Goal: Task Accomplishment & Management: Manage account settings

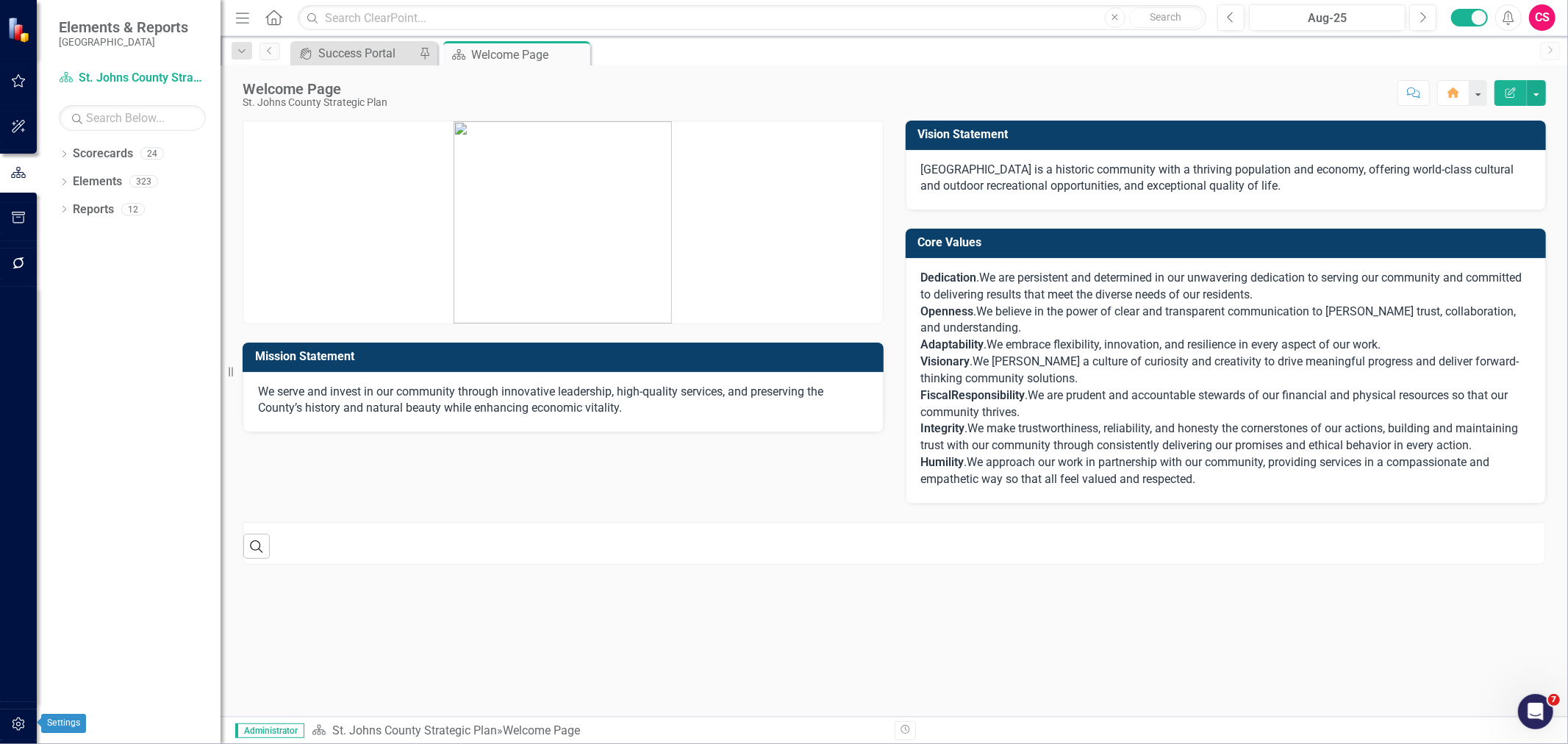
click at [26, 724] on button "button" at bounding box center [18, 725] width 33 height 31
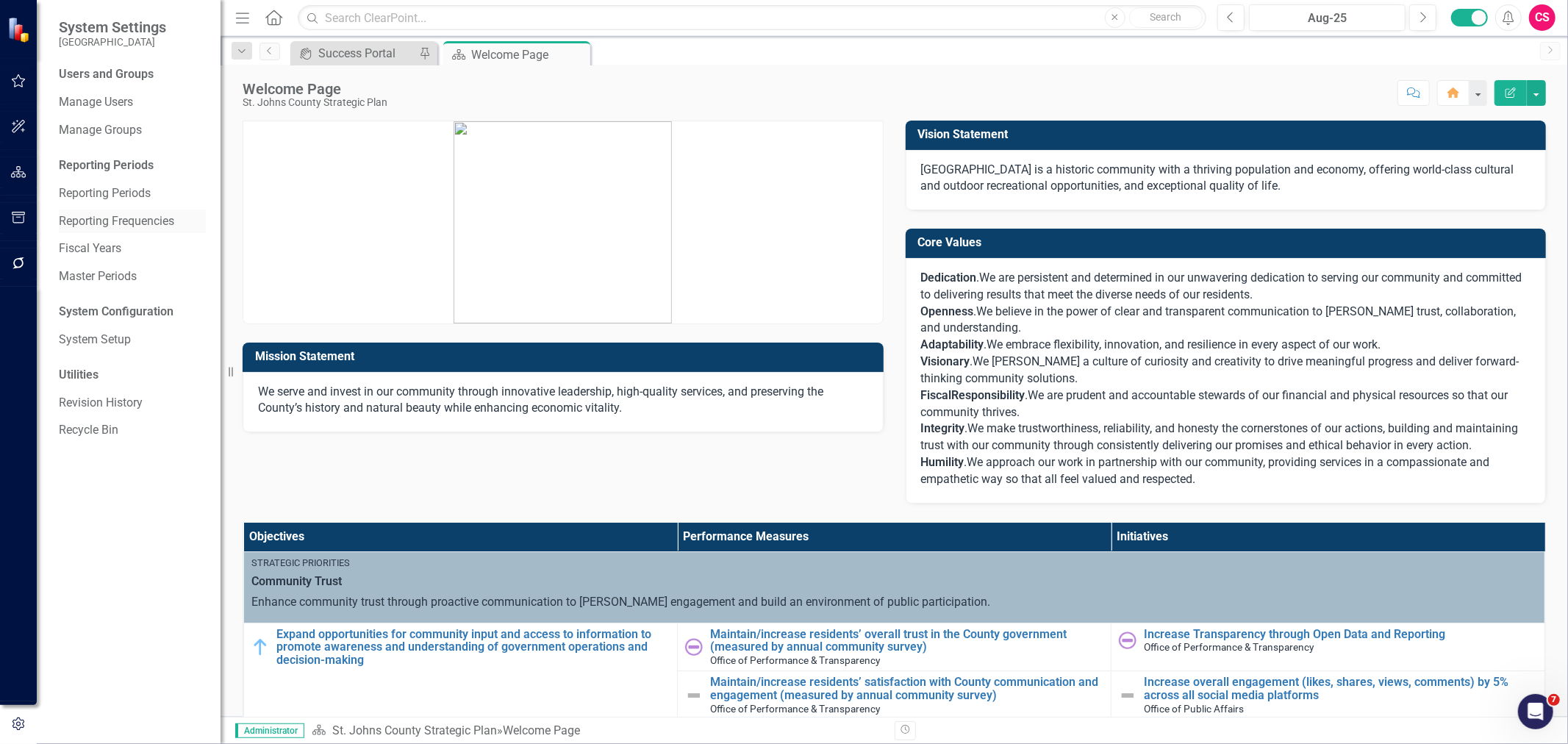
click at [97, 224] on link "Reporting Frequencies" at bounding box center [132, 222] width 147 height 17
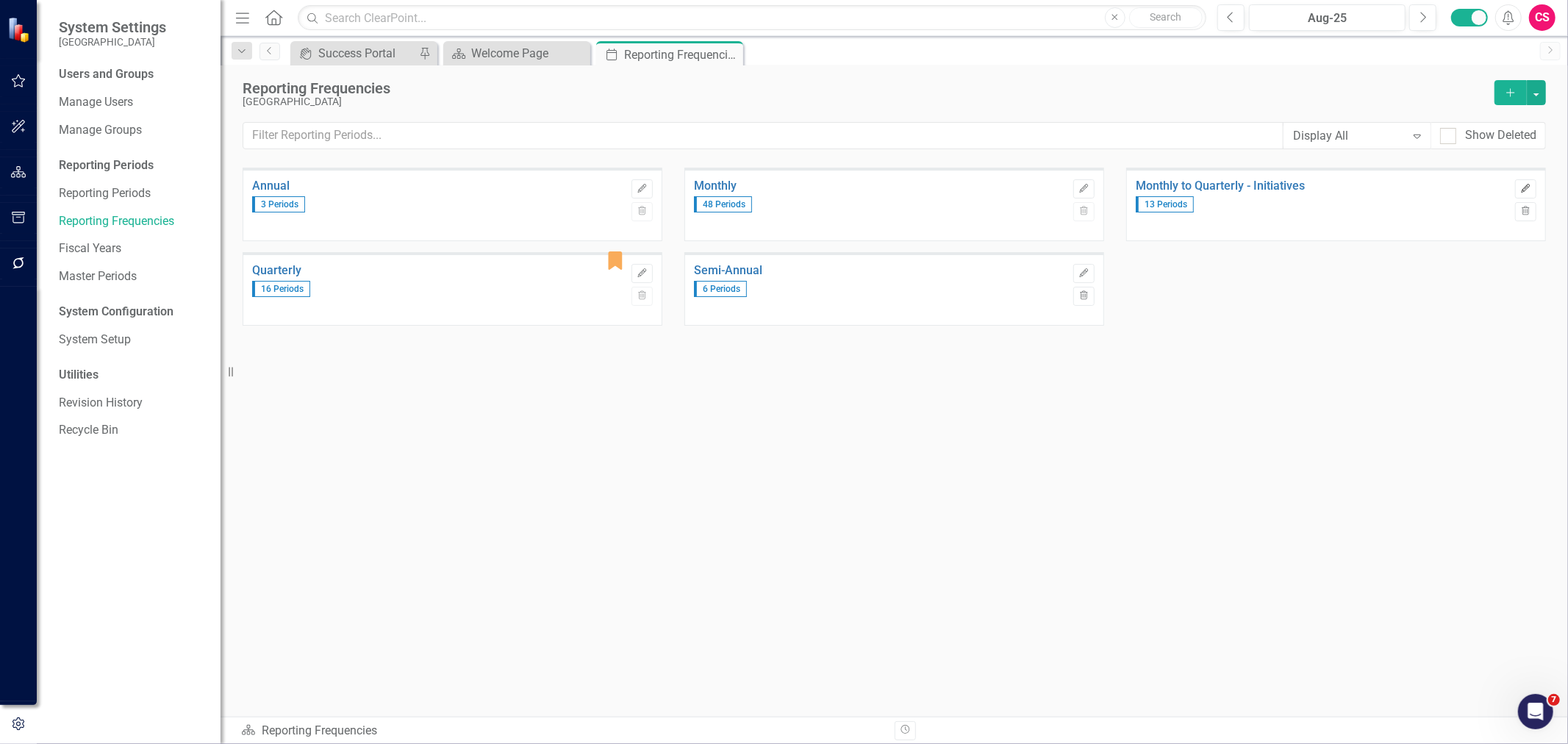
click at [1527, 186] on icon "Edit" at bounding box center [1526, 189] width 11 height 9
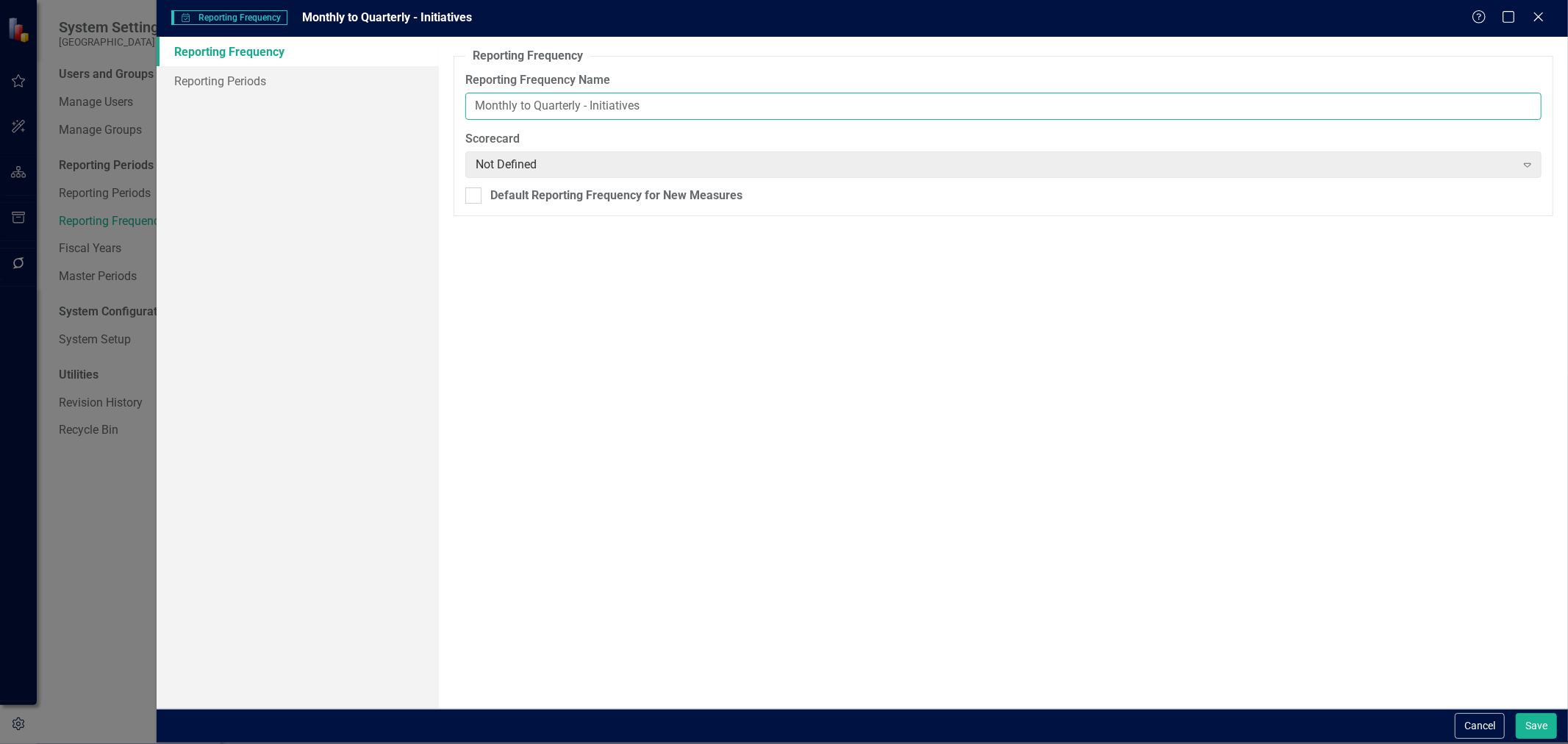
click at [611, 104] on input "Monthly to Quarterly - Initiatives" at bounding box center [1003, 107] width 1077 height 27
type input "Monthly to Quarterly"
click at [302, 77] on link "Reporting Periods" at bounding box center [298, 81] width 283 height 29
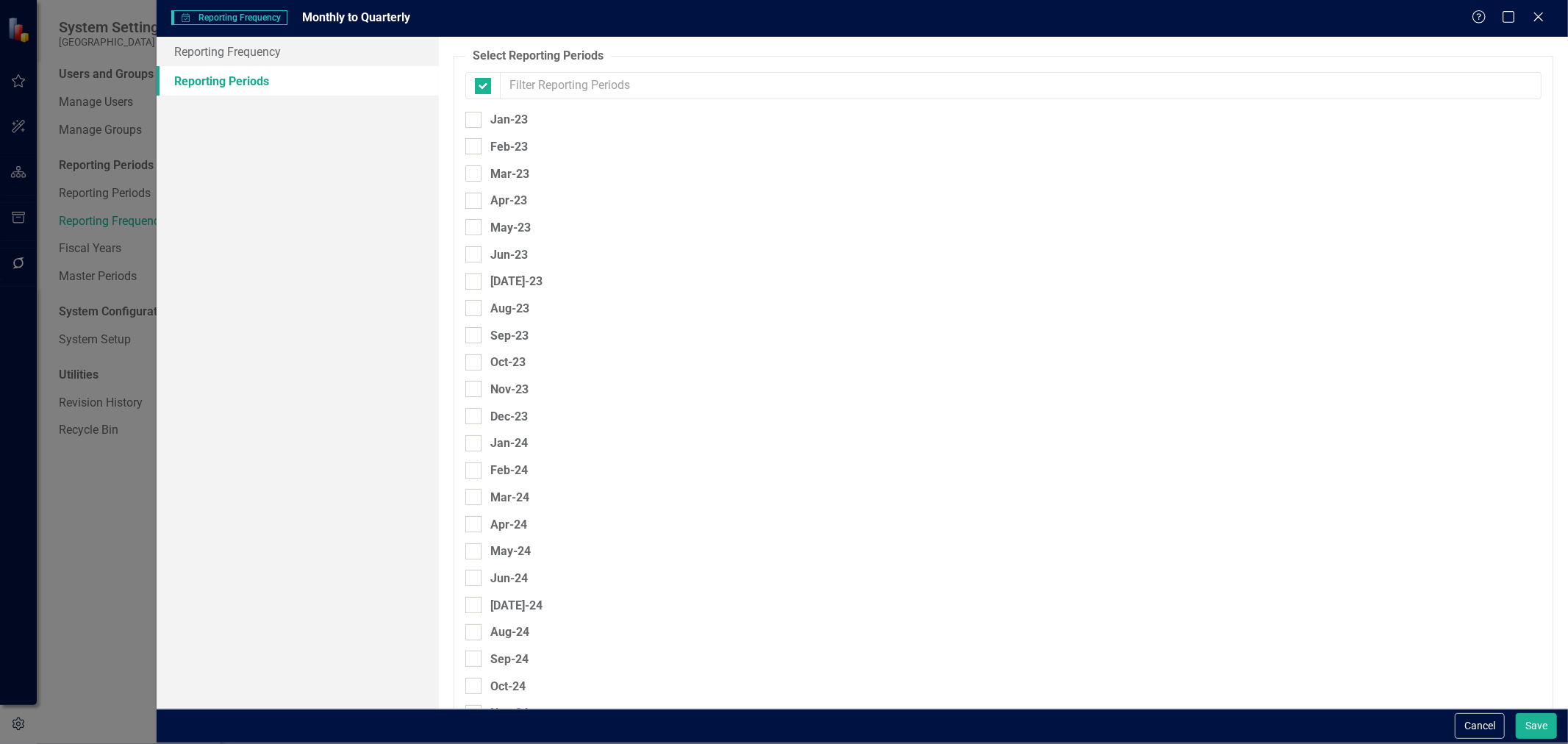
checkbox input "false"
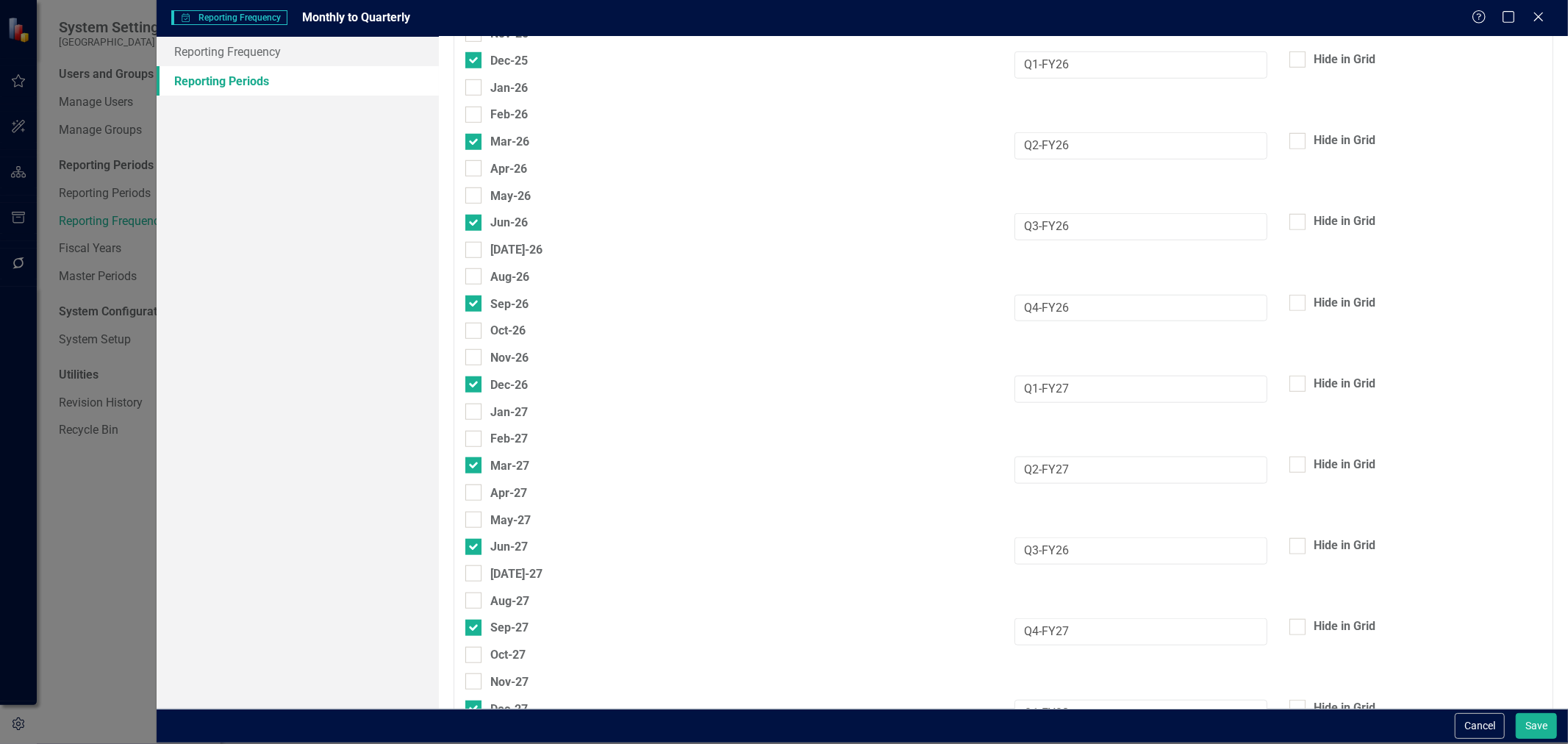
scroll to position [1013, 0]
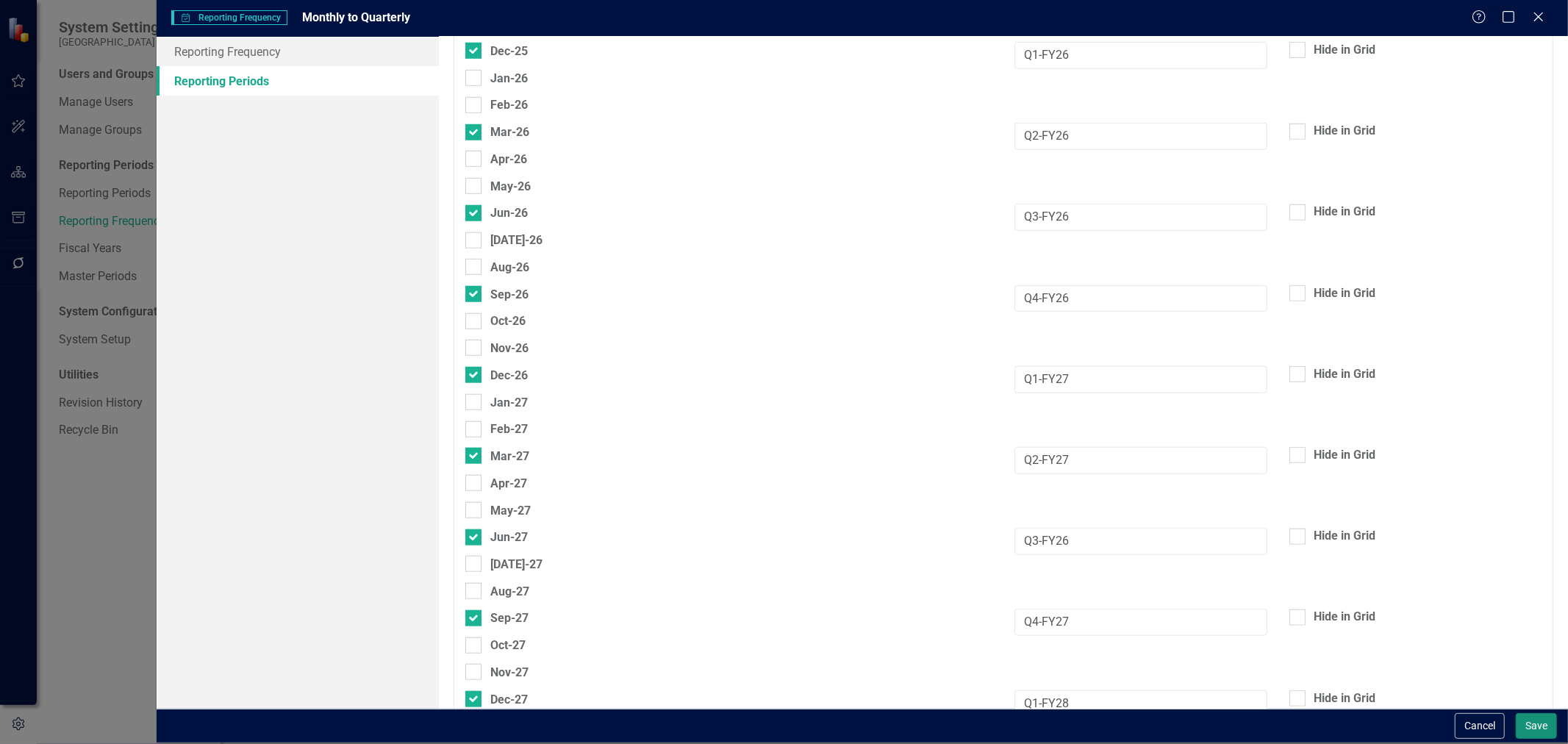
click at [1542, 732] on button "Save" at bounding box center [1536, 726] width 41 height 26
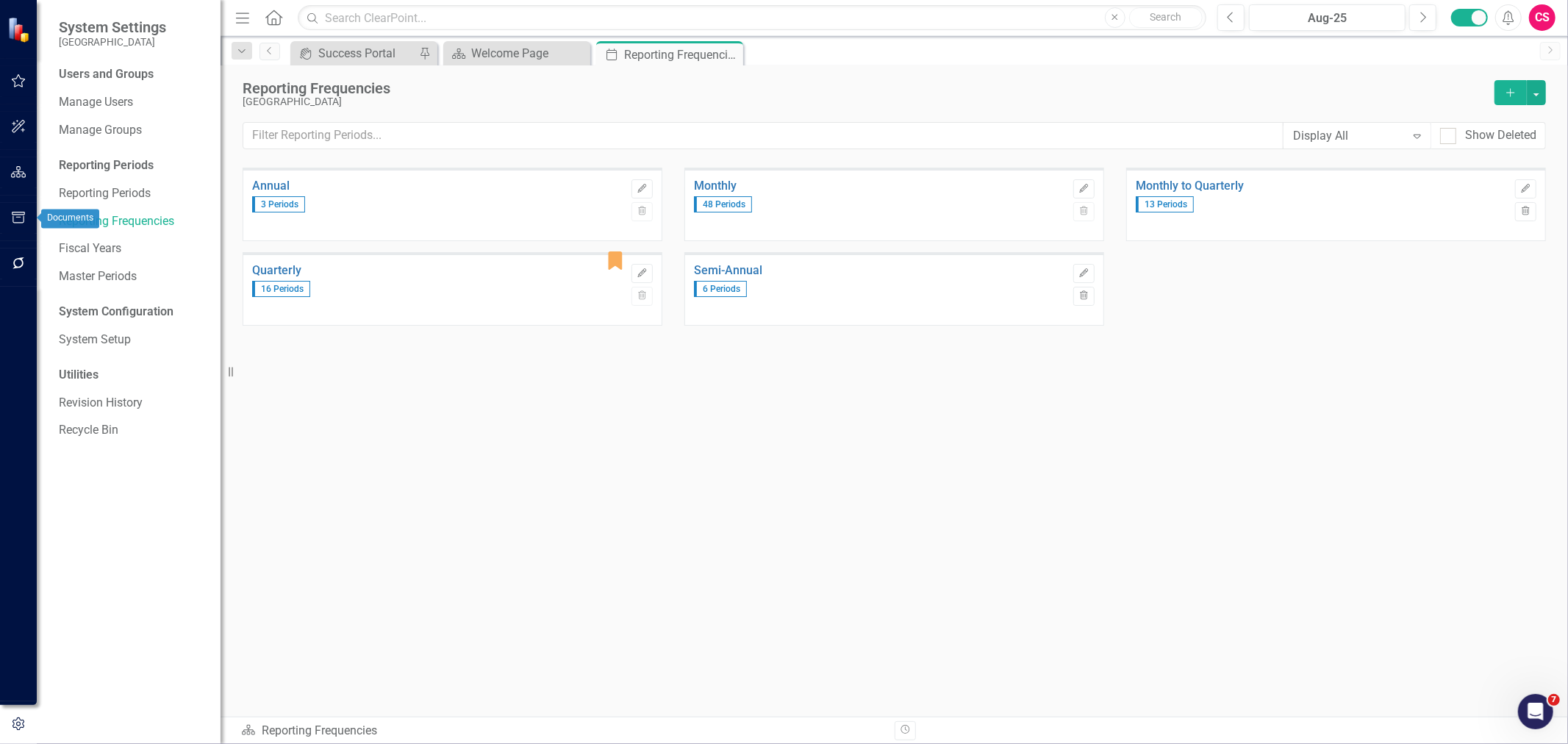
click at [12, 255] on button "button" at bounding box center [18, 264] width 33 height 31
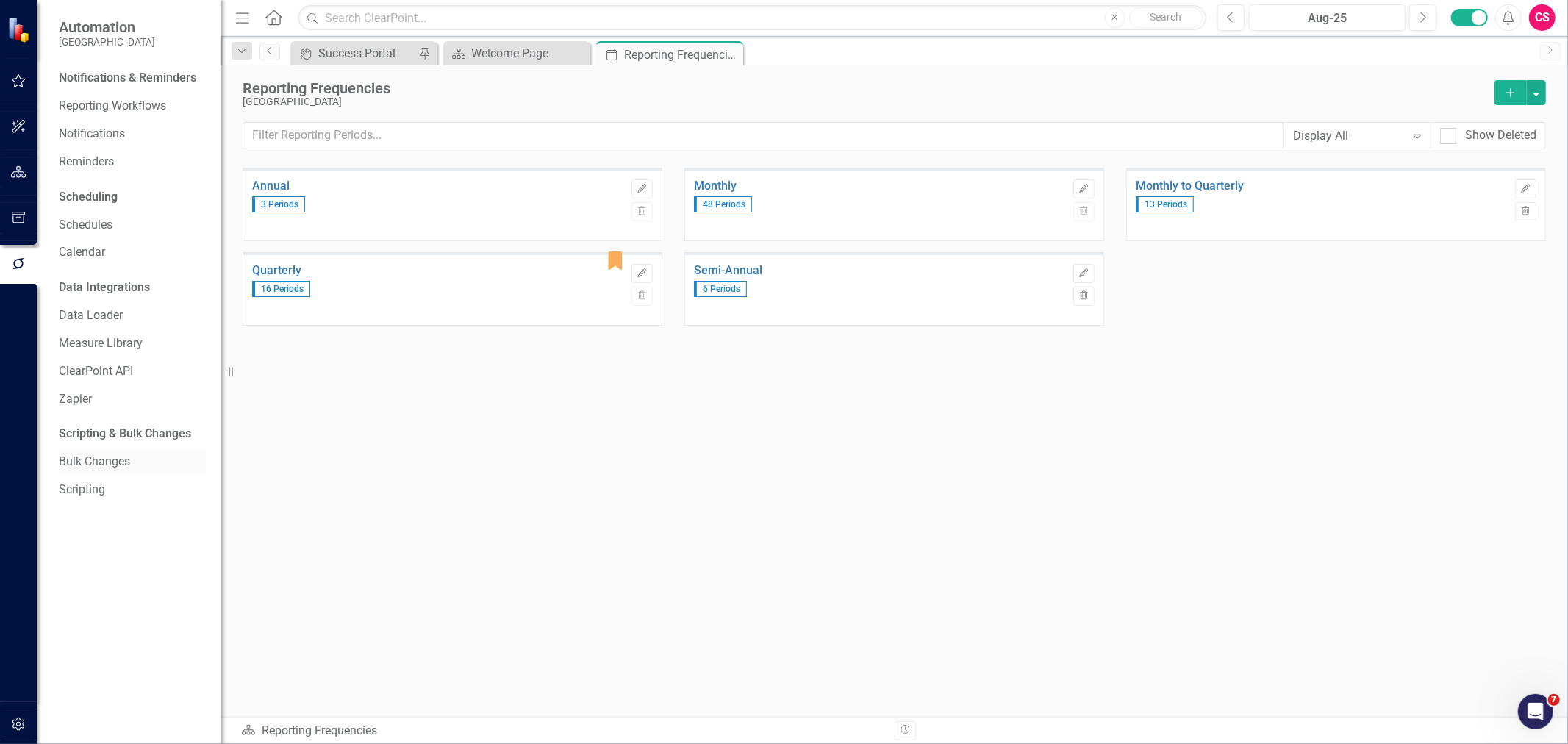
click at [114, 461] on link "Bulk Changes" at bounding box center [132, 462] width 147 height 17
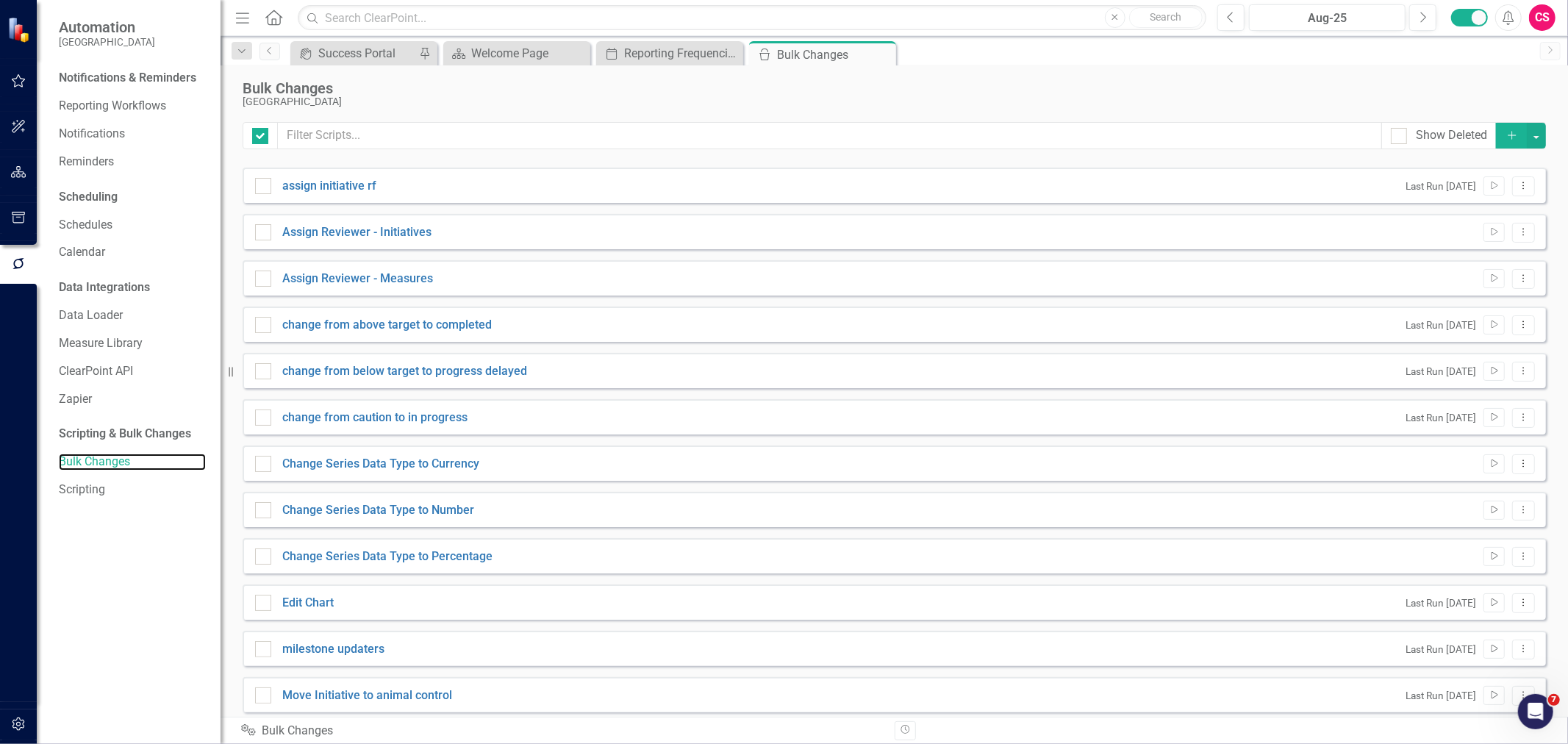
checkbox input "false"
click at [1521, 191] on button "Dropdown Menu" at bounding box center [1523, 187] width 23 height 20
click at [1482, 243] on link "Edit Edit Script" at bounding box center [1465, 238] width 118 height 27
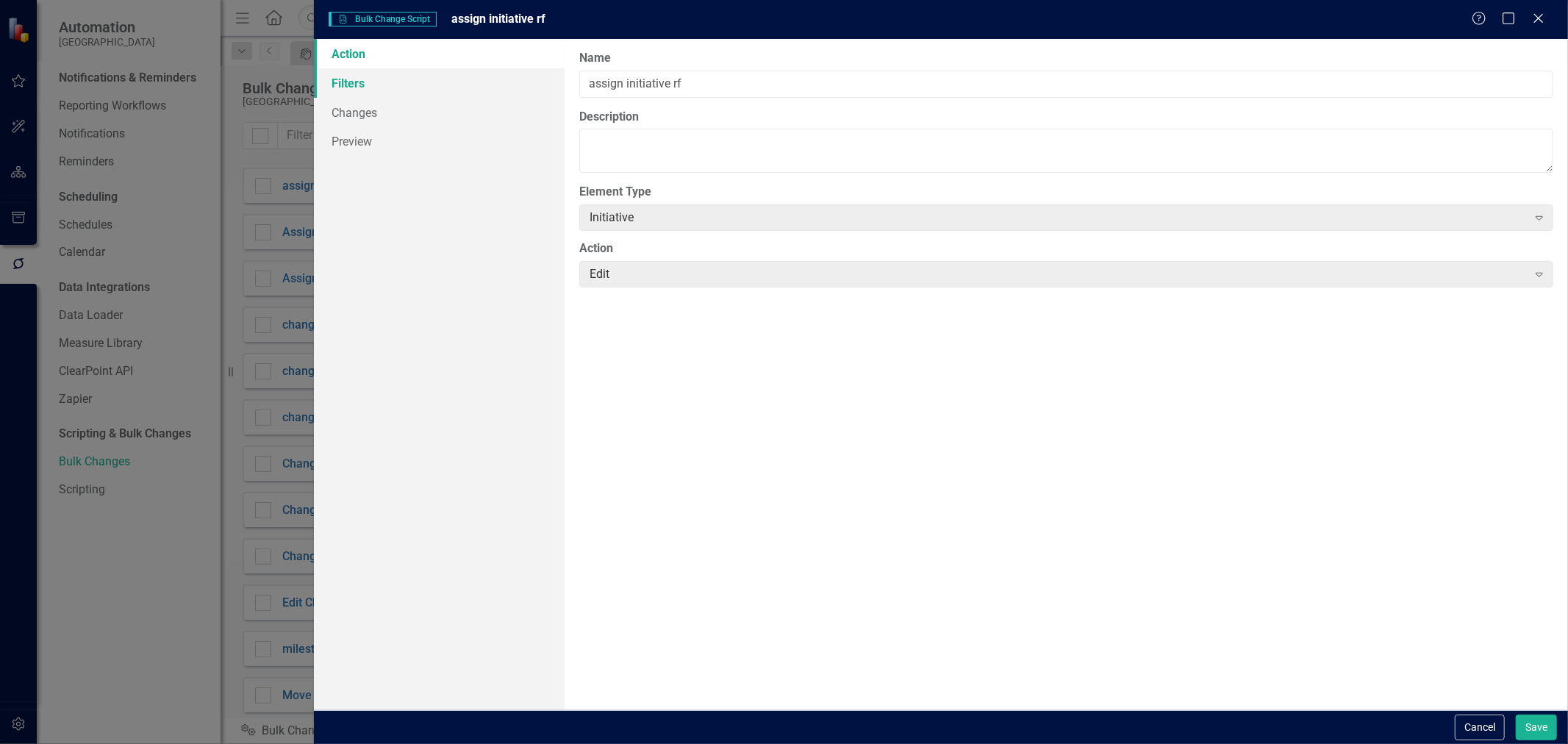
click at [370, 89] on link "Filters" at bounding box center [438, 83] width 251 height 29
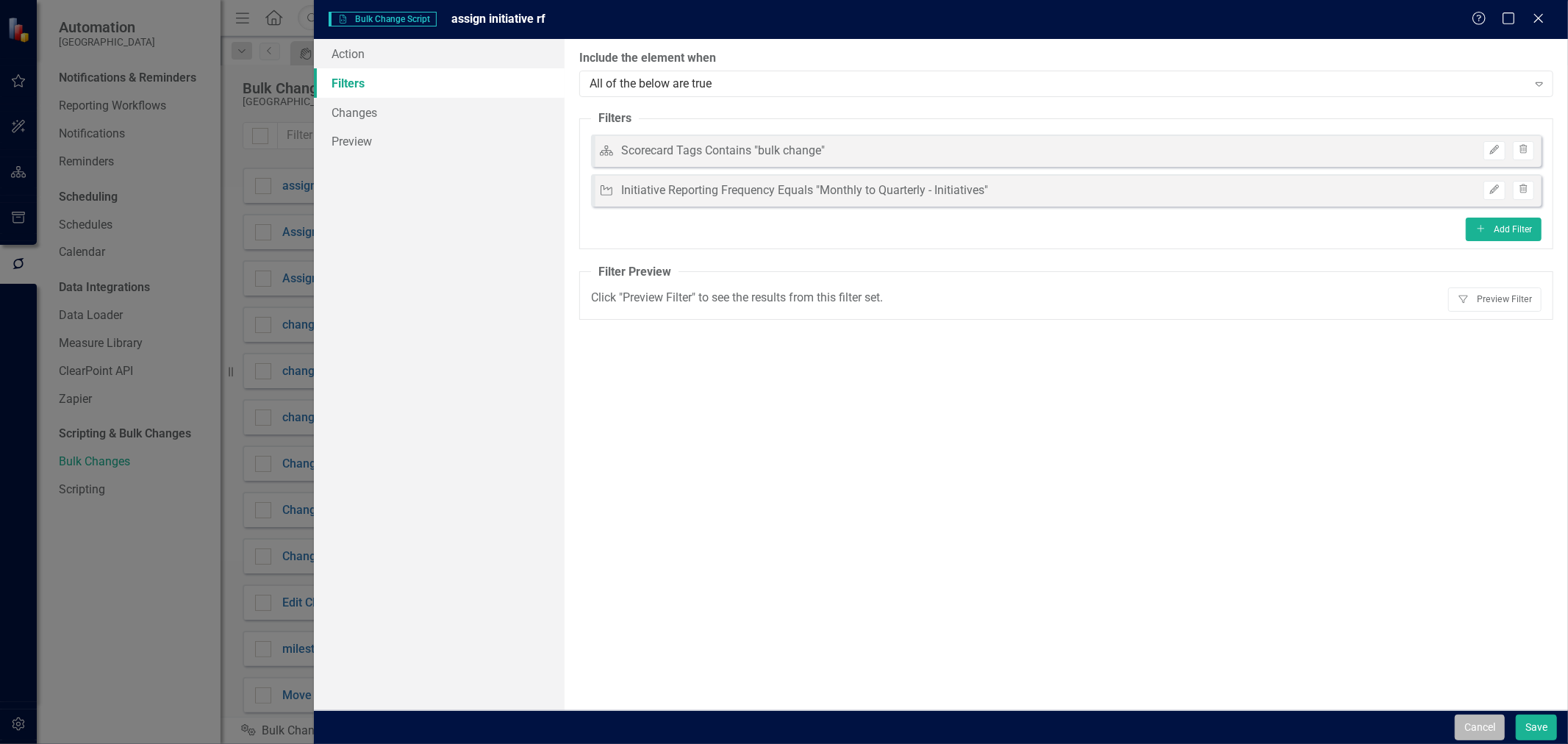
click at [1482, 739] on button "Cancel" at bounding box center [1480, 728] width 50 height 26
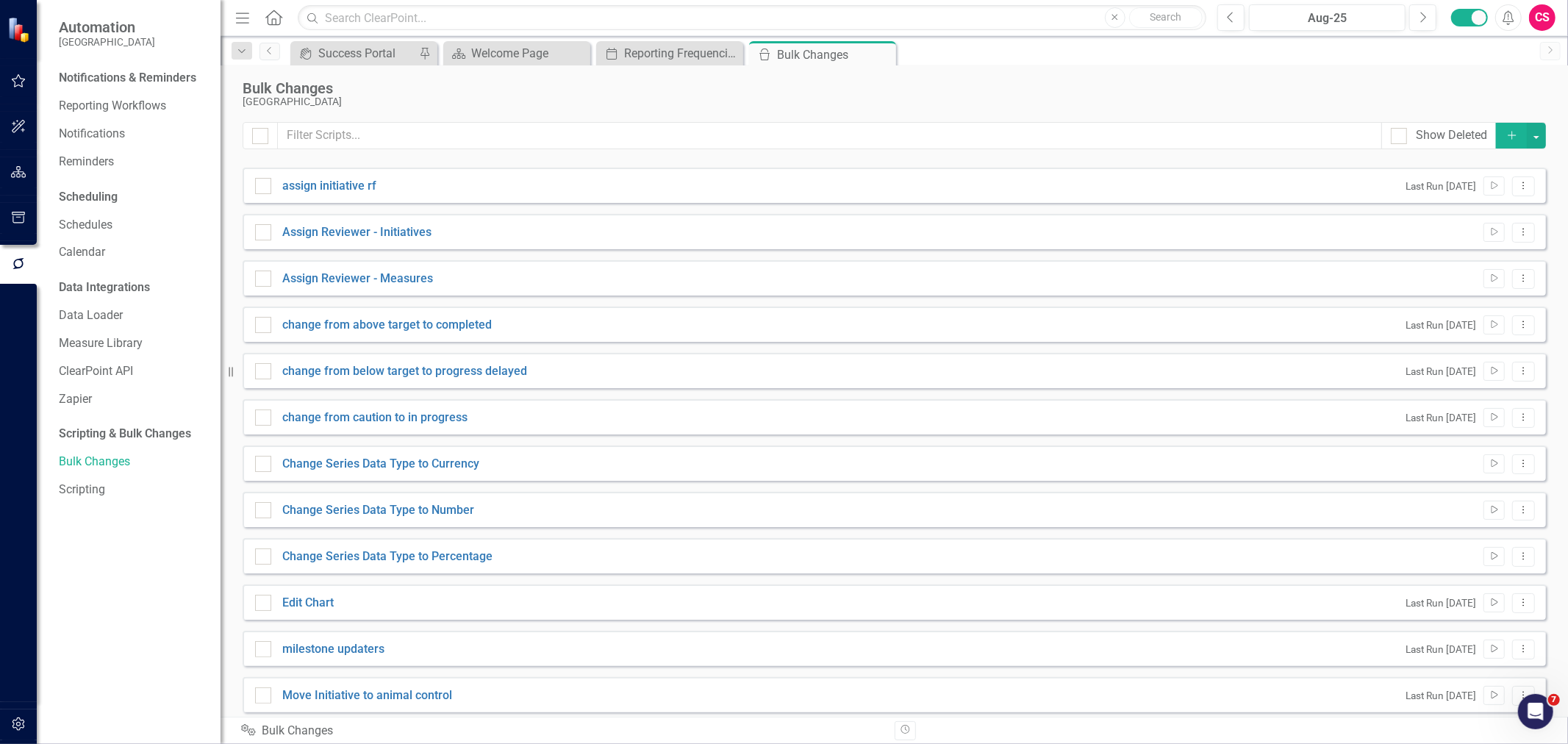
click at [1524, 187] on div "assign initiative rf Last Run 8 days ago Run Script Dropdown Menu" at bounding box center [894, 185] width 1304 height 36
click at [1517, 189] on icon "Dropdown Menu" at bounding box center [1523, 185] width 13 height 9
click at [1470, 241] on link "Edit Edit Script" at bounding box center [1465, 238] width 118 height 27
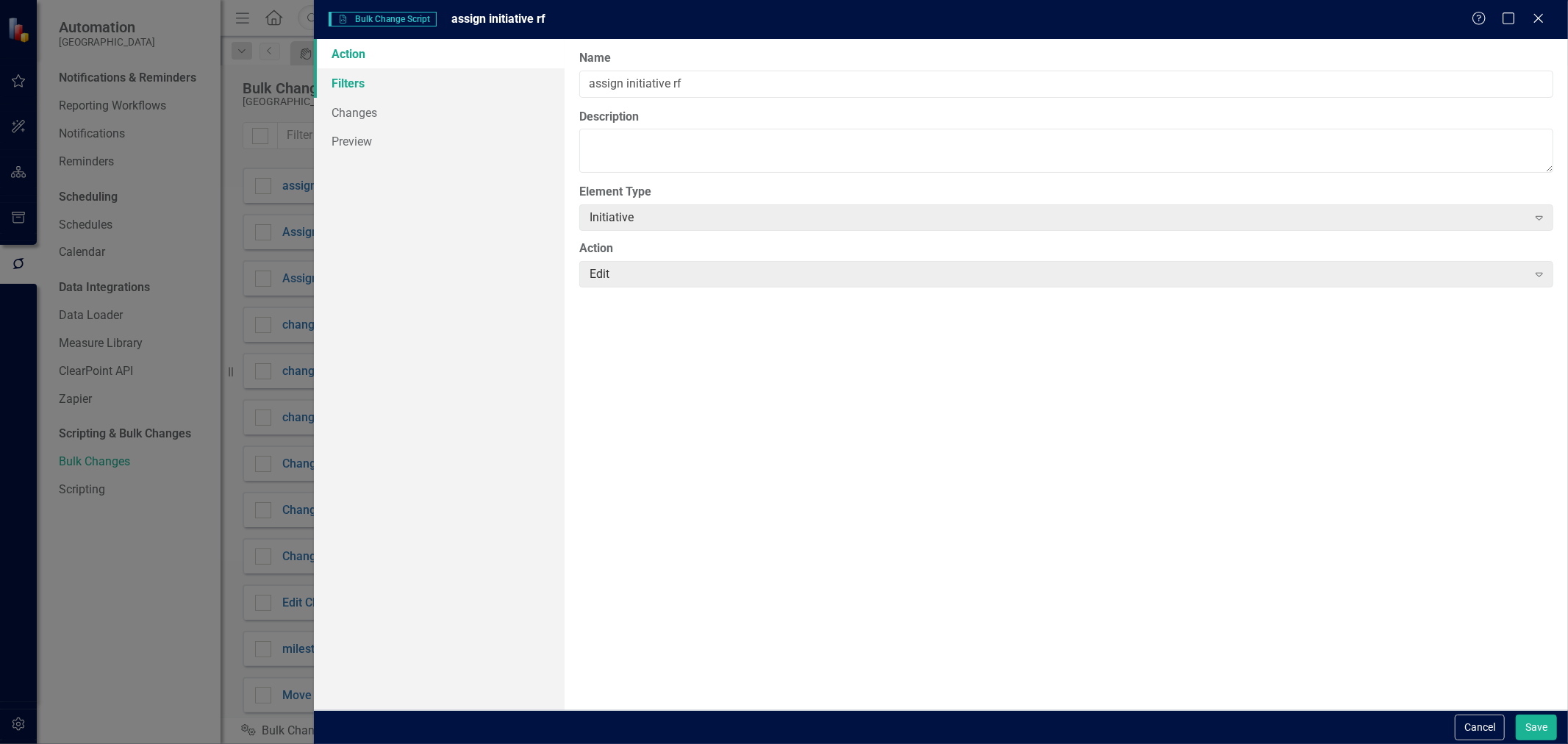
click at [361, 93] on link "Filters" at bounding box center [438, 83] width 251 height 29
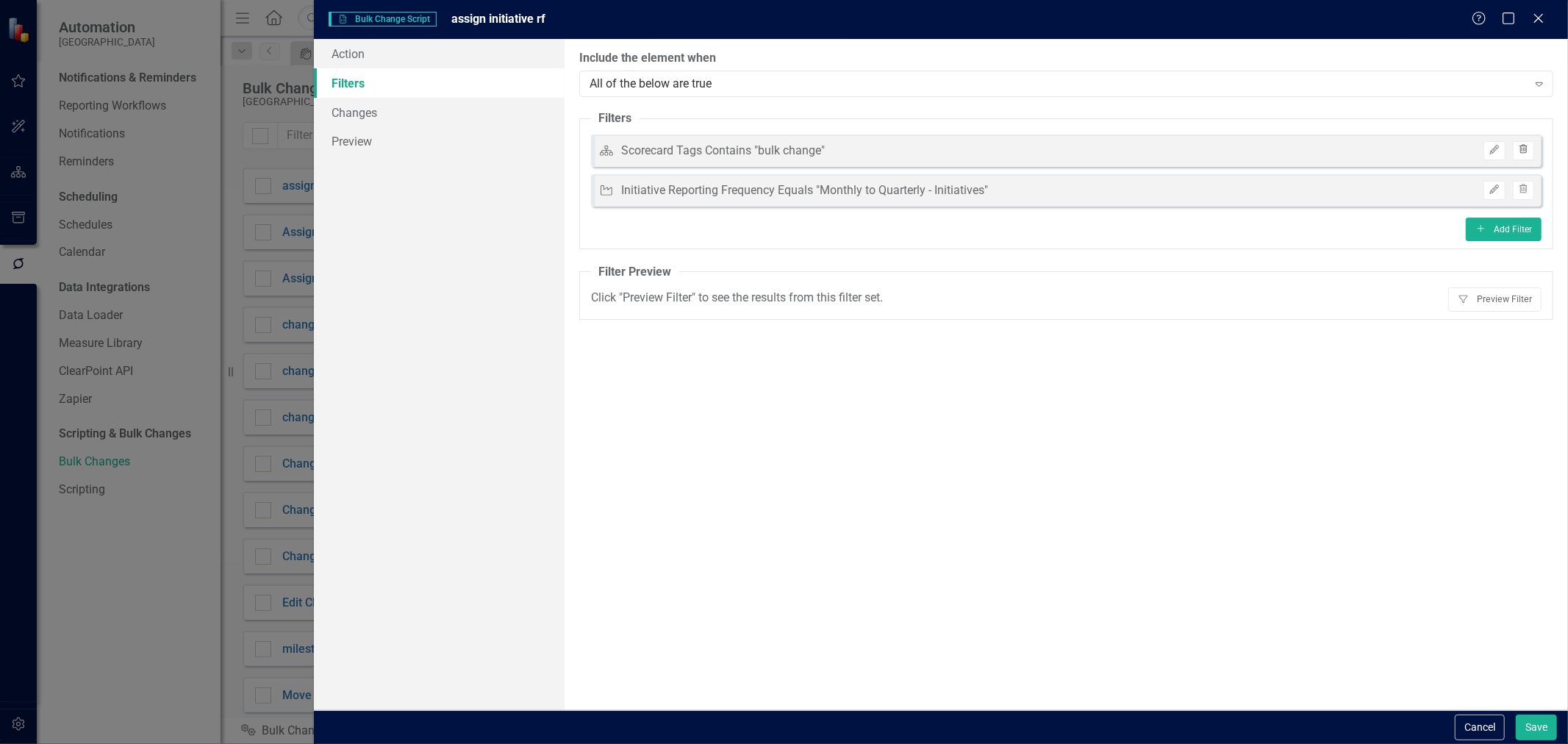
click at [1522, 157] on button "Trash" at bounding box center [1522, 150] width 21 height 19
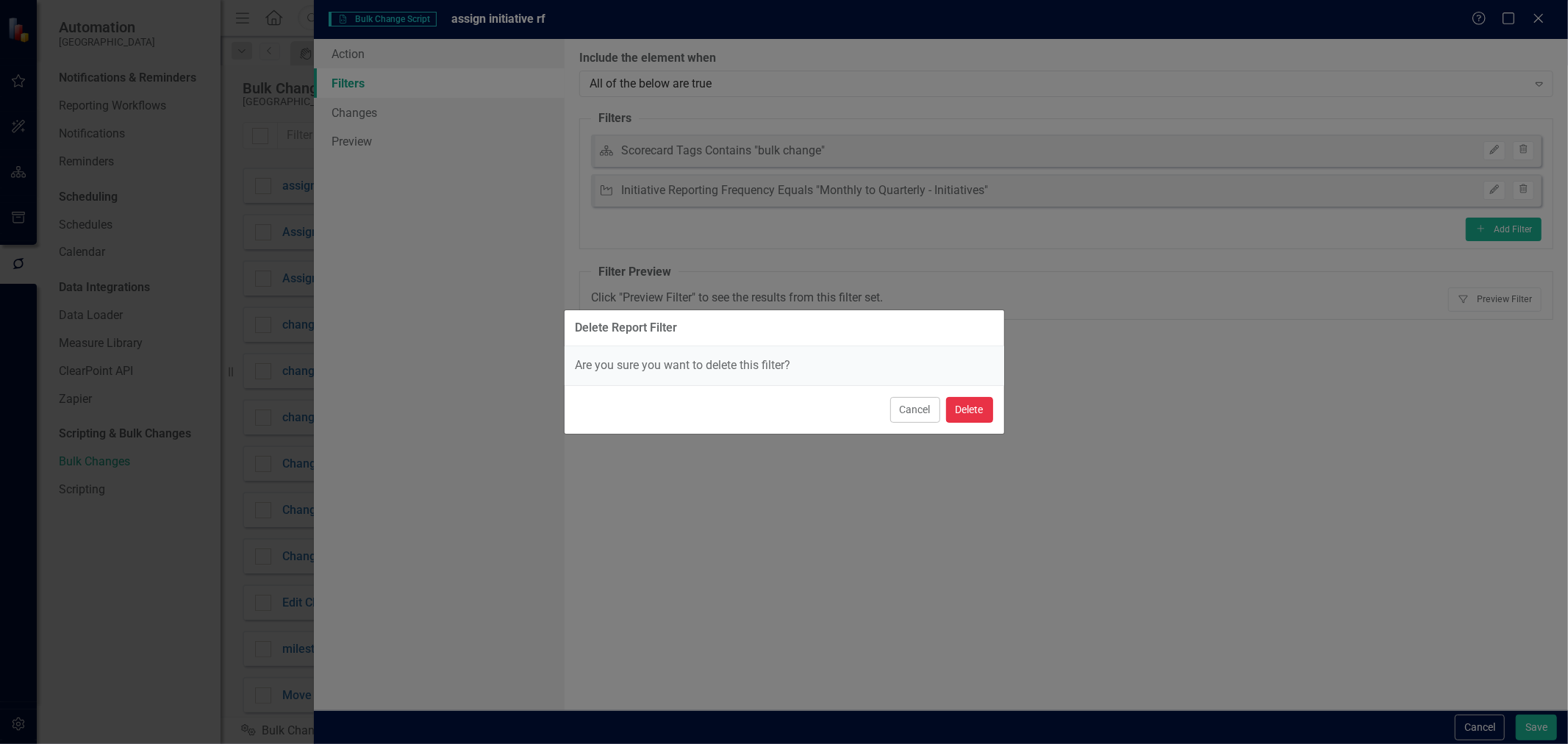
click at [975, 413] on button "Delete" at bounding box center [970, 409] width 47 height 26
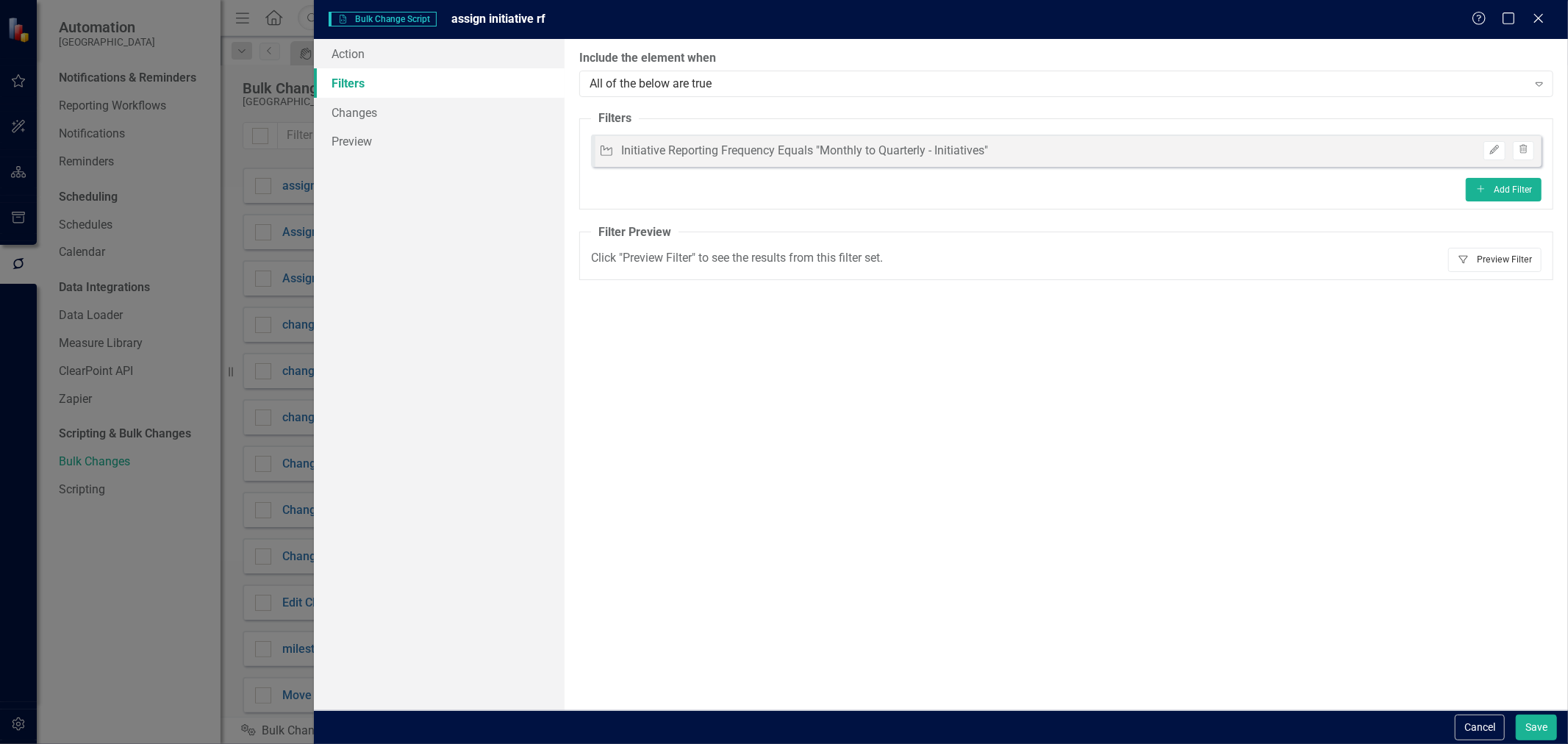
click at [1482, 263] on button "Filter Preview Filter" at bounding box center [1495, 260] width 93 height 24
click at [1490, 151] on icon "Edit" at bounding box center [1494, 150] width 11 height 9
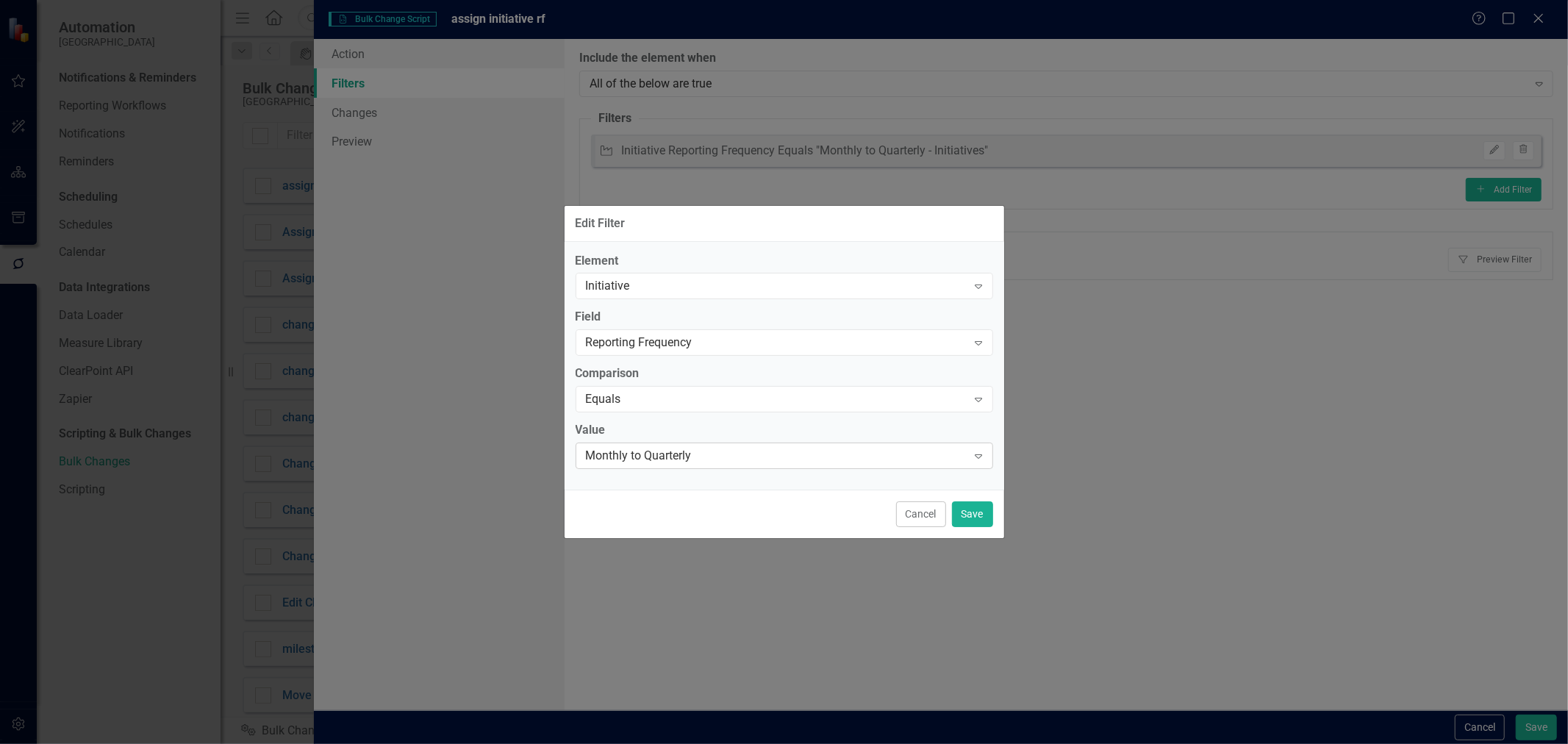
click at [696, 453] on div "Monthly to Quarterly" at bounding box center [777, 456] width 381 height 17
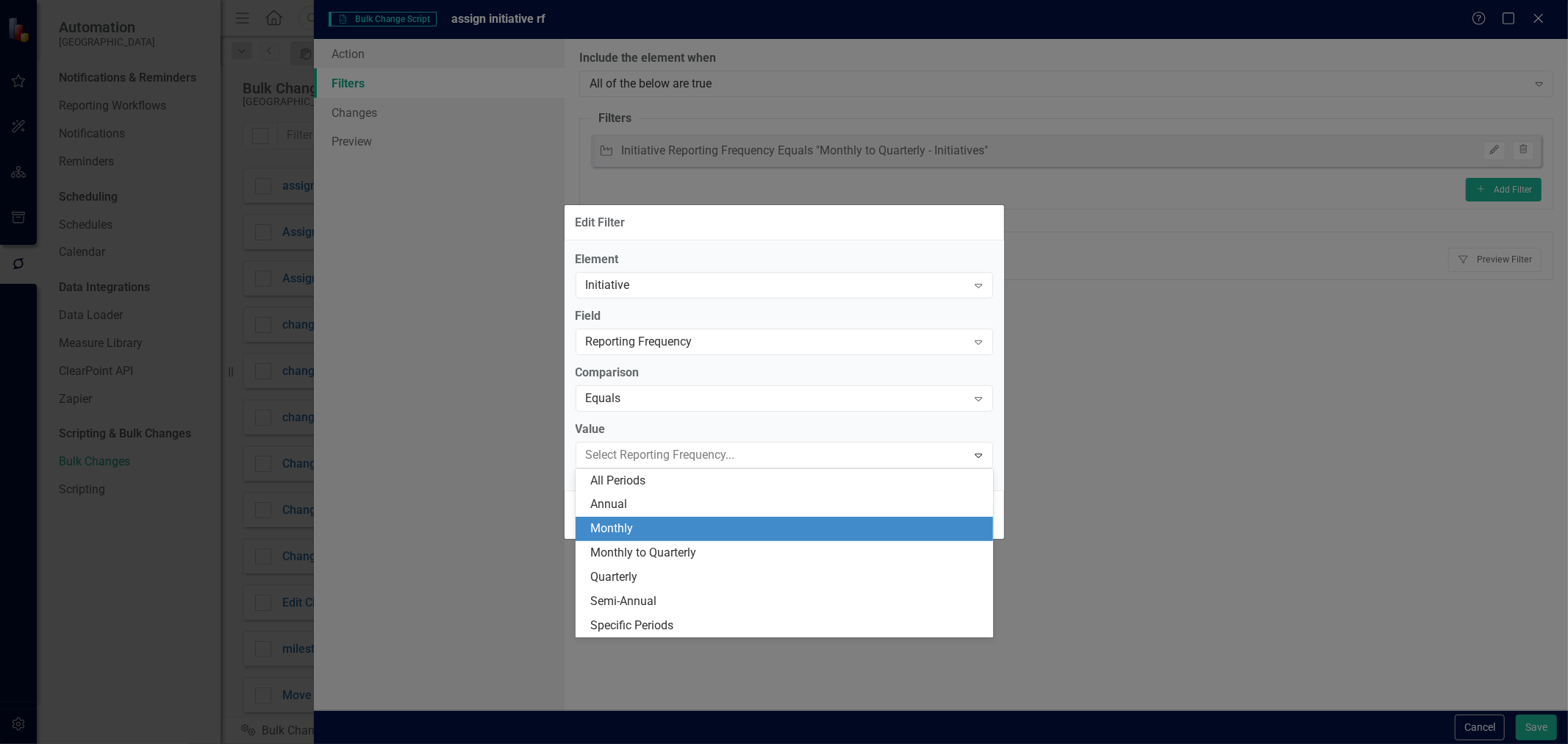
click at [660, 537] on div "Monthly" at bounding box center [788, 529] width 394 height 17
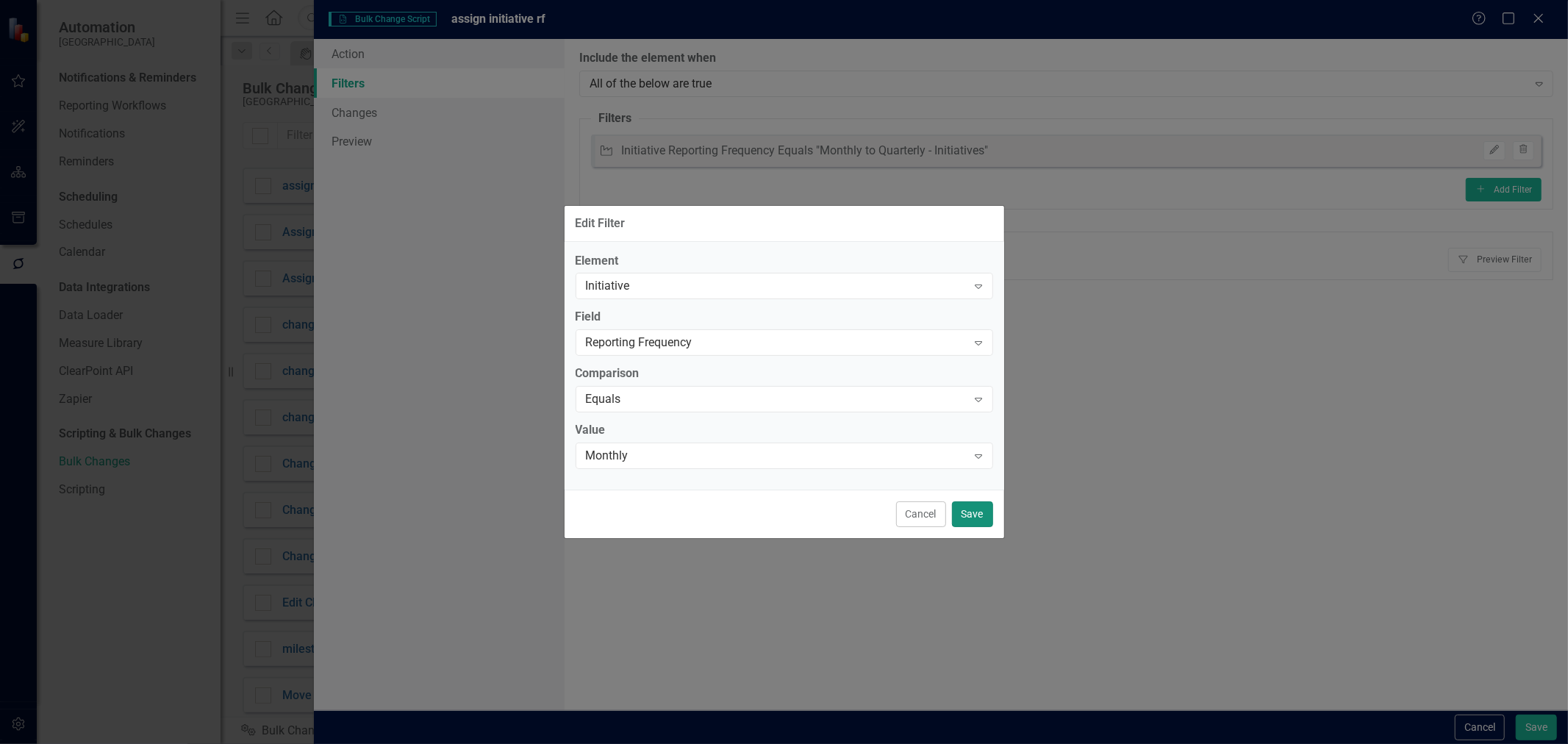
click at [980, 512] on button "Save" at bounding box center [972, 514] width 41 height 26
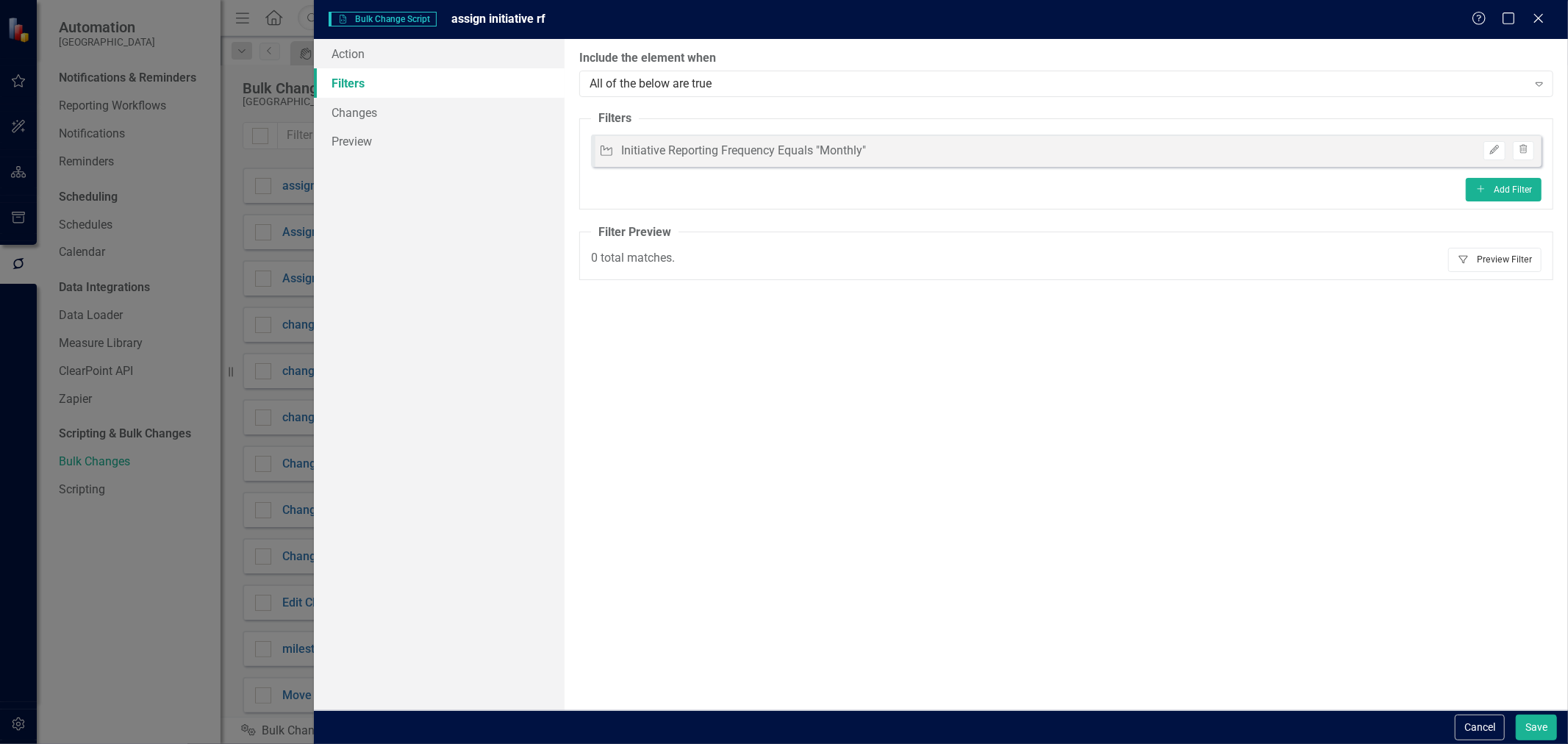
click at [1478, 262] on button "Filter Preview Filter" at bounding box center [1495, 260] width 93 height 24
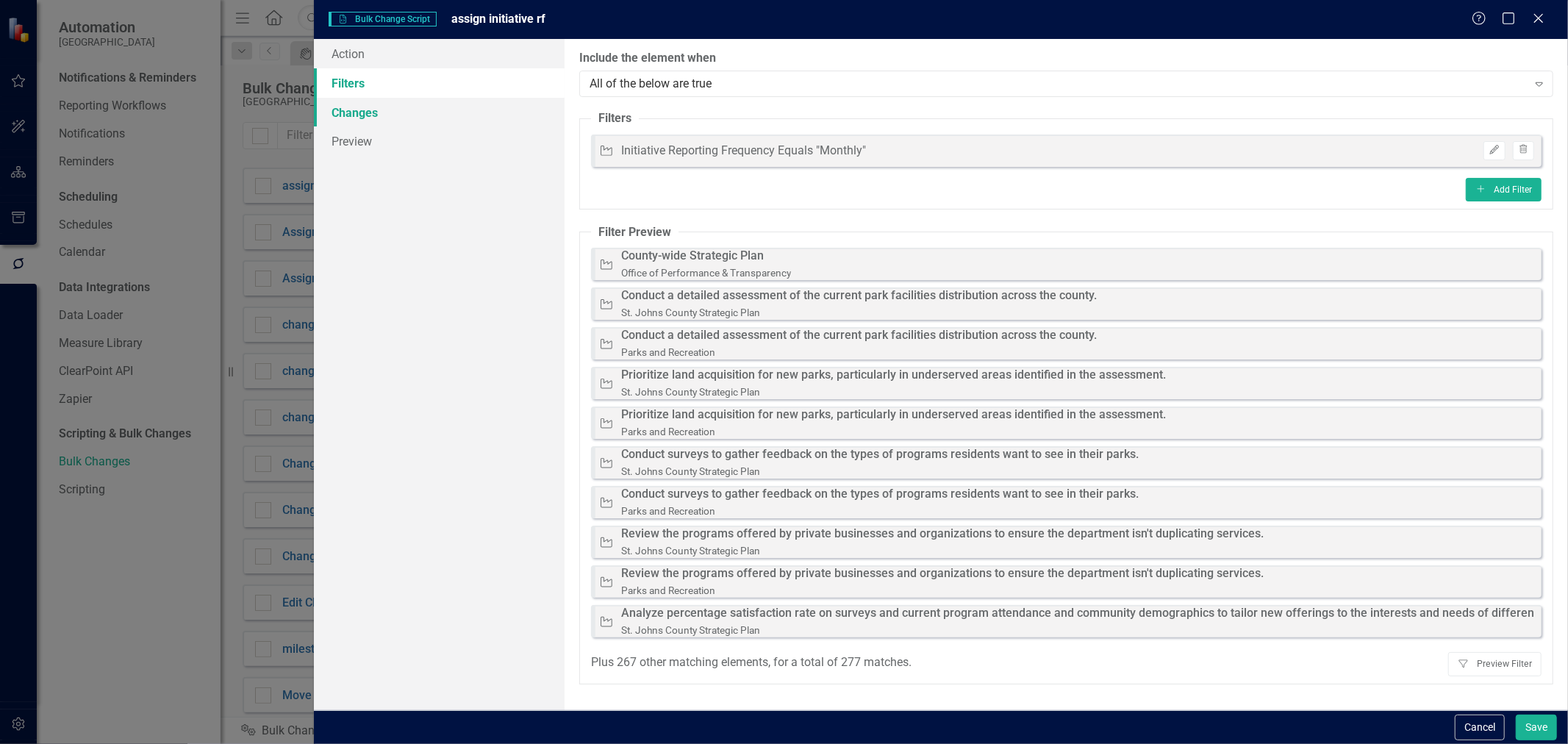
click at [400, 116] on link "Changes" at bounding box center [438, 112] width 251 height 29
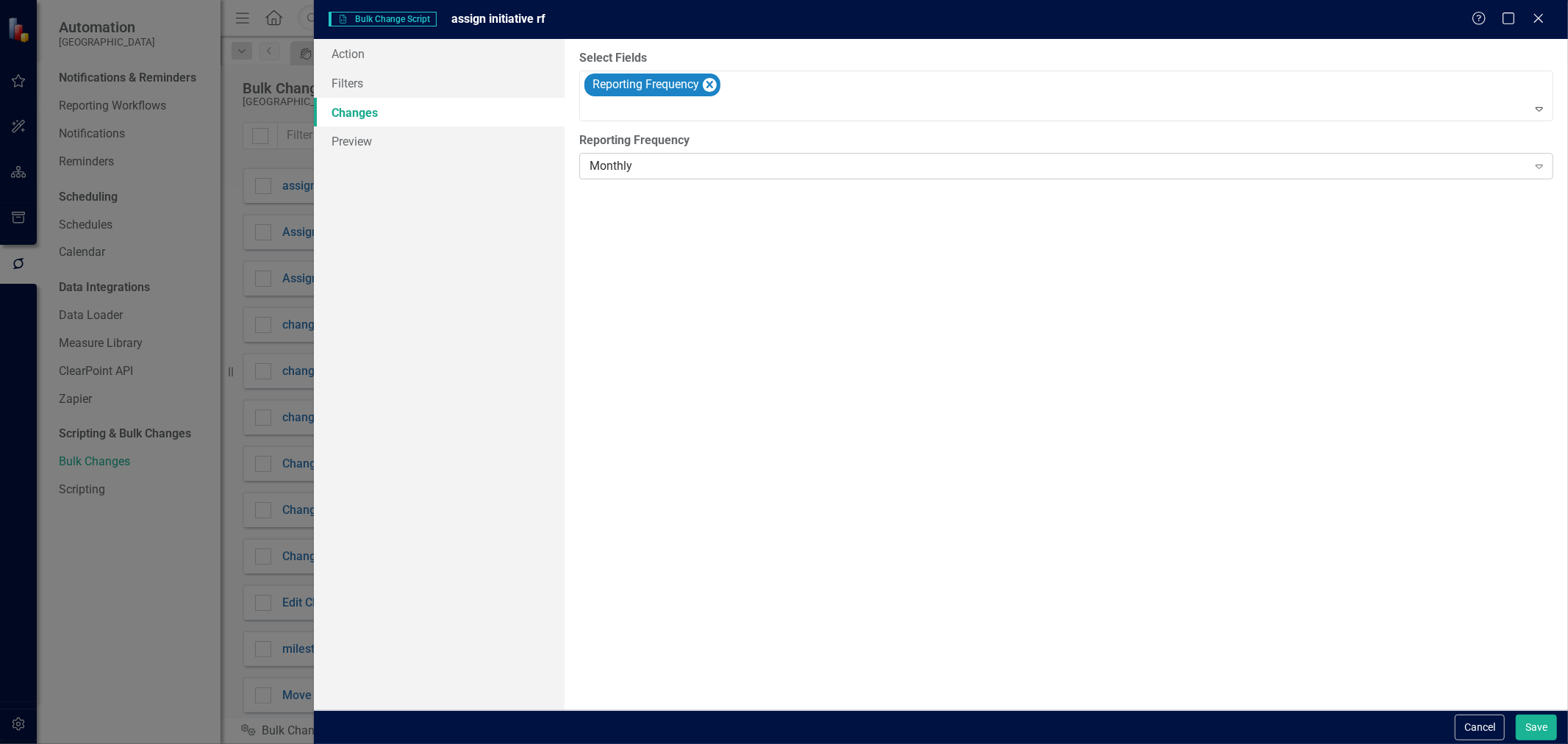
click at [670, 174] on div "Monthly" at bounding box center [1058, 166] width 938 height 17
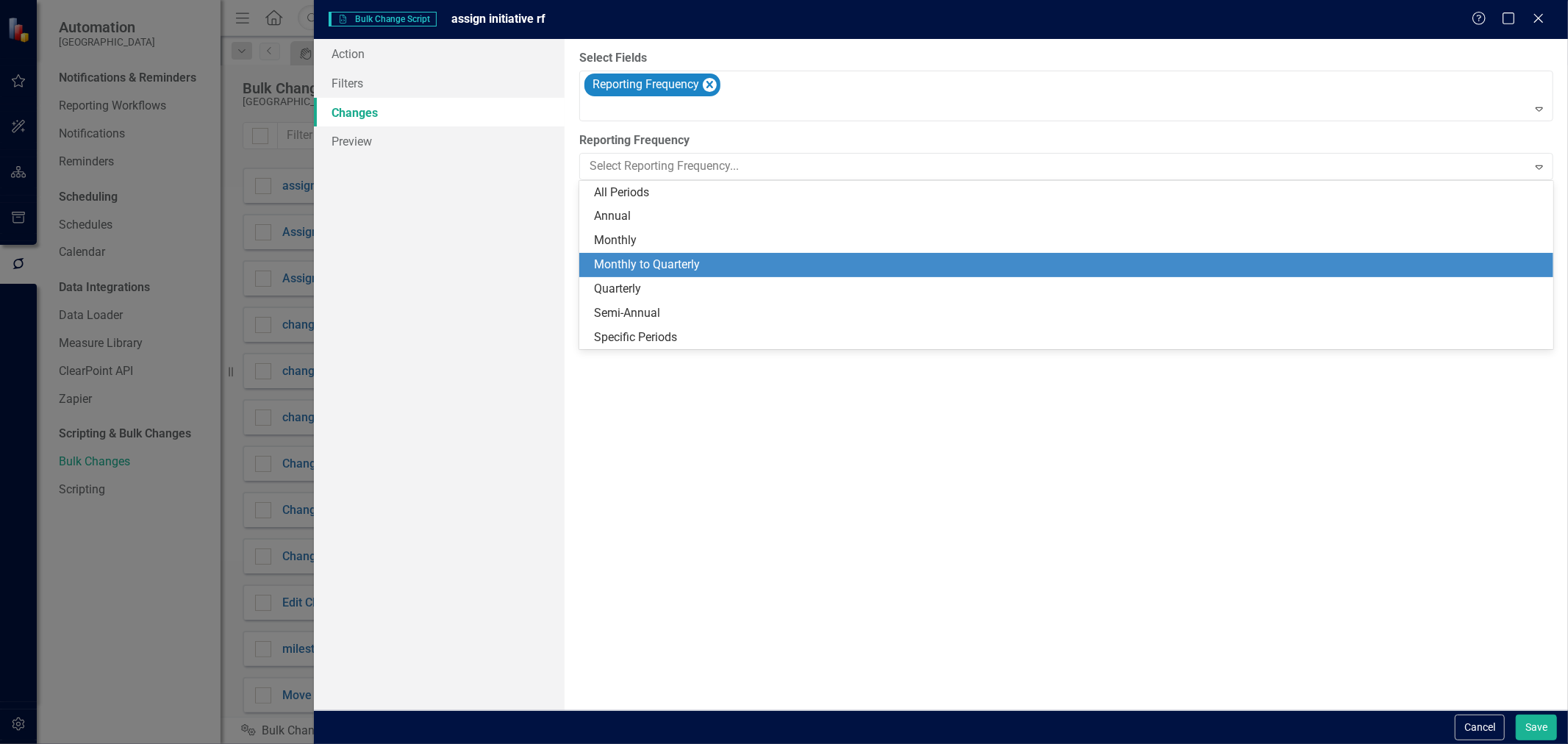
click at [642, 266] on div "Monthly to Quarterly" at bounding box center [1069, 264] width 951 height 17
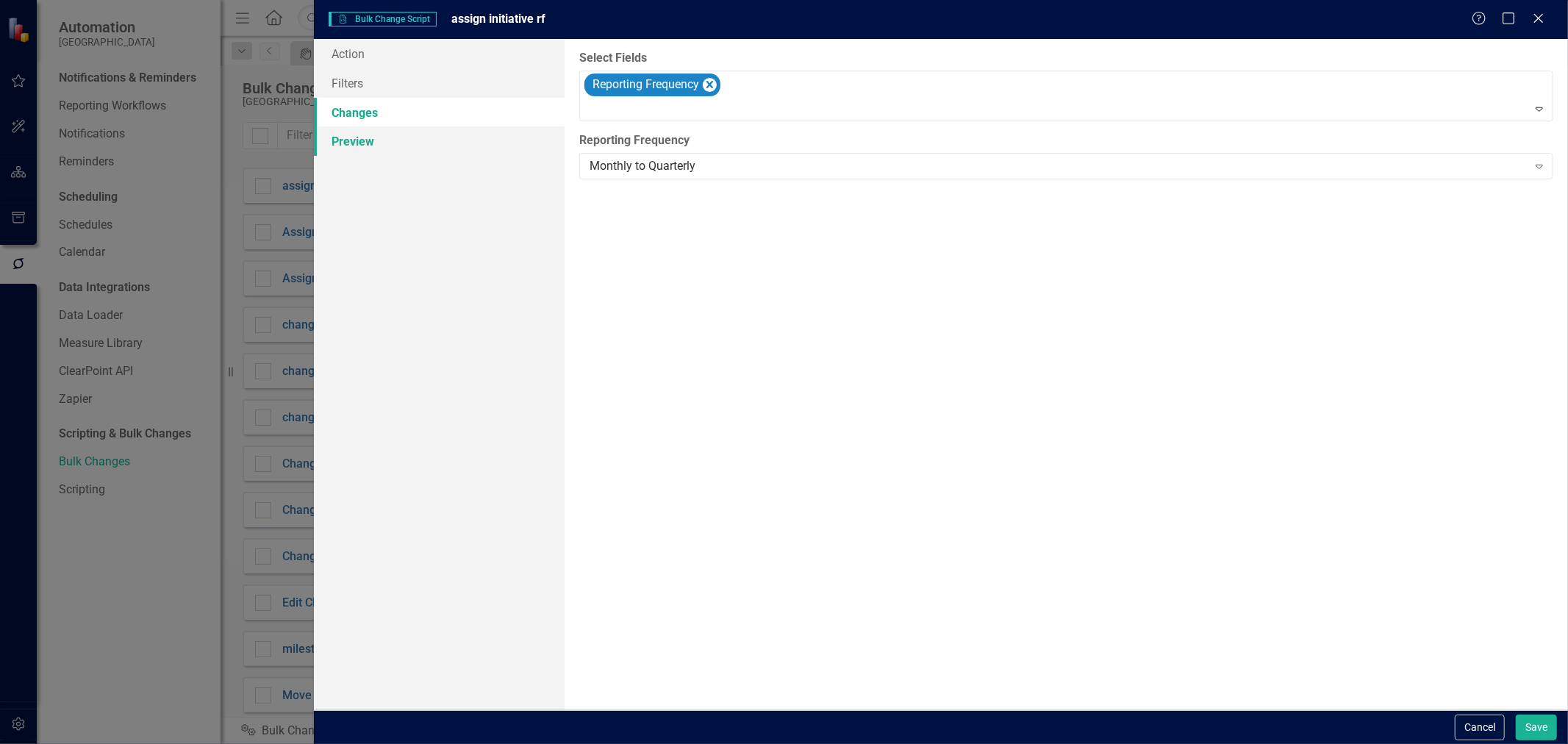
click at [351, 130] on link "Preview" at bounding box center [438, 141] width 251 height 29
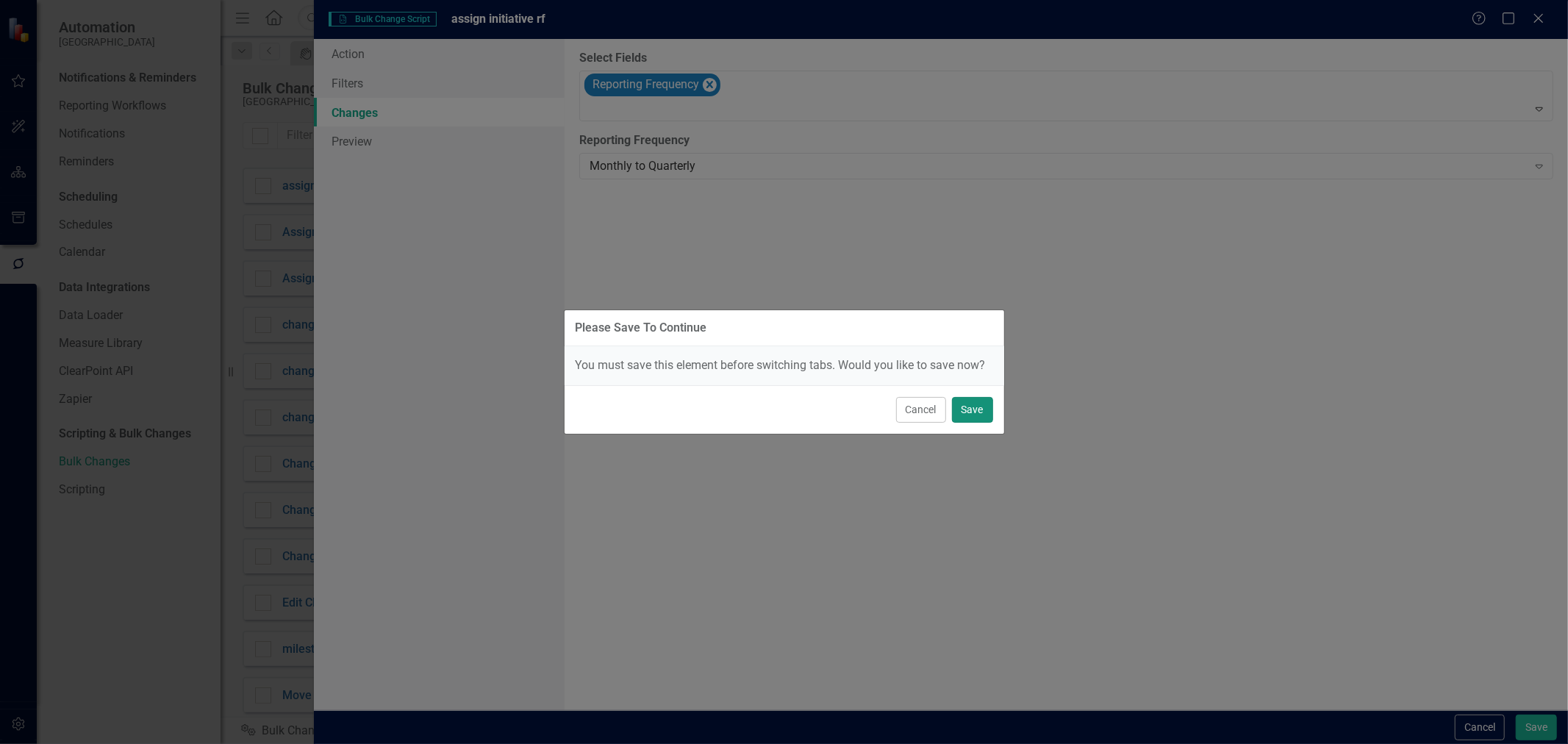
click at [984, 416] on button "Save" at bounding box center [972, 409] width 41 height 26
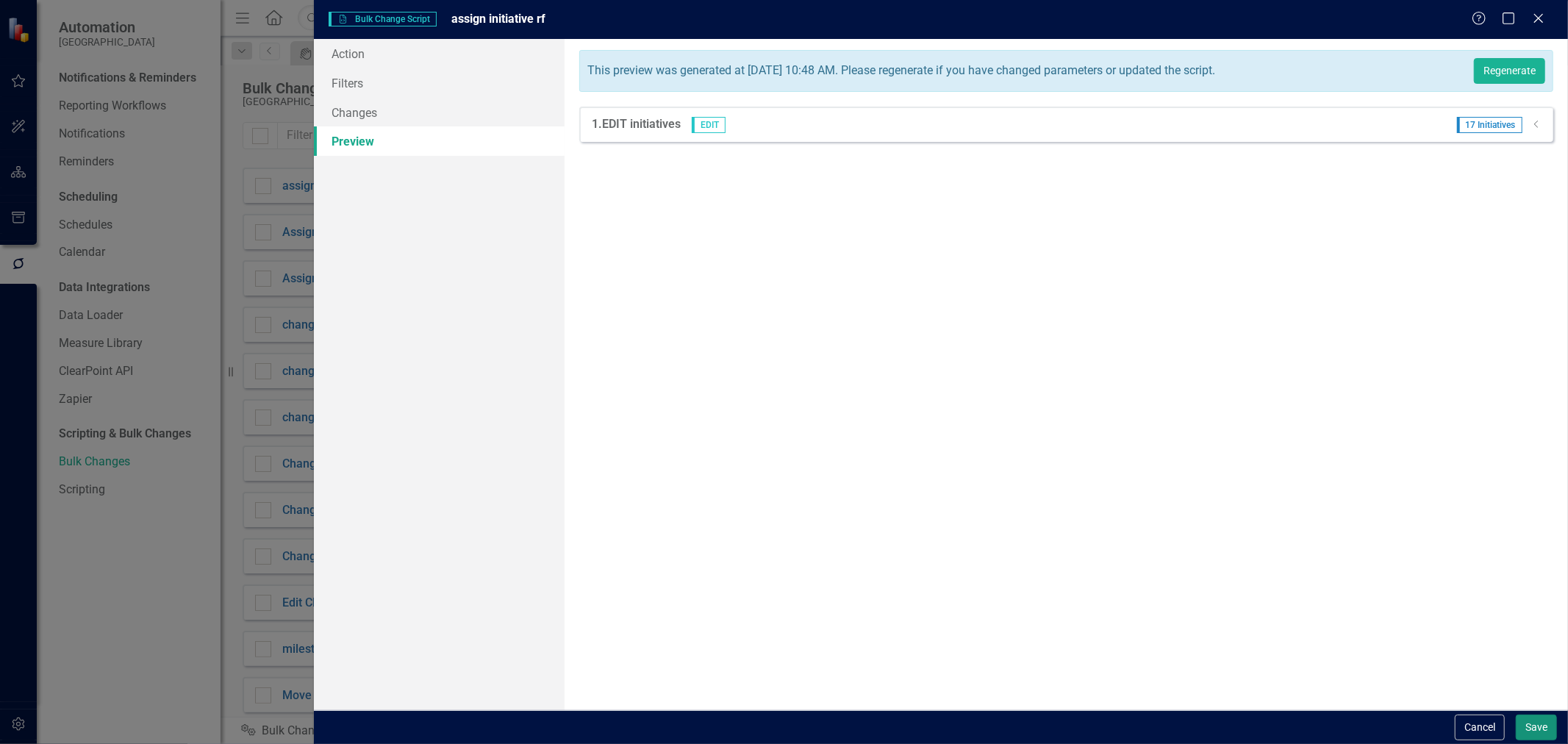
click at [1529, 723] on button "Save" at bounding box center [1536, 728] width 41 height 26
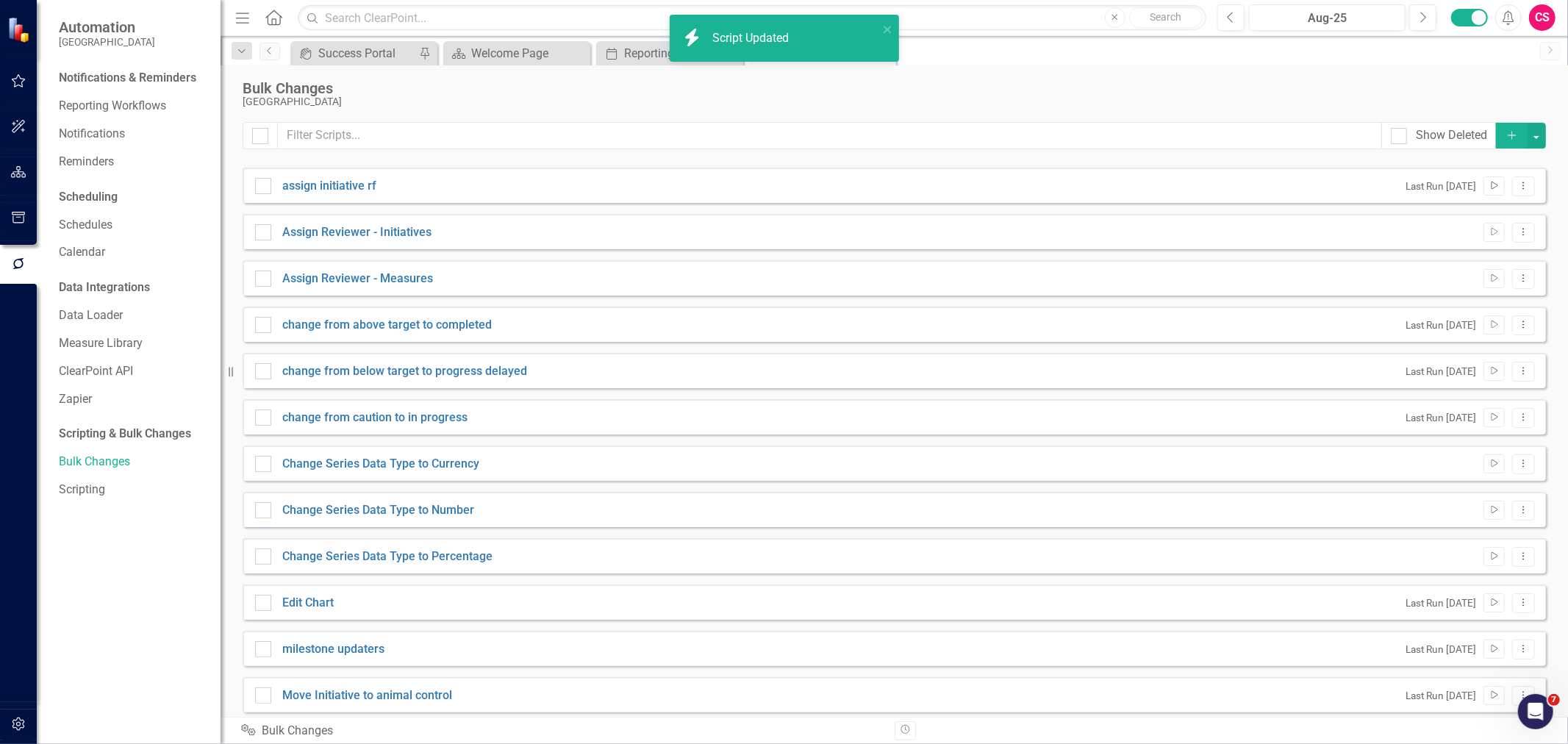
click at [1489, 185] on icon "Run Script" at bounding box center [1494, 186] width 11 height 9
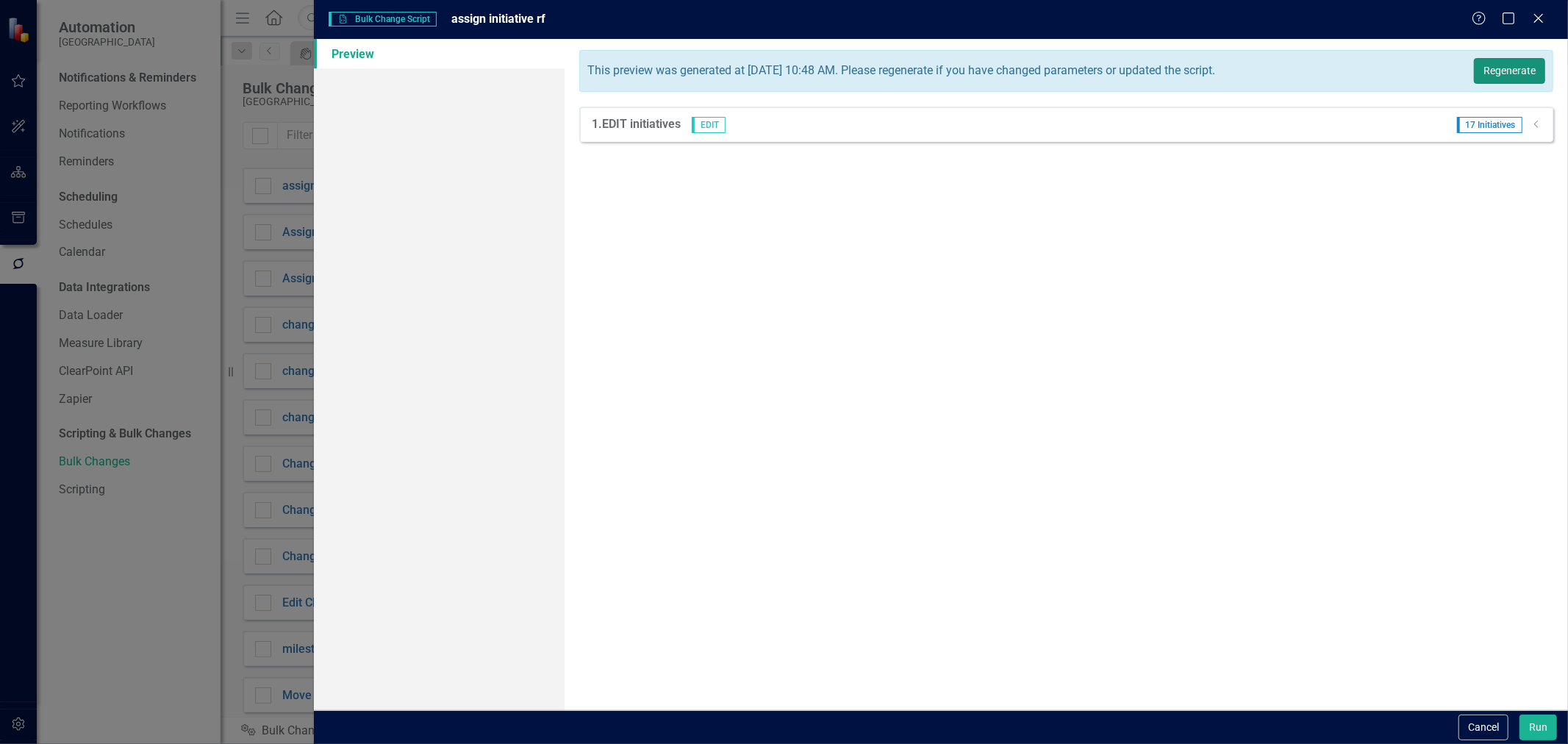
click at [1493, 59] on button "Regenerate" at bounding box center [1510, 71] width 71 height 26
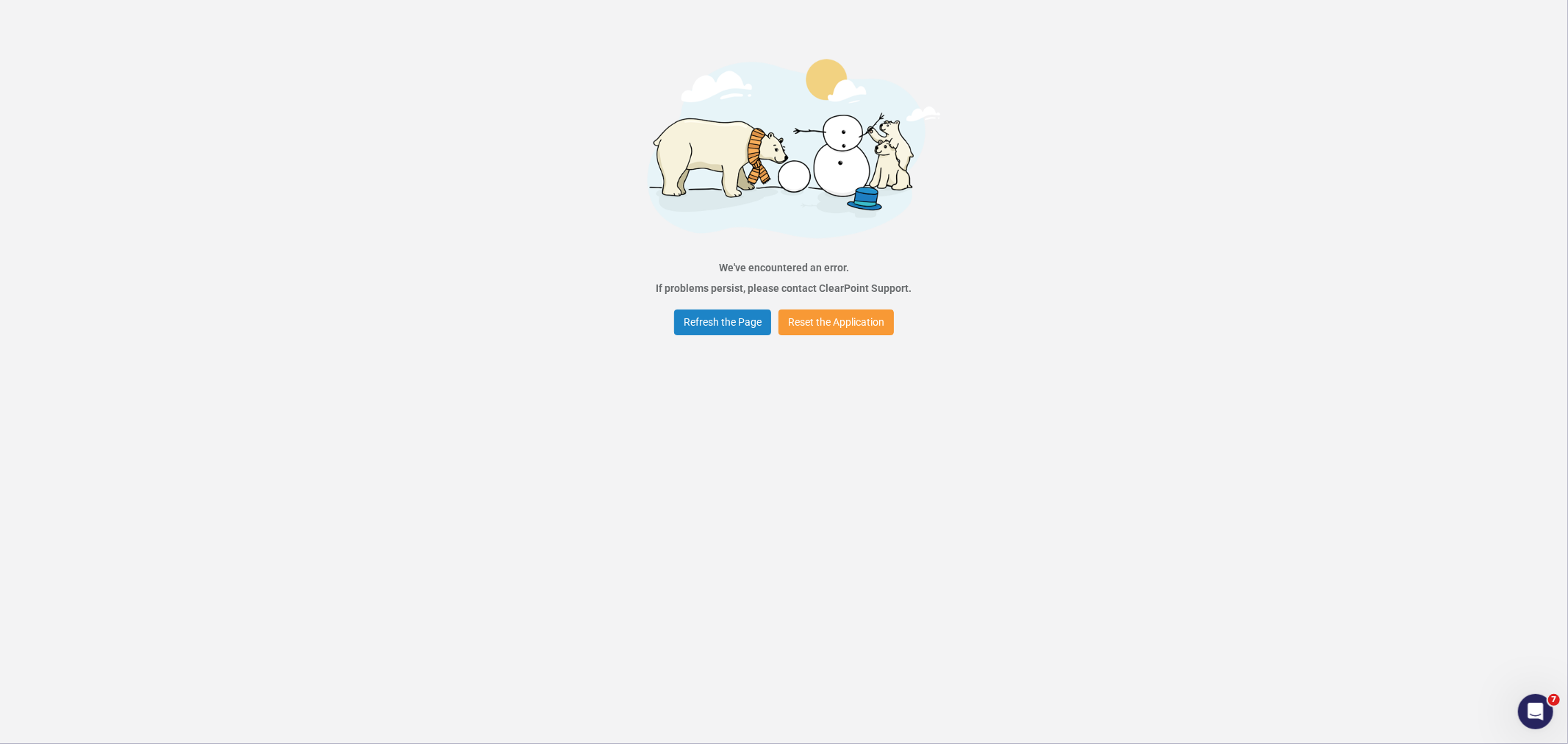
click at [866, 326] on button "Reset the Application" at bounding box center [836, 322] width 116 height 26
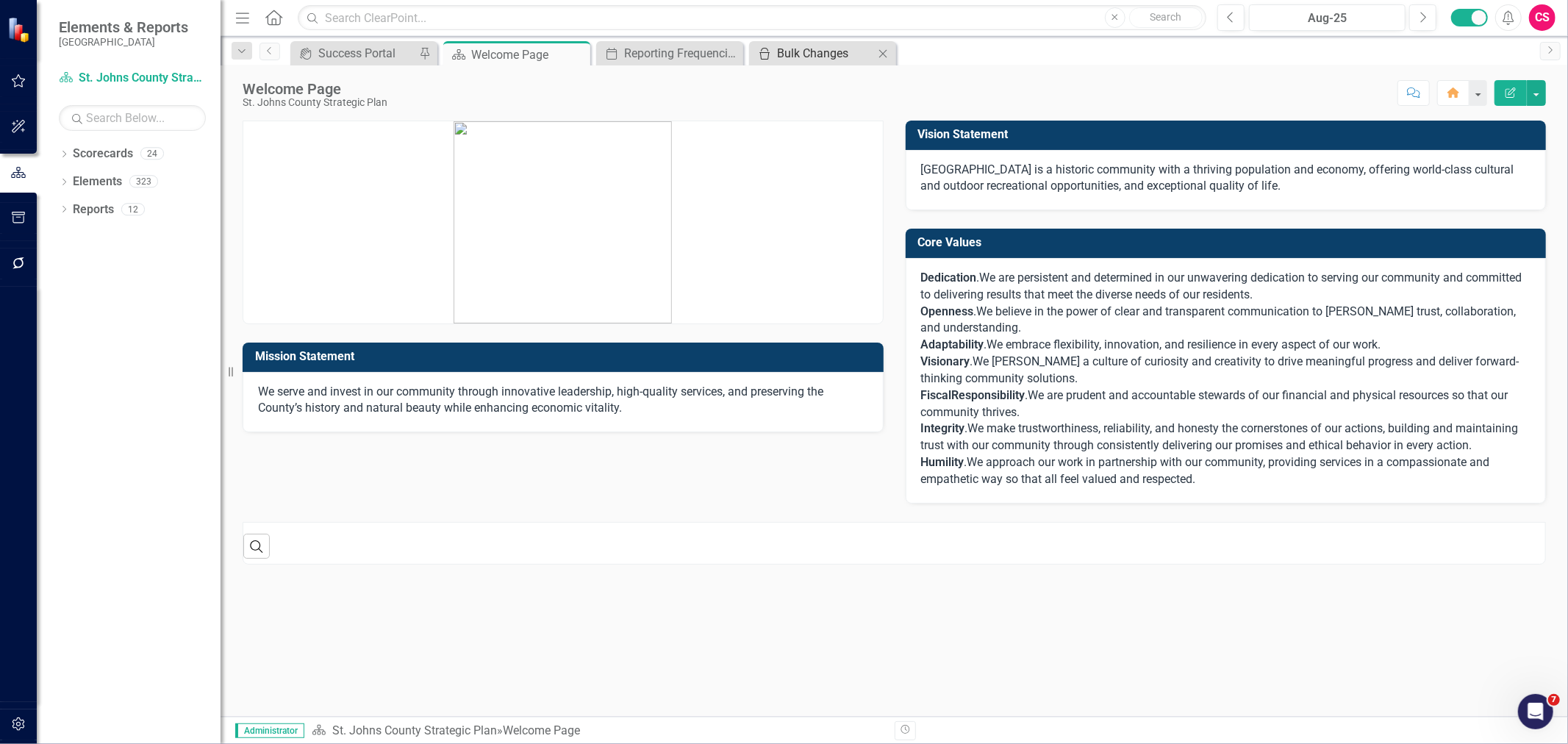
click at [851, 53] on div "Bulk Changes" at bounding box center [825, 53] width 97 height 18
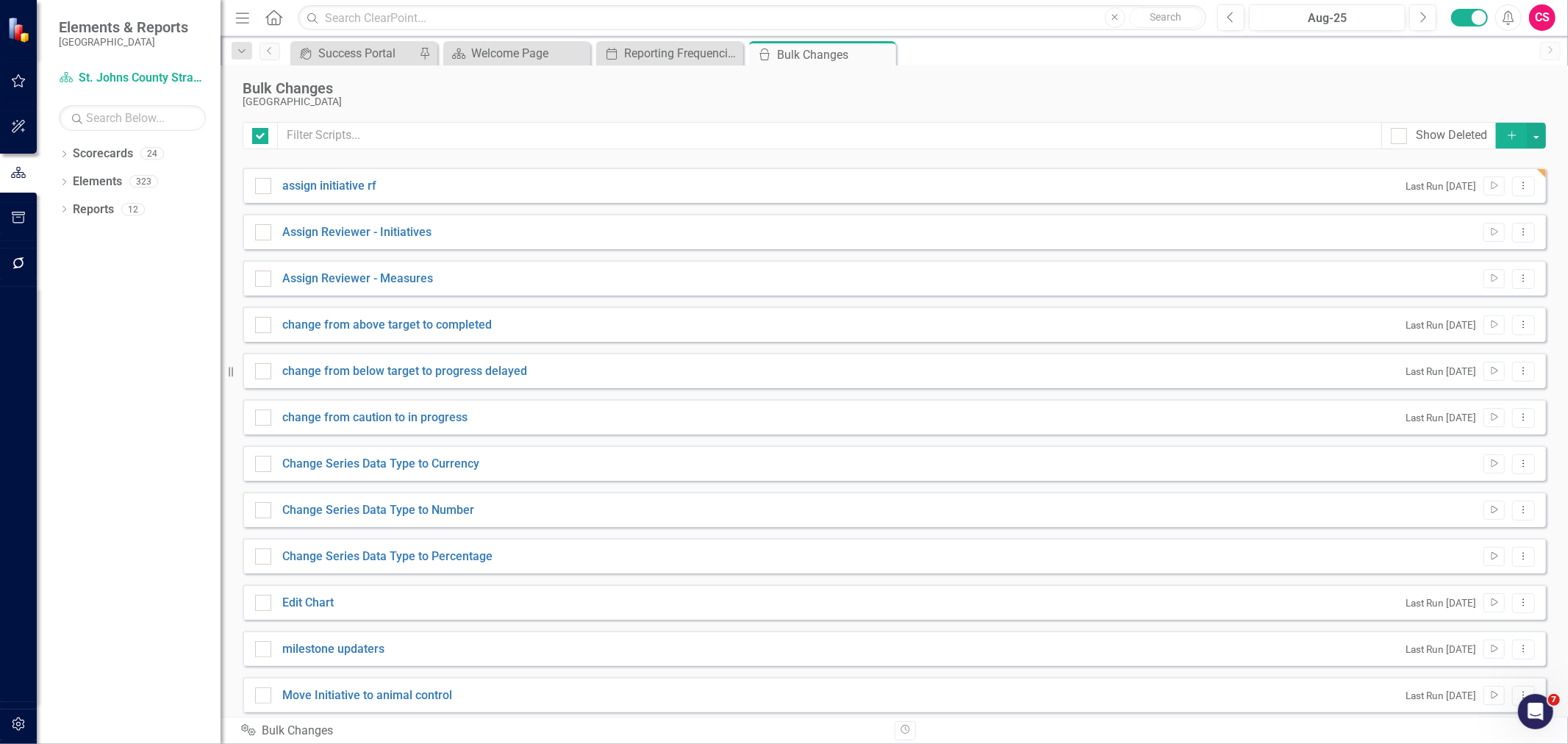
checkbox input "false"
click at [133, 160] on div "Scorecards 24" at bounding box center [147, 156] width 148 height 28
click at [1492, 186] on button "Run Script" at bounding box center [1493, 186] width 21 height 19
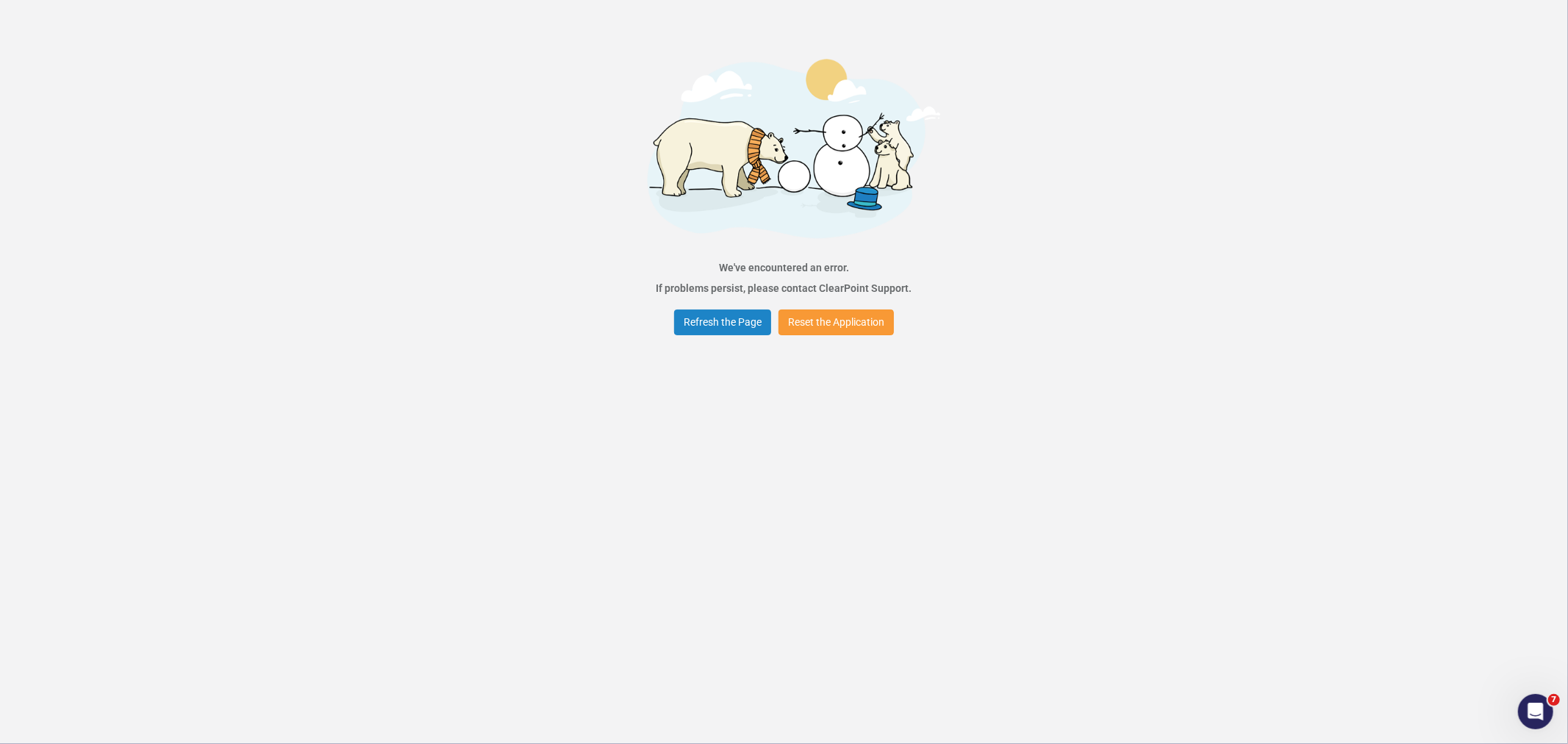
click at [856, 318] on button "Reset the Application" at bounding box center [836, 322] width 116 height 26
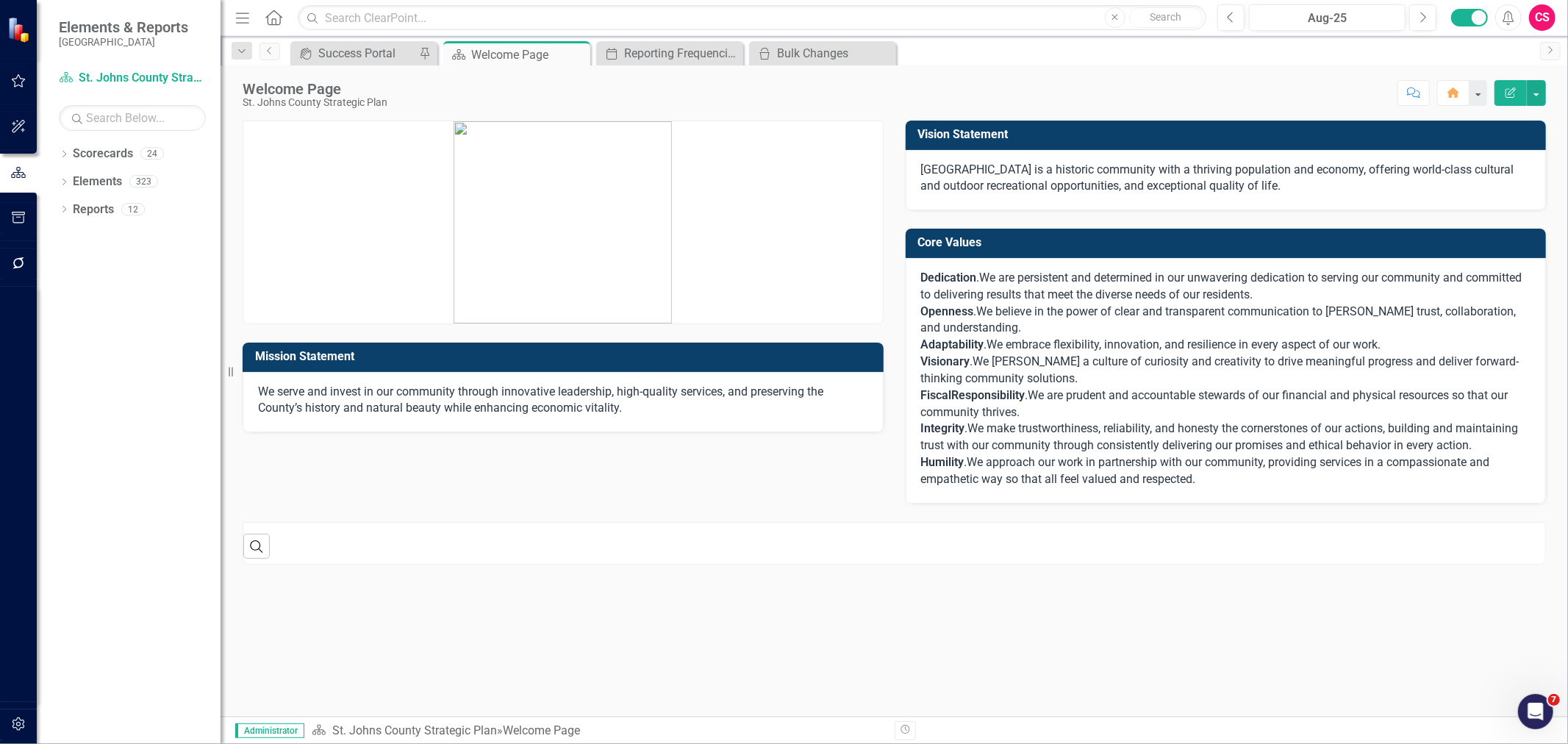
click at [33, 84] on button "button" at bounding box center [18, 82] width 33 height 31
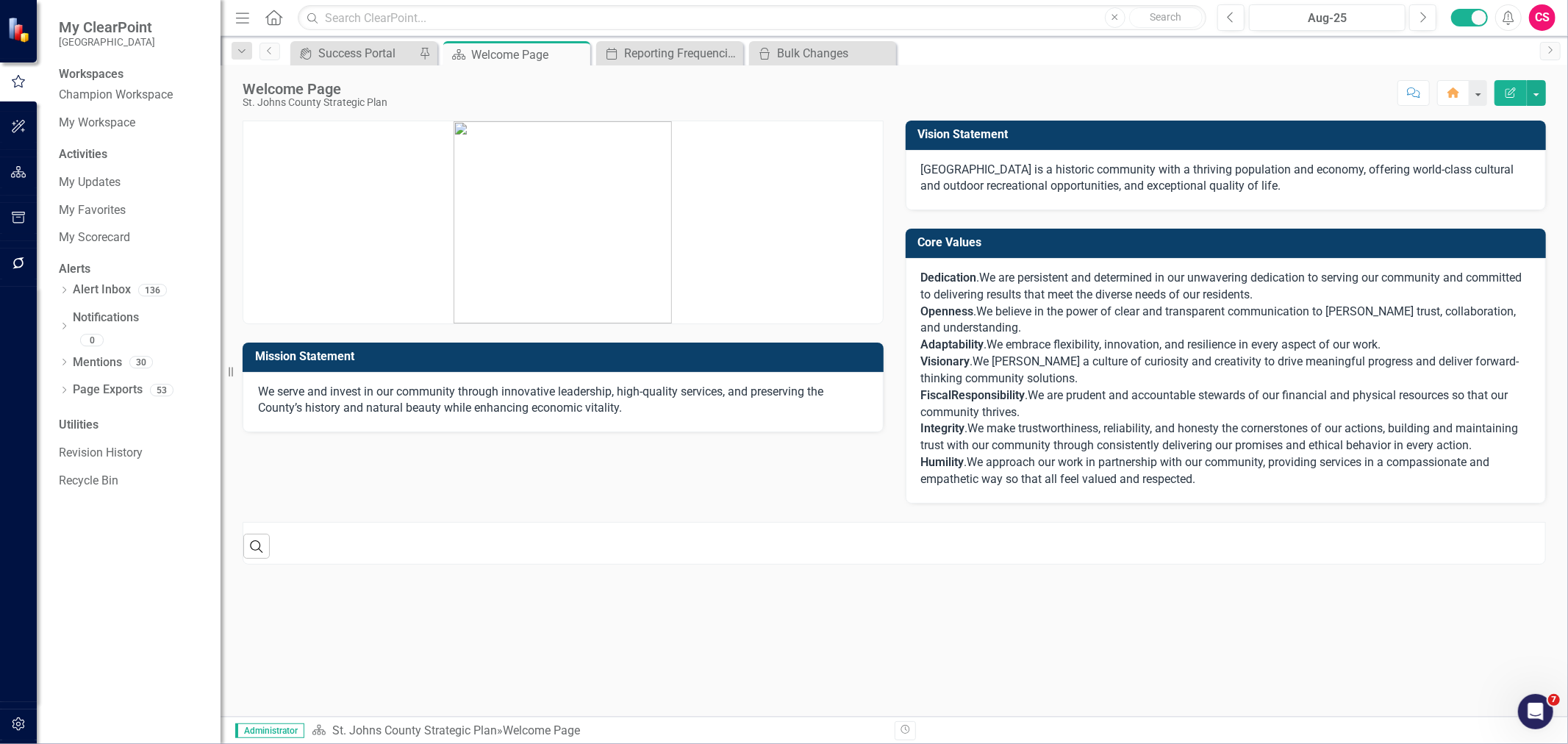
click at [7, 273] on button "button" at bounding box center [18, 264] width 33 height 31
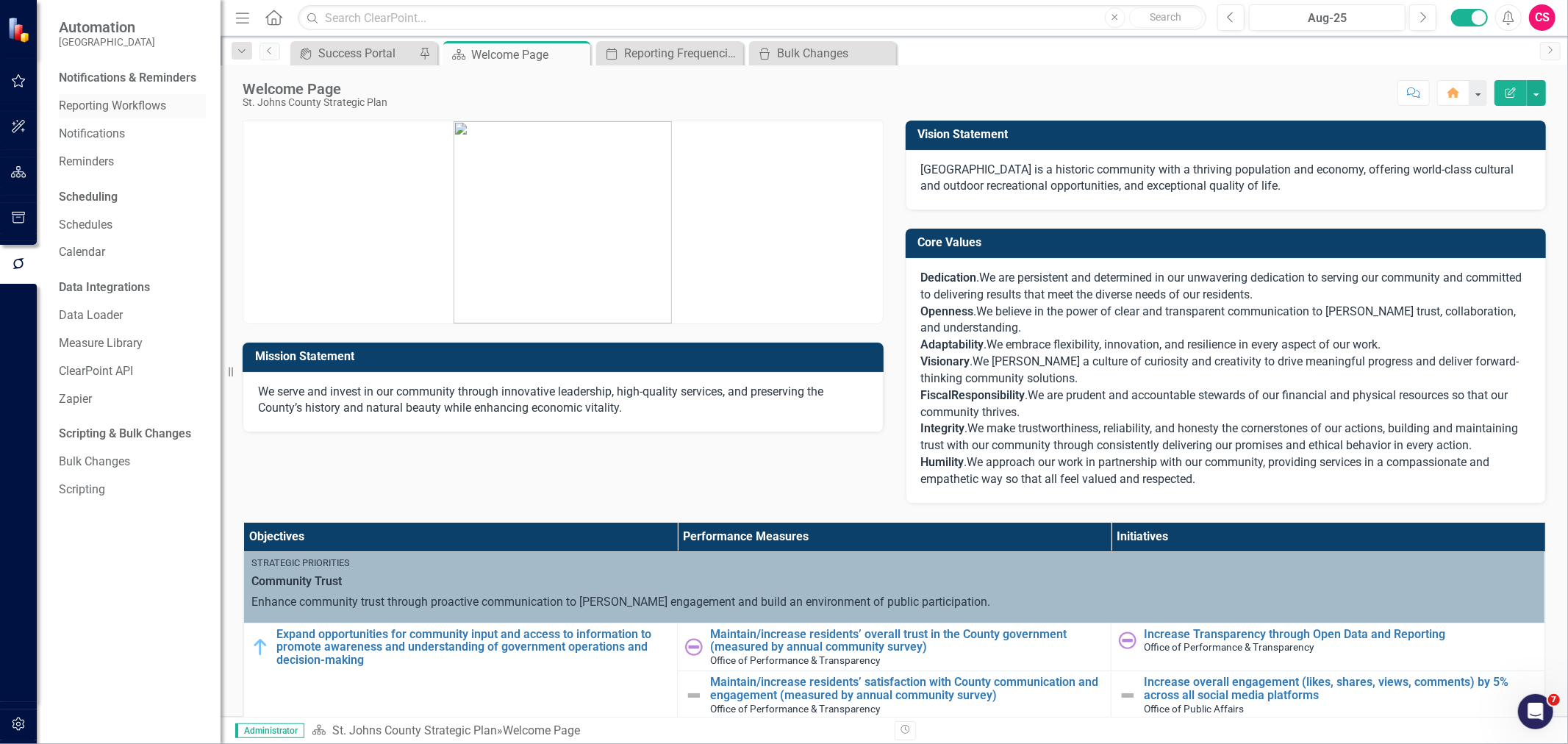
click at [118, 106] on link "Reporting Workflows" at bounding box center [132, 106] width 147 height 17
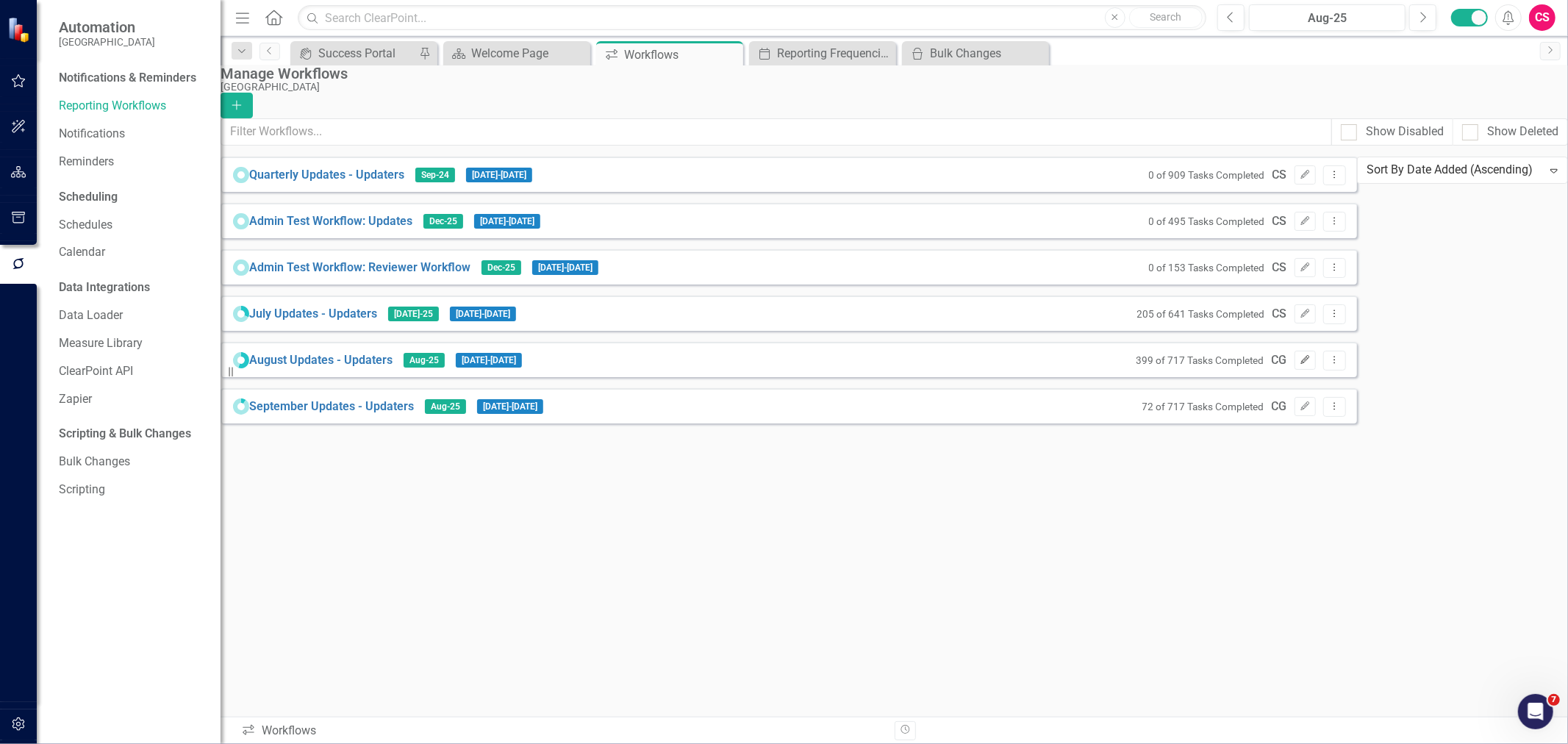
click at [1315, 370] on button "Edit" at bounding box center [1305, 360] width 21 height 19
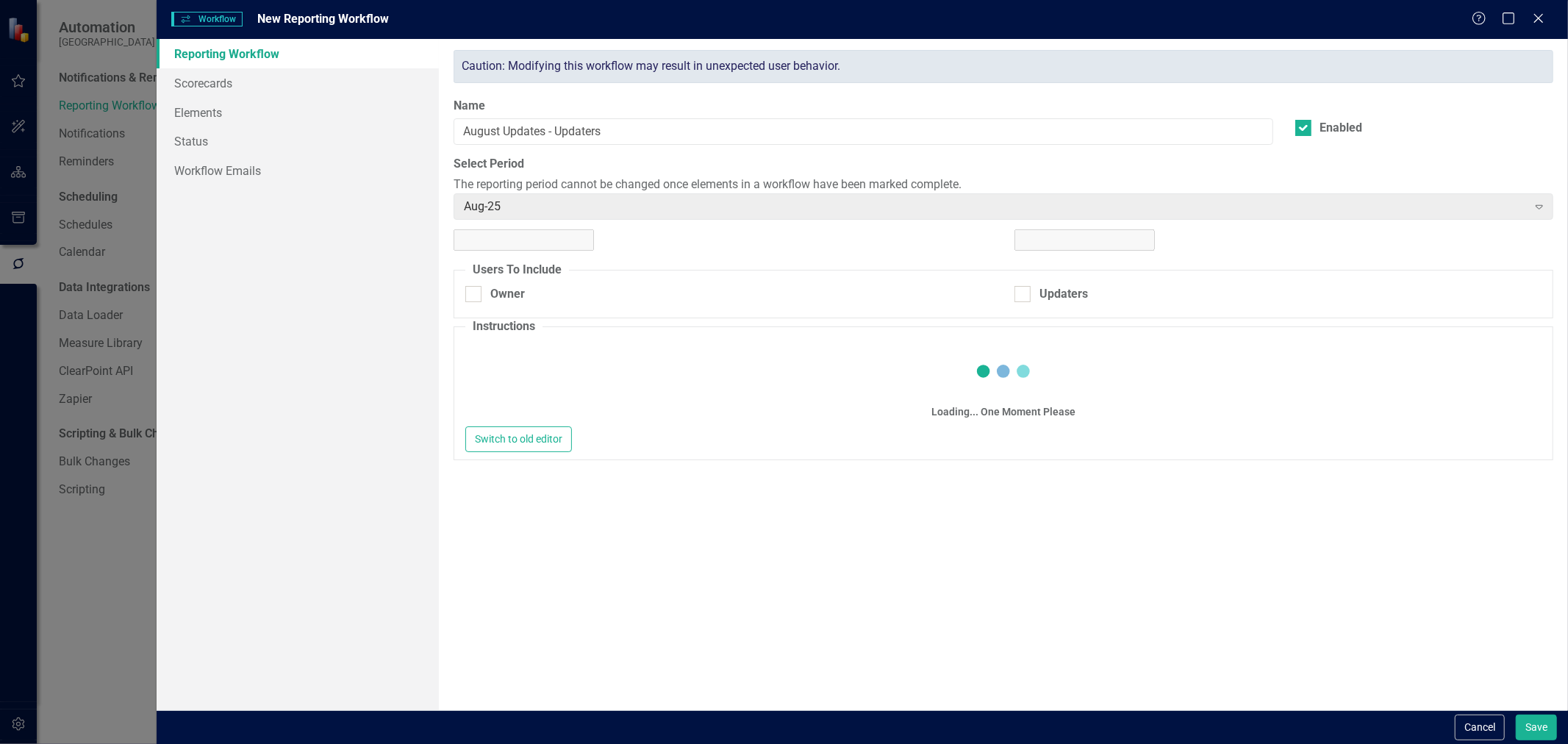
checkbox input "true"
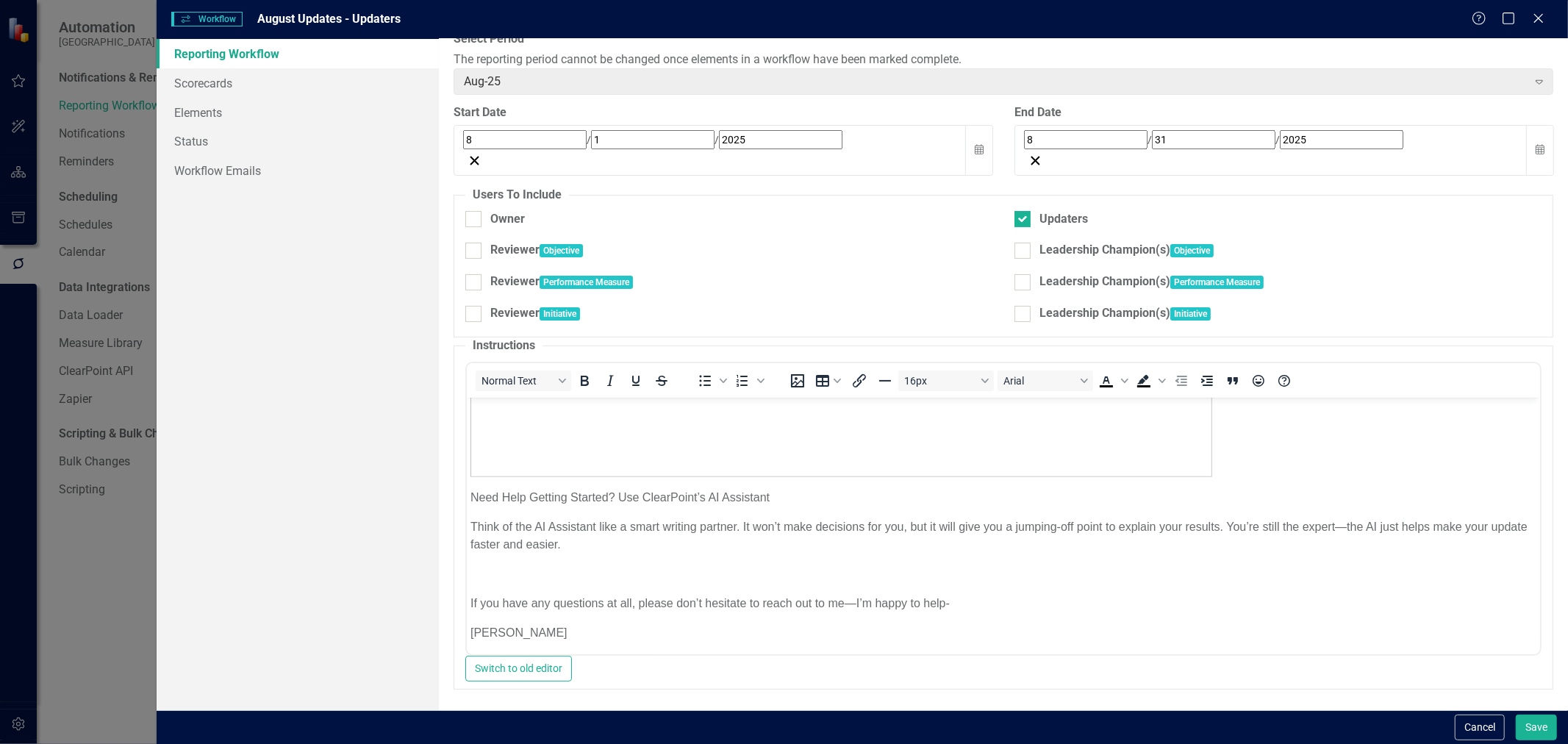
scroll to position [883, 0]
click at [1481, 730] on button "Cancel" at bounding box center [1480, 728] width 50 height 26
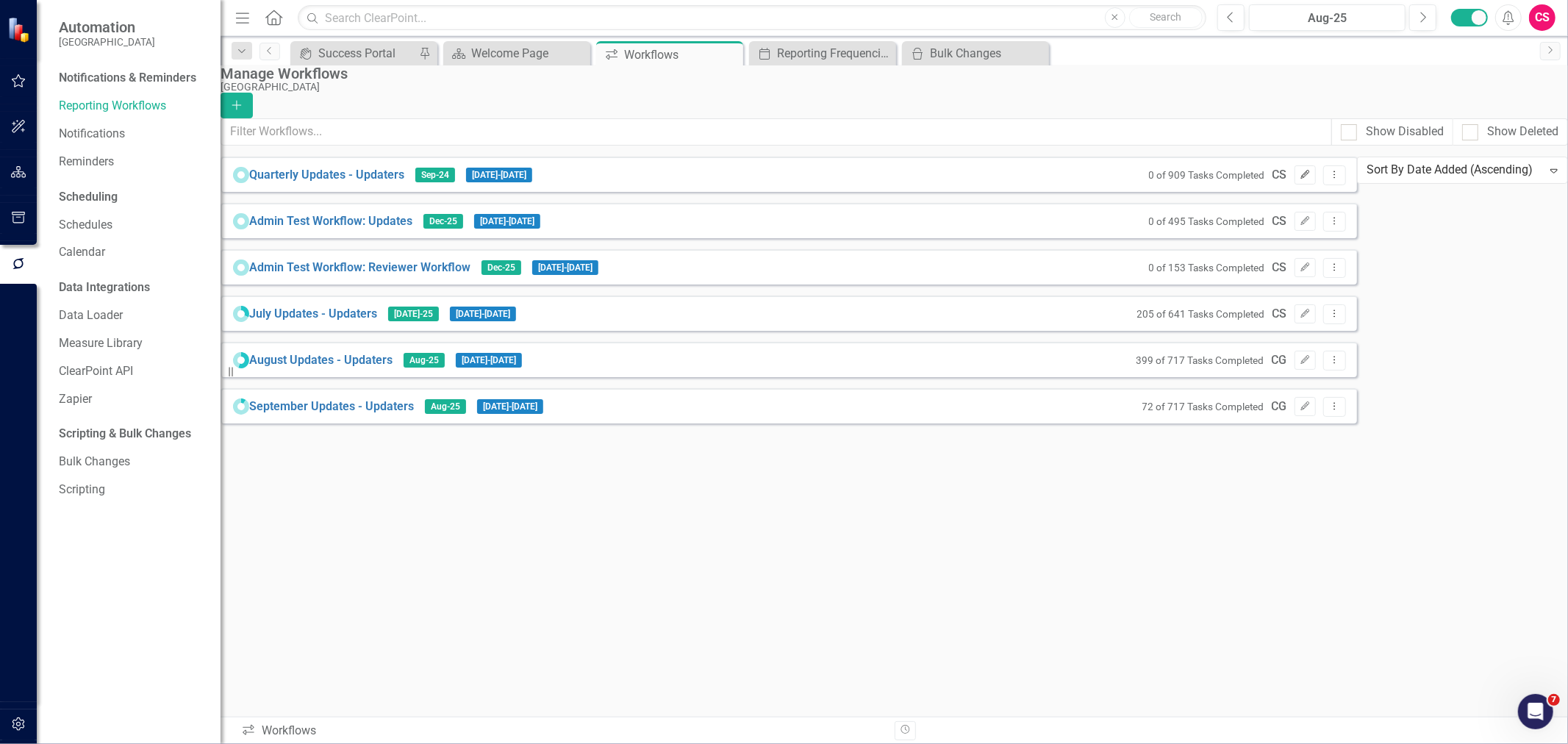
click at [1315, 184] on button "Edit" at bounding box center [1305, 174] width 21 height 19
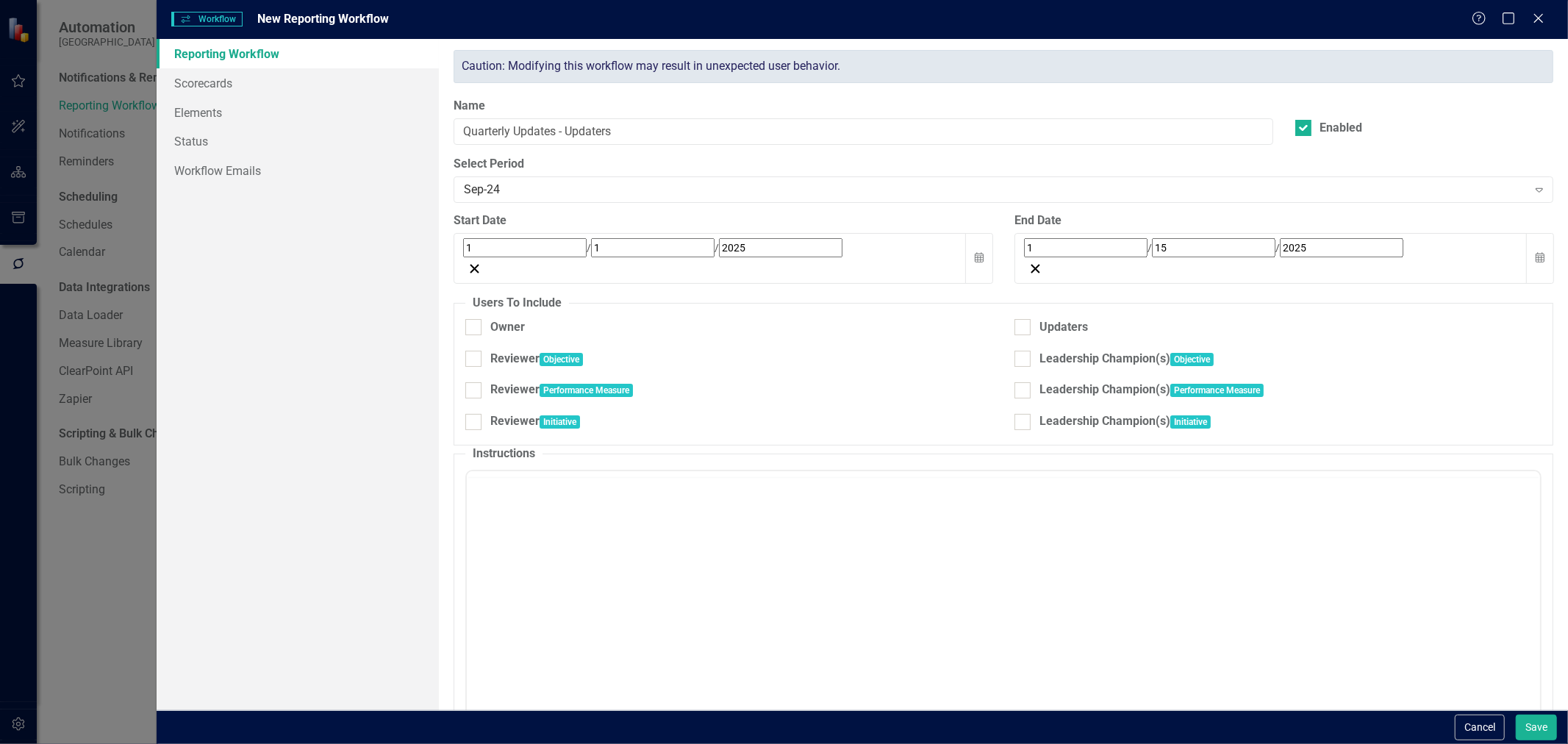
checkbox input "true"
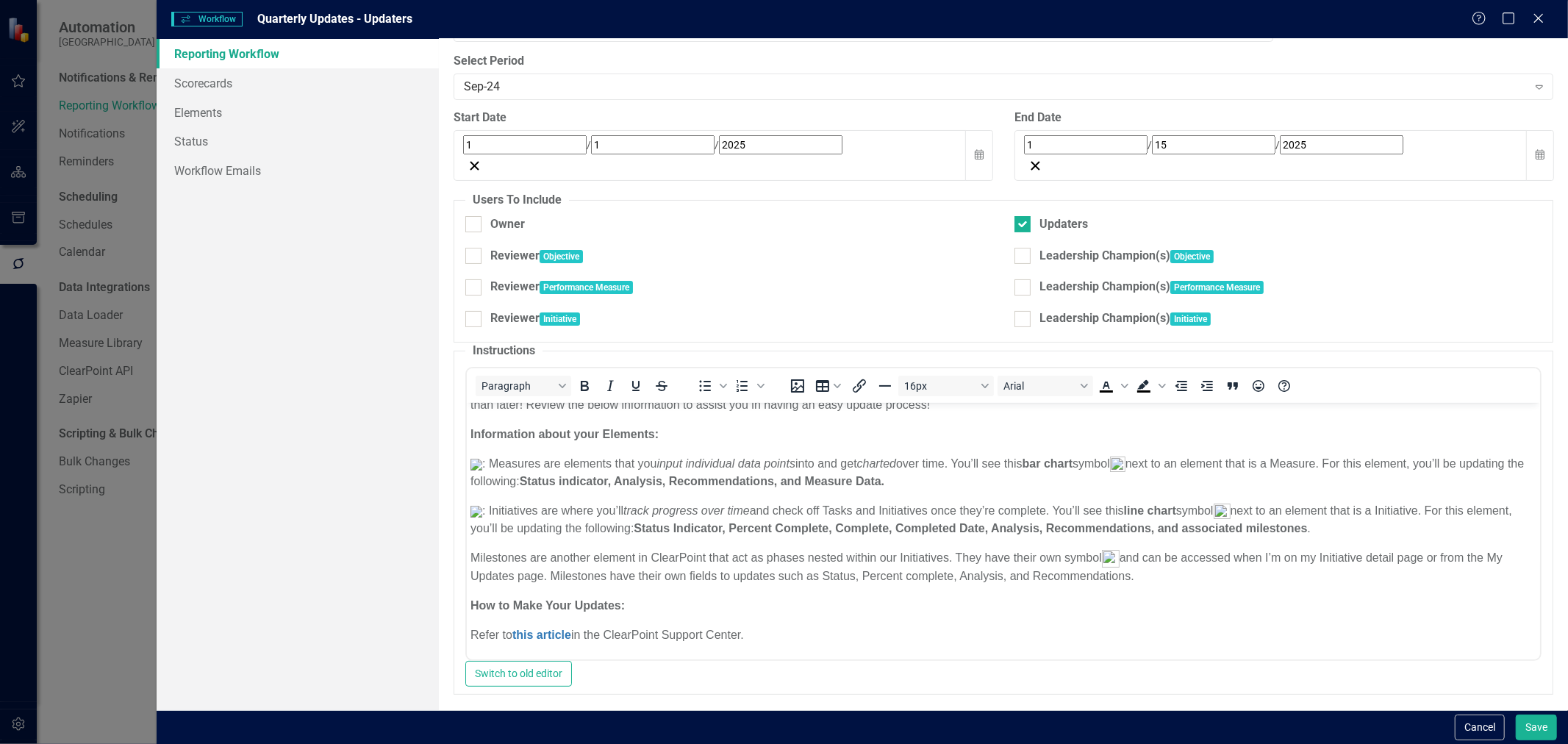
scroll to position [0, 0]
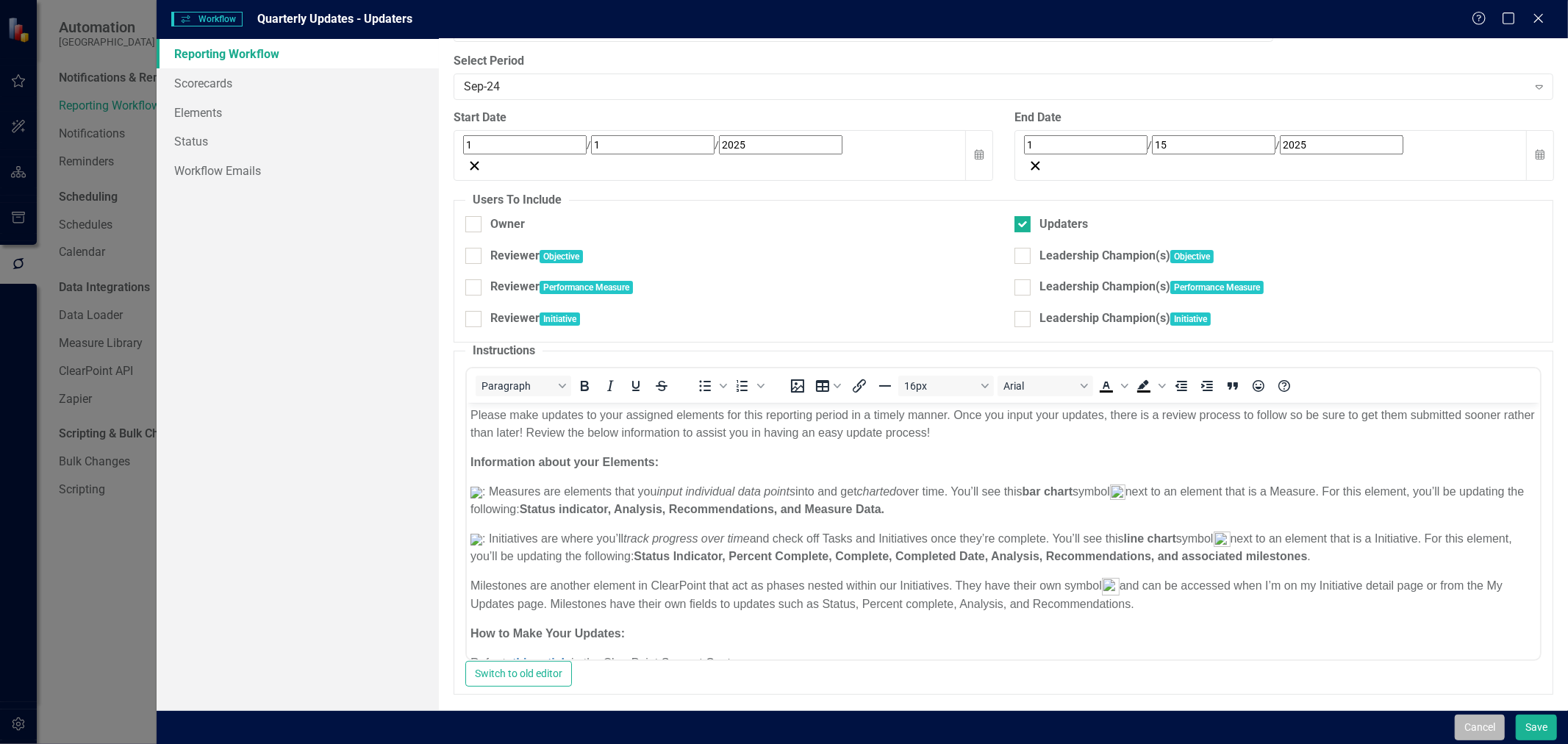
click at [1475, 723] on button "Cancel" at bounding box center [1480, 728] width 50 height 26
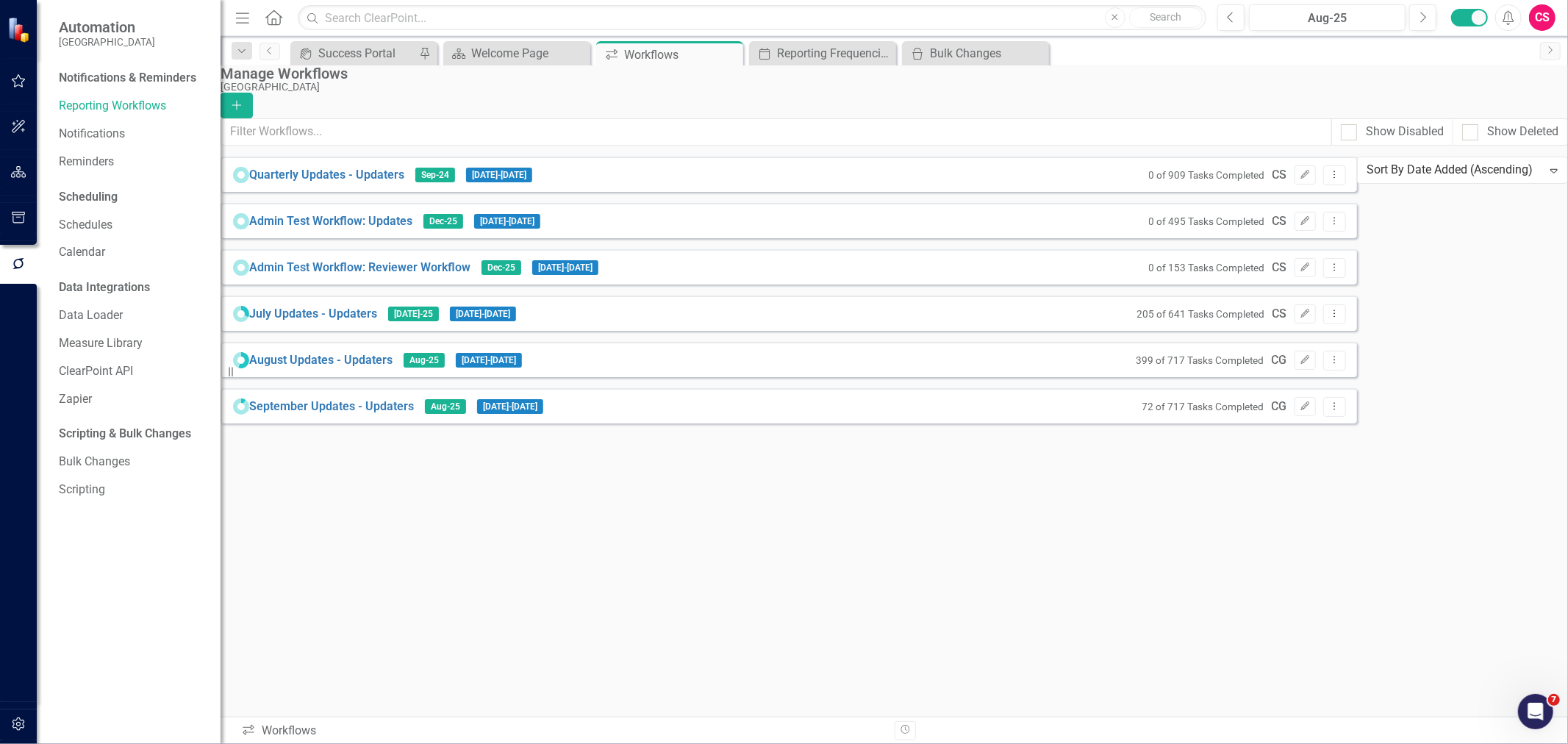
click at [1051, 423] on div "Quarterly Updates - Updaters Sep-24 1/1/25 - 1/15/25 0 of 909 Tasks Completed C…" at bounding box center [789, 290] width 1137 height 267
drag, startPoint x: 12, startPoint y: 170, endPoint x: 24, endPoint y: 217, distance: 48.5
click at [12, 170] on icon "button" at bounding box center [18, 171] width 15 height 12
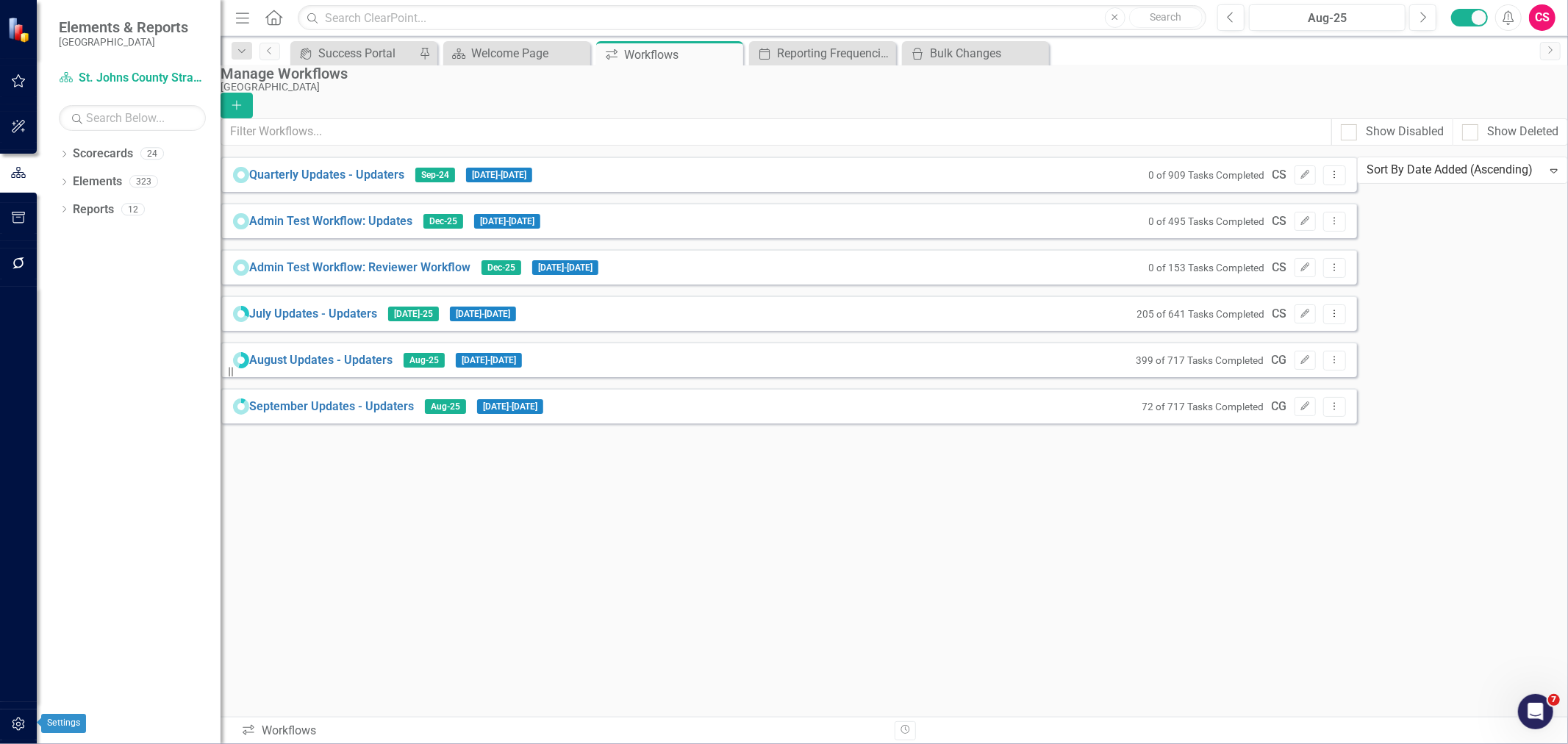
click at [22, 727] on icon "button" at bounding box center [18, 724] width 15 height 12
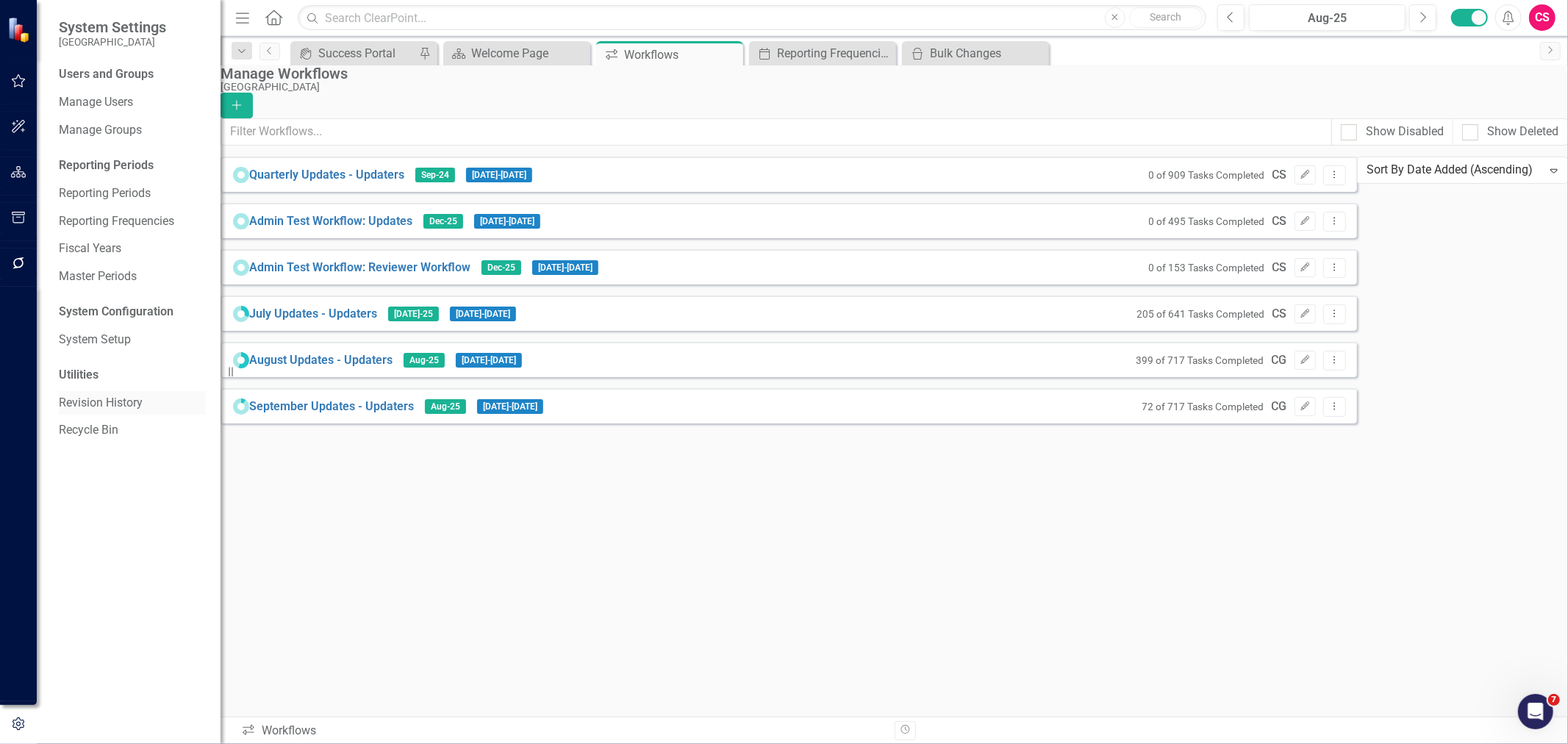
click at [93, 408] on link "Revision History" at bounding box center [132, 403] width 147 height 17
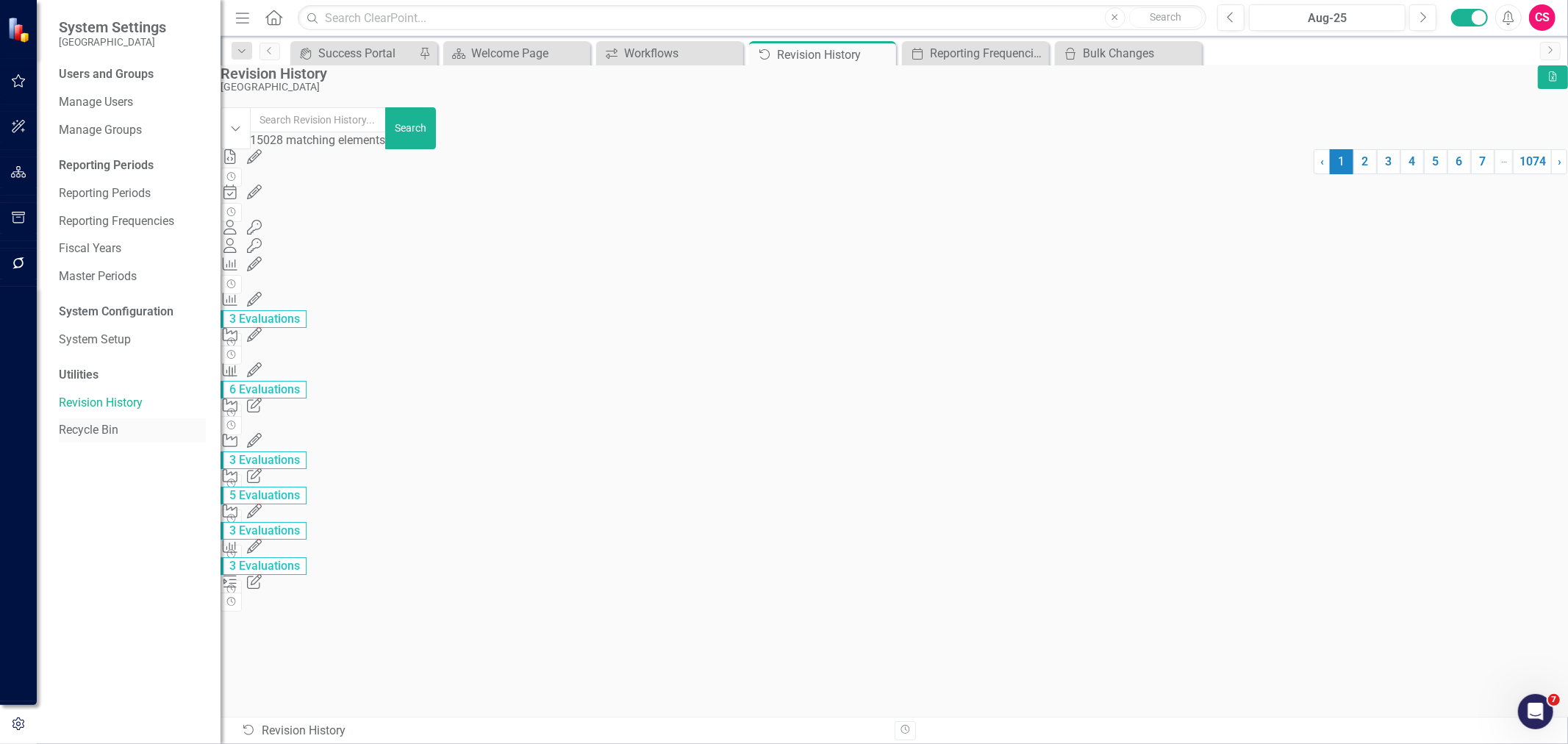
click at [107, 436] on link "Recycle Bin" at bounding box center [132, 430] width 147 height 17
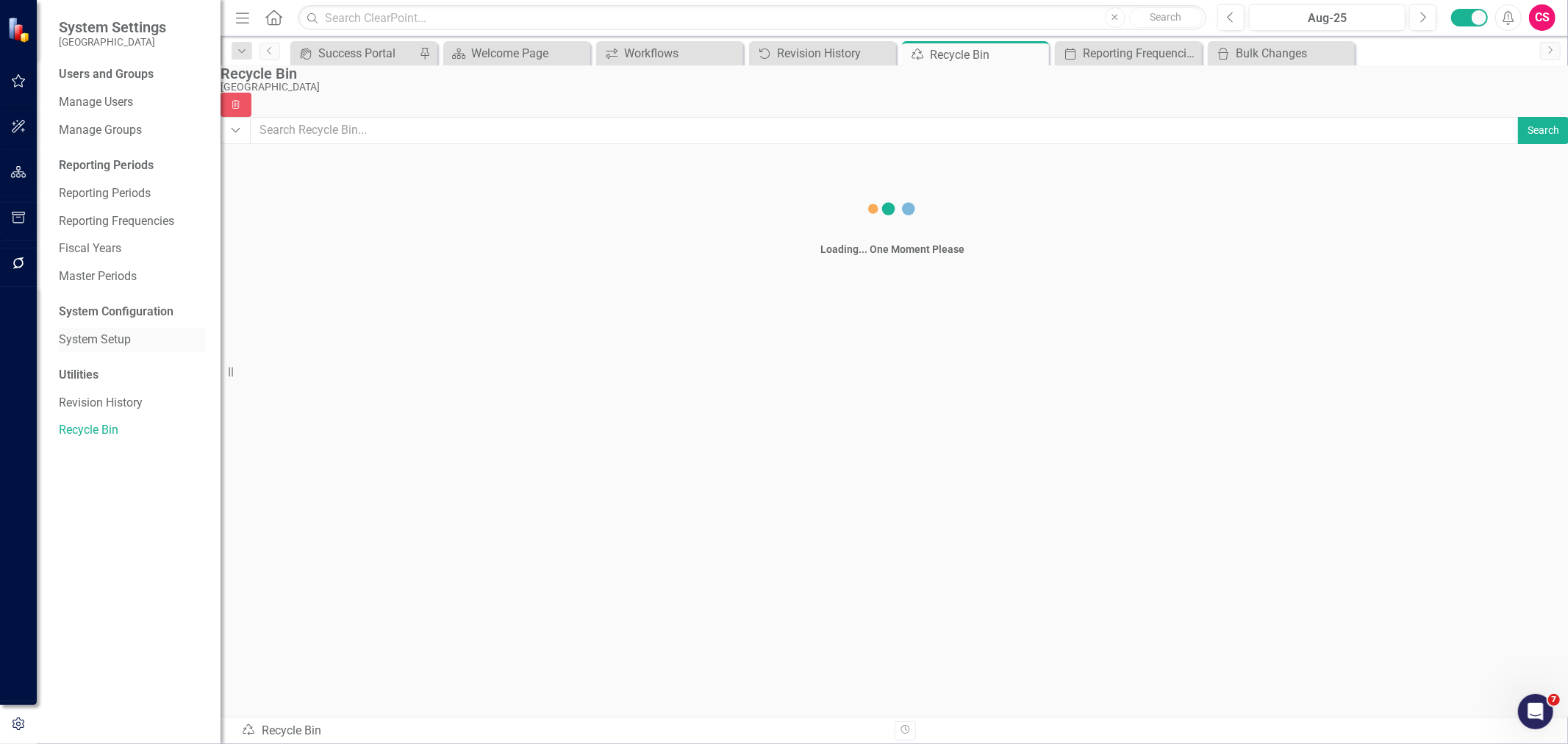
click at [72, 336] on link "System Setup" at bounding box center [132, 340] width 147 height 17
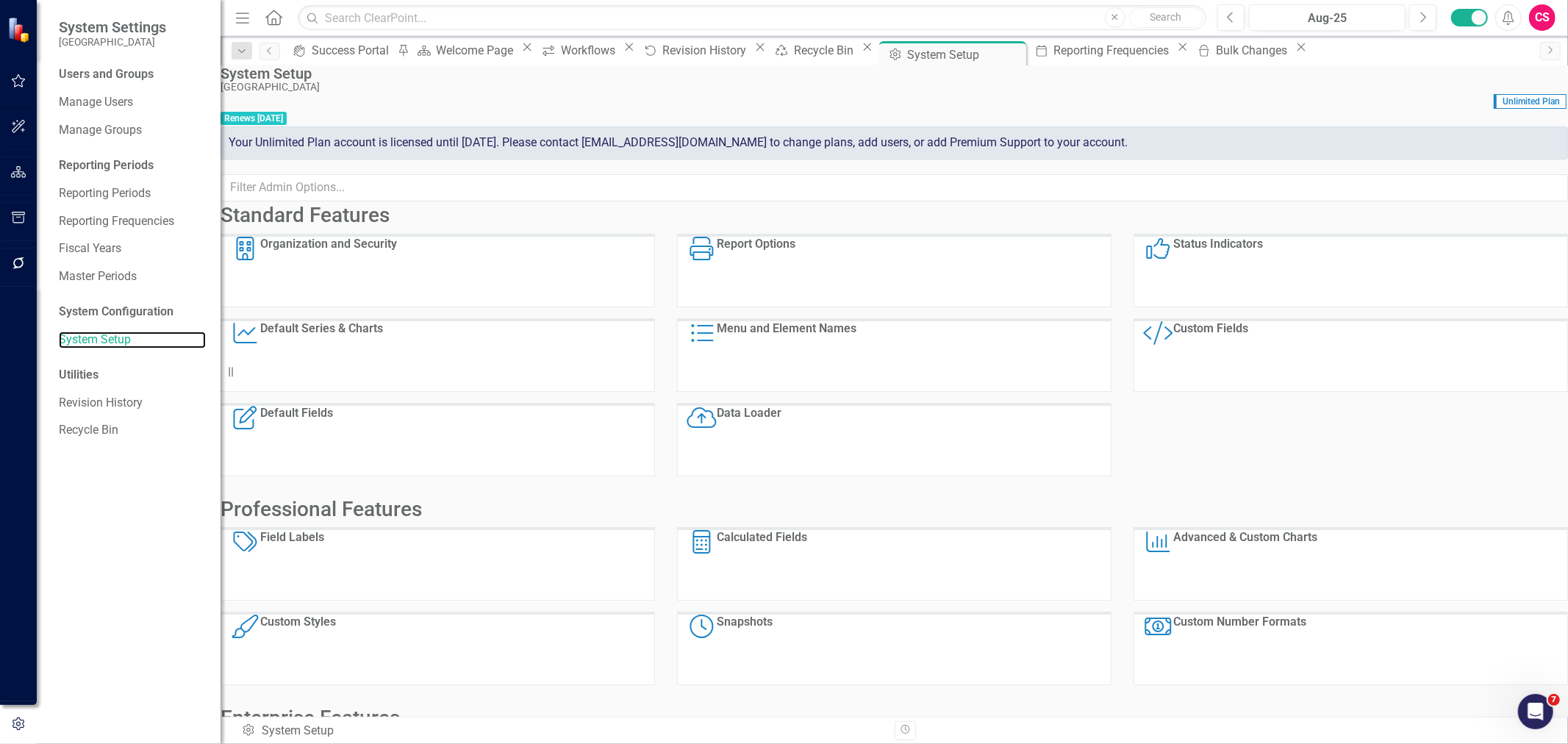
scroll to position [127, 0]
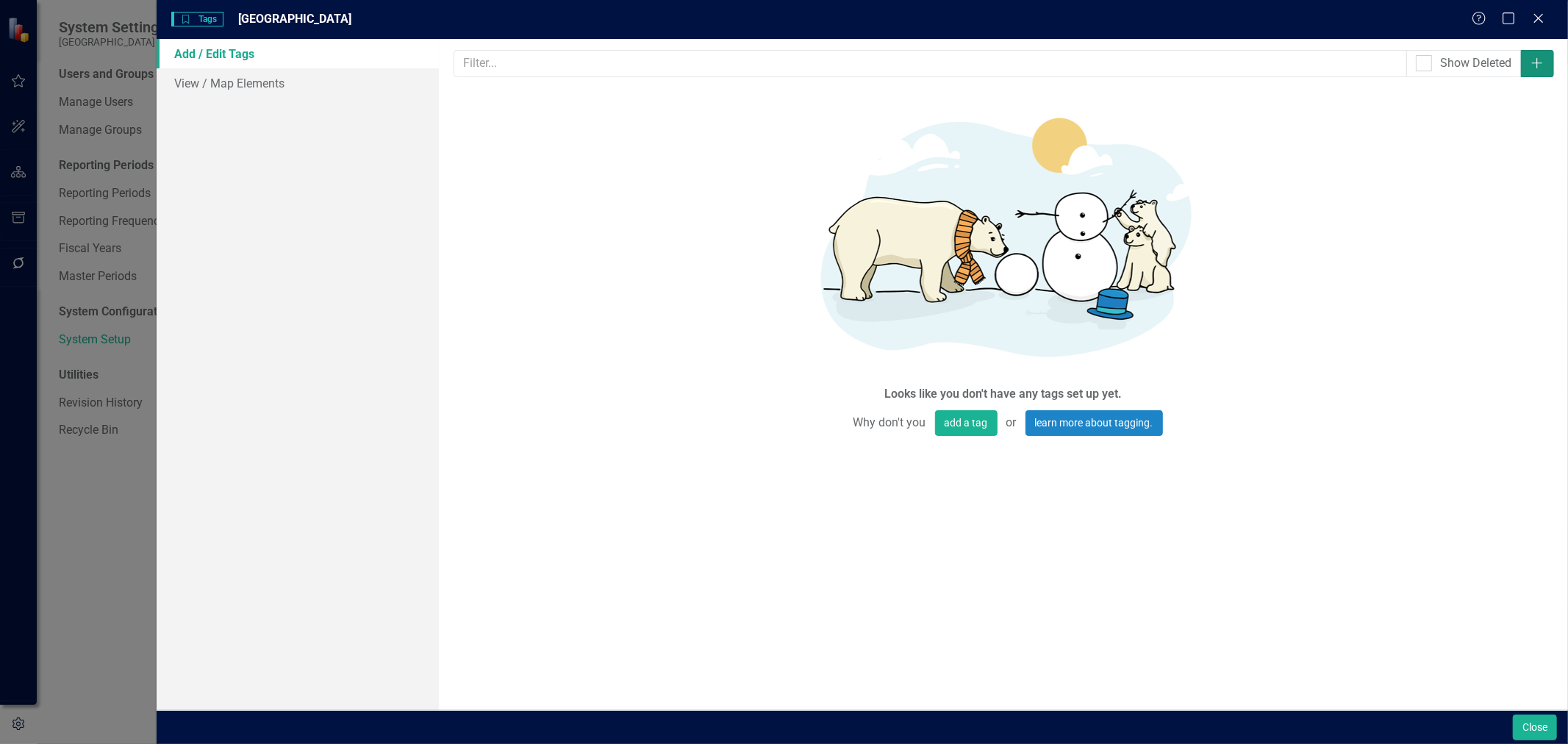
click at [1542, 59] on icon "Add" at bounding box center [1537, 63] width 15 height 12
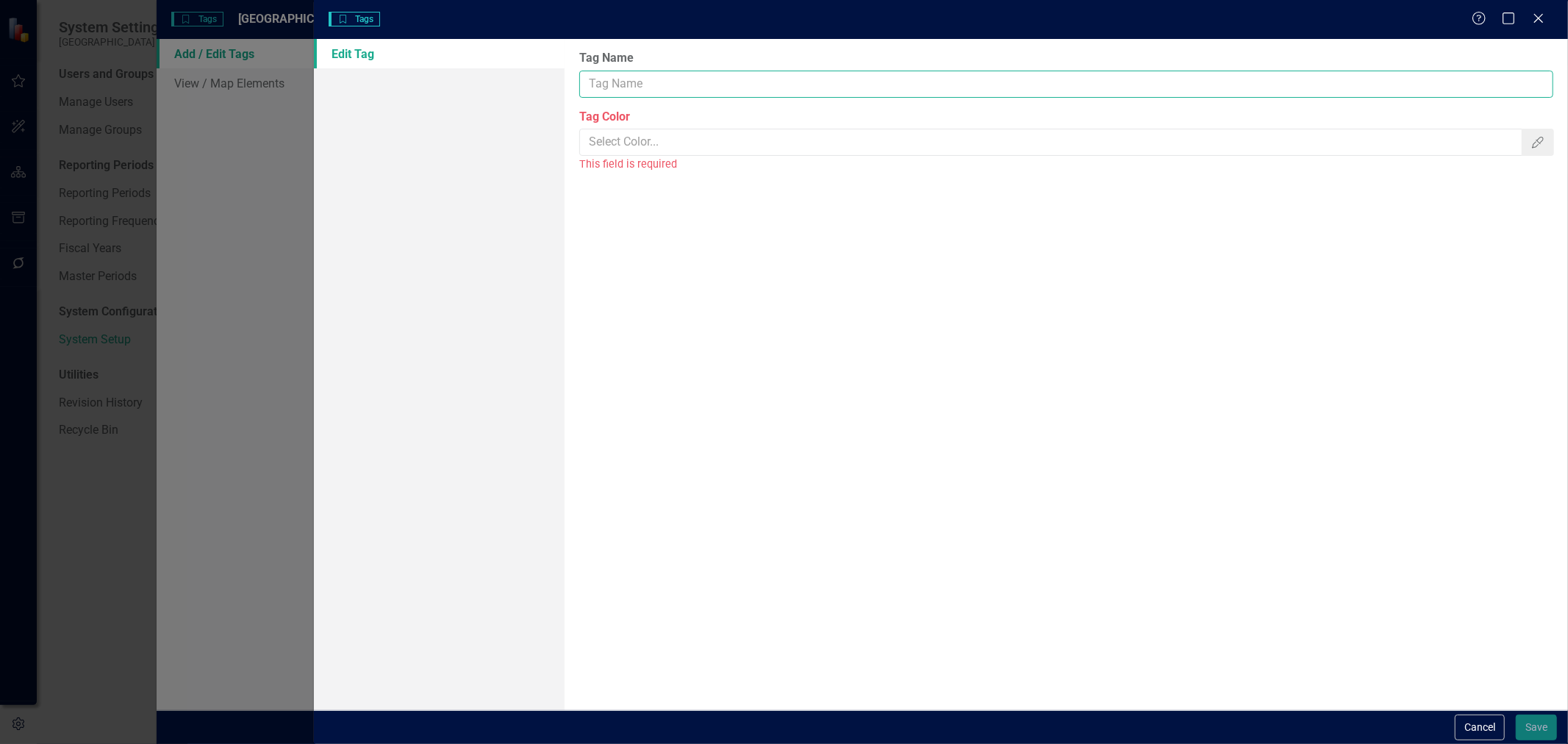
click at [657, 93] on input "Tag Name" at bounding box center [1066, 84] width 974 height 27
type input "bulkchange"
click at [990, 127] on div "Tag Color Color Picker This field is required" at bounding box center [1066, 140] width 974 height 64
click at [981, 148] on input "Tag Color" at bounding box center [1051, 142] width 944 height 27
type input "#b8e986"
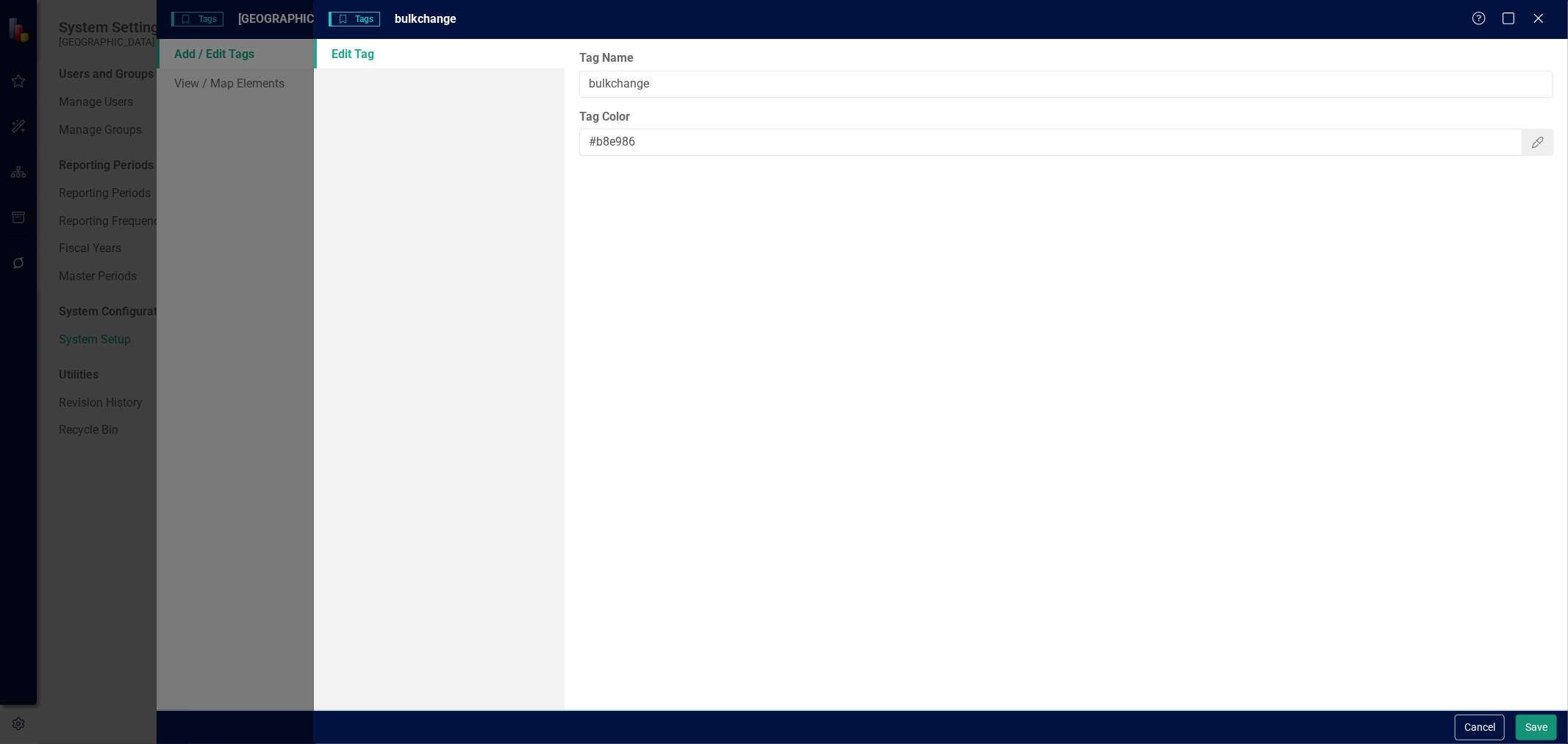
click at [1521, 729] on button "Save" at bounding box center [1536, 728] width 41 height 26
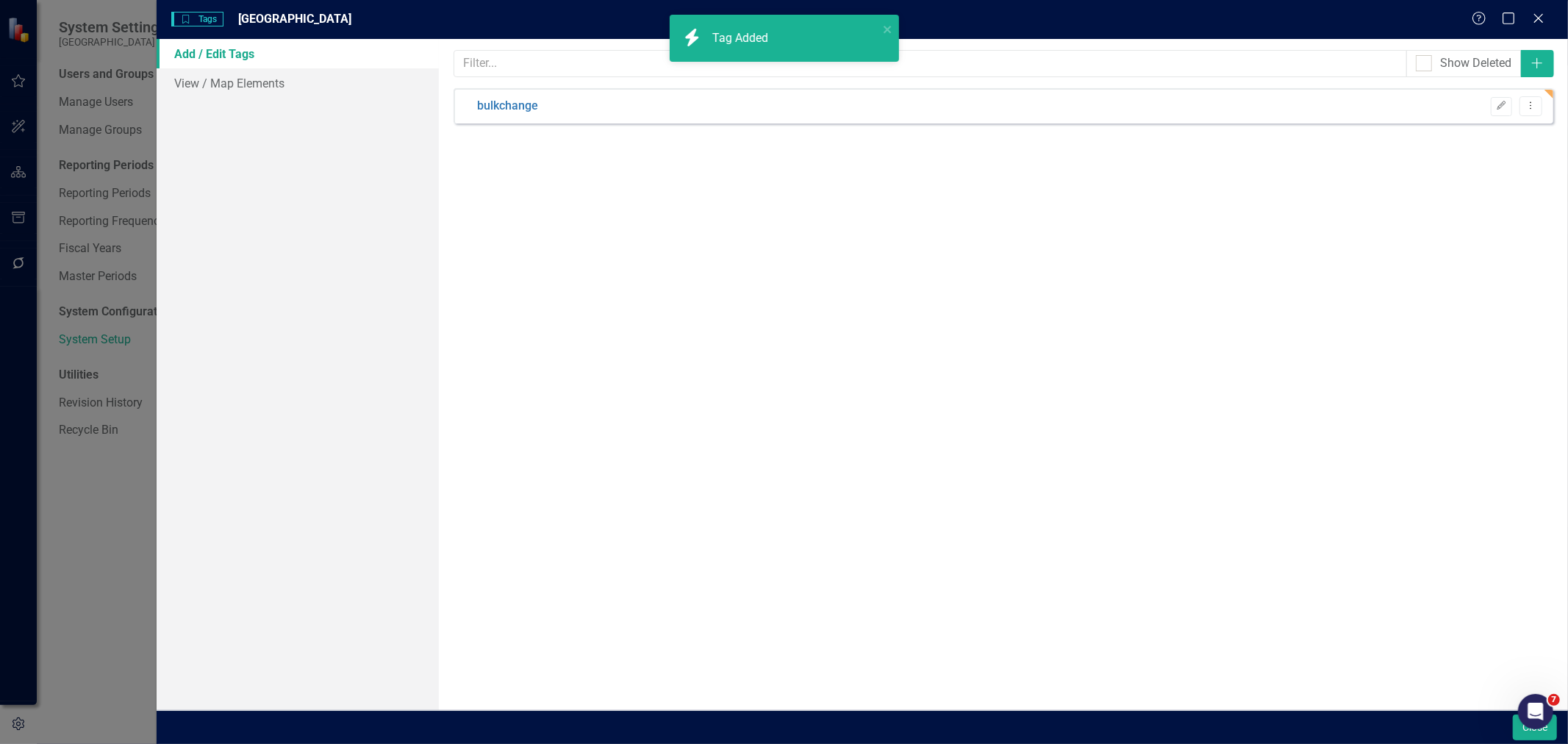
click at [1519, 729] on body "icon.bolt Tag Added System Settings St. Johns County Users and Groups Manage Us…" at bounding box center [784, 372] width 1568 height 744
click at [1512, 736] on button "Close" at bounding box center [1534, 728] width 44 height 26
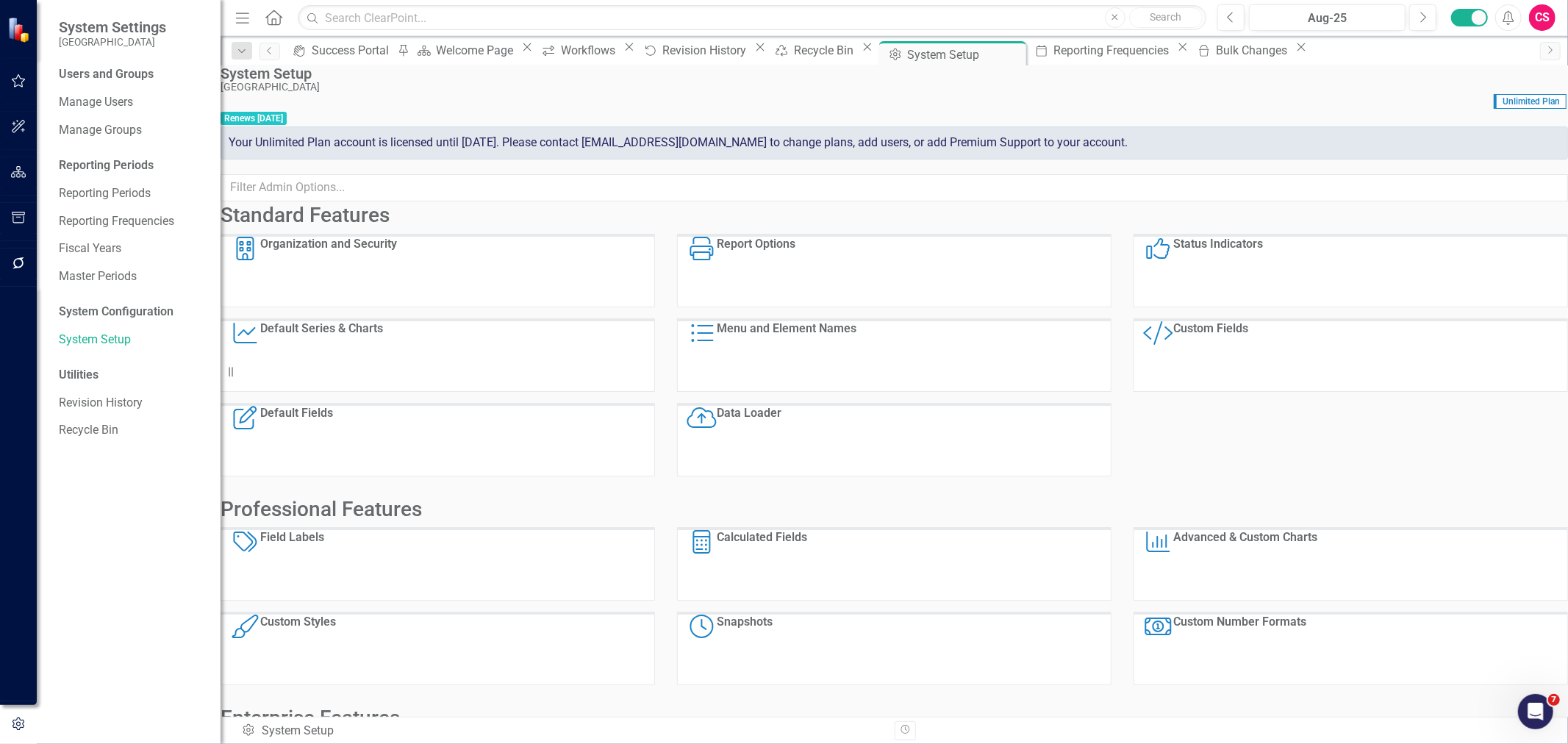
click at [22, 170] on icon "button" at bounding box center [18, 171] width 15 height 12
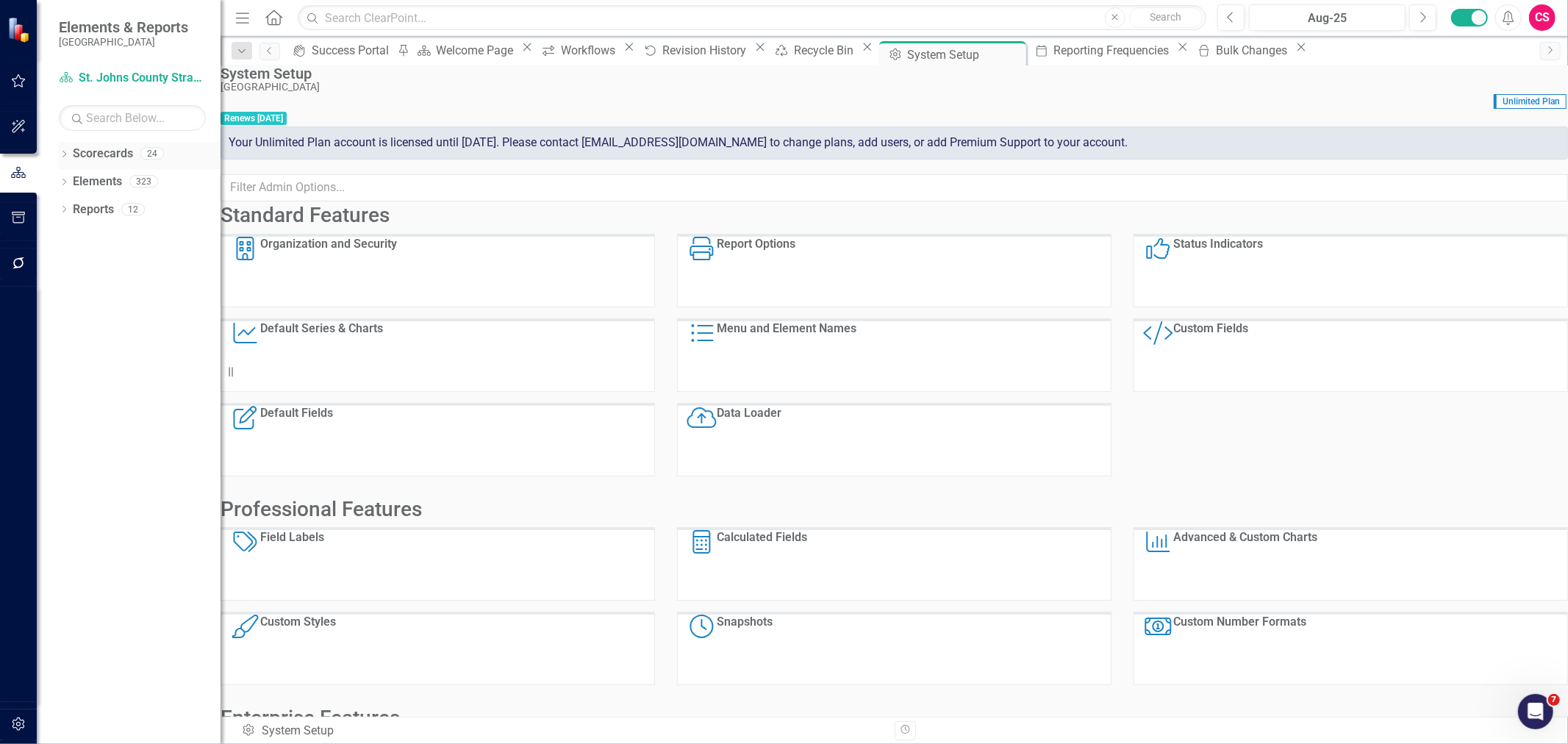
click at [92, 151] on link "Scorecards" at bounding box center [103, 154] width 60 height 17
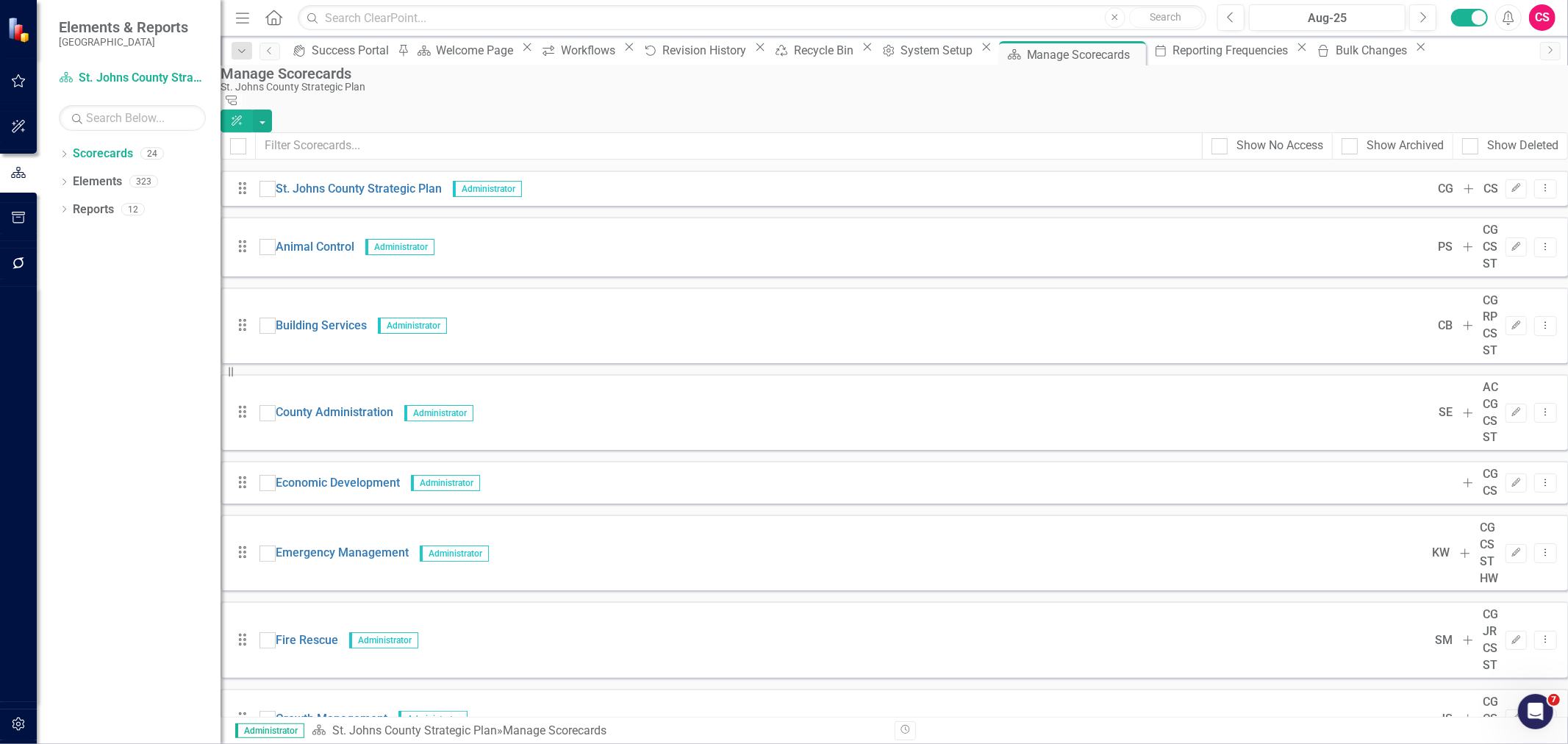
click at [275, 239] on div at bounding box center [268, 247] width 16 height 16
click at [269, 239] on input "checkbox" at bounding box center [264, 243] width 9 height 9
checkbox input "true"
click at [269, 317] on input "checkbox" at bounding box center [264, 322] width 9 height 9
checkbox input "true"
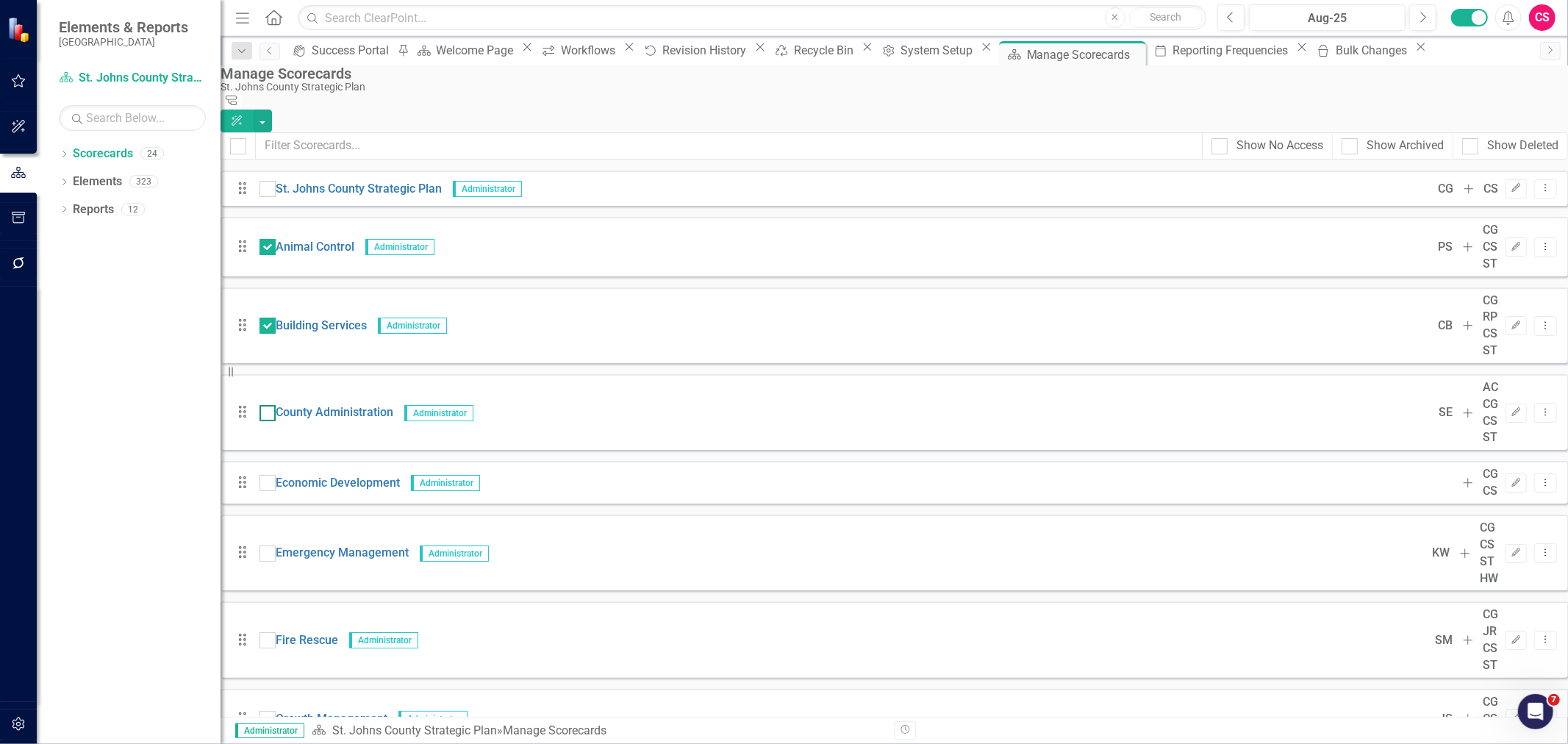
click at [269, 405] on input "checkbox" at bounding box center [264, 409] width 9 height 9
checkbox input "true"
click at [283, 461] on div "Drag Economic Development Administrator Add CG CS Edit Dropdown Menu" at bounding box center [894, 482] width 1347 height 43
click at [269, 475] on input "checkbox" at bounding box center [264, 480] width 9 height 9
checkbox input "true"
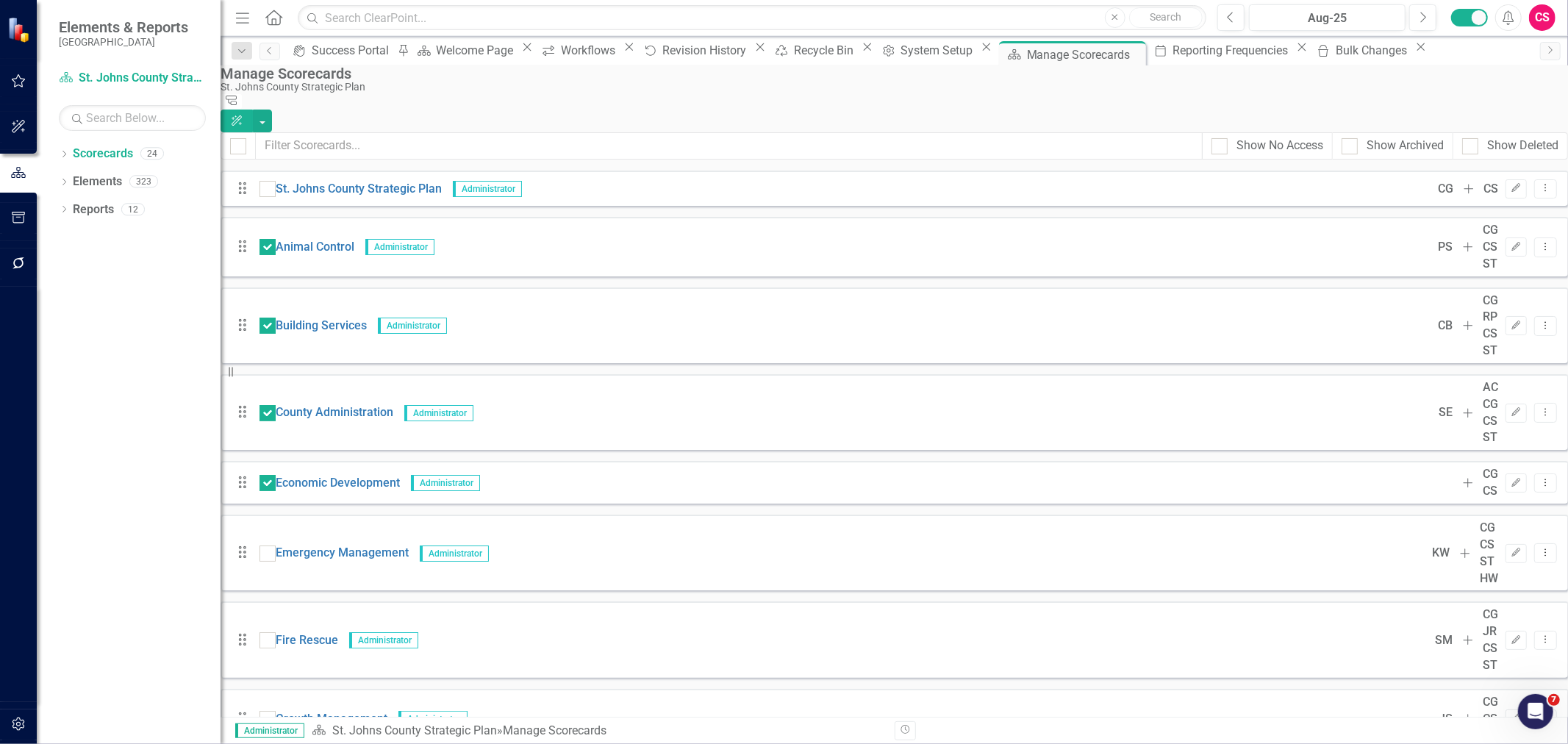
click at [280, 514] on div "Drag Emergency Management Administrator KW Add CG CS ST HW Edit Dropdown Menu" at bounding box center [894, 552] width 1347 height 76
click at [275, 545] on div at bounding box center [268, 553] width 16 height 16
click at [269, 545] on input "checkbox" at bounding box center [264, 550] width 9 height 9
checkbox input "true"
click at [269, 632] on input "checkbox" at bounding box center [264, 636] width 9 height 9
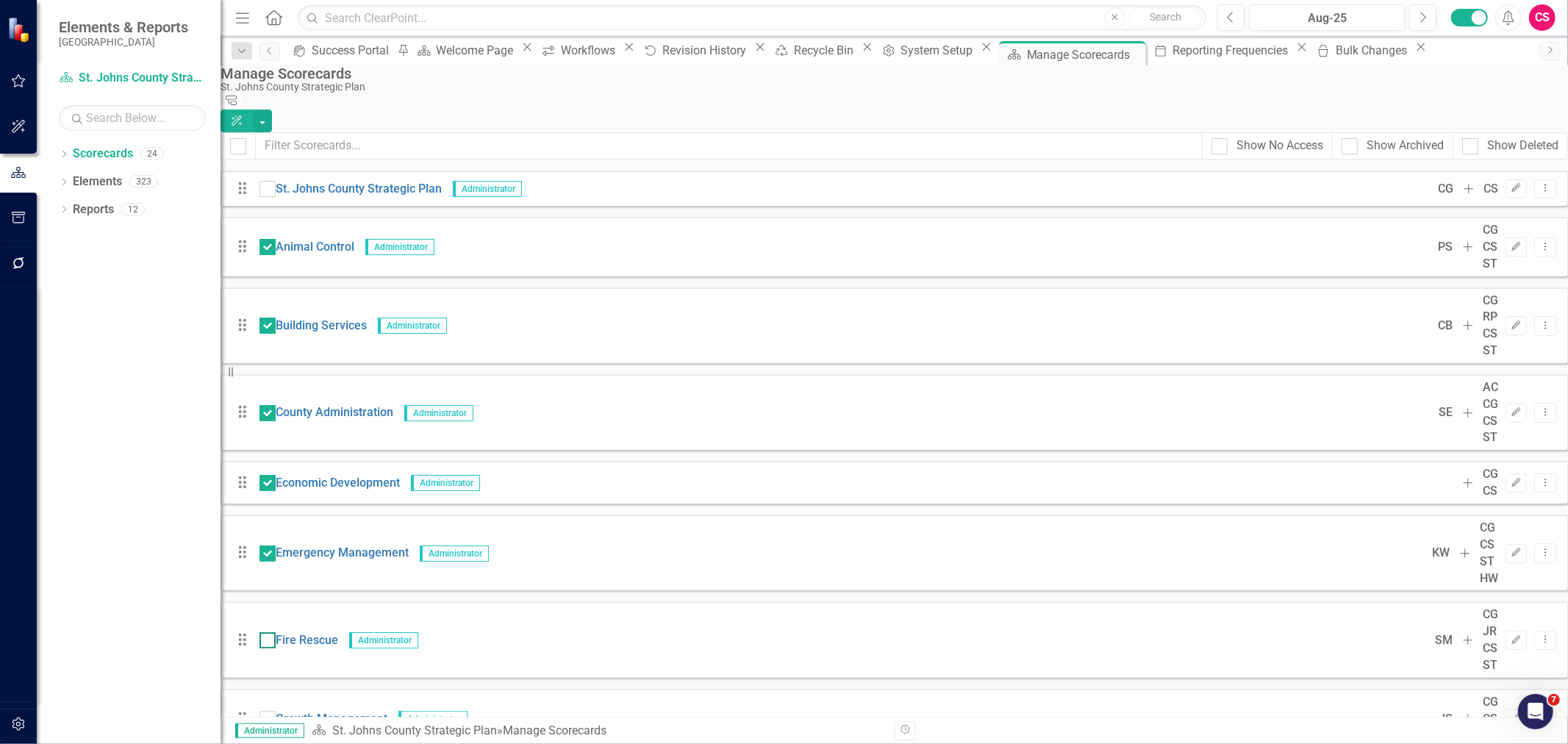
checkbox input "true"
click at [275, 711] on div at bounding box center [268, 719] width 16 height 16
click at [269, 711] on input "checkbox" at bounding box center [264, 716] width 9 height 9
checkbox input "true"
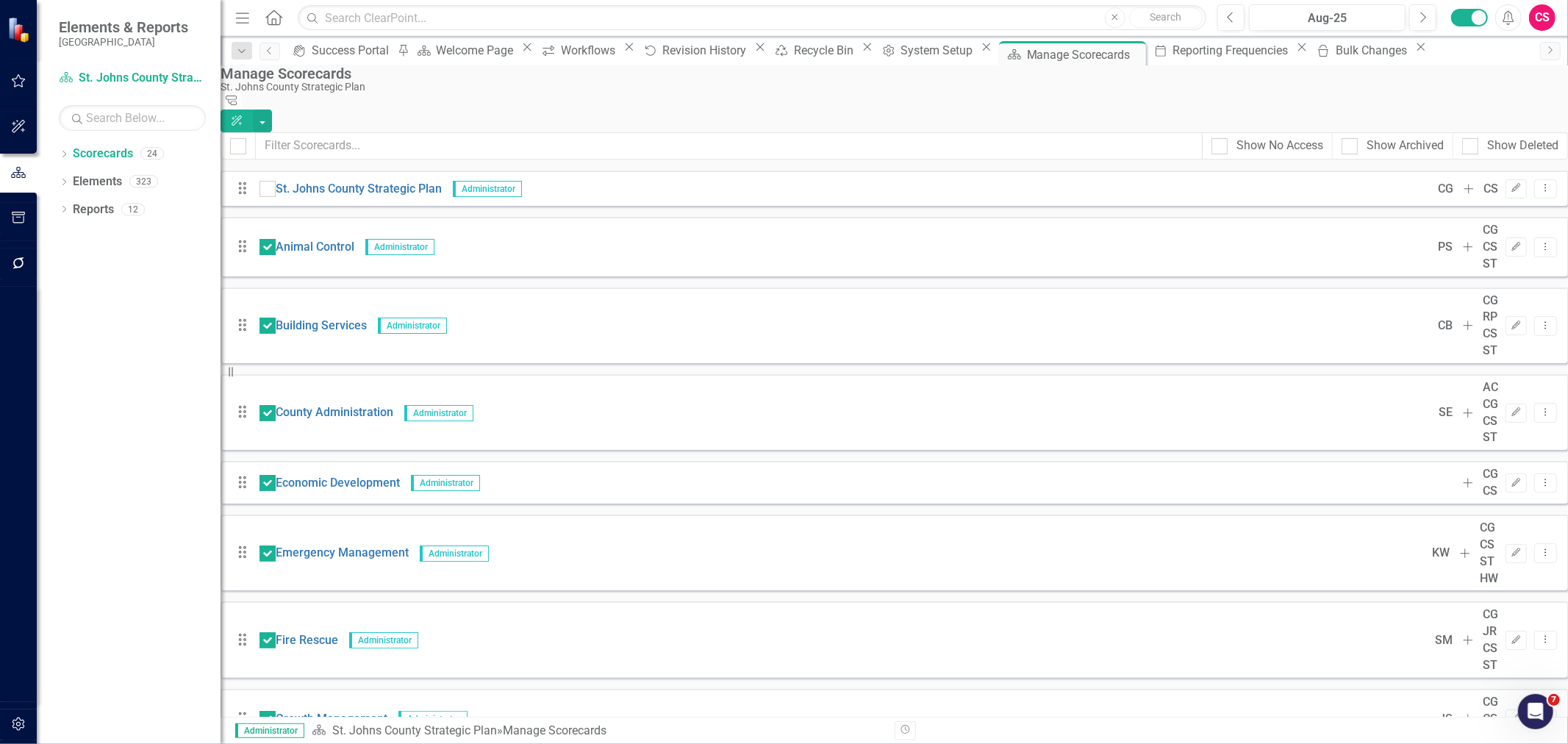
checkbox input "true"
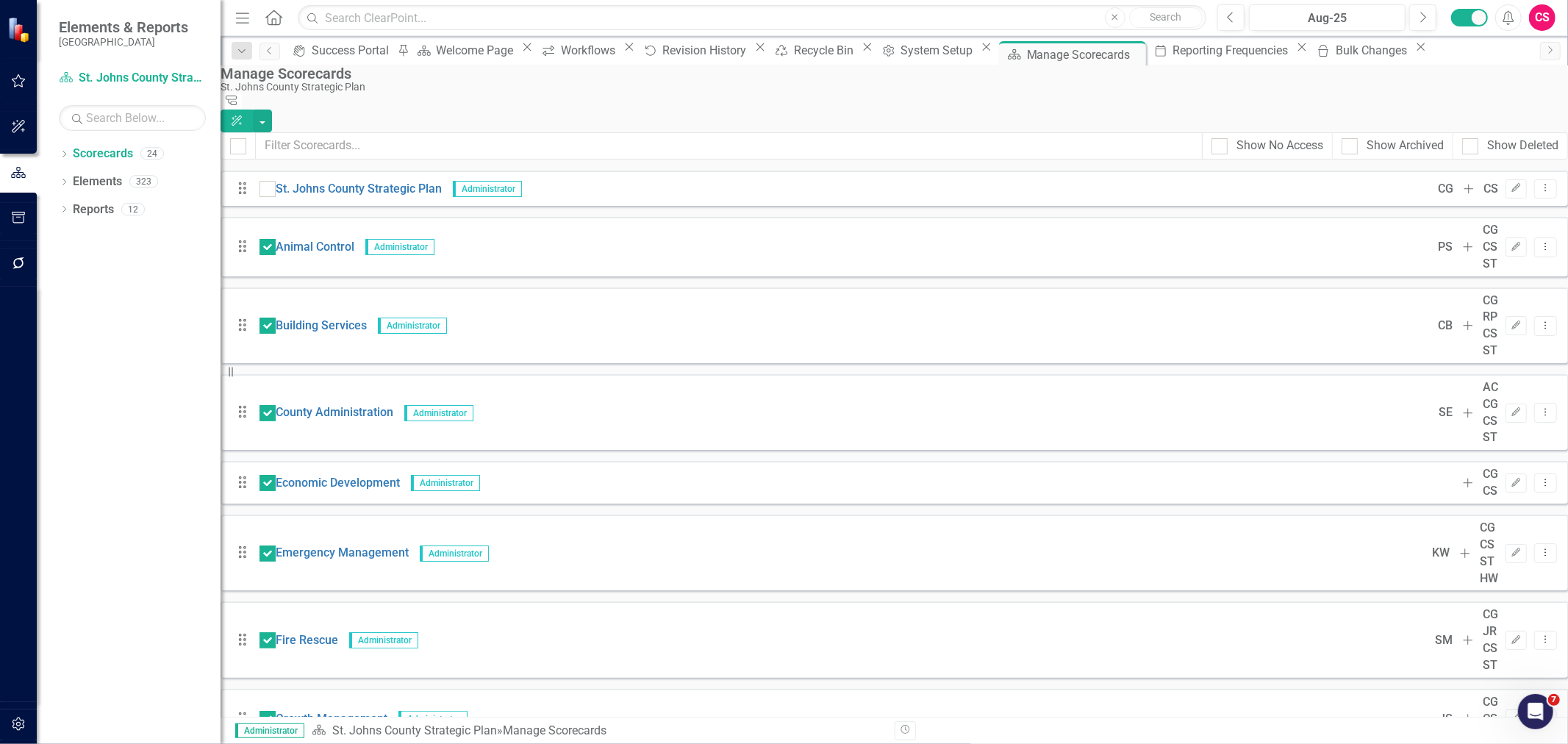
scroll to position [147, 0]
checkbox input "true"
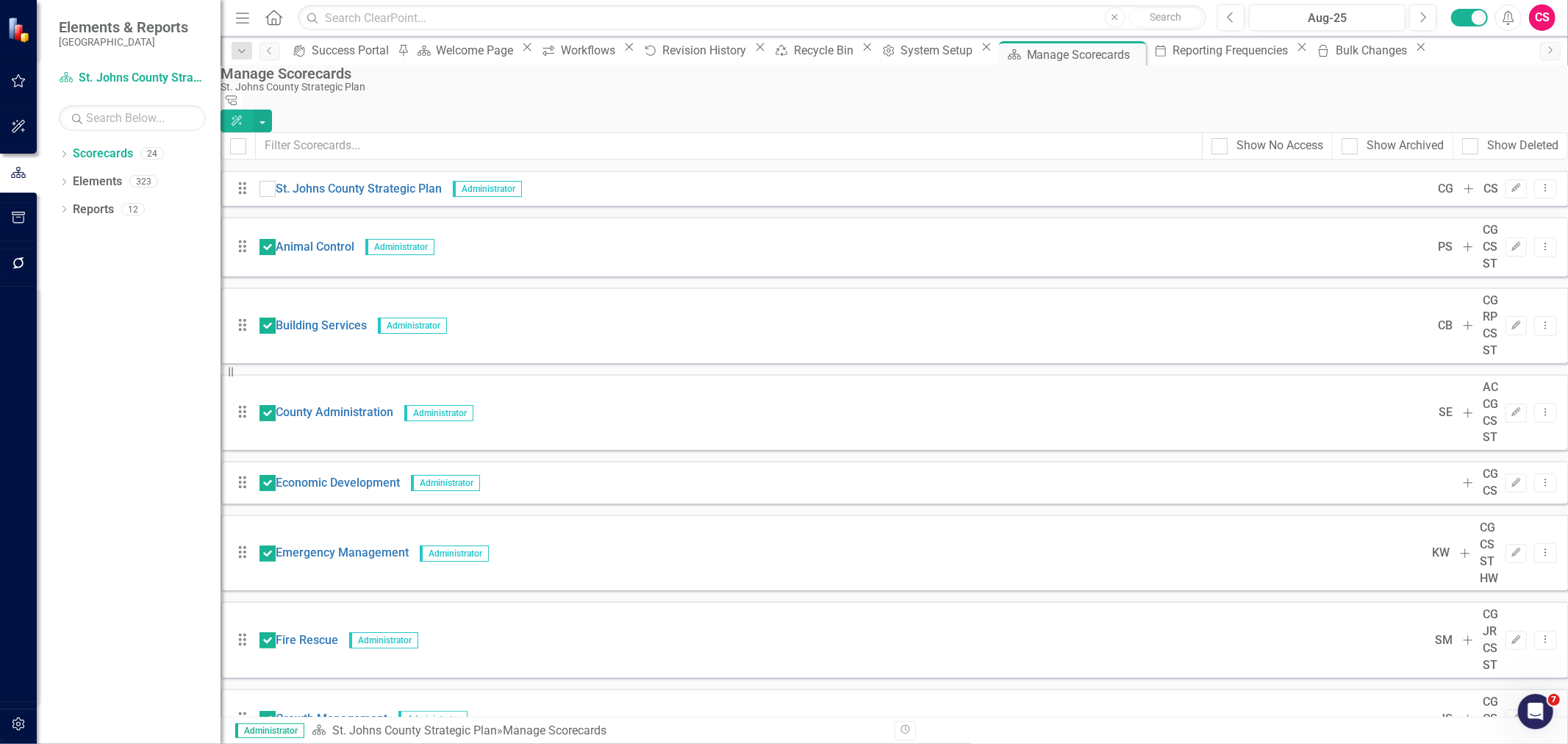
checkbox input "true"
click at [272, 109] on button "button" at bounding box center [262, 120] width 19 height 23
click at [1482, 203] on link "Edit Multiple Edit Multiple" at bounding box center [1469, 203] width 152 height 27
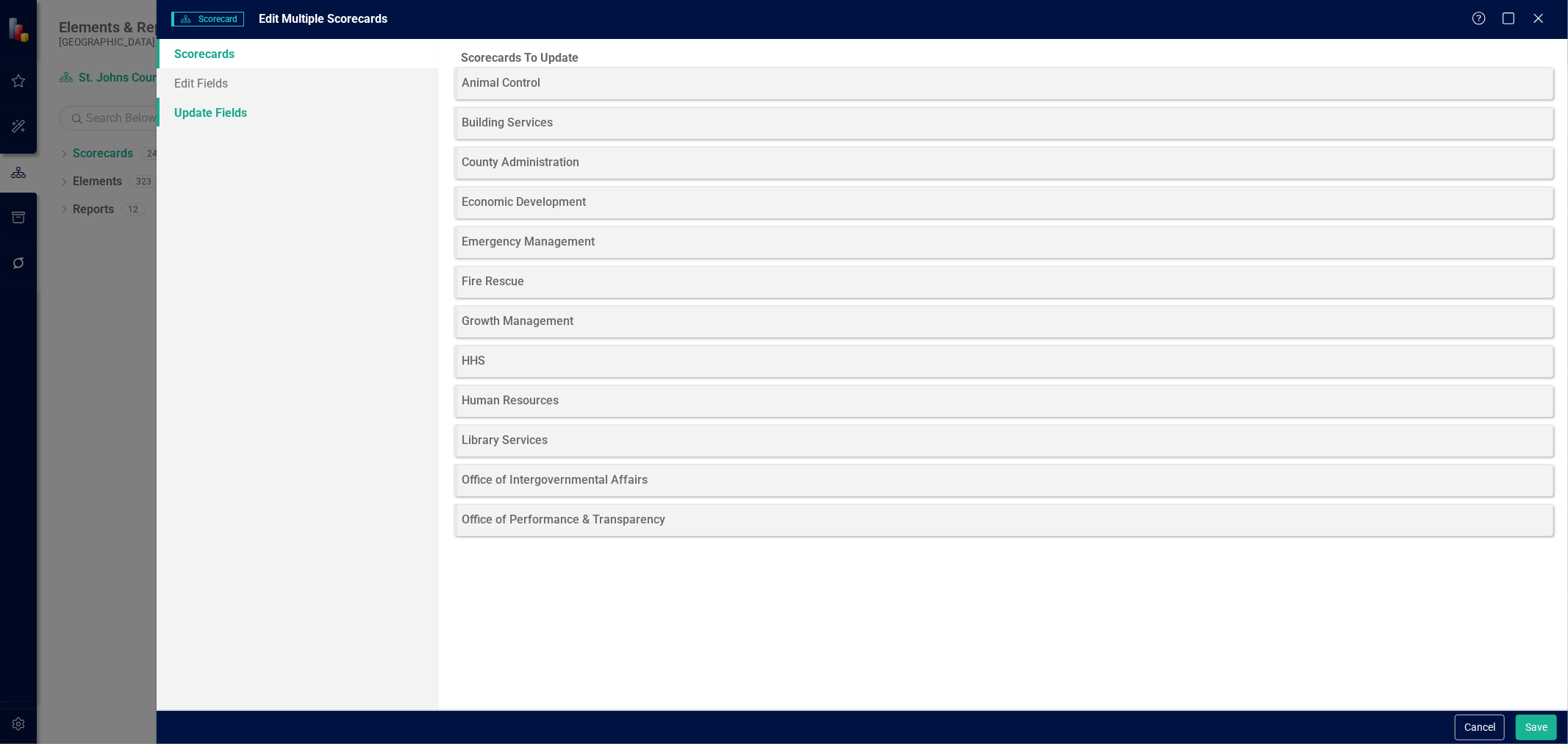
click at [365, 106] on link "Update Fields" at bounding box center [298, 112] width 283 height 29
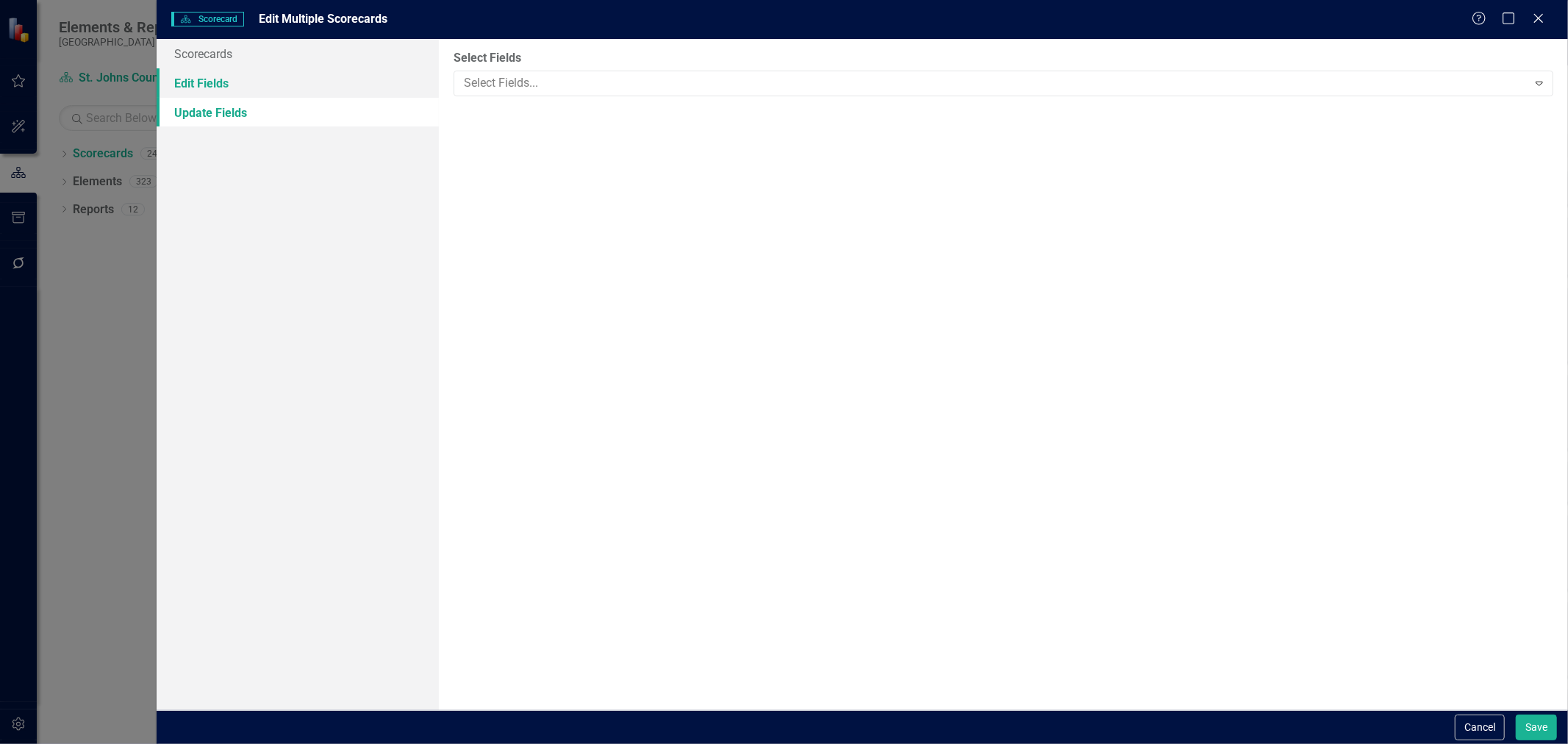
click at [399, 78] on link "Edit Fields" at bounding box center [298, 83] width 283 height 29
click at [561, 90] on div at bounding box center [992, 84] width 1068 height 20
click at [518, 169] on div at bounding box center [992, 166] width 1068 height 20
click at [511, 743] on div "bulkchange" at bounding box center [784, 756] width 1568 height 25
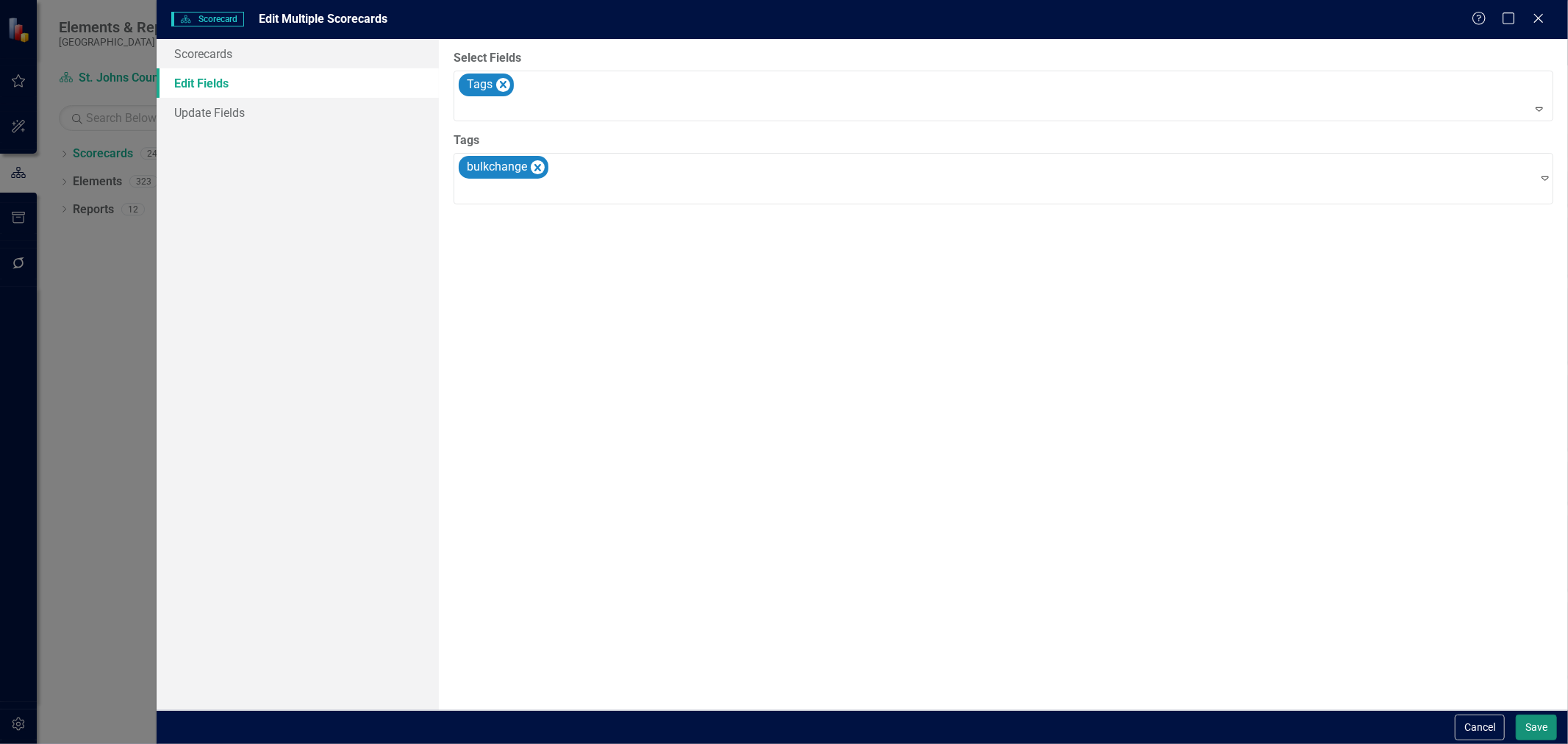
click at [1540, 733] on button "Save" at bounding box center [1536, 728] width 41 height 26
checkbox input "false"
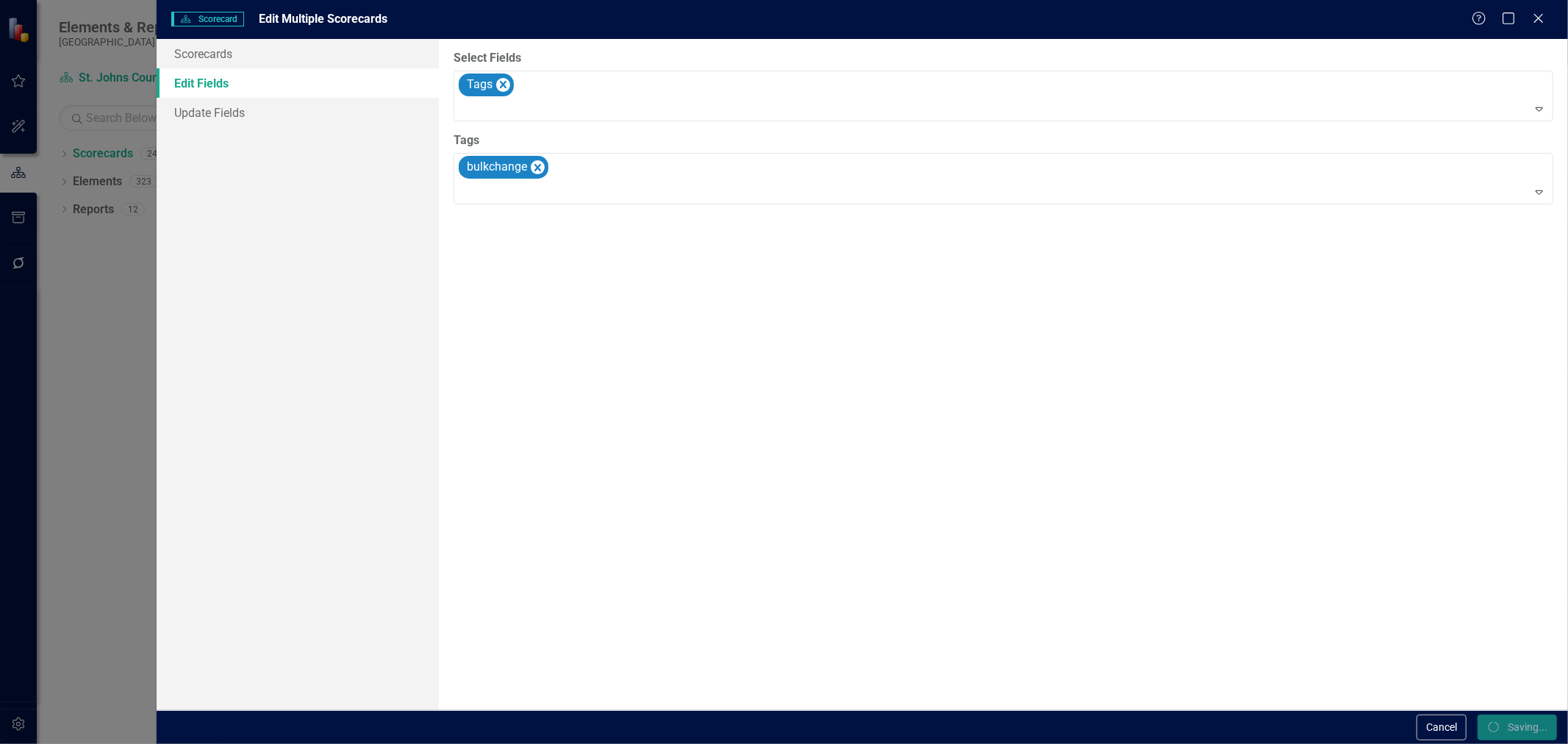
checkbox input "false"
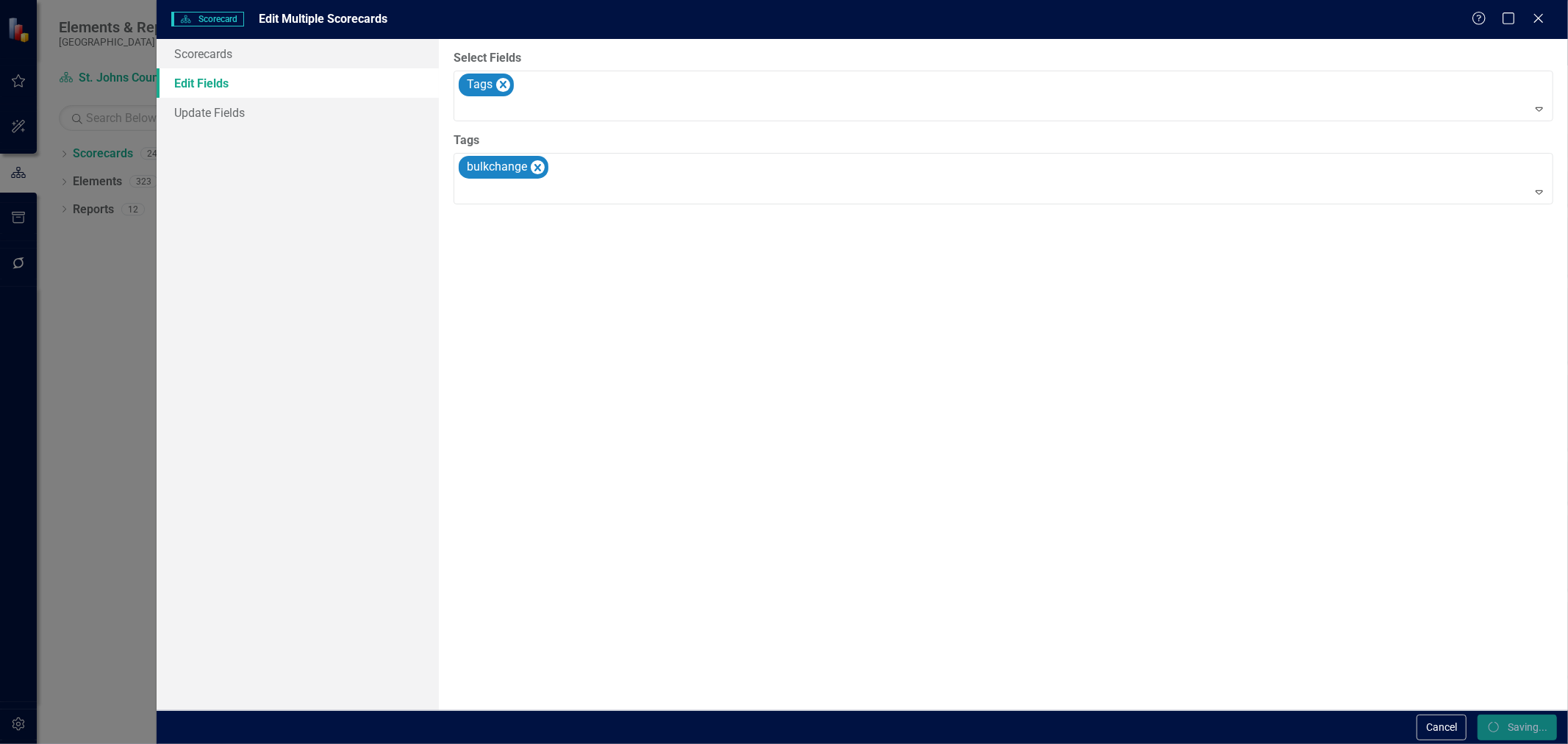
checkbox input "false"
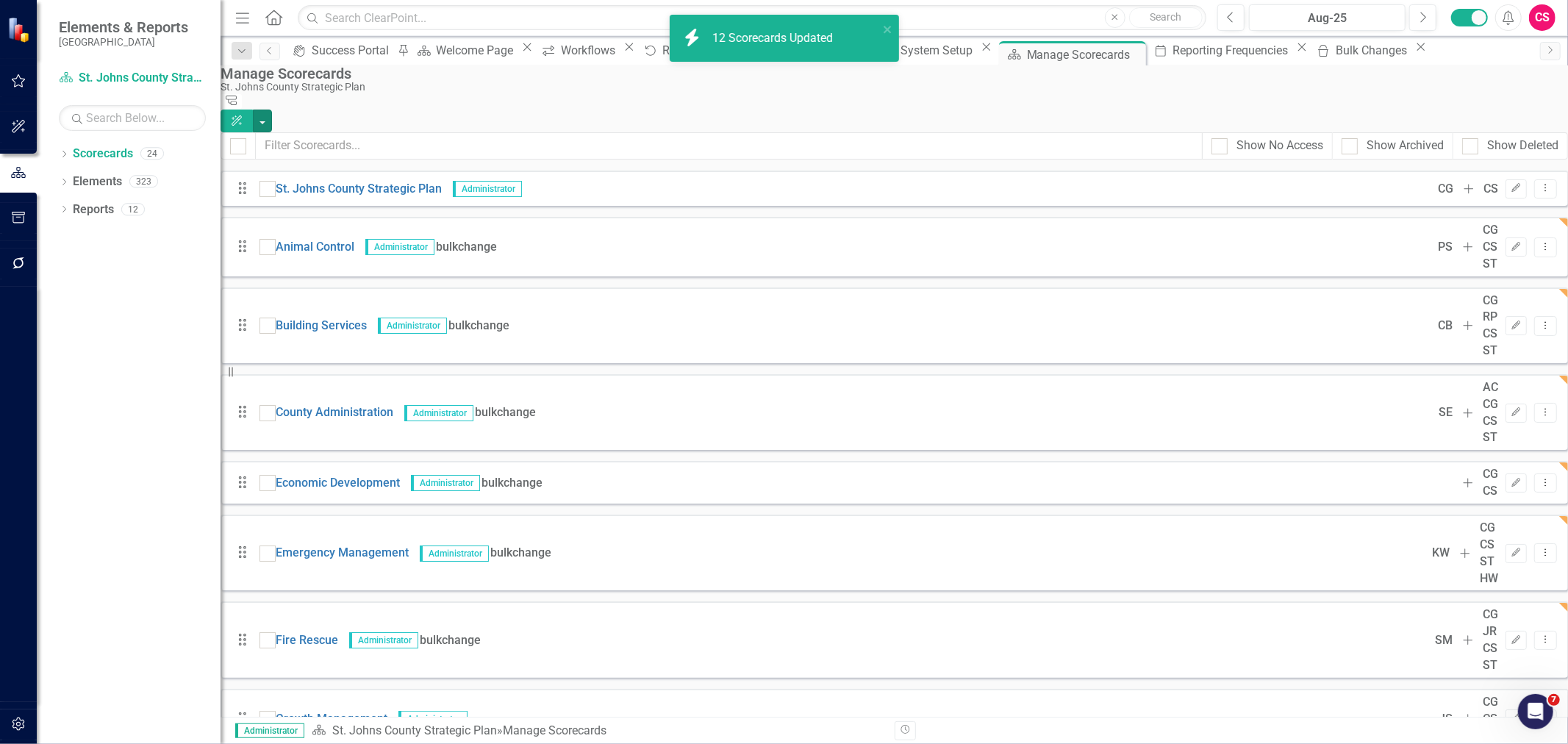
scroll to position [142, 0]
click at [1315, 57] on icon "icon.bulk-changes" at bounding box center [1323, 50] width 15 height 12
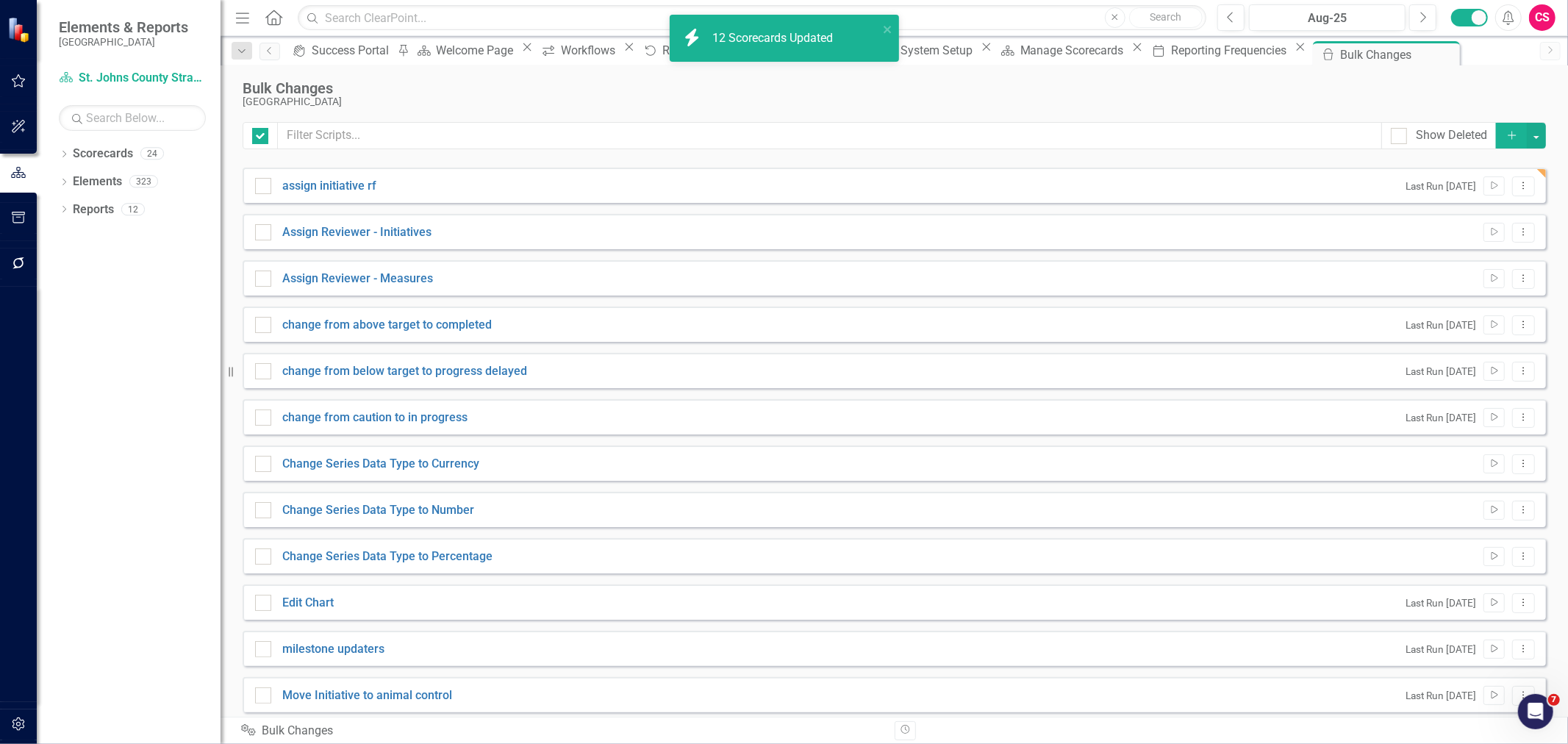
checkbox input "false"
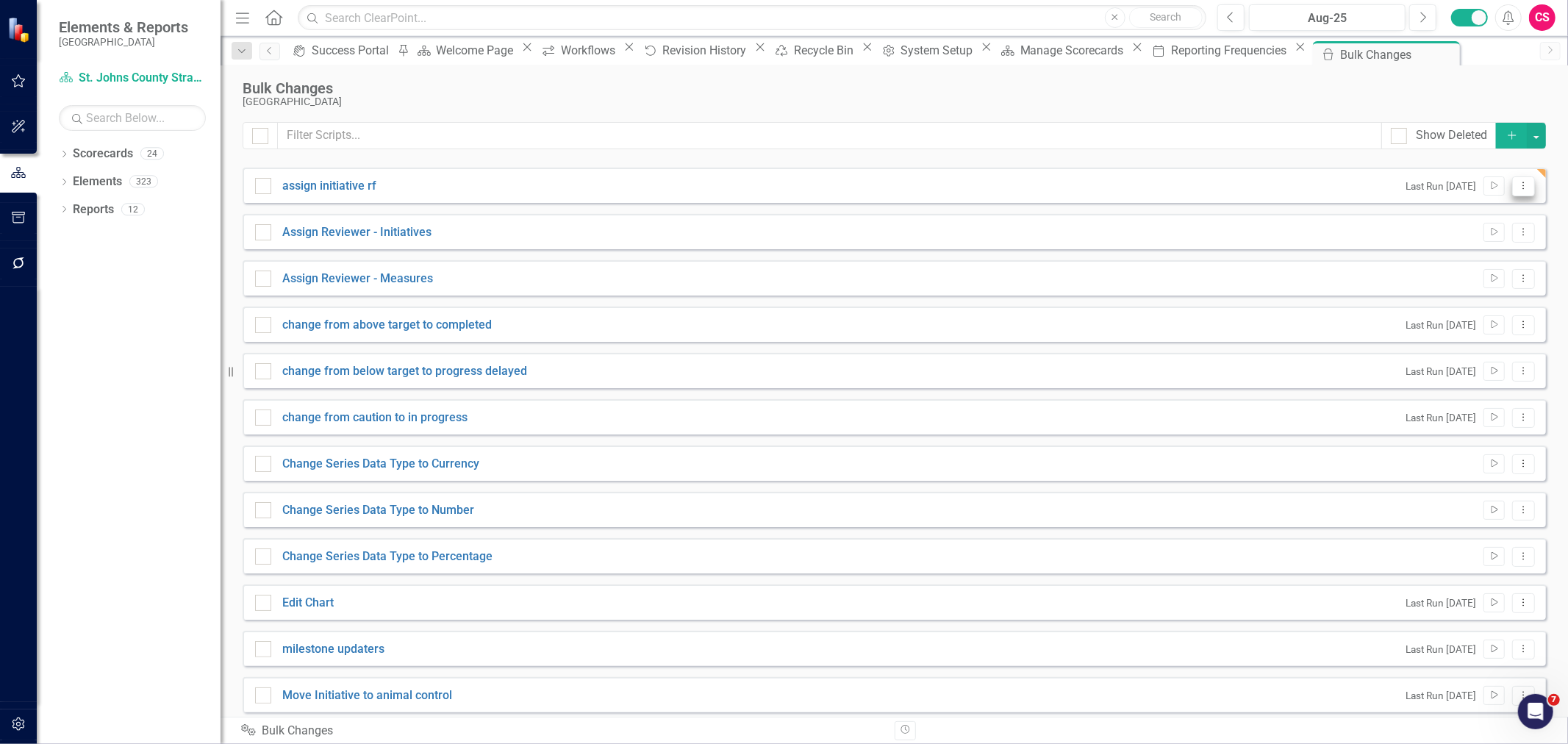
click at [1517, 178] on button "Dropdown Menu" at bounding box center [1523, 187] width 23 height 20
click at [1512, 241] on link "Edit Edit Script" at bounding box center [1465, 238] width 118 height 27
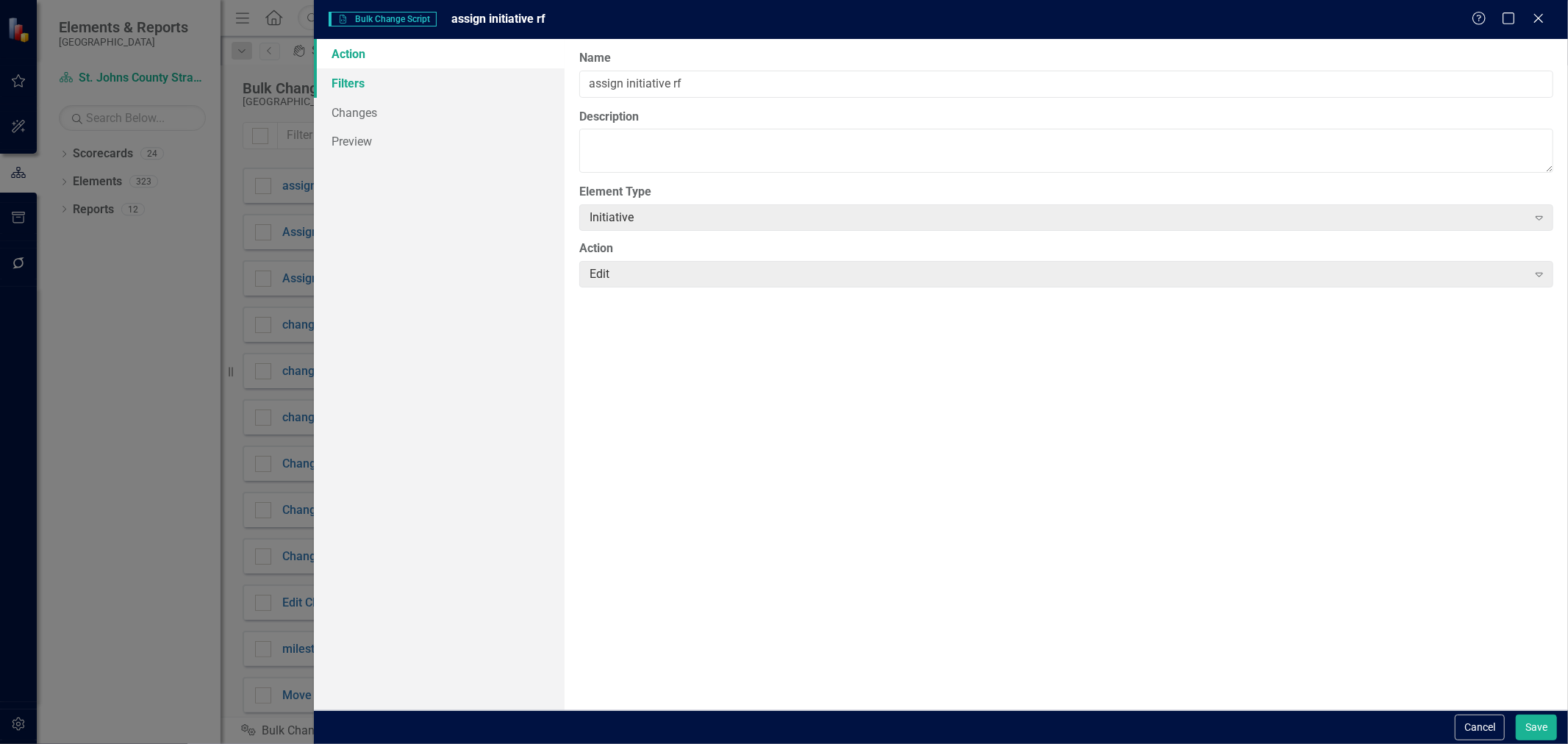
click at [388, 84] on link "Filters" at bounding box center [438, 83] width 251 height 29
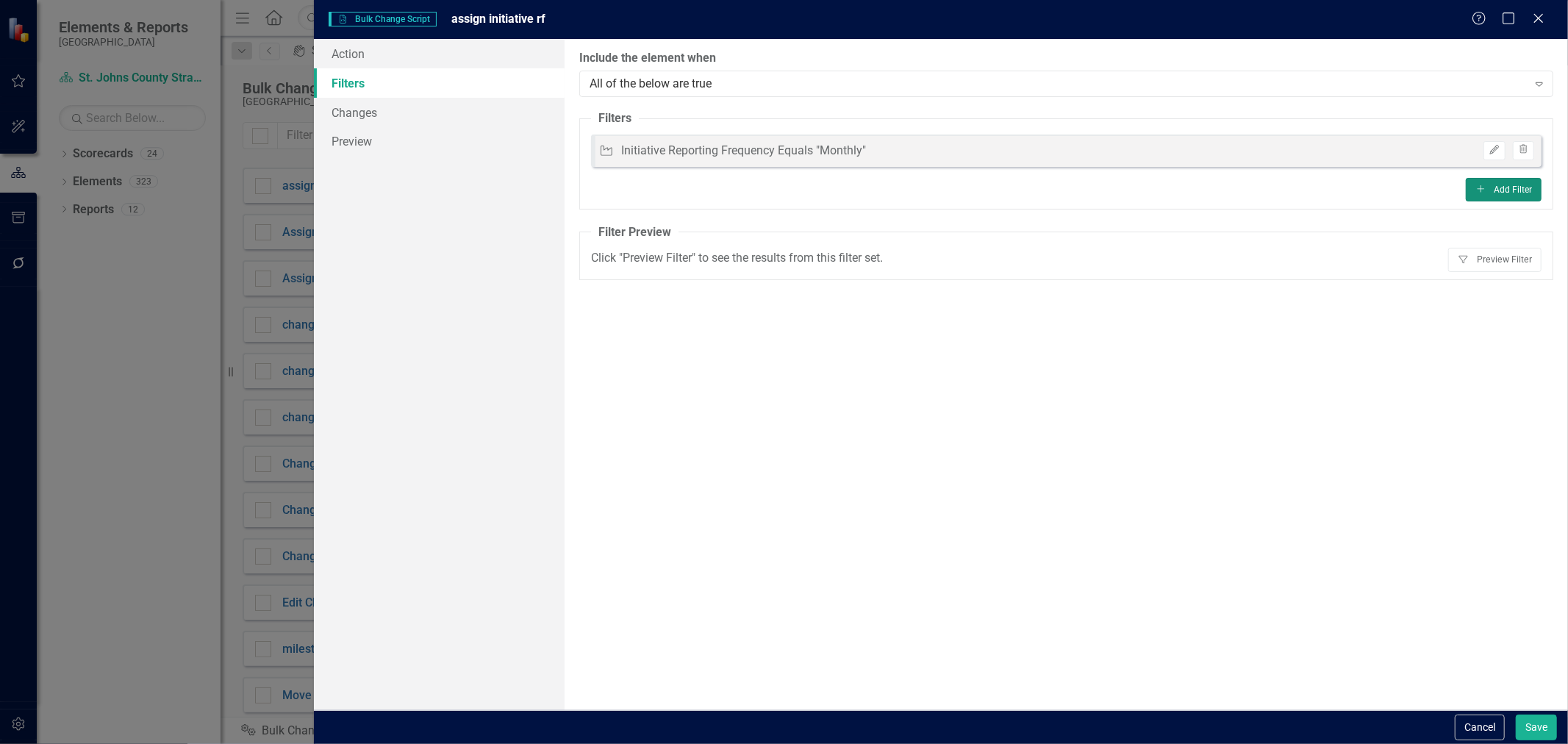
click at [1500, 195] on button "Add Add Filter" at bounding box center [1503, 190] width 76 height 24
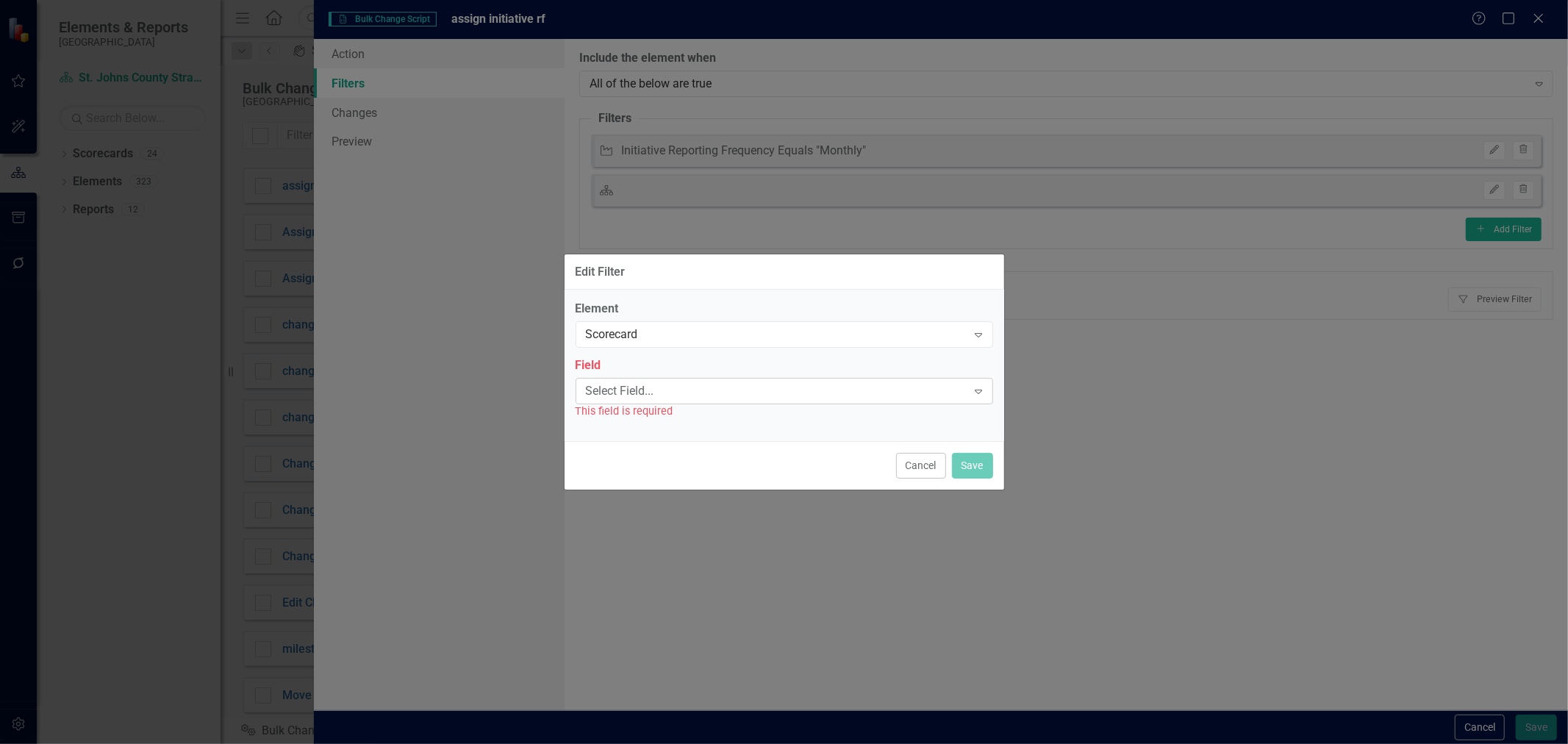
click at [632, 391] on div "Select Field..." at bounding box center [777, 390] width 381 height 17
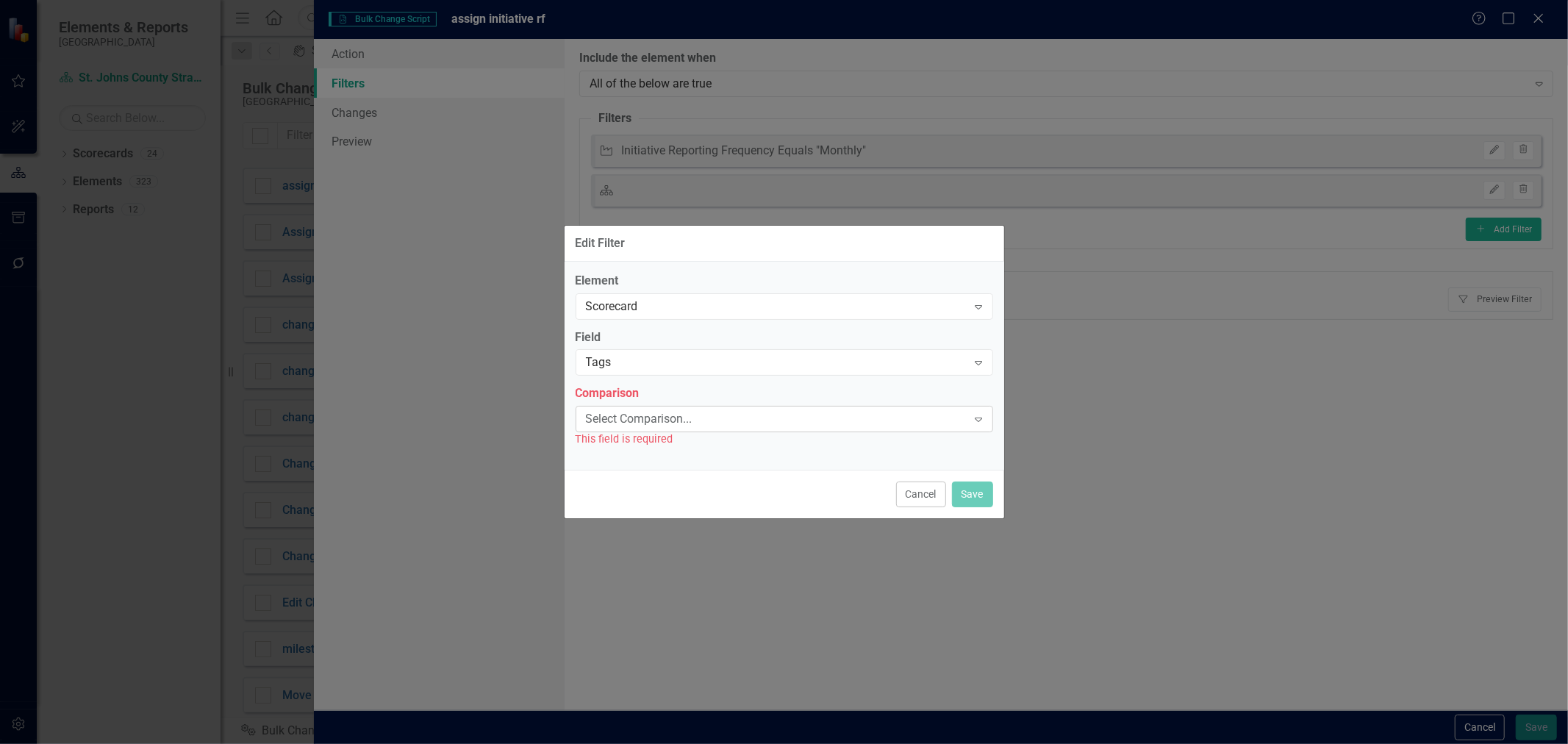
click at [624, 420] on div "Select Comparison..." at bounding box center [777, 419] width 381 height 17
click at [616, 743] on div "Contains" at bounding box center [787, 756] width 1544 height 17
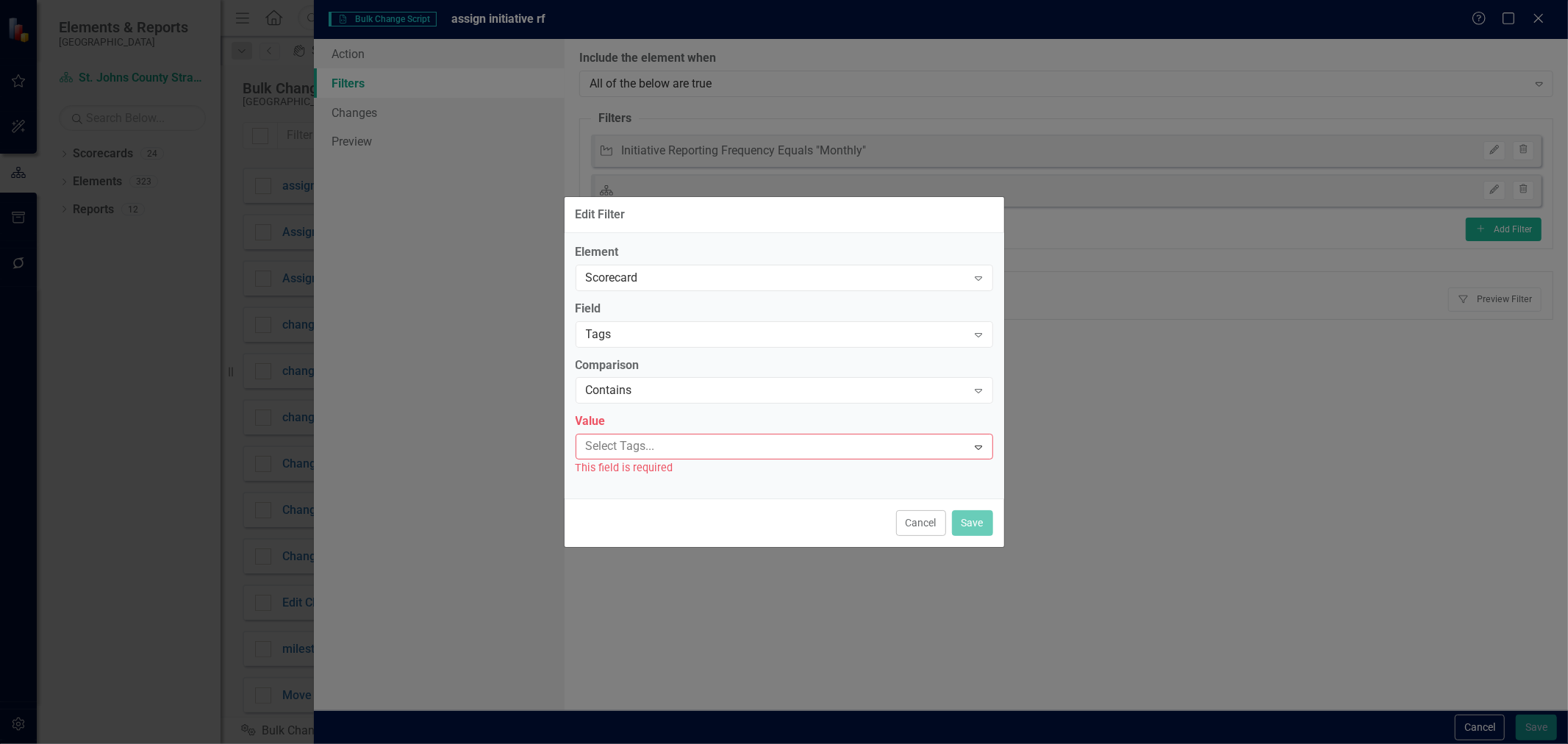
click at [616, 443] on div at bounding box center [773, 447] width 387 height 20
click at [75, 743] on span "bulkchange" at bounding box center [45, 755] width 60 height 14
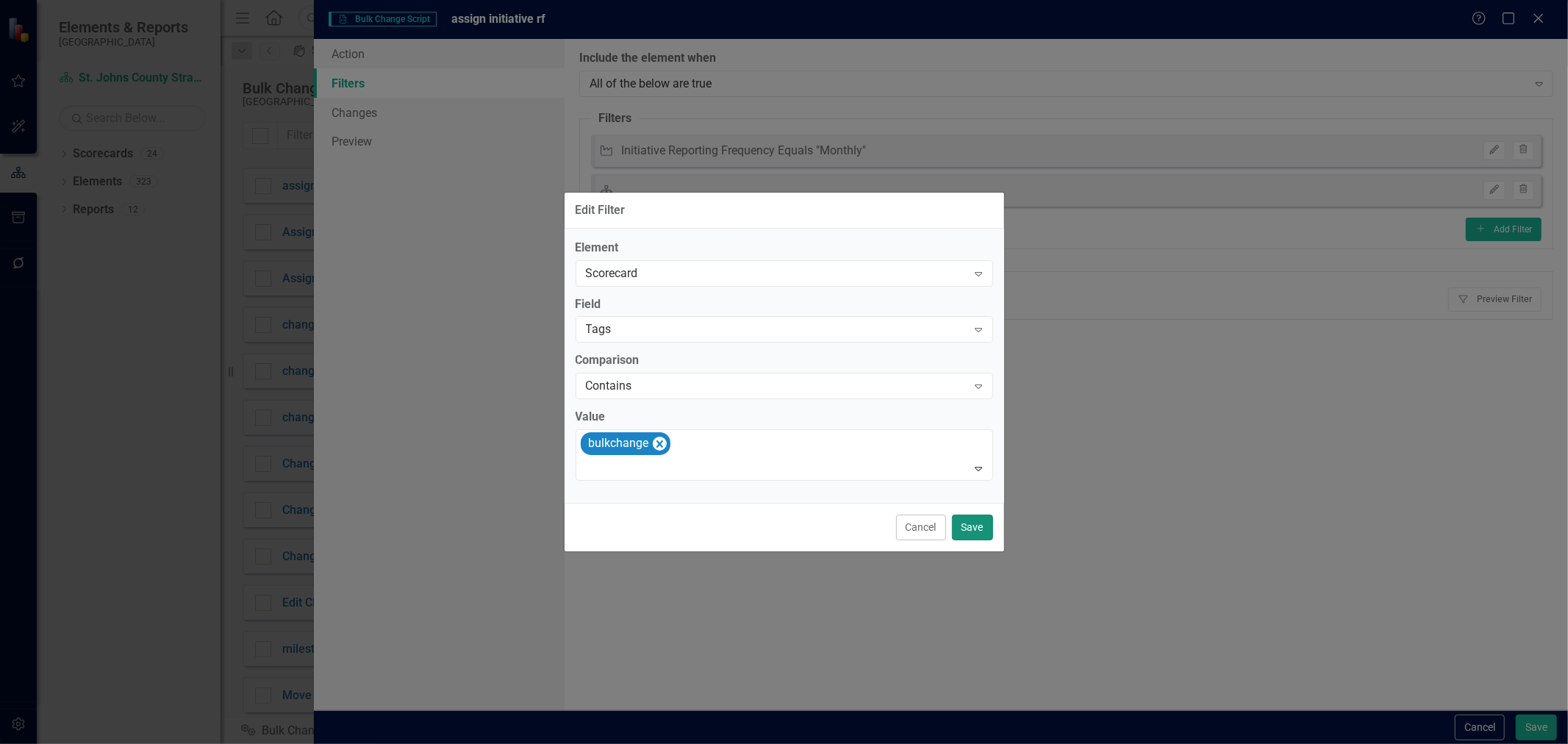
click at [985, 521] on button "Save" at bounding box center [972, 527] width 41 height 26
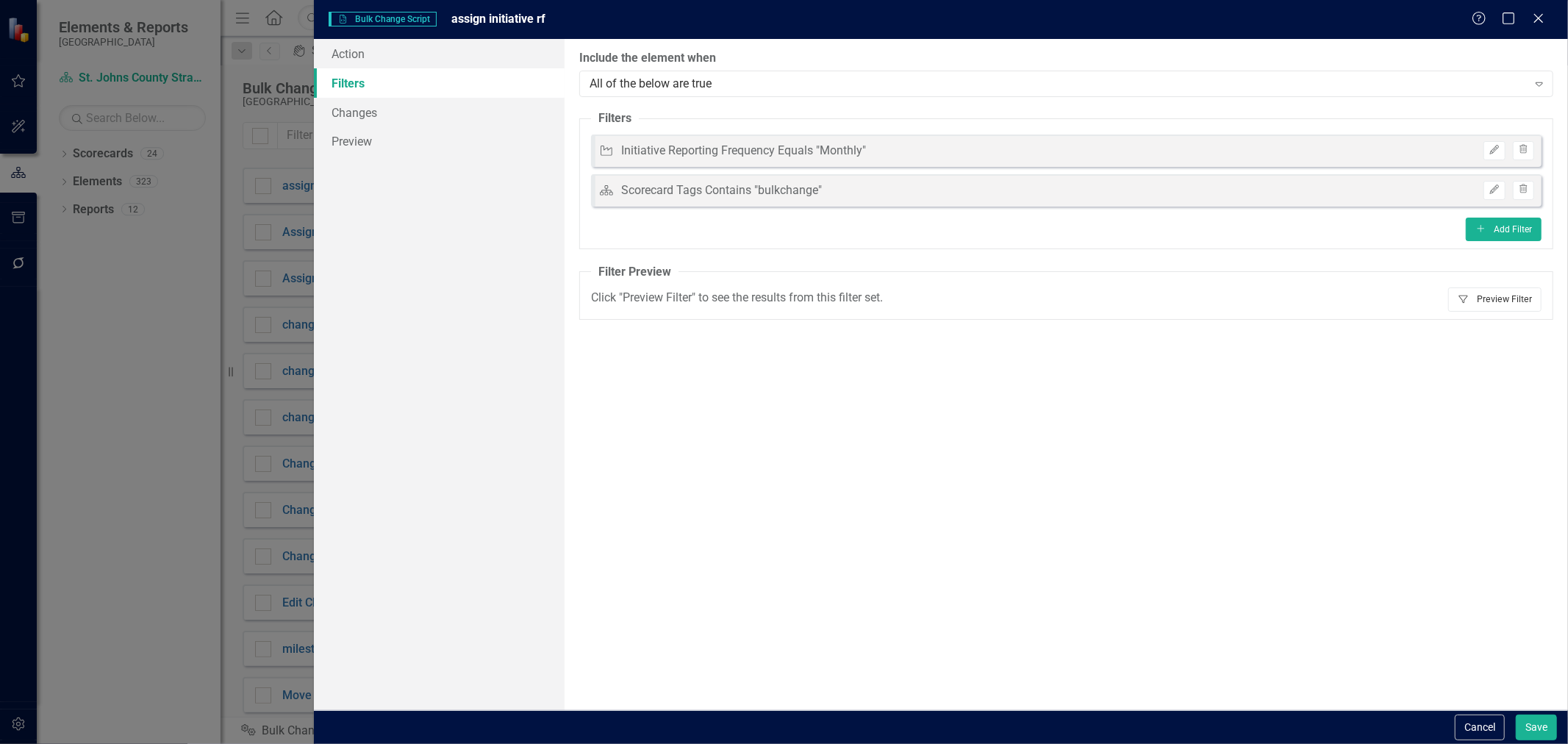
click at [1463, 294] on icon "Filter" at bounding box center [1463, 299] width 12 height 9
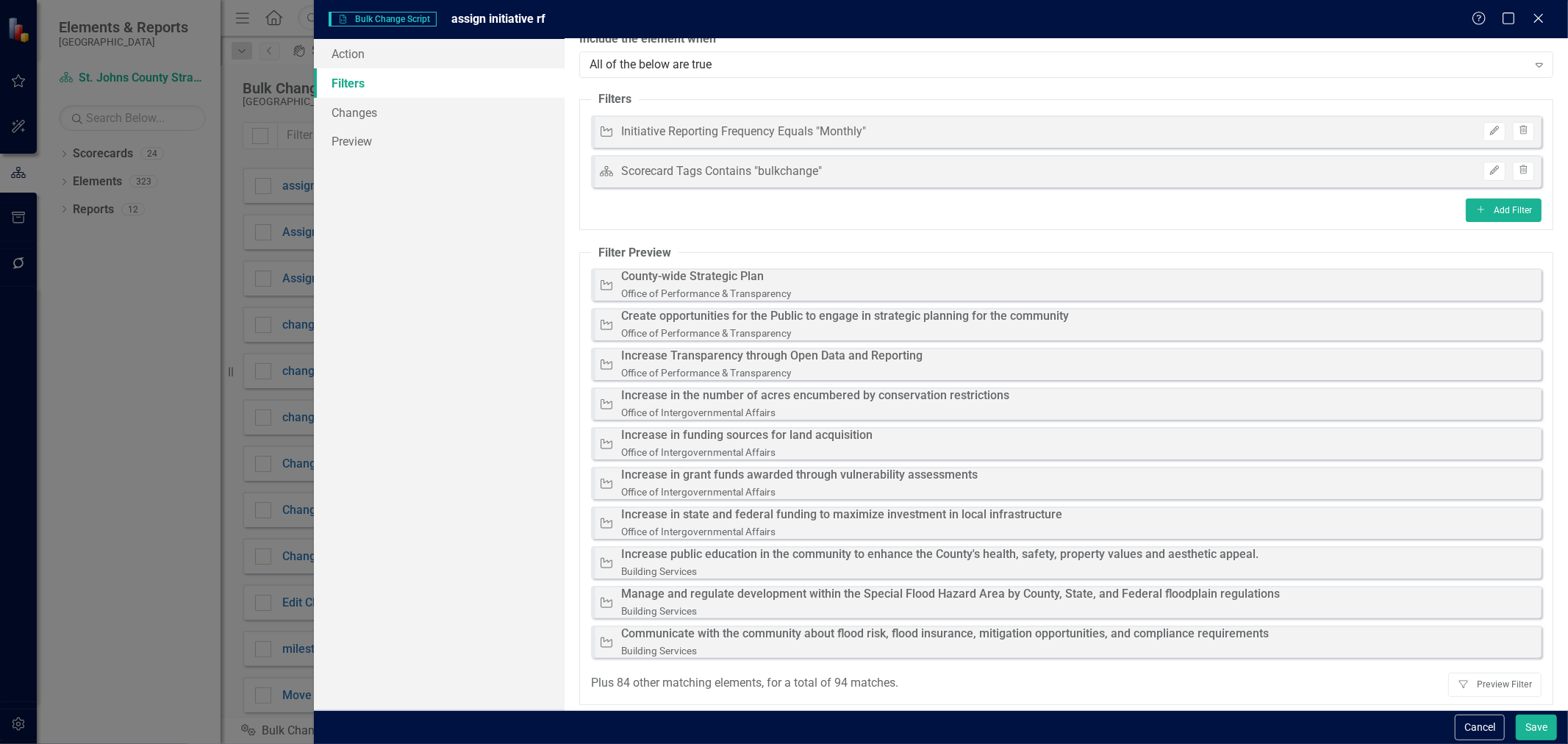
scroll to position [25, 0]
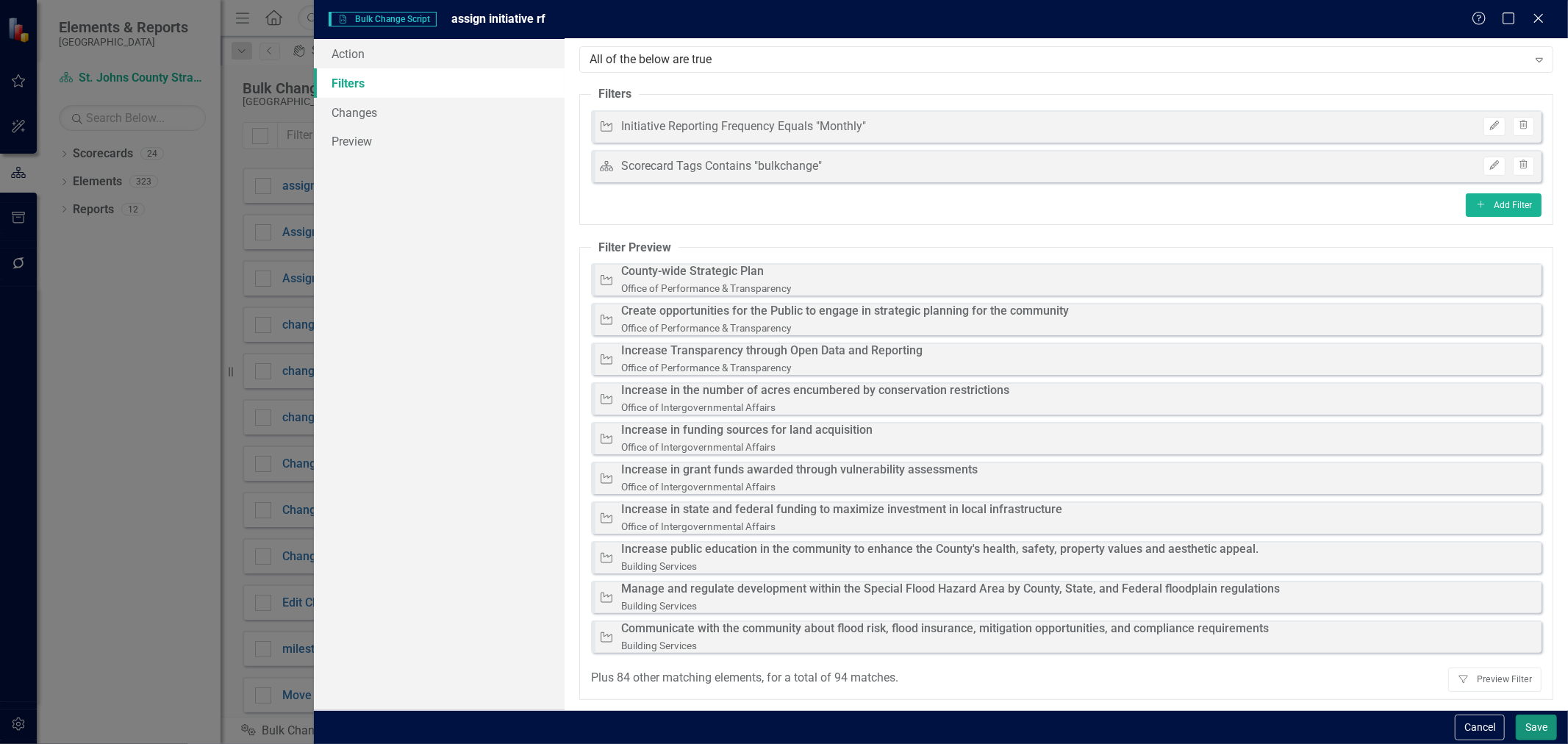
click at [1523, 731] on button "Save" at bounding box center [1536, 728] width 41 height 26
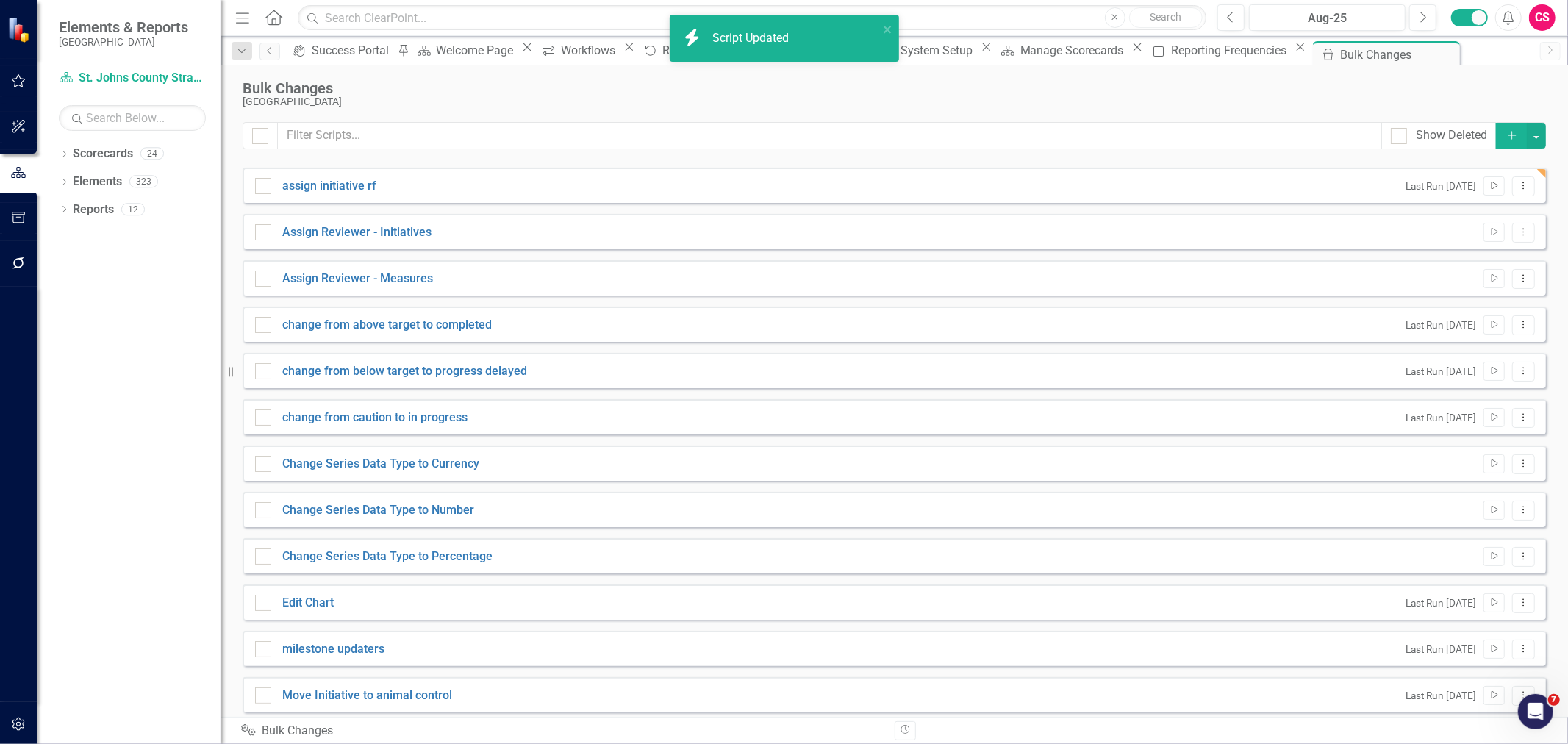
click at [1483, 178] on button "Run Script" at bounding box center [1493, 186] width 21 height 19
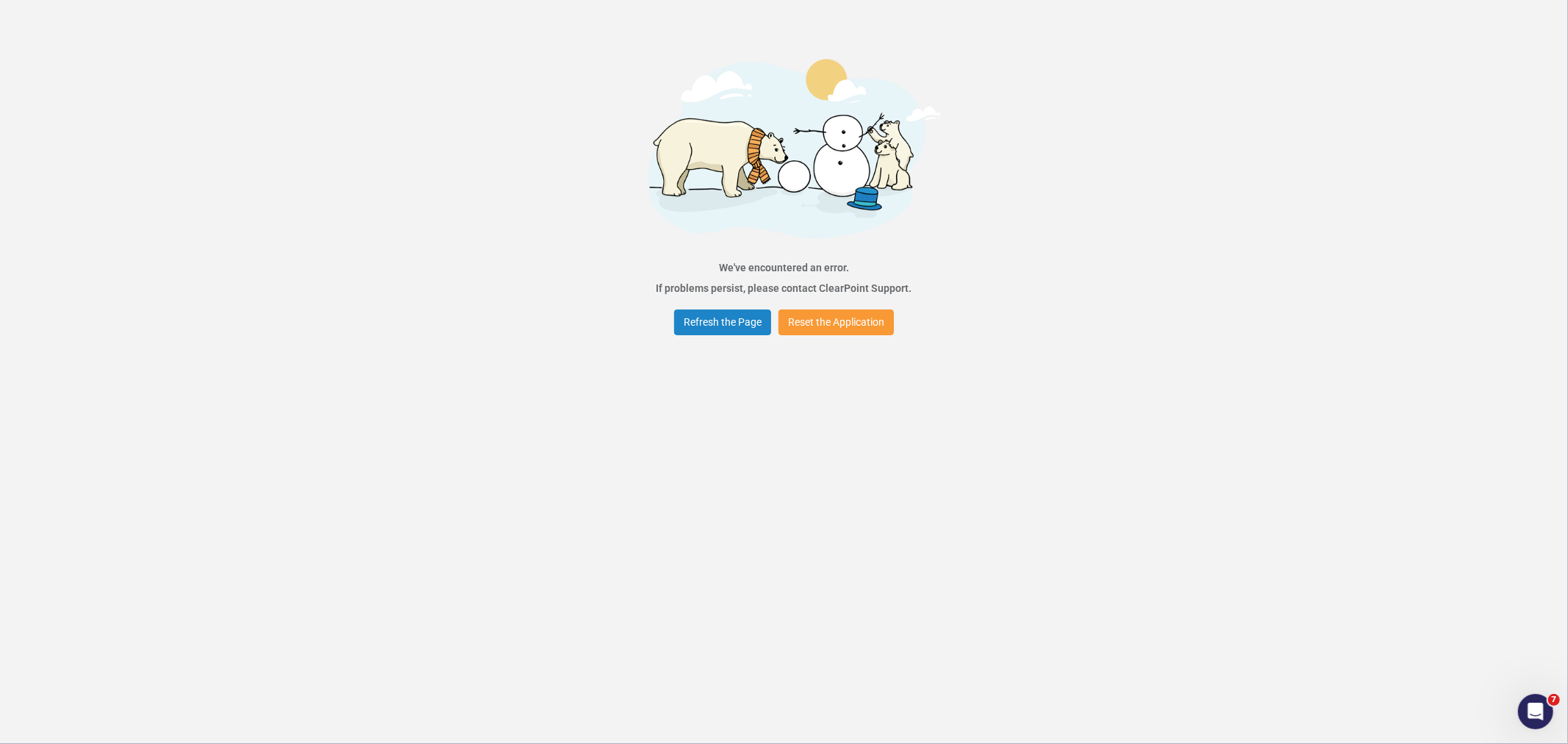
click at [843, 332] on button "Reset the Application" at bounding box center [836, 322] width 116 height 26
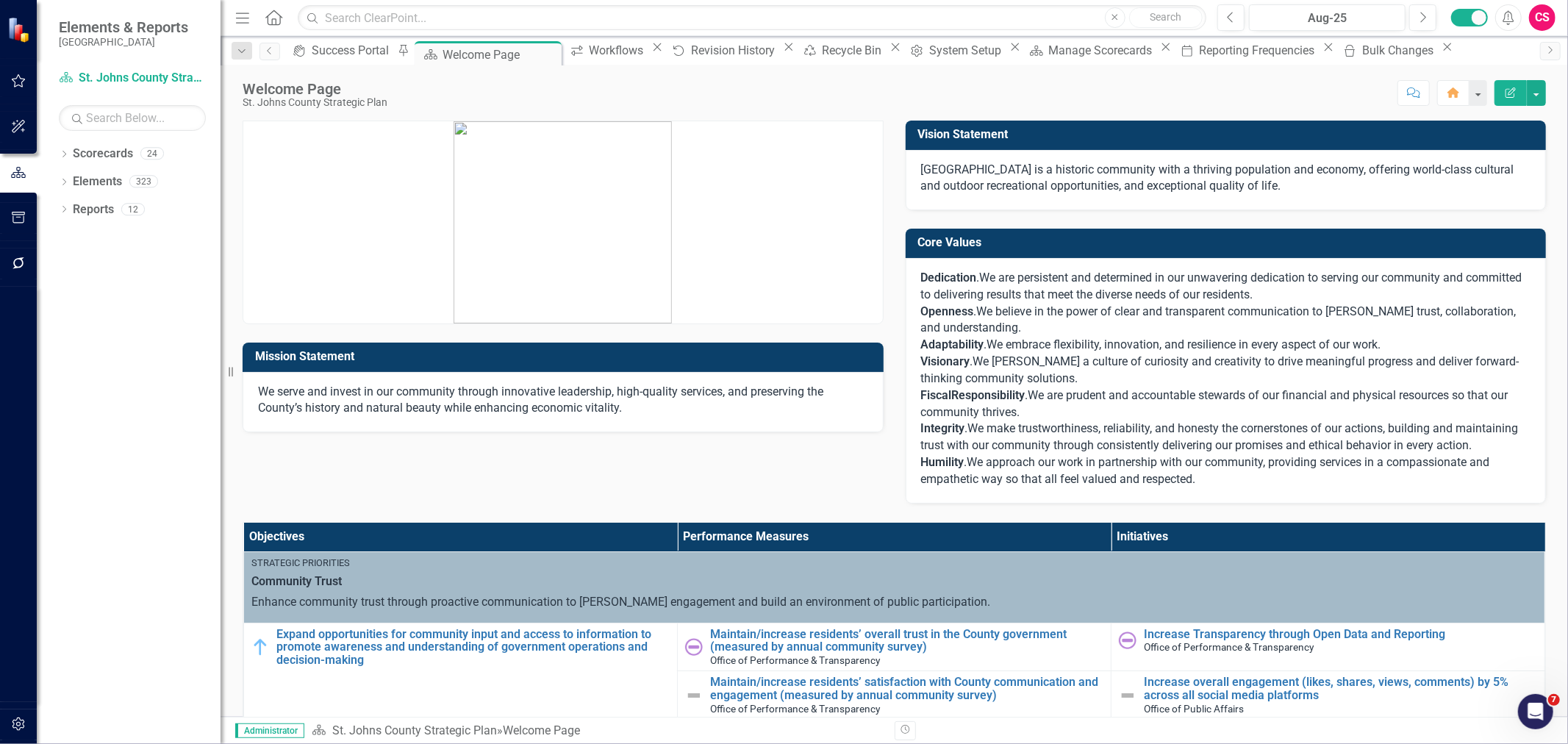
click at [22, 251] on button "button" at bounding box center [18, 264] width 33 height 31
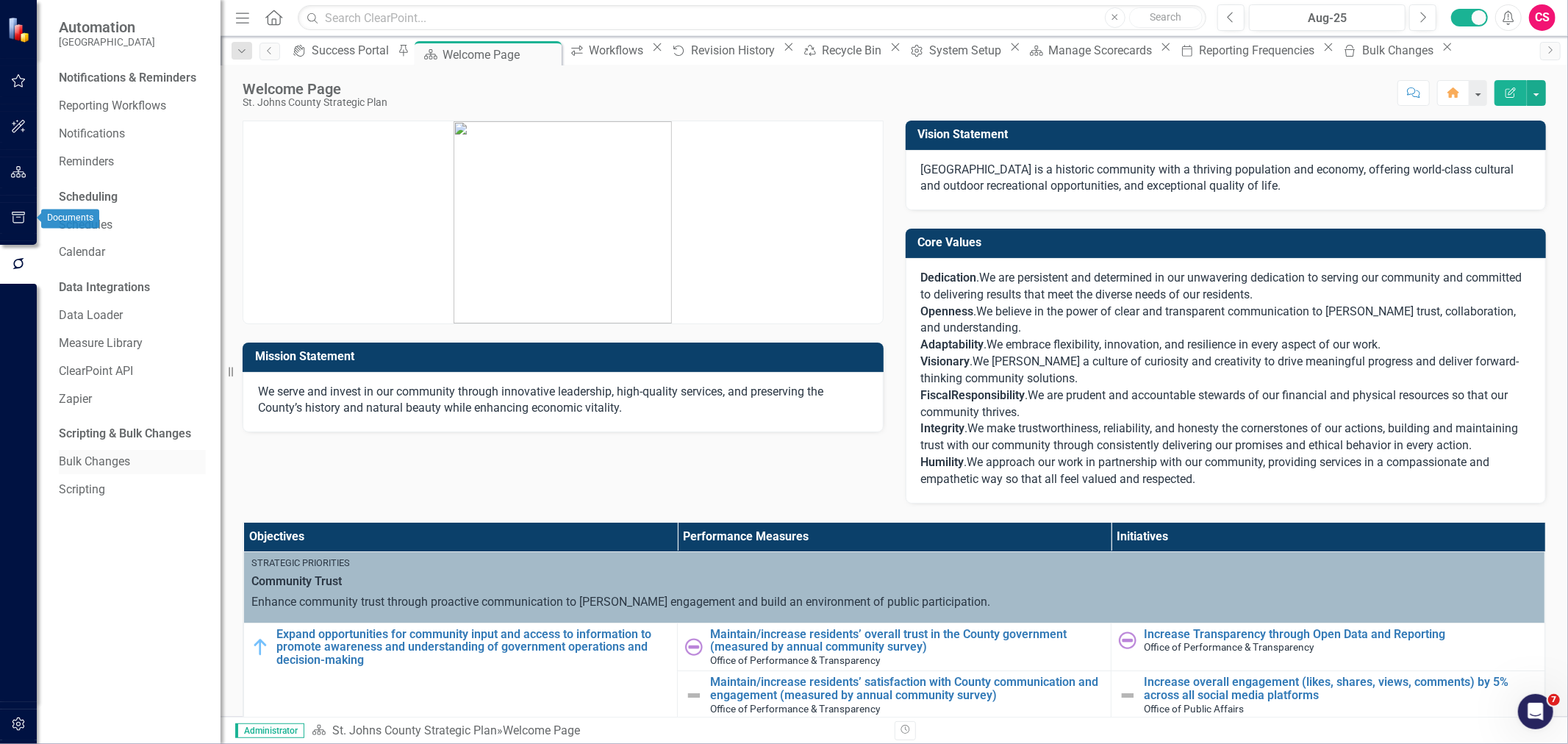
click at [106, 469] on link "Bulk Changes" at bounding box center [132, 462] width 147 height 17
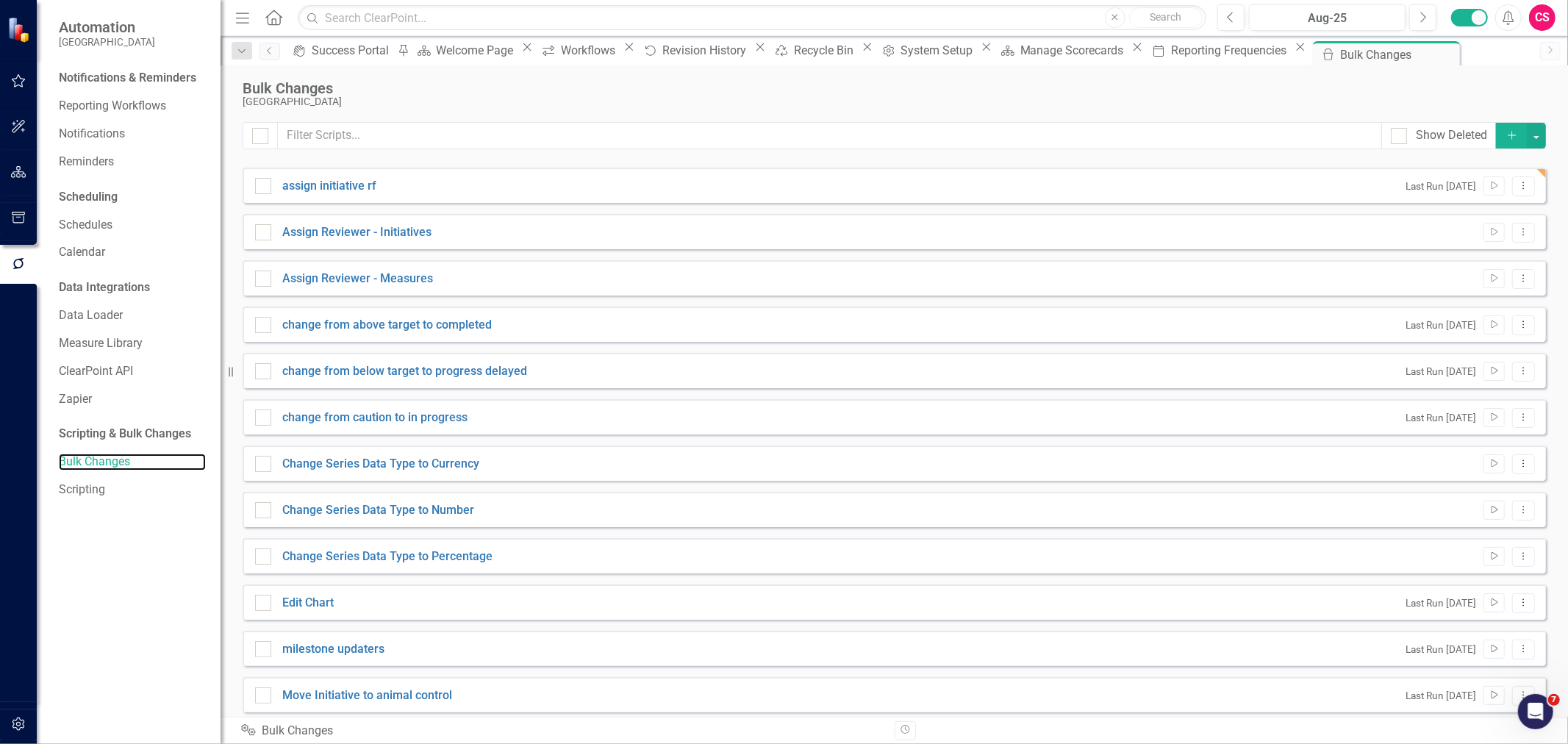
checkbox input "false"
click at [1486, 191] on button "Run Script" at bounding box center [1493, 186] width 21 height 19
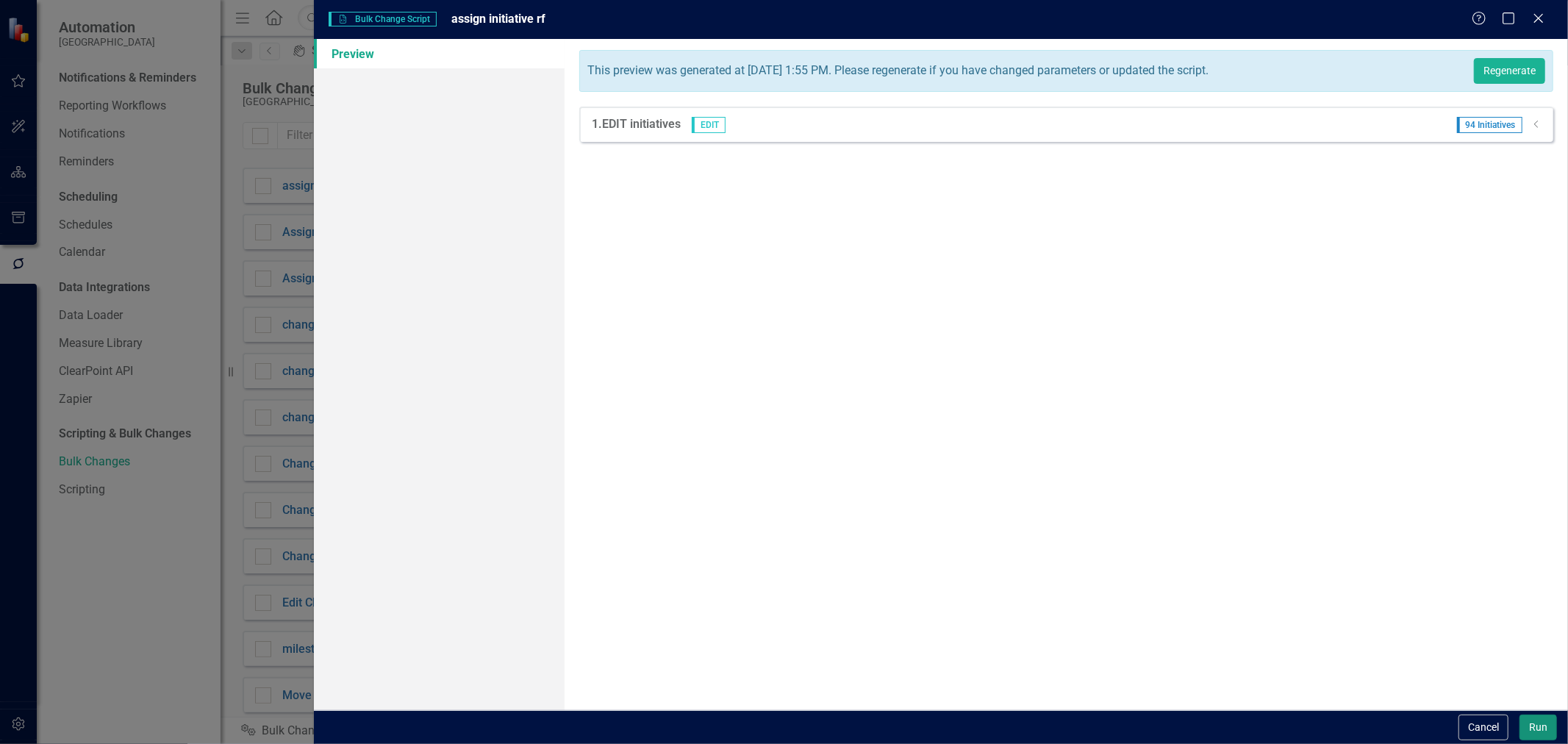
click at [1540, 731] on button "Run" at bounding box center [1538, 728] width 37 height 26
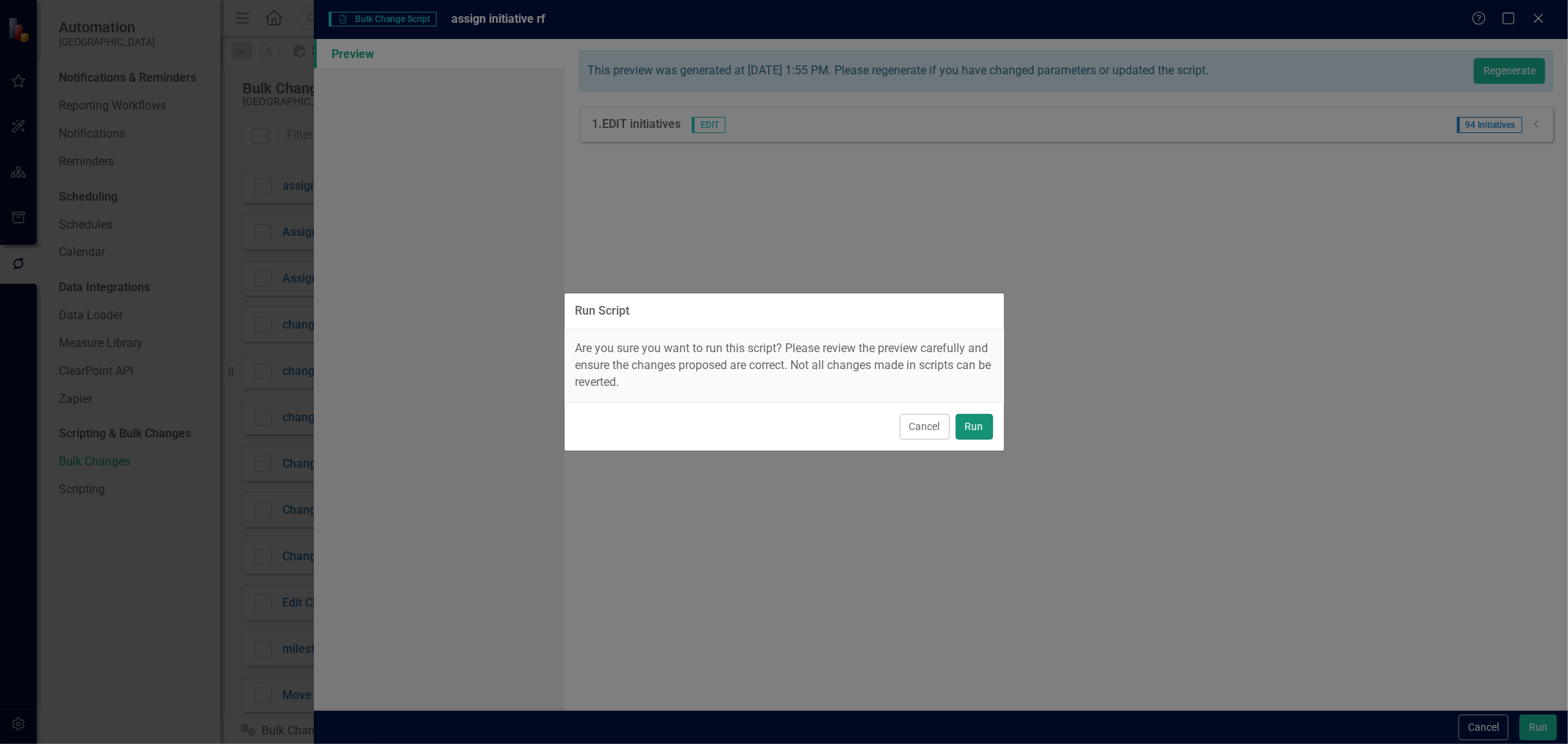
click at [977, 430] on button "Run" at bounding box center [974, 427] width 37 height 26
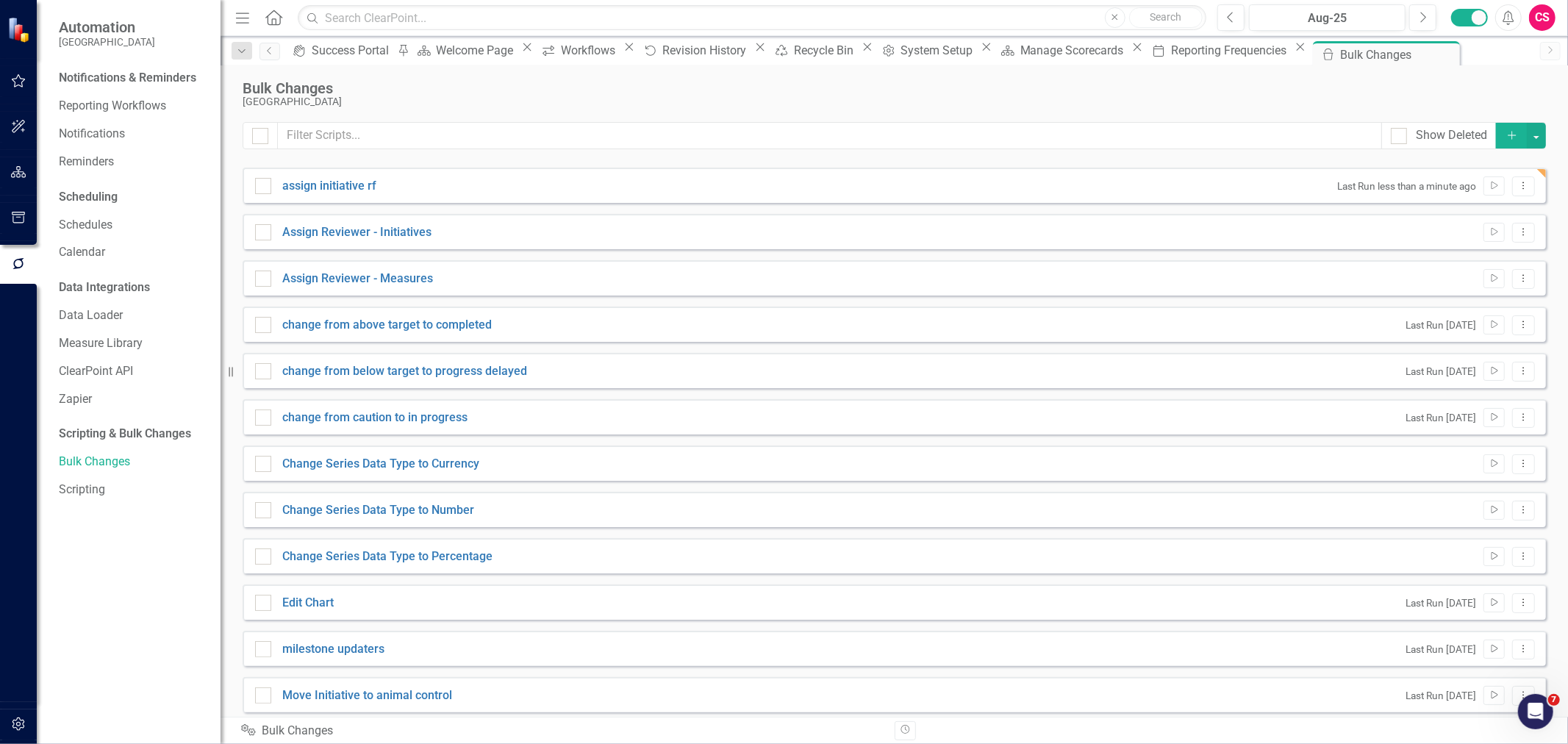
click at [26, 184] on button "button" at bounding box center [18, 173] width 33 height 31
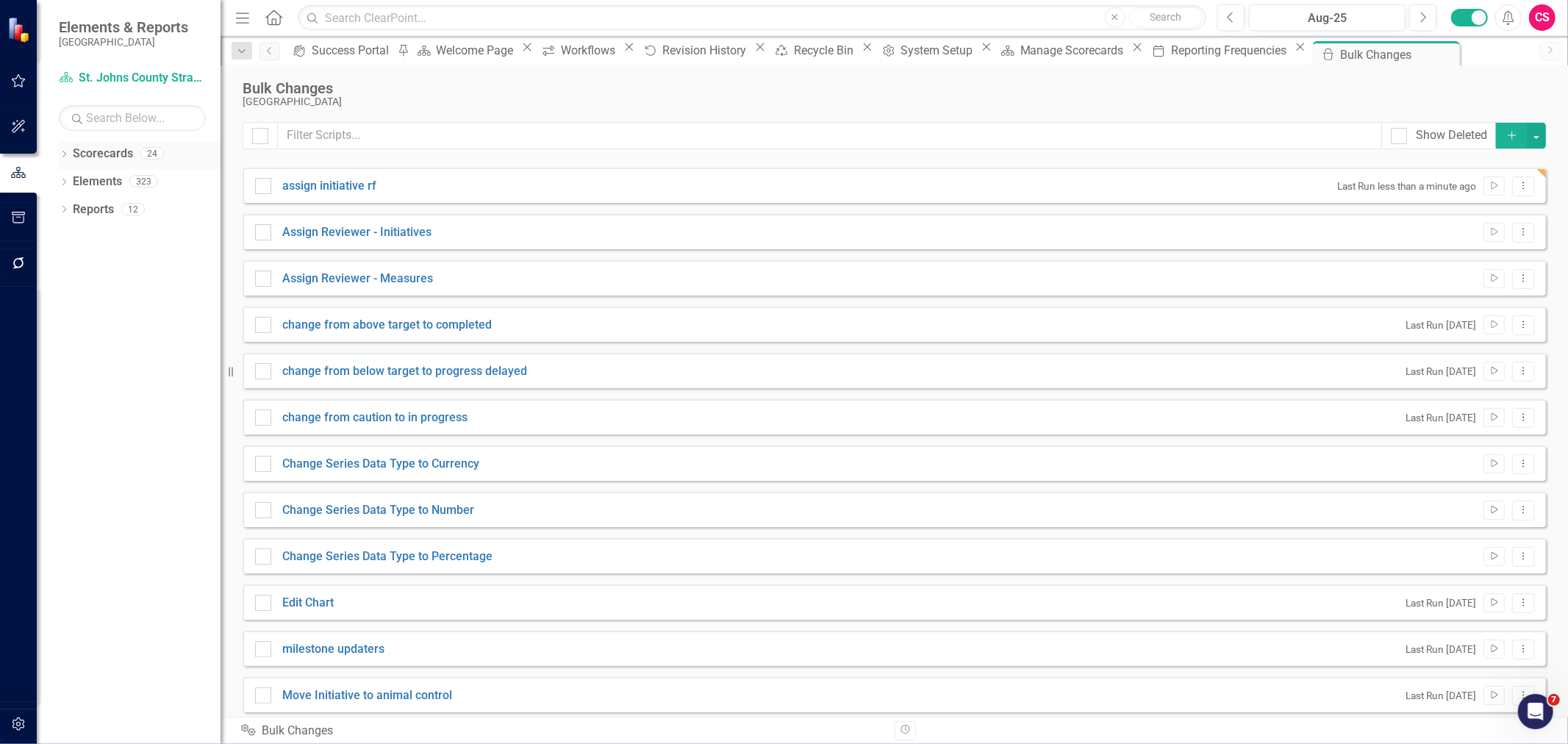
click at [104, 151] on link "Scorecards" at bounding box center [103, 154] width 60 height 17
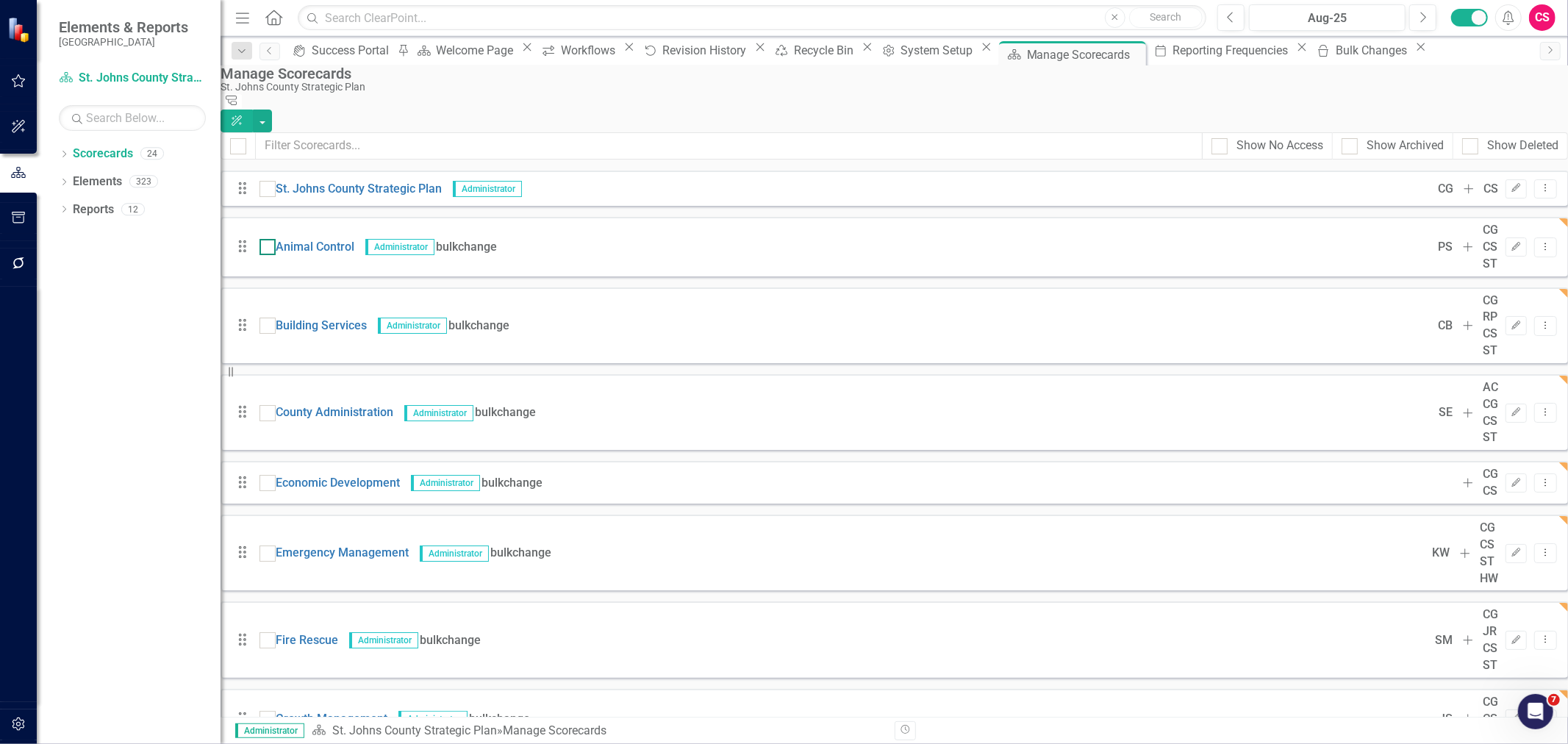
click at [275, 239] on div at bounding box center [268, 247] width 16 height 16
click at [269, 239] on input "checkbox" at bounding box center [264, 243] width 9 height 9
checkbox input "true"
click at [275, 317] on div at bounding box center [268, 326] width 16 height 16
click at [269, 317] on input "checkbox" at bounding box center [264, 322] width 9 height 9
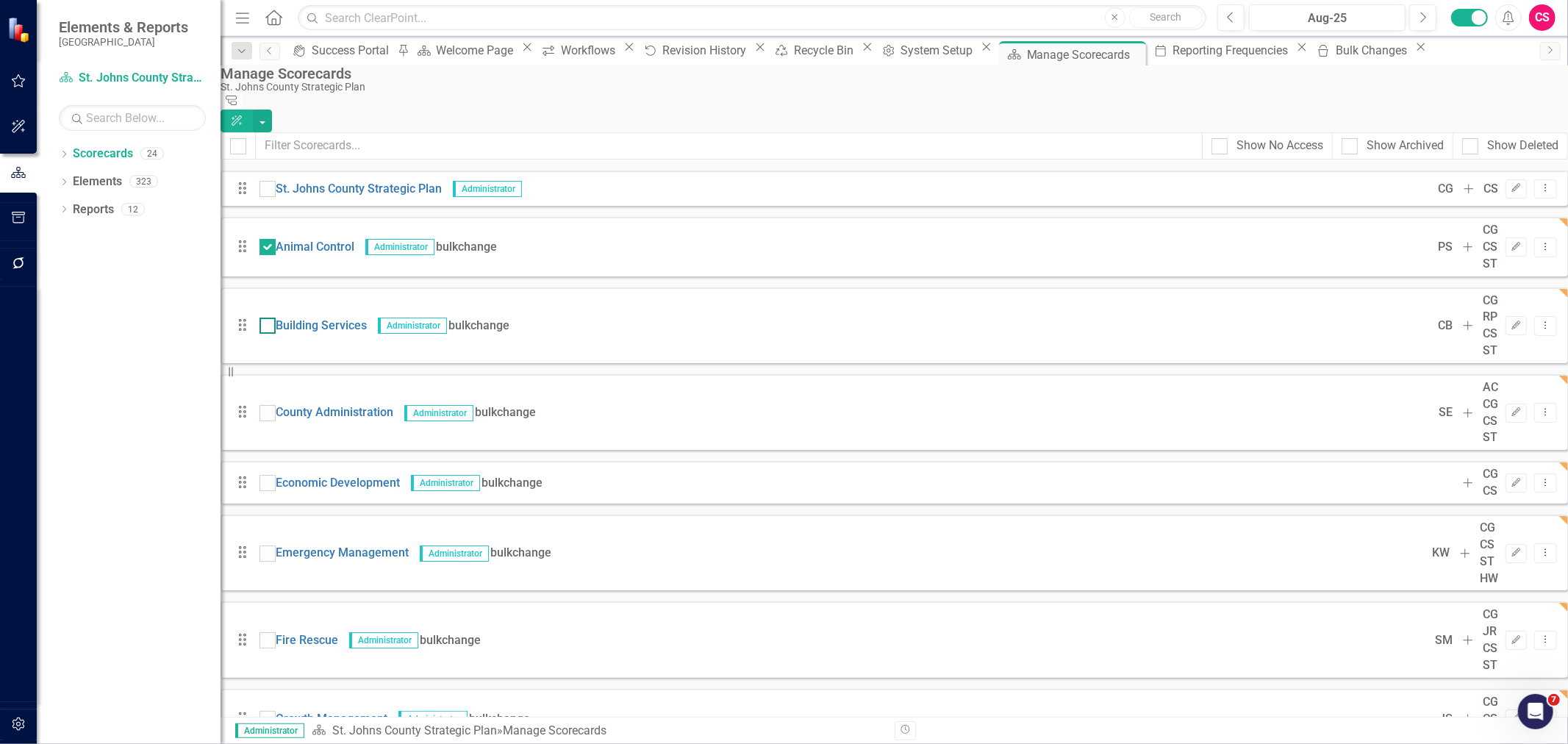
checkbox input "true"
click at [275, 405] on div at bounding box center [268, 413] width 16 height 16
click at [269, 405] on input "checkbox" at bounding box center [264, 409] width 9 height 9
checkbox input "true"
click at [269, 475] on input "checkbox" at bounding box center [264, 480] width 9 height 9
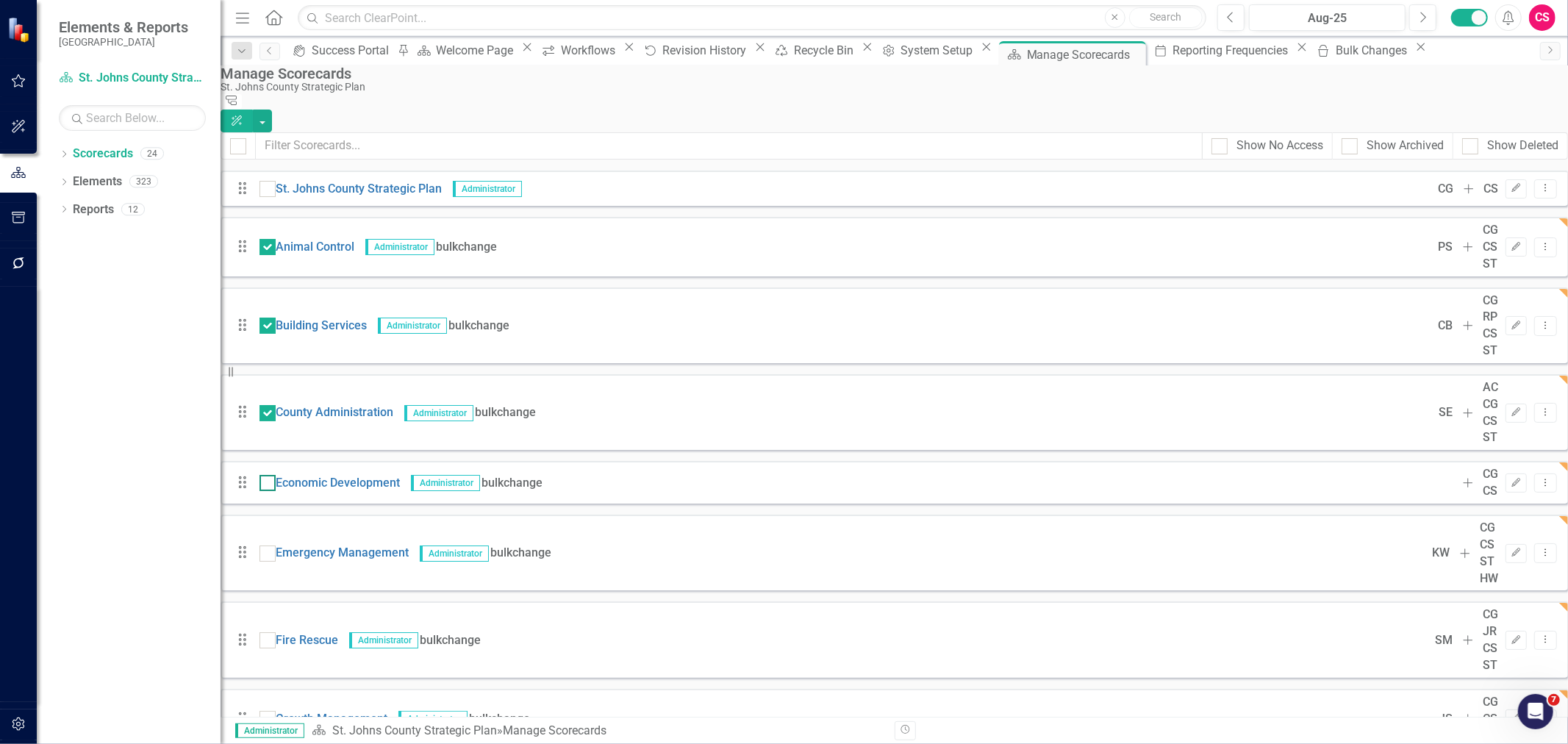
checkbox input "true"
click at [269, 545] on input "checkbox" at bounding box center [264, 550] width 9 height 9
checkbox input "true"
click at [291, 632] on link "Fire Rescue" at bounding box center [306, 640] width 63 height 17
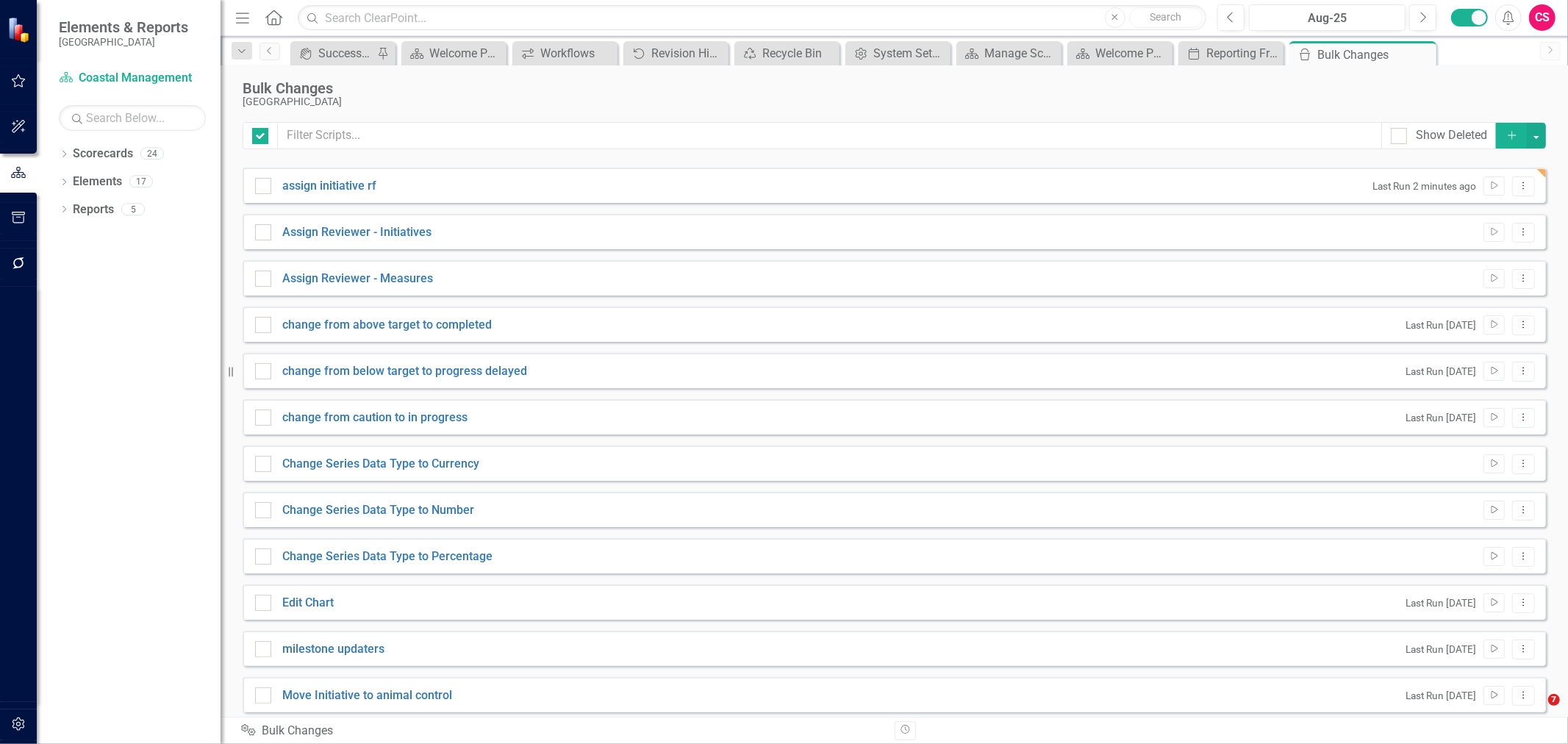
checkbox input "false"
click at [1483, 191] on button "Run Script" at bounding box center [1493, 186] width 21 height 19
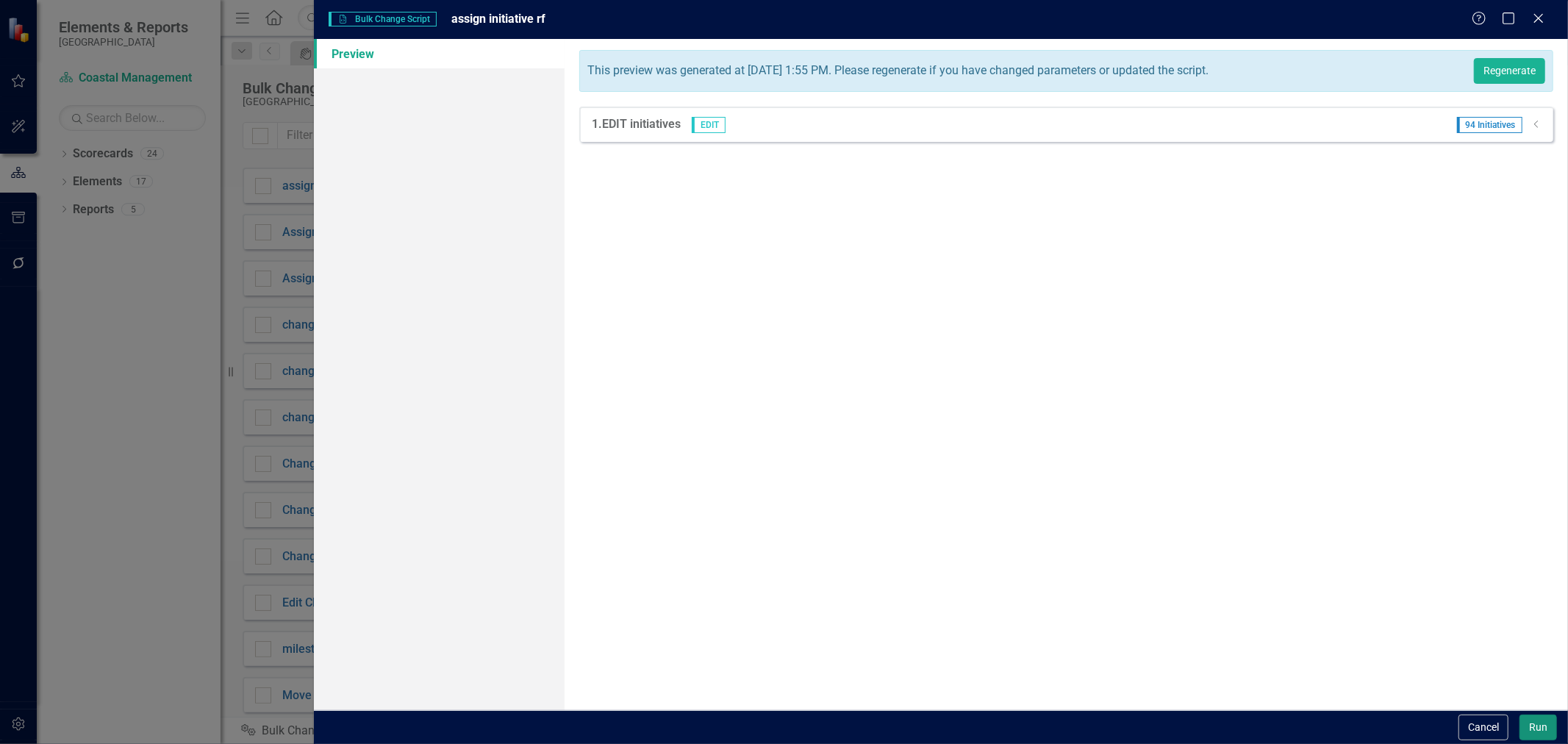
click at [1528, 720] on button "Run" at bounding box center [1538, 728] width 37 height 26
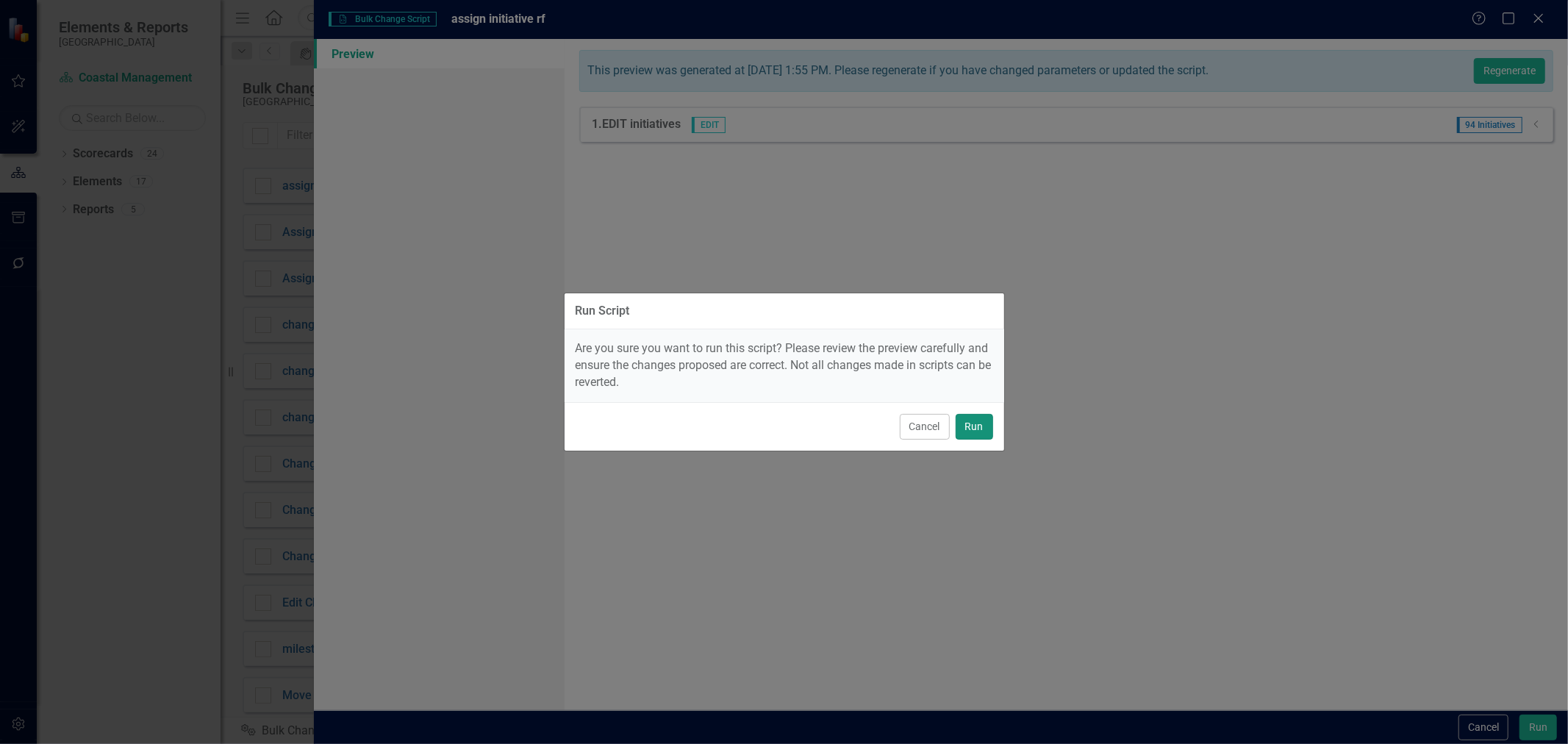
click at [981, 419] on button "Run" at bounding box center [974, 427] width 37 height 26
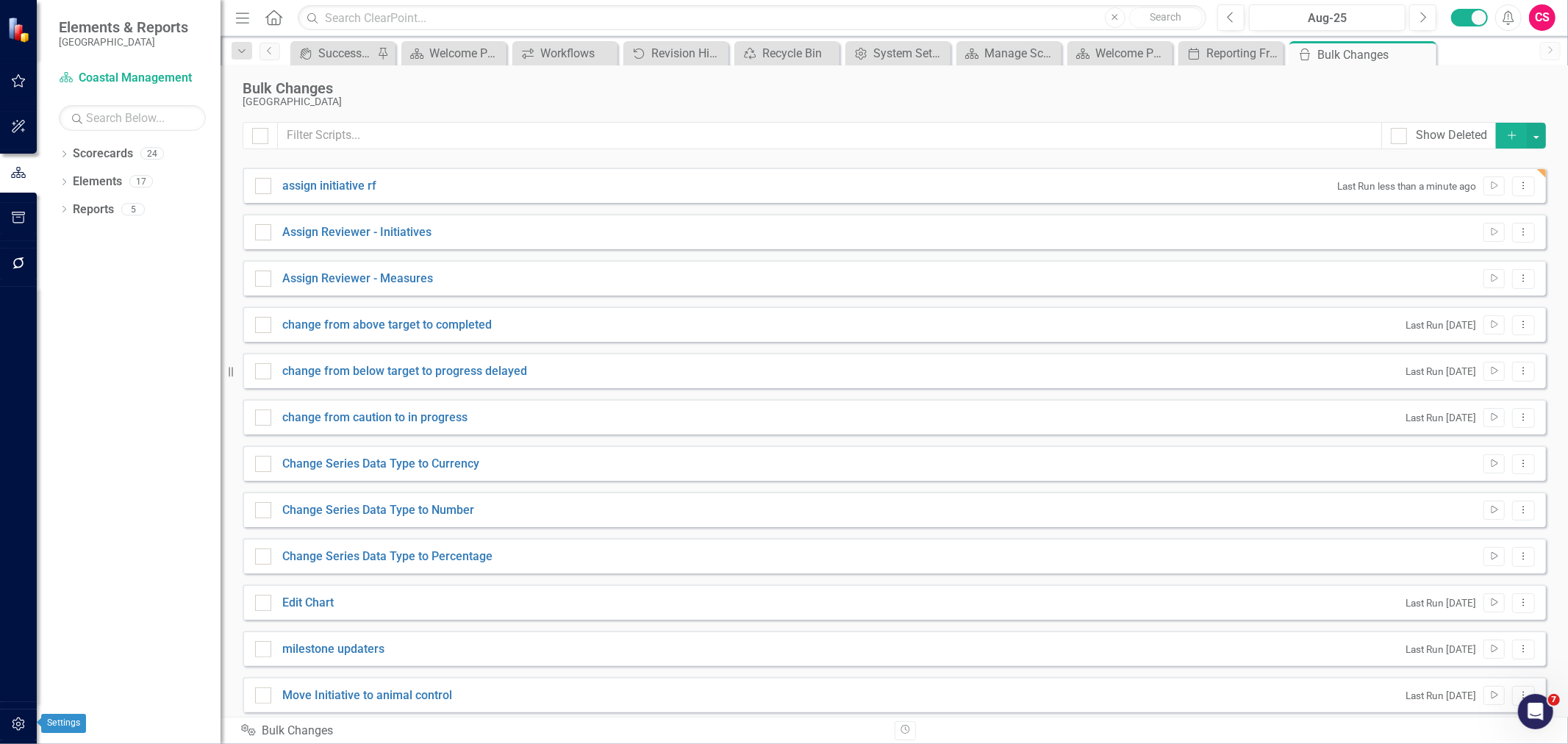
click at [22, 728] on icon "button" at bounding box center [18, 724] width 15 height 12
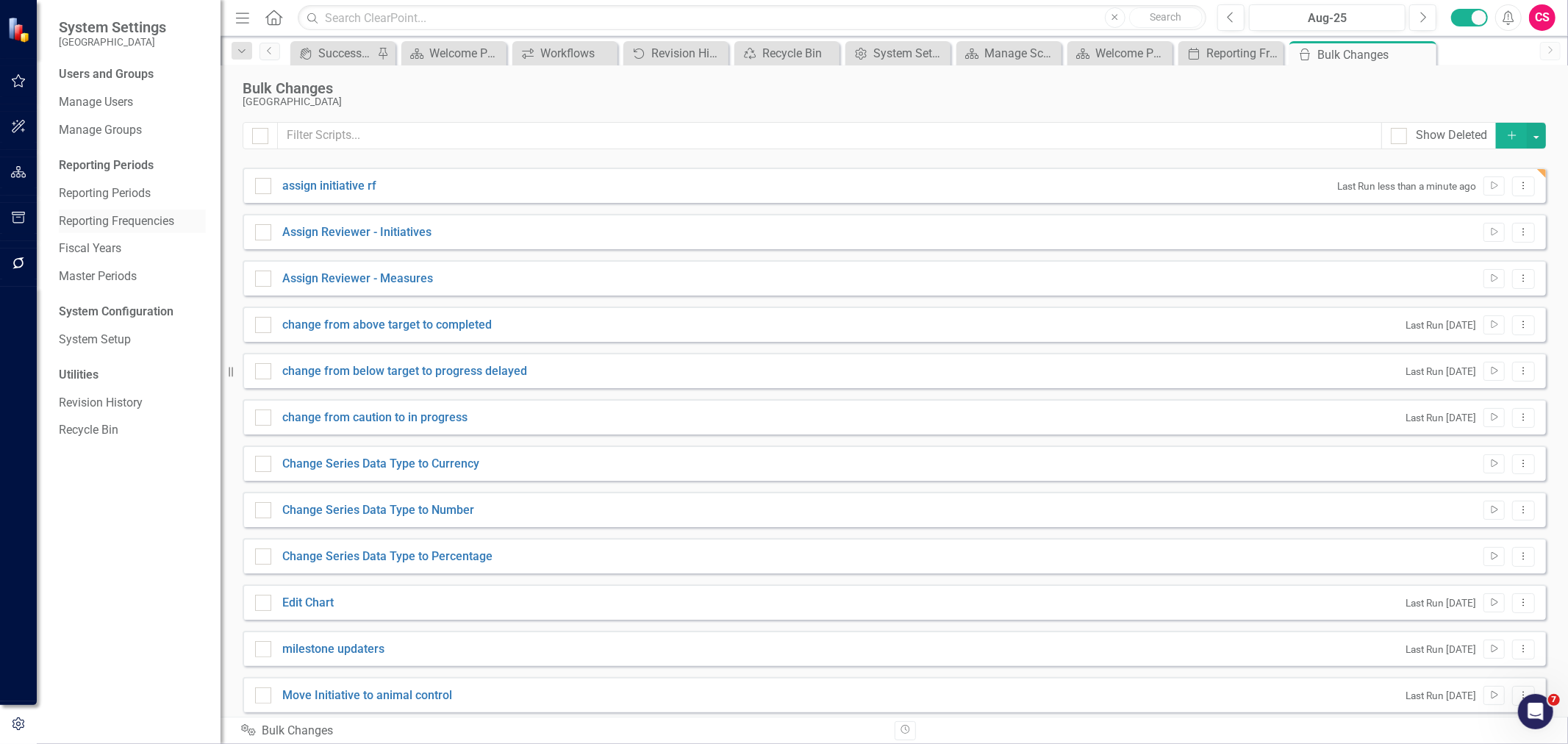
click at [128, 222] on link "Reporting Frequencies" at bounding box center [132, 222] width 147 height 17
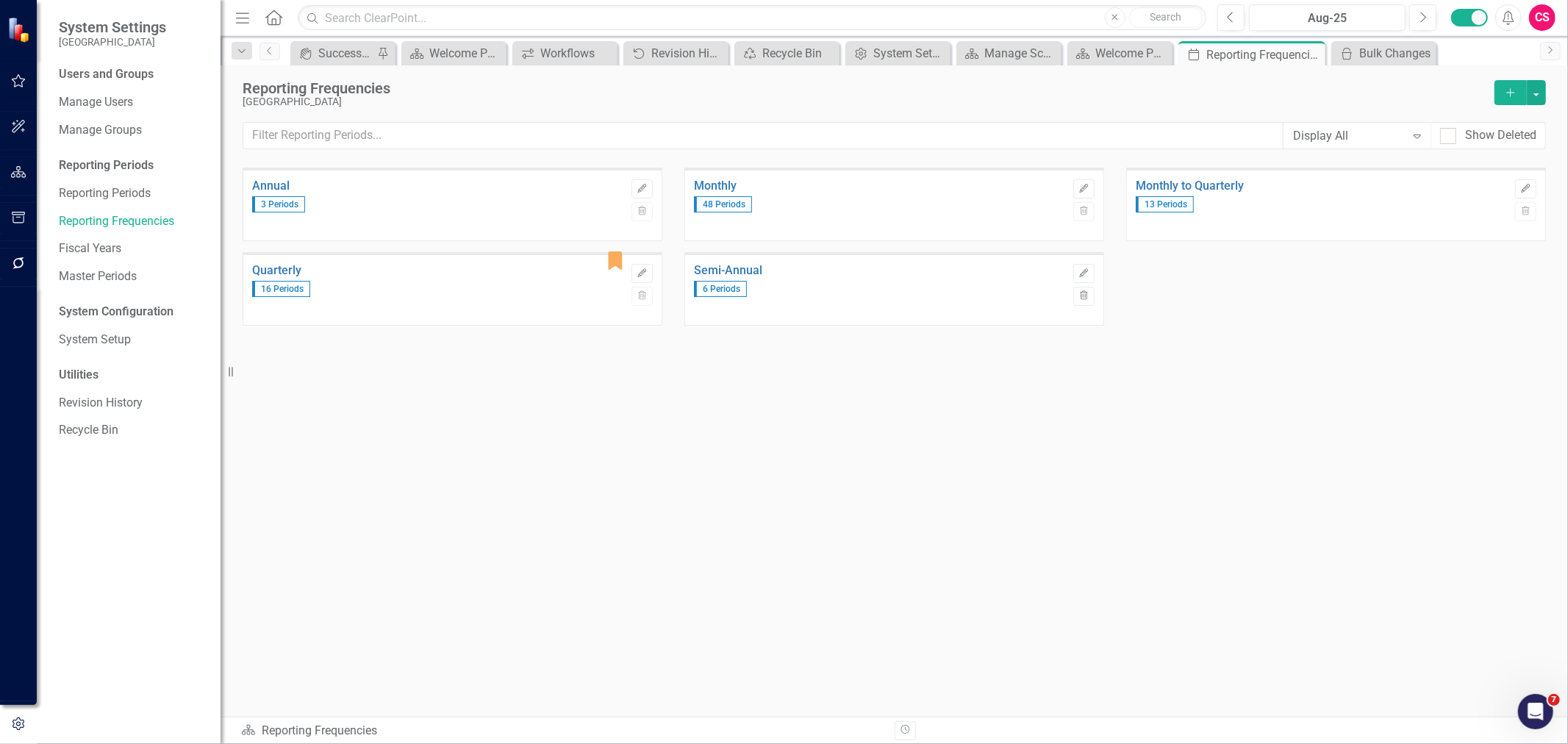
click at [1246, 366] on div "Annual 3 Periods Edit Trash Monthly 48 Periods Edit Trash Monthly to Quarterly …" at bounding box center [894, 413] width 1304 height 491
click at [829, 50] on icon at bounding box center [826, 53] width 8 height 8
click at [886, 55] on icon at bounding box center [885, 53] width 8 height 8
click at [1546, 88] on div "Reporting Frequencies St. Johns County Add Display All Expand Show Deleted" at bounding box center [894, 117] width 1347 height 102
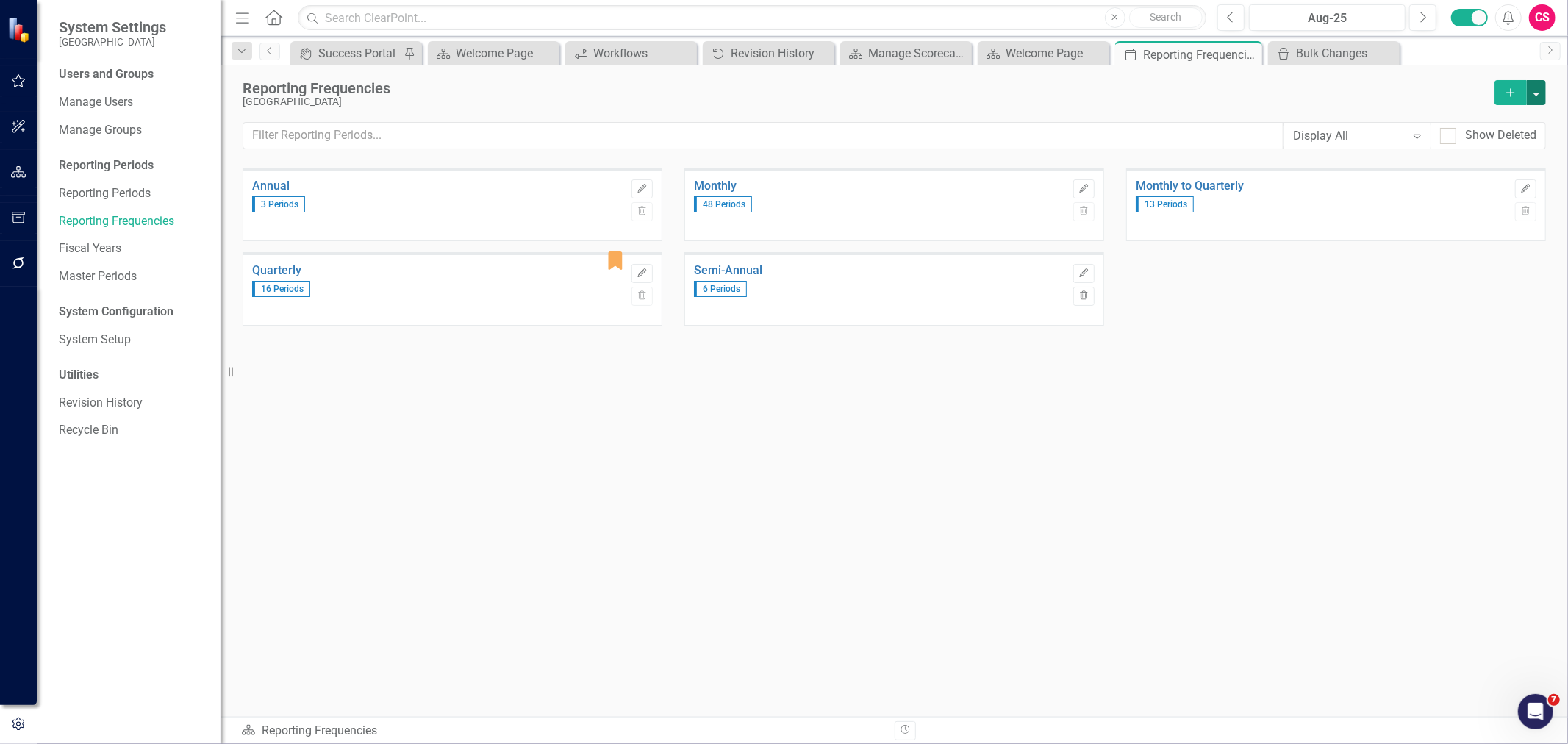
click at [1535, 93] on button "button" at bounding box center [1536, 92] width 19 height 25
click at [1500, 142] on link "Excel File Period Report" at bounding box center [1462, 147] width 165 height 27
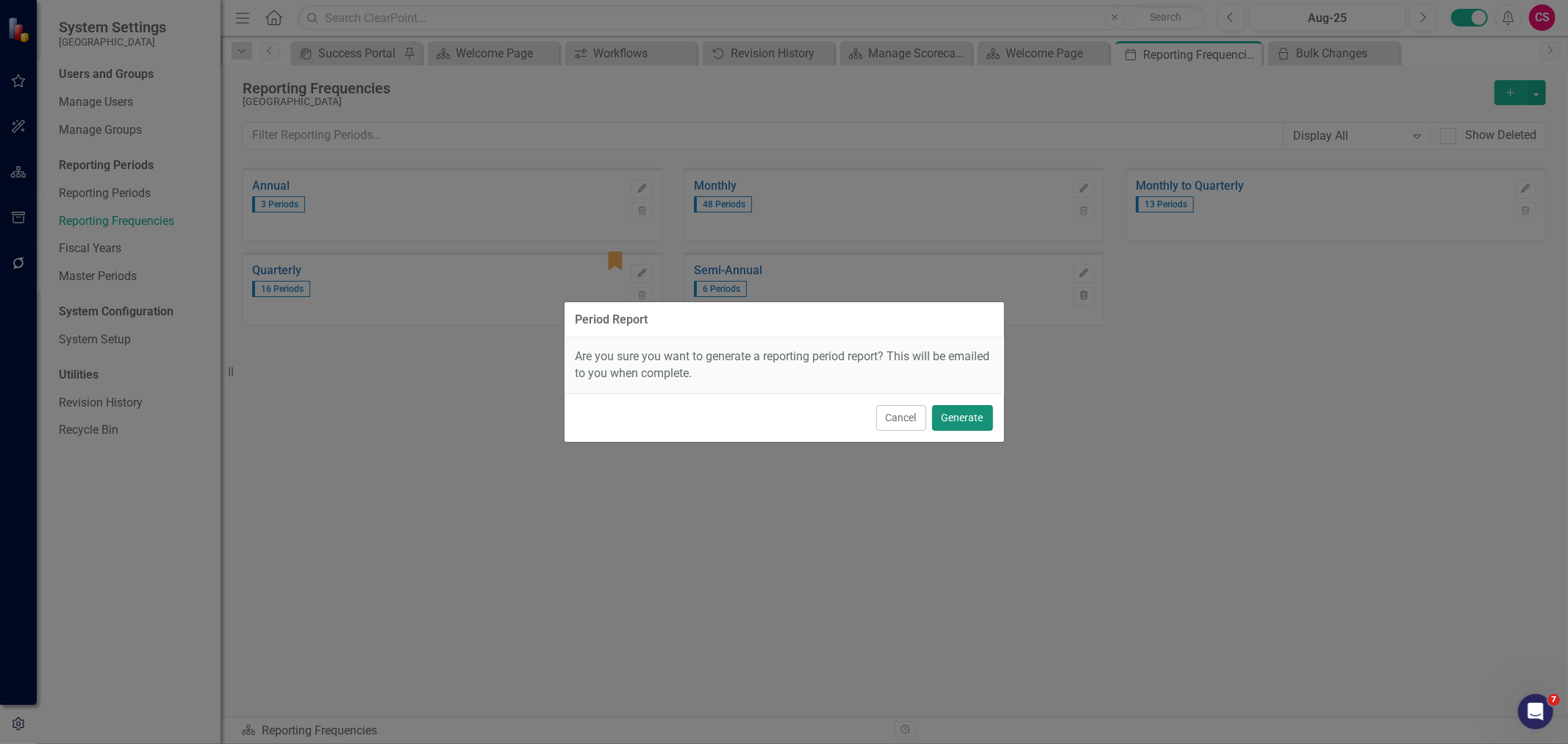
click at [968, 423] on button "Generate" at bounding box center [962, 418] width 61 height 26
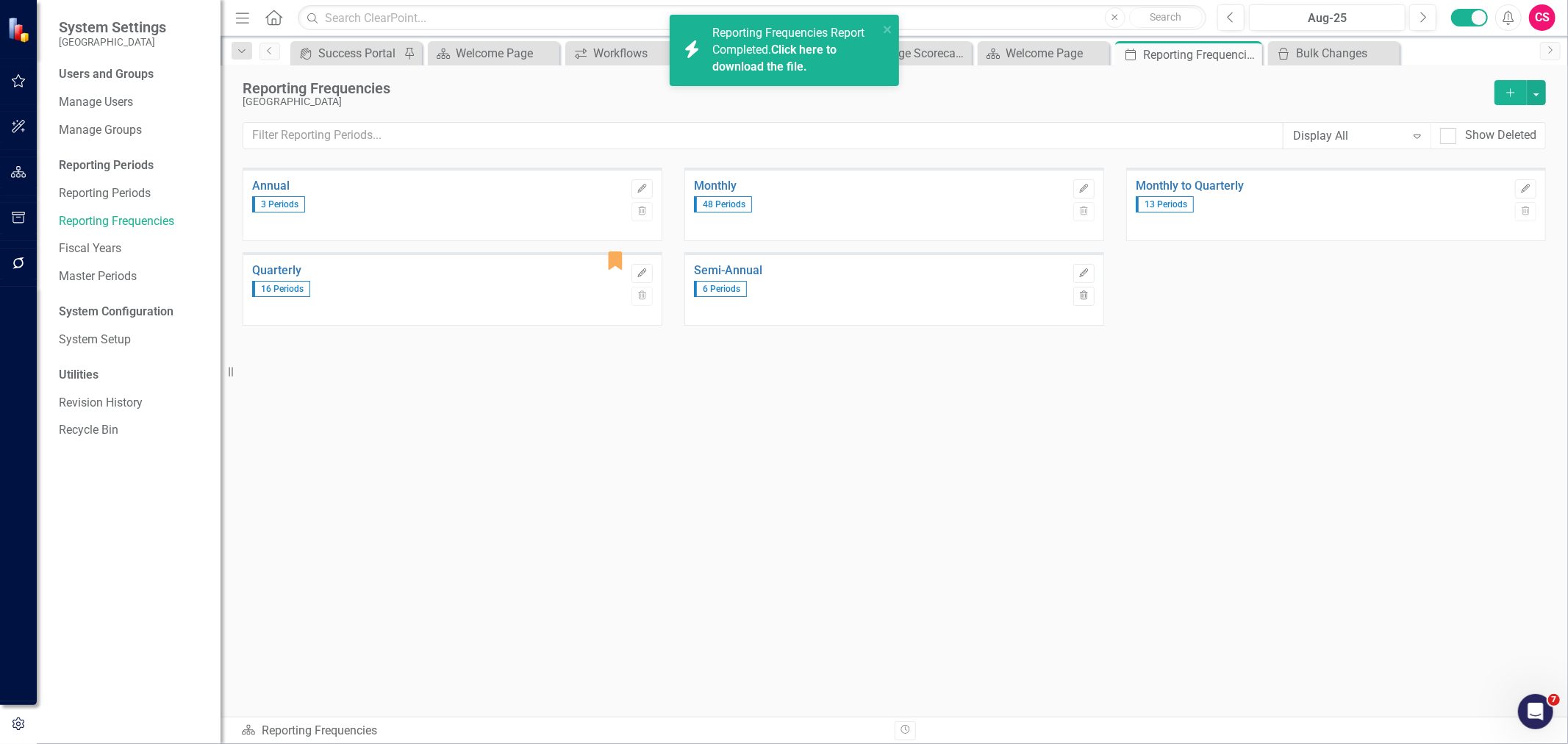
click at [777, 55] on link "Click here to download the file." at bounding box center [774, 58] width 124 height 31
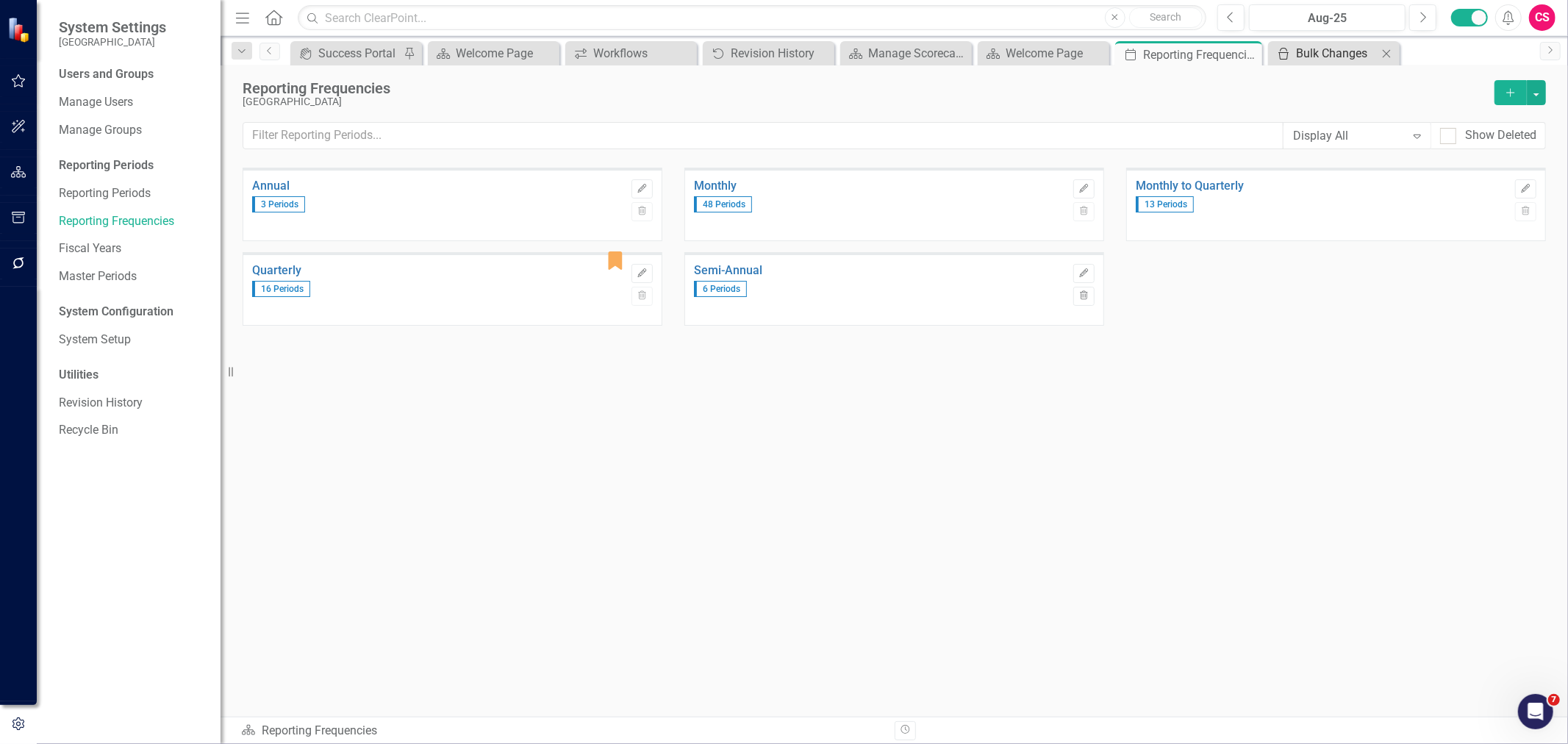
click at [1335, 48] on div "Bulk Changes" at bounding box center [1337, 53] width 82 height 18
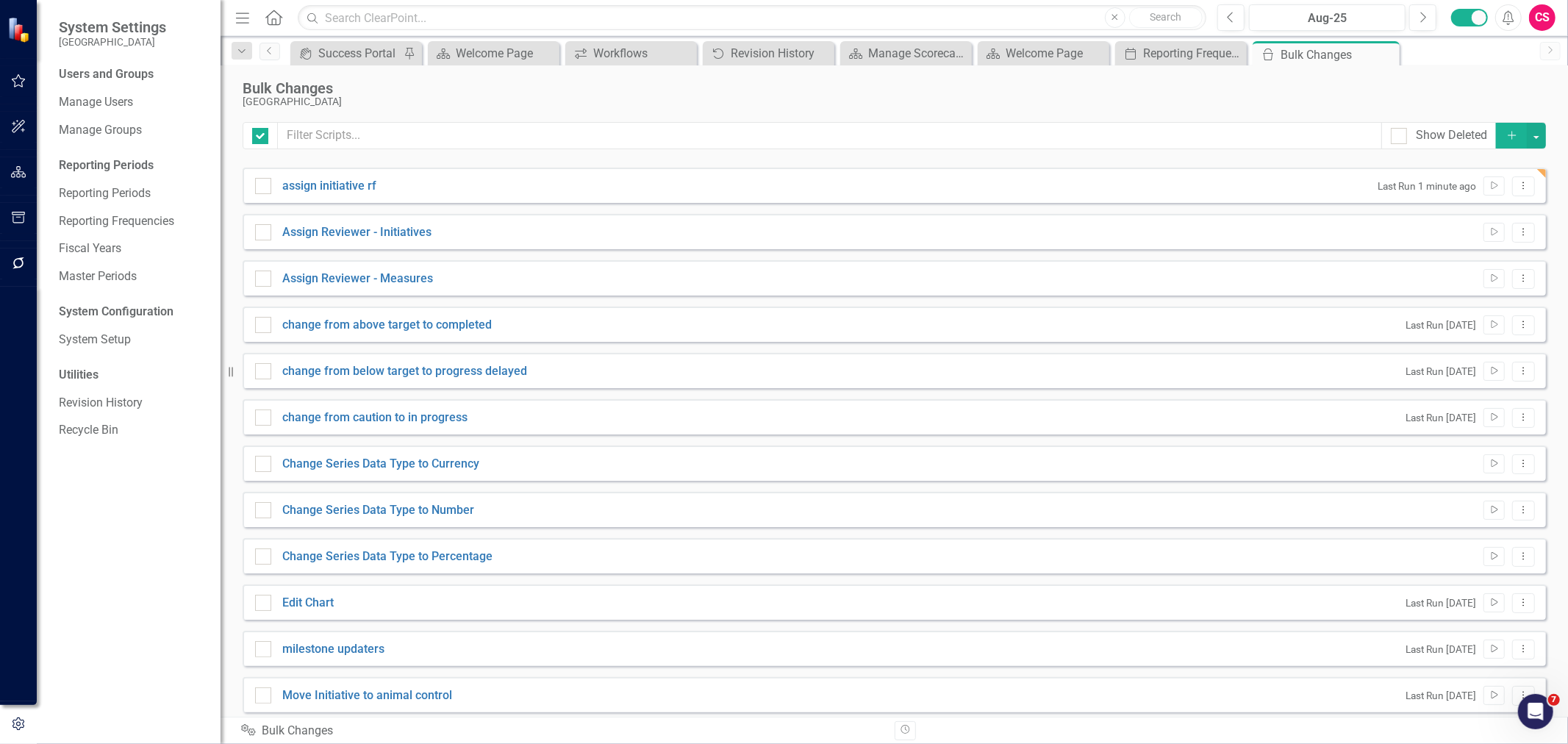
checkbox input "false"
click at [1501, 140] on button "Add" at bounding box center [1511, 136] width 32 height 26
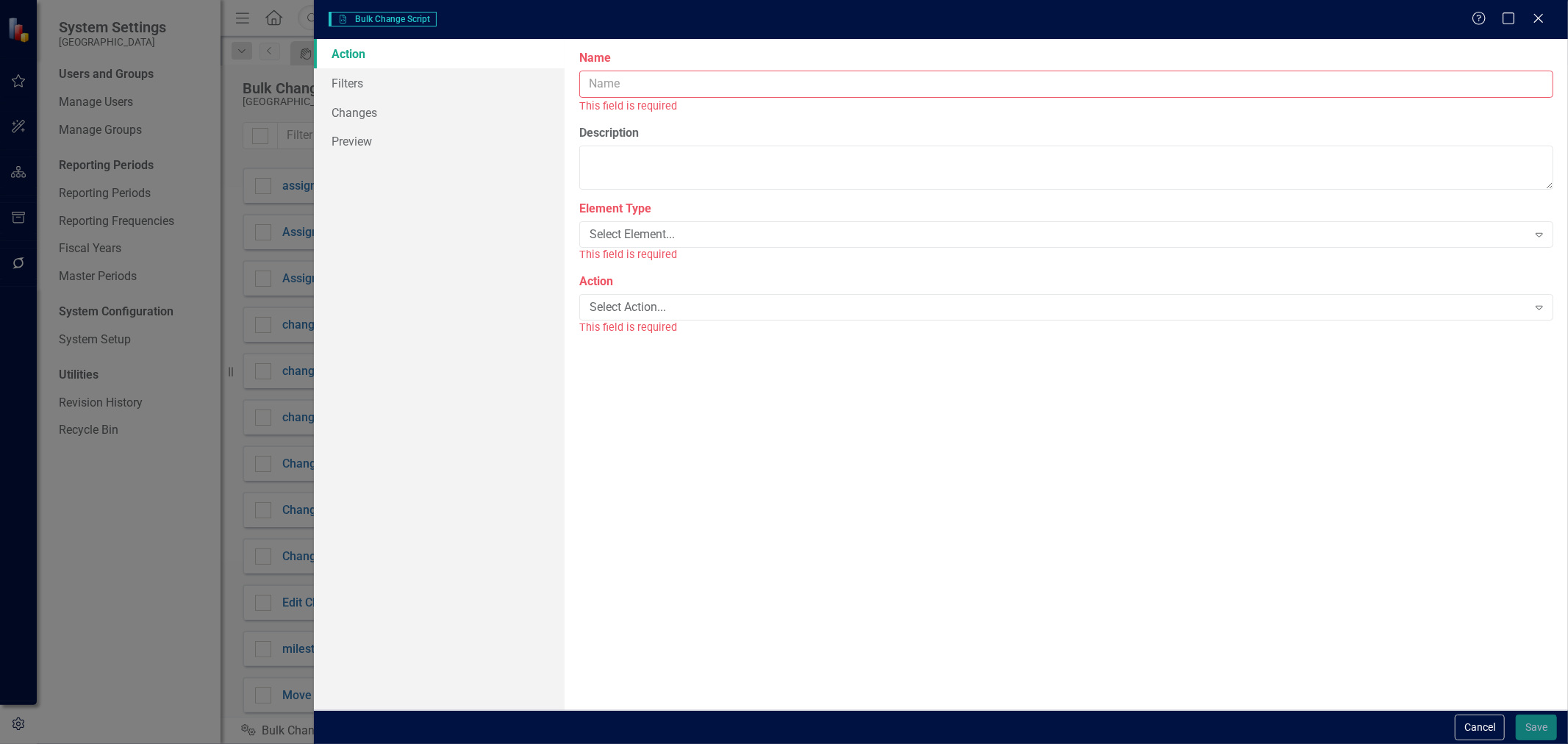
click at [772, 59] on label "Name" at bounding box center [1066, 58] width 974 height 17
click at [772, 70] on input "Name" at bounding box center [1066, 84] width 974 height 27
click at [758, 74] on input "Name" at bounding box center [1066, 84] width 974 height 27
type input "q"
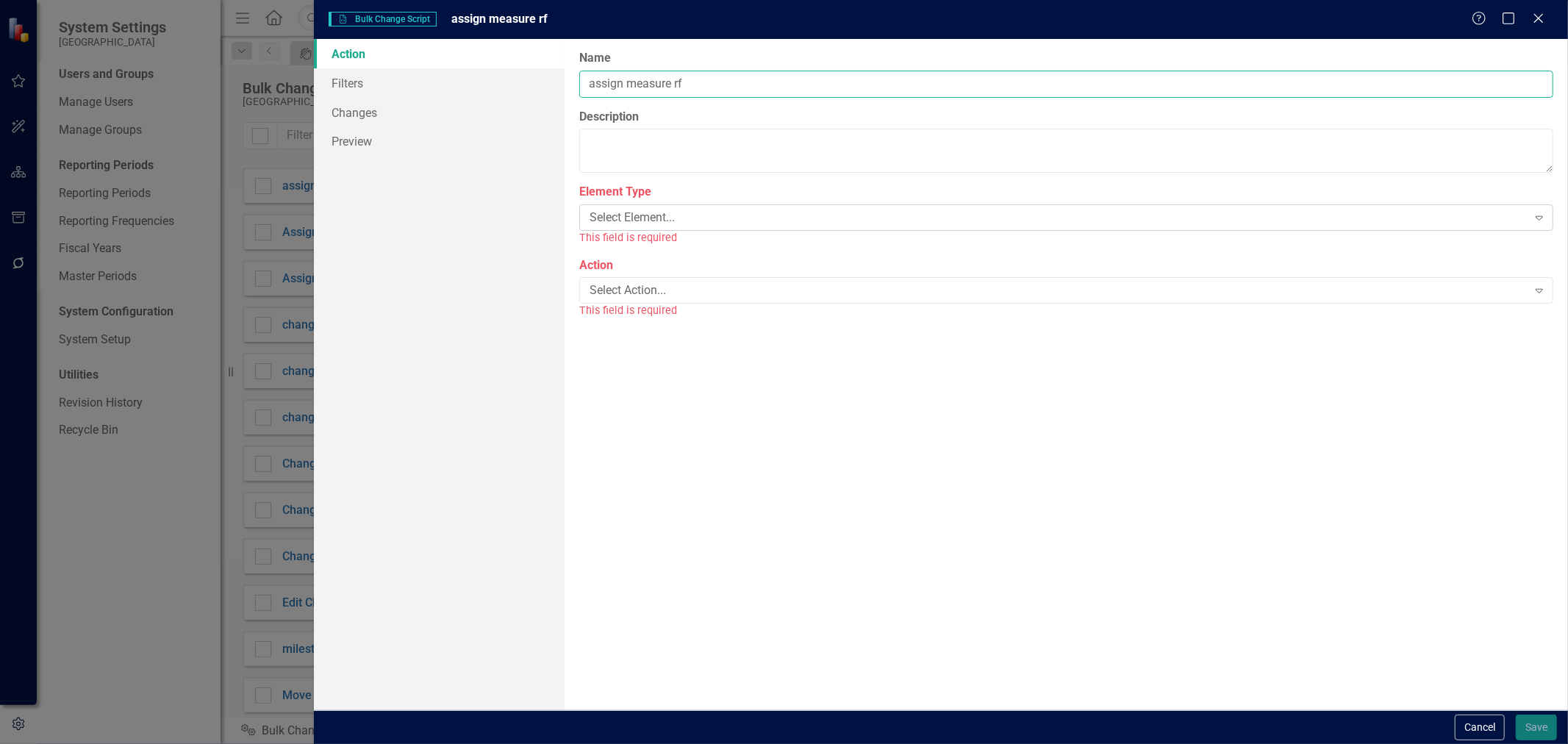
type input "assign measure rf"
click at [702, 222] on div "Select Element..." at bounding box center [1058, 218] width 938 height 17
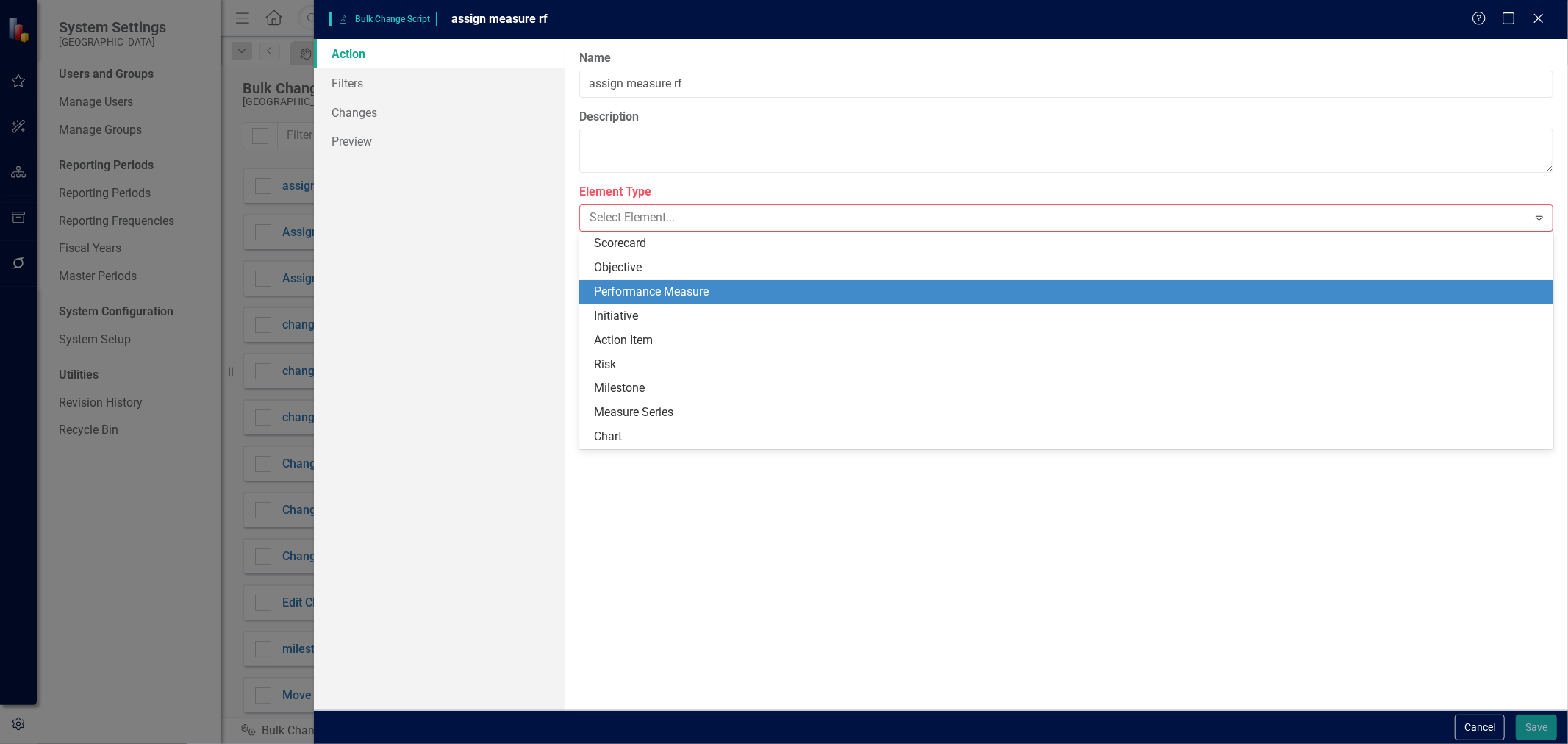
click at [648, 287] on div "Performance Measure" at bounding box center [1069, 292] width 951 height 17
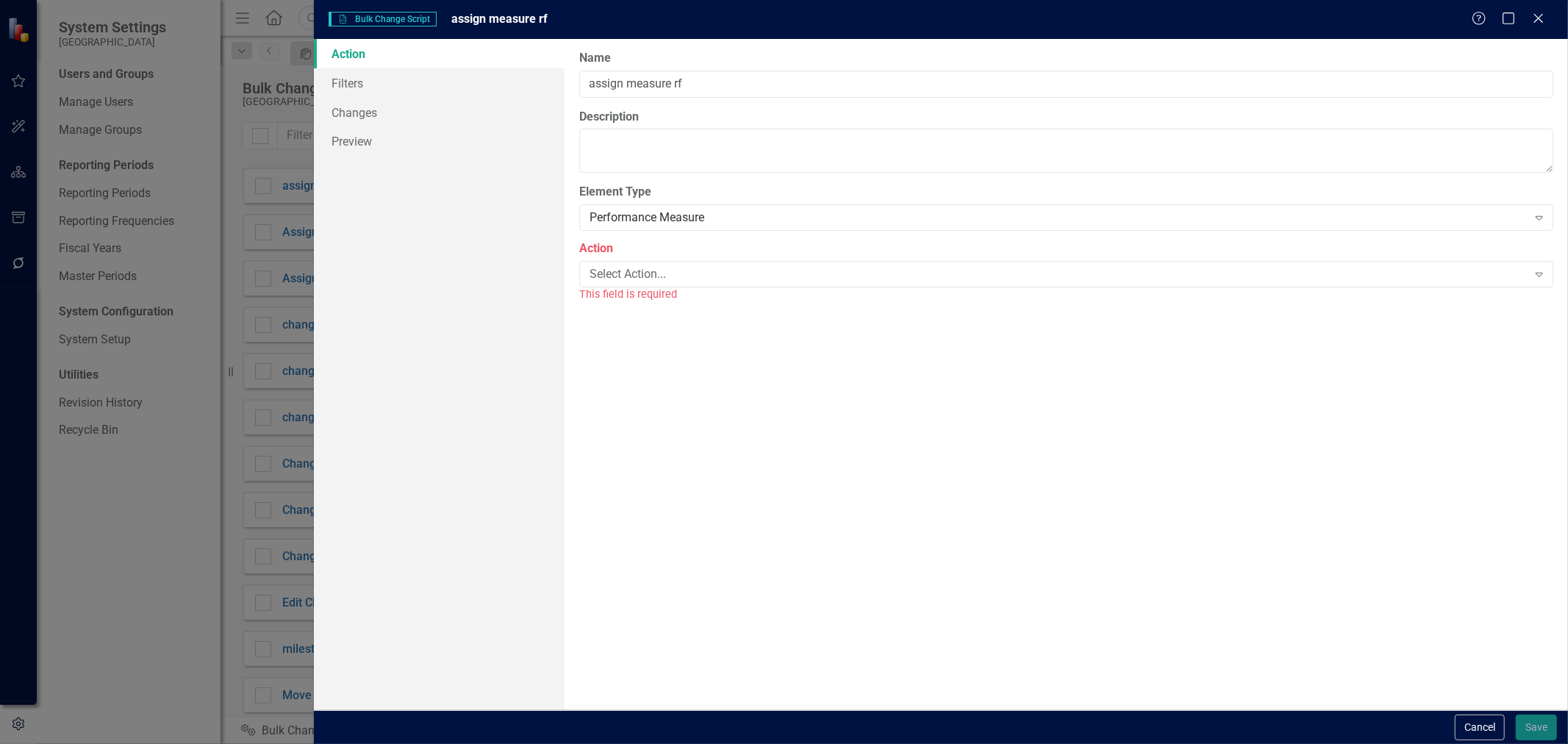
click at [648, 287] on div "Select Action... Expand" at bounding box center [1066, 274] width 974 height 26
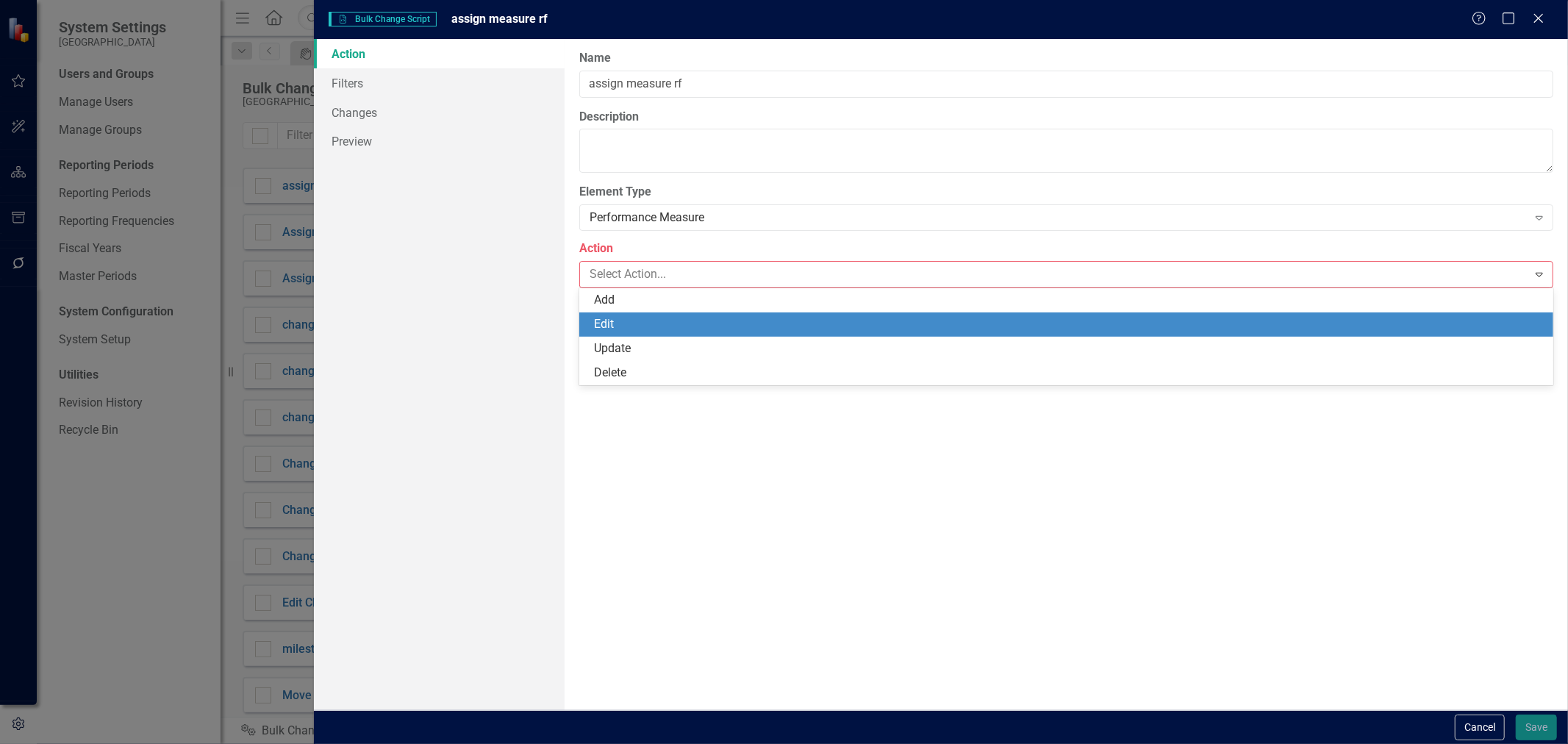
click at [640, 313] on div "Edit" at bounding box center [1066, 325] width 974 height 25
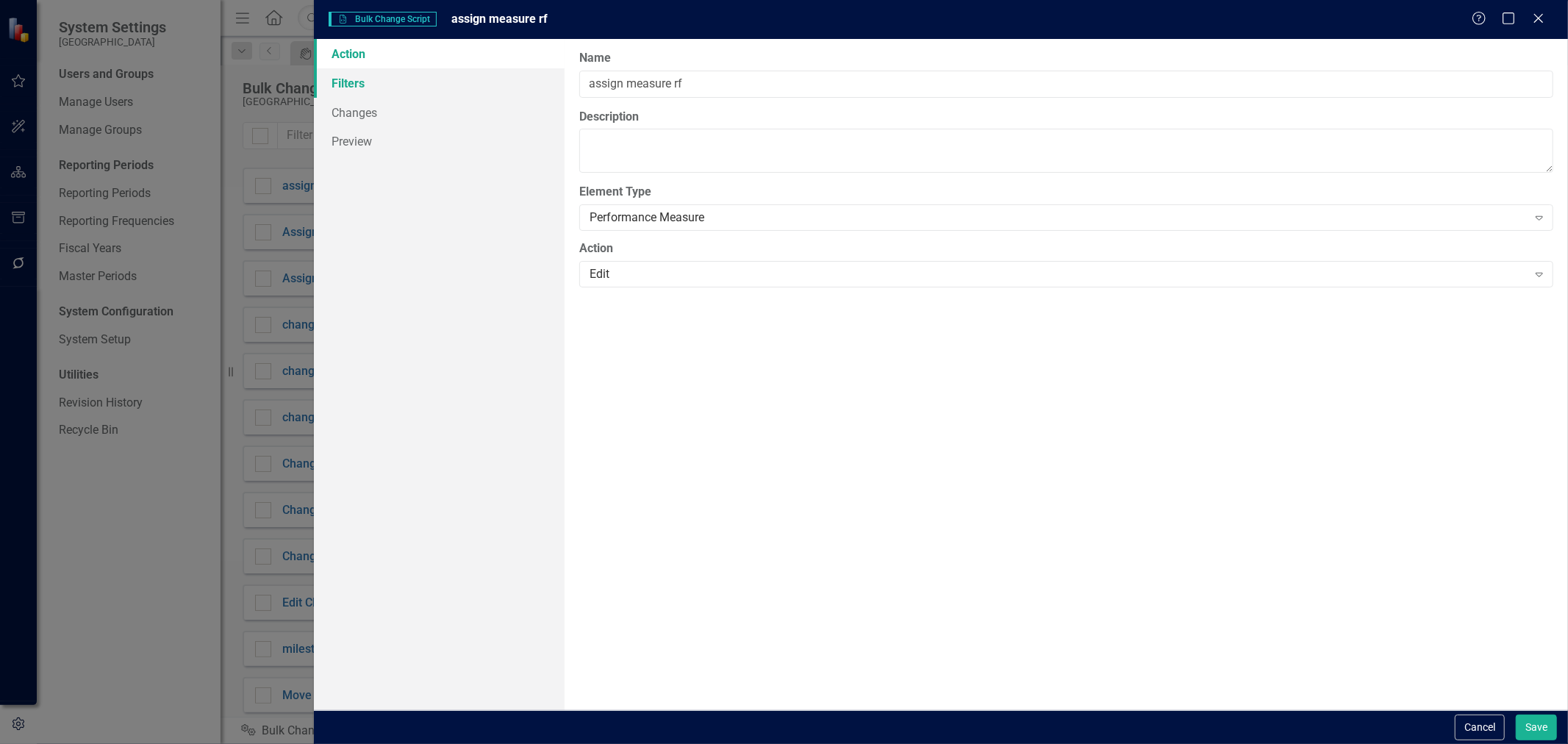
click at [459, 77] on link "Filters" at bounding box center [438, 83] width 251 height 29
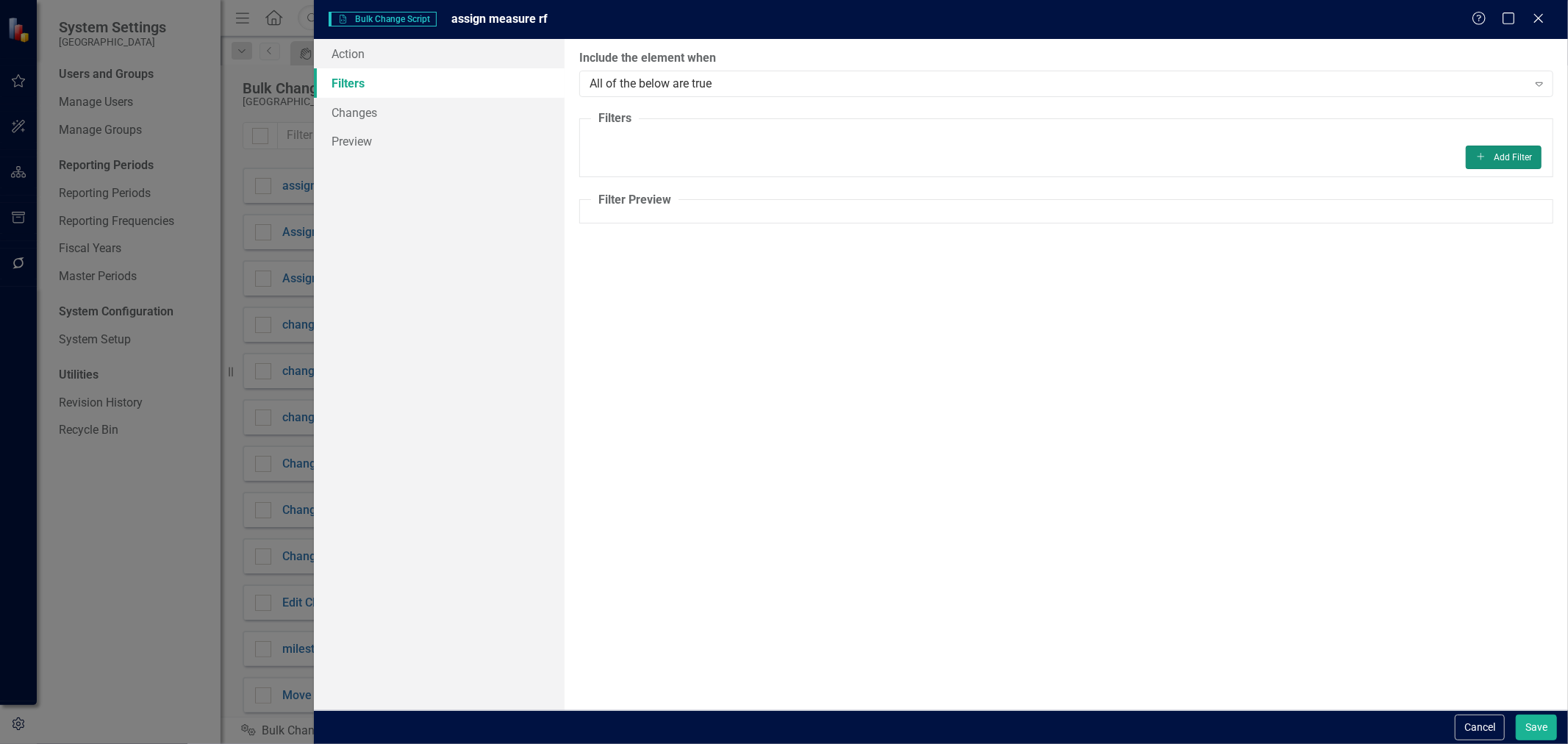
click at [1526, 148] on button "Add Add Filter" at bounding box center [1503, 158] width 76 height 24
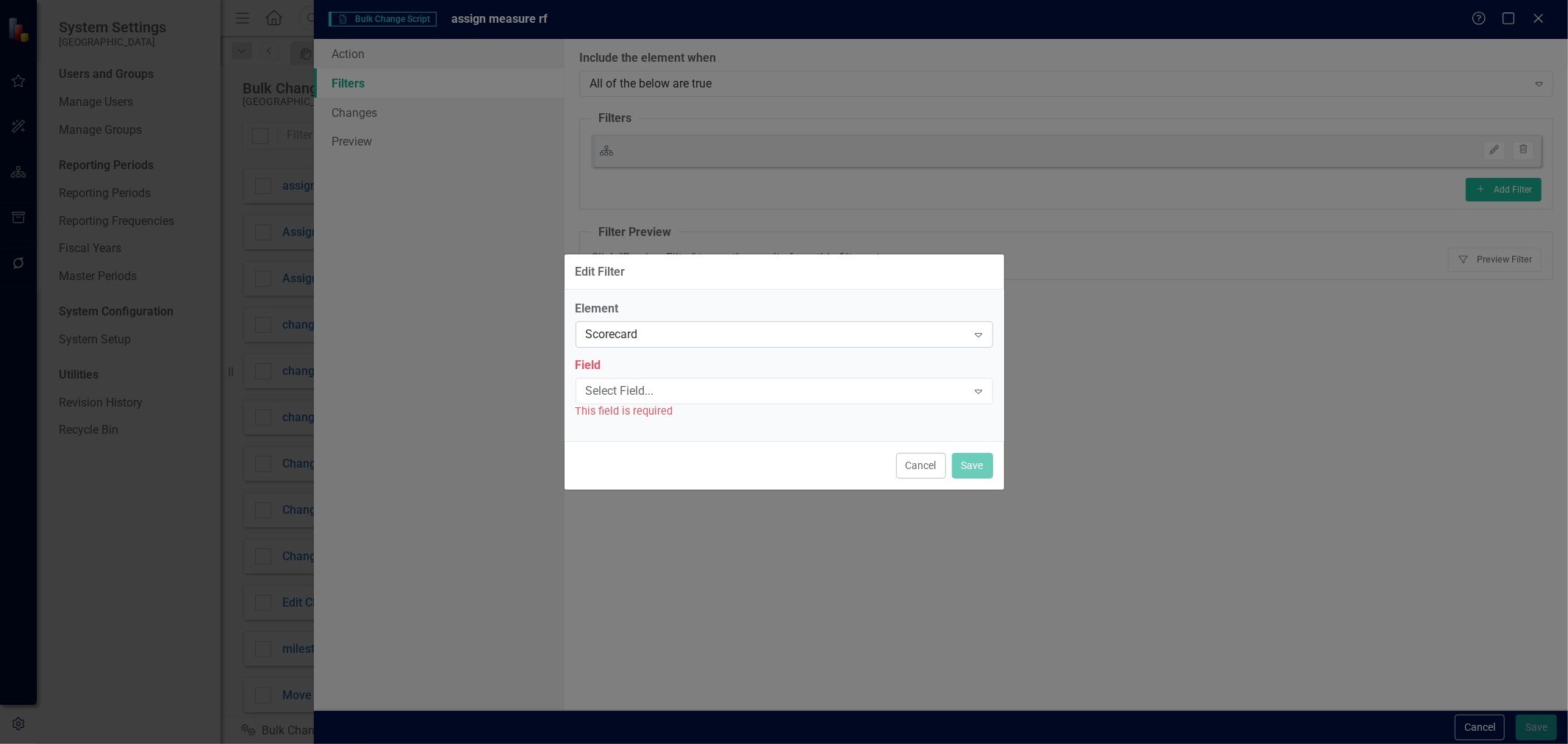
click at [651, 325] on div "Scorecard Expand" at bounding box center [784, 334] width 418 height 26
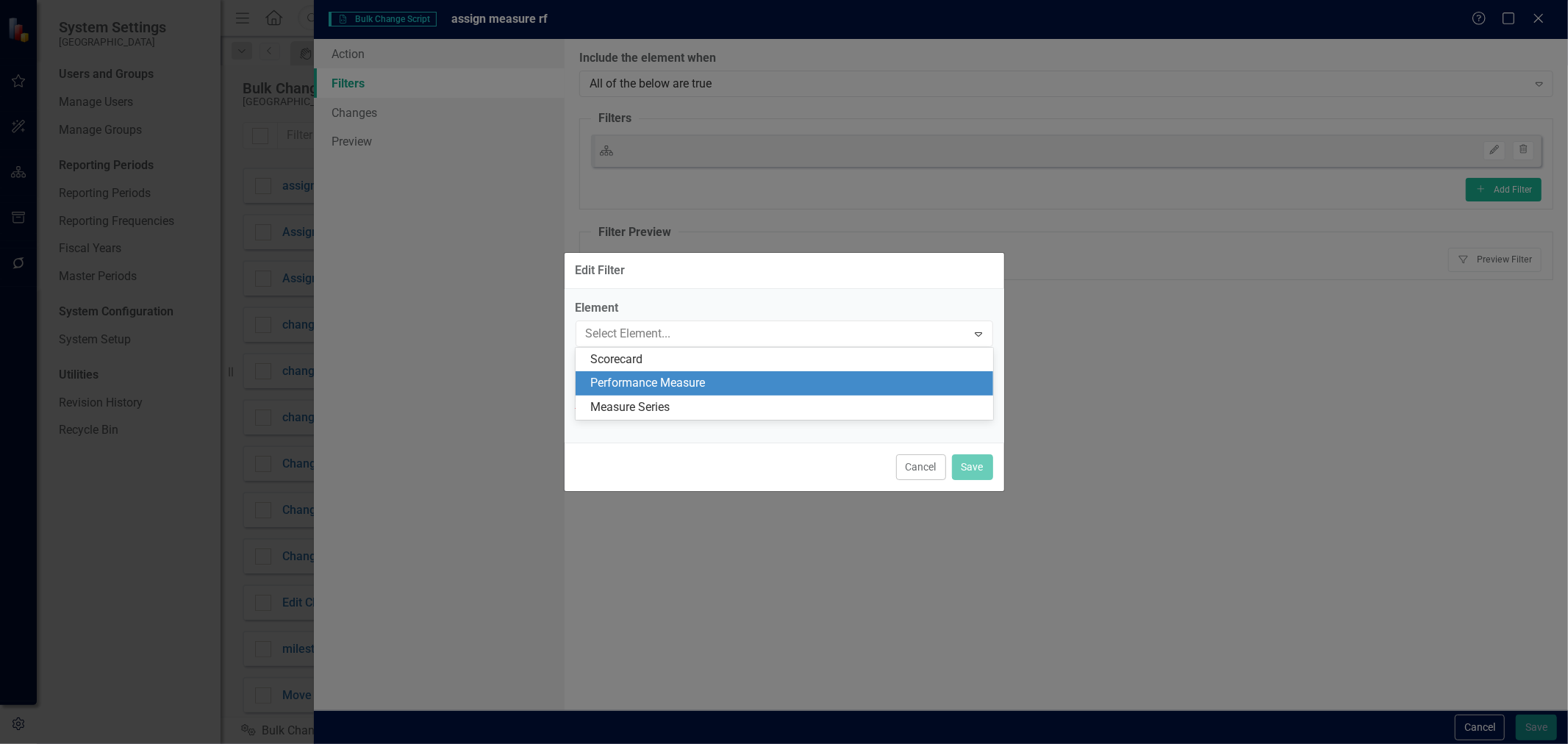
click at [640, 386] on div "Performance Measure" at bounding box center [788, 383] width 394 height 17
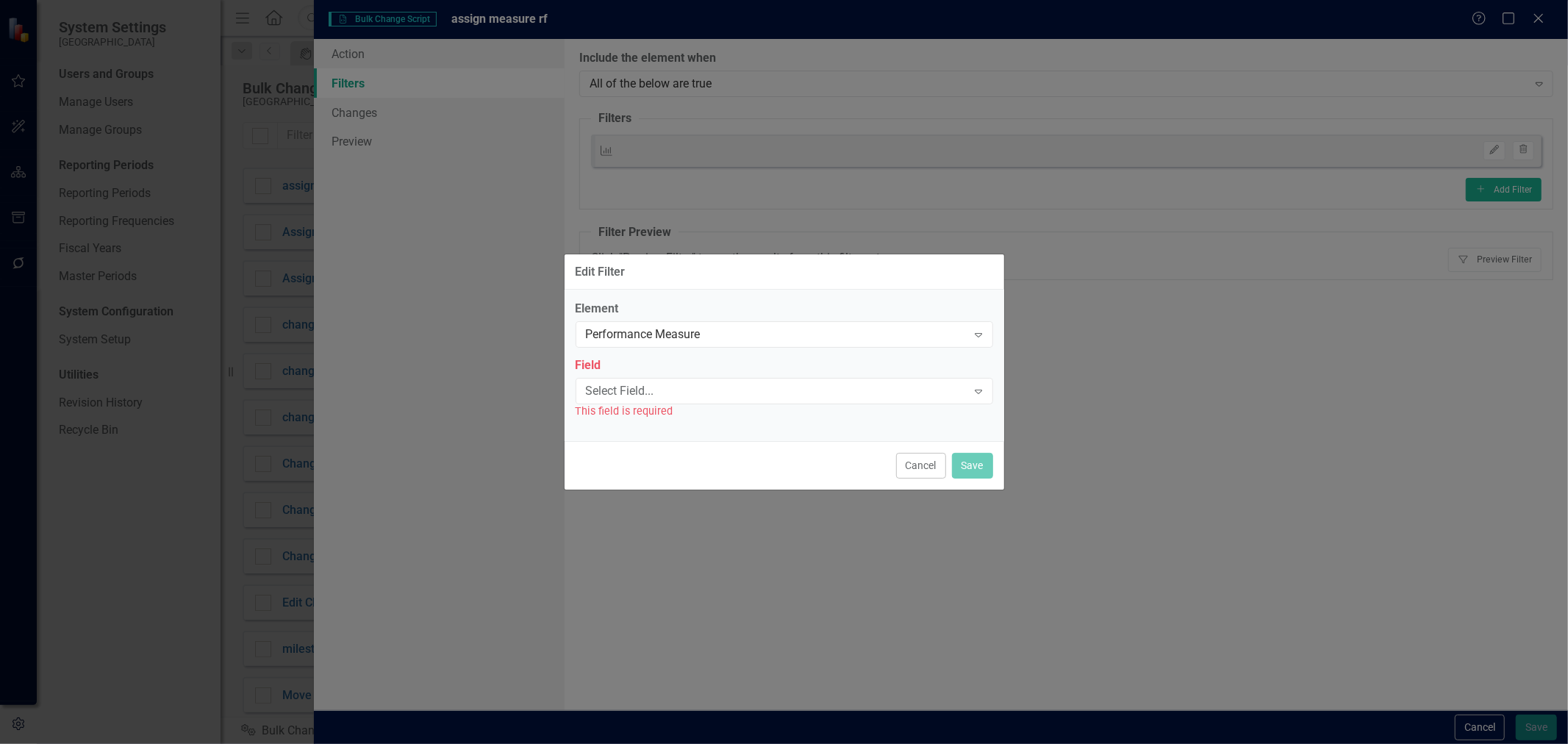
click at [655, 370] on label "Field" at bounding box center [784, 366] width 418 height 17
click at [644, 386] on div "Select Field..." at bounding box center [777, 390] width 381 height 17
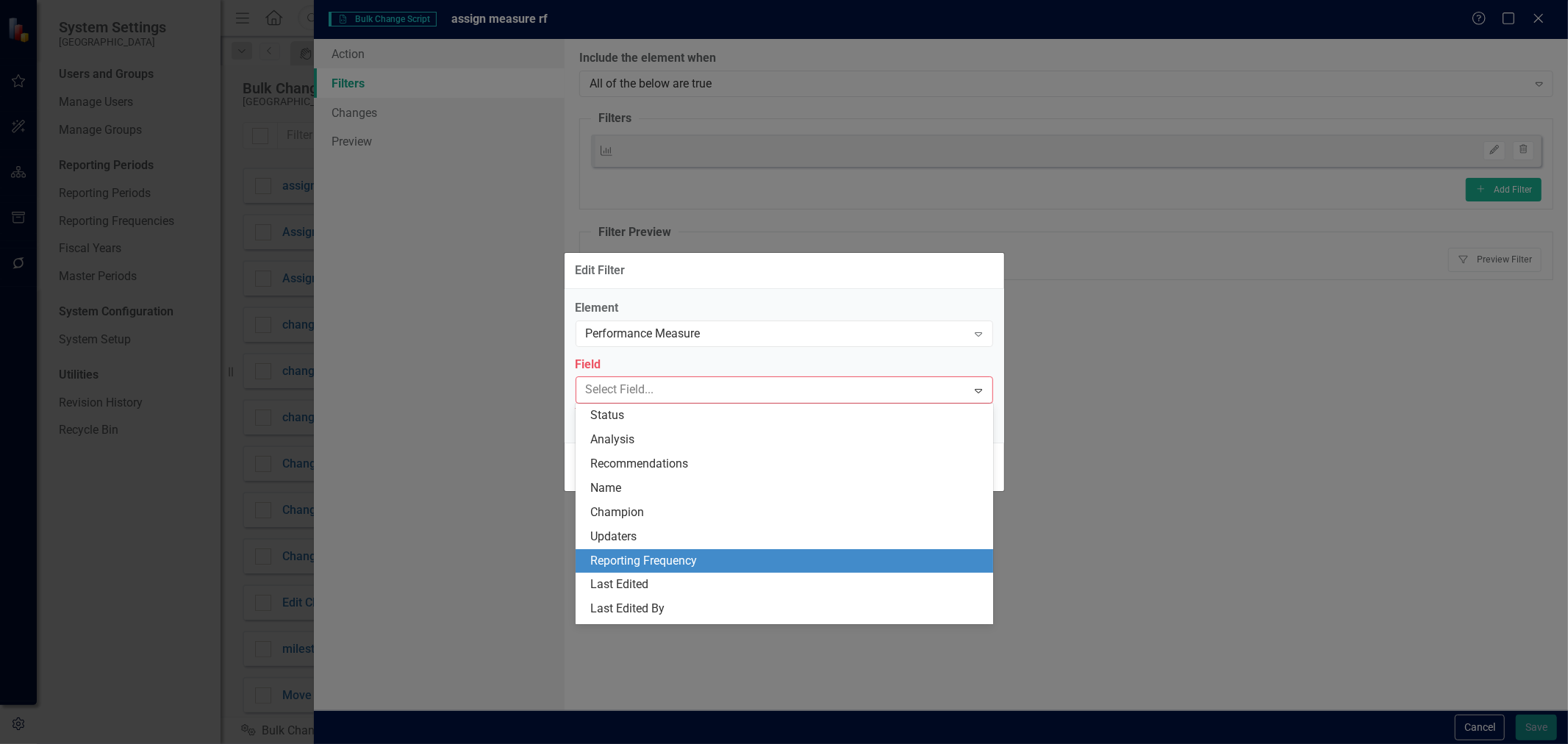
click at [673, 563] on div "Reporting Frequency" at bounding box center [788, 561] width 394 height 17
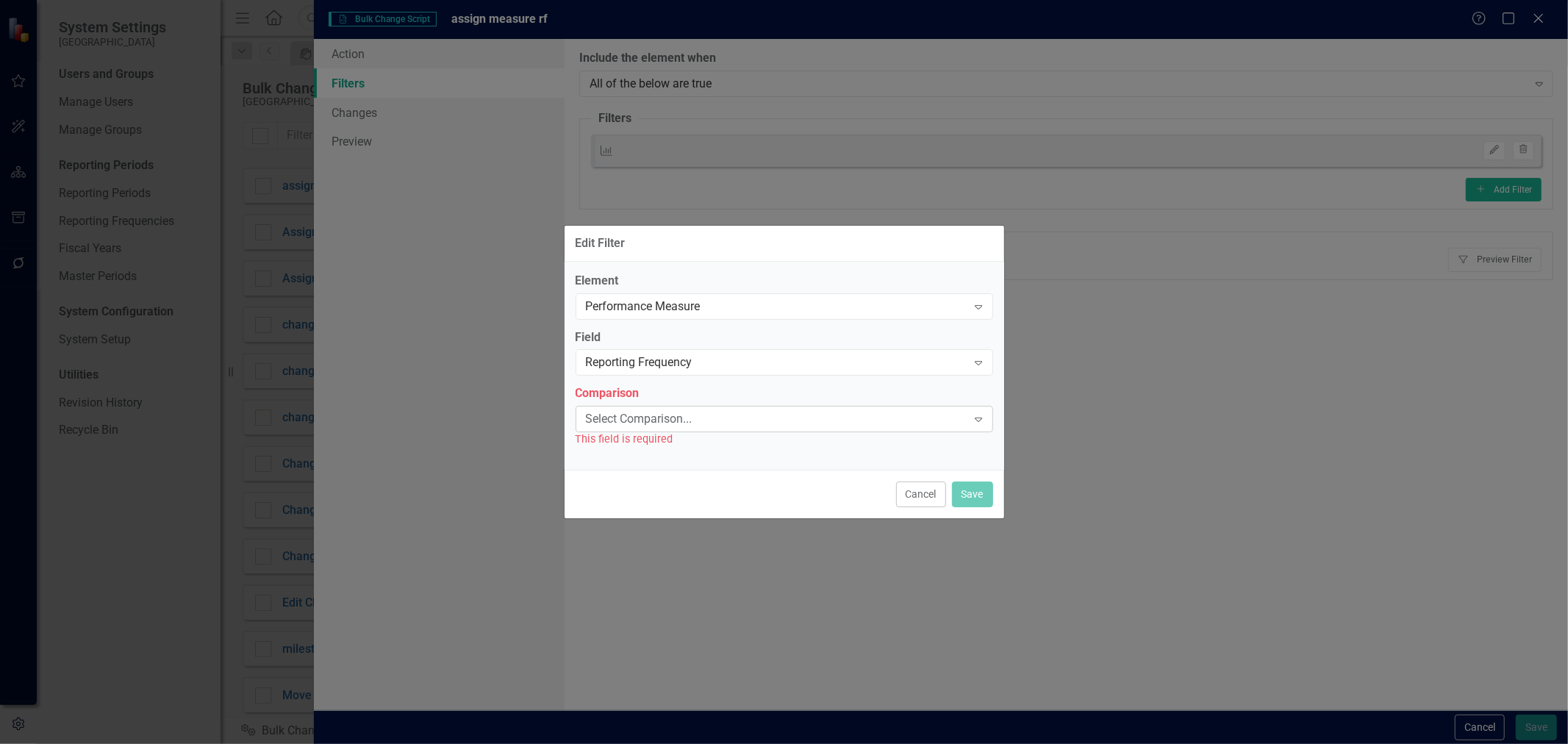
click at [629, 417] on div "Select Comparison..." at bounding box center [777, 419] width 381 height 17
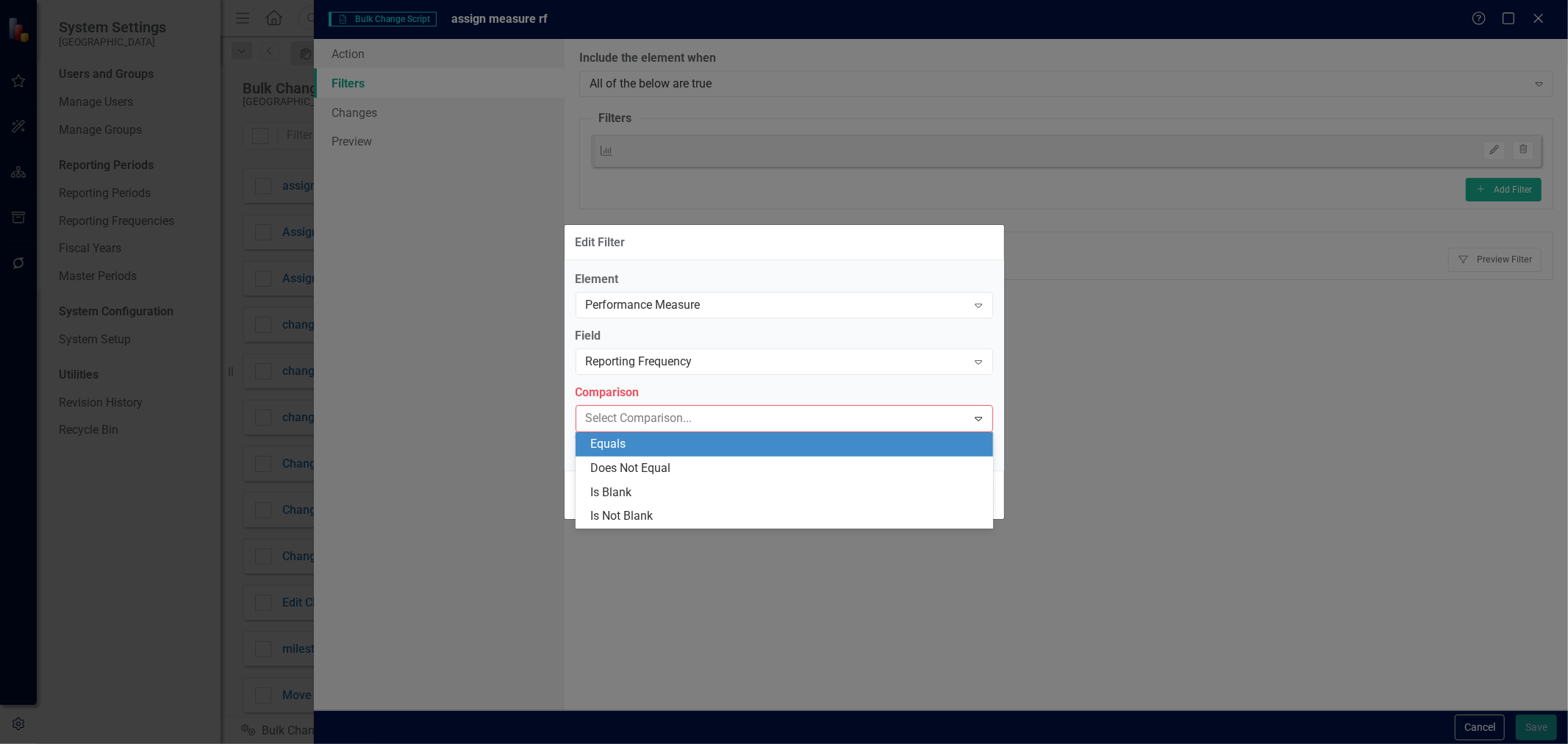
click at [623, 446] on div "Equals" at bounding box center [788, 444] width 394 height 17
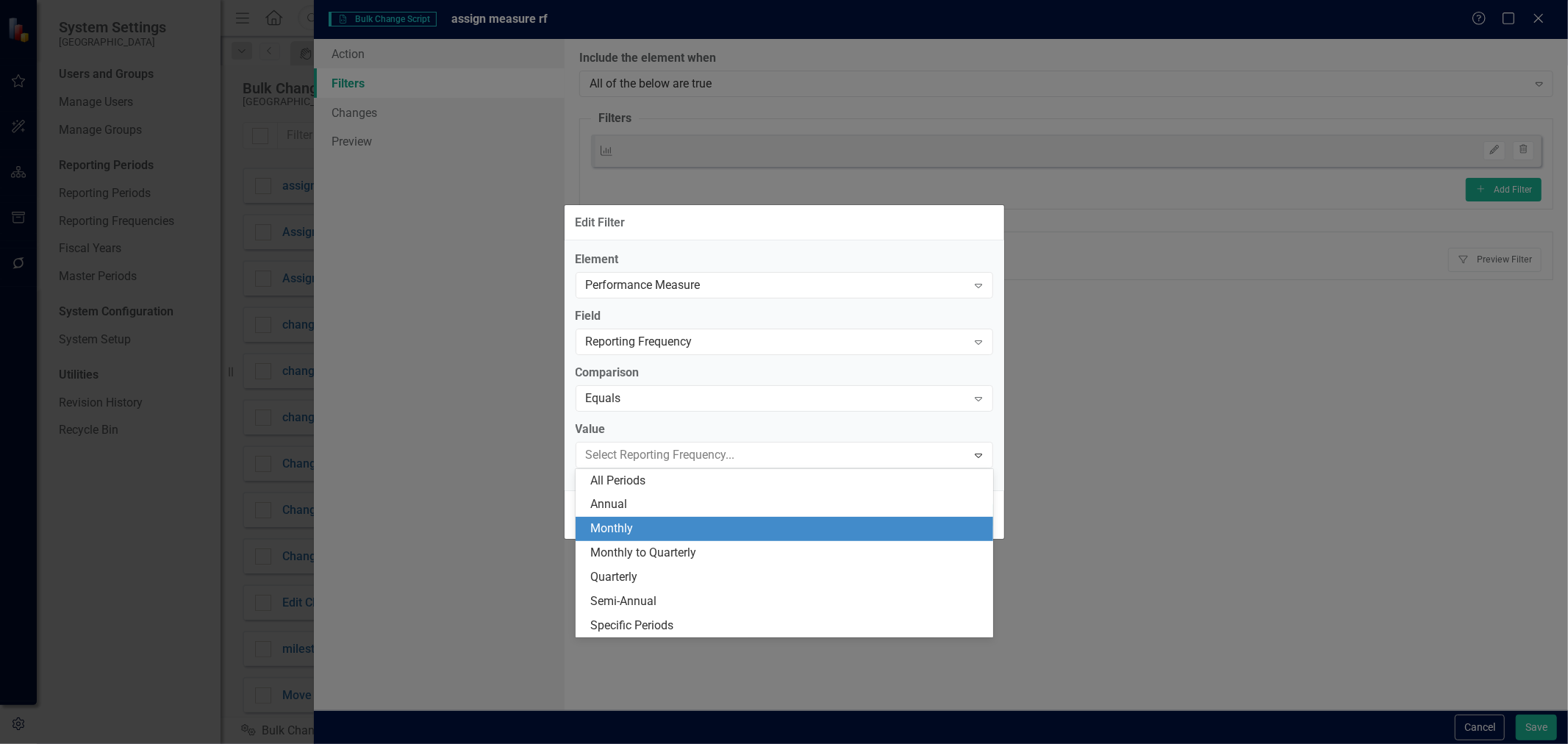
click at [642, 523] on div "Monthly" at bounding box center [788, 529] width 394 height 17
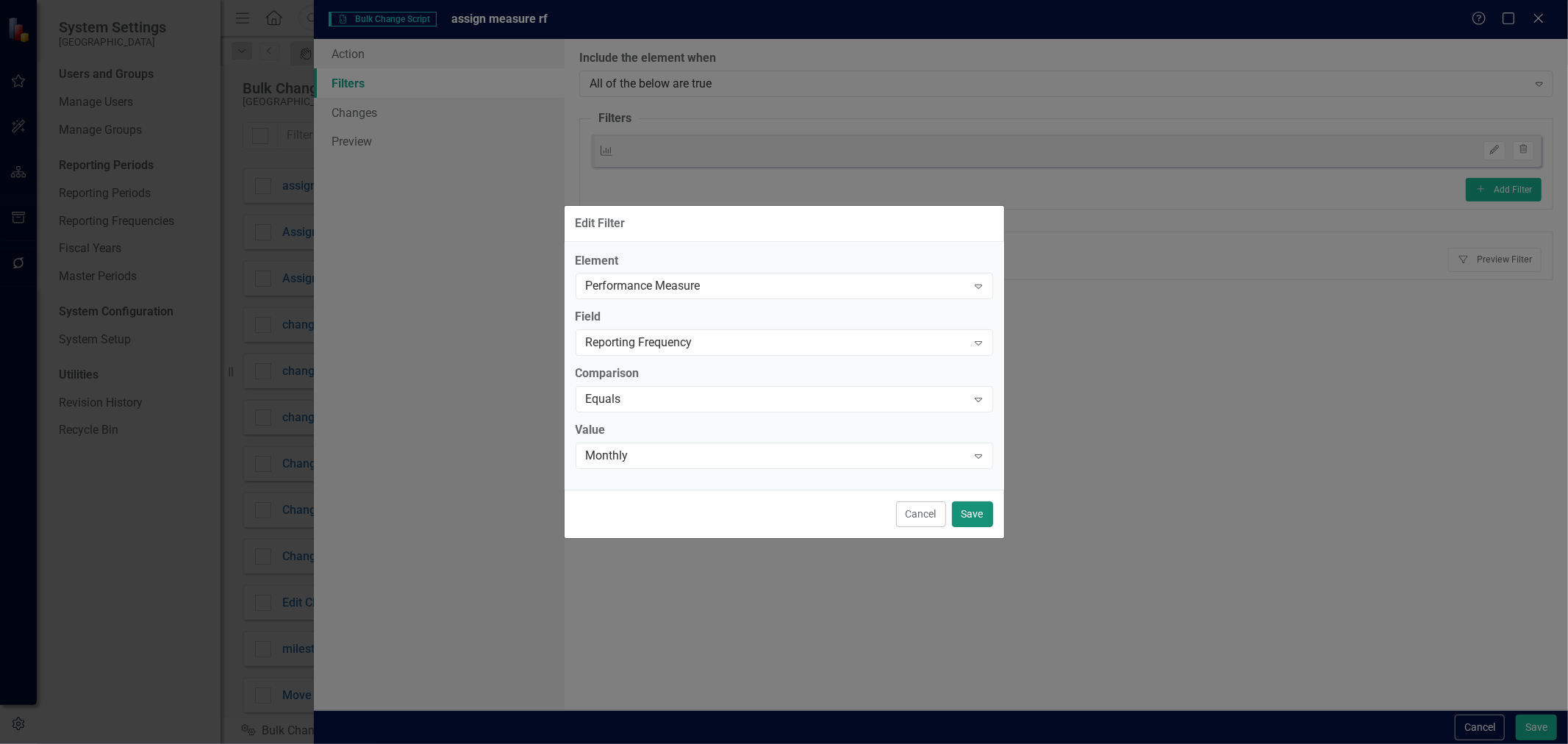
click at [958, 522] on button "Save" at bounding box center [972, 514] width 41 height 26
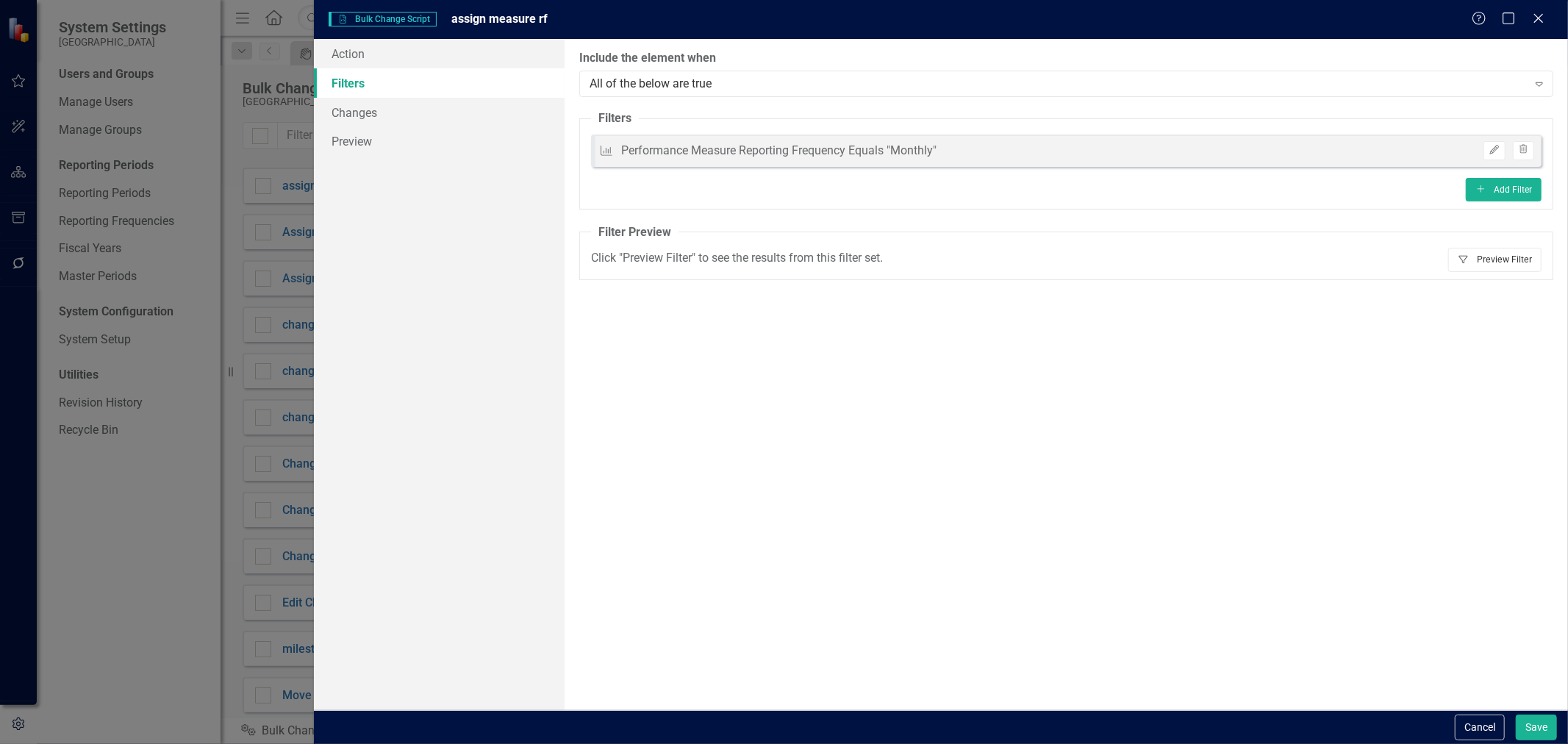
click at [1481, 257] on button "Filter Preview Filter" at bounding box center [1495, 260] width 93 height 24
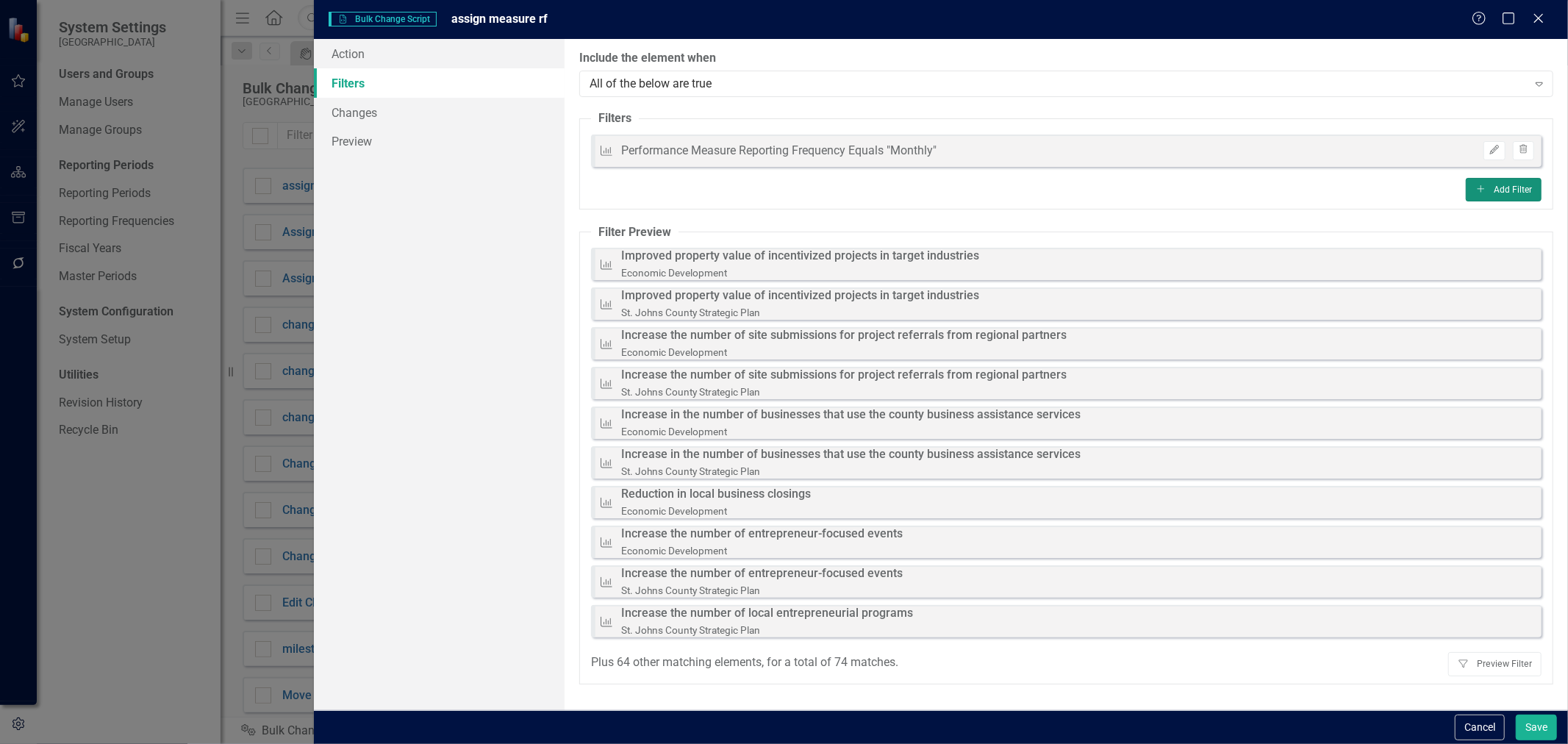
click at [1495, 184] on button "Add Add Filter" at bounding box center [1503, 190] width 76 height 24
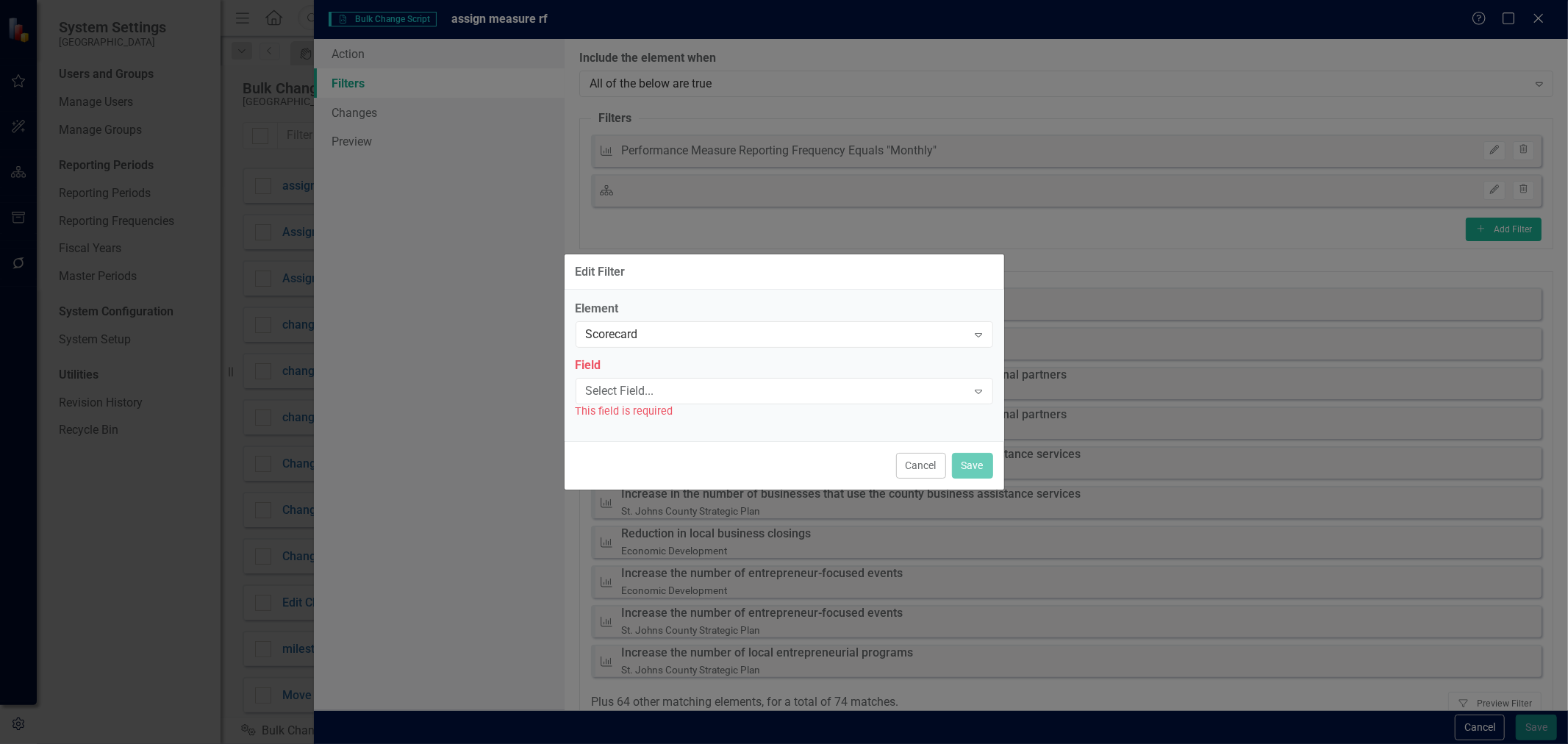
click at [669, 347] on div "Element Scorecard Expand Field Select Field... Expand This field is required" at bounding box center [784, 360] width 418 height 119
click at [655, 335] on div "Scorecard" at bounding box center [777, 335] width 381 height 17
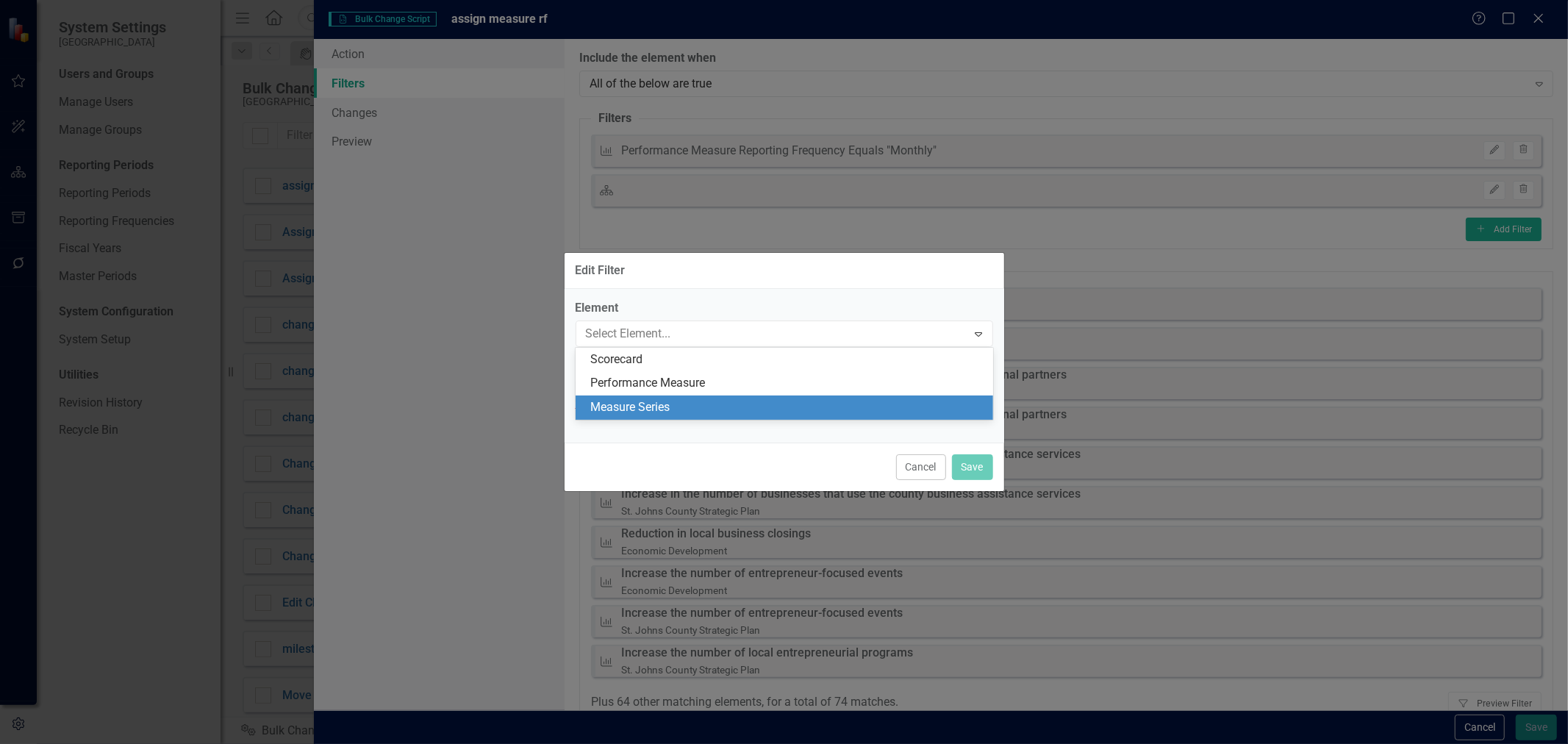
click at [617, 397] on div "Measure Series" at bounding box center [784, 408] width 418 height 25
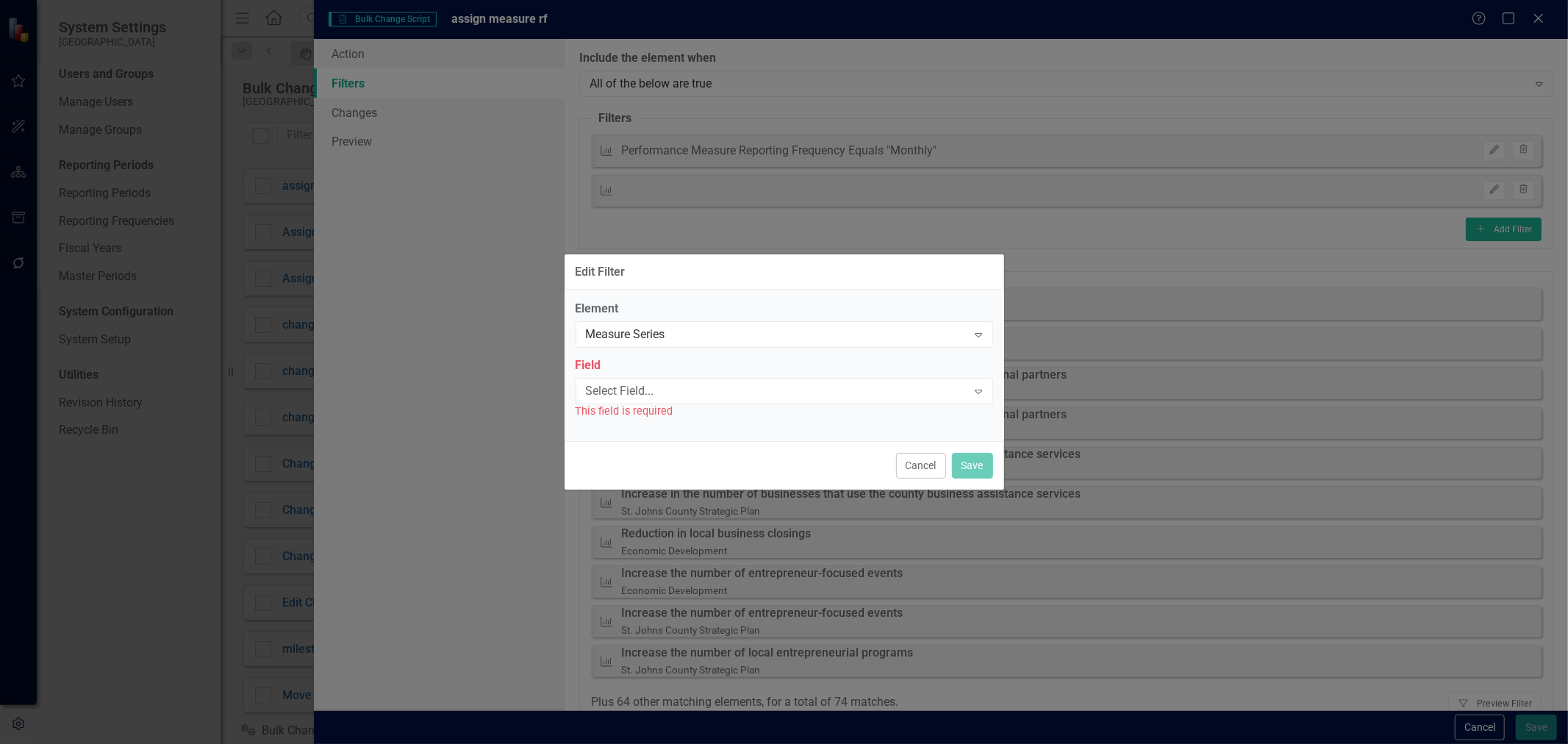
click at [600, 314] on label "Element" at bounding box center [784, 309] width 418 height 17
click at [600, 328] on div "Measure Series" at bounding box center [777, 335] width 381 height 17
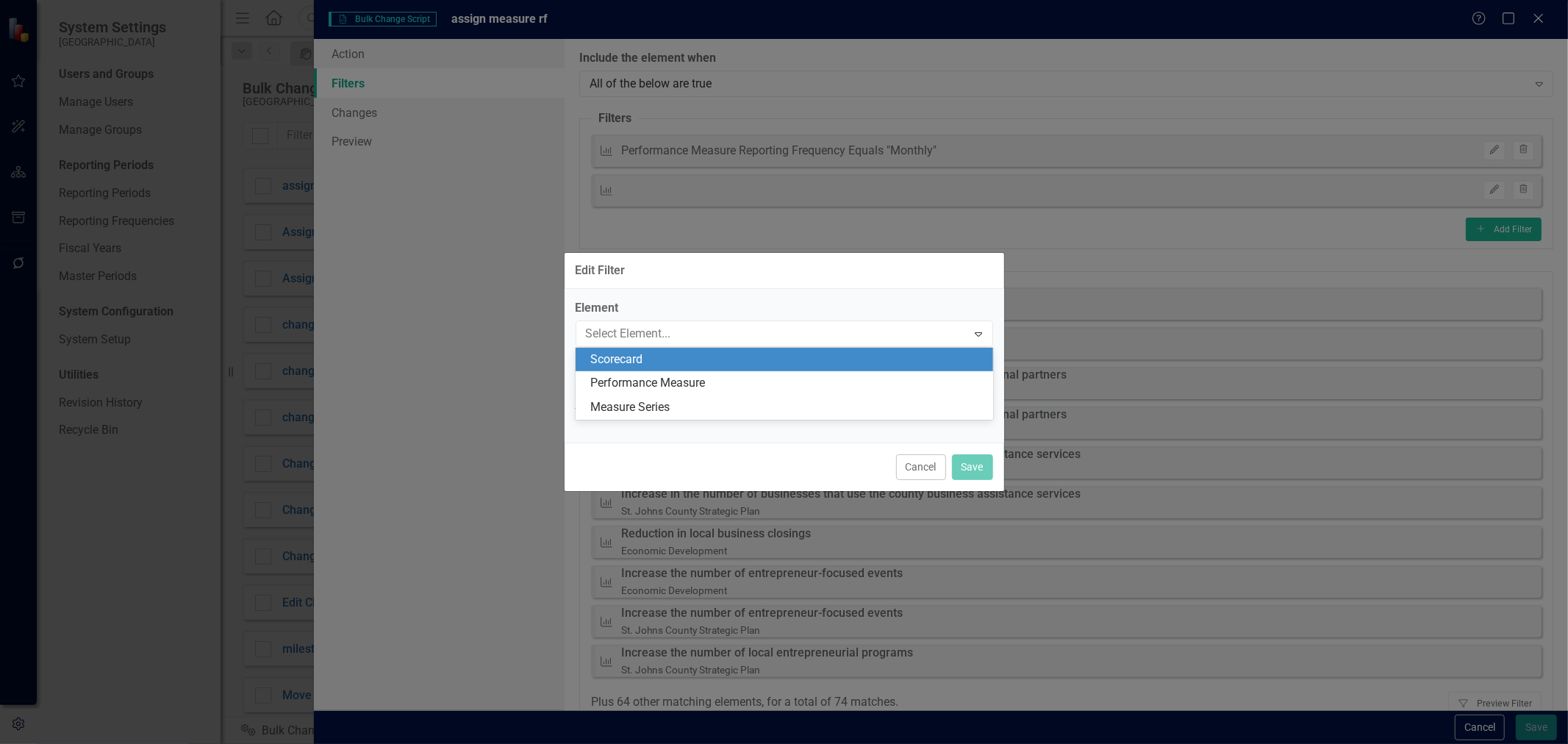
click at [608, 371] on div "Scorecard Performance Measure Measure Series" at bounding box center [784, 384] width 418 height 73
click at [618, 371] on div "Performance Measure" at bounding box center [784, 383] width 418 height 25
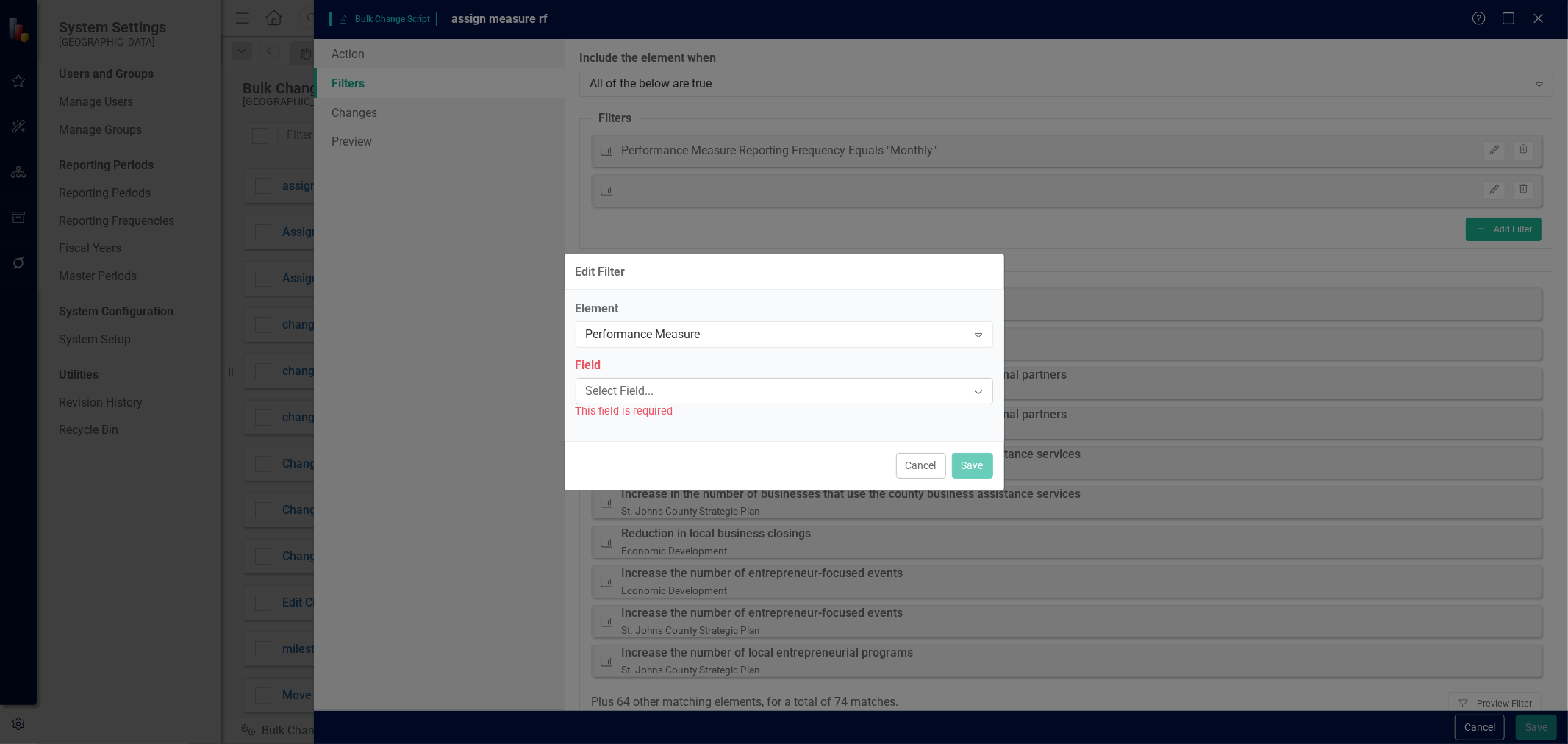
click at [617, 391] on div "Select Field..." at bounding box center [777, 390] width 381 height 17
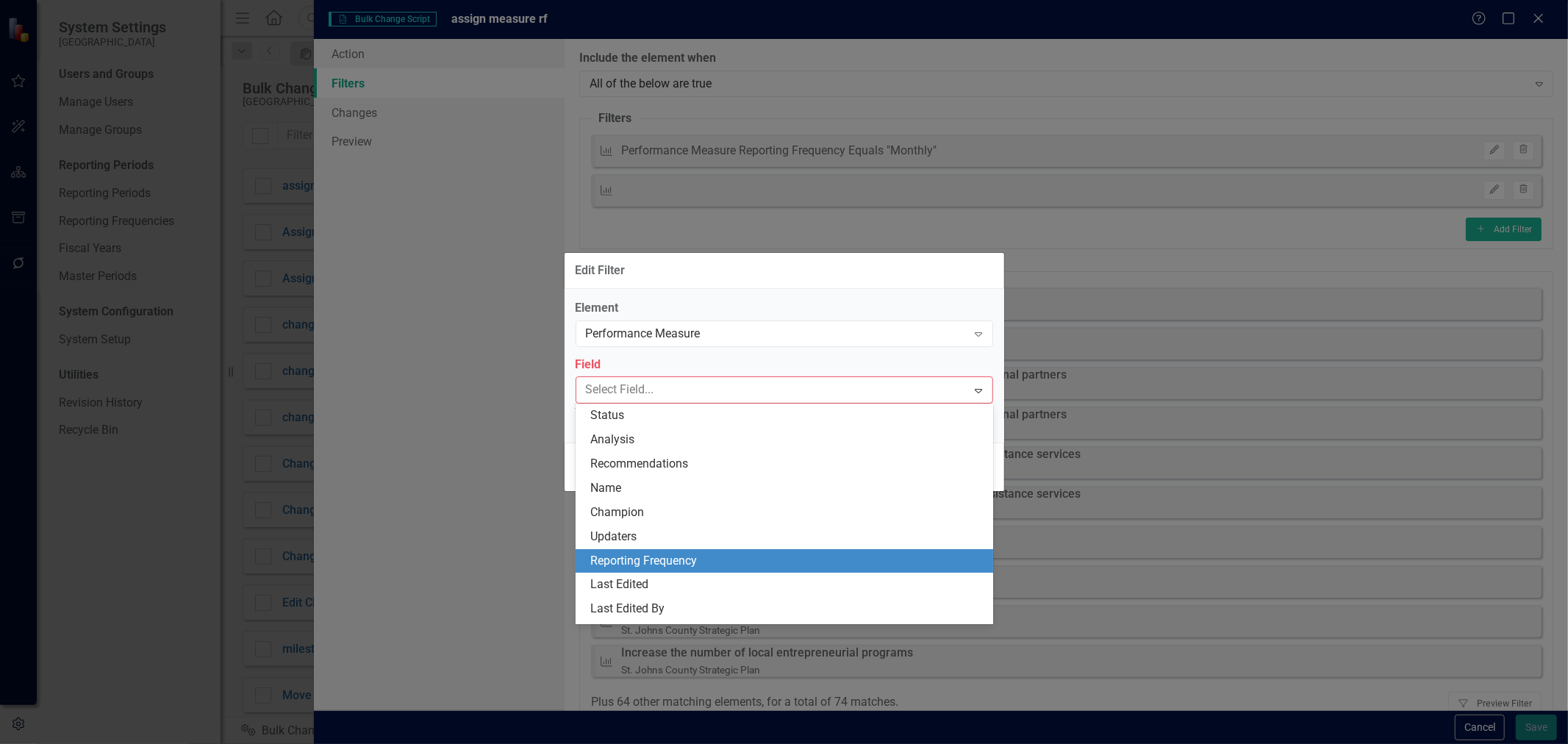
click at [640, 563] on div "Reporting Frequency" at bounding box center [788, 561] width 394 height 17
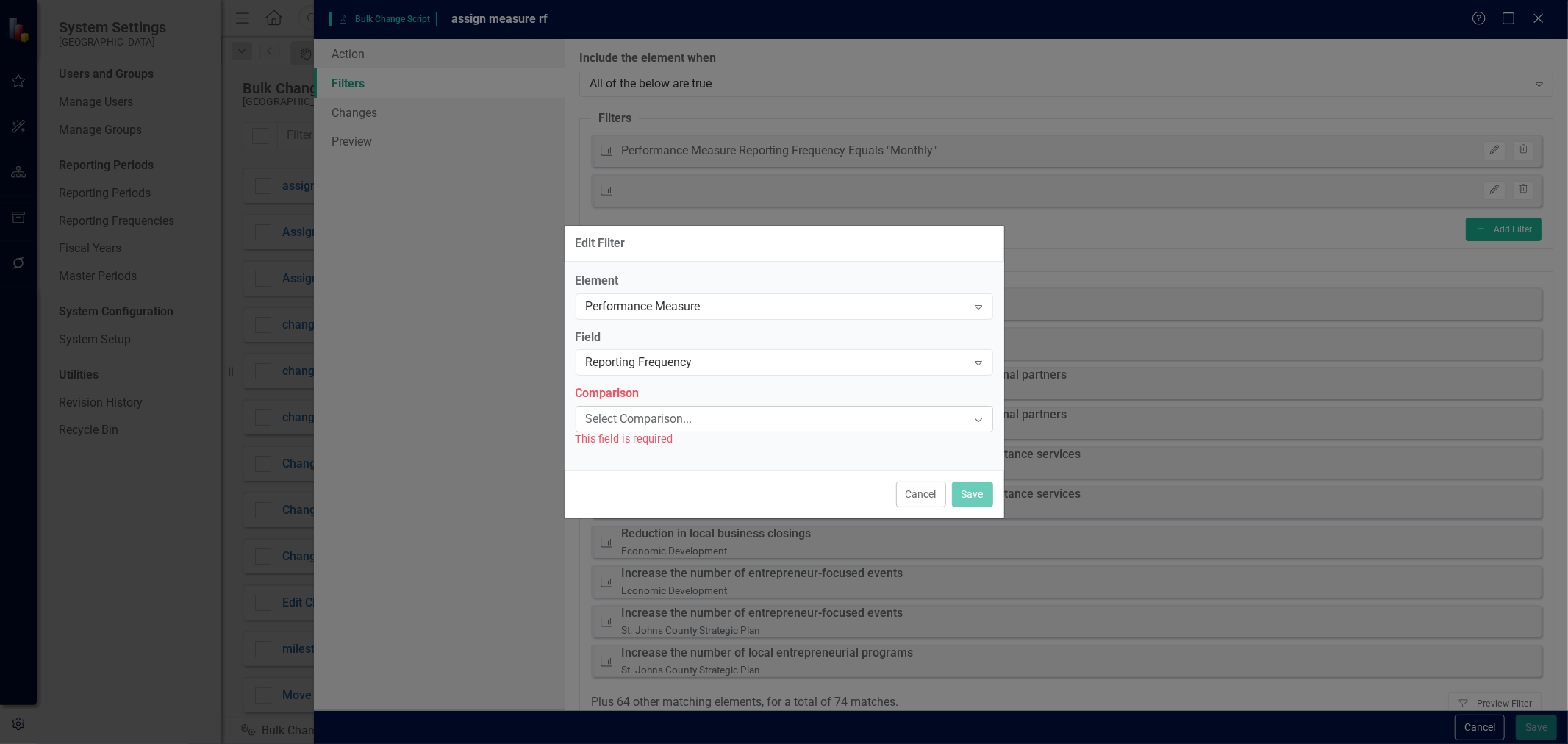
click at [647, 422] on div "Select Comparison..." at bounding box center [777, 419] width 381 height 17
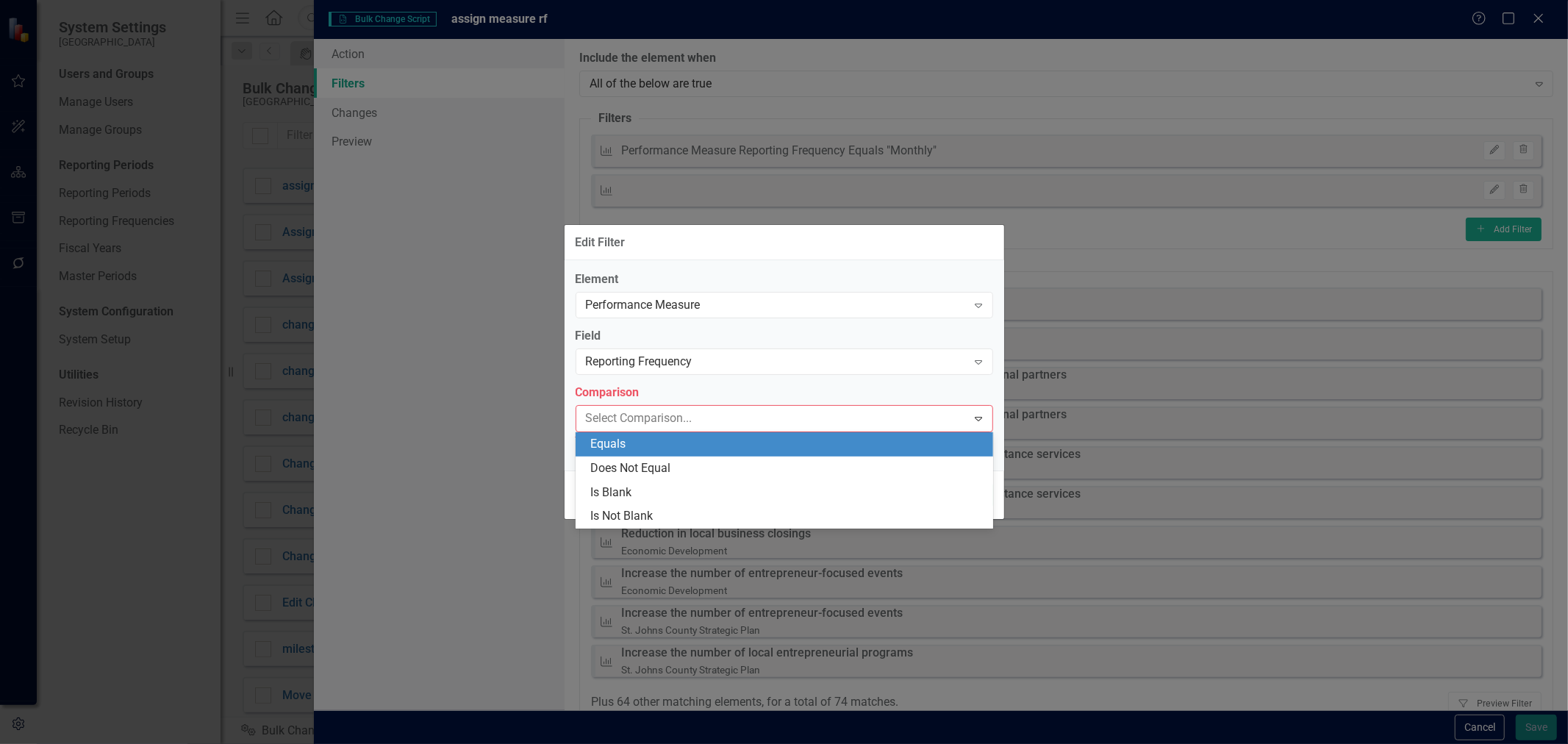
click at [636, 446] on div "Equals" at bounding box center [788, 444] width 394 height 17
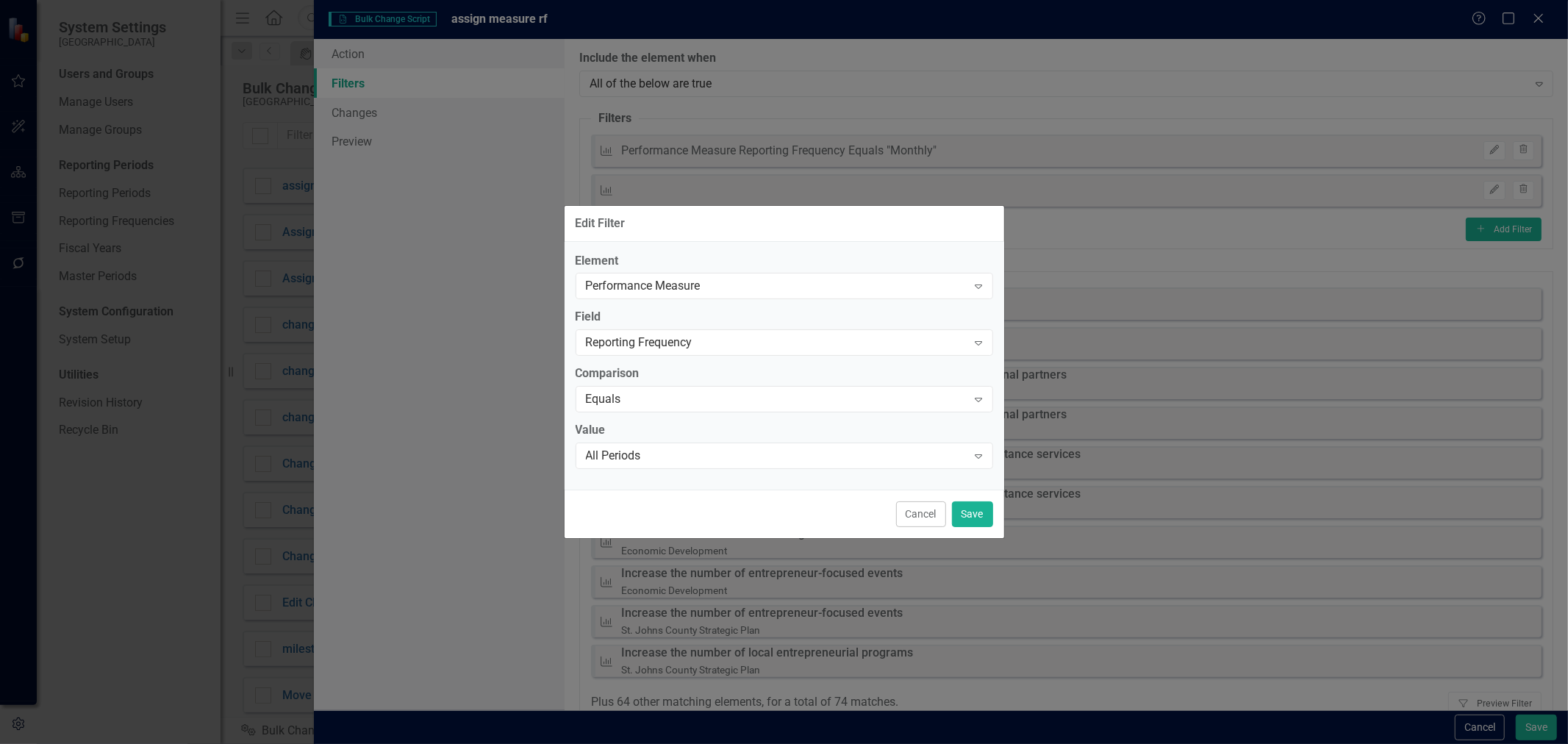
click at [640, 453] on div "All Periods" at bounding box center [777, 456] width 381 height 17
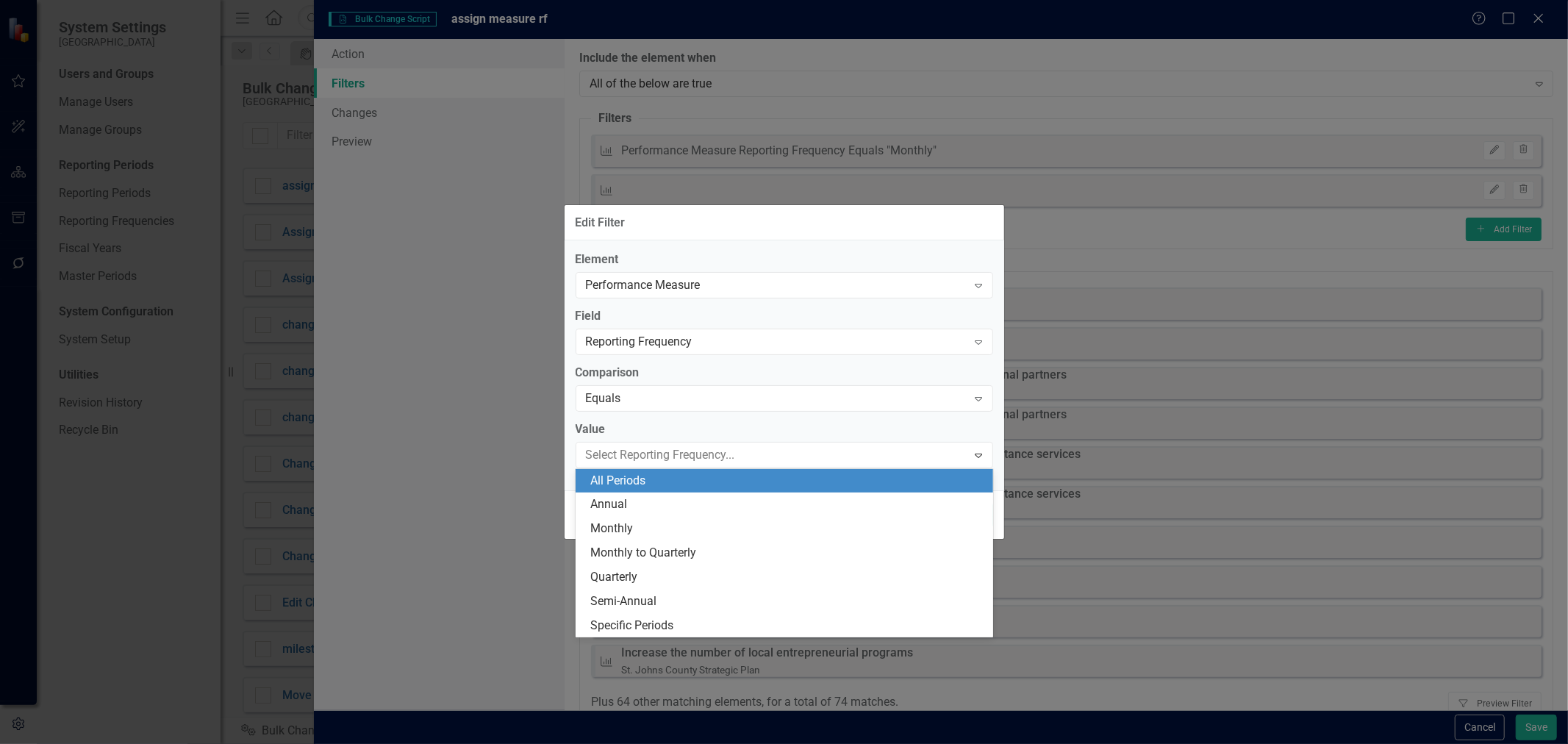
click at [642, 476] on div "All Periods" at bounding box center [788, 480] width 394 height 17
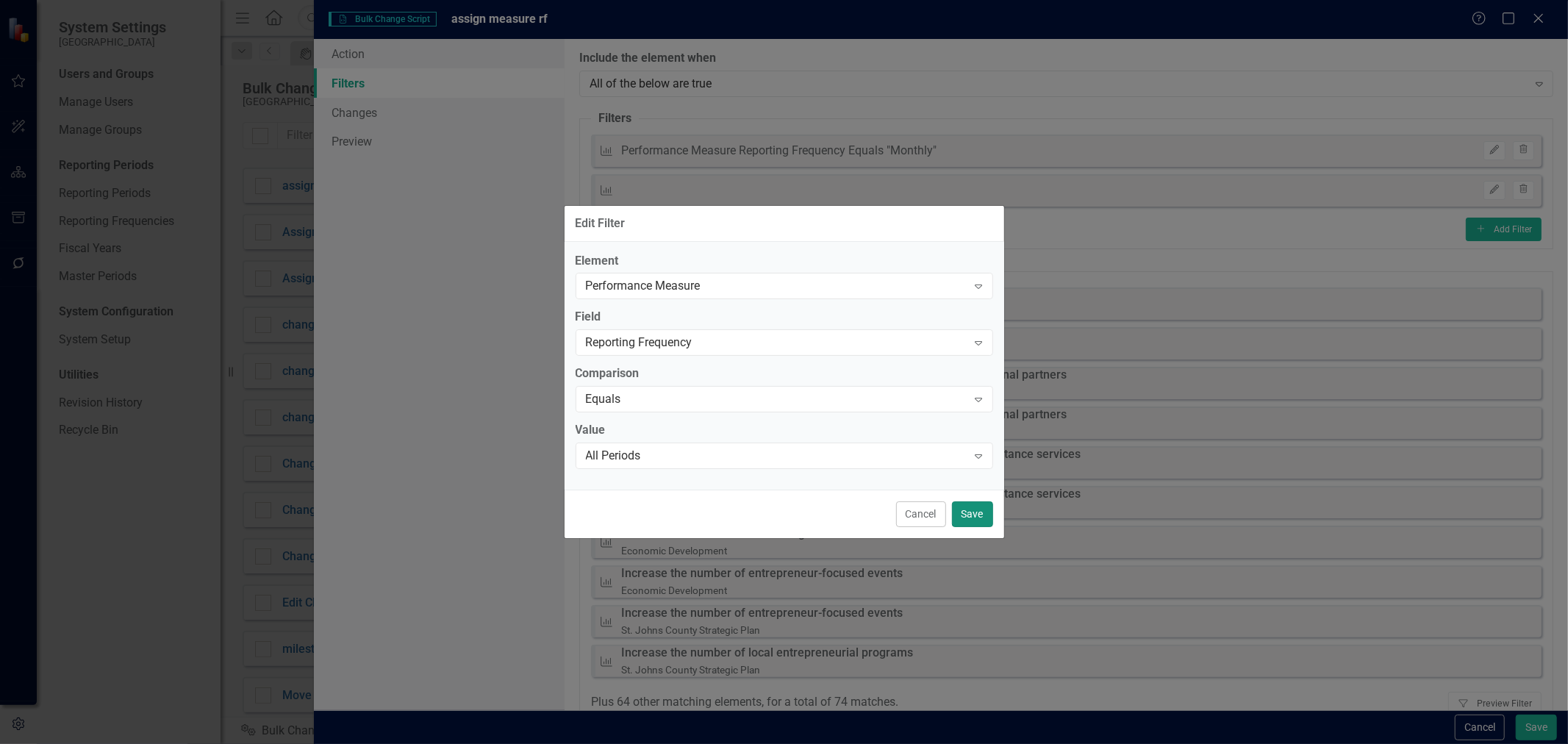
drag, startPoint x: 961, startPoint y: 502, endPoint x: 1094, endPoint y: 454, distance: 141.4
click at [963, 502] on button "Save" at bounding box center [972, 514] width 41 height 26
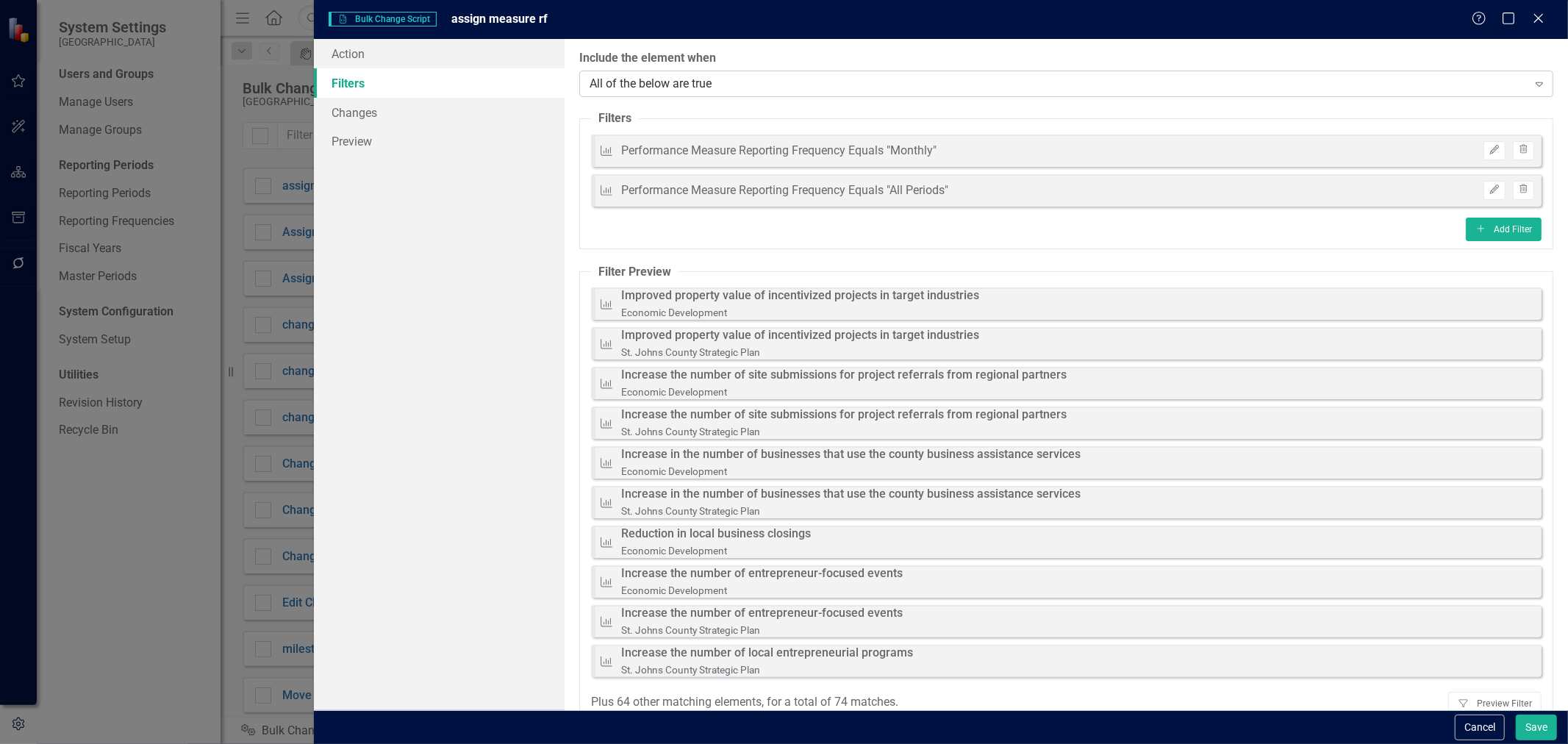
click at [718, 84] on div "All of the below are true" at bounding box center [1058, 83] width 938 height 17
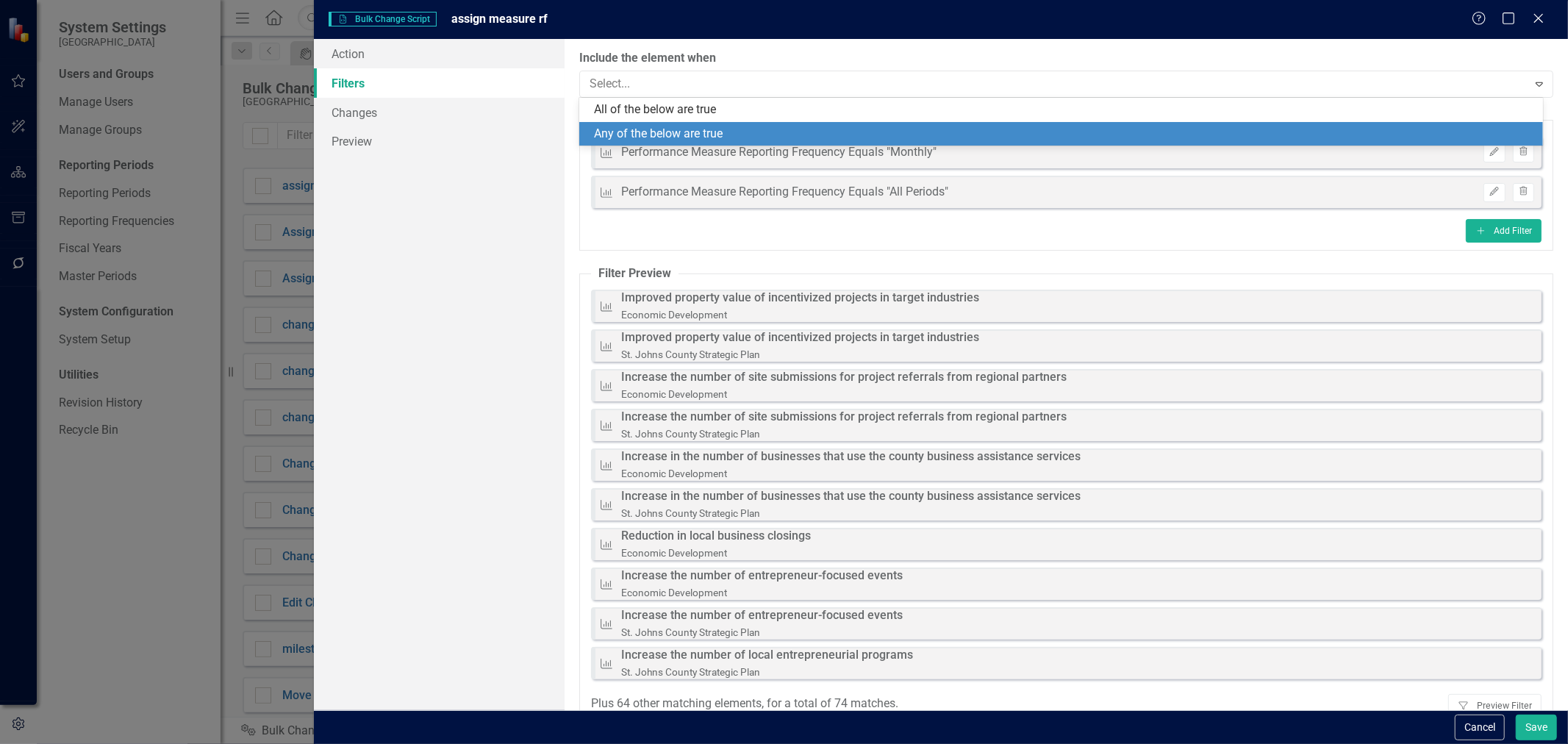
click at [677, 140] on div "Any of the below are true" at bounding box center [1064, 134] width 940 height 17
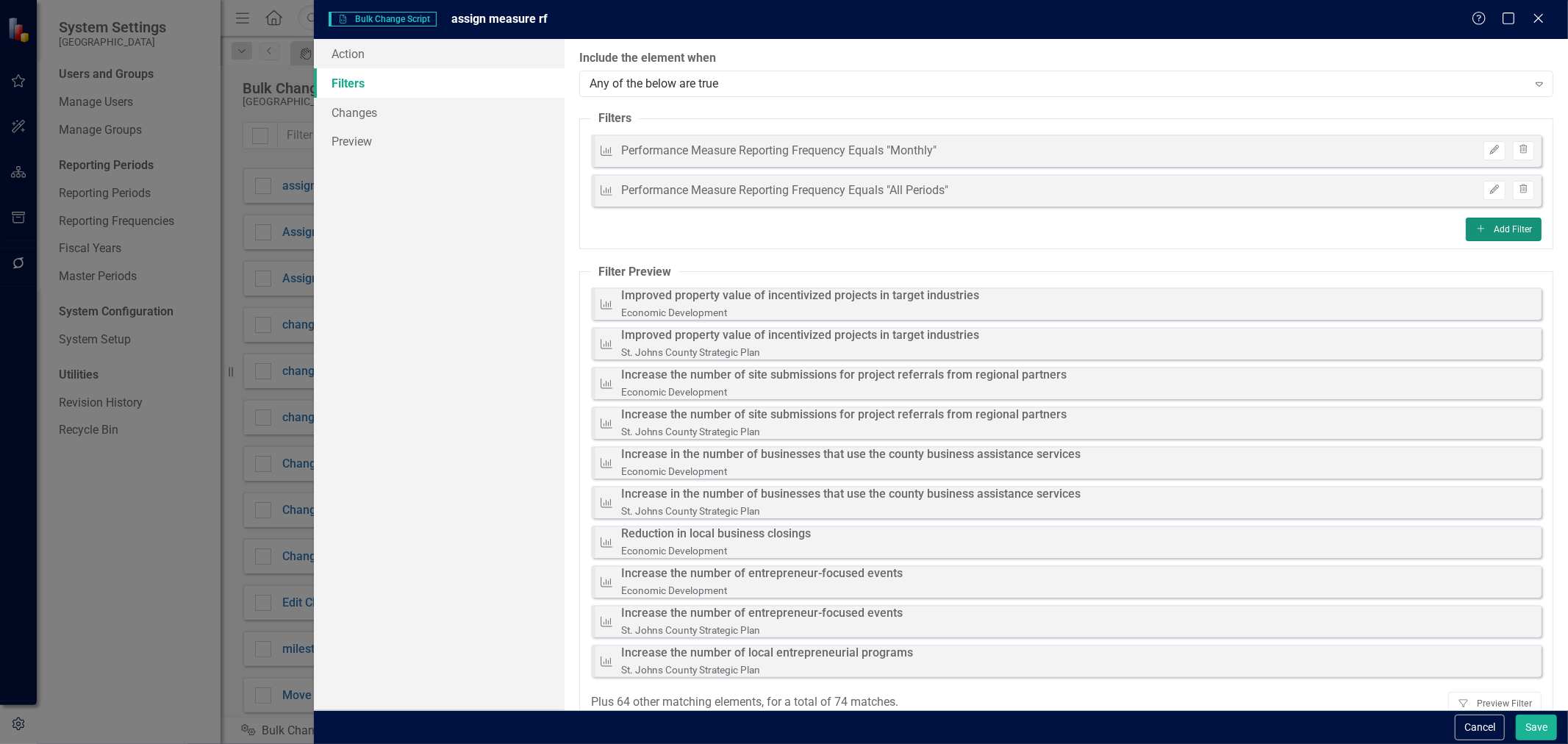
click at [1466, 237] on button "Add Add Filter" at bounding box center [1503, 230] width 76 height 24
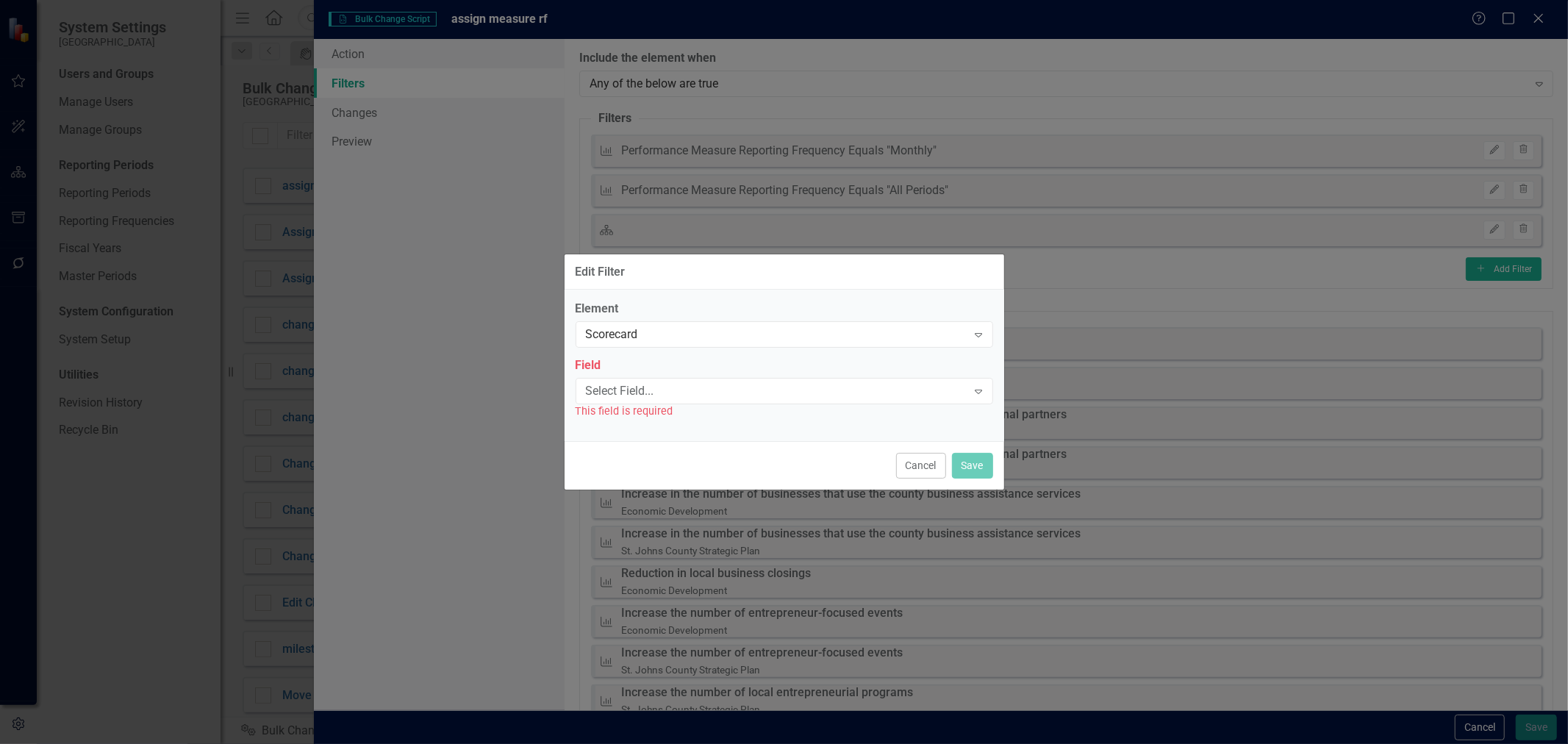
drag, startPoint x: 913, startPoint y: 472, endPoint x: 966, endPoint y: 439, distance: 62.4
click at [914, 469] on button "Cancel" at bounding box center [921, 466] width 50 height 26
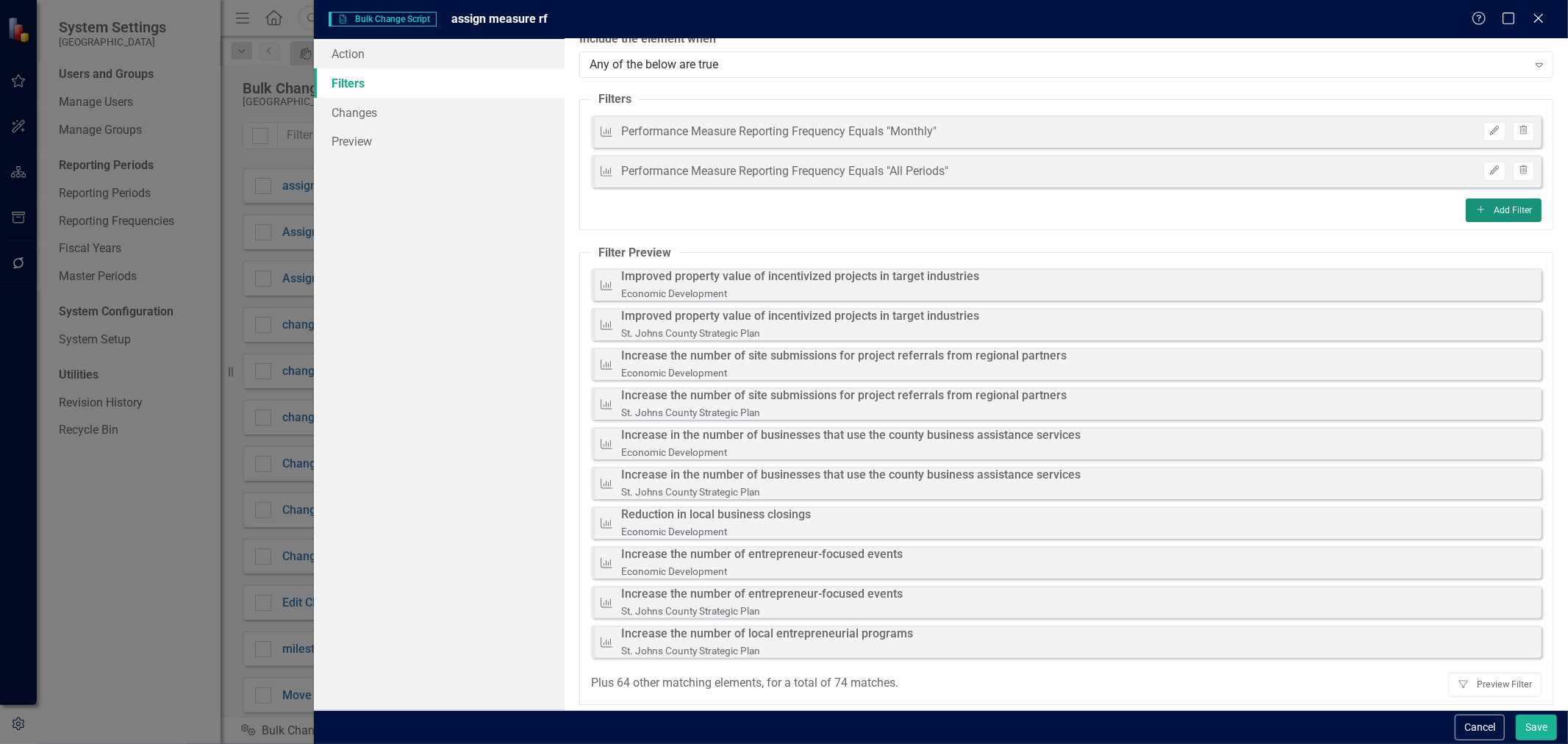
scroll to position [25, 0]
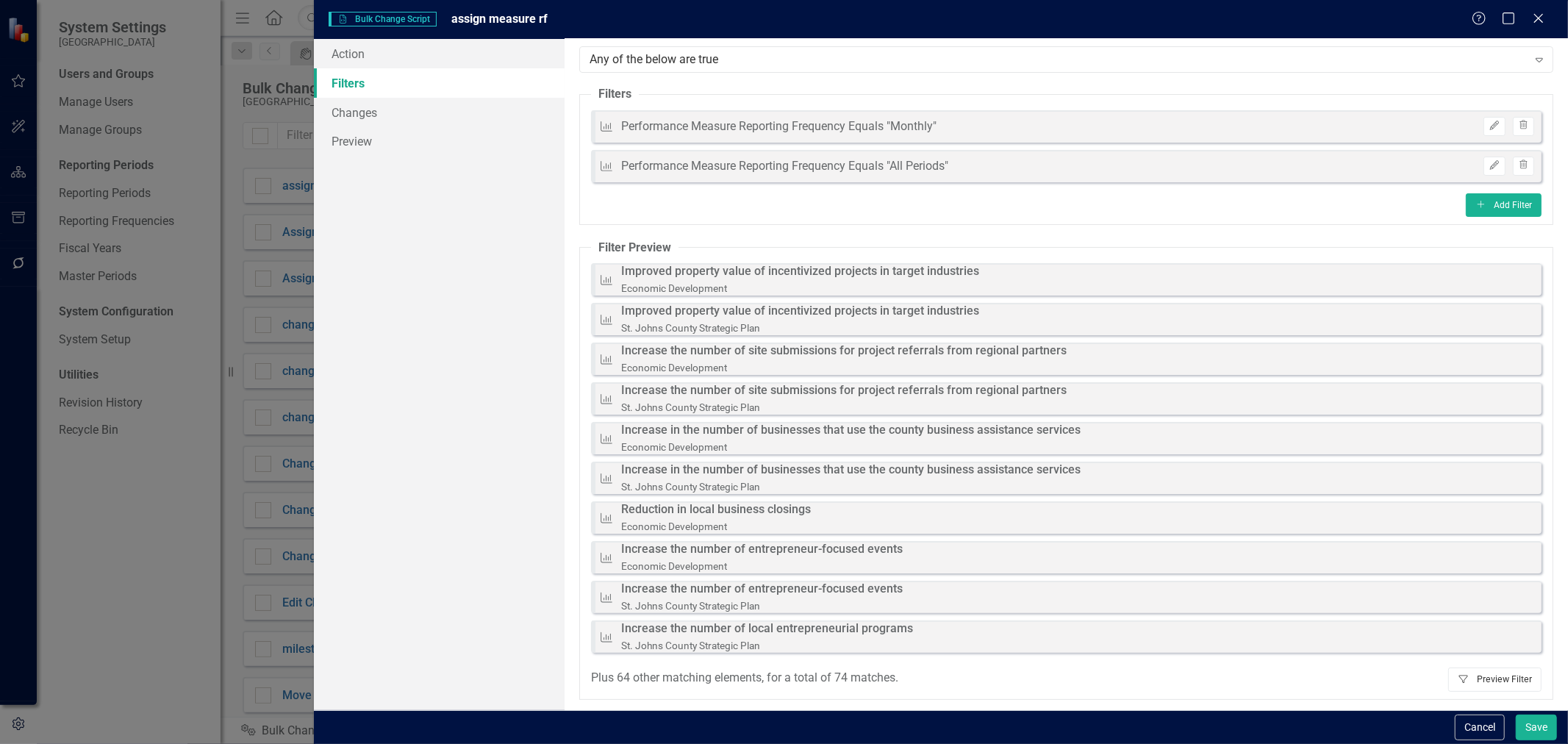
click at [1487, 679] on button "Filter Preview Filter" at bounding box center [1495, 679] width 93 height 24
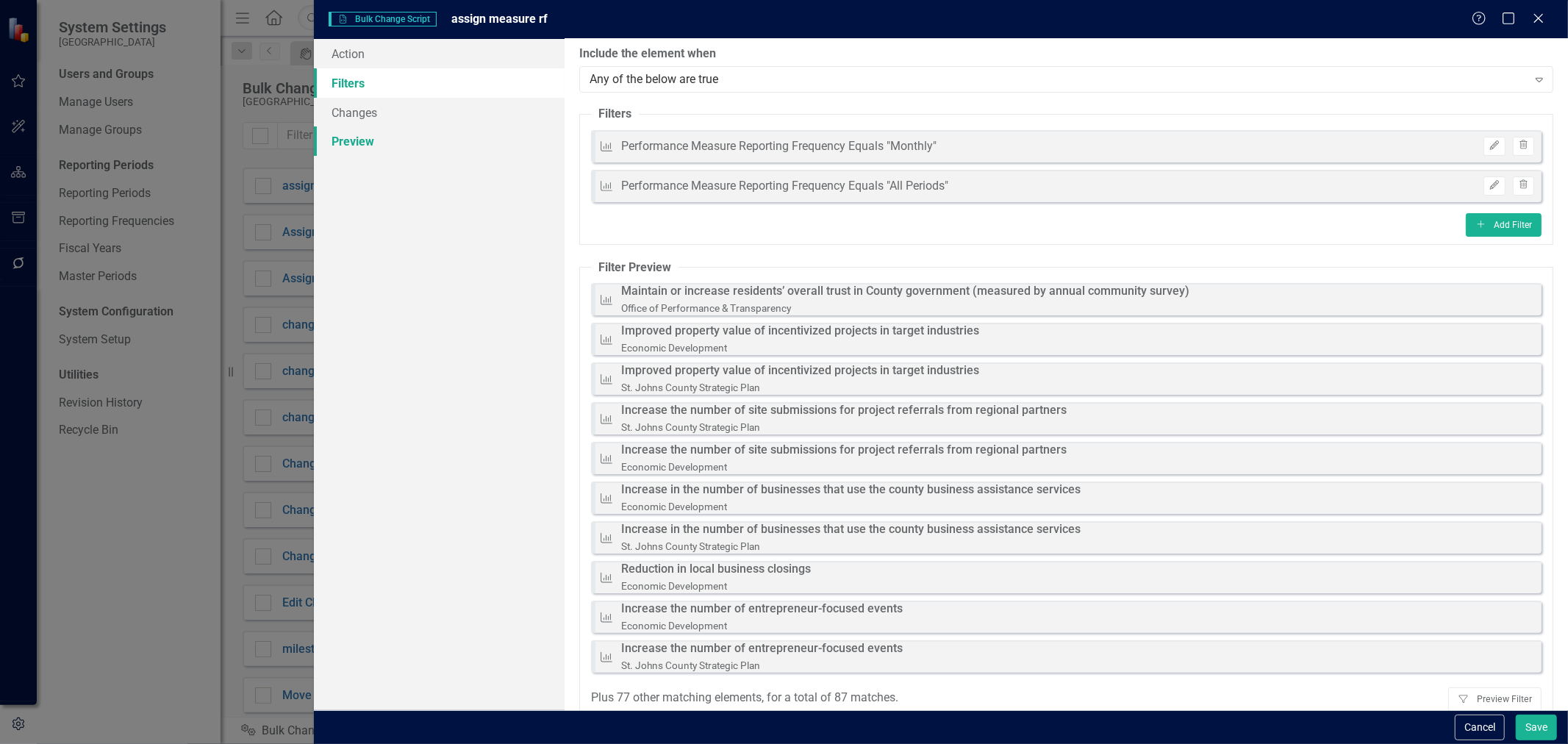
scroll to position [0, 0]
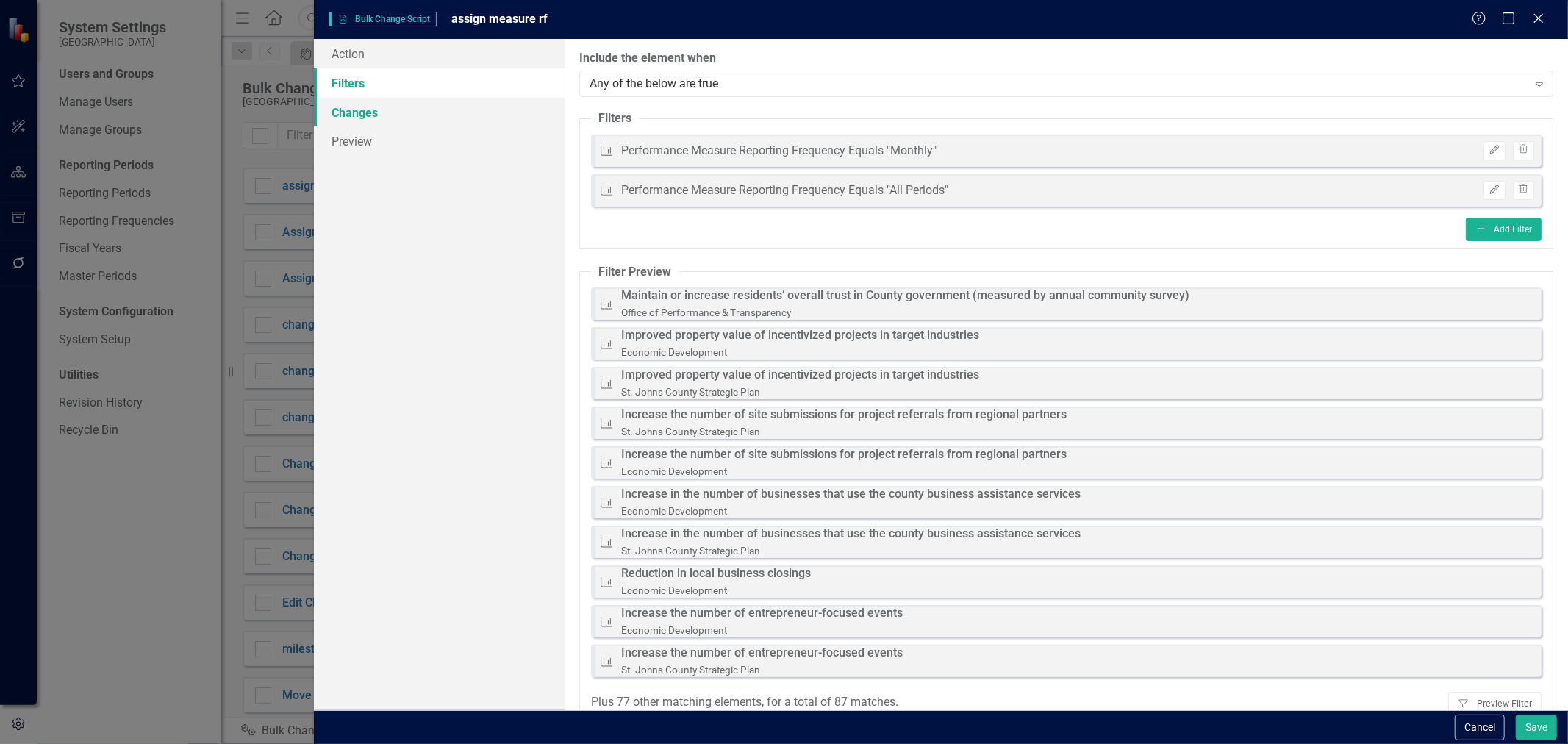
click at [407, 116] on link "Changes" at bounding box center [438, 112] width 251 height 29
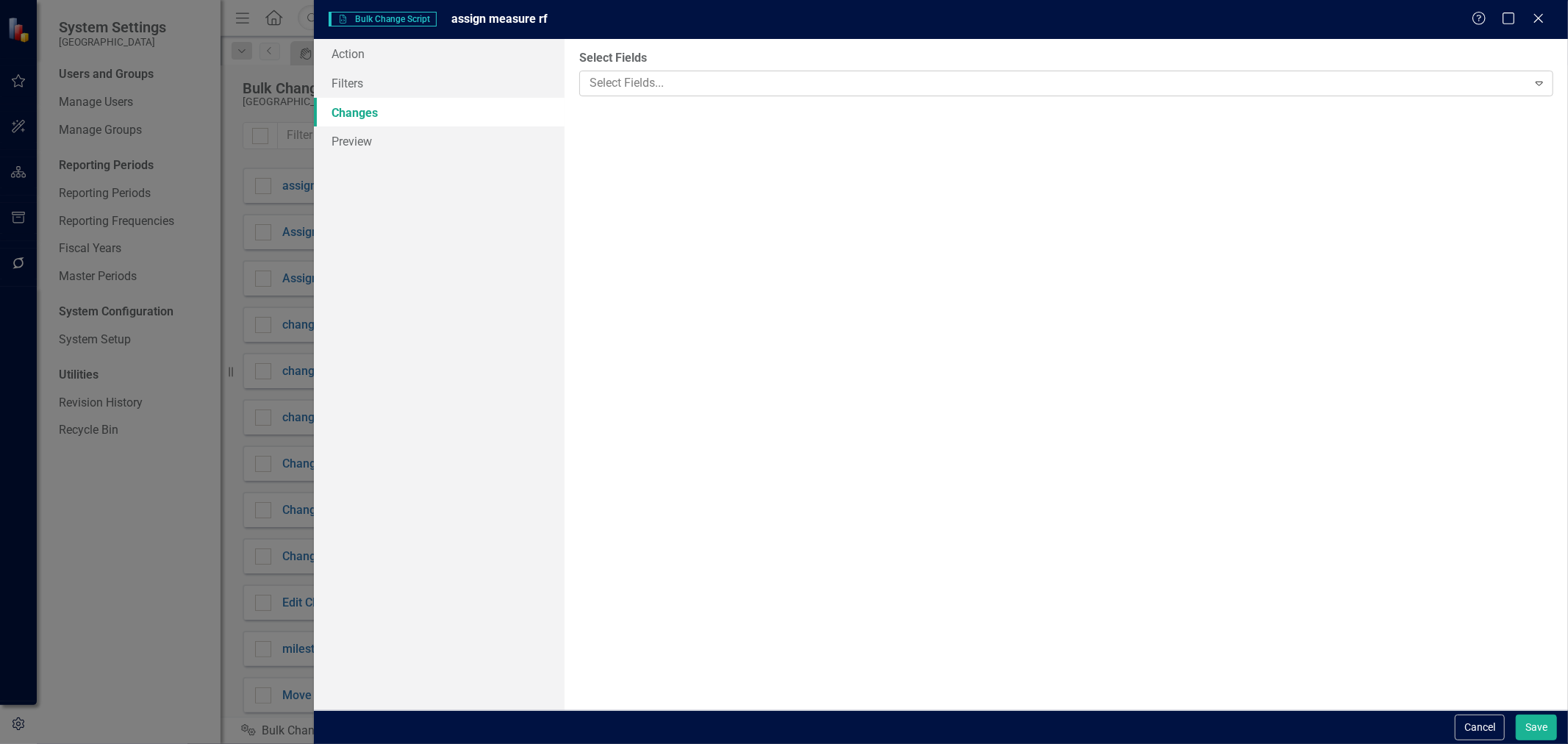
click at [693, 86] on div at bounding box center [1055, 84] width 944 height 20
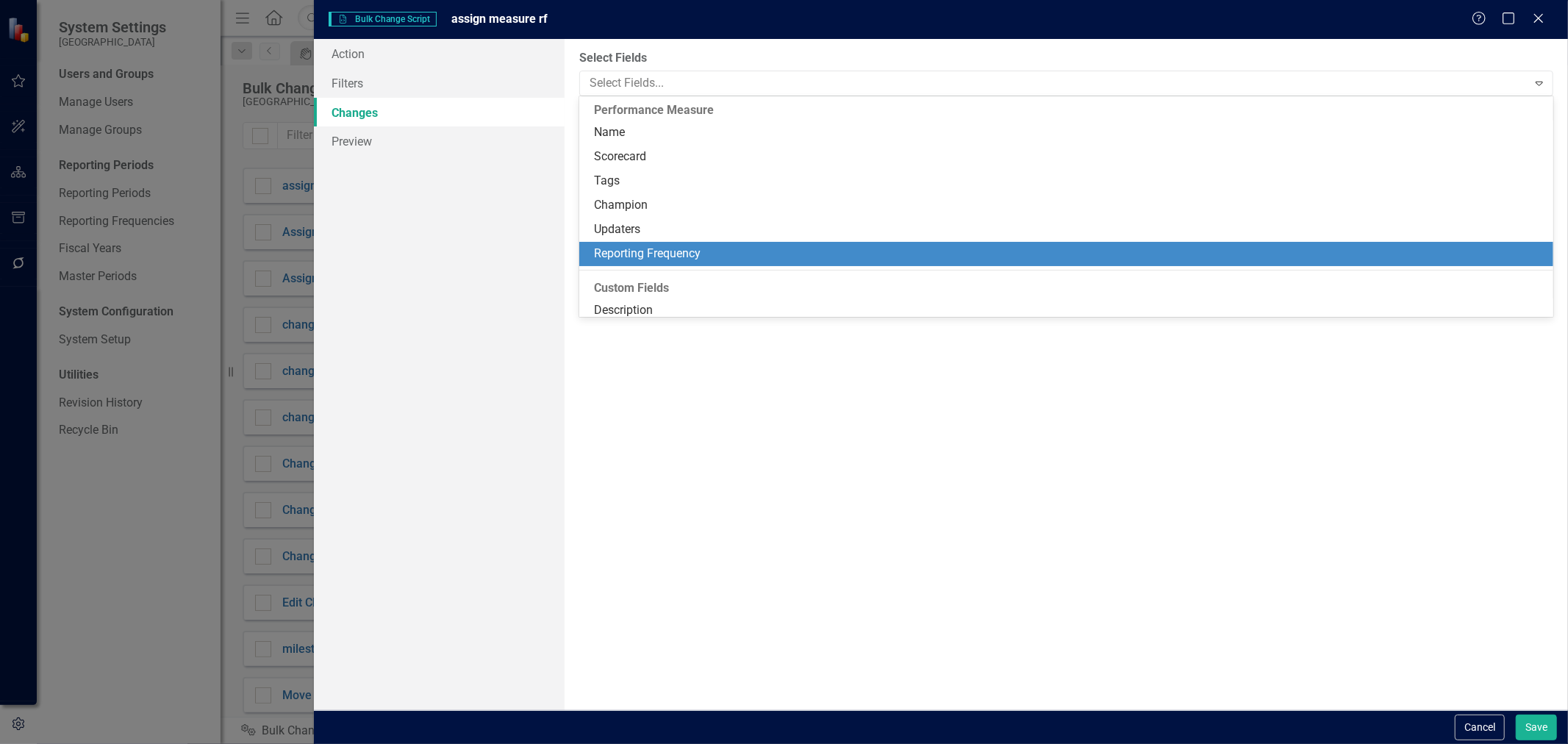
click at [652, 257] on div "Reporting Frequency" at bounding box center [1069, 253] width 951 height 17
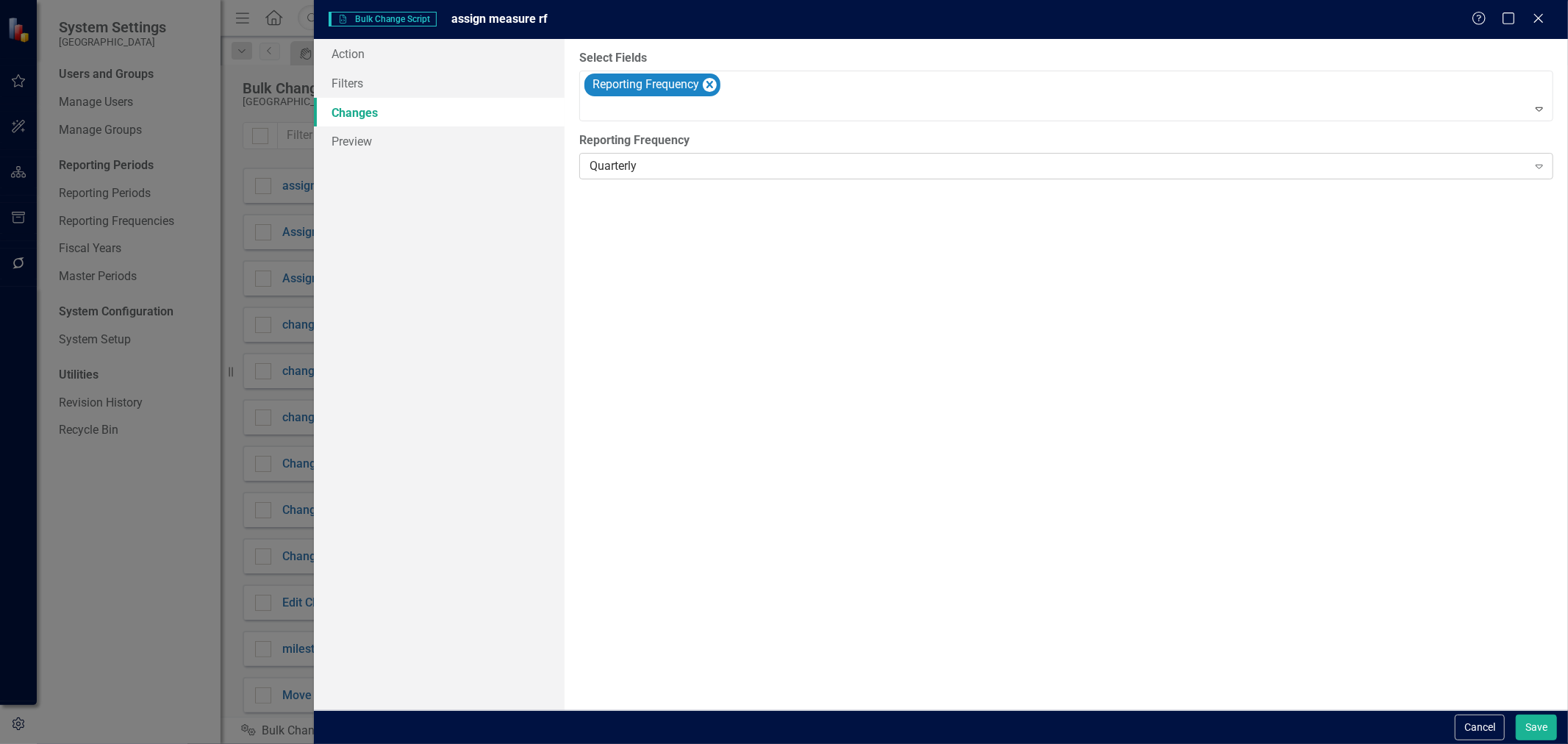
click at [636, 156] on div "Quarterly Expand" at bounding box center [1066, 166] width 974 height 26
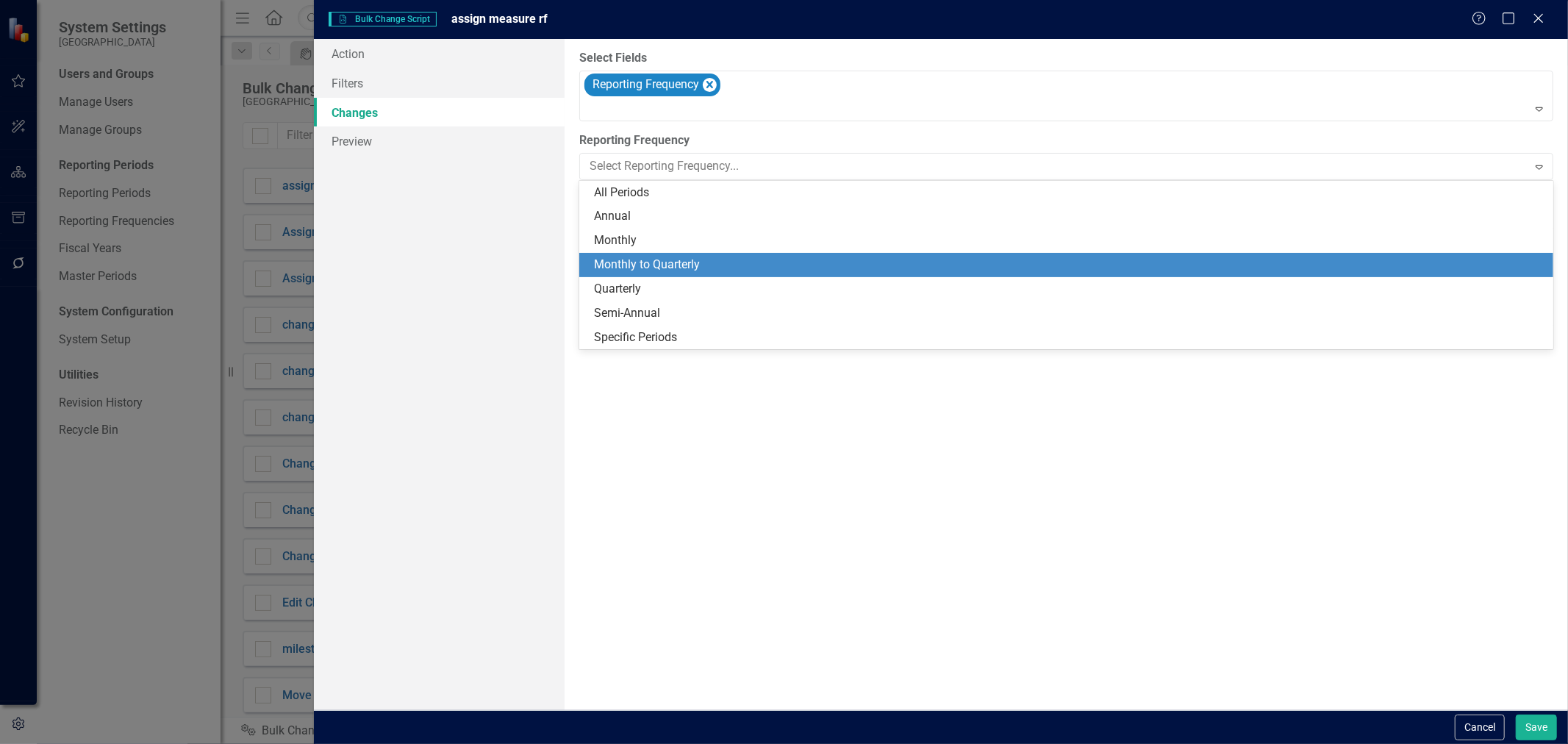
click at [644, 260] on div "Monthly to Quarterly" at bounding box center [1069, 264] width 951 height 17
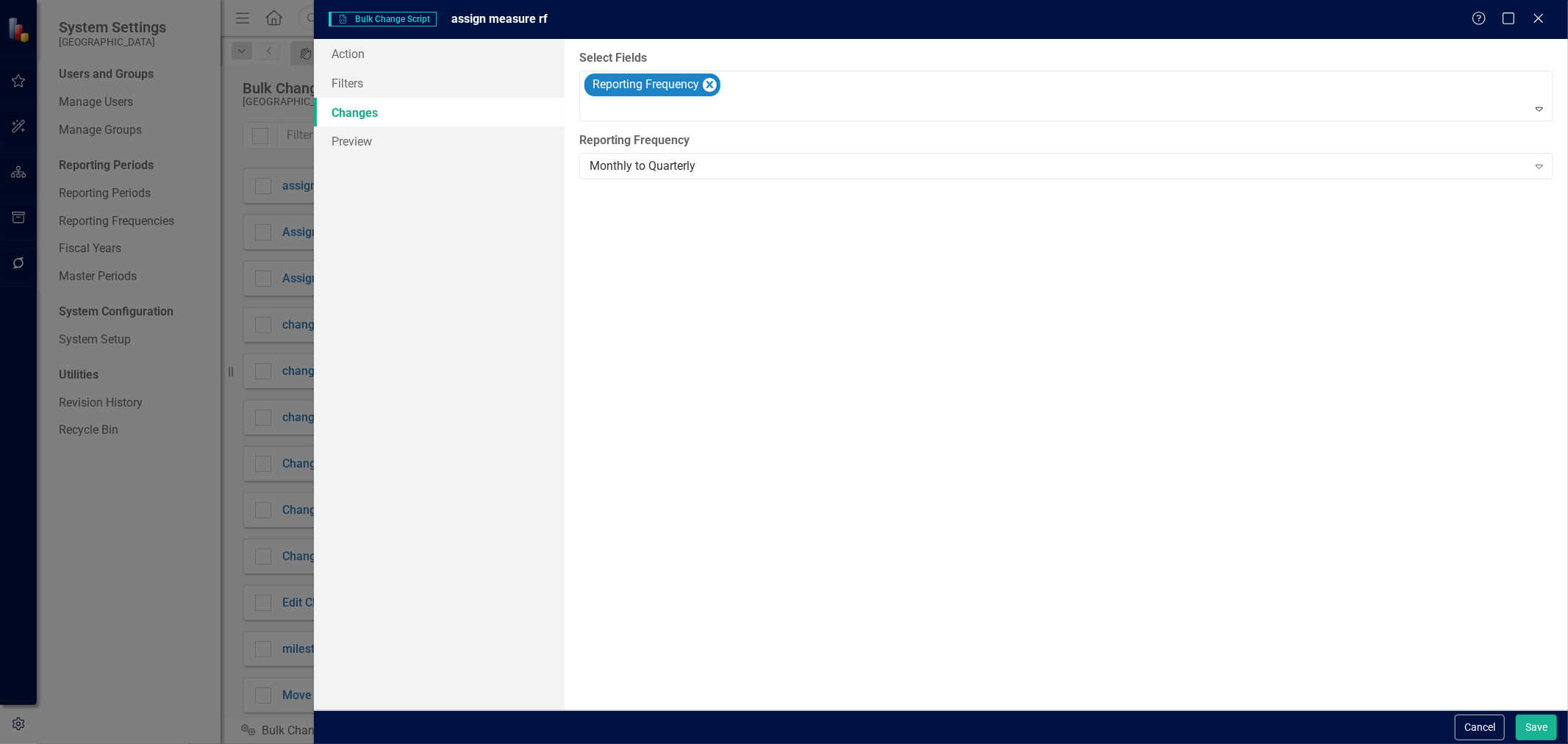
click at [827, 441] on div "You can now select the fields you would like to change. Select the fields from …" at bounding box center [1066, 375] width 1004 height 671
click at [1551, 728] on button "Save" at bounding box center [1536, 728] width 41 height 26
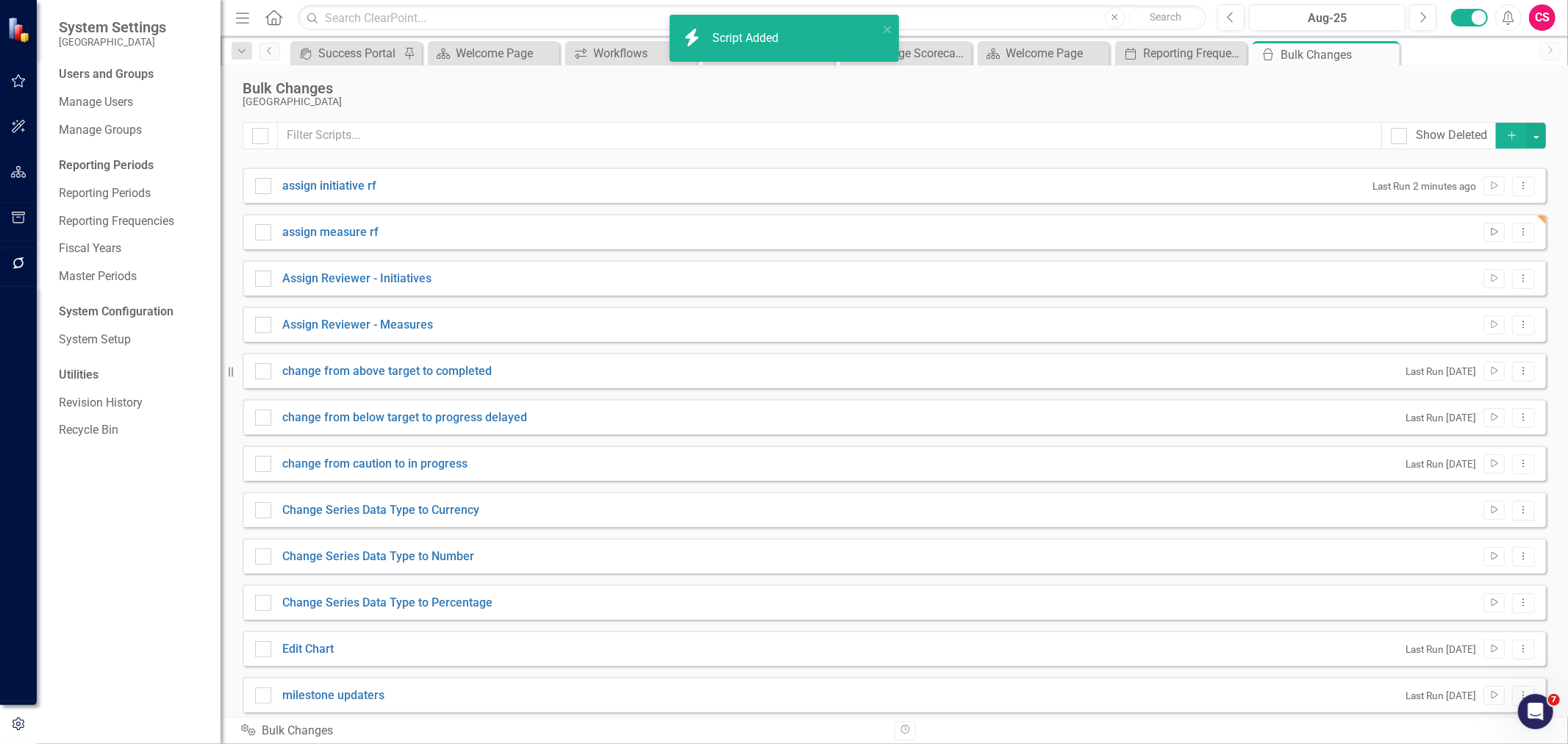
click at [1489, 232] on icon "Run Script" at bounding box center [1494, 232] width 11 height 9
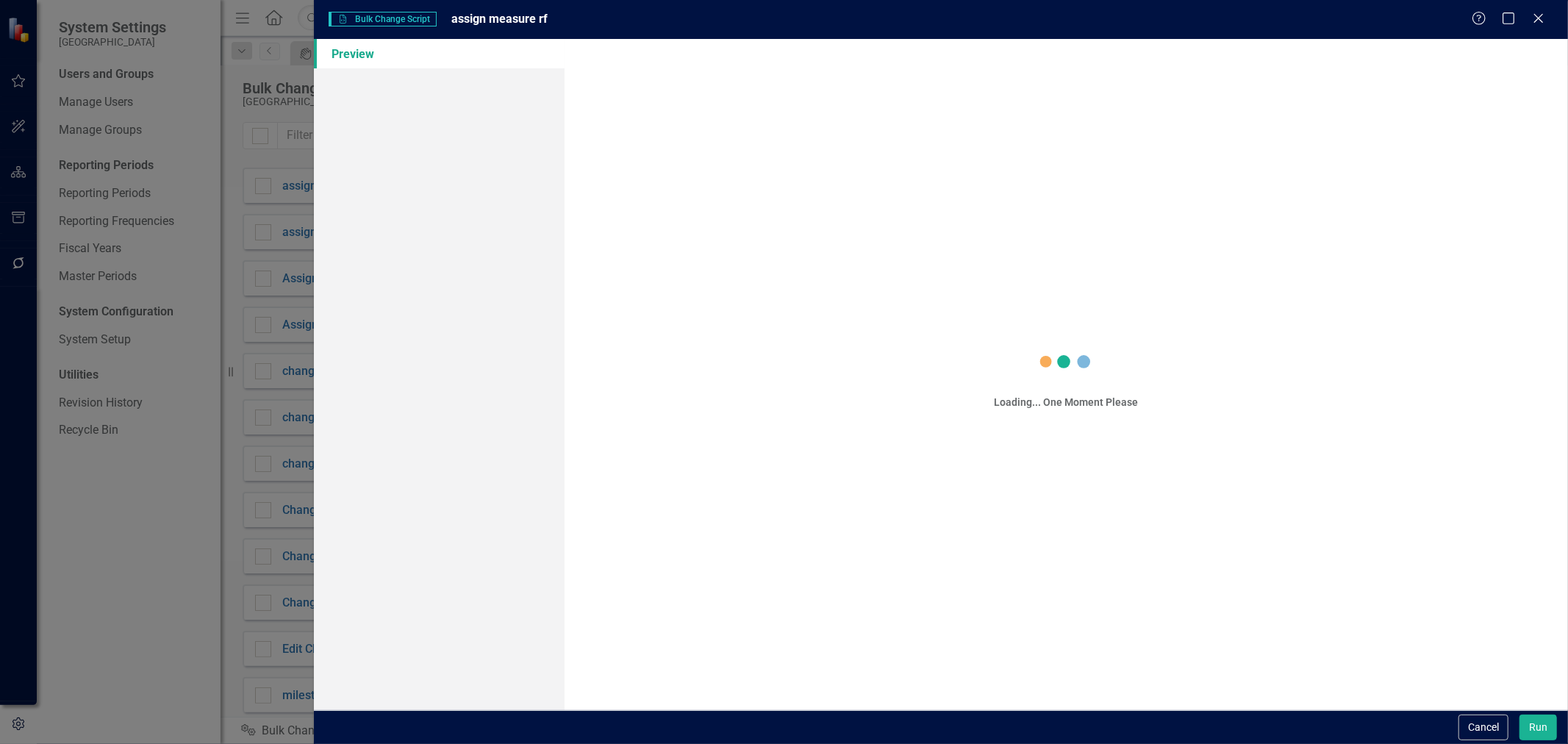
click at [1540, 707] on div "Loading... One Moment Please" at bounding box center [1066, 375] width 1004 height 671
click at [1535, 715] on button "Run" at bounding box center [1538, 728] width 37 height 26
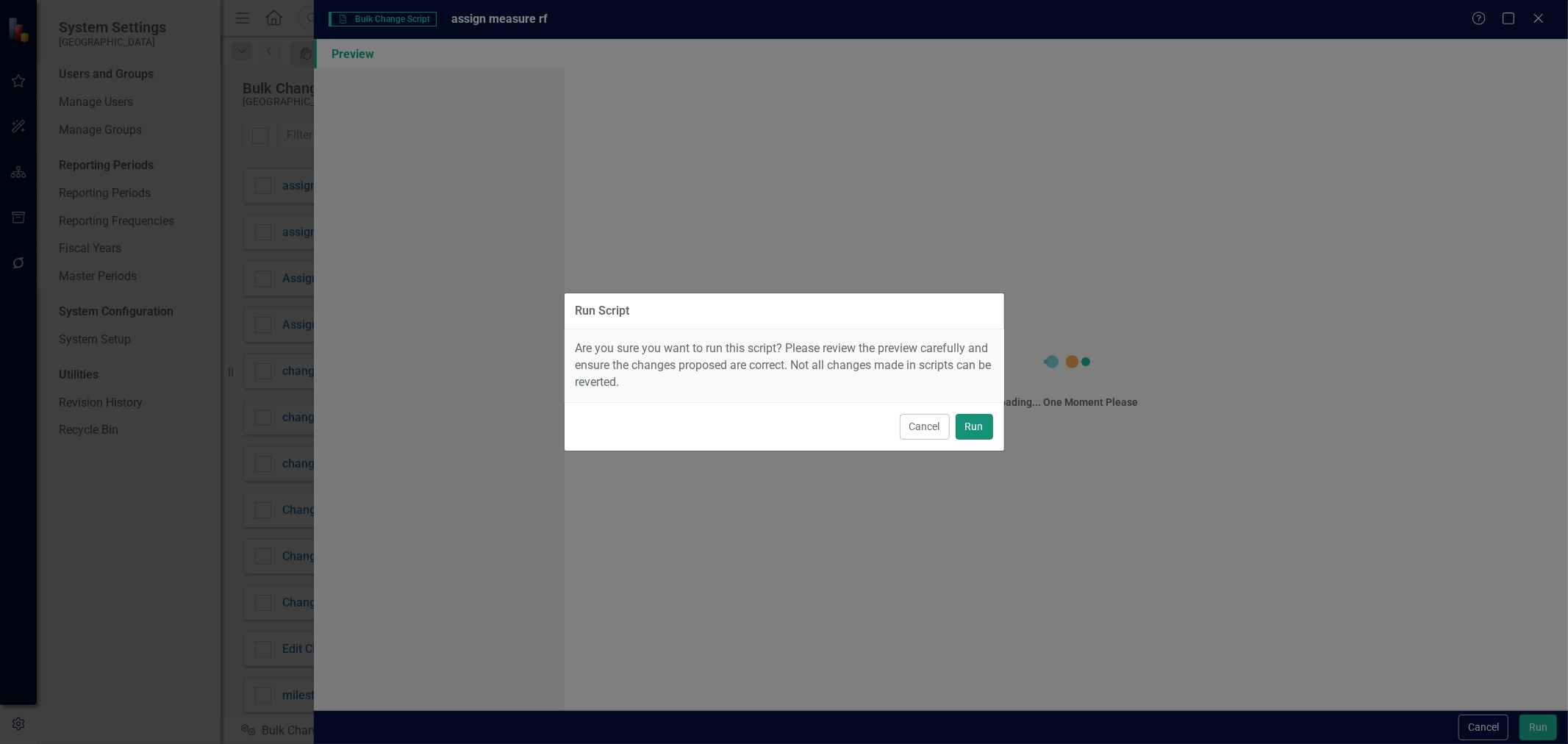
click at [966, 427] on button "Run" at bounding box center [974, 427] width 37 height 26
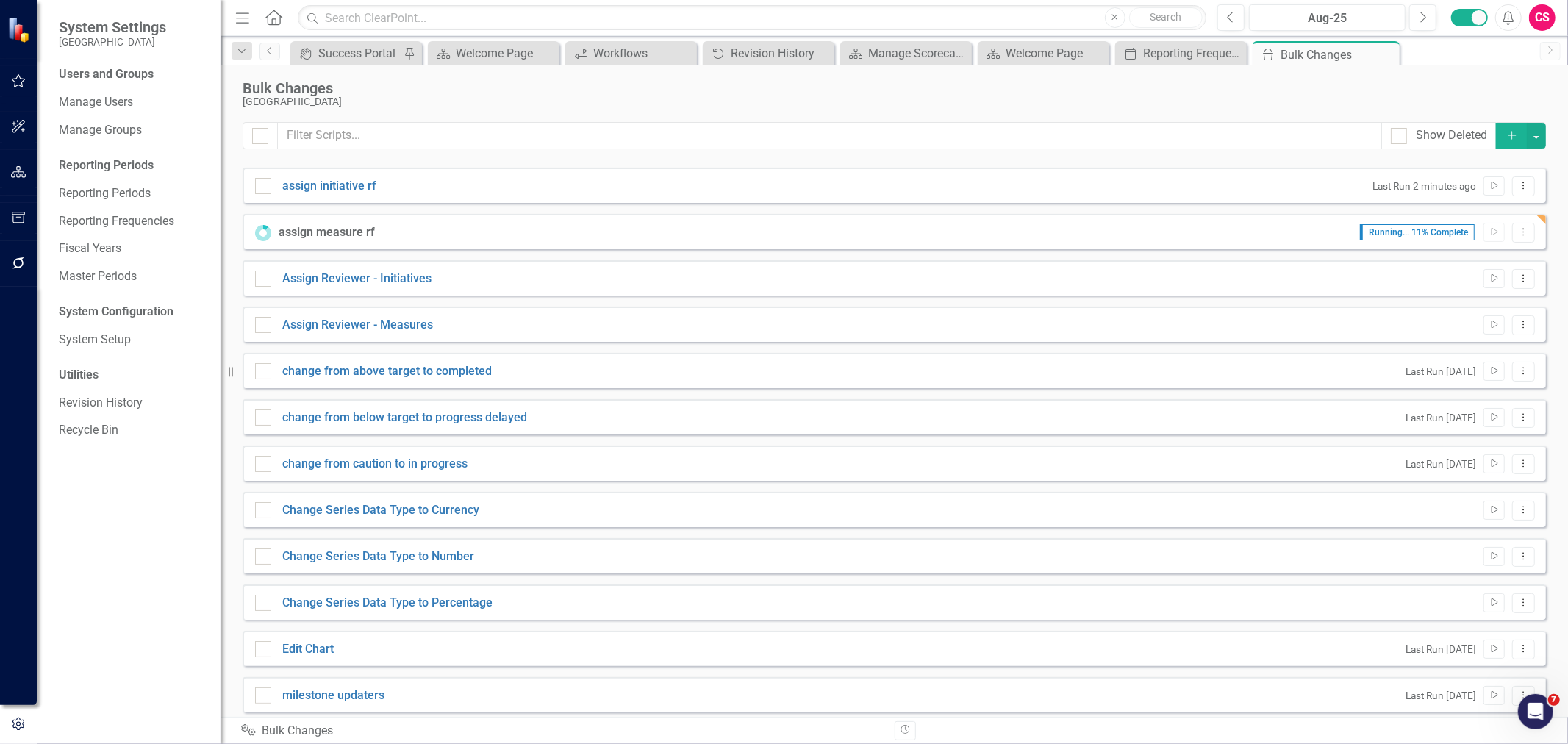
click at [15, 168] on icon "button" at bounding box center [18, 171] width 15 height 12
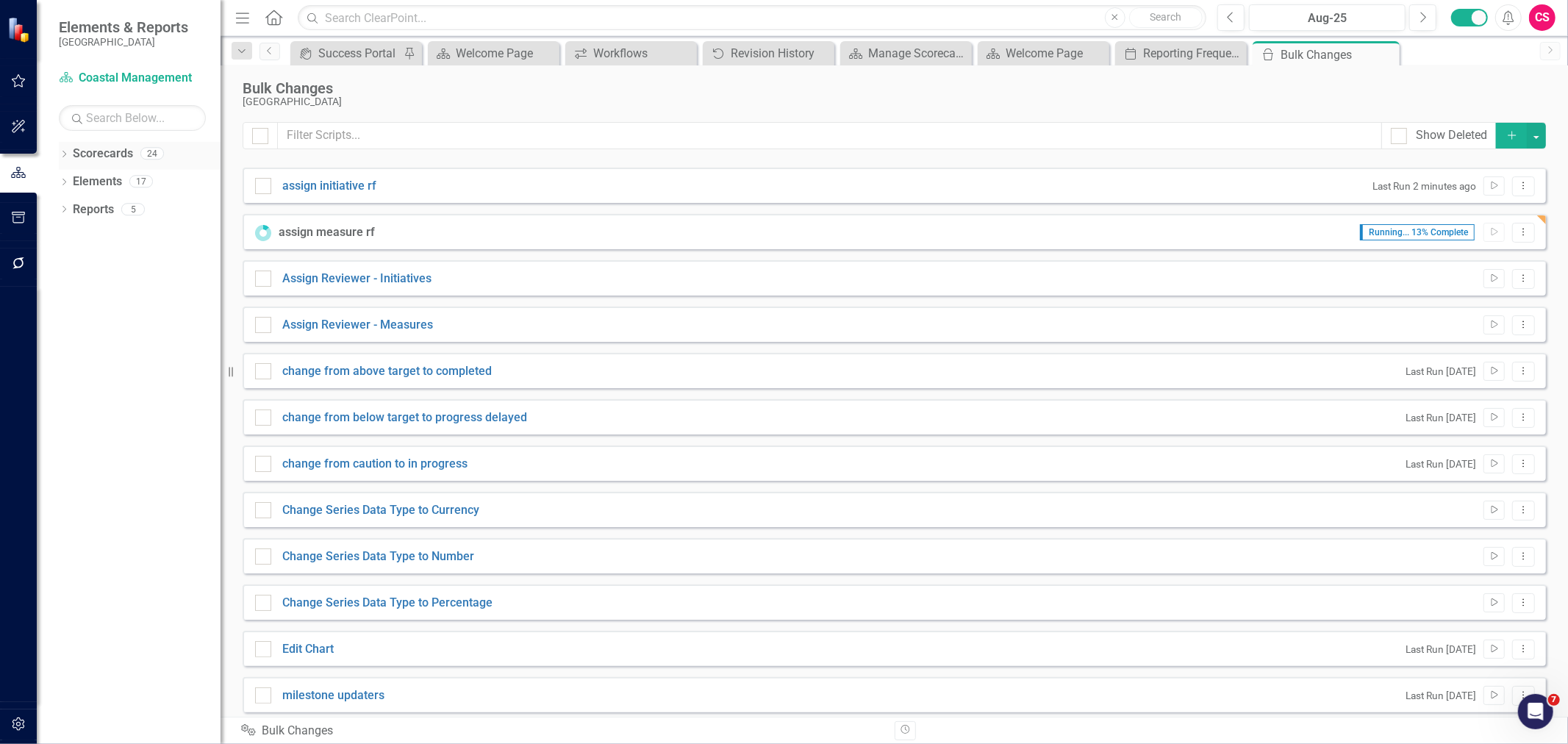
click at [97, 147] on link "Scorecards" at bounding box center [103, 154] width 60 height 17
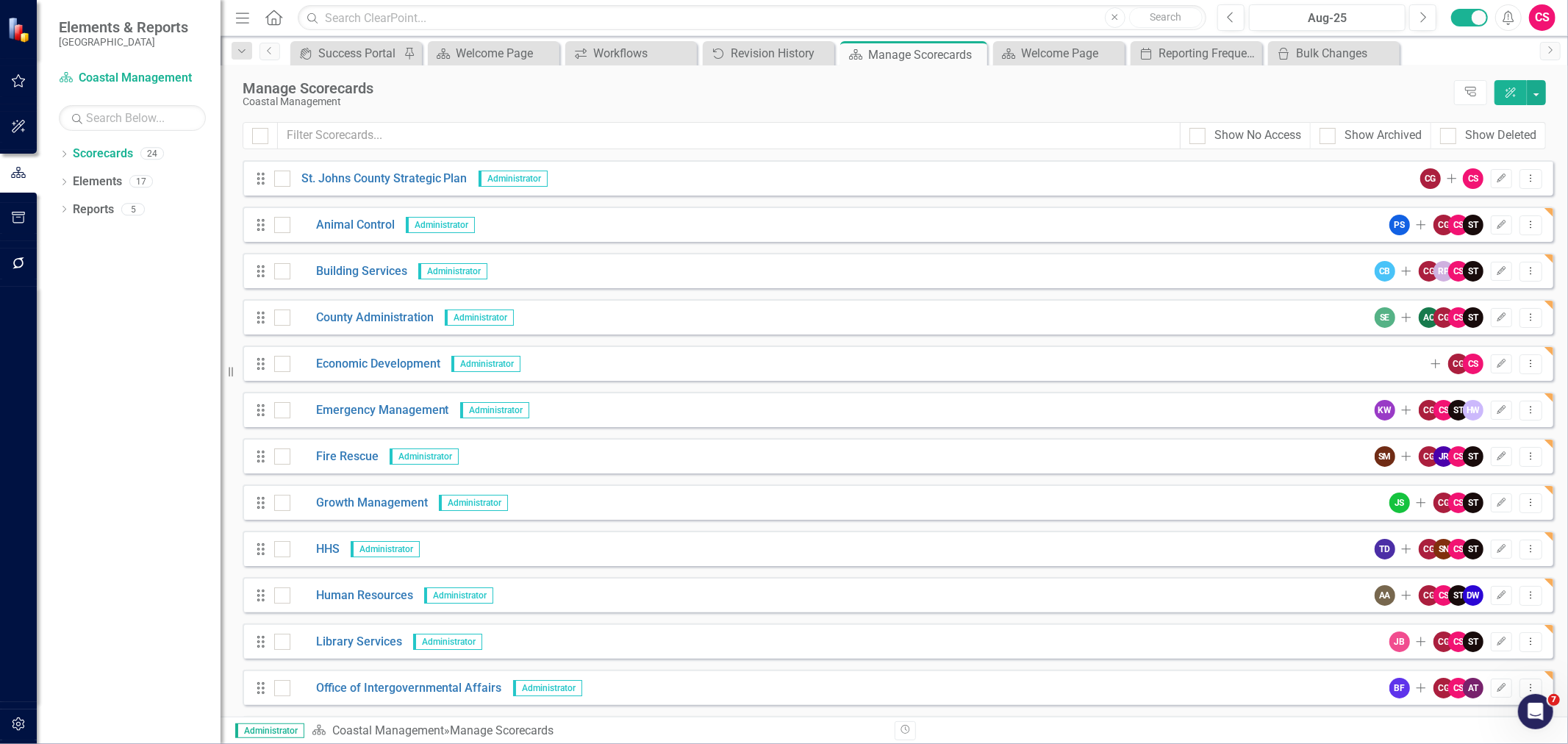
click at [1238, 131] on div "Show No Access" at bounding box center [1257, 135] width 87 height 17
click at [1199, 131] on input "Show No Access" at bounding box center [1194, 132] width 9 height 9
checkbox input "true"
click at [1354, 140] on div "Show Archived" at bounding box center [1383, 135] width 77 height 17
click at [1329, 138] on input "Show Archived" at bounding box center [1324, 132] width 9 height 9
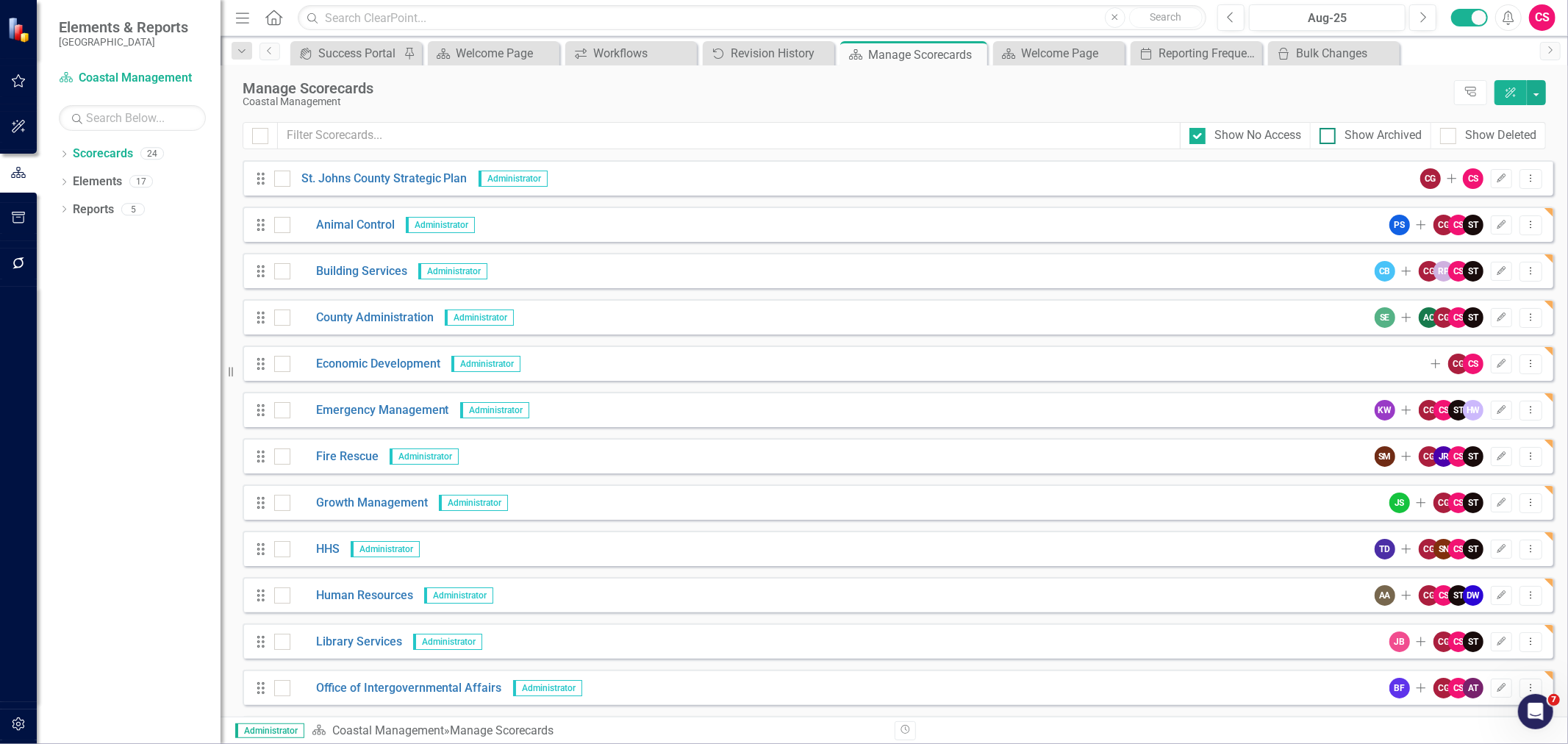
checkbox input "true"
click at [1437, 136] on div "Show Deleted" at bounding box center [1489, 136] width 115 height 27
click at [1446, 136] on input "Show Deleted" at bounding box center [1445, 132] width 9 height 9
checkbox input "true"
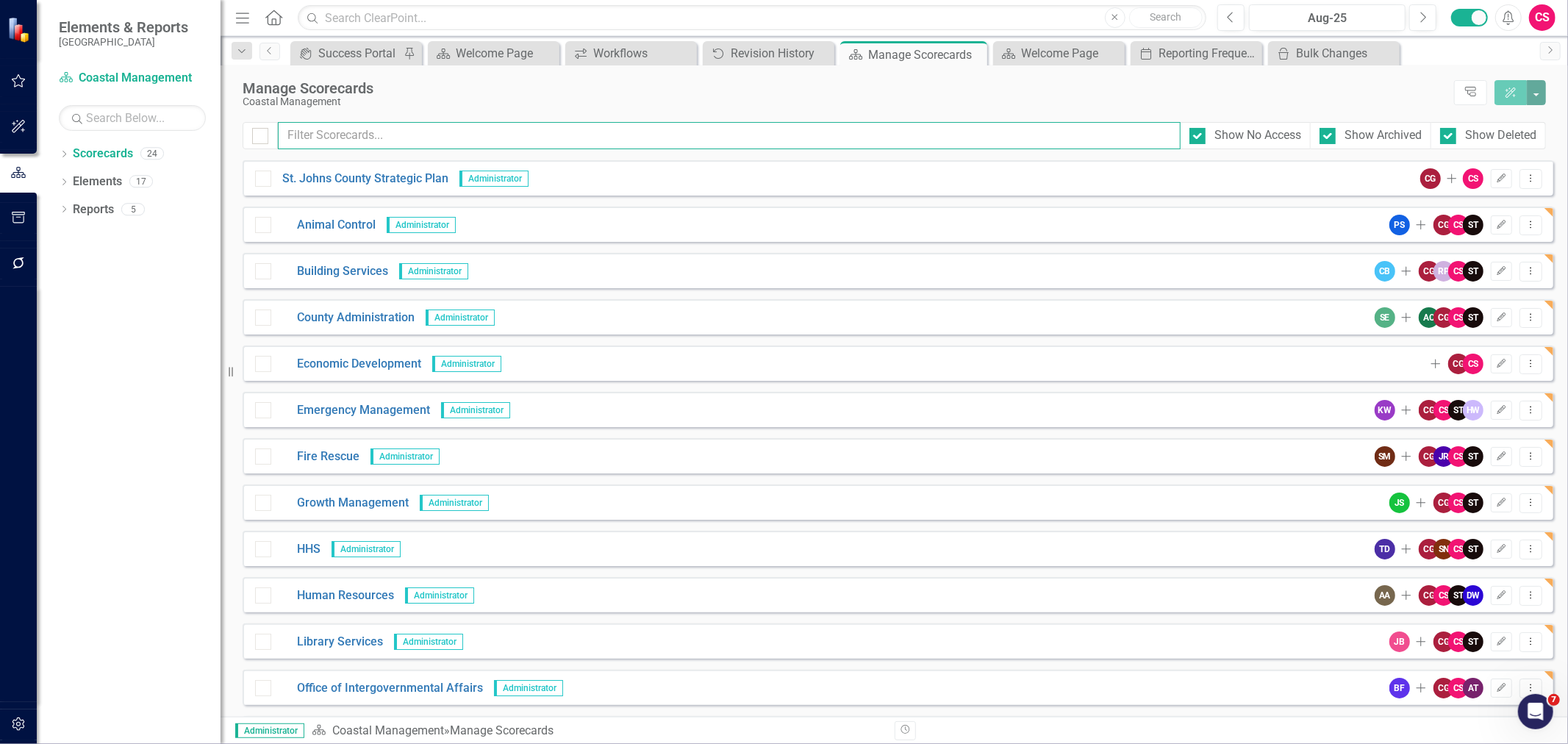
click at [1051, 137] on input "text" at bounding box center [729, 136] width 903 height 27
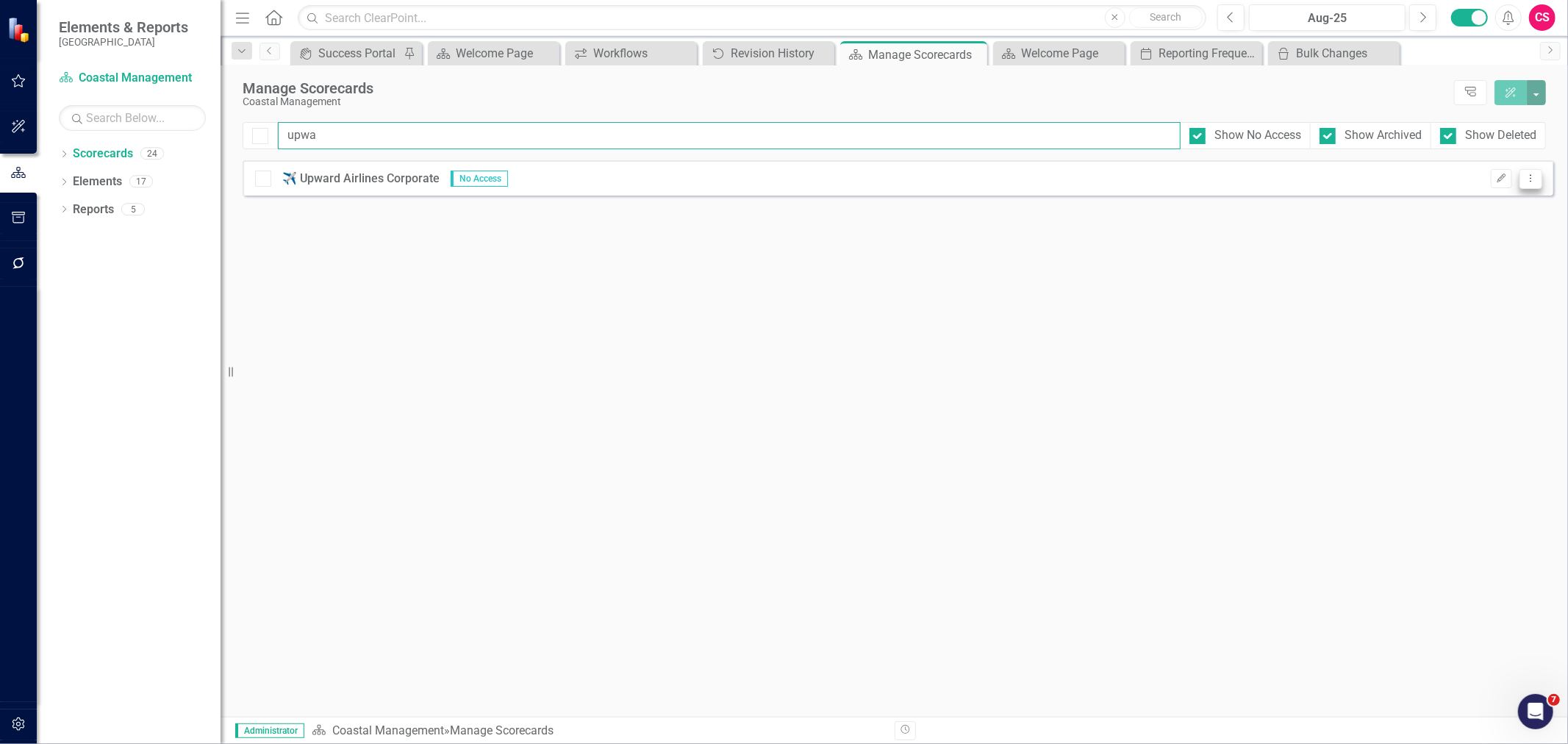
type input "upwa"
click at [1534, 174] on icon "Dropdown Menu" at bounding box center [1531, 178] width 13 height 9
drag, startPoint x: 468, startPoint y: 146, endPoint x: 69, endPoint y: 165, distance: 399.5
click at [69, 165] on div "Elements & Reports St. Johns County Scorecard Coastal Management Search Dropdow…" at bounding box center [784, 372] width 1568 height 744
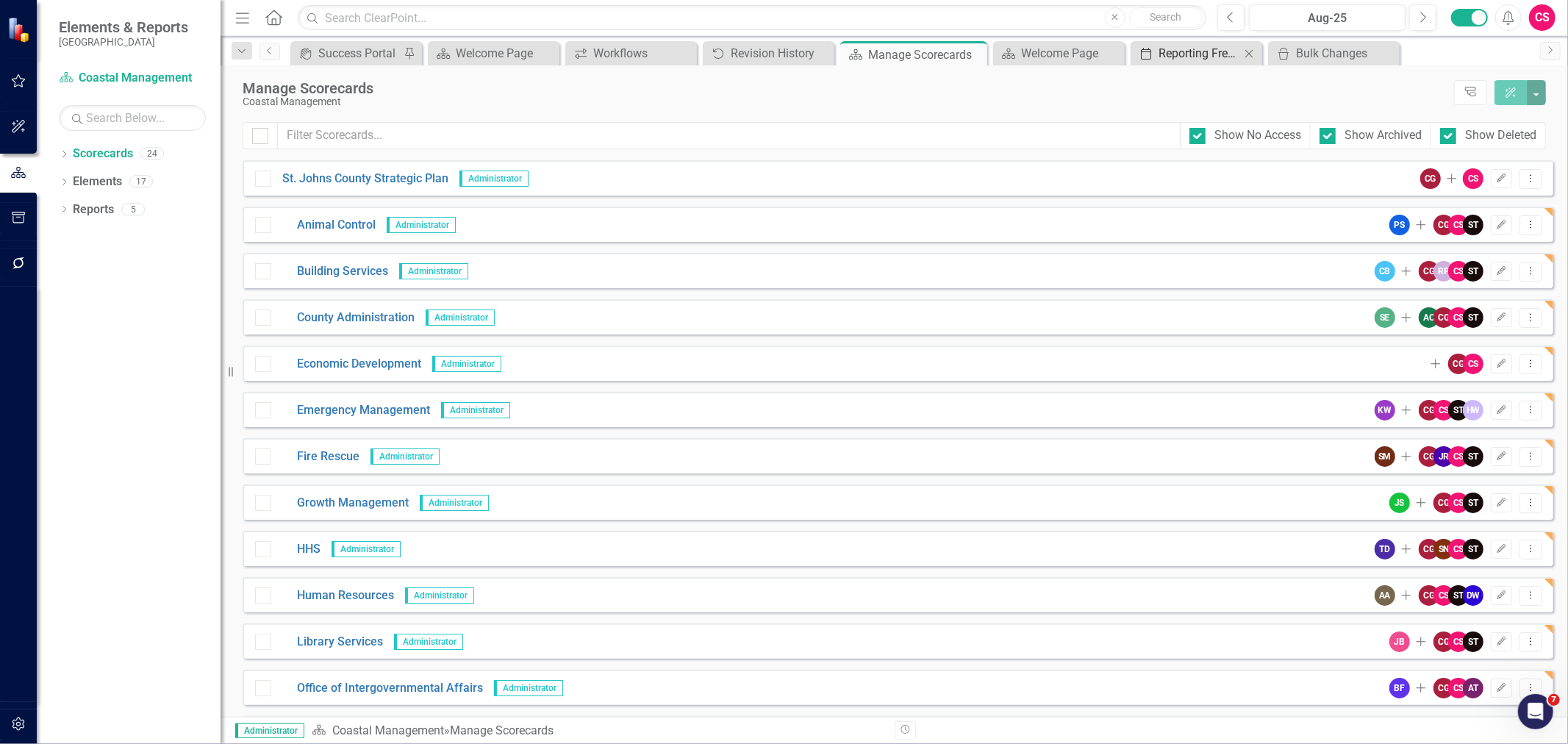
click at [1212, 57] on div "Reporting Frequencies" at bounding box center [1200, 53] width 82 height 18
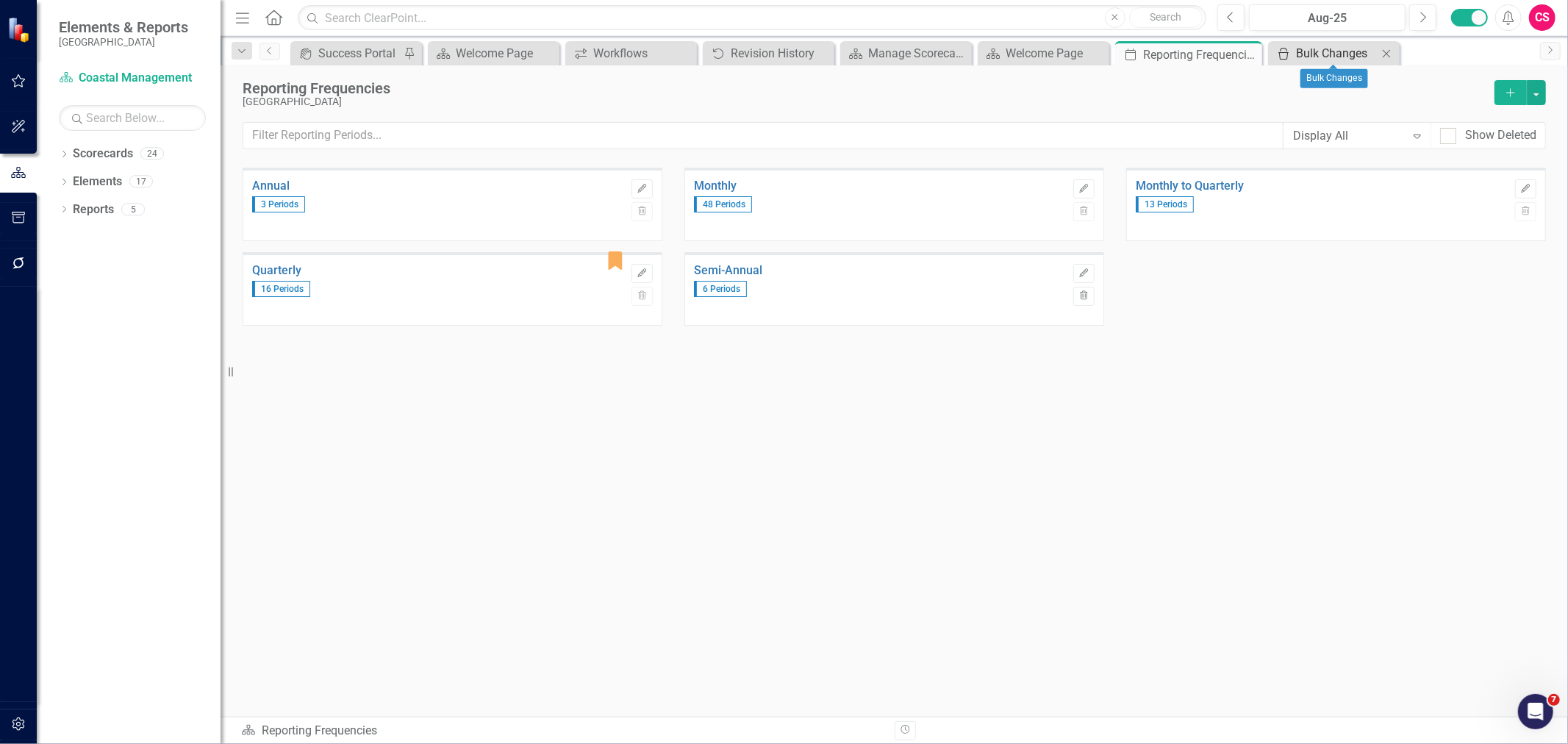
click at [1331, 52] on div "Bulk Changes" at bounding box center [1337, 53] width 82 height 18
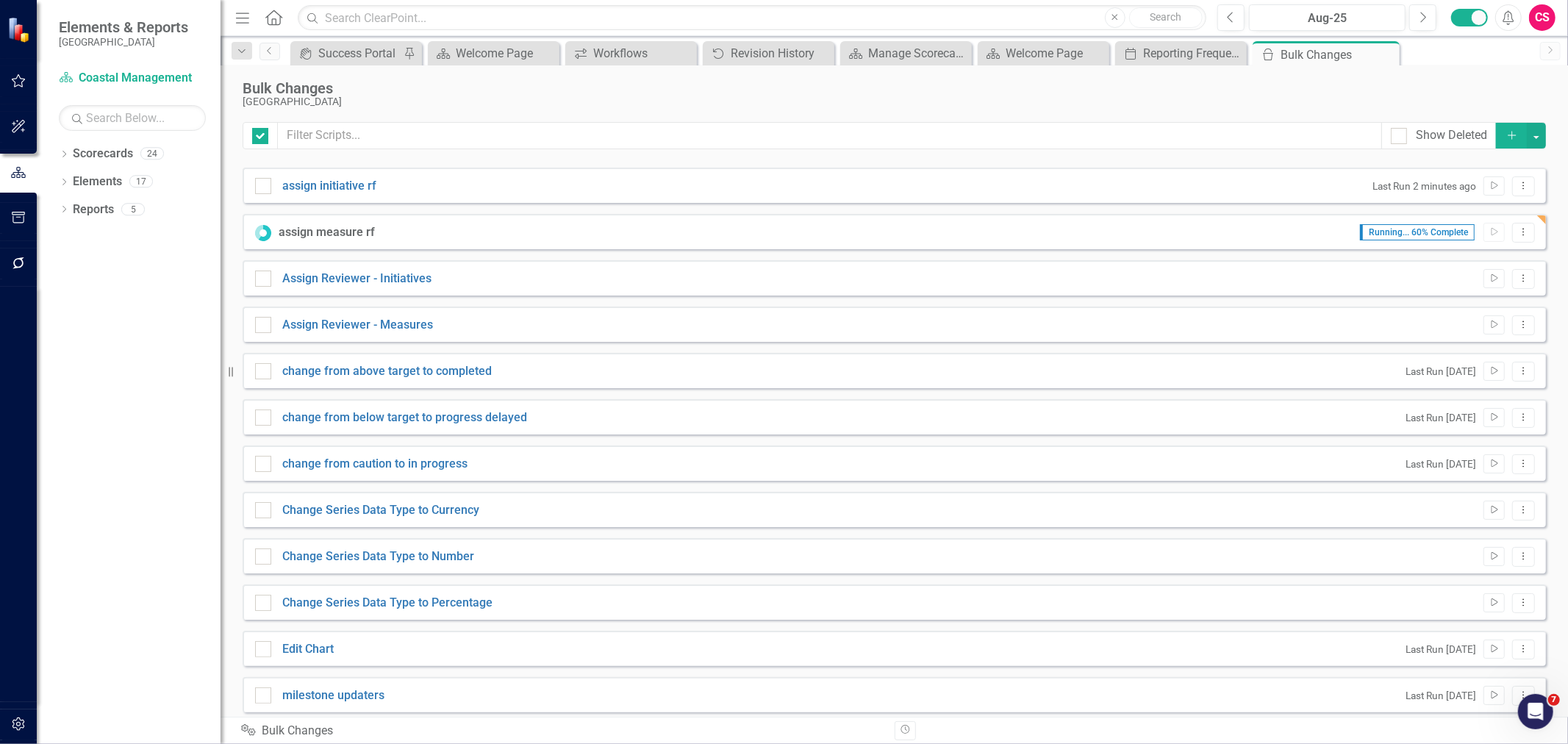
checkbox input "false"
click at [1174, 55] on div "Reporting Frequencies" at bounding box center [1184, 53] width 82 height 18
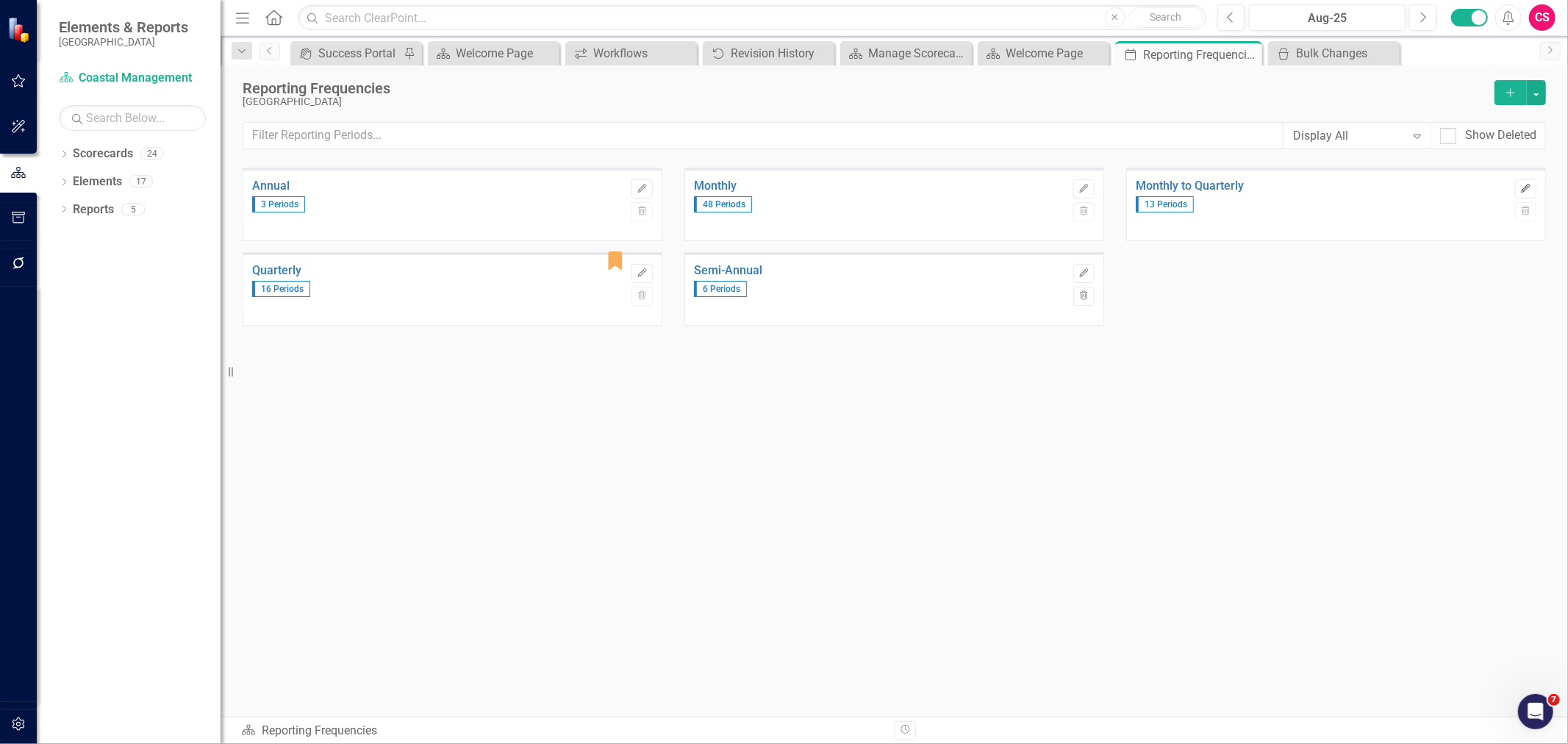
click at [1525, 186] on icon "Edit" at bounding box center [1526, 189] width 11 height 9
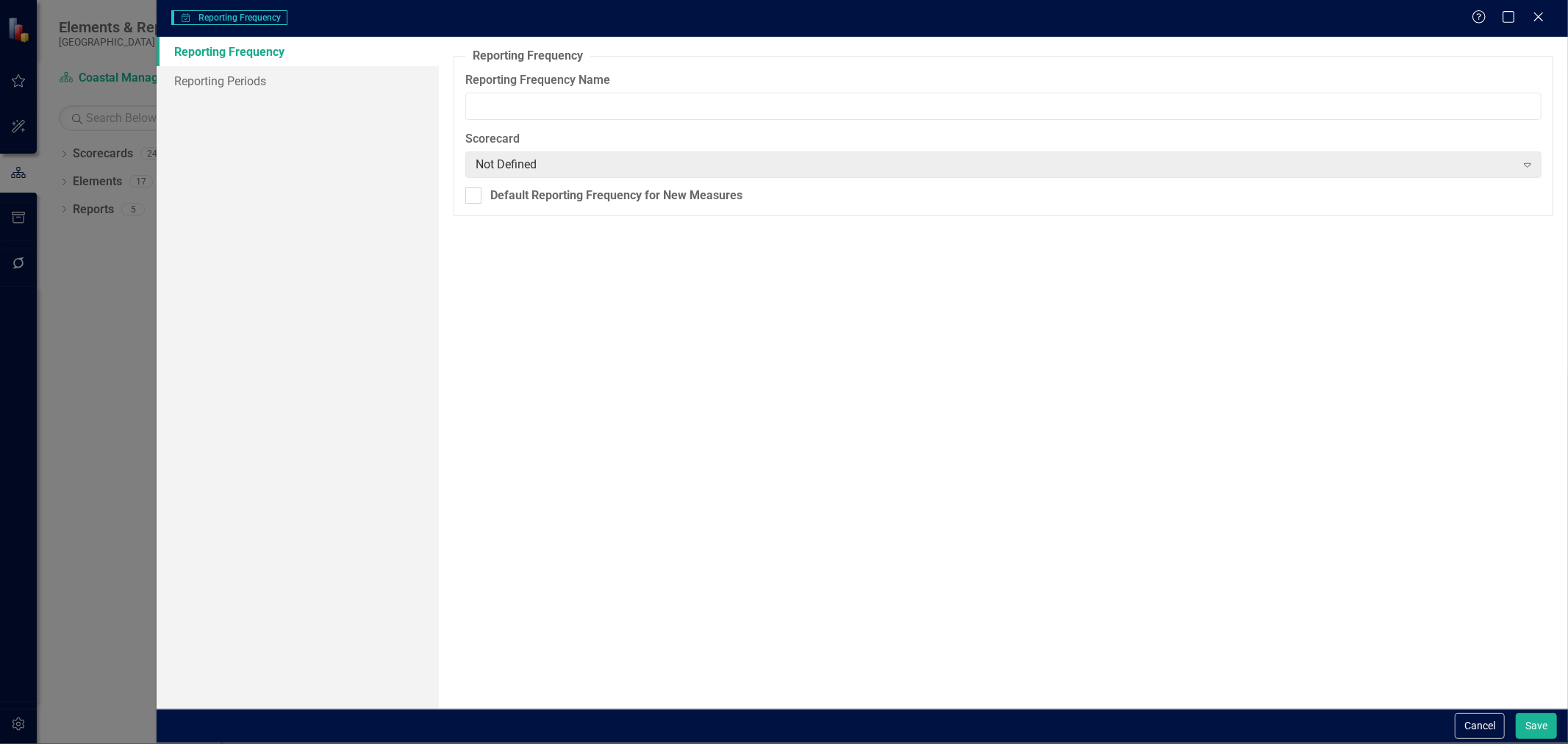
type input "Monthly to Quarterly"
click at [226, 70] on link "Reporting Periods" at bounding box center [298, 81] width 283 height 29
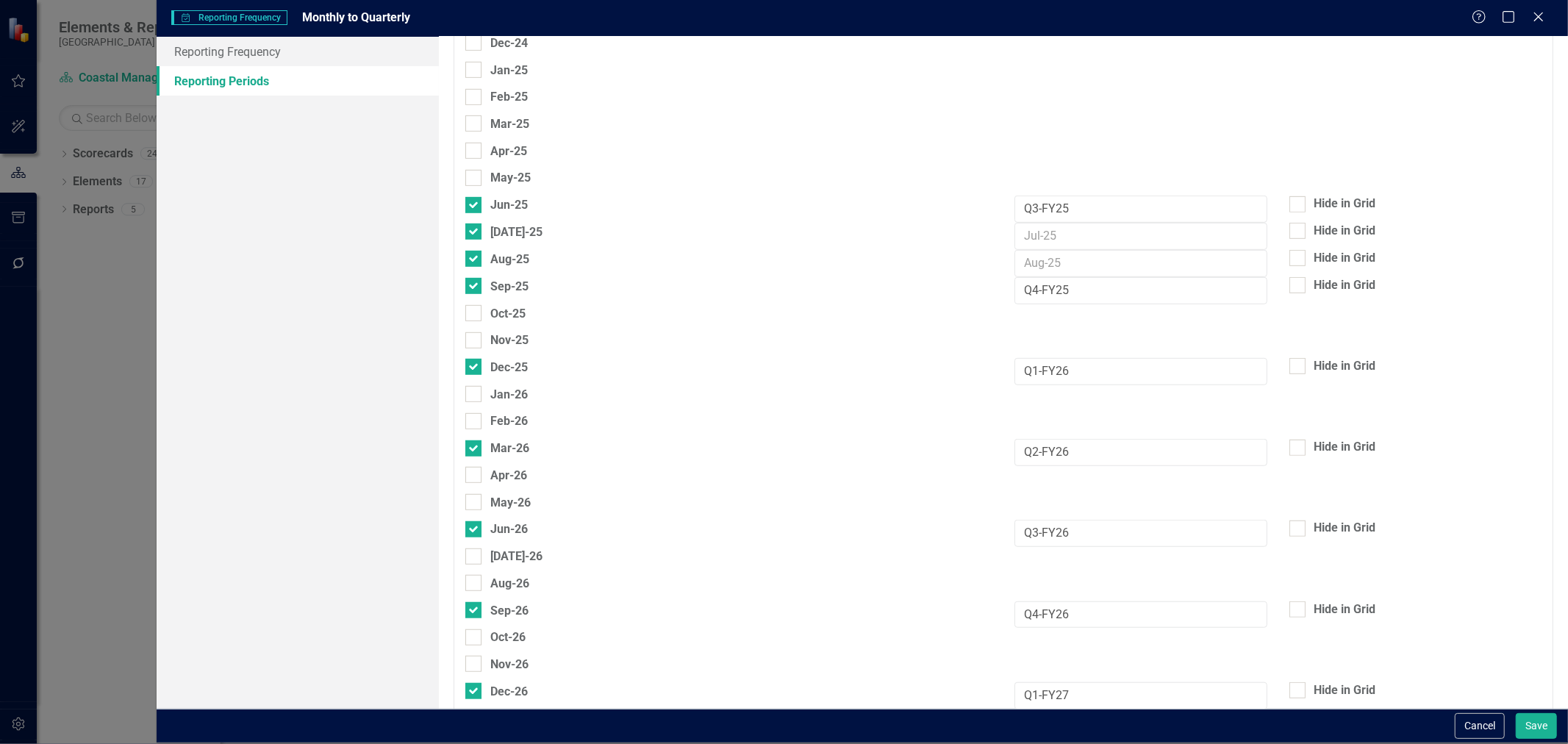
scroll to position [687, 0]
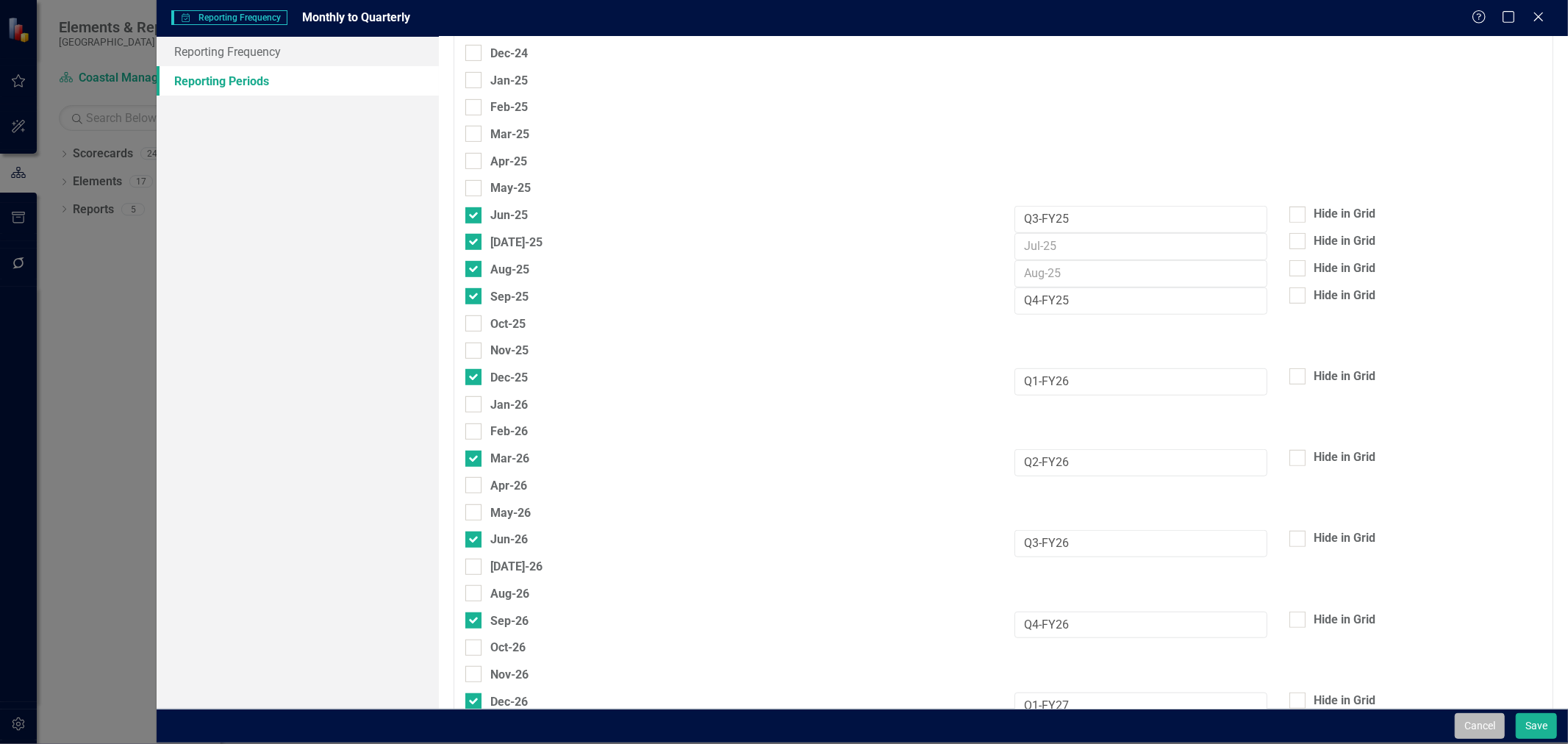
click at [1469, 734] on button "Cancel" at bounding box center [1480, 726] width 50 height 26
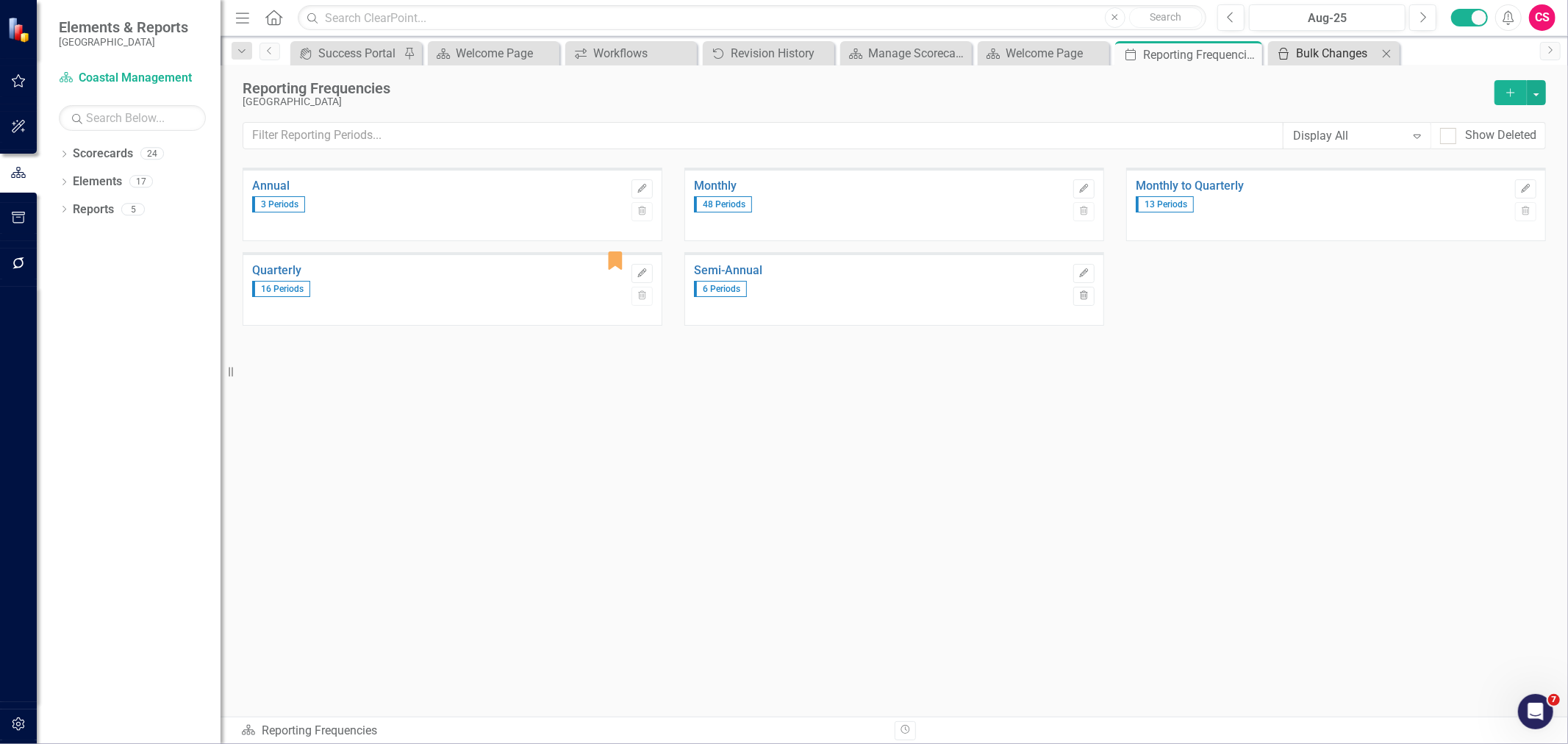
click at [1305, 53] on div "Bulk Changes" at bounding box center [1337, 53] width 82 height 18
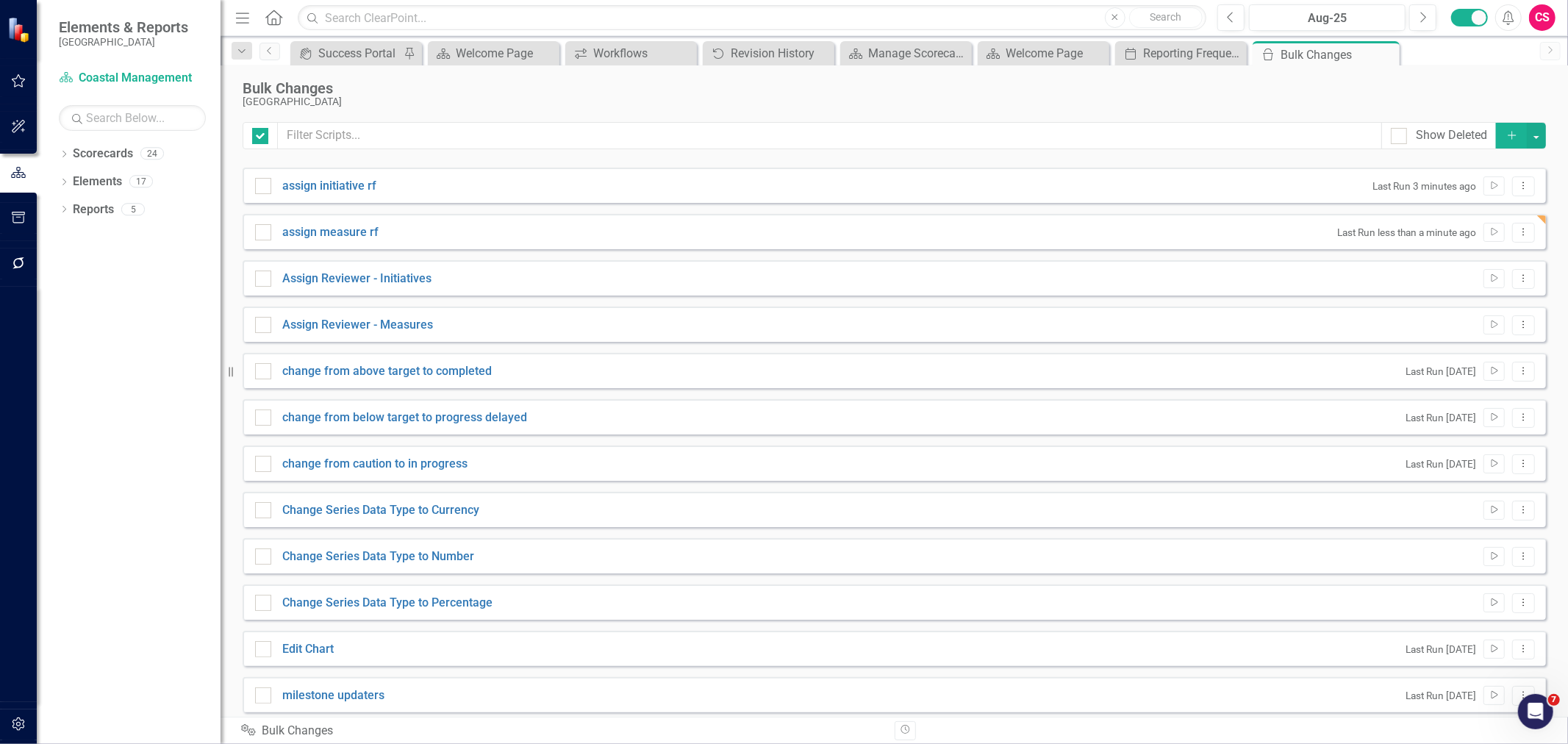
checkbox input "false"
click at [1521, 237] on button "Dropdown Menu" at bounding box center [1523, 232] width 23 height 20
click at [1475, 279] on link "Edit Edit Script" at bounding box center [1465, 284] width 118 height 27
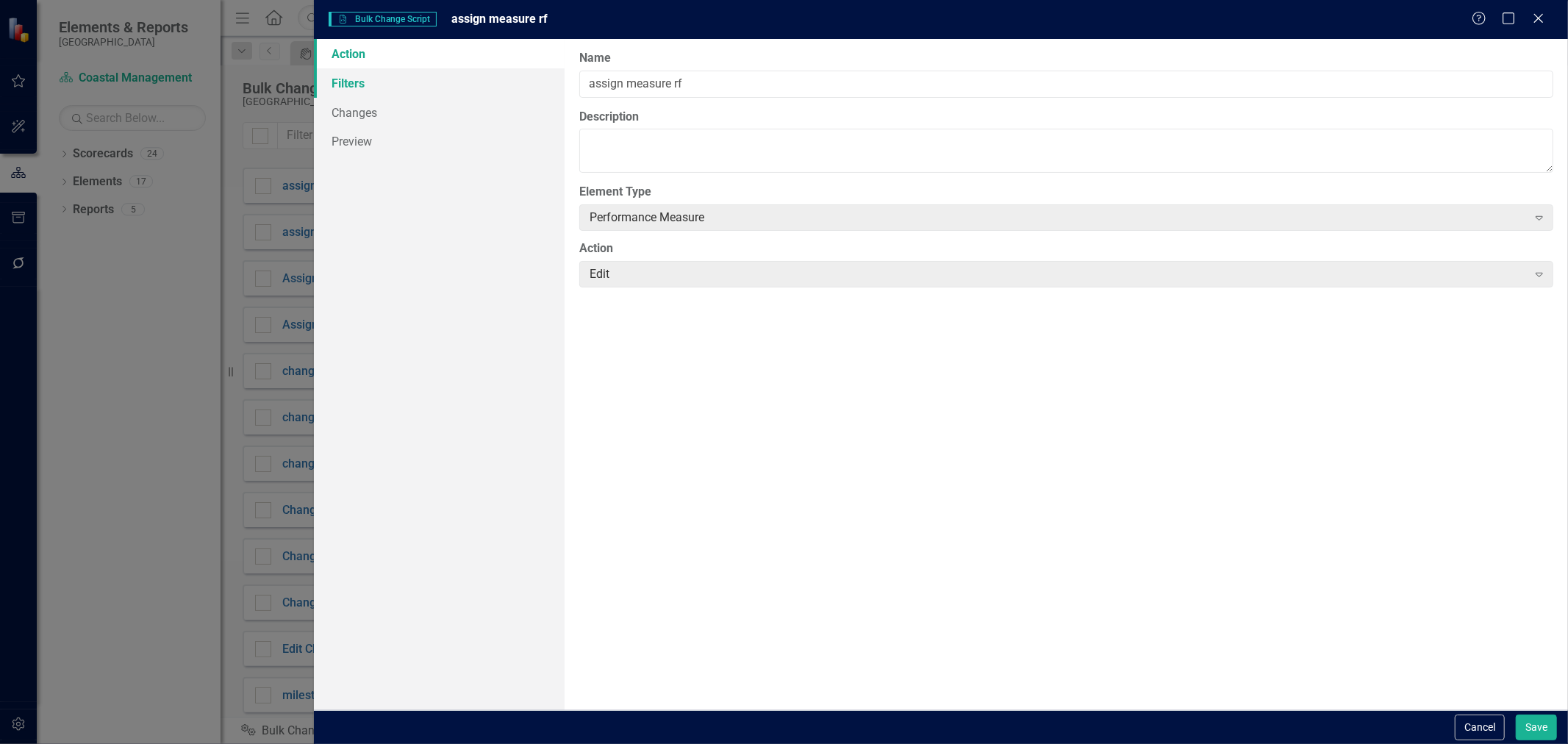
click at [389, 82] on link "Filters" at bounding box center [438, 83] width 251 height 29
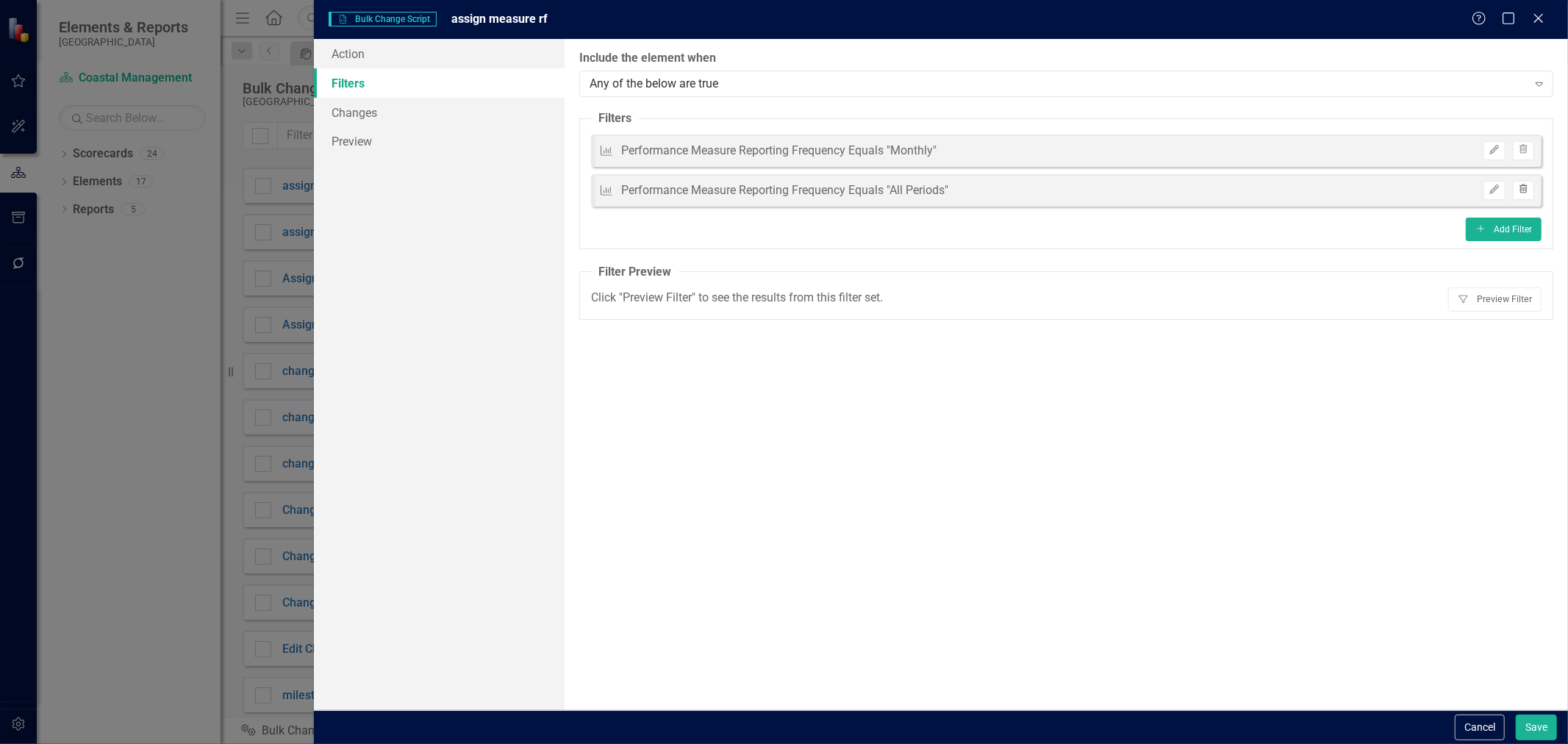
click at [1528, 190] on icon "Trash" at bounding box center [1523, 190] width 11 height 9
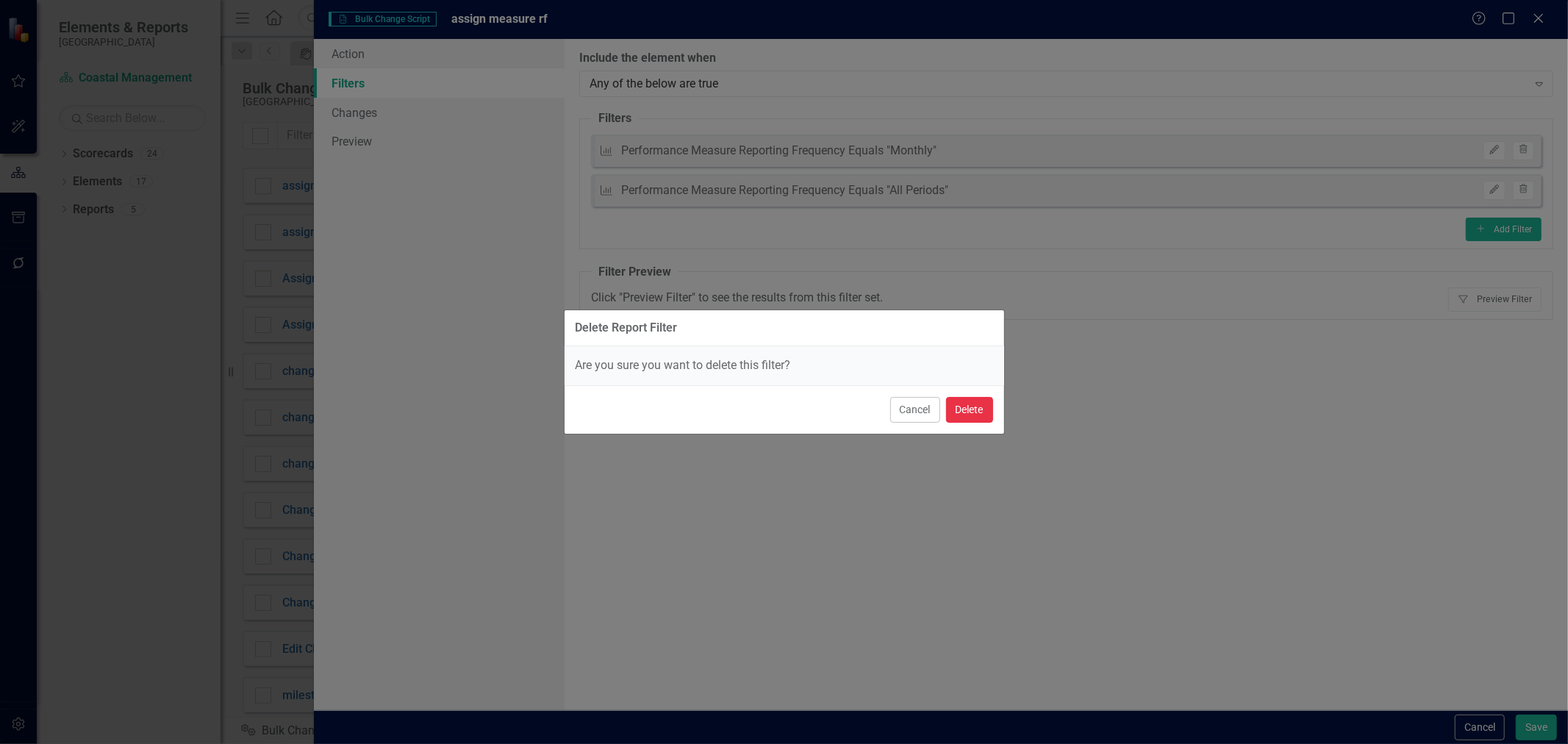
click at [954, 402] on button "Delete" at bounding box center [970, 409] width 47 height 26
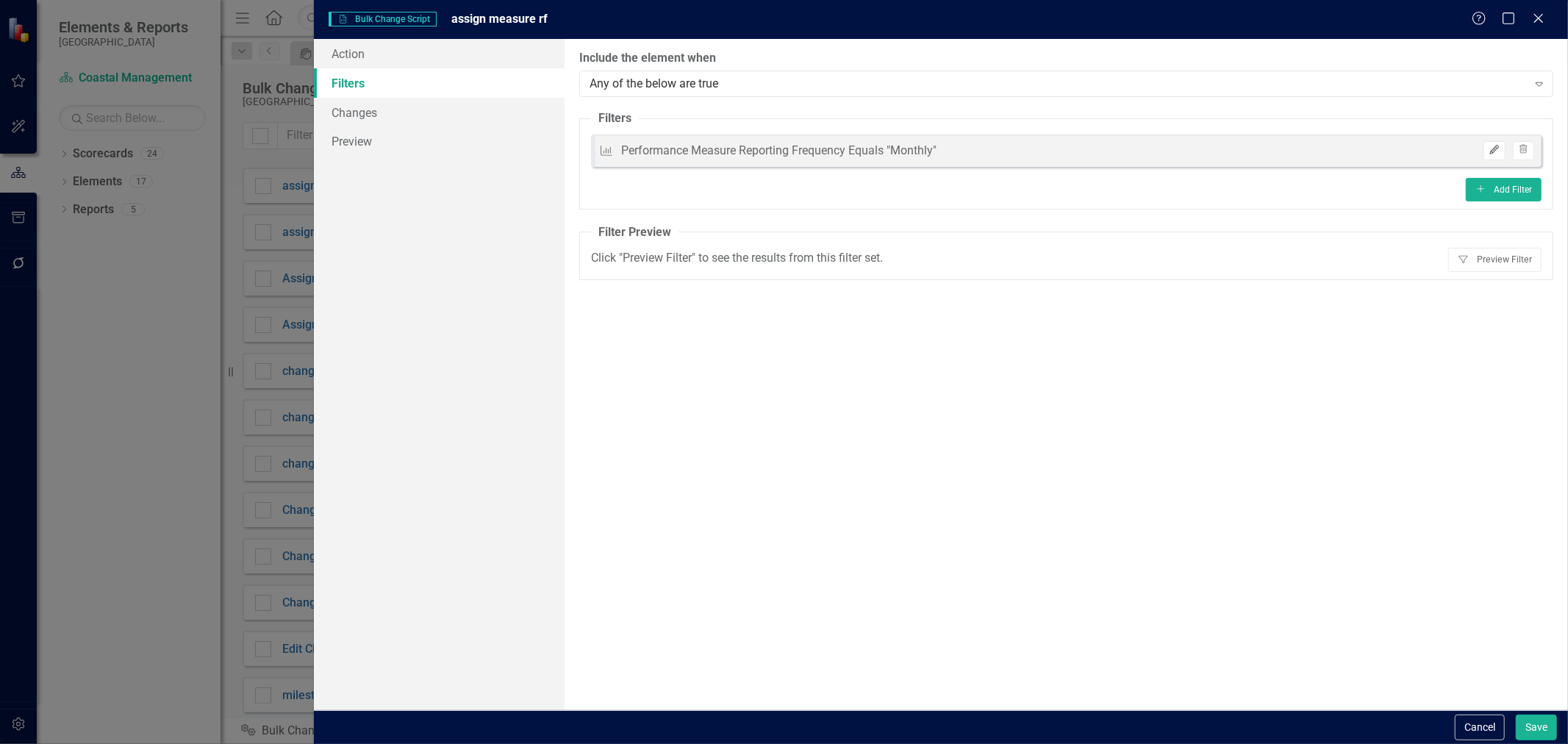
click at [1490, 150] on icon "Edit" at bounding box center [1494, 150] width 11 height 9
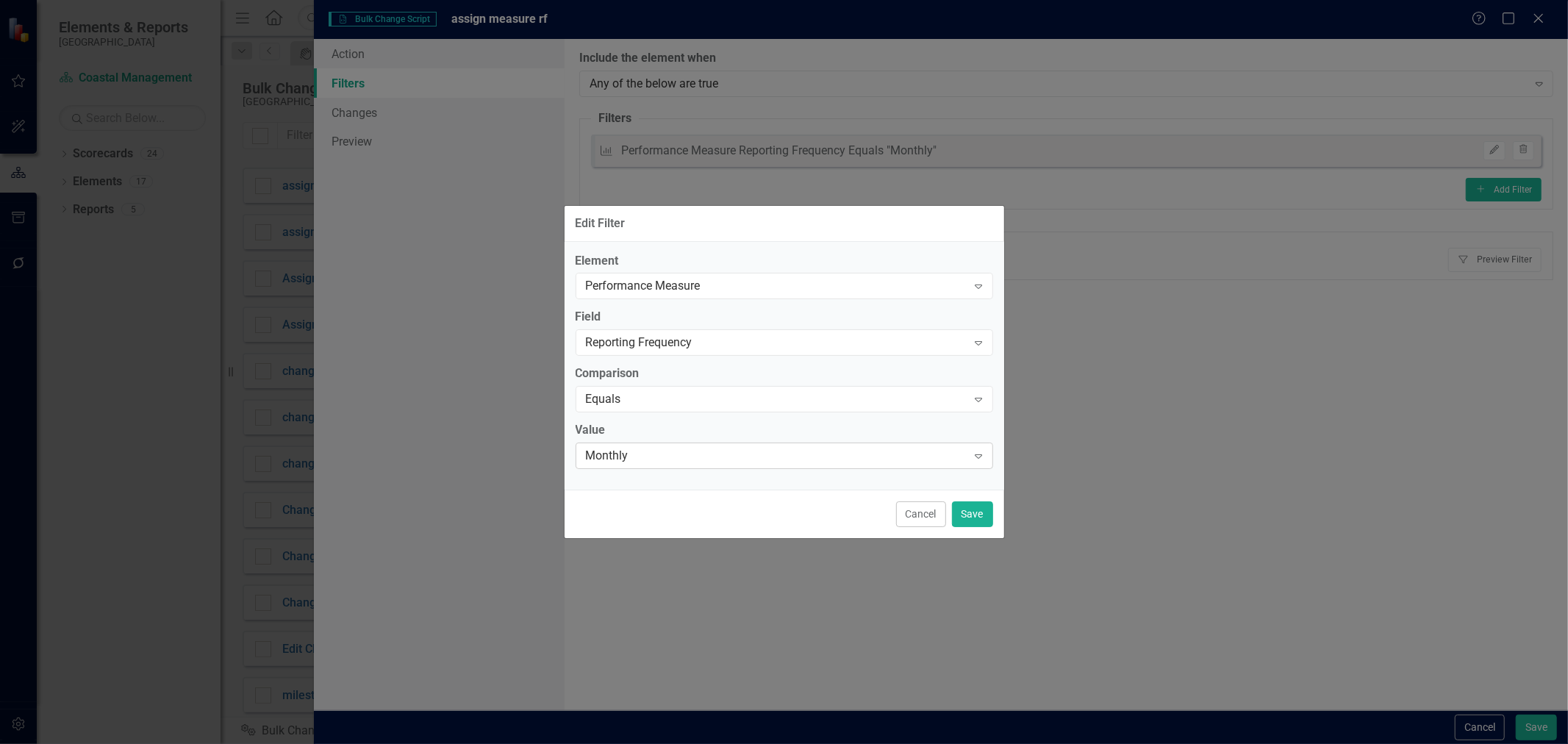
click at [670, 449] on div "Monthly" at bounding box center [777, 456] width 381 height 17
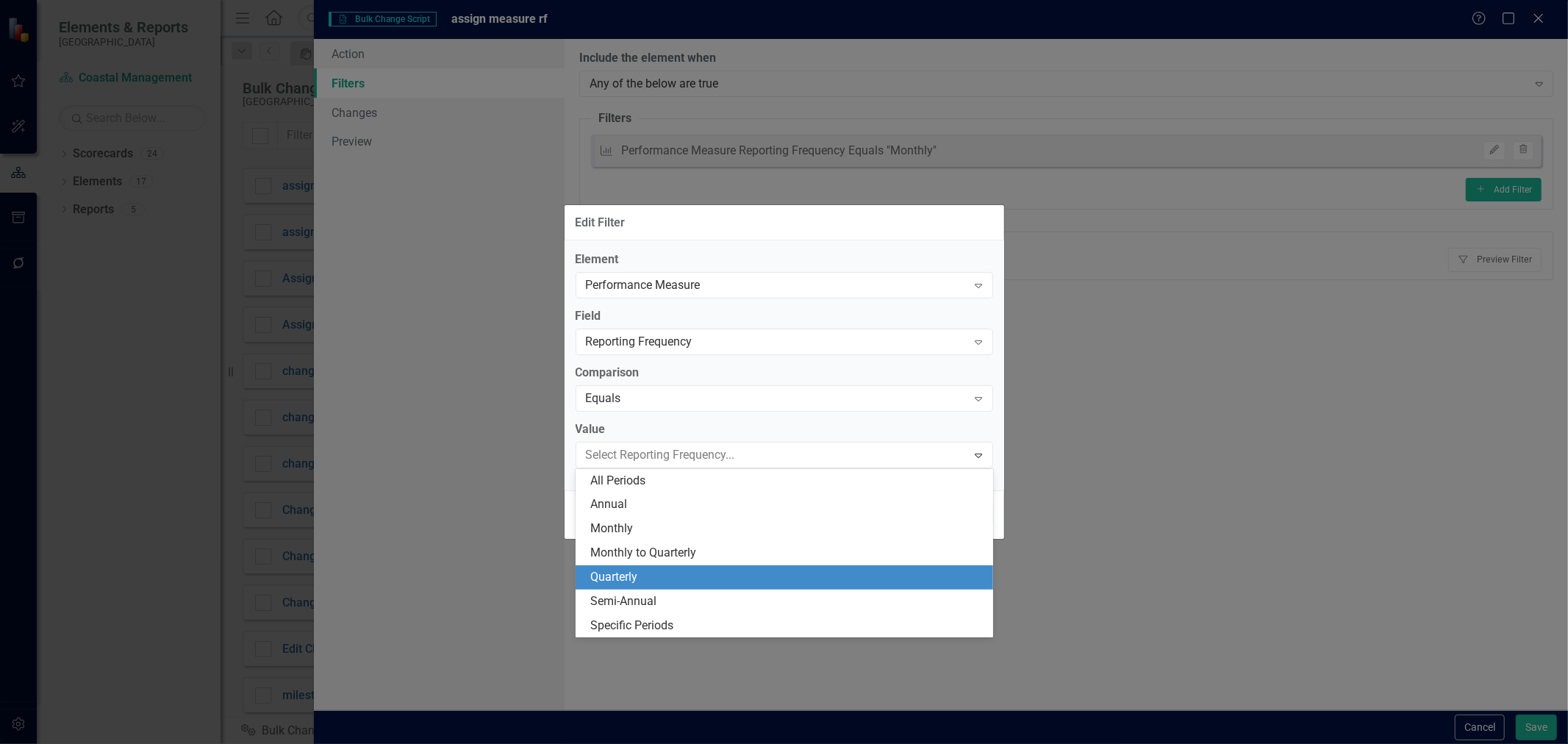
click at [634, 569] on div "Quarterly" at bounding box center [788, 577] width 394 height 17
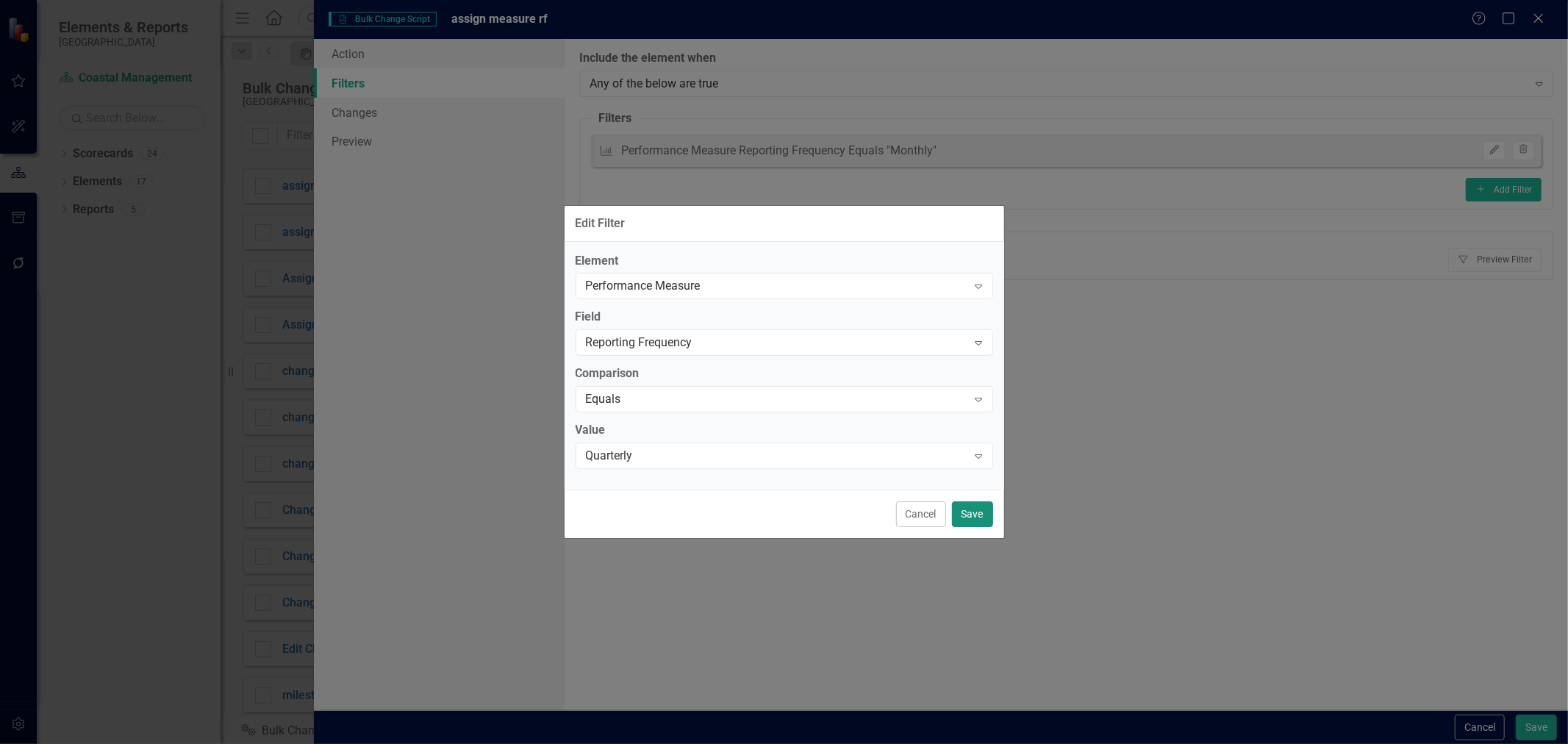
click at [985, 506] on button "Save" at bounding box center [972, 514] width 41 height 26
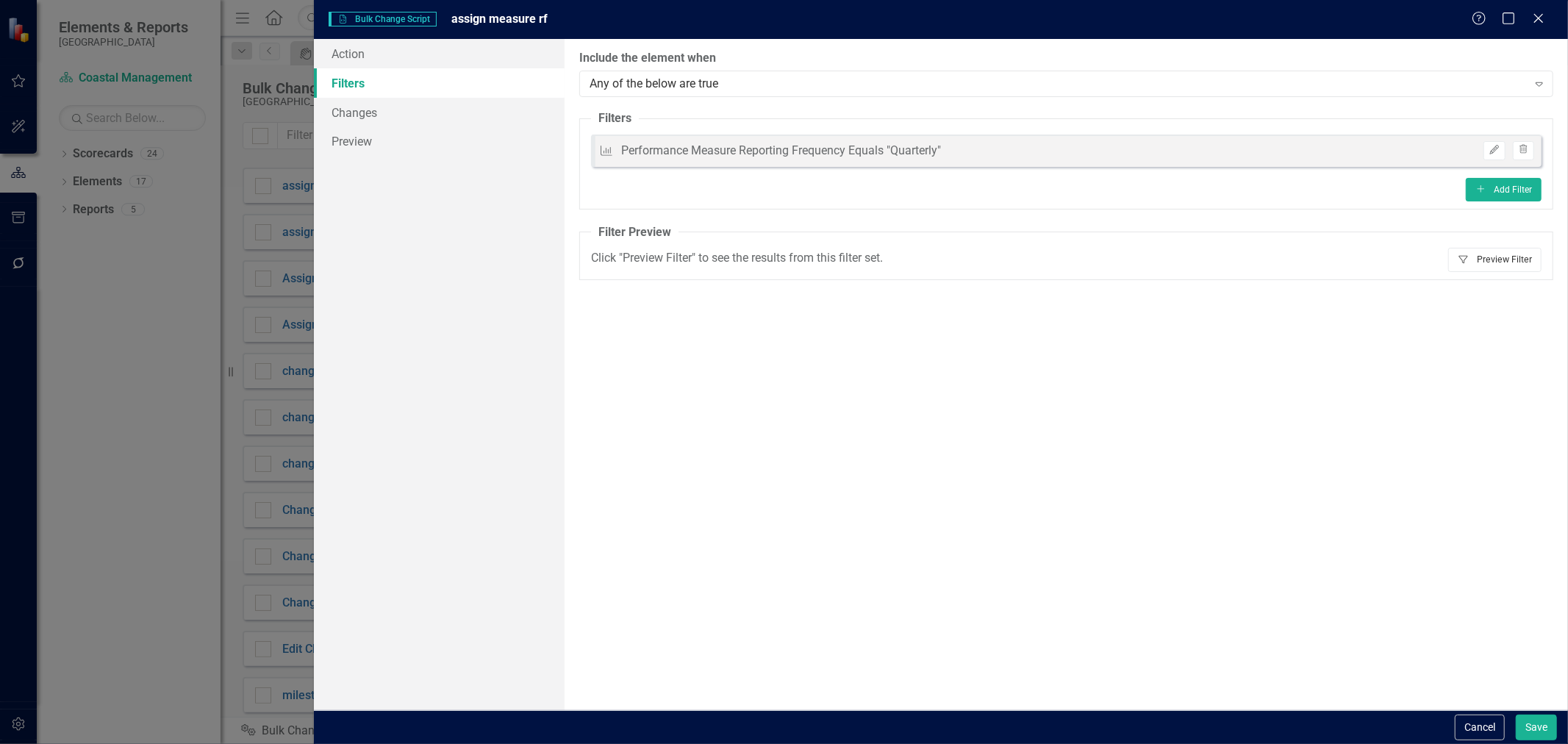
click at [1487, 253] on button "Filter Preview Filter" at bounding box center [1495, 260] width 93 height 24
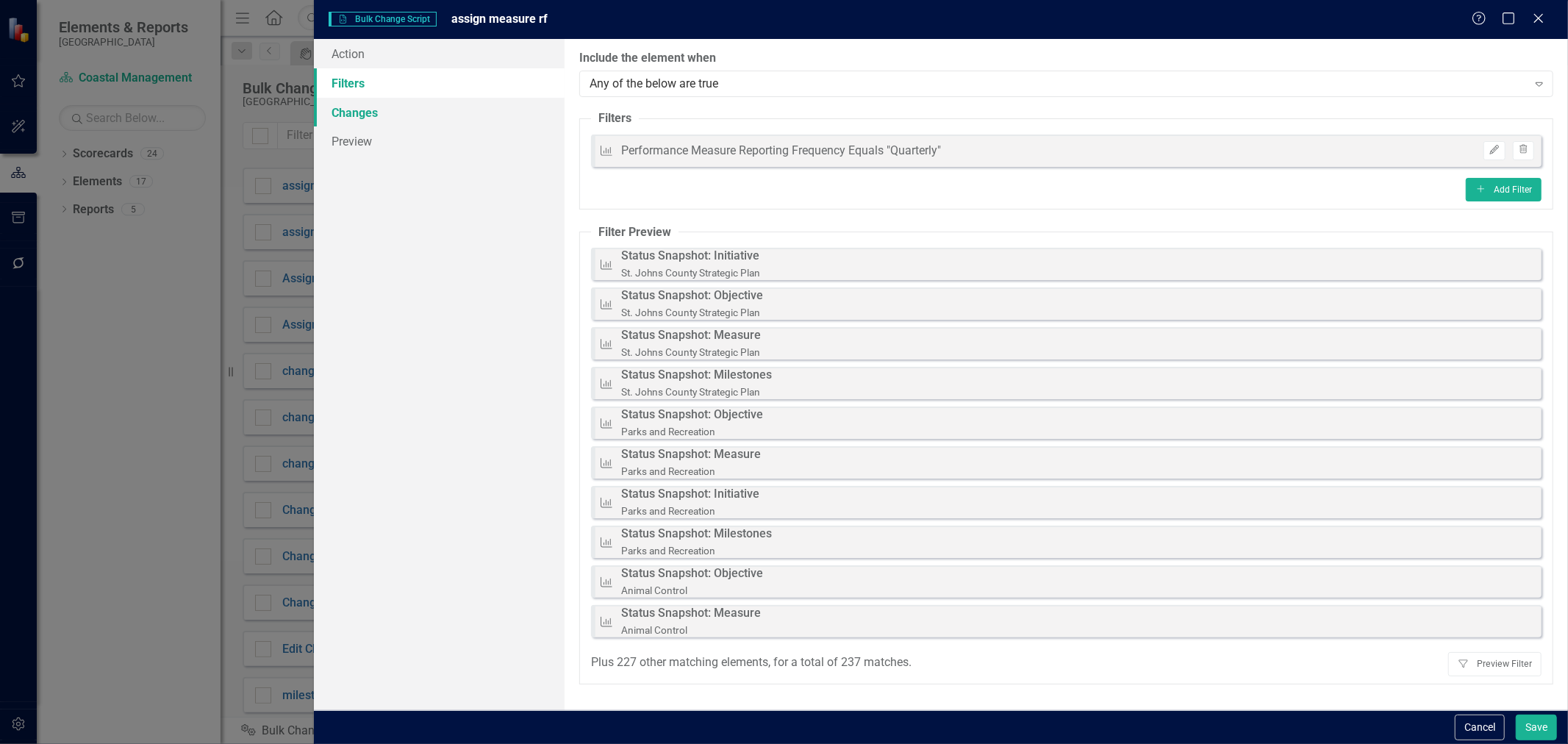
click at [458, 107] on link "Changes" at bounding box center [438, 112] width 251 height 29
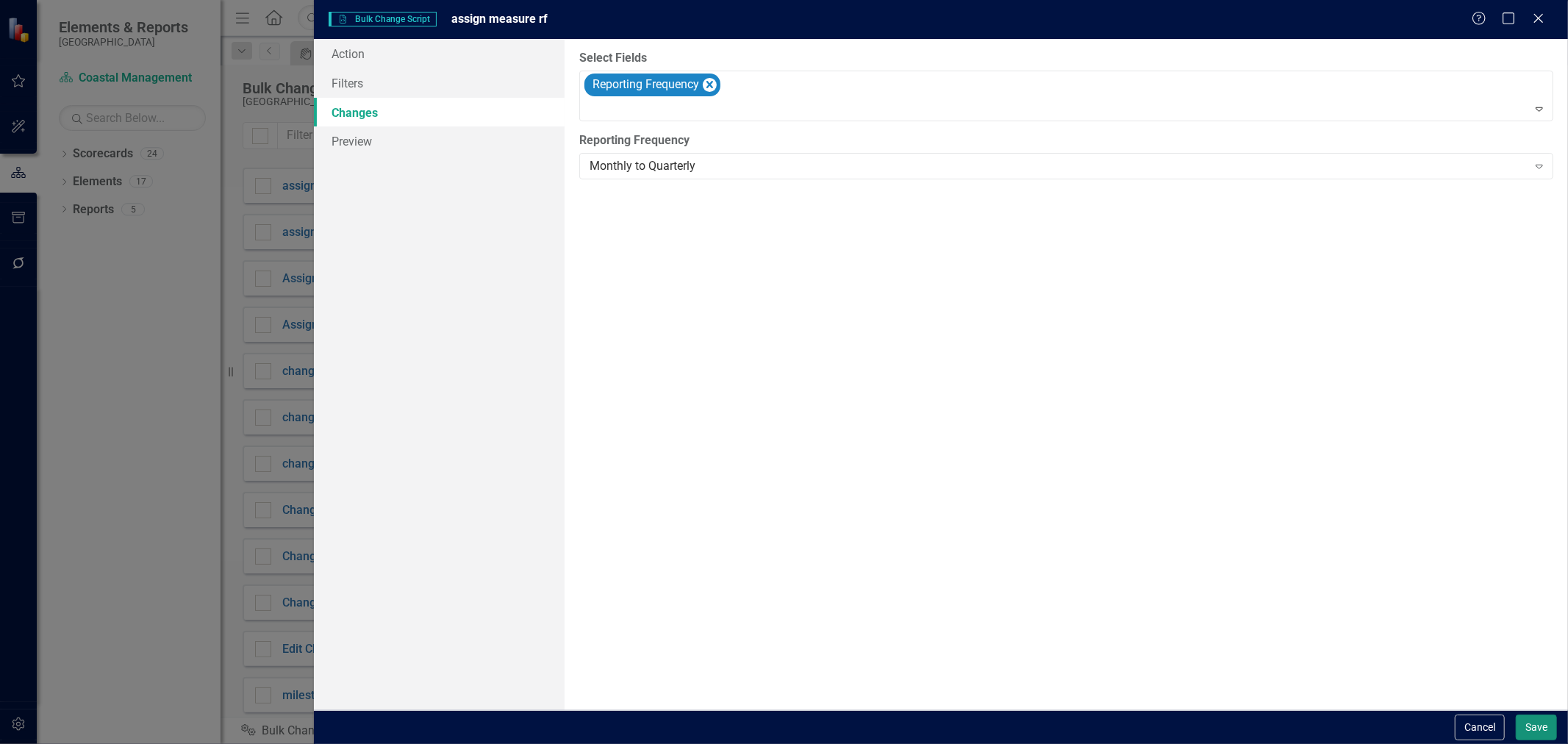
click at [1553, 726] on button "Save" at bounding box center [1536, 728] width 41 height 26
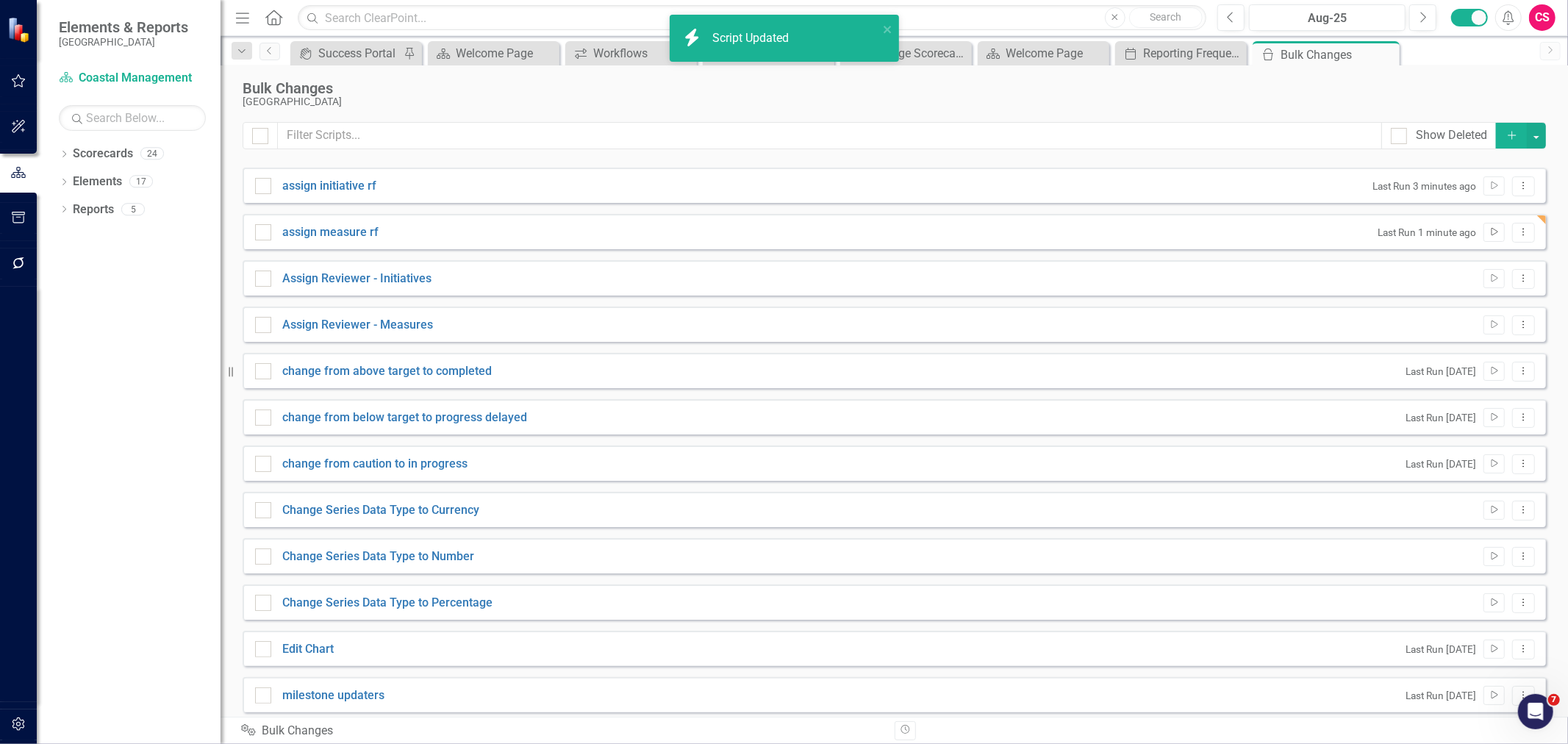
click at [1489, 232] on icon "Run Script" at bounding box center [1494, 232] width 11 height 9
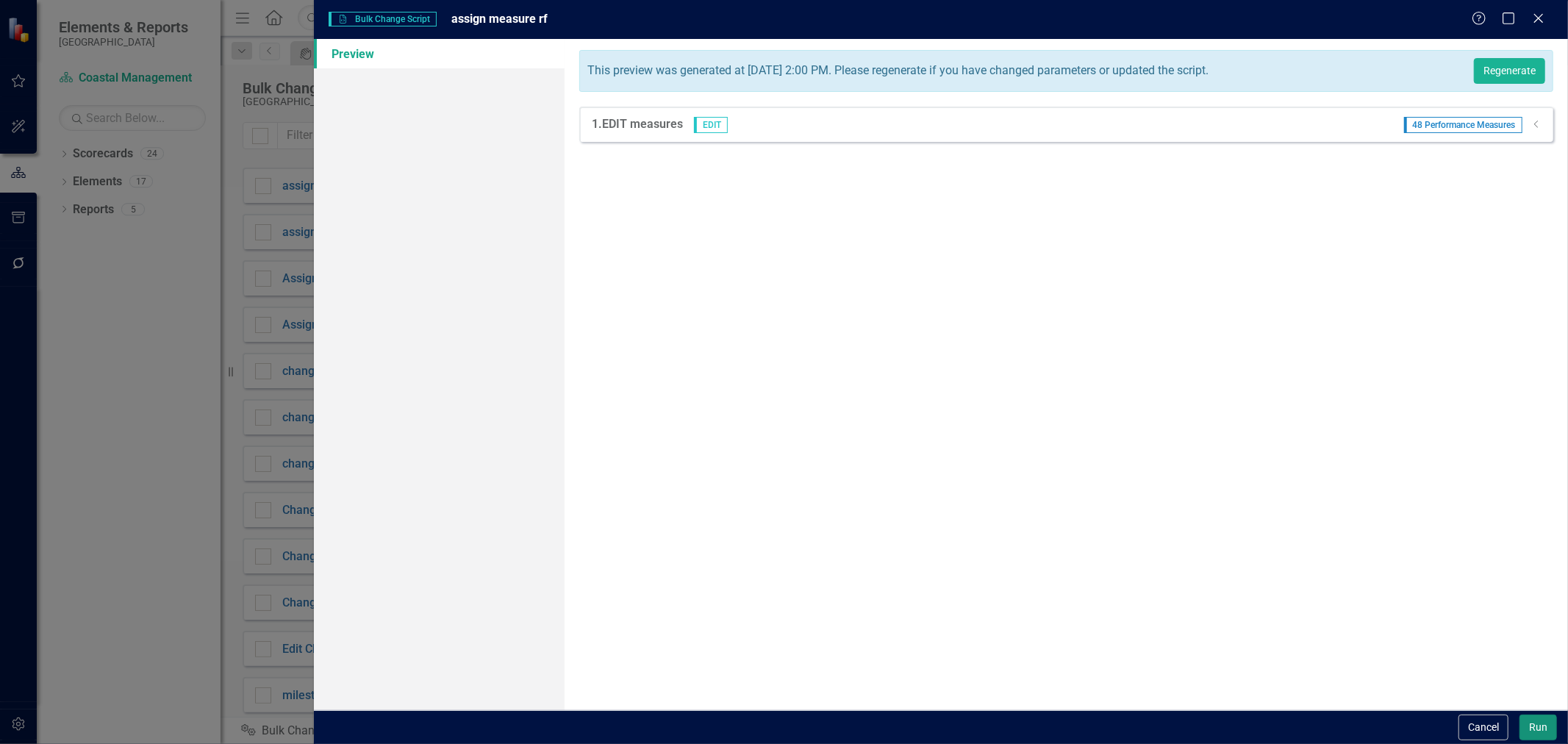
click at [1554, 730] on button "Run" at bounding box center [1538, 728] width 37 height 26
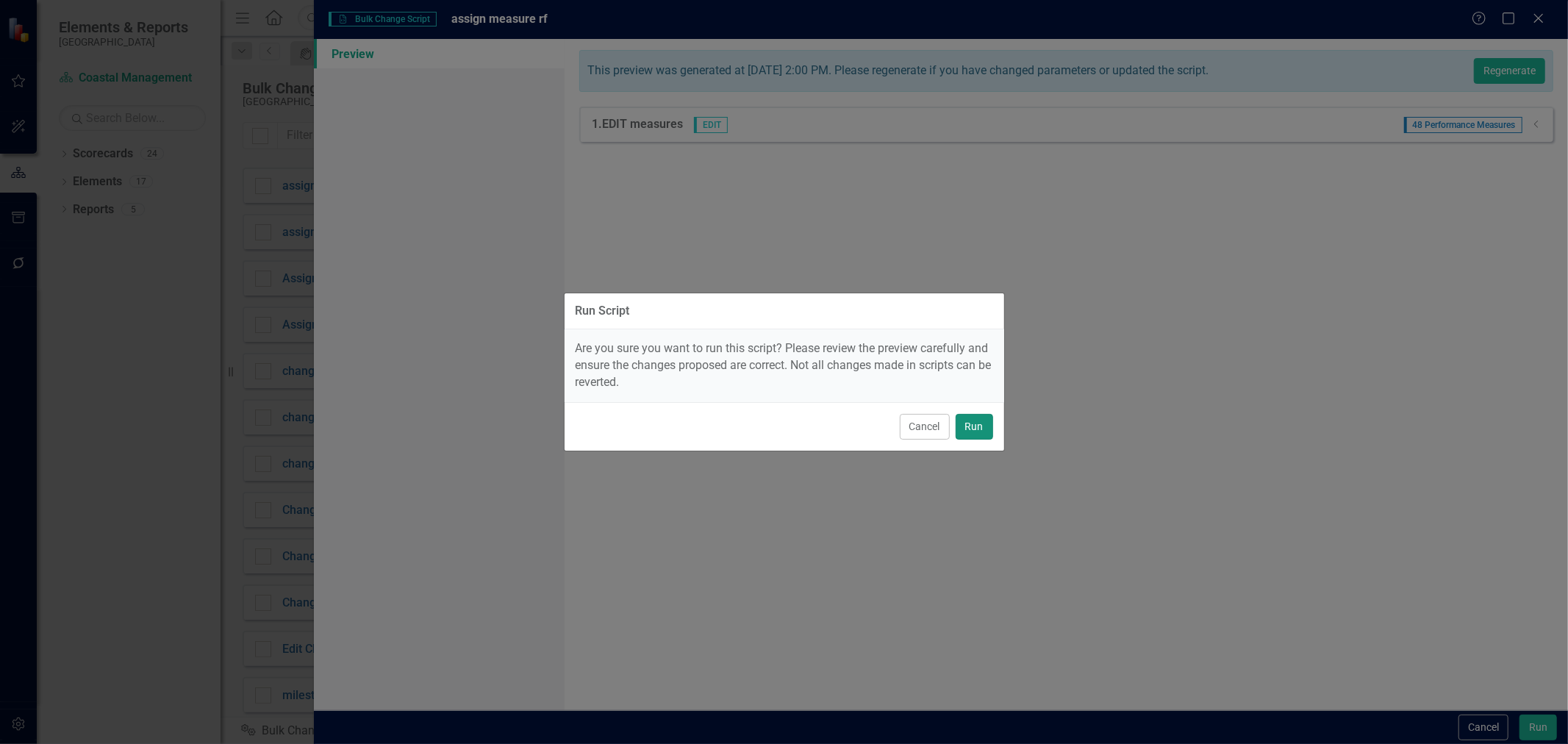
click at [965, 422] on button "Run" at bounding box center [974, 427] width 37 height 26
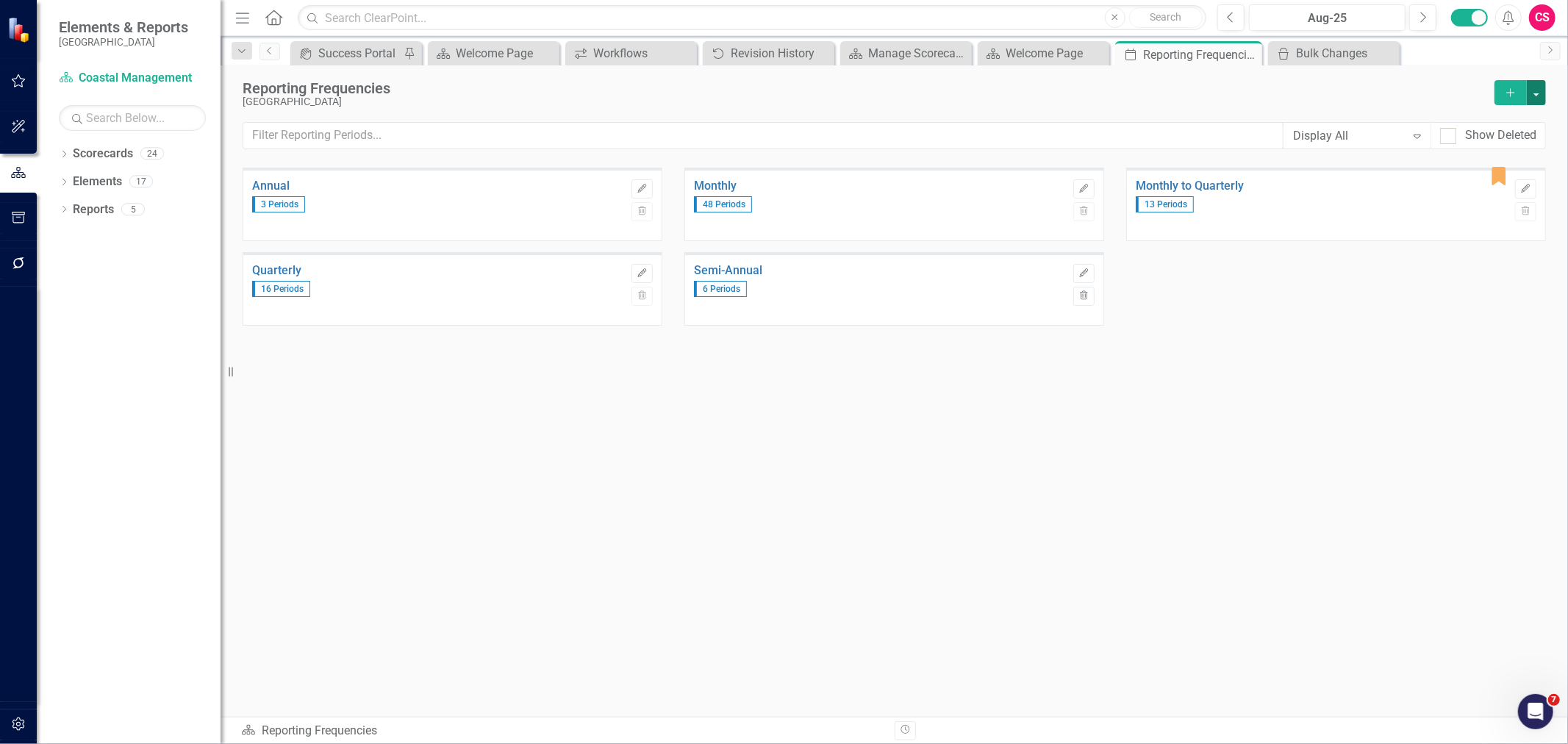
click at [1542, 98] on button "button" at bounding box center [1536, 92] width 19 height 25
click at [1498, 150] on link "Excel File Period Report" at bounding box center [1462, 147] width 165 height 27
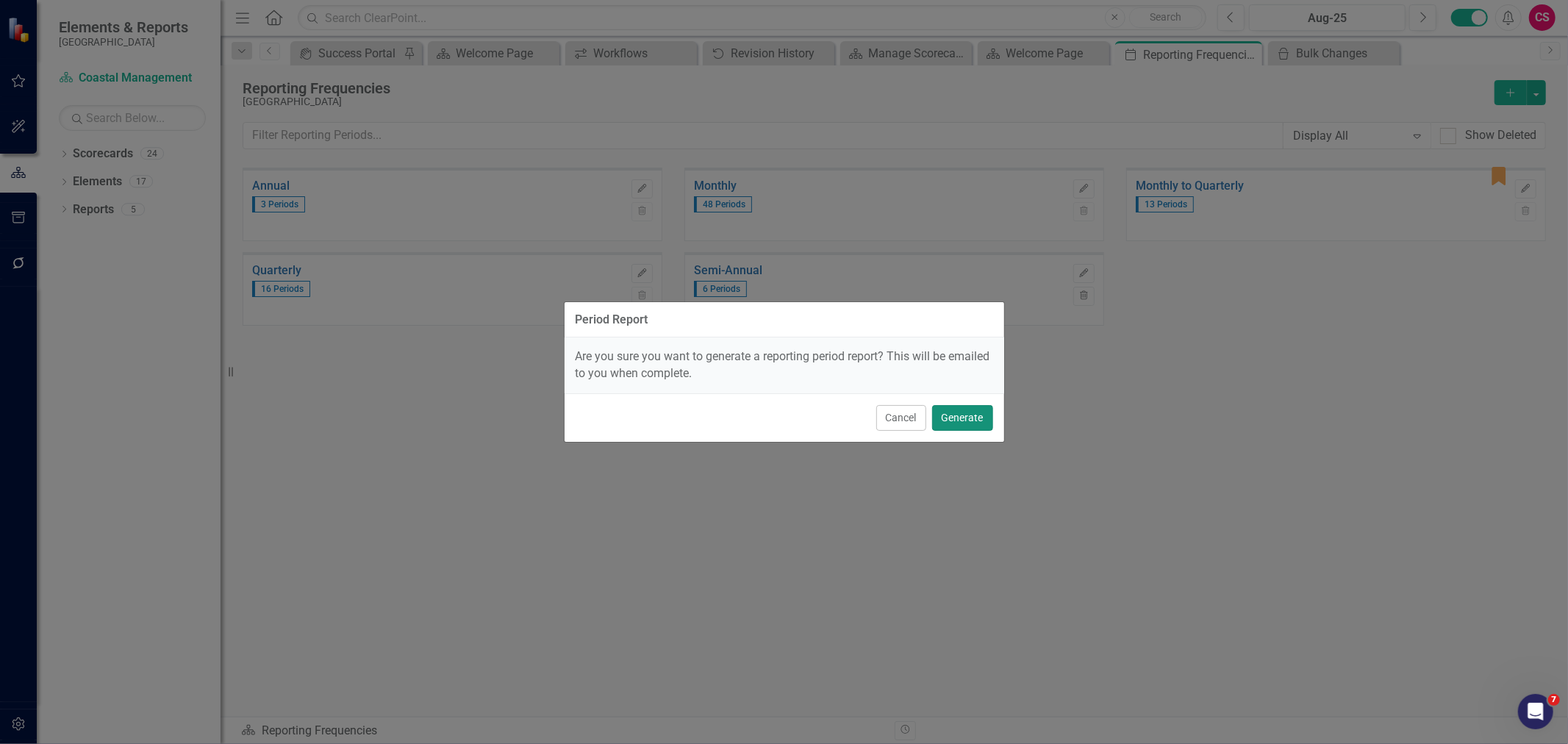
click at [957, 418] on button "Generate" at bounding box center [962, 418] width 61 height 26
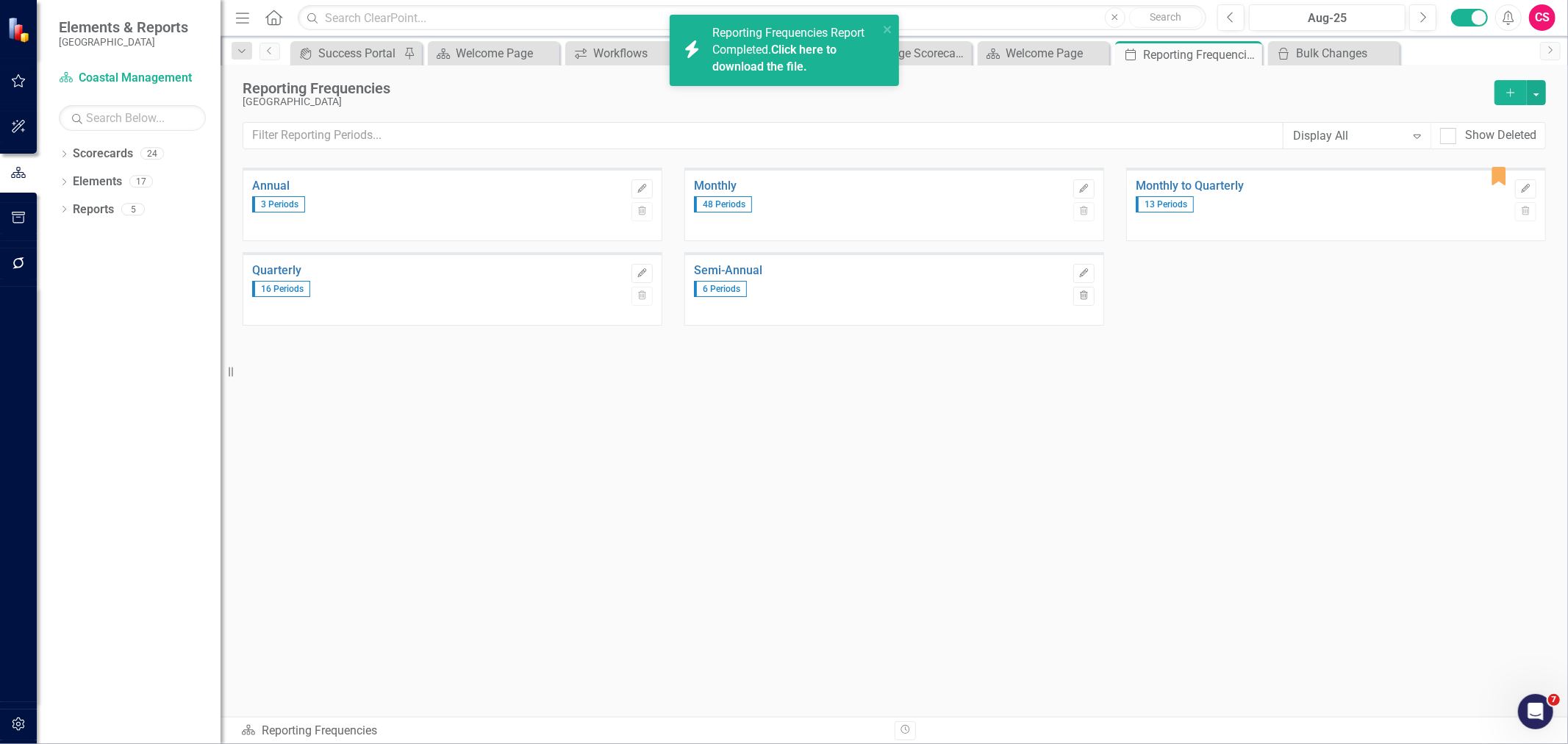
click at [758, 70] on link "Click here to download the file." at bounding box center [774, 58] width 124 height 31
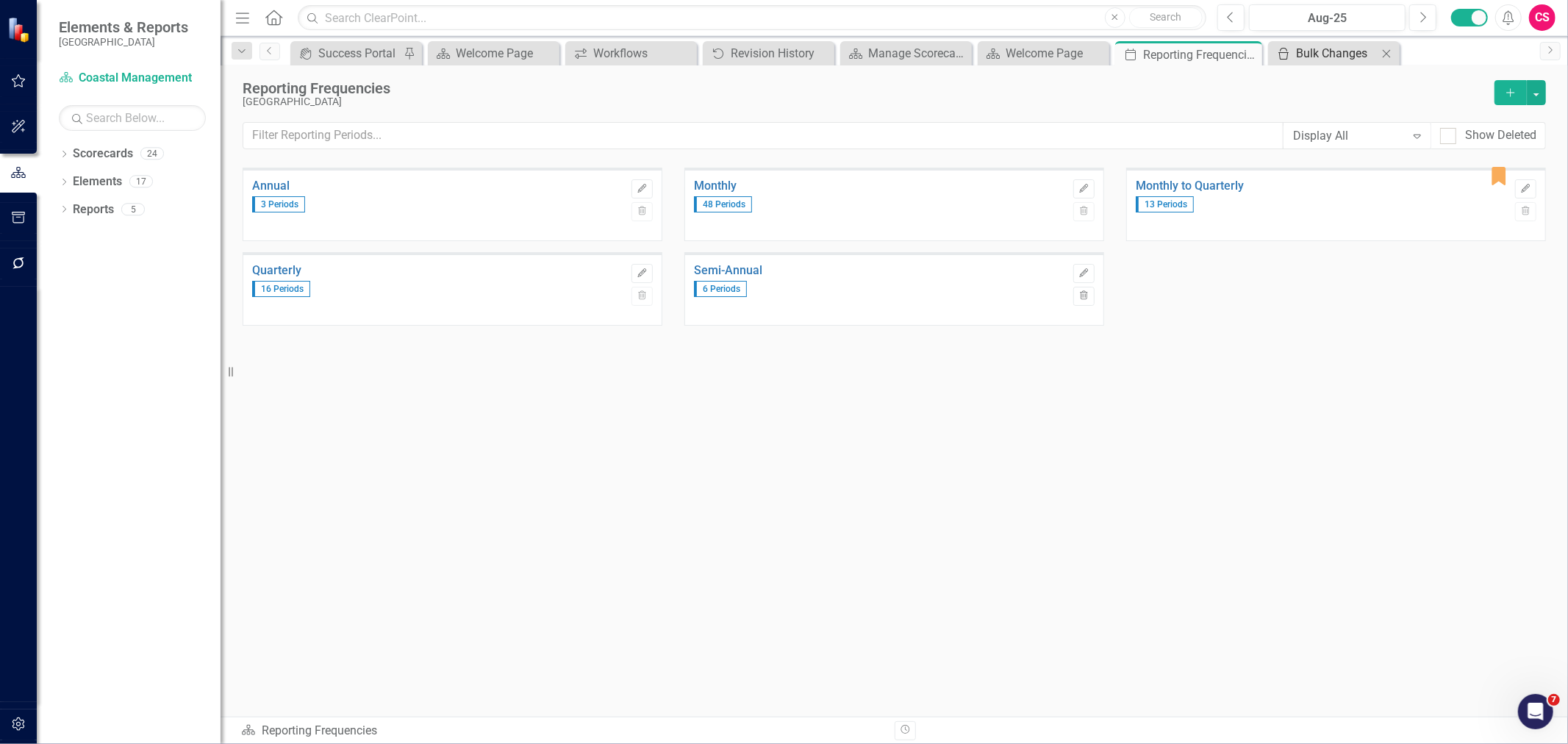
click at [1284, 50] on icon "icon.bulk-changes" at bounding box center [1284, 53] width 15 height 12
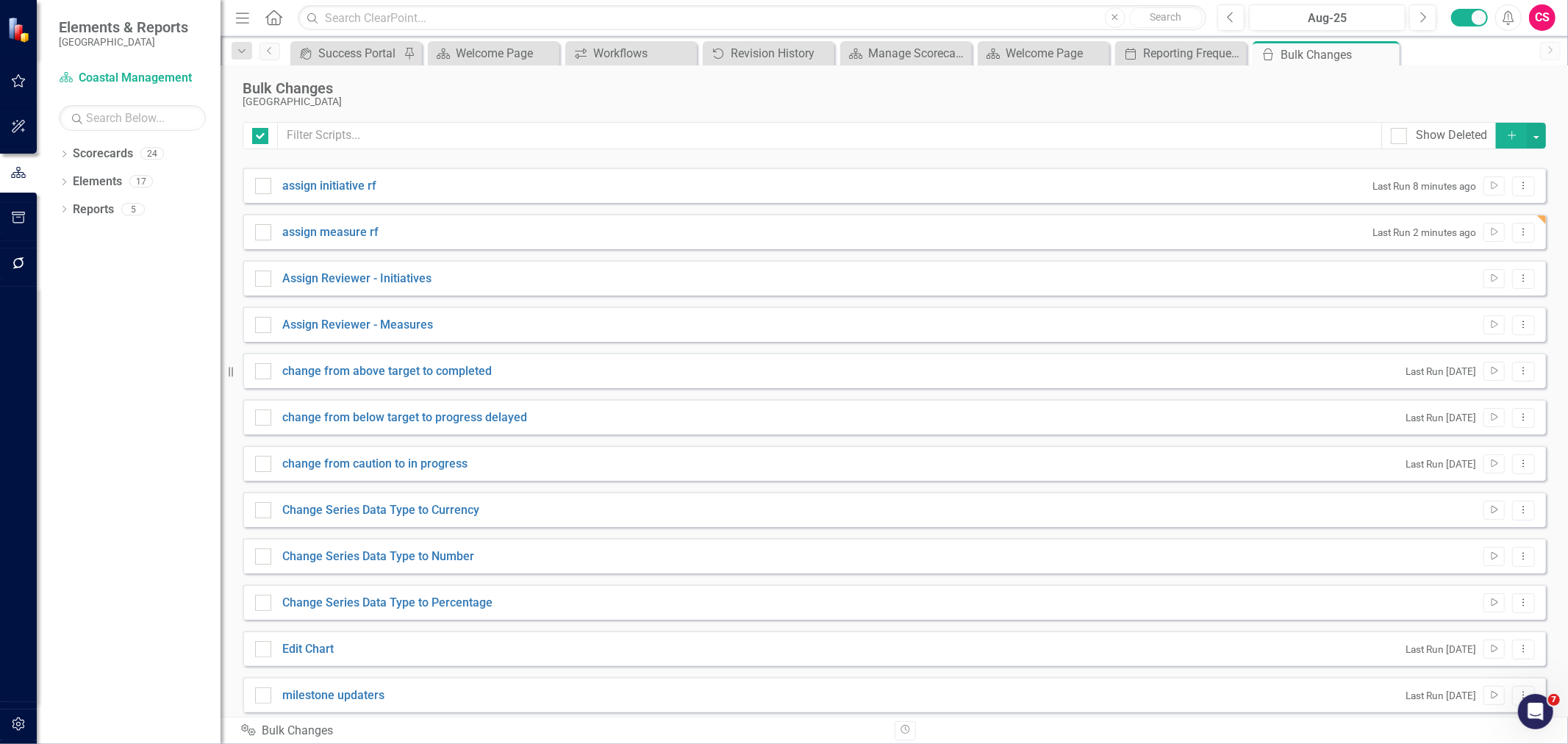
checkbox input "false"
click at [1517, 181] on icon "Dropdown Menu" at bounding box center [1523, 185] width 13 height 9
click at [1497, 237] on link "Edit Edit Script" at bounding box center [1465, 238] width 118 height 27
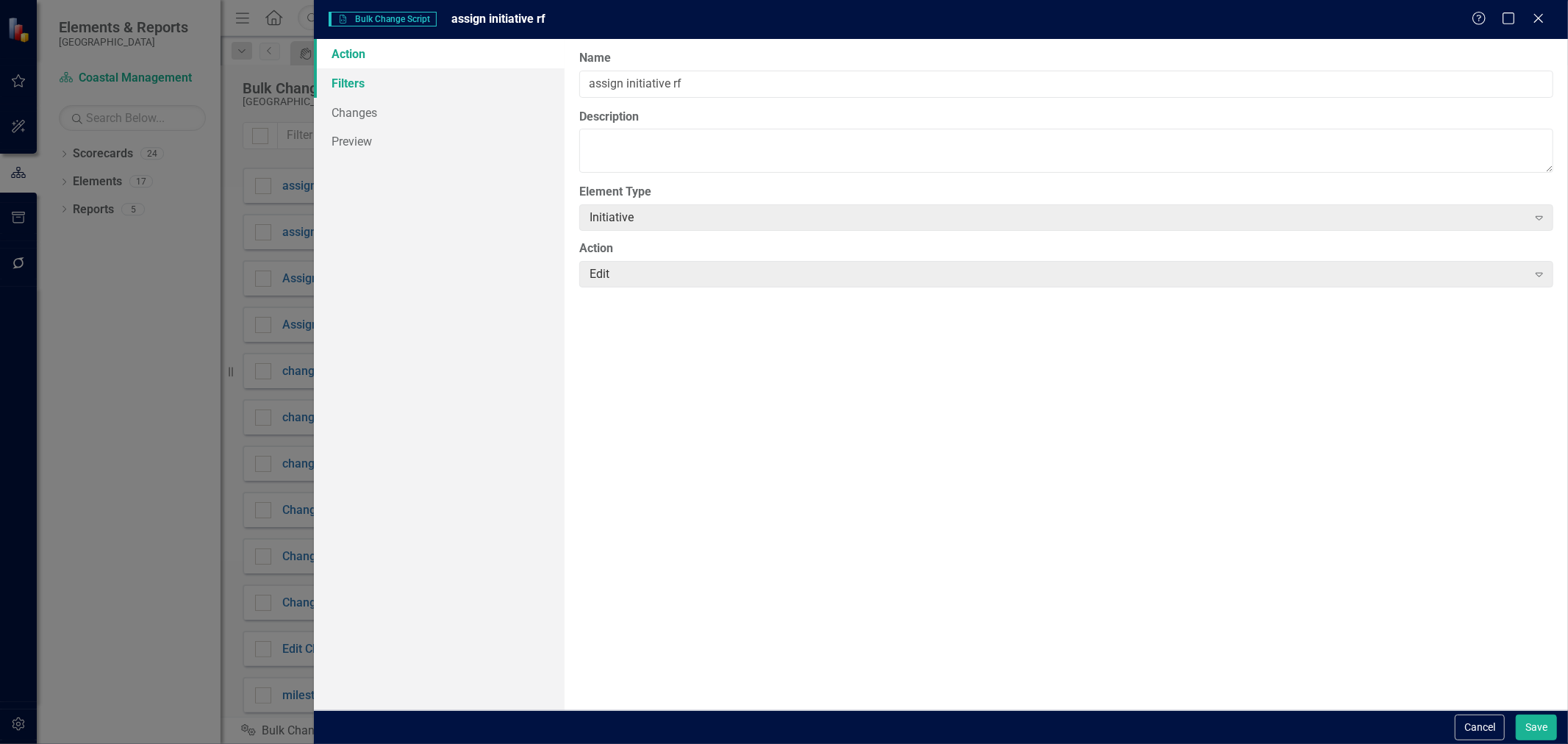
click at [393, 82] on link "Filters" at bounding box center [438, 83] width 251 height 29
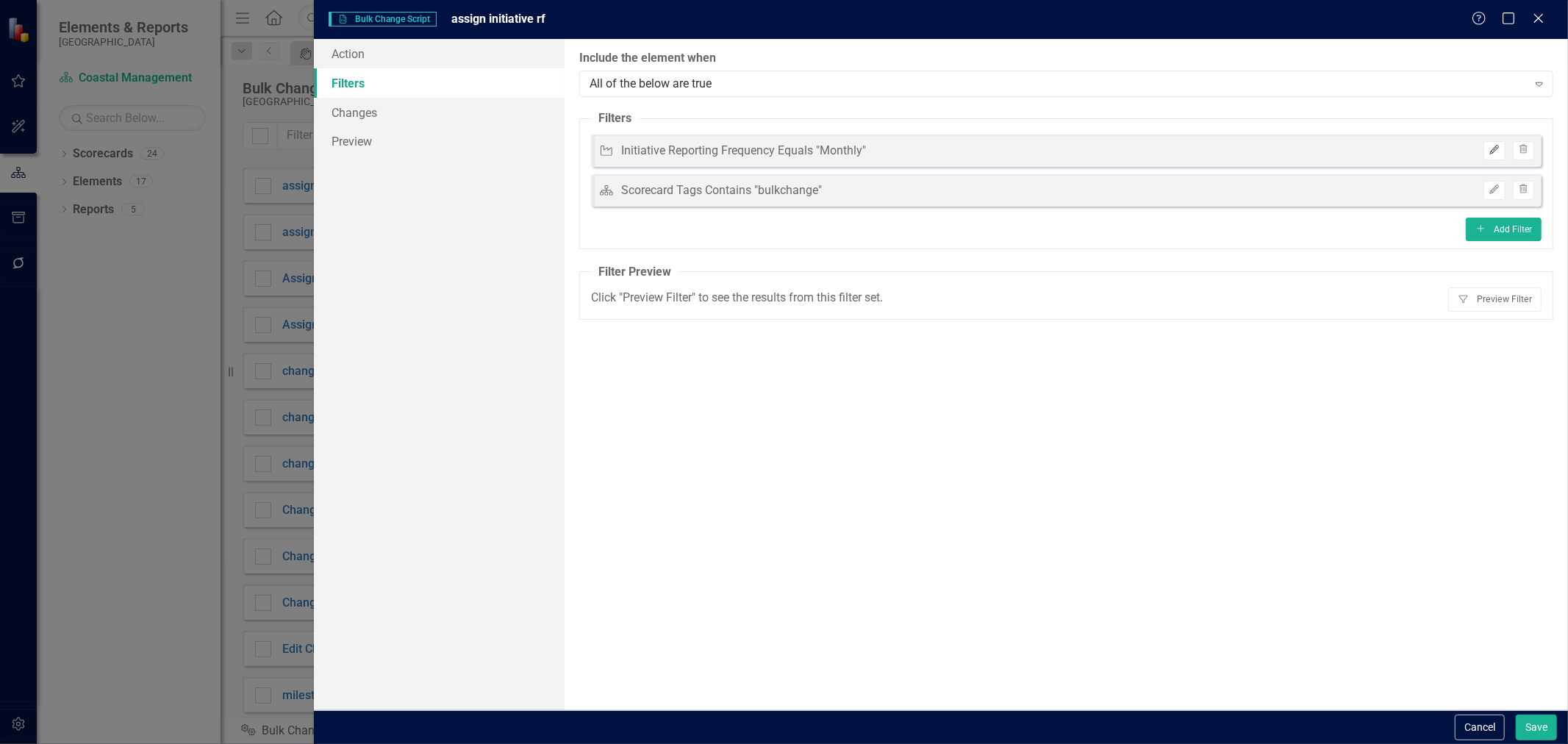
click at [1489, 149] on icon "Edit" at bounding box center [1494, 150] width 11 height 9
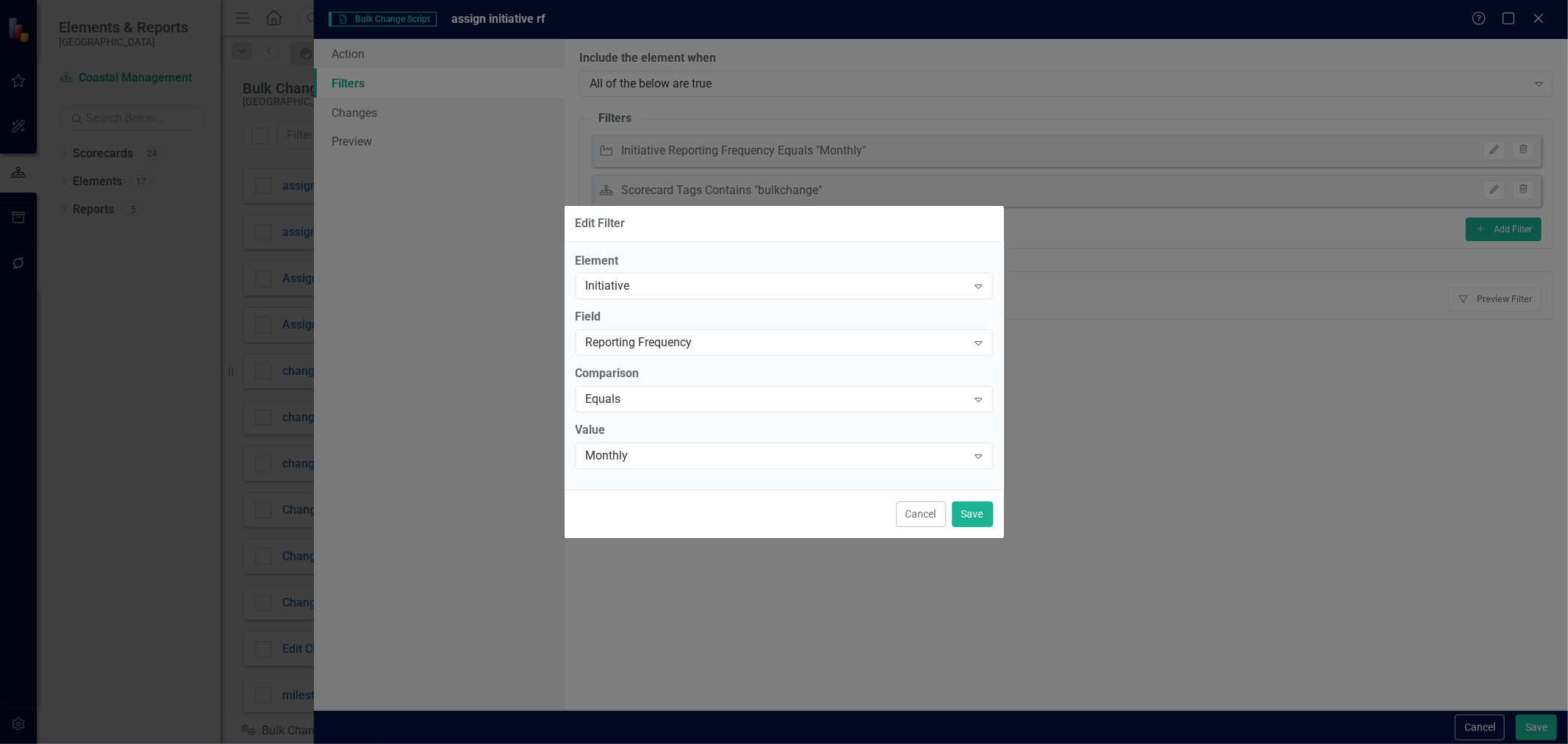
click at [746, 454] on div "Monthly" at bounding box center [777, 456] width 381 height 17
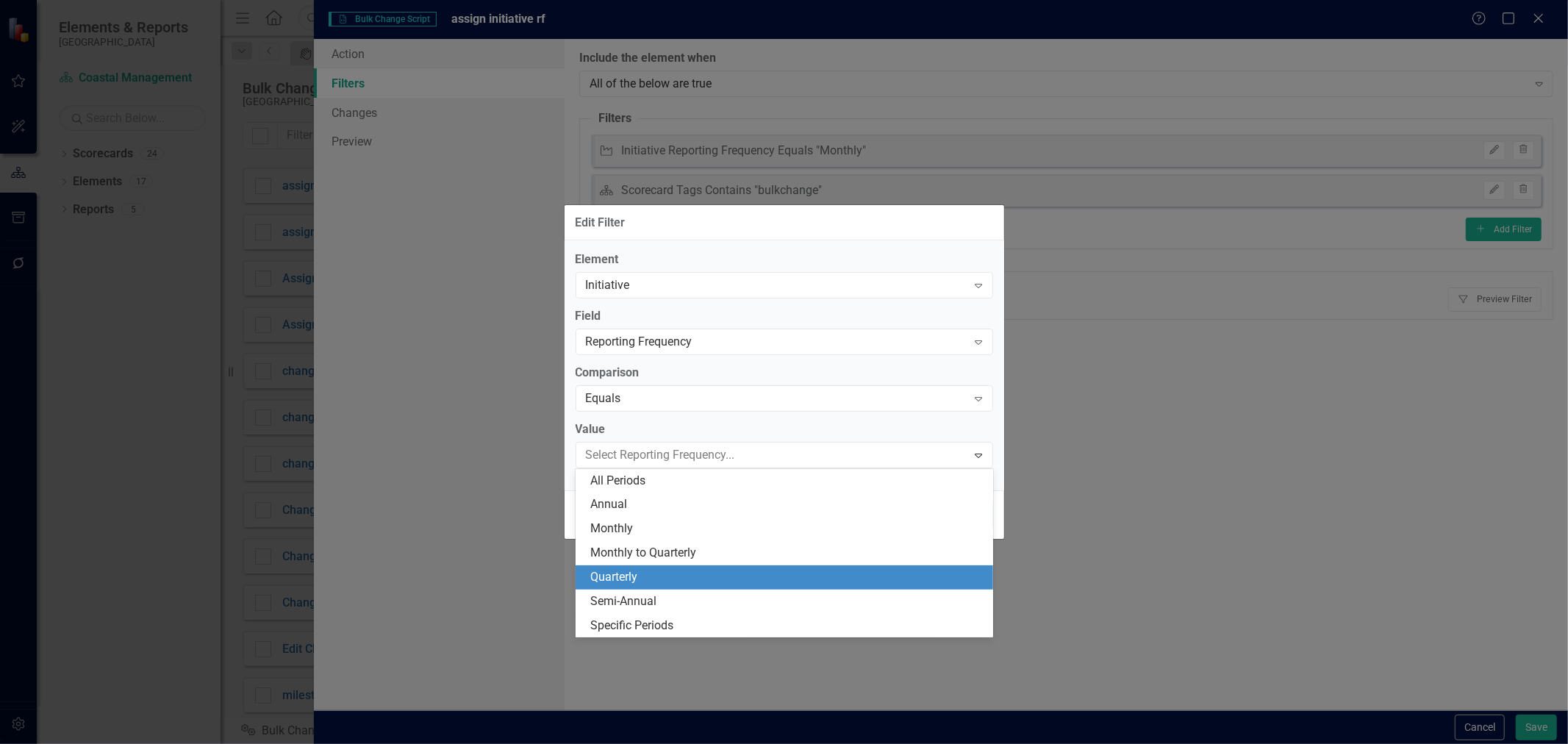
click at [682, 578] on div "Quarterly" at bounding box center [788, 577] width 394 height 17
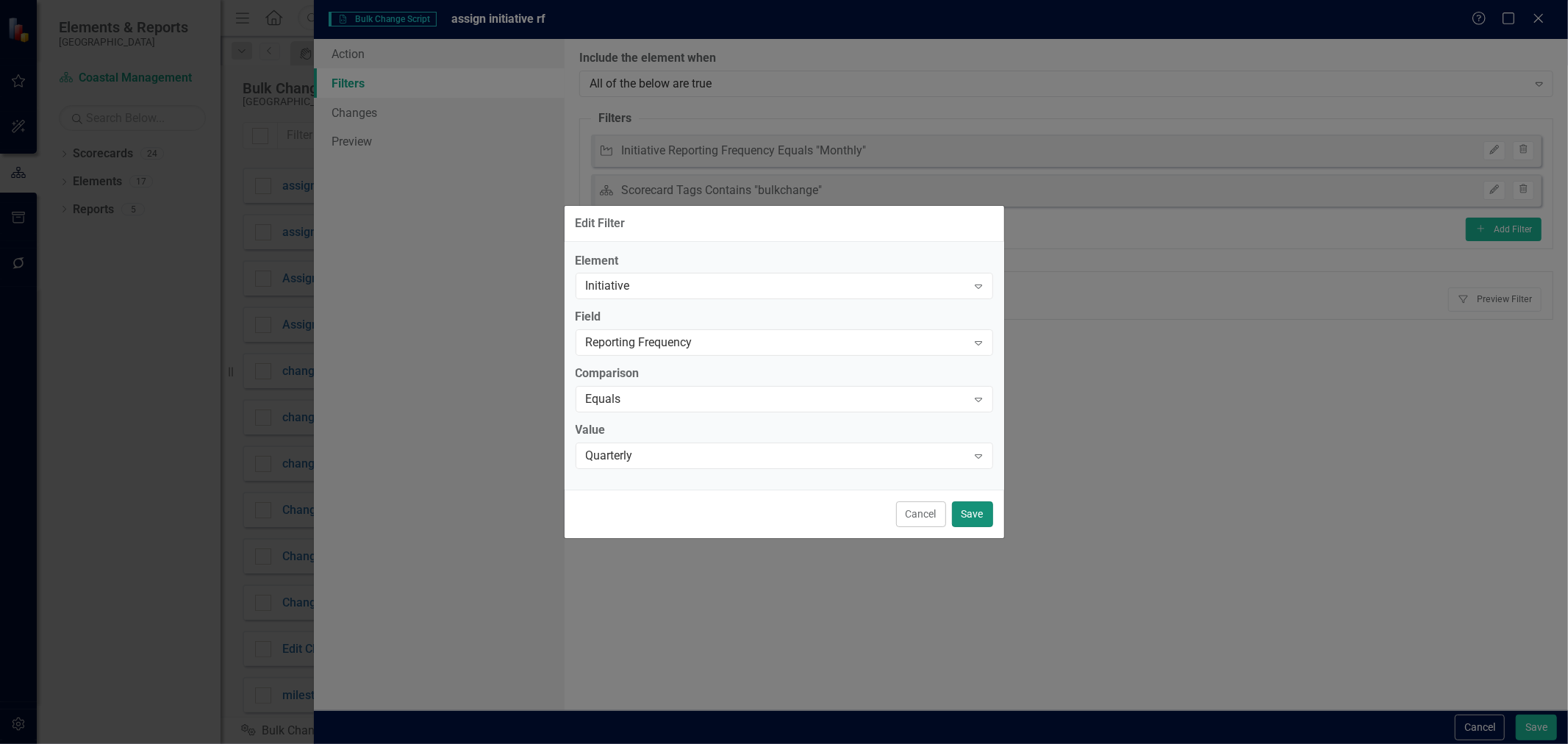
click at [978, 520] on button "Save" at bounding box center [972, 514] width 41 height 26
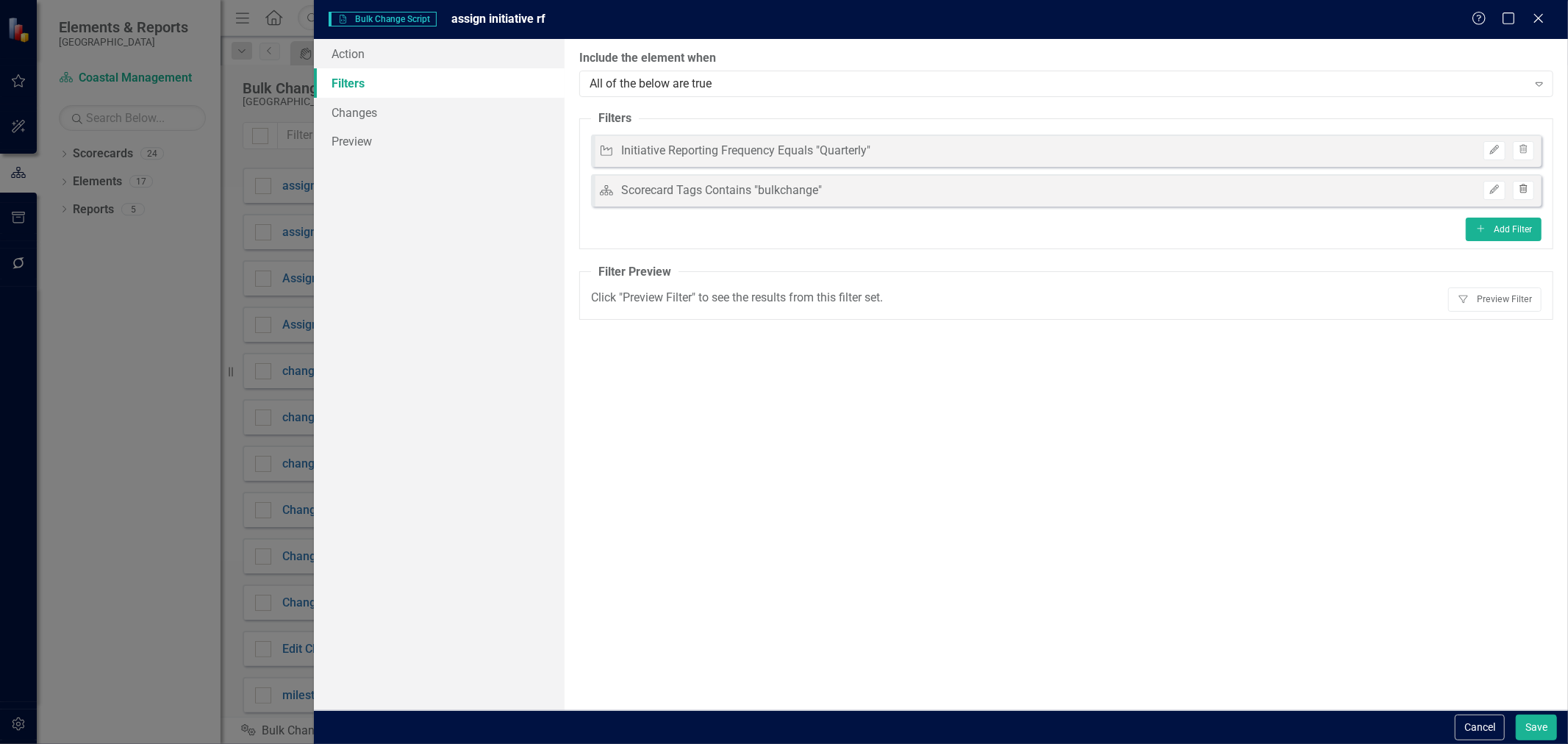
click at [1524, 184] on icon "button" at bounding box center [1523, 189] width 8 height 9
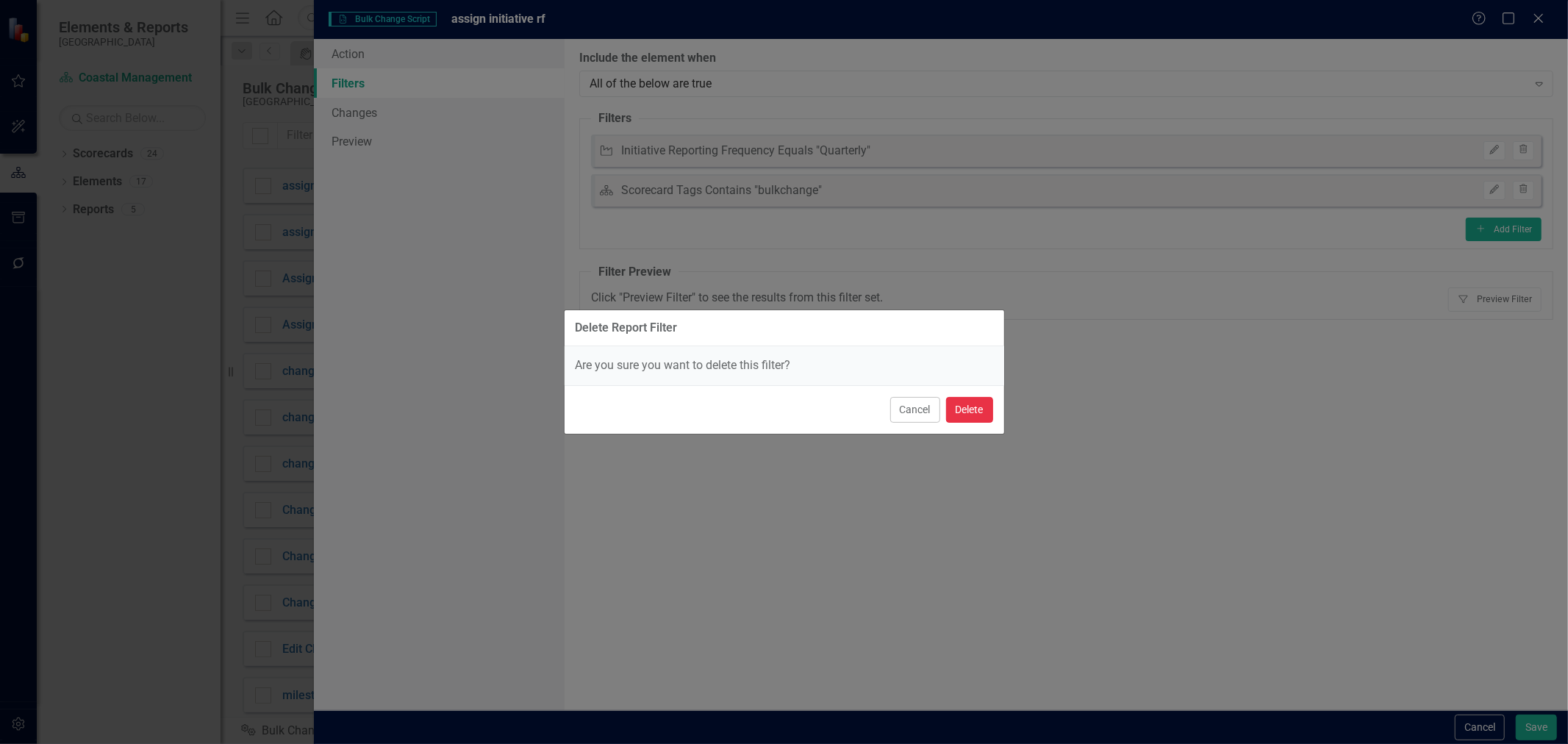
click at [971, 417] on button "Delete" at bounding box center [970, 409] width 47 height 26
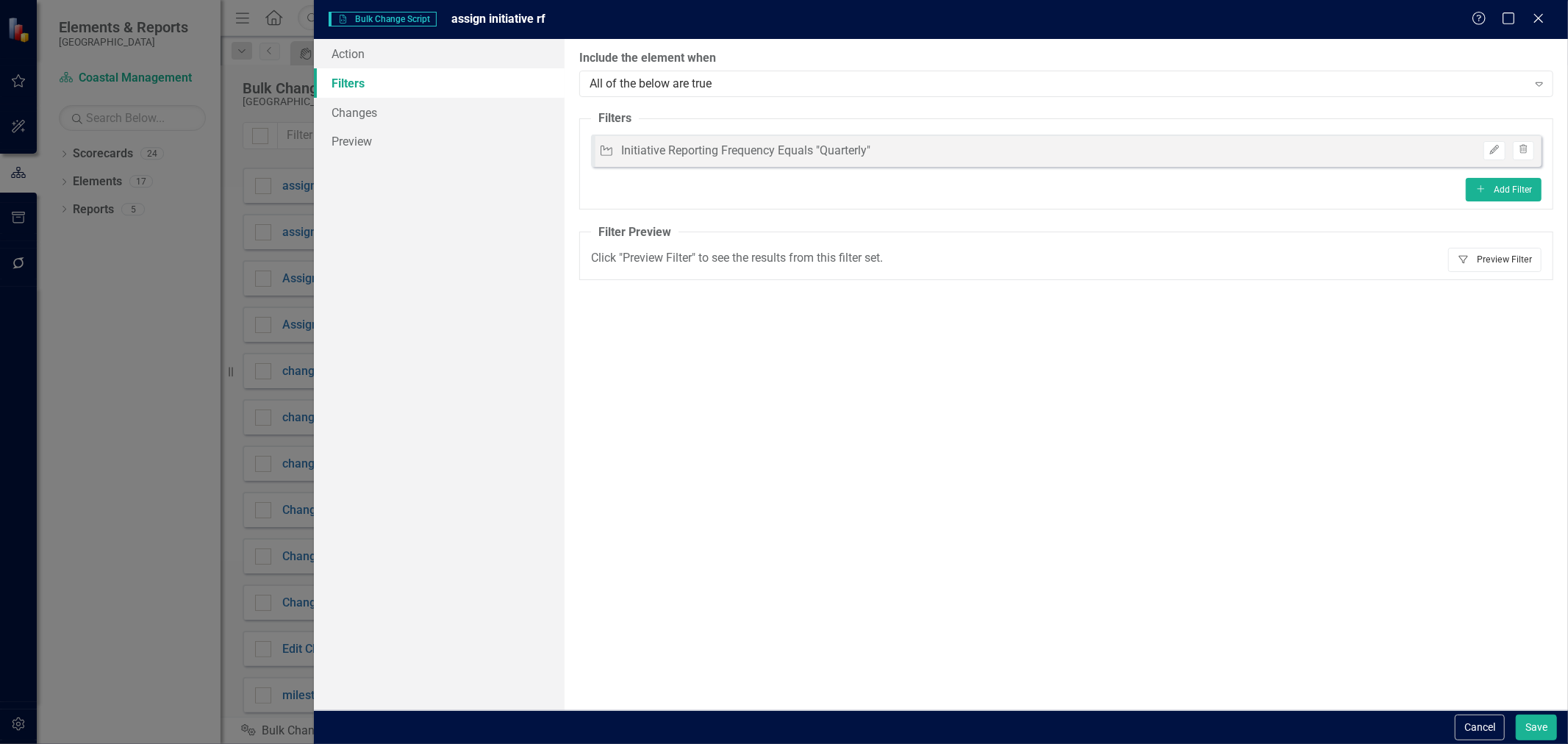
click at [1508, 259] on button "Filter Preview Filter" at bounding box center [1495, 260] width 93 height 24
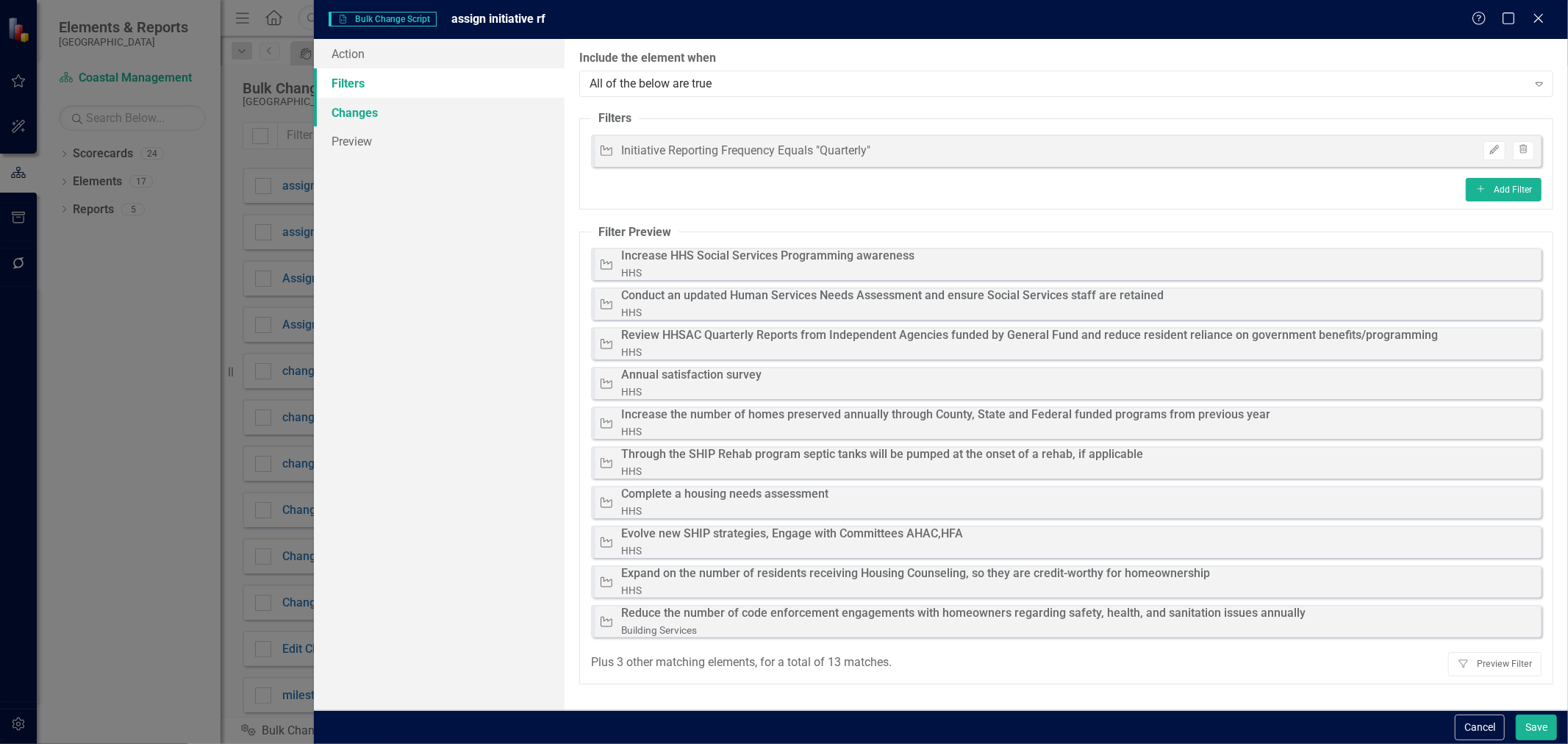
click at [427, 100] on link "Changes" at bounding box center [438, 112] width 251 height 29
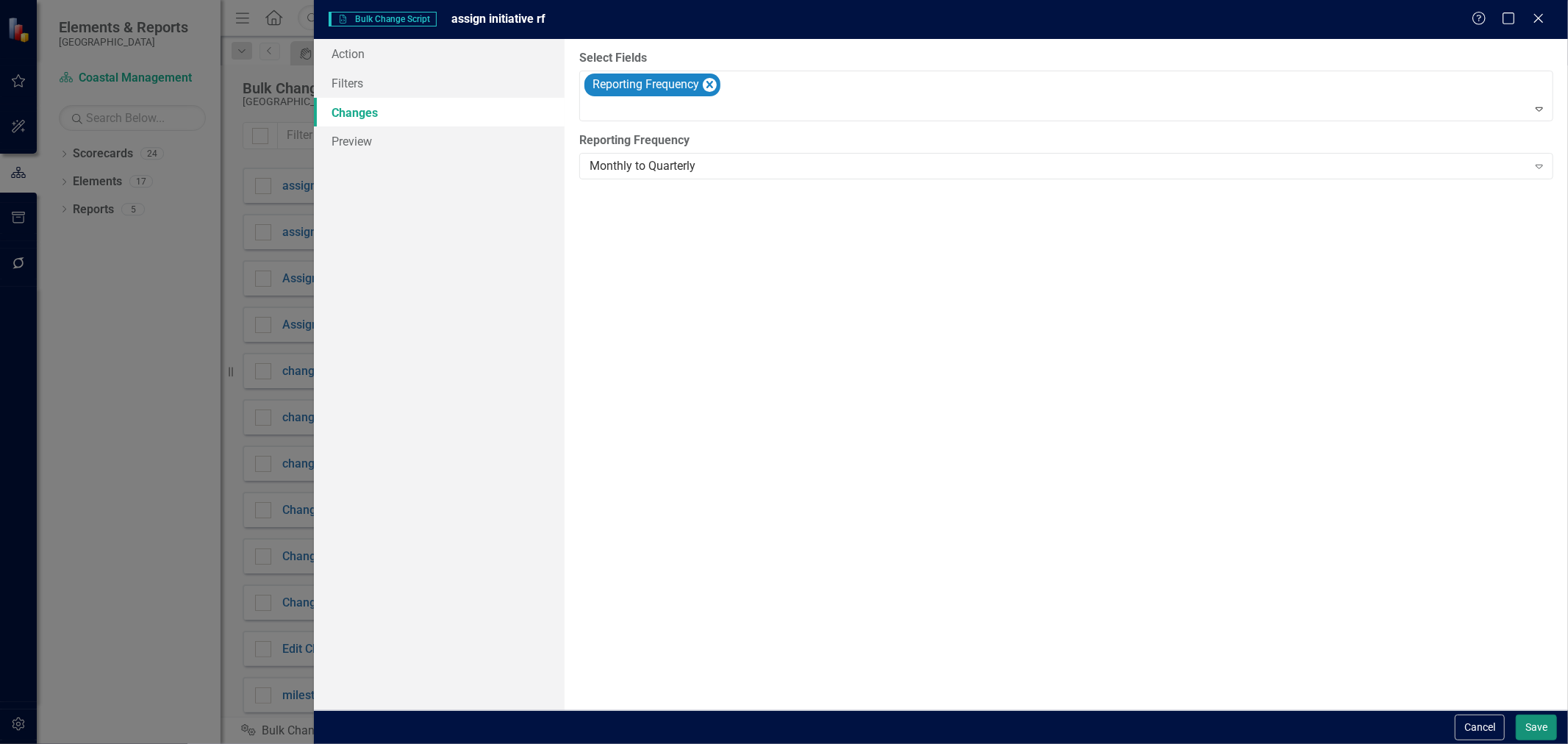
click at [1551, 733] on button "Save" at bounding box center [1536, 728] width 41 height 26
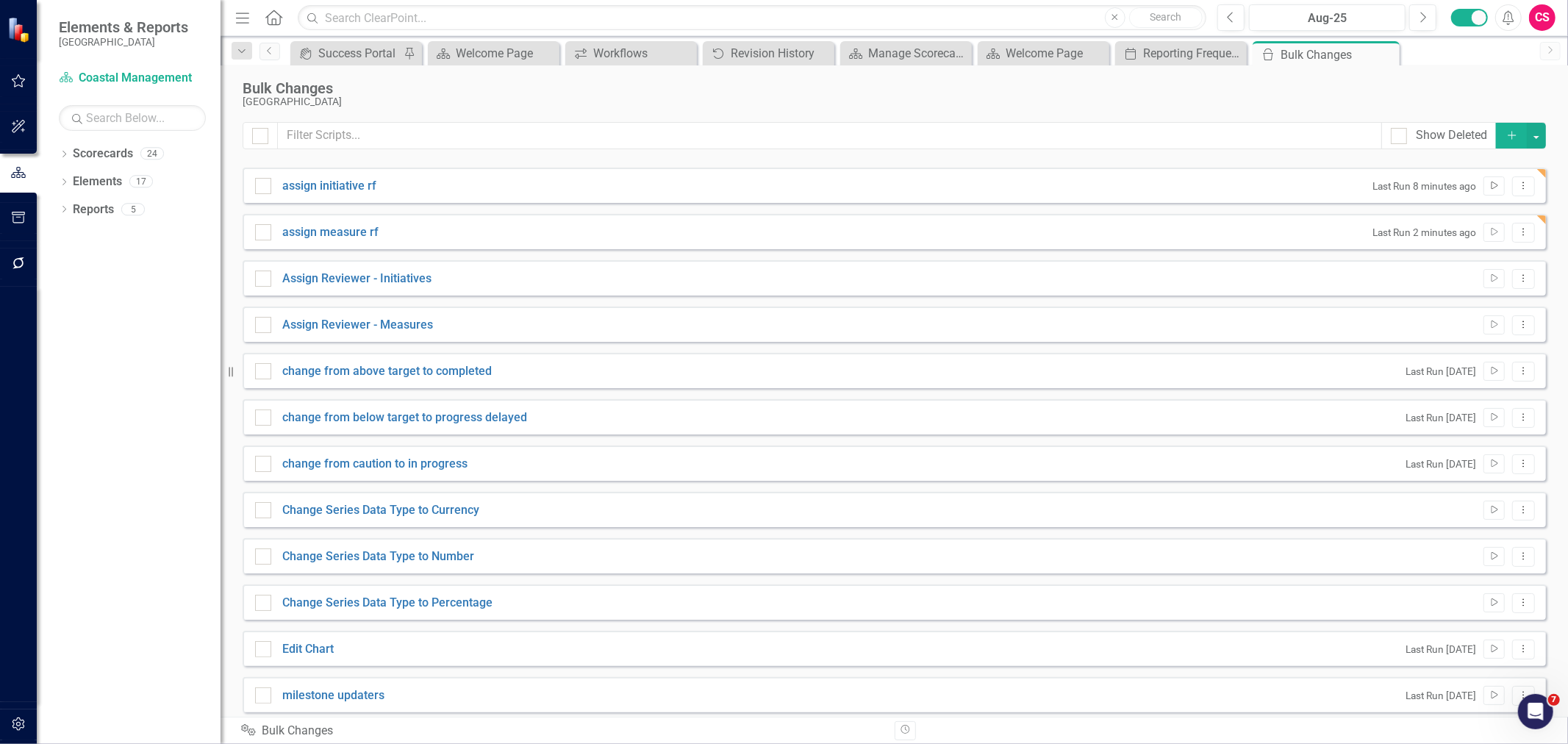
click at [1489, 182] on icon "Run Script" at bounding box center [1494, 186] width 11 height 9
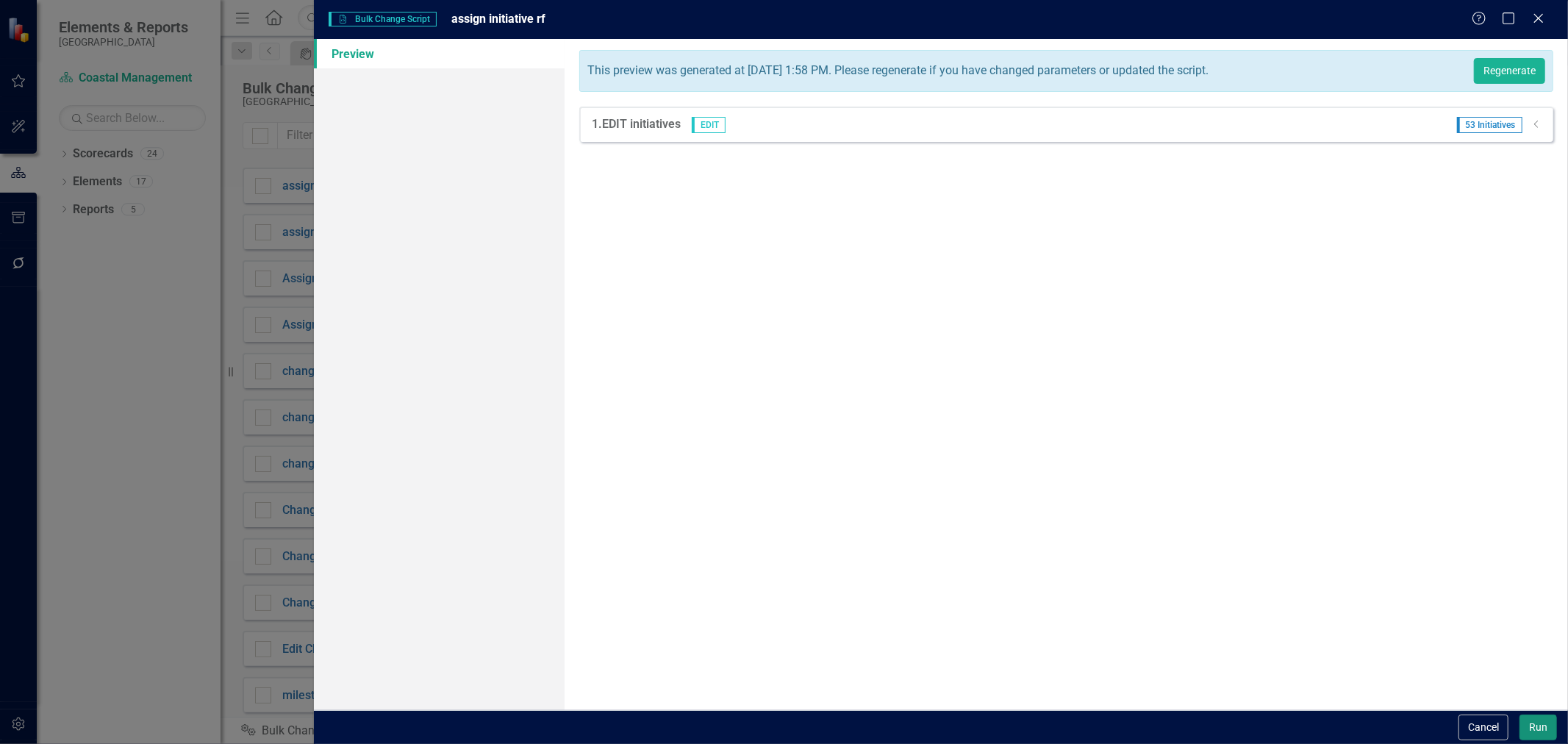
click at [1544, 719] on button "Run" at bounding box center [1538, 728] width 37 height 26
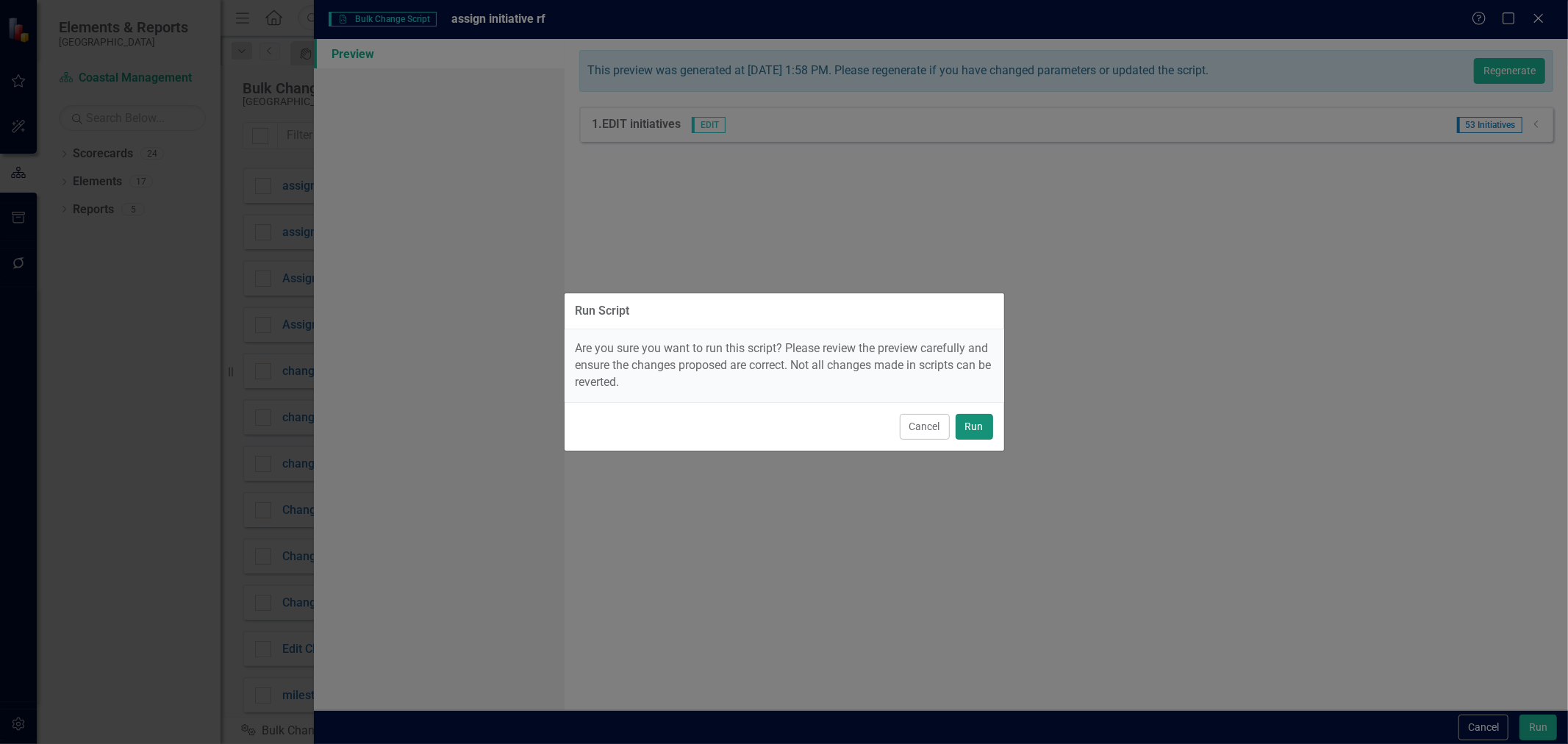
click at [977, 423] on button "Run" at bounding box center [974, 427] width 37 height 26
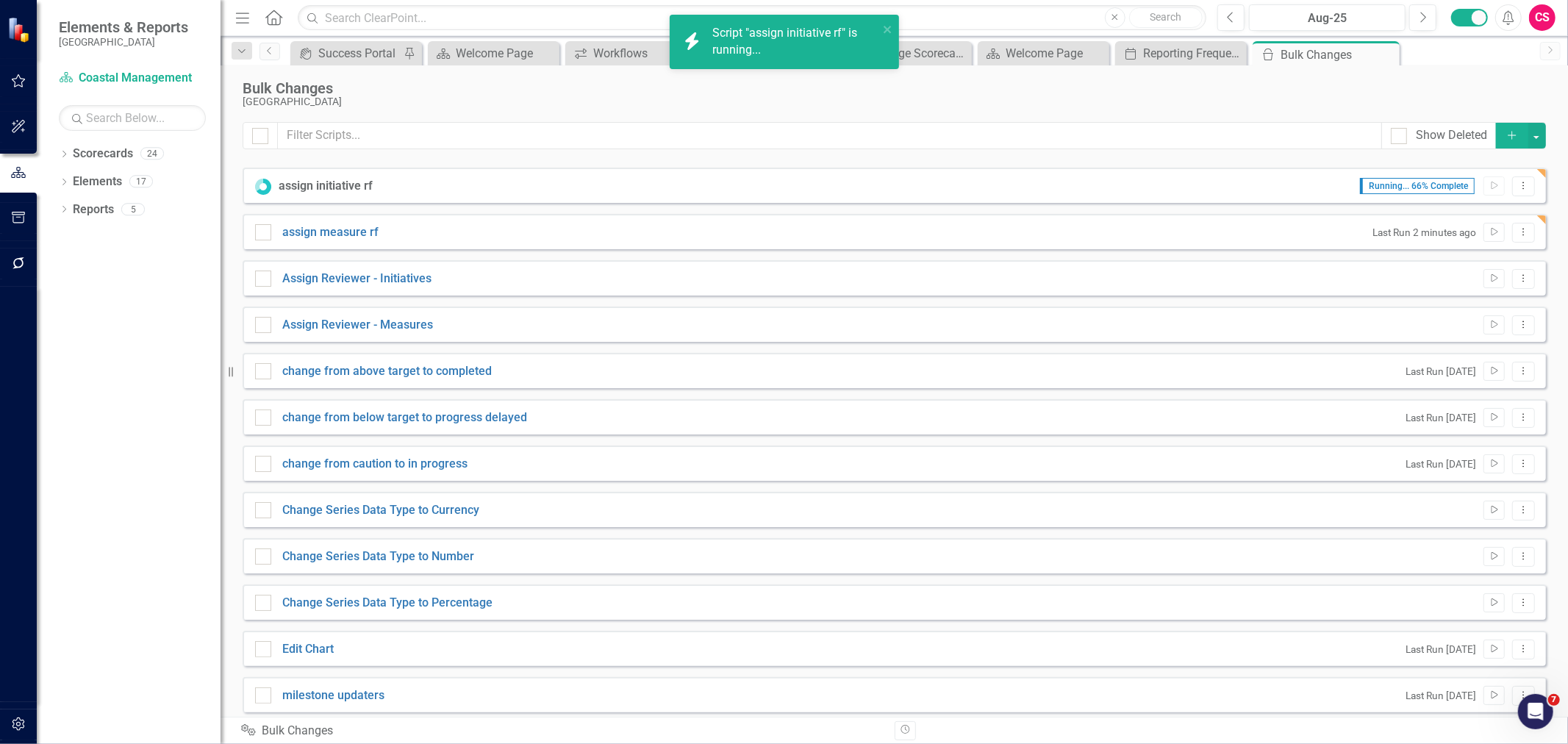
click at [1501, 141] on button "Add" at bounding box center [1511, 136] width 32 height 26
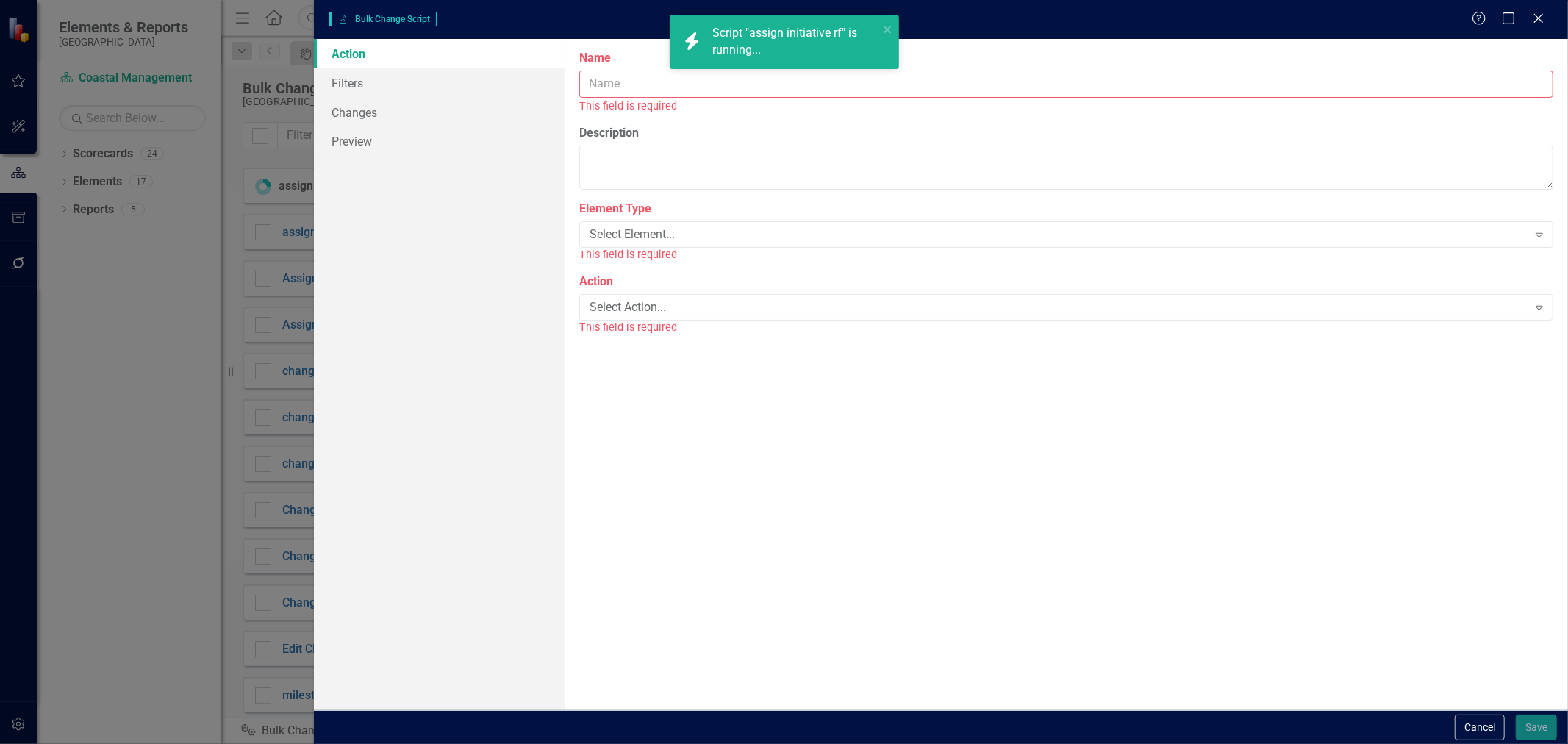
click at [825, 83] on div "icon.bolt Script "assign initiative rf" is running..." at bounding box center [784, 47] width 235 height 72
click at [792, 86] on body "icon.bolt Script "assign initiative rf" is running... Elements & Reports St. Jo…" at bounding box center [784, 372] width 1568 height 744
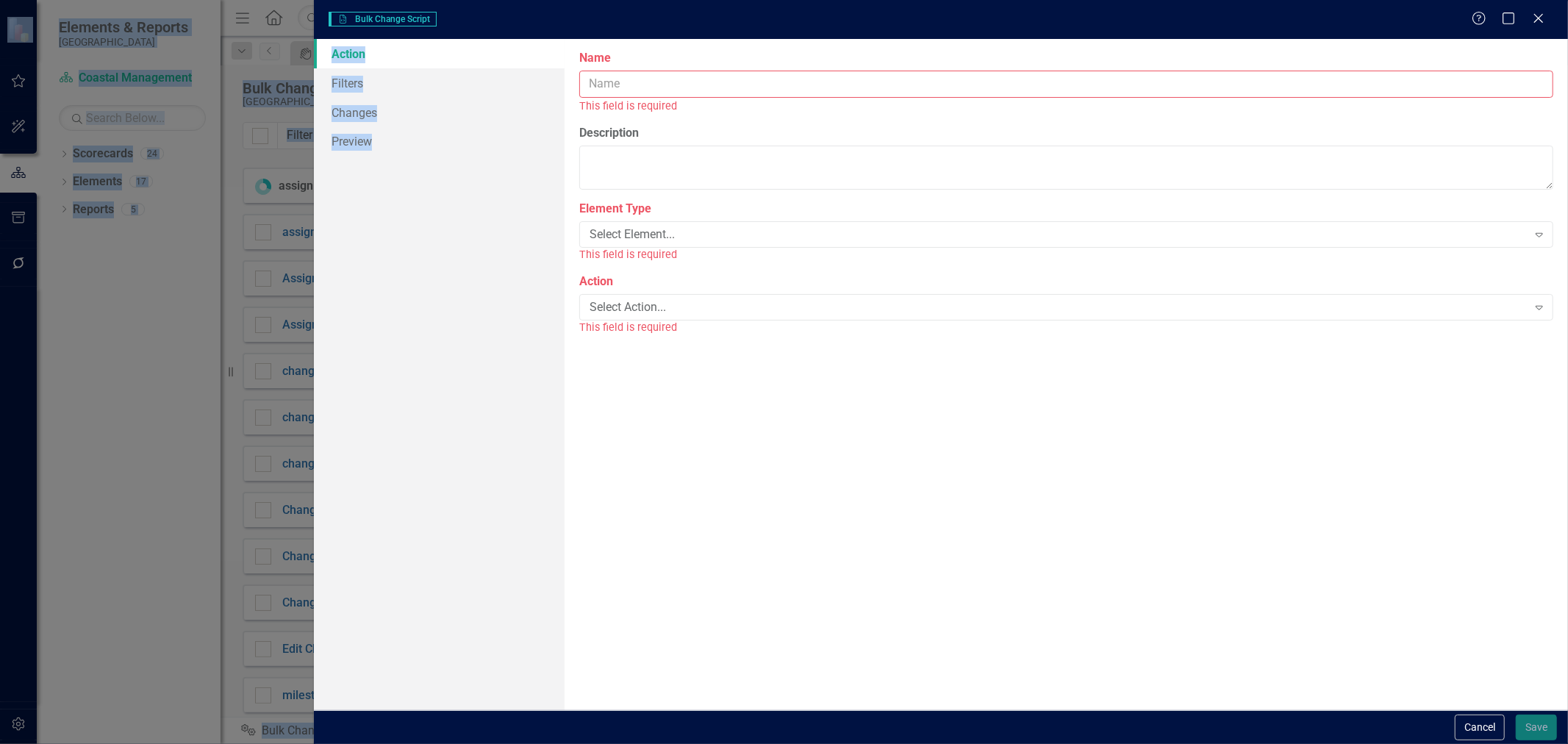
click at [788, 90] on input "Name" at bounding box center [1066, 84] width 974 height 27
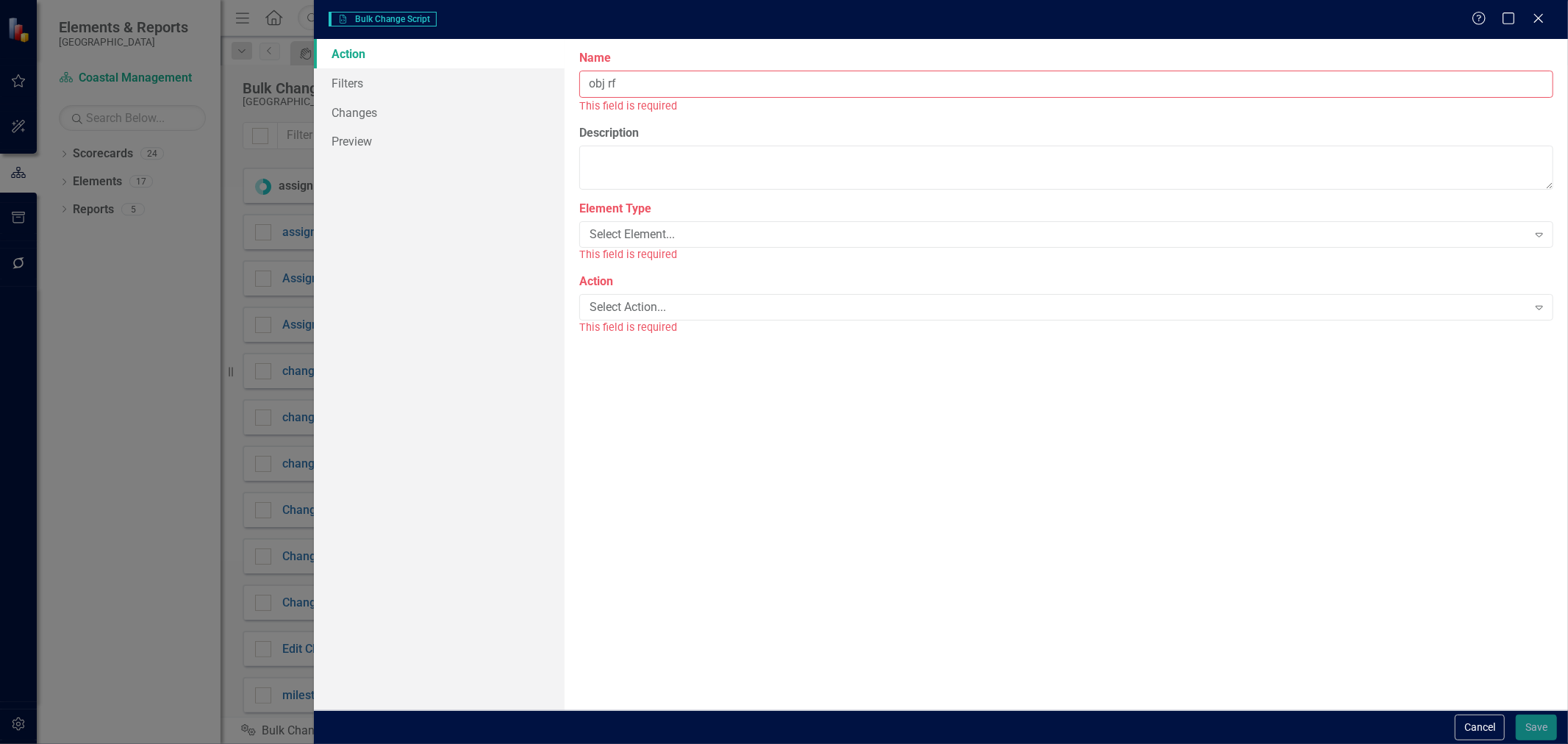
type input "obj rf"
click at [678, 218] on div "Select Element..." at bounding box center [1058, 218] width 938 height 17
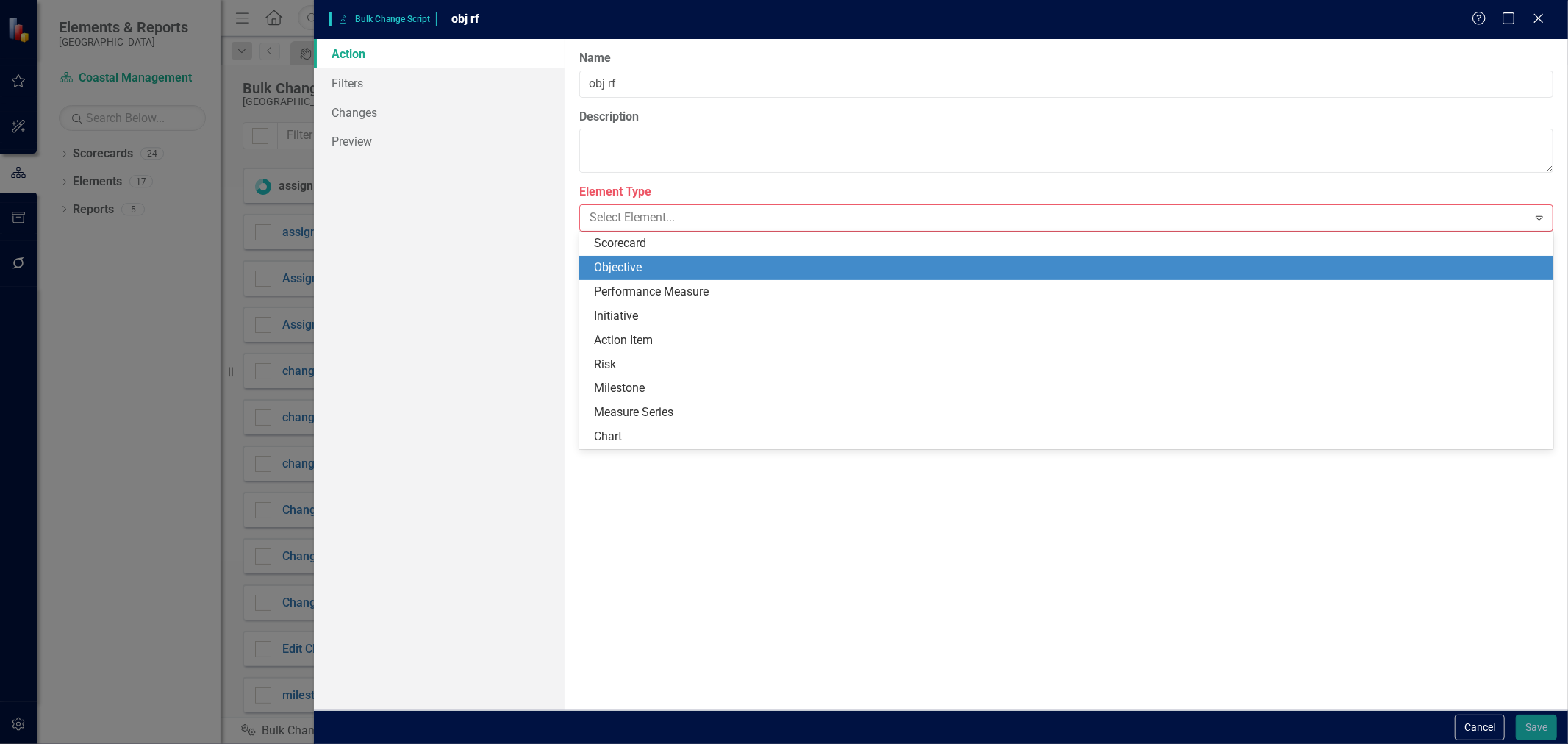
click at [644, 273] on div "Objective" at bounding box center [1069, 268] width 951 height 17
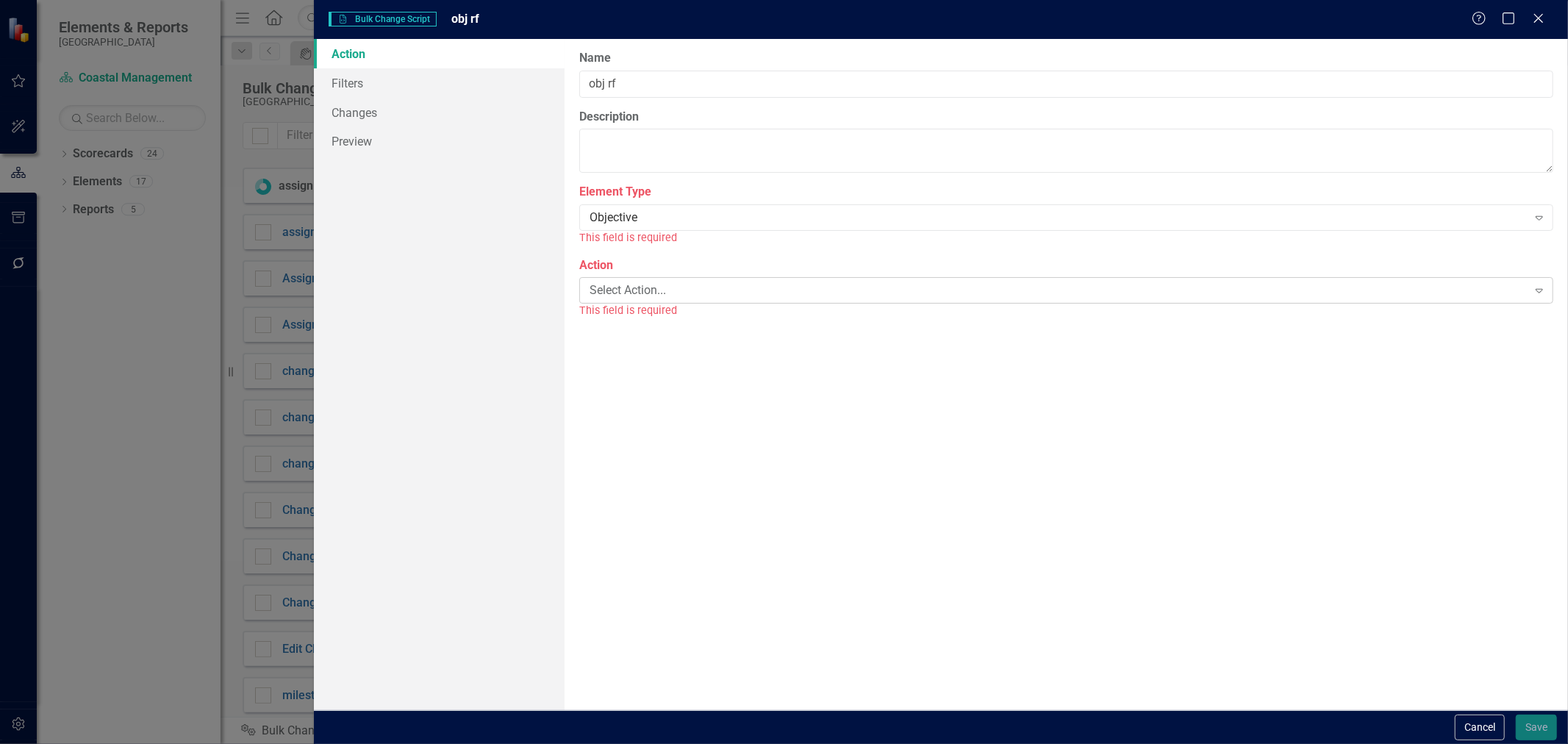
click at [634, 286] on div "Select Action... Expand" at bounding box center [1066, 290] width 974 height 26
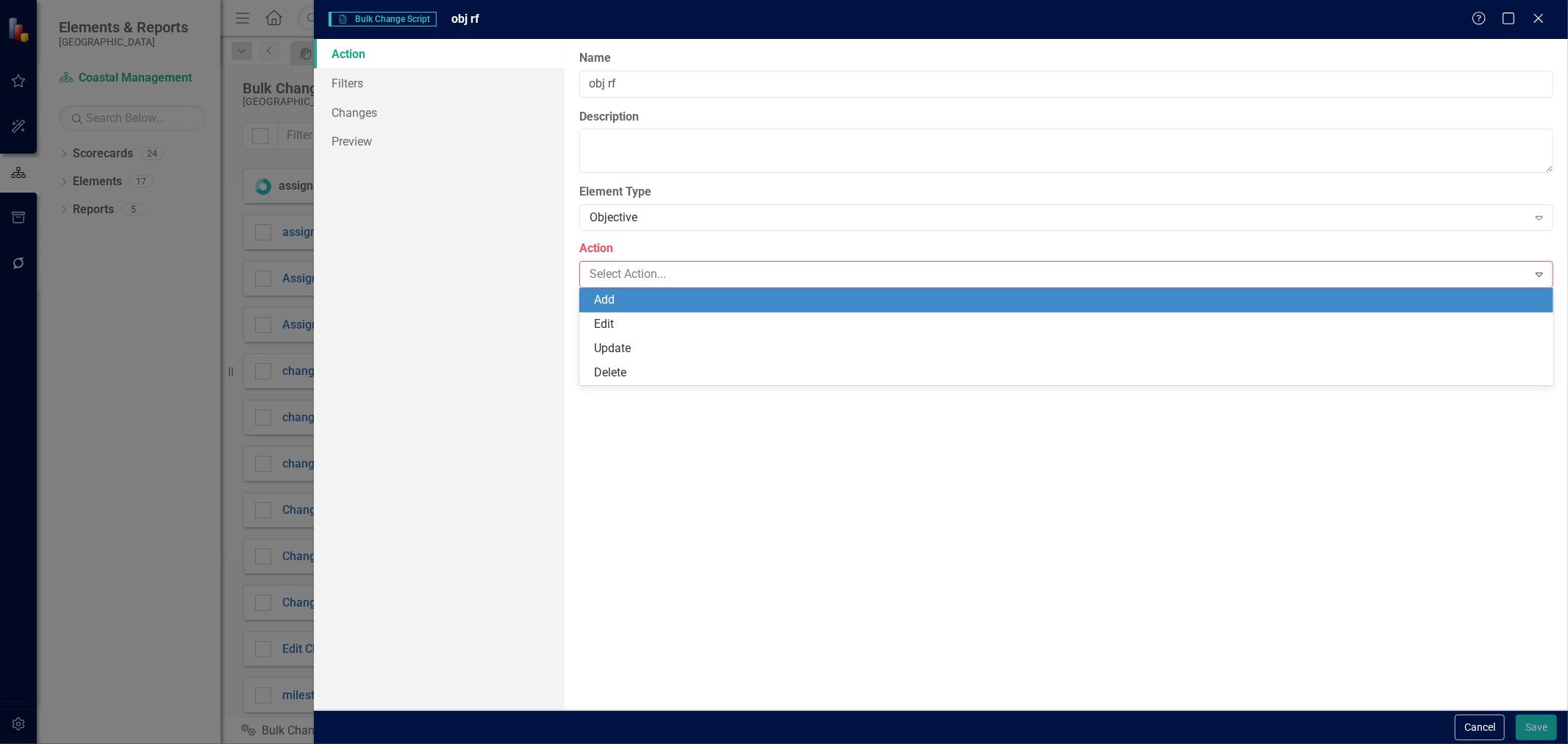
drag, startPoint x: 627, startPoint y: 314, endPoint x: 624, endPoint y: 322, distance: 8.5
click at [624, 322] on div "Edit" at bounding box center [1066, 325] width 974 height 25
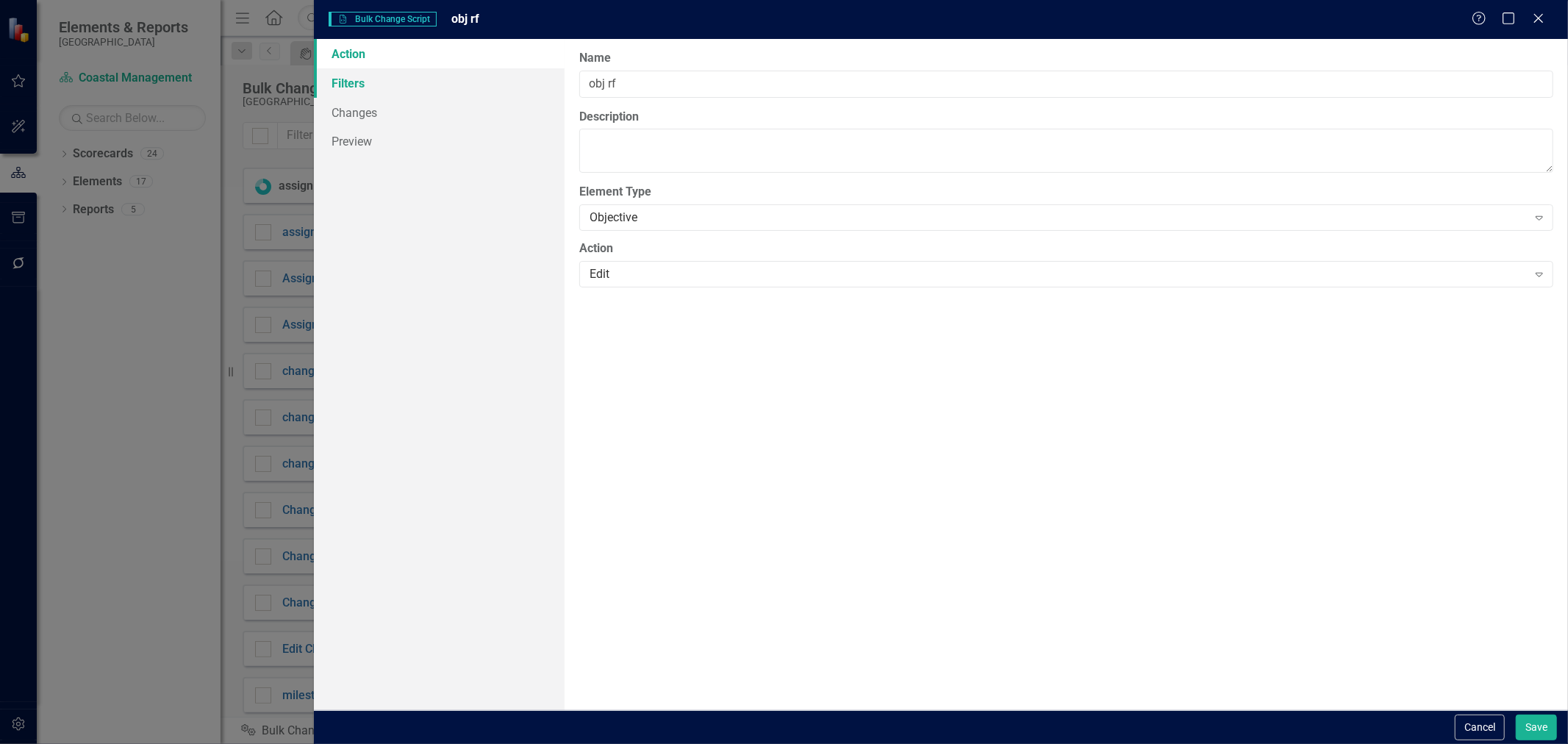
click at [406, 82] on link "Filters" at bounding box center [438, 83] width 251 height 29
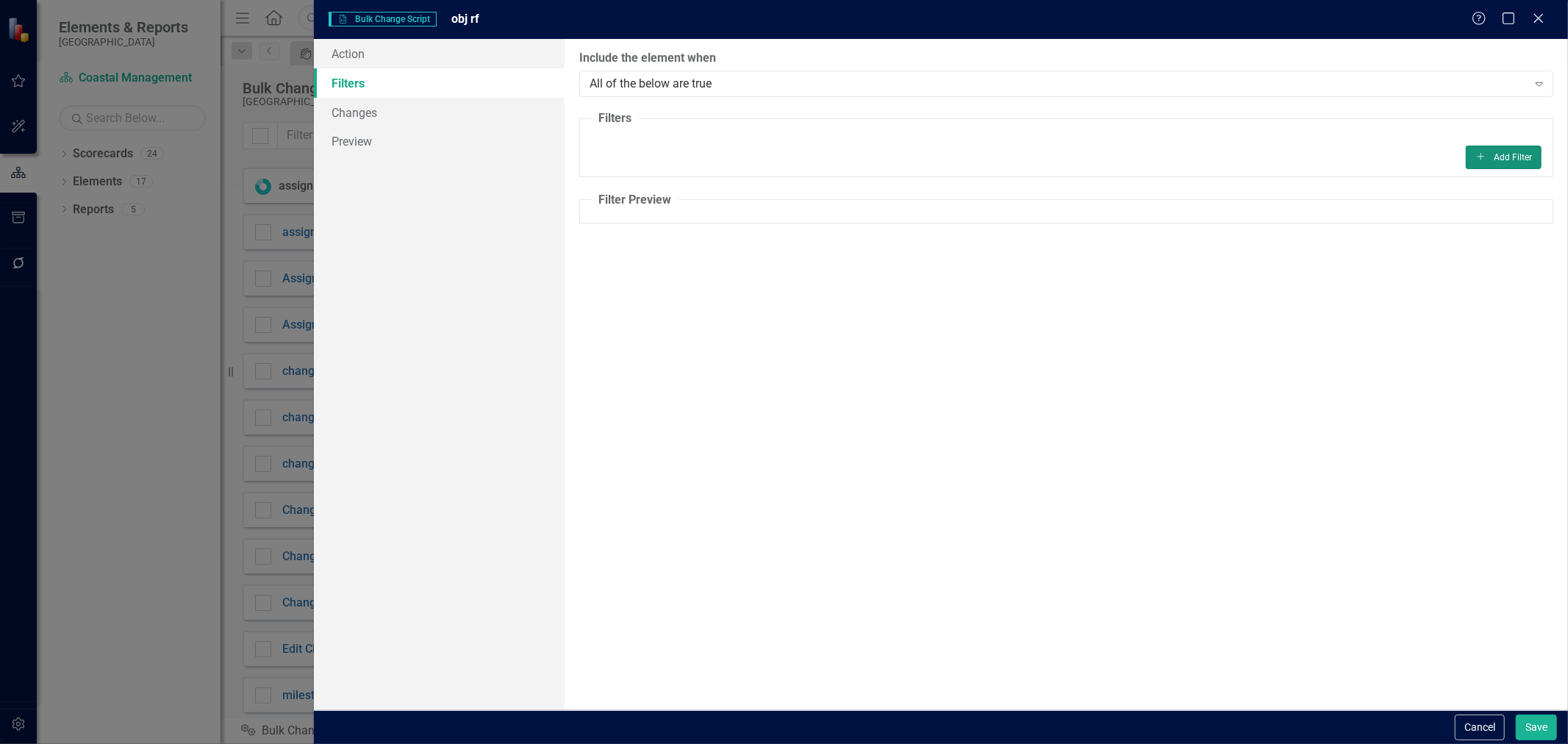
click at [1501, 152] on button "Add Add Filter" at bounding box center [1503, 158] width 76 height 24
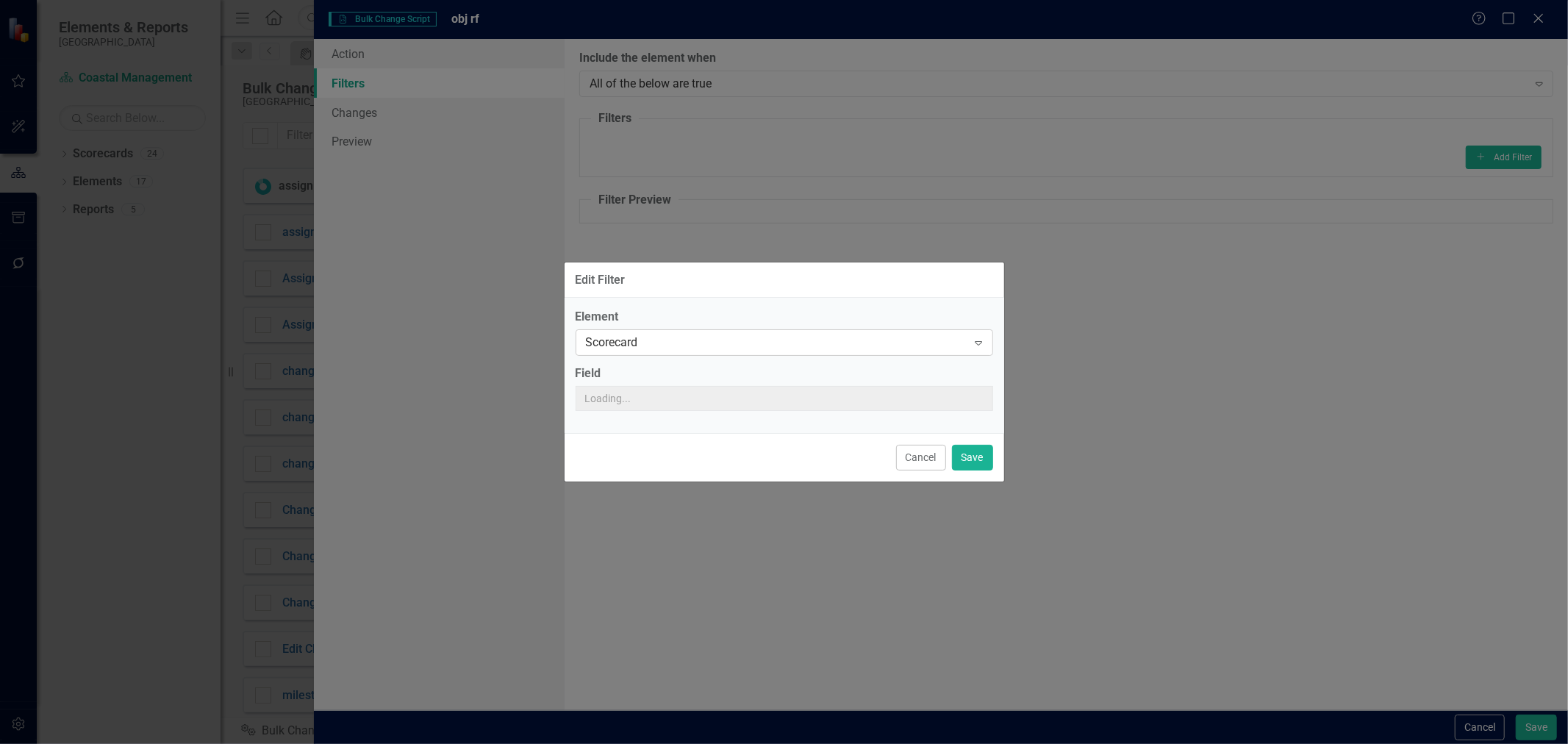
click at [854, 347] on div "Element Scorecard Expand Field" at bounding box center [784, 360] width 418 height 102
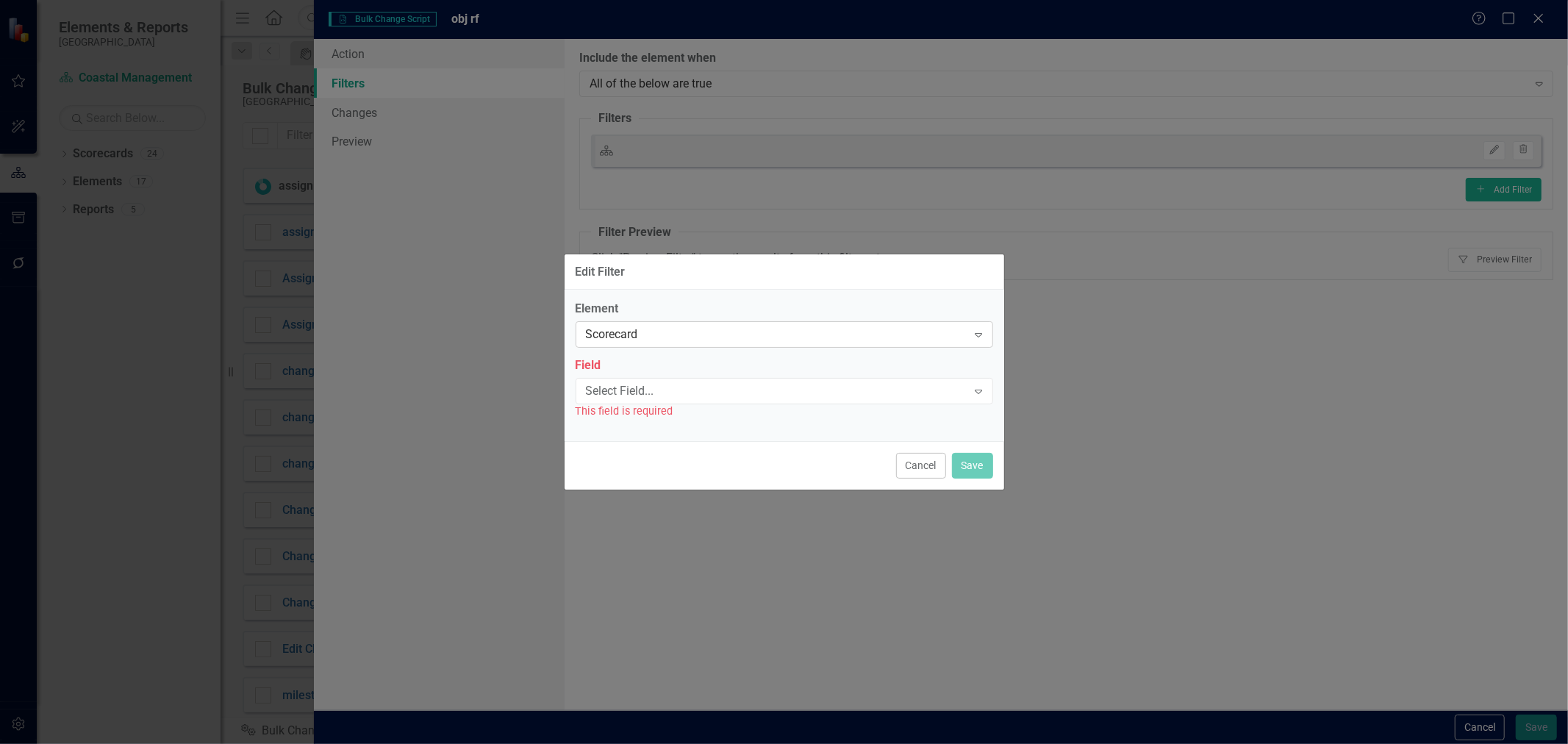
click at [840, 340] on div "Scorecard" at bounding box center [777, 335] width 381 height 17
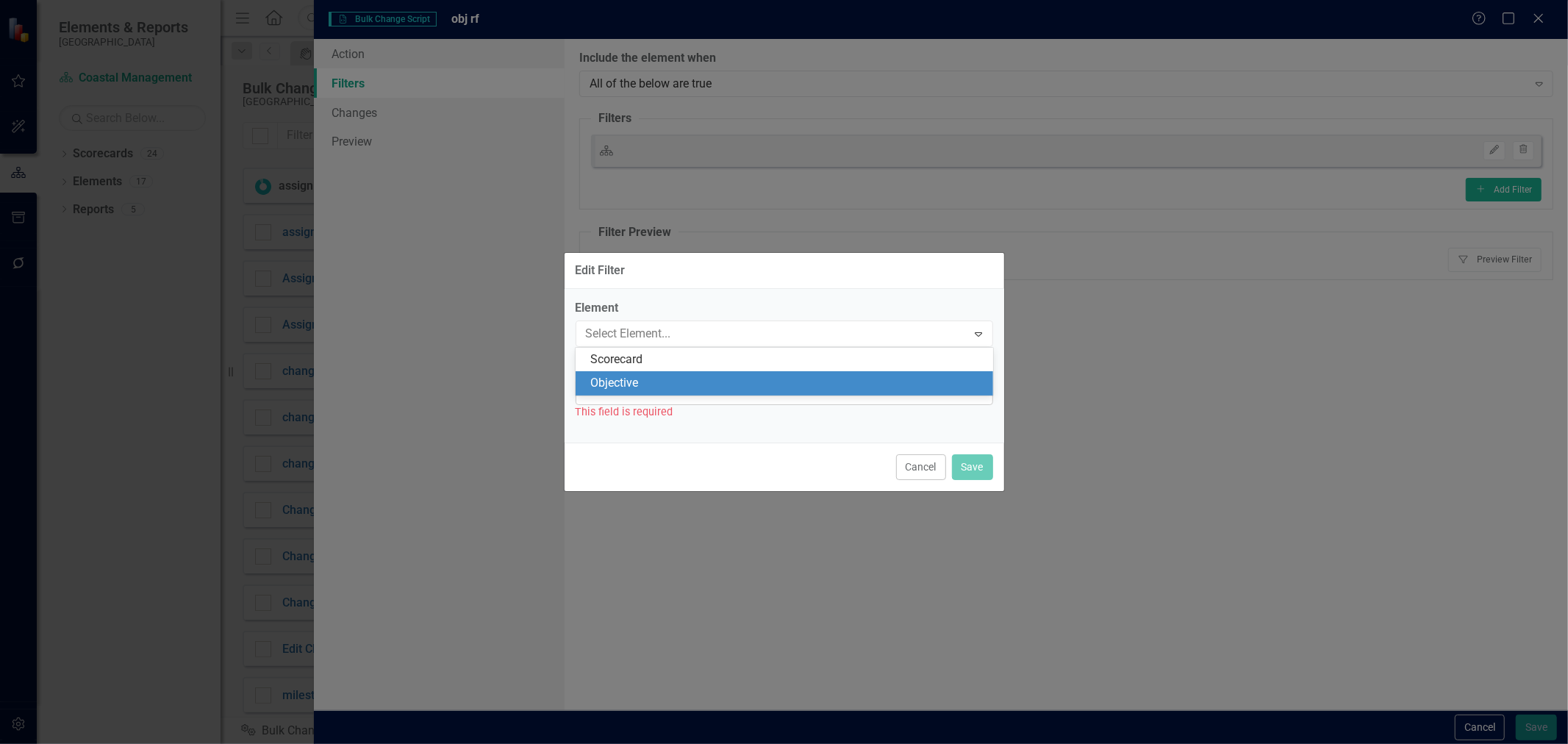
click at [776, 381] on div "Objective" at bounding box center [788, 383] width 394 height 17
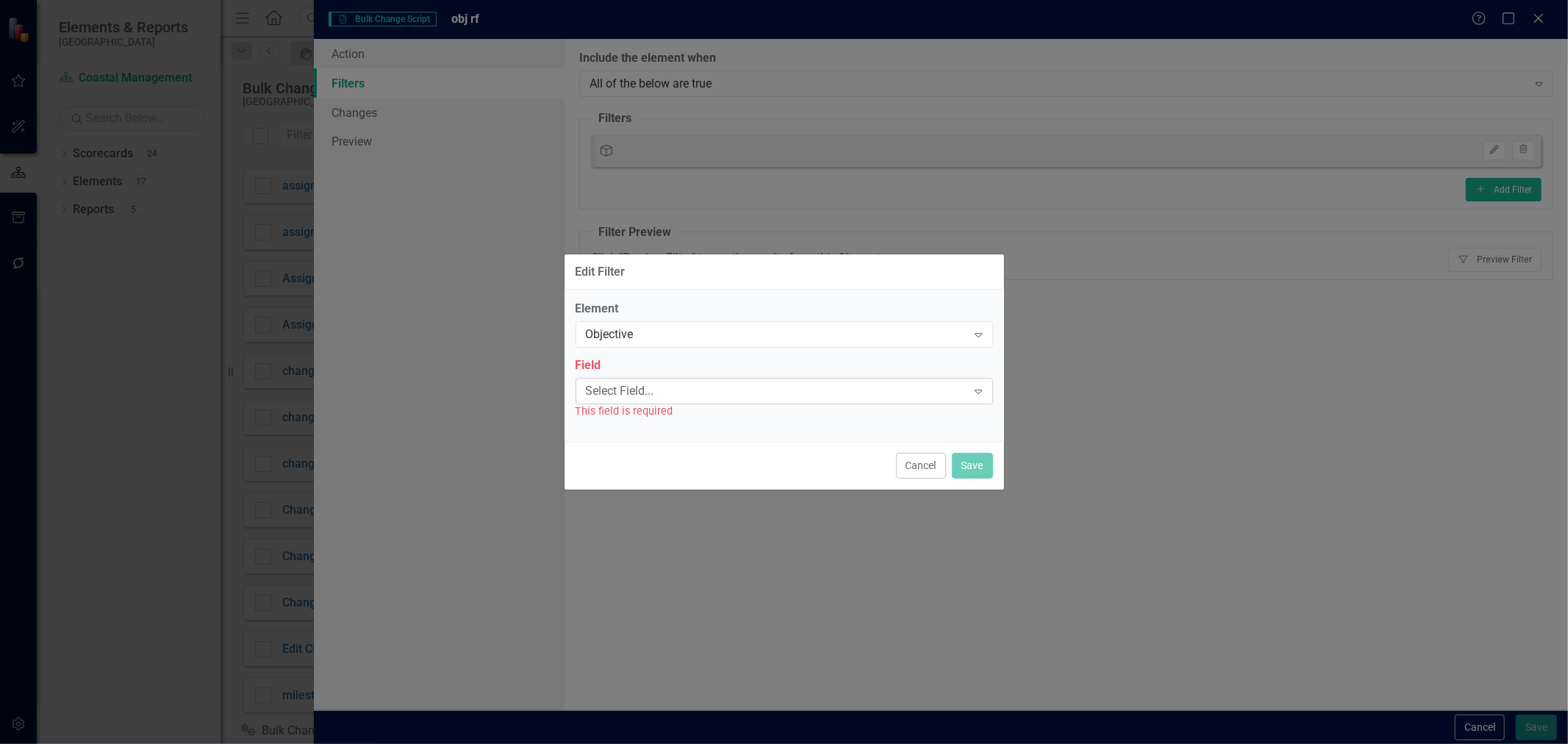
click at [693, 381] on div "Select Field... Expand" at bounding box center [784, 390] width 418 height 26
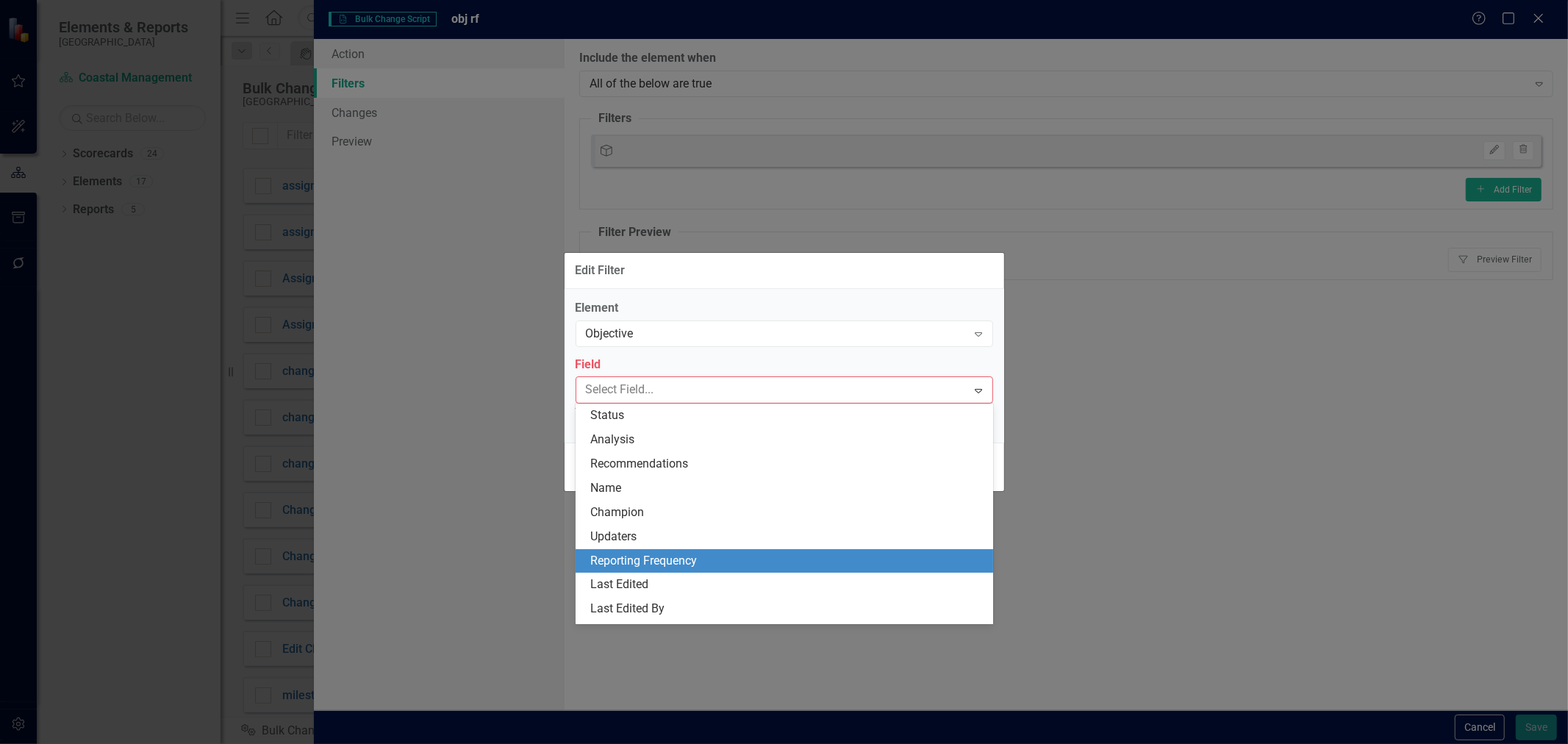
click at [674, 554] on div "Reporting Frequency" at bounding box center [788, 561] width 394 height 17
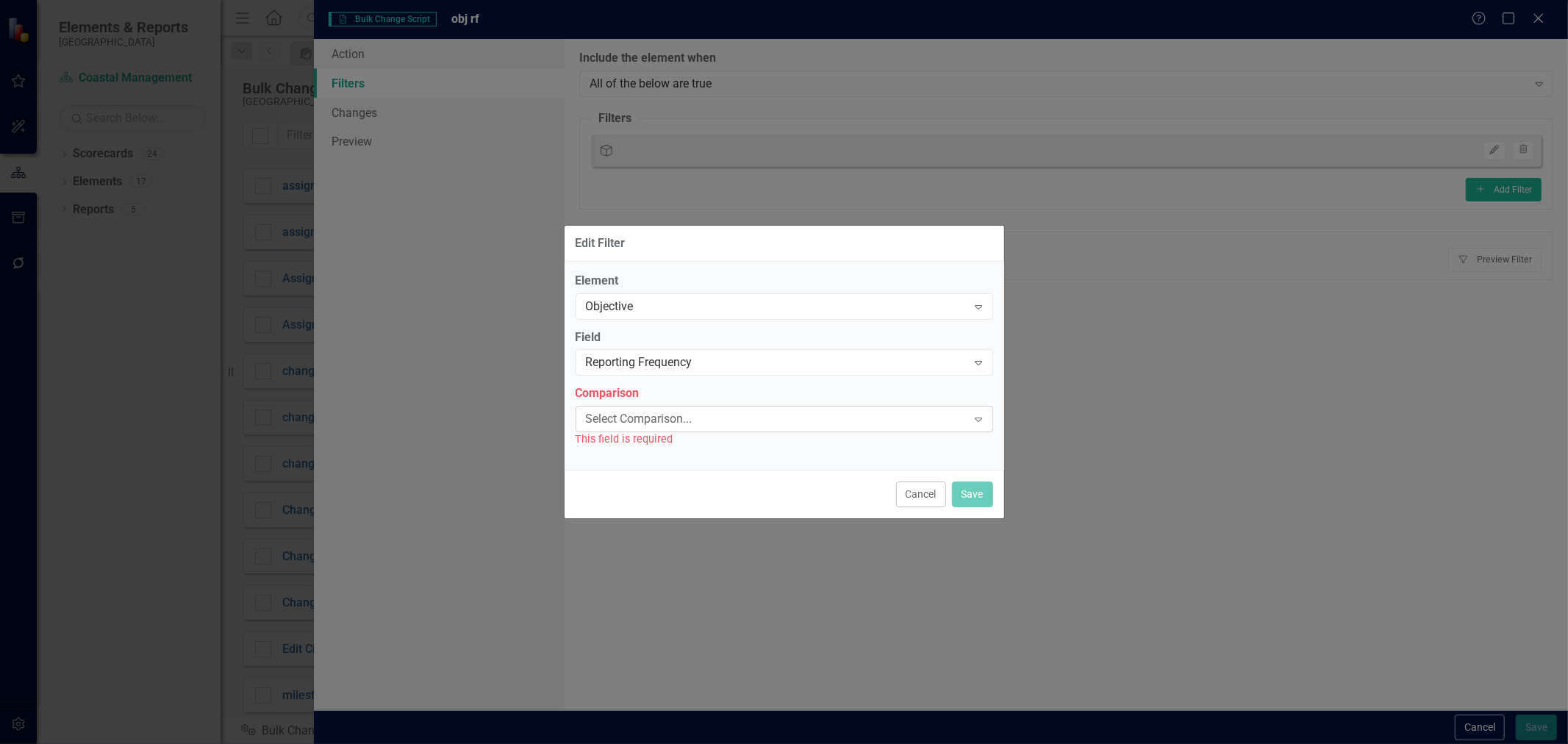
click at [674, 425] on div "Select Comparison..." at bounding box center [777, 419] width 381 height 17
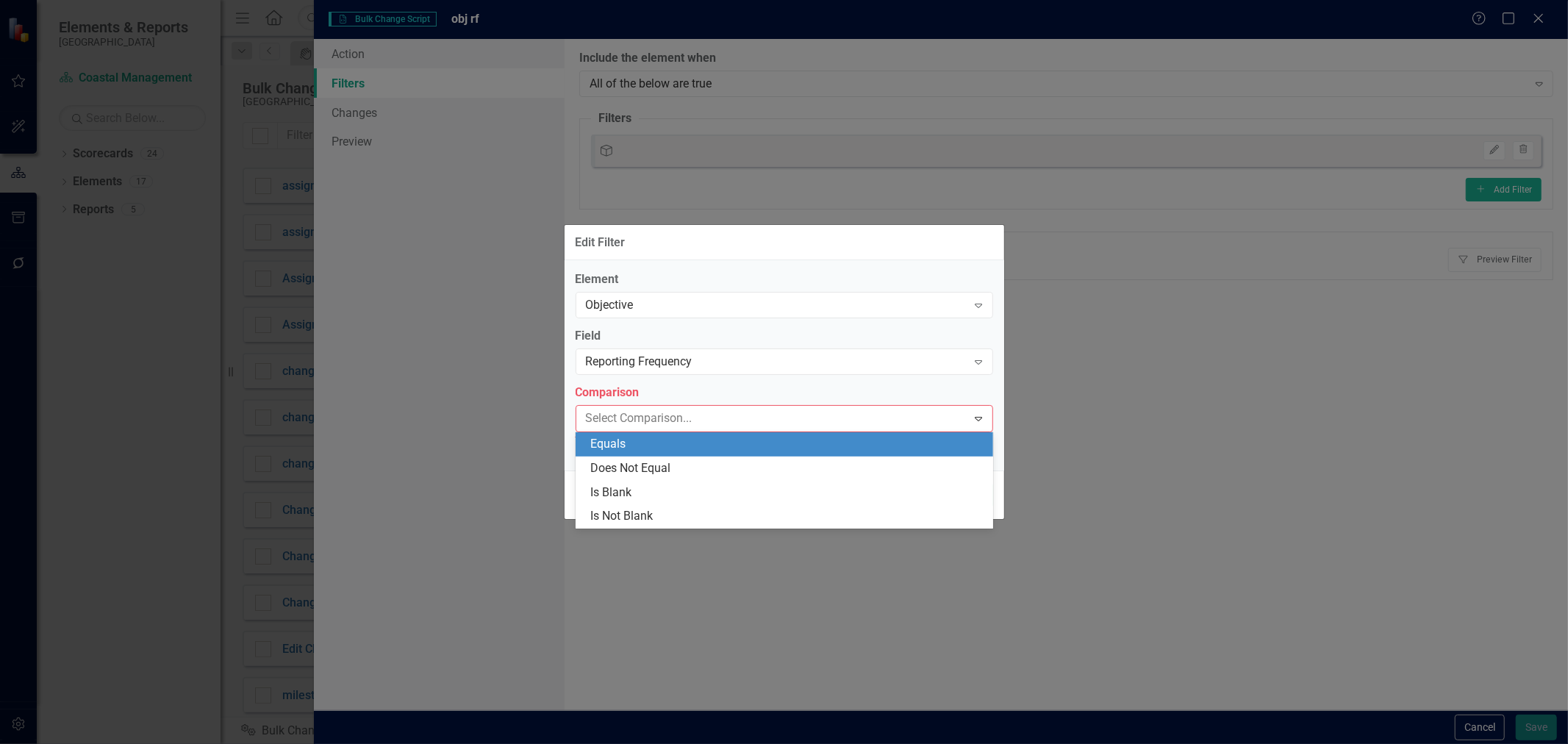
click at [665, 445] on div "Equals" at bounding box center [788, 444] width 394 height 17
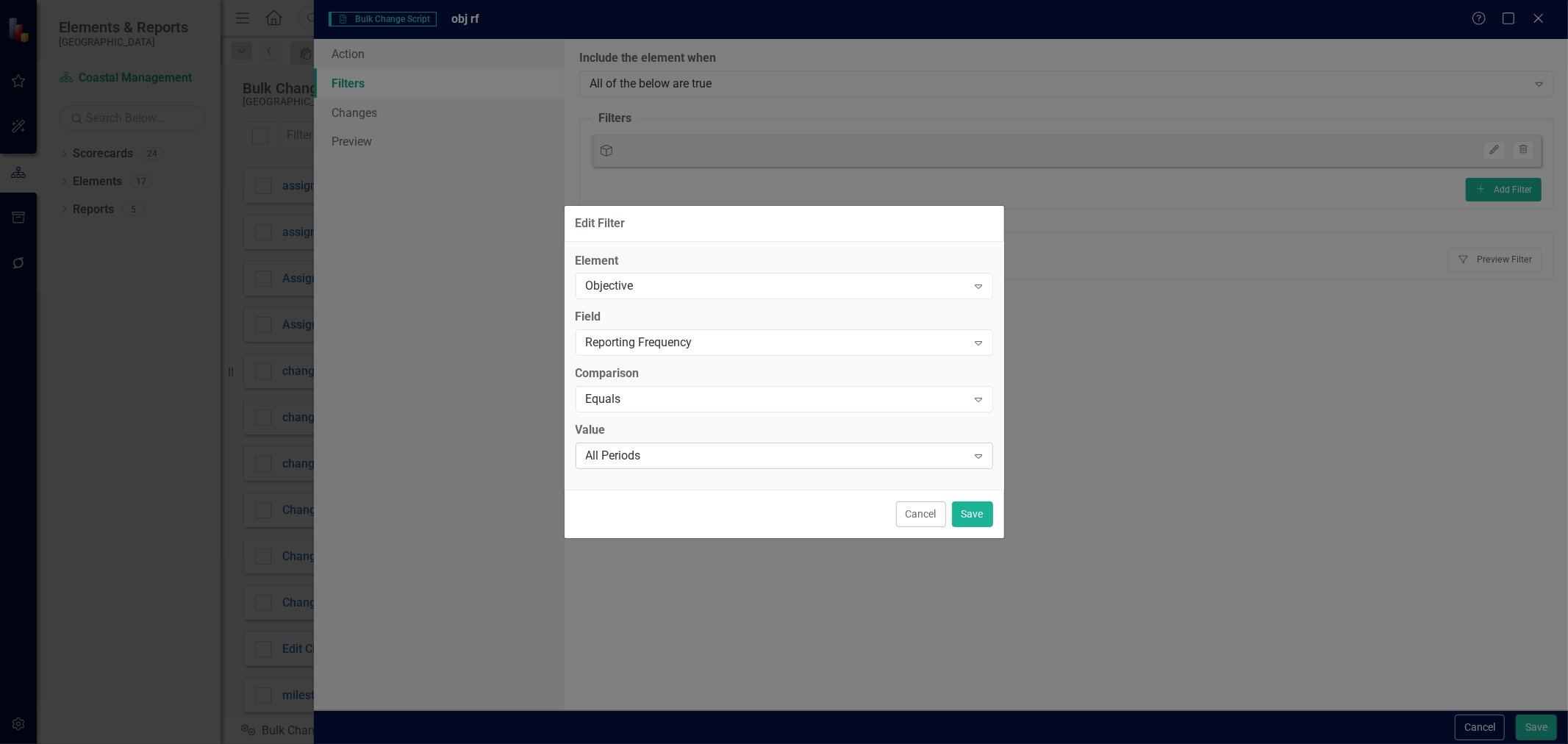
click at [663, 442] on div "All Periods Expand" at bounding box center [784, 455] width 418 height 26
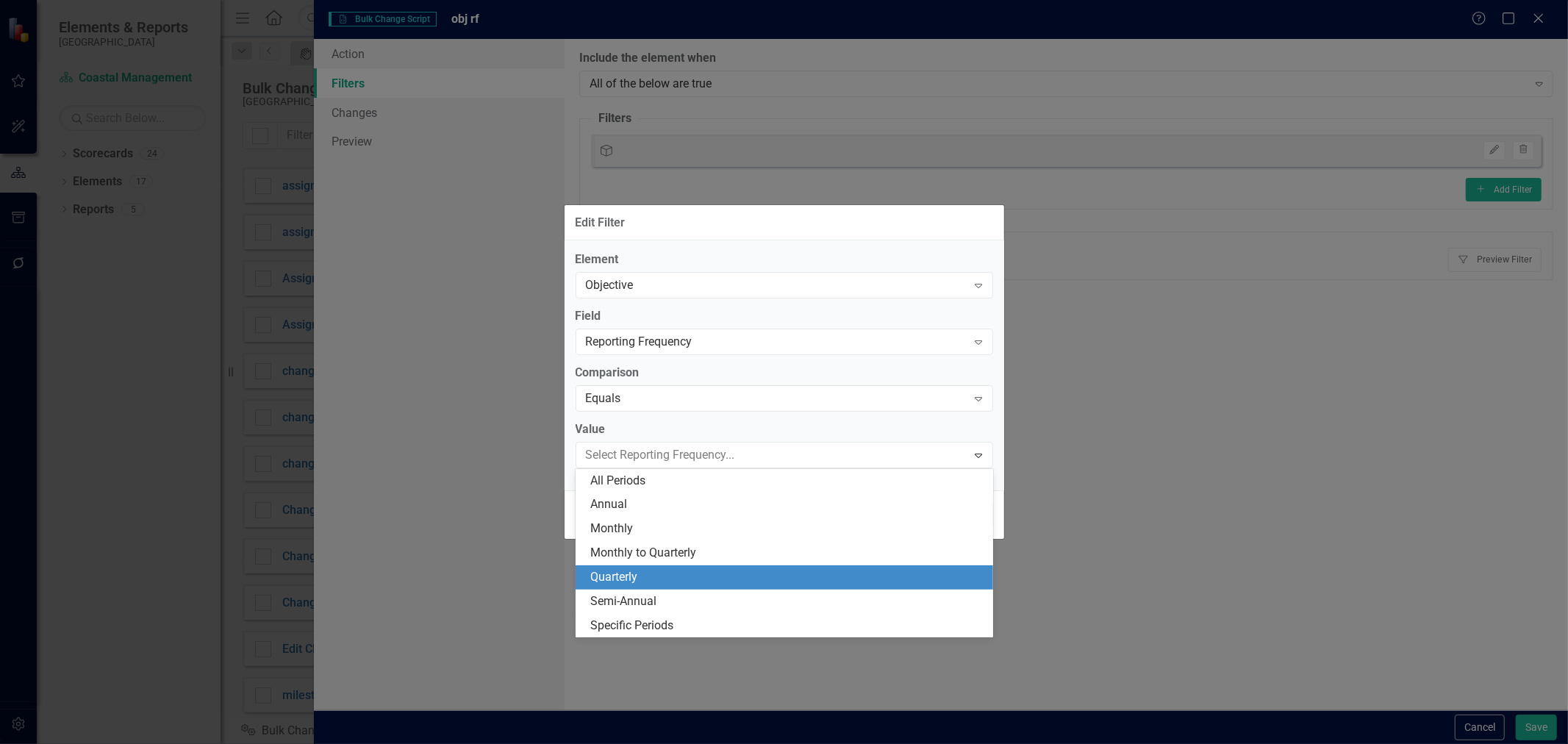
click at [670, 577] on div "Quarterly" at bounding box center [788, 577] width 394 height 17
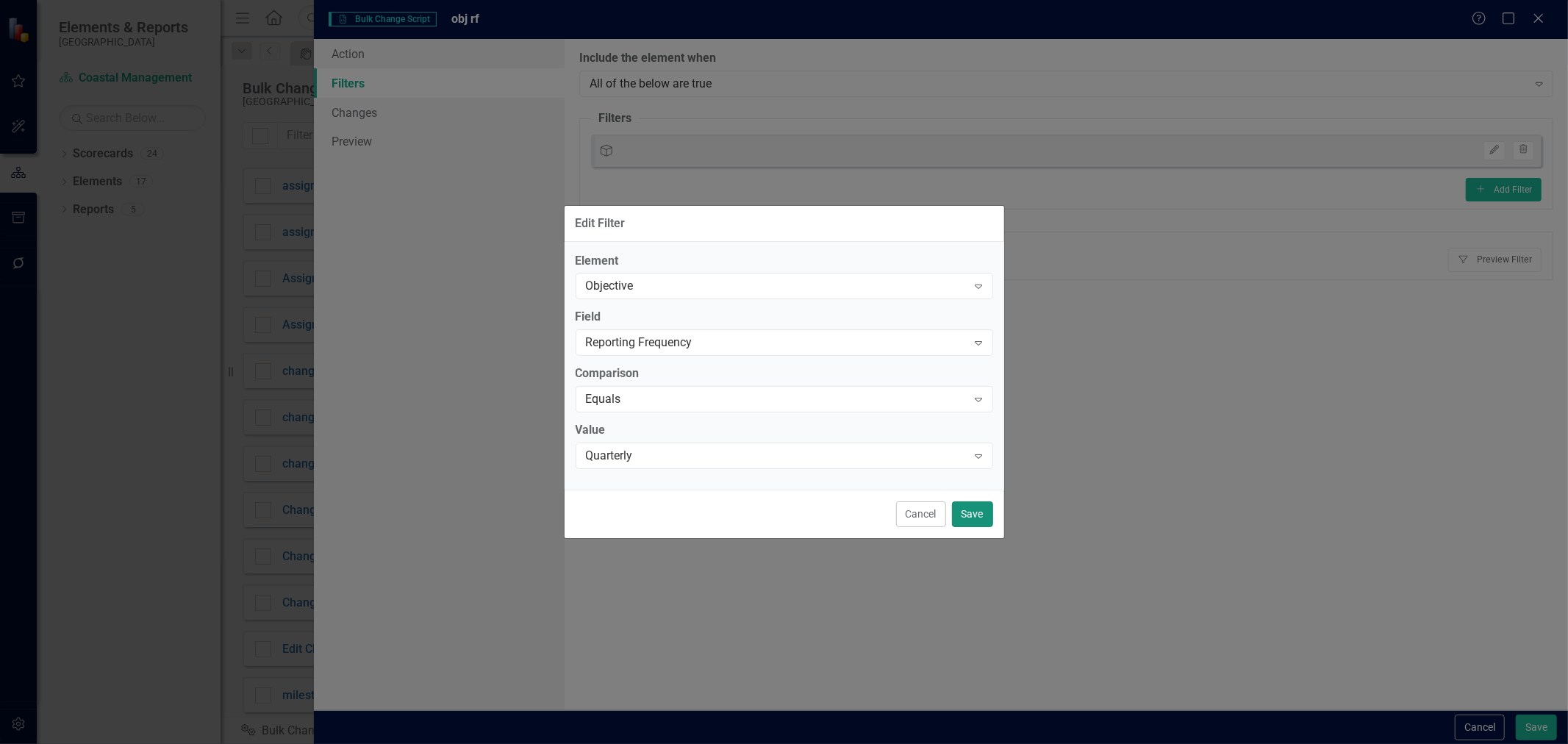
click at [954, 522] on button "Save" at bounding box center [972, 514] width 41 height 26
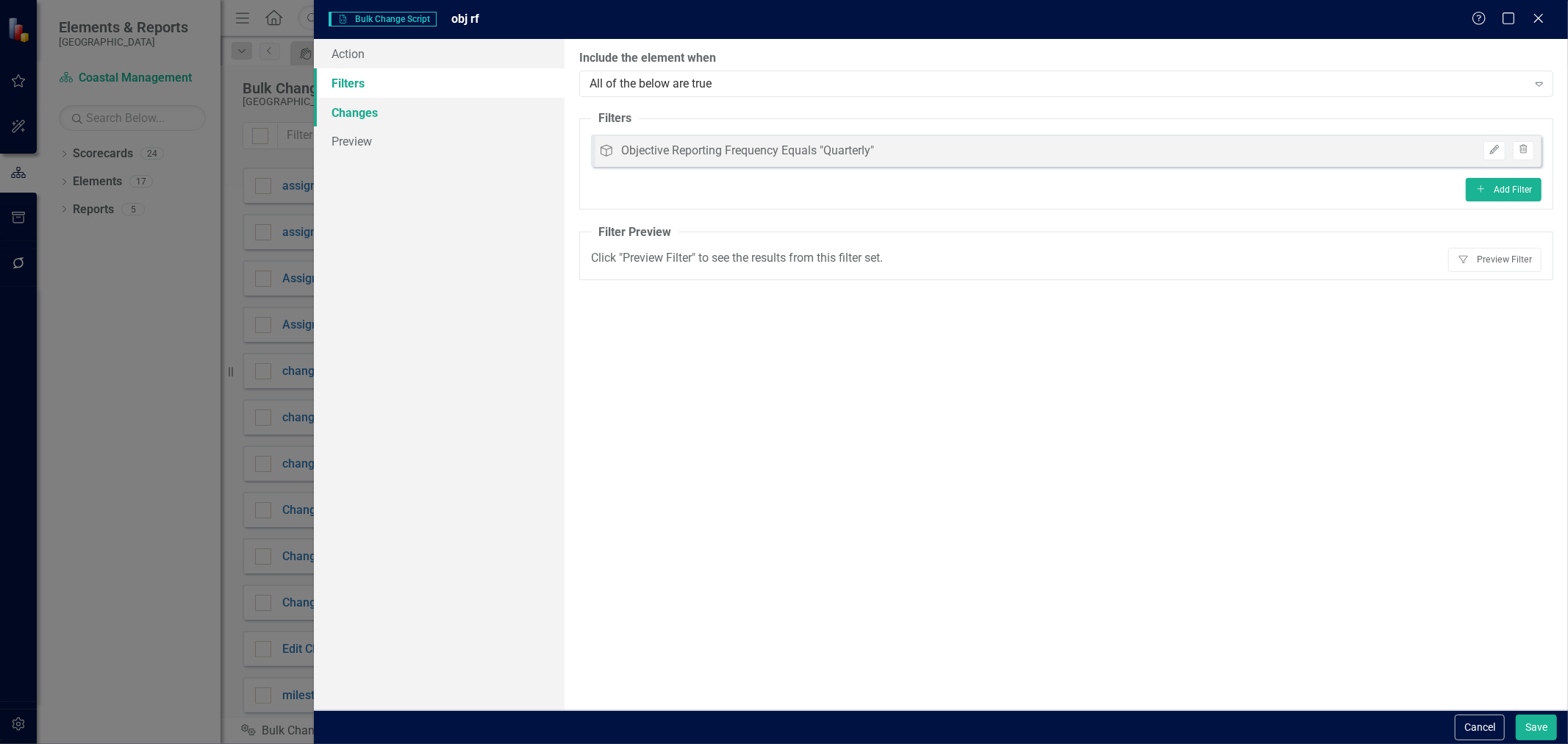
click at [406, 119] on link "Changes" at bounding box center [438, 112] width 251 height 29
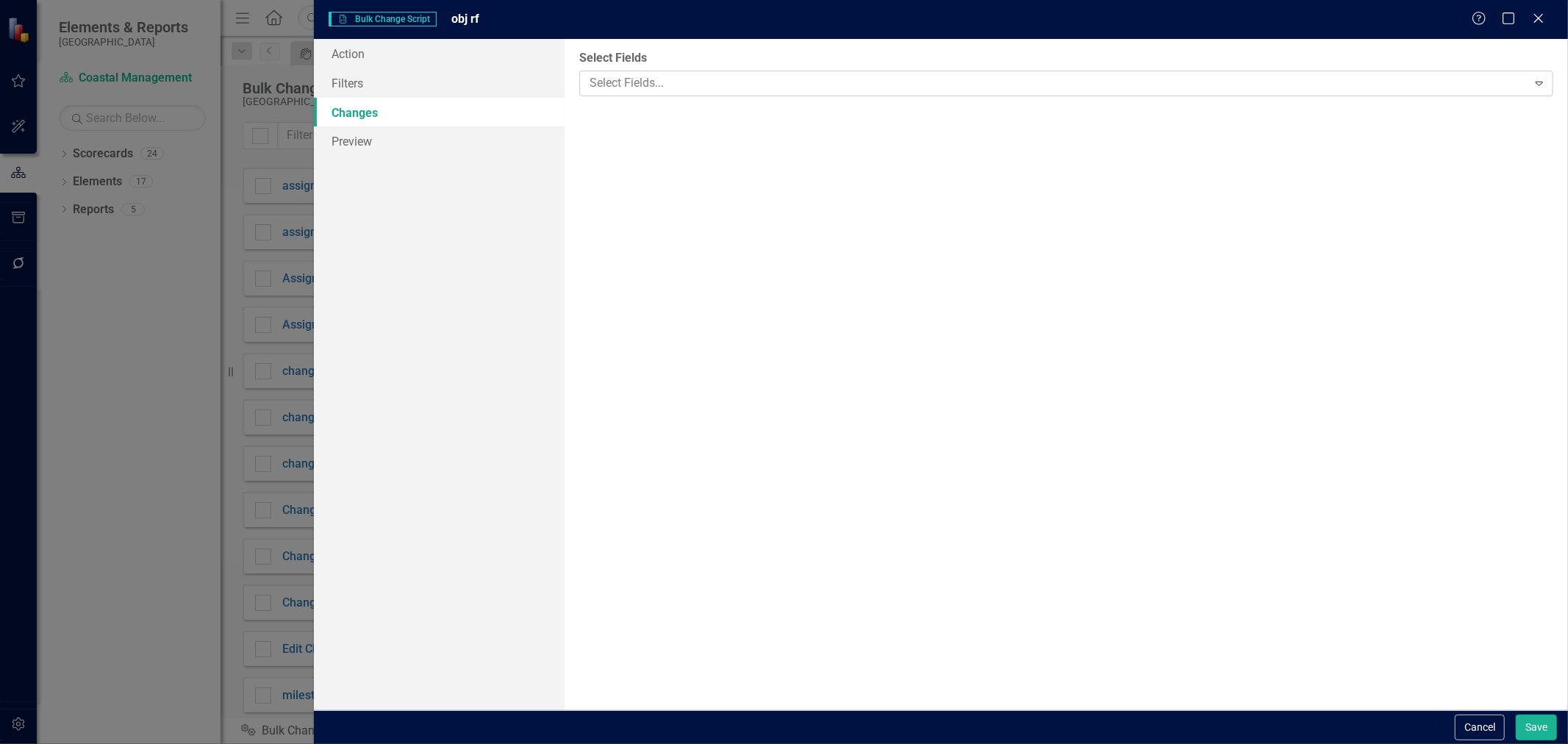
click at [676, 77] on div at bounding box center [1055, 84] width 944 height 20
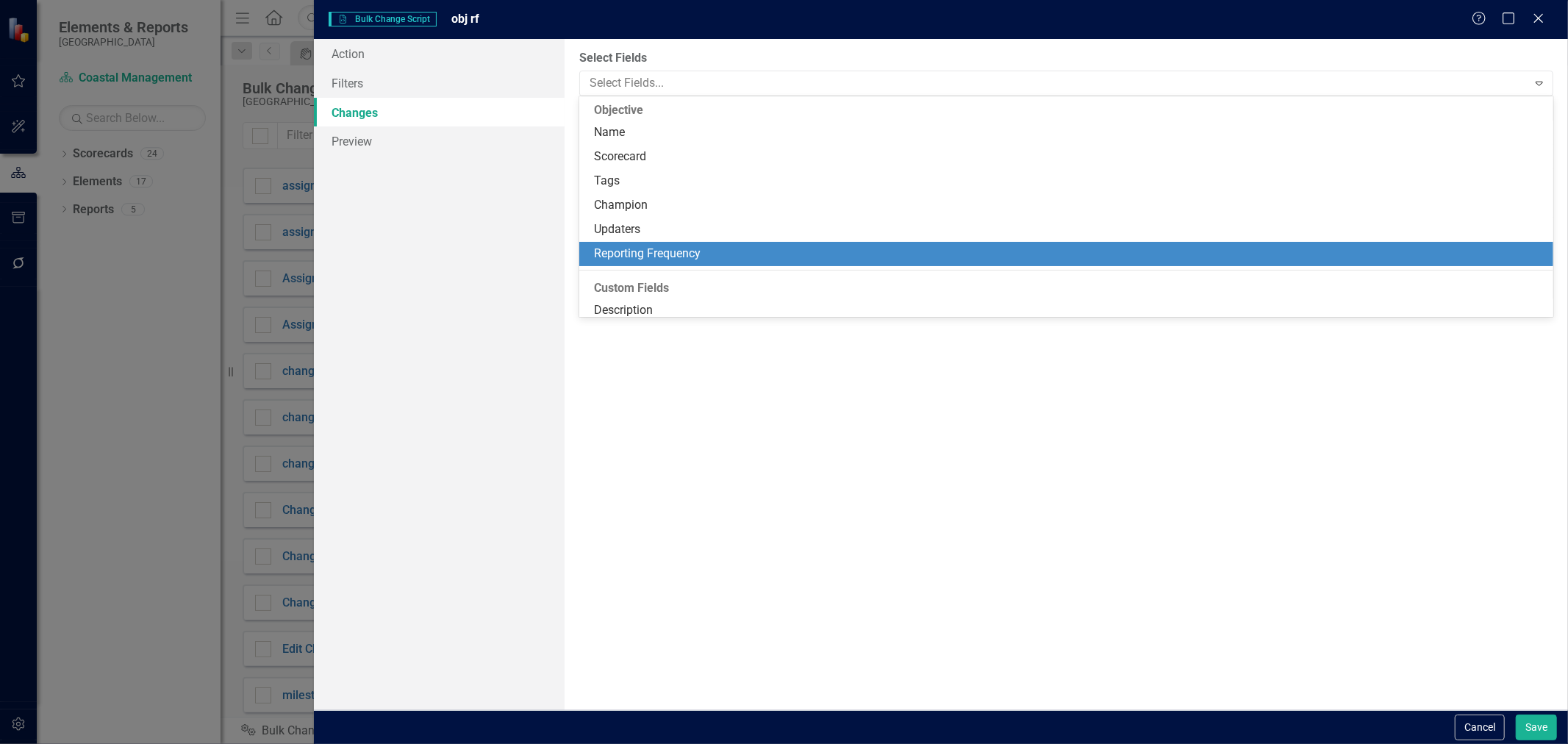
click at [658, 260] on div "Reporting Frequency" at bounding box center [1069, 253] width 951 height 17
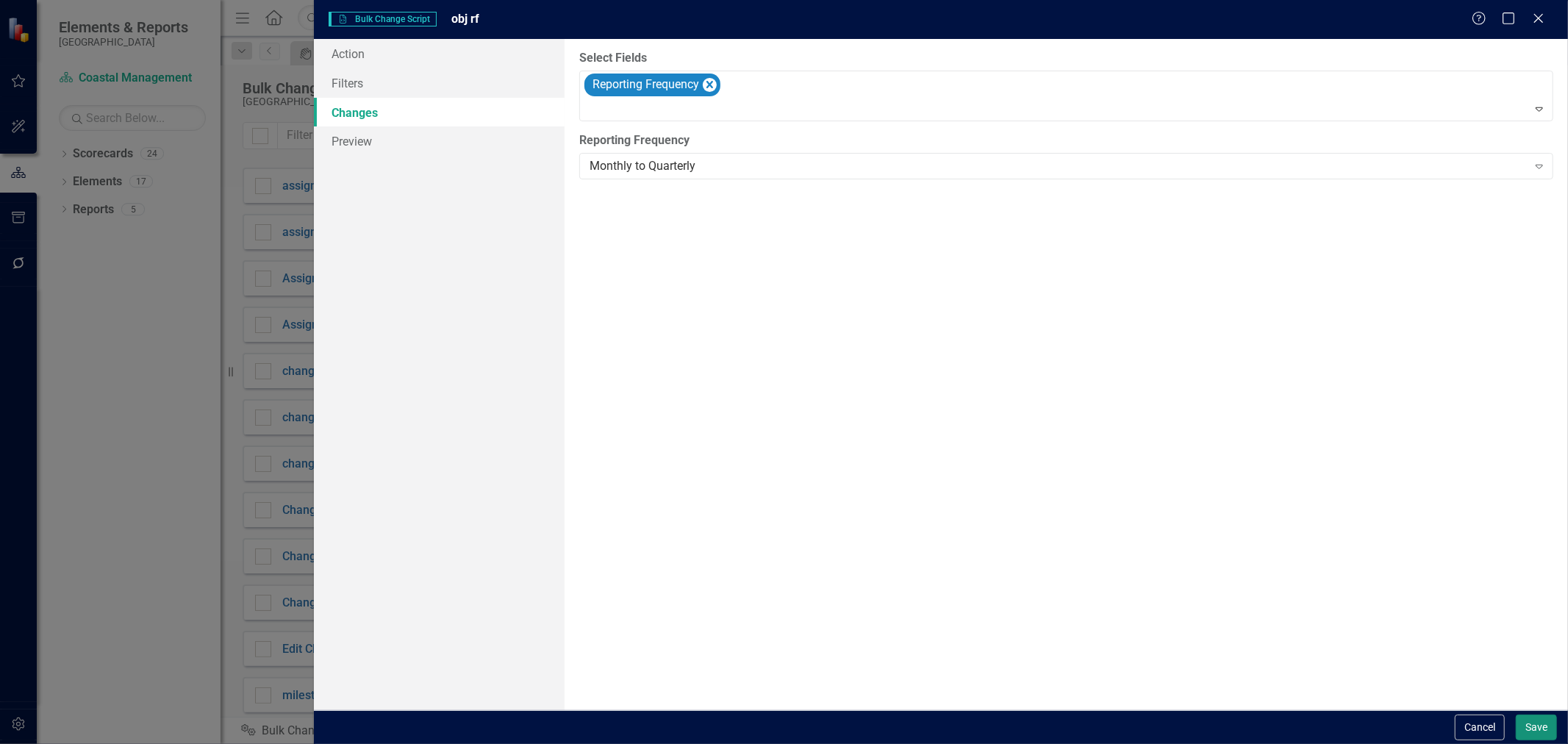
click at [1532, 721] on button "Save" at bounding box center [1536, 728] width 41 height 26
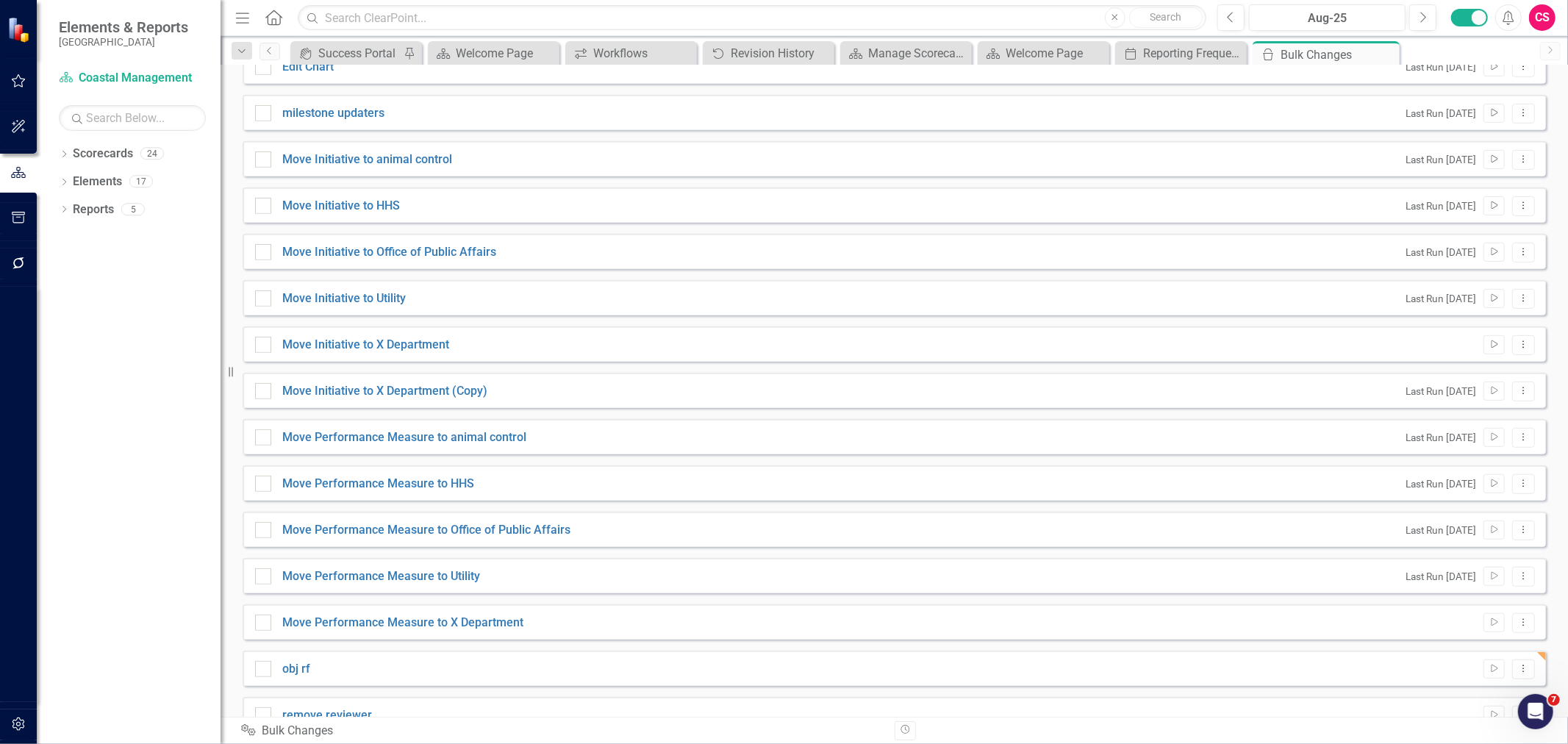
scroll to position [609, 0]
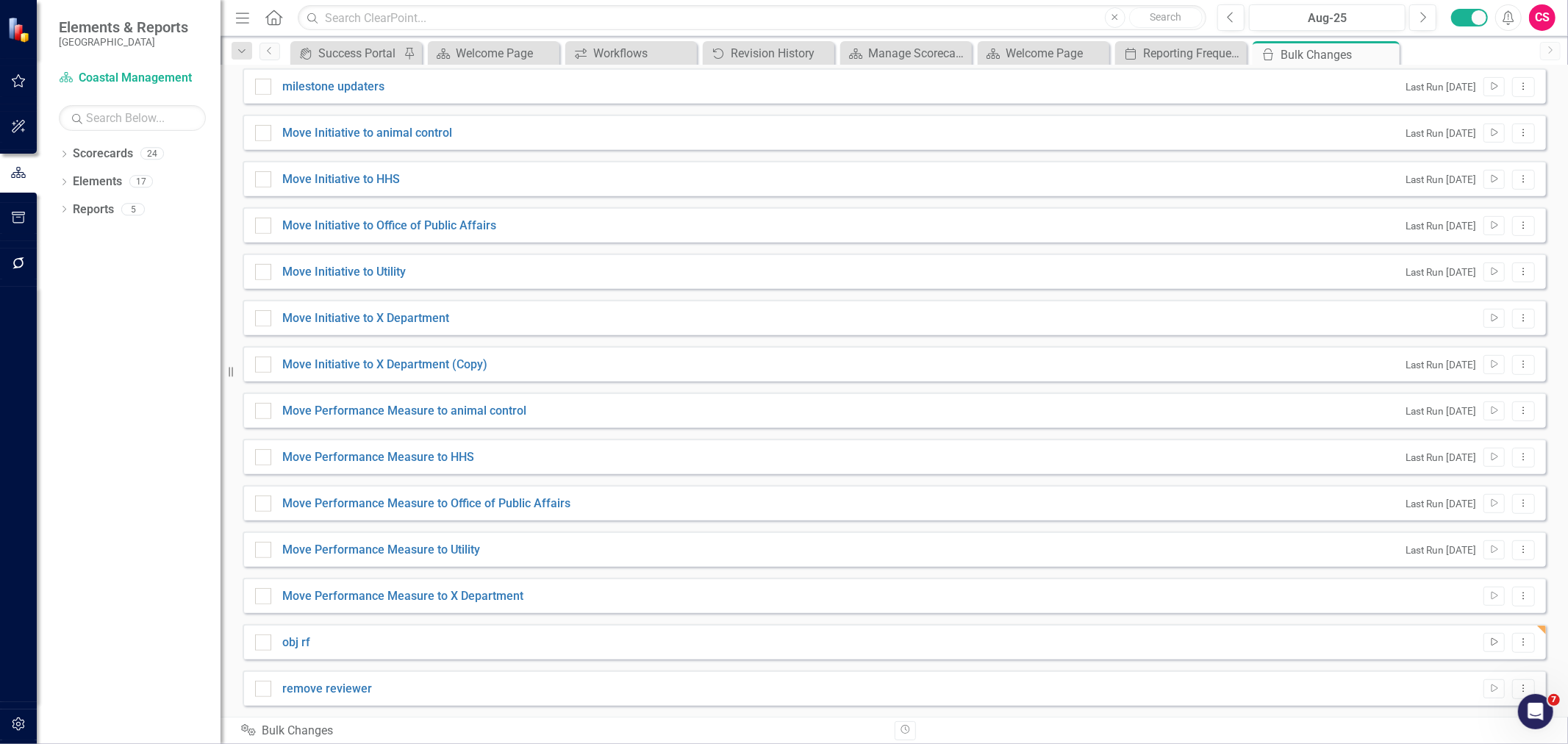
click at [1483, 647] on button "Run Script" at bounding box center [1493, 642] width 21 height 19
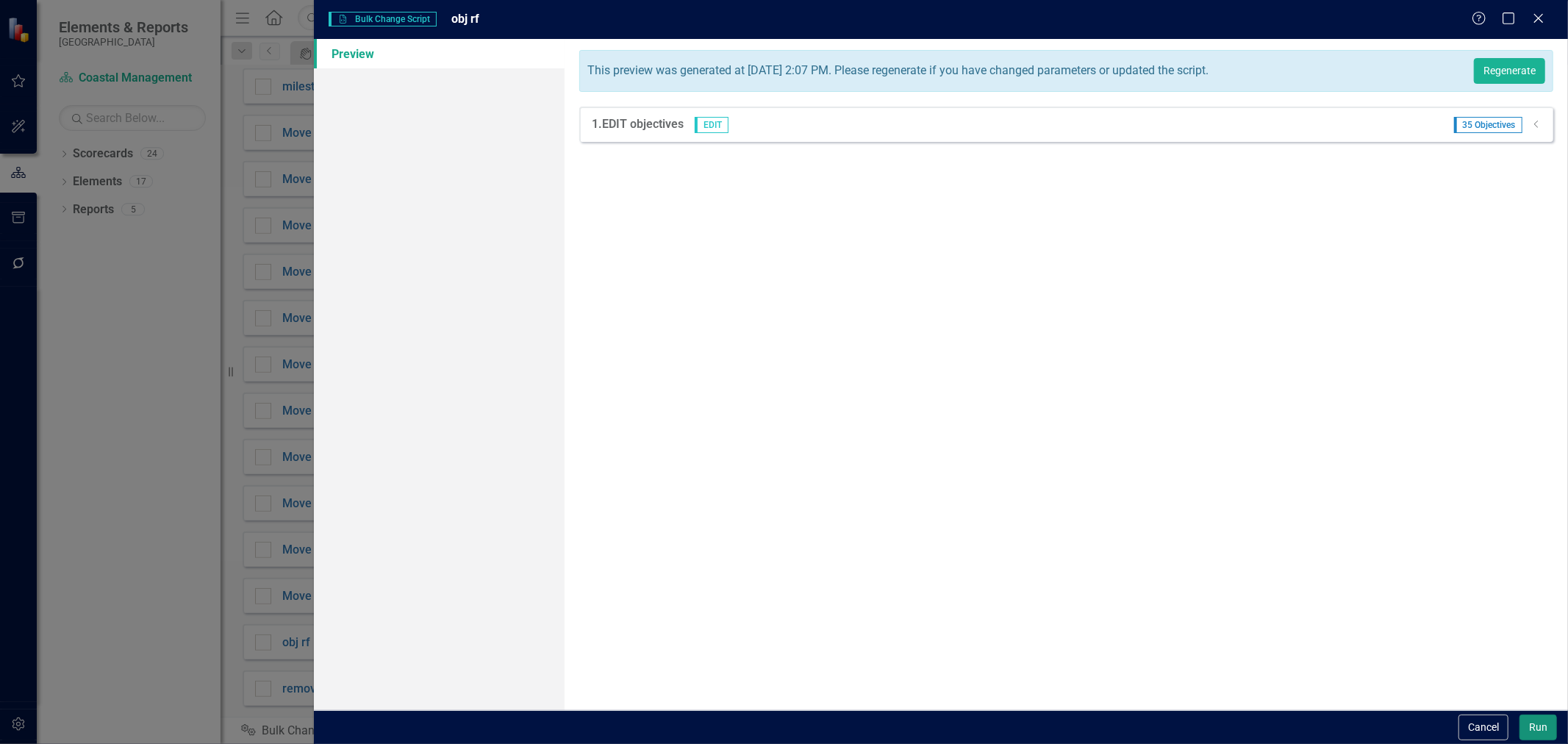
click at [1526, 718] on button "Run" at bounding box center [1538, 728] width 37 height 26
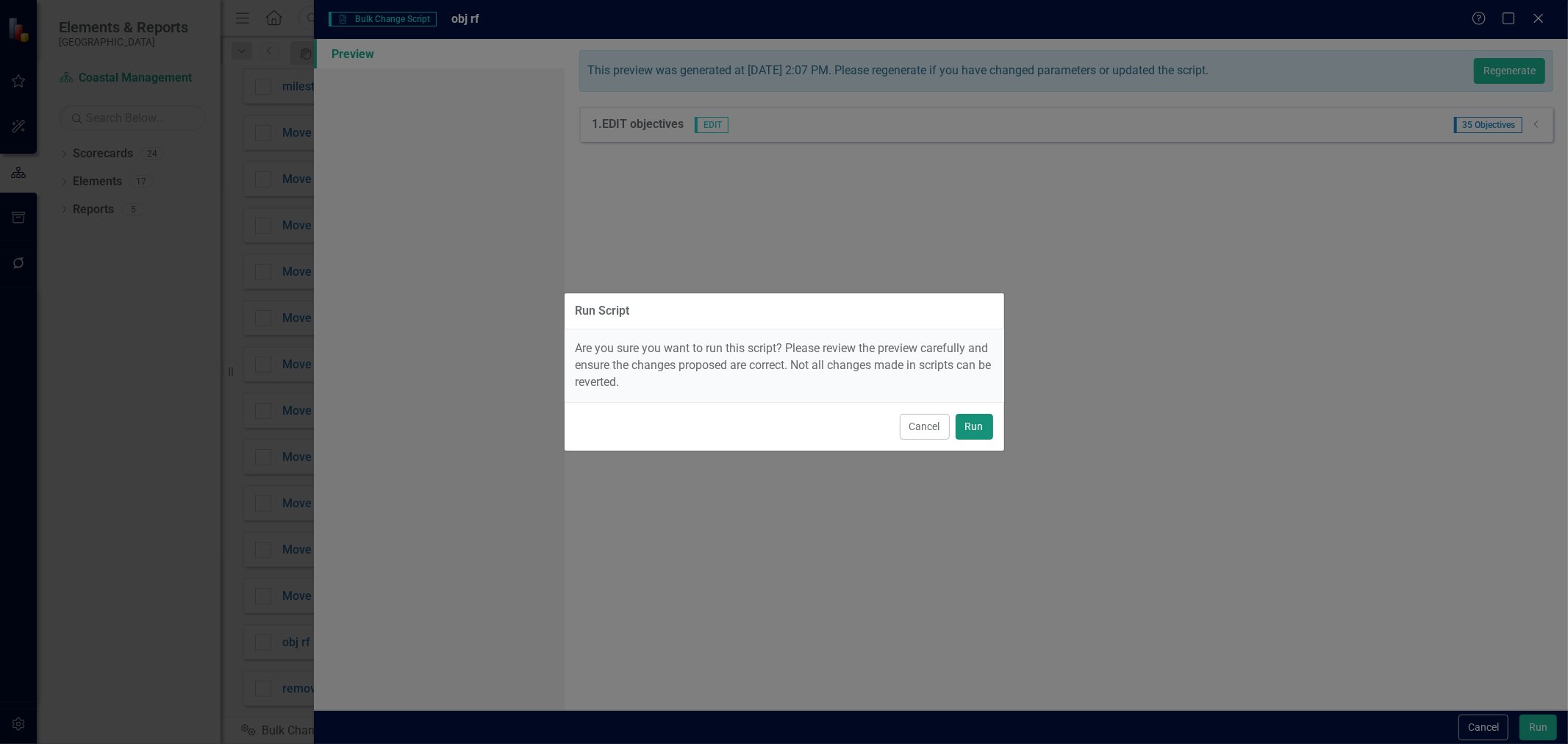
click at [993, 435] on button "Run" at bounding box center [974, 427] width 37 height 26
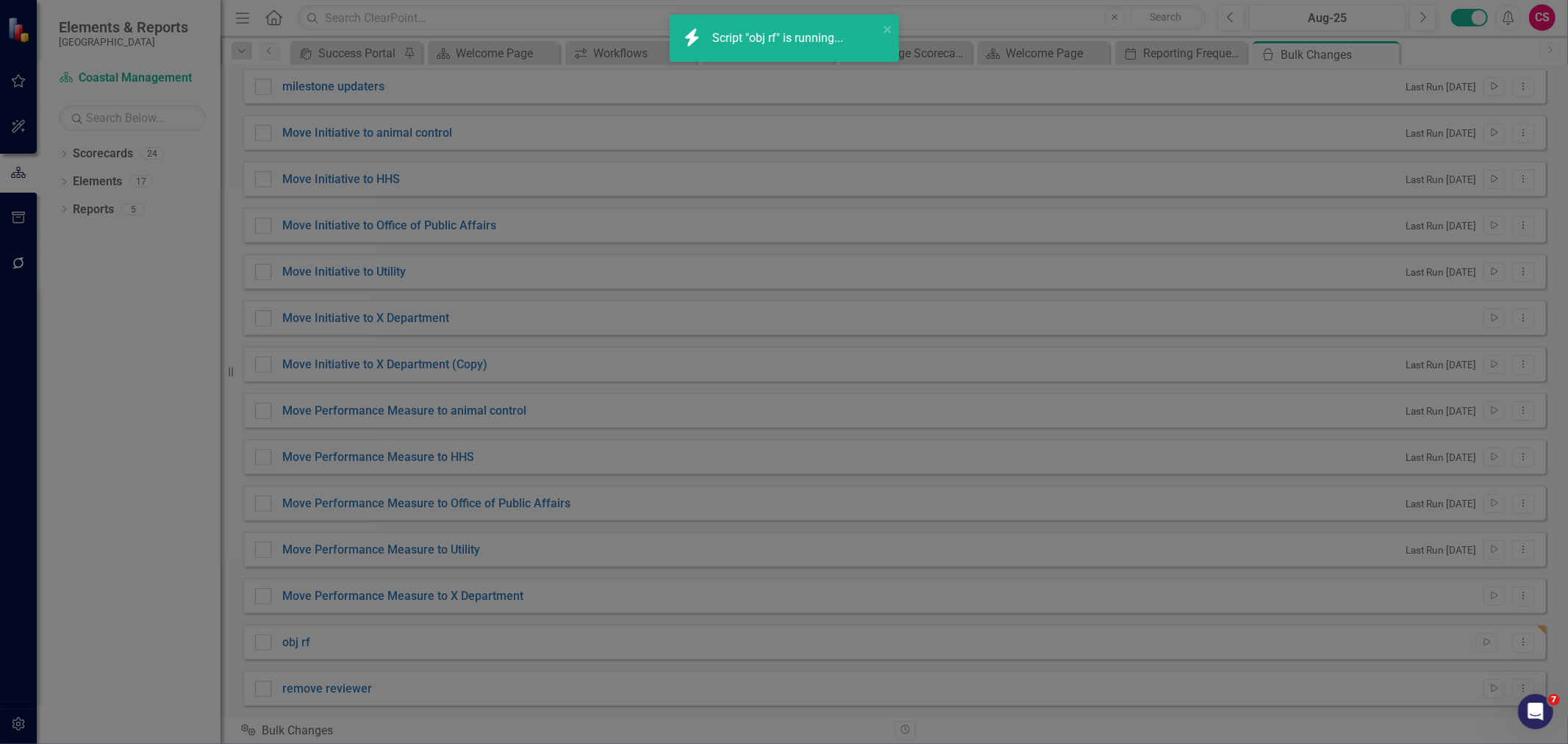
click at [1551, 720] on div "Open Intercom Messenger" at bounding box center [1534, 710] width 36 height 36
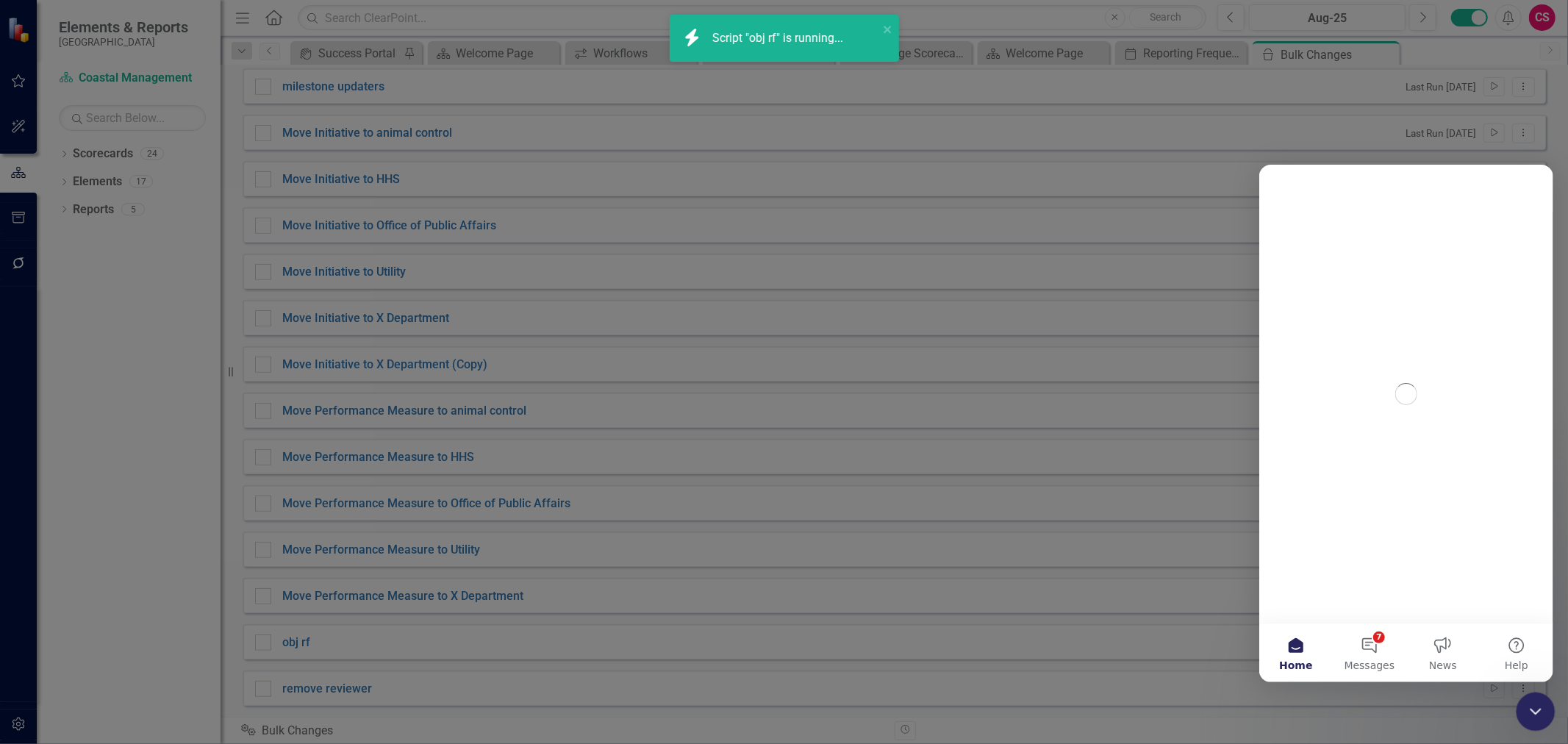
scroll to position [0, 0]
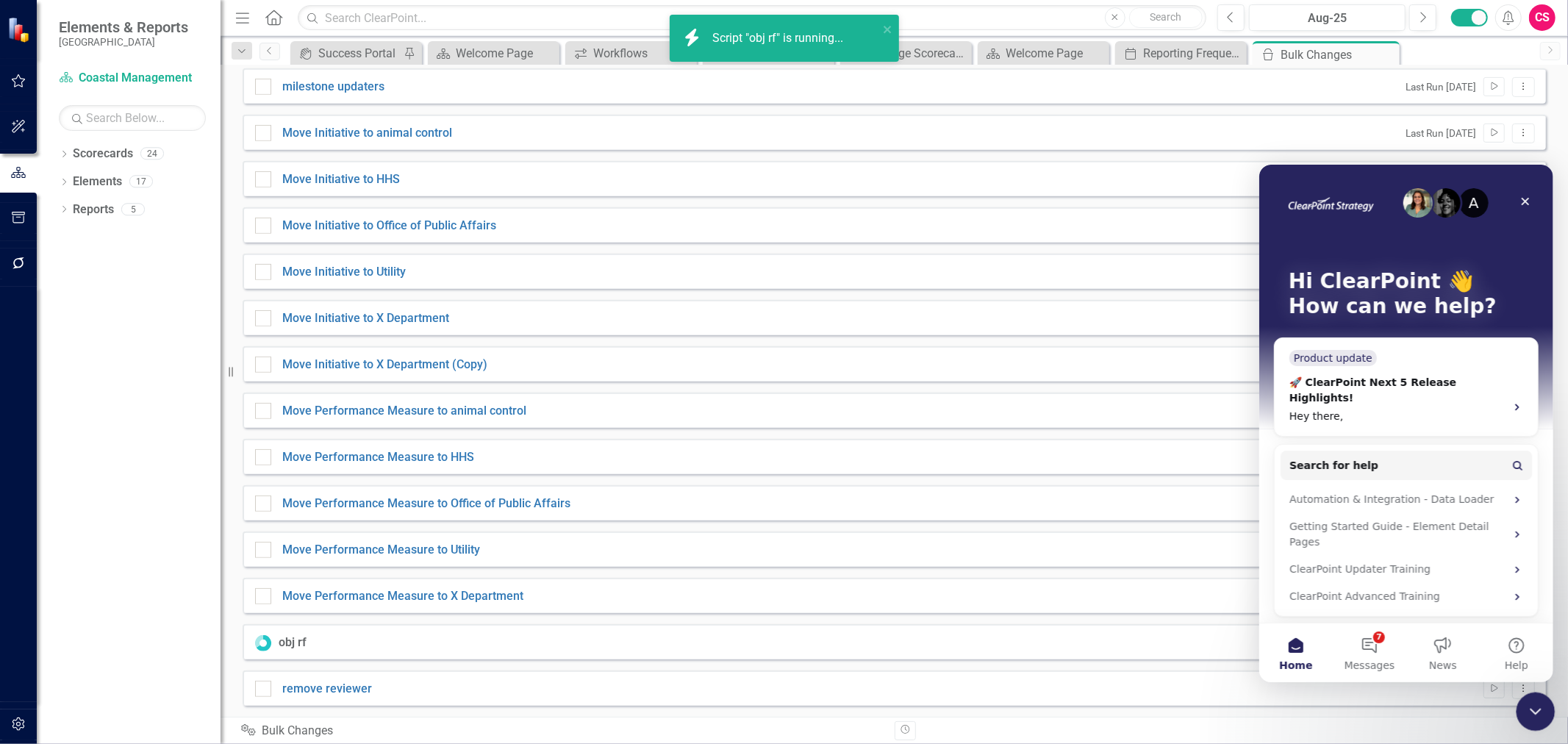
click at [1524, 712] on icon "Close Intercom Messenger" at bounding box center [1532, 708] width 17 height 17
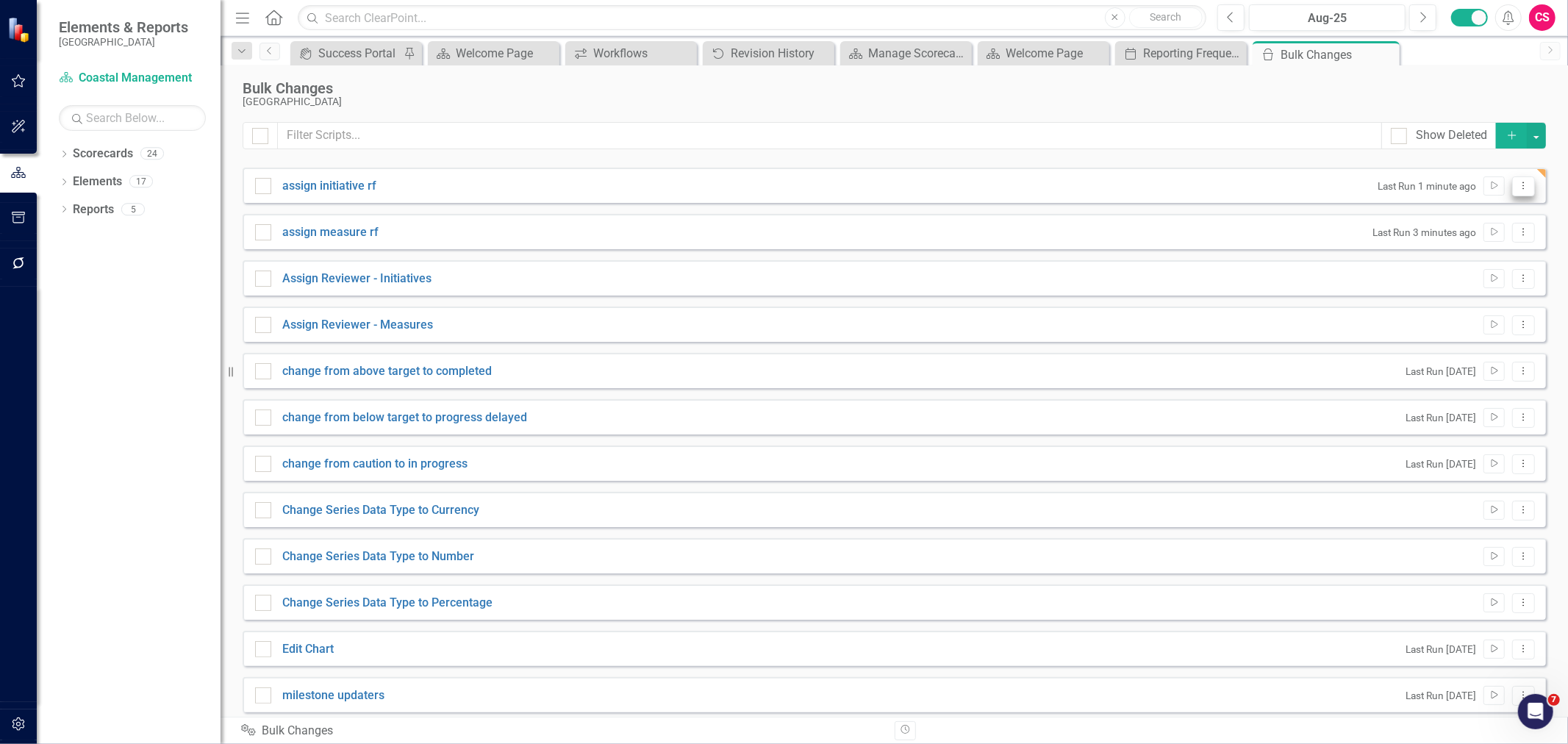
click at [1517, 181] on icon "Dropdown Menu" at bounding box center [1523, 185] width 13 height 9
click at [1444, 245] on link "Edit Edit Script" at bounding box center [1465, 238] width 118 height 27
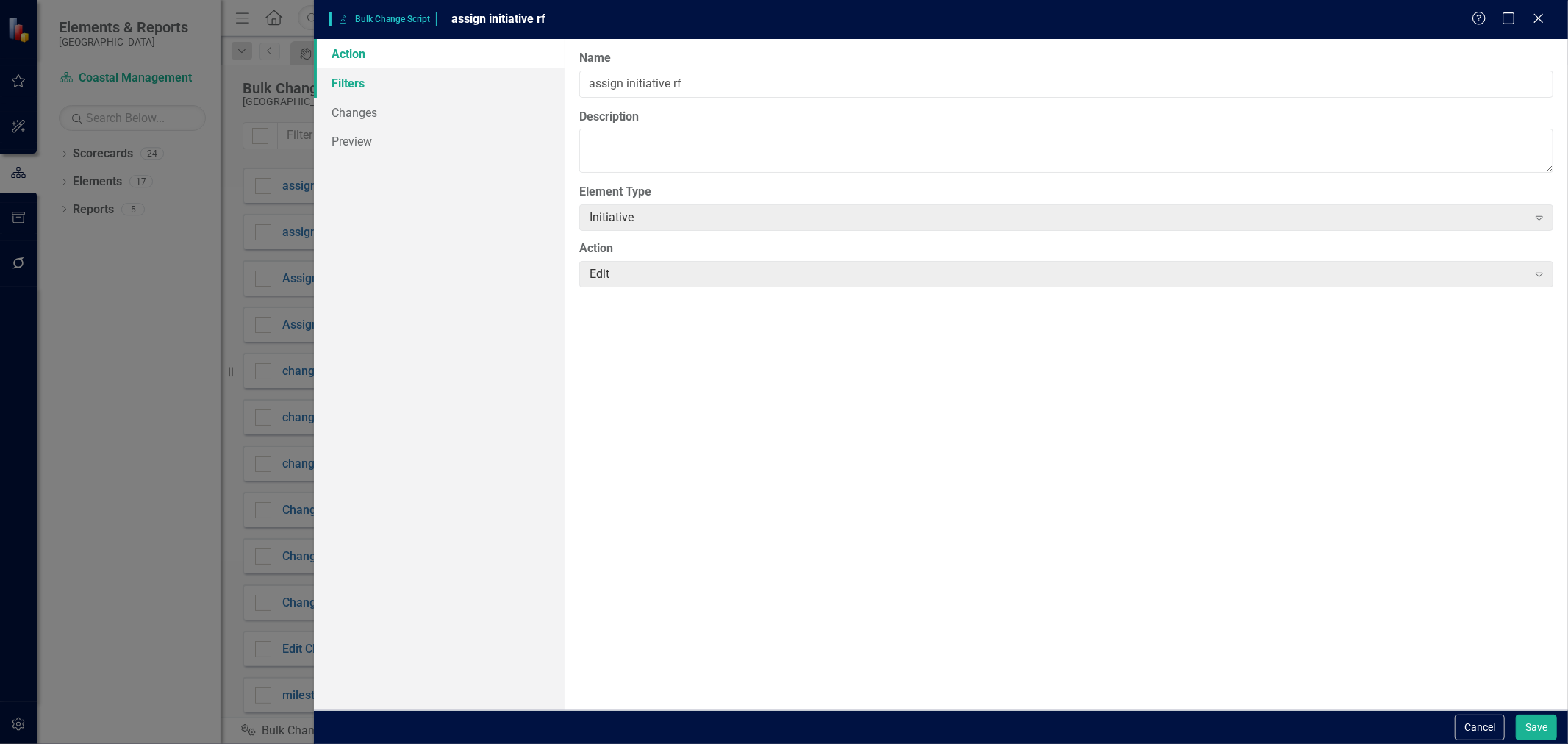
click at [516, 74] on link "Filters" at bounding box center [438, 83] width 251 height 29
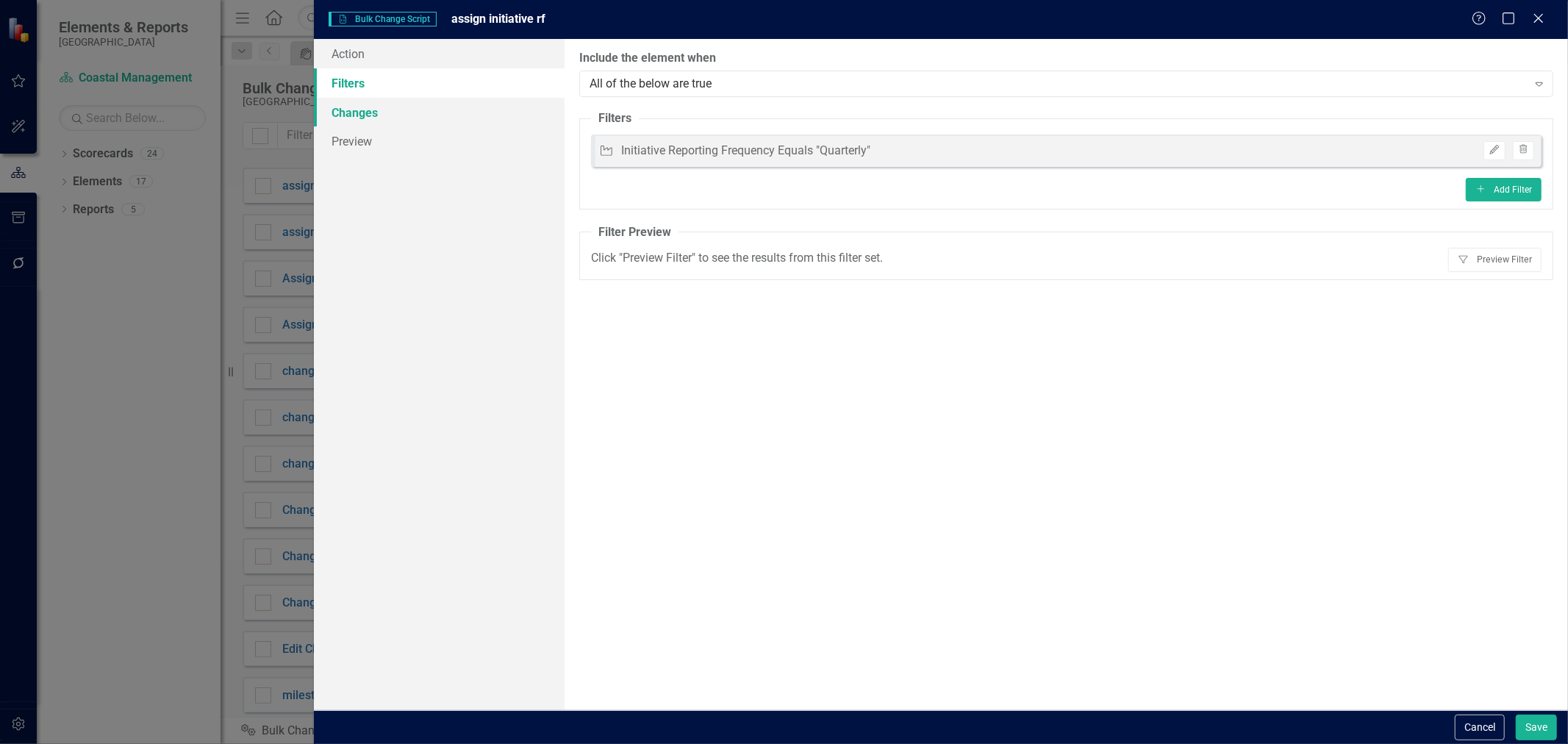
click at [502, 106] on link "Changes" at bounding box center [438, 112] width 251 height 29
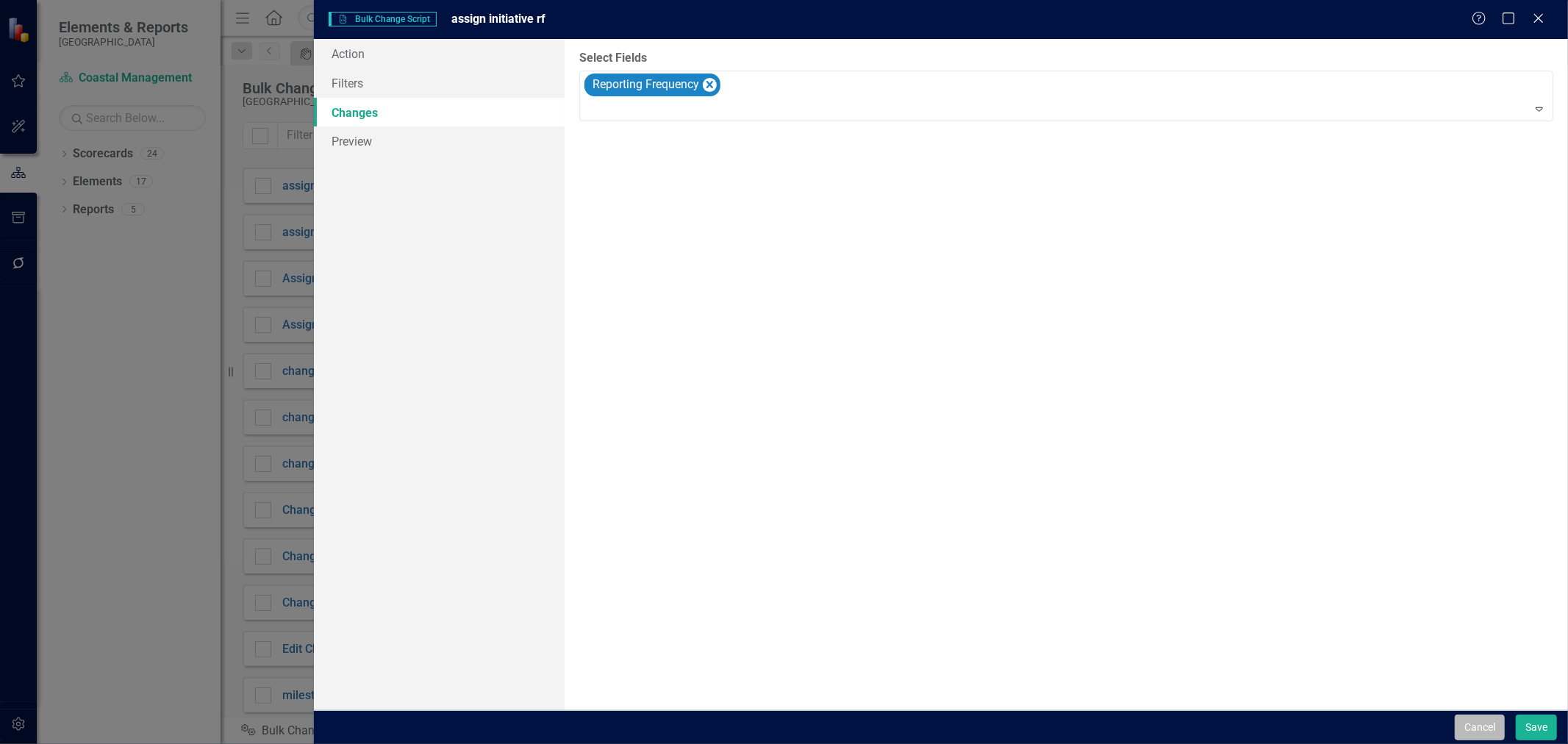
click at [1476, 728] on button "Cancel" at bounding box center [1480, 728] width 50 height 26
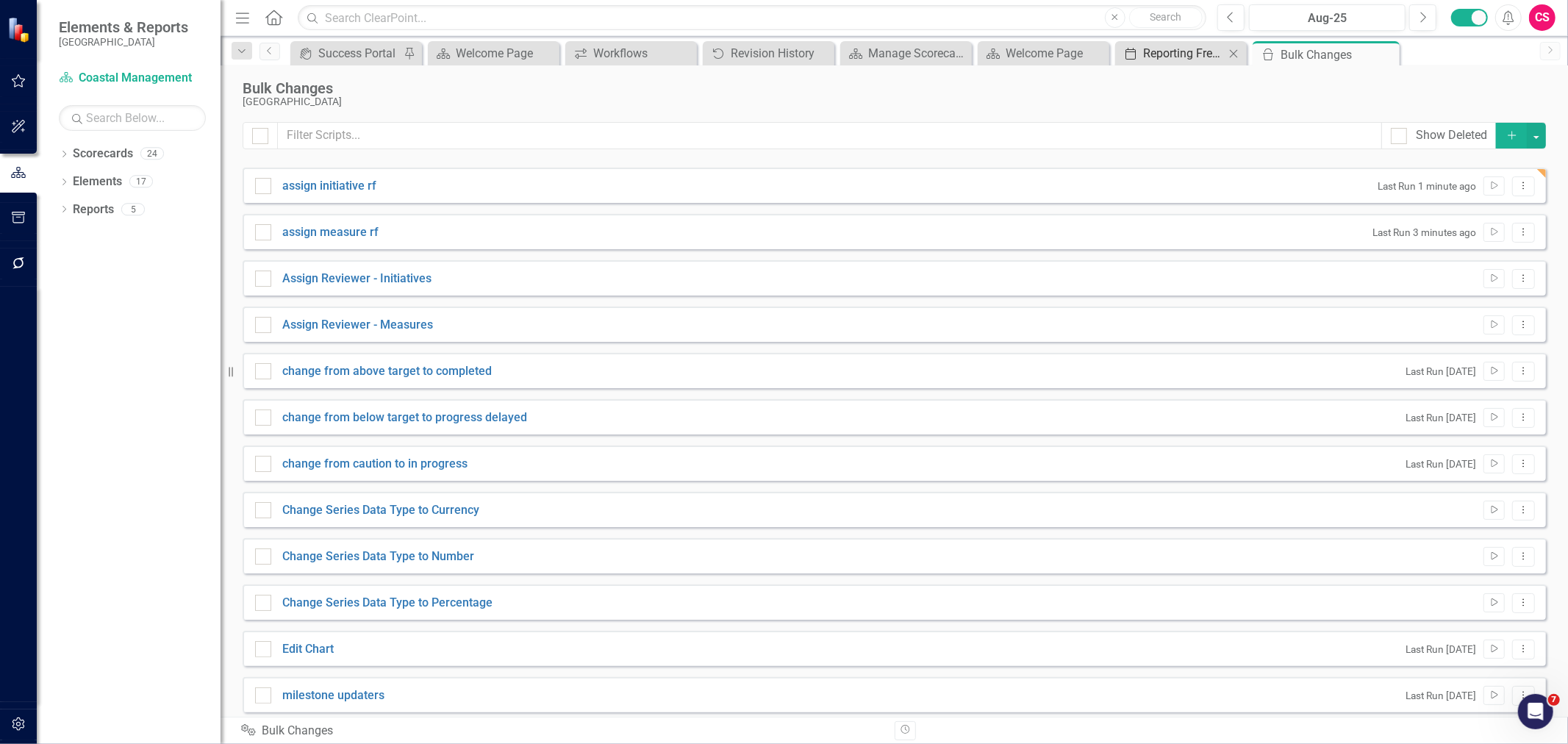
click at [1208, 53] on div "Reporting Frequencies" at bounding box center [1184, 53] width 82 height 18
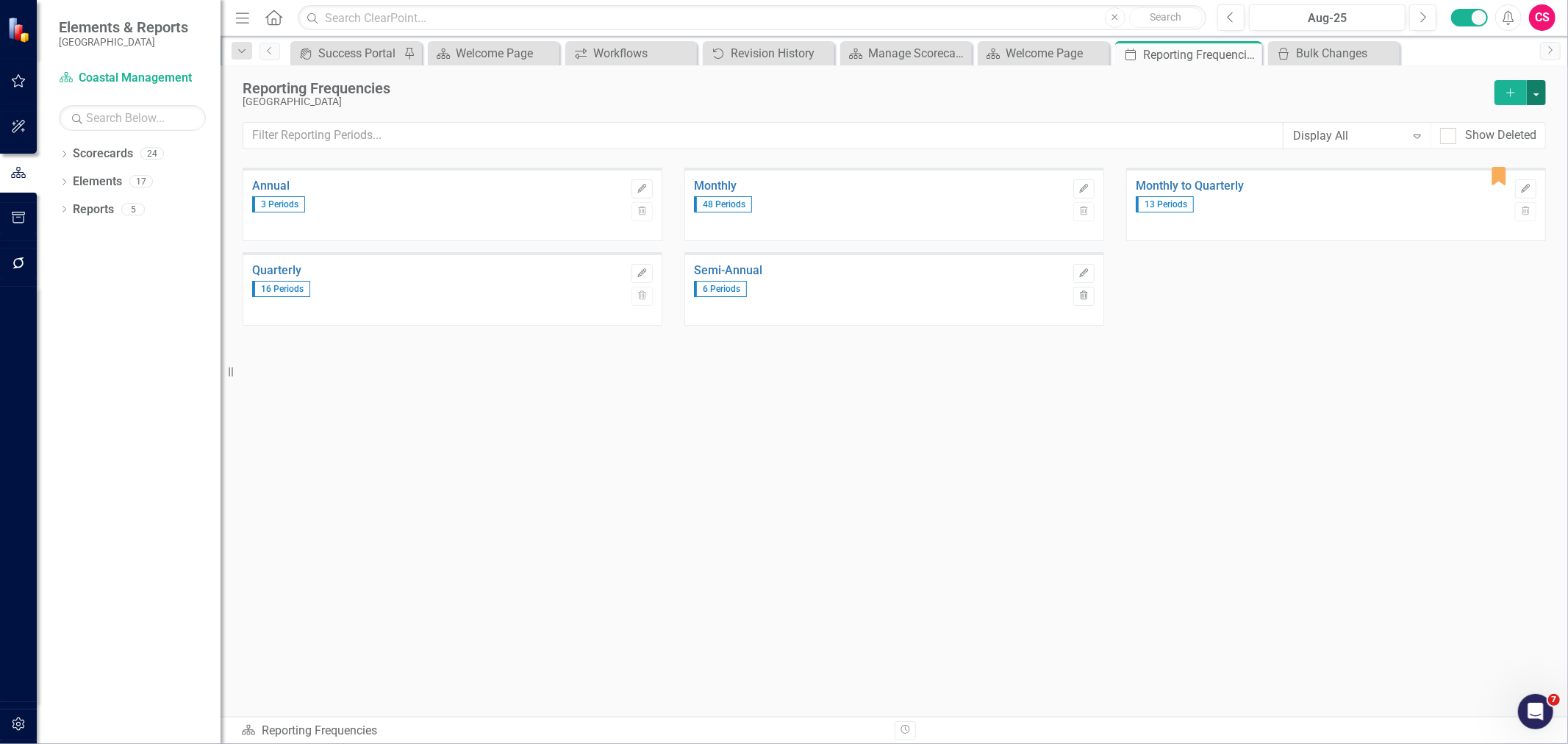
click at [1542, 90] on button "button" at bounding box center [1536, 92] width 19 height 25
drag, startPoint x: 1041, startPoint y: 108, endPoint x: 936, endPoint y: 63, distance: 114.2
click at [1041, 108] on div "Reporting Frequencies St. Johns County Add" at bounding box center [894, 101] width 1304 height 42
click at [1279, 51] on icon "icon.bulk-changes" at bounding box center [1284, 53] width 15 height 12
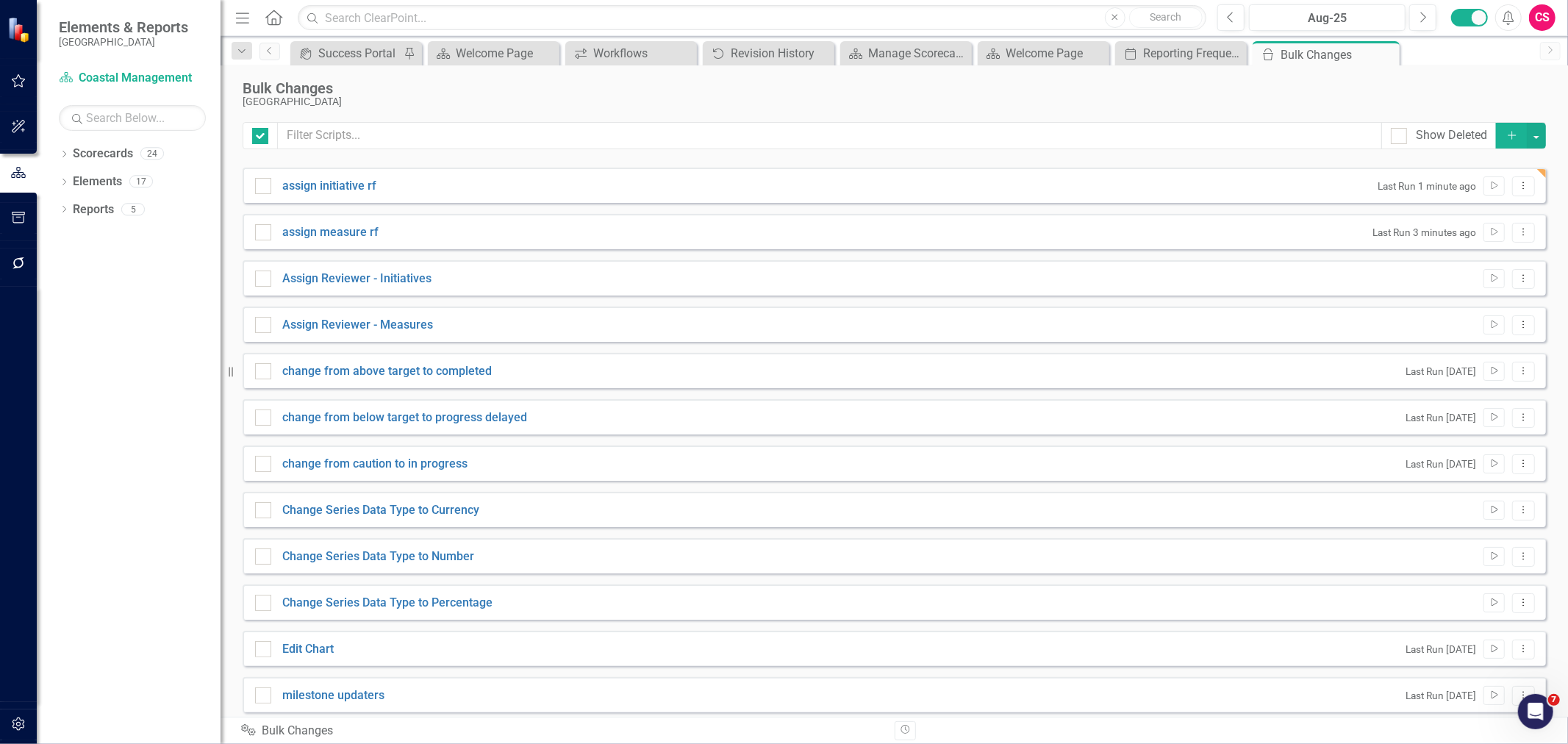
checkbox input "false"
click at [1189, 46] on div "Reporting Frequencies" at bounding box center [1184, 53] width 82 height 18
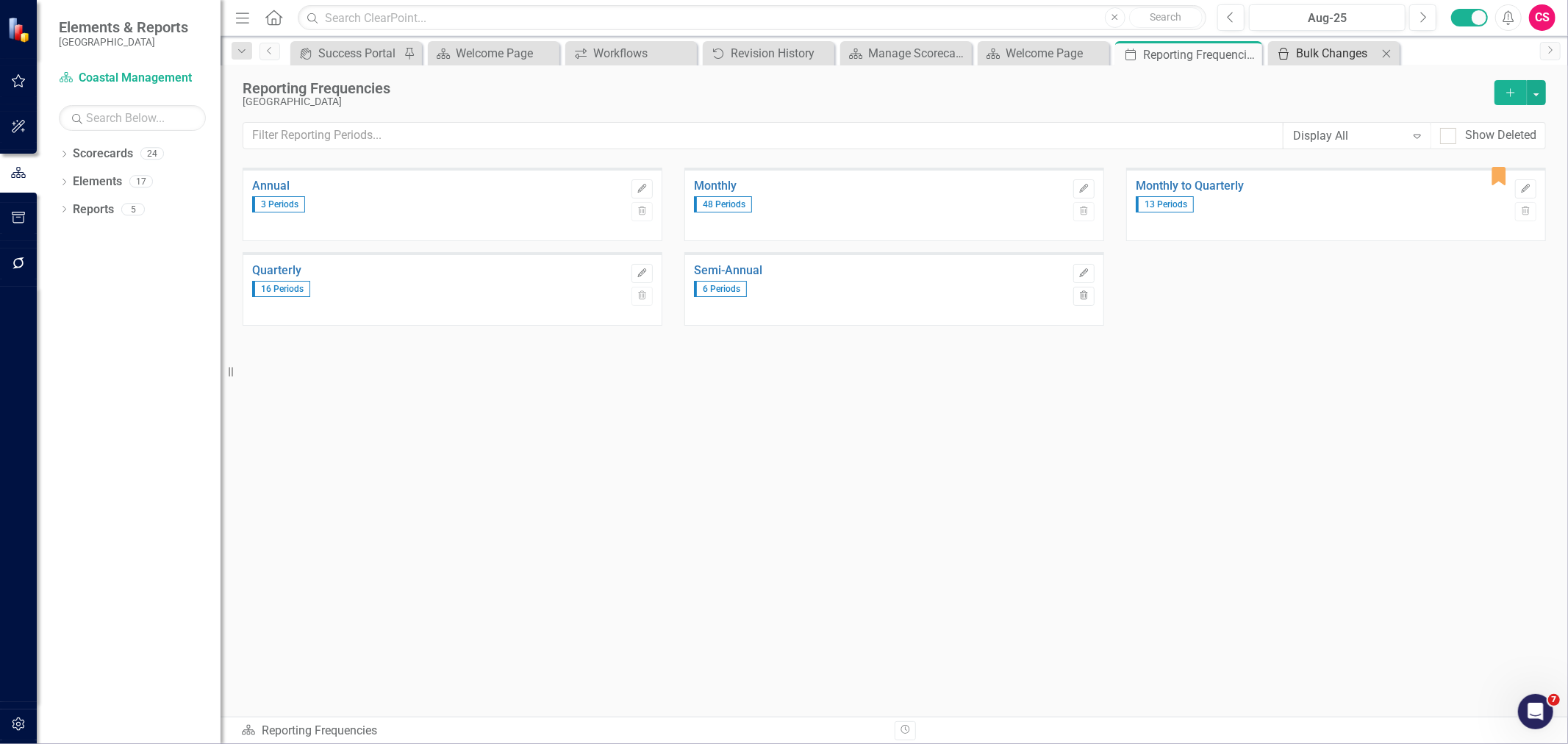
click at [1331, 46] on div "Bulk Changes" at bounding box center [1337, 53] width 82 height 18
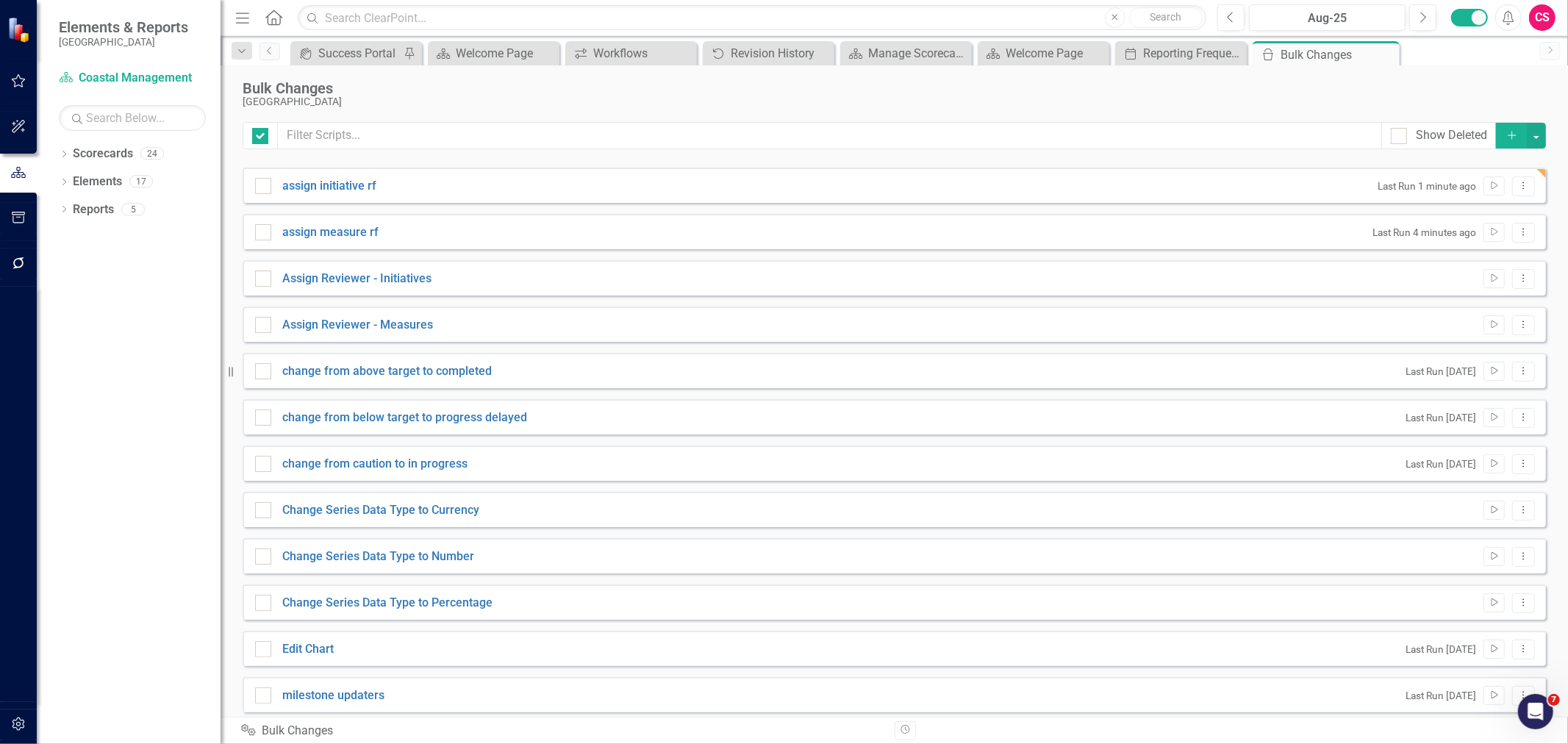
checkbox input "false"
click at [1192, 59] on div "Reporting Frequencies" at bounding box center [1184, 53] width 82 height 18
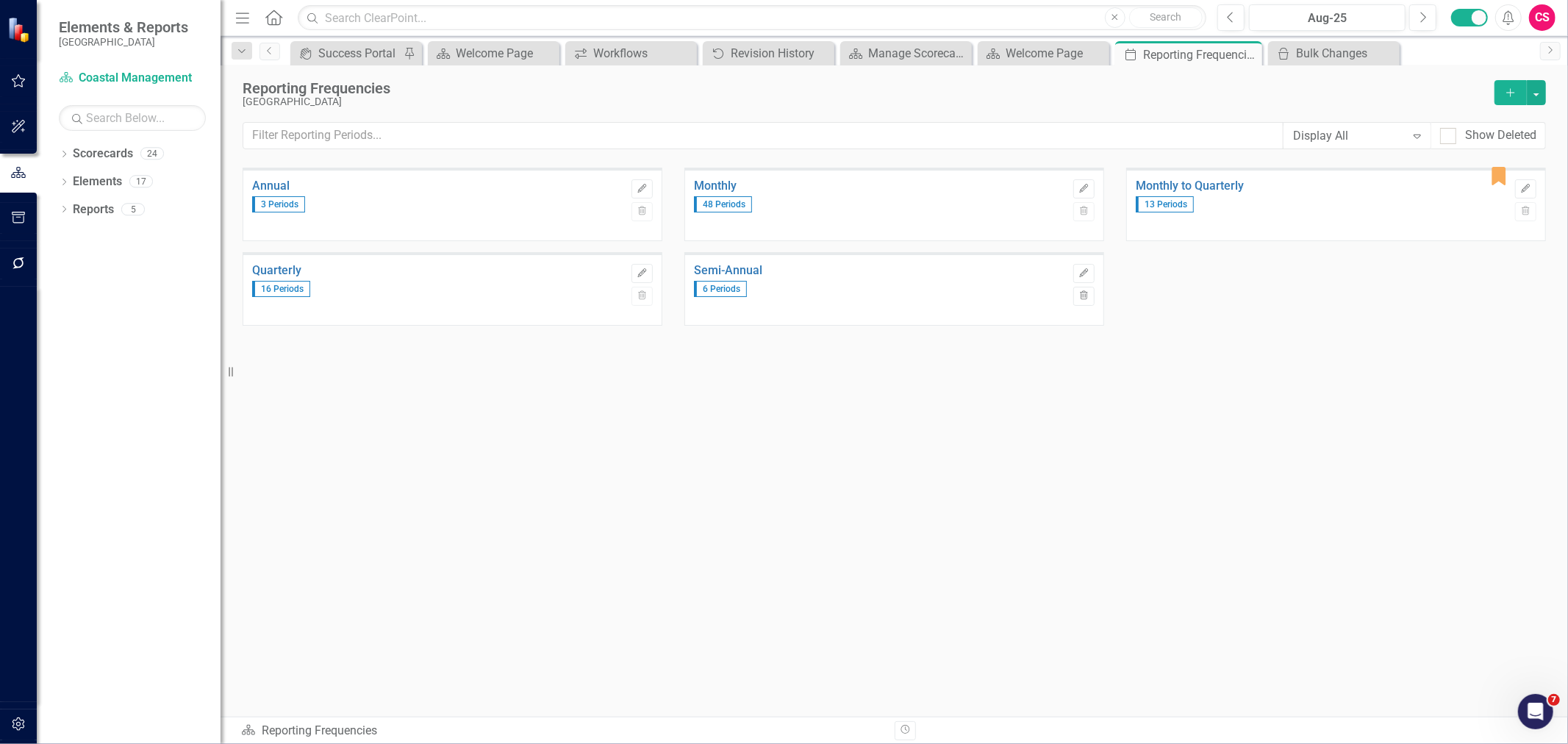
click at [1546, 88] on div "Reporting Frequencies St. Johns County Add Display All Expand Show Deleted" at bounding box center [894, 117] width 1347 height 102
click at [1537, 89] on button "button" at bounding box center [1536, 92] width 19 height 25
click at [1463, 143] on link "Excel File Period Report" at bounding box center [1462, 147] width 165 height 27
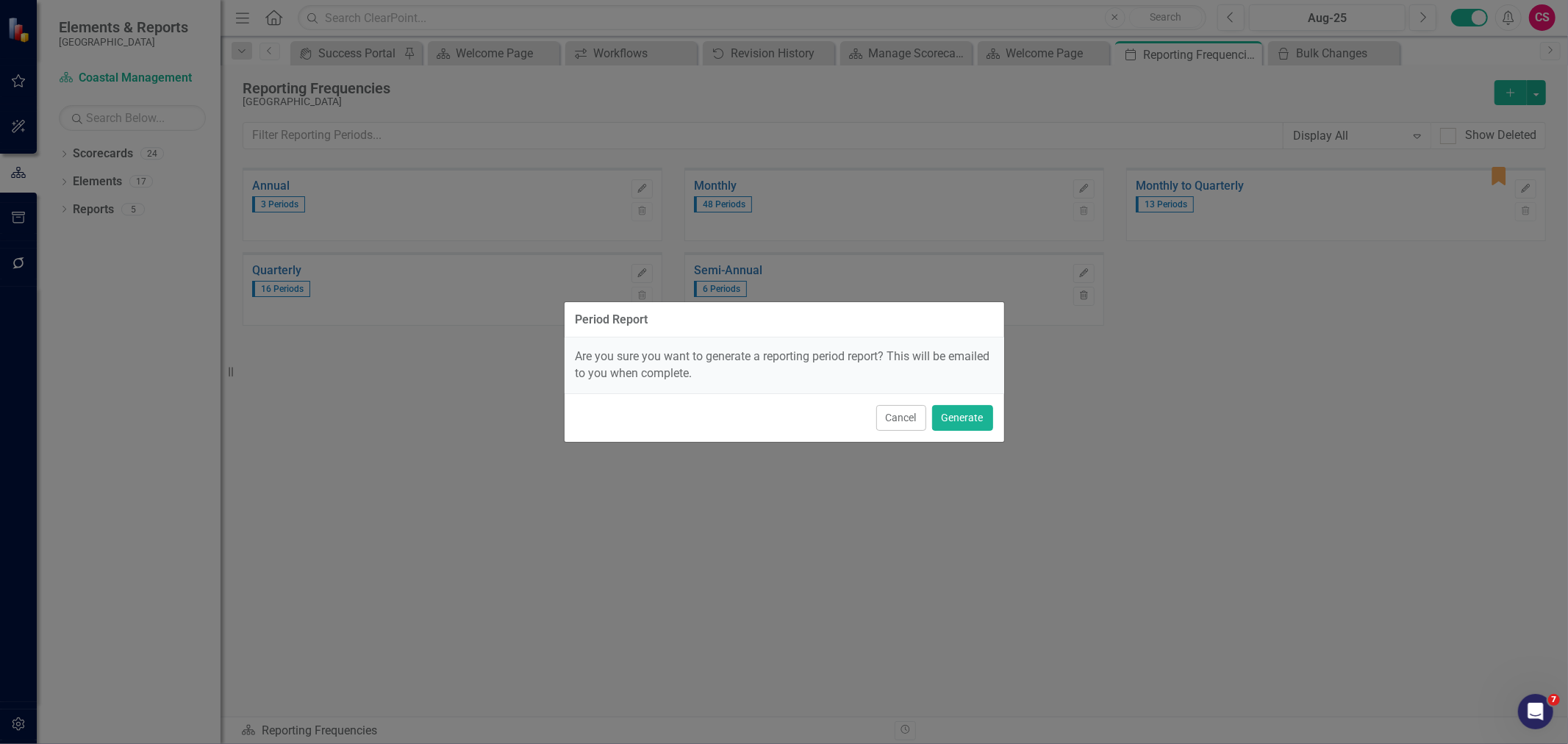
click at [994, 420] on div "Cancel Generate" at bounding box center [784, 417] width 439 height 48
click at [974, 416] on button "Generate" at bounding box center [962, 418] width 61 height 26
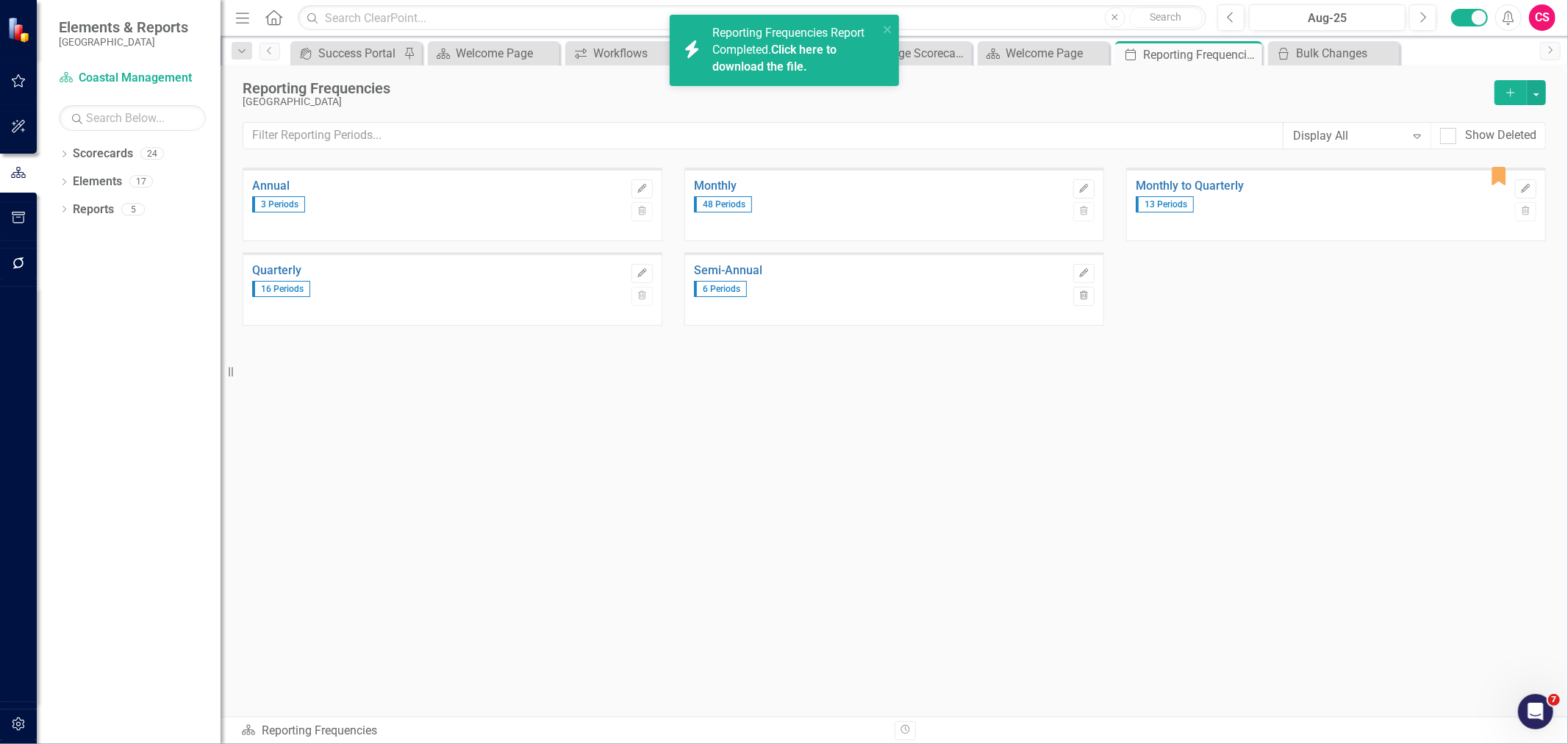
click at [807, 57] on link "Click here to download the file." at bounding box center [774, 58] width 124 height 31
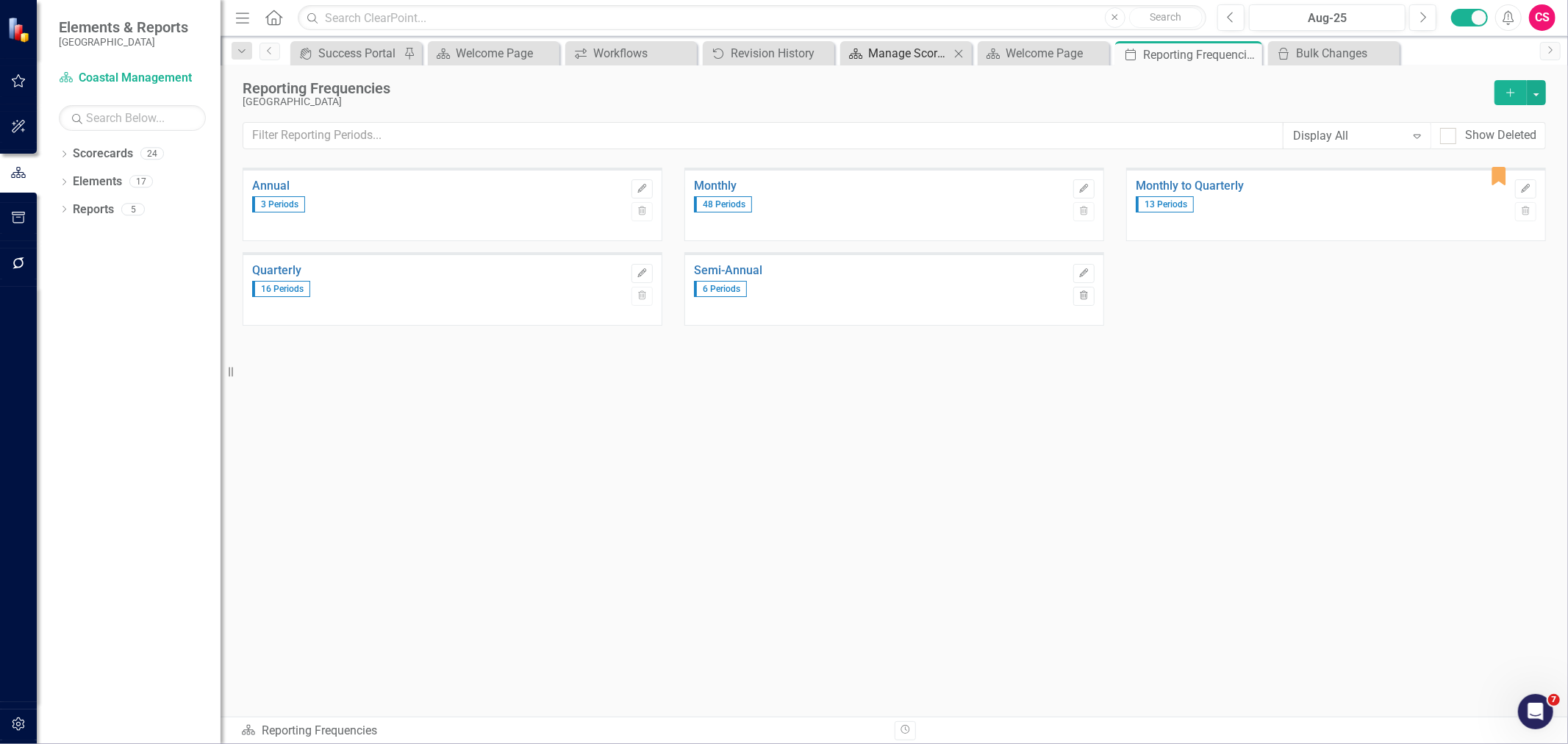
click at [928, 50] on div "Manage Scorecards" at bounding box center [909, 53] width 82 height 18
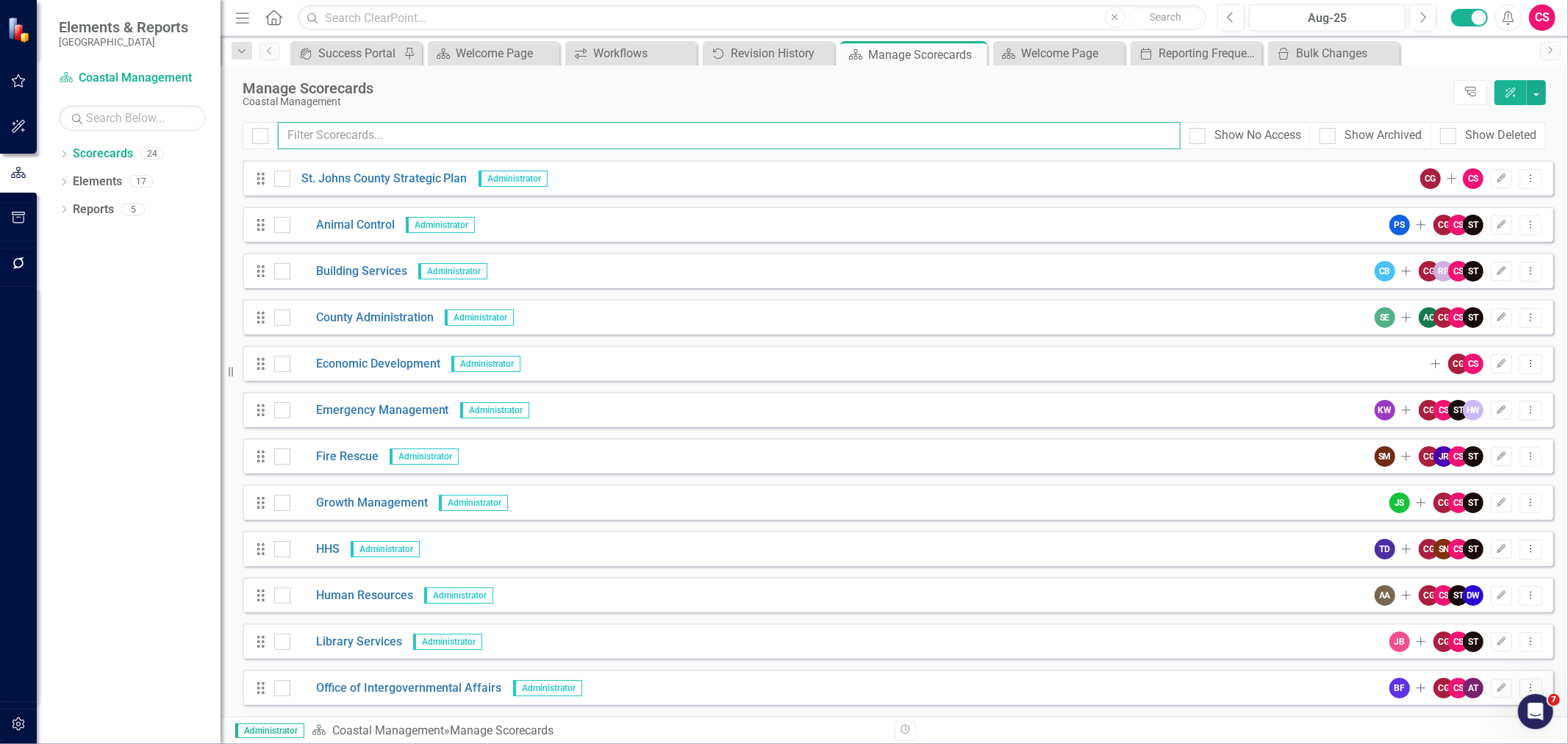
click at [563, 141] on input "text" at bounding box center [729, 136] width 903 height 27
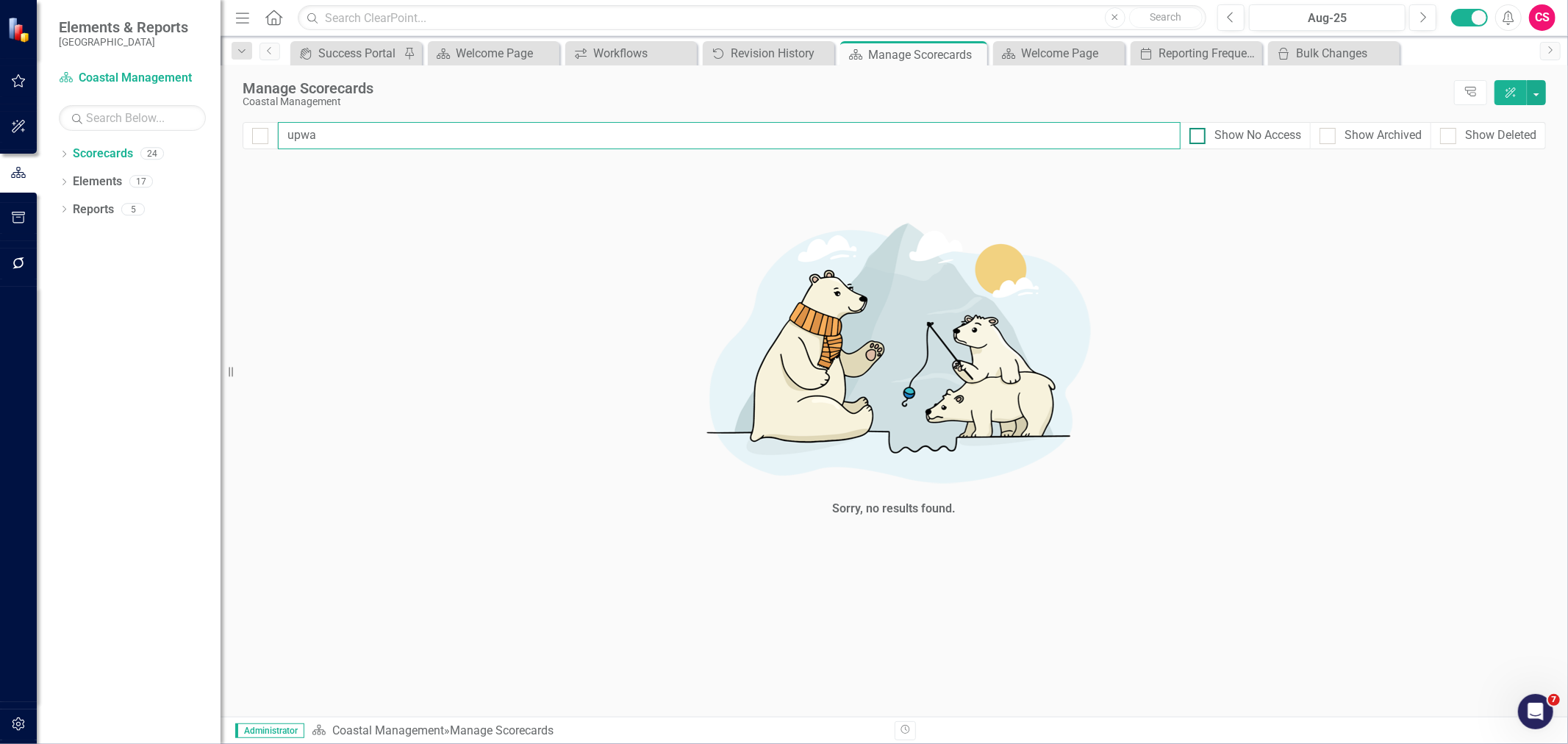
type input "upwa"
click at [1236, 132] on div "Show No Access" at bounding box center [1257, 135] width 87 height 17
click at [1199, 132] on input "Show No Access" at bounding box center [1194, 132] width 9 height 9
checkbox input "true"
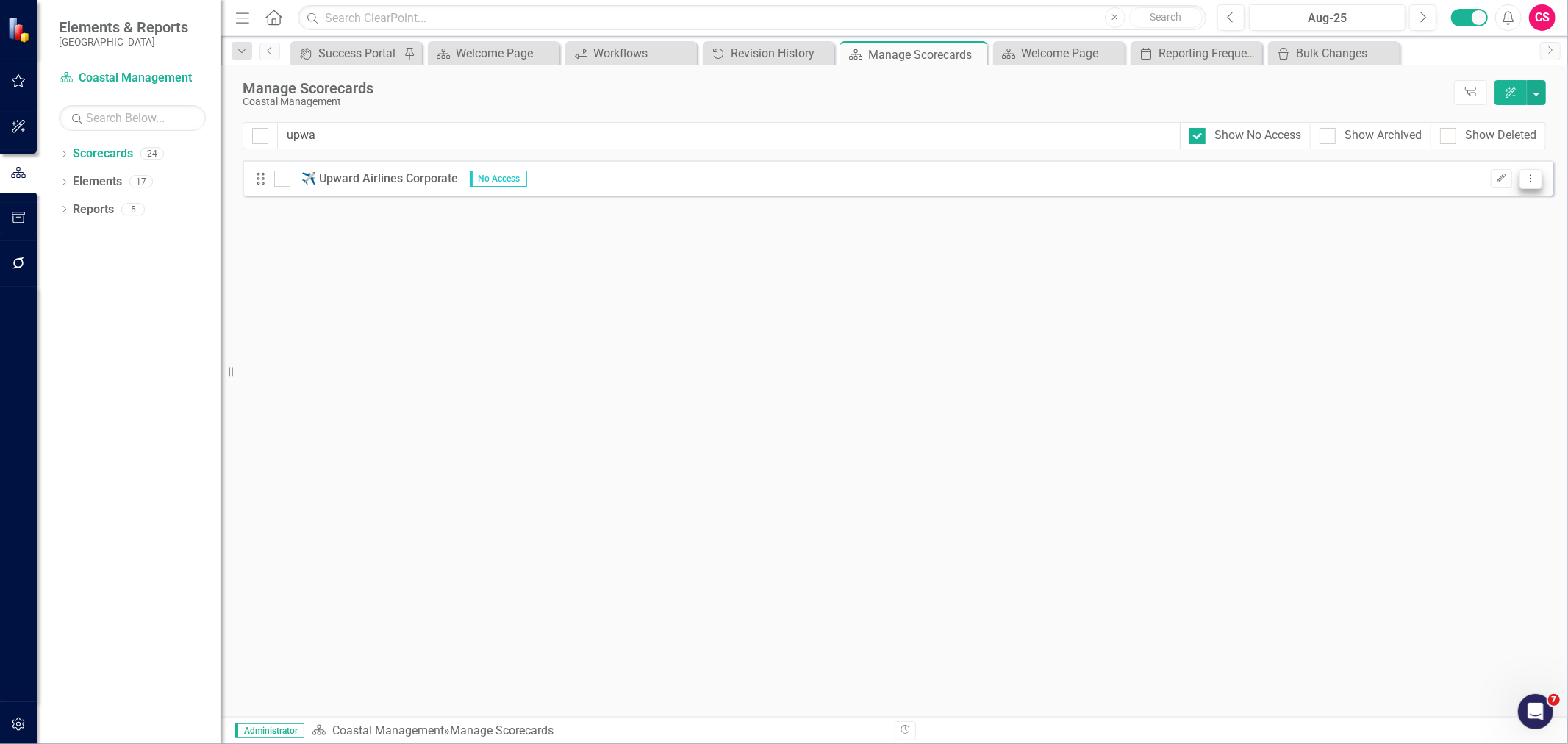
click at [1528, 181] on icon "Dropdown Menu" at bounding box center [1531, 178] width 13 height 9
click at [1492, 207] on link "Edit Edit Scorecard" at bounding box center [1461, 203] width 162 height 27
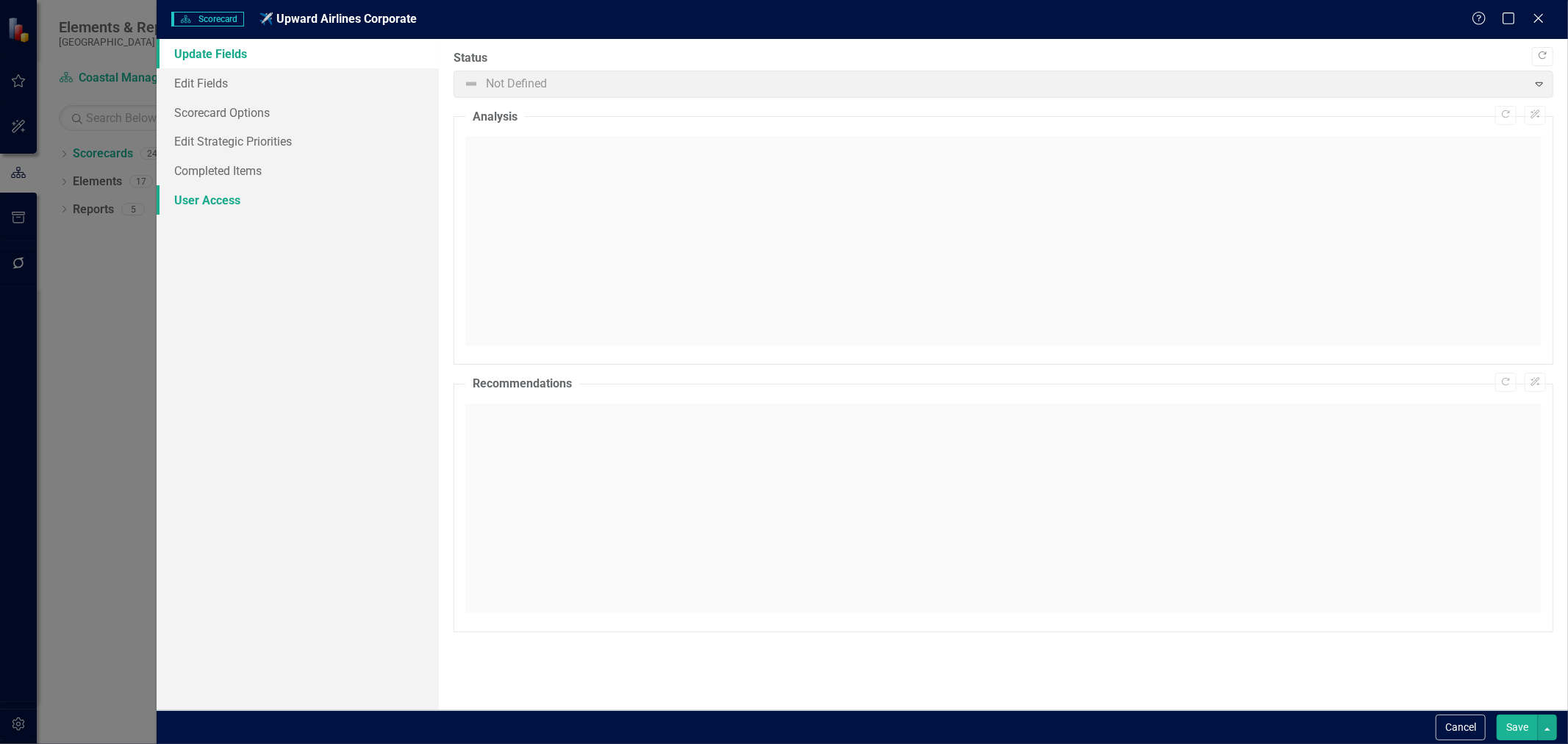
click at [302, 211] on link "User Access" at bounding box center [298, 200] width 283 height 29
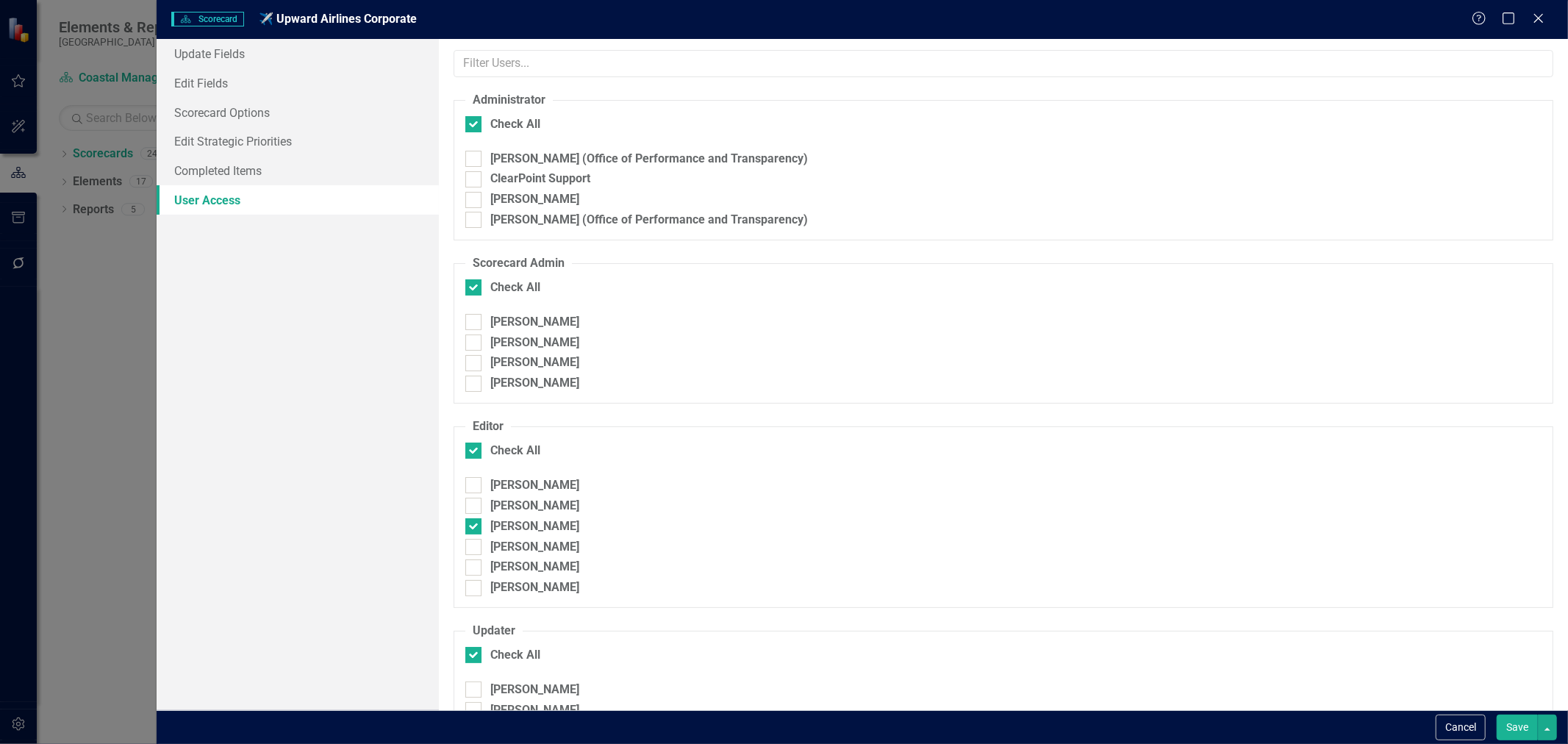
checkbox input "false"
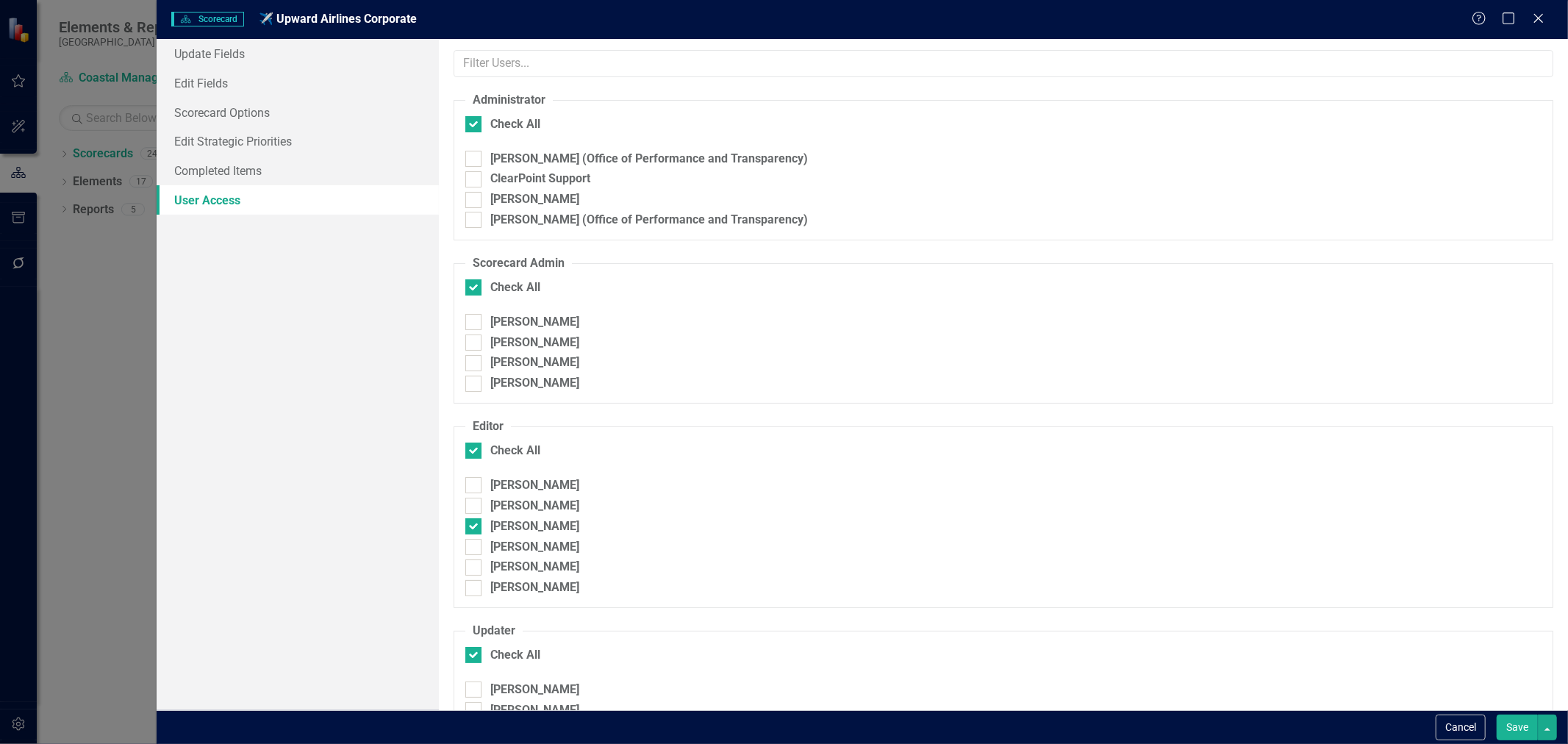
checkbox input "false"
click at [482, 182] on div "ClearPoint Support" at bounding box center [1003, 179] width 1077 height 17
click at [475, 181] on input "ClearPoint Support" at bounding box center [469, 176] width 9 height 9
checkbox input "true"
click at [1502, 724] on button "Save" at bounding box center [1517, 728] width 41 height 26
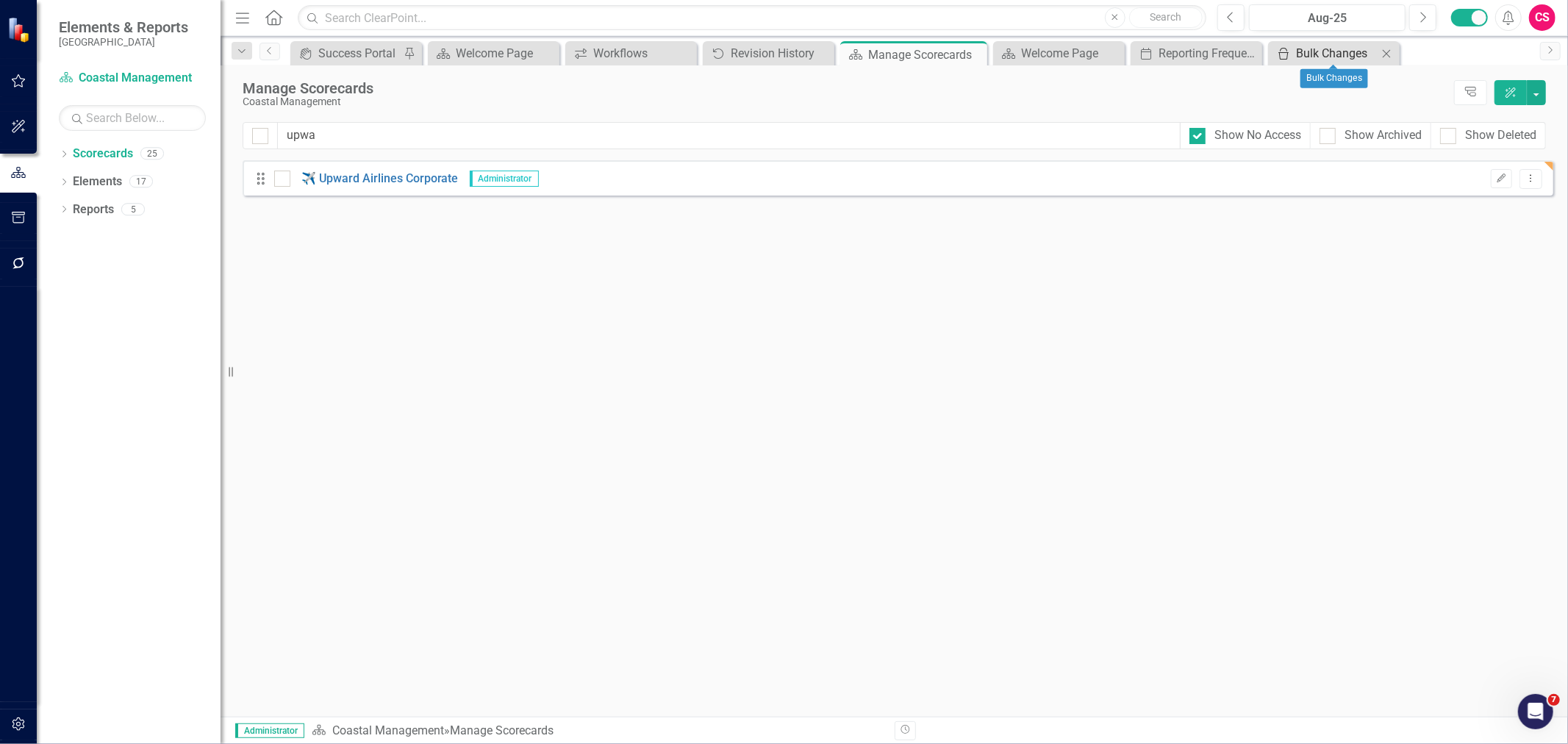
click at [1321, 57] on div "Bulk Changes" at bounding box center [1337, 53] width 82 height 18
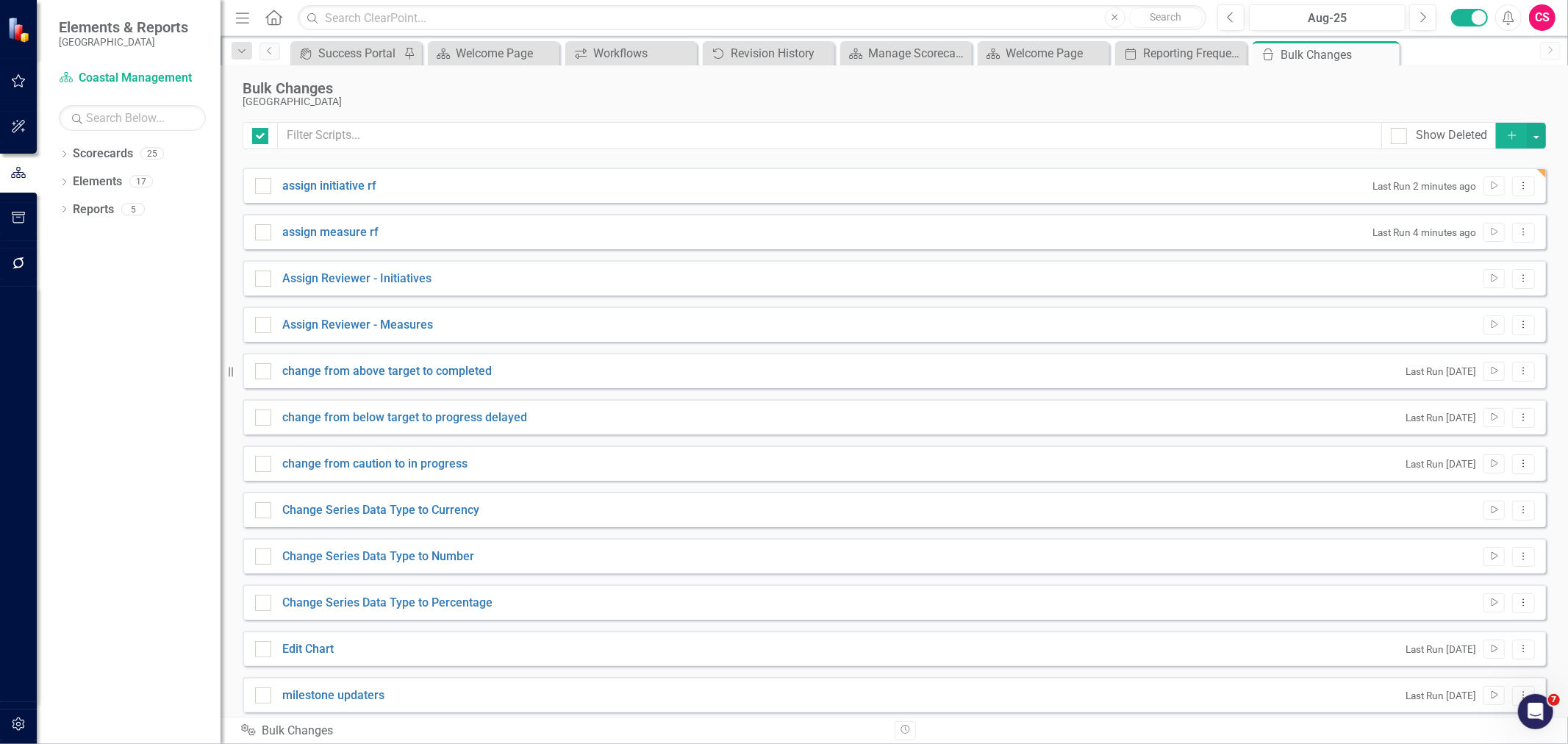
checkbox input "false"
click at [887, 52] on div "Manage Scorecards" at bounding box center [909, 53] width 82 height 18
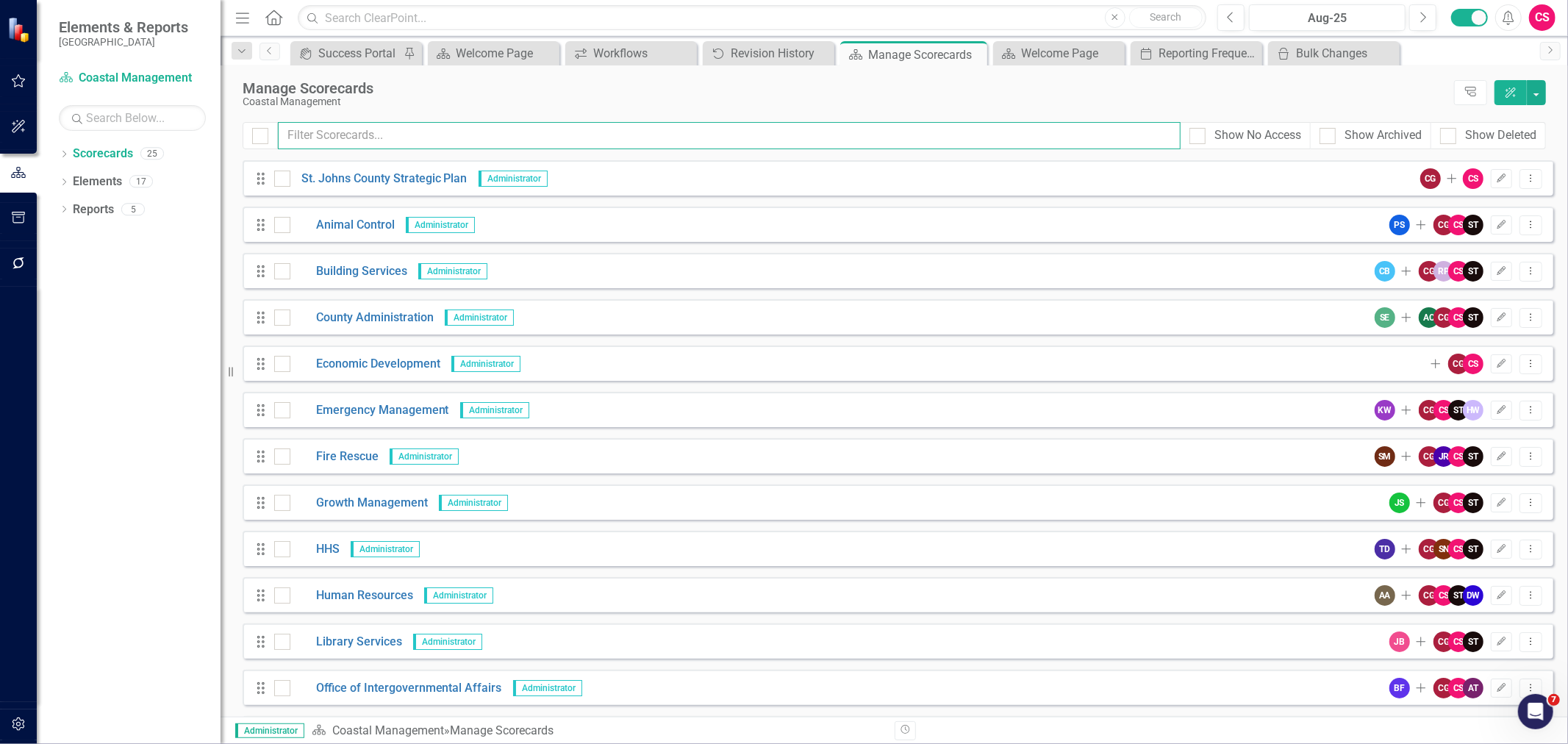
click at [346, 122] on input "text" at bounding box center [729, 136] width 903 height 27
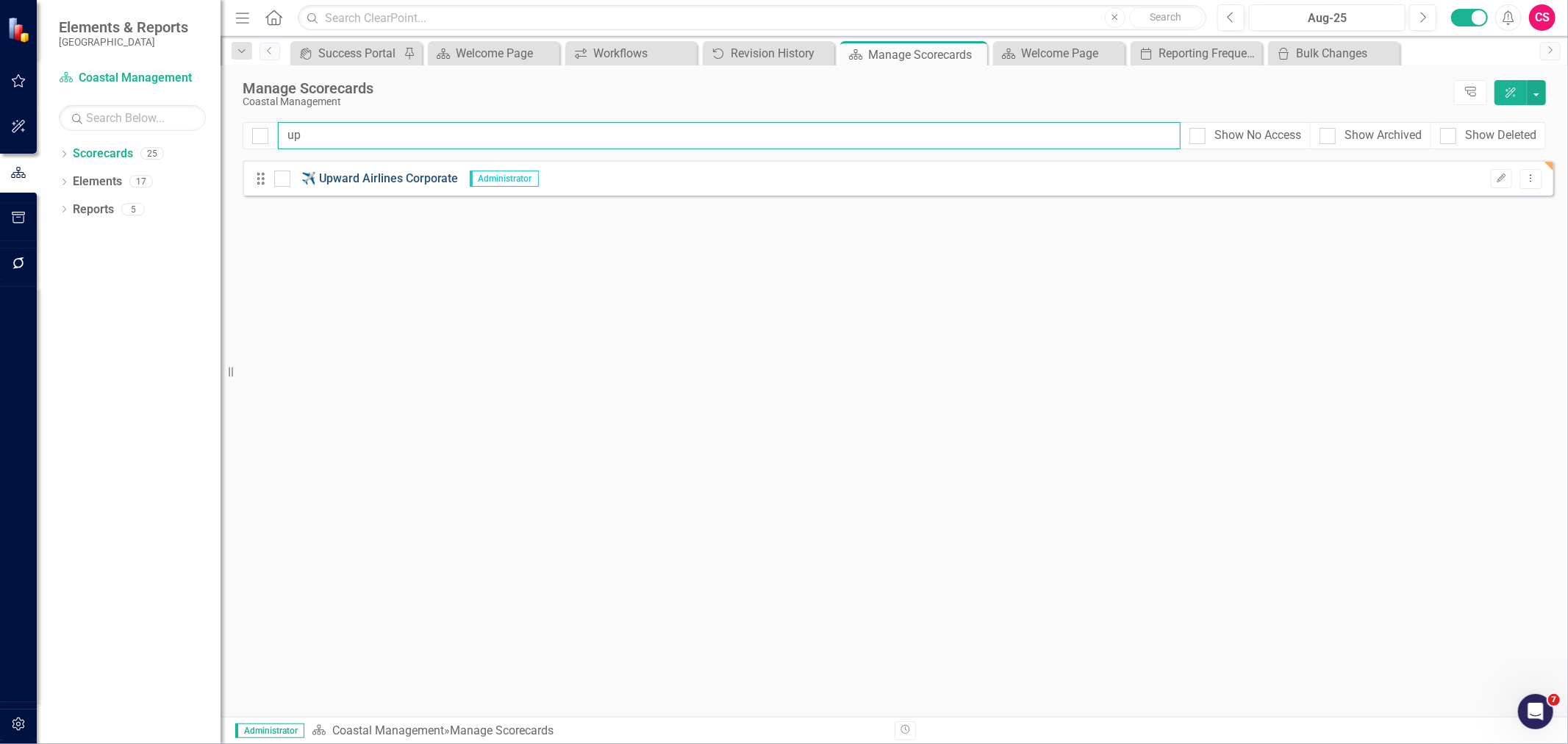
type input "up"
click at [389, 181] on link "✈️ Upward Airlines Corporate" at bounding box center [375, 179] width 169 height 17
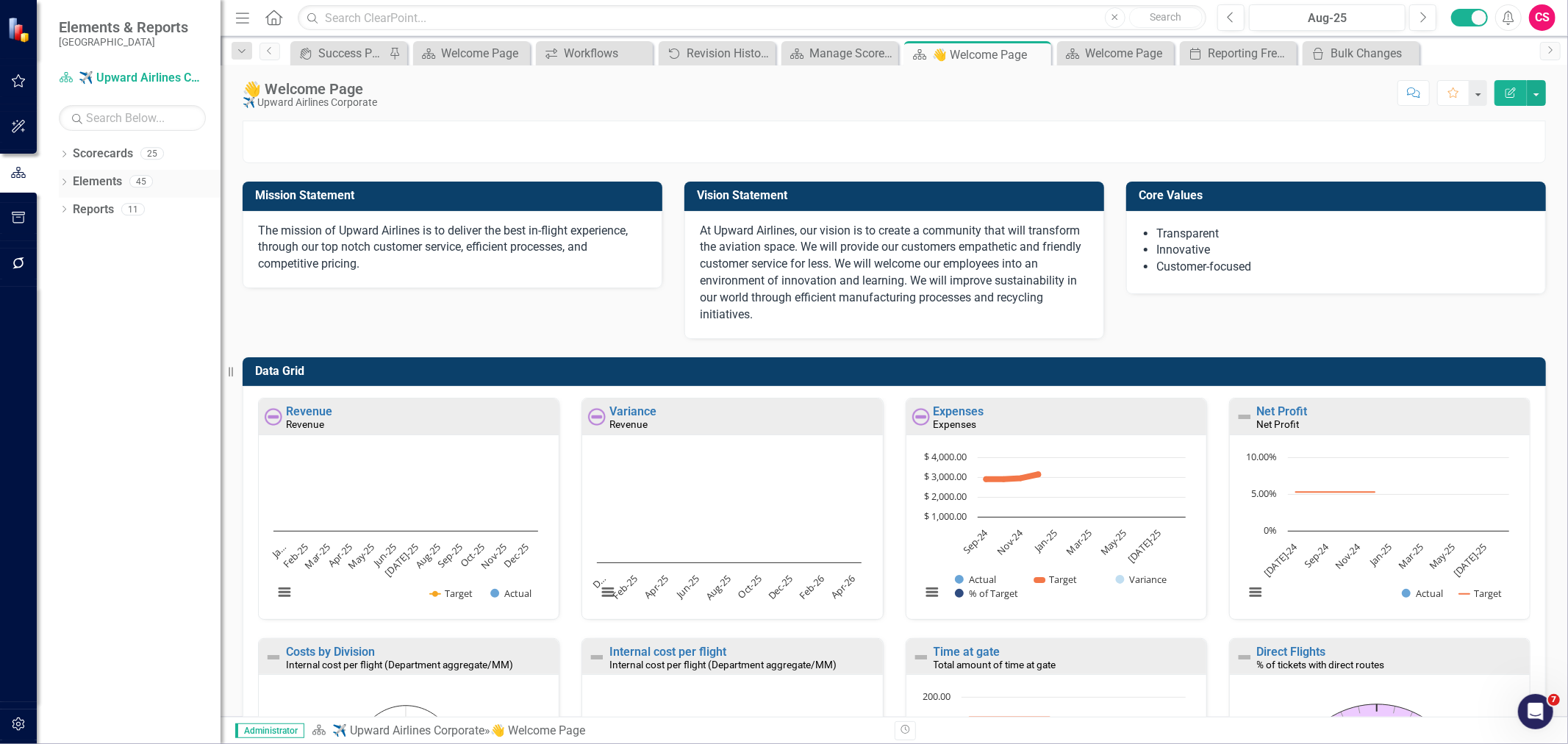
click at [120, 188] on link "Elements" at bounding box center [98, 181] width 49 height 17
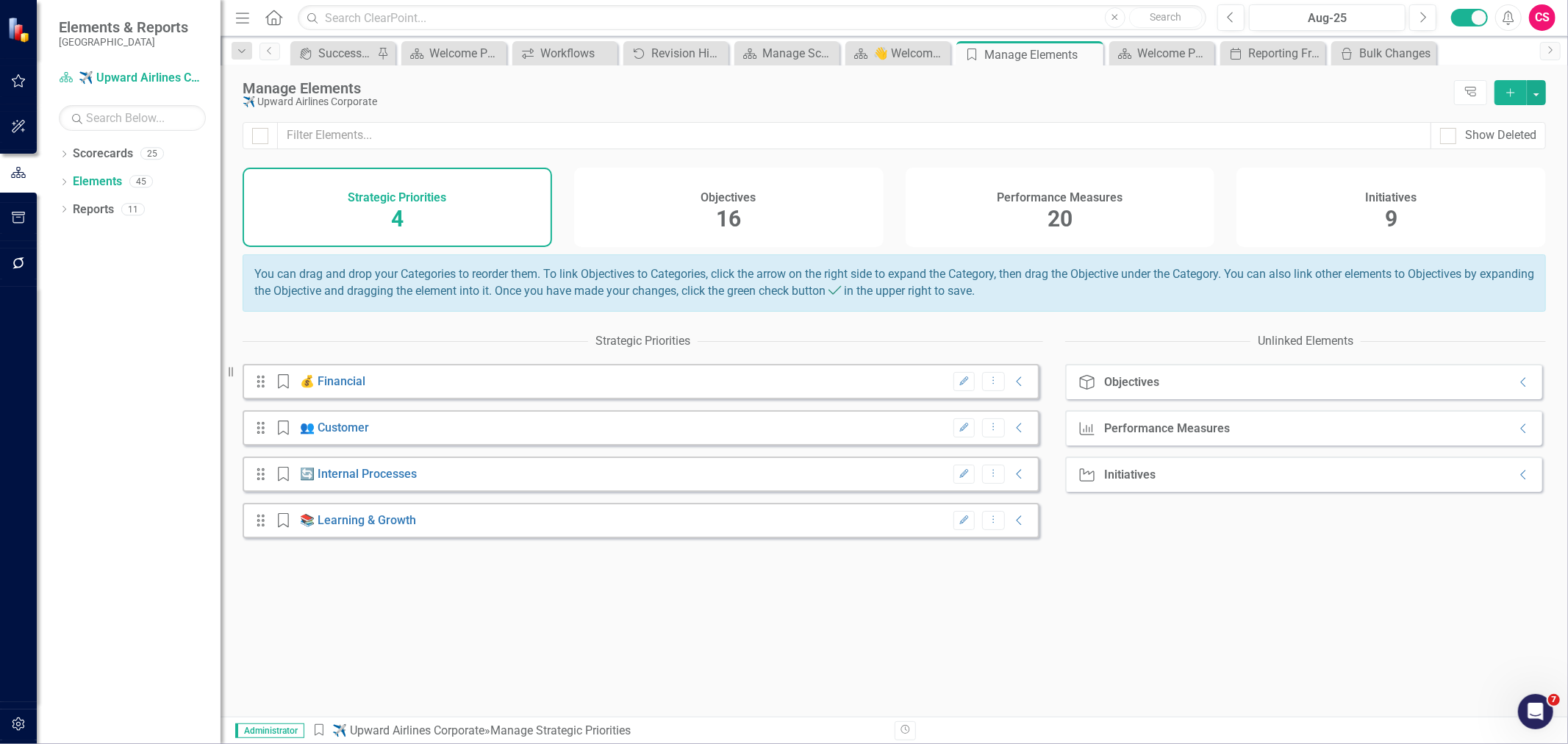
click at [1402, 225] on div "Initiatives 9" at bounding box center [1390, 207] width 309 height 79
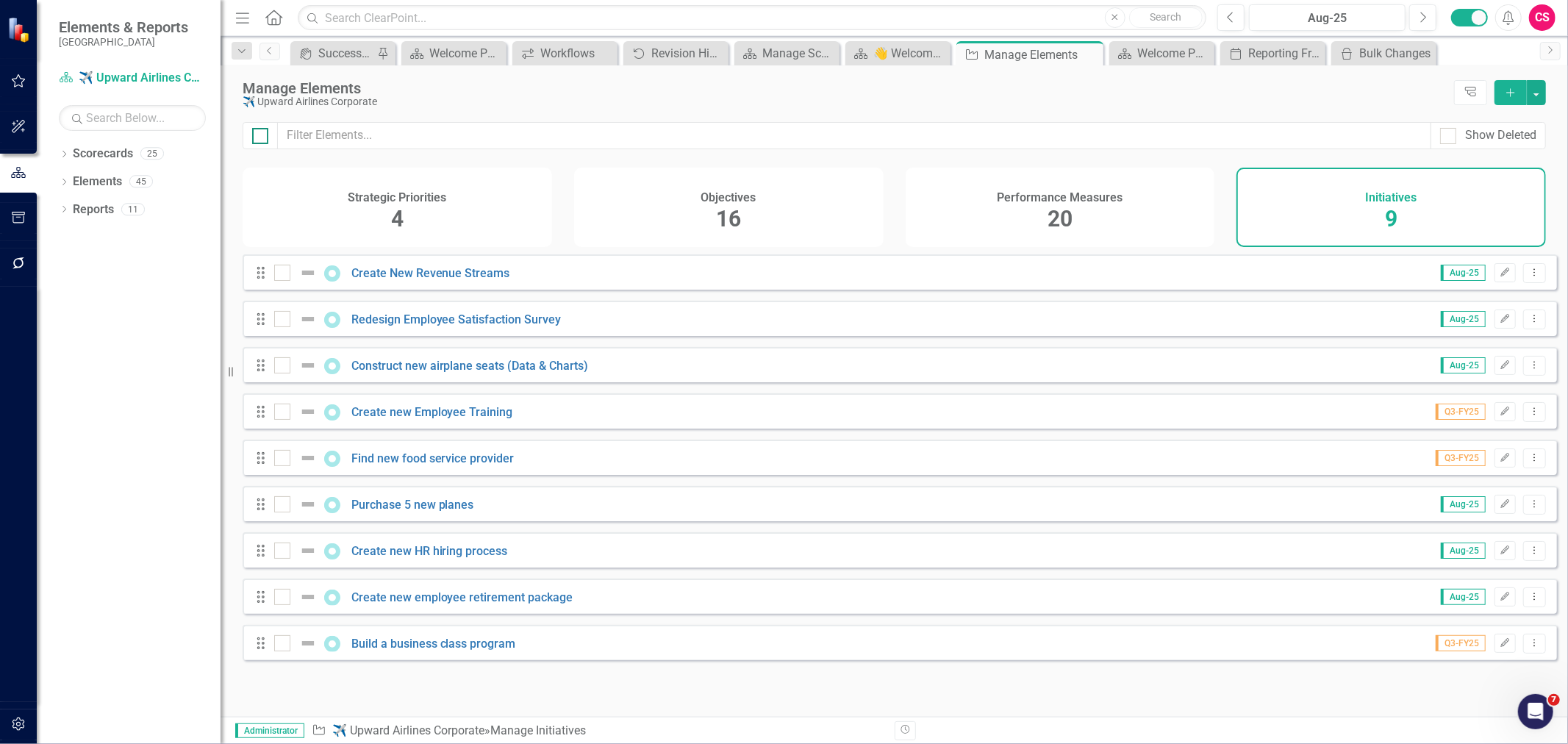
click at [257, 140] on div at bounding box center [261, 136] width 16 height 16
click at [257, 138] on input "checkbox" at bounding box center [257, 132] width 9 height 9
checkbox input "true"
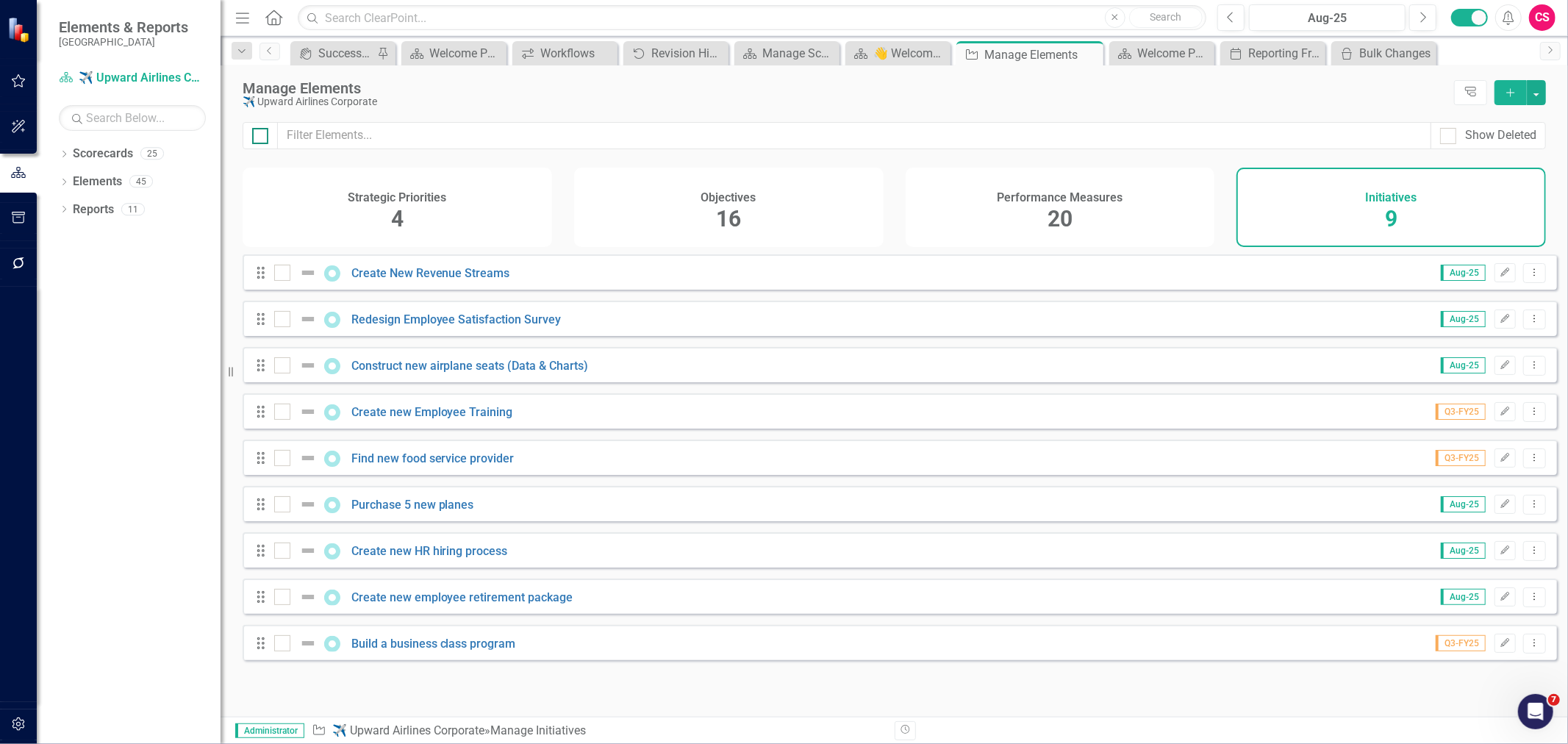
checkbox input "true"
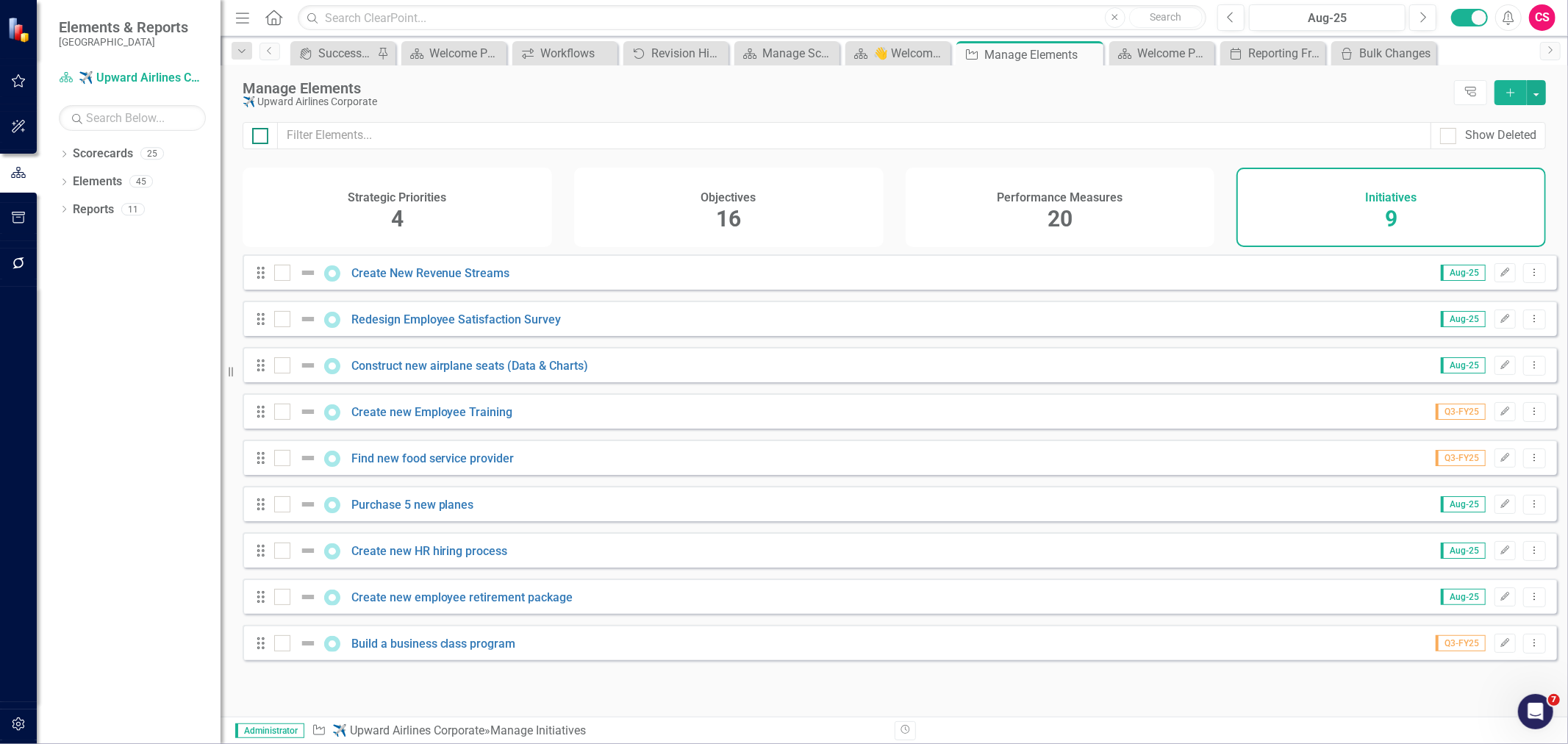
checkbox input "true"
click at [1542, 86] on button "button" at bounding box center [1536, 92] width 19 height 25
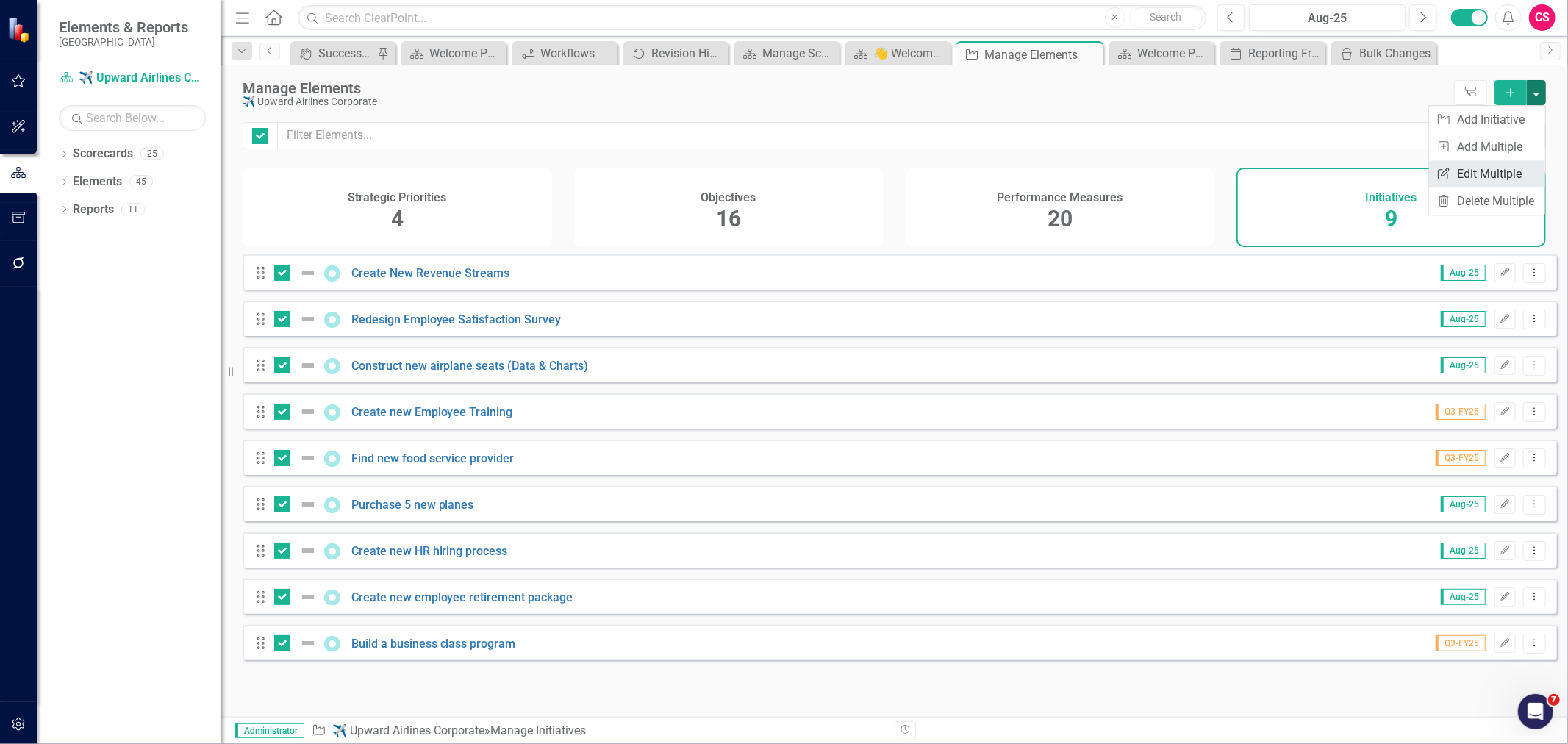
click at [1503, 165] on link "Edit Multiple Edit Multiple" at bounding box center [1487, 174] width 116 height 27
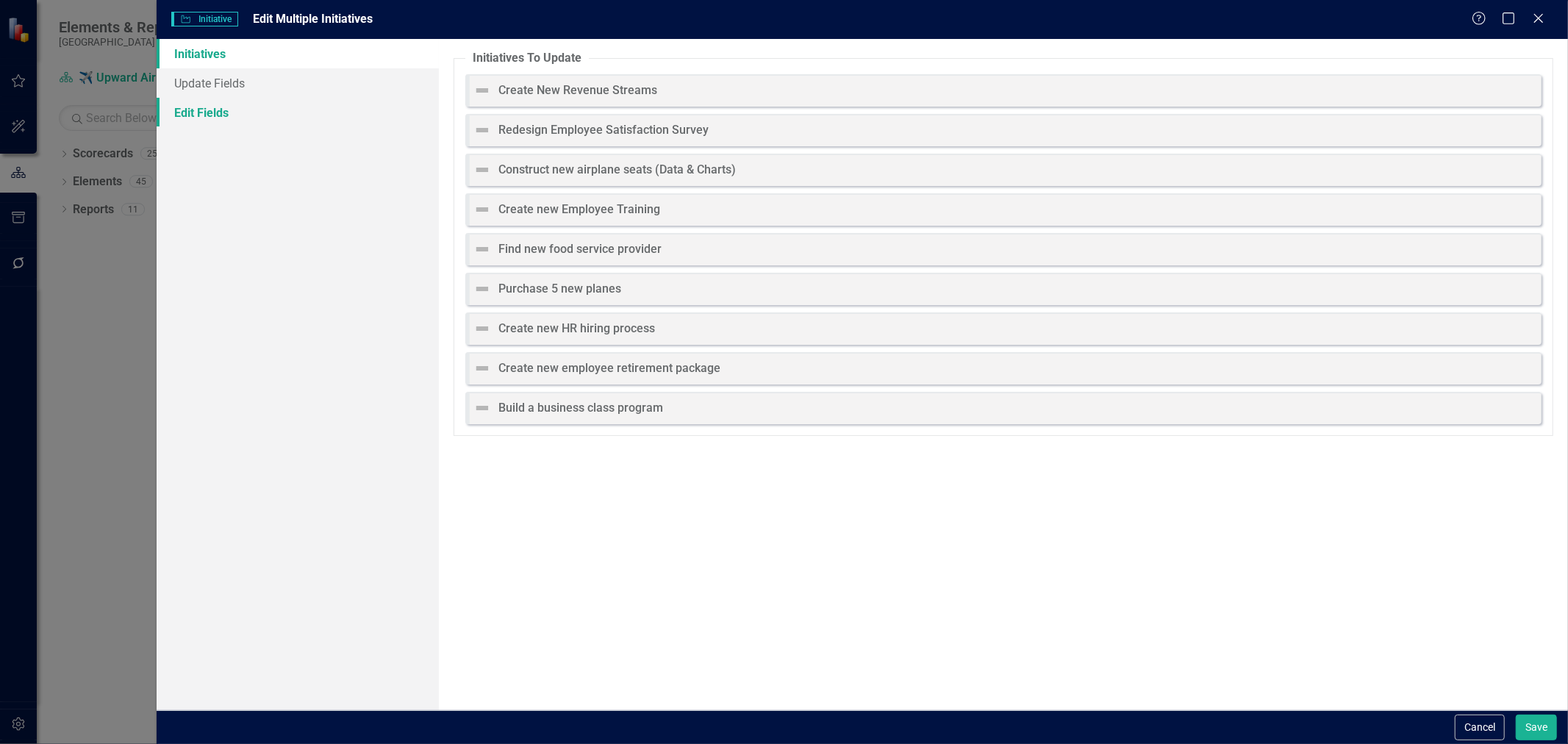
click at [201, 108] on link "Edit Fields" at bounding box center [298, 112] width 283 height 29
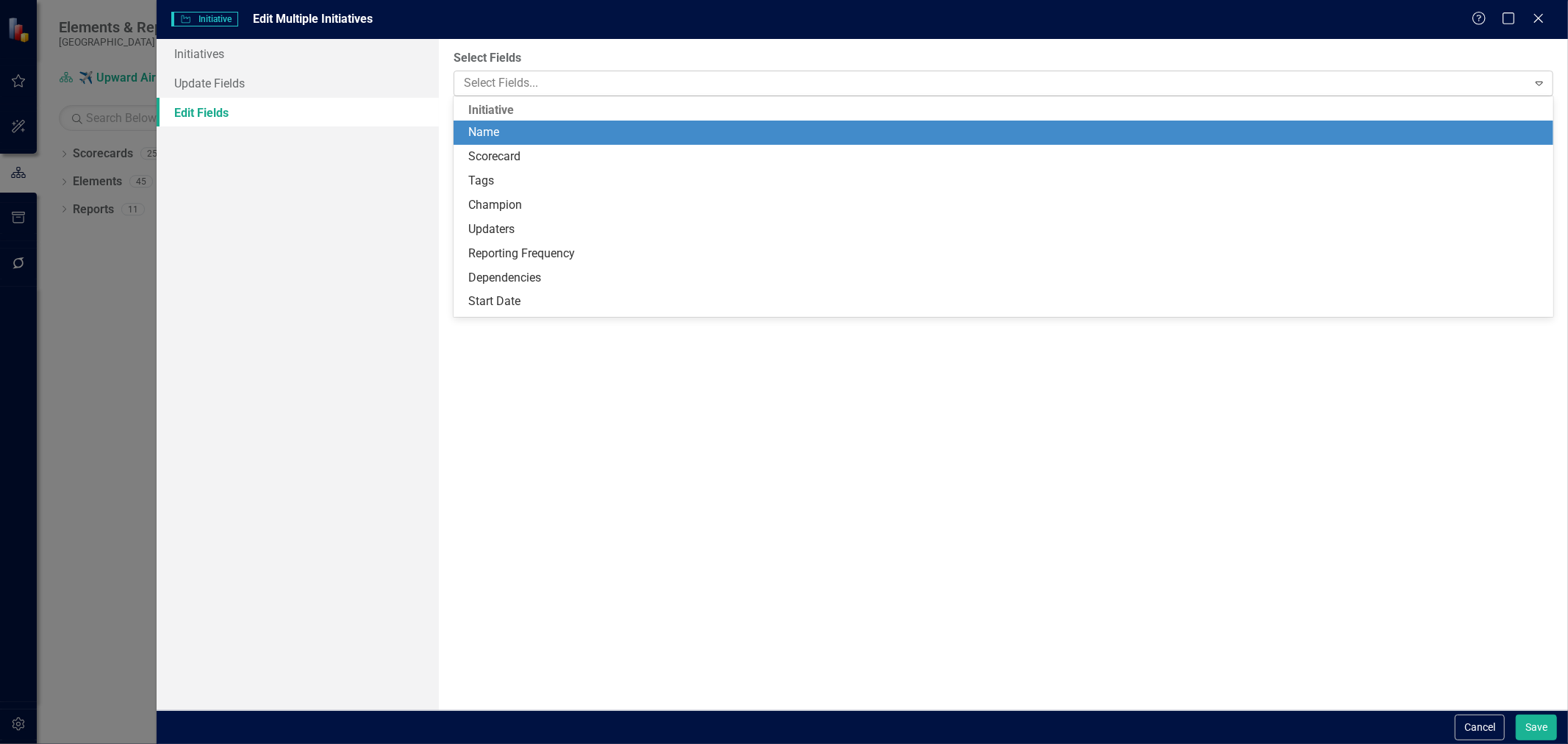
click at [583, 79] on div at bounding box center [992, 84] width 1068 height 20
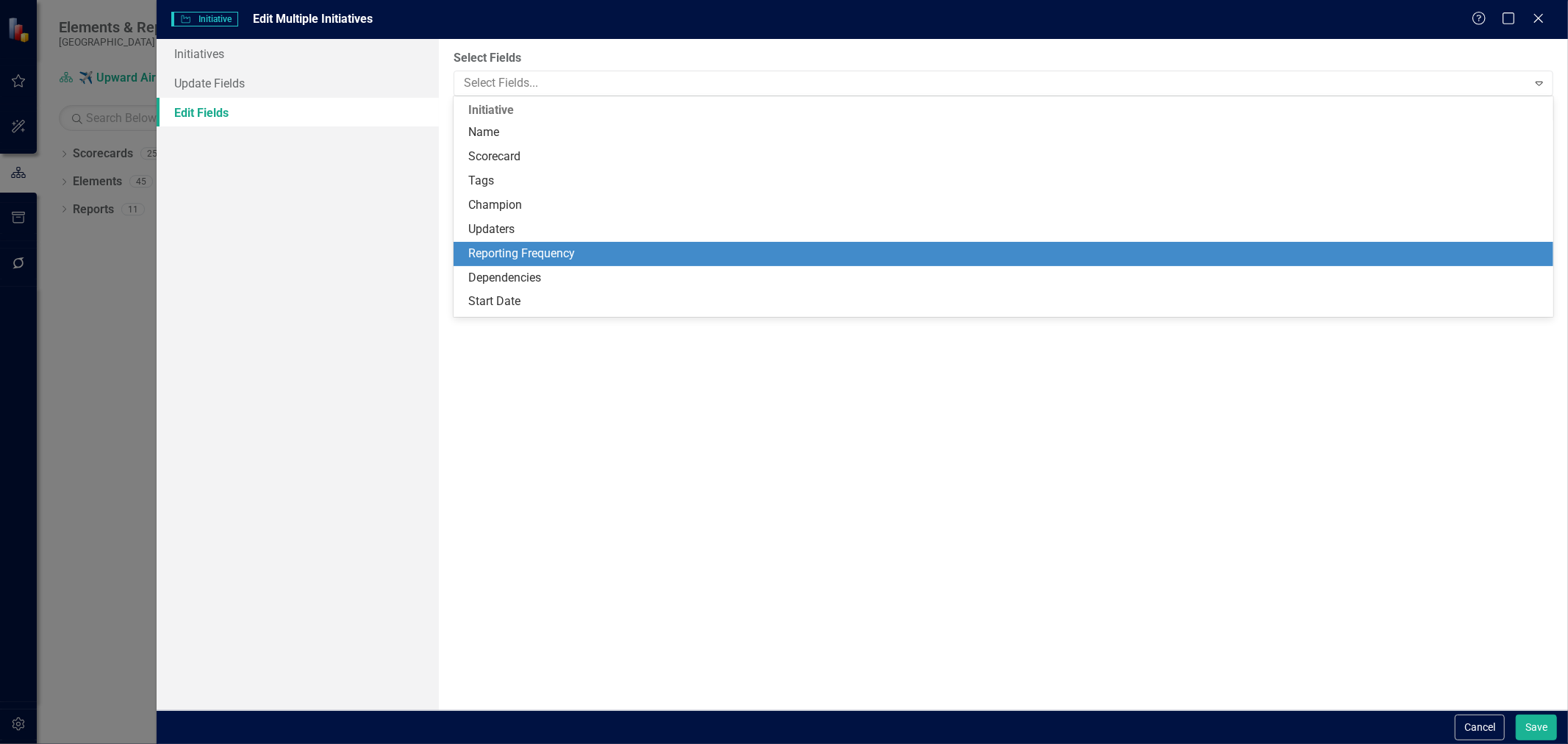
click at [497, 254] on div "Reporting Frequency" at bounding box center [1006, 253] width 1077 height 17
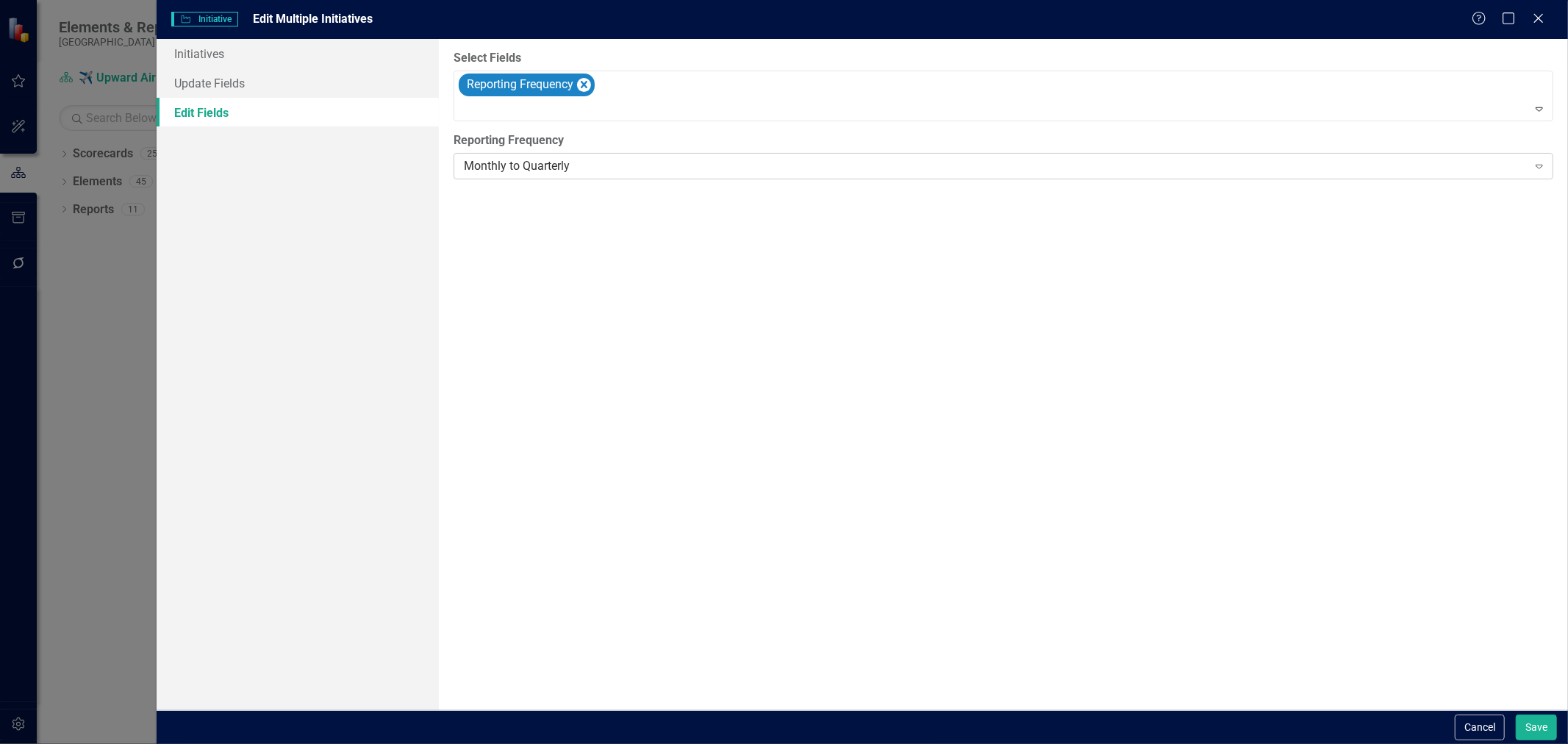
click at [533, 177] on div "Monthly to Quarterly Expand" at bounding box center [1004, 166] width 1099 height 26
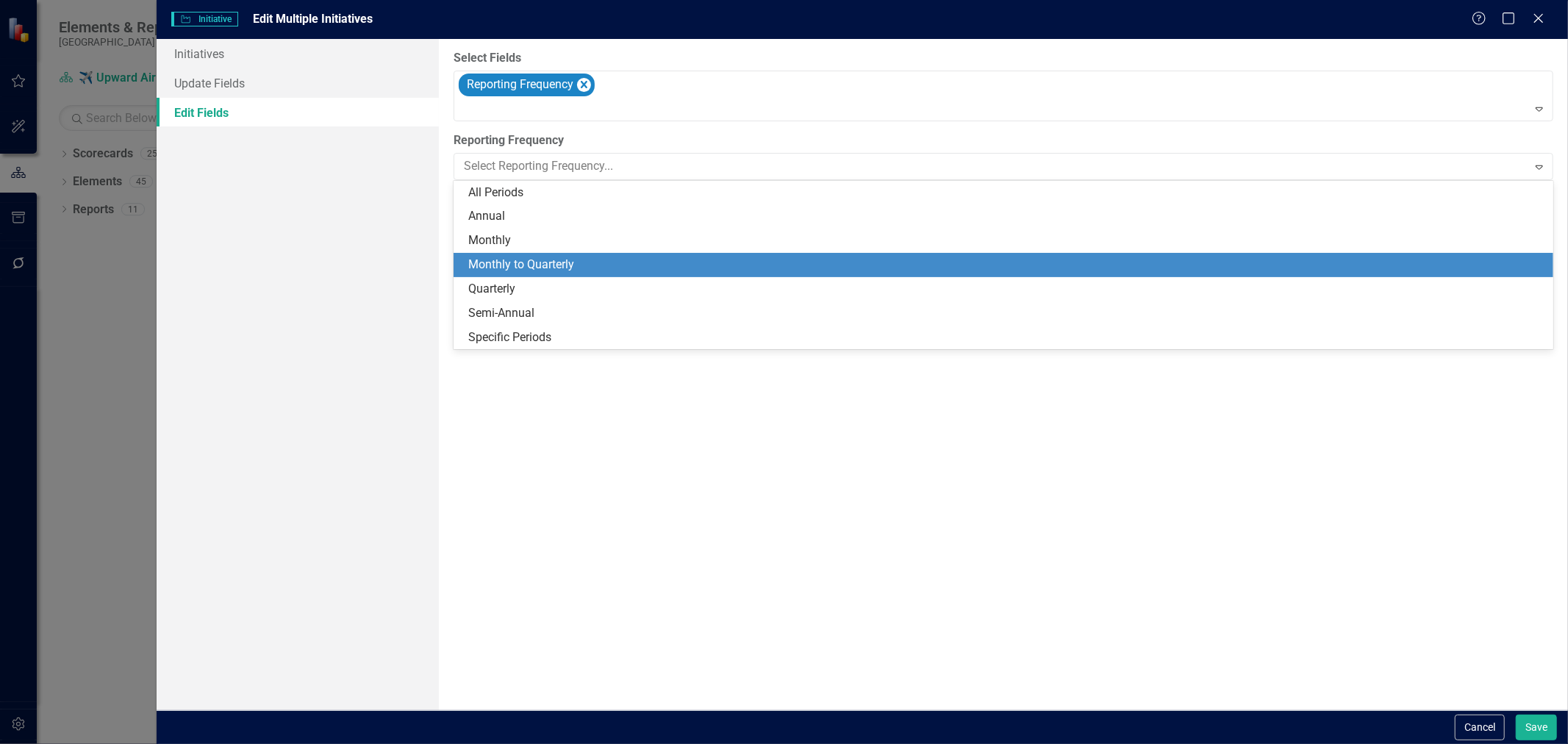
click at [335, 223] on div "Initiatives Update Fields Edit Fields" at bounding box center [298, 375] width 283 height 671
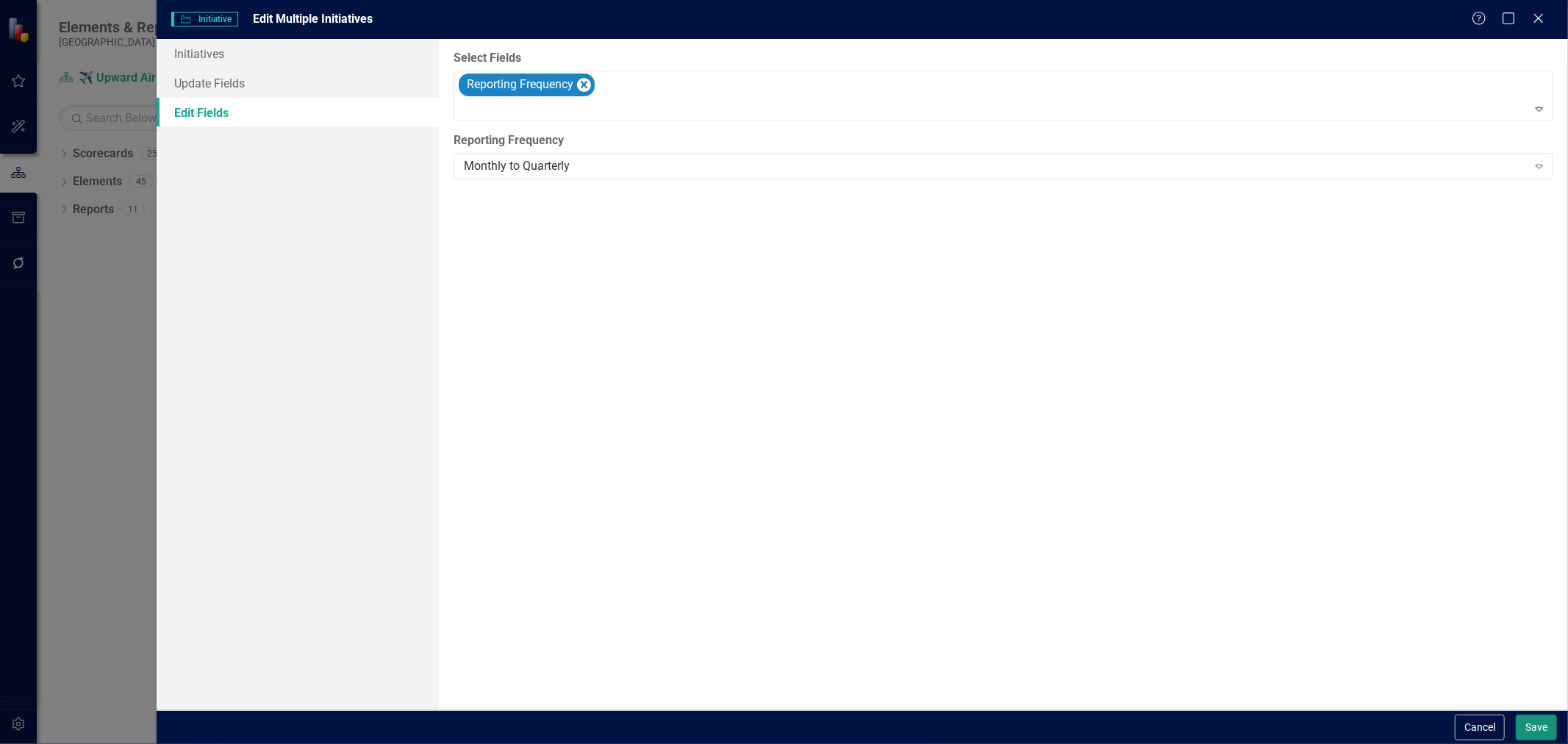
click at [1520, 730] on button "Save" at bounding box center [1536, 728] width 41 height 26
checkbox input "false"
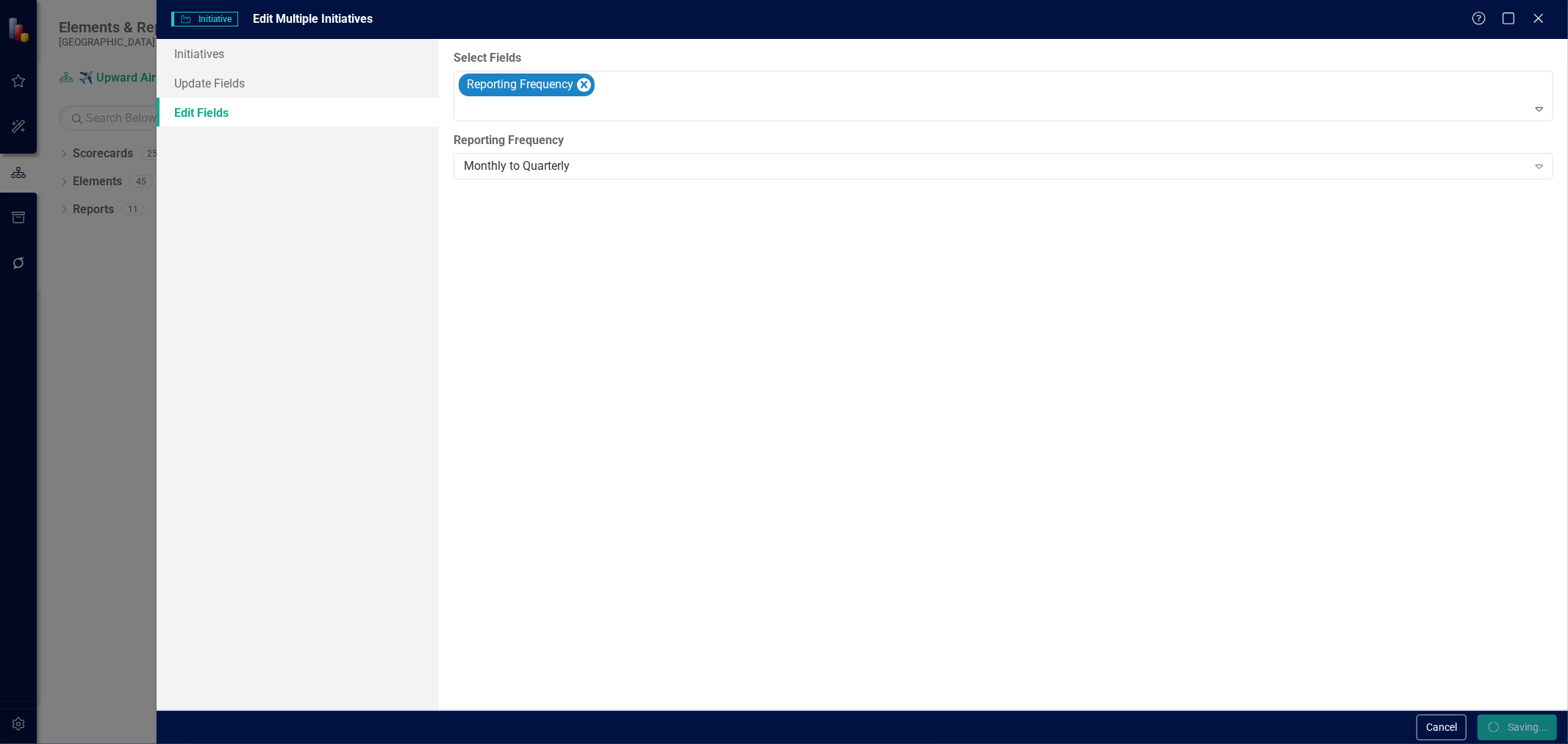
checkbox input "false"
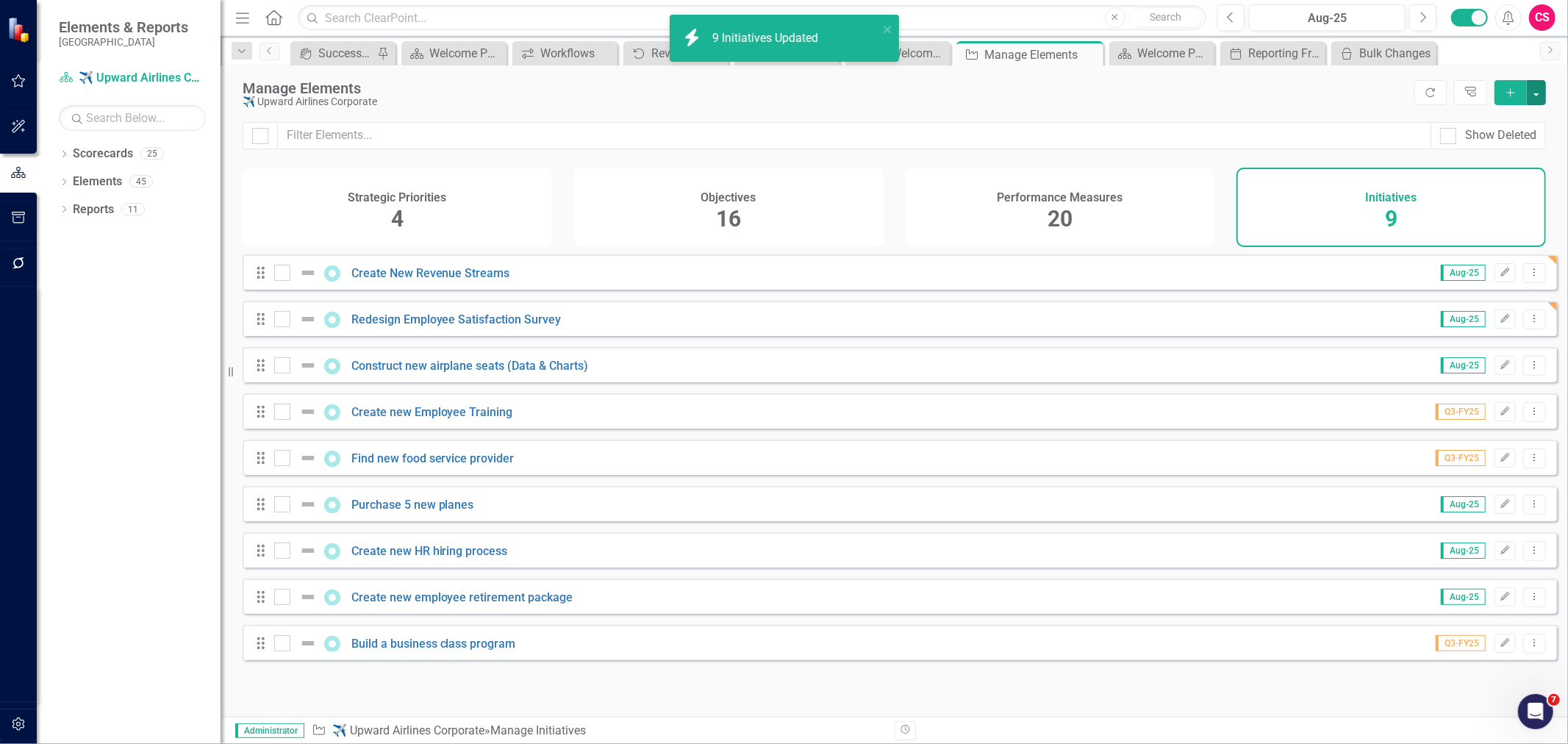
checkbox input "false"
click at [950, 211] on div "Performance Measures 20" at bounding box center [1059, 207] width 309 height 79
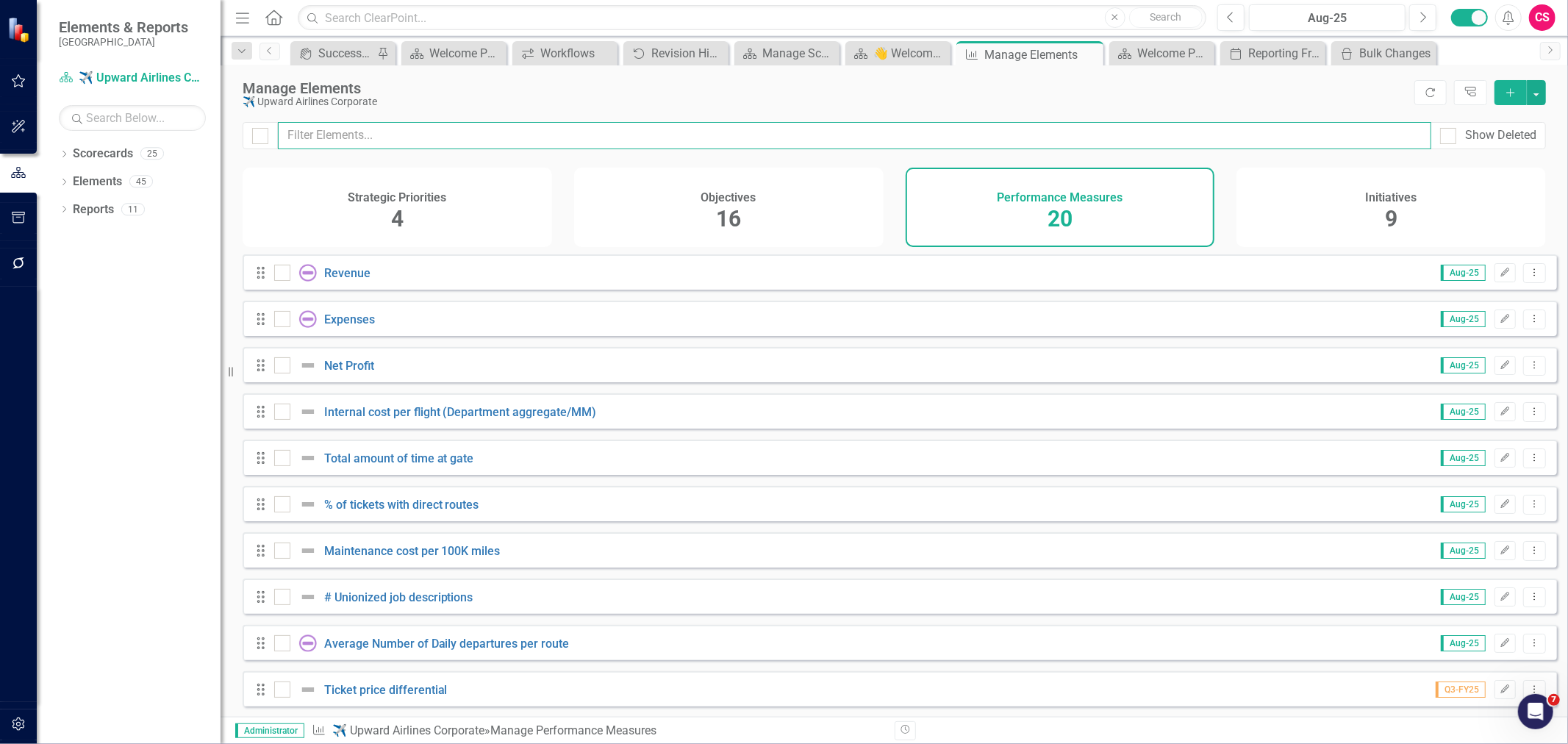
click at [568, 129] on input "text" at bounding box center [854, 136] width 1153 height 27
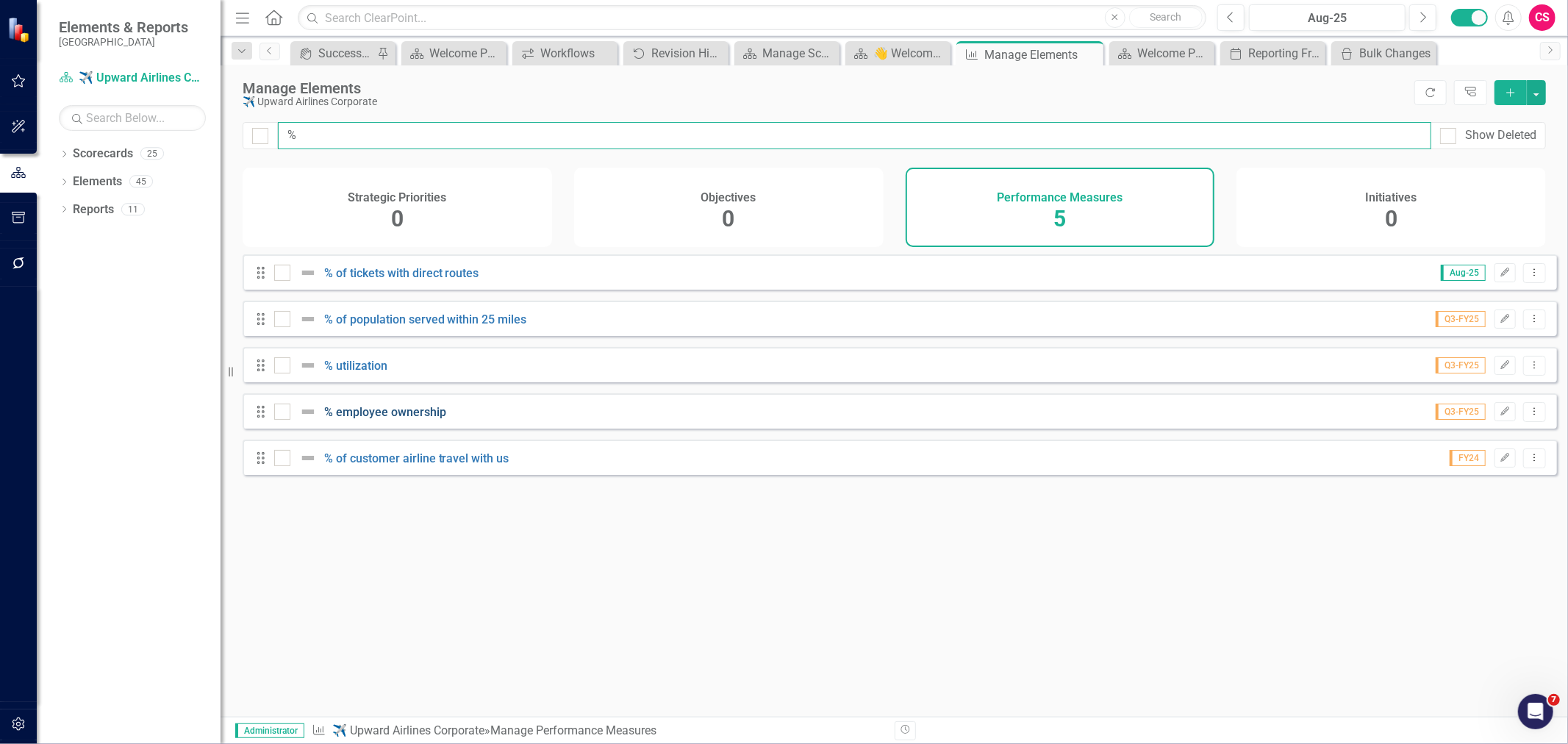
type input "%"
click at [388, 419] on link "% employee ownership" at bounding box center [386, 411] width 122 height 14
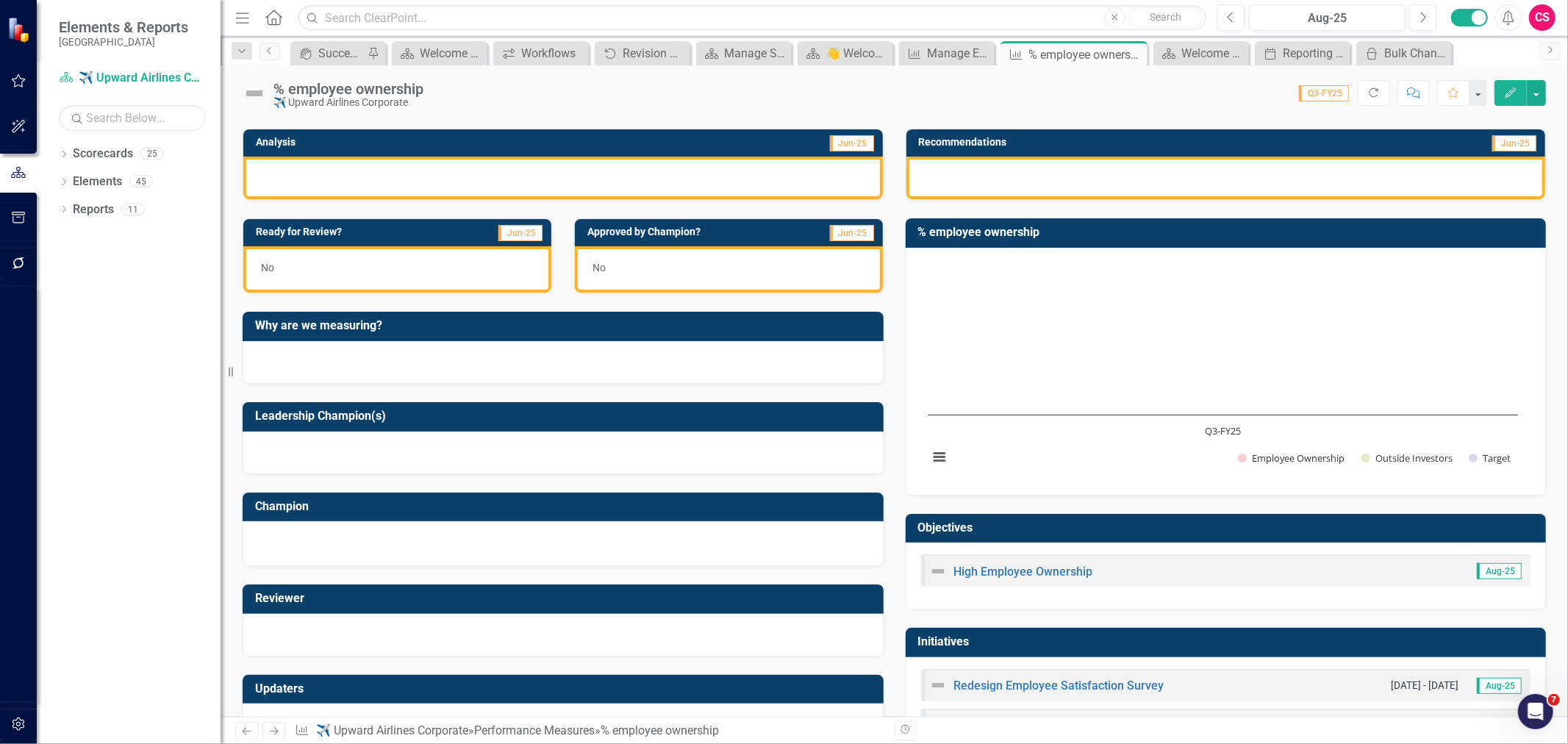
scroll to position [322, 0]
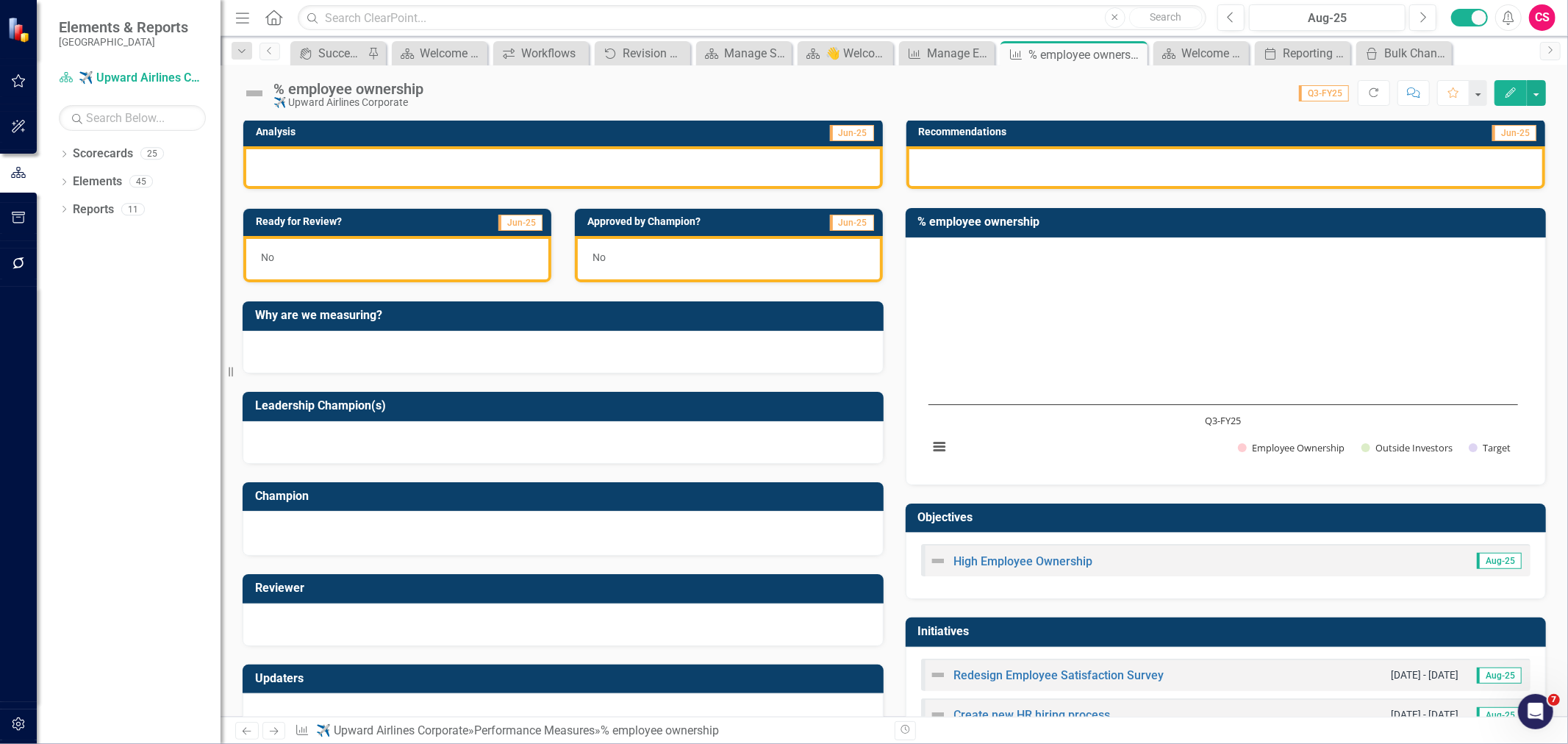
click at [1221, 427] on text "Q3-FY25" at bounding box center [1223, 420] width 36 height 14
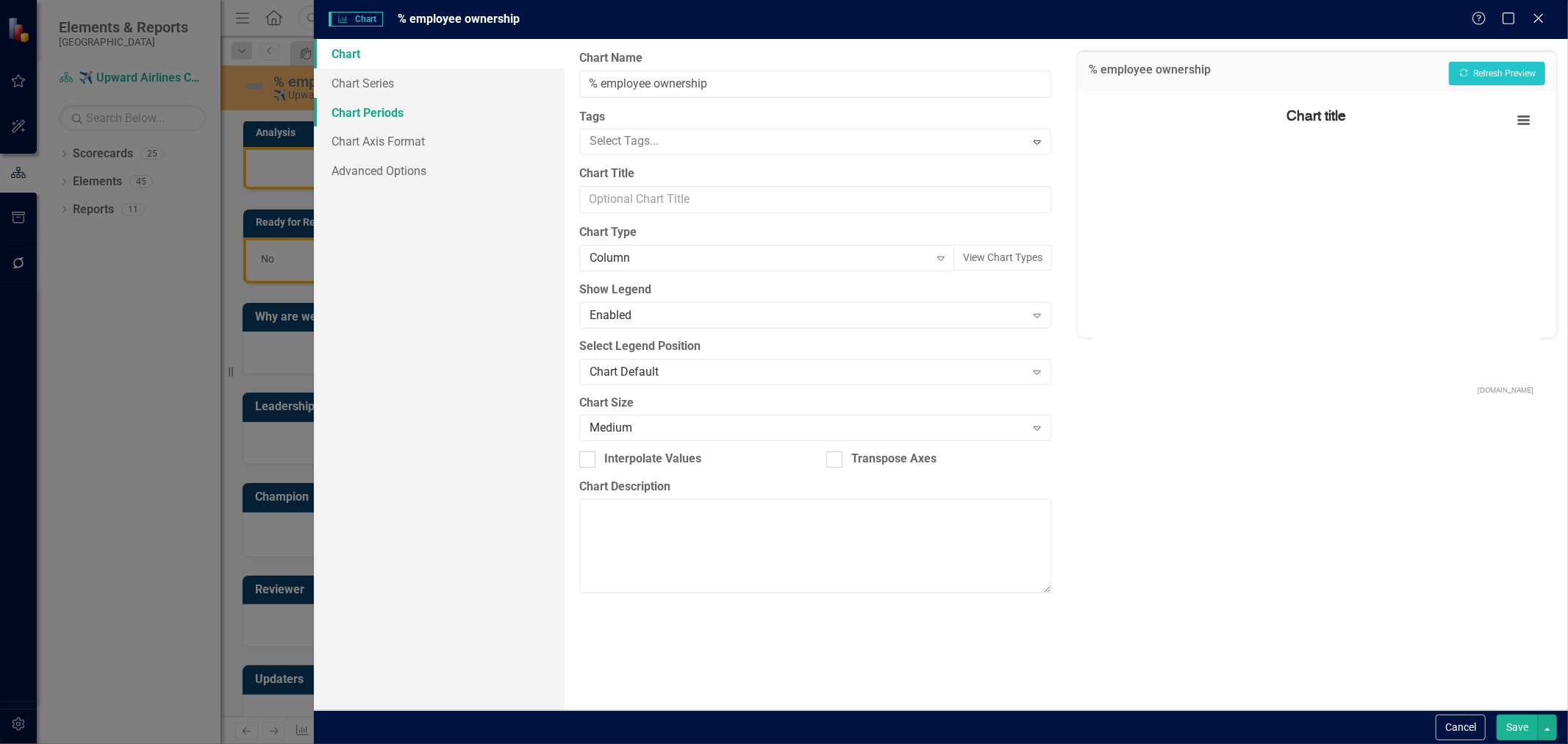
click at [357, 100] on link "Chart Periods" at bounding box center [438, 112] width 251 height 29
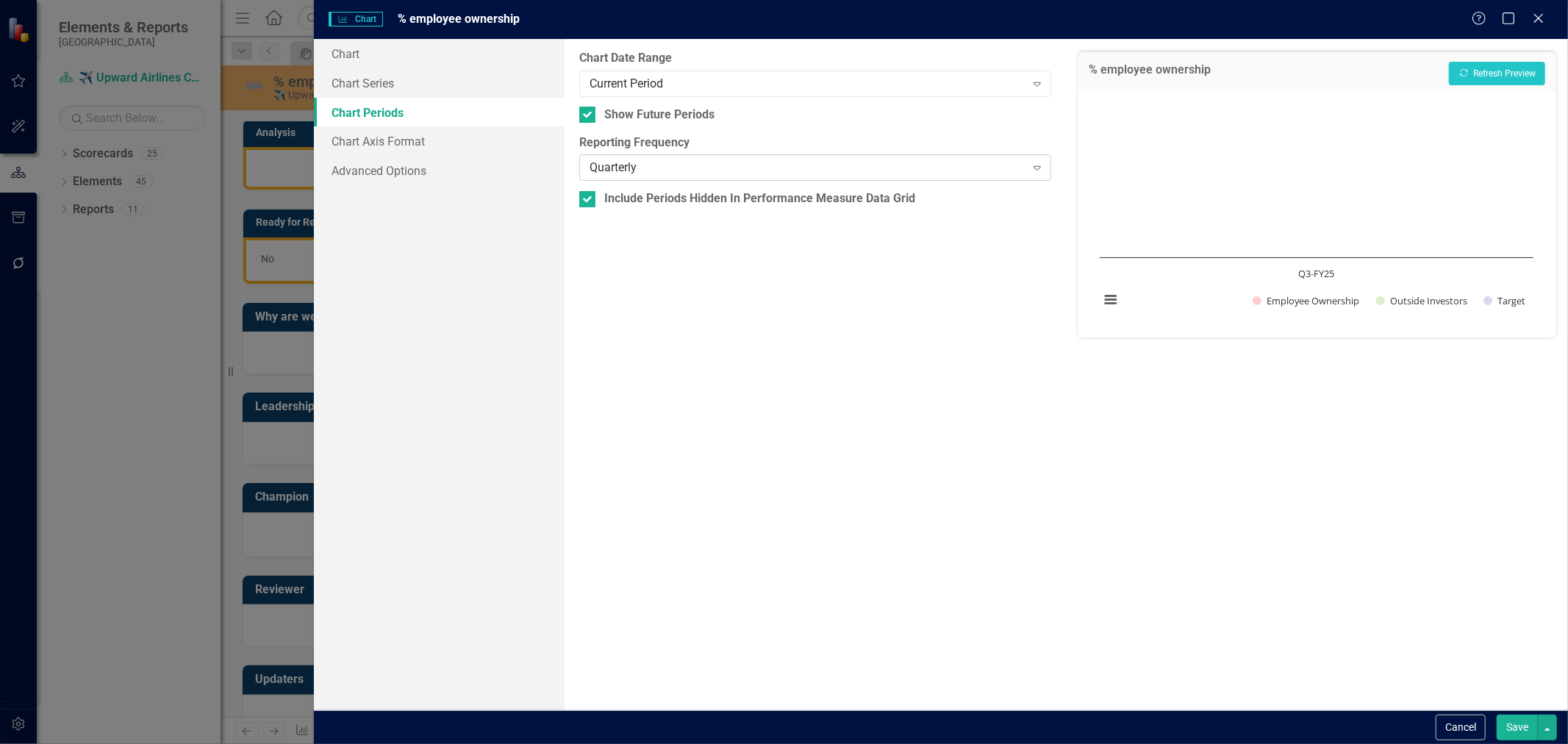
click at [681, 165] on div "Quarterly" at bounding box center [808, 168] width 436 height 17
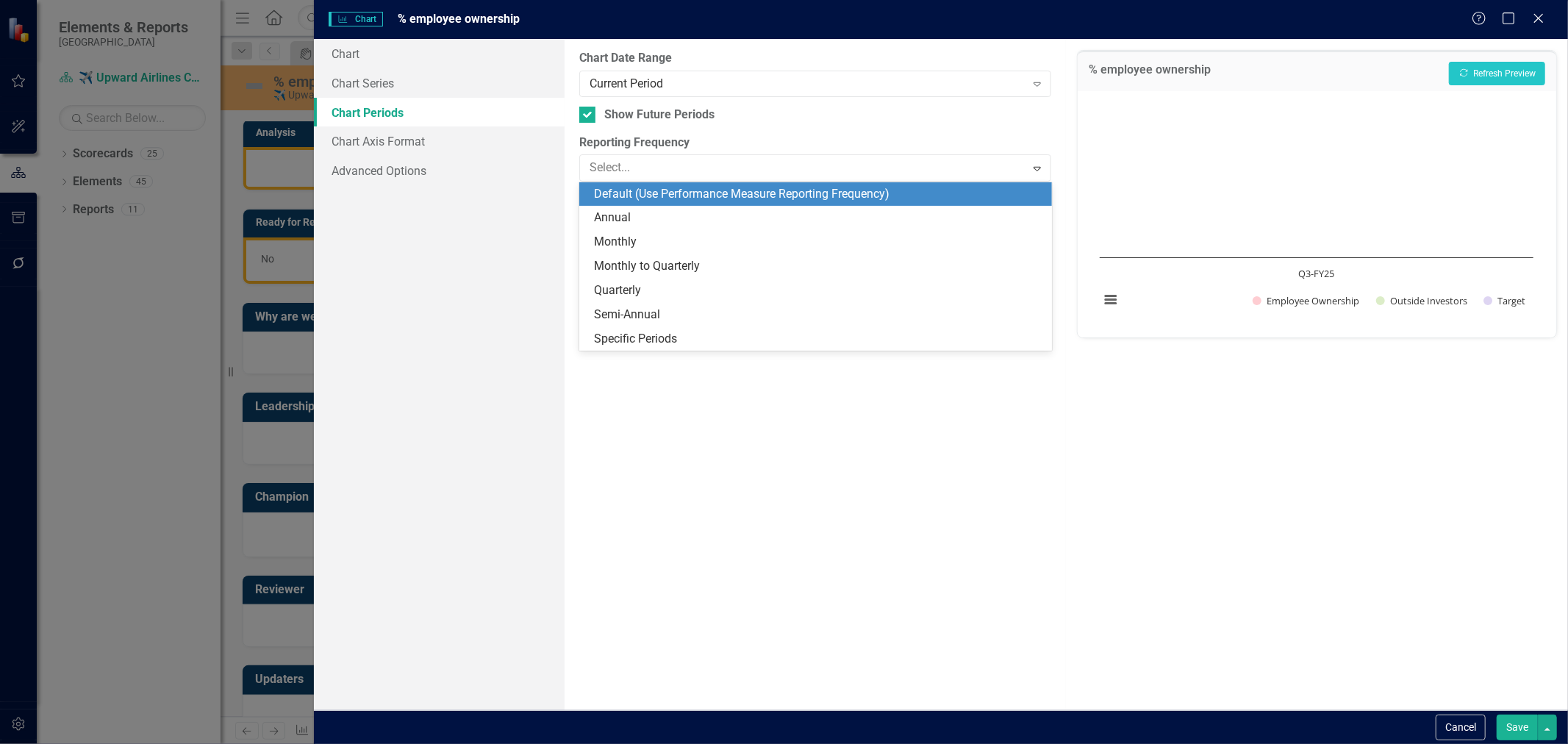
click at [672, 191] on div "Default (Use Performance Measure Reporting Frequency)" at bounding box center [819, 194] width 449 height 17
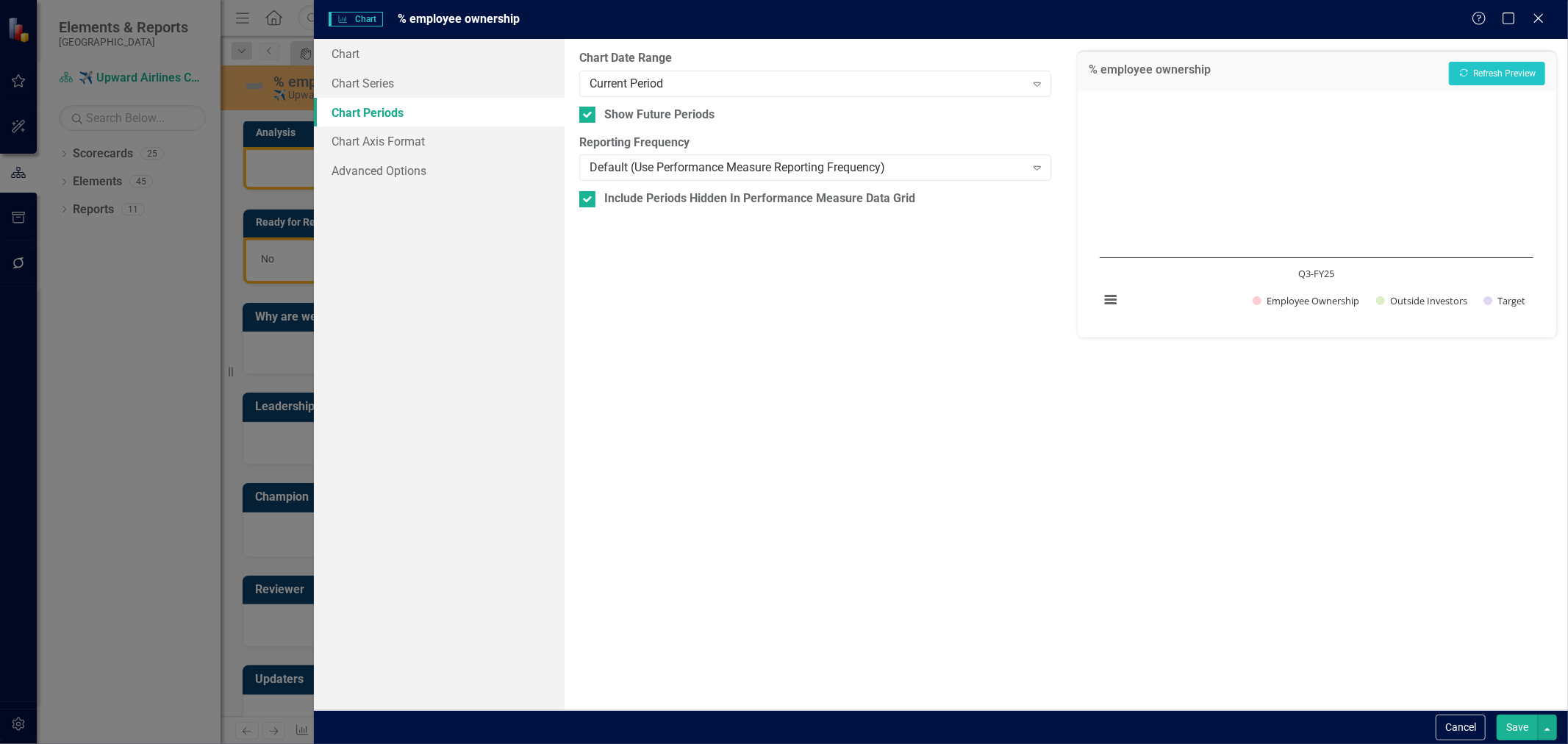
click at [1525, 739] on button "Save" at bounding box center [1517, 728] width 41 height 26
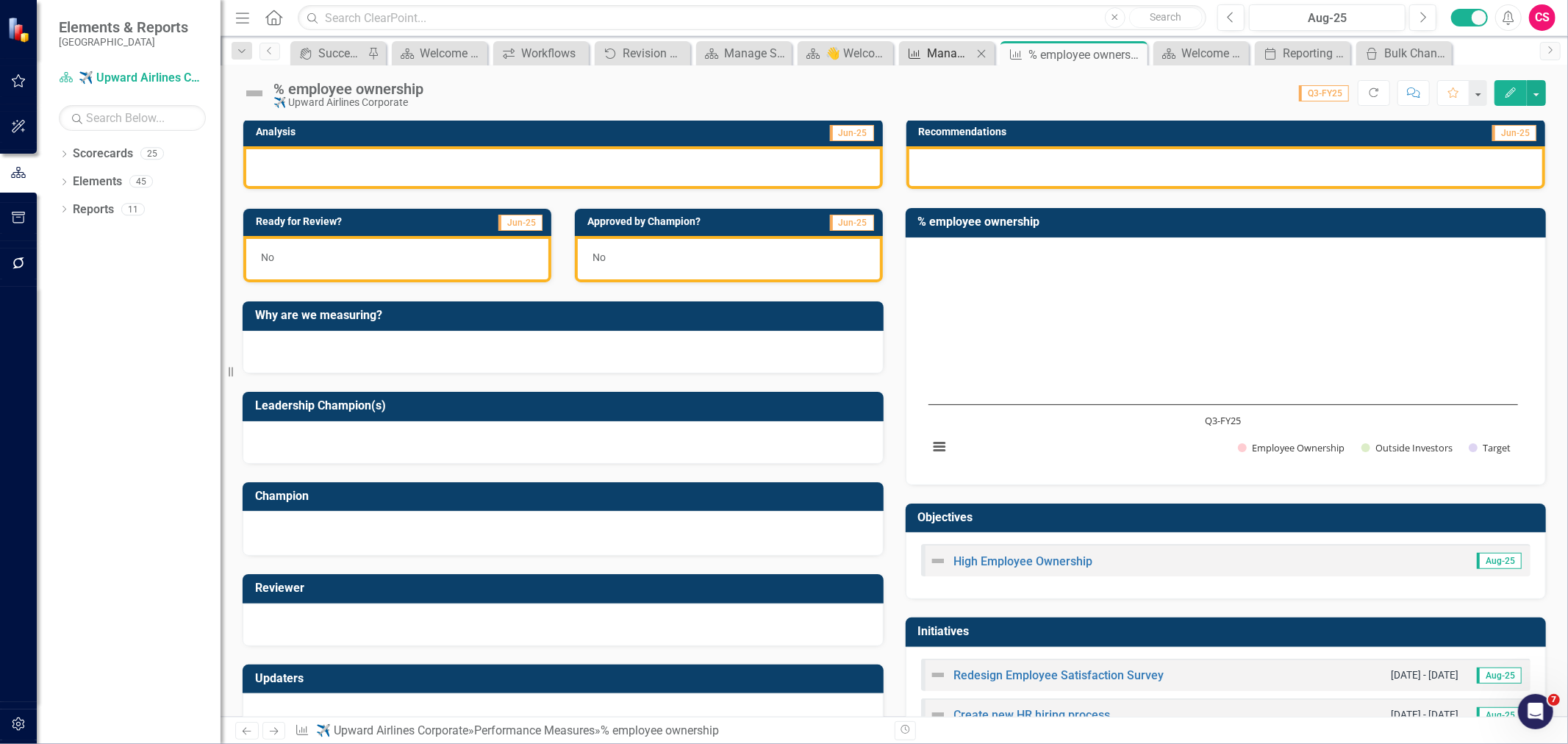
click at [948, 62] on div "Manage Elements" at bounding box center [950, 53] width 46 height 18
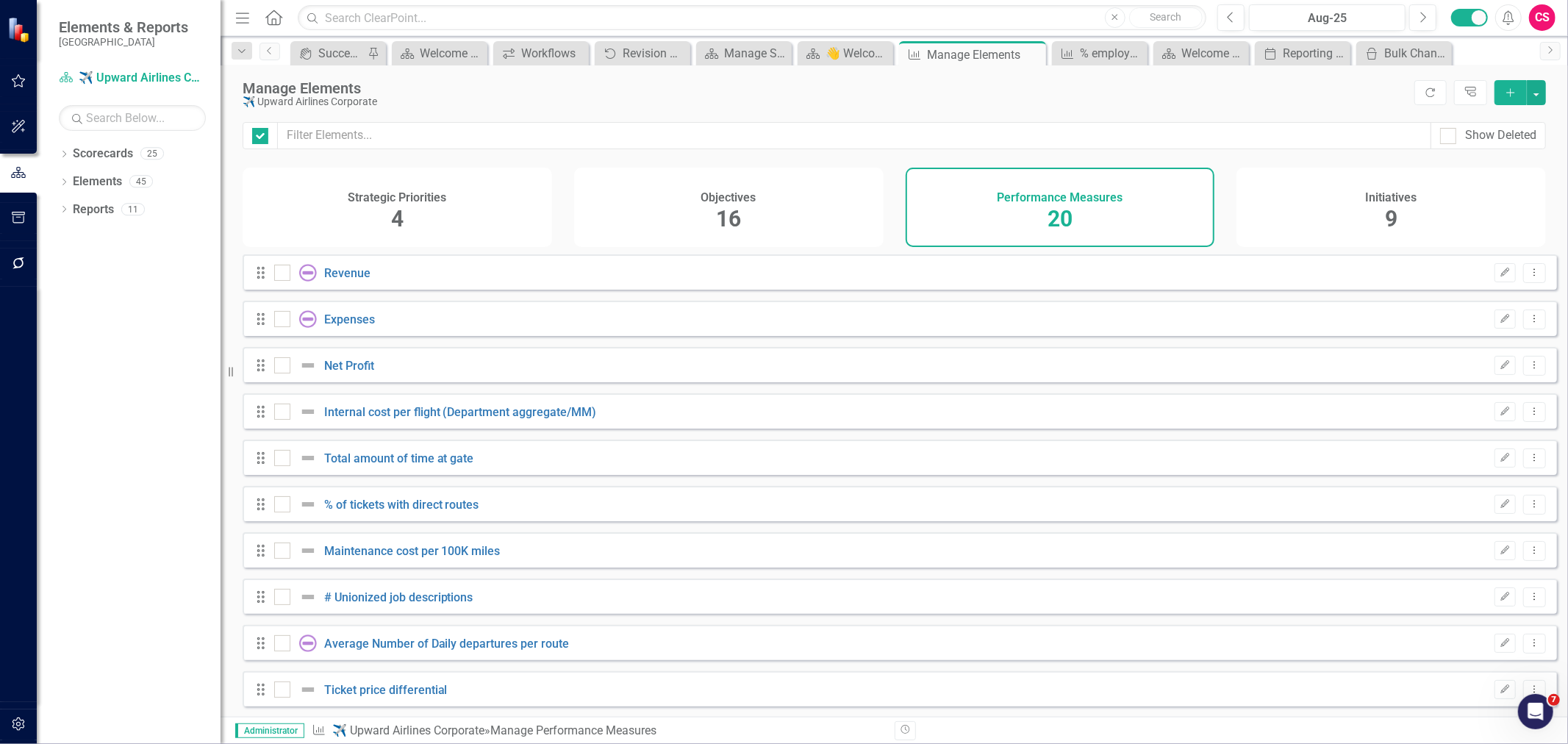
checkbox input "false"
click at [488, 150] on input "text" at bounding box center [854, 136] width 1153 height 27
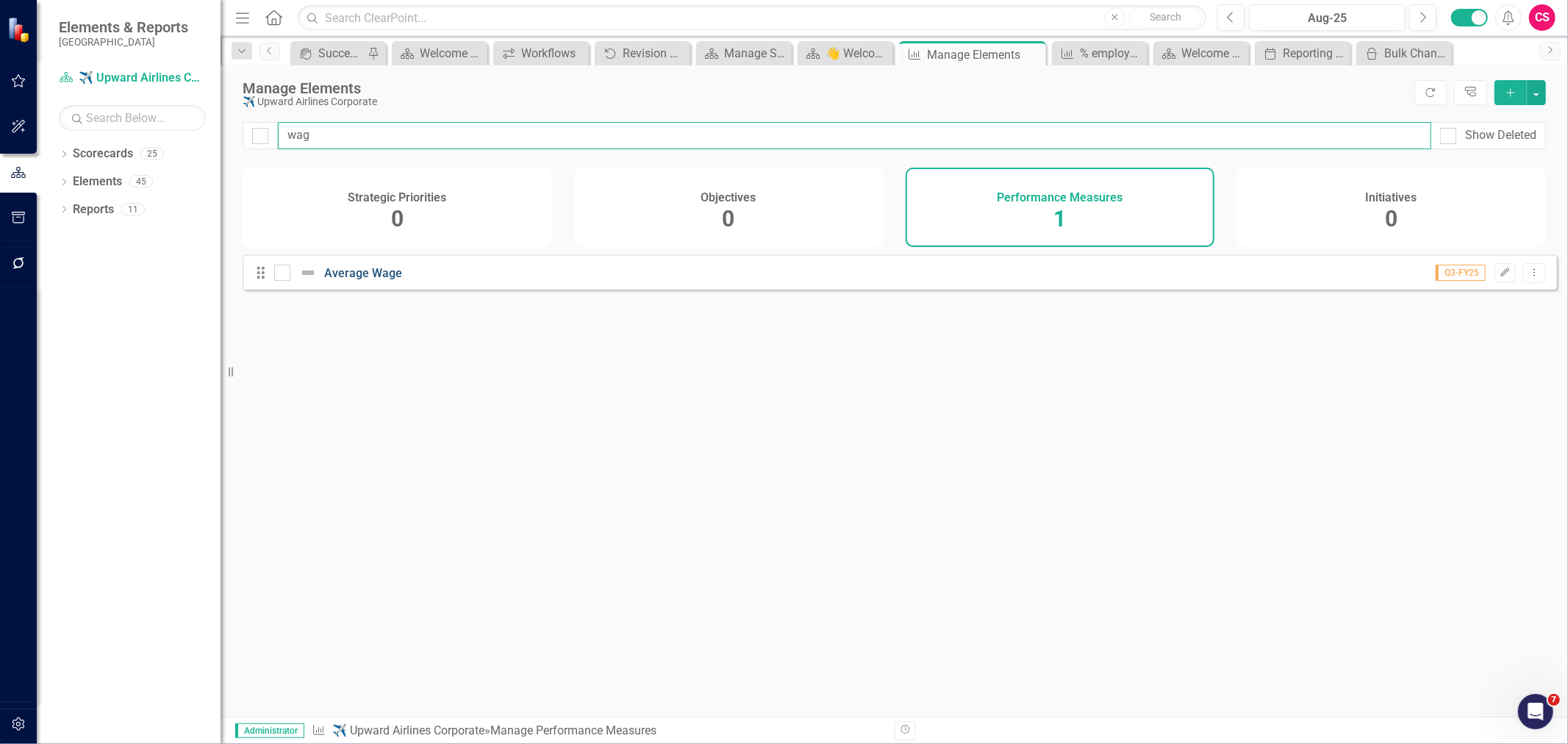
type input "wag"
click at [370, 280] on link "Average Wage" at bounding box center [363, 273] width 77 height 14
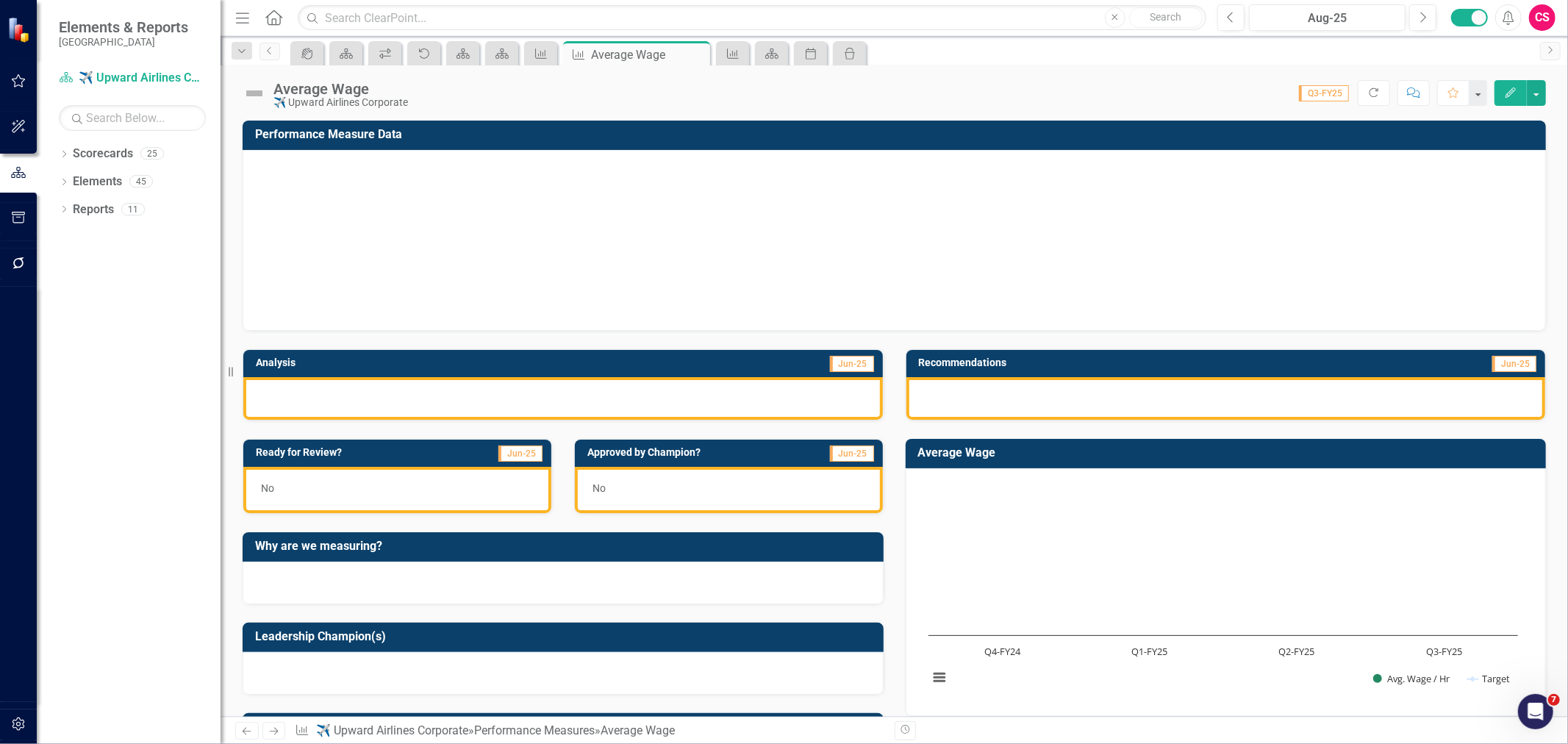
click at [1195, 421] on div "Average Wage Chart Combination chart with 2 data series. Average Wage (Chart Ty…" at bounding box center [1225, 568] width 663 height 295
click at [1195, 331] on div at bounding box center [894, 240] width 1304 height 181
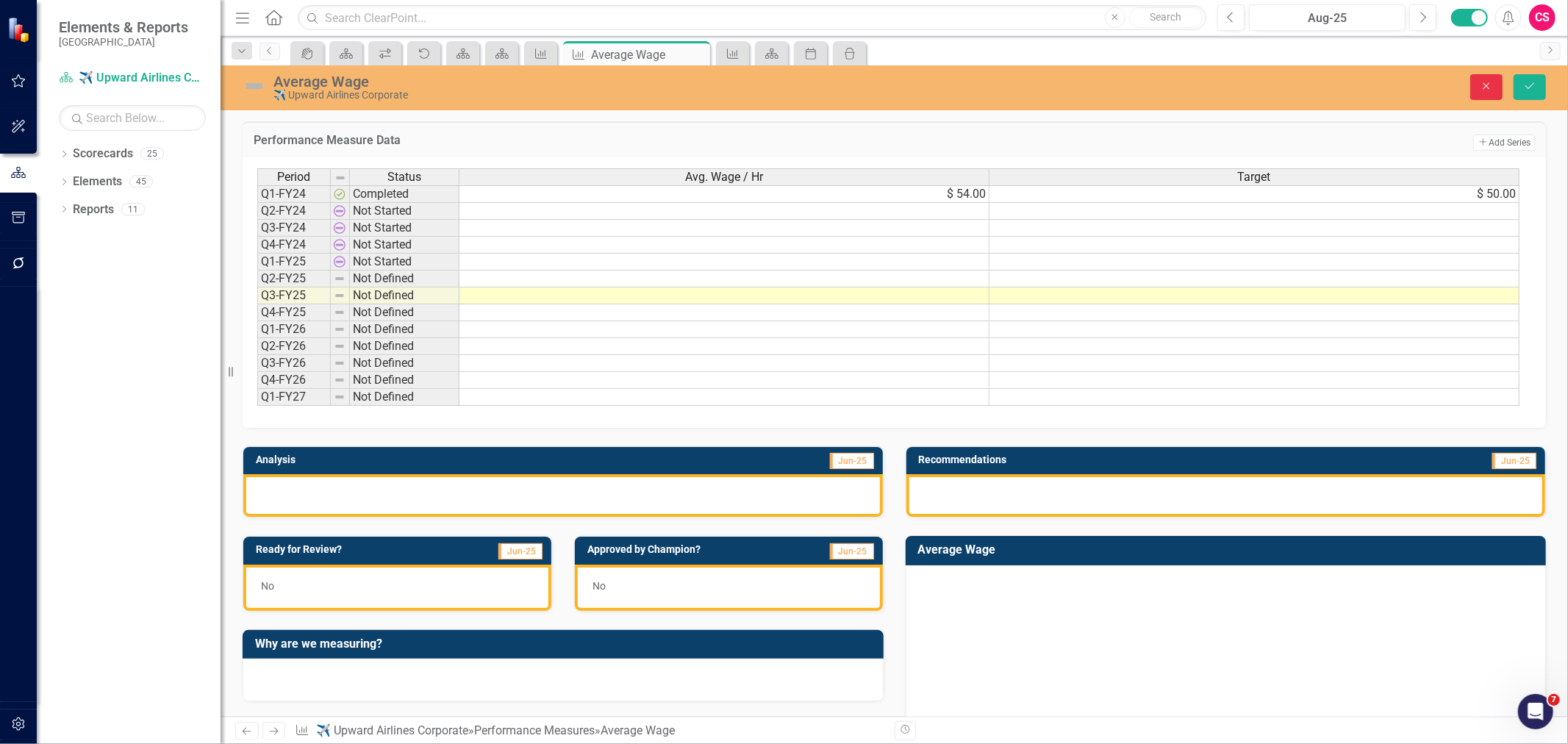
click at [1481, 99] on button "Close" at bounding box center [1486, 87] width 32 height 26
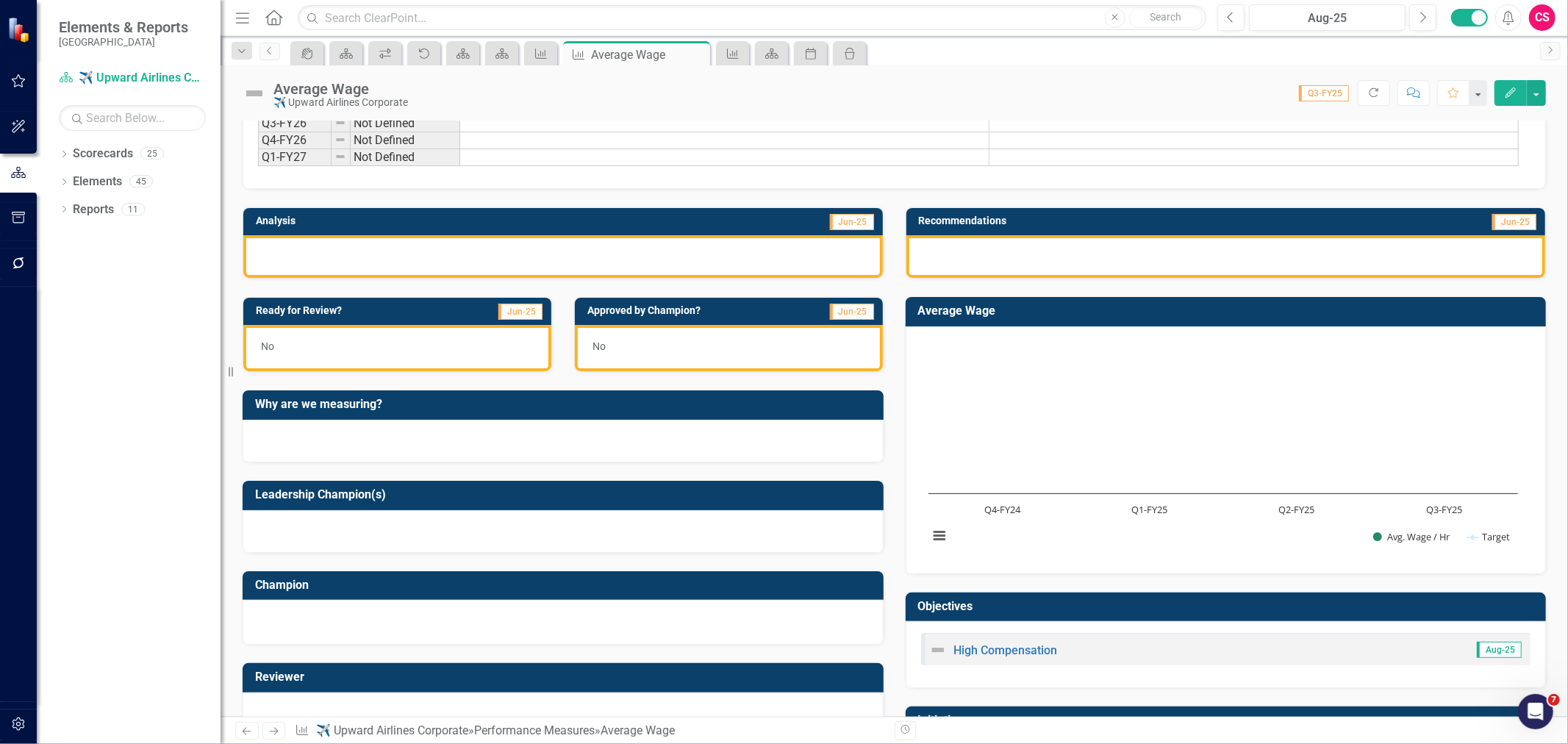
scroll to position [244, 0]
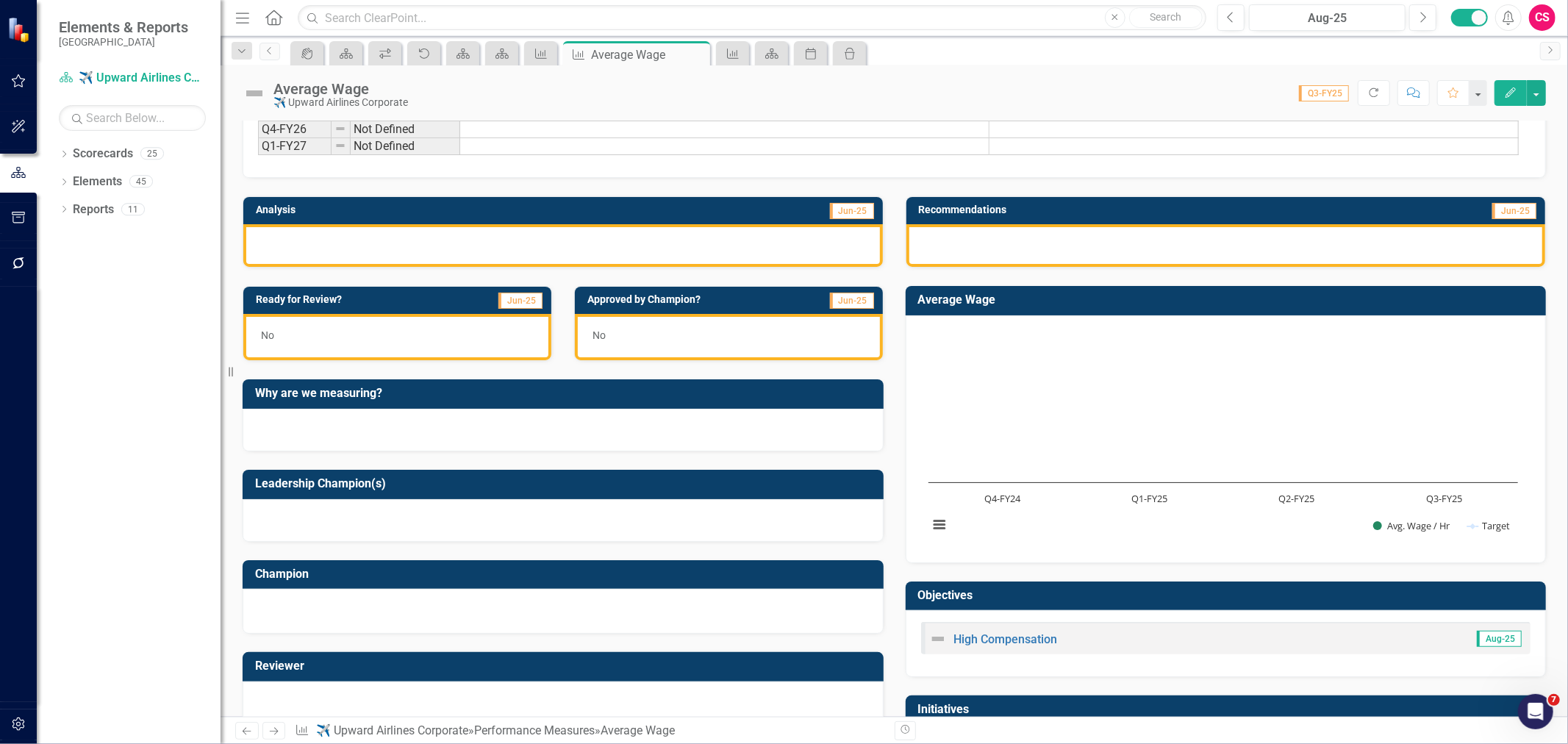
click at [1190, 467] on rect "Interactive chart" at bounding box center [1222, 438] width 604 height 221
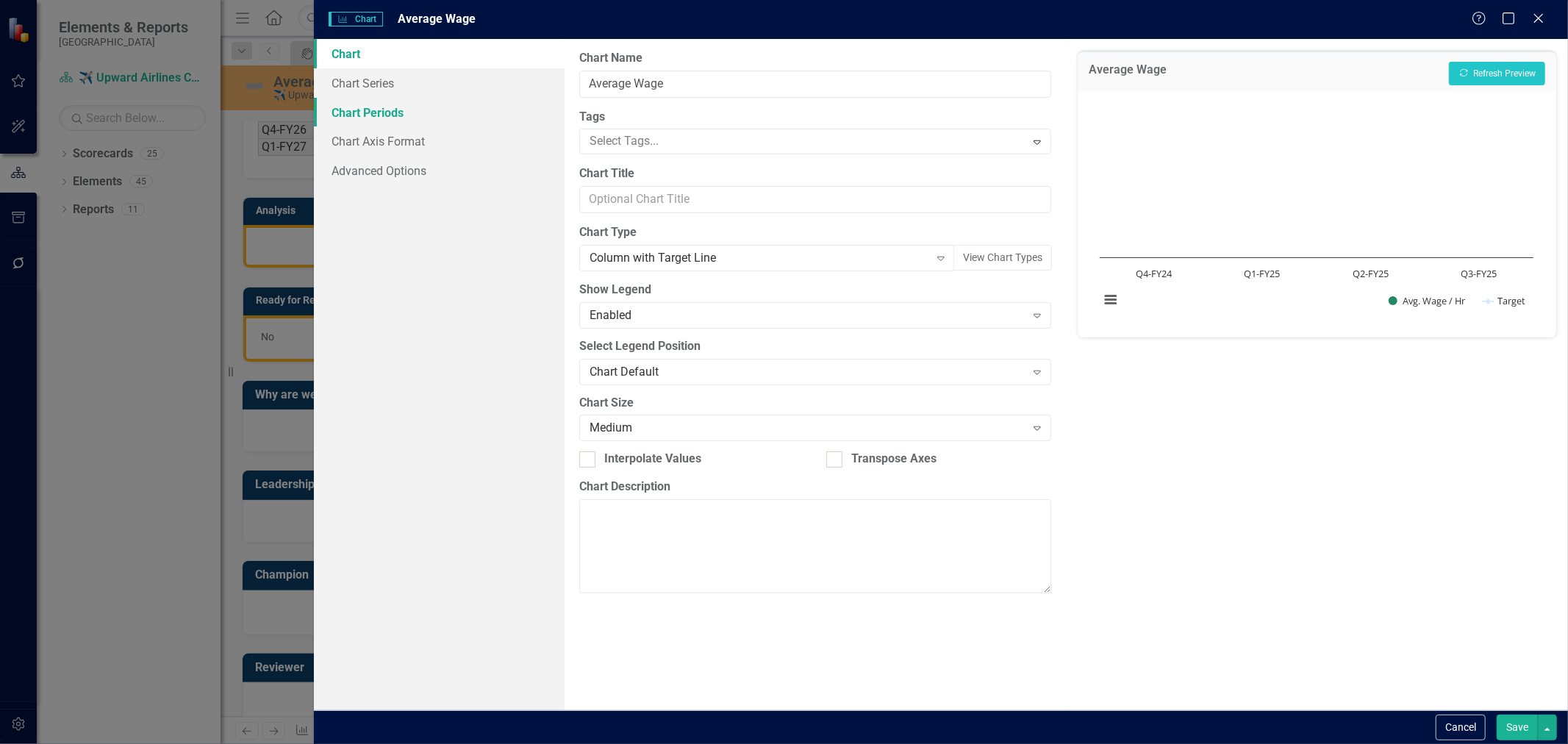
click at [438, 108] on link "Chart Periods" at bounding box center [438, 112] width 251 height 29
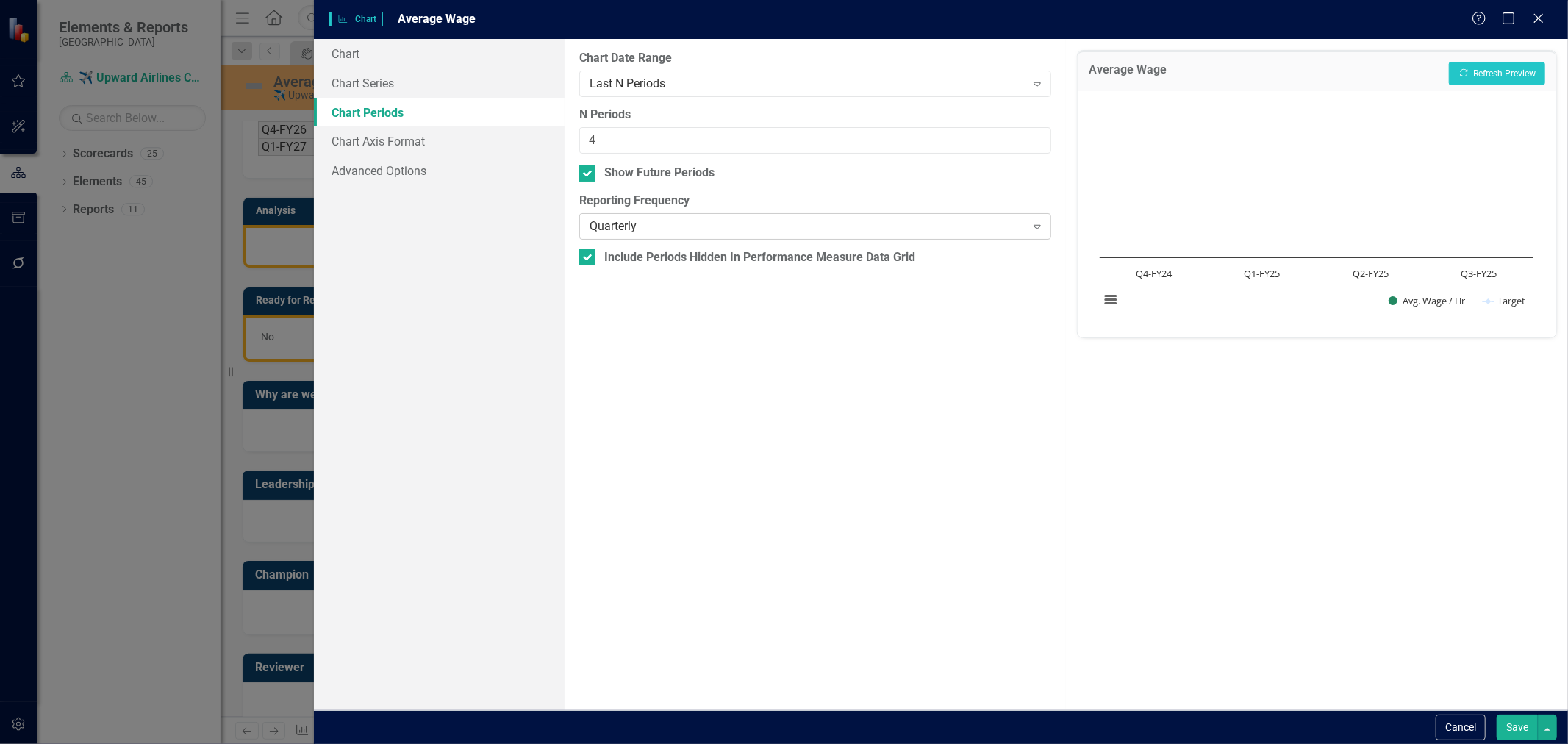
click at [724, 232] on div "Quarterly" at bounding box center [808, 226] width 436 height 17
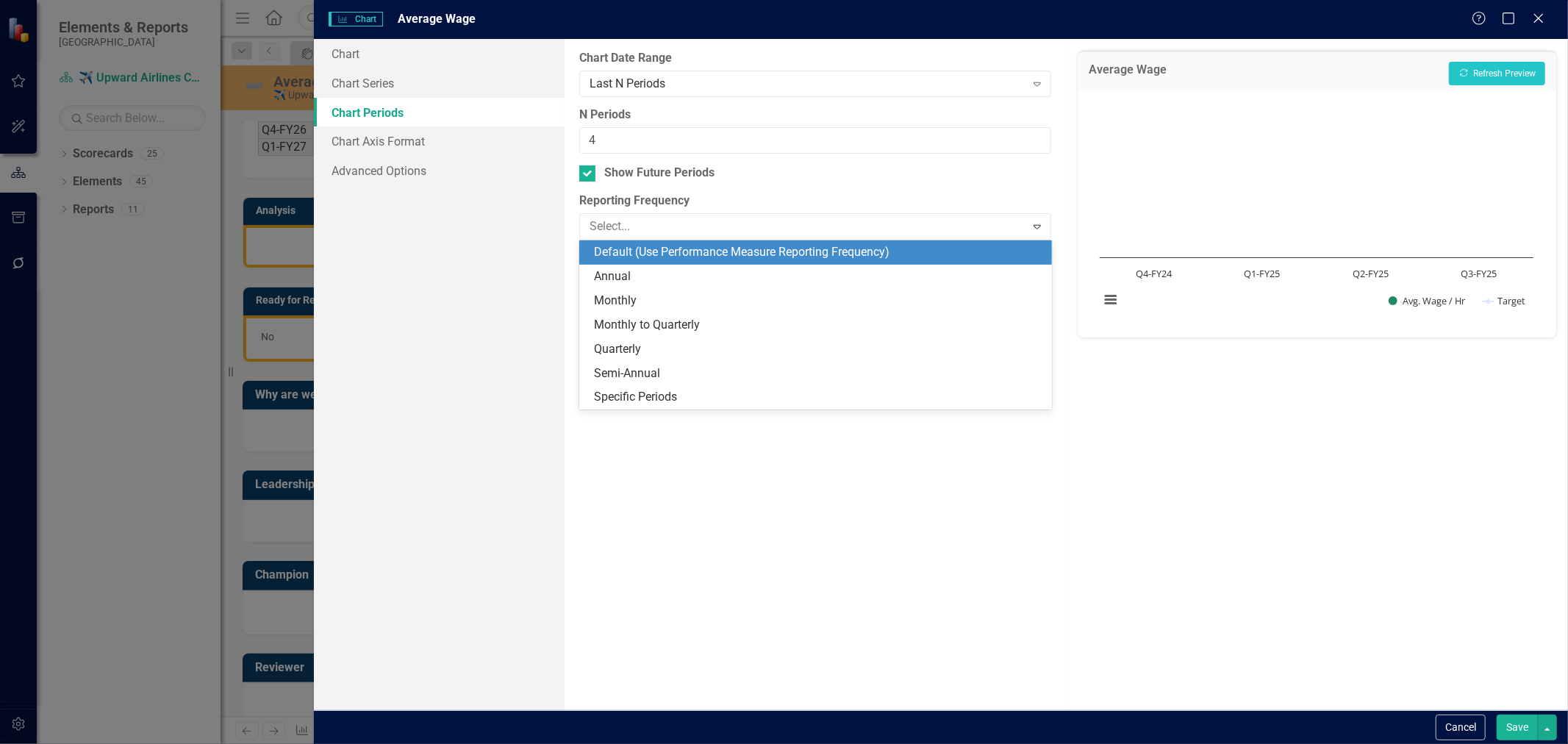
click at [702, 250] on div "Default (Use Performance Measure Reporting Frequency)" at bounding box center [819, 253] width 449 height 17
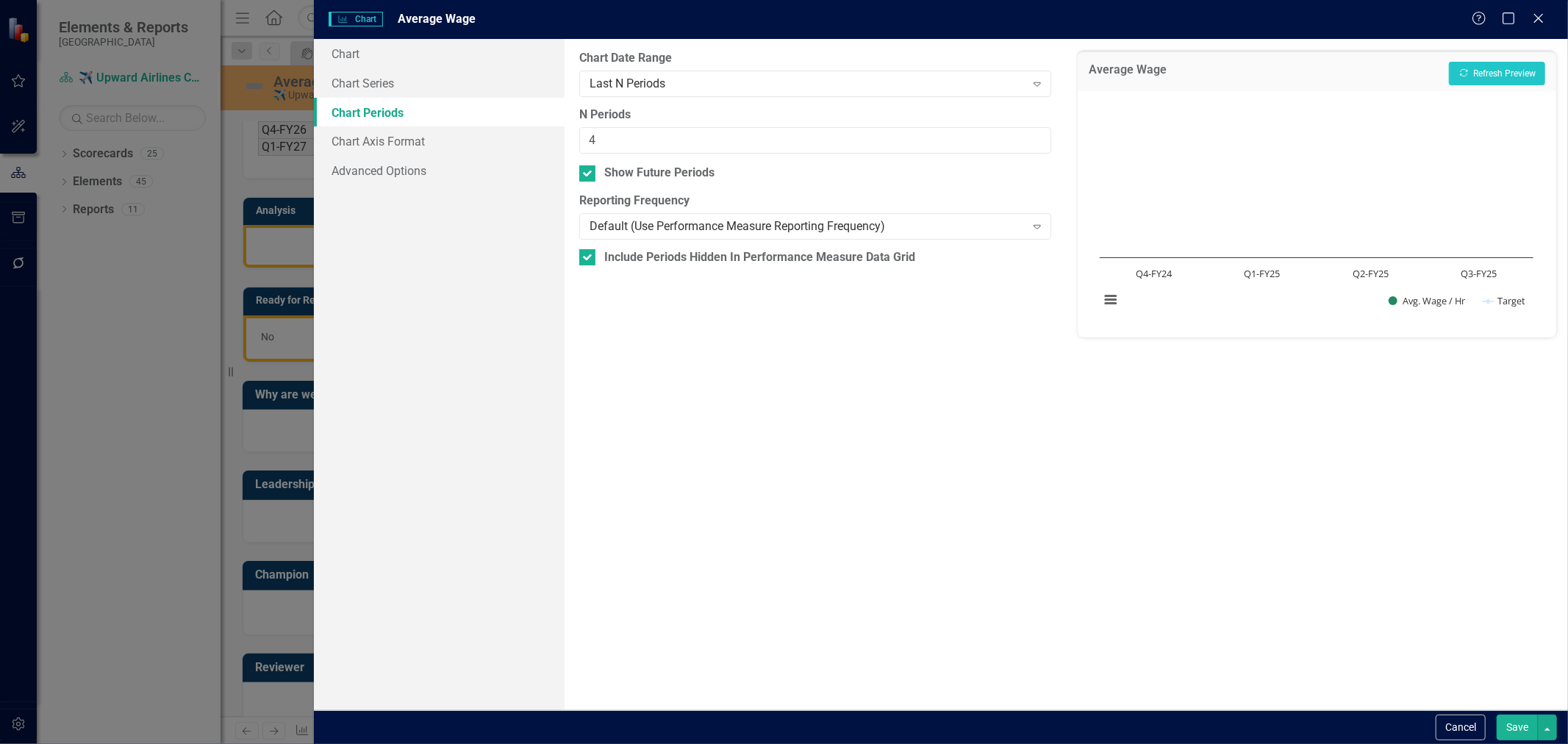
click at [1496, 710] on div "Cancel Save" at bounding box center [941, 727] width 1254 height 34
click at [1504, 716] on button "Save" at bounding box center [1517, 728] width 41 height 26
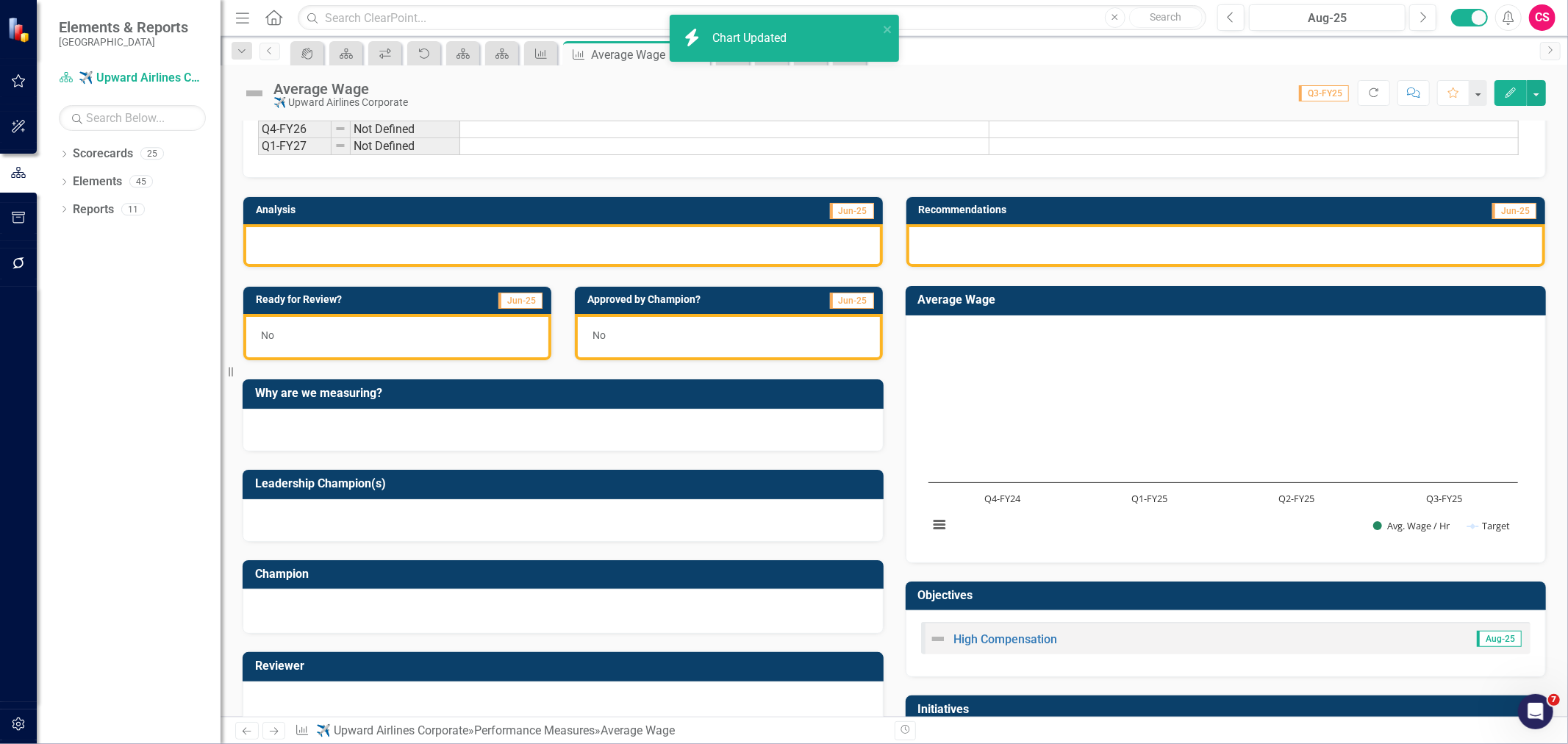
click at [26, 728] on button "button" at bounding box center [18, 725] width 33 height 31
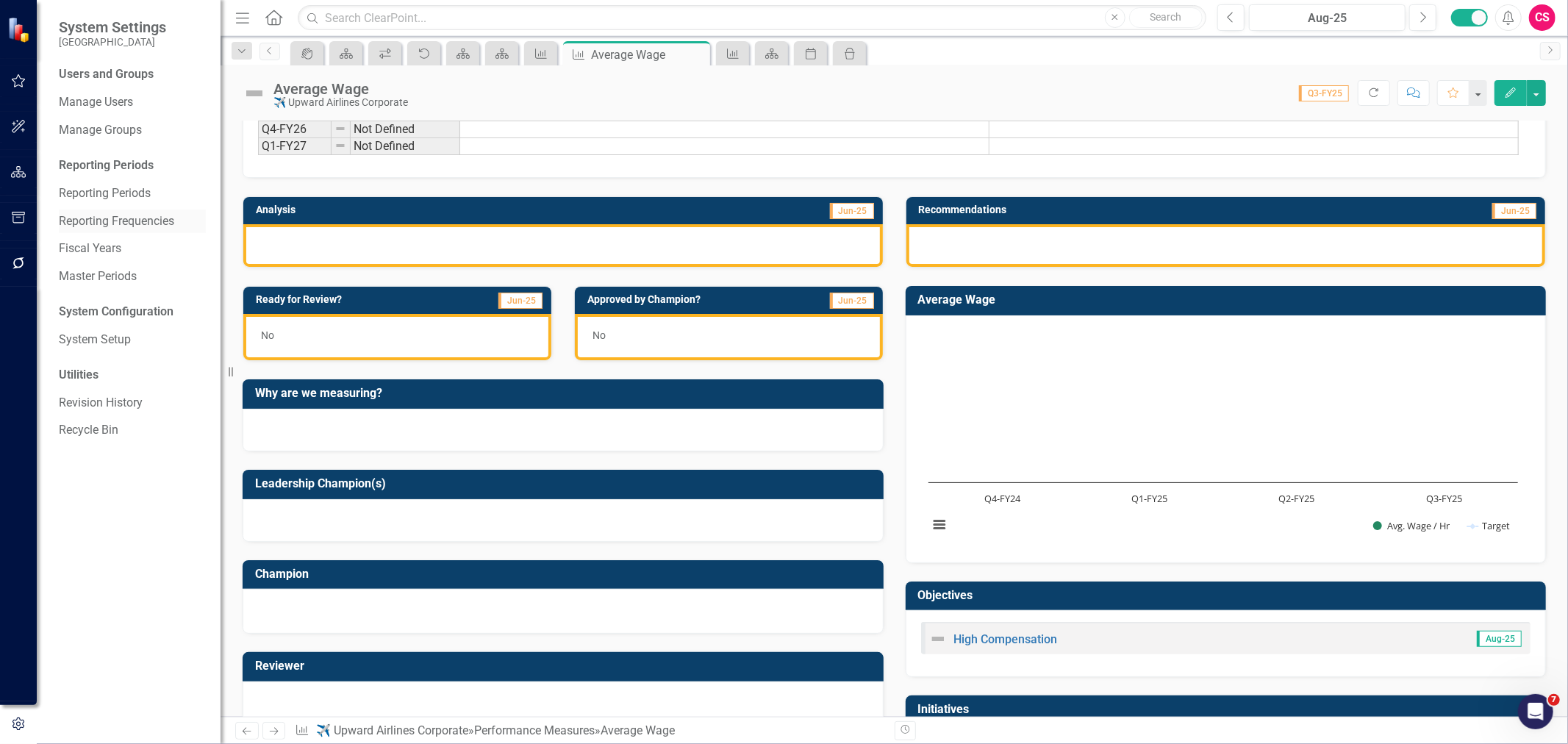
click at [114, 226] on link "Reporting Frequencies" at bounding box center [132, 222] width 147 height 17
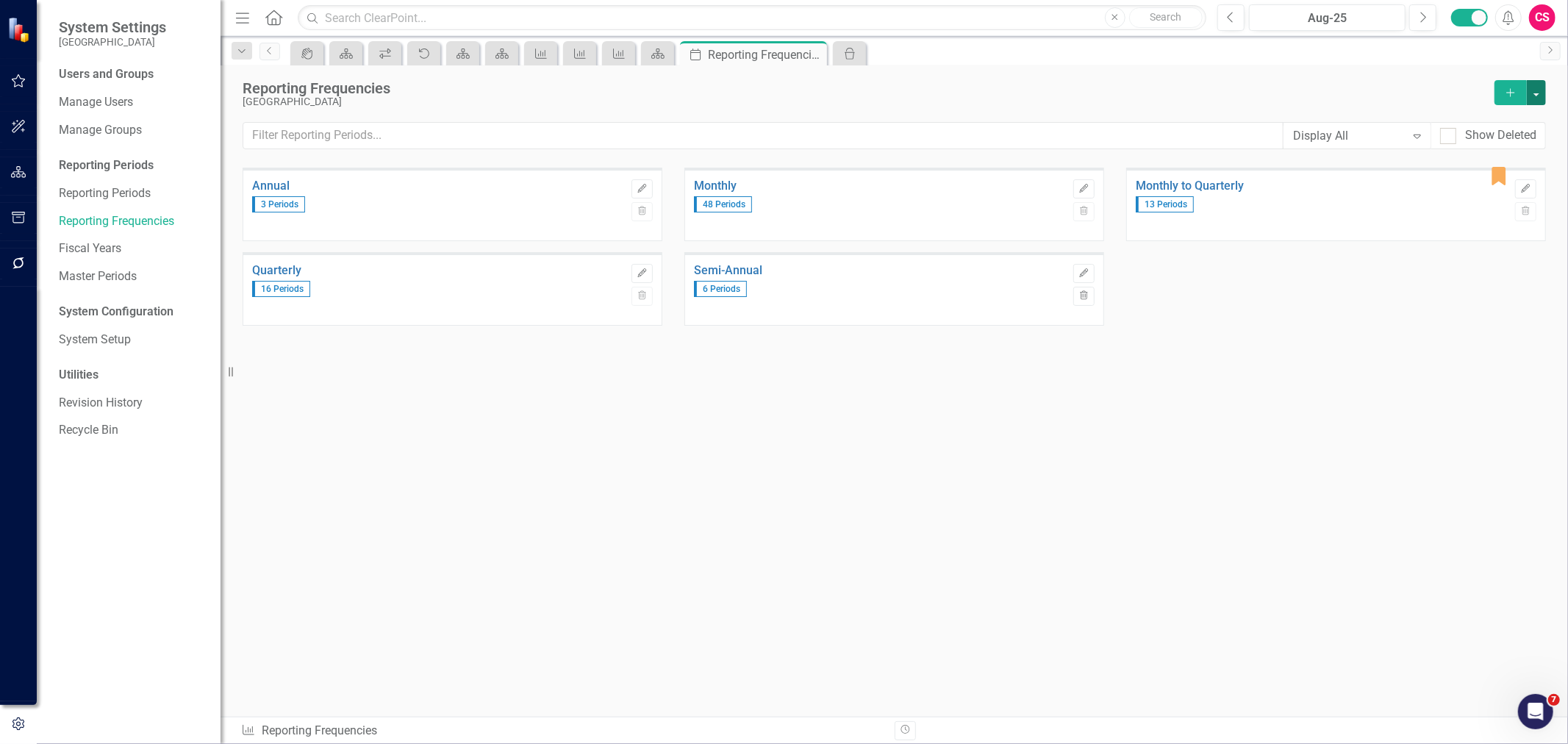
click at [1535, 88] on button "button" at bounding box center [1536, 92] width 19 height 25
click at [1471, 142] on link "Excel File Period Report" at bounding box center [1462, 147] width 165 height 27
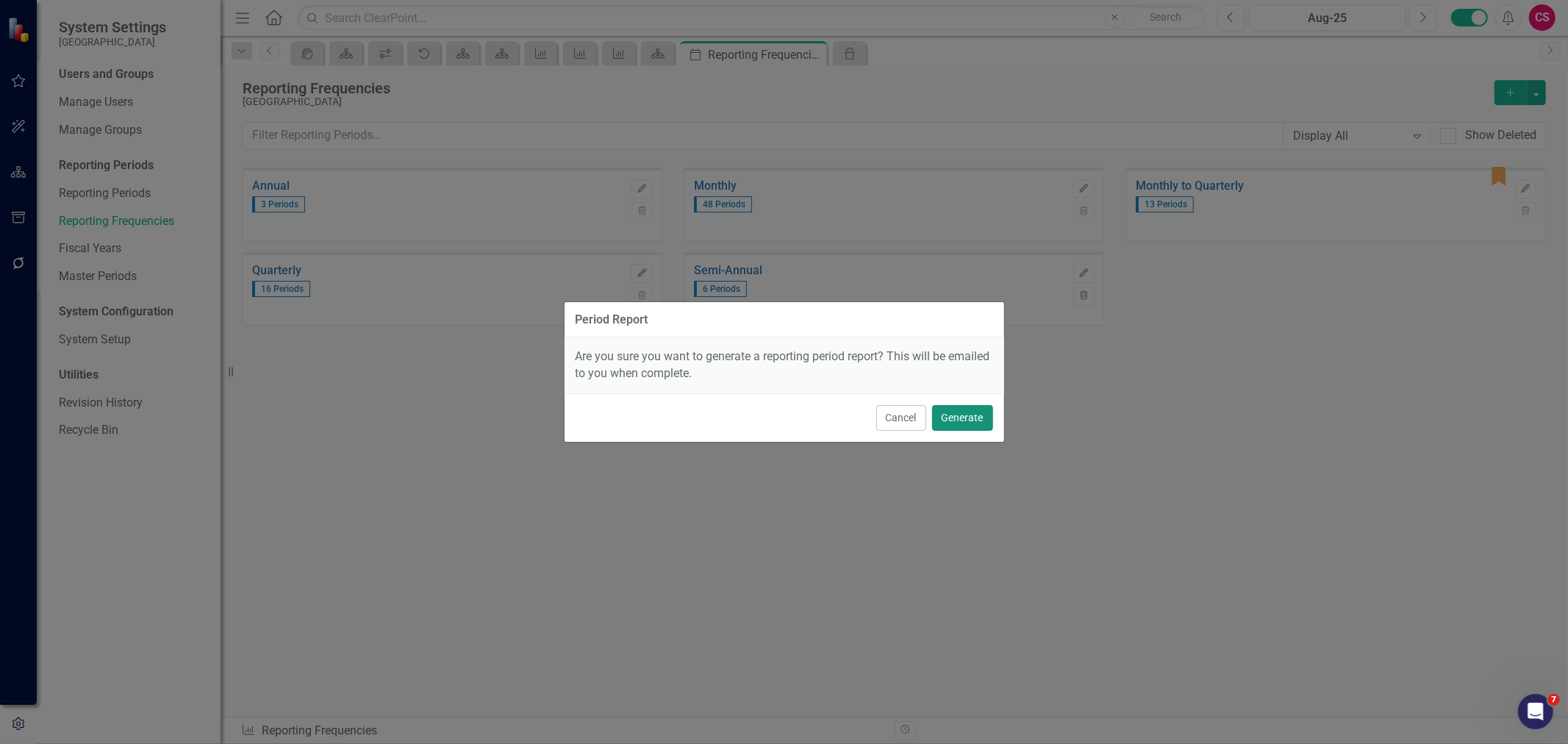
click at [975, 415] on button "Generate" at bounding box center [962, 418] width 61 height 26
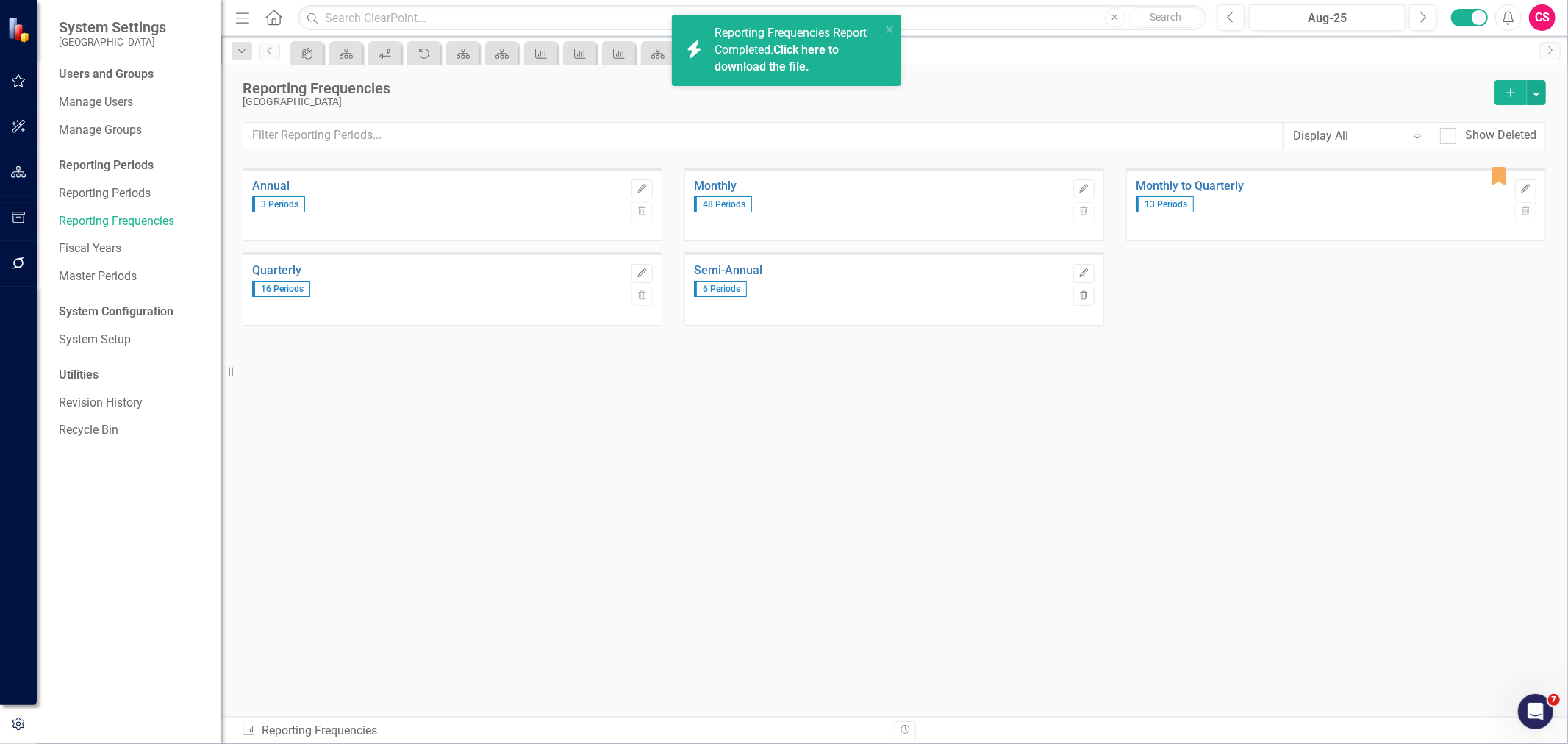
click at [748, 70] on link "Click here to download the file." at bounding box center [777, 58] width 124 height 31
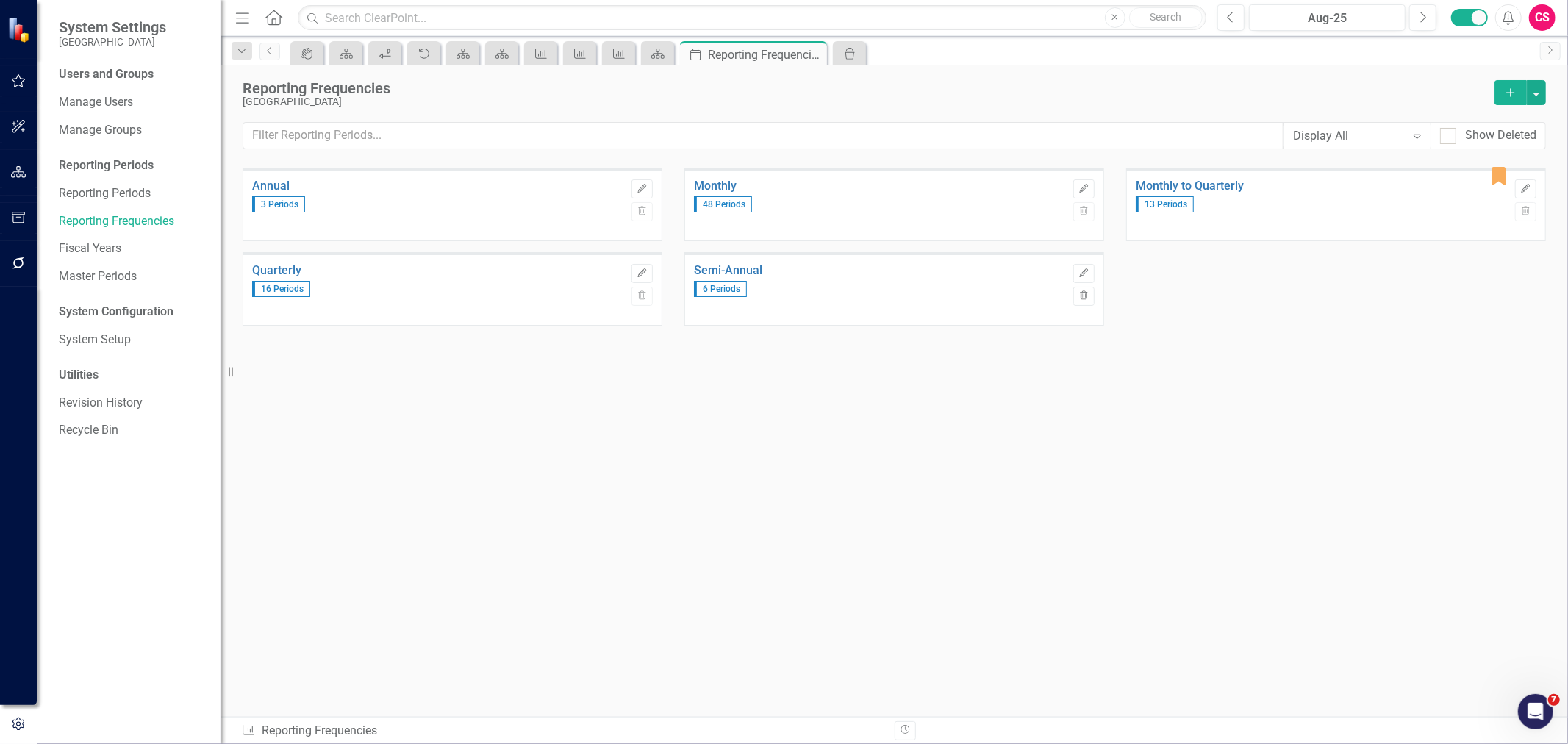
click at [9, 174] on button "button" at bounding box center [18, 173] width 33 height 31
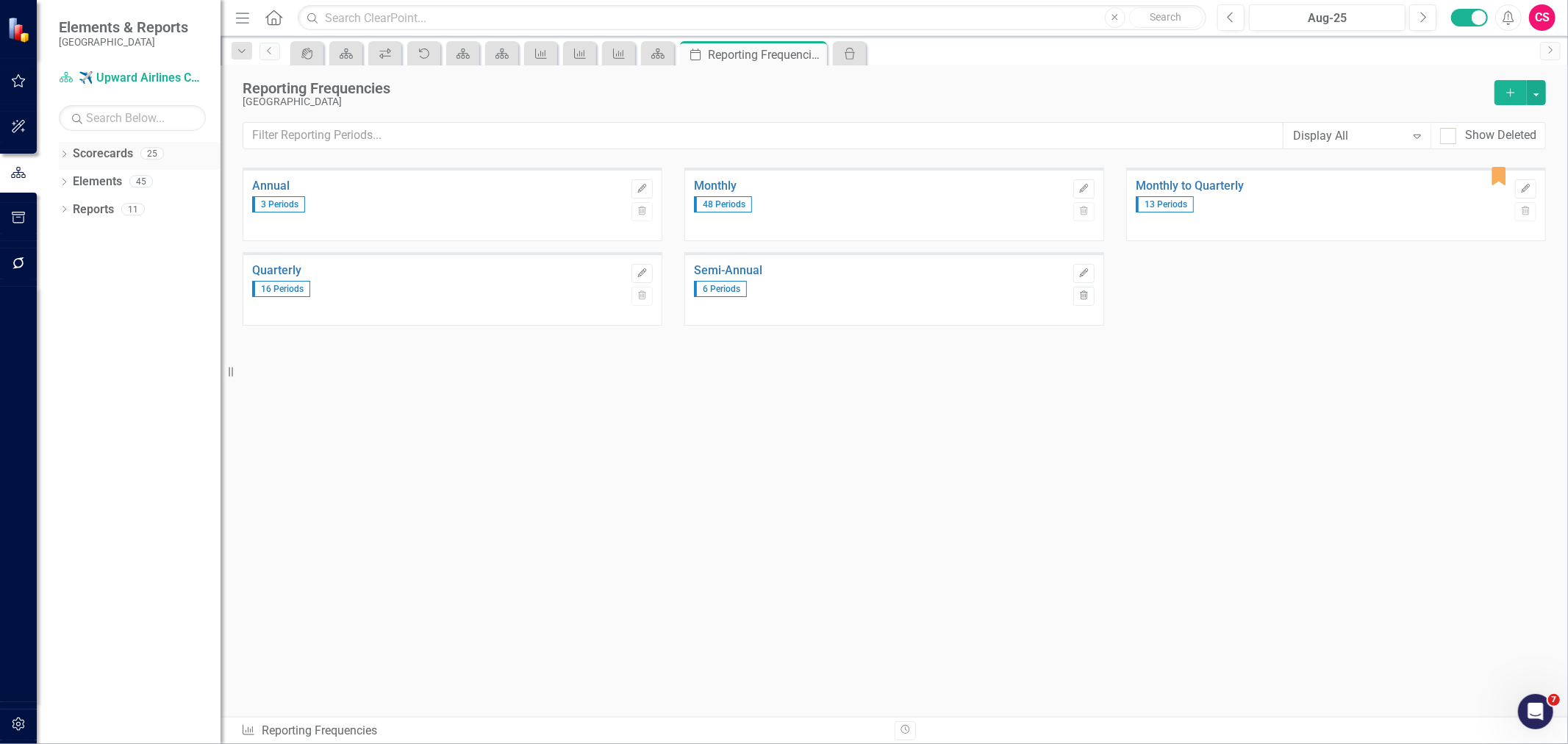
click at [96, 150] on link "Scorecards" at bounding box center [103, 154] width 60 height 17
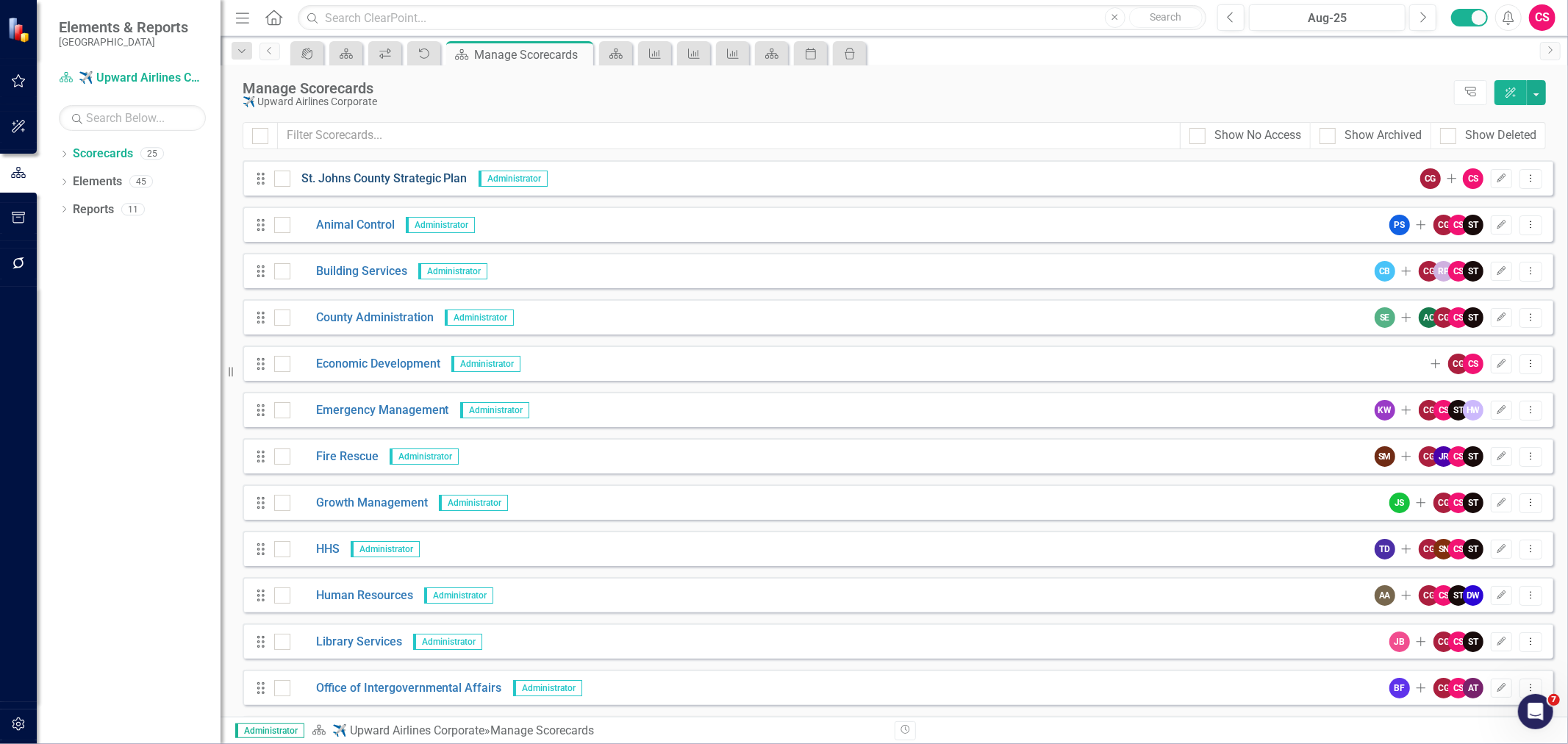
click at [355, 180] on link "St. Johns County Strategic Plan" at bounding box center [379, 179] width 177 height 17
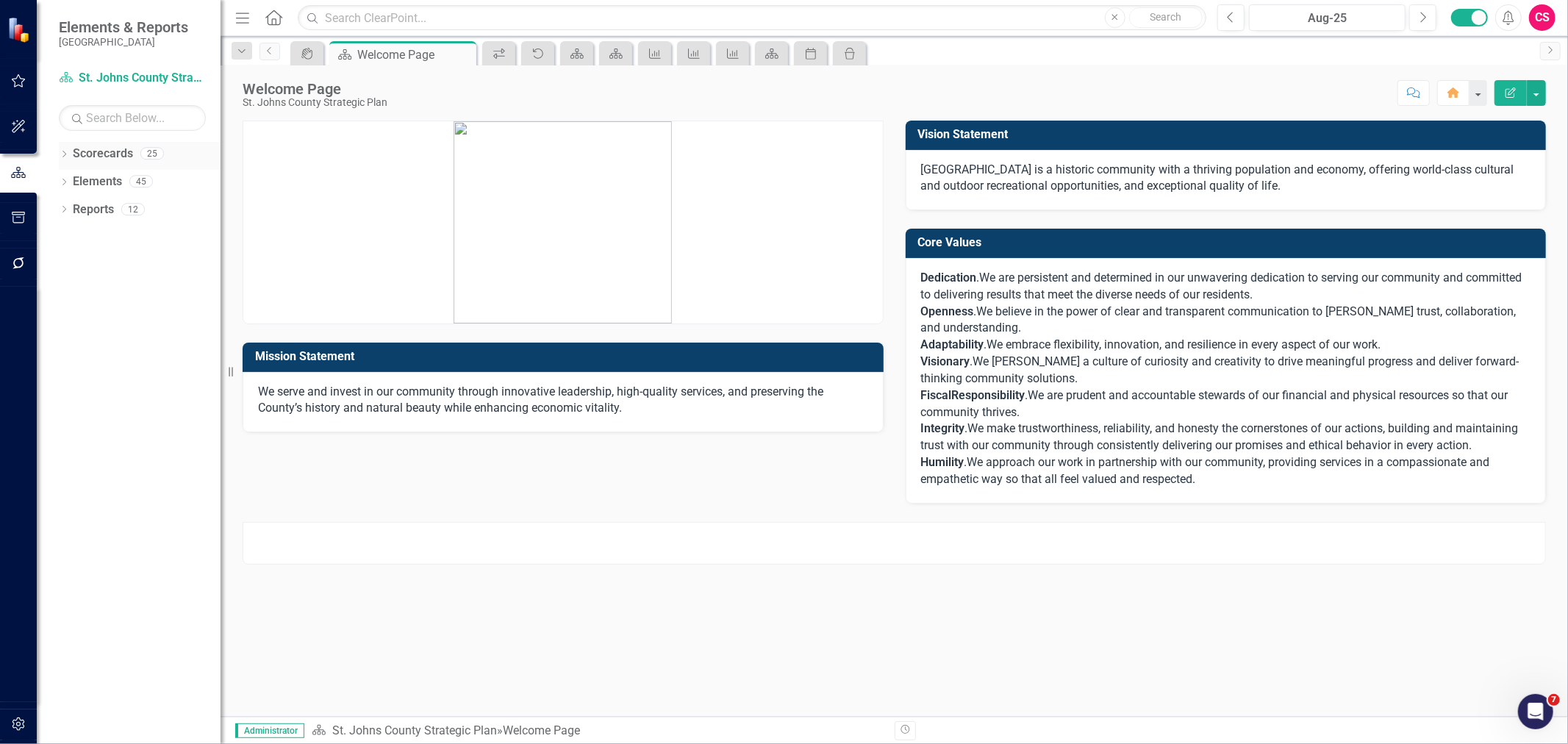
click at [91, 150] on link "Scorecards" at bounding box center [103, 154] width 60 height 17
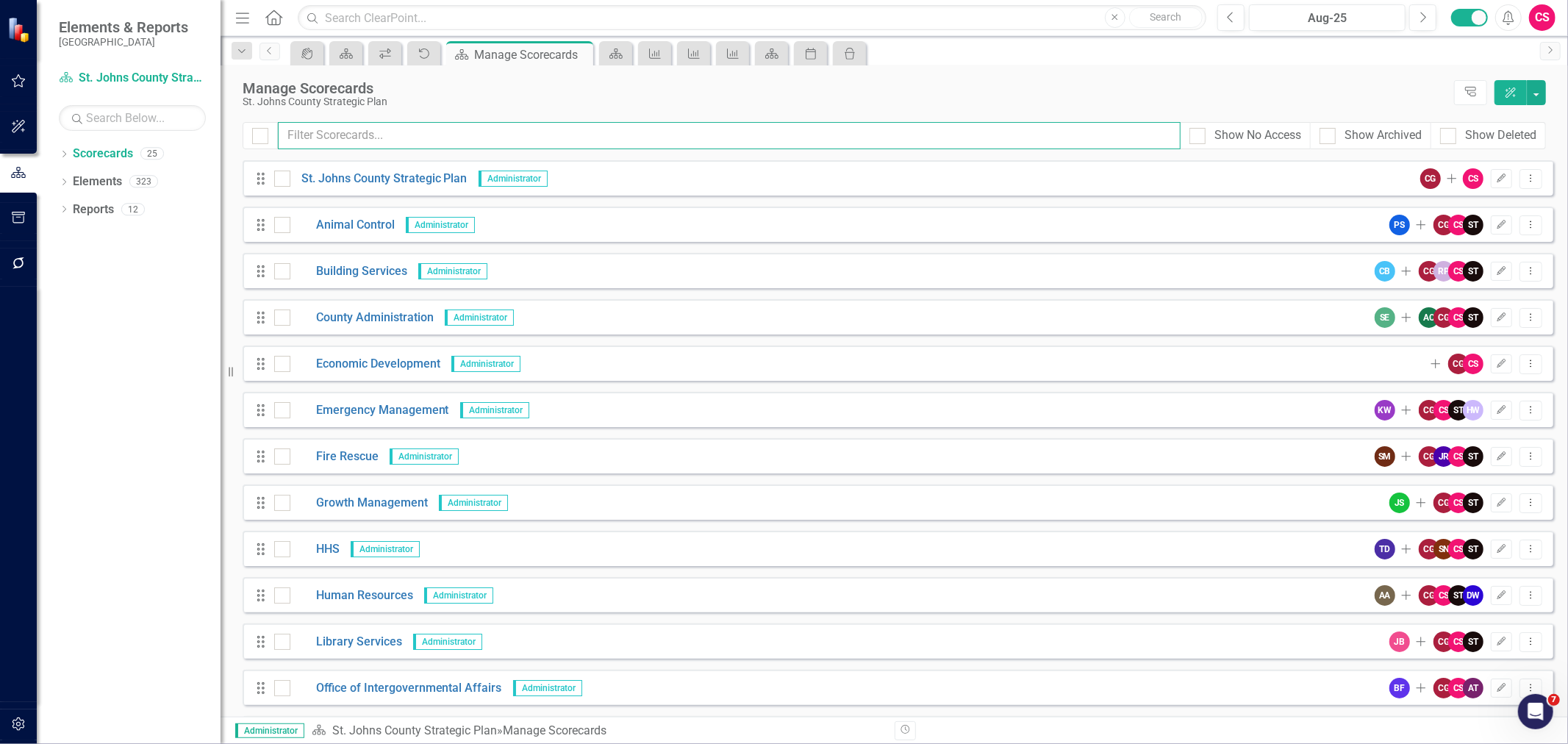
click at [342, 133] on input "text" at bounding box center [729, 136] width 903 height 27
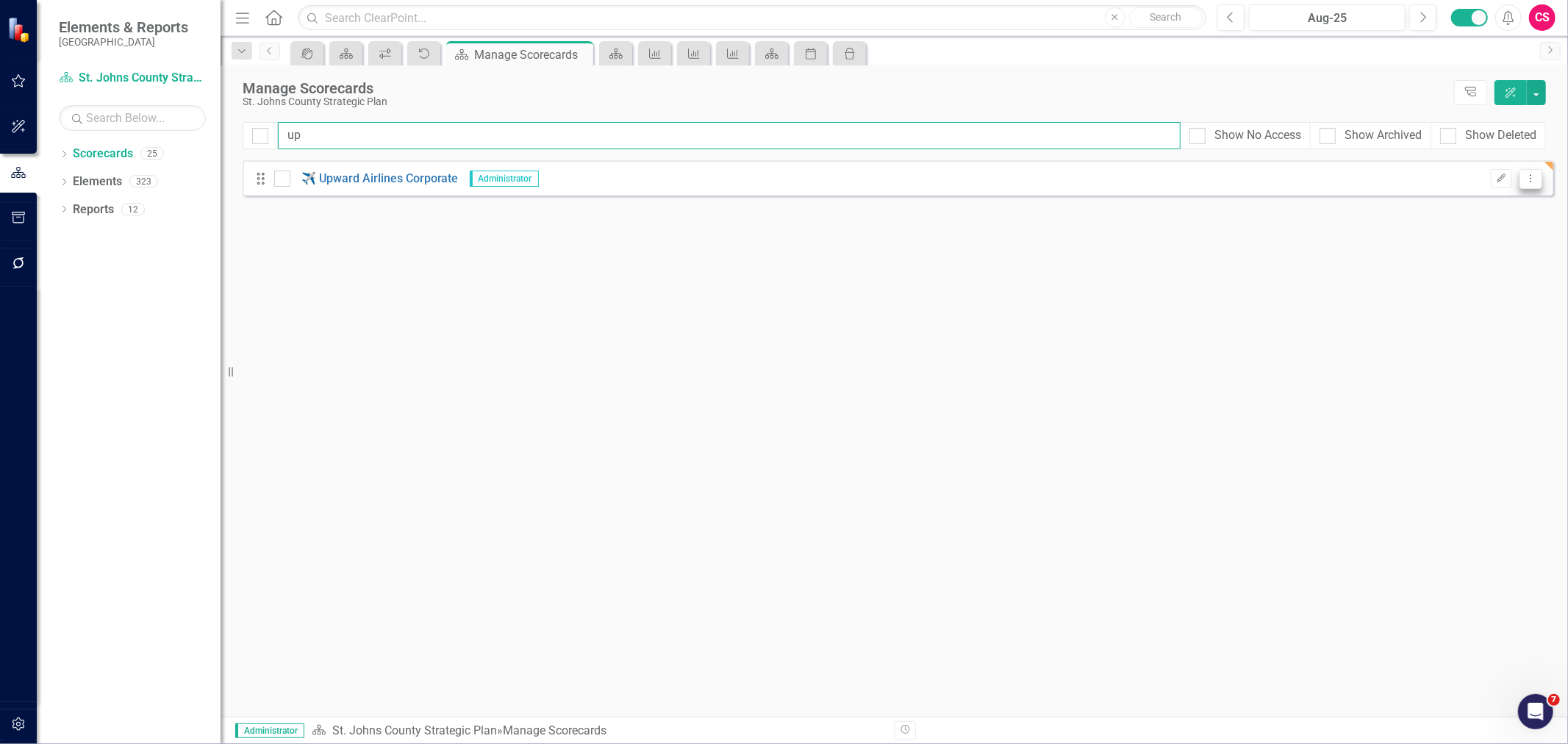
type input "up"
click icon "Dropdown Menu"
click link "Trash Delete Scorecard"
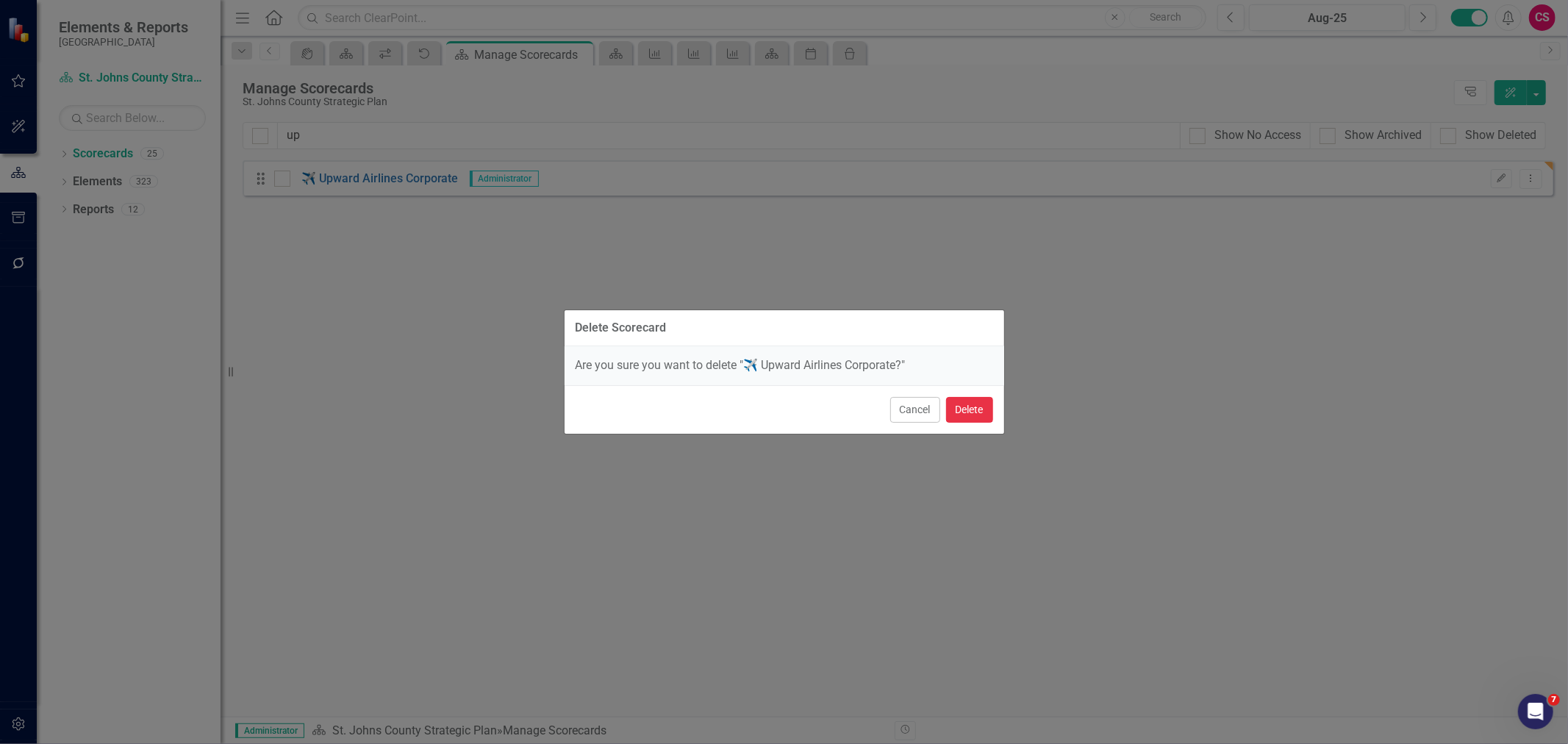
click button "Delete"
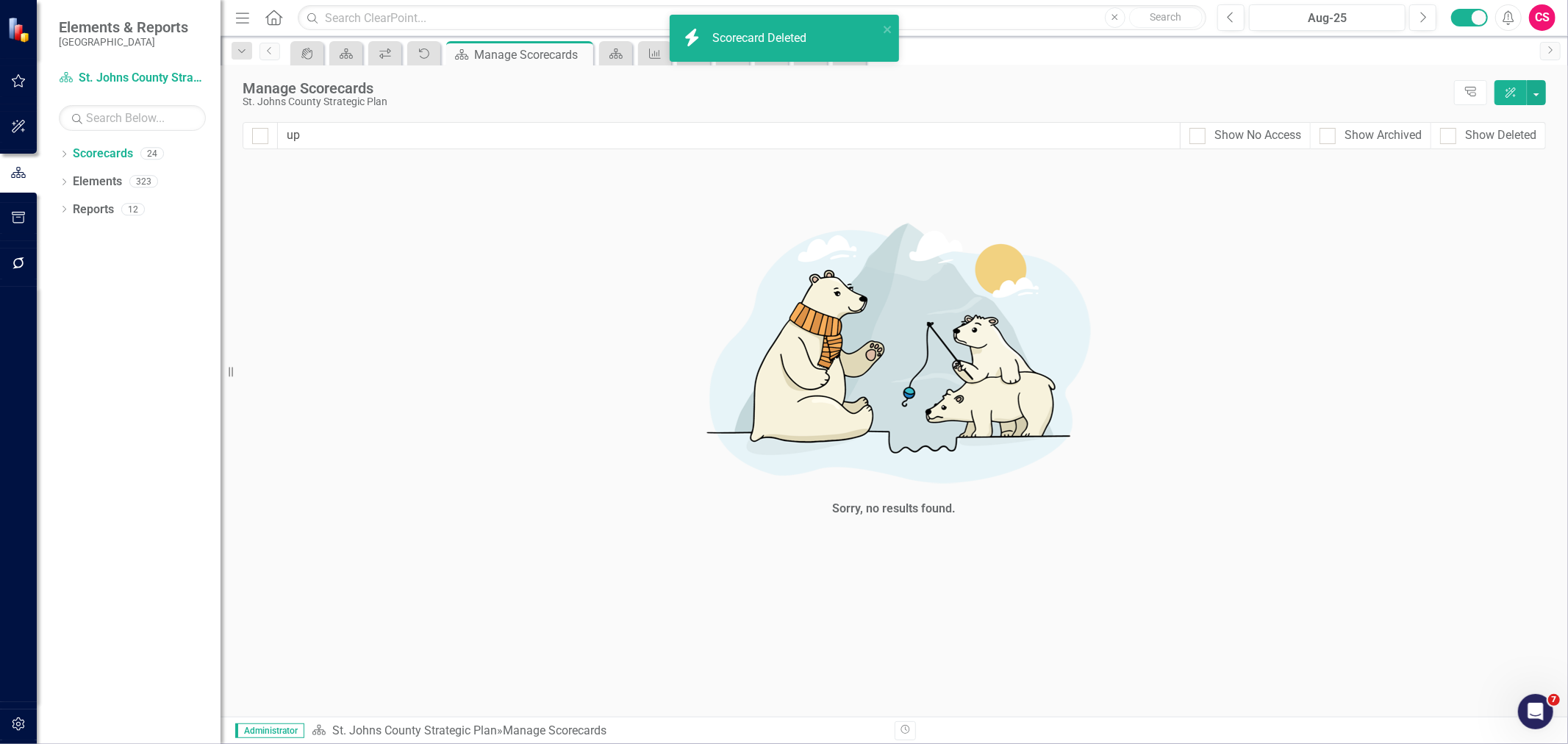
click button "button"
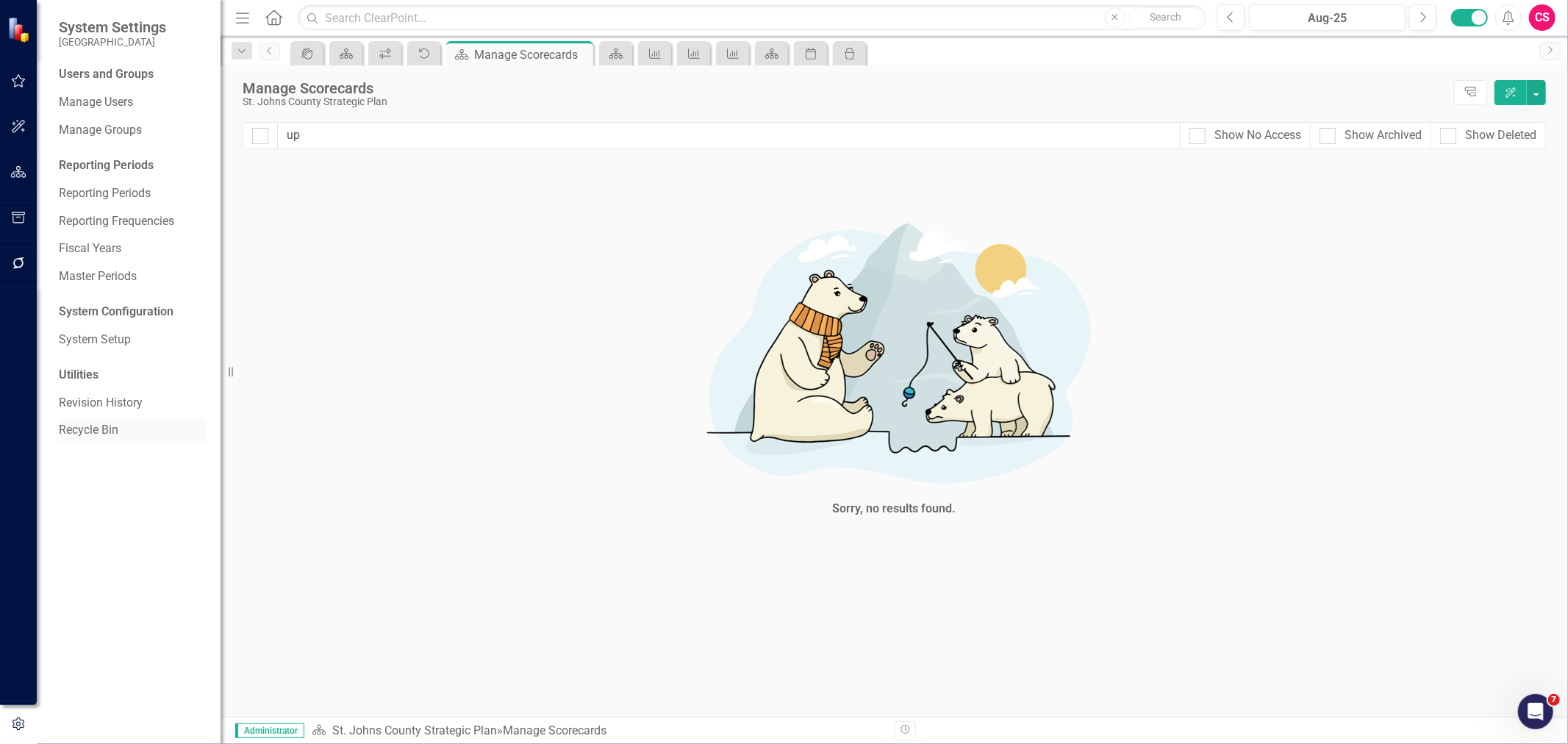
click link "Recycle Bin"
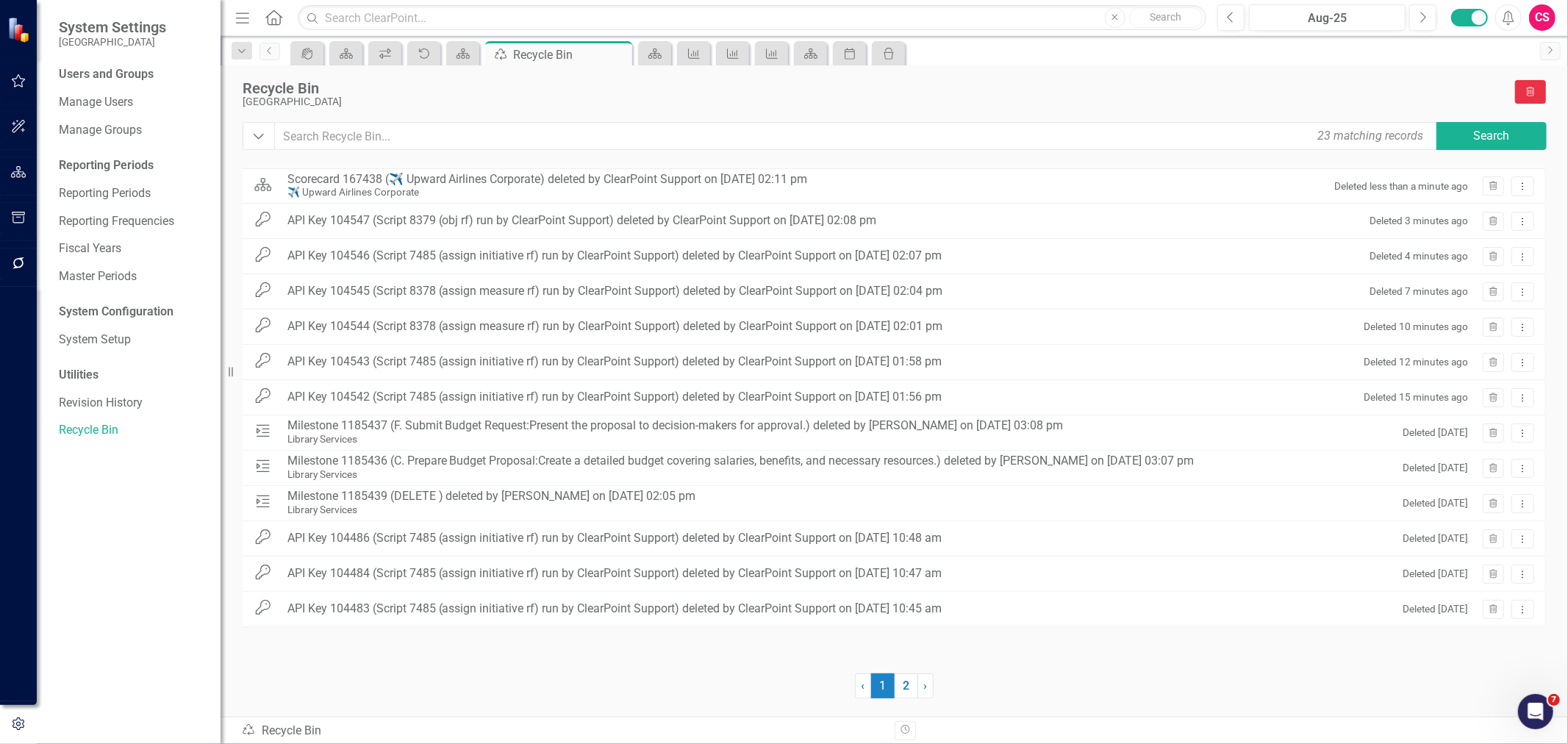
click icon "icon.trashPage"
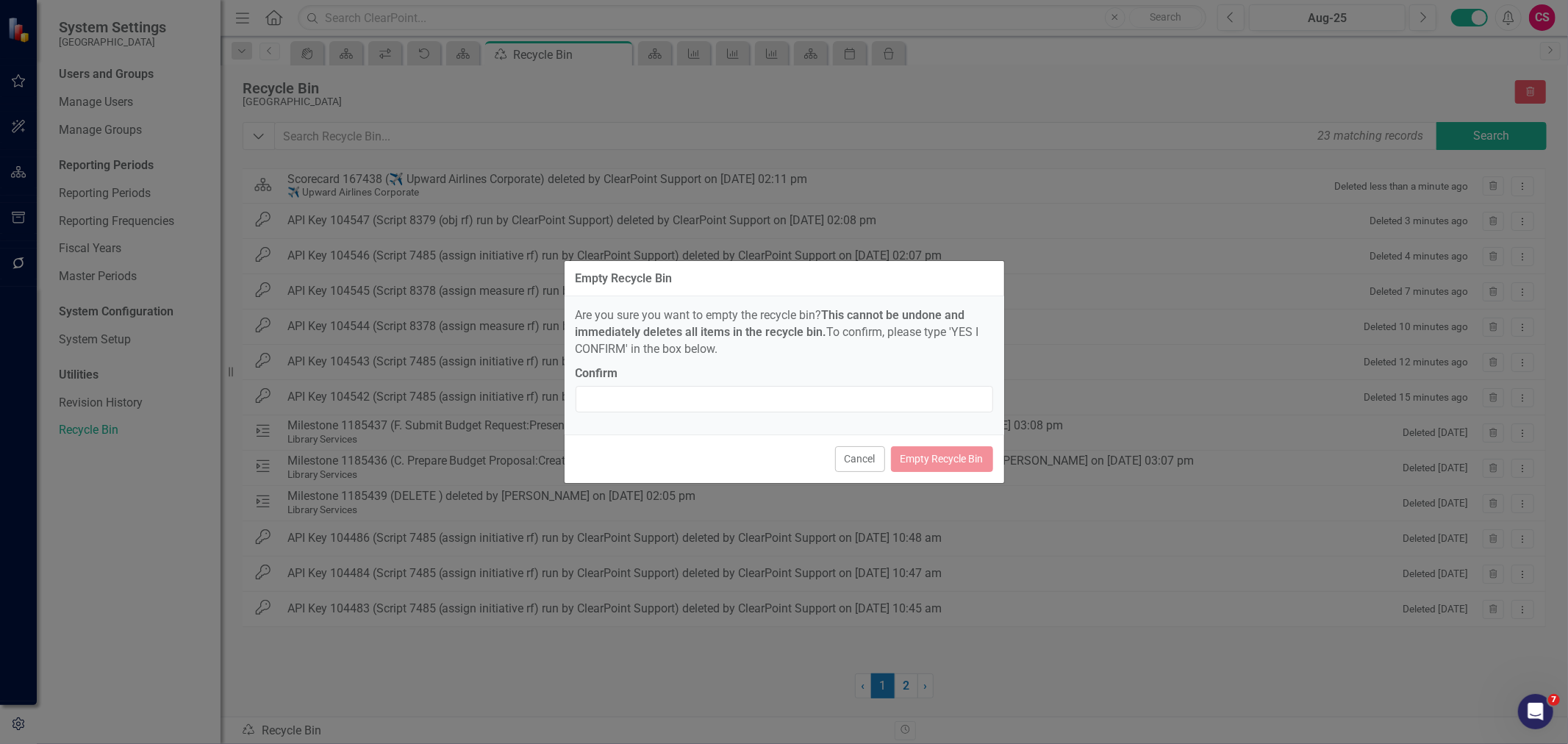
click p "Are you sure you want to empty the recycle bin? This cannot be undone and immed…"
click button "Cancel"
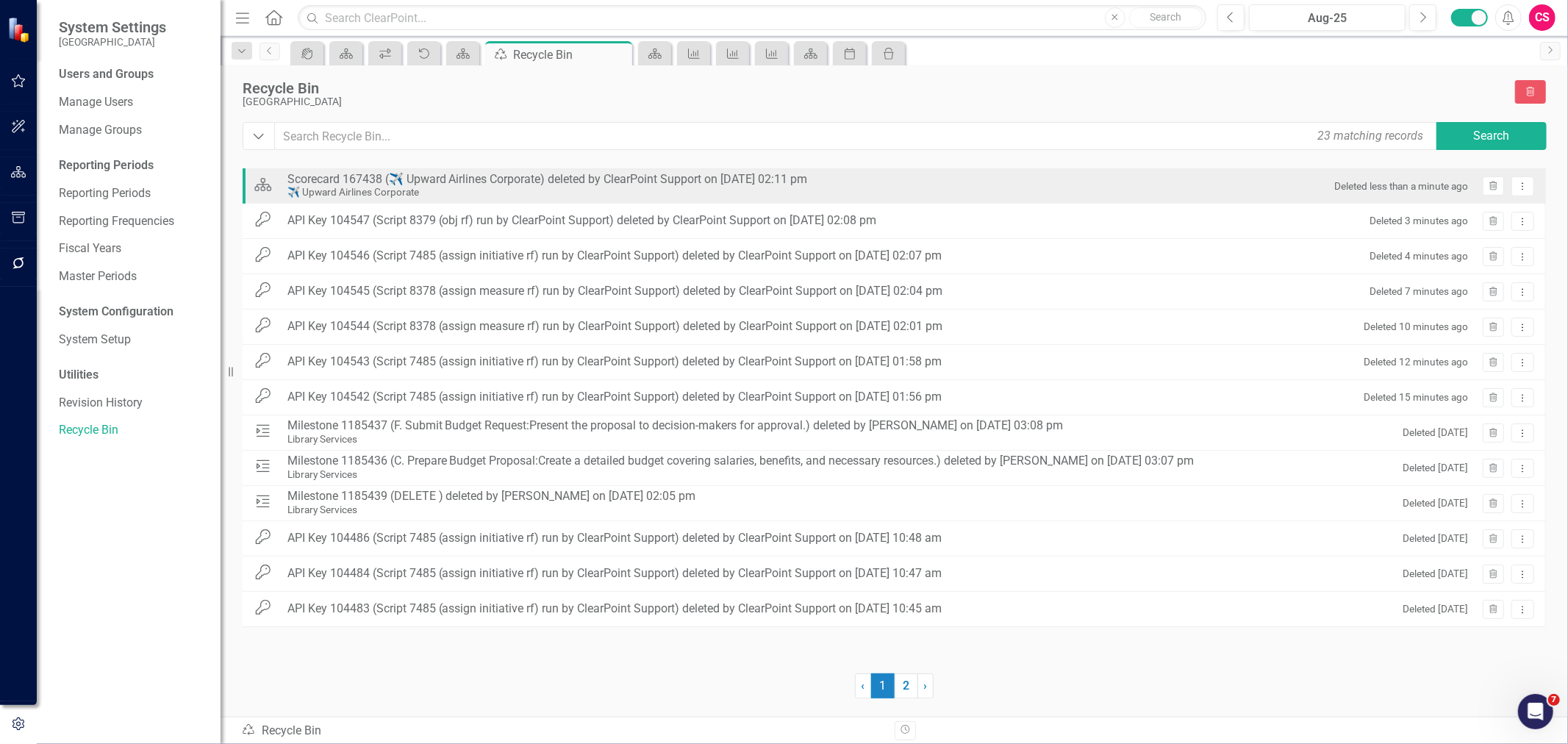
click div "Deleted less than a minute ago Trash Dropdown Menu"
click button "Trash"
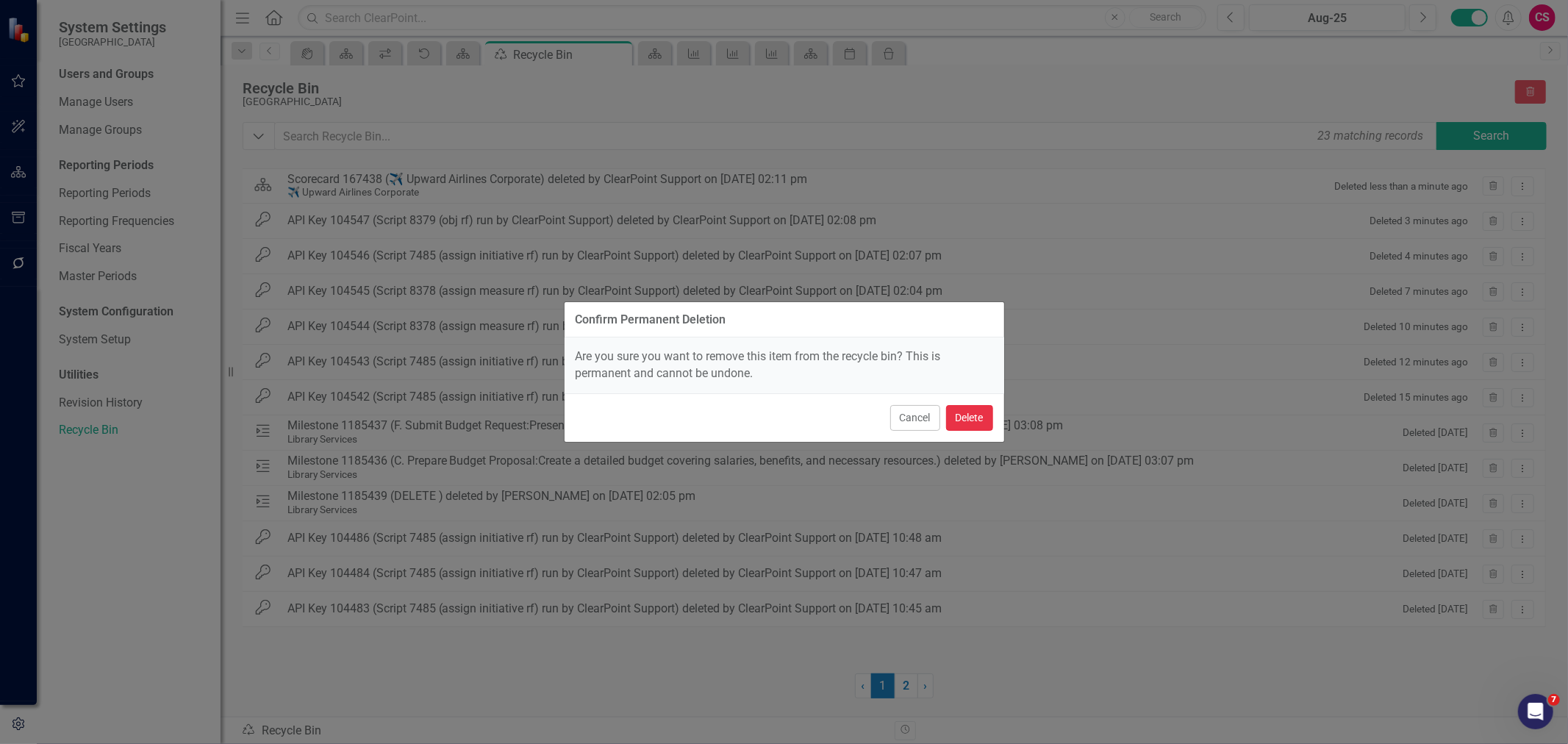
click button "Delete"
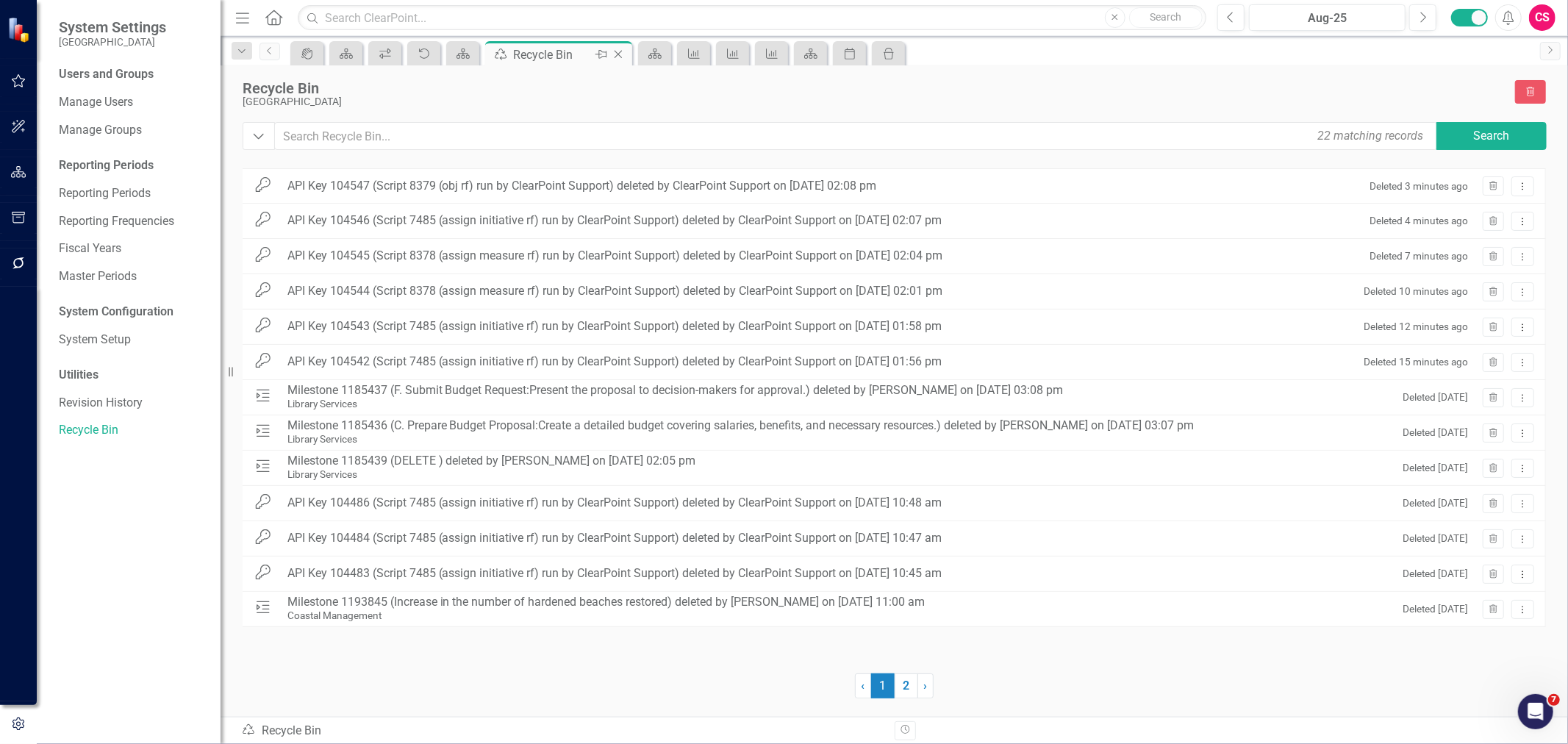
click icon "Close"
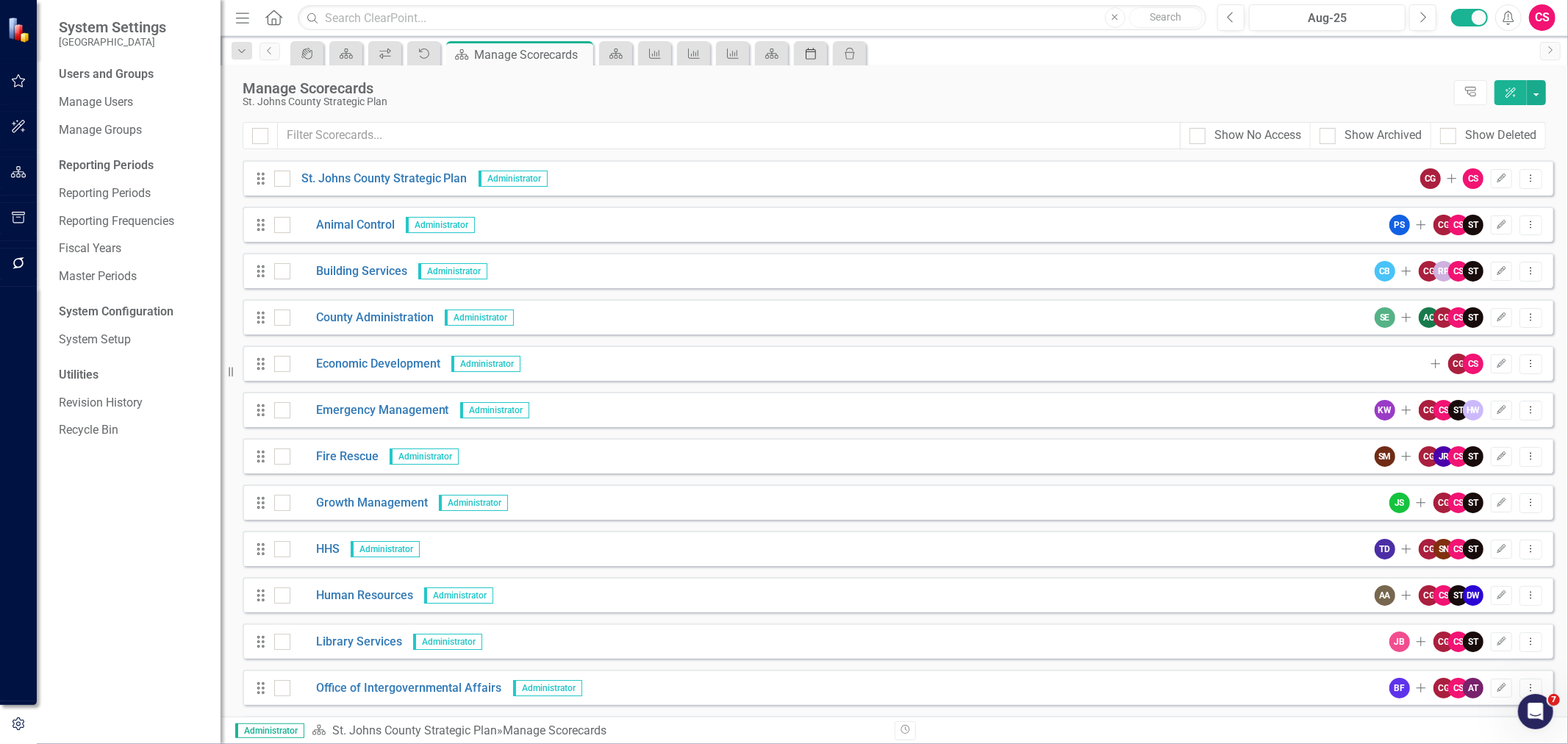
click icon "Period"
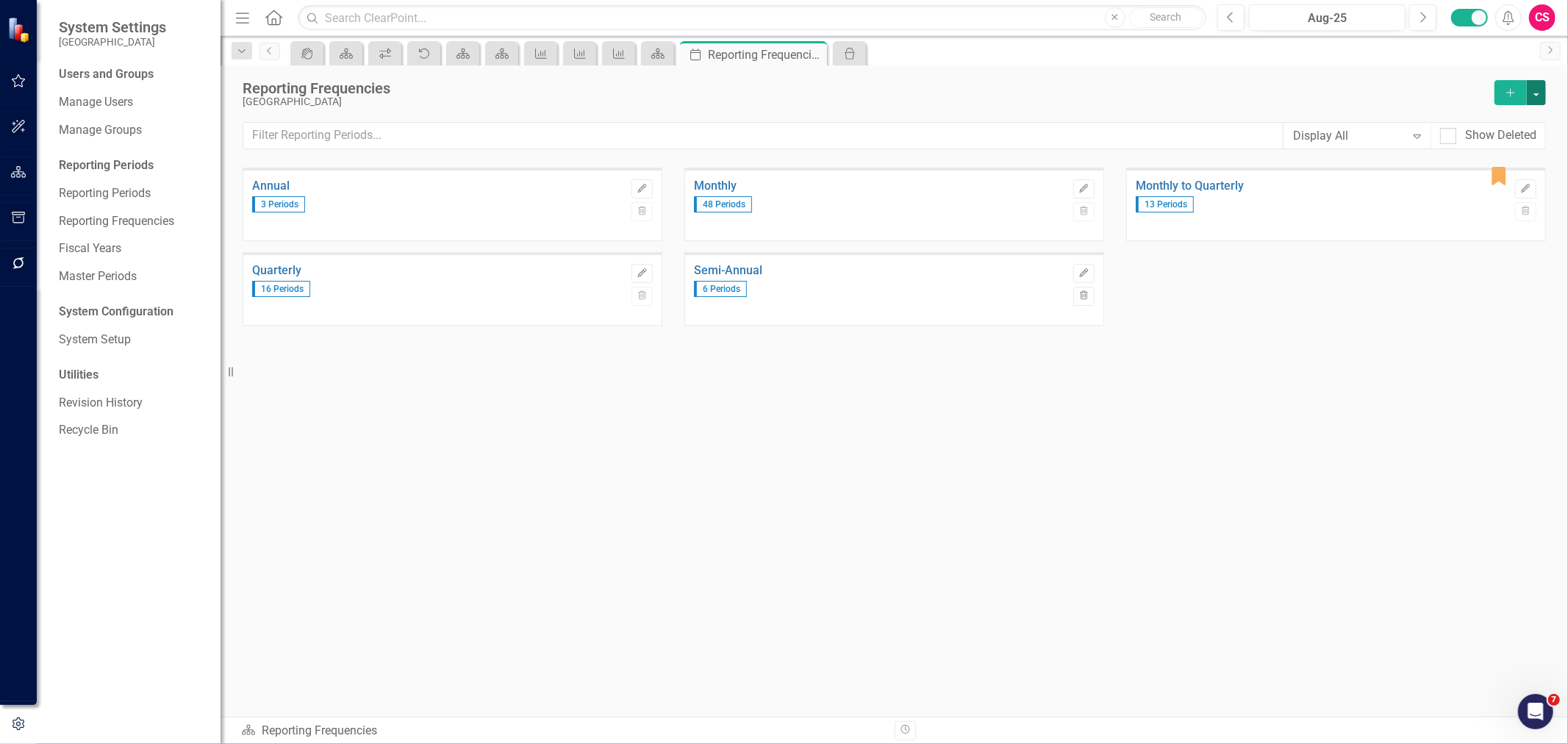
click at [1541, 96] on button "button" at bounding box center [1536, 92] width 19 height 25
click at [1495, 142] on link "Excel File Period Report" at bounding box center [1462, 147] width 165 height 27
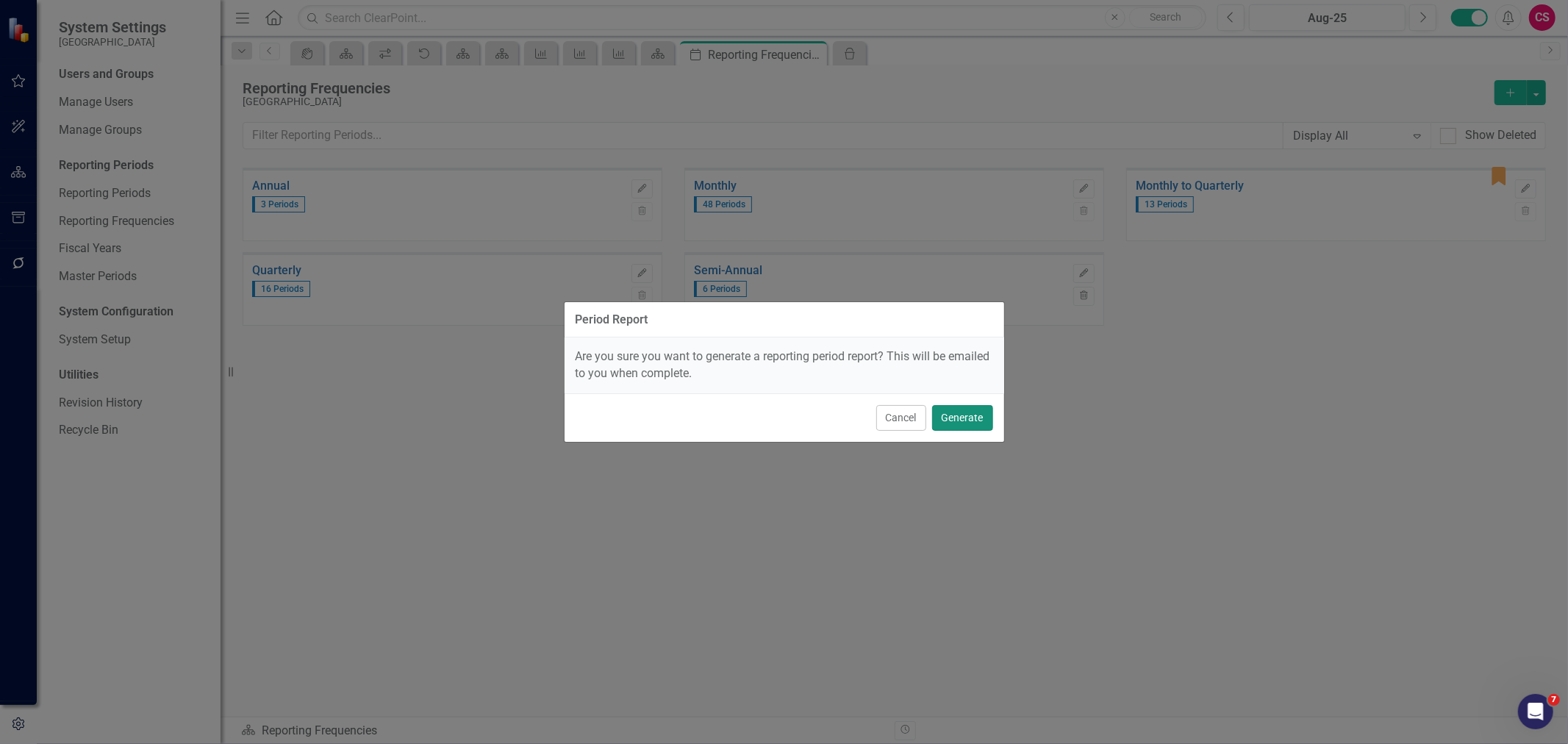
click at [967, 416] on button "Generate" at bounding box center [962, 418] width 61 height 26
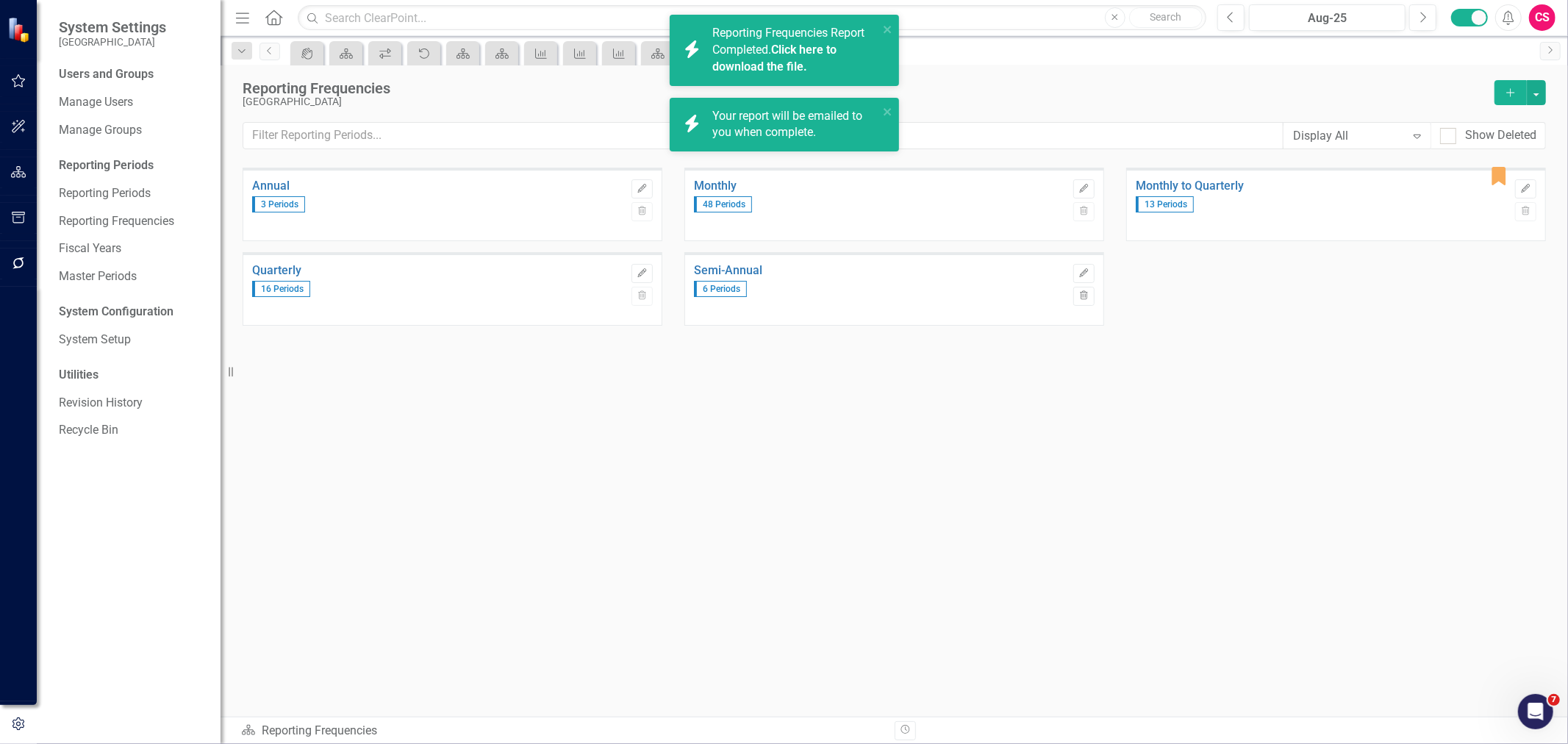
click at [776, 65] on link "Click here to download the file." at bounding box center [774, 58] width 124 height 31
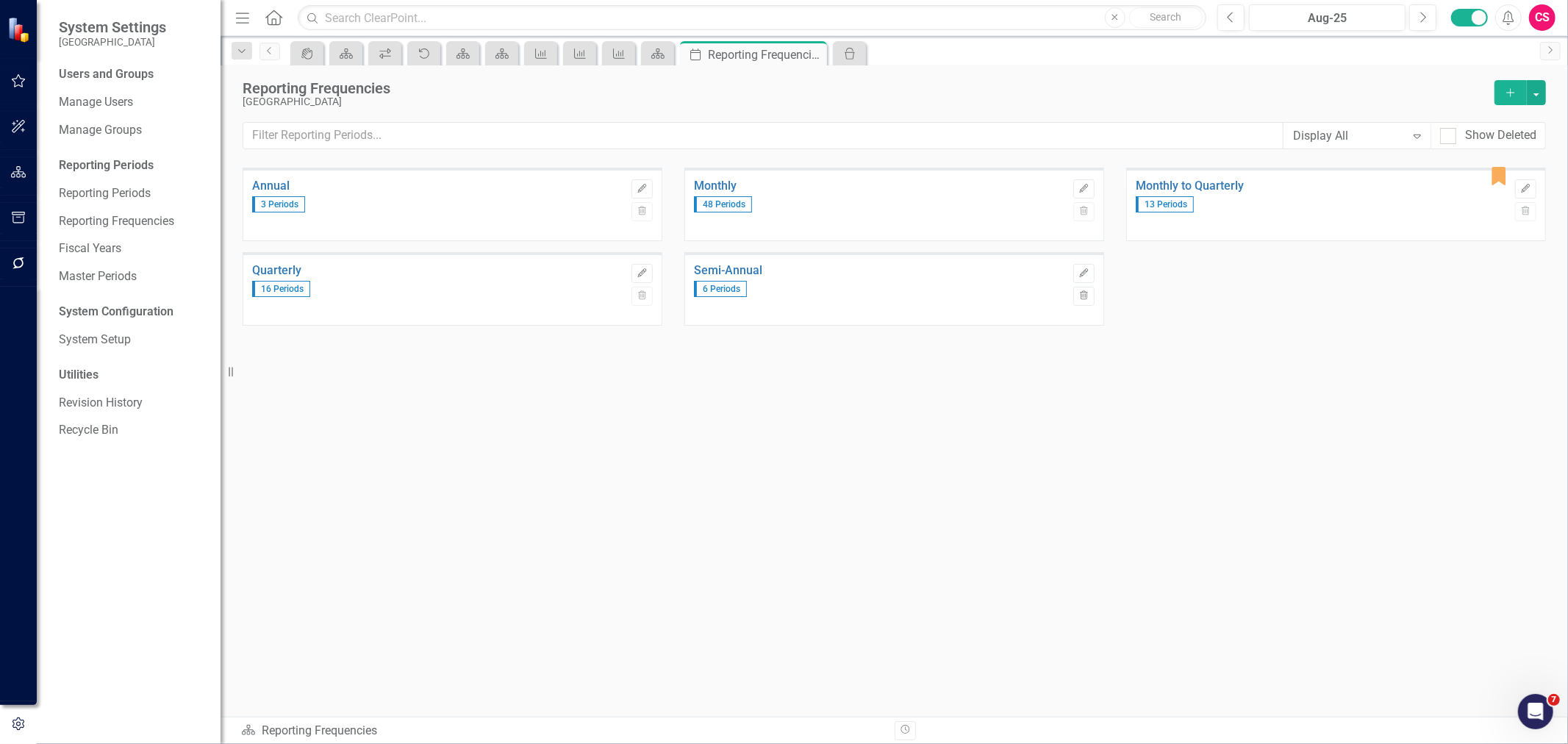
click at [902, 447] on div "Annual 3 Periods Edit Trash Monthly 48 Periods Edit Trash icon.bookmark Monthly…" at bounding box center [894, 413] width 1304 height 491
click at [93, 400] on link "Revision History" at bounding box center [132, 403] width 147 height 17
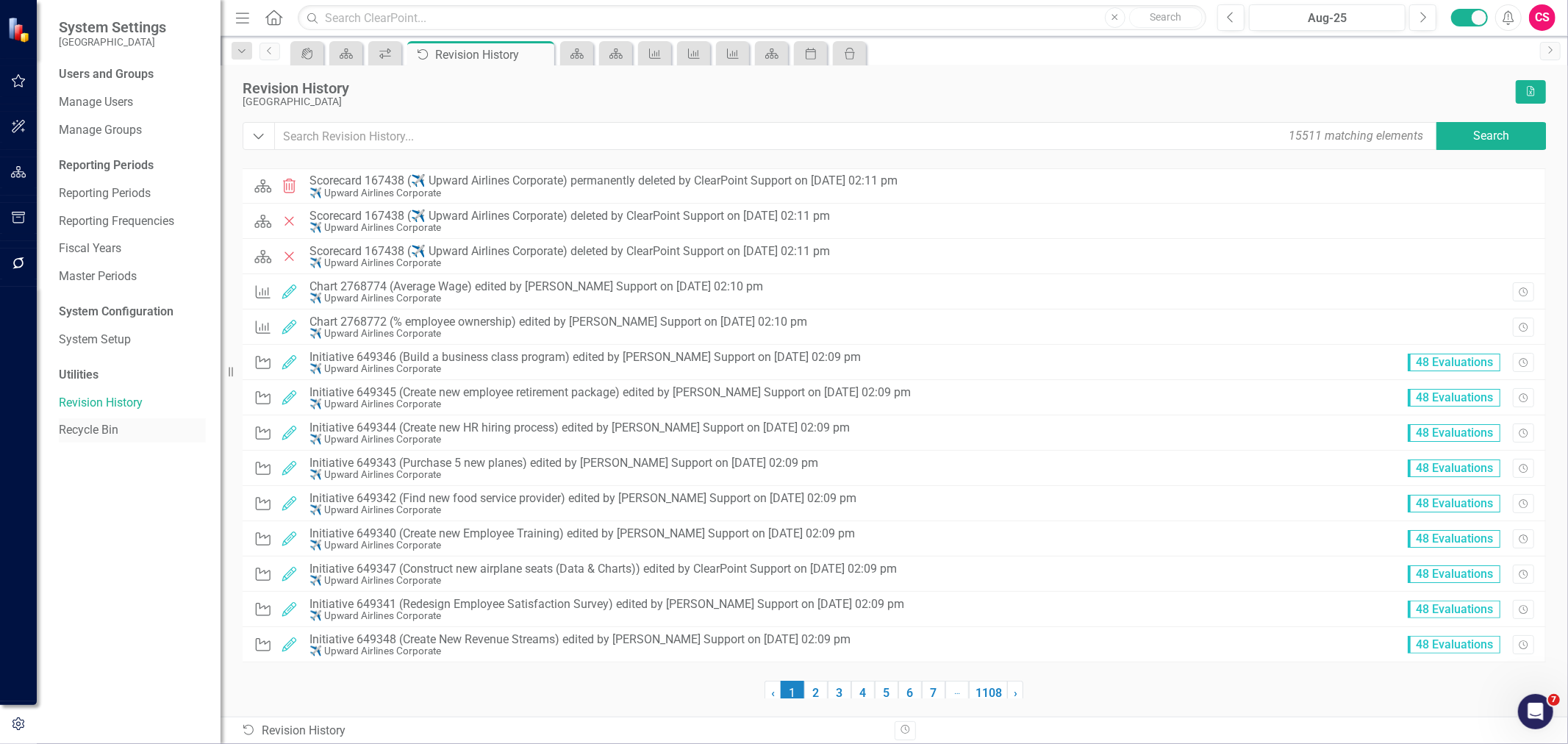
click at [98, 427] on link "Recycle Bin" at bounding box center [132, 430] width 147 height 17
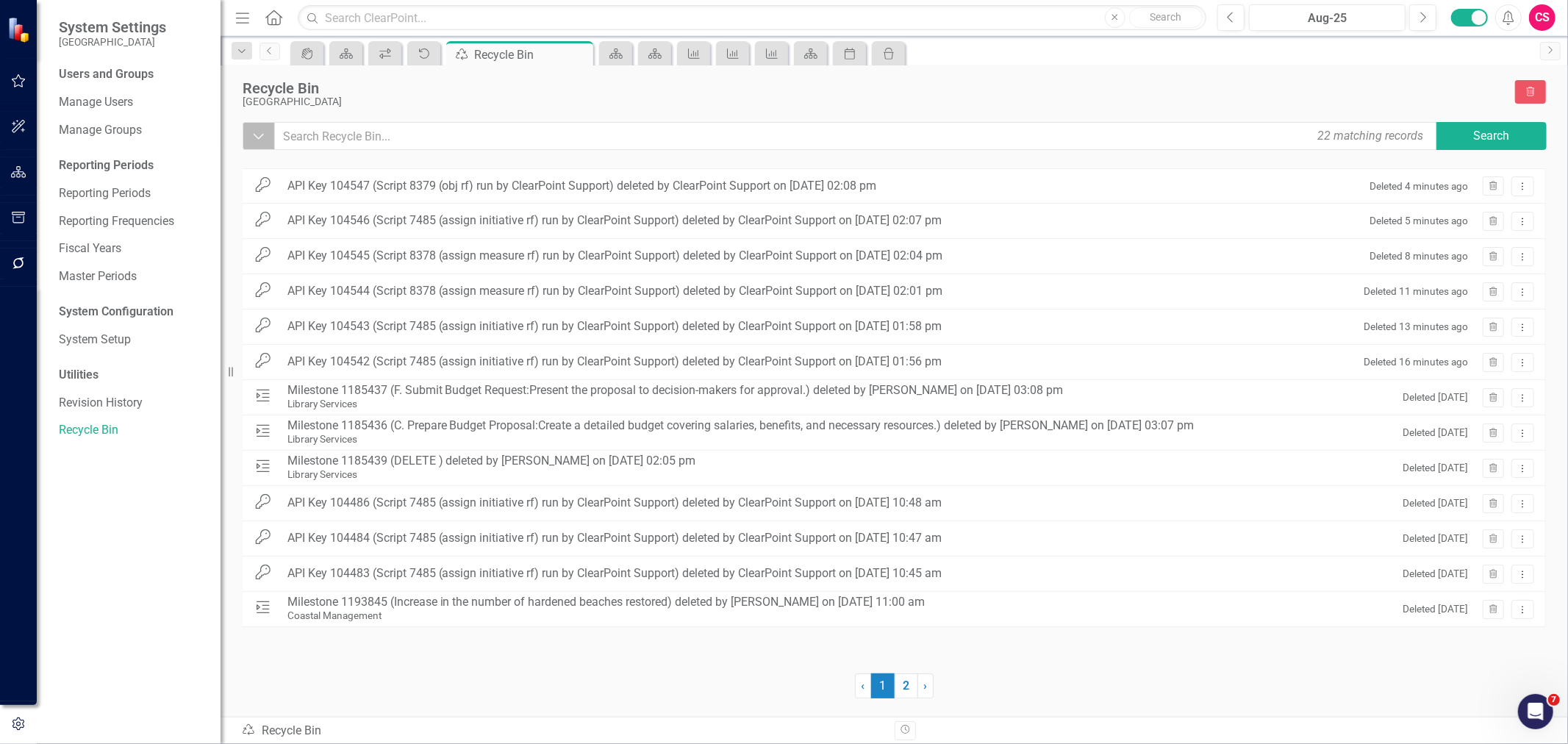
click at [264, 129] on icon "Dropdown" at bounding box center [259, 136] width 14 height 15
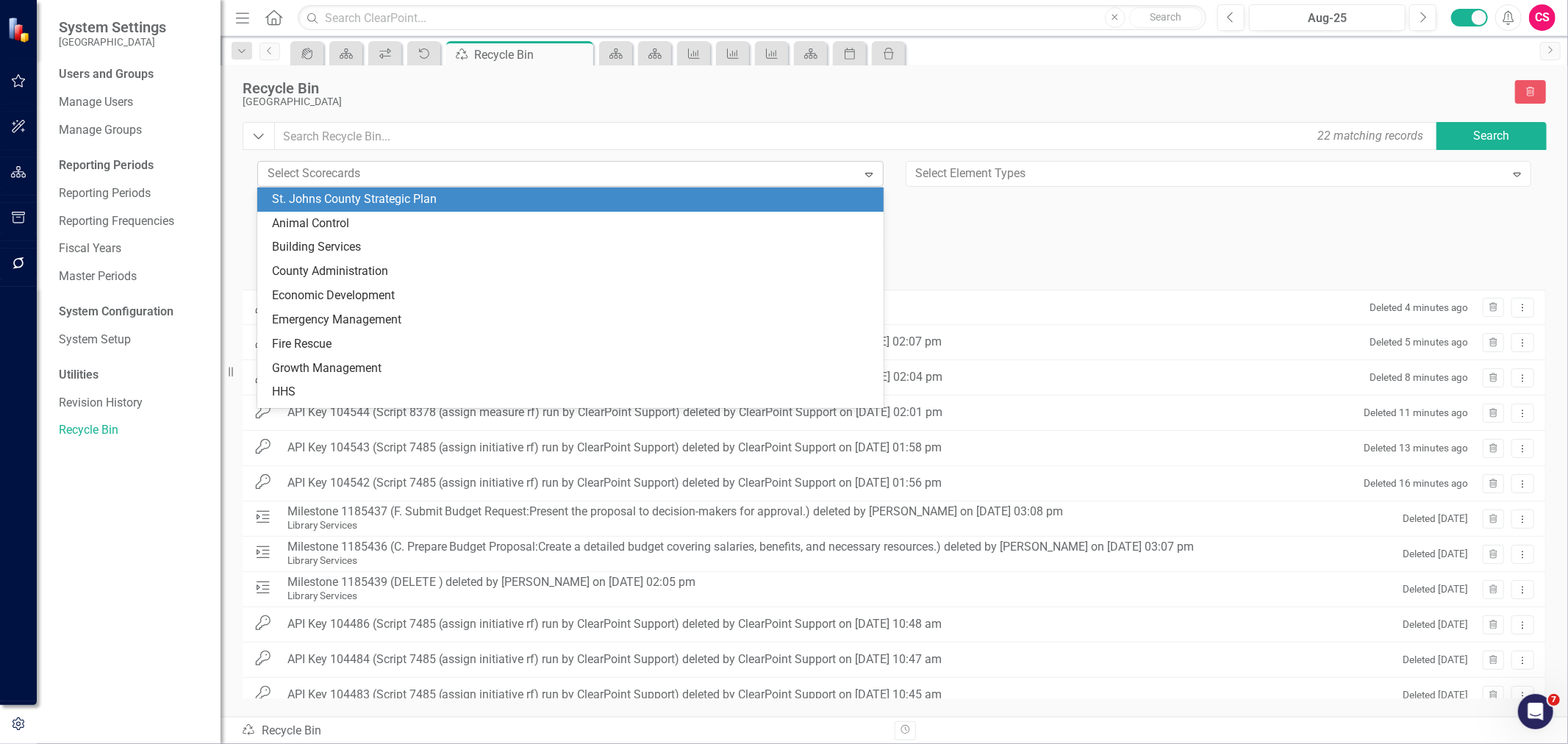
click at [296, 170] on div at bounding box center [559, 174] width 595 height 20
click at [347, 115] on div "Recycle Bin St. Johns County icon.trashPage" at bounding box center [894, 101] width 1304 height 42
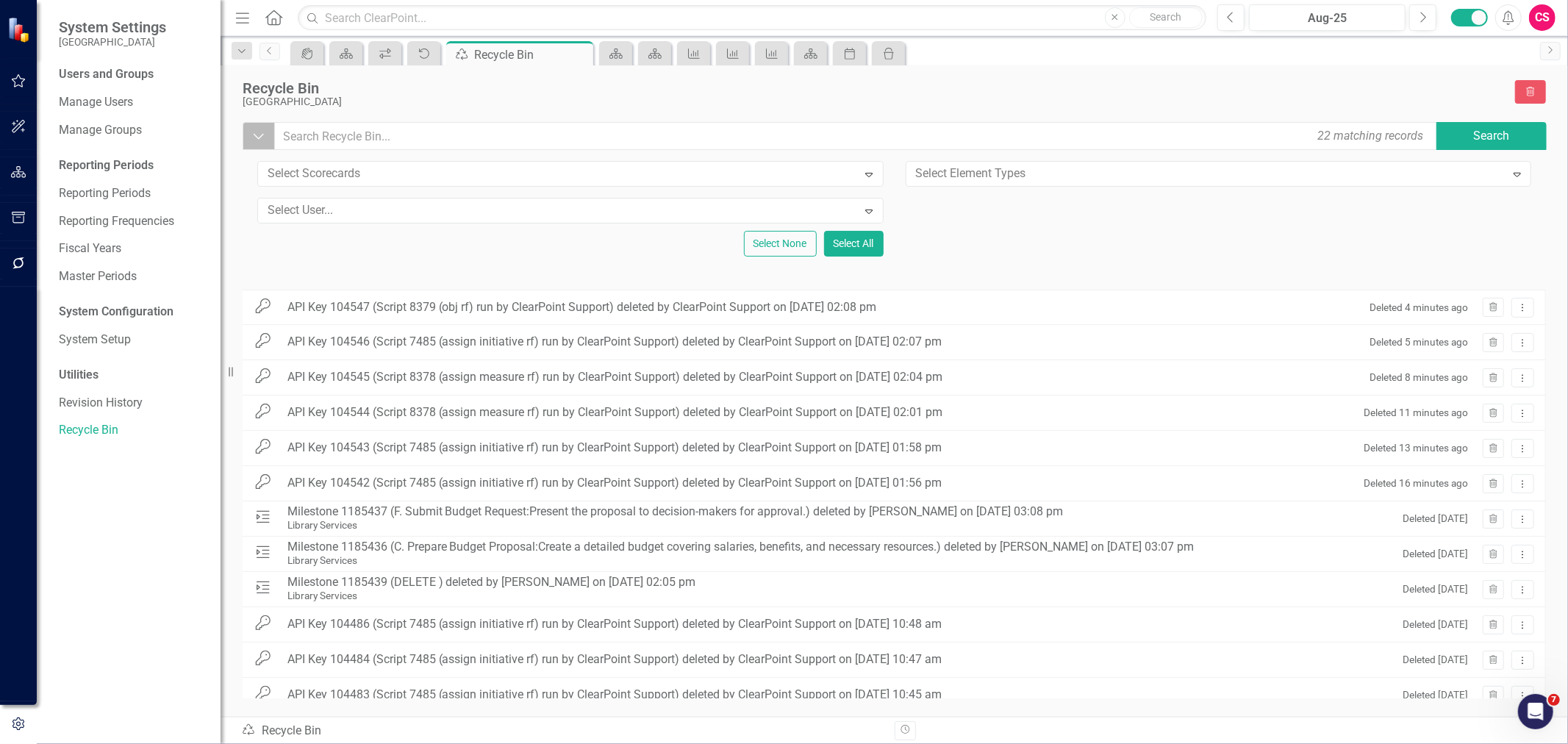
click at [255, 131] on icon "Dropdown" at bounding box center [259, 136] width 14 height 15
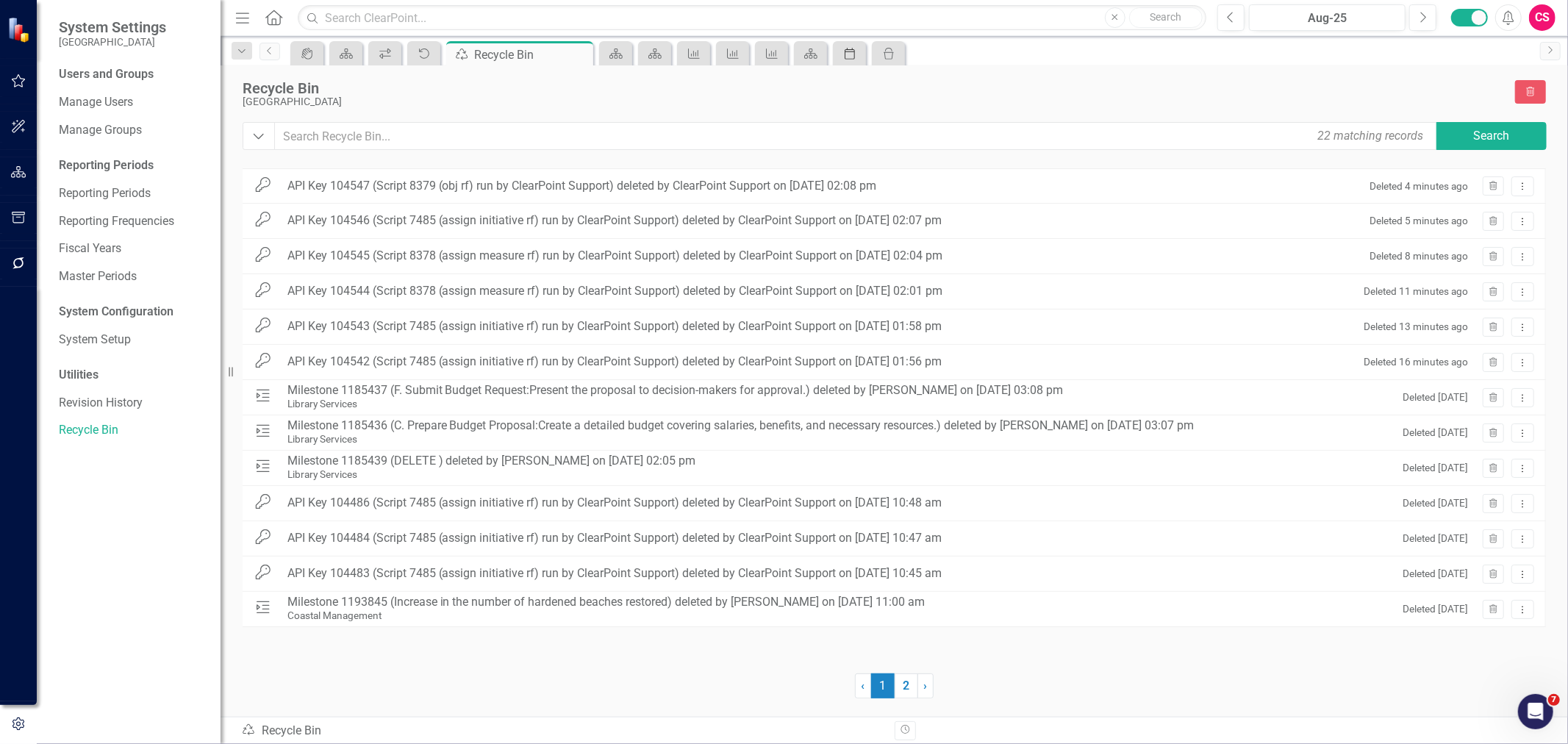
click at [855, 56] on icon "Period" at bounding box center [850, 53] width 15 height 12
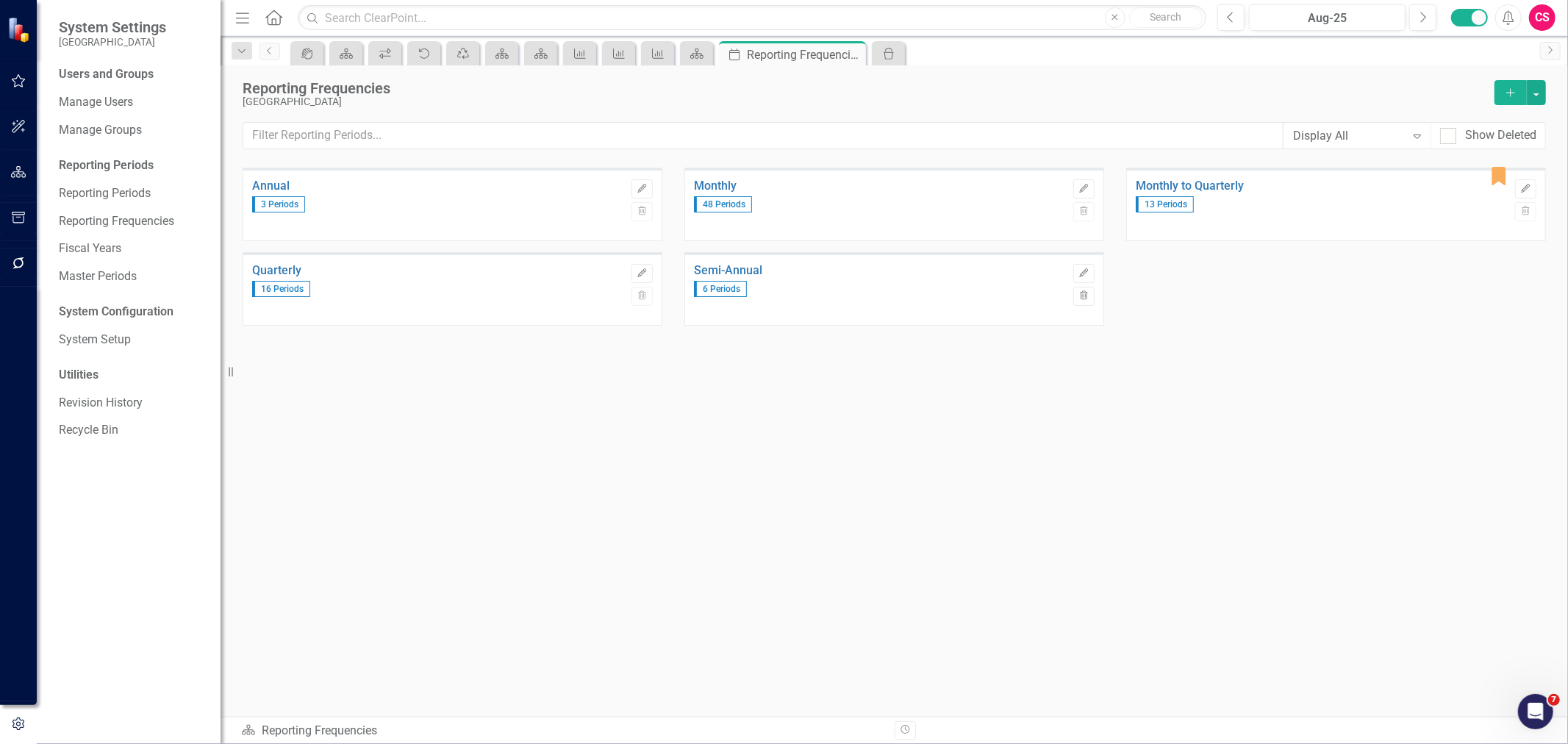
click at [824, 466] on div "Annual 3 Periods Edit Trash Monthly 48 Periods Edit Trash icon.bookmark Monthly…" at bounding box center [894, 413] width 1304 height 491
click at [116, 195] on link "Reporting Periods" at bounding box center [132, 193] width 147 height 17
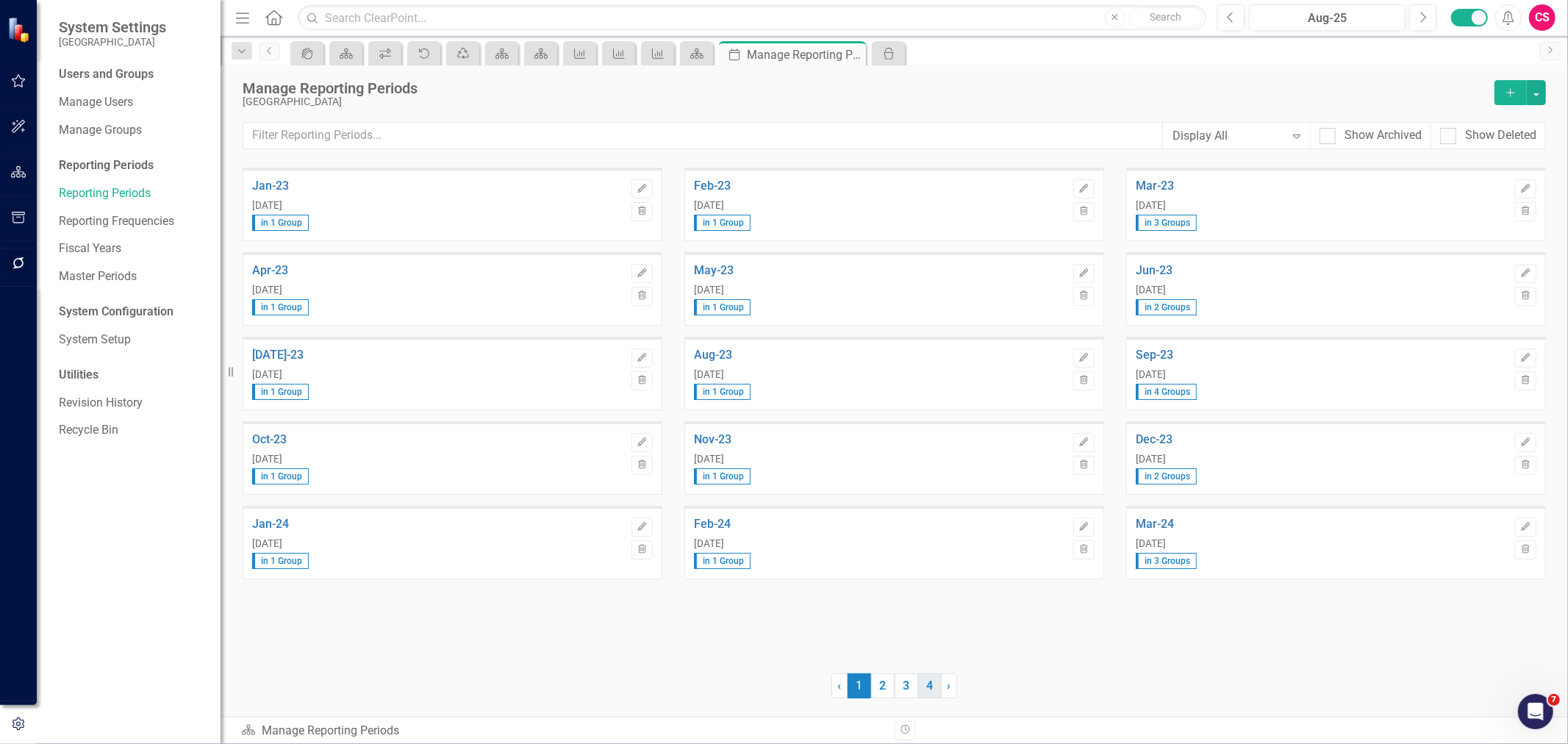
click at [924, 681] on link "4" at bounding box center [930, 686] width 24 height 25
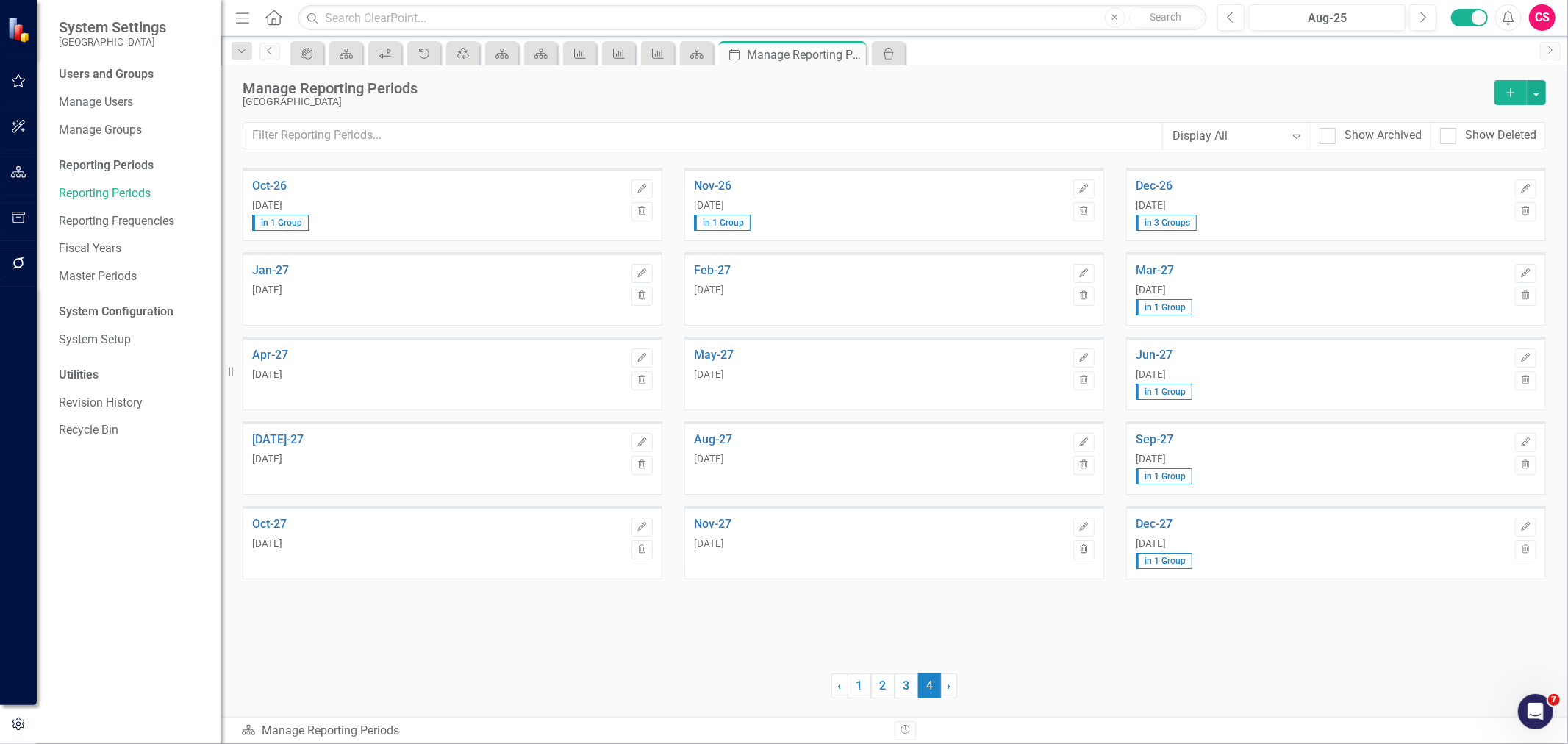
click at [1079, 545] on icon "Trash" at bounding box center [1084, 550] width 11 height 9
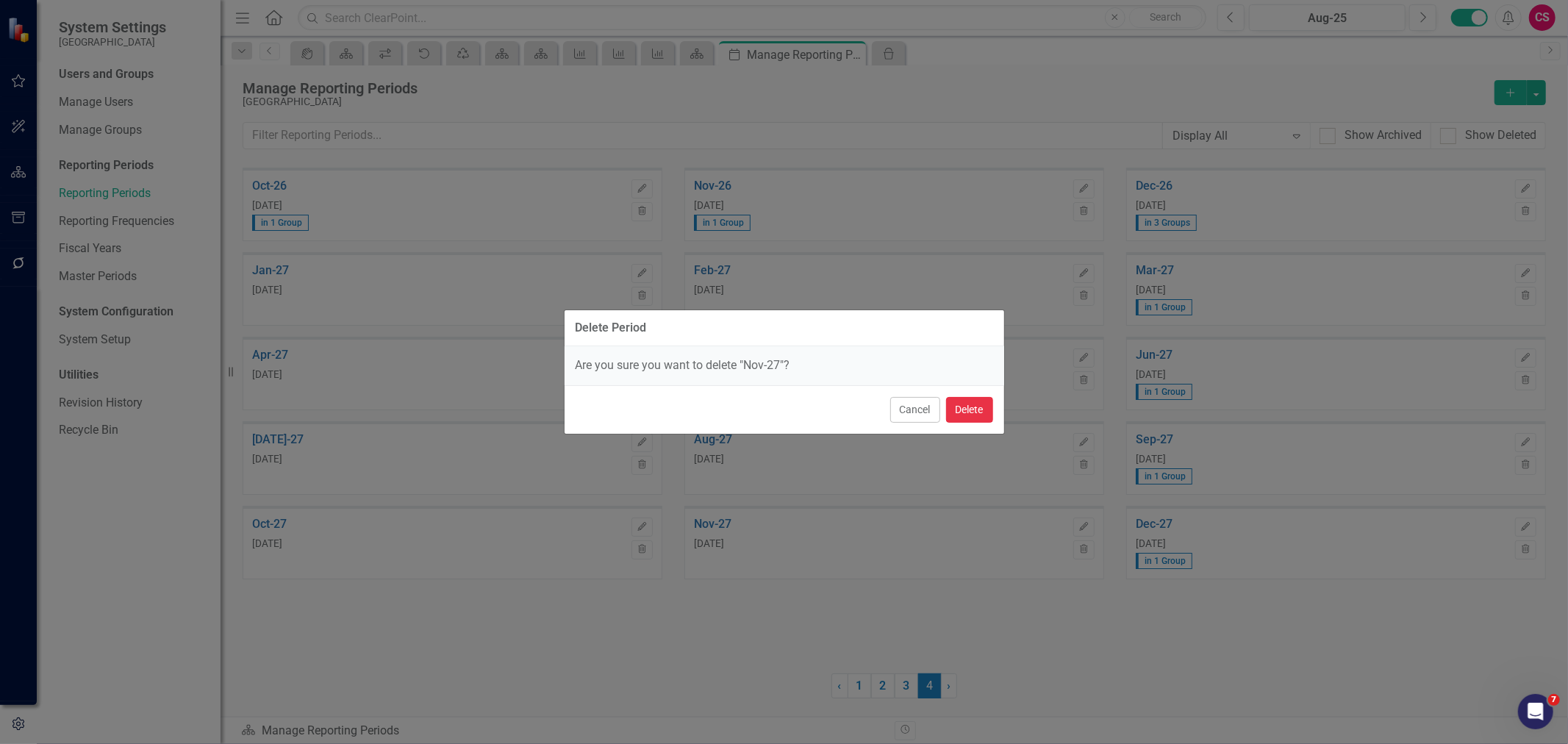
click at [959, 408] on button "Delete" at bounding box center [970, 409] width 47 height 26
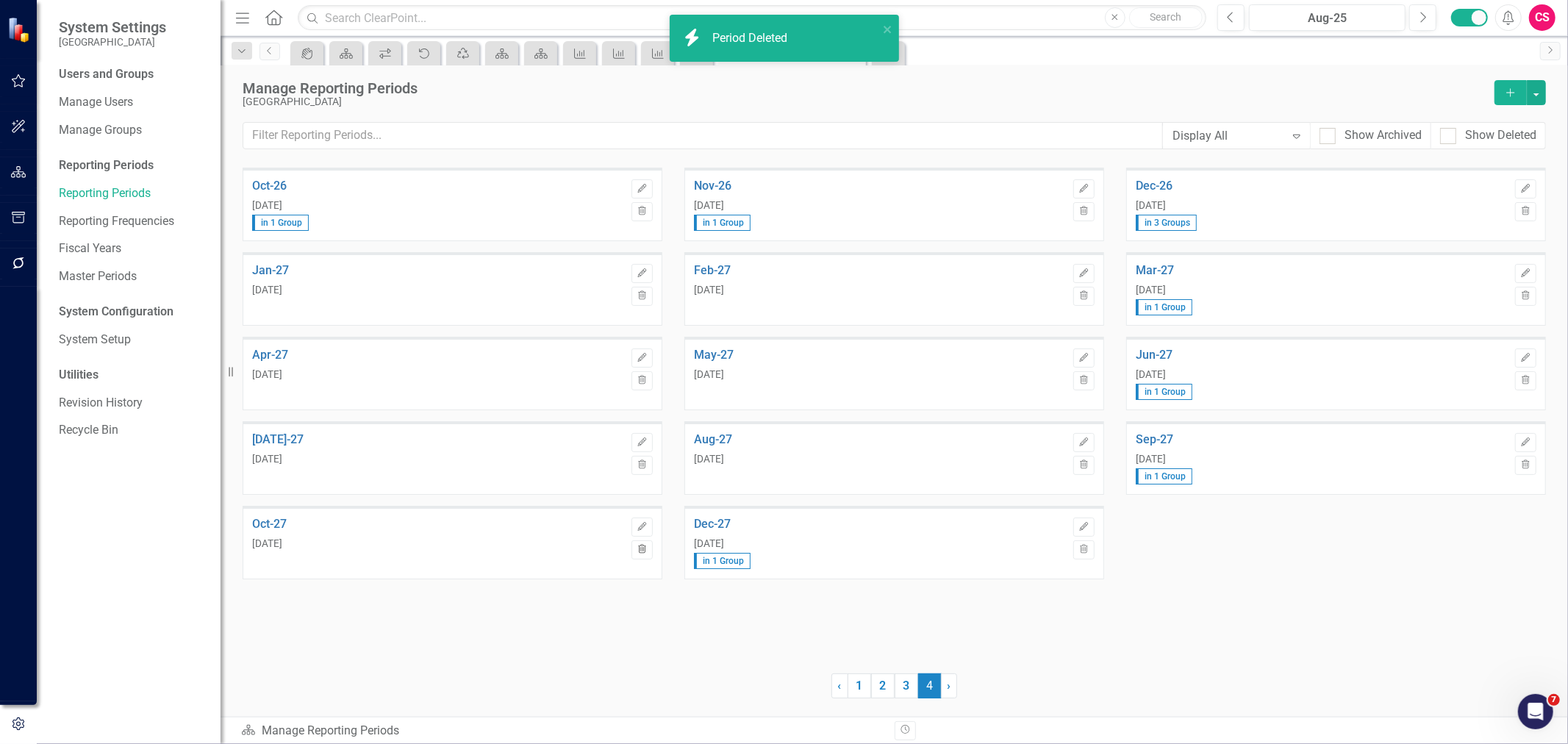
click at [637, 549] on icon "Trash" at bounding box center [642, 550] width 11 height 9
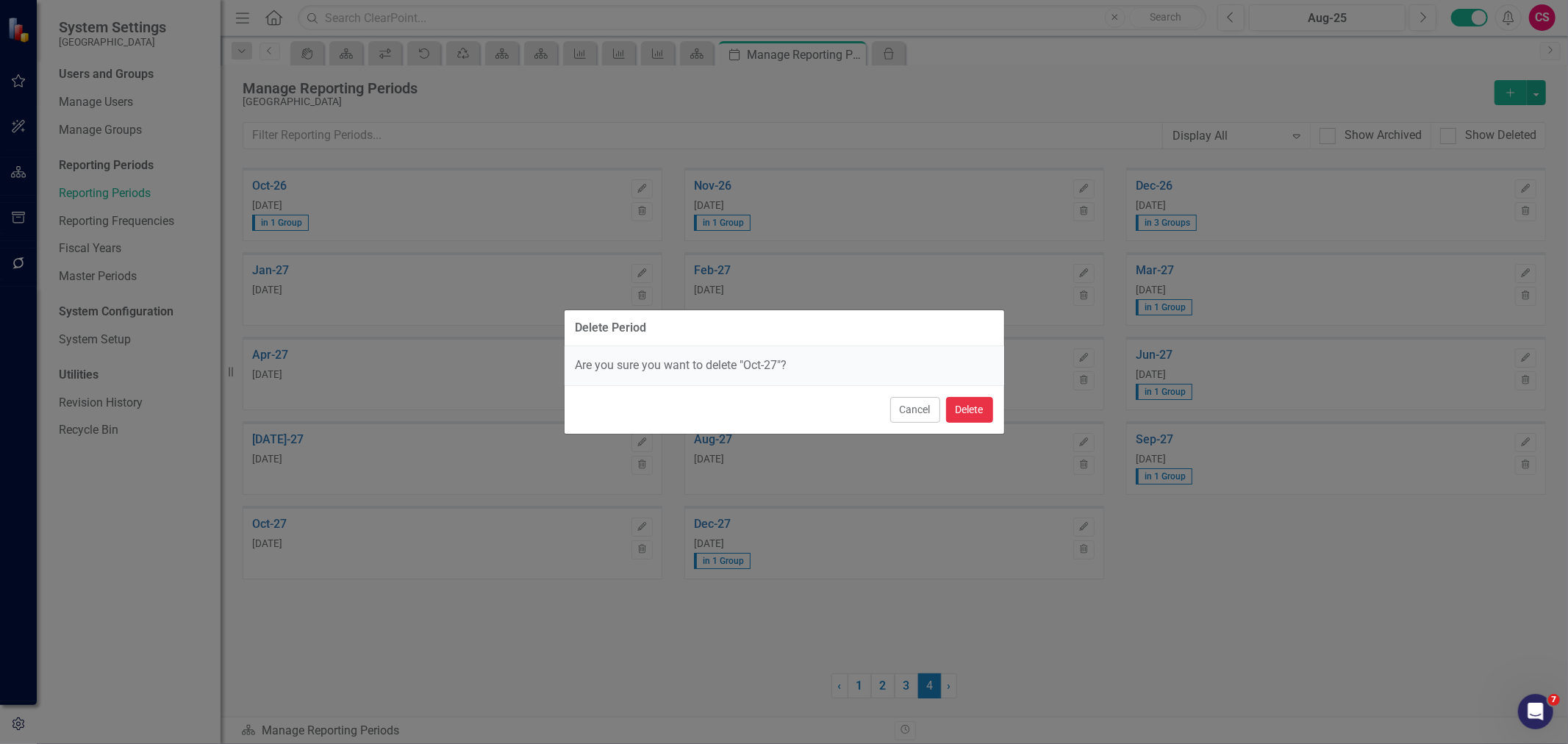
click at [954, 404] on button "Delete" at bounding box center [970, 409] width 47 height 26
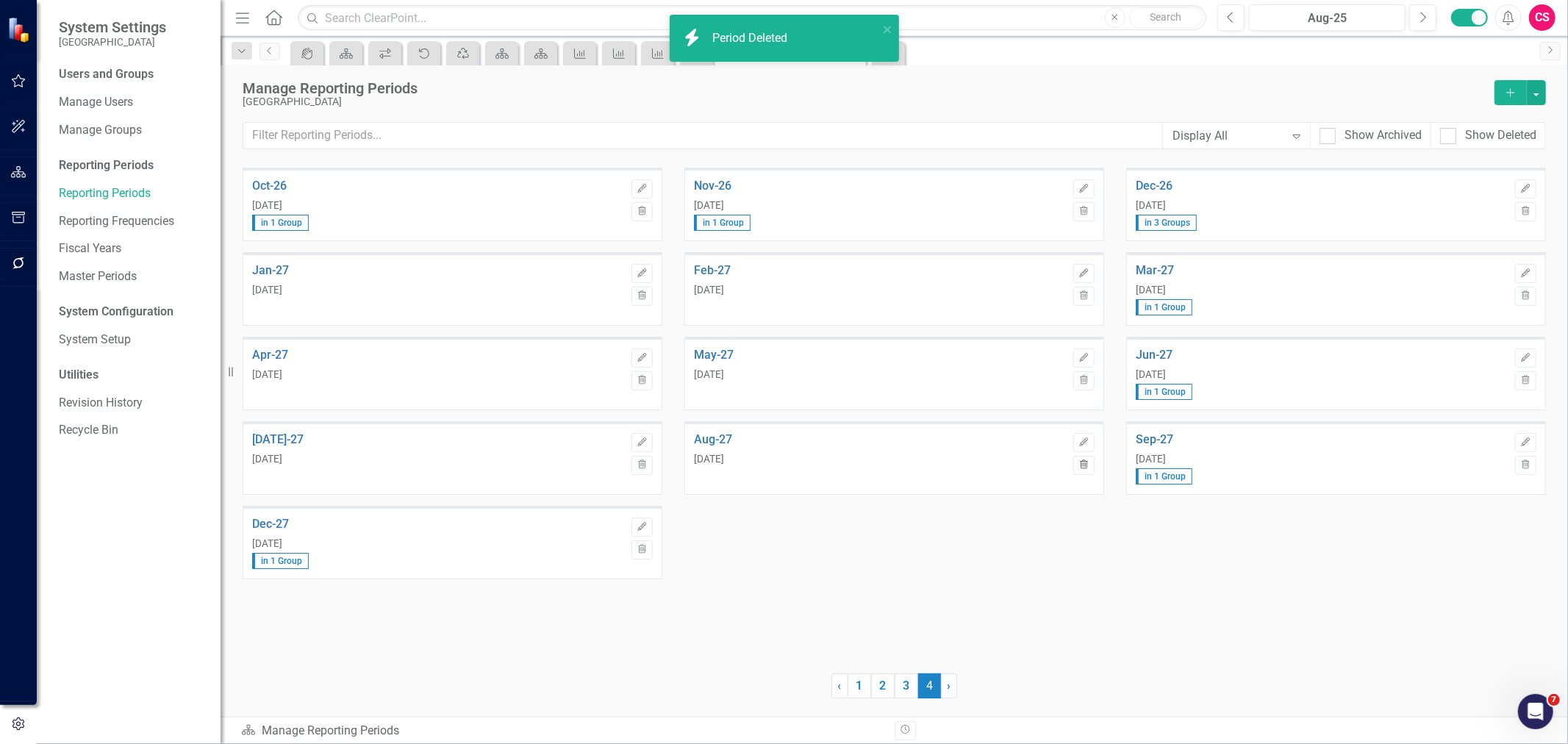
click at [1076, 464] on button "Trash" at bounding box center [1083, 465] width 21 height 19
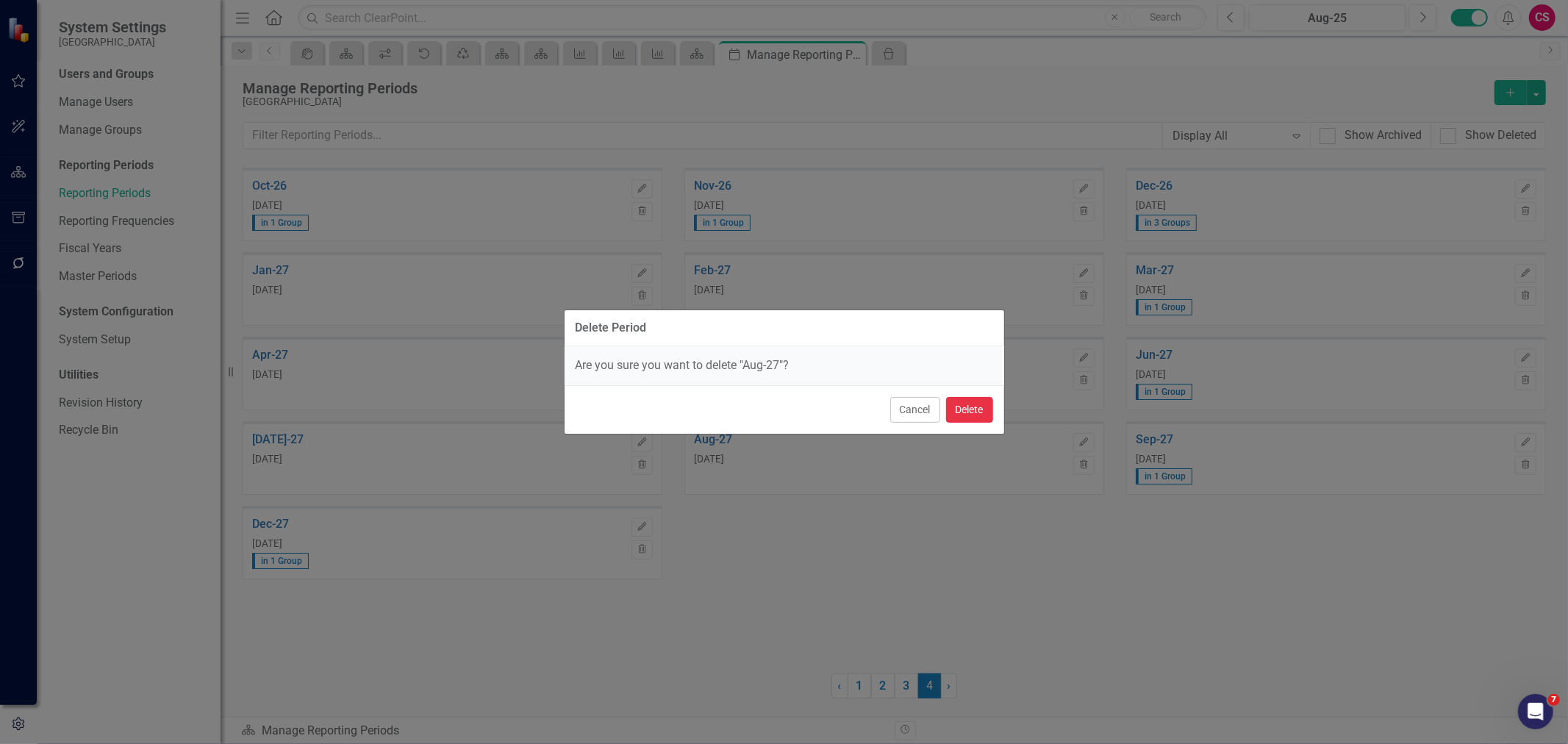
click at [978, 403] on button "Delete" at bounding box center [970, 409] width 47 height 26
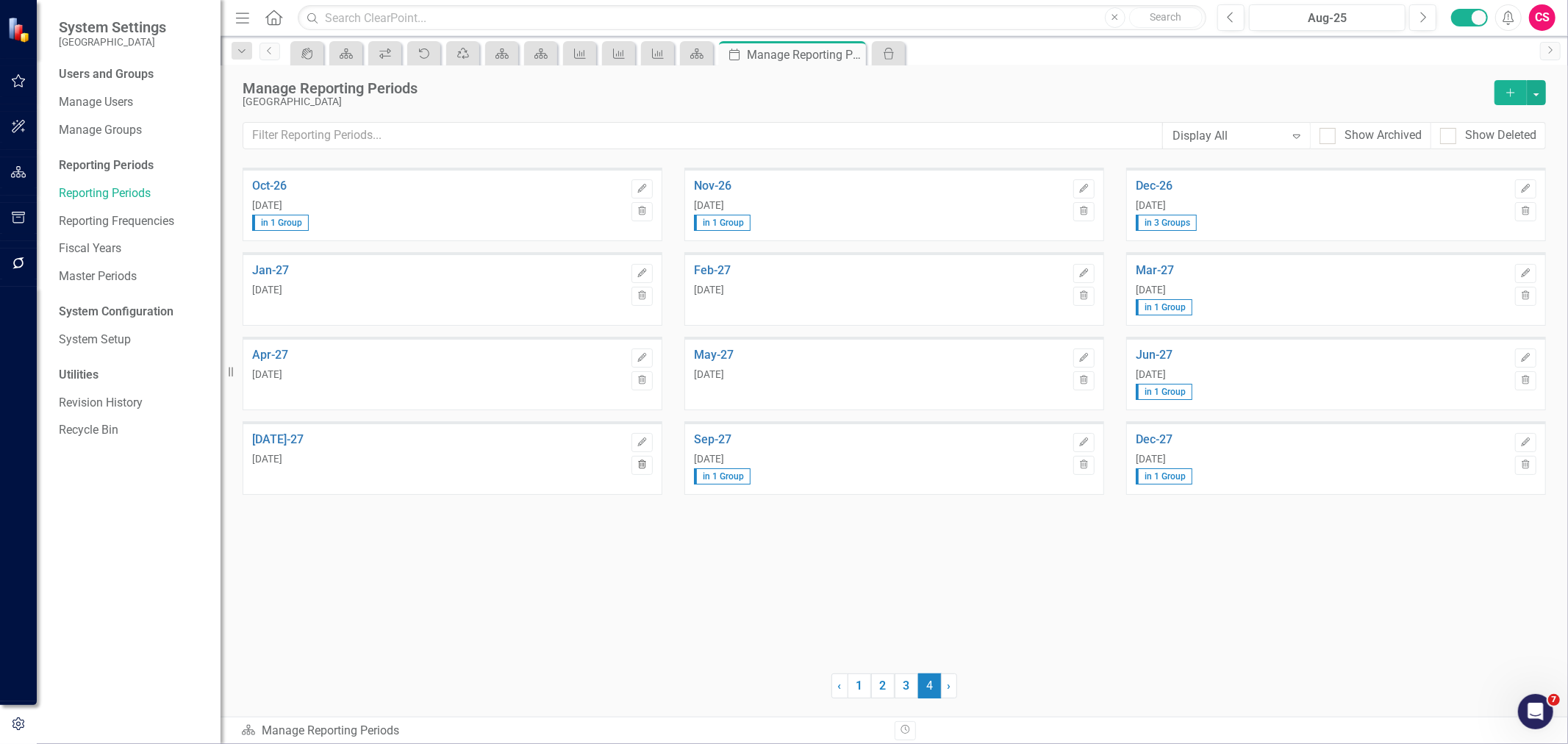
click at [650, 472] on button "Trash" at bounding box center [642, 465] width 21 height 19
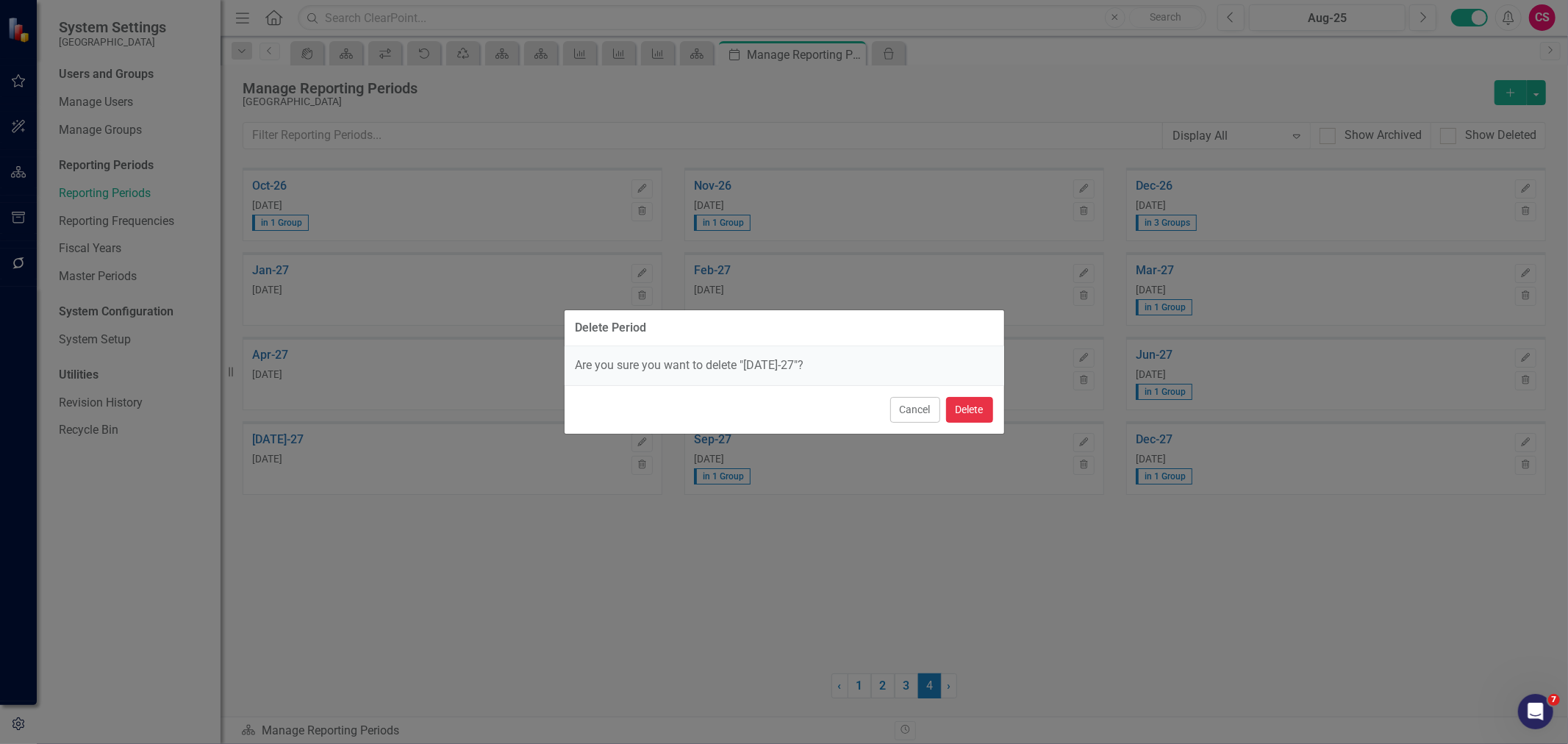
click at [974, 408] on button "Delete" at bounding box center [970, 409] width 47 height 26
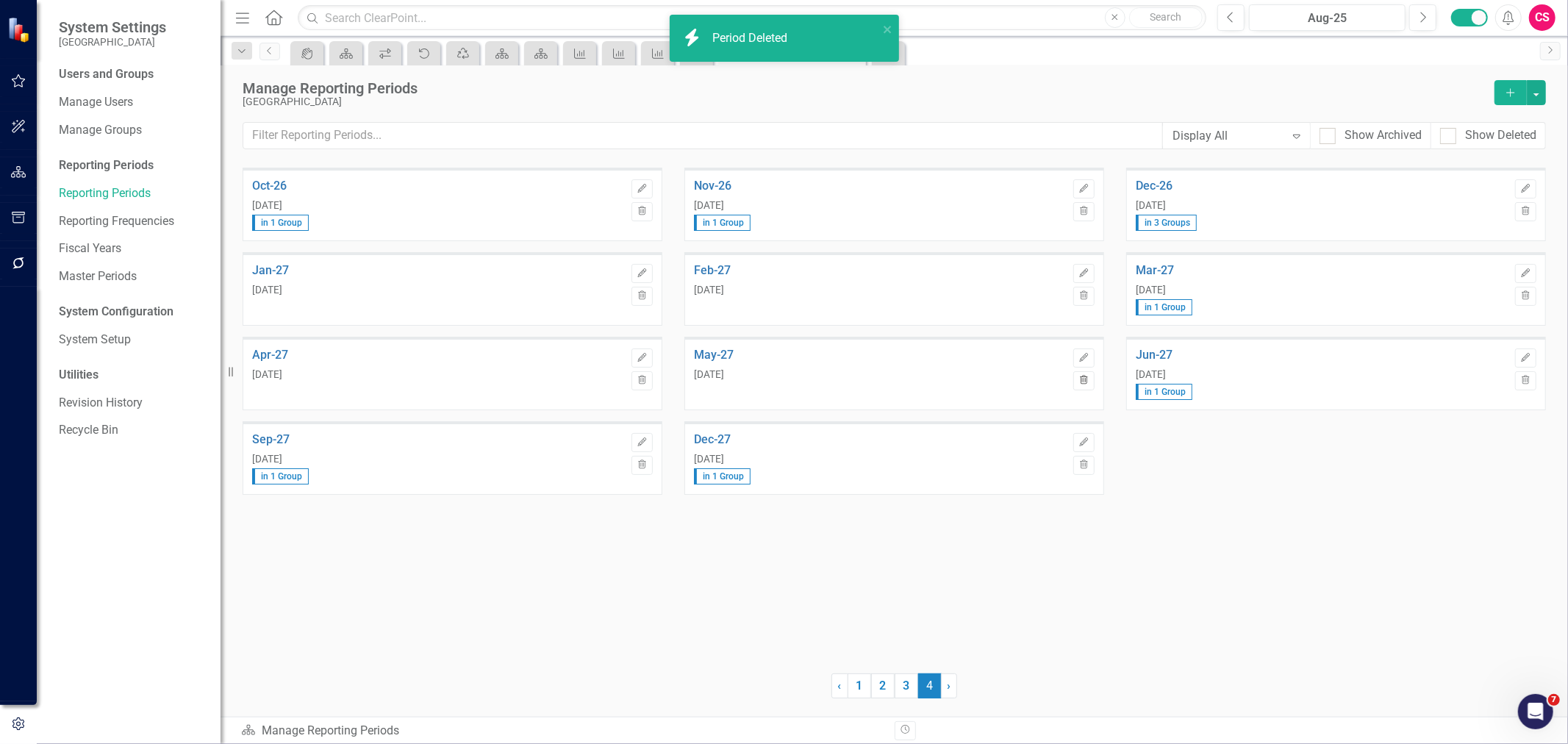
click at [1090, 381] on button "Trash" at bounding box center [1083, 380] width 21 height 19
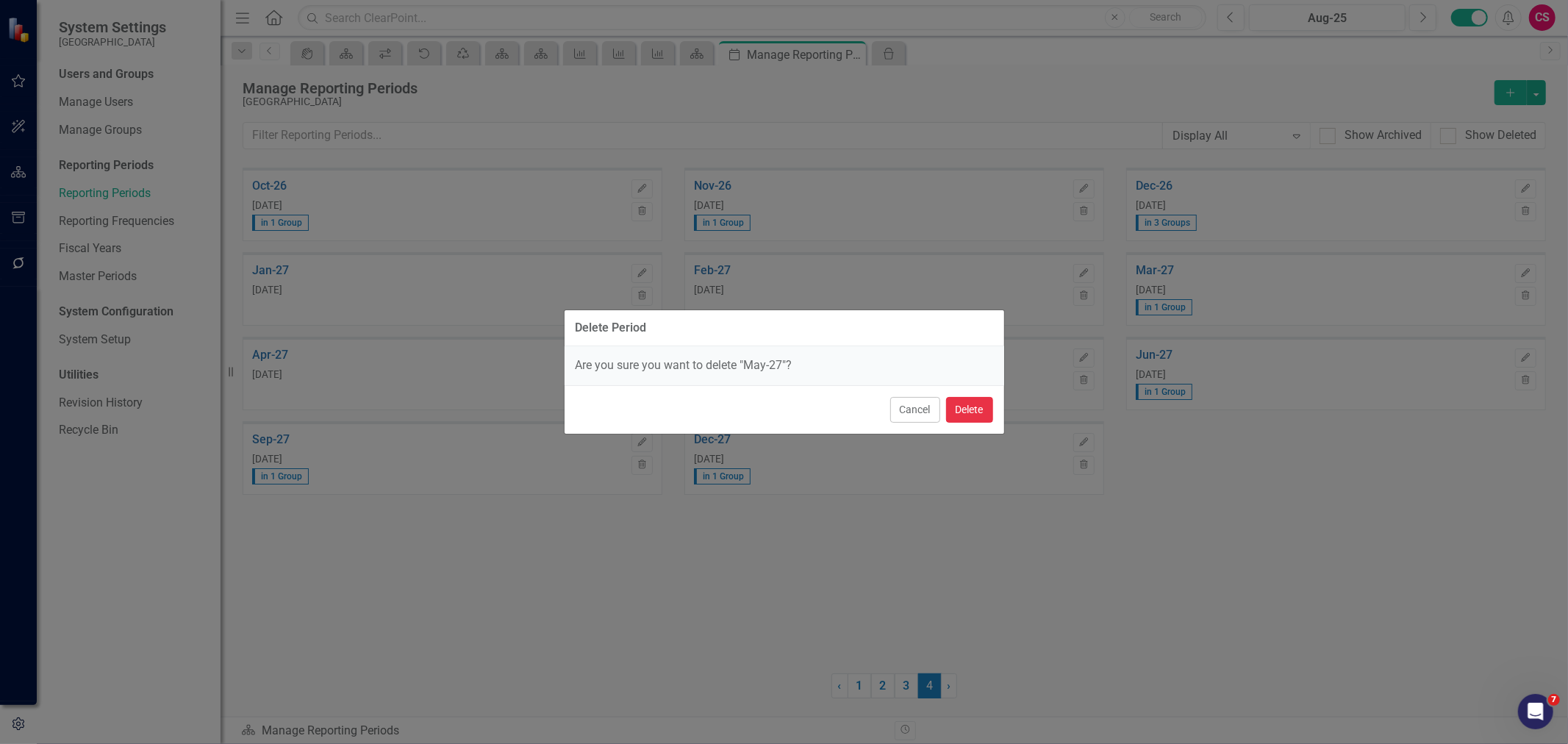
click at [976, 403] on button "Delete" at bounding box center [970, 409] width 47 height 26
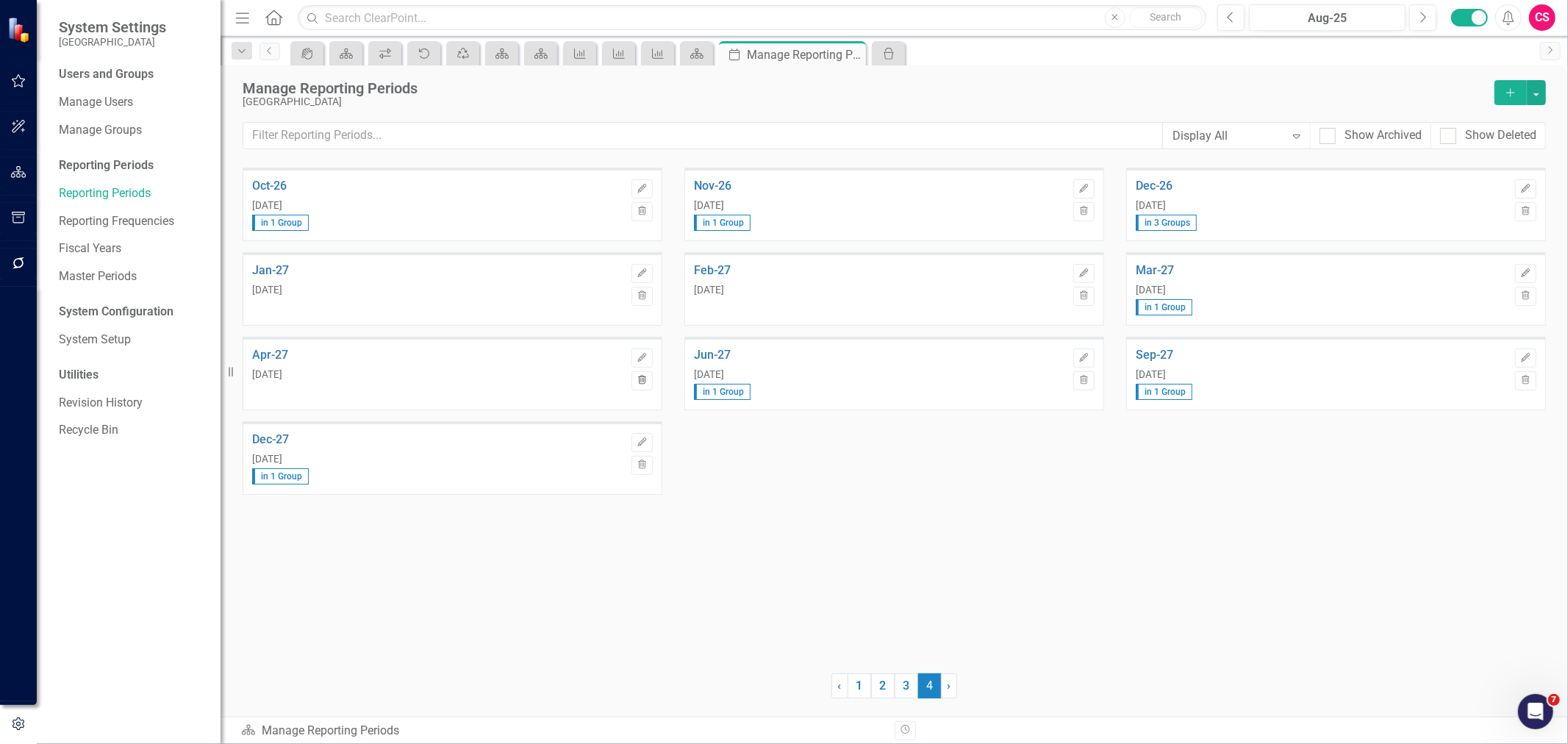
click at [642, 372] on button "Trash" at bounding box center [642, 380] width 21 height 19
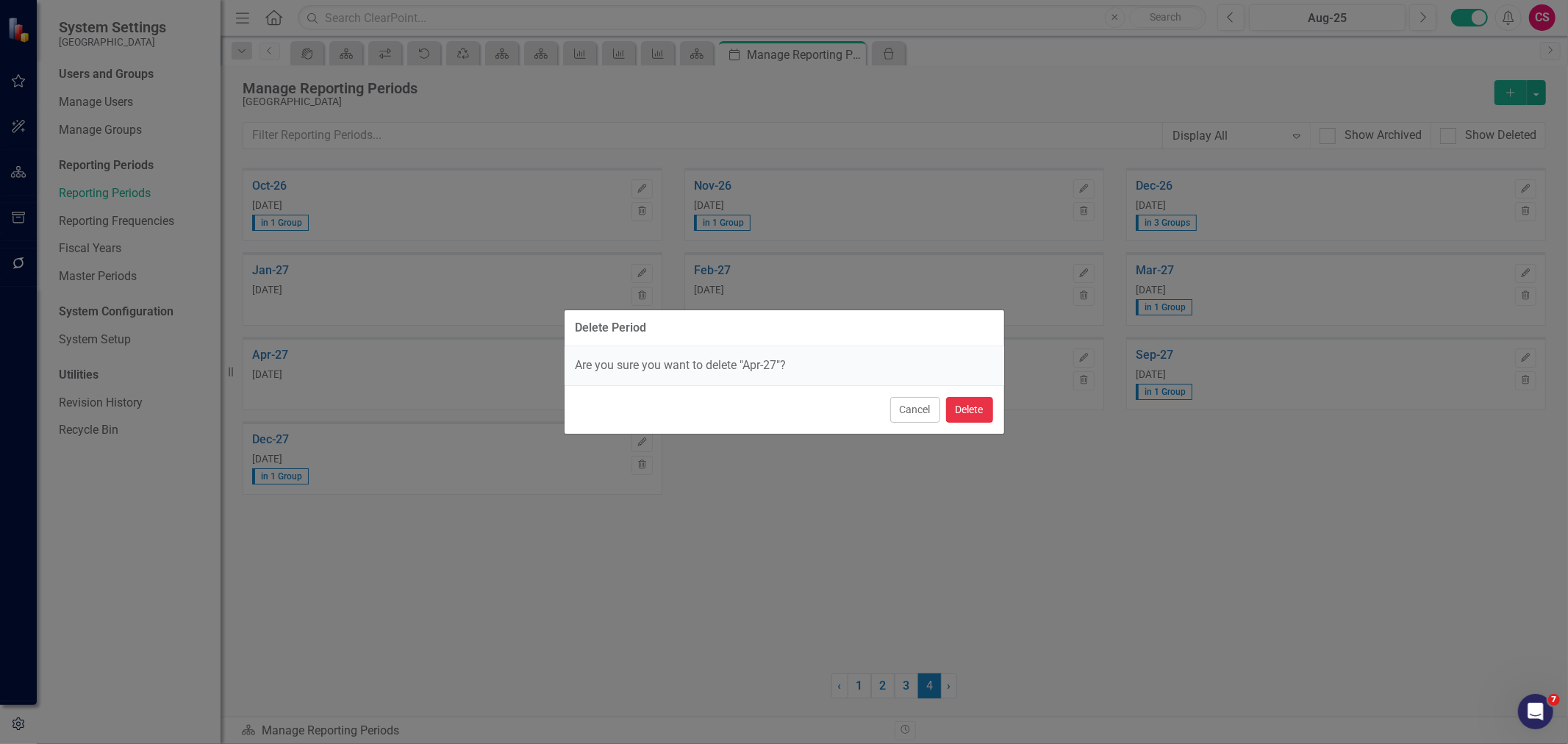
click at [983, 412] on button "Delete" at bounding box center [970, 409] width 47 height 26
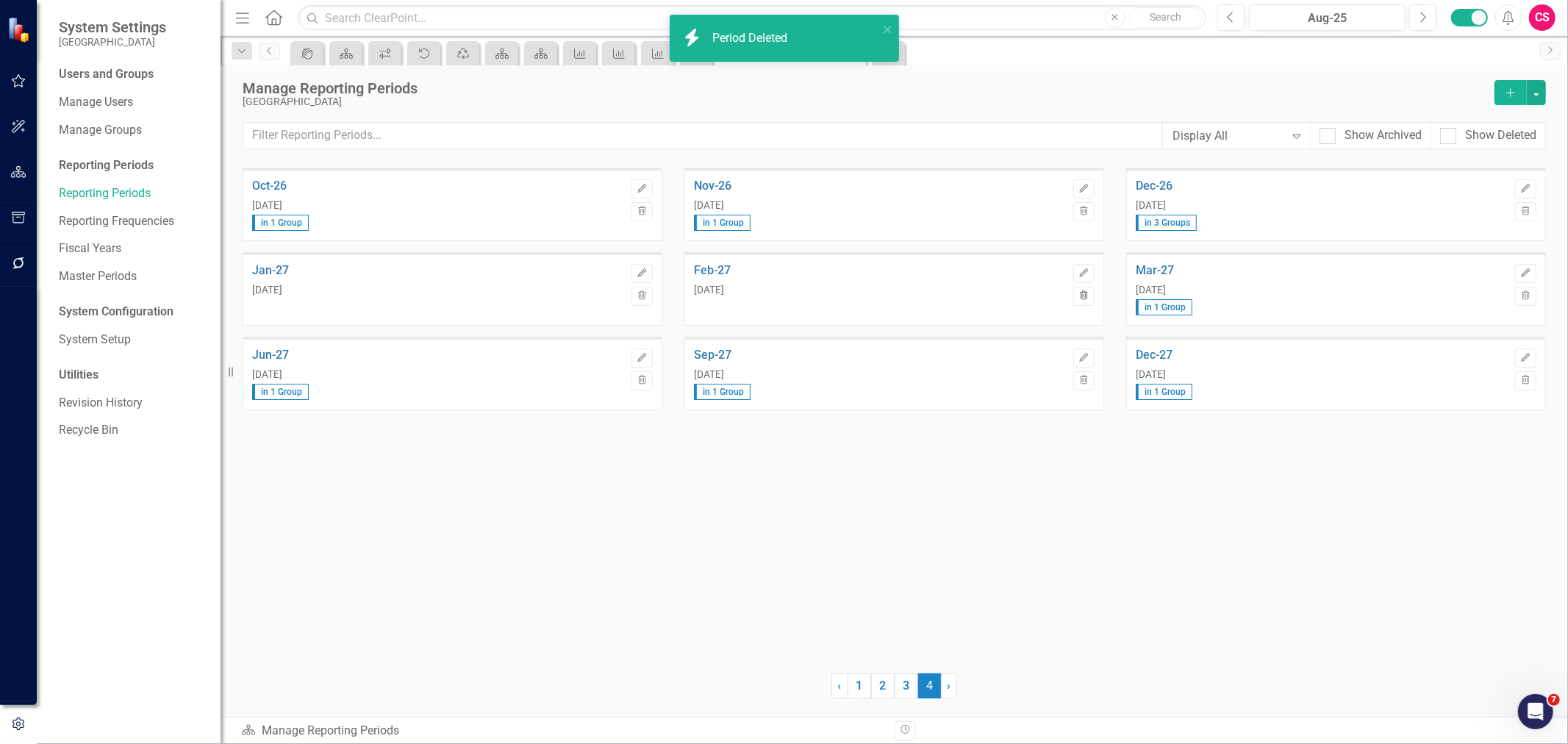
click at [1089, 298] on button "Trash" at bounding box center [1083, 295] width 21 height 19
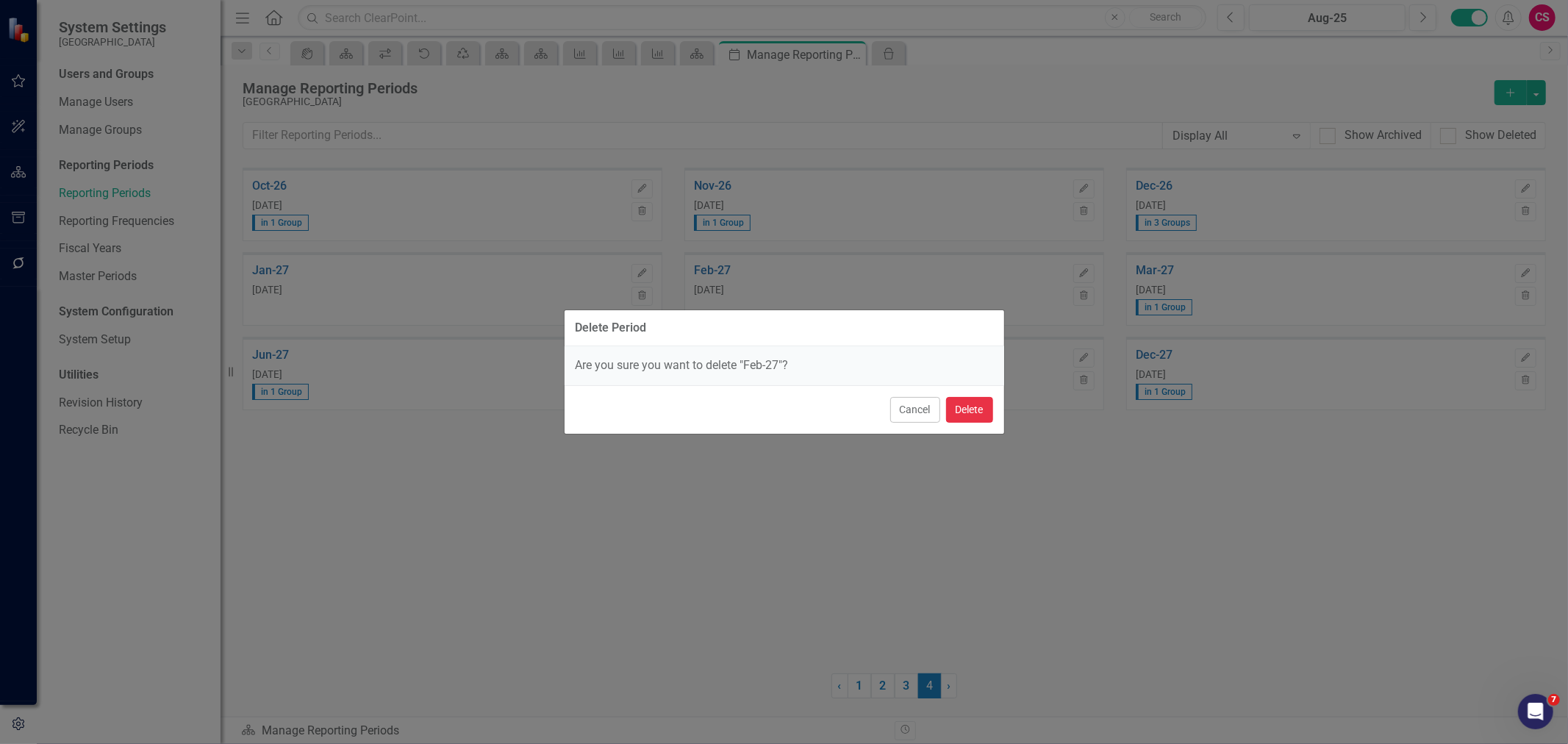
click at [977, 413] on button "Delete" at bounding box center [970, 409] width 47 height 26
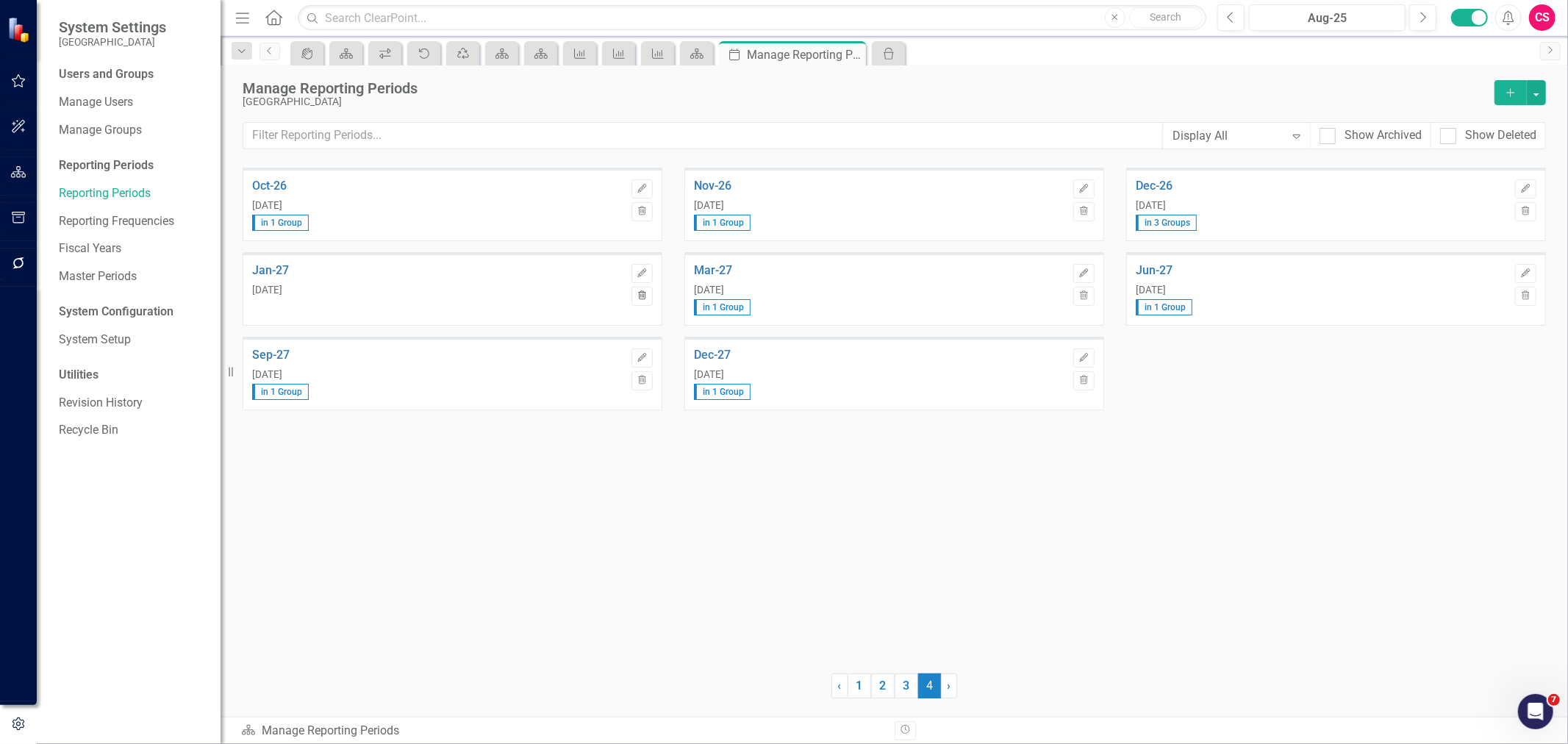
click at [647, 295] on button "Trash" at bounding box center [642, 295] width 21 height 19
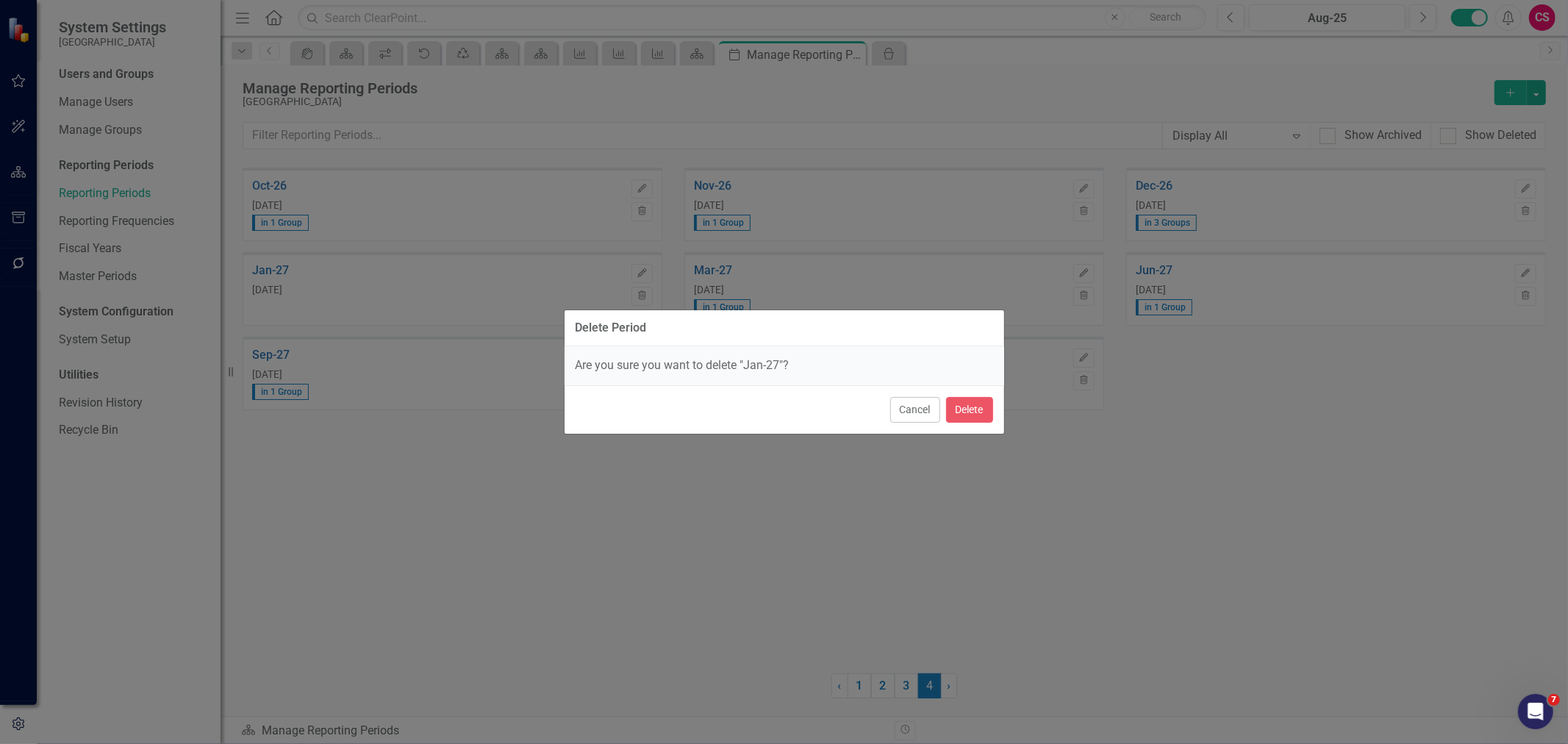
click at [993, 399] on div "Cancel Delete" at bounding box center [784, 409] width 439 height 48
click at [986, 399] on button "Delete" at bounding box center [970, 409] width 47 height 26
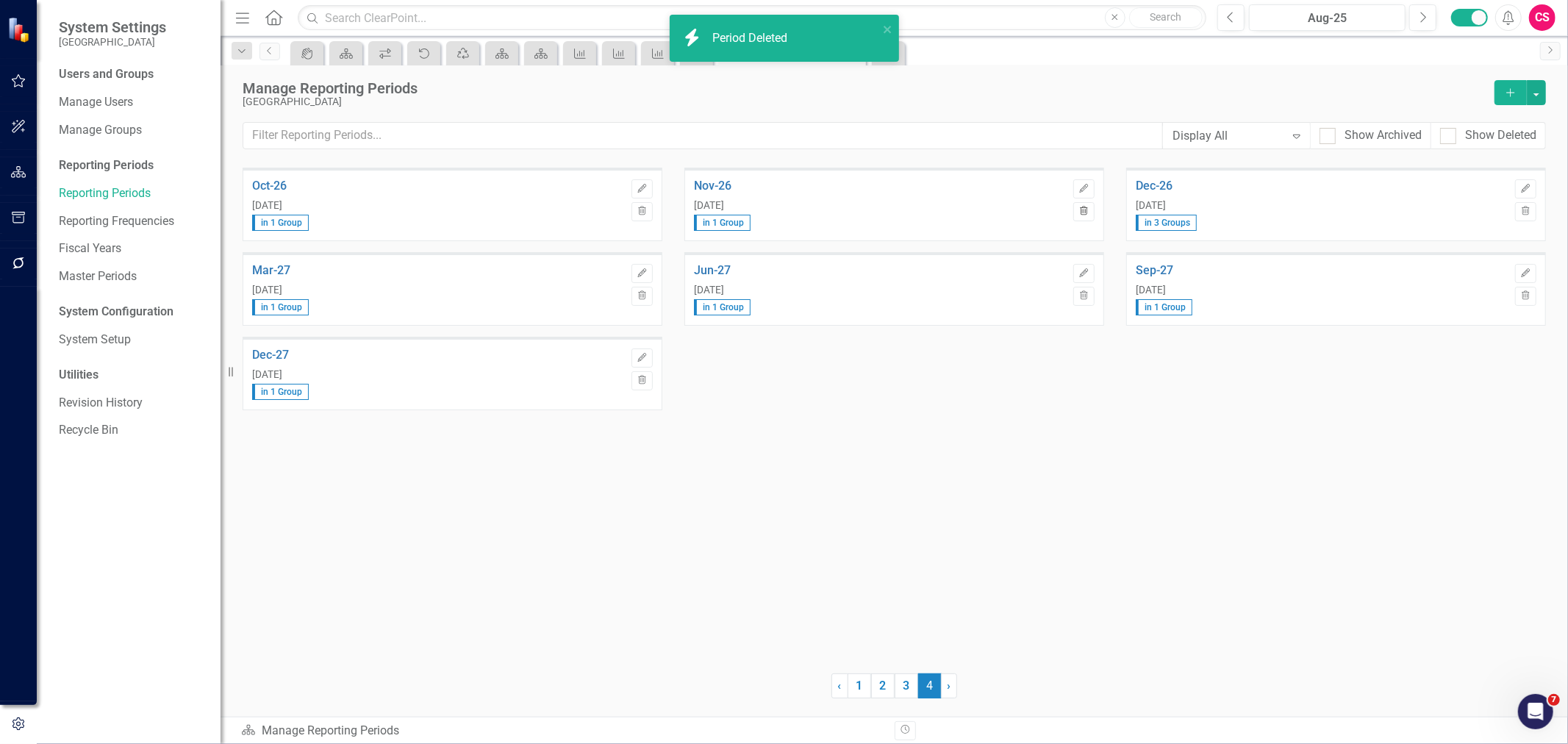
click at [1090, 210] on button "Trash" at bounding box center [1083, 212] width 21 height 19
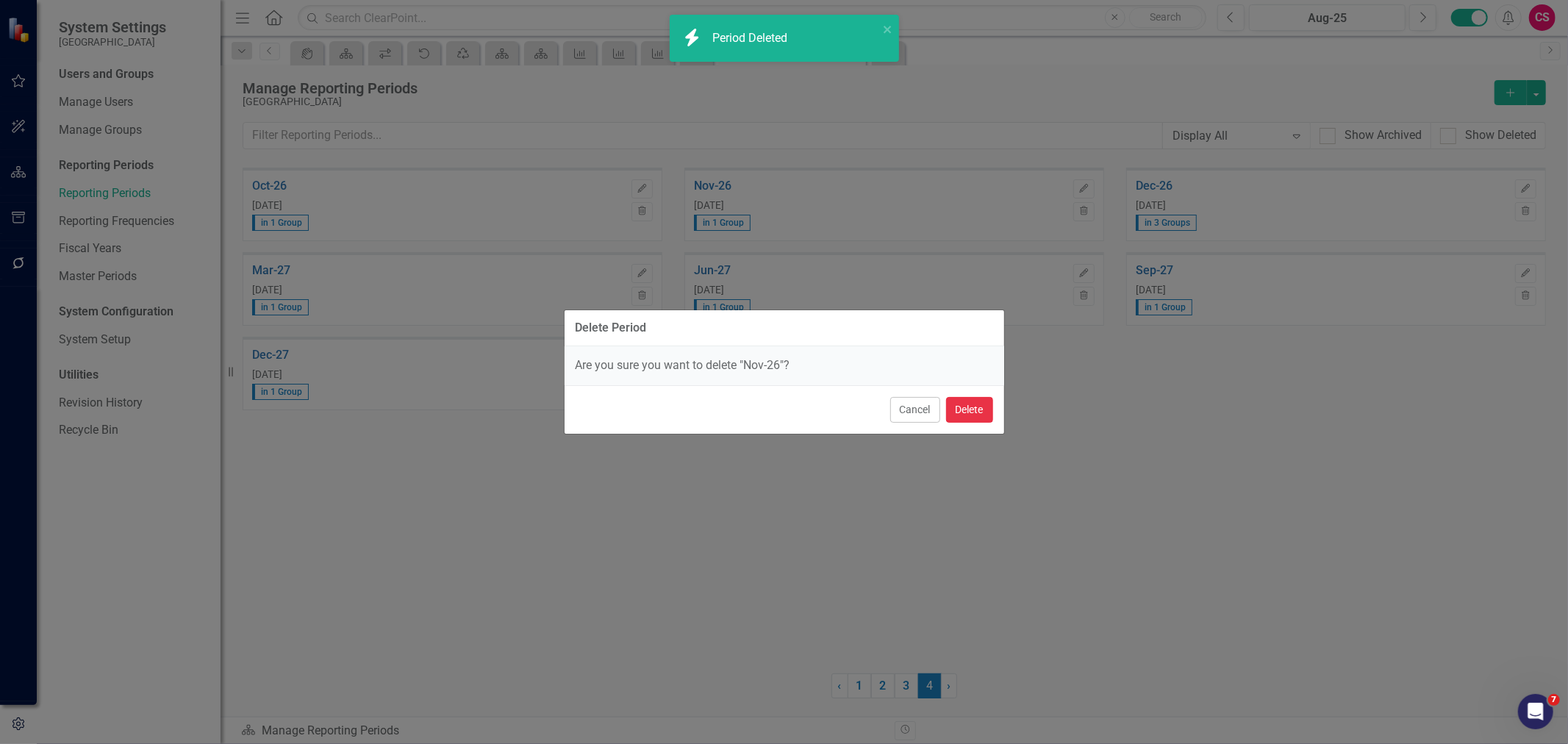
click at [981, 416] on button "Delete" at bounding box center [970, 409] width 47 height 26
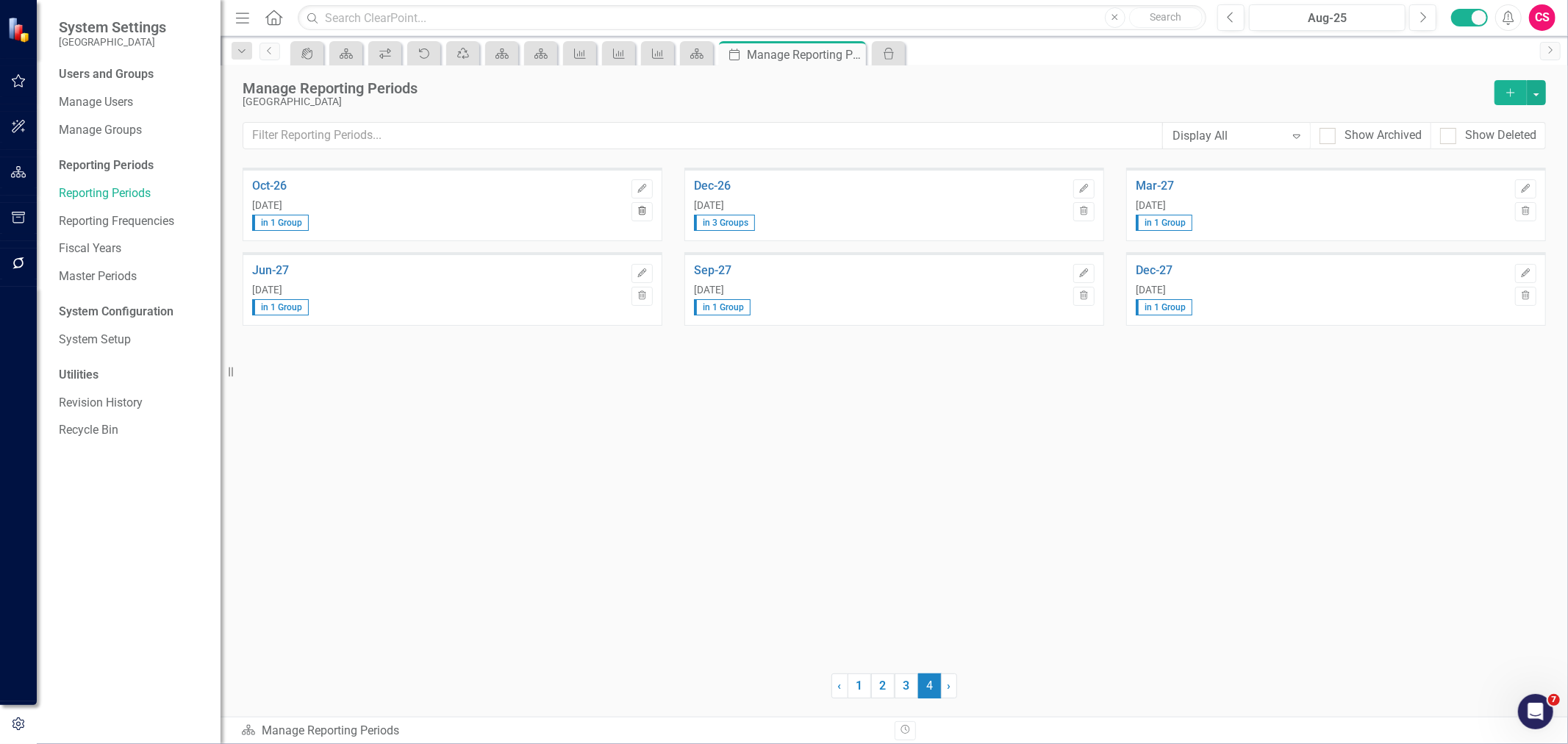
click at [634, 216] on button "Trash" at bounding box center [642, 212] width 21 height 19
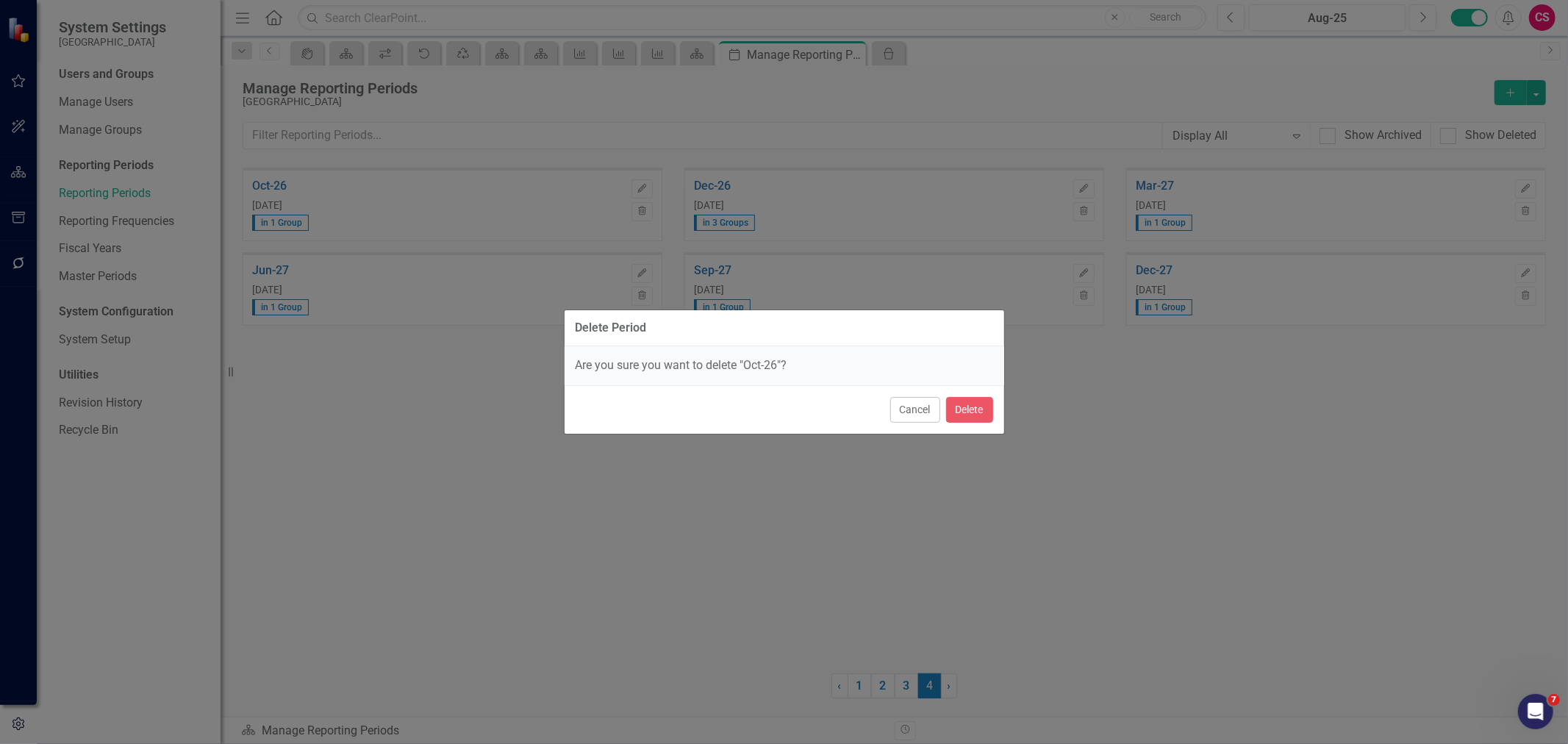
click at [958, 394] on div "Cancel Delete" at bounding box center [784, 409] width 439 height 48
click at [961, 405] on button "Delete" at bounding box center [970, 409] width 47 height 26
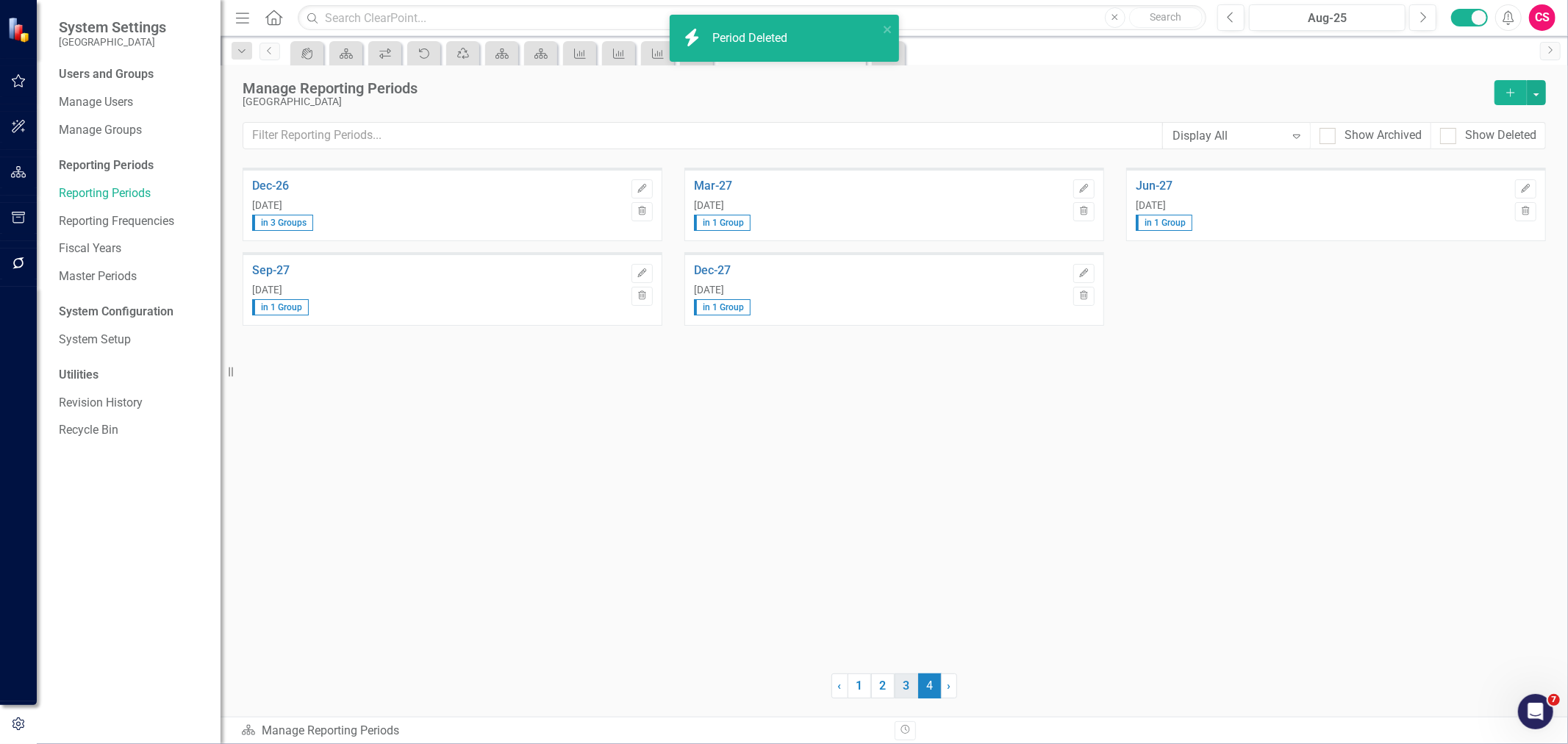
click at [908, 686] on link "3" at bounding box center [906, 686] width 24 height 25
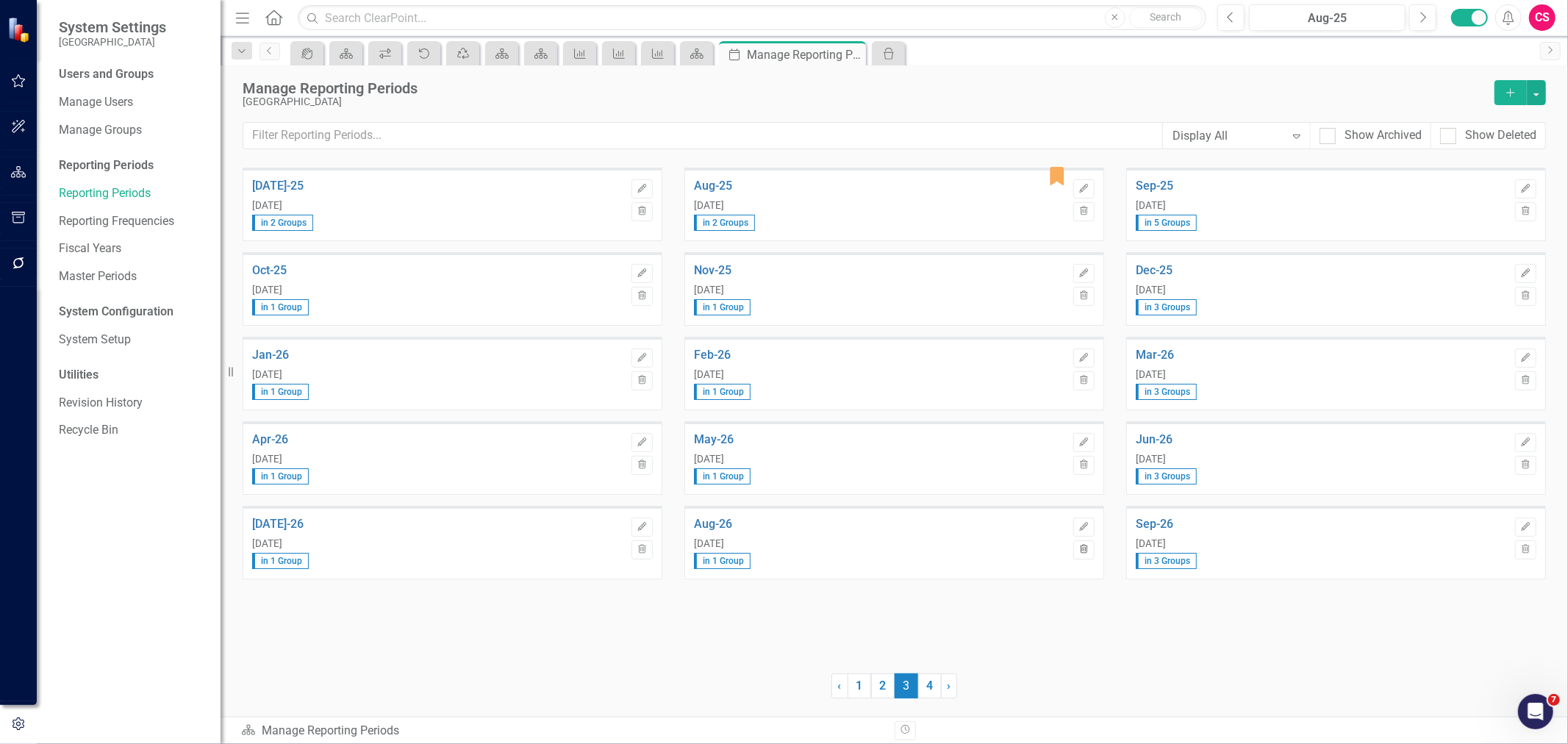
click at [1085, 546] on icon "button" at bounding box center [1084, 549] width 8 height 9
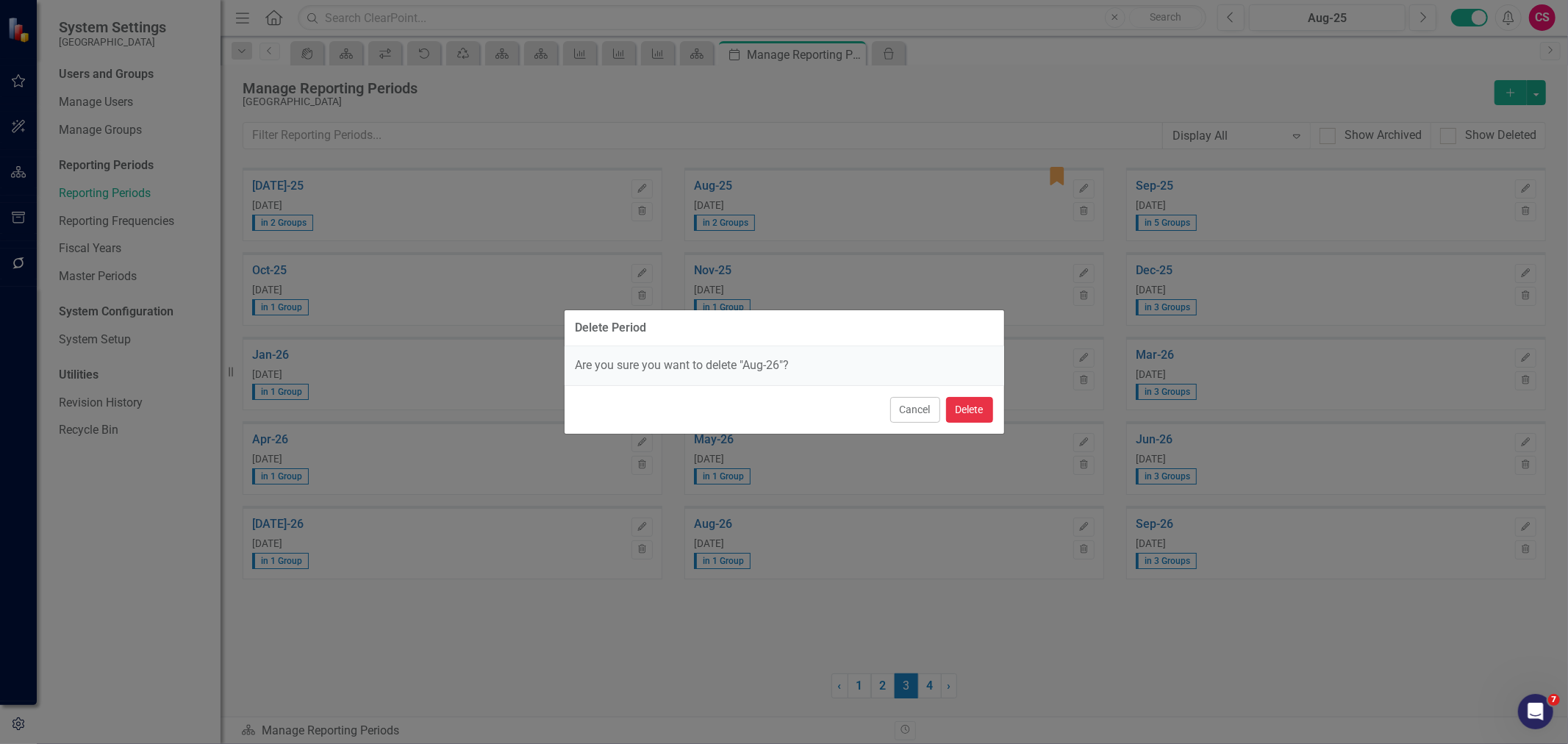
click at [967, 408] on button "Delete" at bounding box center [970, 409] width 47 height 26
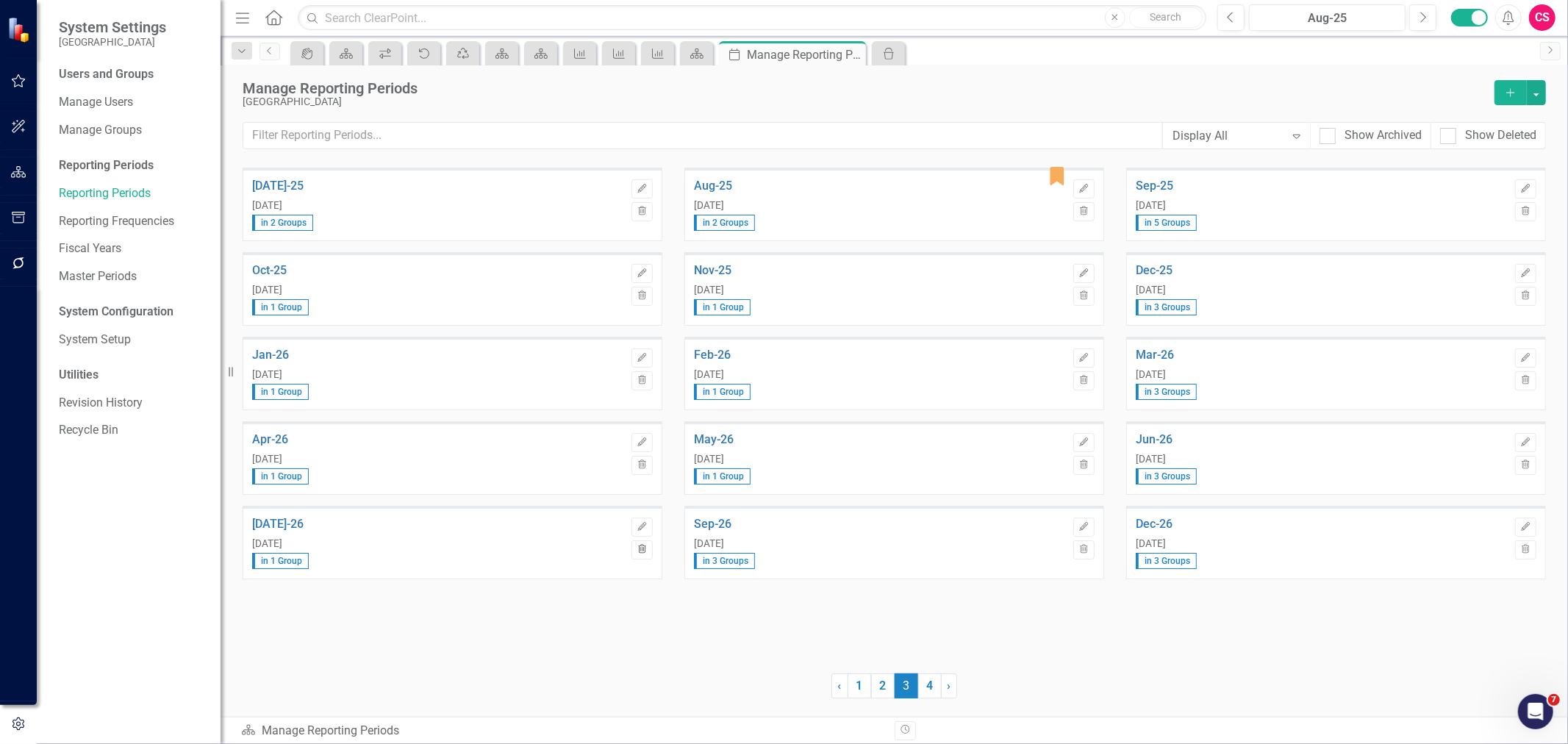
click at [651, 549] on button "Trash" at bounding box center [642, 550] width 21 height 19
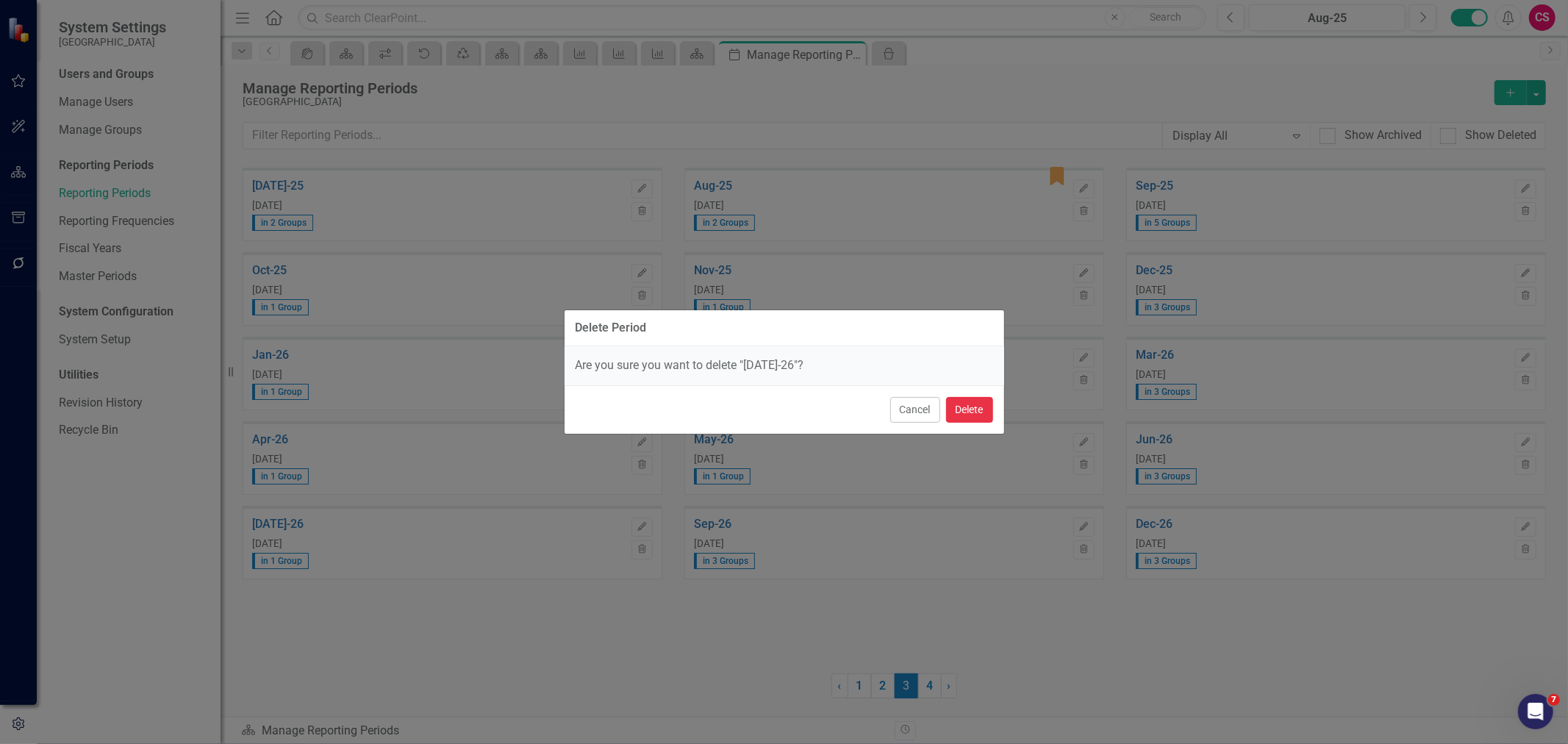
click at [966, 408] on button "Delete" at bounding box center [970, 409] width 47 height 26
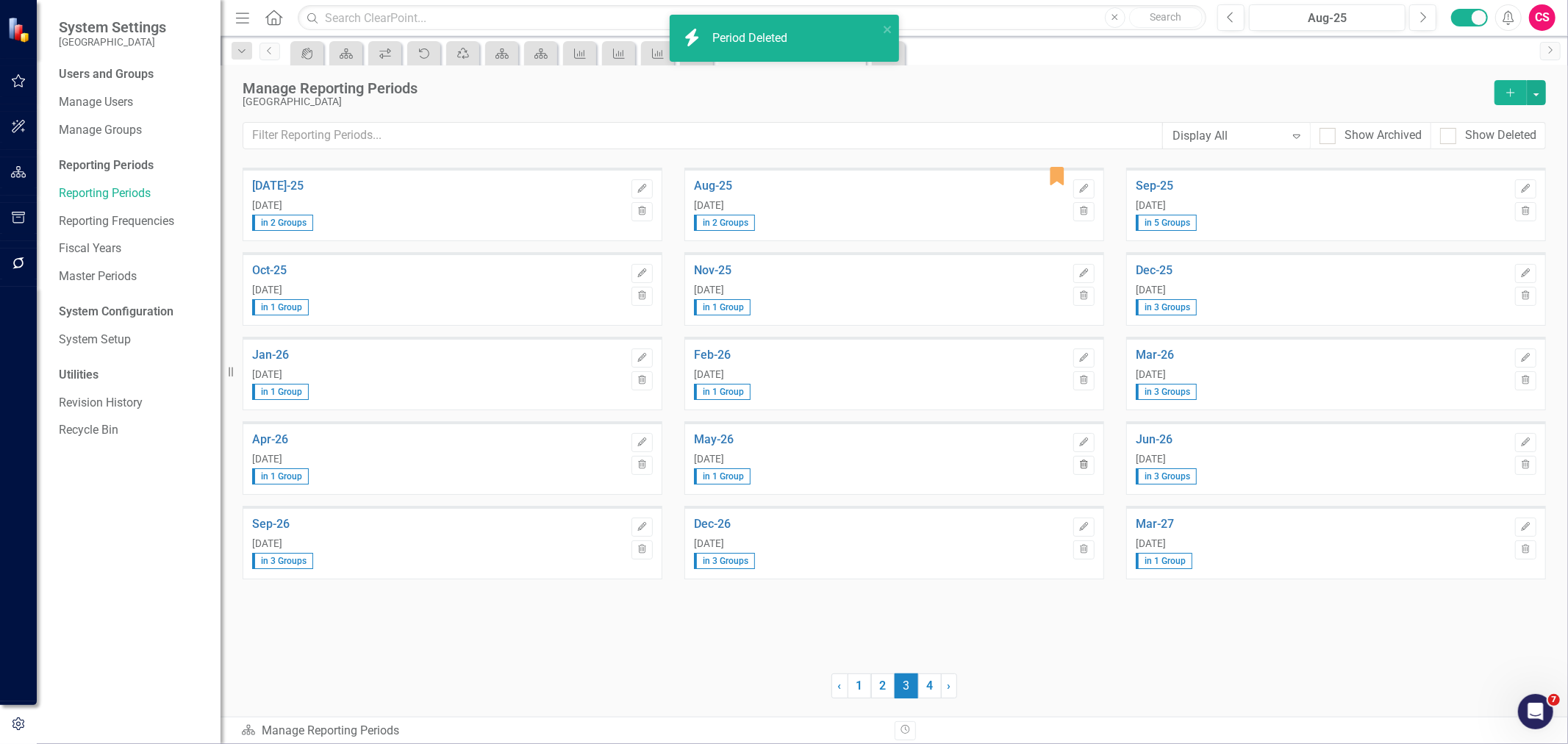
click at [1086, 470] on button "Trash" at bounding box center [1083, 465] width 21 height 19
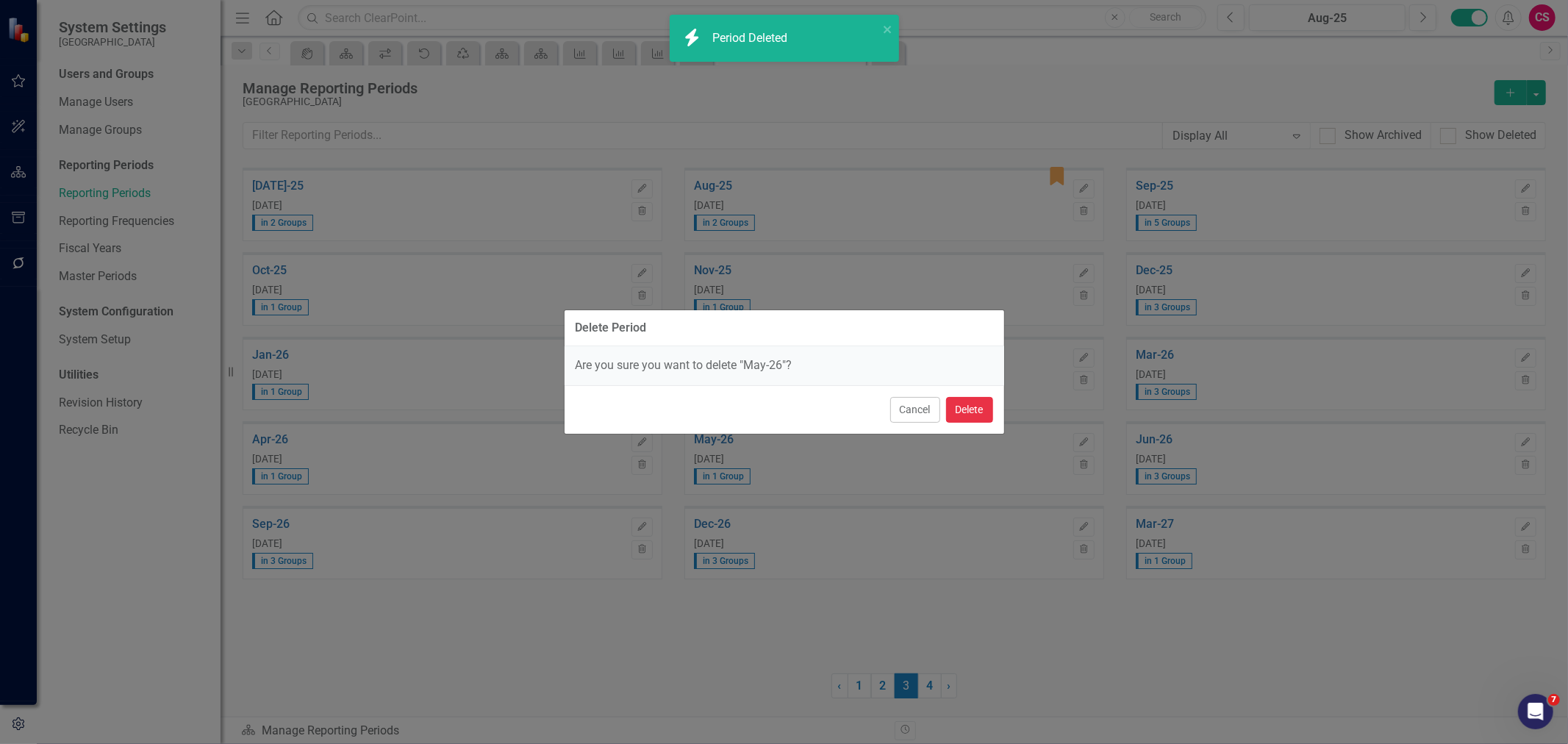
click at [961, 417] on button "Delete" at bounding box center [970, 409] width 47 height 26
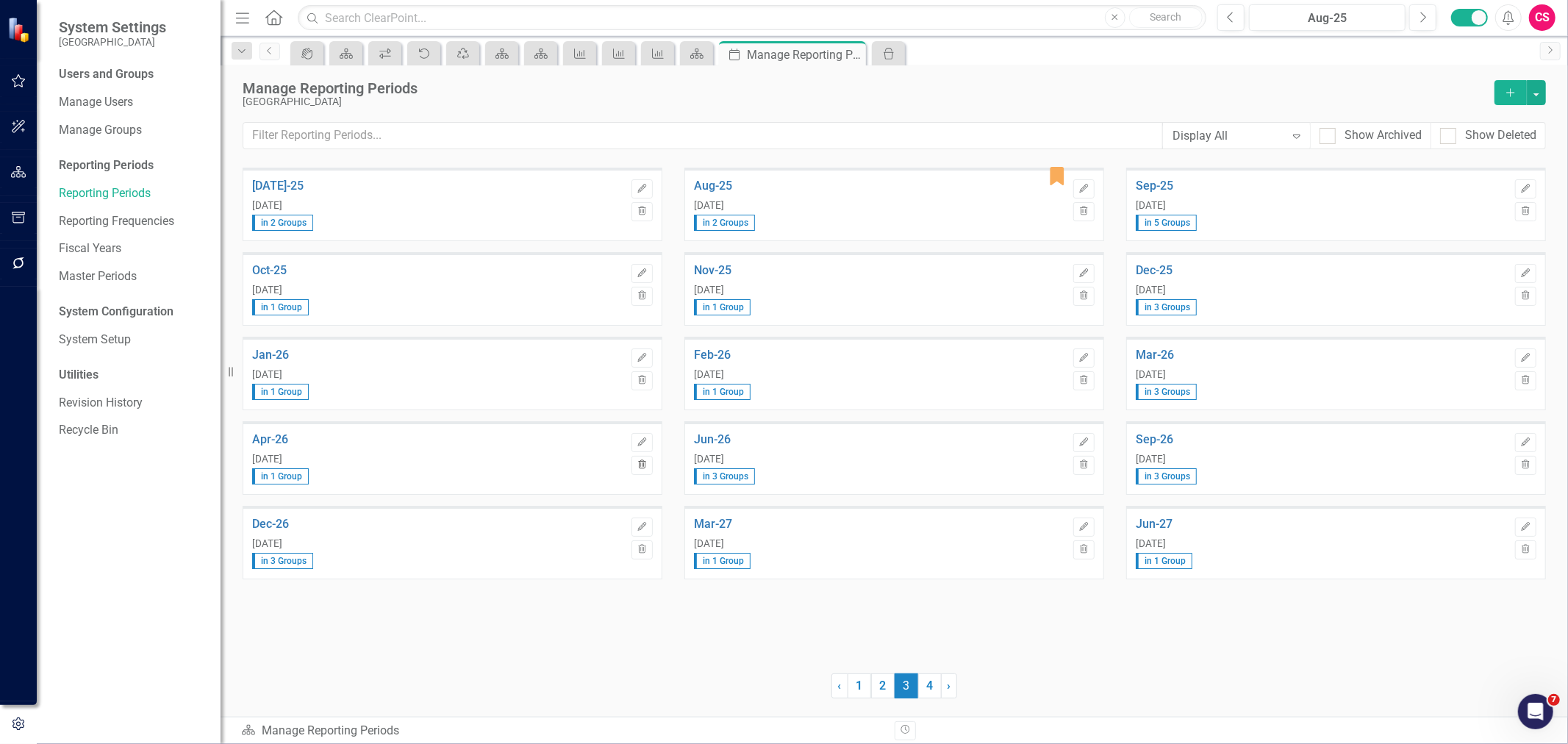
click at [642, 469] on button "Trash" at bounding box center [642, 465] width 21 height 19
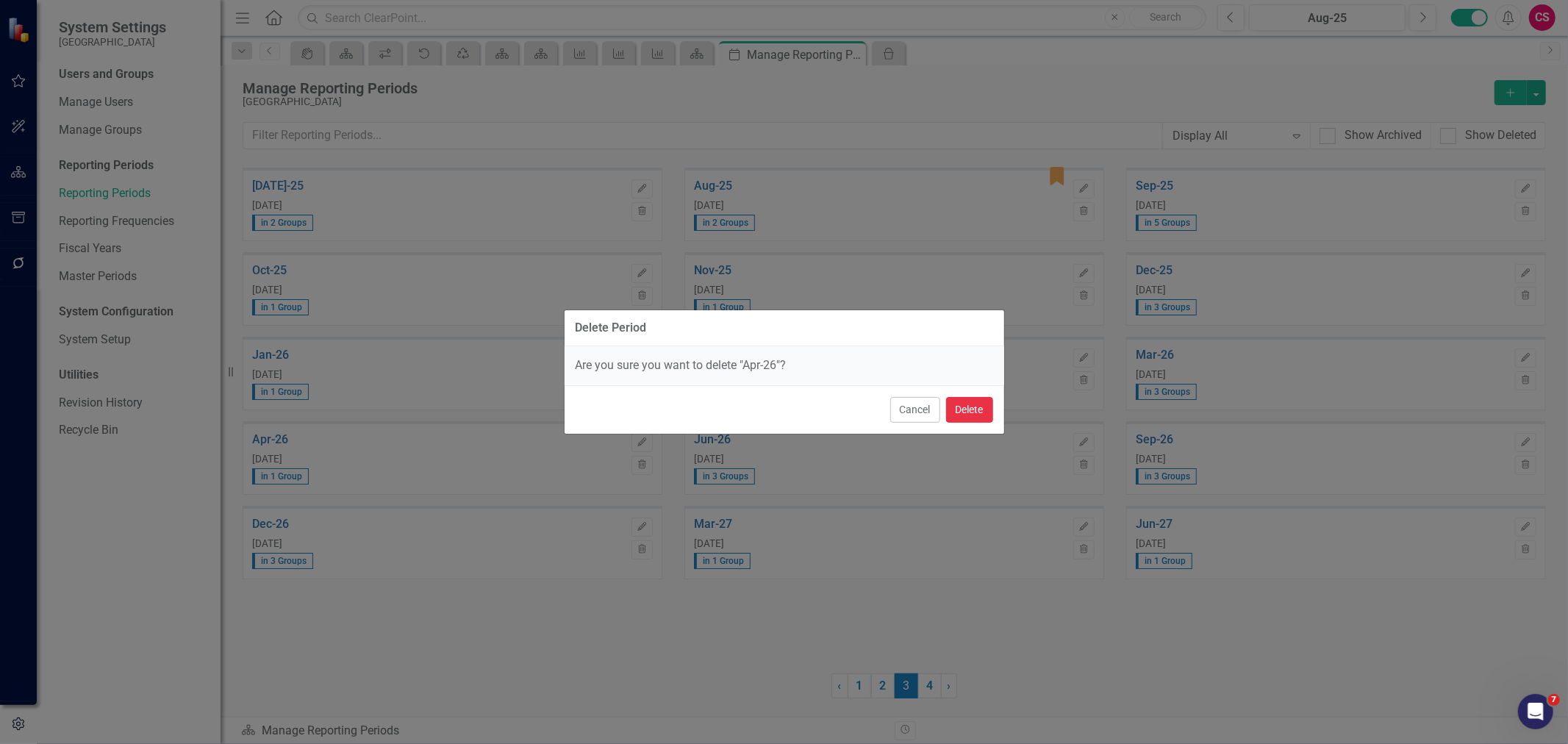
click at [958, 417] on button "Delete" at bounding box center [970, 409] width 47 height 26
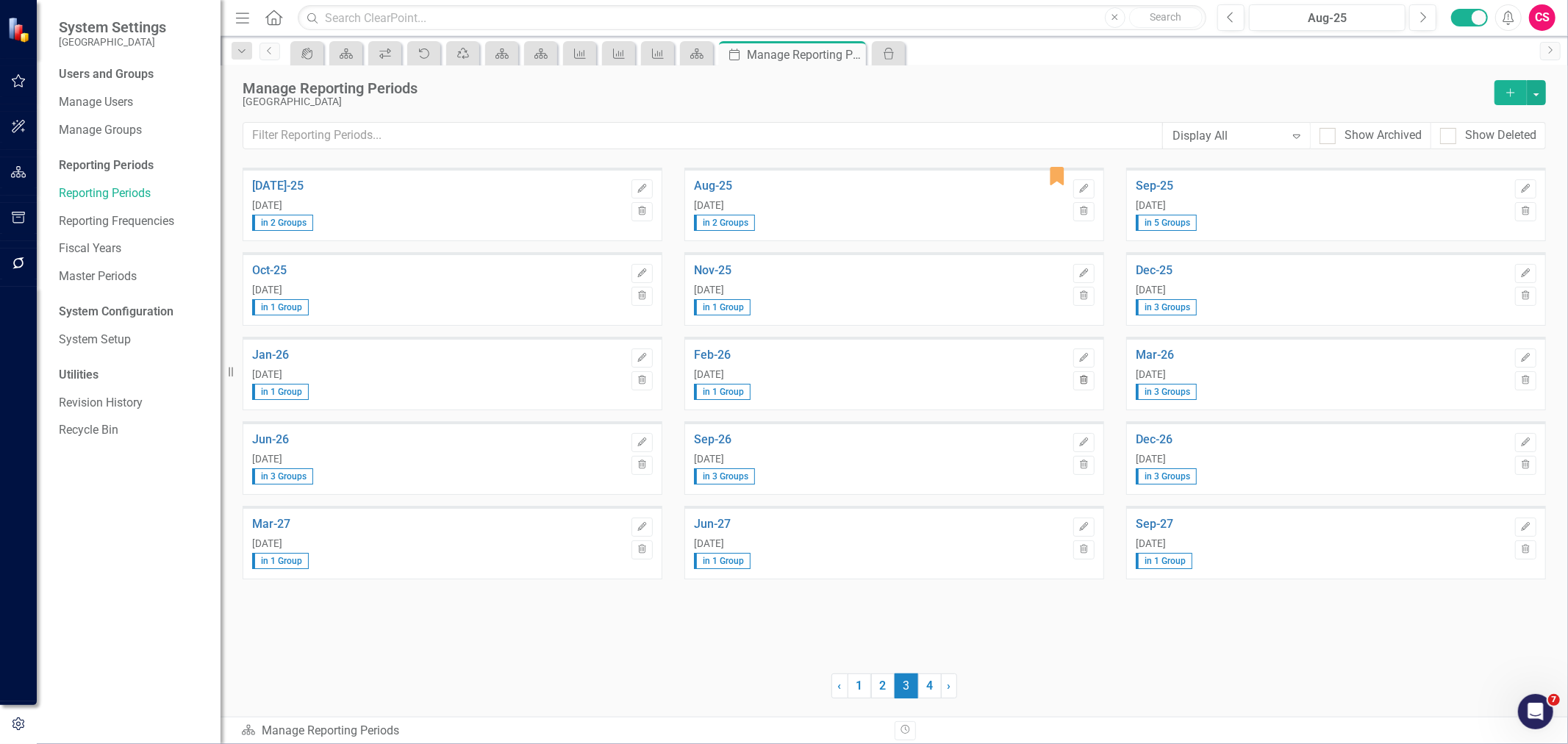
click at [1090, 377] on button "Trash" at bounding box center [1083, 380] width 21 height 19
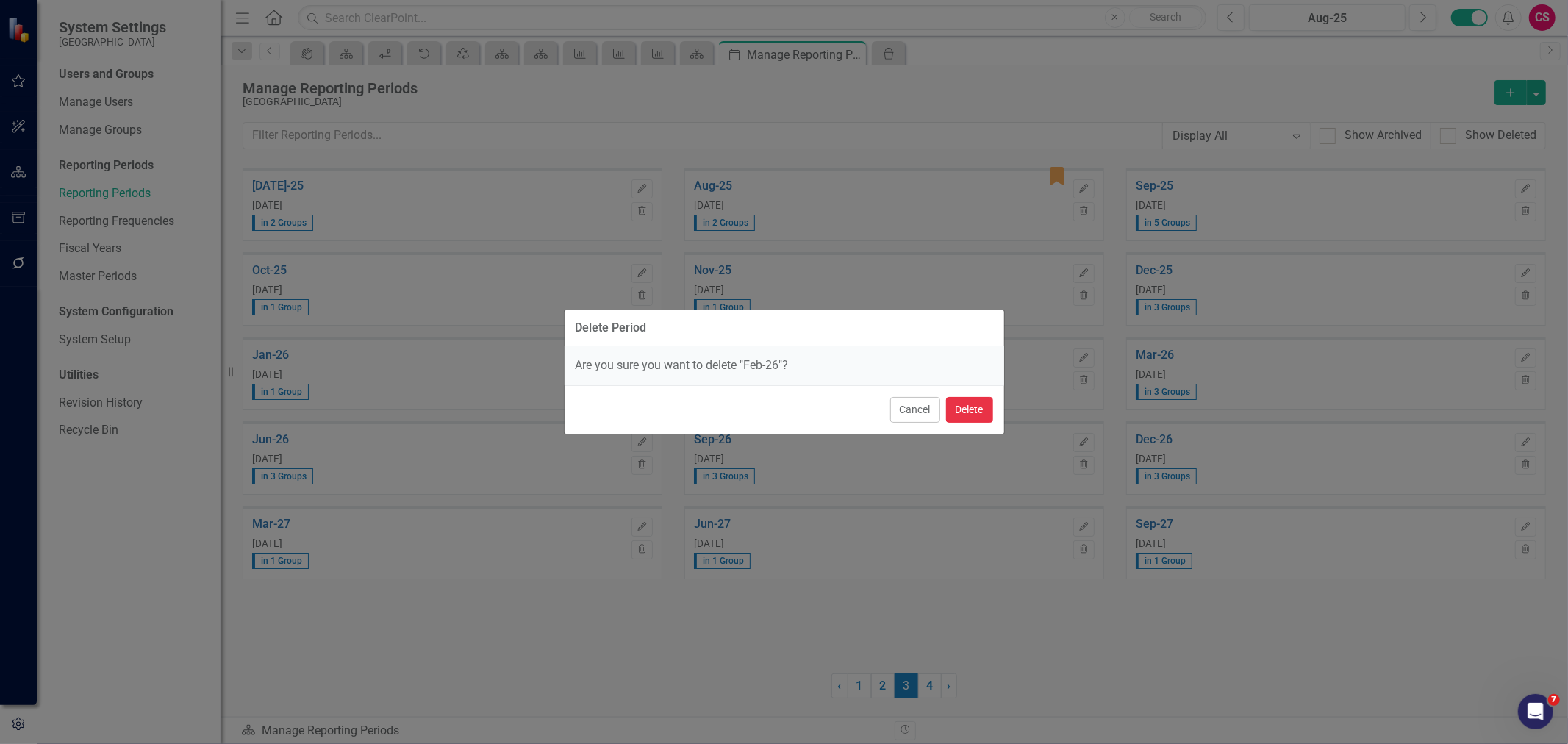
click at [974, 412] on button "Delete" at bounding box center [970, 409] width 47 height 26
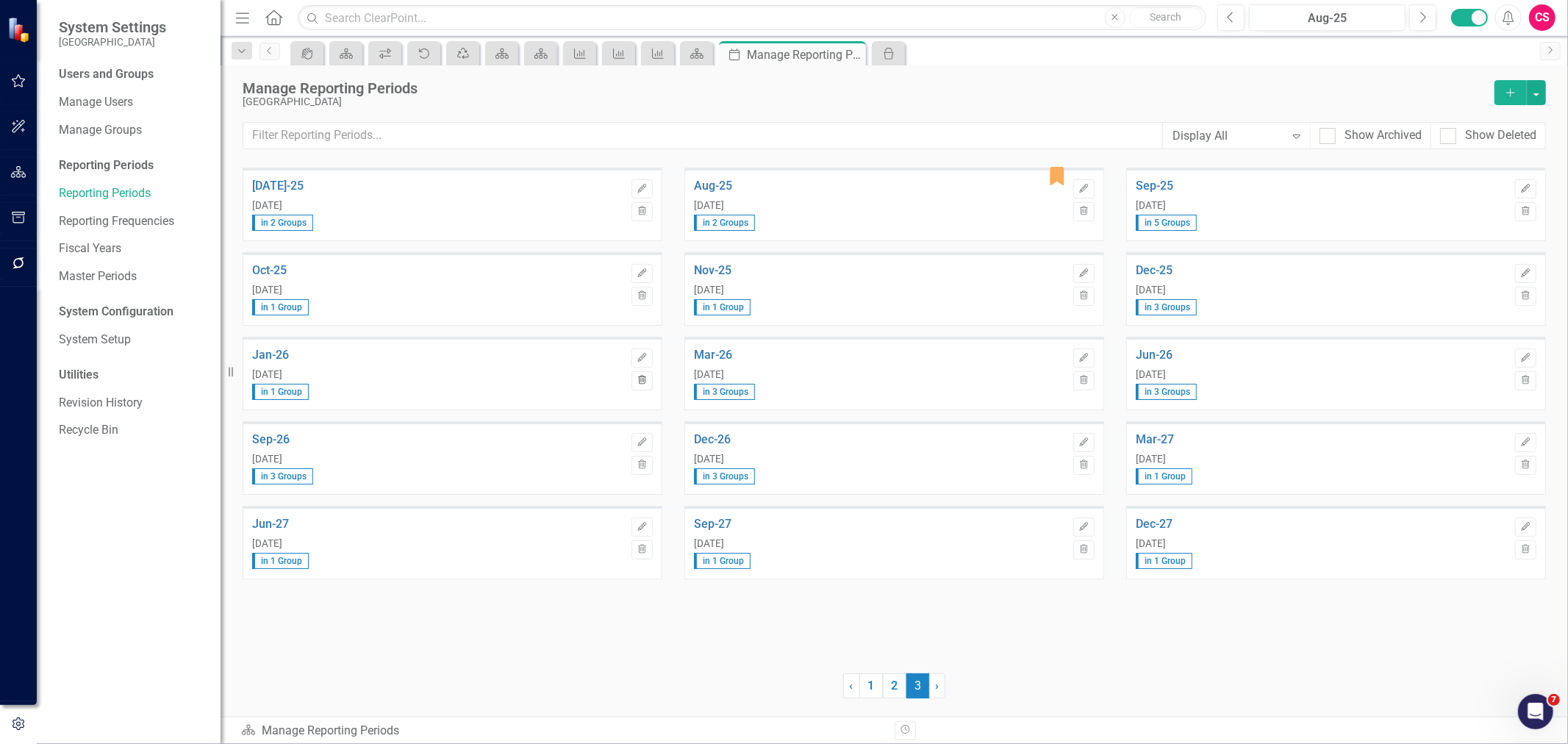
click at [644, 380] on icon "Trash" at bounding box center [642, 381] width 11 height 9
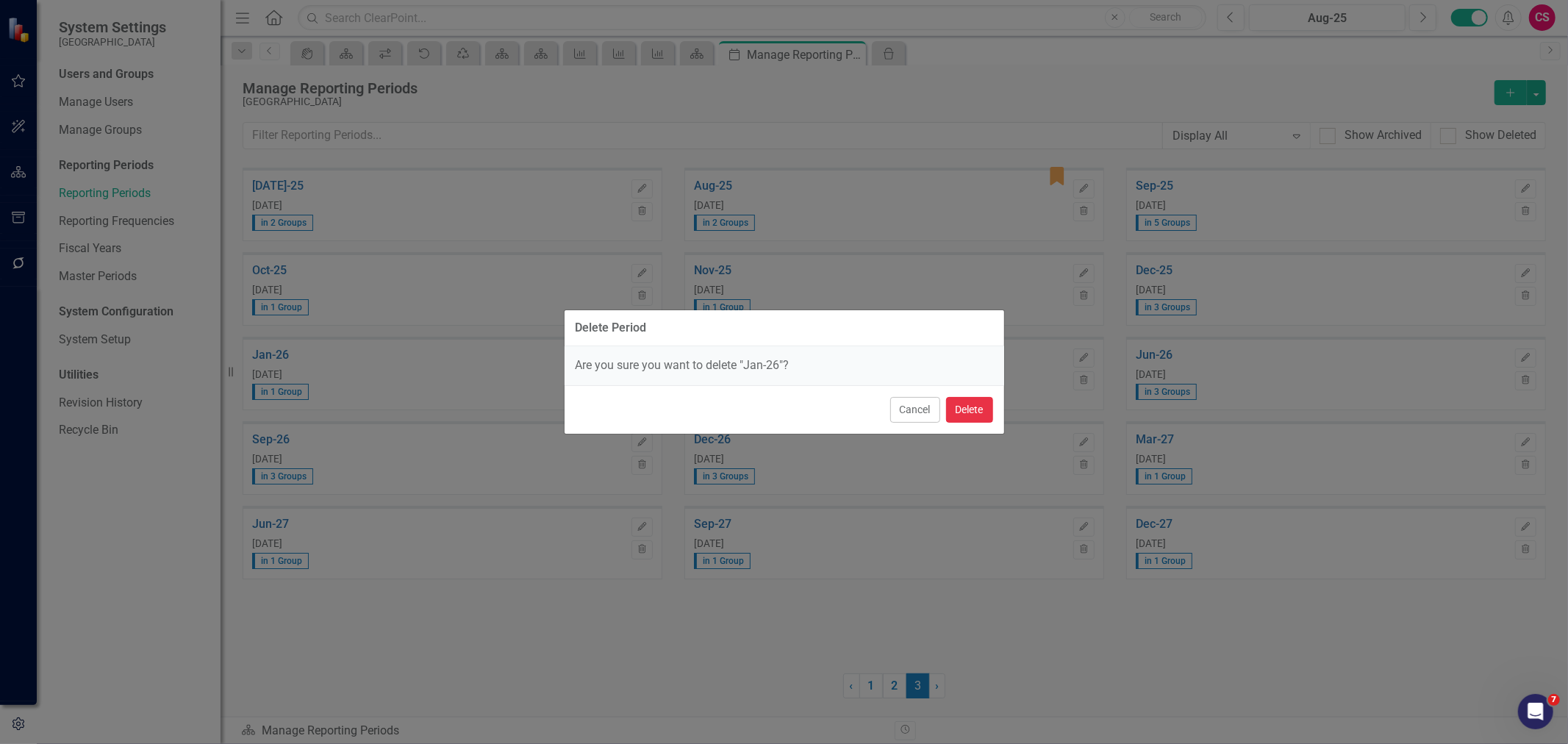
click at [962, 417] on button "Delete" at bounding box center [970, 409] width 47 height 26
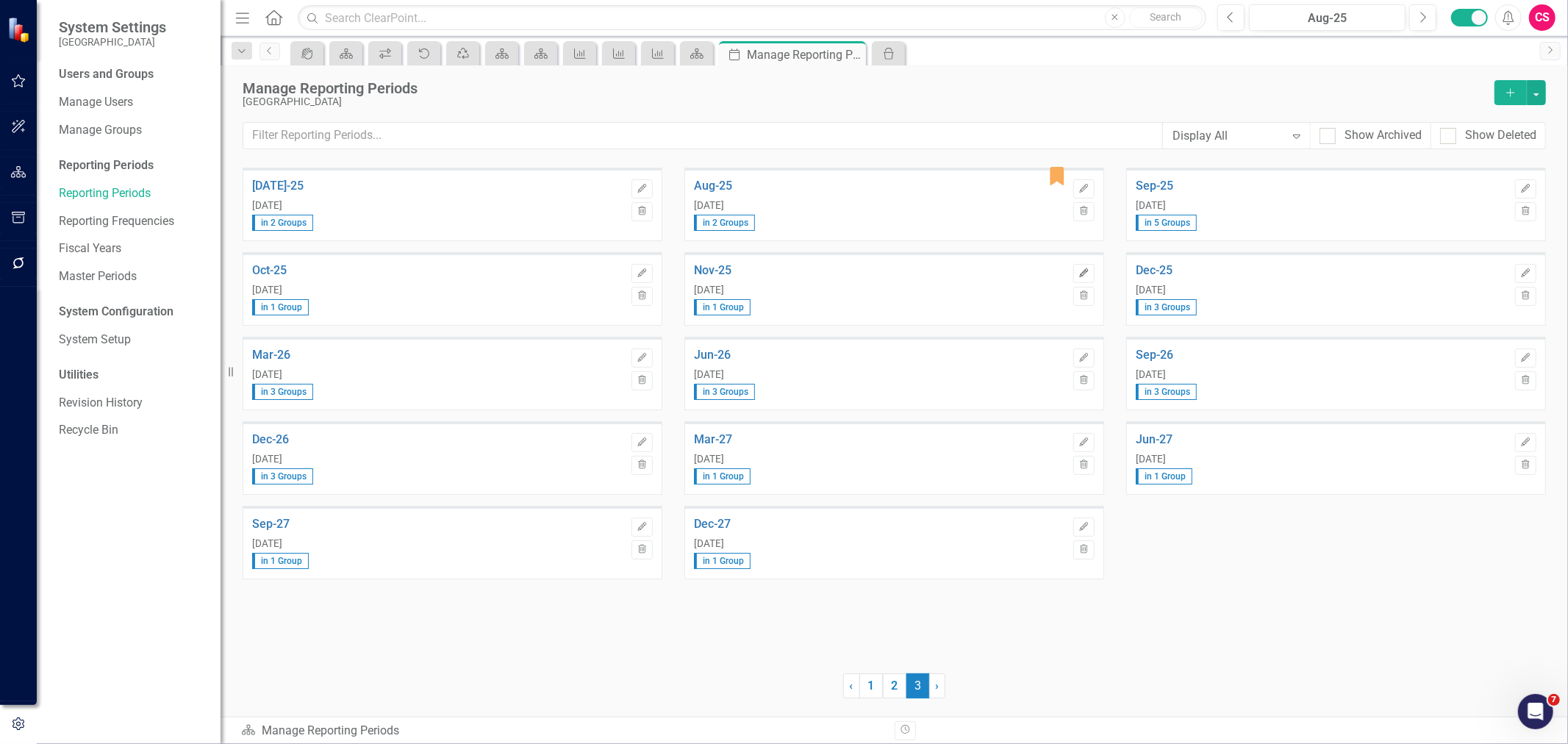
click at [1073, 264] on button "Edit" at bounding box center [1083, 273] width 21 height 19
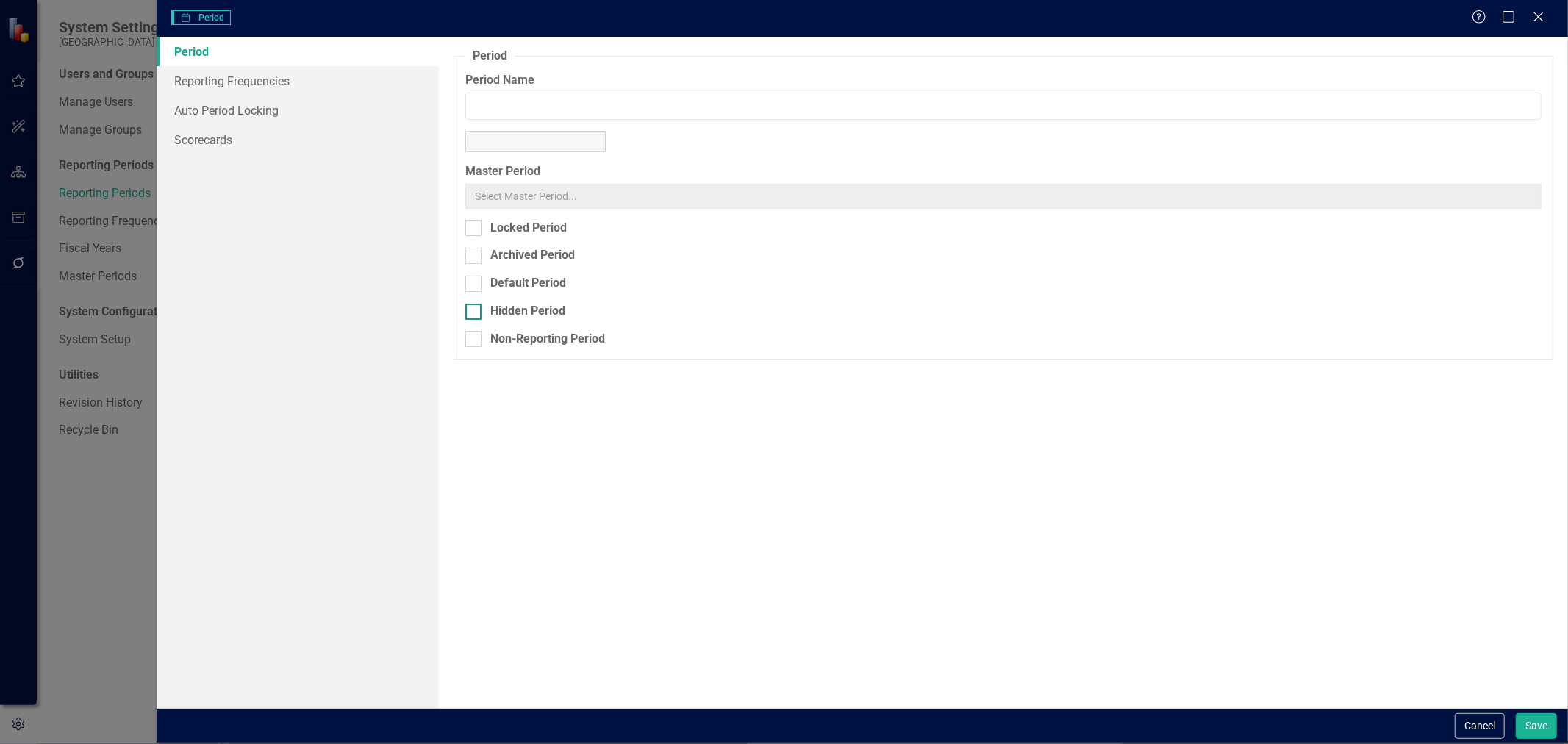
type input "Nov-25"
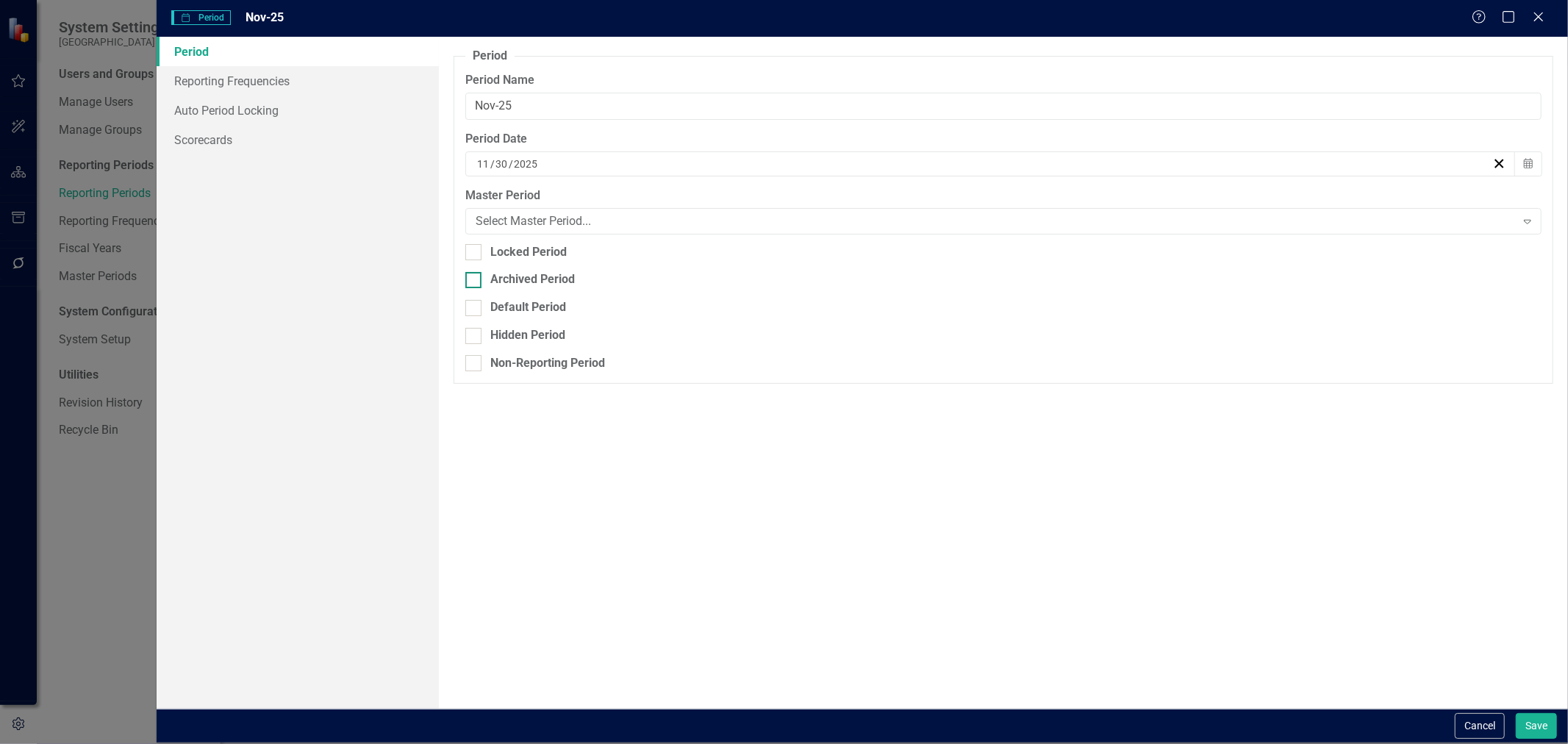
click at [549, 274] on div "Archived Period" at bounding box center [532, 280] width 85 height 17
click at [475, 274] on input "Archived Period" at bounding box center [469, 276] width 9 height 9
checkbox input "true"
click at [1528, 725] on button "Save" at bounding box center [1536, 726] width 41 height 26
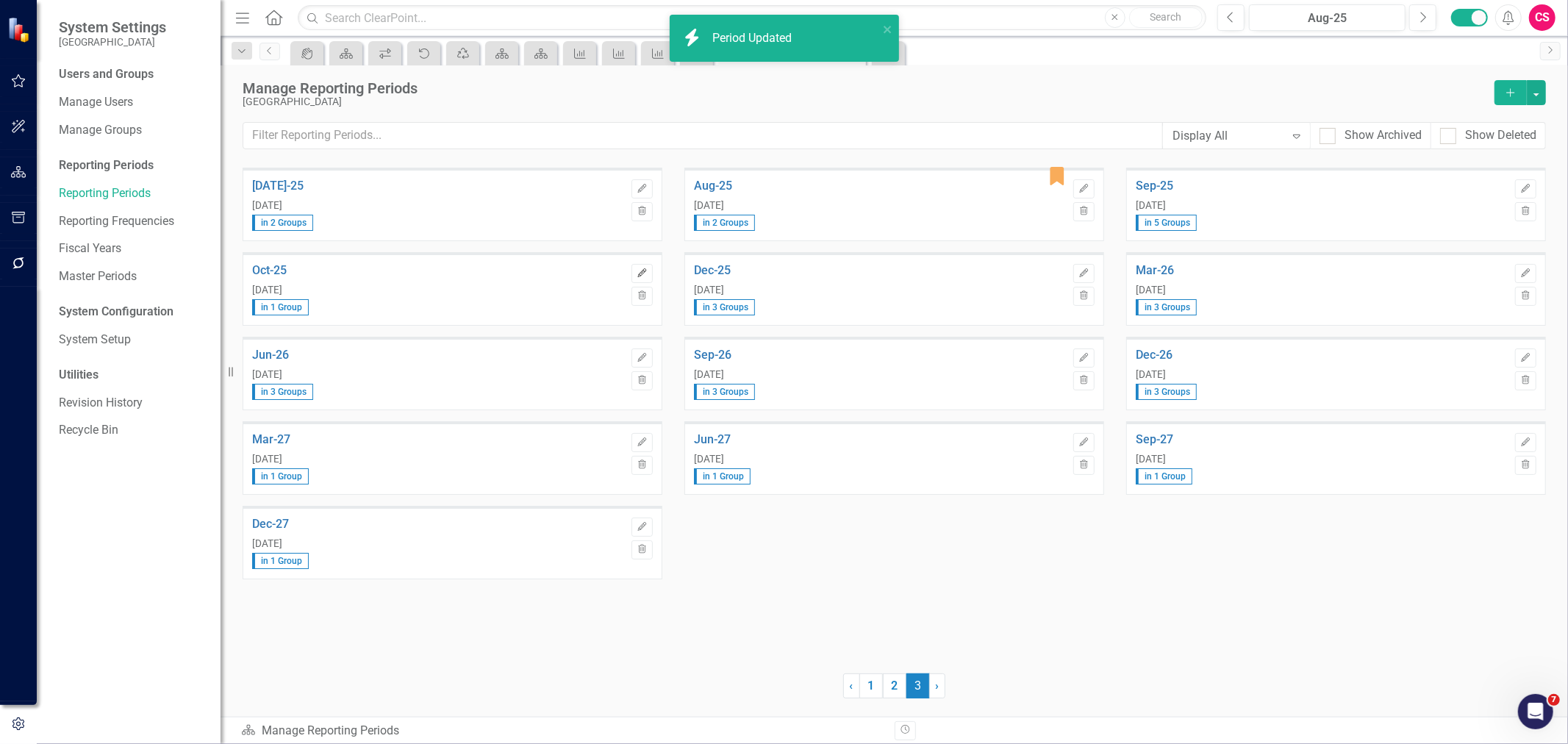
click at [643, 273] on icon "button" at bounding box center [642, 273] width 9 height 9
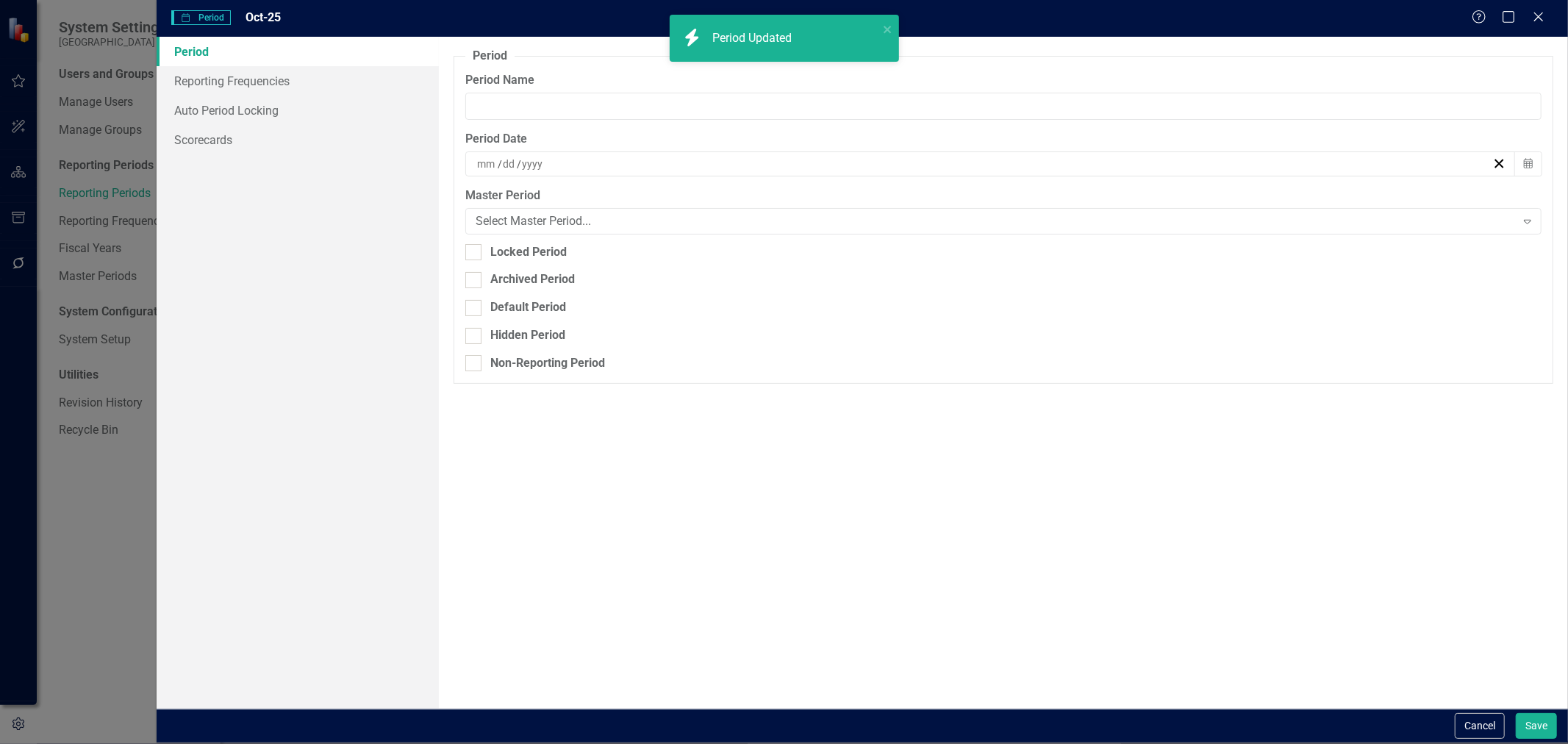
type input "Oct-25"
type input "10"
type input "31"
type input "2025"
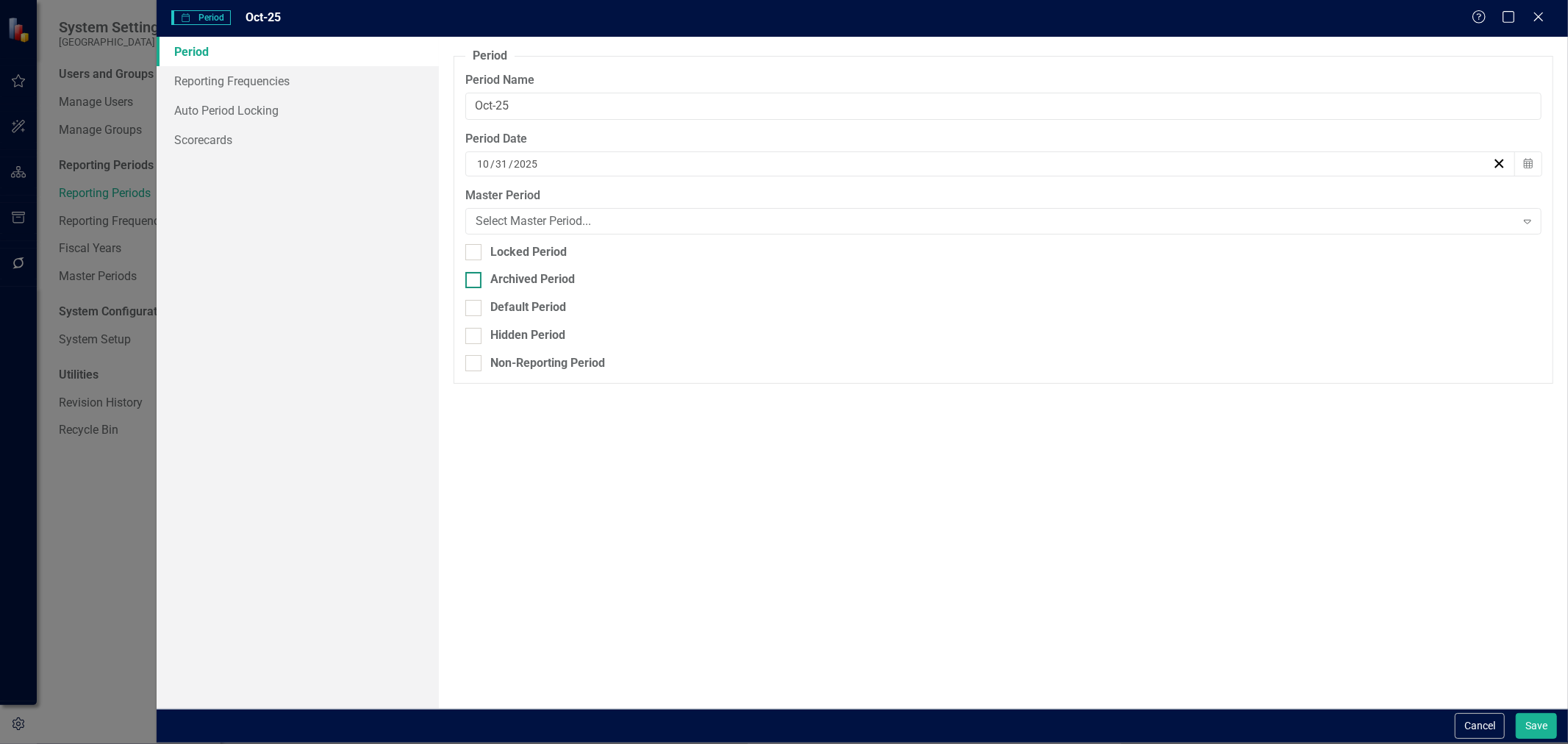
drag, startPoint x: 575, startPoint y: 268, endPoint x: 566, endPoint y: 271, distance: 9.5
click at [572, 268] on fieldset "Period Reporting periods are one of the core concepts in ClearPoint. They defin…" at bounding box center [1004, 215] width 1099 height 336
click at [560, 275] on div "Archived Period" at bounding box center [532, 280] width 85 height 17
click at [475, 275] on input "Archived Period" at bounding box center [469, 276] width 9 height 9
checkbox input "true"
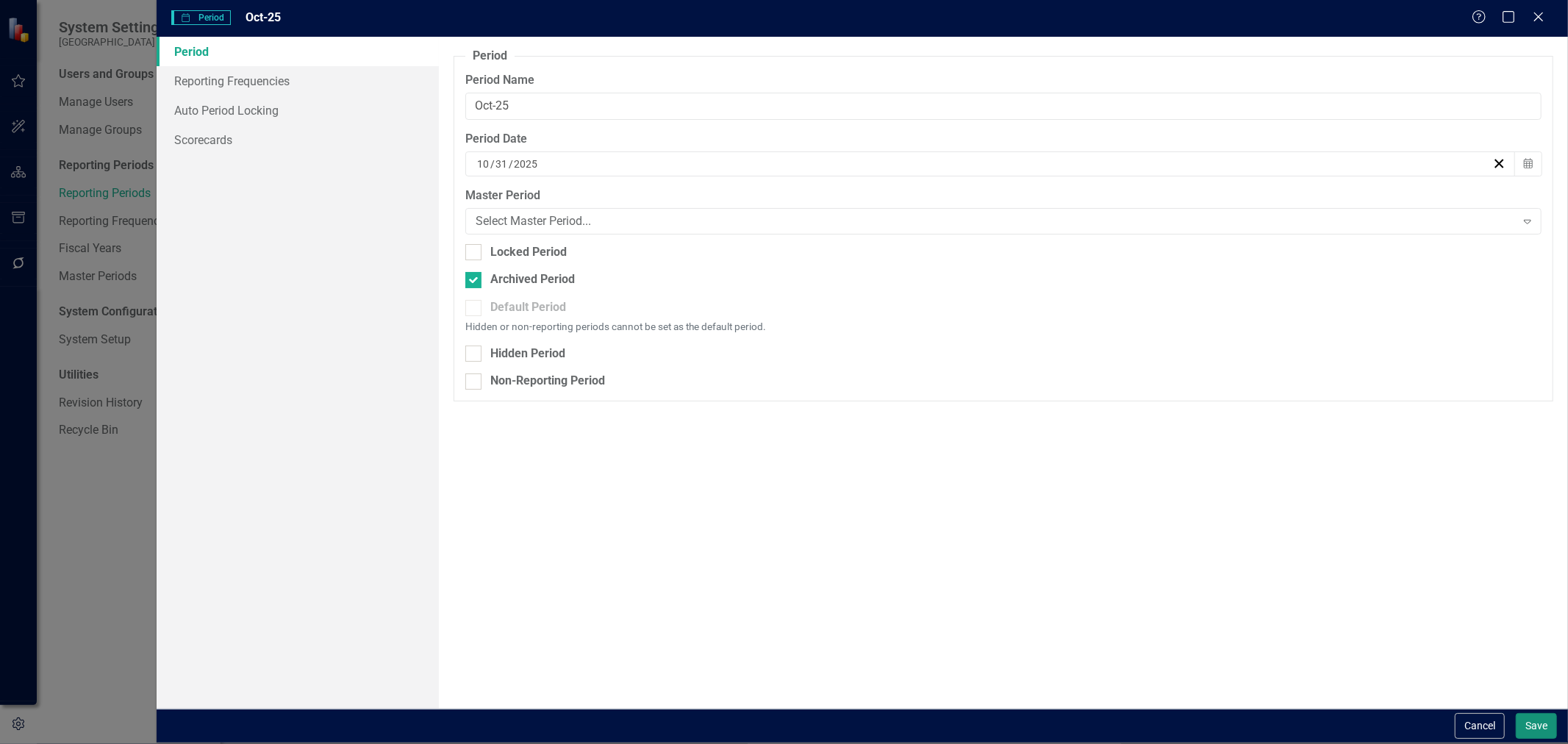
click at [1550, 728] on button "Save" at bounding box center [1536, 726] width 41 height 26
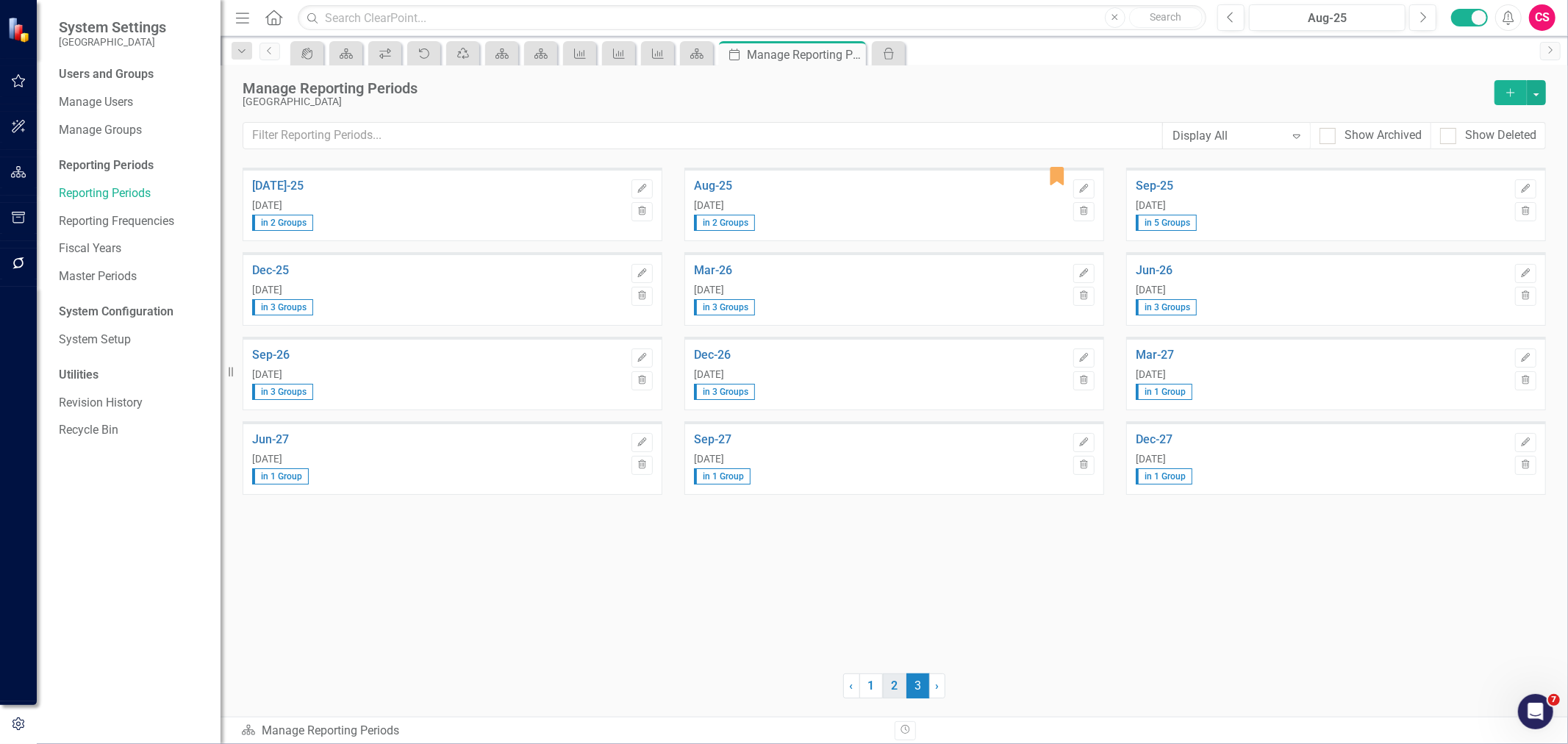
click at [893, 689] on link "2" at bounding box center [894, 686] width 24 height 25
click at [85, 226] on link "Reporting Frequencies" at bounding box center [132, 222] width 147 height 17
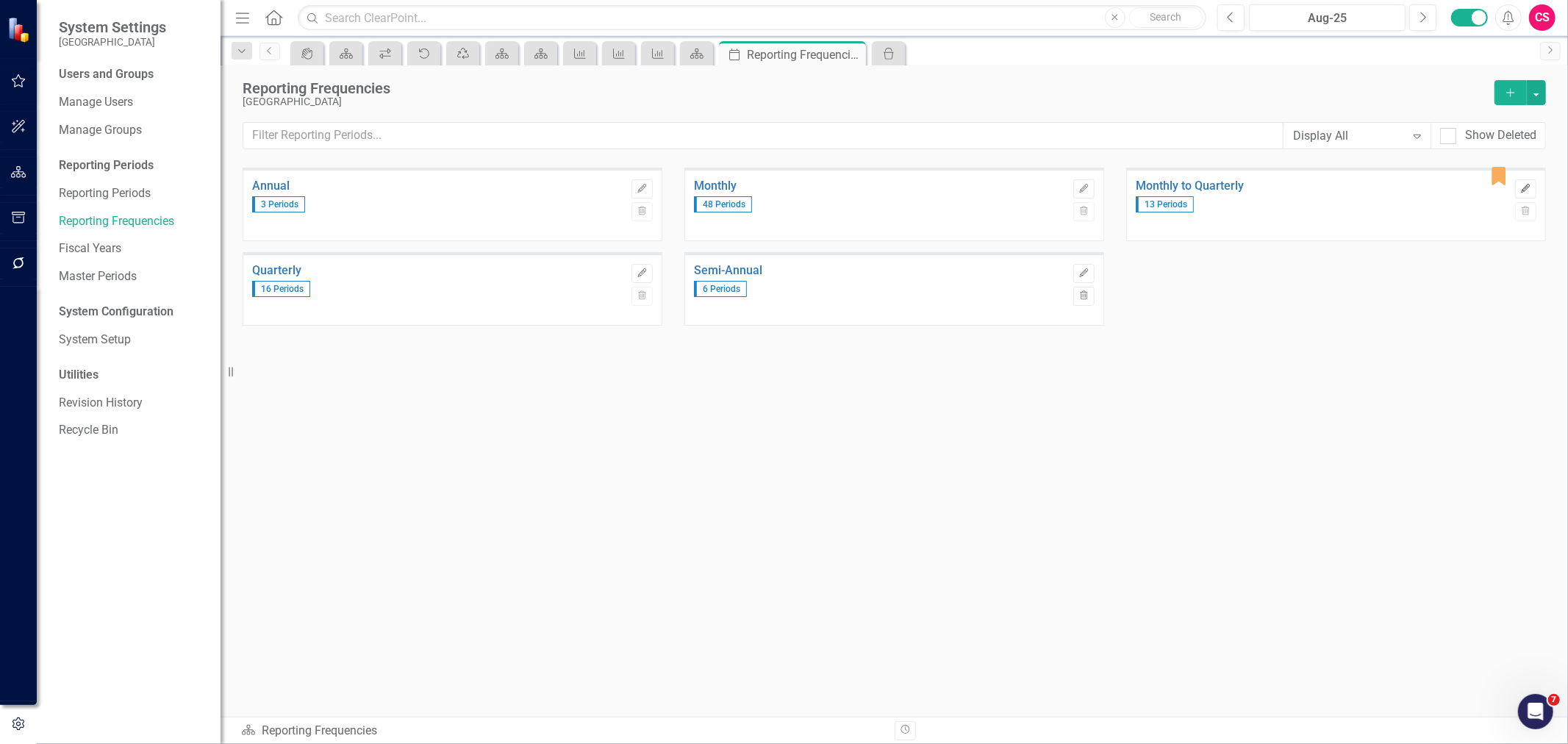
click at [1535, 184] on button "Edit" at bounding box center [1525, 189] width 21 height 19
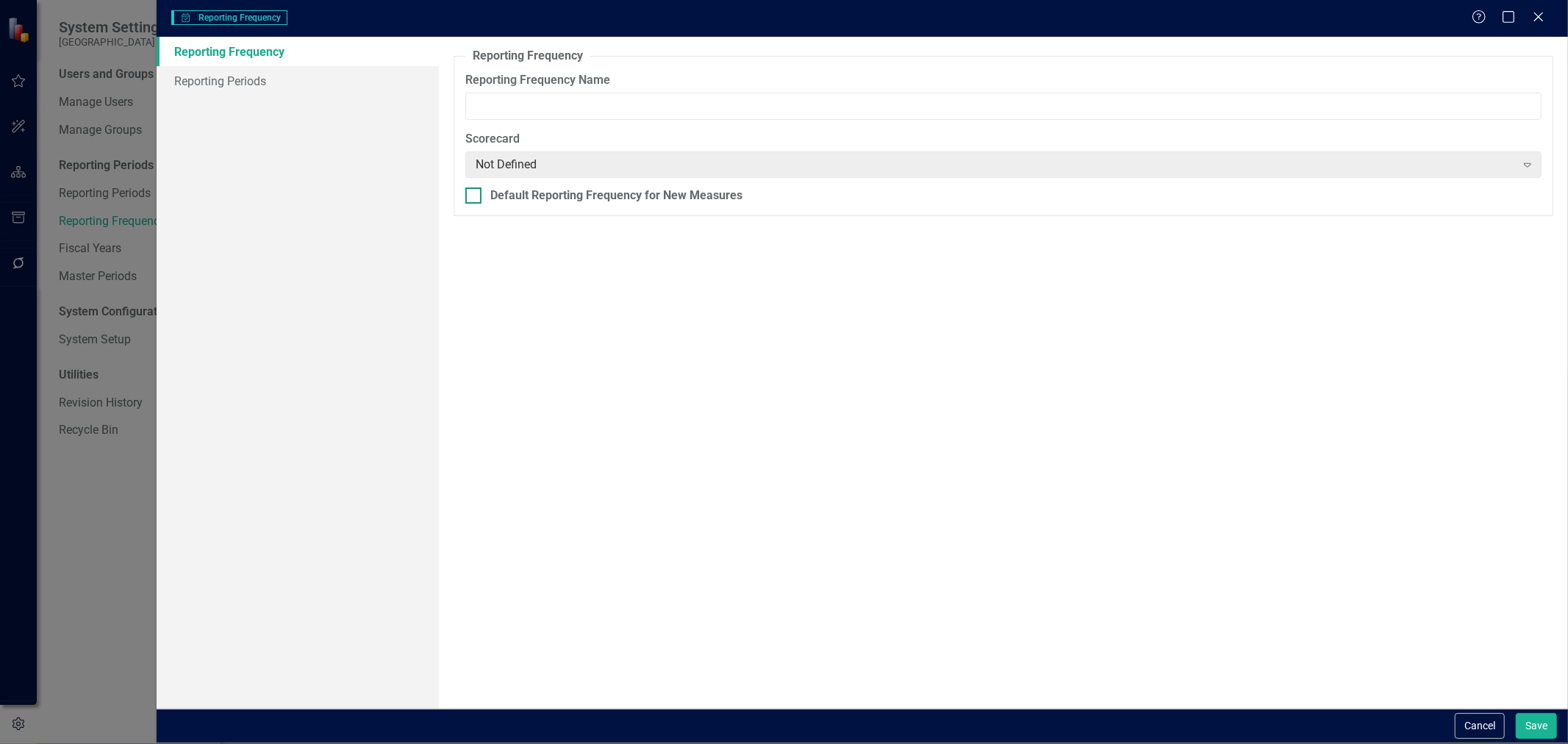
type input "Monthly to Quarterly"
checkbox input "true"
click at [293, 70] on link "Reporting Periods" at bounding box center [298, 81] width 283 height 29
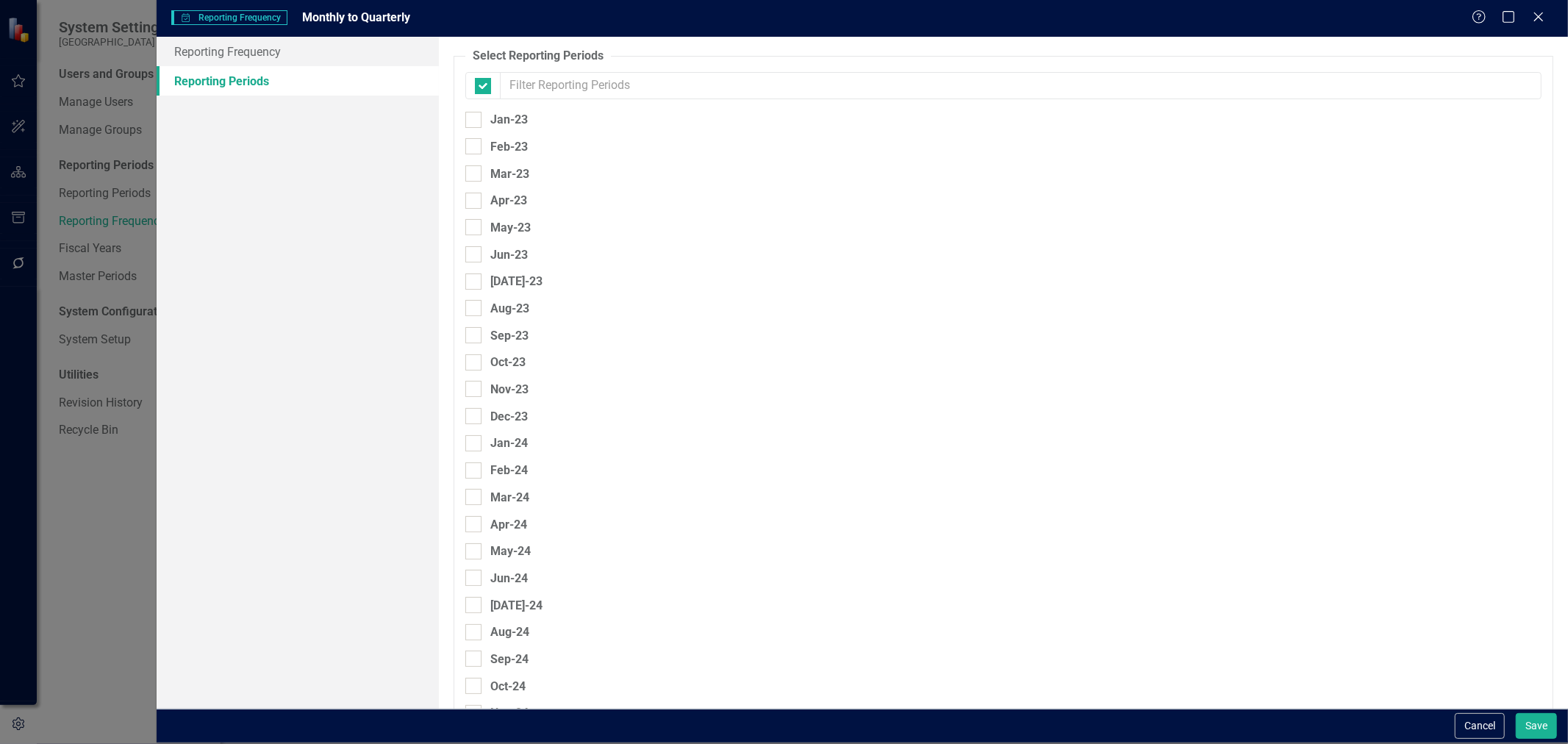
checkbox input "false"
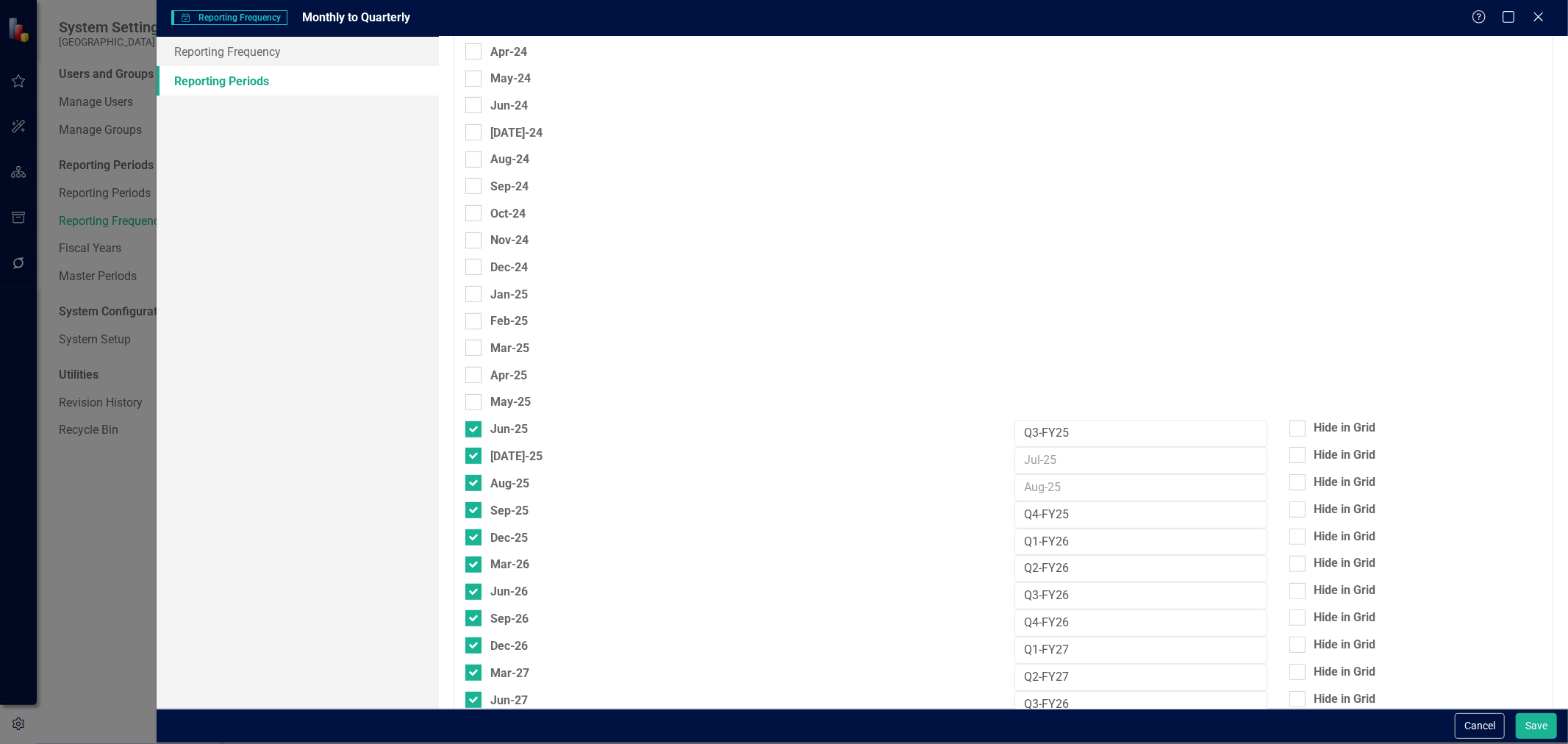
scroll to position [537, 0]
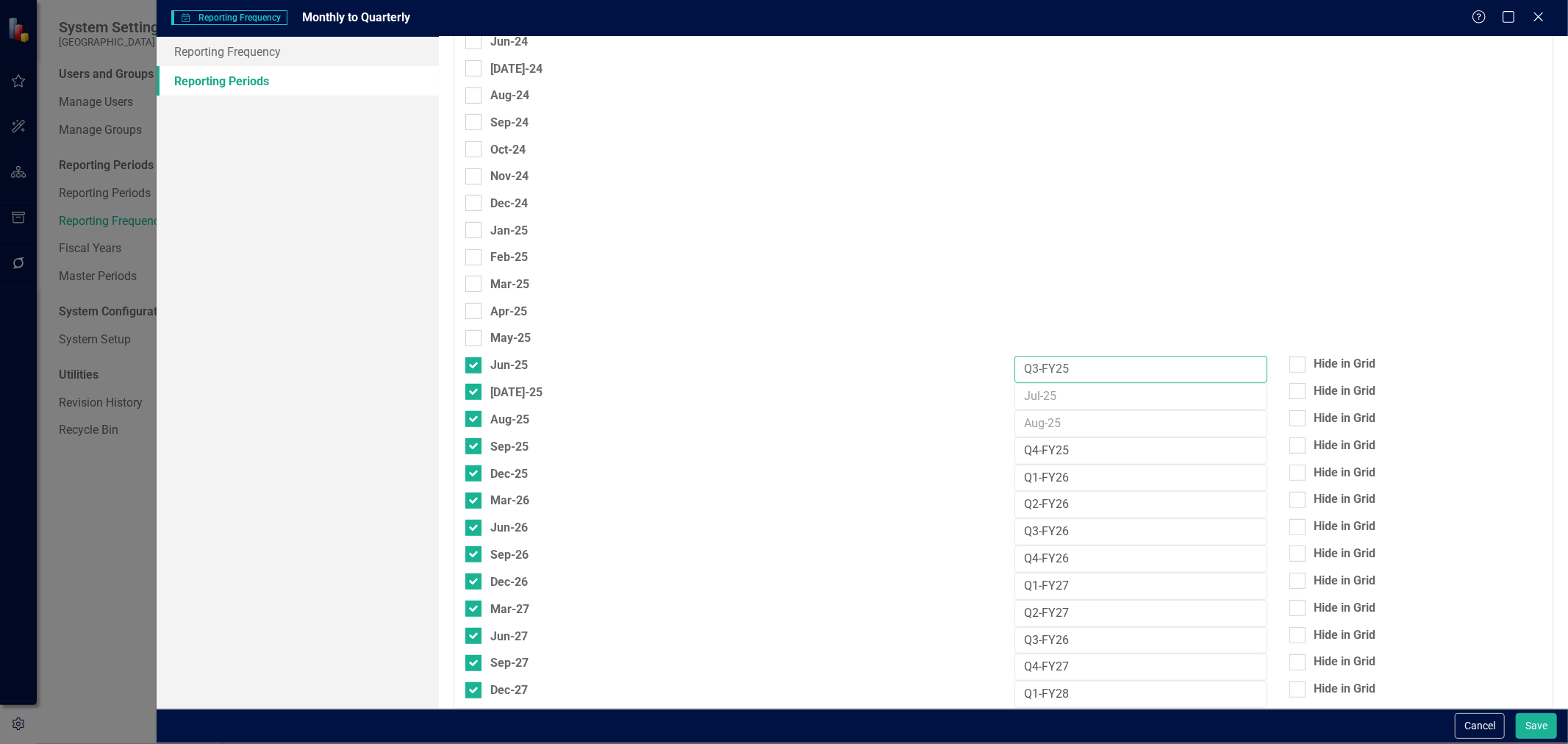
drag, startPoint x: 1052, startPoint y: 355, endPoint x: 1000, endPoint y: 363, distance: 52.6
click at [1004, 363] on div "Q3-FY25" at bounding box center [1140, 369] width 274 height 27
click at [1473, 728] on button "Cancel" at bounding box center [1480, 726] width 50 height 26
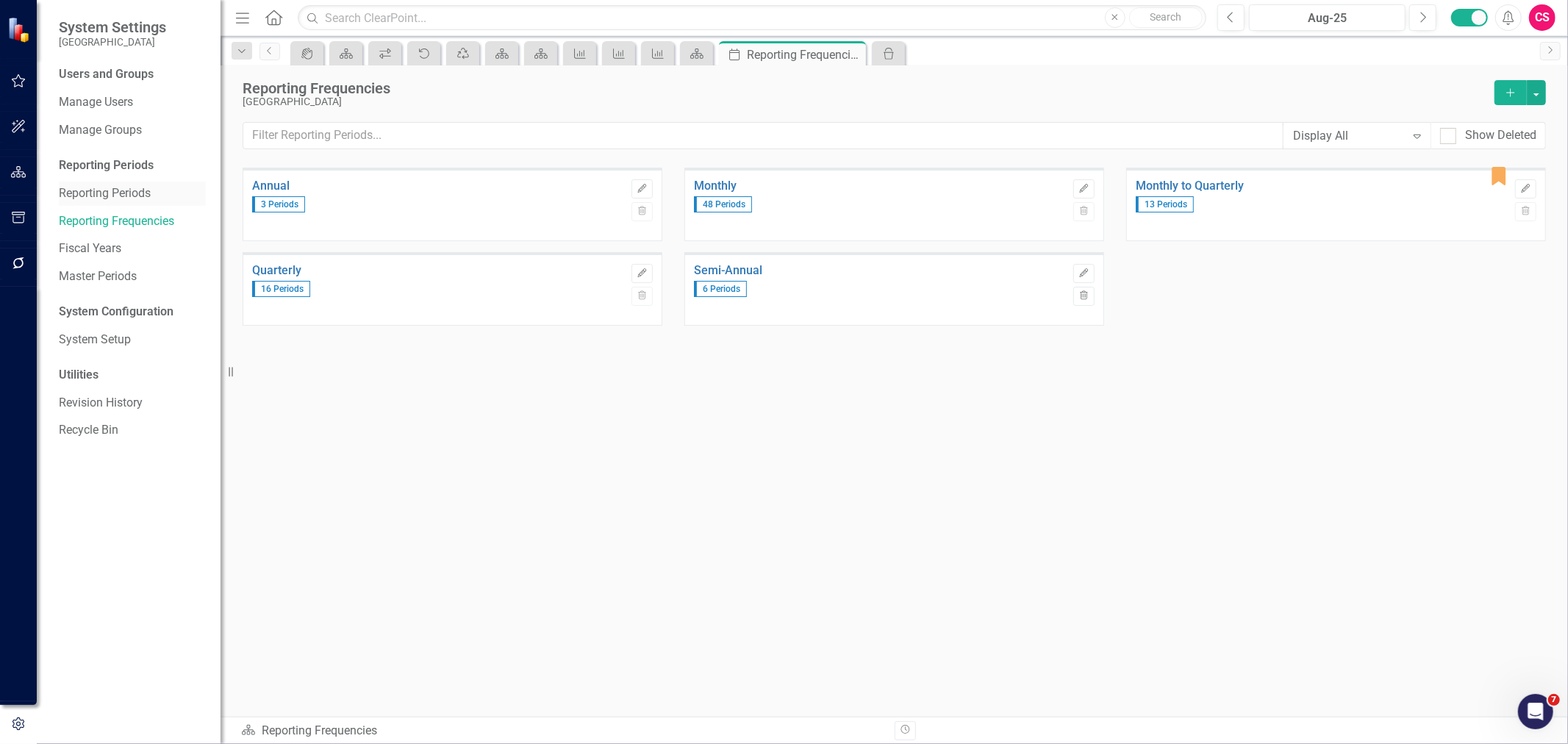
click at [139, 185] on link "Reporting Periods" at bounding box center [132, 193] width 147 height 17
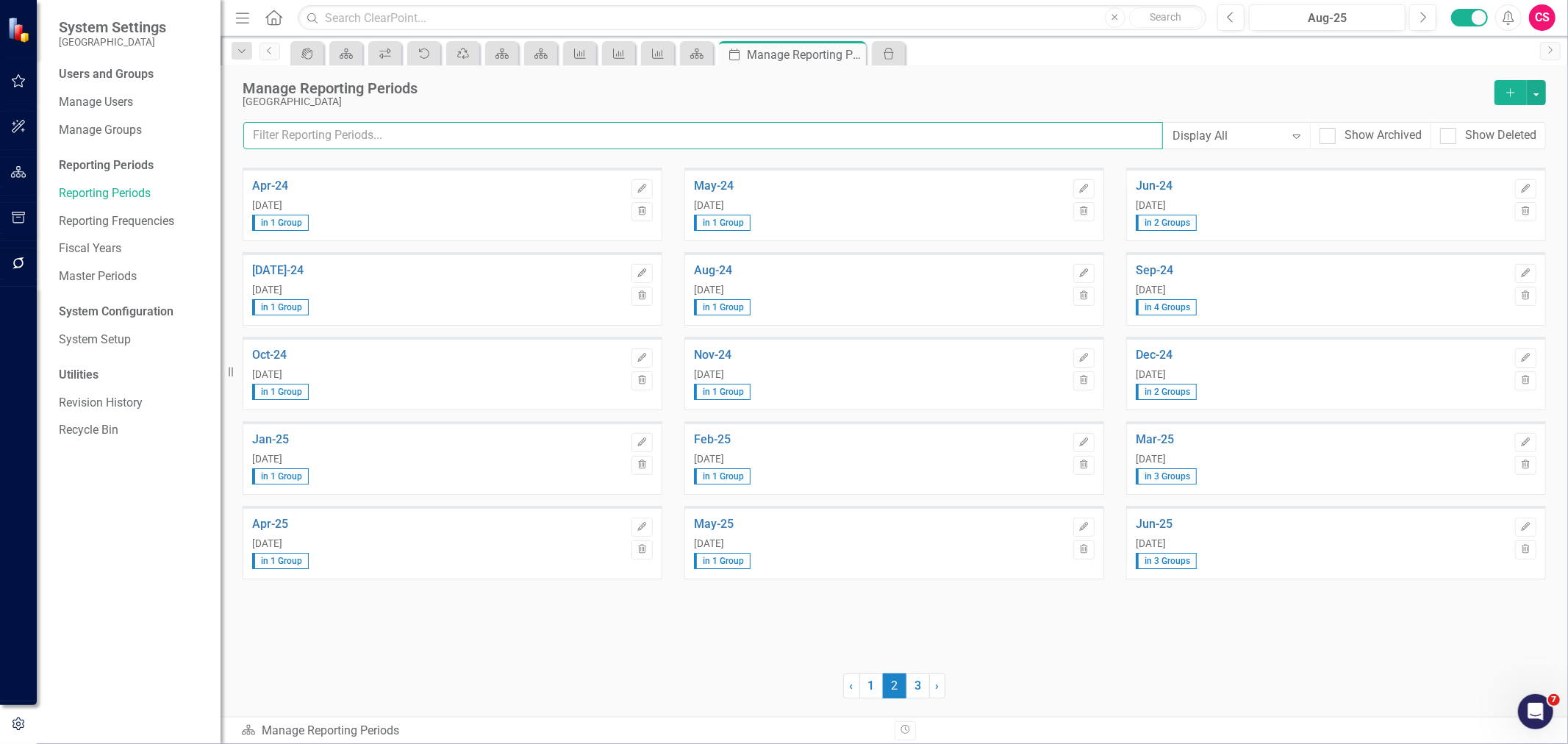
click at [385, 136] on input "text" at bounding box center [703, 136] width 920 height 27
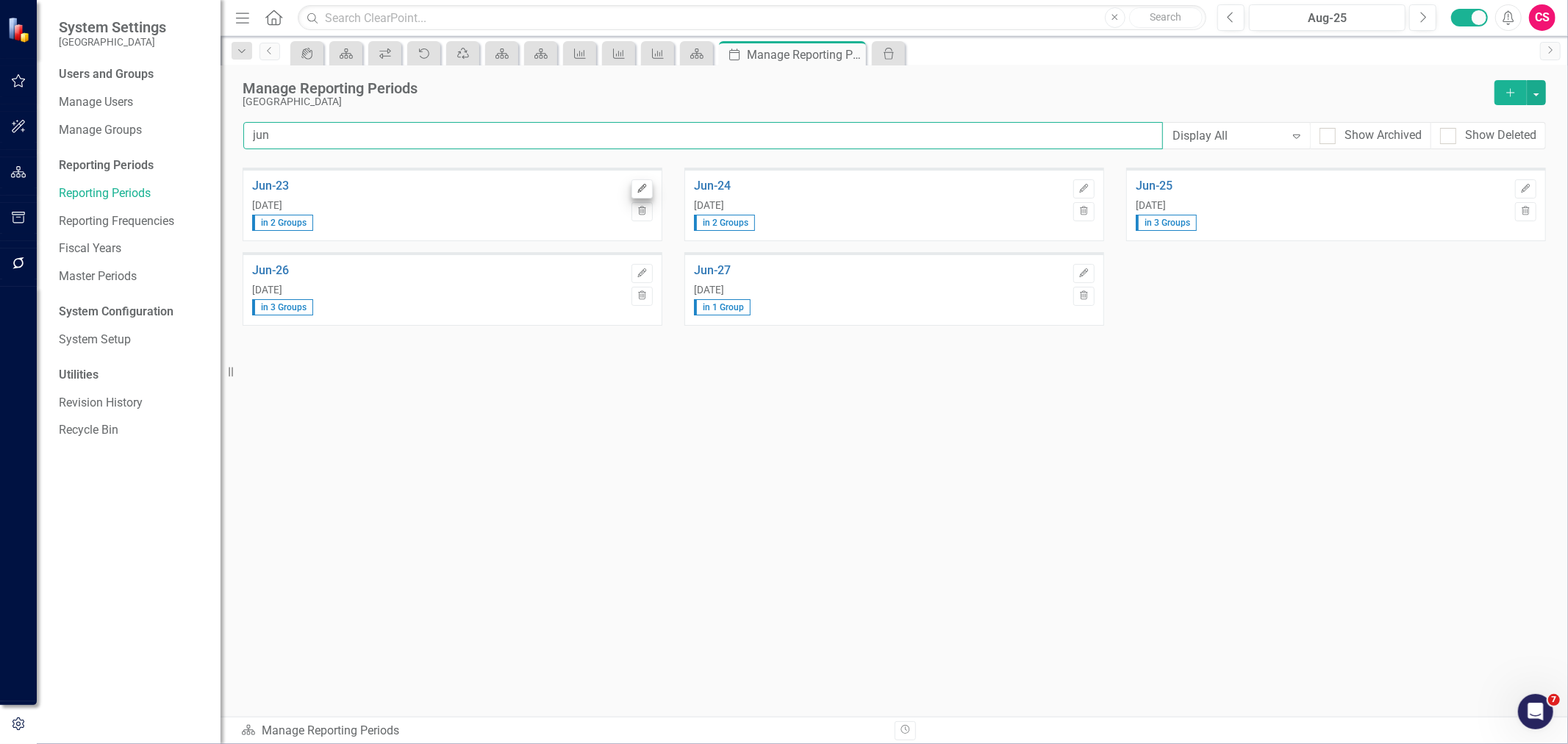
type input "jun"
click at [638, 180] on button "Edit" at bounding box center [642, 189] width 21 height 19
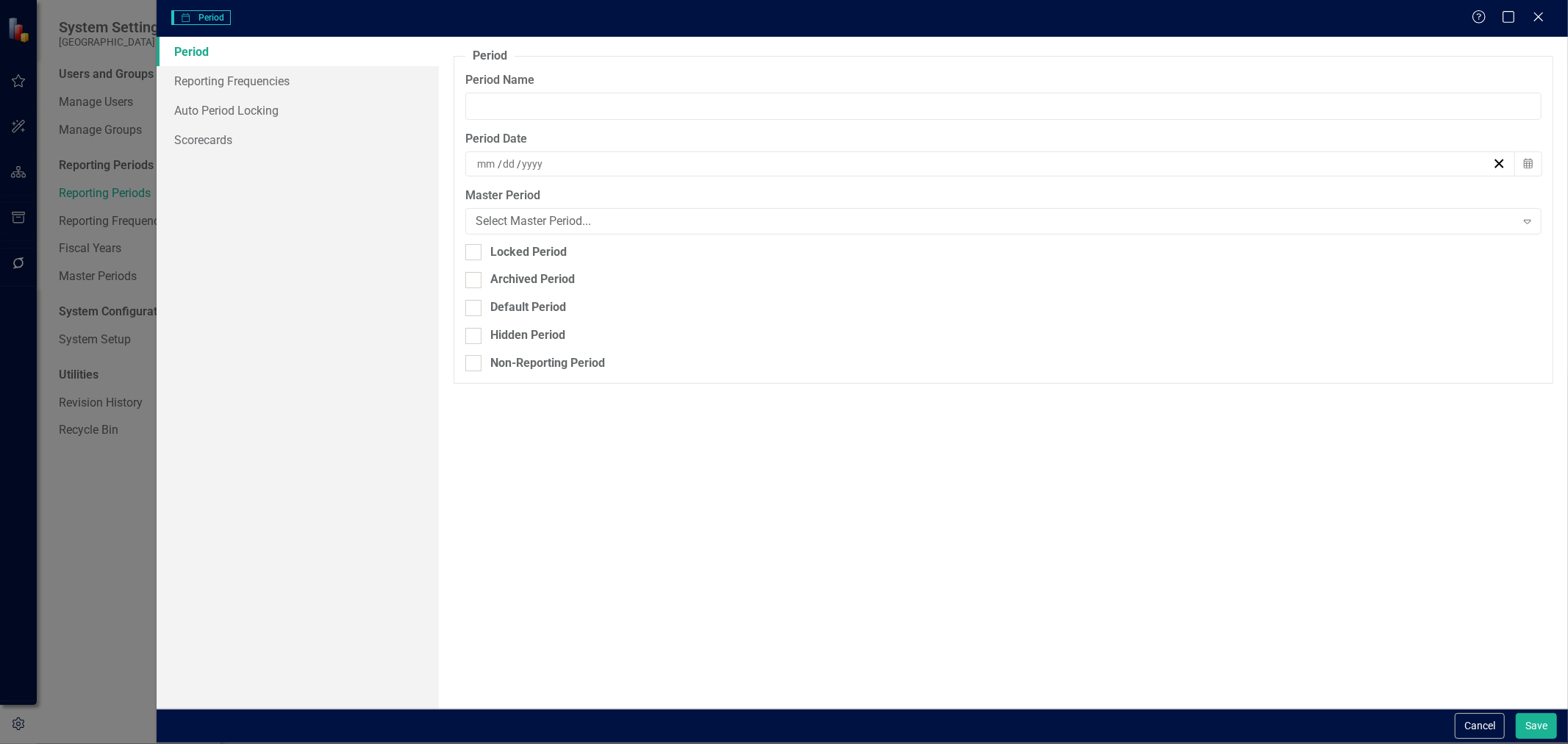
type input "Jun-23"
type input "6"
type input "30"
type input "2023"
drag, startPoint x: 546, startPoint y: 106, endPoint x: 356, endPoint y: 93, distance: 190.4
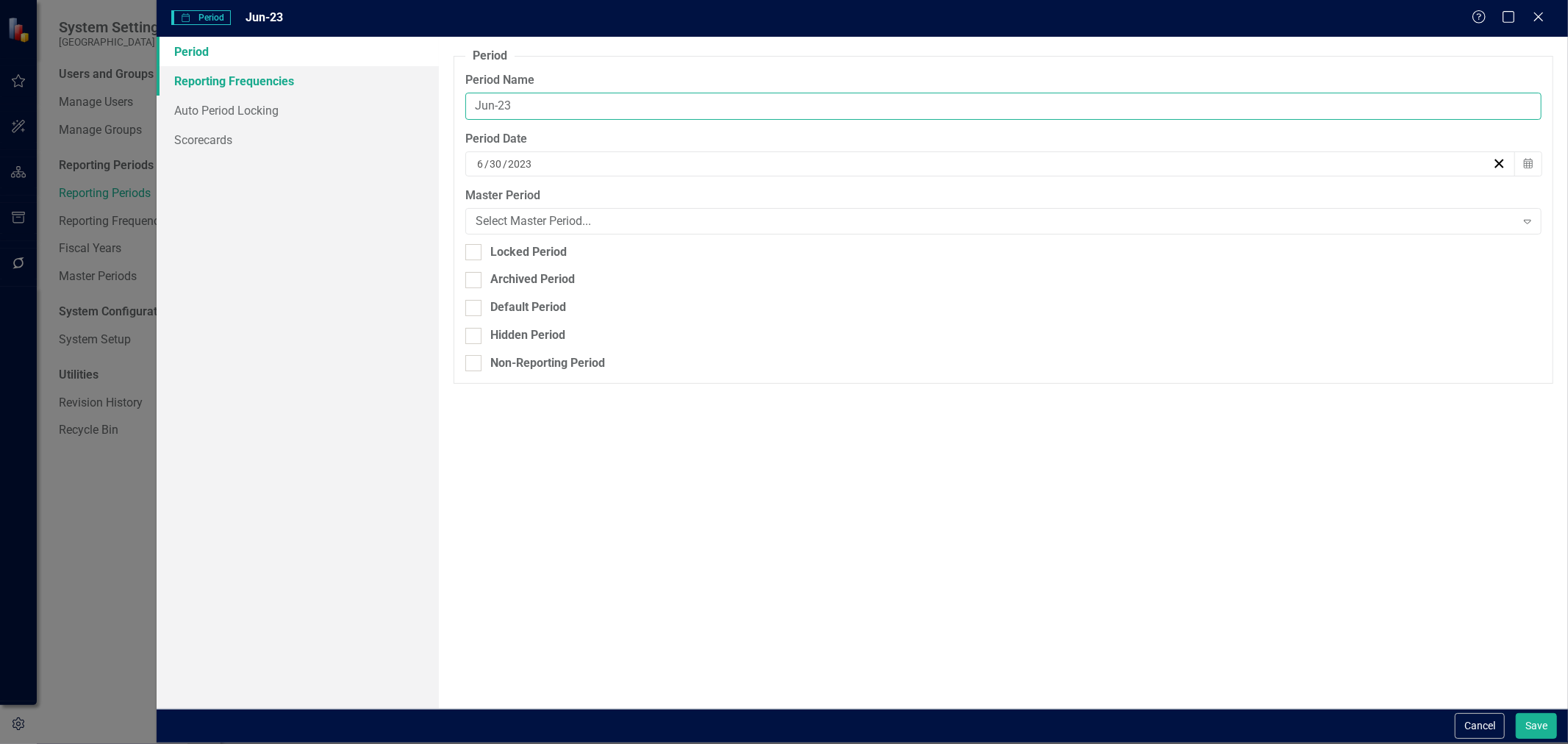
click at [356, 93] on div "Period Reporting Frequencies Auto Period Locking Scorecards Period Reporting pe…" at bounding box center [862, 372] width 1411 height 671
paste input "Q3-FY"
type input "Q3-FY23"
click at [1547, 723] on button "Save" at bounding box center [1536, 726] width 41 height 26
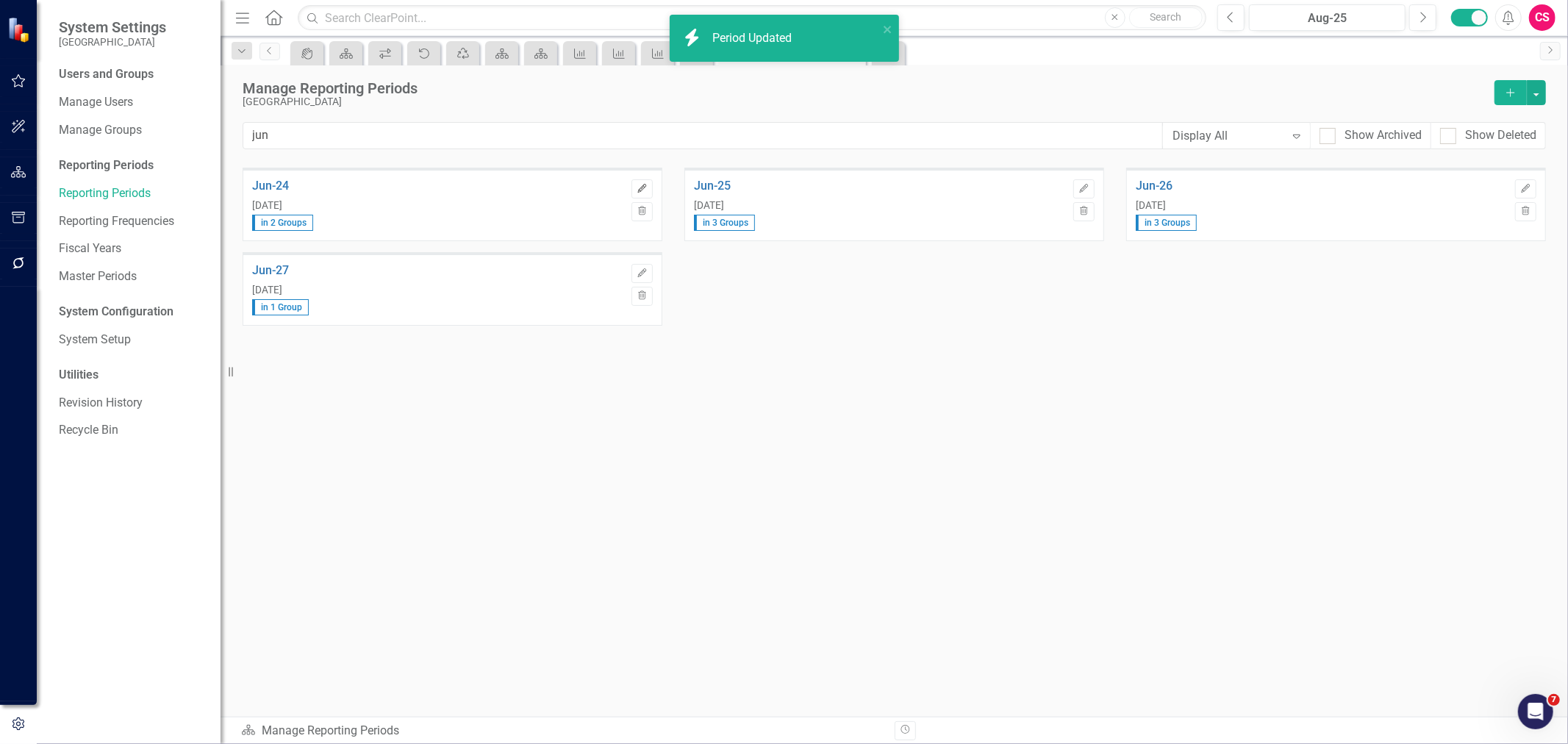
click at [644, 181] on button "Edit" at bounding box center [642, 189] width 21 height 19
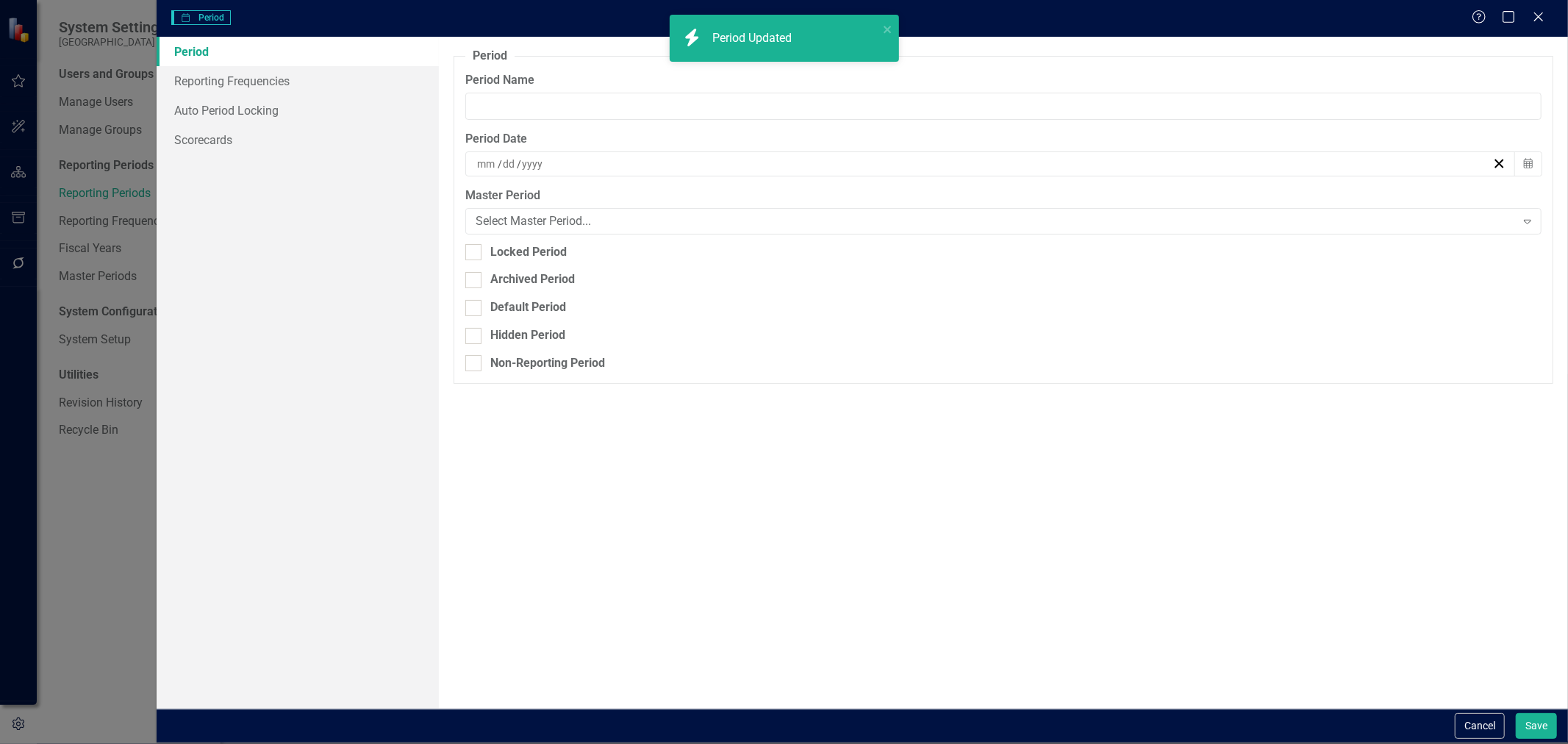
type input "Jun-24"
type input "6"
type input "30"
type input "2024"
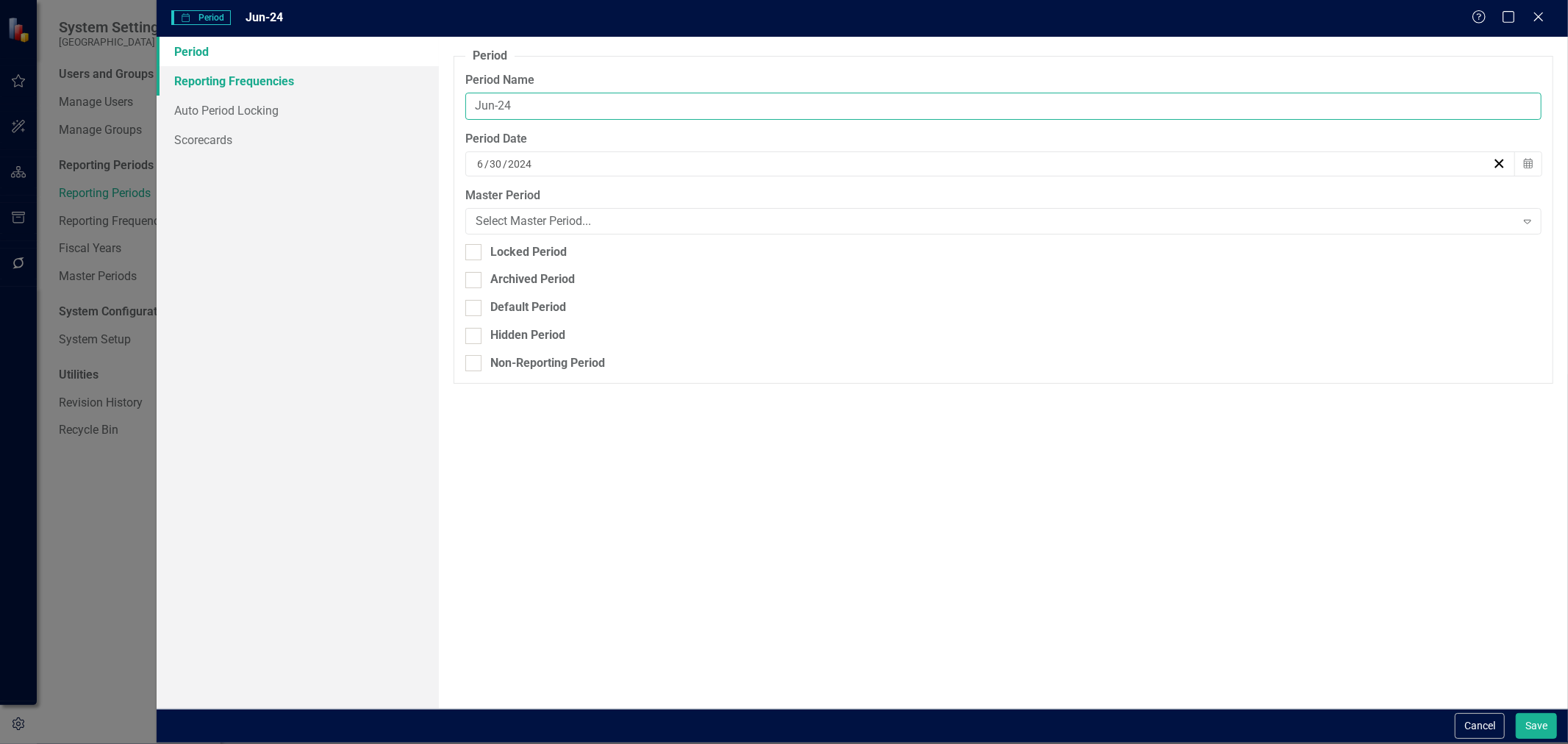
drag, startPoint x: 442, startPoint y: 97, endPoint x: 344, endPoint y: 89, distance: 98.3
click at [344, 89] on div "Period Reporting Frequencies Auto Period Locking Scorecards Period Reporting pe…" at bounding box center [862, 372] width 1411 height 671
paste input "Q3-FY"
type input "Q3-FY24"
click at [1535, 722] on button "Save" at bounding box center [1536, 726] width 41 height 26
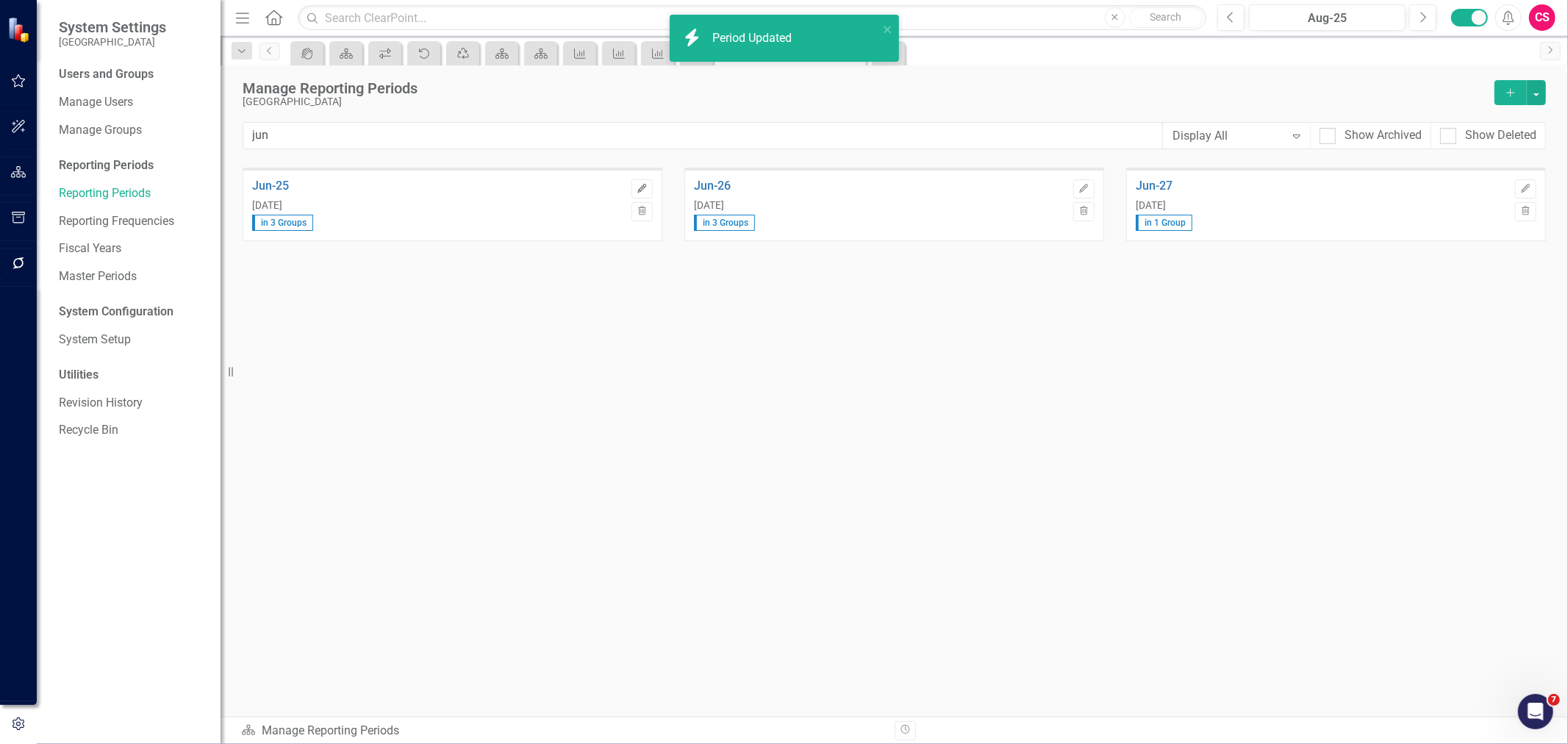
click at [644, 184] on icon "button" at bounding box center [642, 189] width 9 height 9
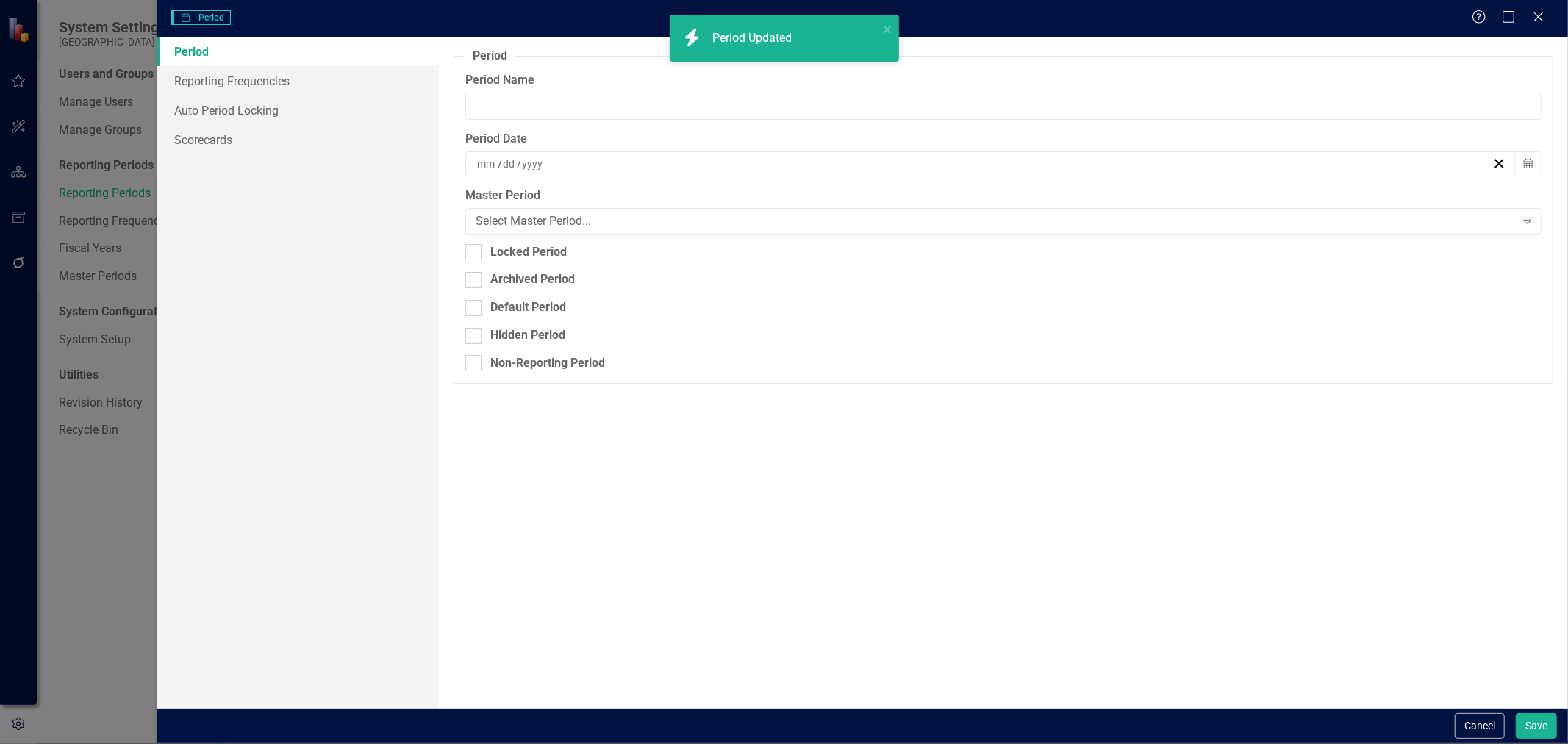
type input "Jun-25"
type input "6"
type input "30"
type input "2025"
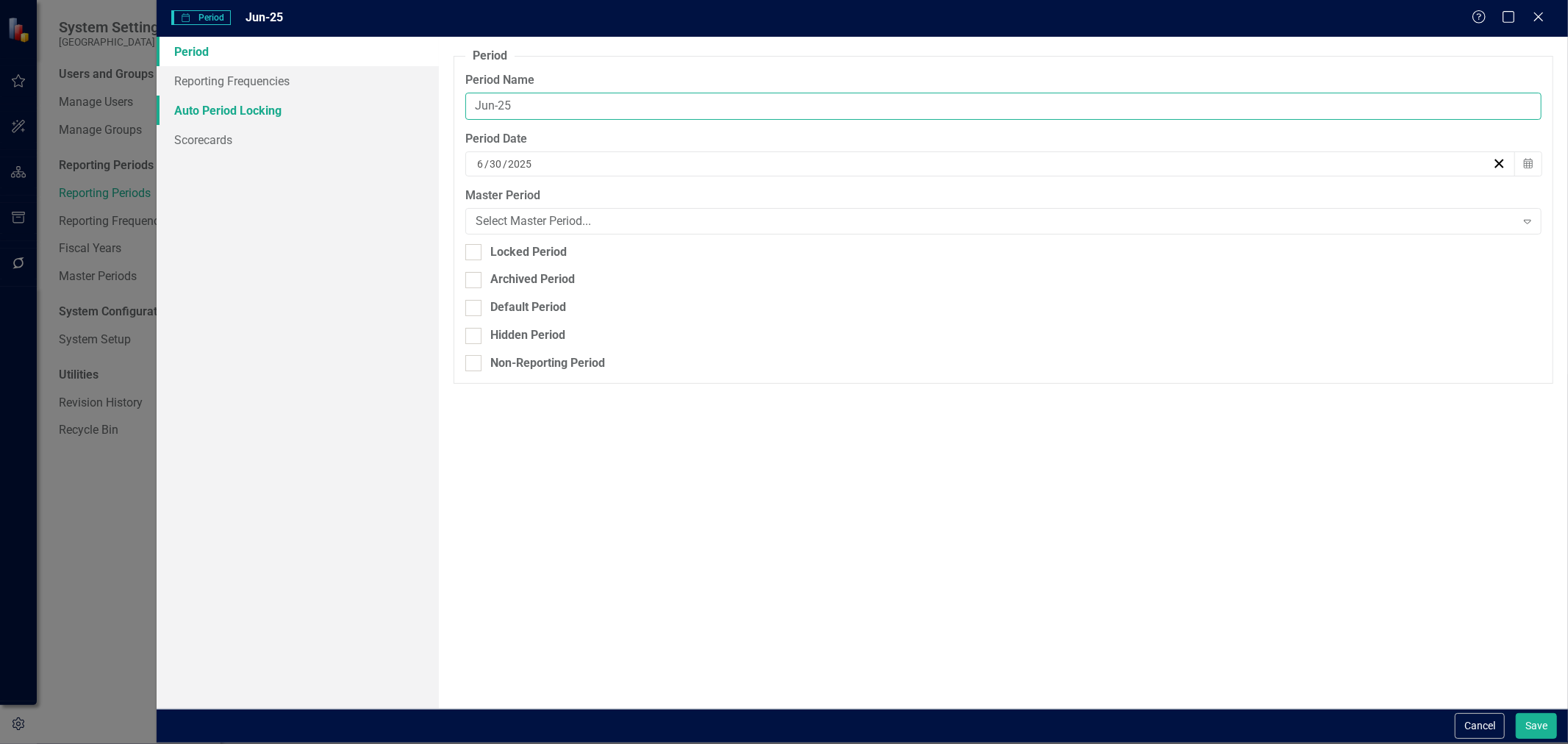
drag, startPoint x: 524, startPoint y: 96, endPoint x: 393, endPoint y: 110, distance: 131.7
click at [394, 110] on div "Period Reporting Frequencies Auto Period Locking Scorecards Period Reporting pe…" at bounding box center [862, 372] width 1411 height 671
paste input "Q3-FY"
type input "Q3-FY25"
click at [1519, 713] on button "Save" at bounding box center [1536, 726] width 41 height 26
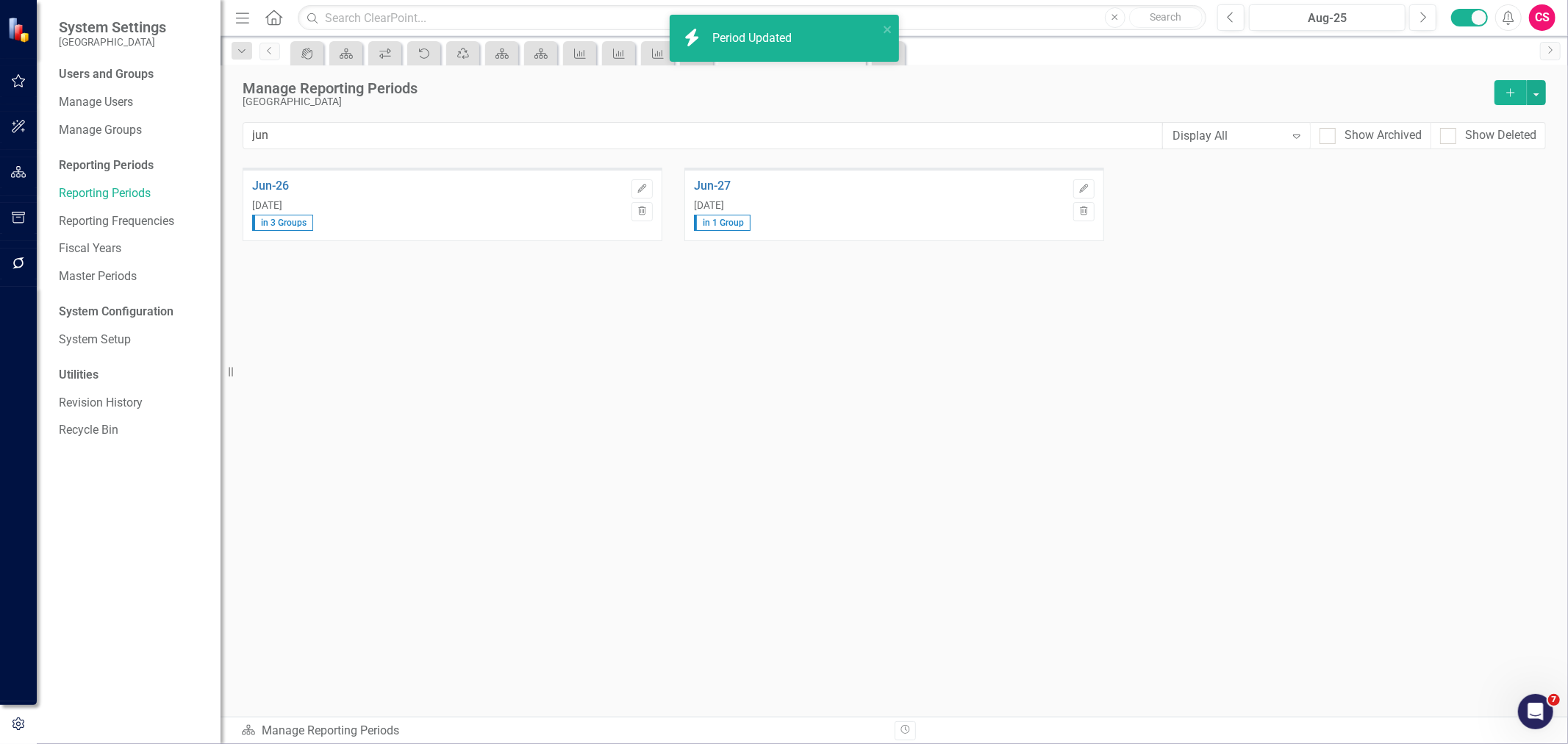
click at [641, 175] on div "Edit Trash" at bounding box center [642, 198] width 21 height 55
click at [642, 181] on button "Edit" at bounding box center [642, 189] width 21 height 19
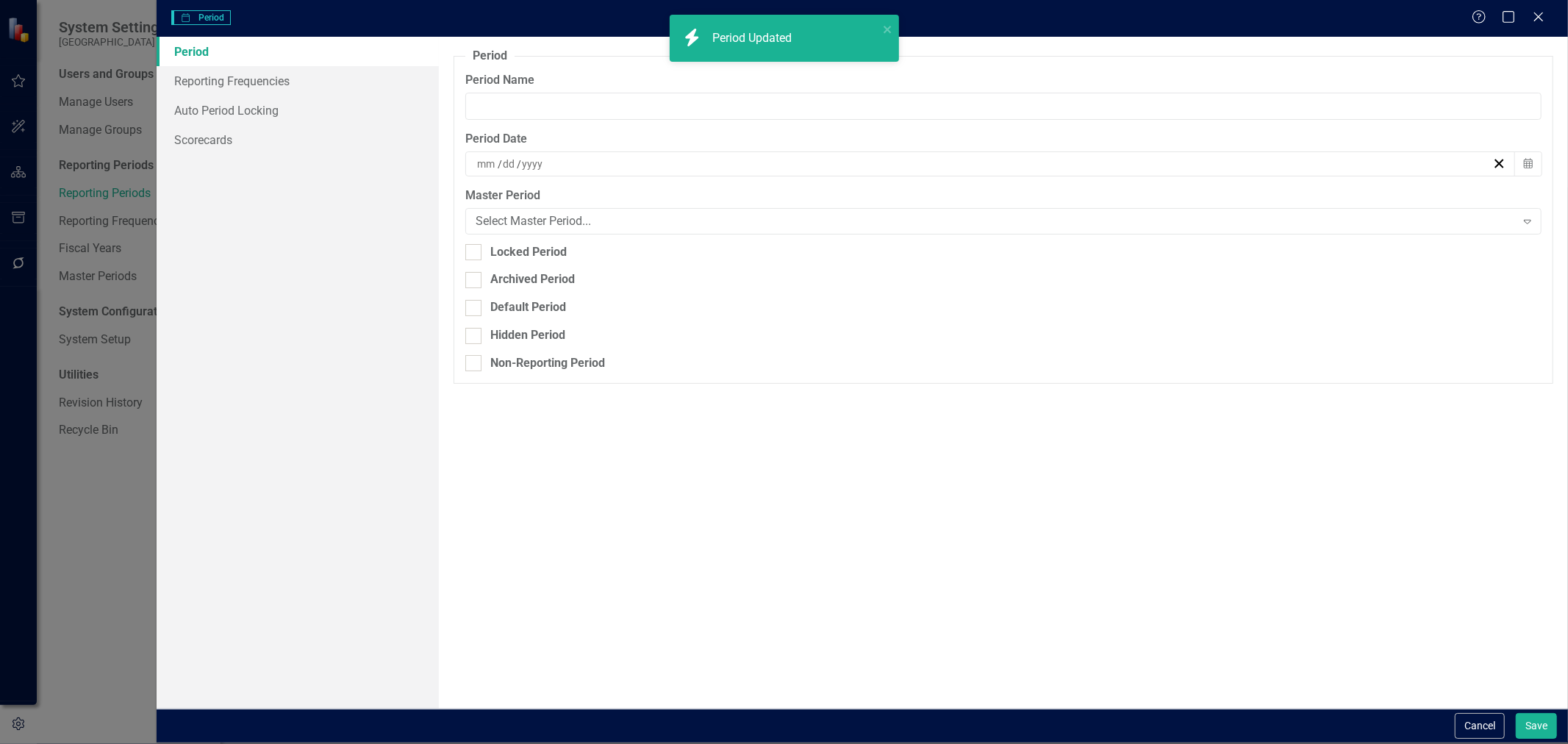
type input "Jun-26"
type input "6"
type input "30"
type input "2026"
drag, startPoint x: 545, startPoint y: 104, endPoint x: 378, endPoint y: 78, distance: 169.0
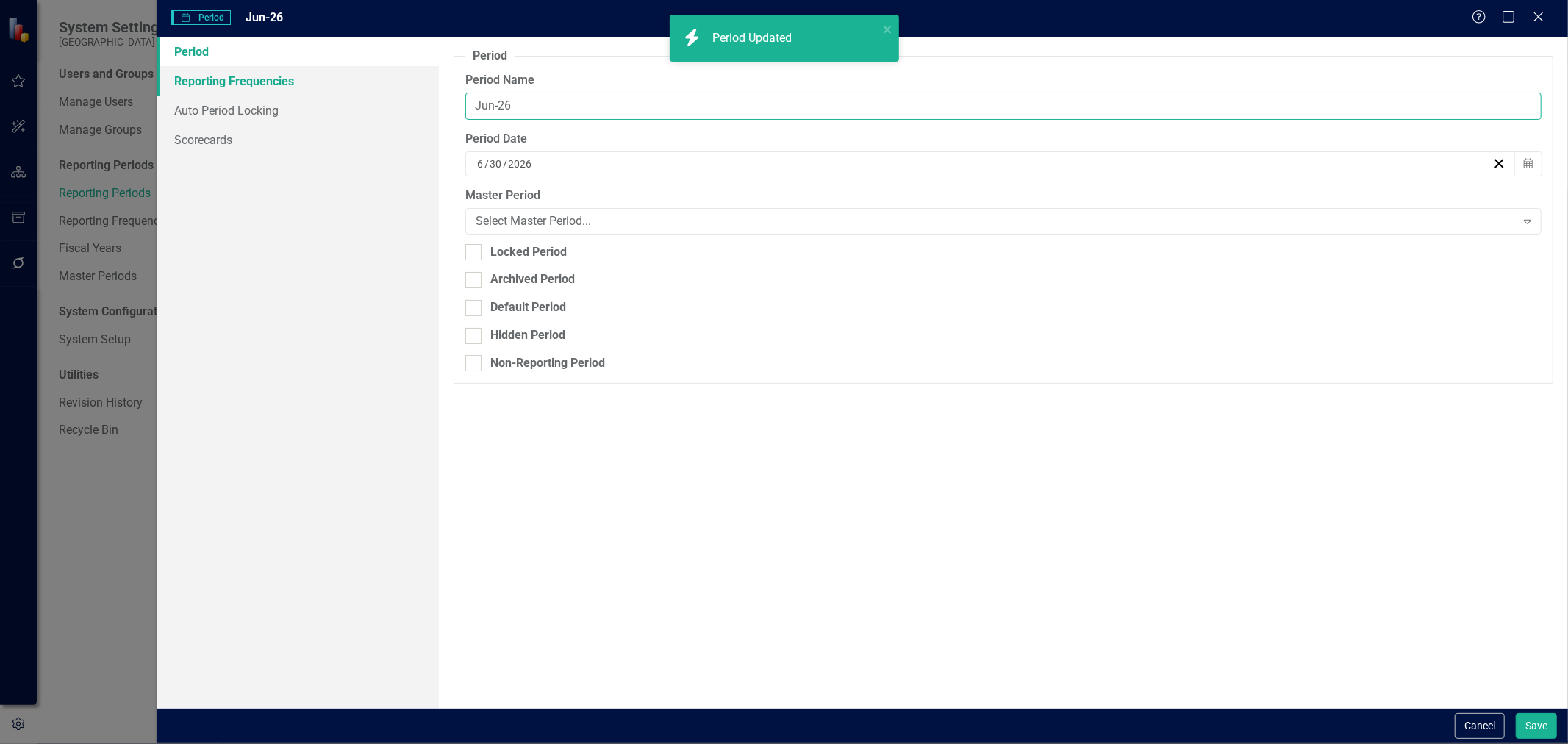
click at [379, 78] on div "Period Reporting Frequencies Auto Period Locking Scorecards Period Reporting pe…" at bounding box center [862, 372] width 1411 height 671
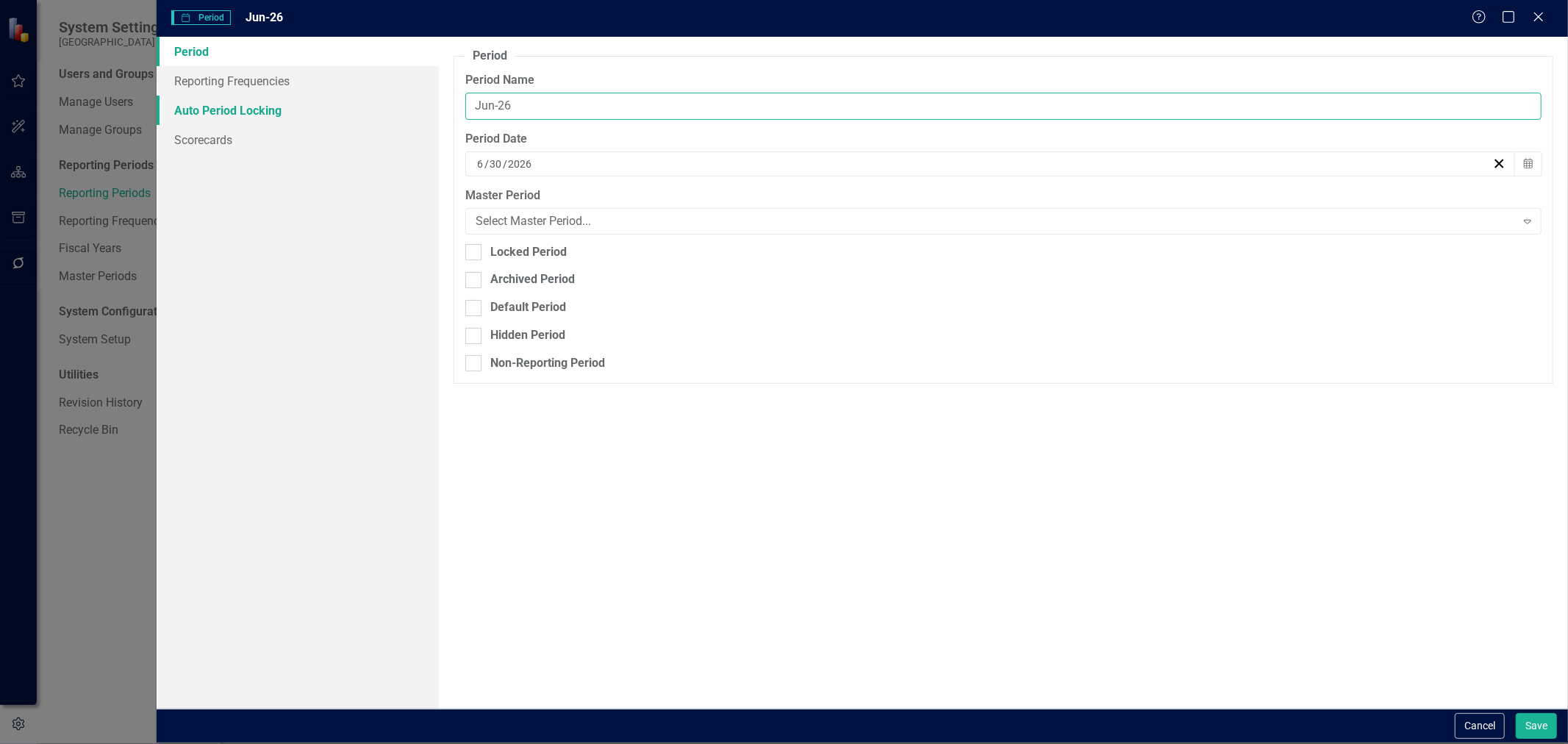
paste input "Q3-FY"
type input "Q3-FY26"
click at [1511, 731] on div "Cancel Save" at bounding box center [1504, 726] width 106 height 26
click at [1517, 718] on button "Save" at bounding box center [1536, 726] width 41 height 26
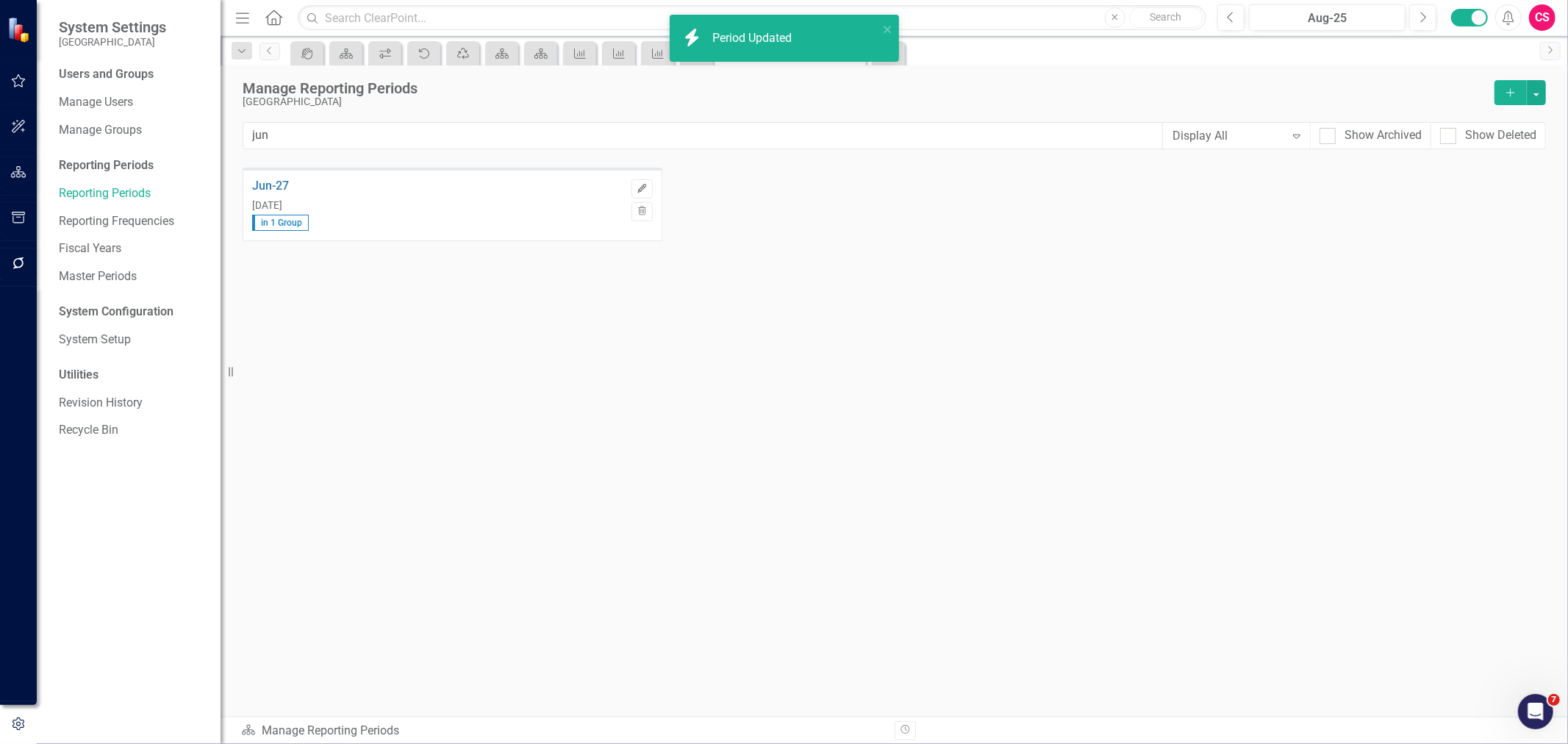
click at [636, 186] on icon "Edit" at bounding box center [642, 189] width 11 height 9
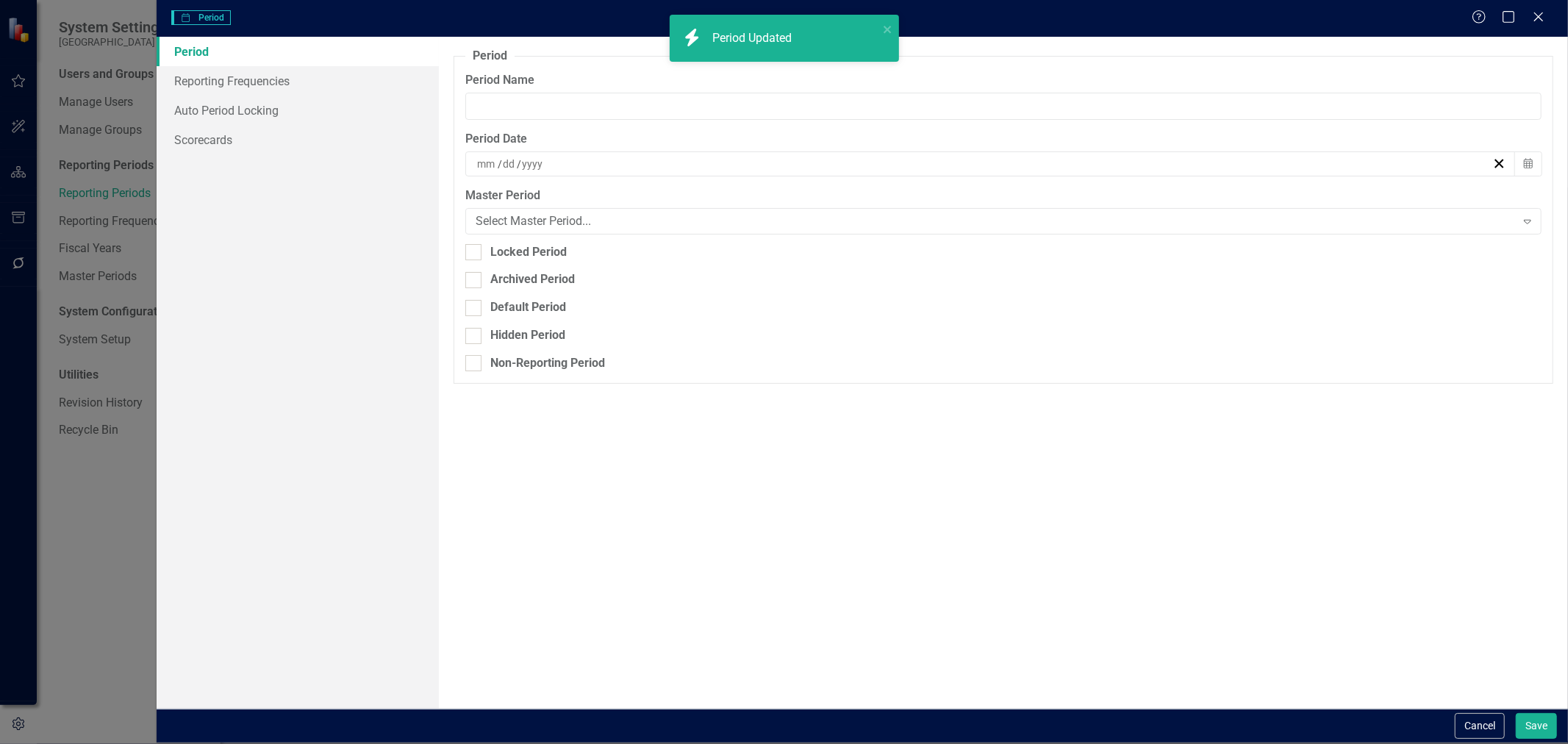
type input "Jun-27"
type input "6"
type input "30"
type input "2027"
drag, startPoint x: 422, startPoint y: 108, endPoint x: 394, endPoint y: 100, distance: 29.1
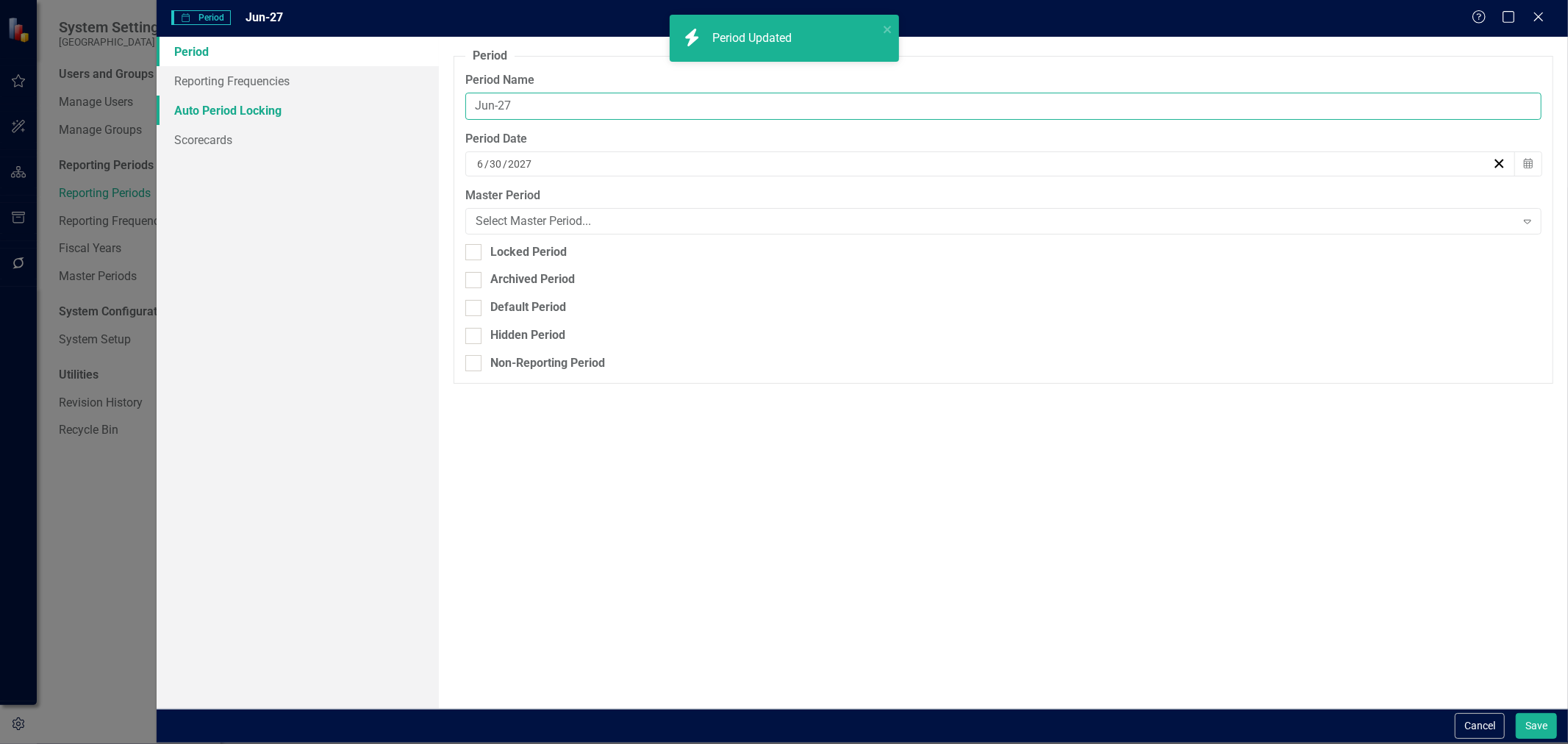
click at [394, 100] on div "Period Reporting Frequencies Auto Period Locking Scorecards Period Reporting pe…" at bounding box center [862, 372] width 1411 height 671
paste input "Q3-FY"
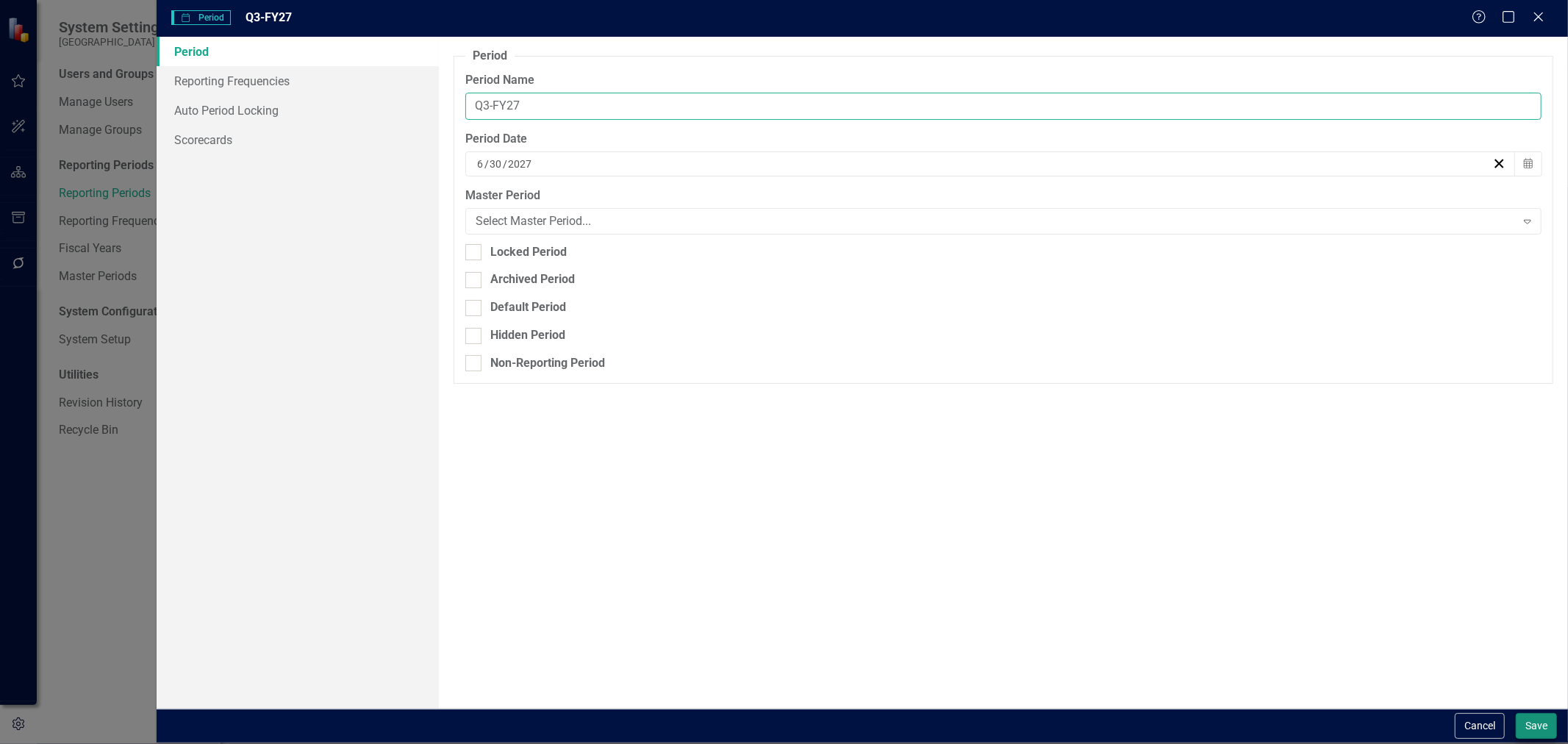
type input "Q3-FY27"
click at [1552, 718] on button "Save" at bounding box center [1536, 726] width 41 height 26
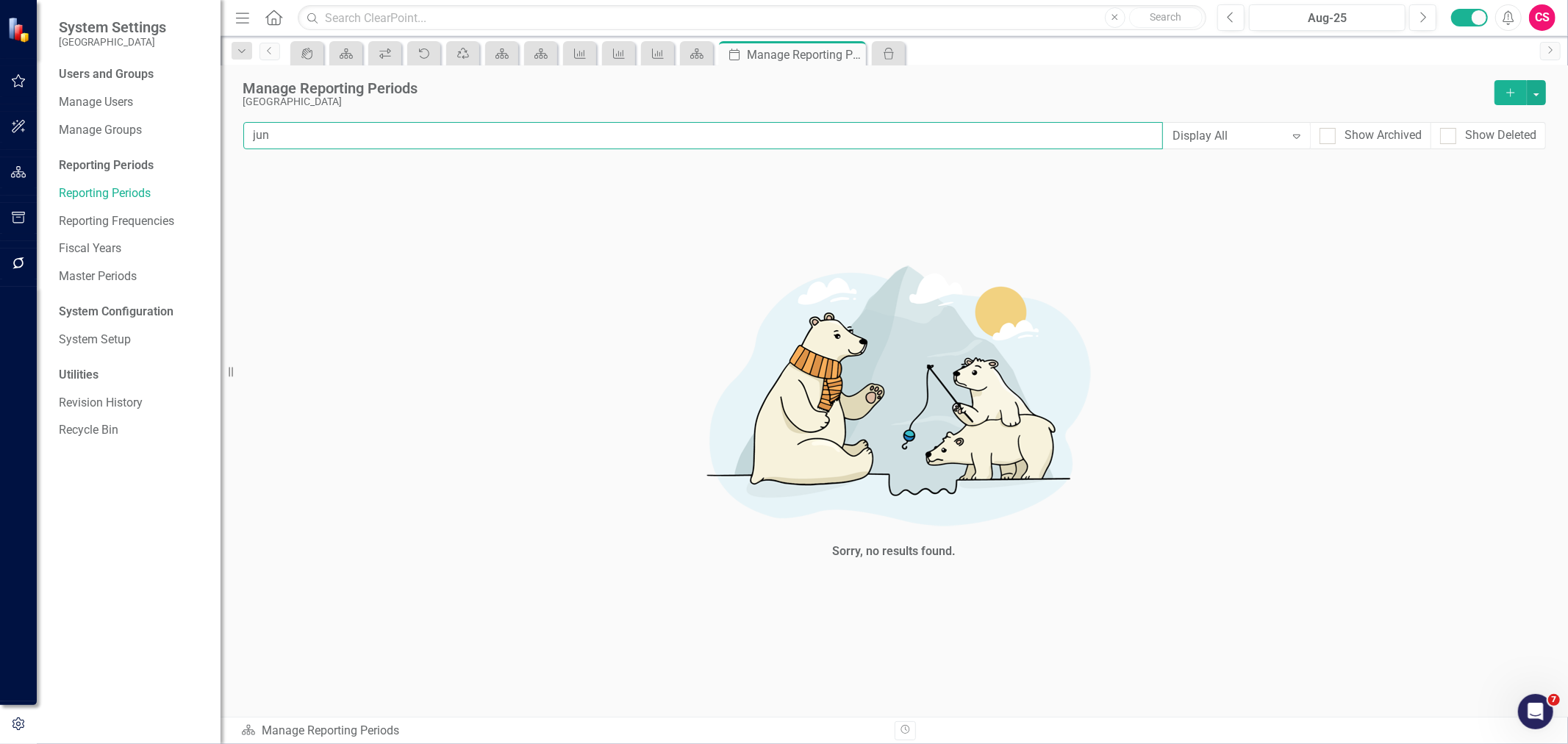
drag, startPoint x: 283, startPoint y: 133, endPoint x: 243, endPoint y: 131, distance: 40.0
click at [243, 131] on input "jun" at bounding box center [703, 136] width 920 height 27
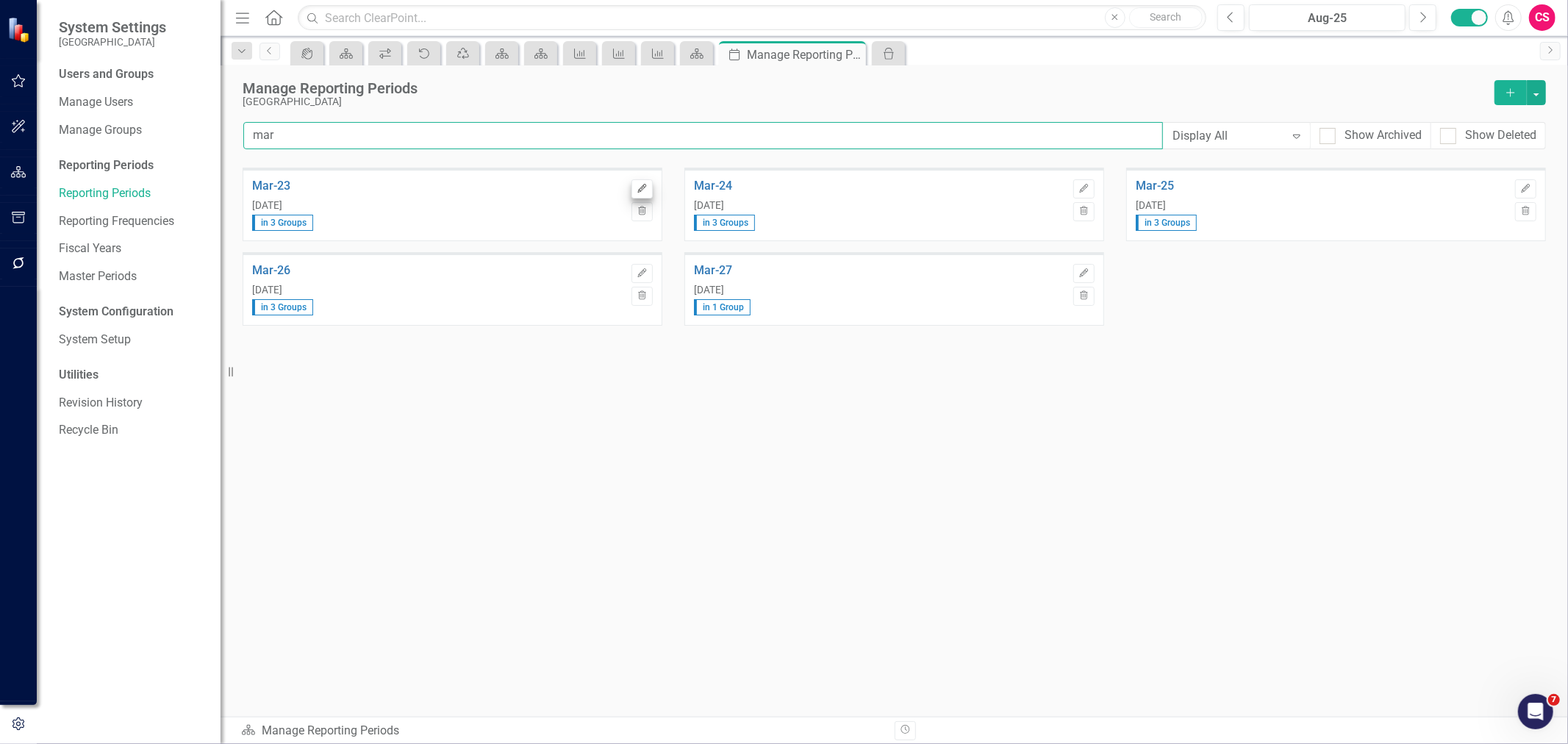
type input "mar"
click at [647, 190] on button "Edit" at bounding box center [642, 189] width 21 height 19
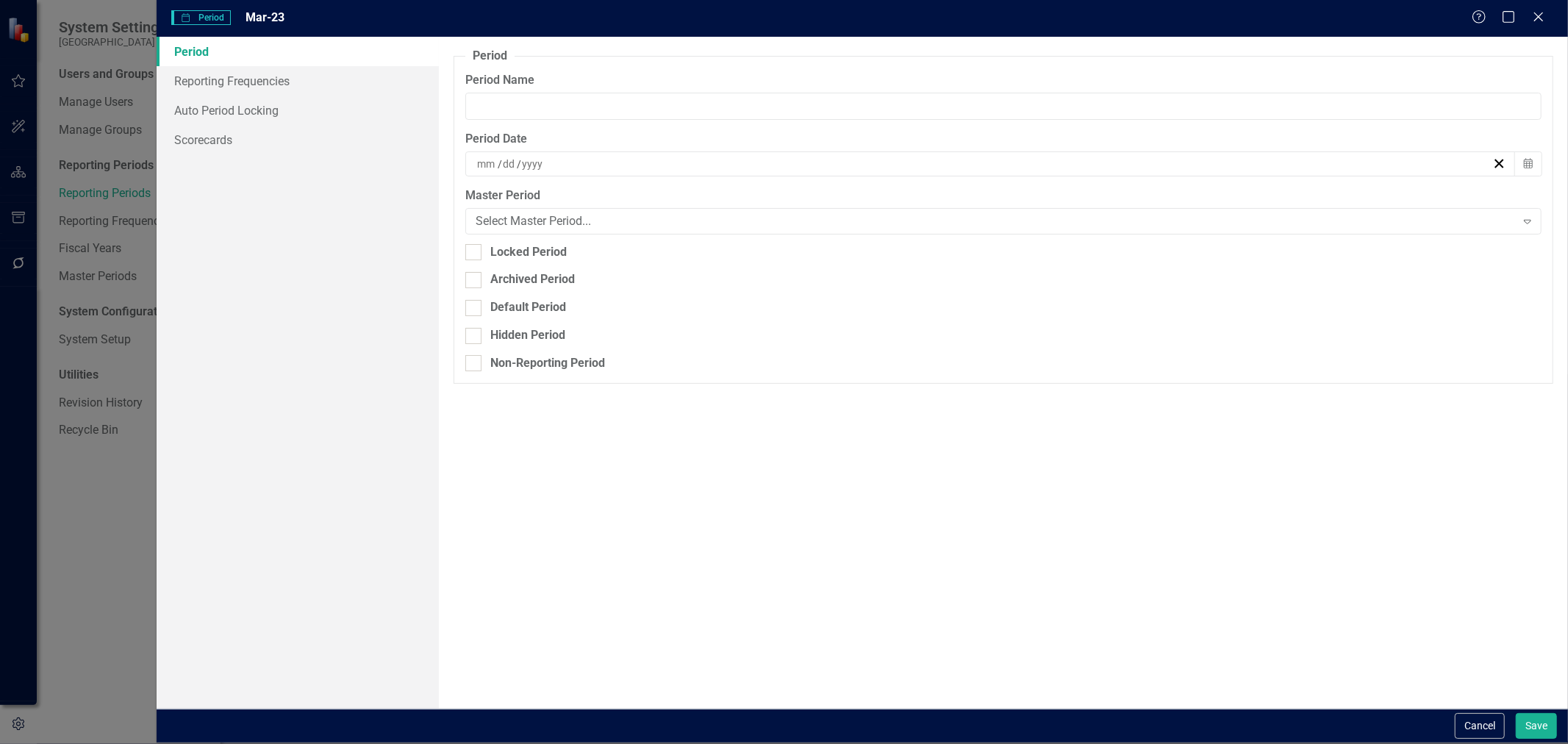
type input "Mar-23"
type input "3"
type input "31"
type input "2023"
drag, startPoint x: 612, startPoint y: 119, endPoint x: 325, endPoint y: 110, distance: 287.1
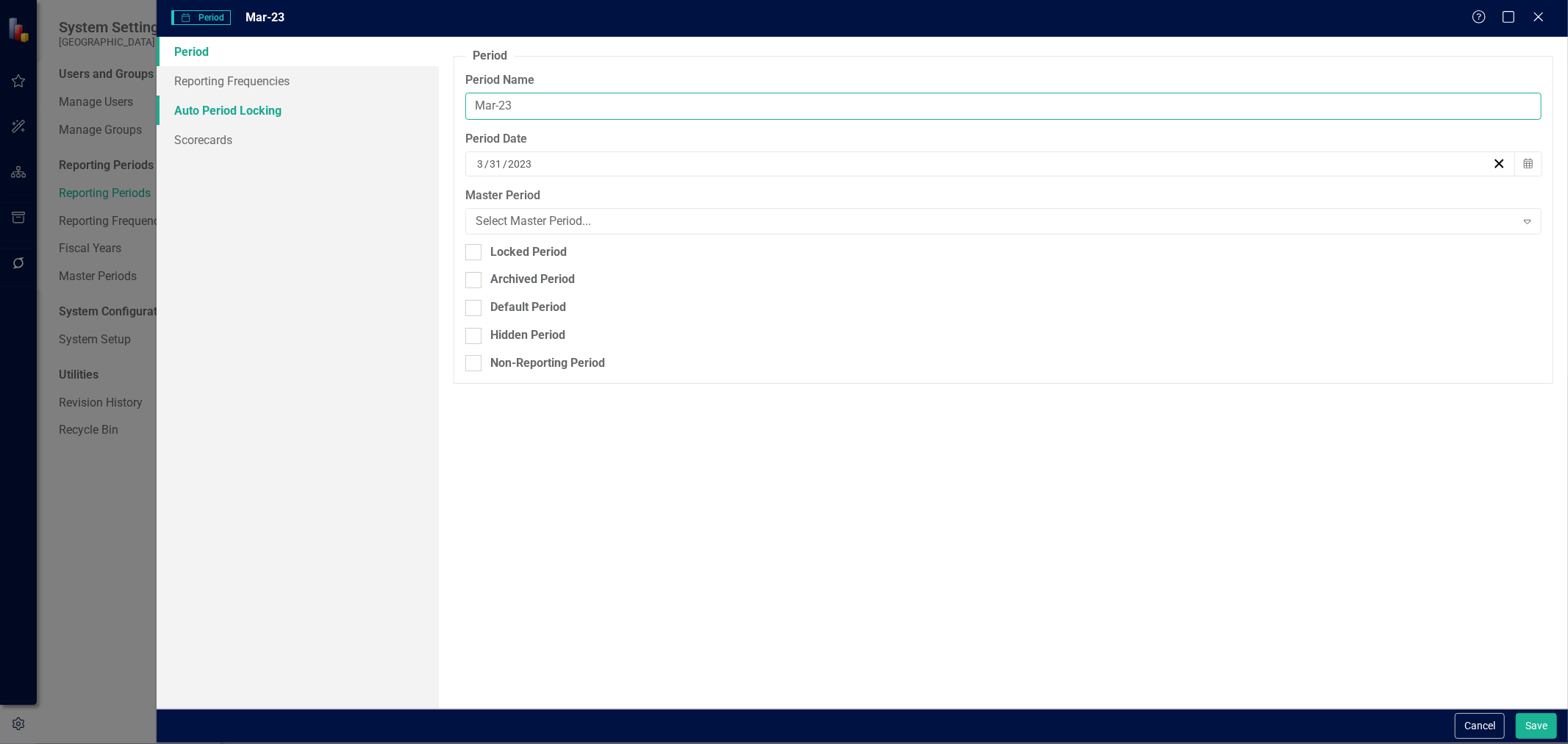
click at [325, 110] on div "Period Reporting Frequencies Auto Period Locking Scorecards Period Reporting pe…" at bounding box center [862, 372] width 1411 height 671
paste input "Q3-FY"
click at [491, 101] on input "Q3-FY" at bounding box center [1003, 107] width 1077 height 27
drag, startPoint x: 562, startPoint y: 98, endPoint x: 438, endPoint y: 88, distance: 124.4
click at [438, 88] on div "Period Reporting Frequencies Auto Period Locking Scorecards Period Reporting pe…" at bounding box center [862, 372] width 1411 height 671
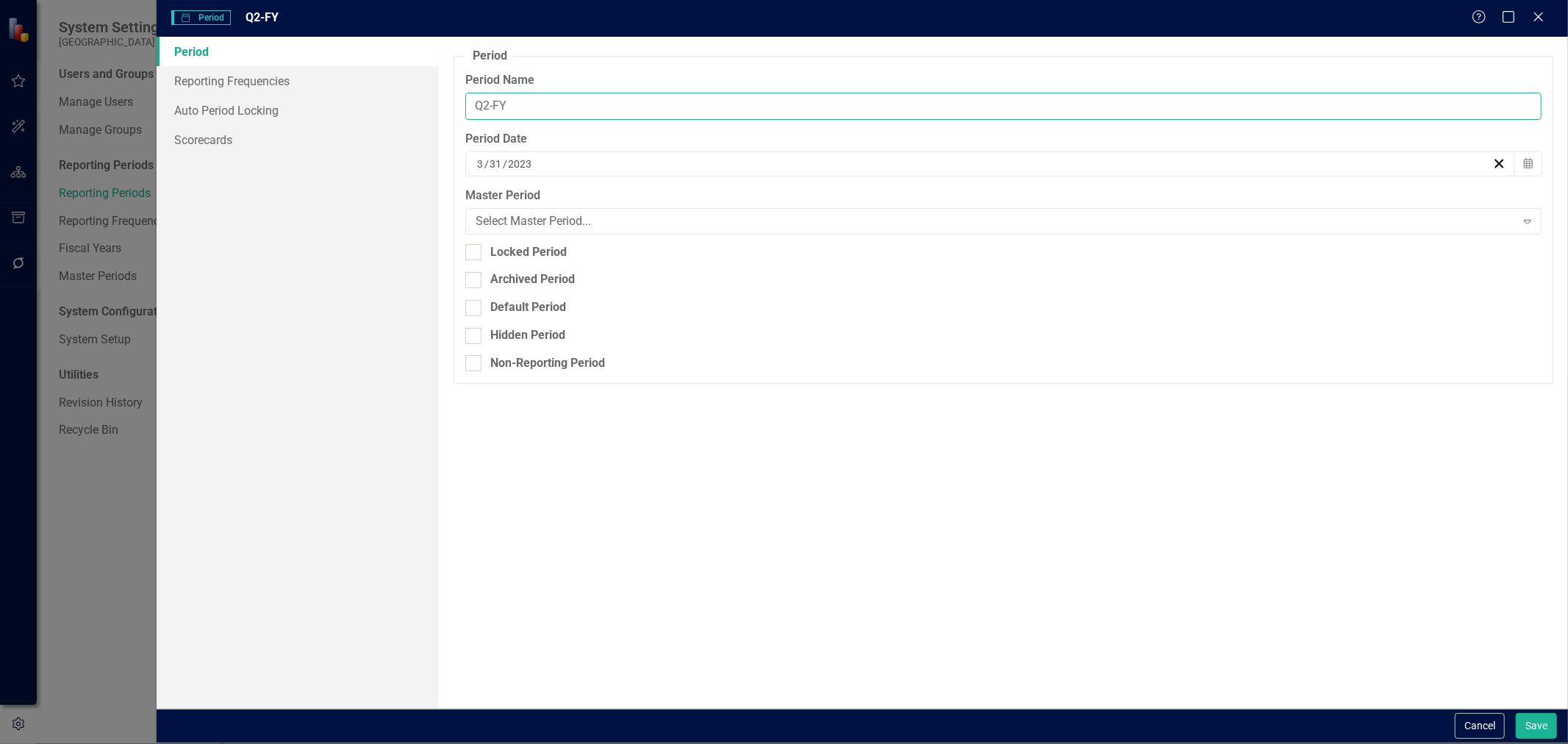
click at [615, 105] on input "Q2-FY" at bounding box center [1003, 107] width 1077 height 27
type input "Q2-FY23"
click at [1516, 713] on button "Save" at bounding box center [1536, 726] width 41 height 26
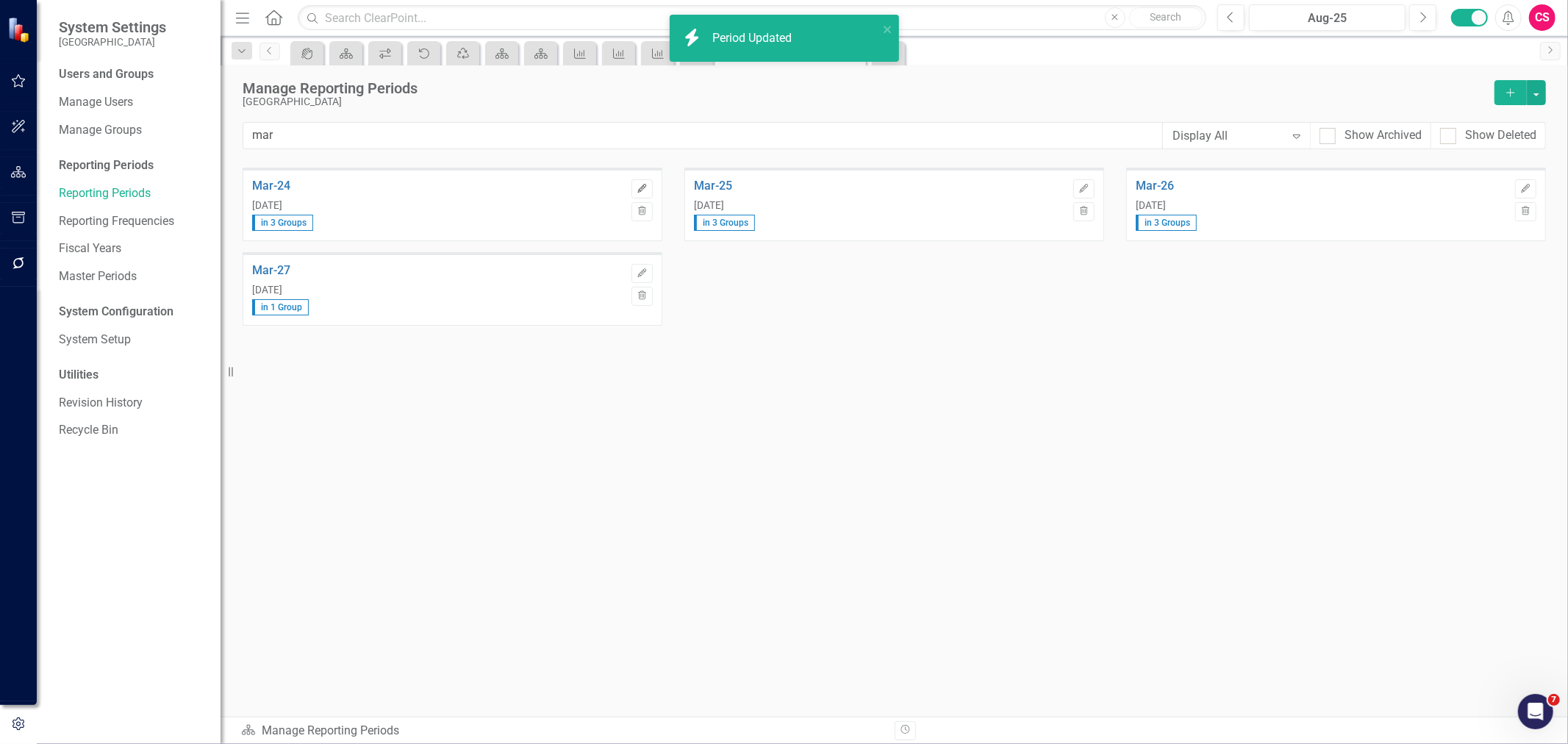
click at [633, 190] on button "Edit" at bounding box center [642, 189] width 21 height 19
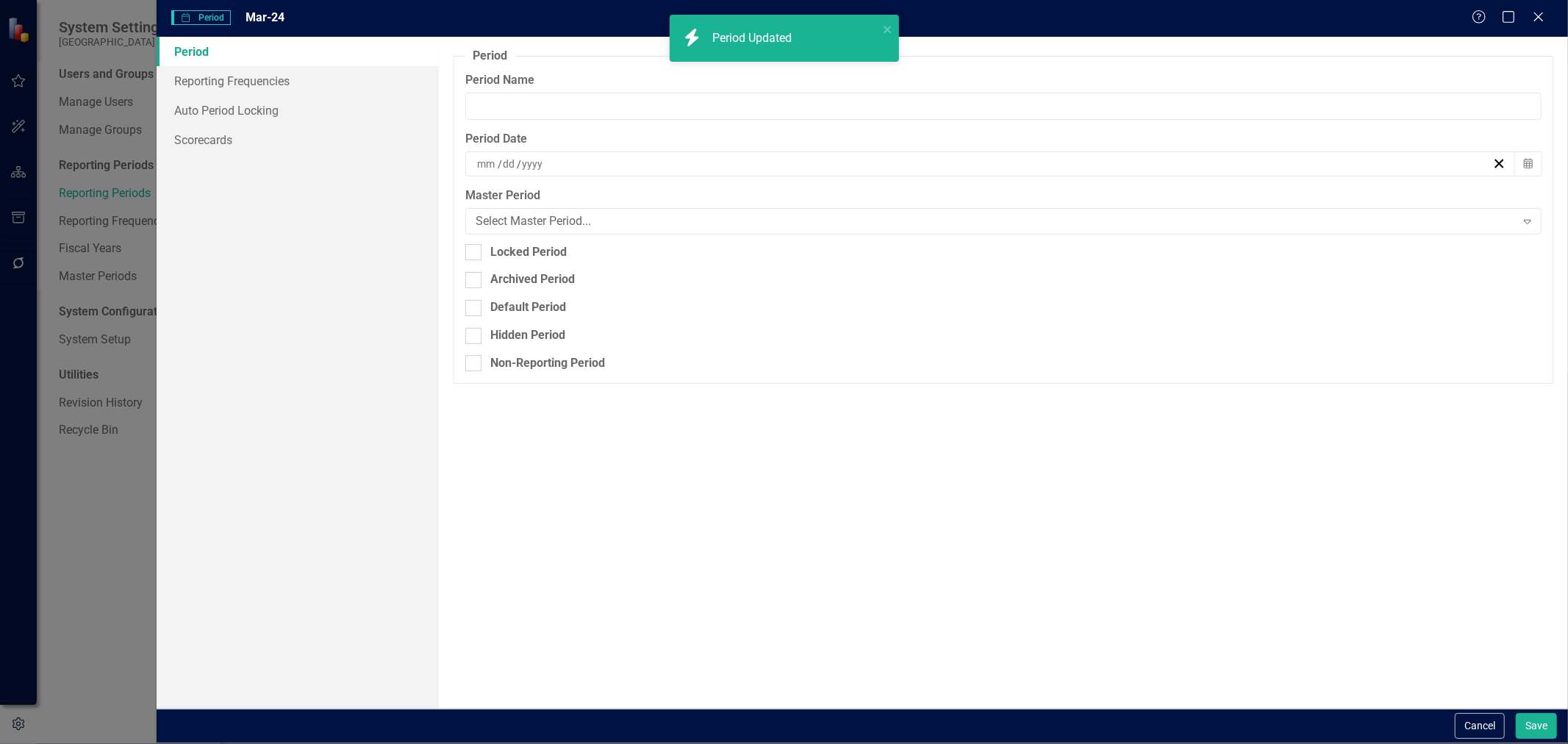
type input "Mar-24"
type input "3"
type input "31"
type input "2024"
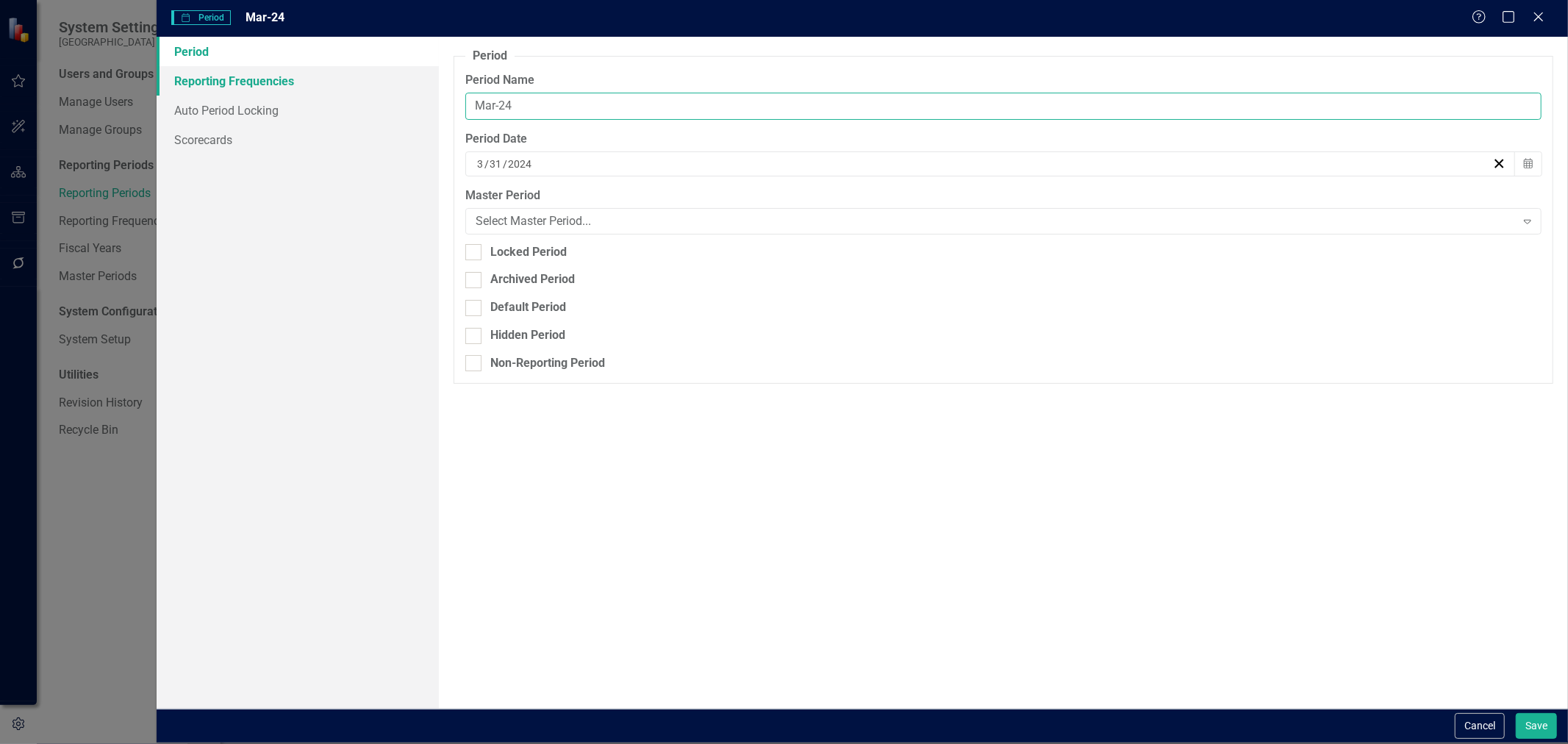
drag, startPoint x: 581, startPoint y: 112, endPoint x: 403, endPoint y: 90, distance: 179.4
click at [403, 90] on div "Period Reporting Frequencies Auto Period Locking Scorecards Period Reporting pe…" at bounding box center [862, 372] width 1411 height 671
type input "2"
paste input "Q2-FY"
type input "Q2-FY24"
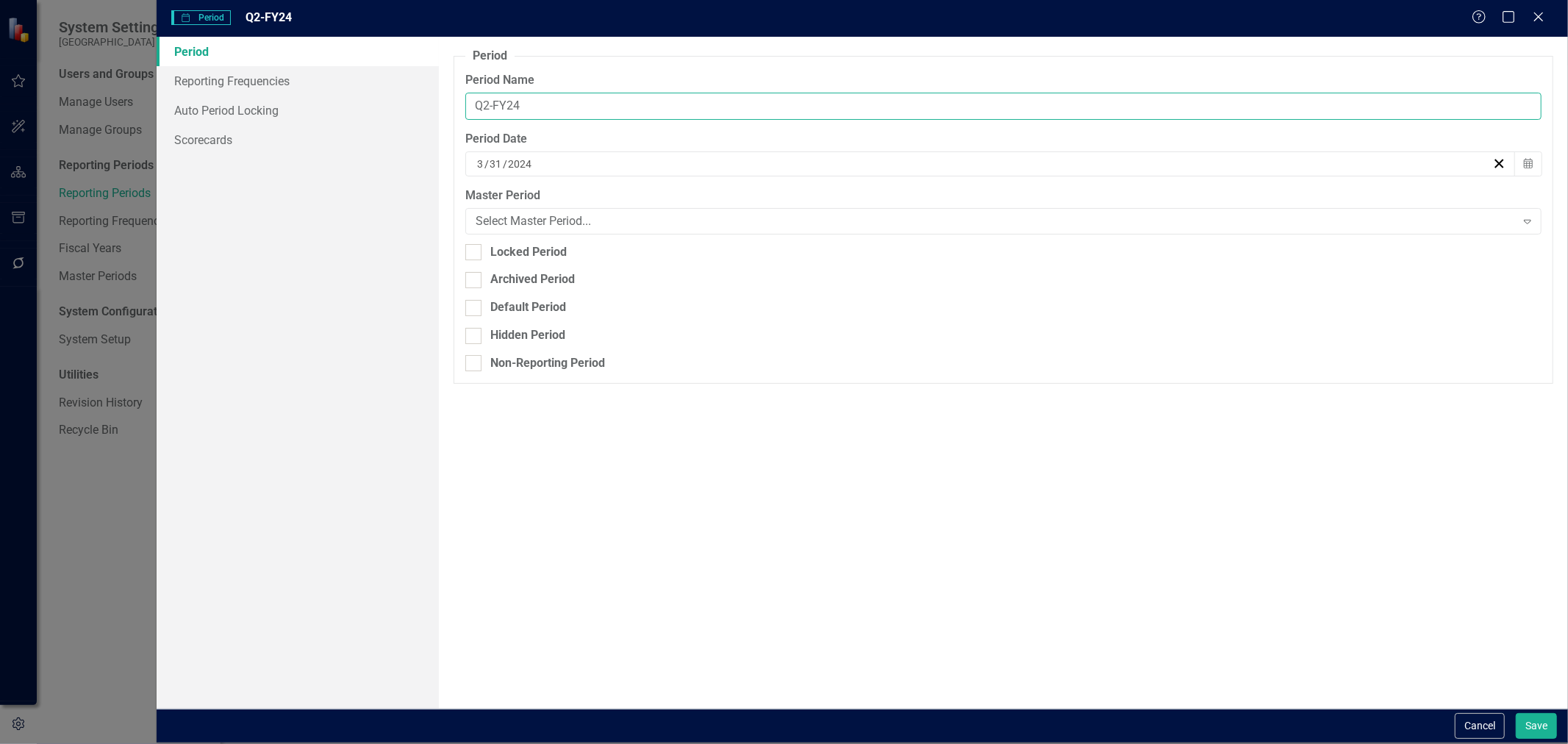
click at [1516, 713] on button "Save" at bounding box center [1536, 726] width 41 height 26
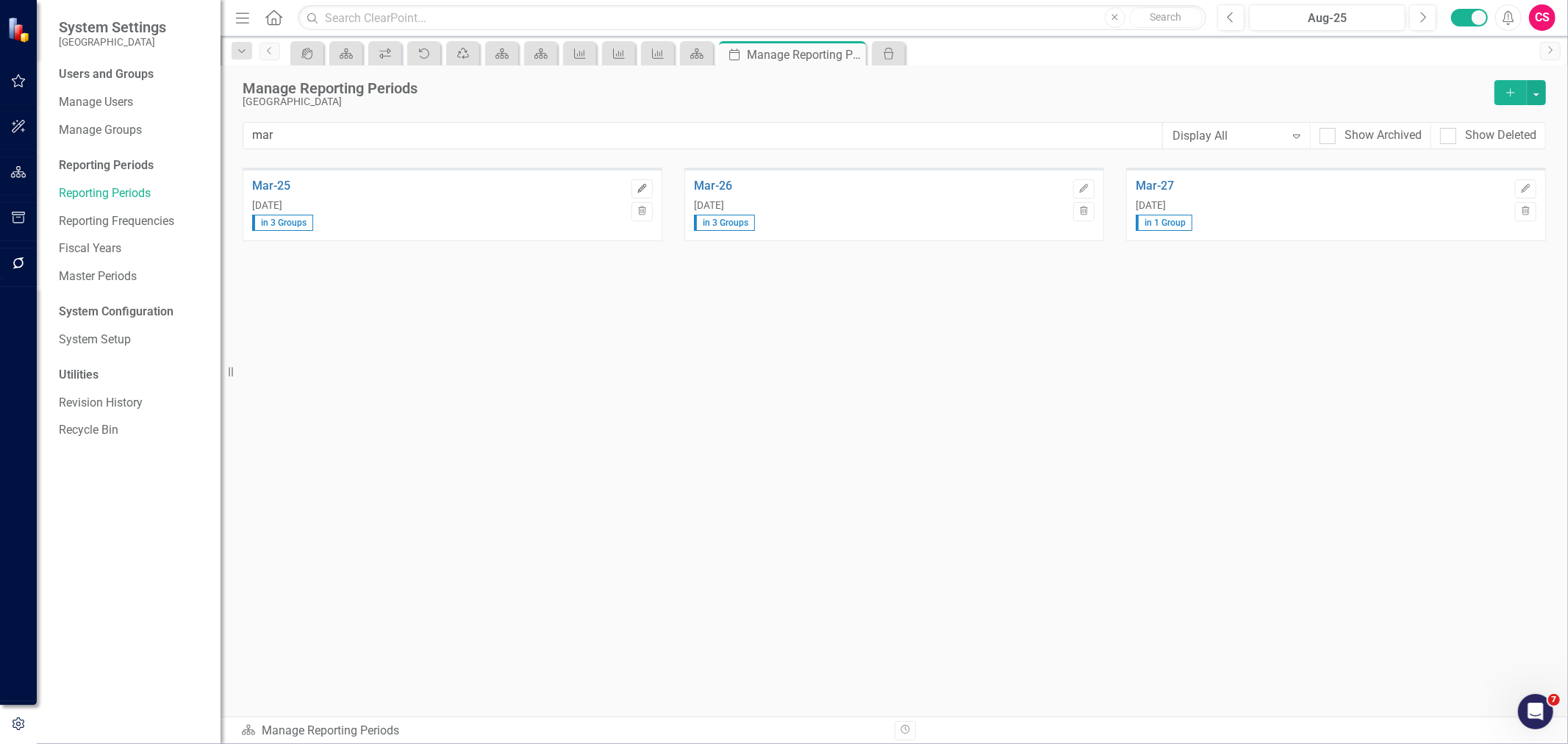
click at [640, 184] on icon "Edit" at bounding box center [642, 189] width 11 height 9
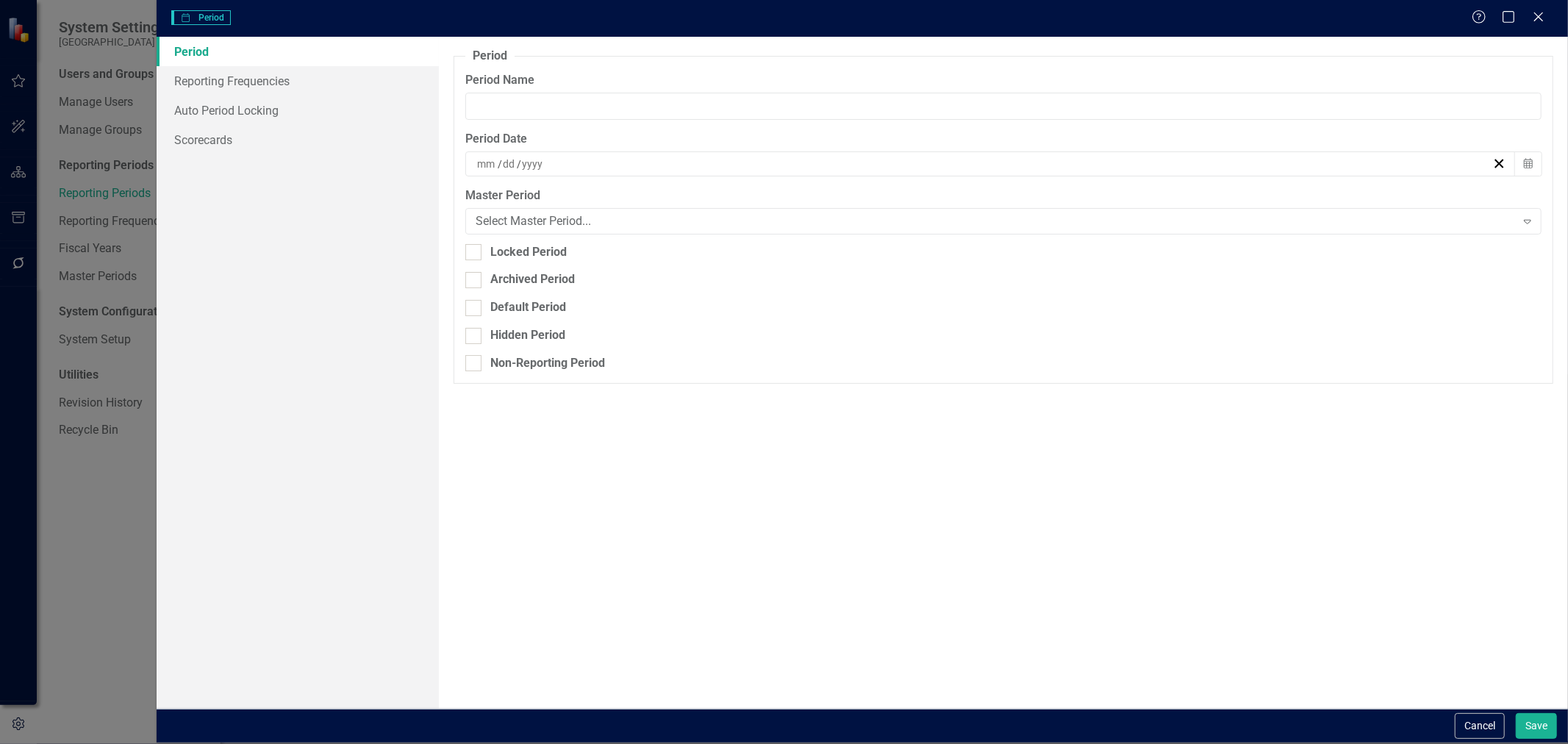
type input "Mar-25"
type input "3"
type input "31"
type input "2025"
drag, startPoint x: 553, startPoint y: 114, endPoint x: 386, endPoint y: 97, distance: 167.9
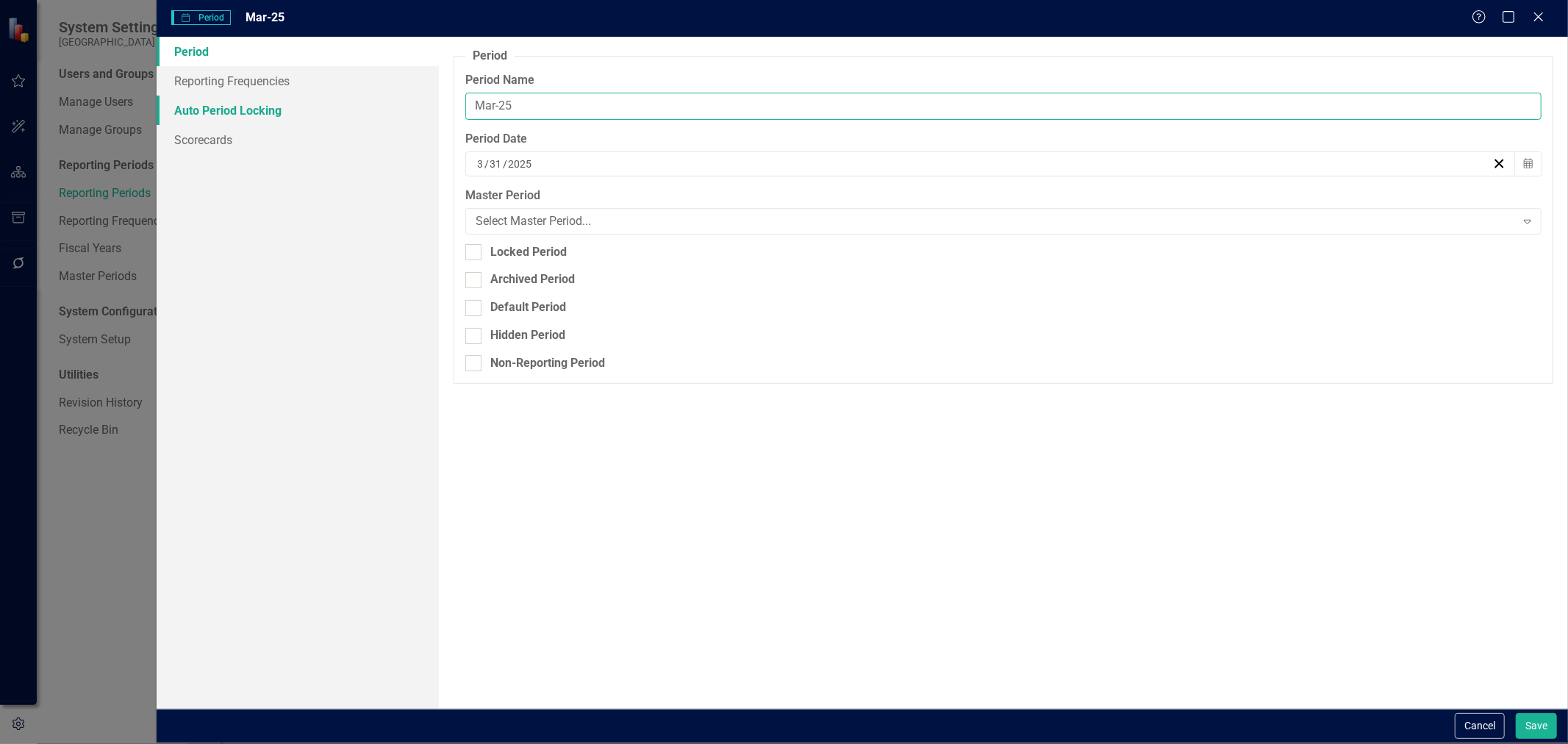
click at [386, 97] on div "Period Reporting Frequencies Auto Period Locking Scorecards Period Reporting pe…" at bounding box center [862, 372] width 1411 height 671
paste input "Q2-FY"
type input "Q2-FY25"
click at [1516, 713] on button "Save" at bounding box center [1536, 726] width 41 height 26
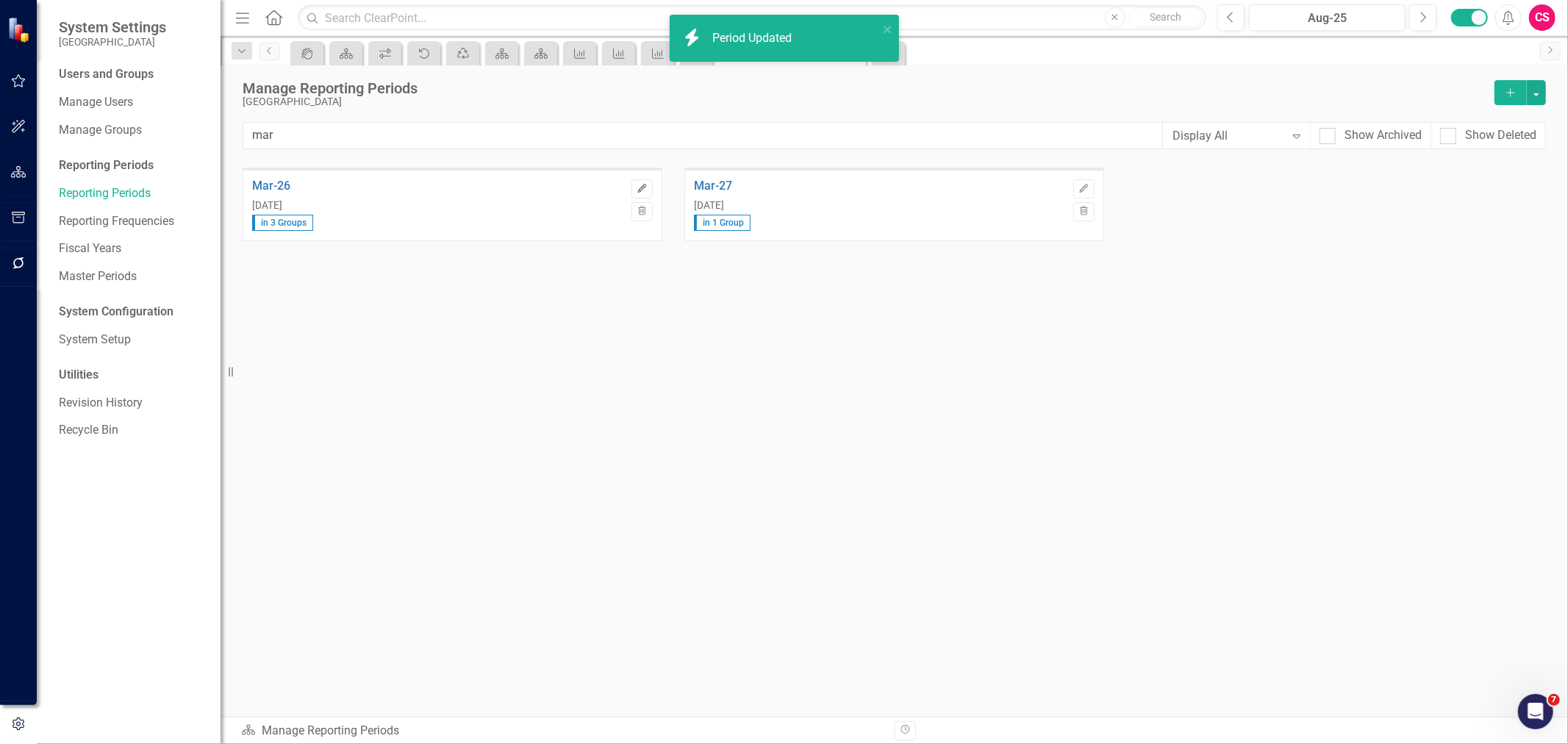
click at [644, 197] on button "Edit" at bounding box center [642, 189] width 21 height 19
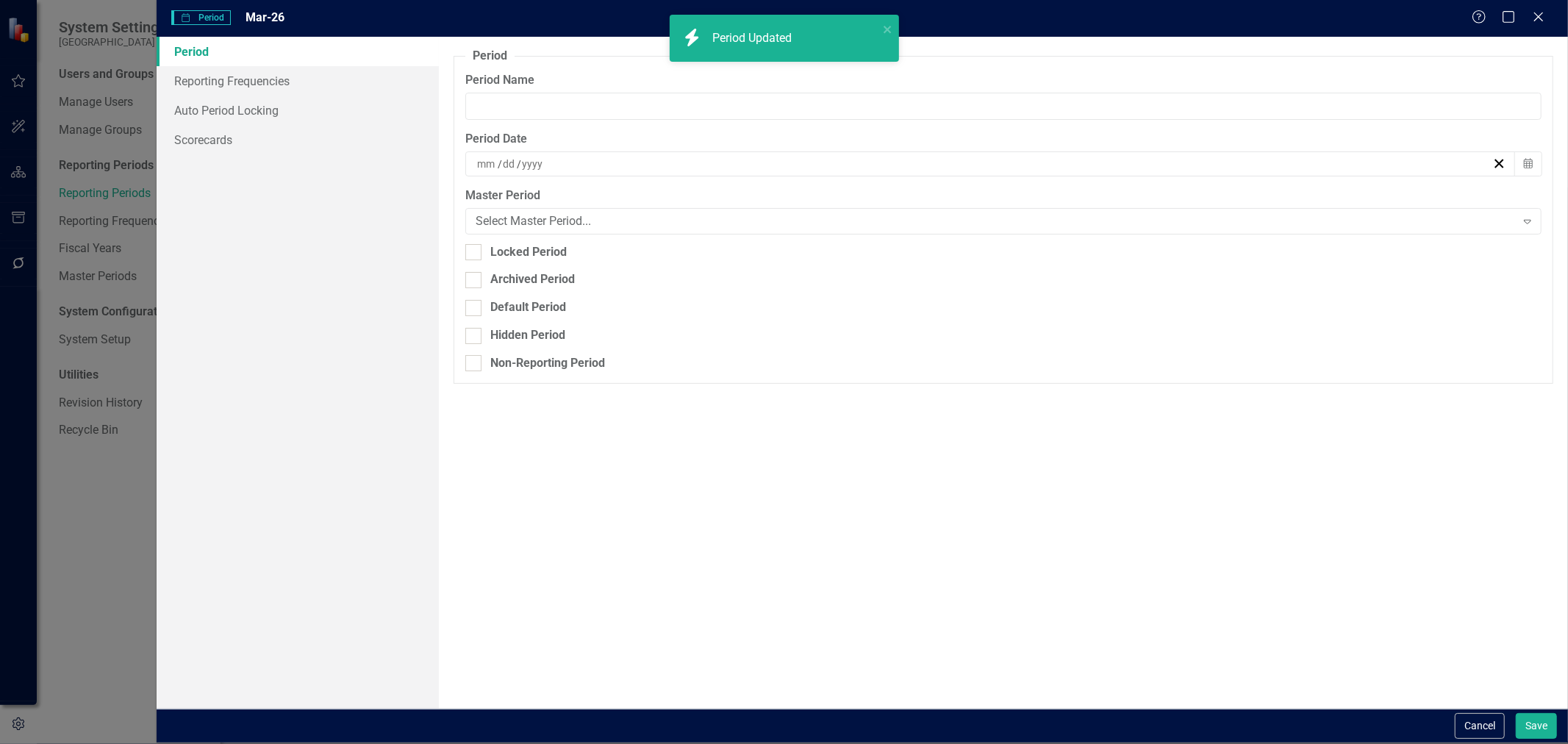
type input "Mar-26"
type input "3"
type input "31"
type input "2026"
drag, startPoint x: 521, startPoint y: 98, endPoint x: 424, endPoint y: 91, distance: 97.3
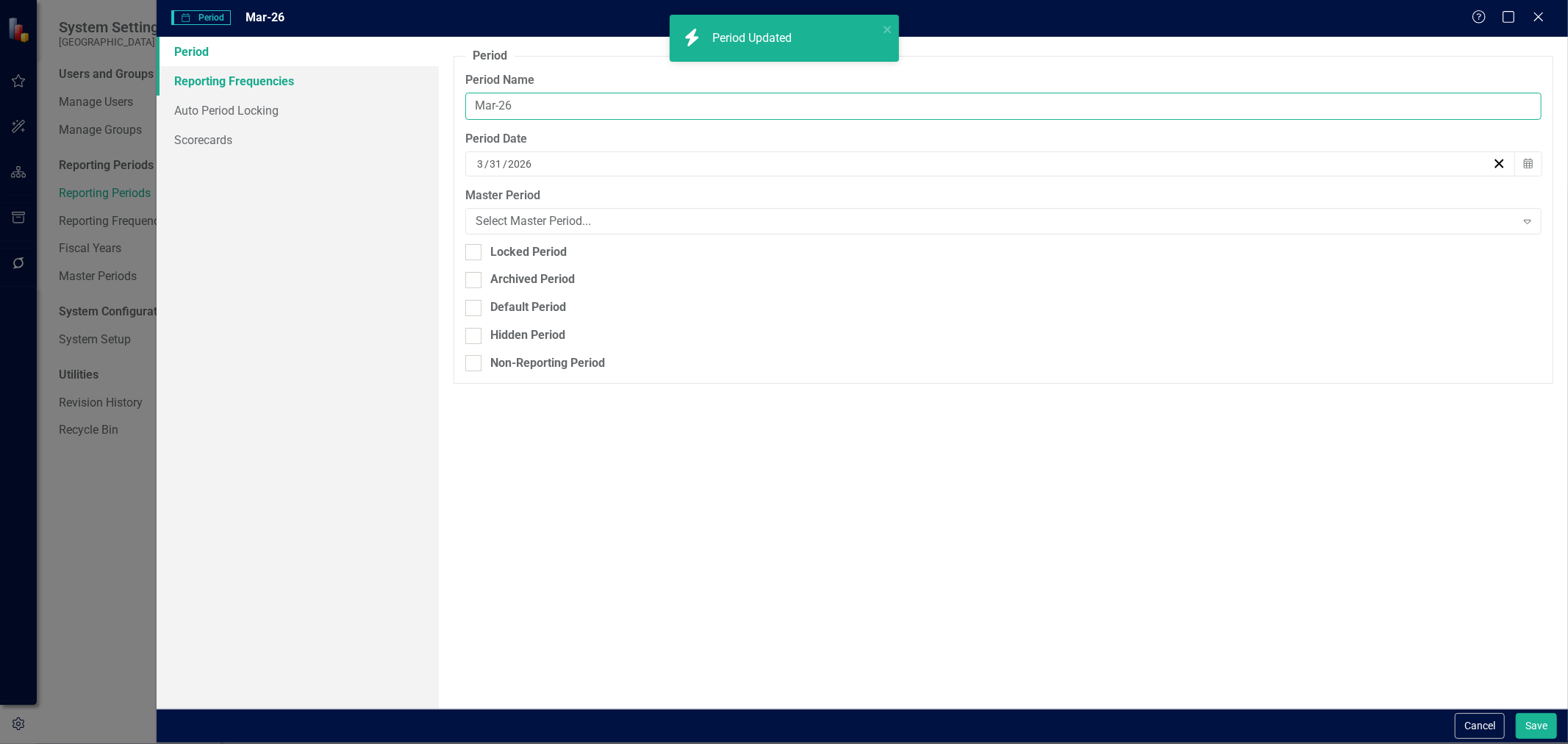
click at [424, 91] on div "Period Reporting Frequencies Auto Period Locking Scorecards Period Reporting pe…" at bounding box center [862, 372] width 1411 height 671
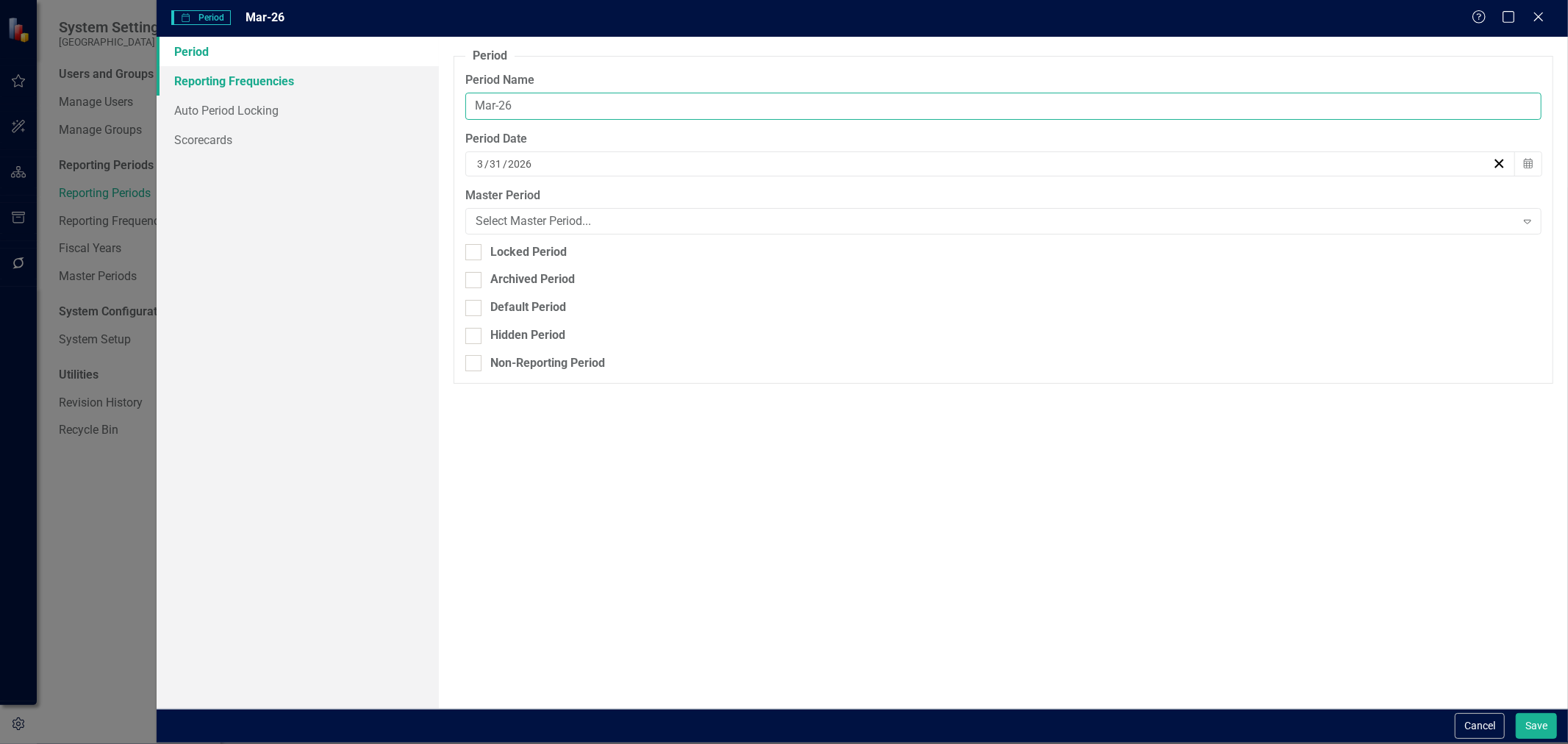
paste input "Q2-FY"
type input "Q2-FY26"
click at [1516, 713] on button "Save" at bounding box center [1536, 726] width 41 height 26
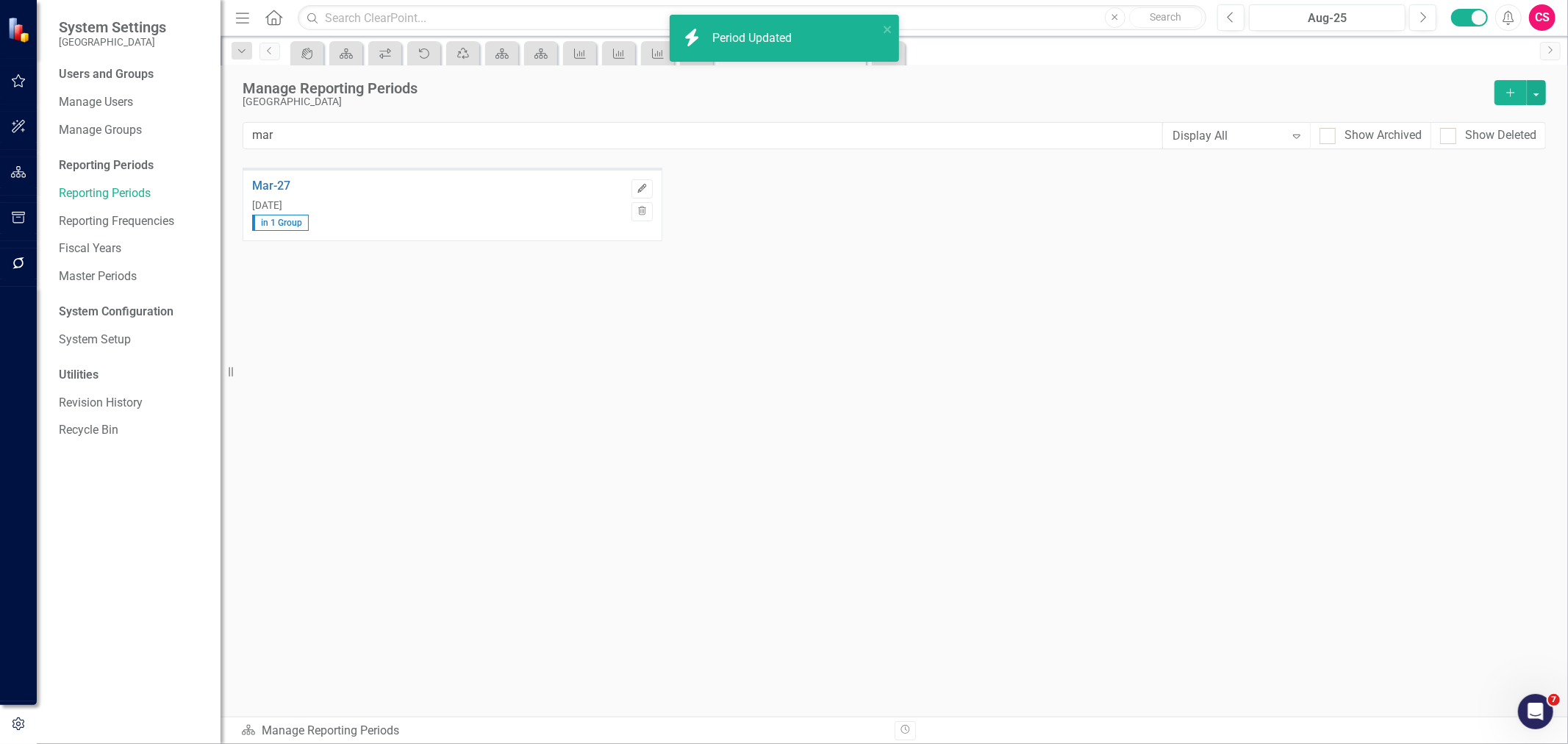
click at [637, 181] on button "Edit" at bounding box center [642, 189] width 21 height 19
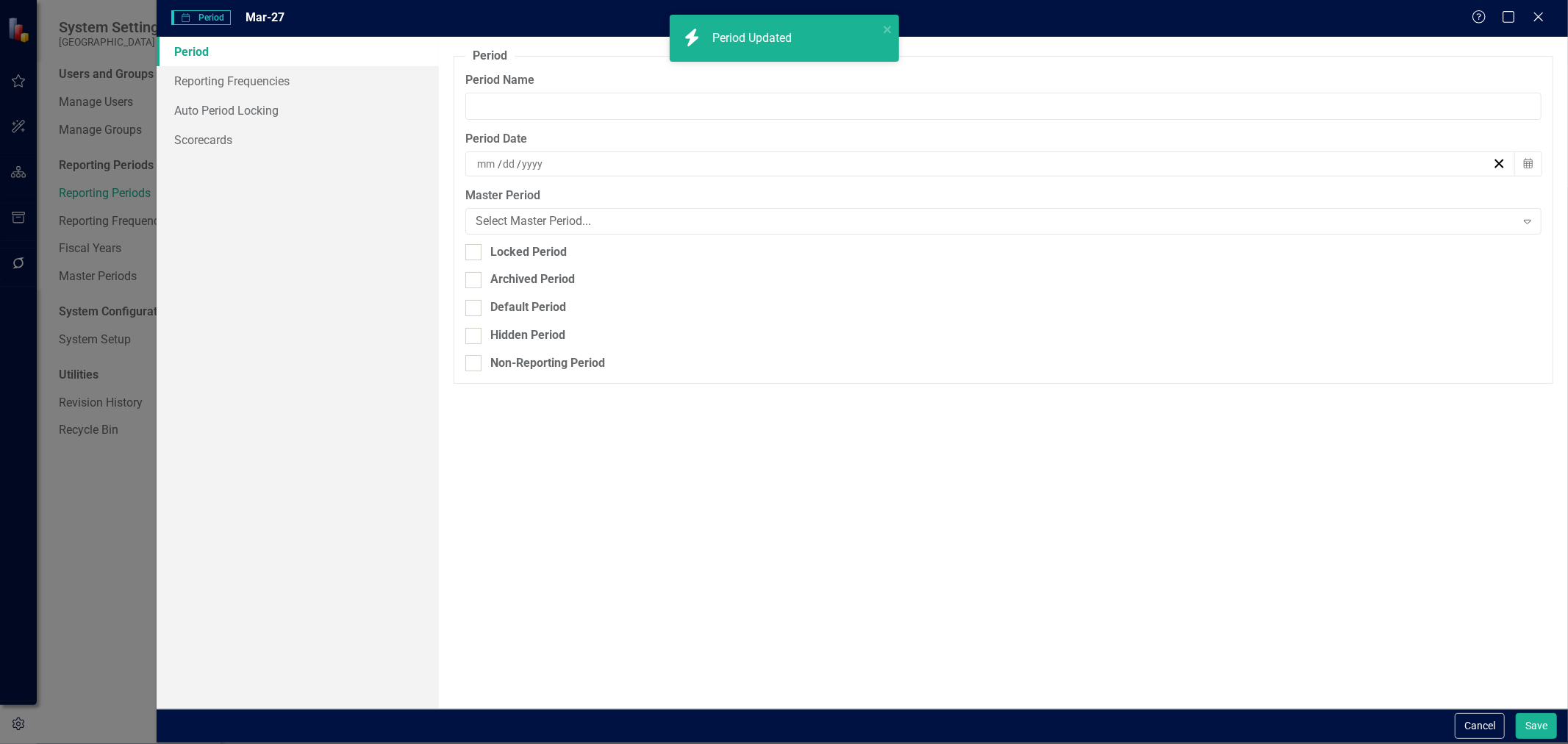
type input "Mar-27"
type input "3"
type input "31"
type input "2027"
drag, startPoint x: 570, startPoint y: 110, endPoint x: 353, endPoint y: 93, distance: 217.7
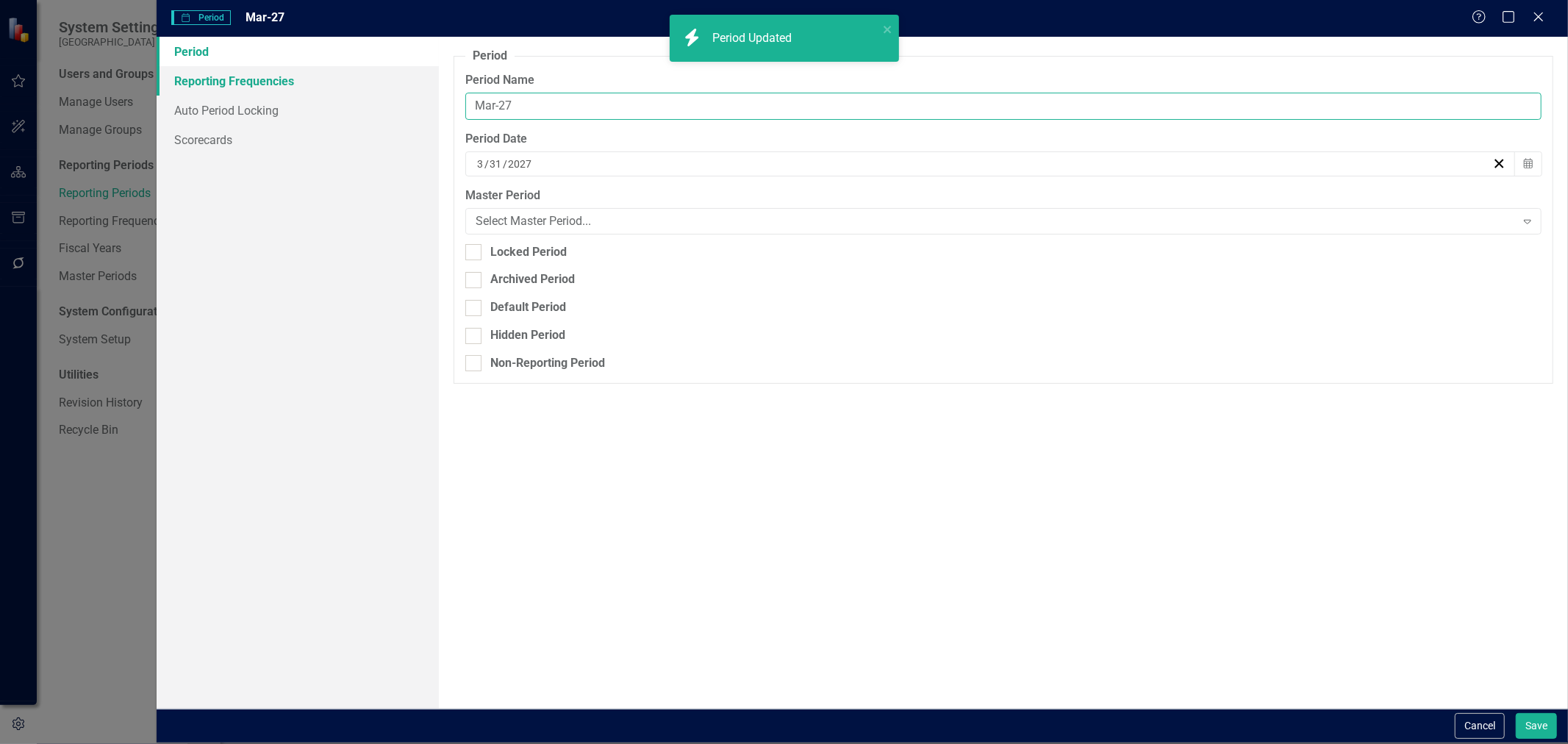
click at [353, 93] on div "Period Reporting Frequencies Auto Period Locking Scorecards Period Reporting pe…" at bounding box center [862, 372] width 1411 height 671
paste input "Q2-FY"
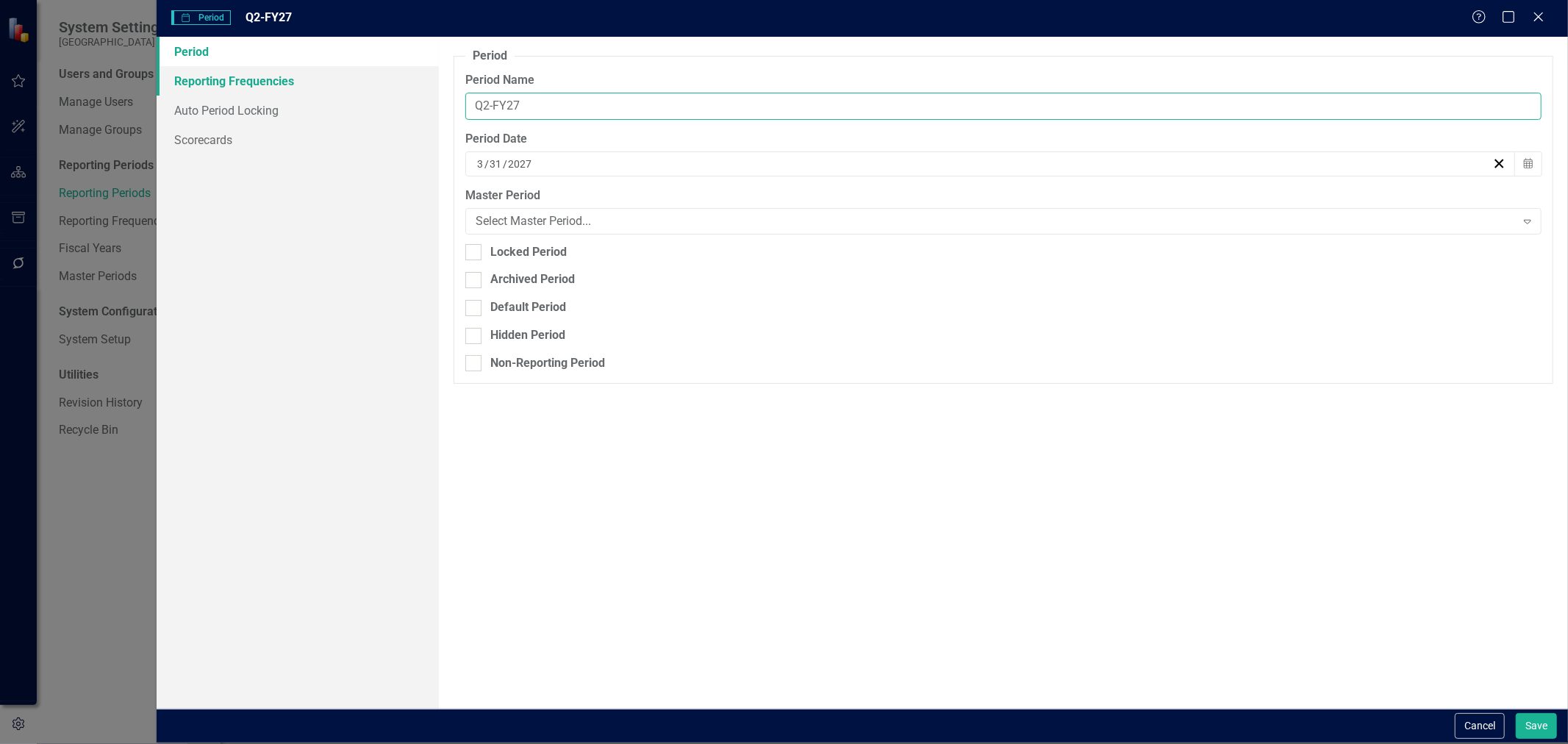
type input "Q2-FY27"
click at [1516, 713] on button "Save" at bounding box center [1536, 726] width 41 height 26
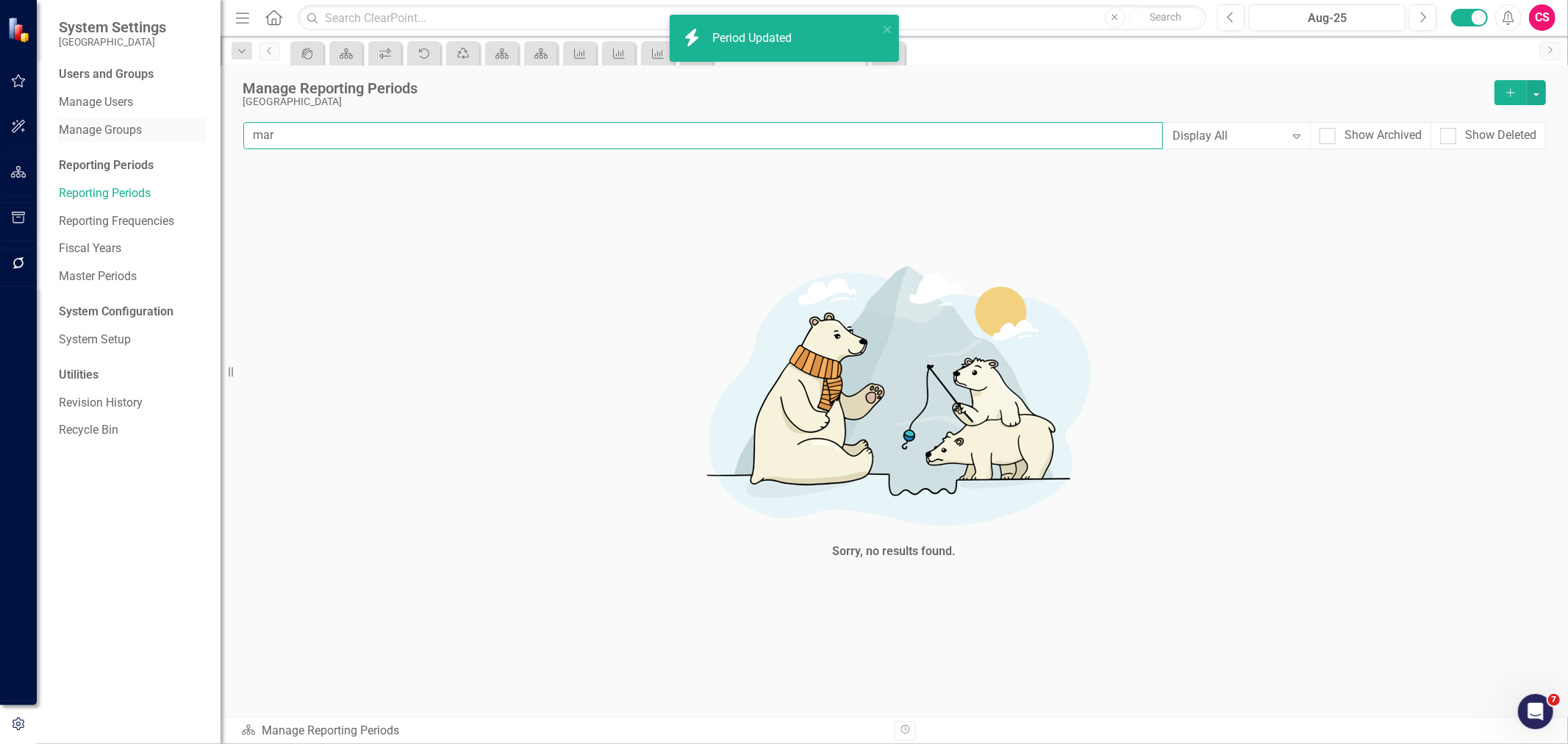
drag, startPoint x: 393, startPoint y: 134, endPoint x: 132, endPoint y: 125, distance: 261.2
click at [132, 125] on div "System Settings St. Johns County Users and Groups Manage Users Manage Groups Re…" at bounding box center [784, 372] width 1568 height 744
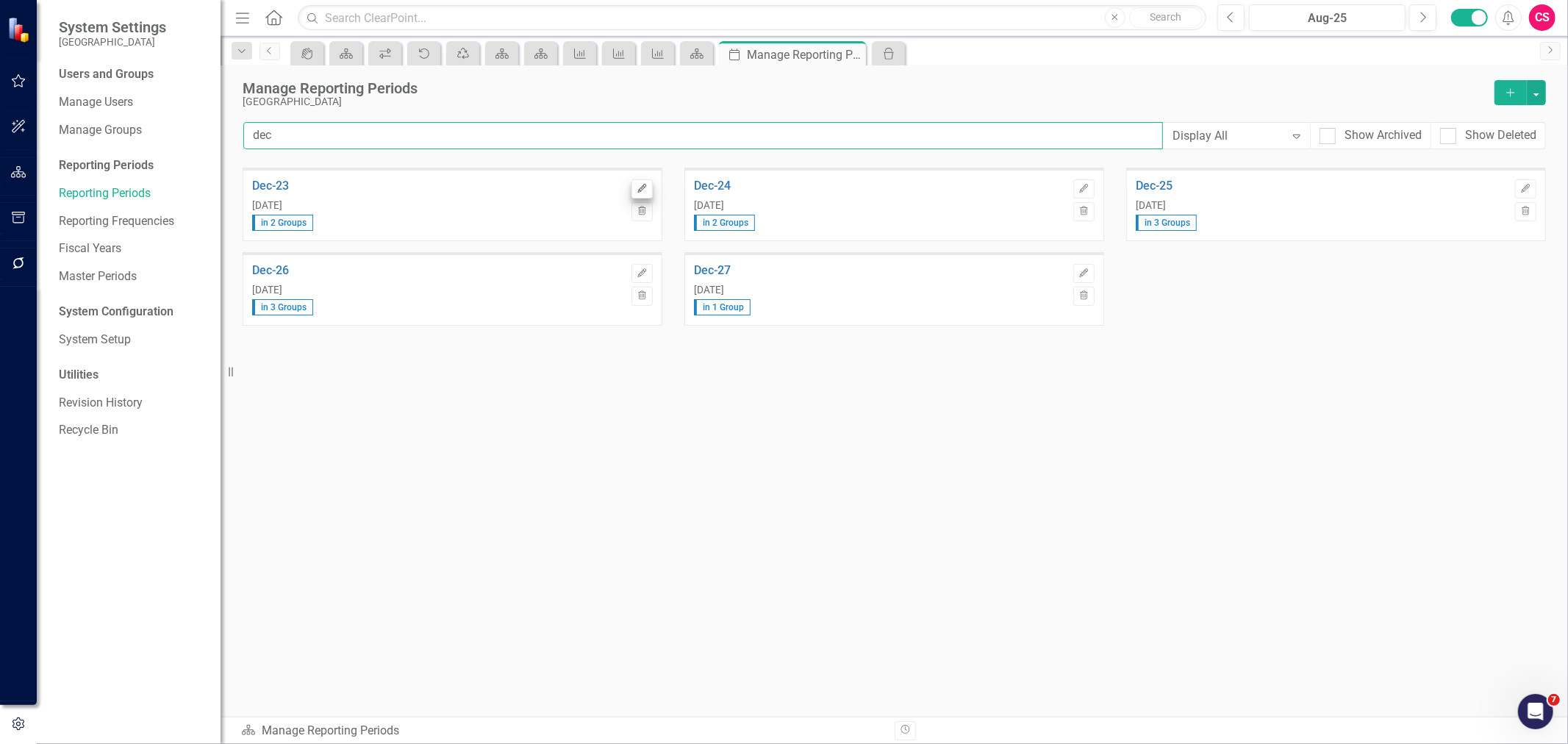
type input "dec"
click at [647, 192] on button "Edit" at bounding box center [642, 189] width 21 height 19
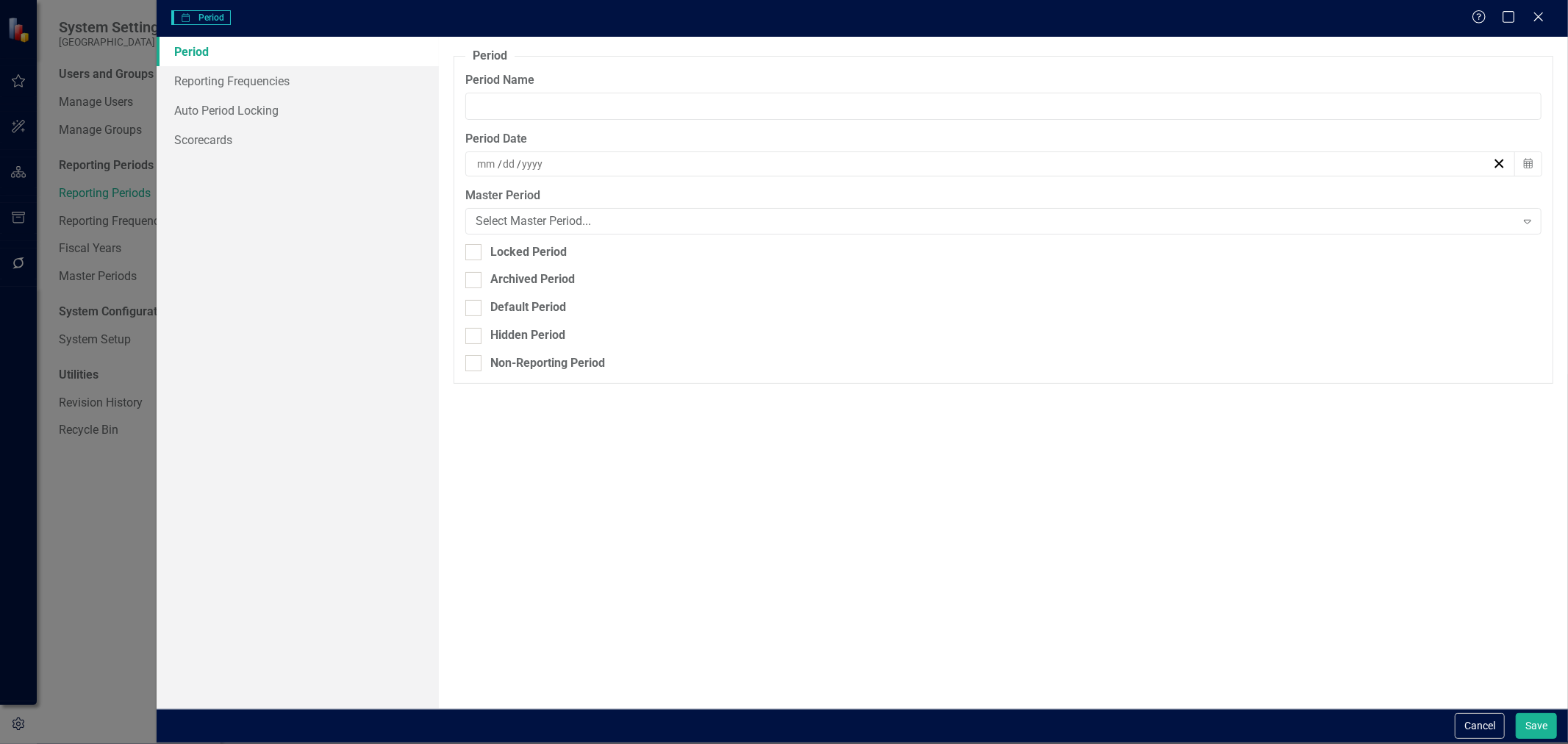
type input "Dec-23"
type input "12"
type input "31"
type input "2023"
drag, startPoint x: 574, startPoint y: 96, endPoint x: 377, endPoint y: 114, distance: 197.8
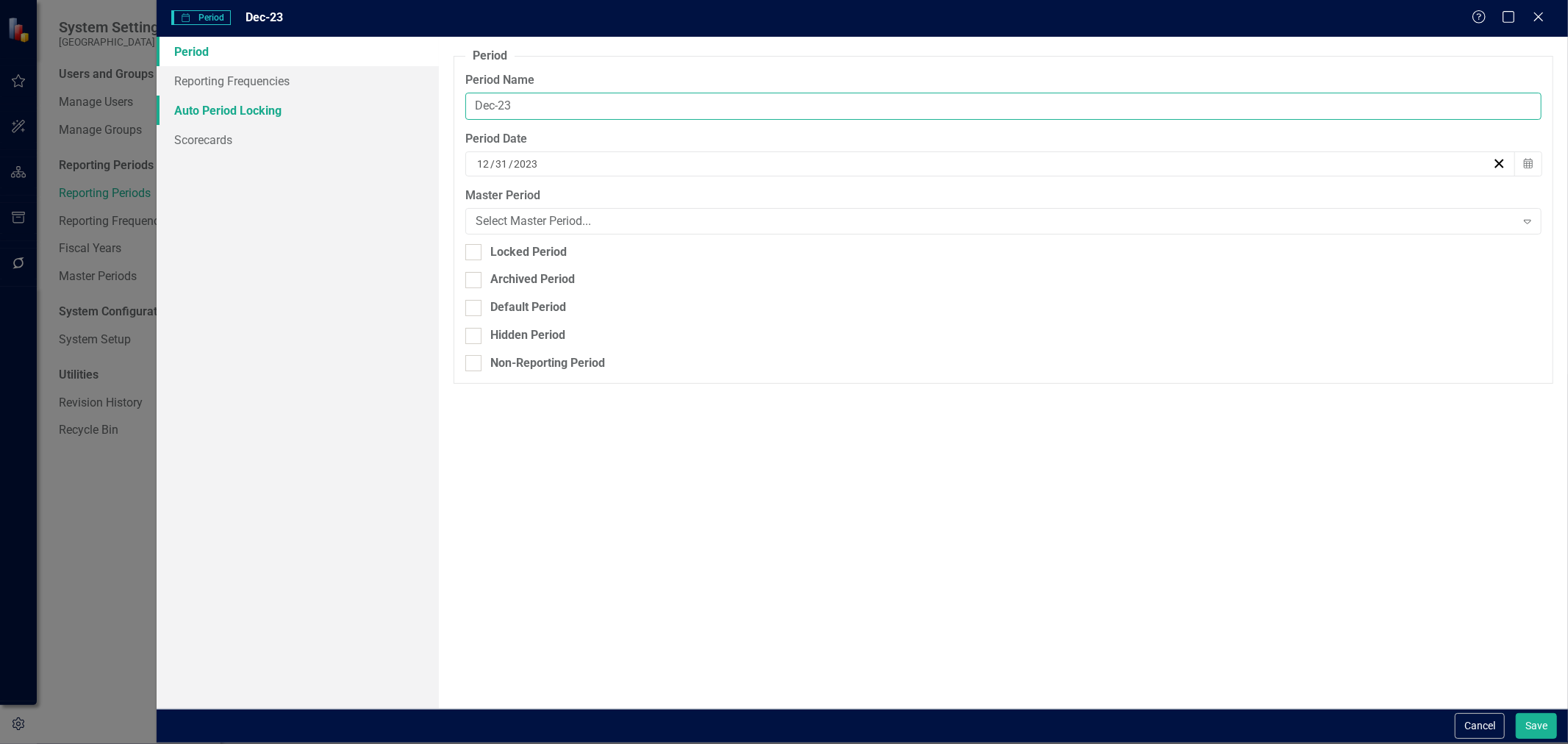
click at [377, 114] on div "Period Reporting Frequencies Auto Period Locking Scorecards Period Reporting pe…" at bounding box center [862, 372] width 1411 height 671
paste input "Q2-FY"
click at [488, 100] on input "Q2-FY" at bounding box center [1003, 107] width 1077 height 27
type input "Q1-FY24"
click at [1521, 733] on button "Save" at bounding box center [1536, 726] width 41 height 26
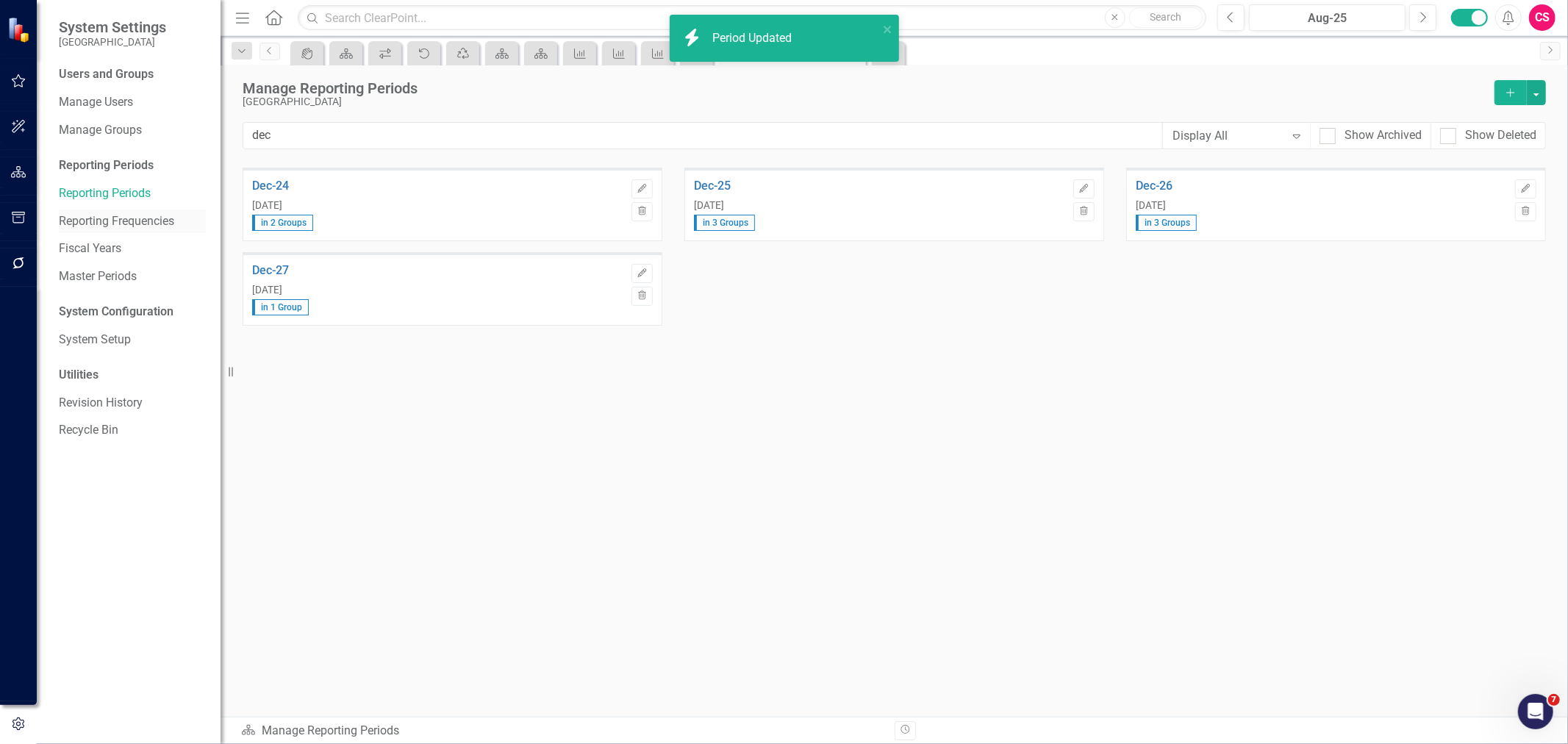
click at [111, 218] on link "Reporting Frequencies" at bounding box center [132, 222] width 147 height 17
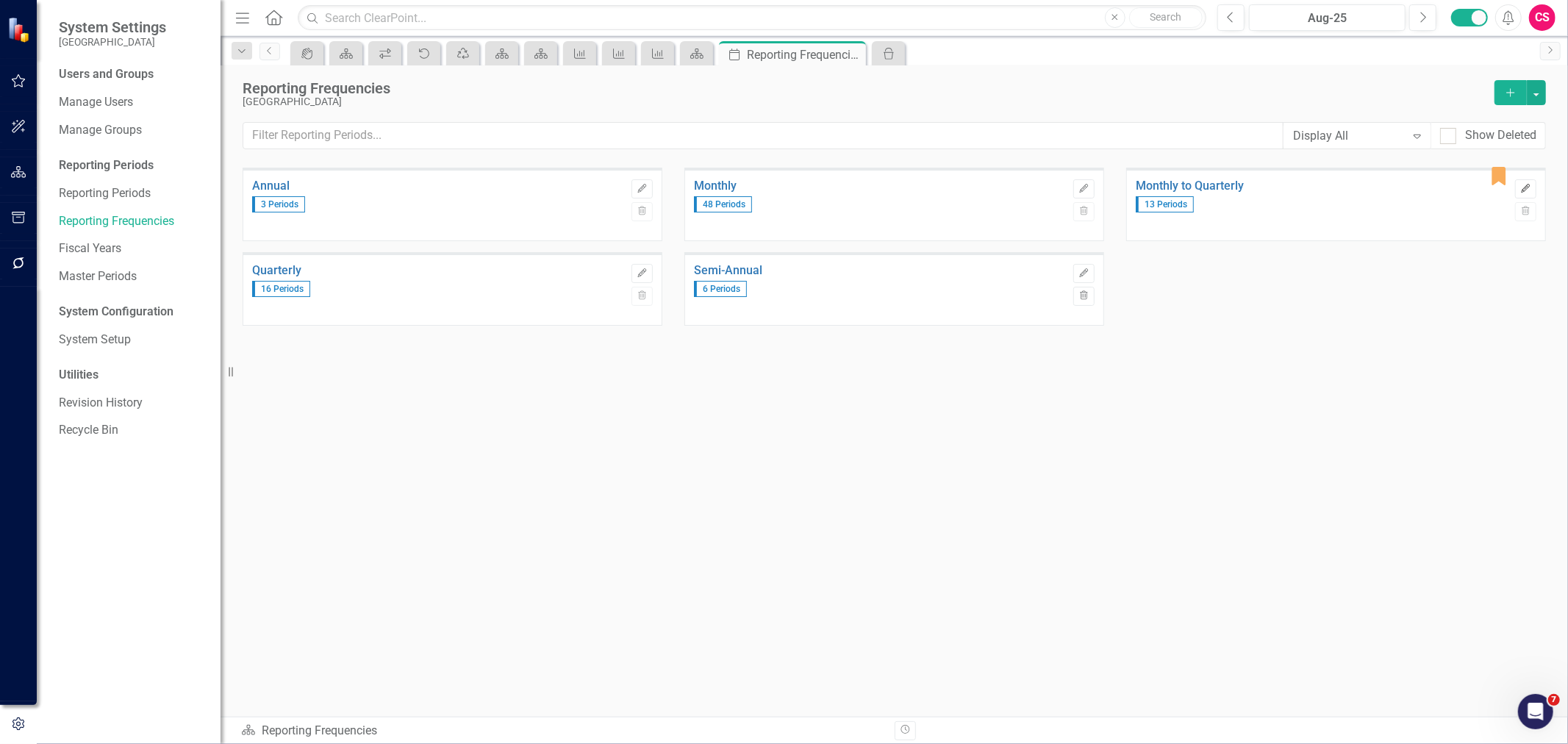
click at [1527, 191] on icon "Edit" at bounding box center [1526, 189] width 11 height 9
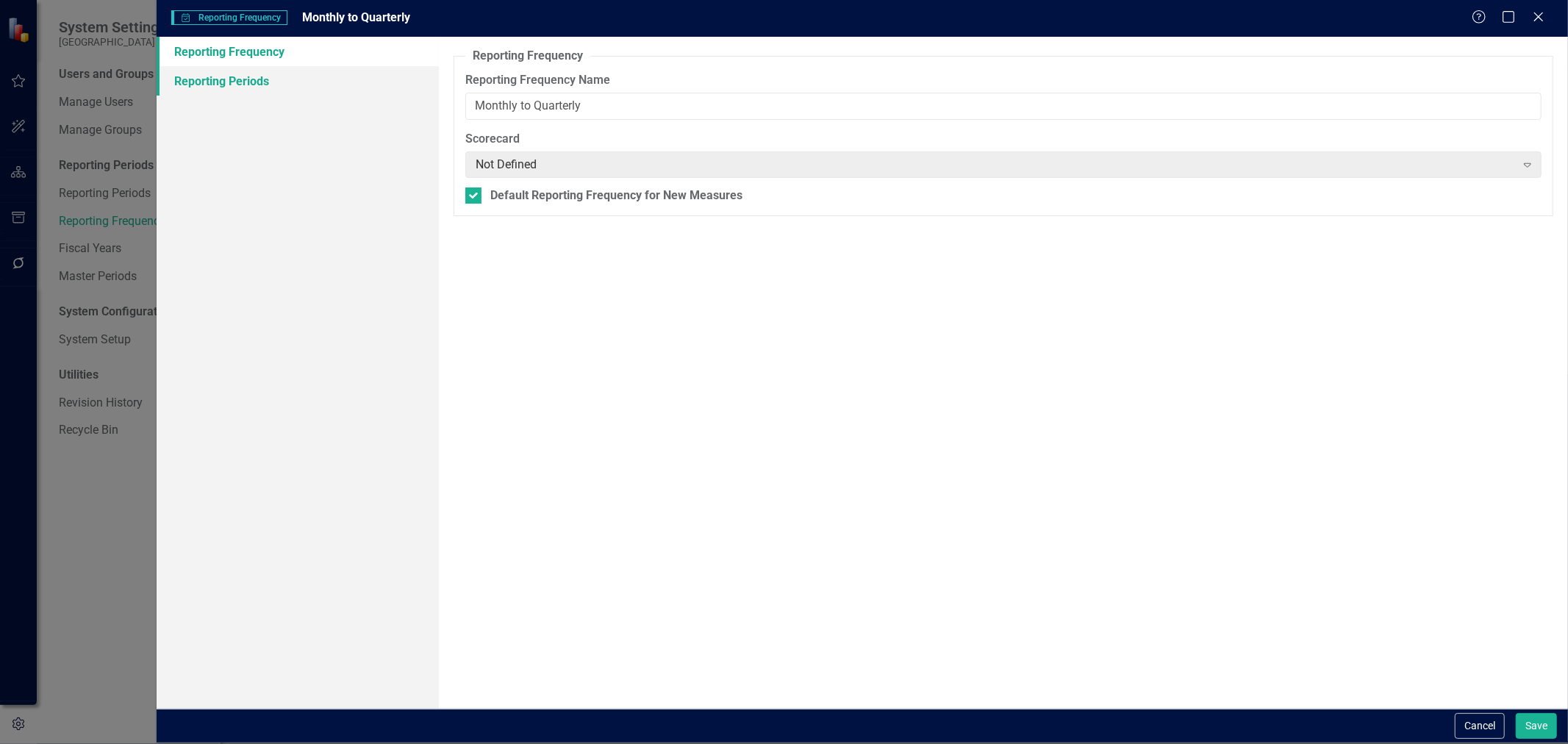
click at [357, 76] on link "Reporting Periods" at bounding box center [298, 81] width 283 height 29
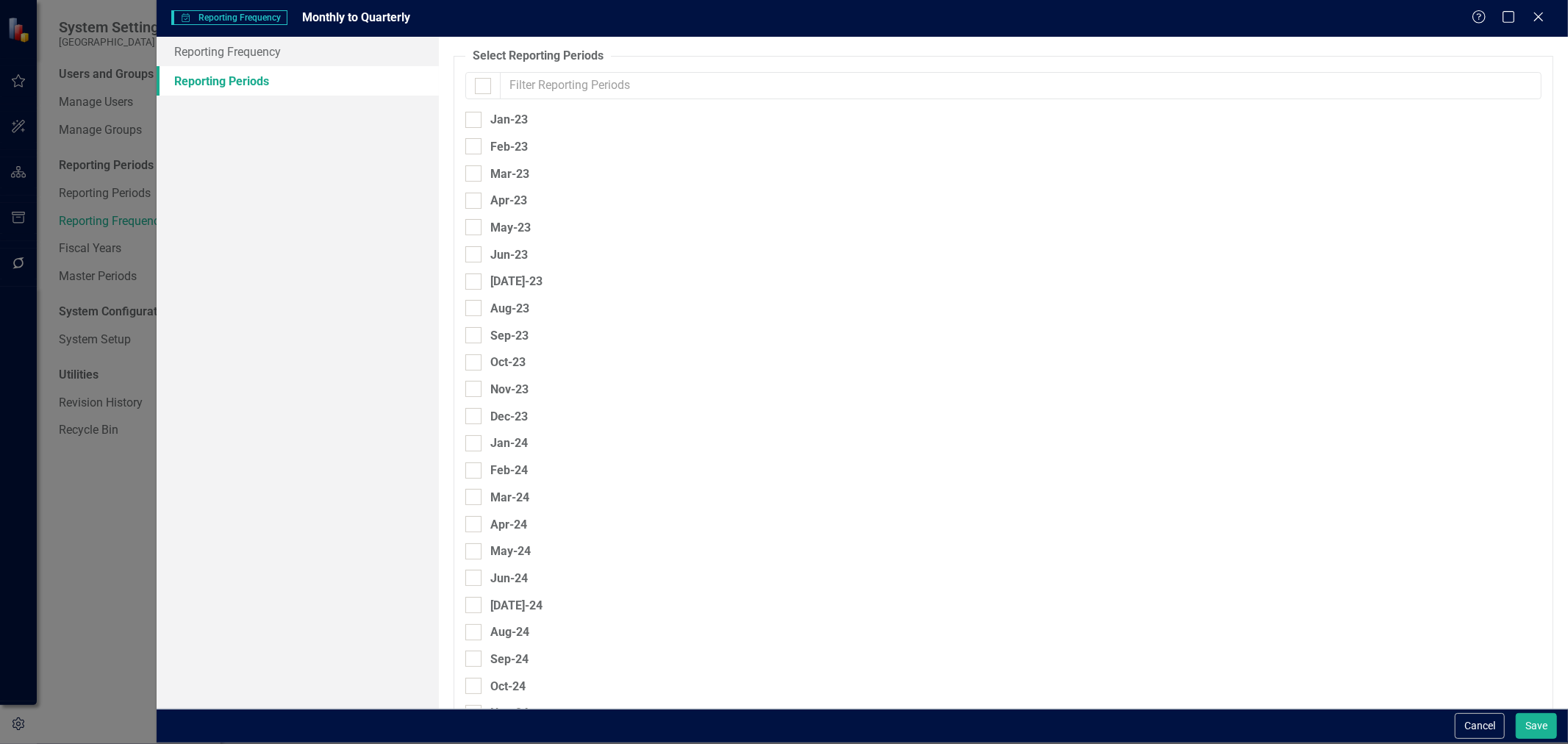
click at [606, 82] on input "text" at bounding box center [1020, 86] width 1042 height 27
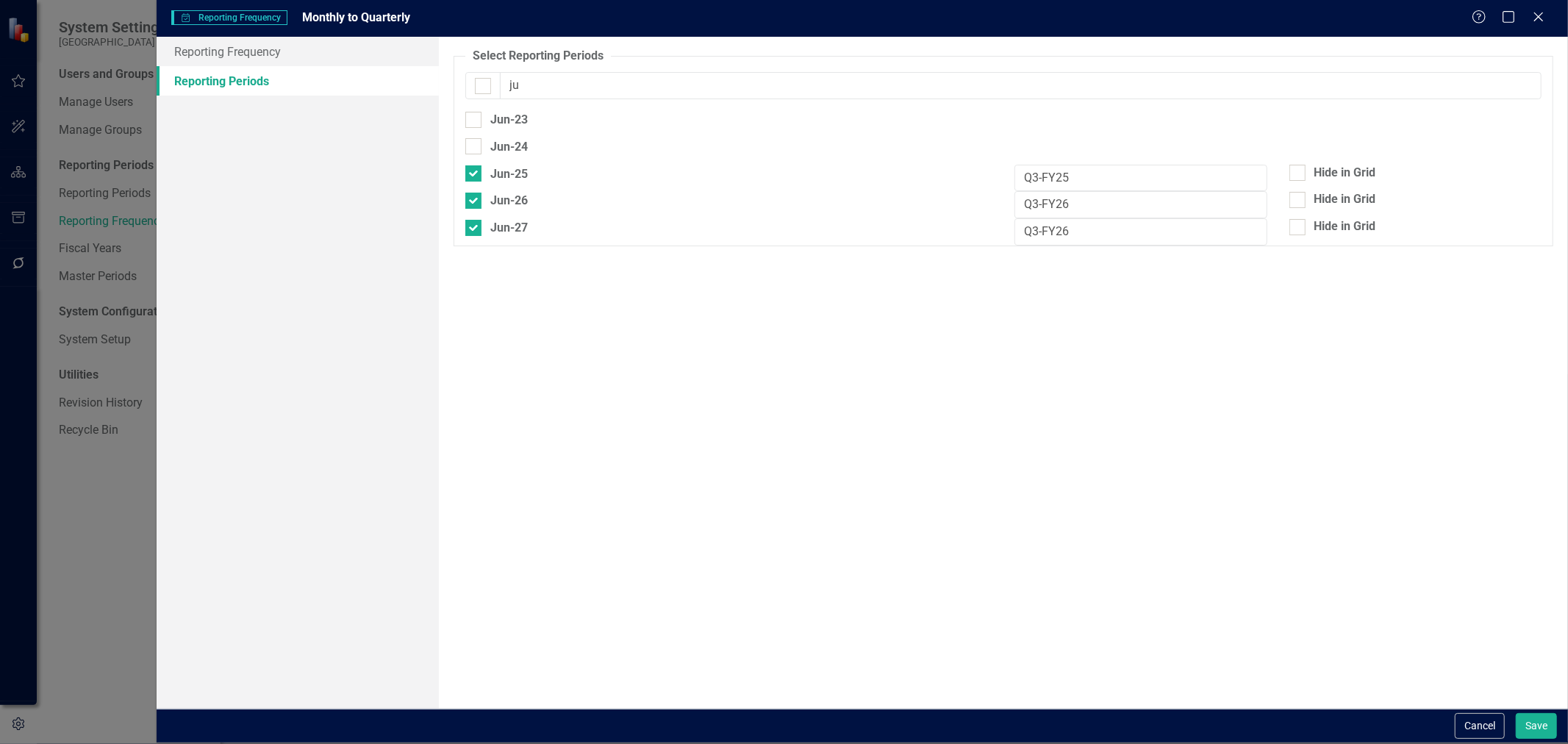
type input "j"
type input "m"
type input "d"
type input "sep"
click at [1495, 722] on button "Cancel" at bounding box center [1480, 726] width 50 height 26
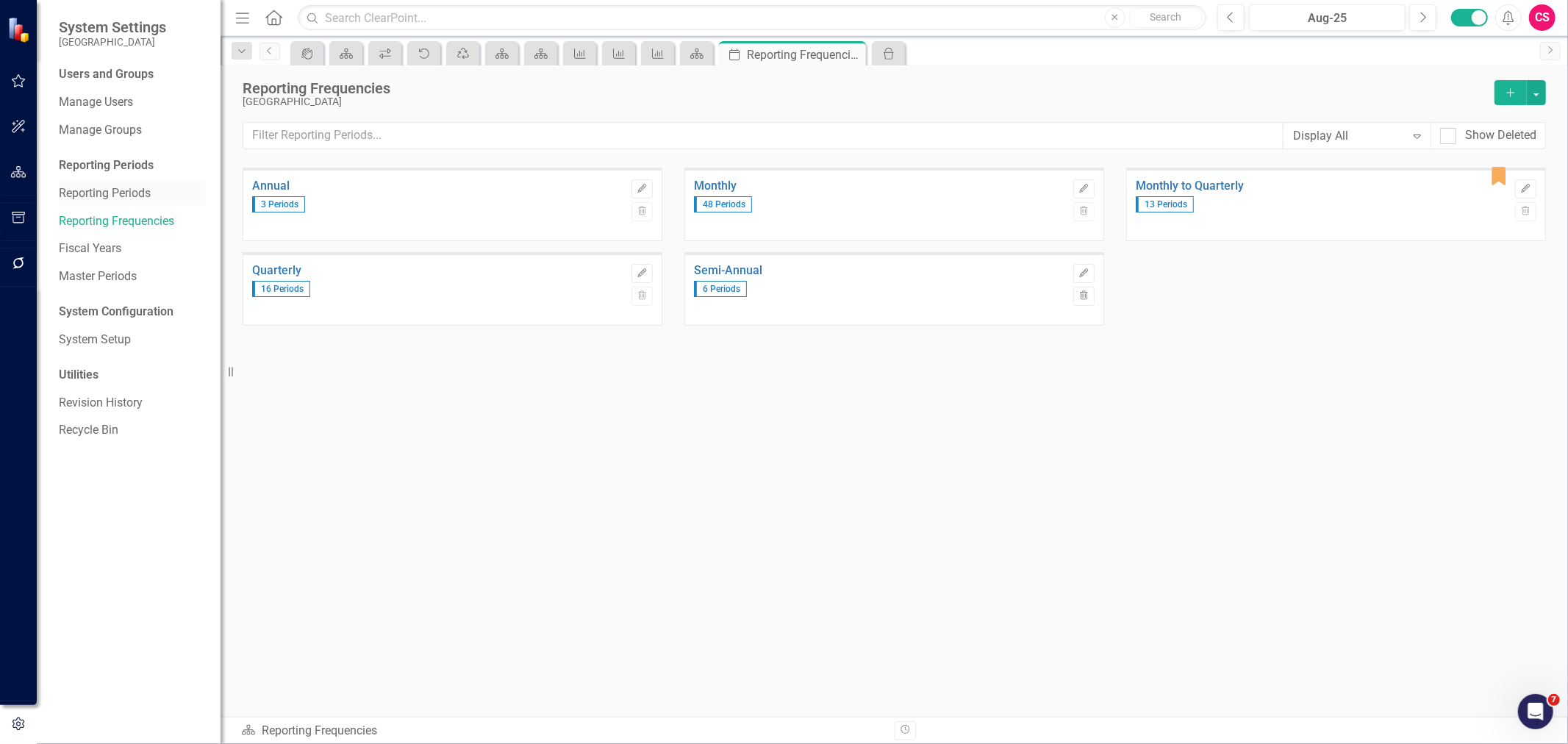
click at [111, 201] on link "Reporting Periods" at bounding box center [132, 193] width 147 height 17
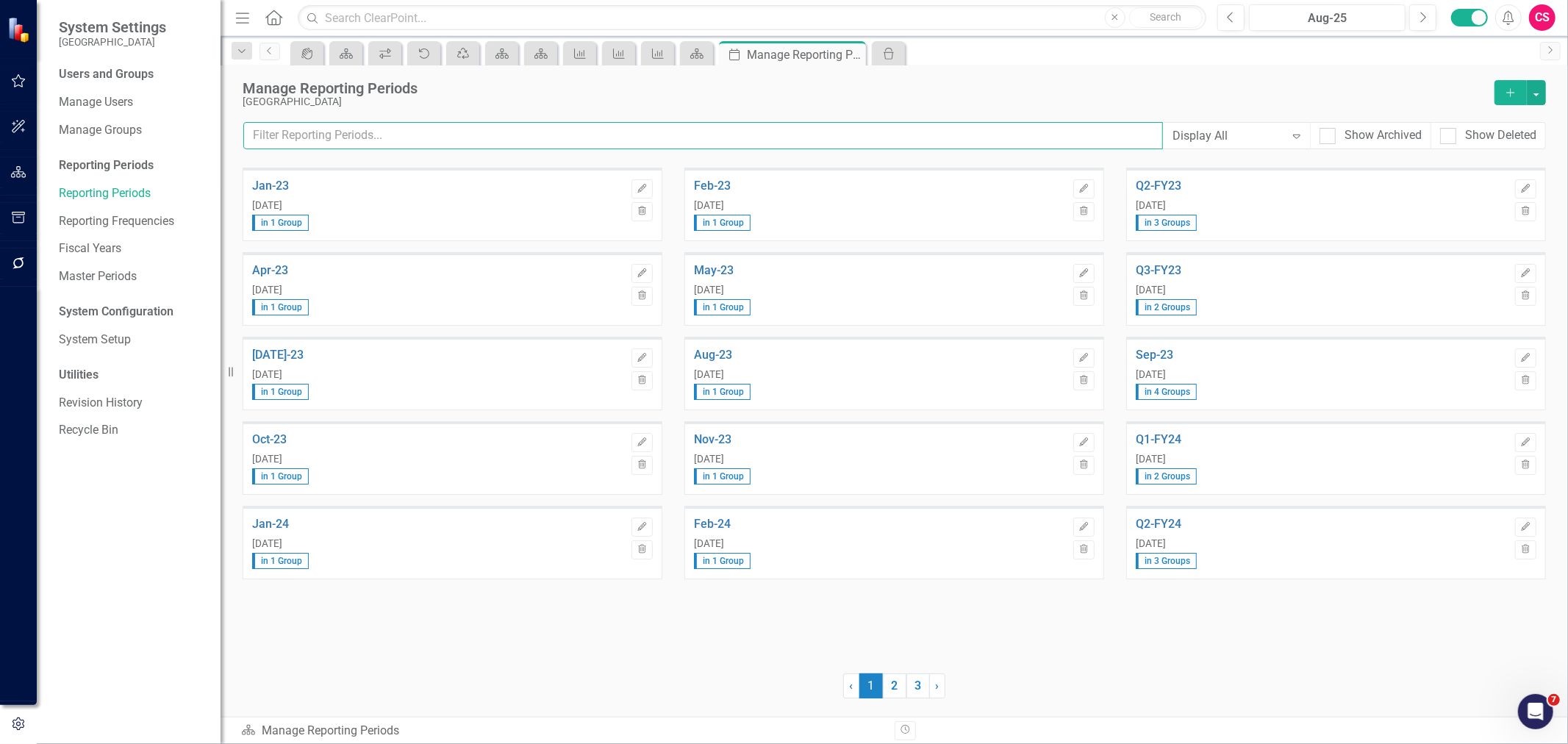
click at [338, 133] on input "text" at bounding box center [703, 136] width 920 height 27
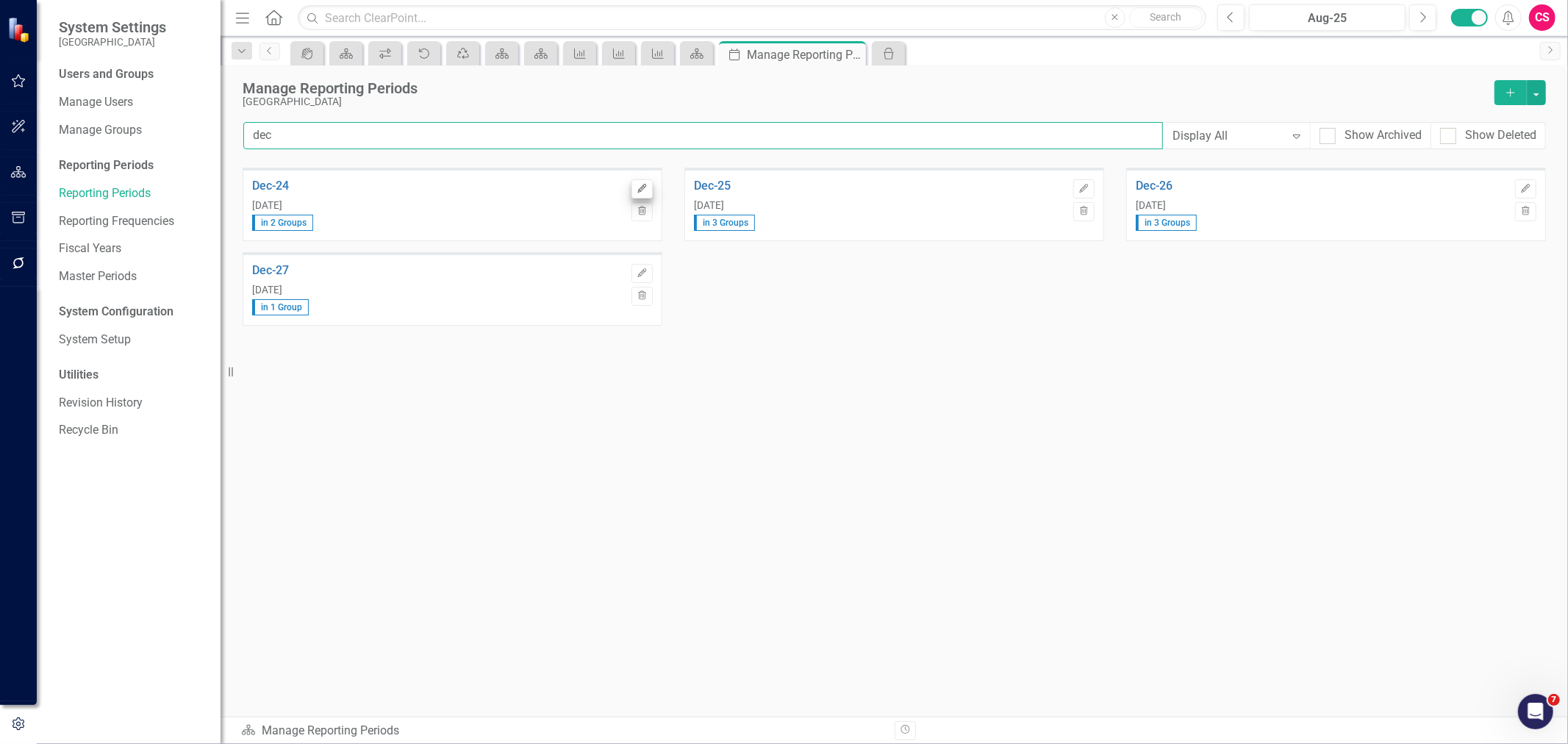
type input "dec"
click at [648, 184] on button "Edit" at bounding box center [642, 189] width 21 height 19
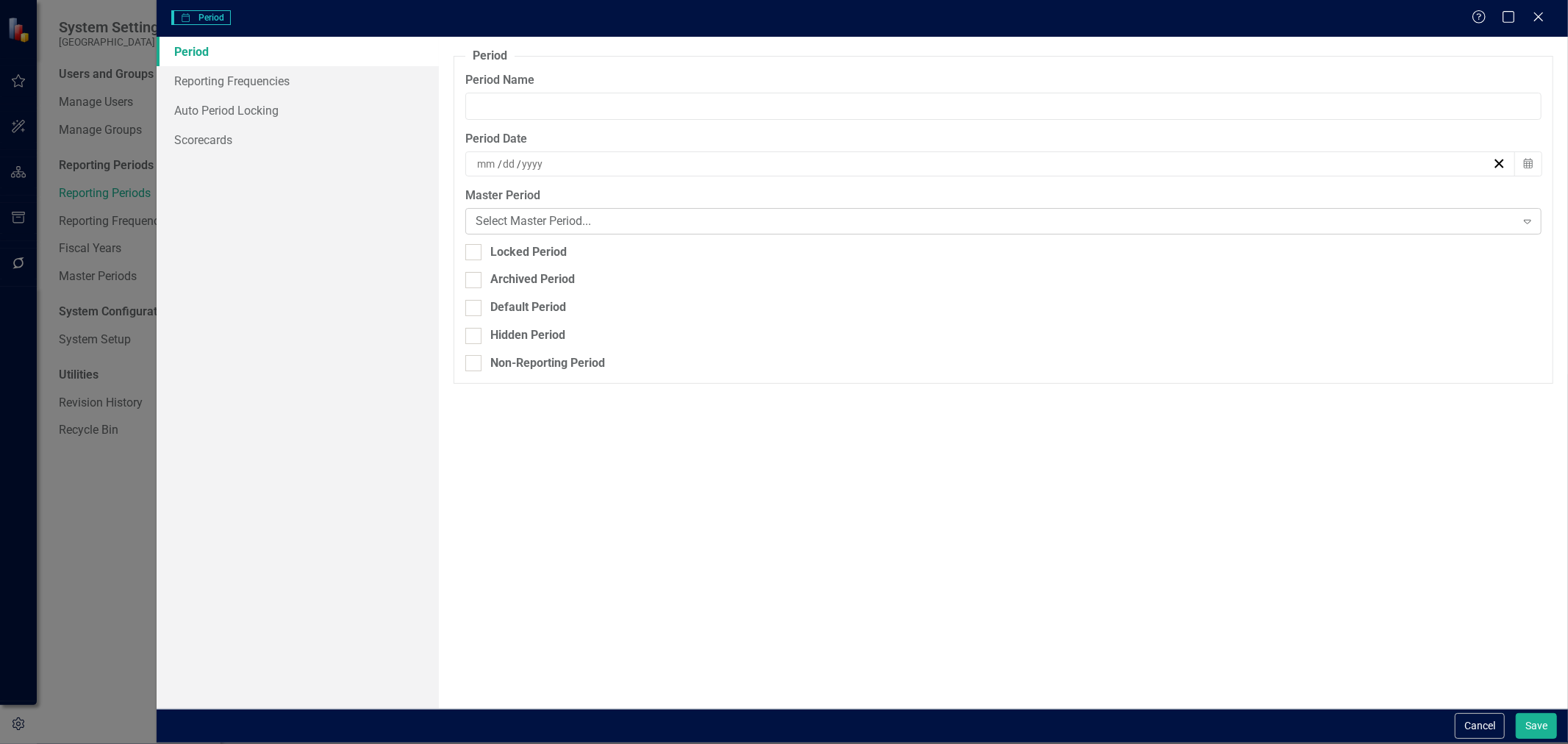
type input "Dec-24"
type input "12"
type input "31"
type input "2024"
drag, startPoint x: 530, startPoint y: 105, endPoint x: 370, endPoint y: 119, distance: 160.6
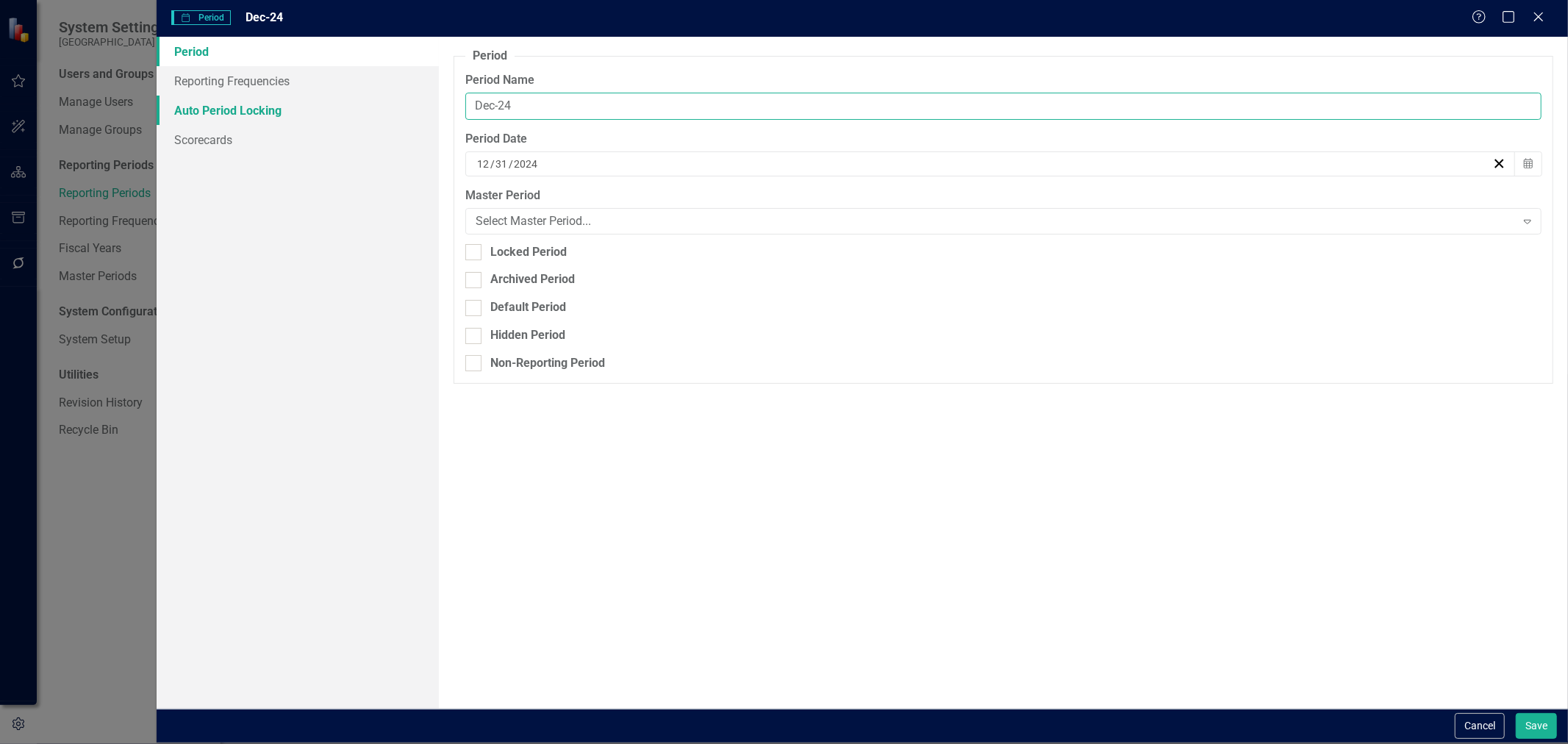
click at [370, 119] on div "Period Reporting Frequencies Auto Period Locking Scorecards Period Reporting pe…" at bounding box center [862, 372] width 1411 height 671
paste input "Q2-FY"
drag, startPoint x: 540, startPoint y: 97, endPoint x: 449, endPoint y: 107, distance: 91.5
click at [449, 107] on div "Period Reporting periods are one of the core concepts in ClearPoint. They defin…" at bounding box center [1003, 372] width 1130 height 671
type input "Q1-FY25"
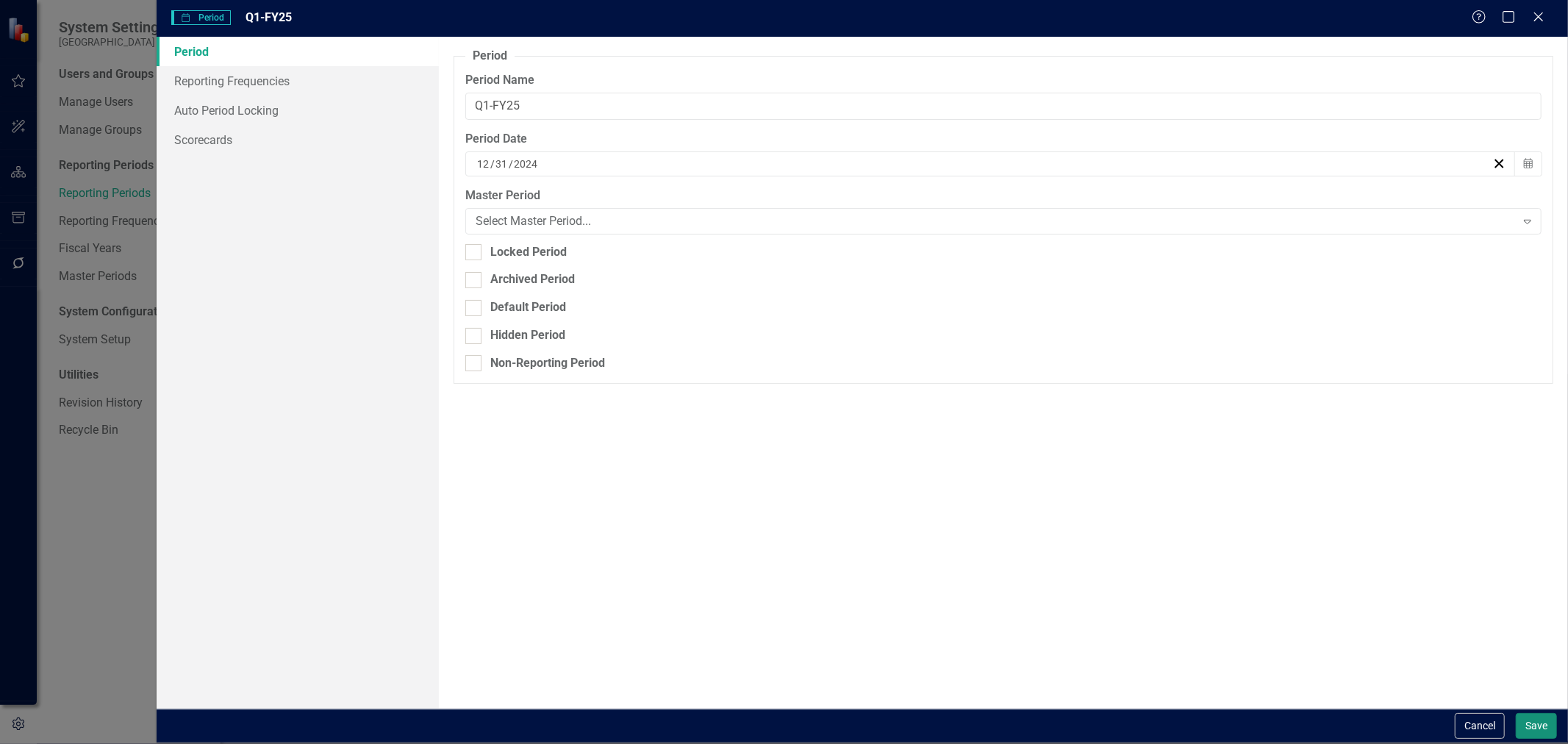
click at [1522, 724] on button "Save" at bounding box center [1536, 726] width 41 height 26
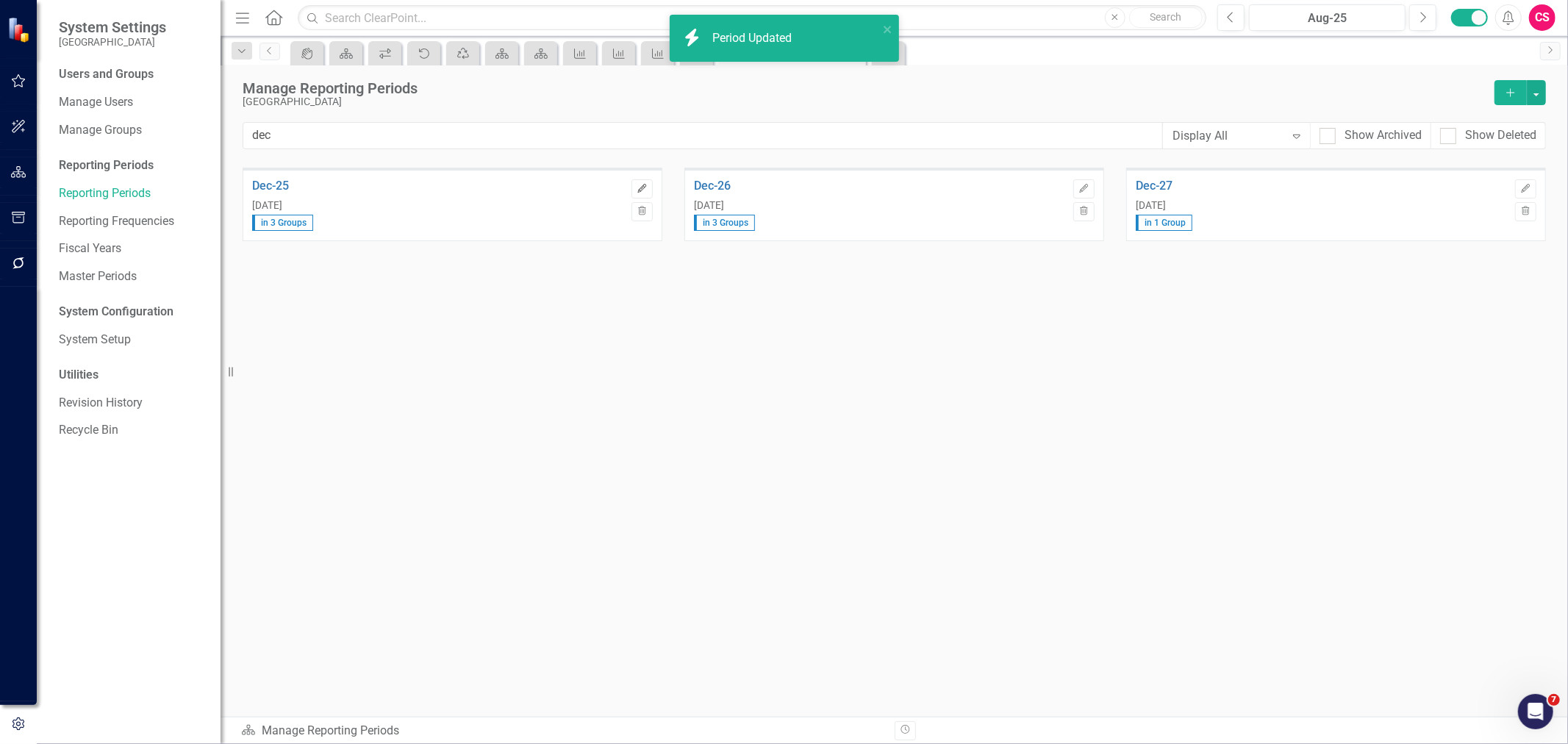
click at [640, 184] on icon "Edit" at bounding box center [642, 189] width 11 height 9
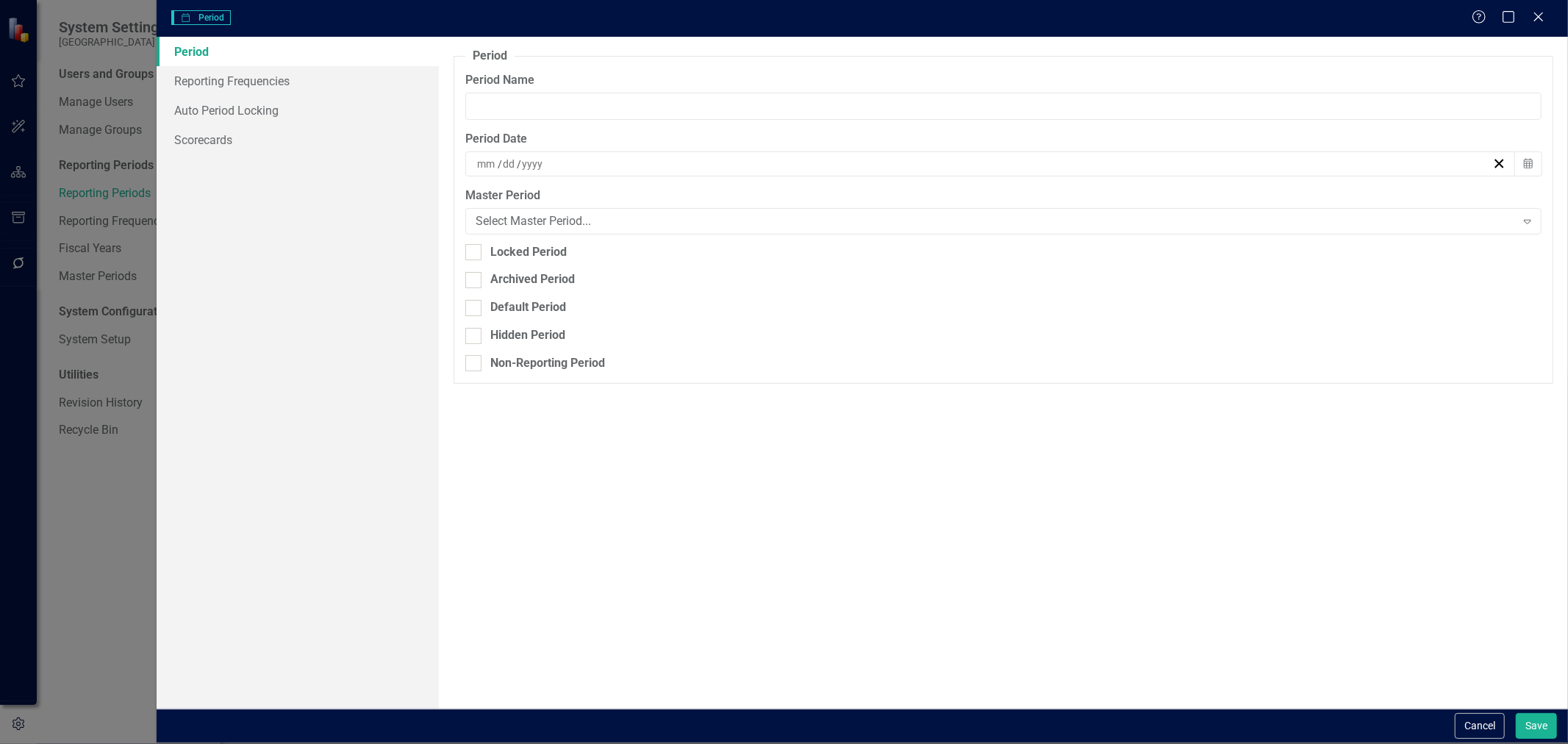
type input "Dec-25"
type input "12"
type input "31"
type input "2025"
drag, startPoint x: 490, startPoint y: 108, endPoint x: 322, endPoint y: 111, distance: 168.0
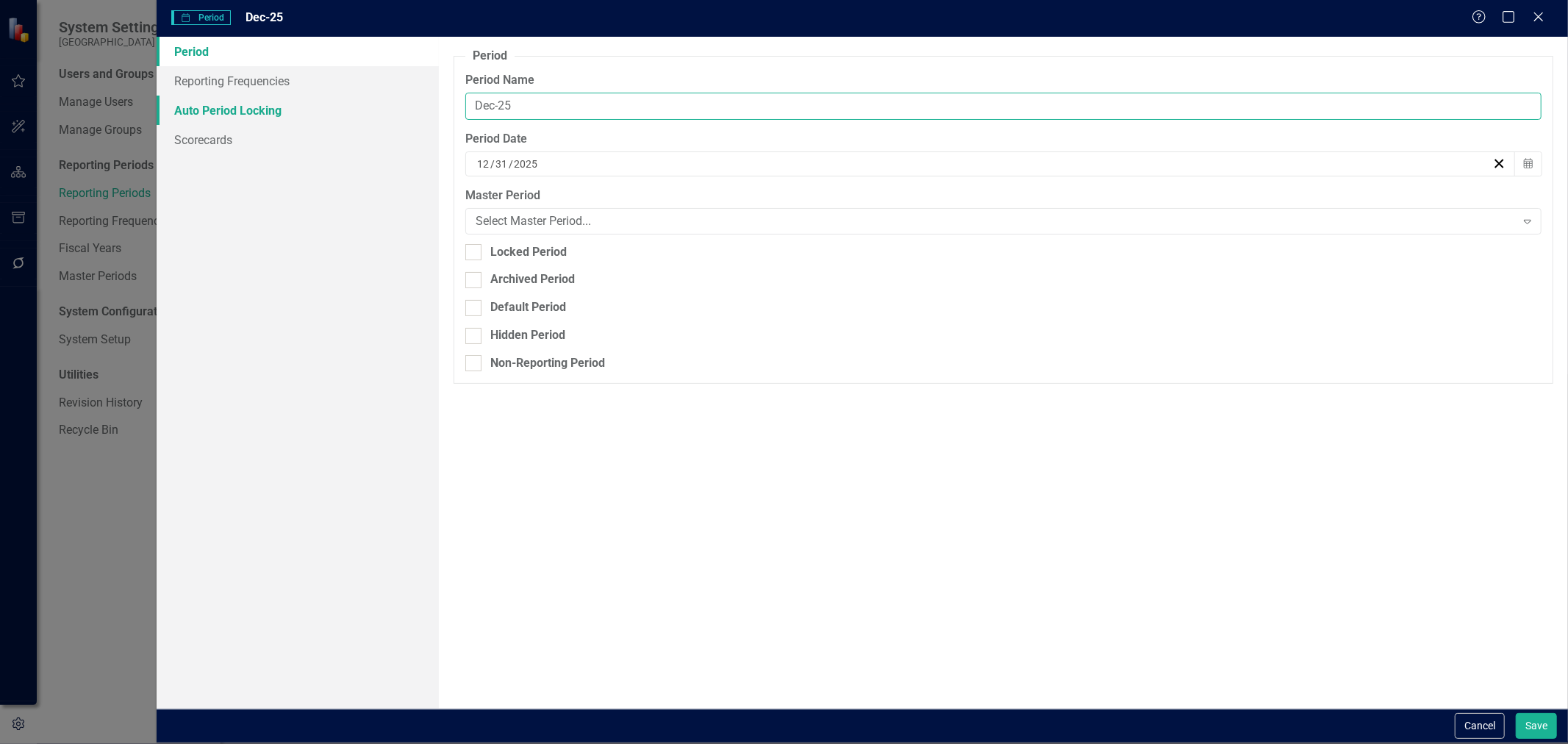
click at [322, 111] on div "Period Reporting Frequencies Auto Period Locking Scorecards Period Reporting pe…" at bounding box center [862, 372] width 1411 height 671
paste input "Q1-FY"
type input "Q1-FY26"
click at [1516, 713] on button "Save" at bounding box center [1536, 726] width 41 height 26
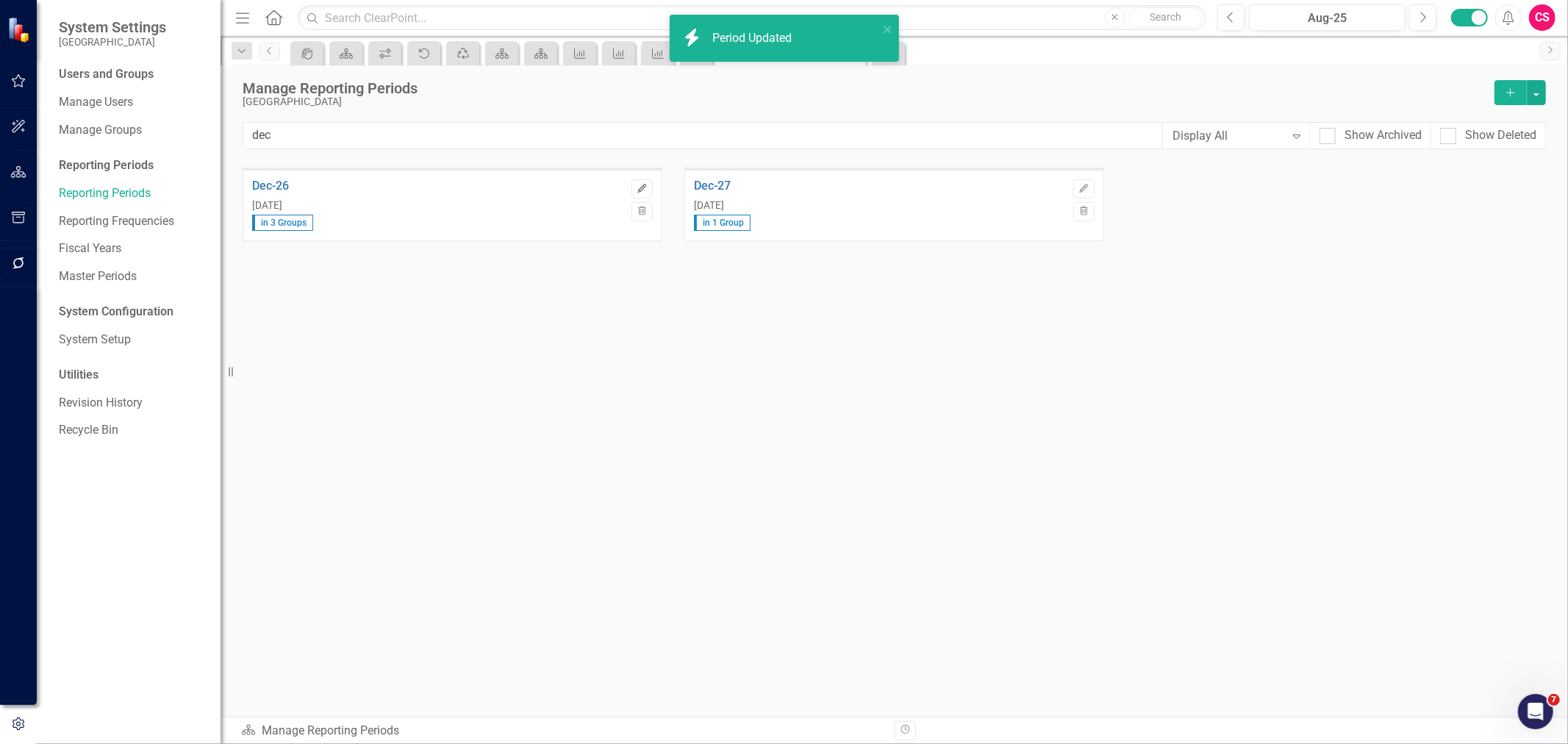
click at [638, 193] on button "Edit" at bounding box center [642, 189] width 21 height 19
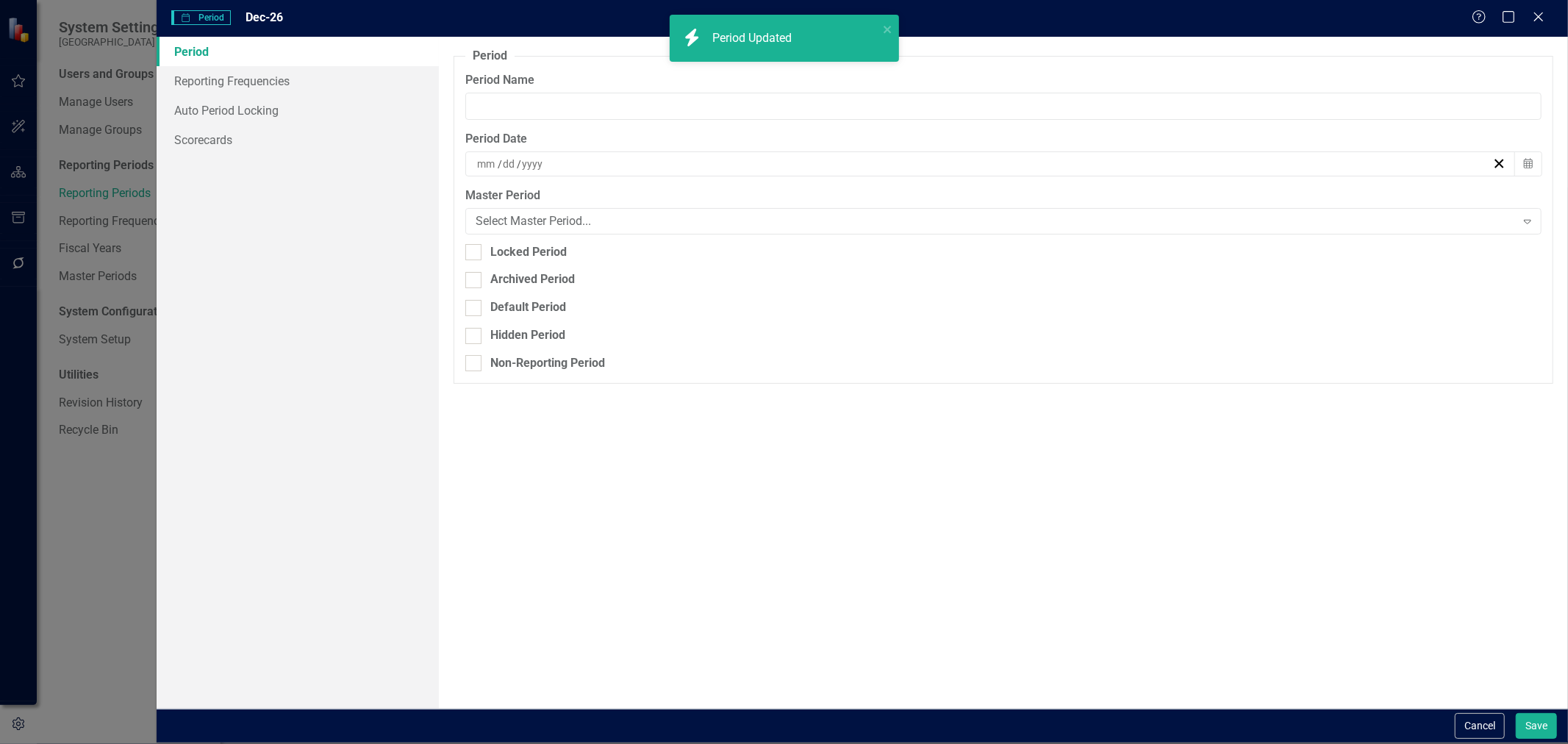
type input "Dec-26"
type input "12"
type input "31"
type input "2026"
drag, startPoint x: 535, startPoint y: 114, endPoint x: 353, endPoint y: 106, distance: 182.2
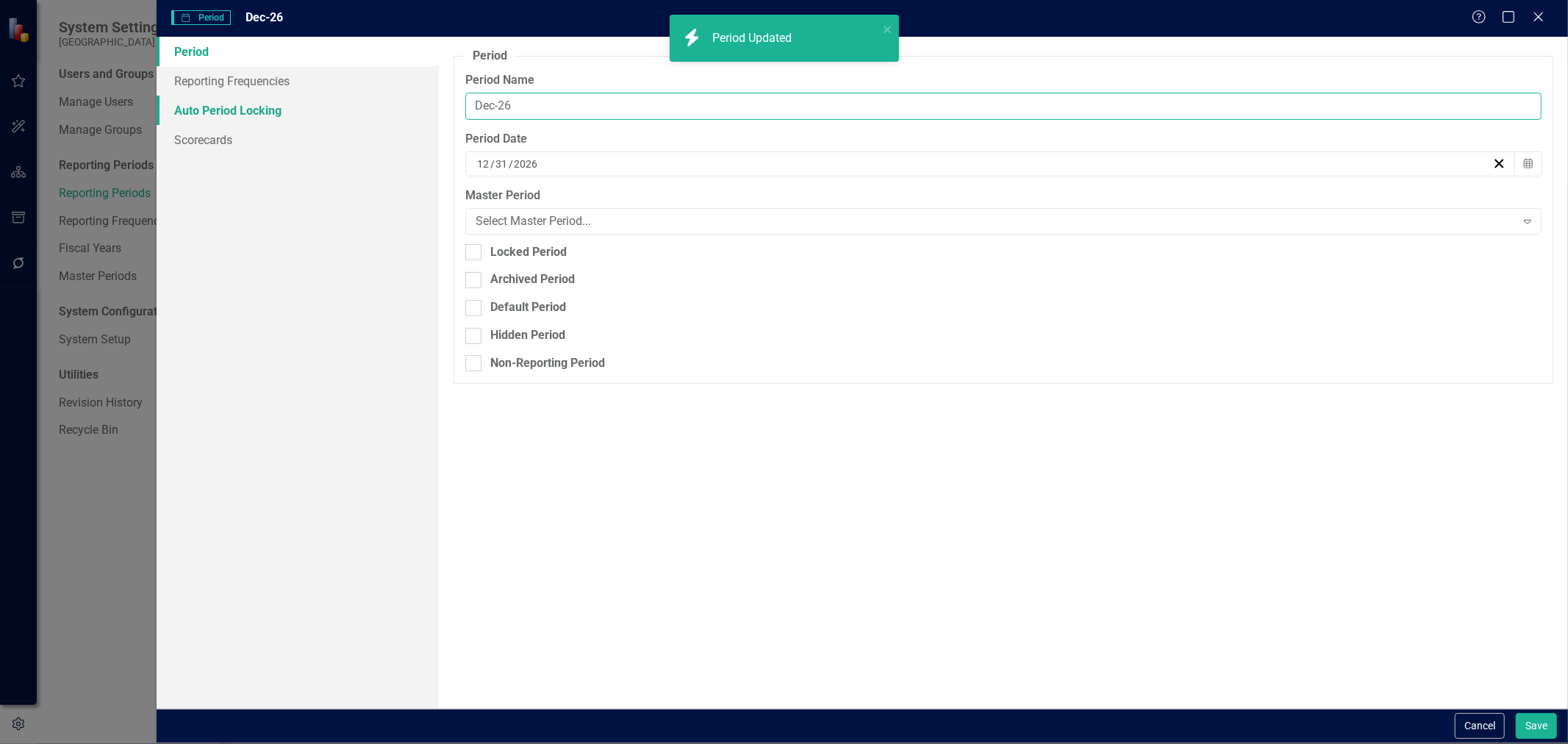
click at [353, 106] on div "Period Reporting Frequencies Auto Period Locking Scorecards Period Reporting pe…" at bounding box center [862, 372] width 1411 height 671
paste input "Q1-FY25"
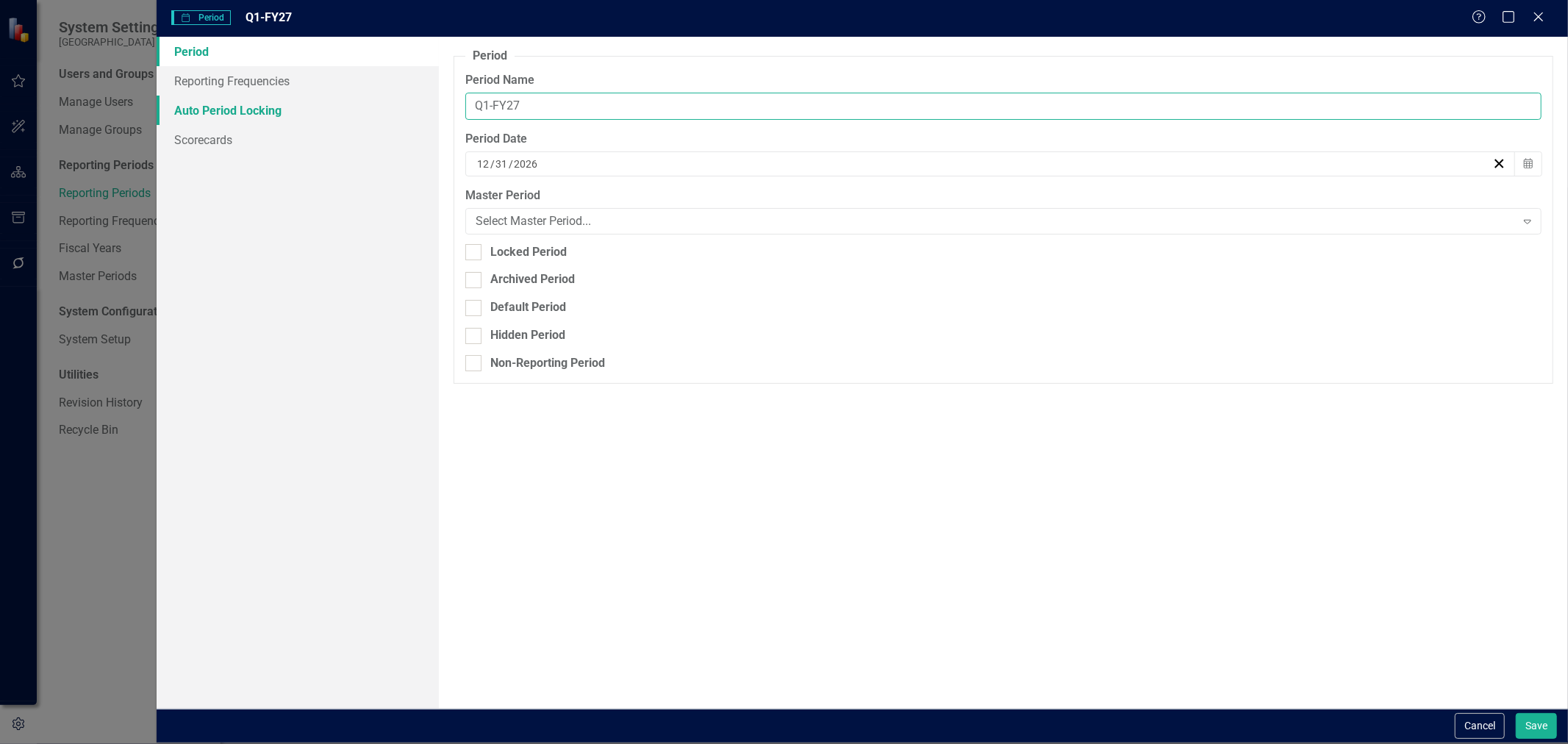
type input "Q1-FY27"
click at [1516, 713] on button "Save" at bounding box center [1536, 726] width 41 height 26
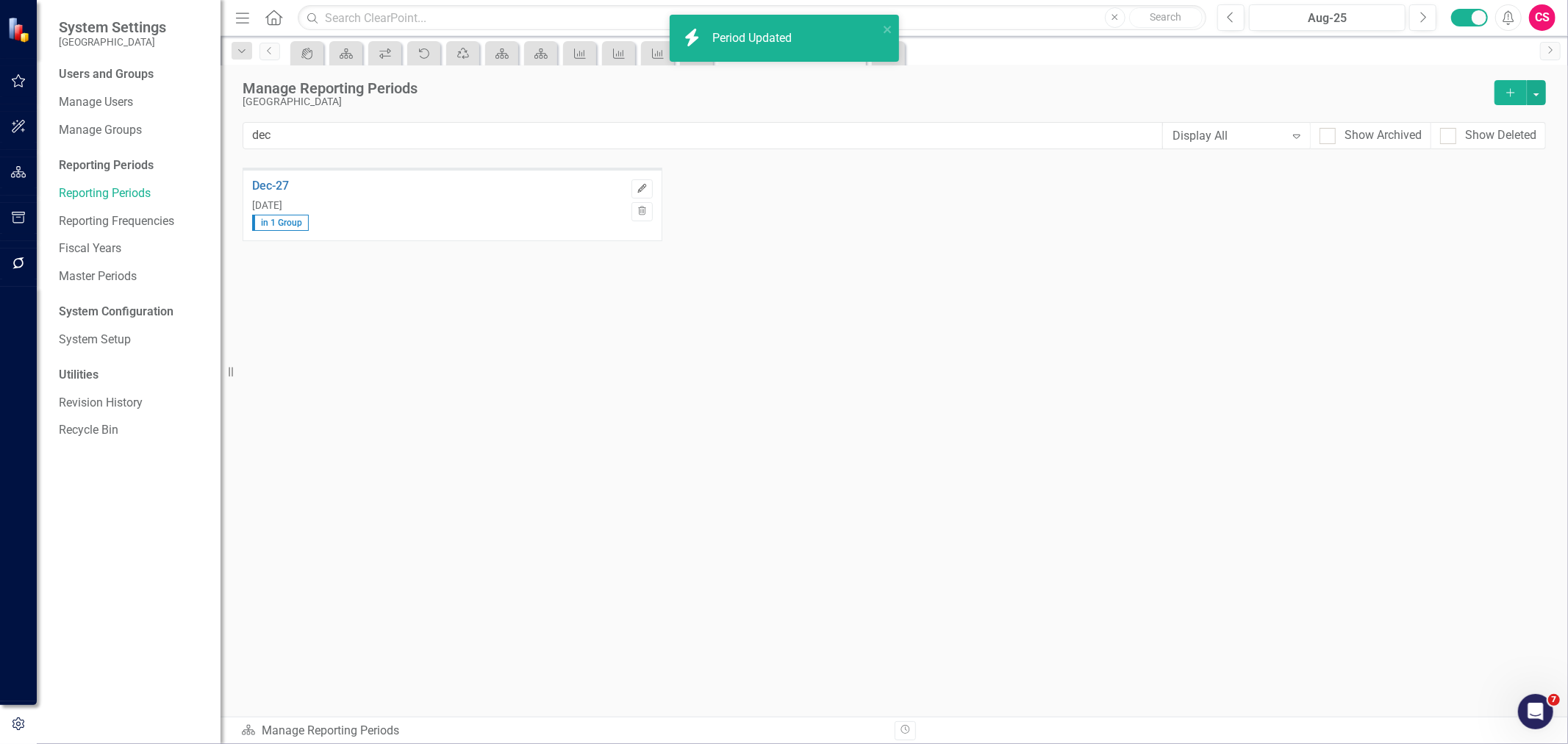
click at [634, 184] on button "Edit" at bounding box center [642, 189] width 21 height 19
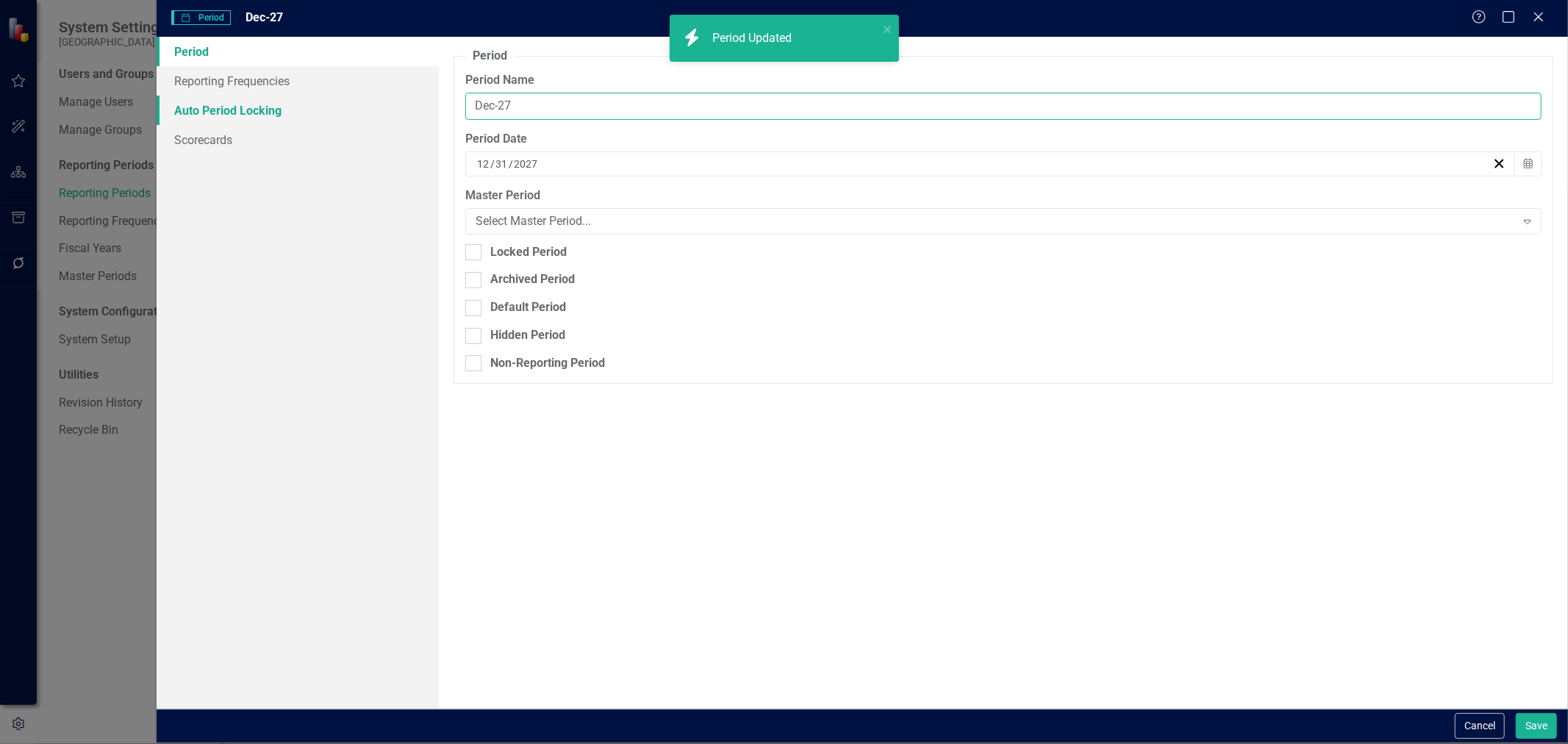
drag, startPoint x: 595, startPoint y: 105, endPoint x: 361, endPoint y: 105, distance: 234.0
click at [364, 107] on div "Period Reporting Frequencies Auto Period Locking Scorecards Period Reporting pe…" at bounding box center [862, 372] width 1411 height 671
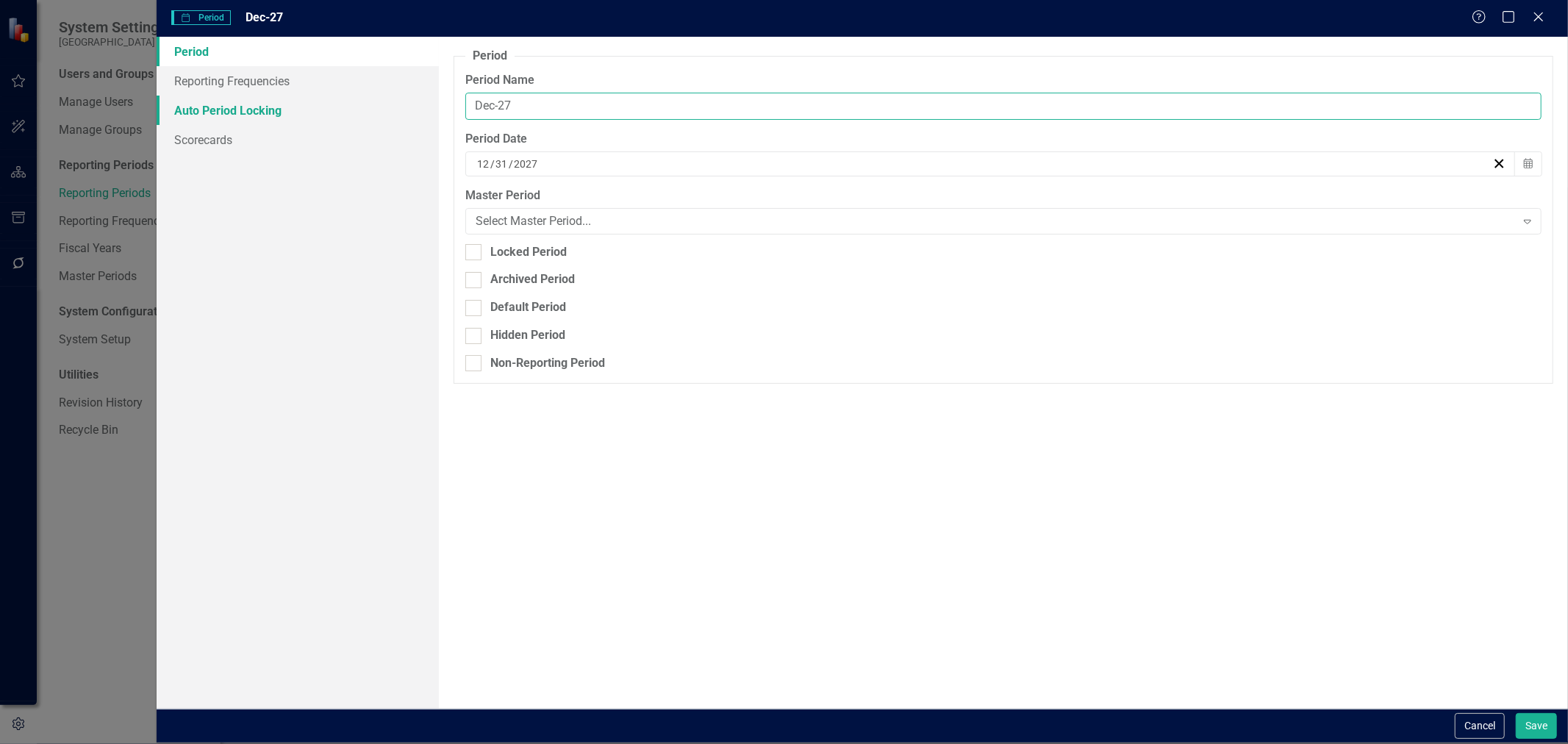
paste input "Q1-FY25"
type input "Q1-FY28"
click at [1516, 713] on button "Save" at bounding box center [1536, 726] width 41 height 26
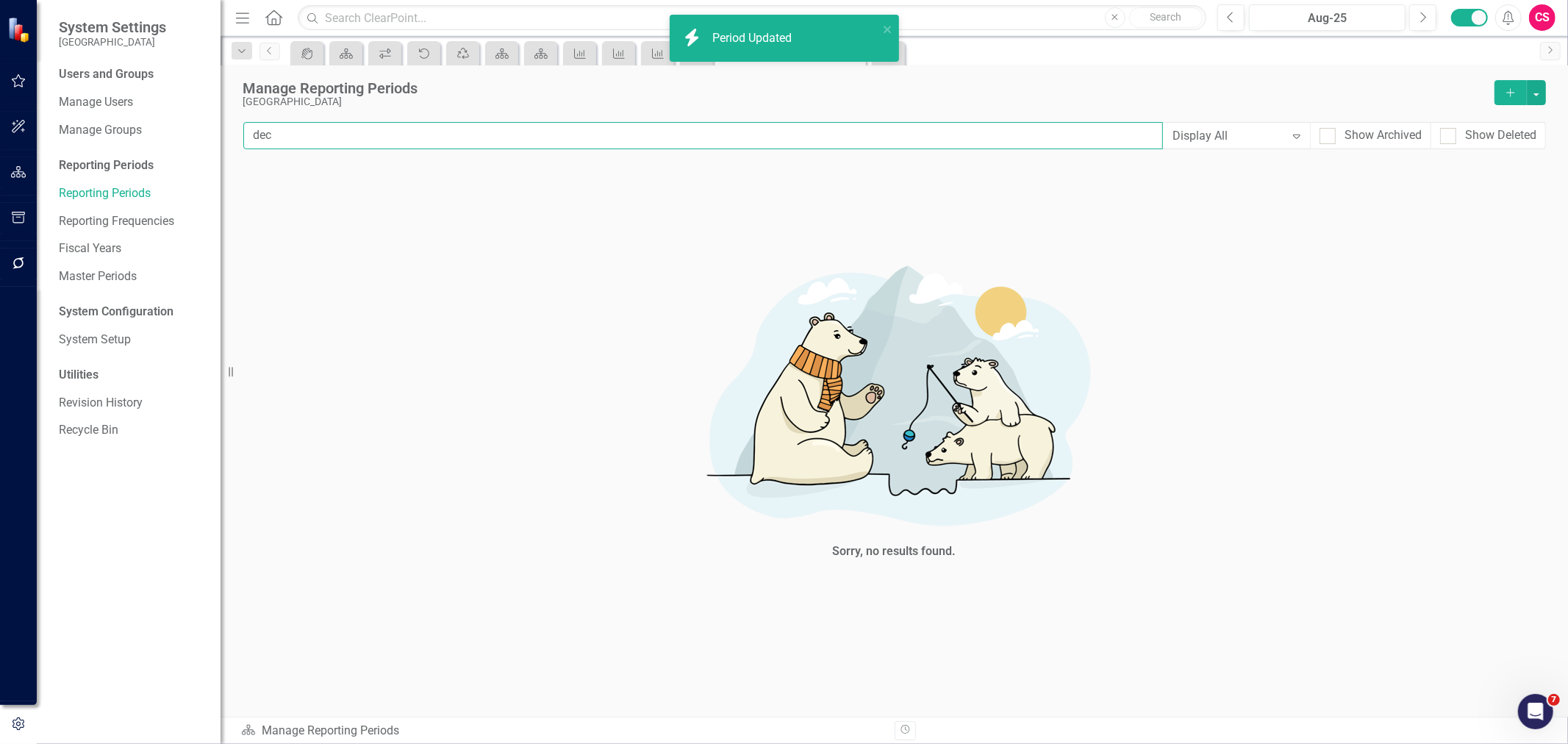
drag, startPoint x: 284, startPoint y: 140, endPoint x: 232, endPoint y: 129, distance: 53.2
click at [233, 131] on div "Manage Reporting Periods St. Johns County Add dec Display All Expand Show Archi…" at bounding box center [894, 117] width 1347 height 102
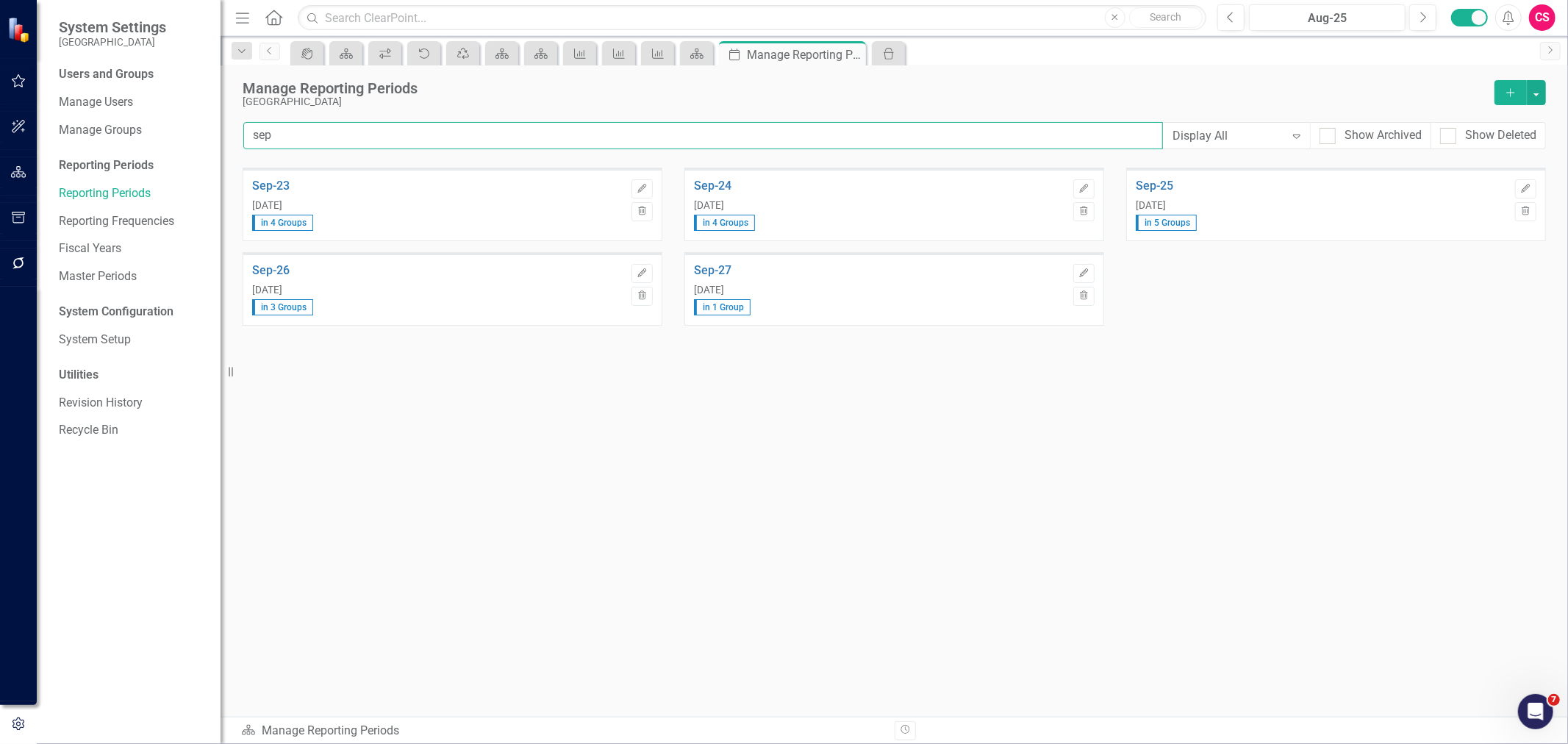
type input "sep"
click at [640, 178] on div "Edit Trash" at bounding box center [642, 198] width 21 height 55
click at [640, 184] on icon "Edit" at bounding box center [642, 189] width 11 height 9
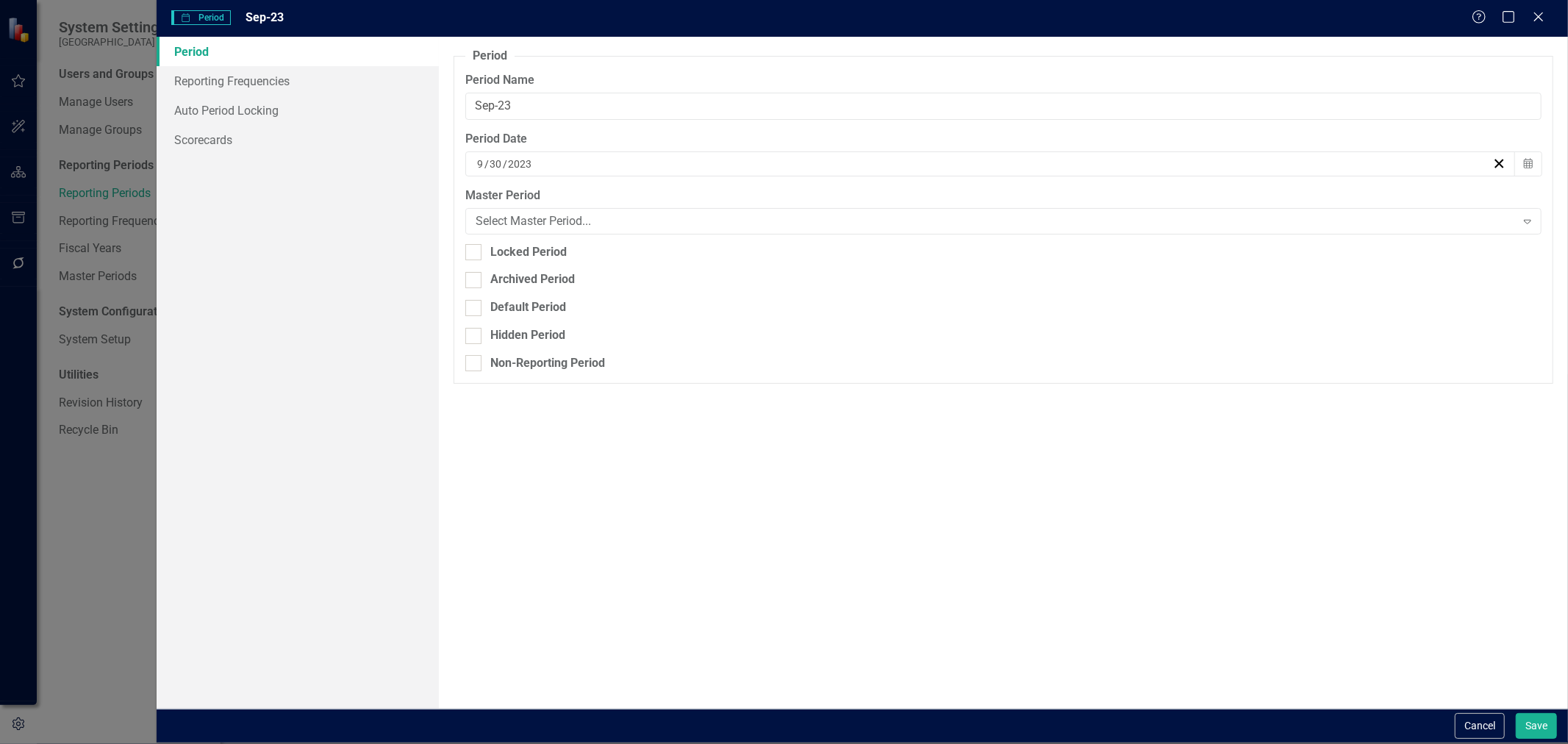
type input "Sep-23"
type input "9"
type input "30"
type input "2023"
drag, startPoint x: 482, startPoint y: 123, endPoint x: 412, endPoint y: 116, distance: 70.3
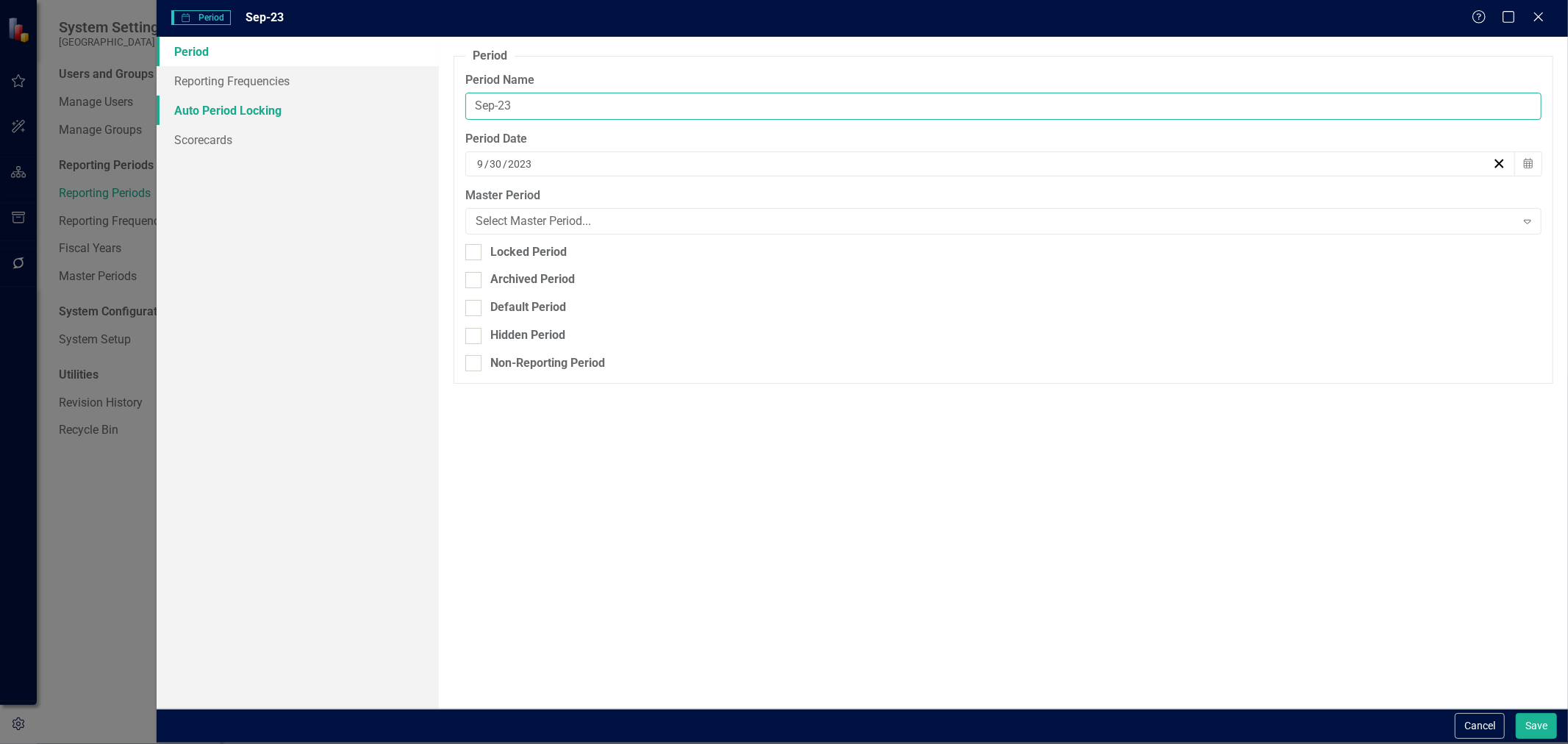
click at [412, 116] on div "Period Reporting Frequencies Auto Period Locking Scorecards Period Reporting pe…" at bounding box center [862, 372] width 1411 height 671
paste input "Q1-FY25"
click at [490, 108] on input "Q1-FY25" at bounding box center [1003, 107] width 1077 height 27
drag, startPoint x: 506, startPoint y: 103, endPoint x: 459, endPoint y: 103, distance: 47.0
click at [459, 103] on fieldset "Period Reporting periods are one of the core concepts in ClearPoint. They defin…" at bounding box center [1004, 215] width 1099 height 336
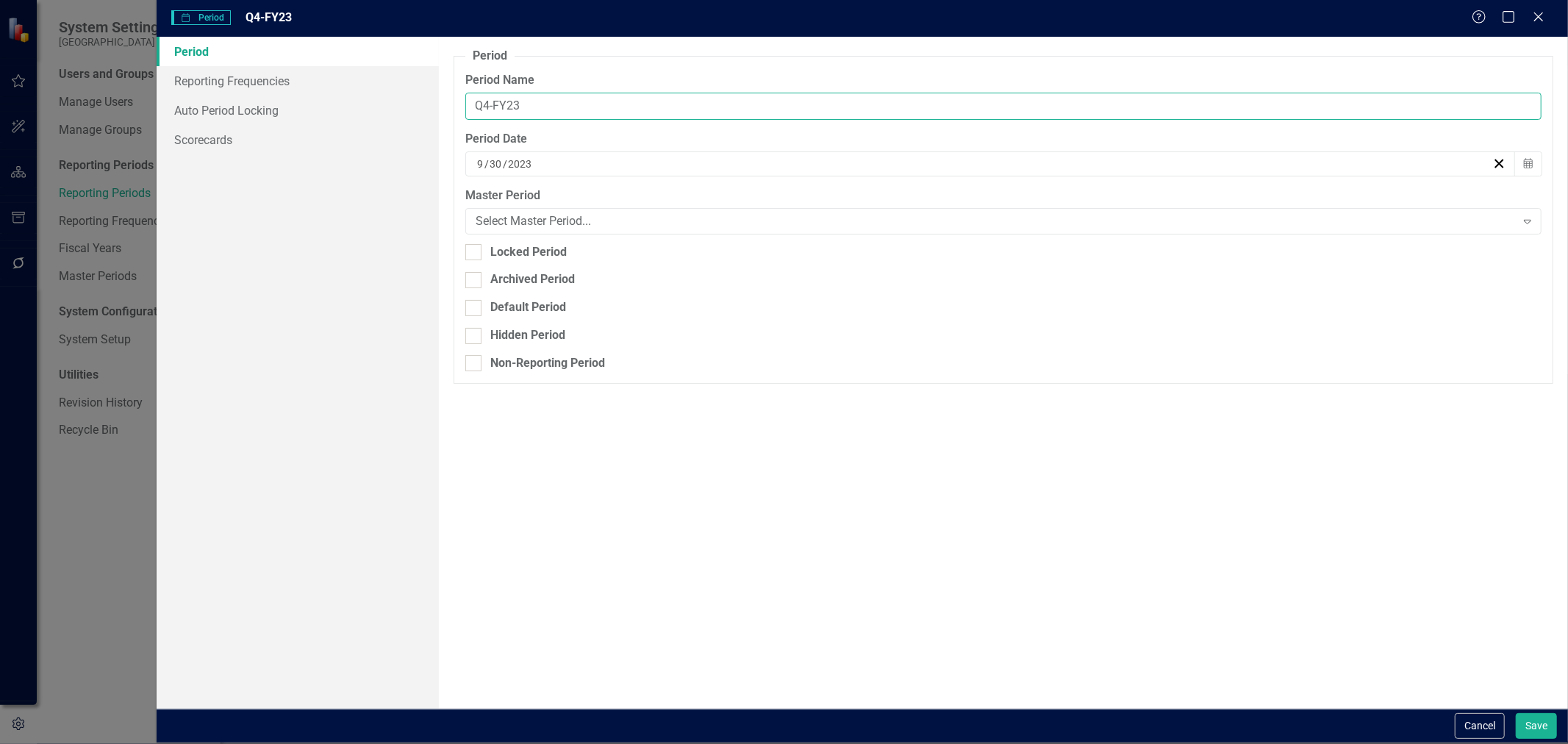
type input "Q4-FY23"
click at [1516, 713] on button "Save" at bounding box center [1536, 726] width 41 height 26
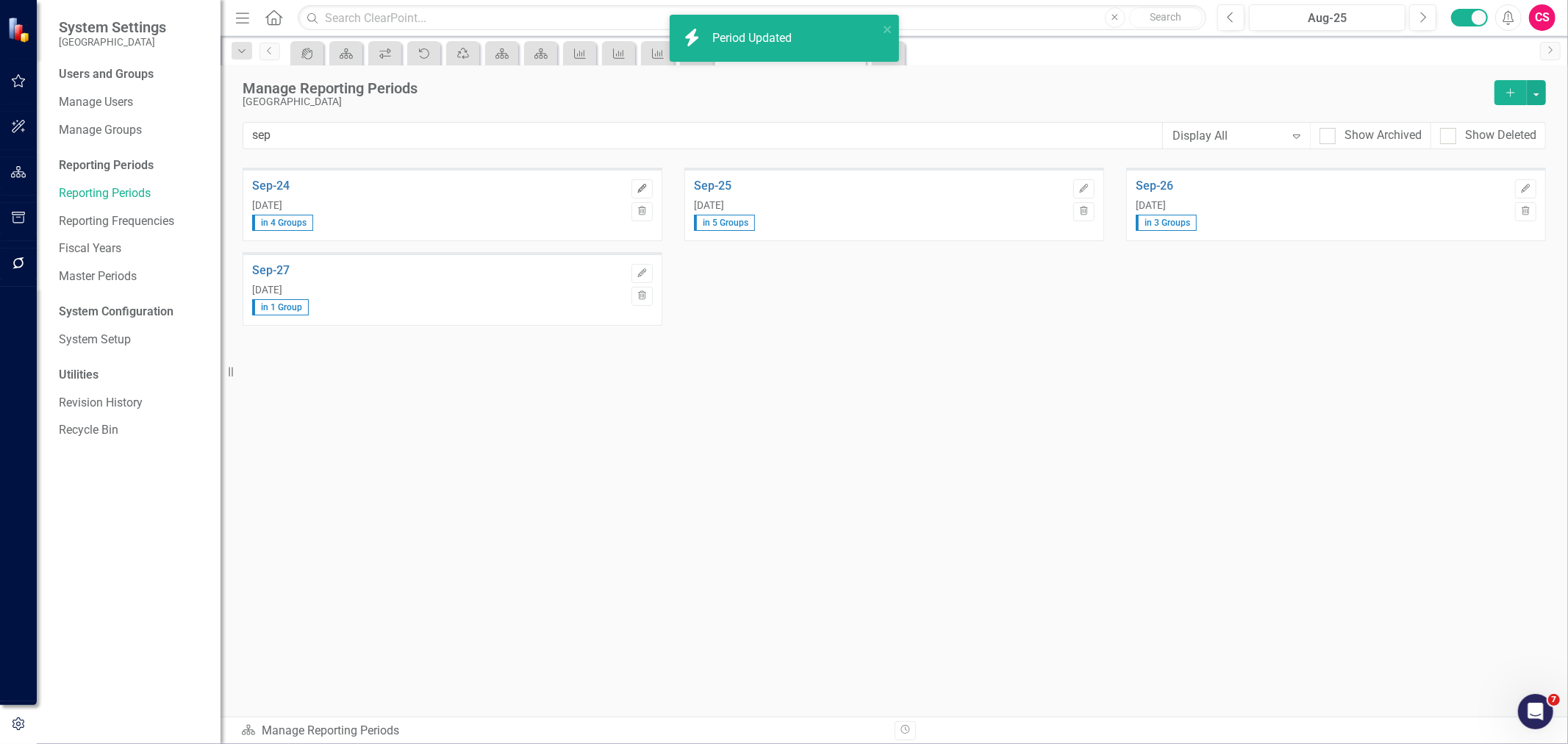
click at [640, 194] on button "Edit" at bounding box center [642, 189] width 21 height 19
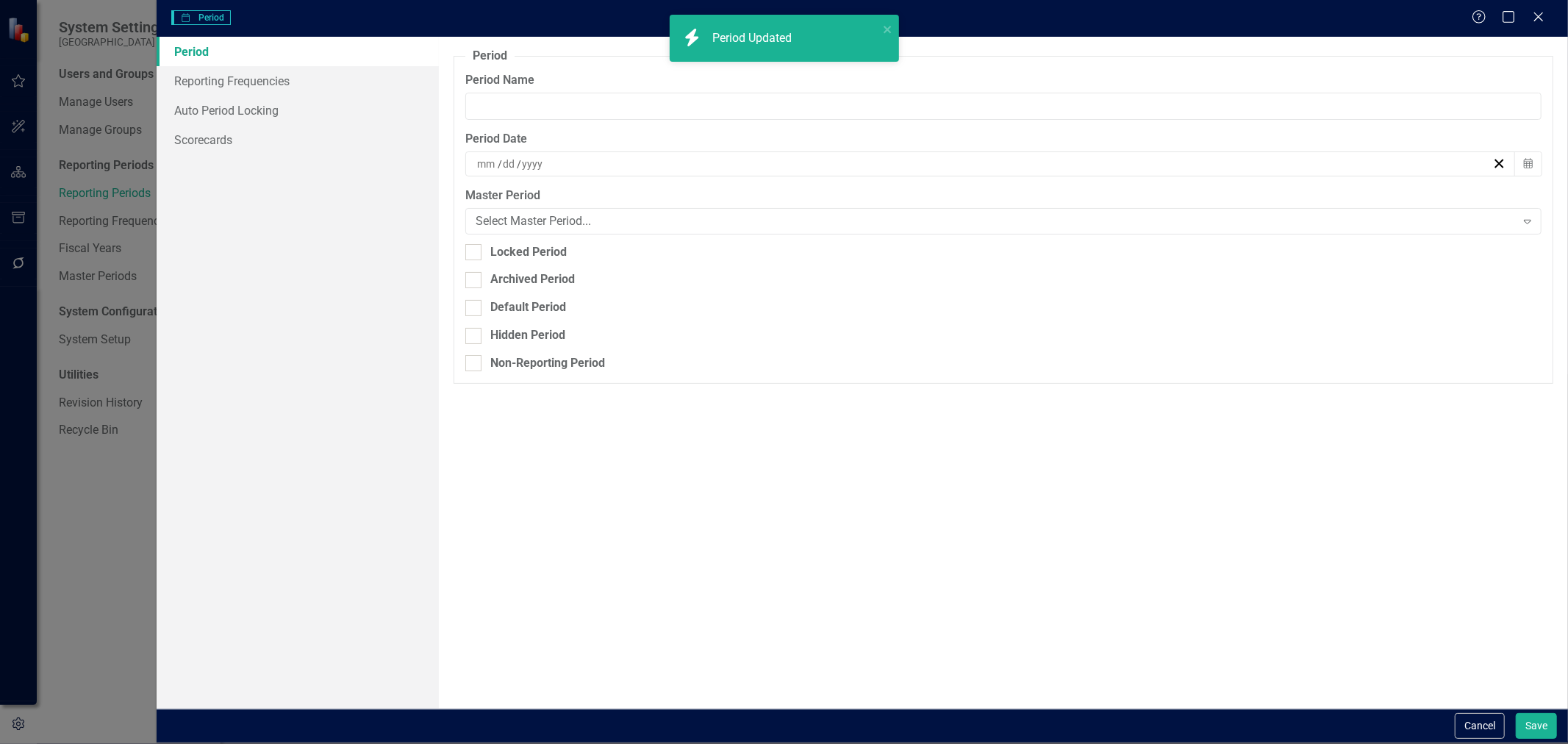
type input "Sep-24"
type input "9"
type input "30"
type input "2024"
drag, startPoint x: 598, startPoint y: 108, endPoint x: 340, endPoint y: 82, distance: 259.3
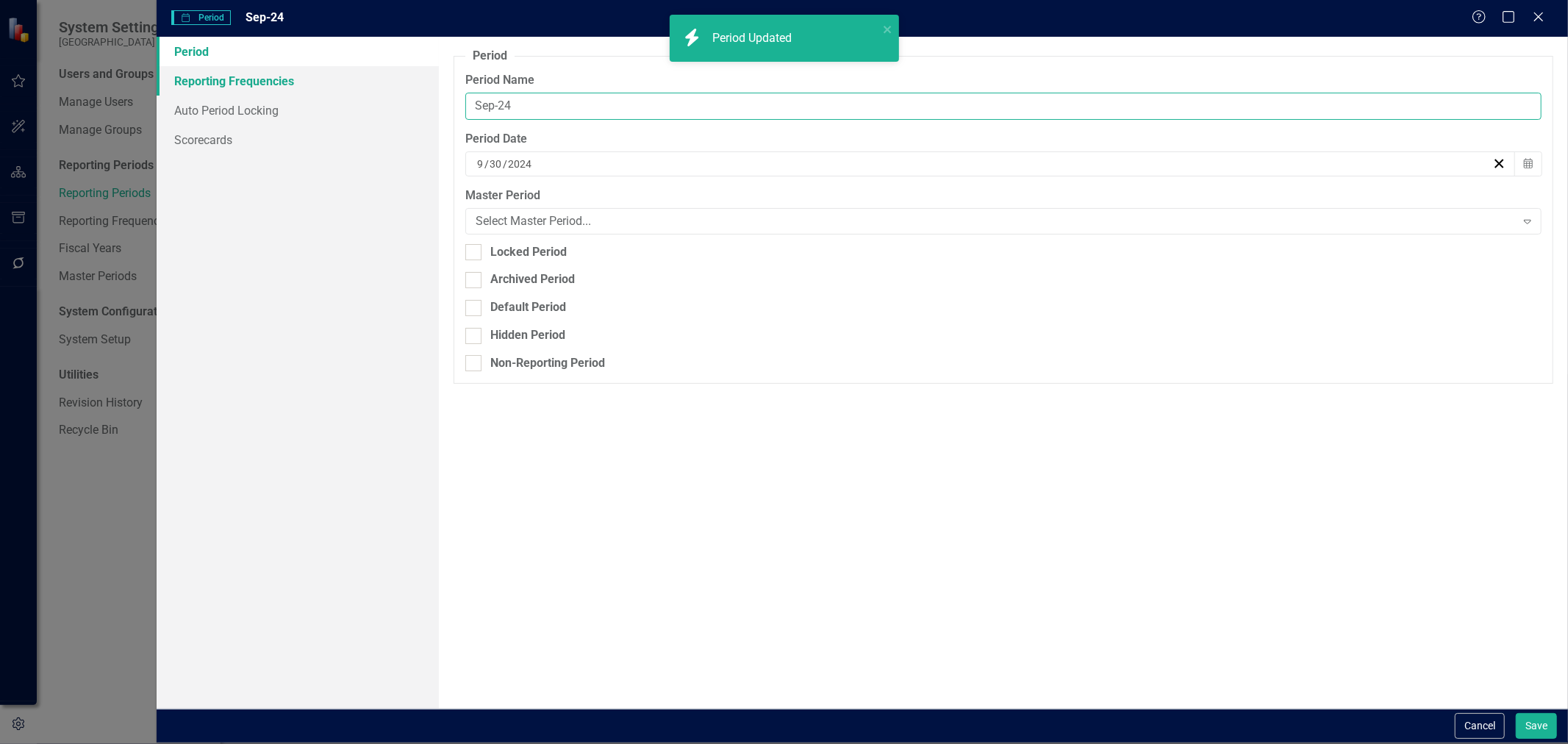
click at [340, 82] on div "Period Reporting Frequencies Auto Period Locking Scorecards Period Reporting pe…" at bounding box center [862, 372] width 1411 height 671
paste input "Q4-FY"
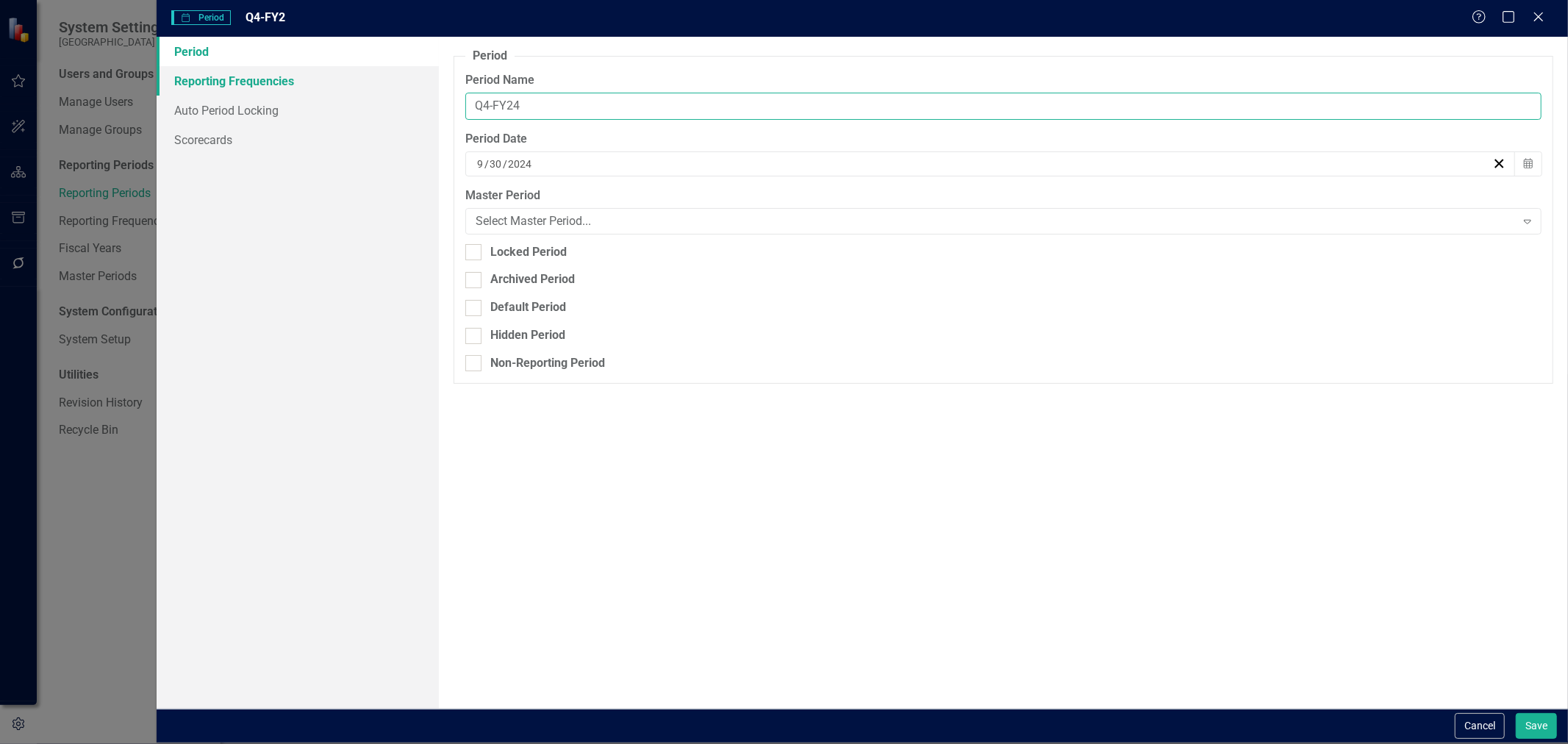
type input "Q4-FY24"
click at [1516, 713] on button "Save" at bounding box center [1536, 726] width 41 height 26
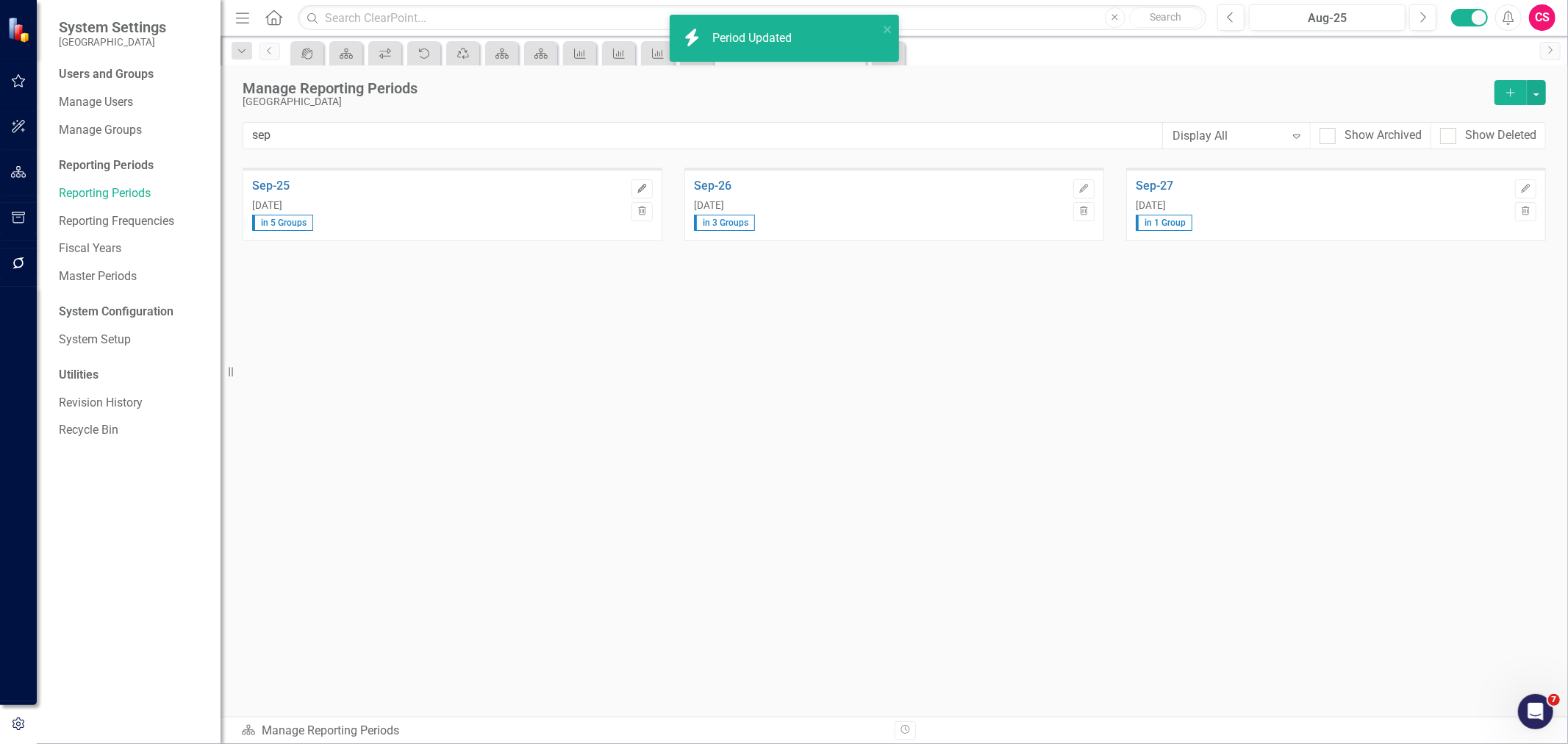
click at [644, 185] on icon "Edit" at bounding box center [642, 189] width 11 height 9
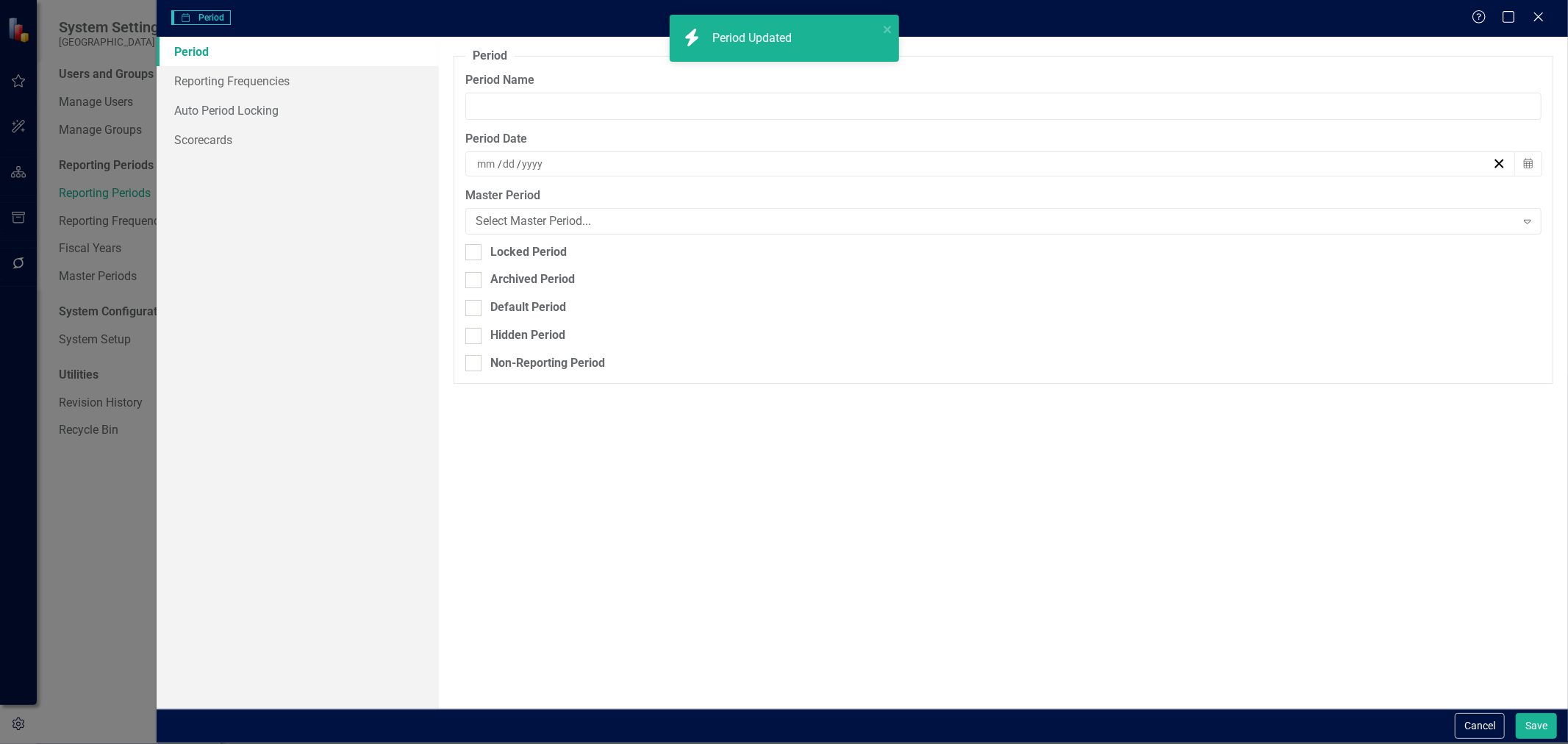
type input "Sep-25"
type input "9"
type input "30"
type input "2025"
drag, startPoint x: 548, startPoint y: 108, endPoint x: 363, endPoint y: 108, distance: 185.0
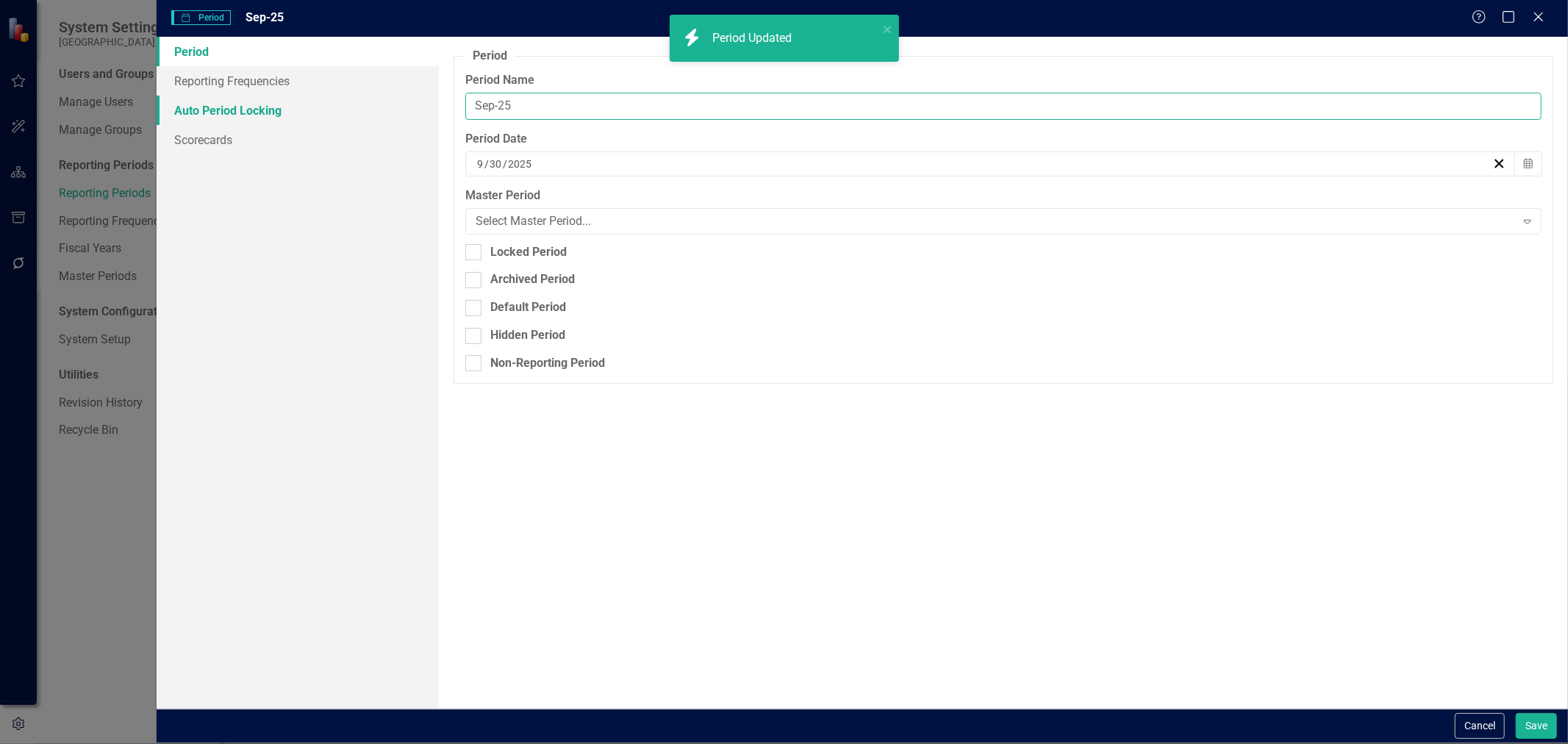
click at [370, 108] on div "Period Reporting Frequencies Auto Period Locking Scorecards Period Reporting pe…" at bounding box center [862, 372] width 1411 height 671
paste input "Q4-FY"
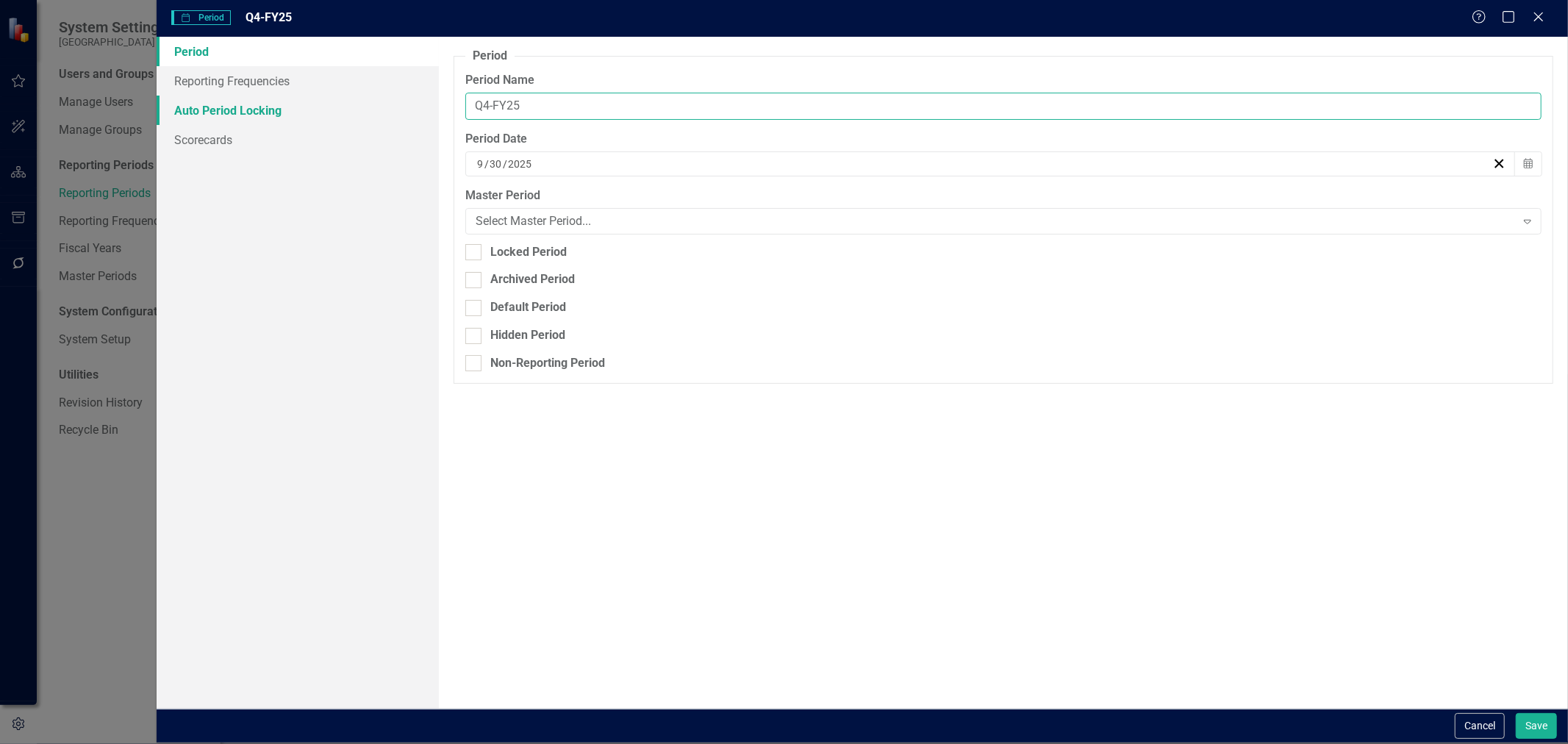
type input "Q4-FY25"
click at [1516, 713] on button "Save" at bounding box center [1536, 726] width 41 height 26
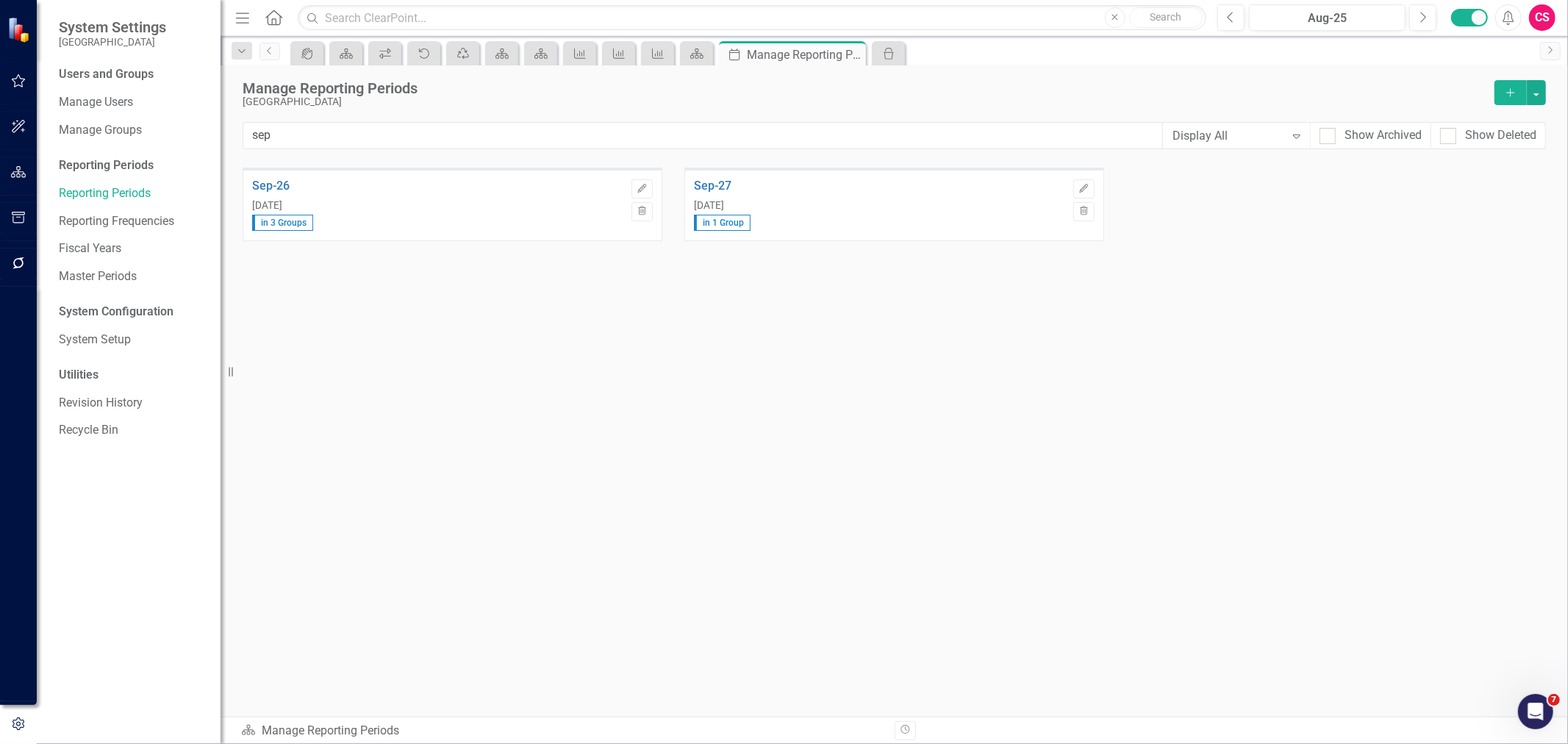
click at [631, 184] on span "Edit Trash" at bounding box center [638, 198] width 28 height 55
click at [636, 184] on icon "Edit" at bounding box center [642, 189] width 11 height 9
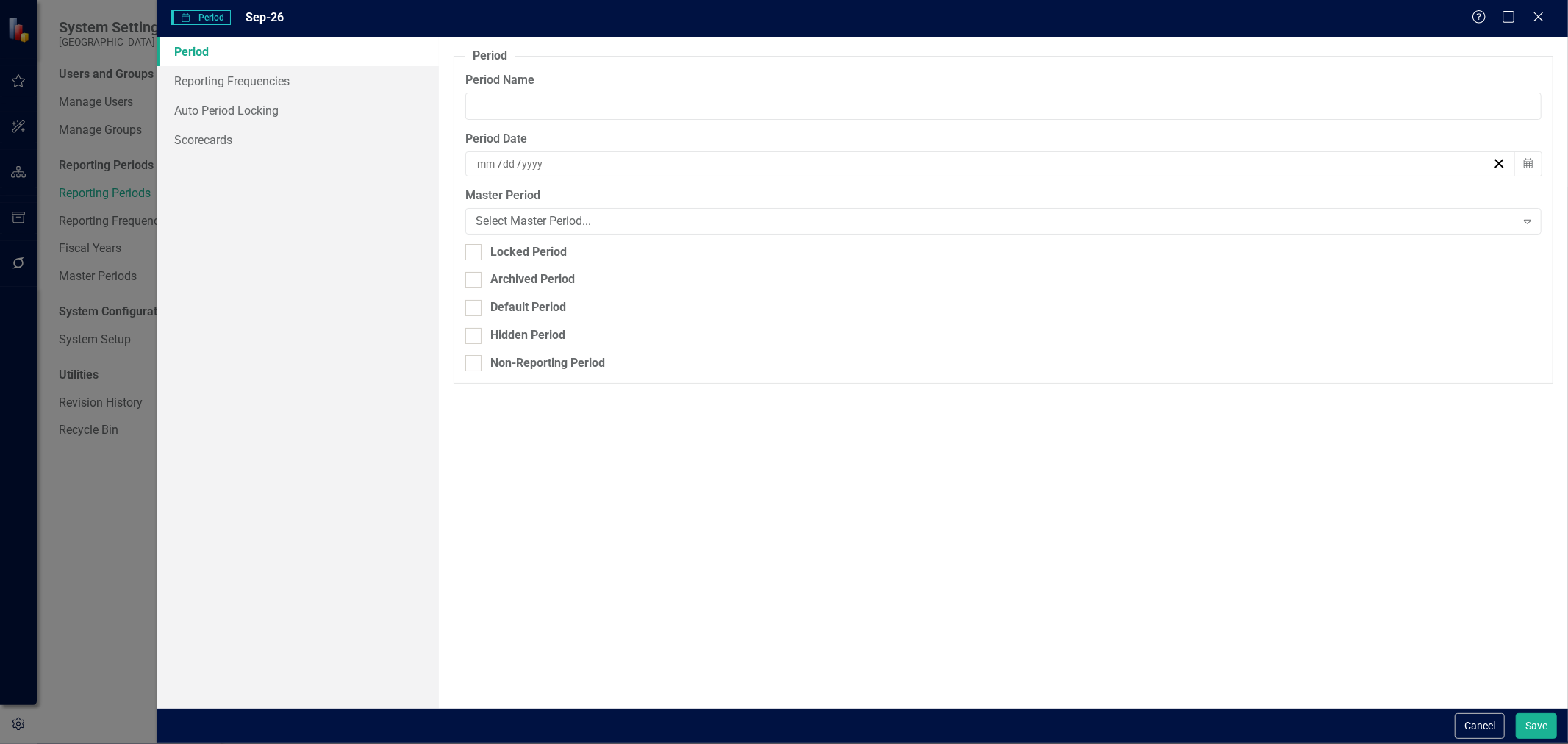
type input "Sep-26"
type input "9"
type input "30"
type input "2026"
drag, startPoint x: 593, startPoint y: 100, endPoint x: 366, endPoint y: 113, distance: 227.4
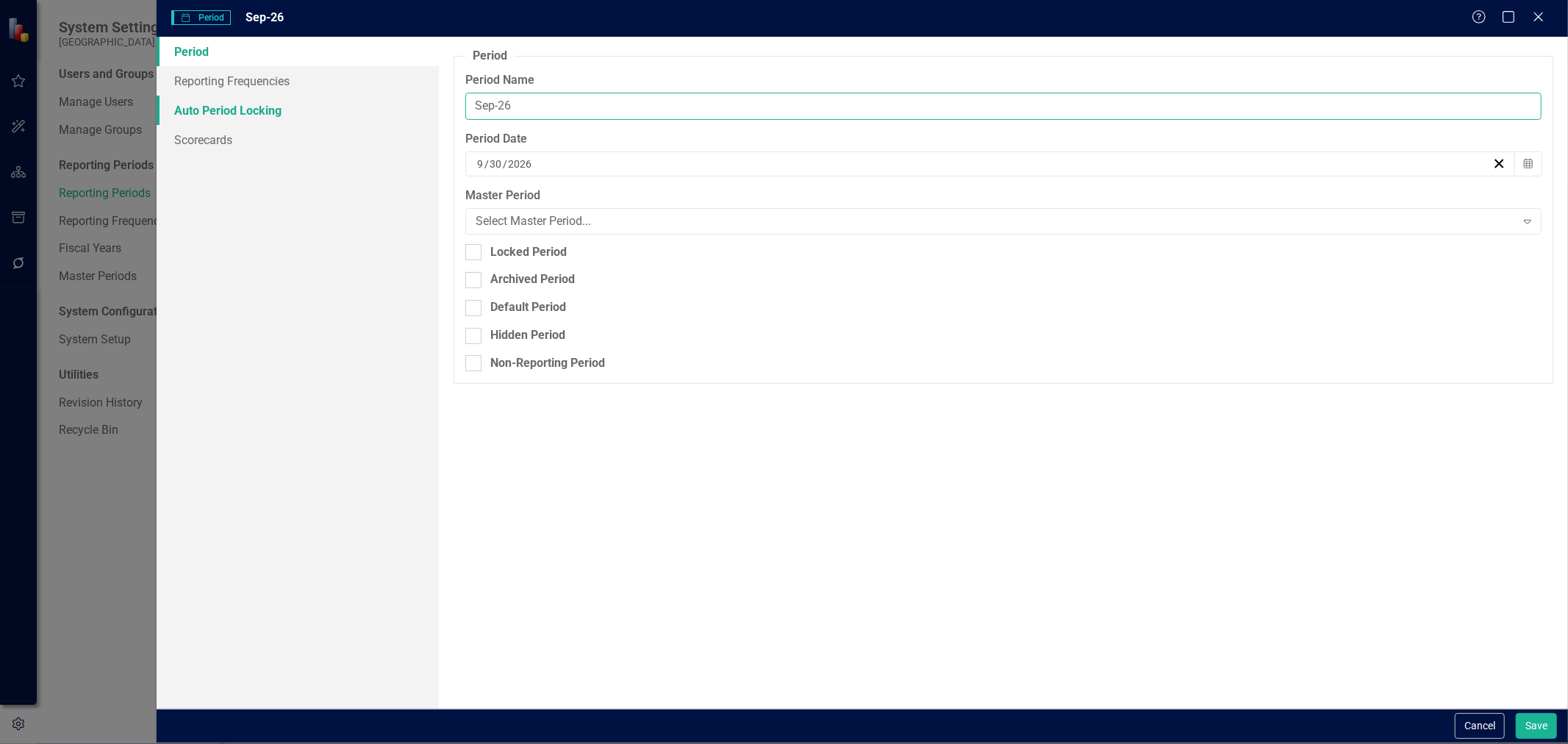
click at [366, 113] on div "Period Reporting Frequencies Auto Period Locking Scorecards Period Reporting pe…" at bounding box center [862, 372] width 1411 height 671
paste input "Q4-FY"
type input "Q4-FY26"
click at [1516, 713] on button "Save" at bounding box center [1536, 726] width 41 height 26
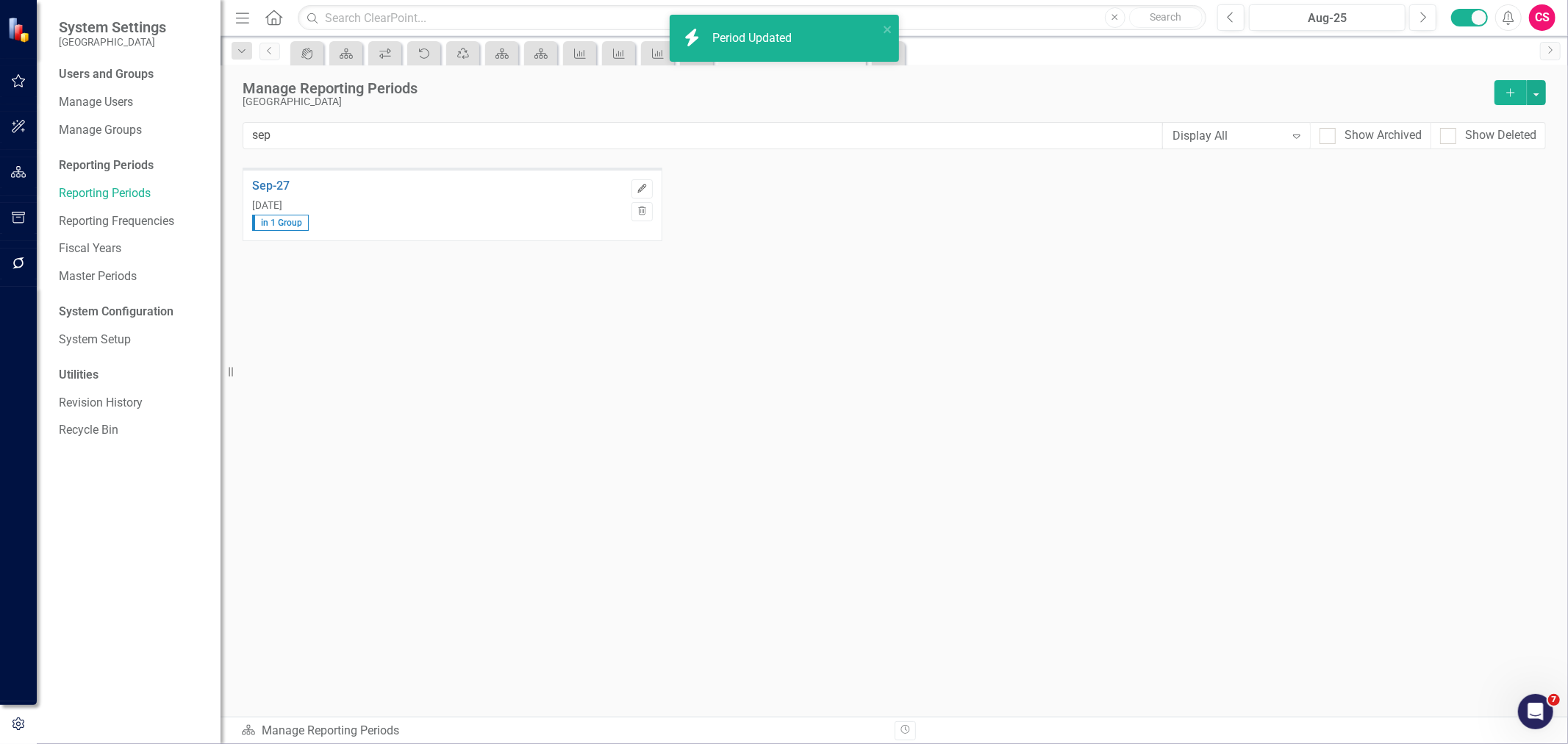
click at [647, 182] on button "Edit" at bounding box center [642, 189] width 21 height 19
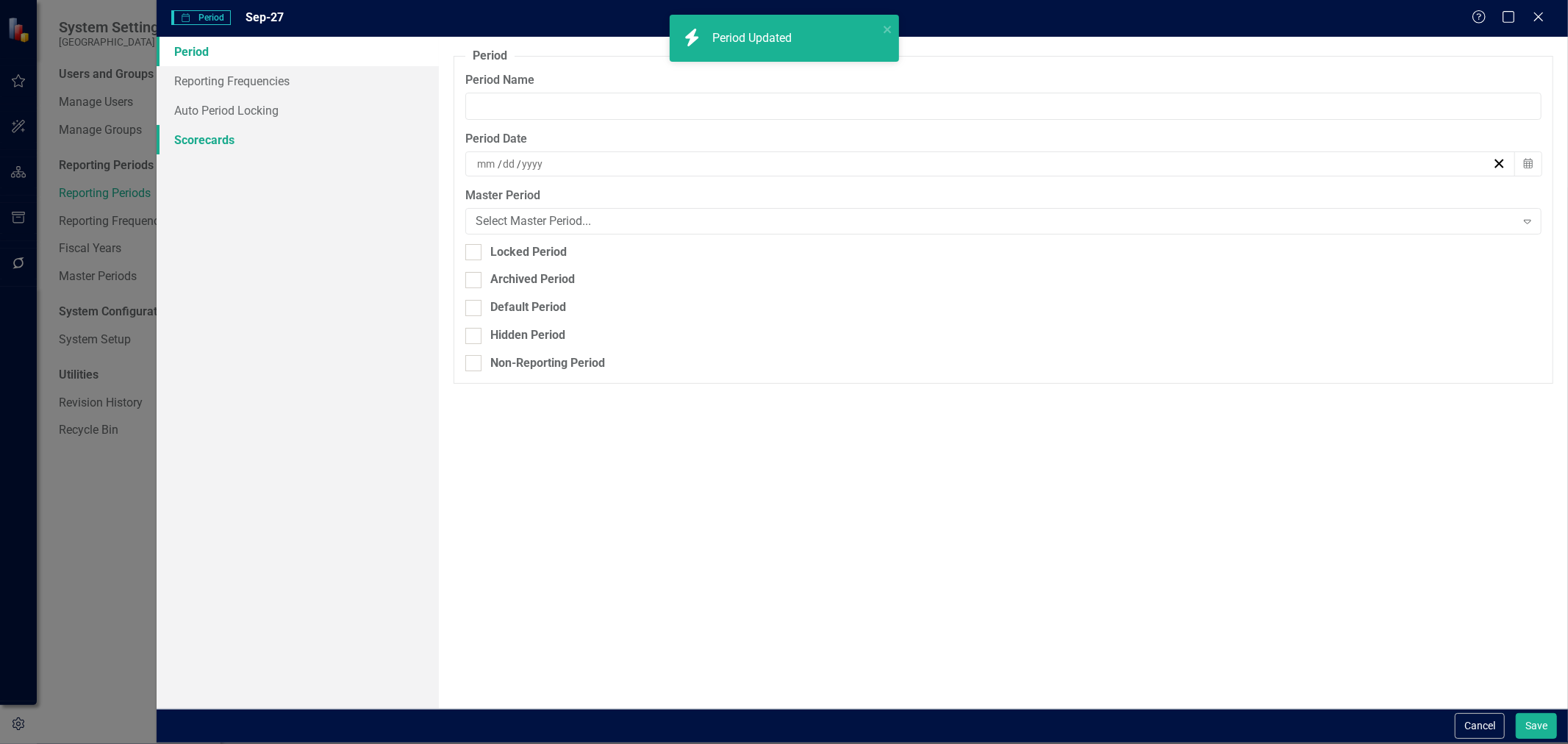
type input "Sep-27"
type input "9"
type input "30"
type input "2027"
drag, startPoint x: 511, startPoint y: 112, endPoint x: 447, endPoint y: 99, distance: 65.3
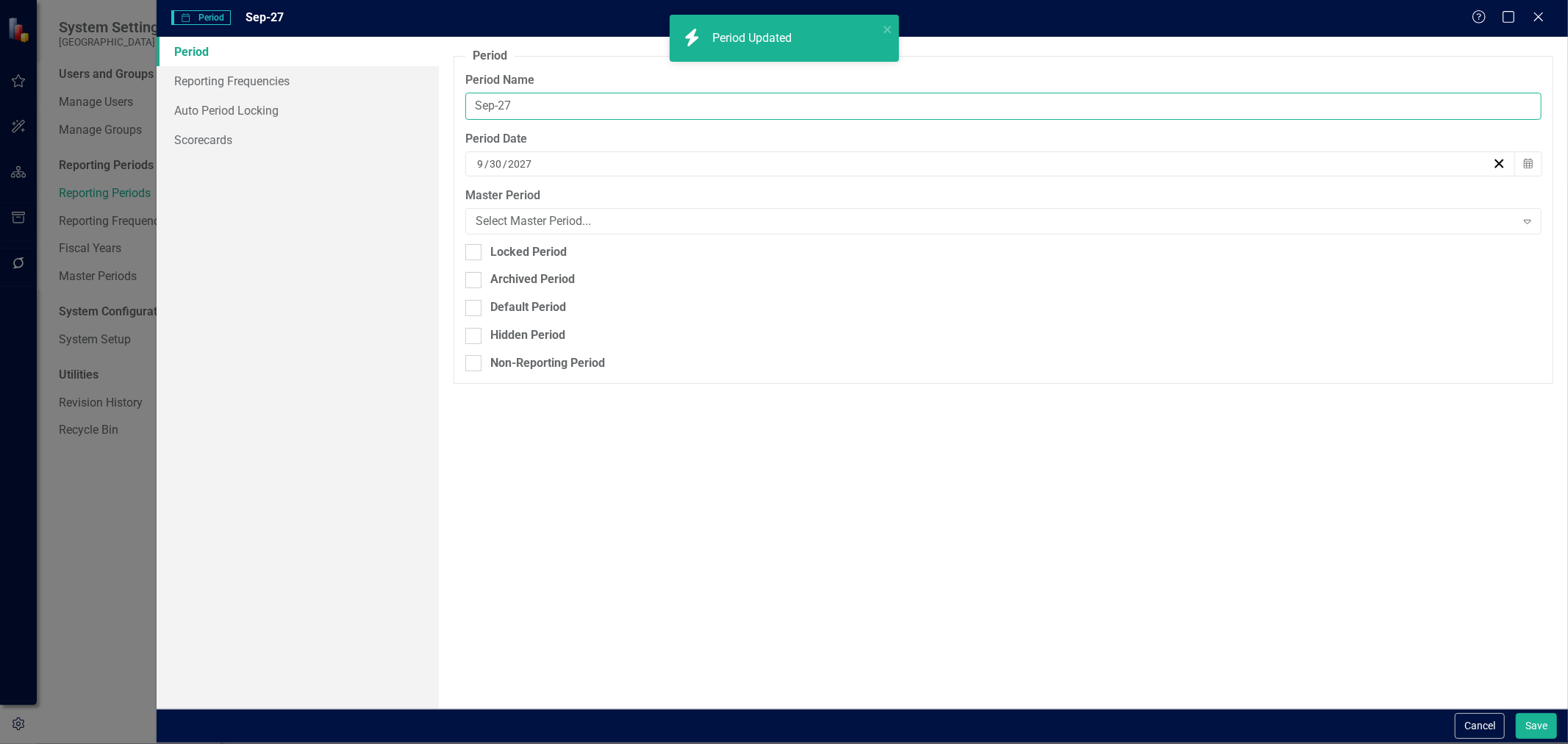
click at [447, 99] on div "Period Reporting periods are one of the core concepts in ClearPoint. They defin…" at bounding box center [1003, 372] width 1130 height 671
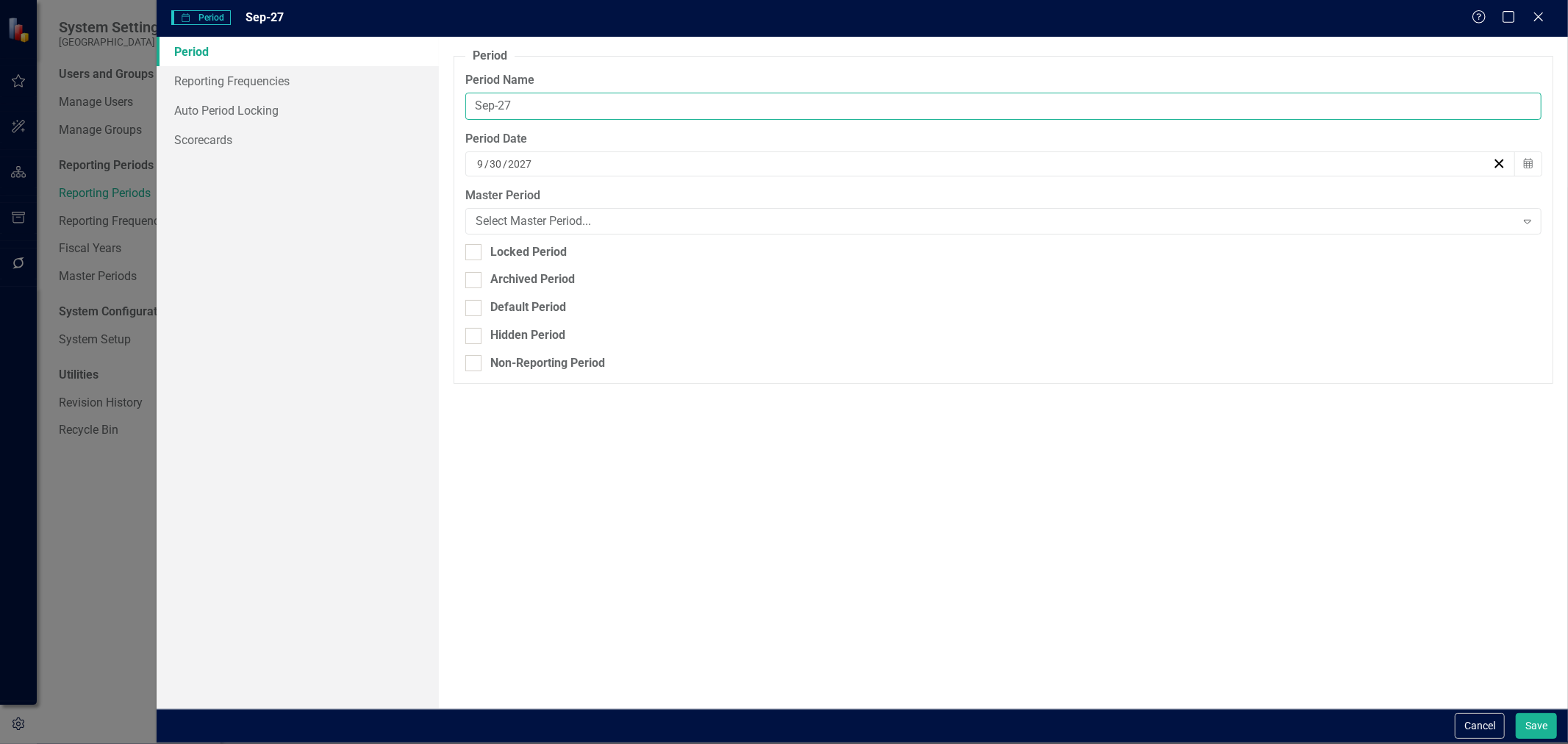
paste input "Q4-FY"
type input "Q4-FY27"
click at [1516, 713] on button "Save" at bounding box center [1536, 726] width 41 height 26
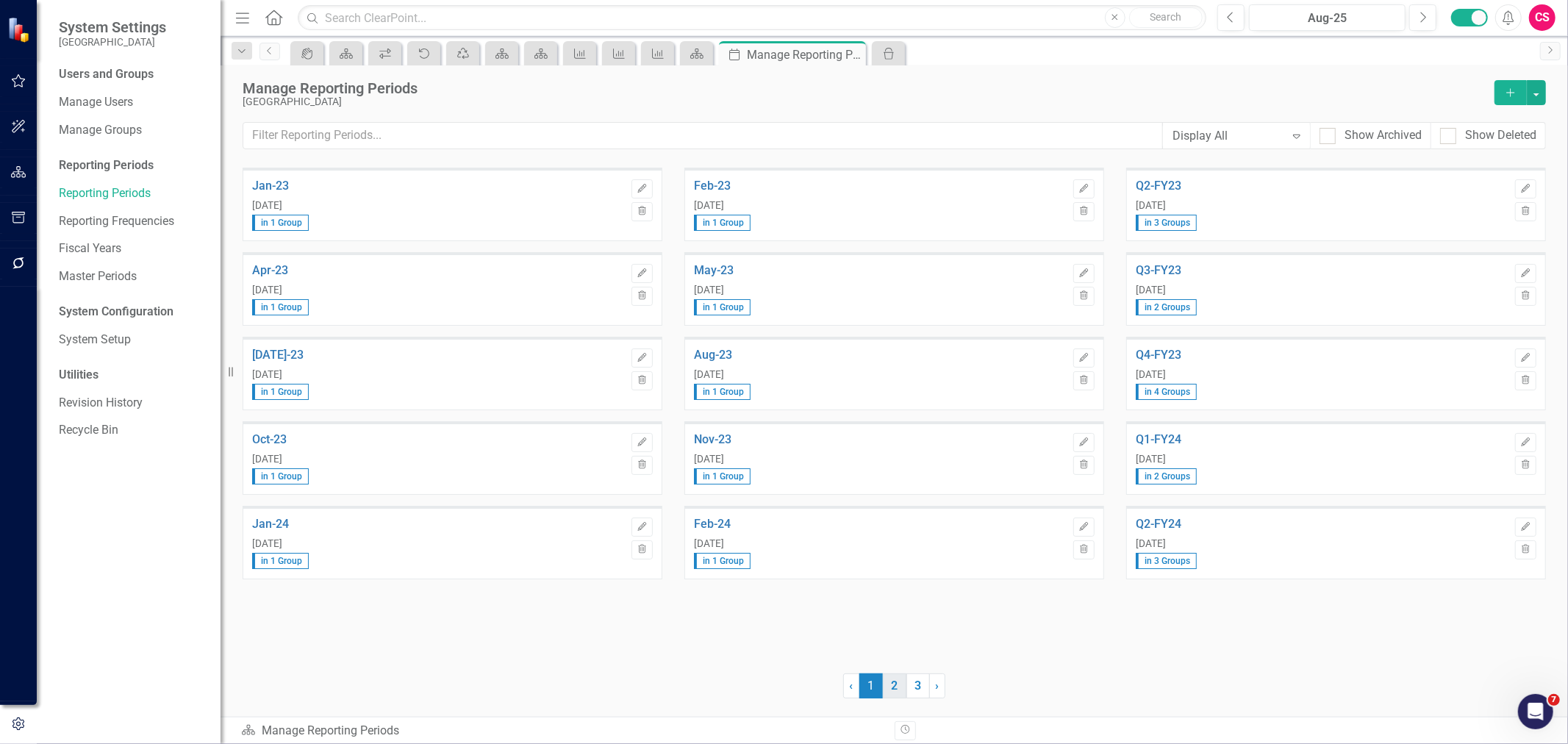
click at [898, 681] on link "2" at bounding box center [894, 686] width 24 height 25
click at [1314, 16] on div "Aug-25" at bounding box center [1327, 17] width 146 height 17
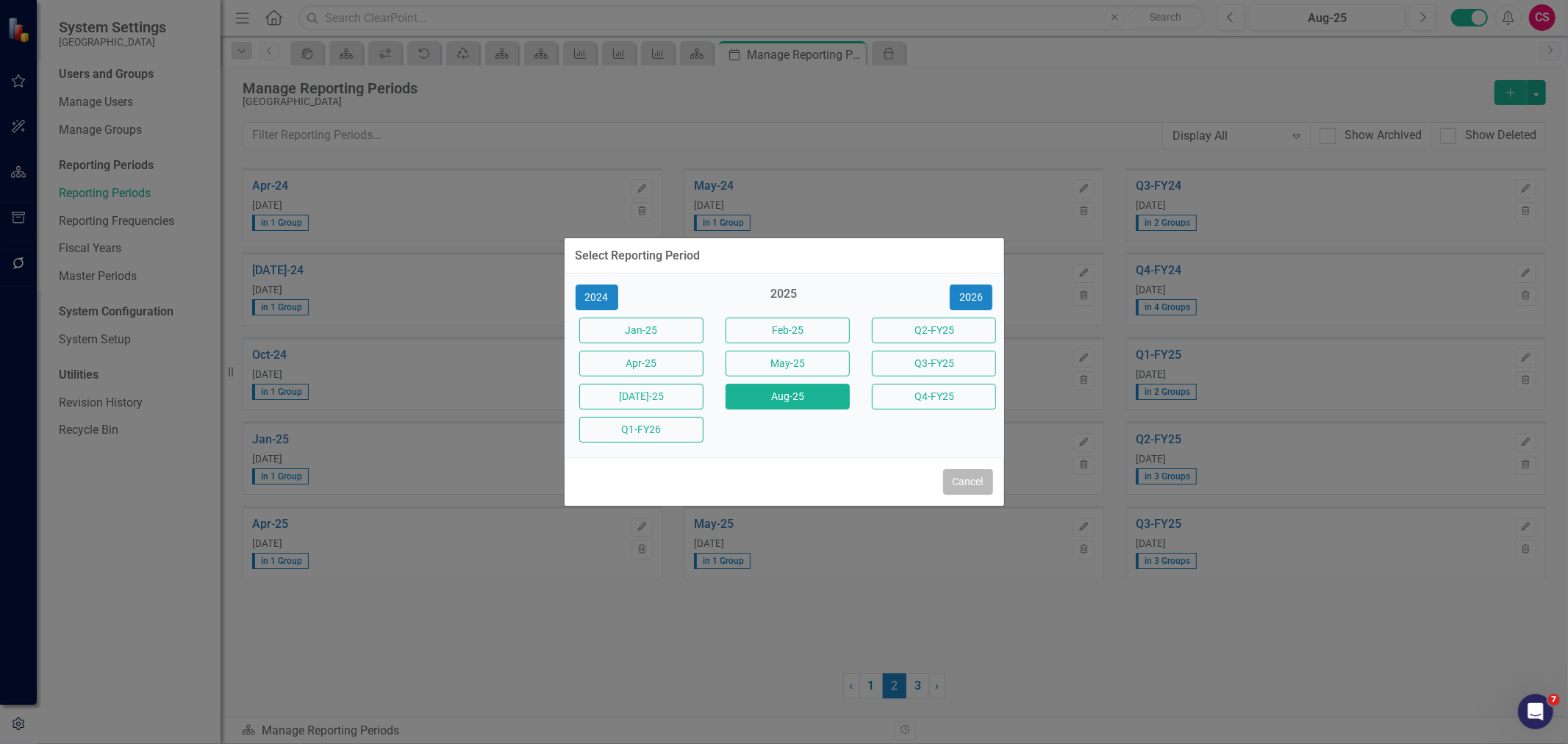
click at [967, 473] on button "Cancel" at bounding box center [968, 481] width 50 height 26
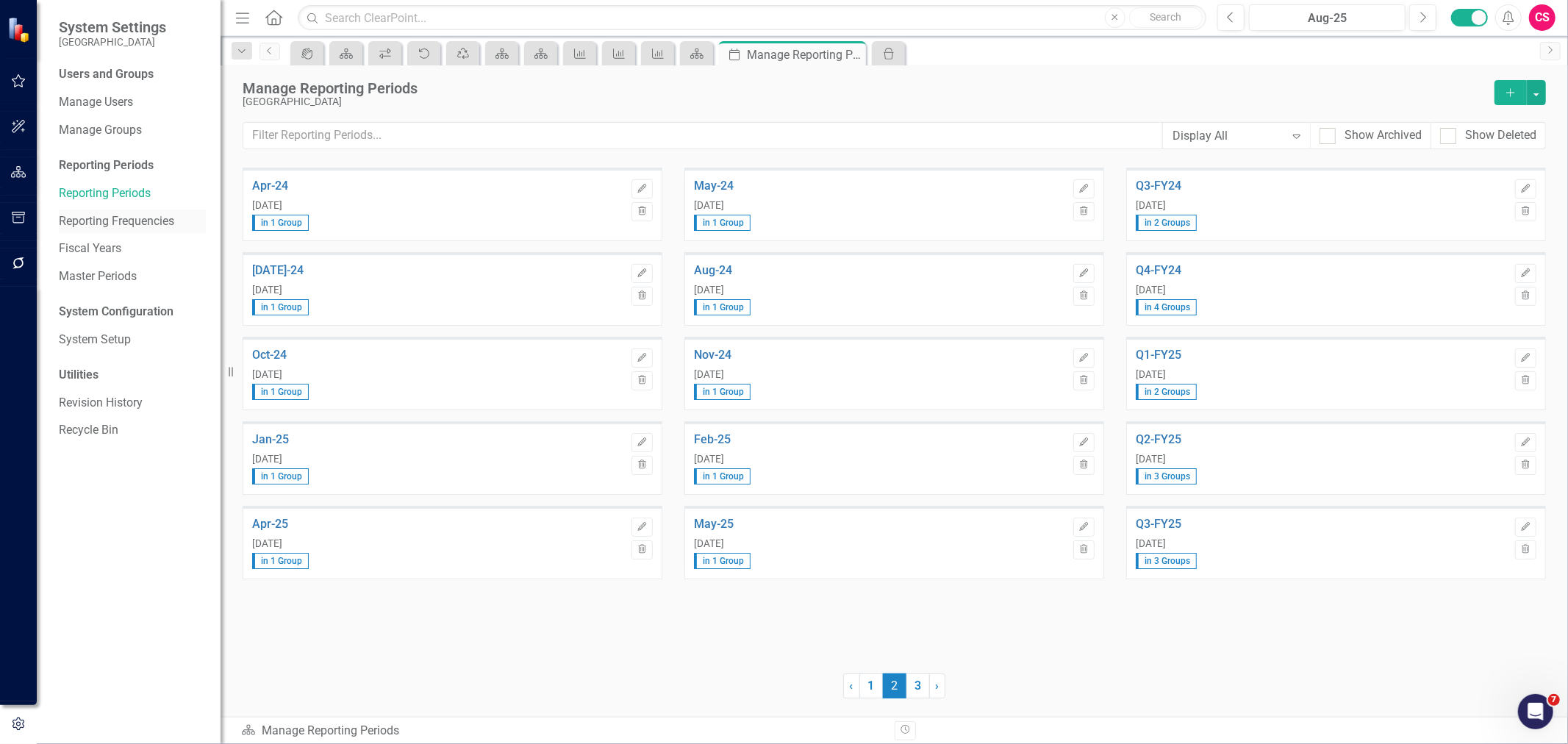
click at [121, 214] on link "Reporting Frequencies" at bounding box center [132, 222] width 147 height 17
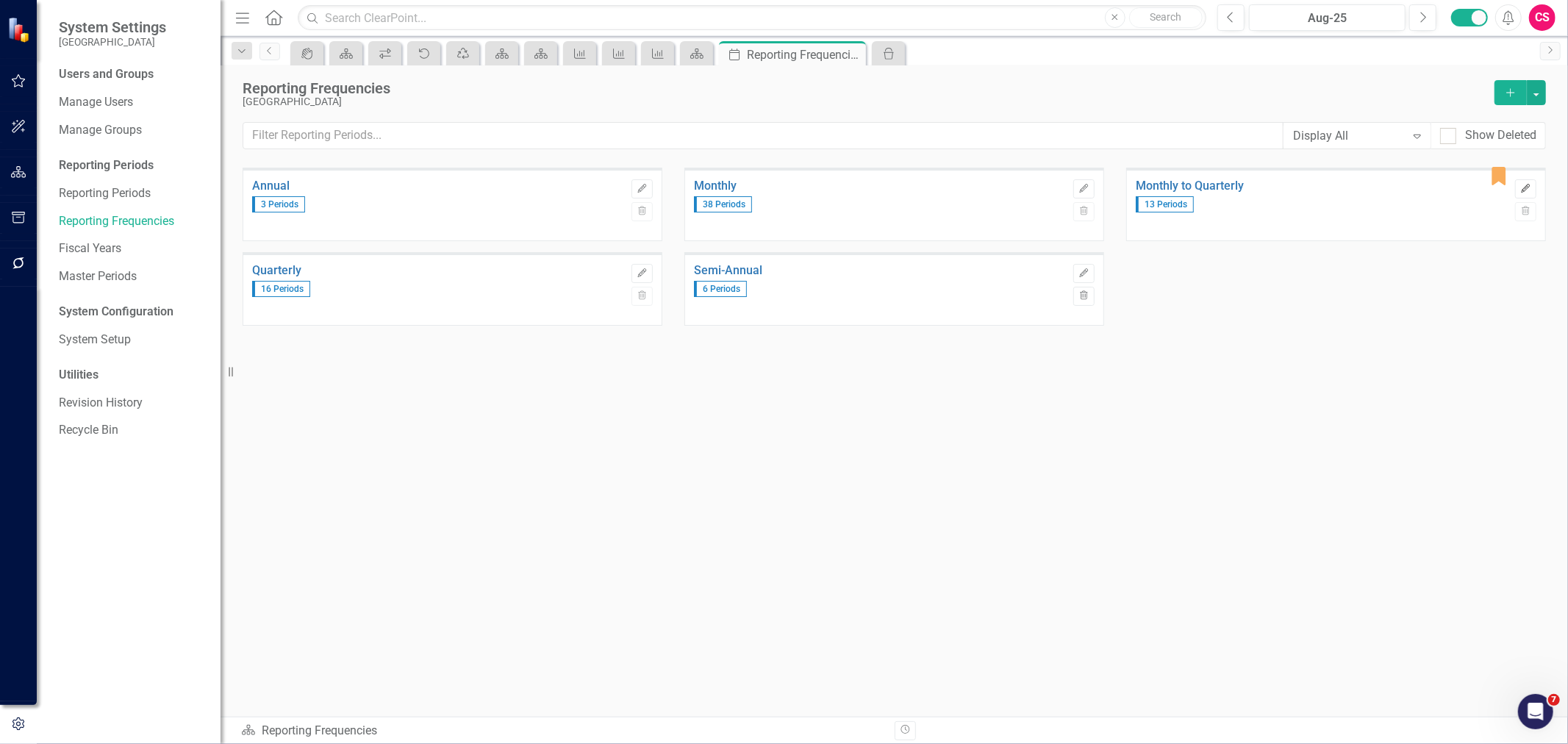
click at [1517, 181] on button "Edit" at bounding box center [1525, 189] width 21 height 19
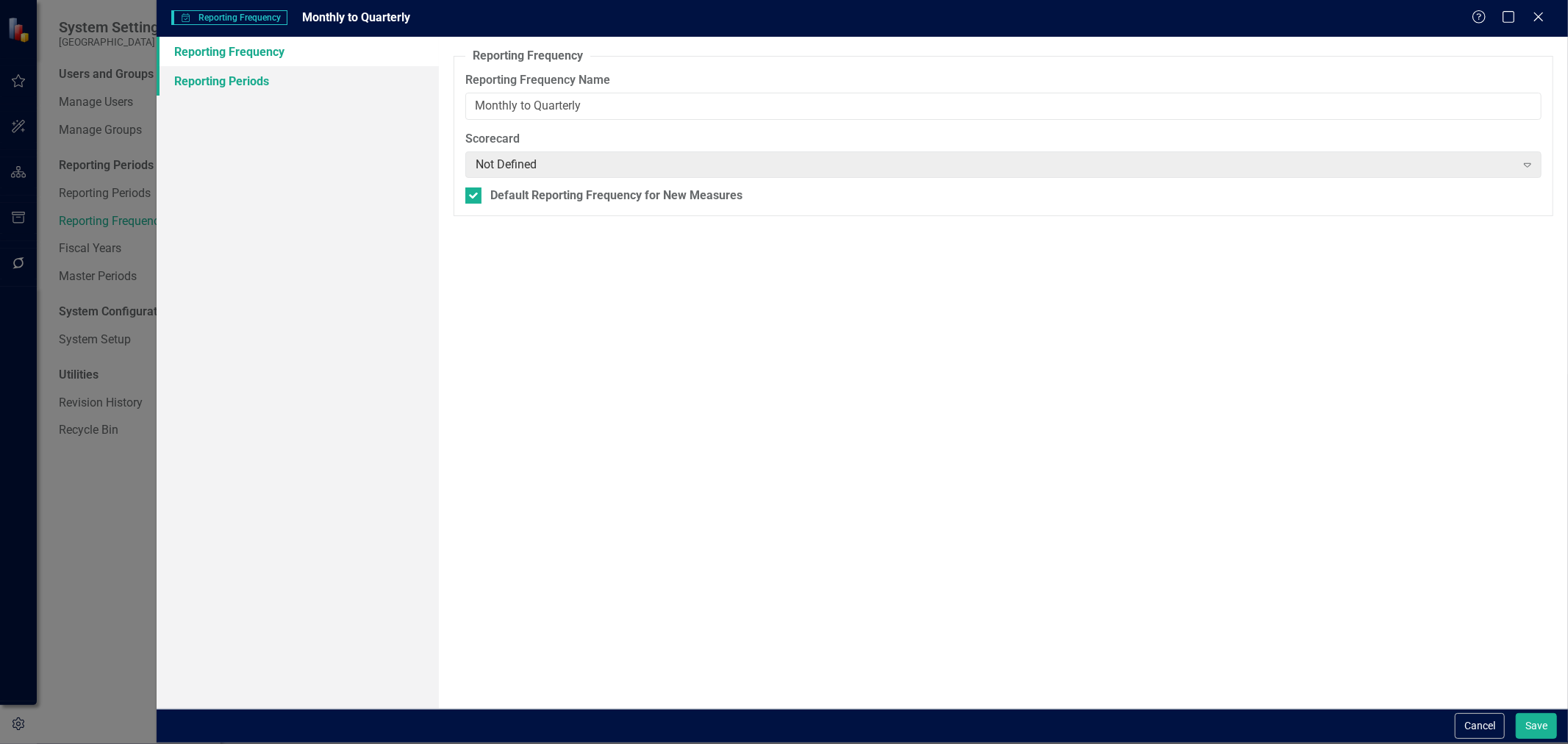
click at [340, 90] on link "Reporting Periods" at bounding box center [298, 81] width 283 height 29
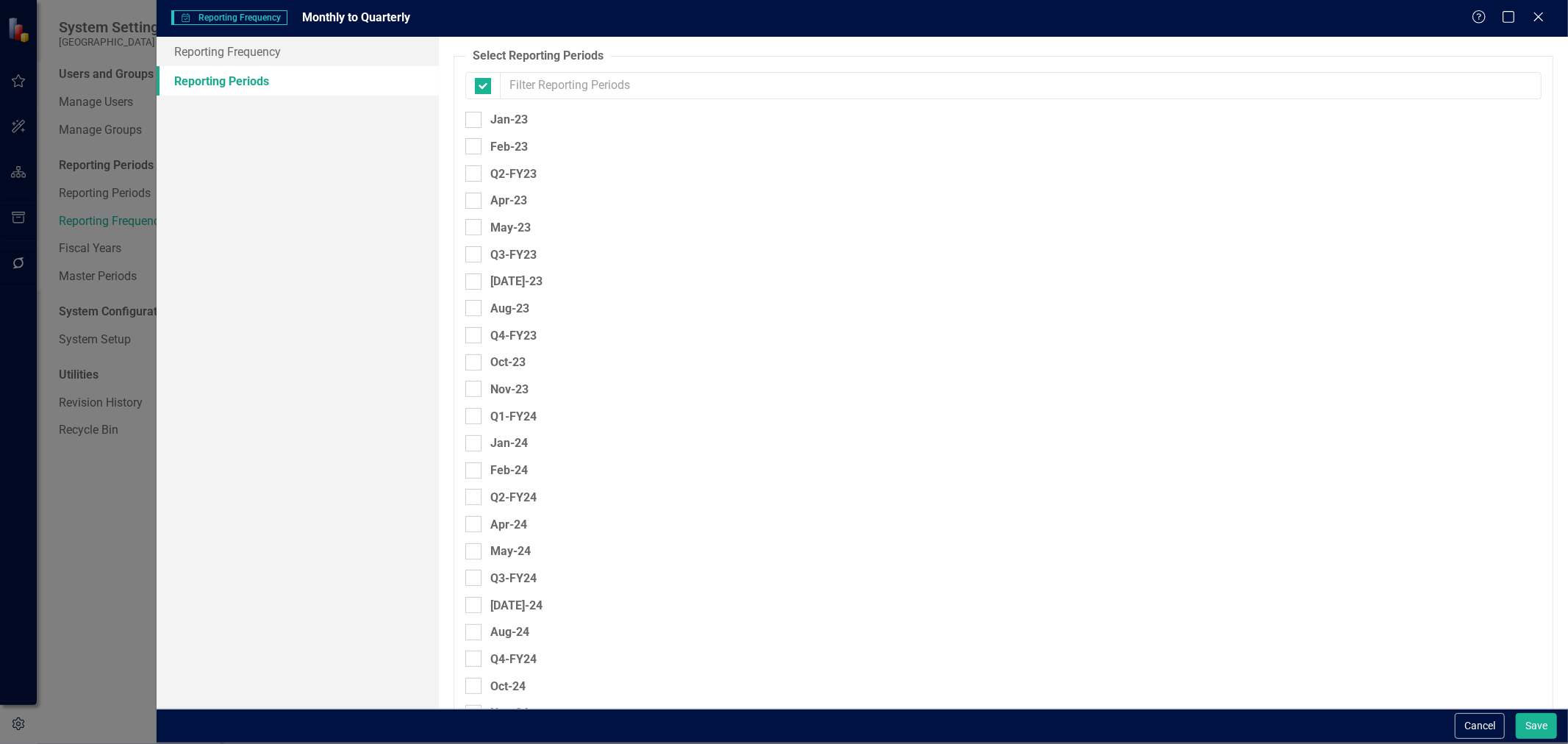
checkbox input "false"
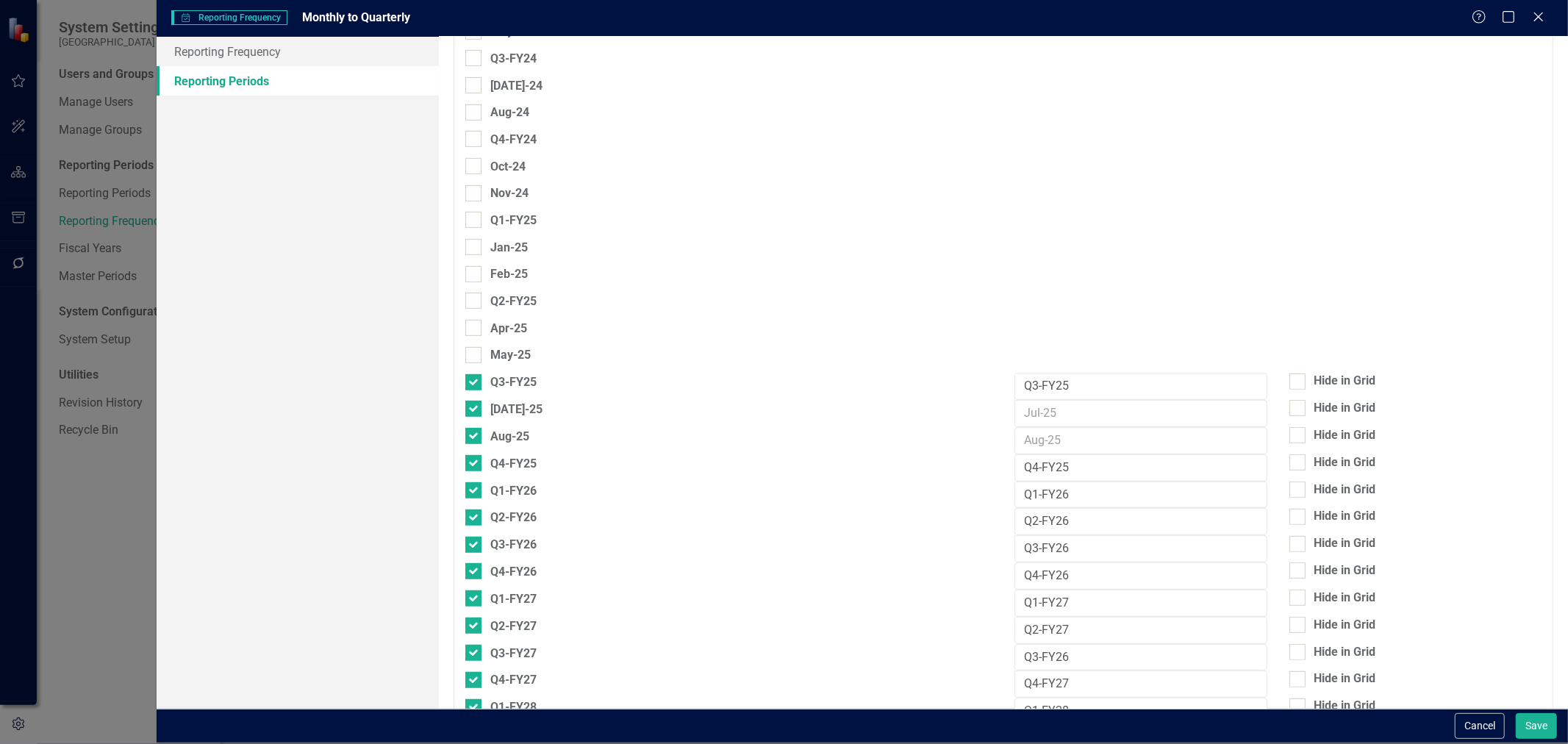
scroll to position [537, 0]
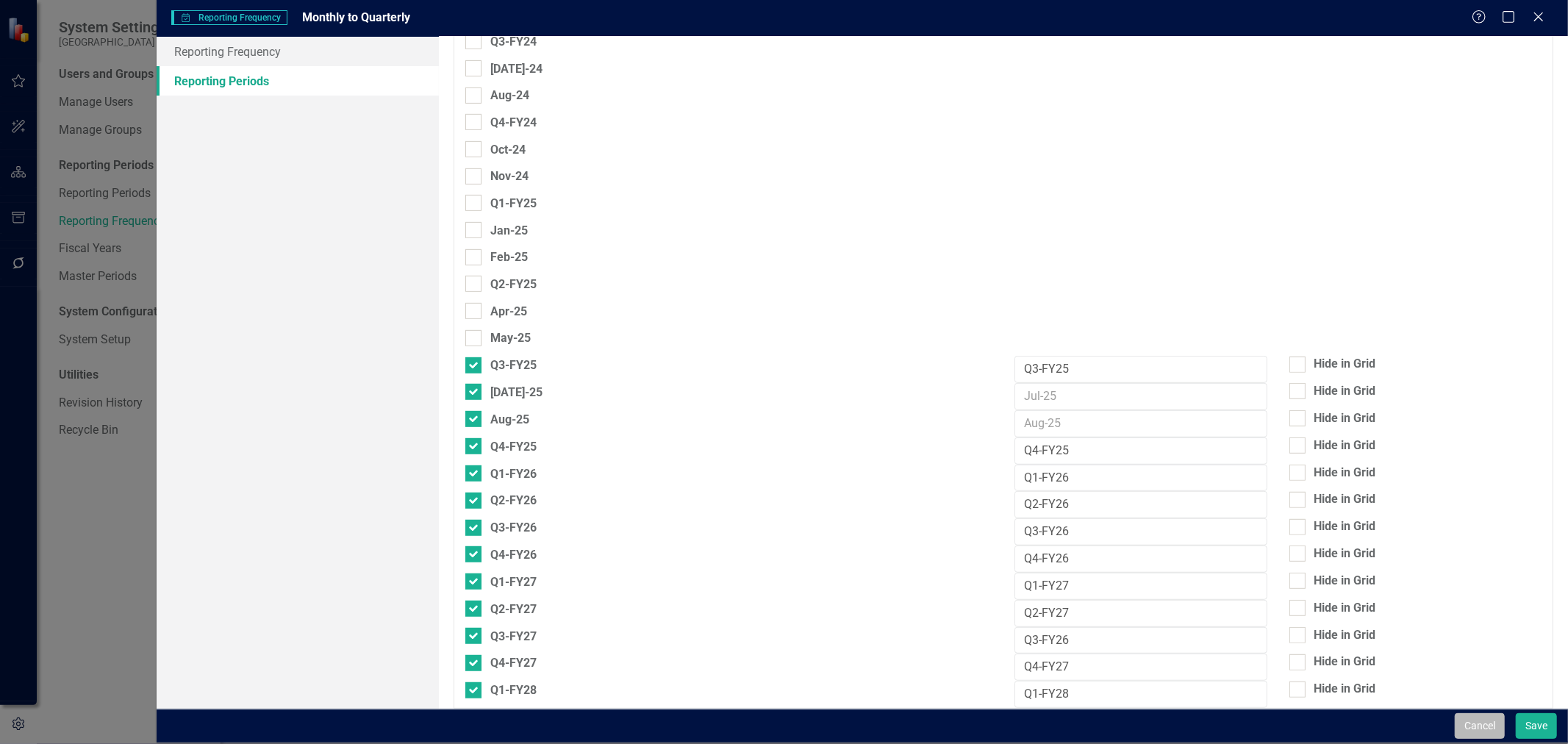
click at [1483, 721] on button "Cancel" at bounding box center [1480, 726] width 50 height 26
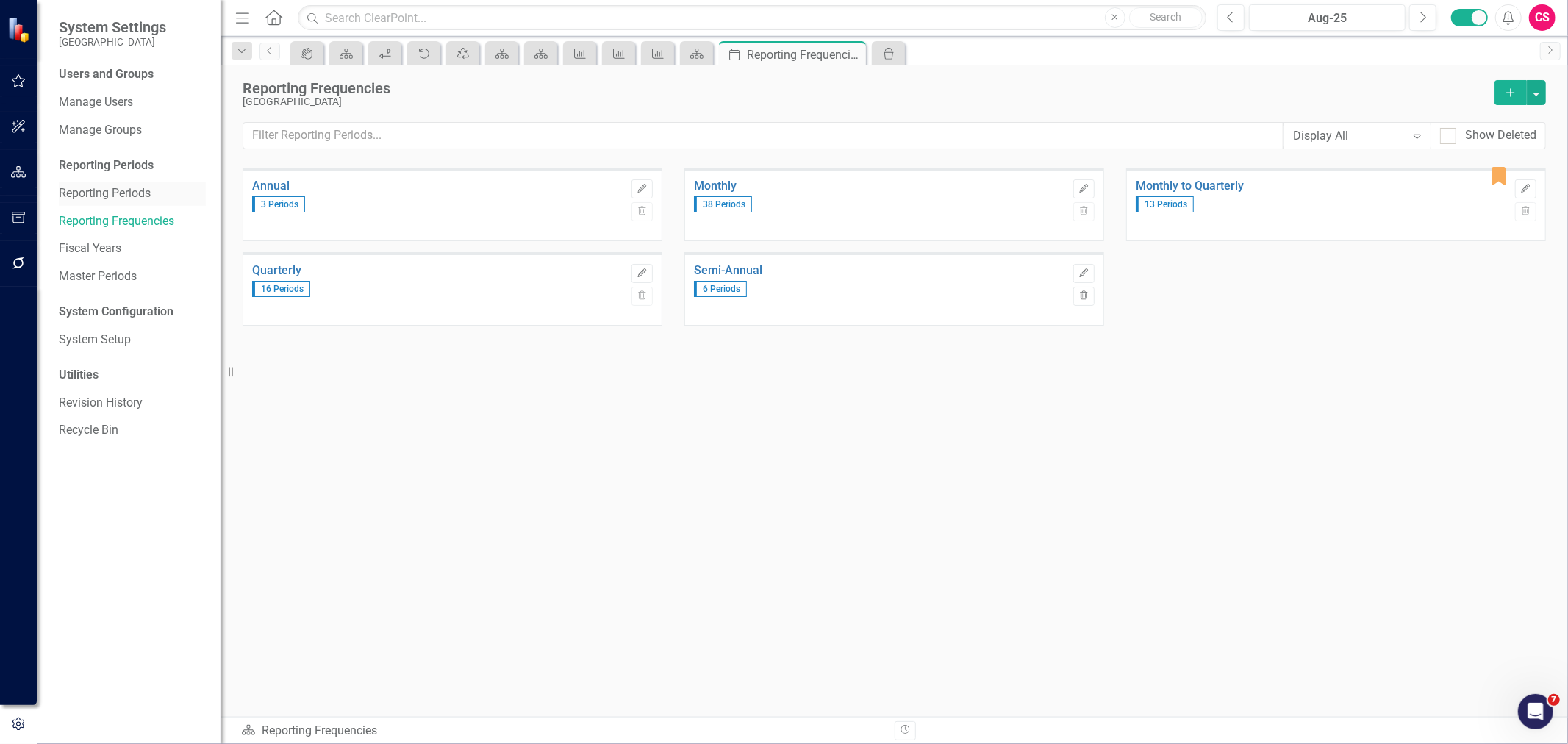
click at [82, 188] on link "Reporting Periods" at bounding box center [132, 193] width 147 height 17
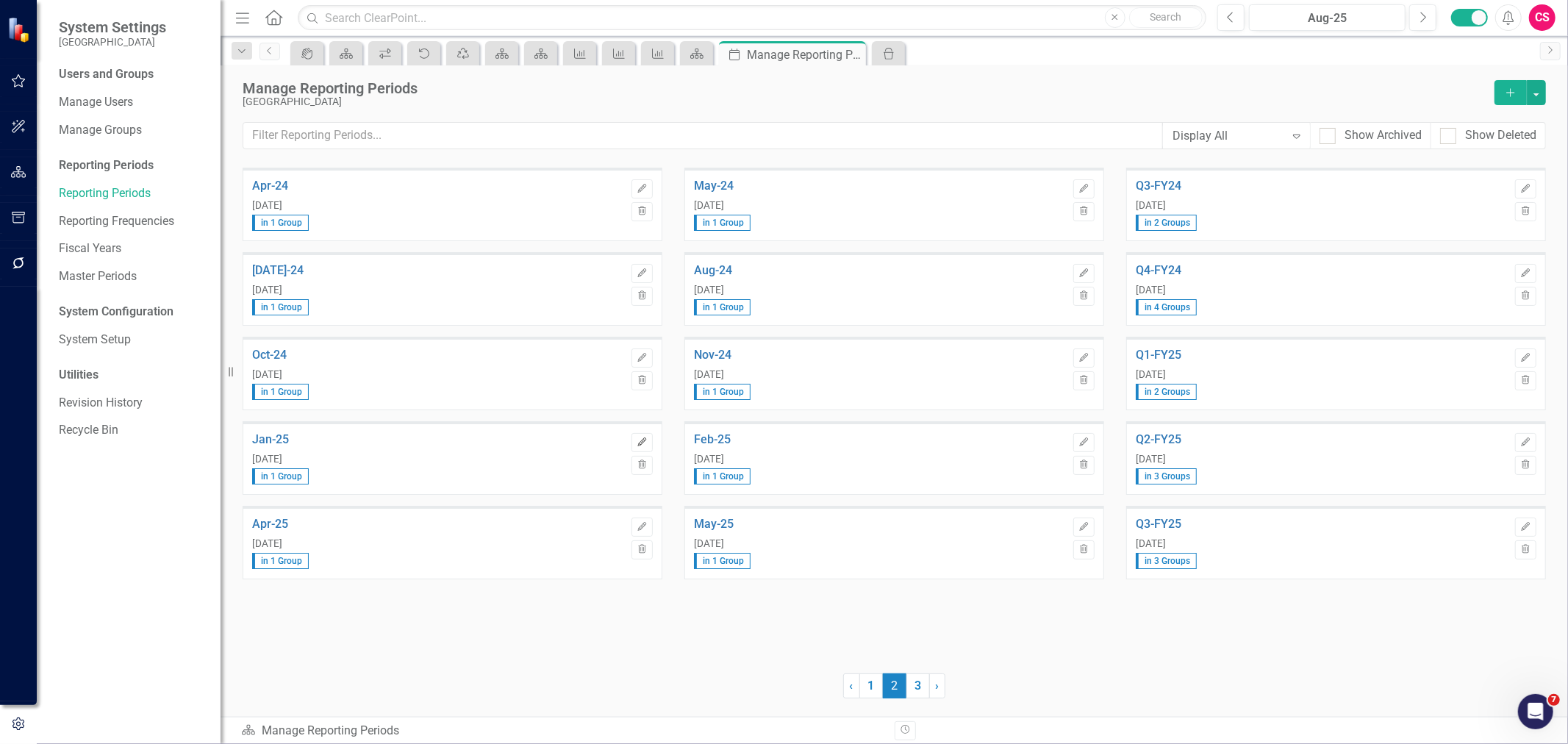
click at [645, 439] on icon "Edit" at bounding box center [642, 443] width 11 height 9
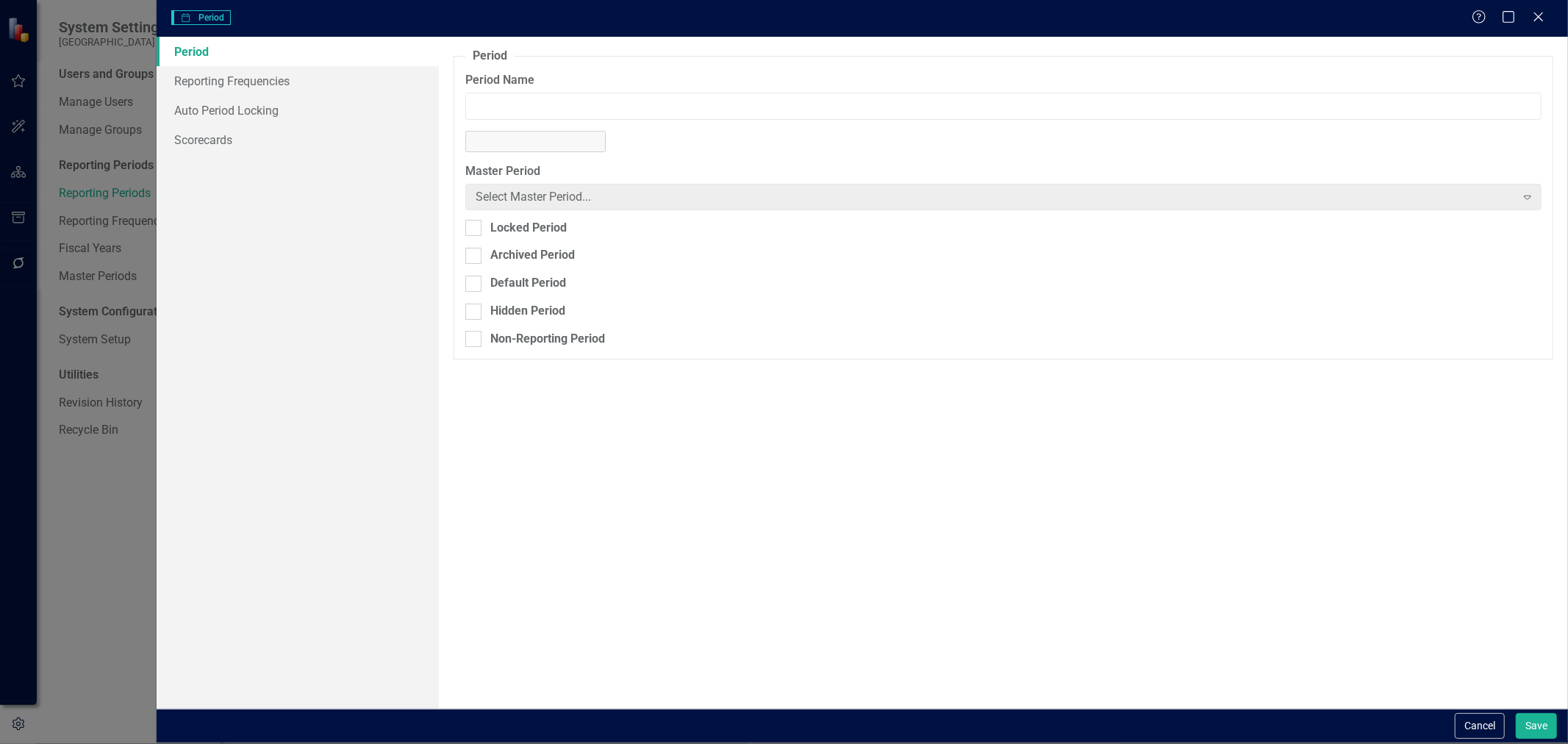
type input "Jan-25"
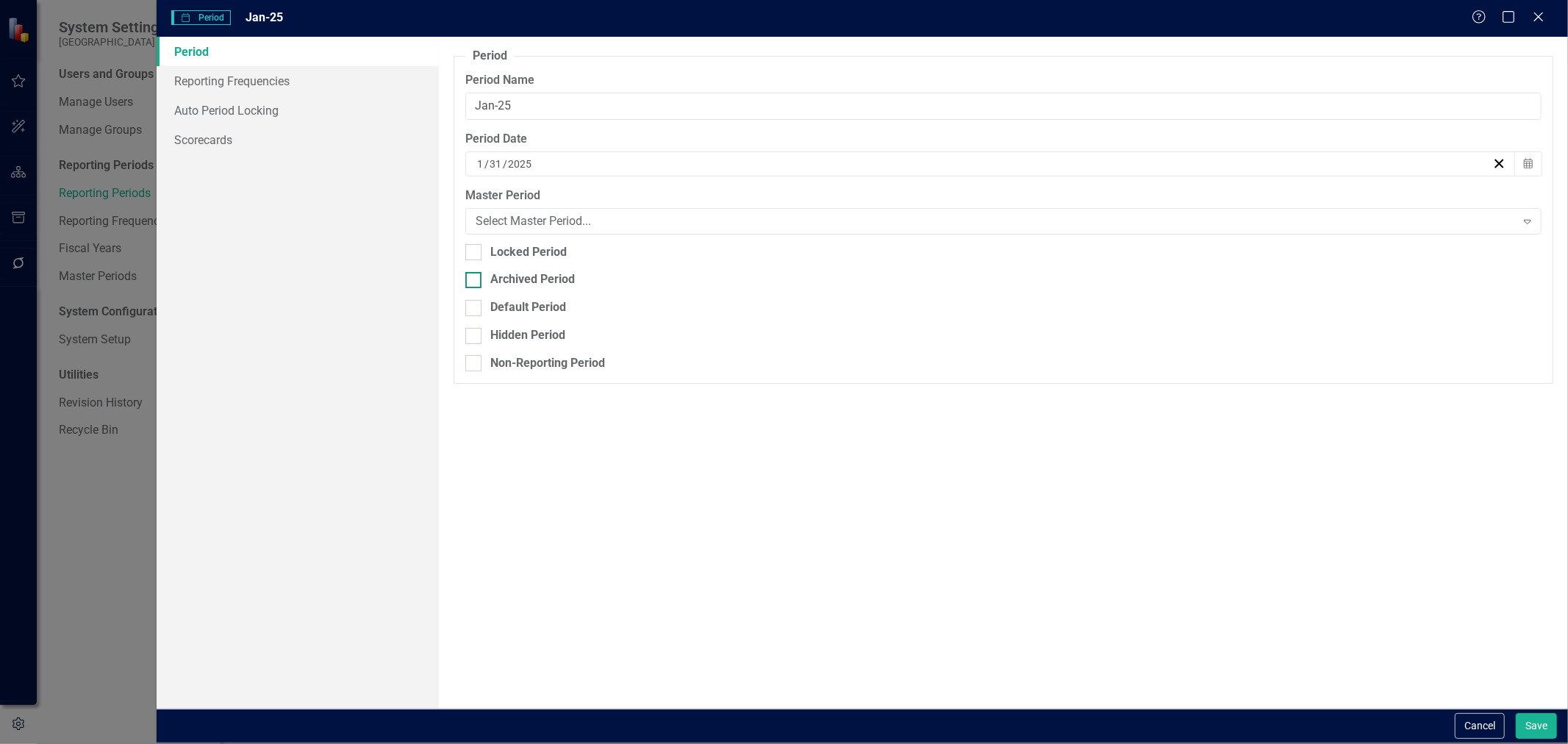
click at [519, 278] on div "Archived Period" at bounding box center [532, 280] width 85 height 17
click at [475, 278] on input "Archived Period" at bounding box center [469, 276] width 9 height 9
checkbox input "true"
click at [1532, 723] on button "Save" at bounding box center [1536, 726] width 41 height 26
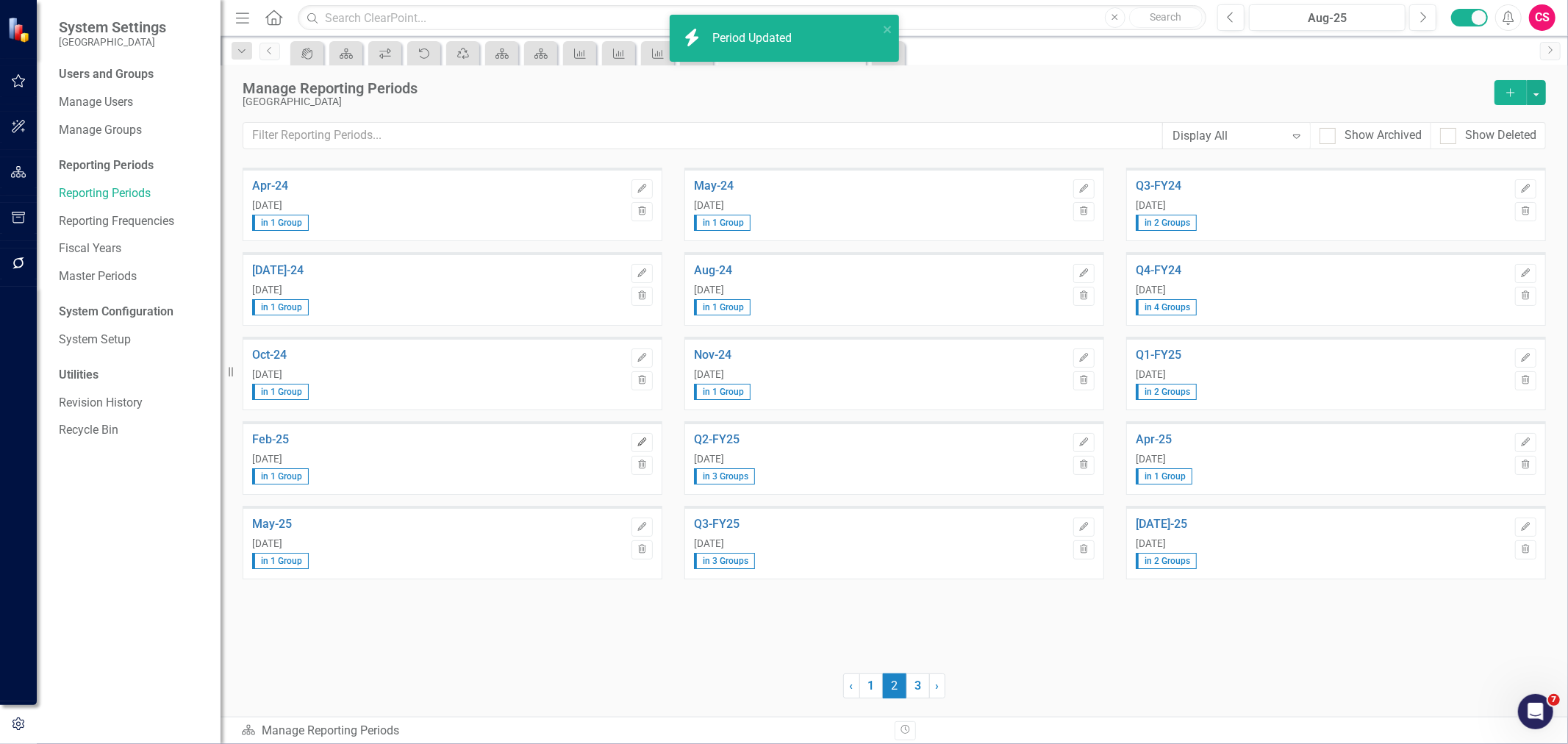
click at [651, 439] on button "Edit" at bounding box center [642, 442] width 21 height 19
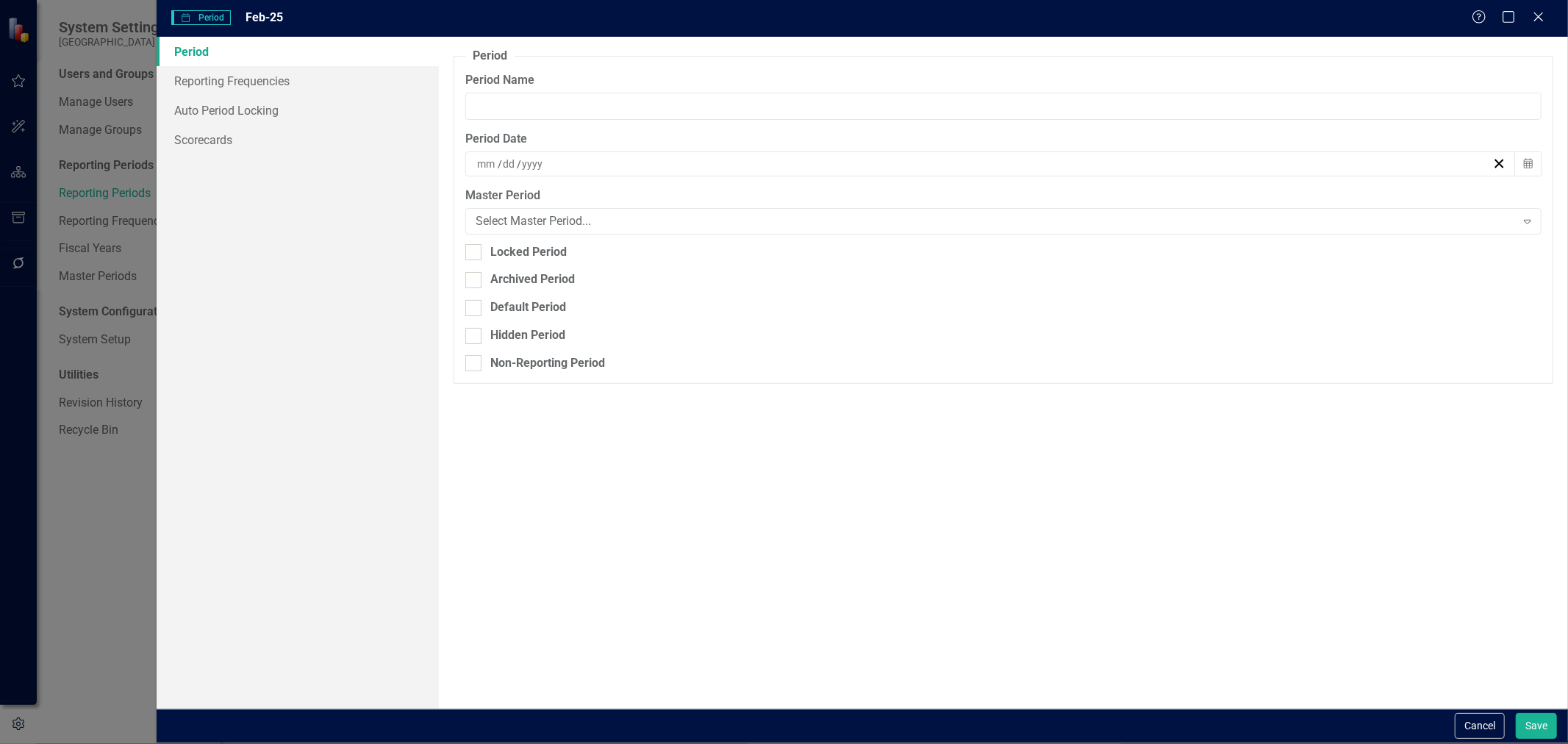
type input "Feb-25"
type input "2"
type input "28"
type input "2025"
click at [503, 281] on div "Archived Period" at bounding box center [532, 280] width 85 height 17
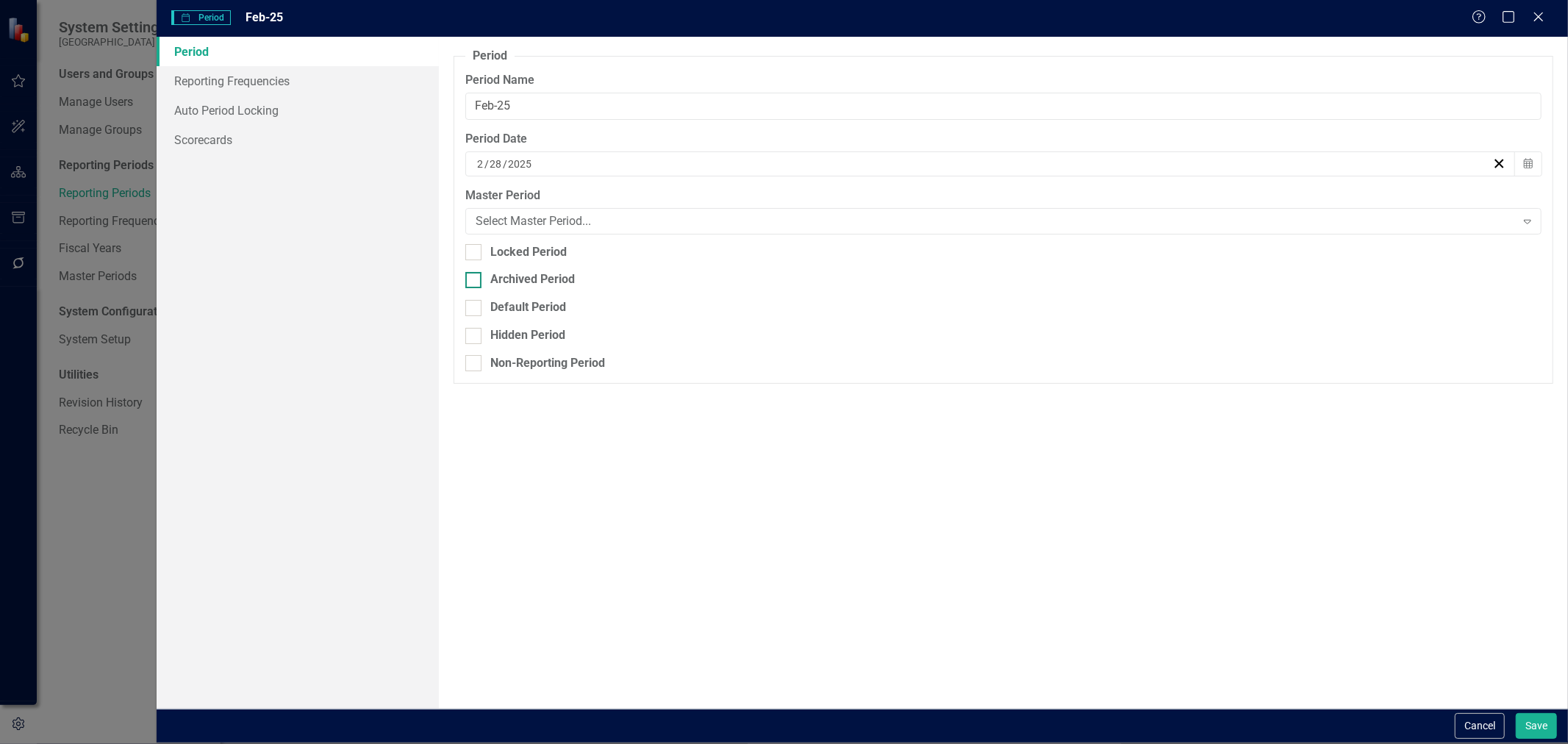
click at [475, 281] on input "Archived Period" at bounding box center [469, 276] width 9 height 9
checkbox input "true"
click at [1554, 729] on button "Save" at bounding box center [1536, 726] width 41 height 26
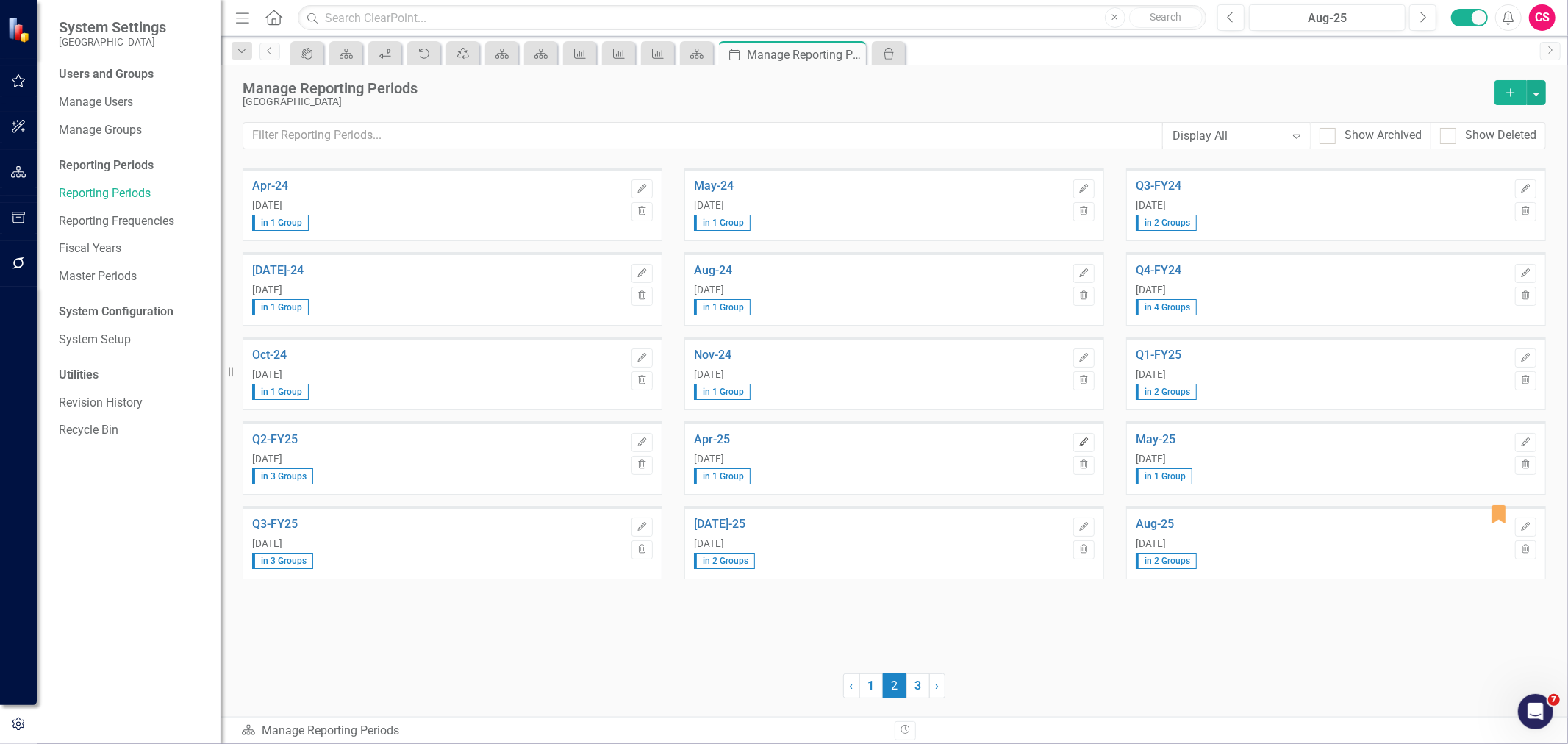
click at [1078, 445] on icon "Edit" at bounding box center [1084, 443] width 11 height 9
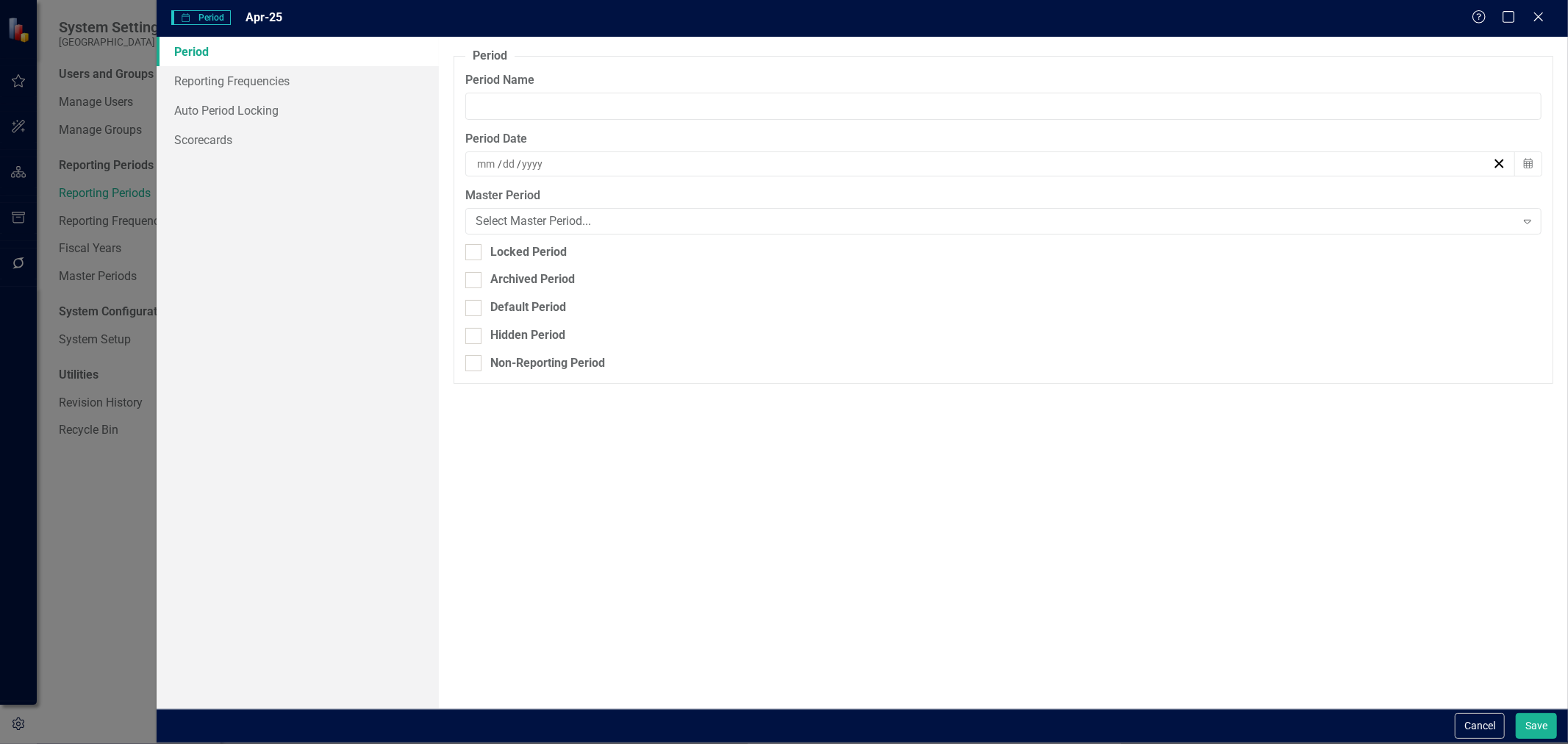
type input "Apr-25"
type input "4"
type input "30"
type input "2025"
click at [526, 274] on div "Archived Period" at bounding box center [532, 280] width 85 height 17
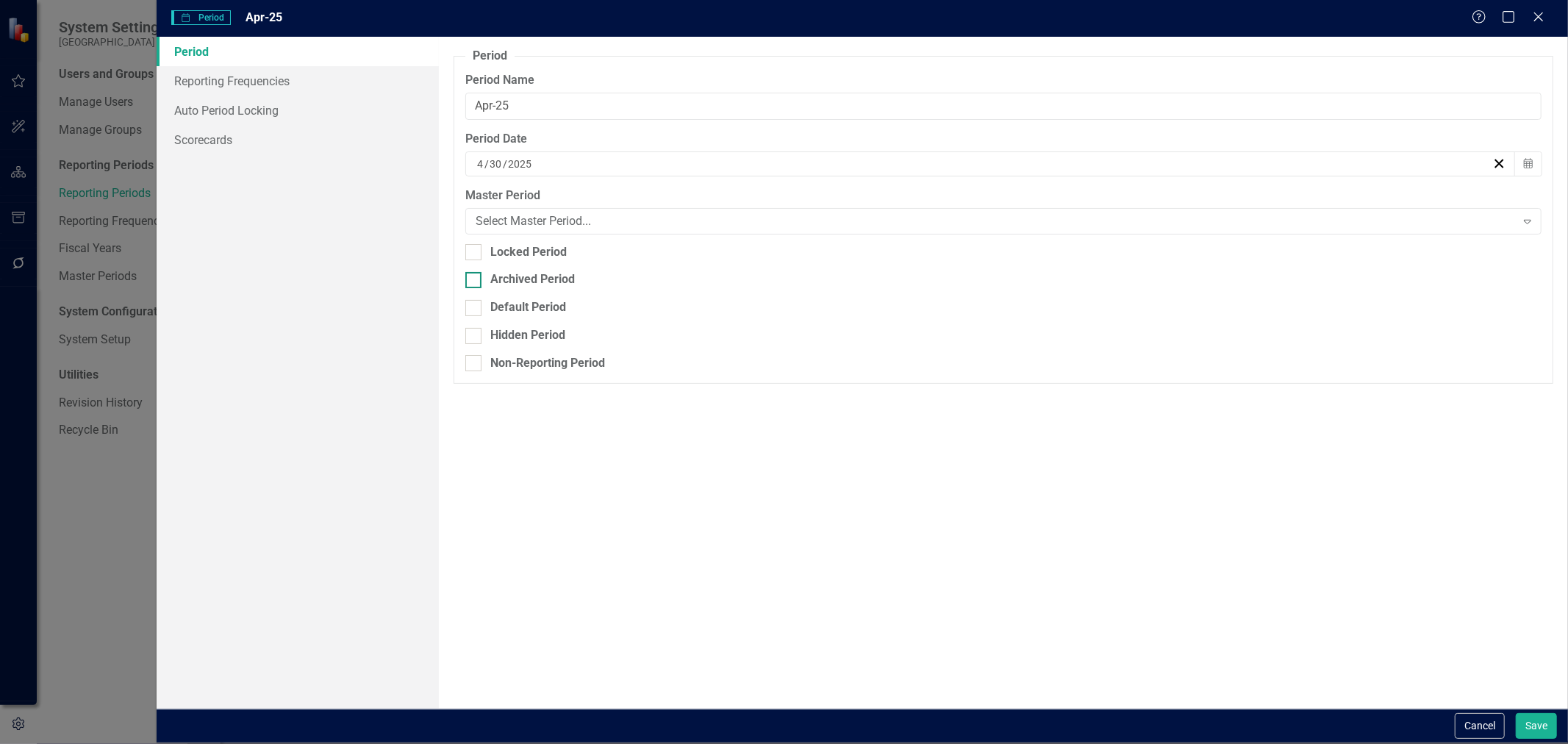
click at [475, 274] on input "Archived Period" at bounding box center [469, 276] width 9 height 9
checkbox input "true"
click at [1542, 725] on button "Save" at bounding box center [1536, 726] width 41 height 26
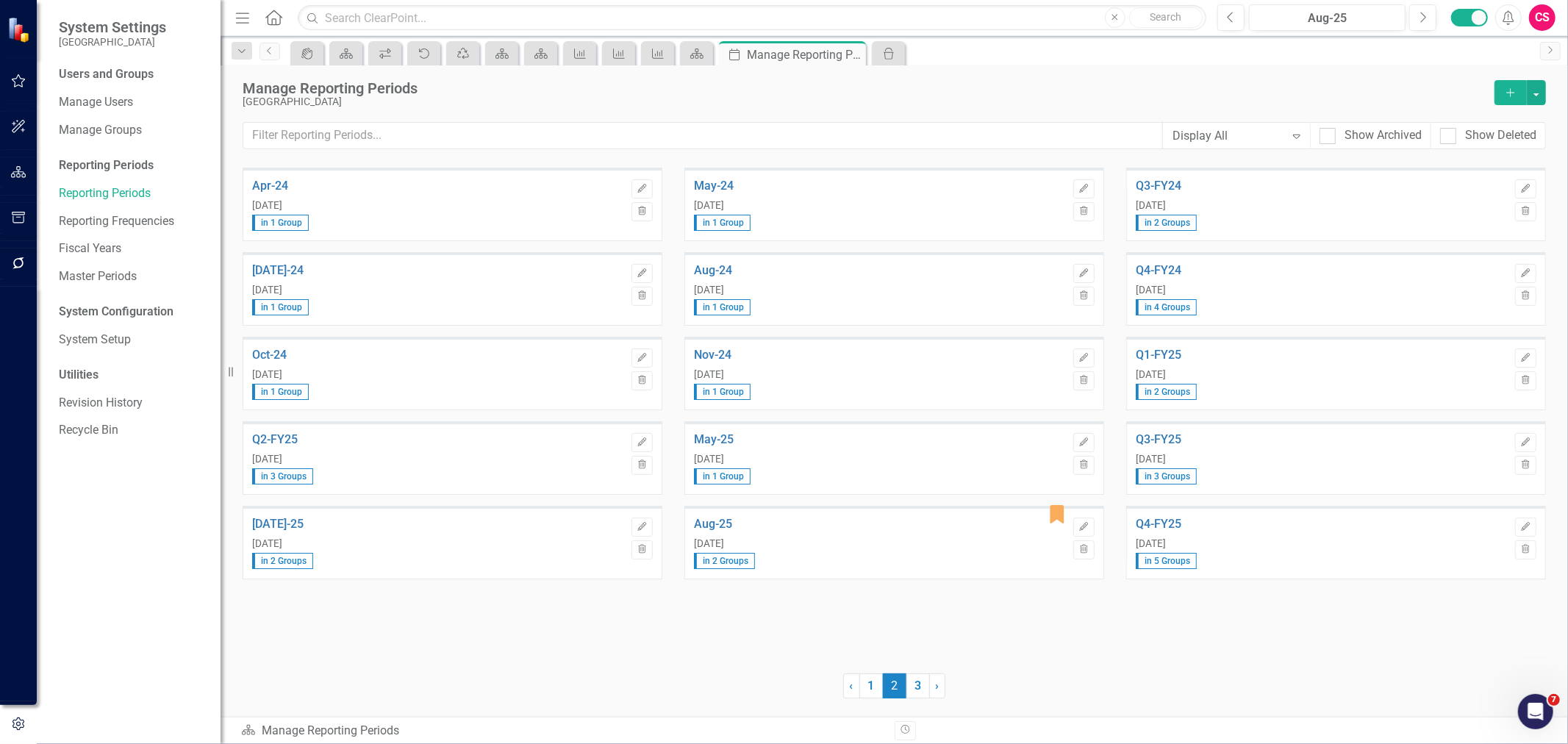
click at [1078, 430] on div "Edit Trash" at bounding box center [1083, 451] width 21 height 55
click at [1078, 441] on icon "Edit" at bounding box center [1084, 443] width 11 height 9
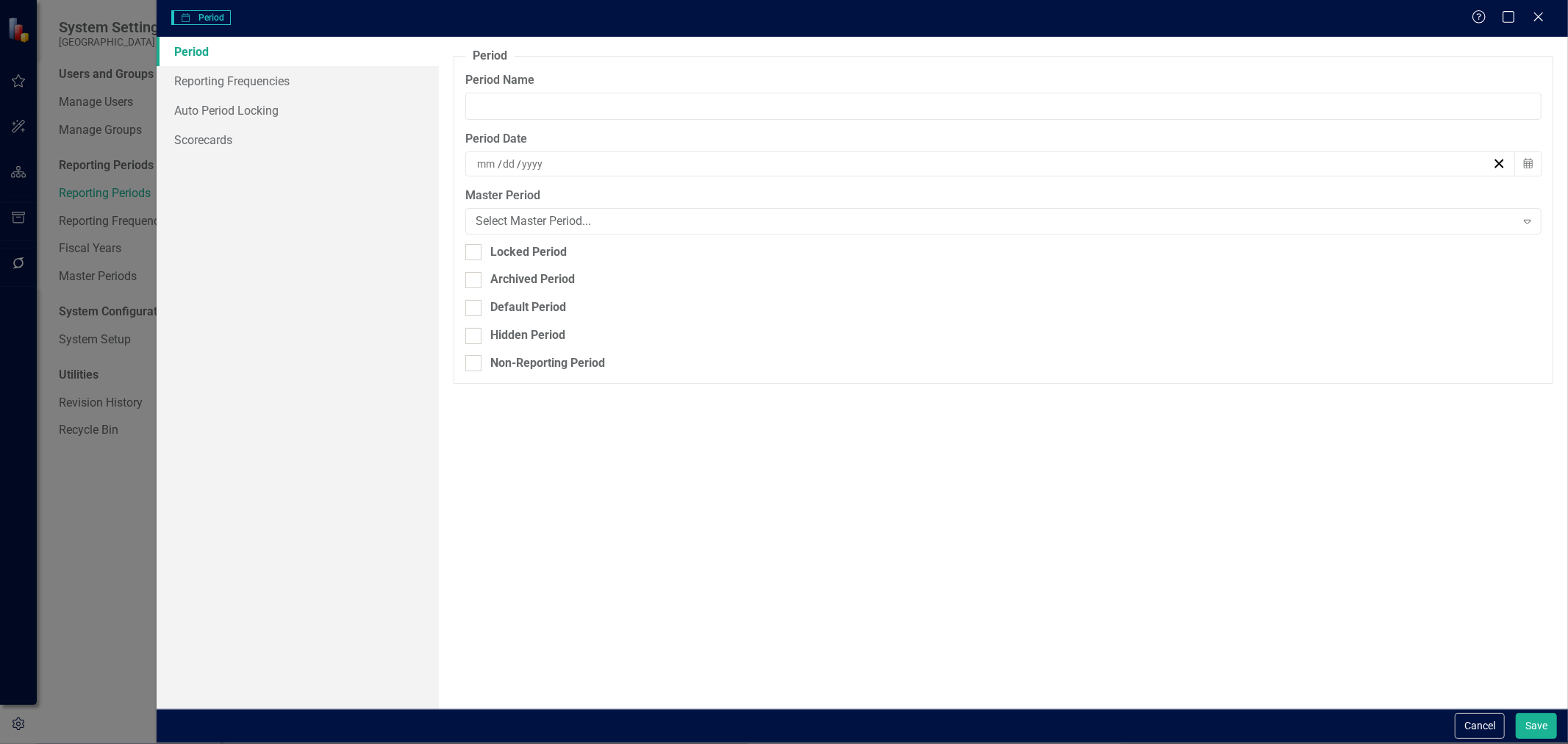
type input "May-25"
type input "5"
type input "31"
type input "2025"
click at [488, 277] on div "Archived Period" at bounding box center [1003, 280] width 1077 height 17
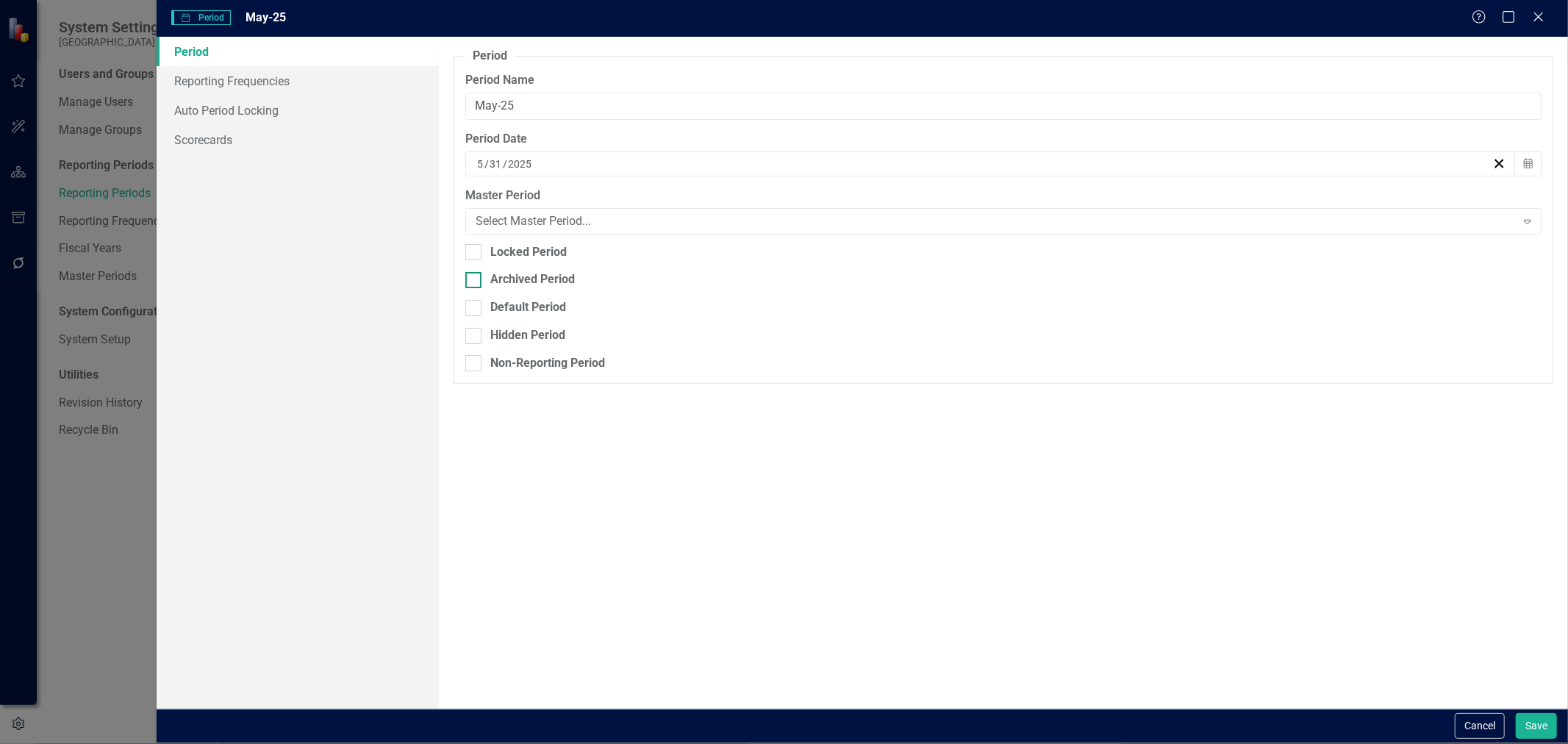
click at [475, 277] on input "Archived Period" at bounding box center [469, 276] width 9 height 9
checkbox input "true"
click at [1532, 728] on button "Save" at bounding box center [1536, 726] width 41 height 26
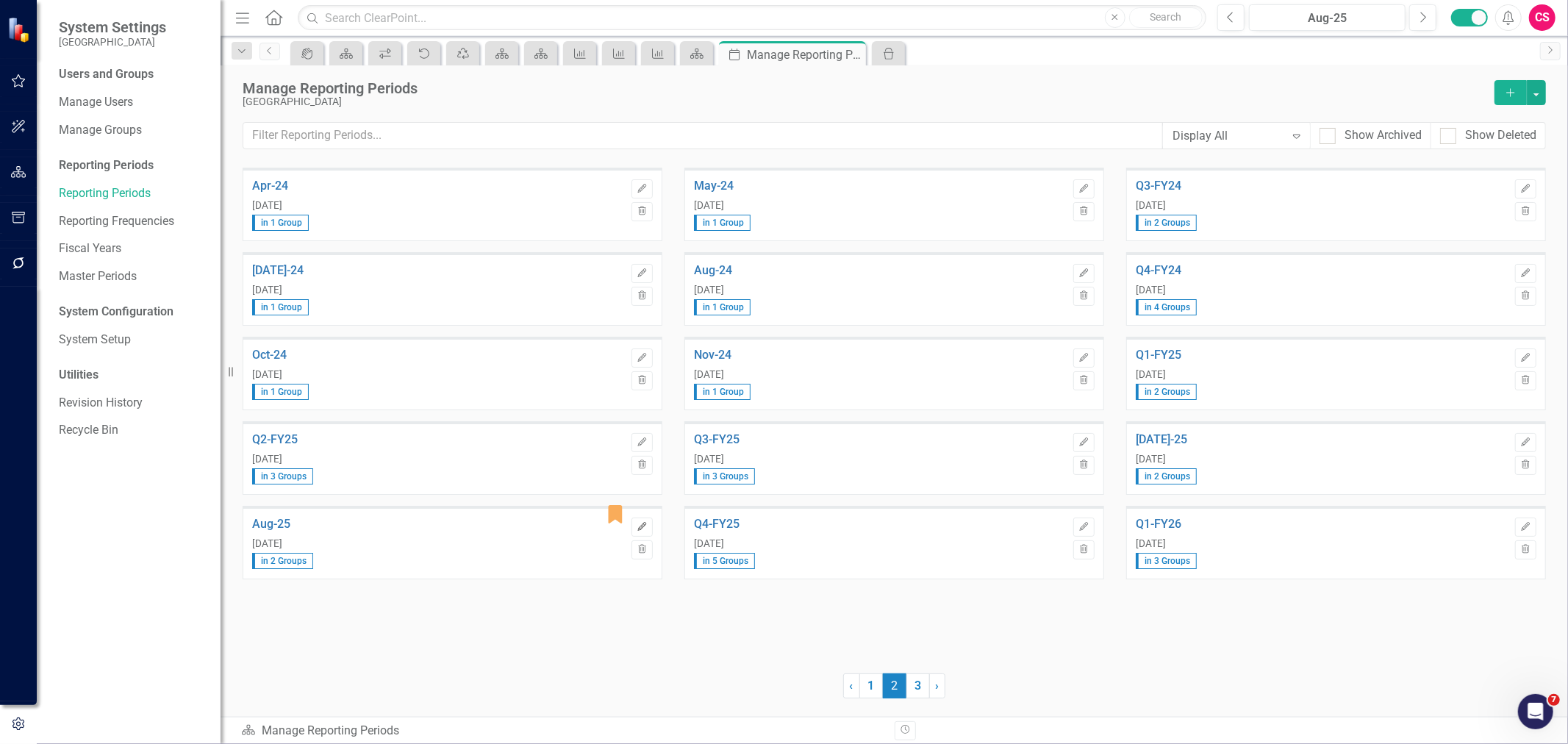
click at [640, 528] on icon "button" at bounding box center [642, 527] width 9 height 9
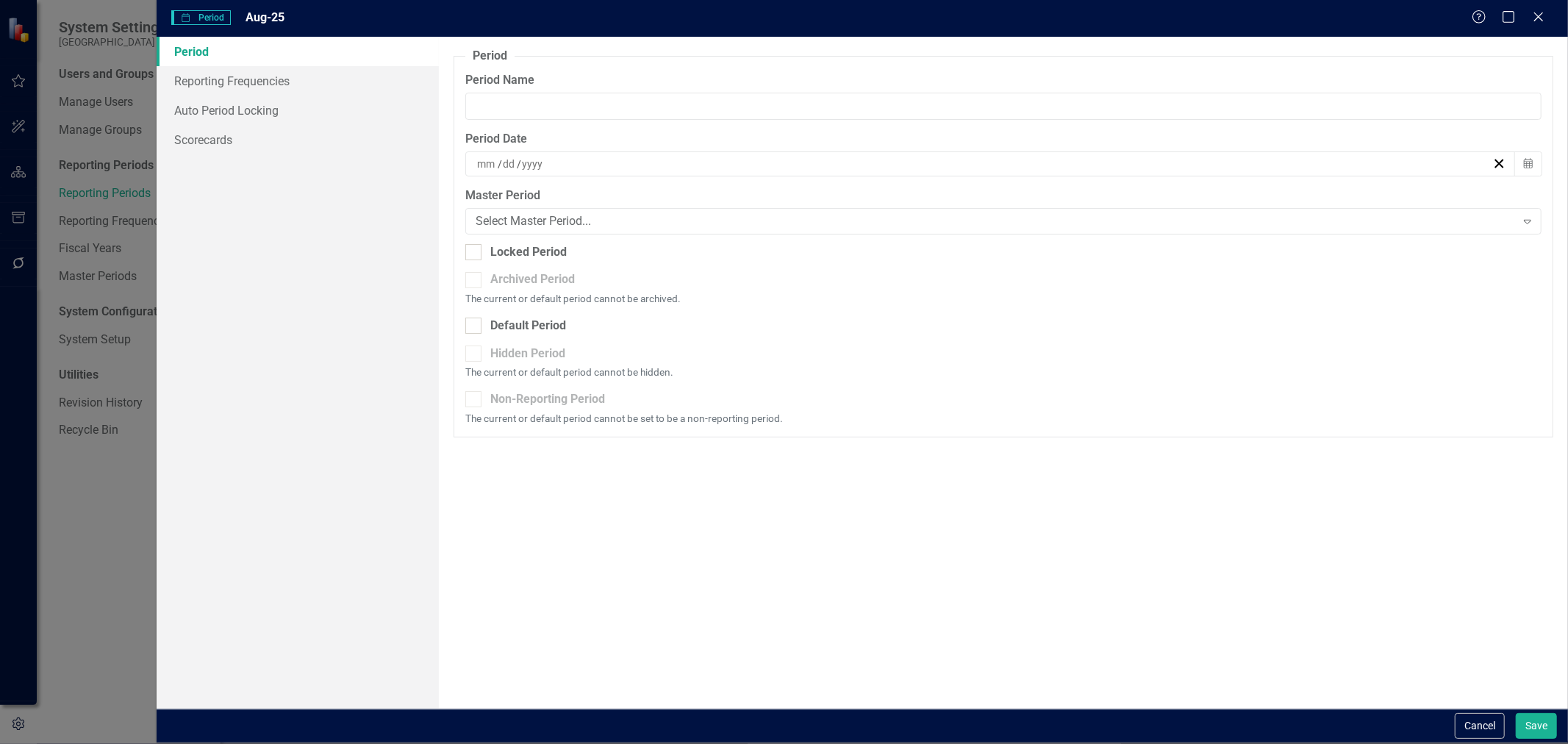
type input "Aug-25"
type input "8"
type input "31"
type input "2025"
click at [520, 327] on div "Default Period" at bounding box center [528, 326] width 76 height 17
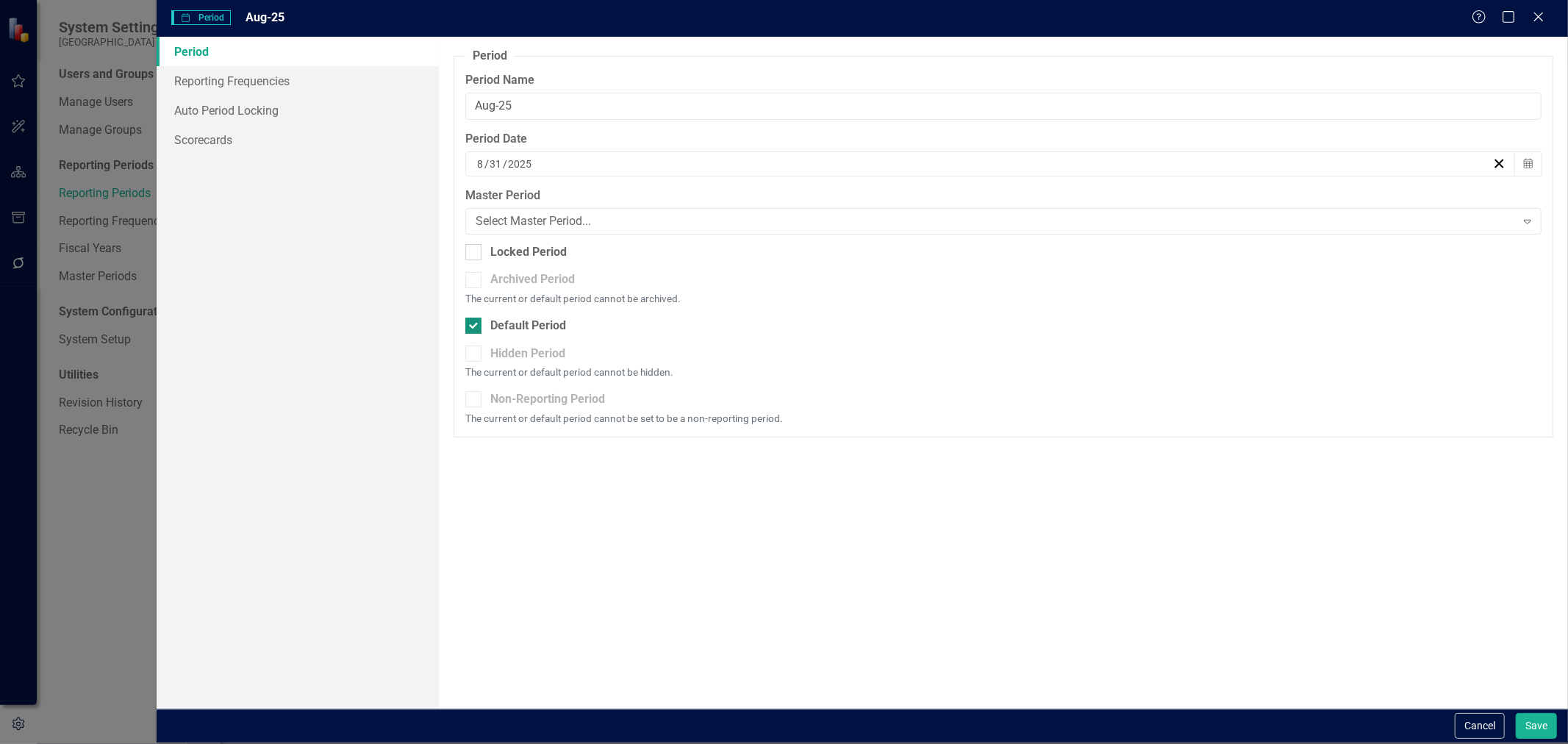
click at [475, 327] on input "Default Period" at bounding box center [469, 322] width 9 height 9
checkbox input "false"
click at [1543, 728] on button "Save" at bounding box center [1536, 726] width 41 height 26
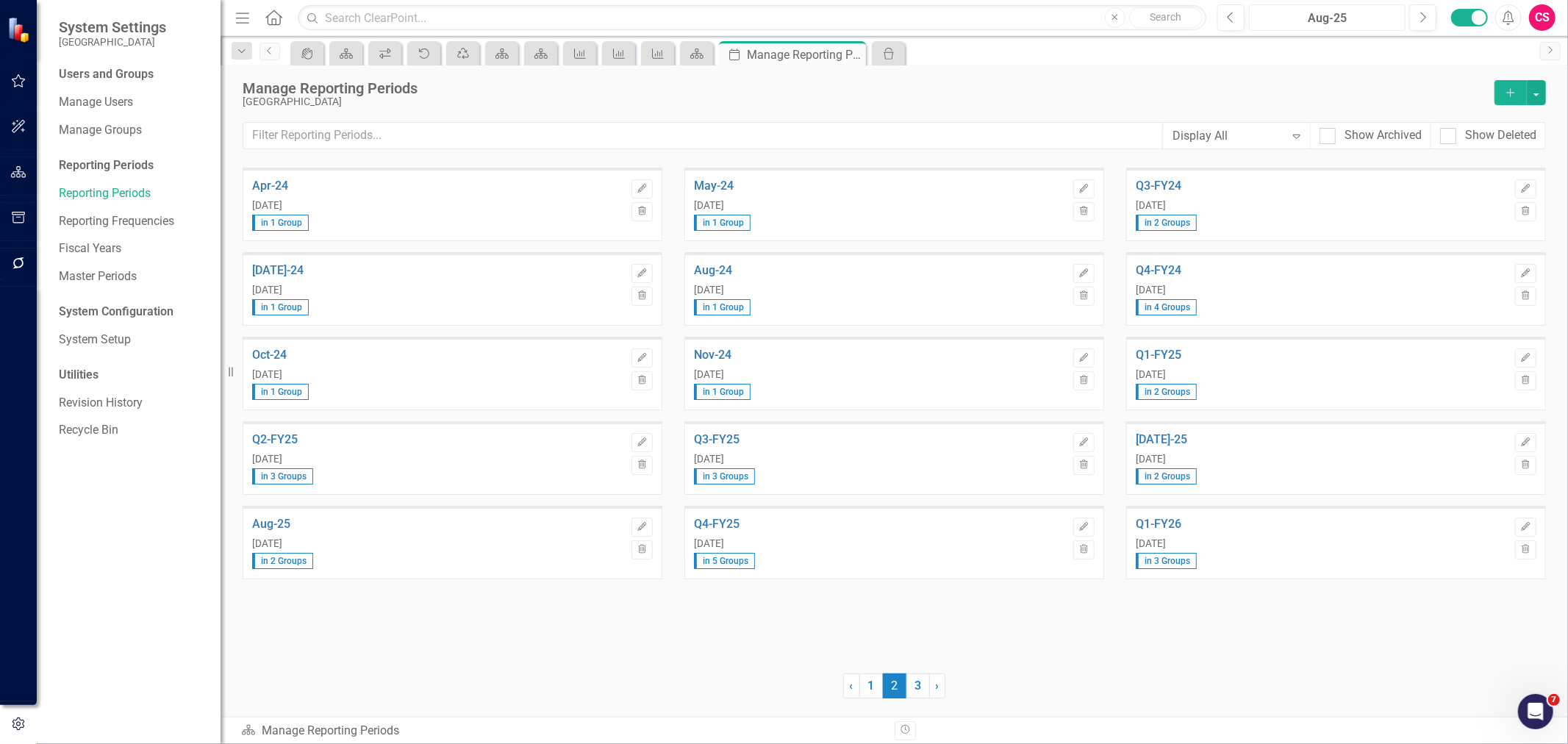
click at [1347, 18] on div "Aug-25" at bounding box center [1327, 17] width 146 height 17
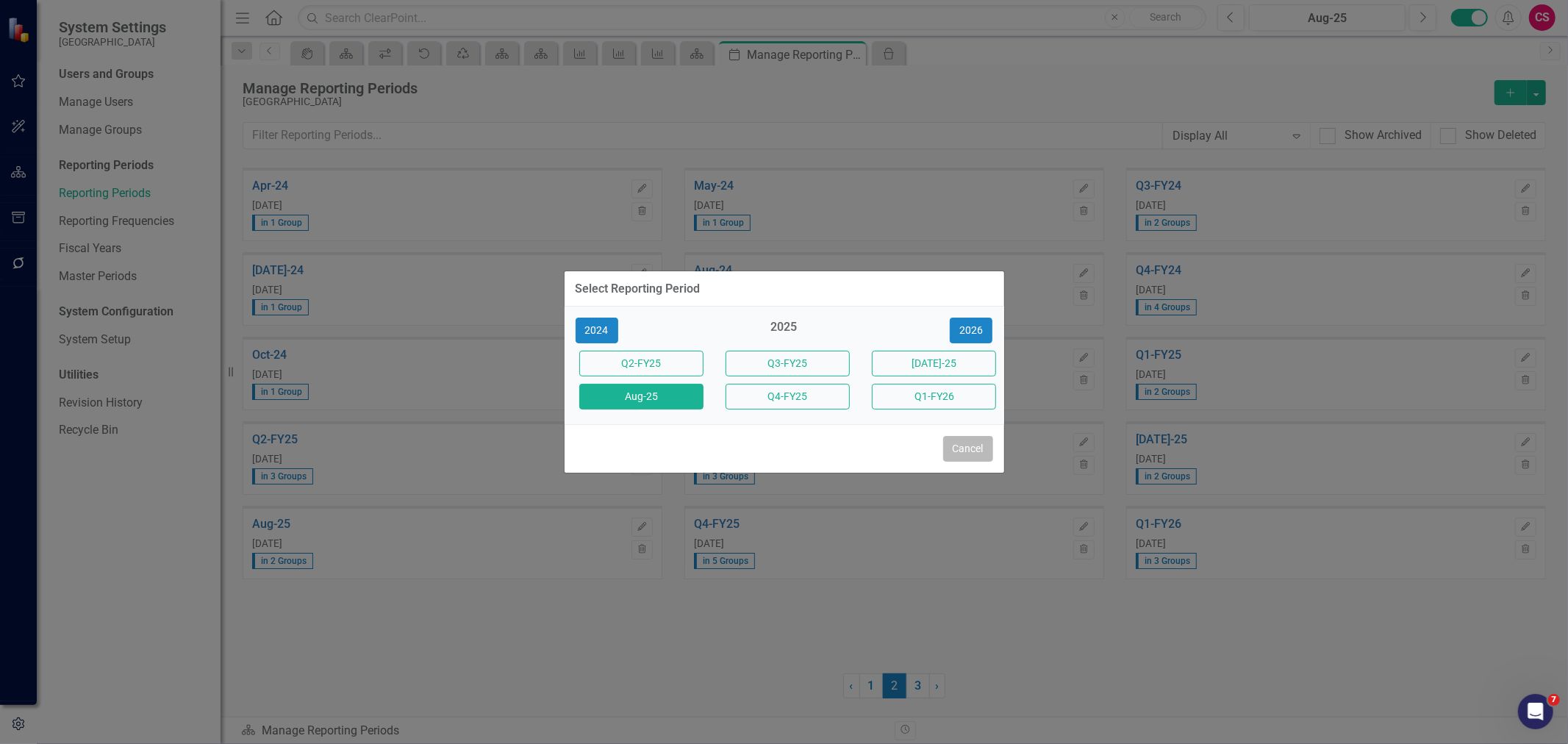
click at [967, 450] on button "Cancel" at bounding box center [968, 449] width 50 height 26
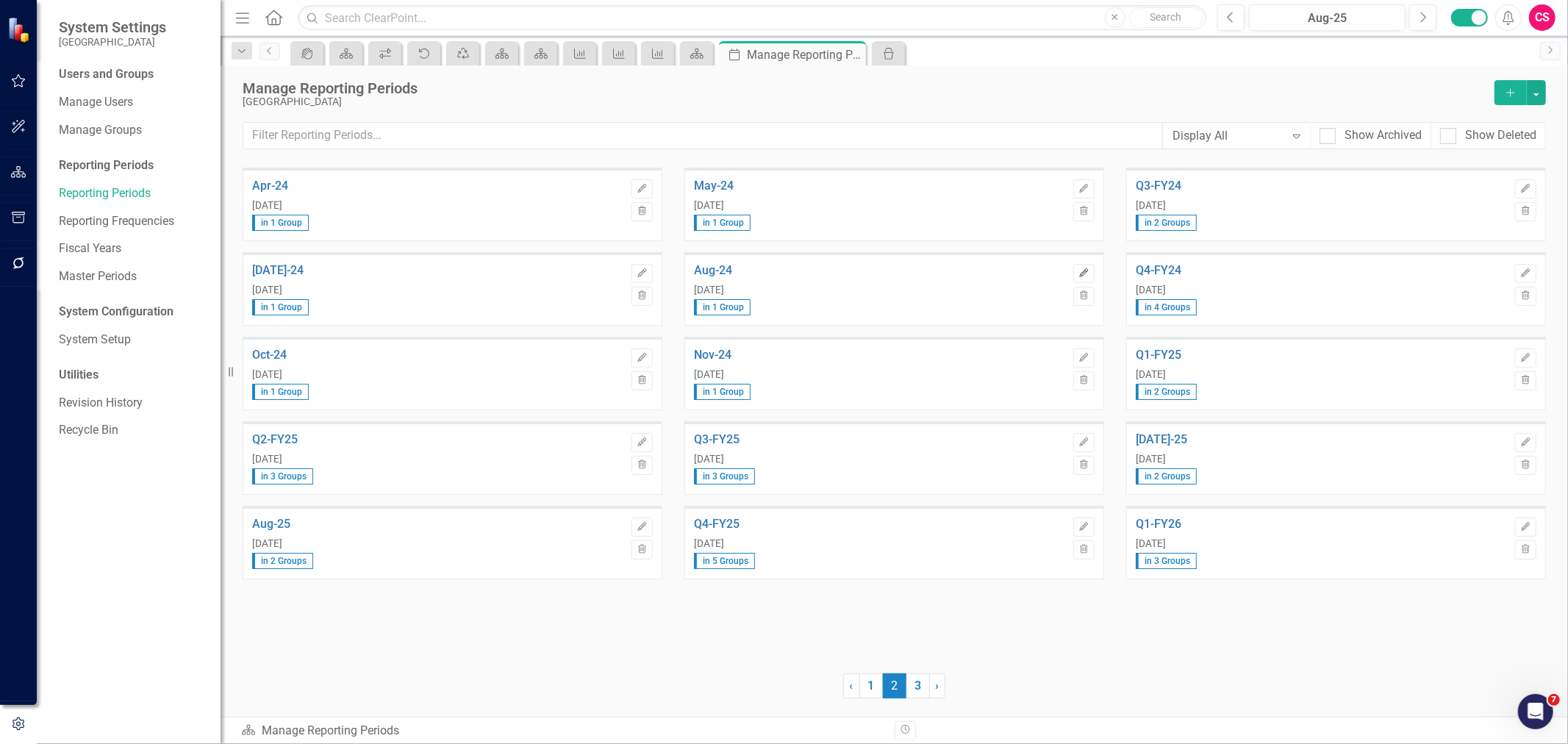
click at [1085, 277] on button "Edit" at bounding box center [1083, 273] width 21 height 19
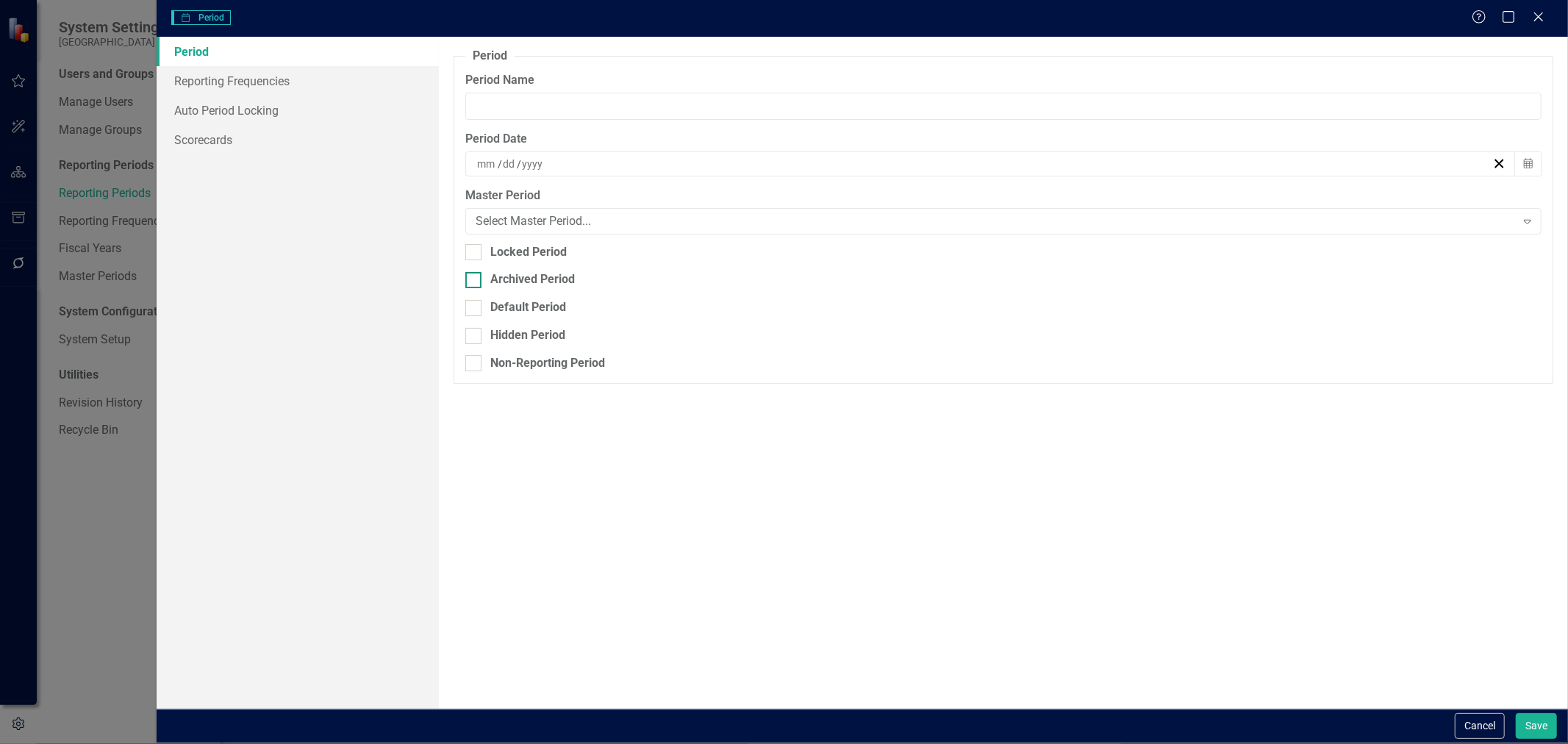
type input "Aug-24"
type input "8"
type input "31"
type input "2024"
click at [550, 288] on div "Archived Period" at bounding box center [532, 280] width 85 height 17
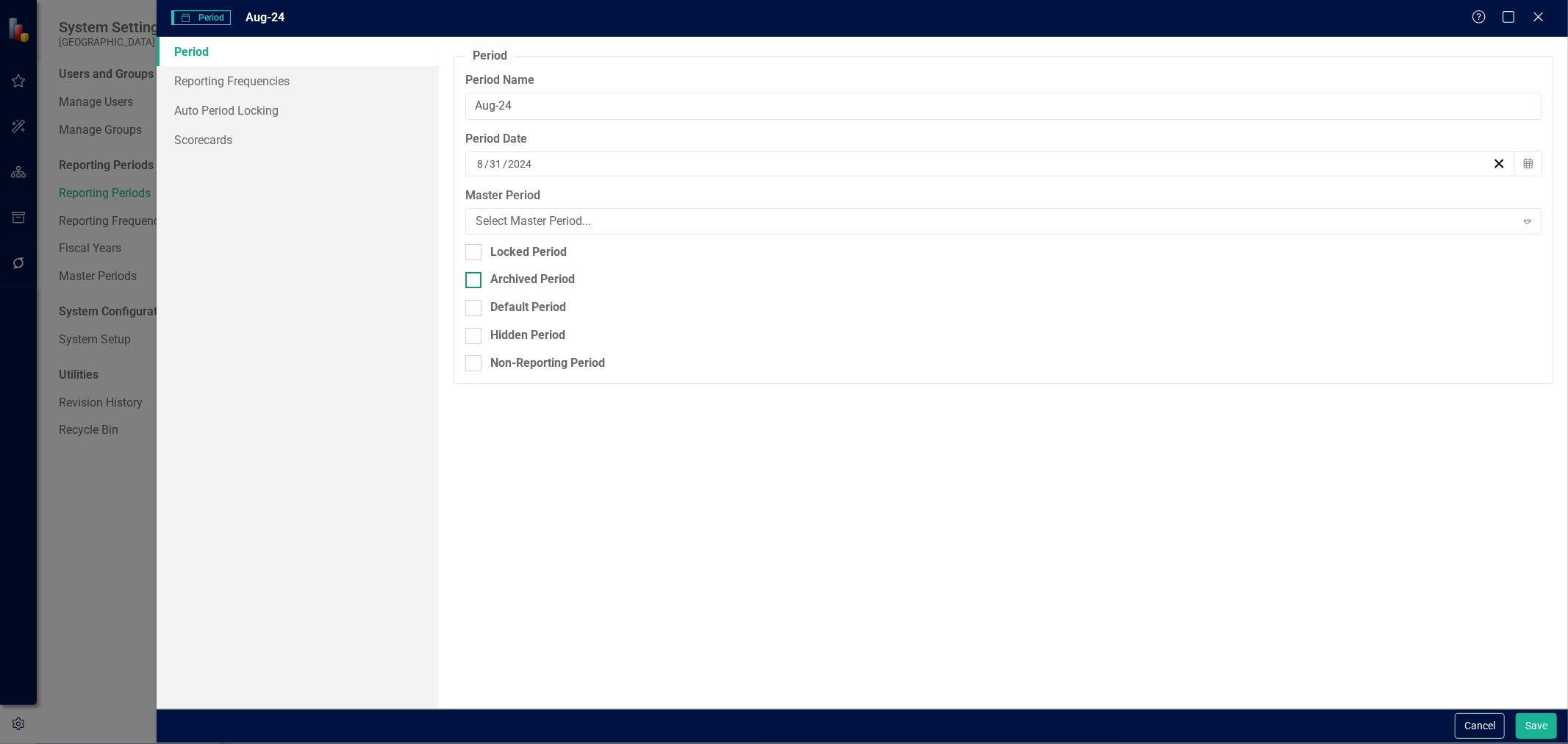
click at [475, 282] on input "Archived Period" at bounding box center [469, 276] width 9 height 9
checkbox input "true"
click at [1529, 723] on button "Save" at bounding box center [1536, 726] width 41 height 26
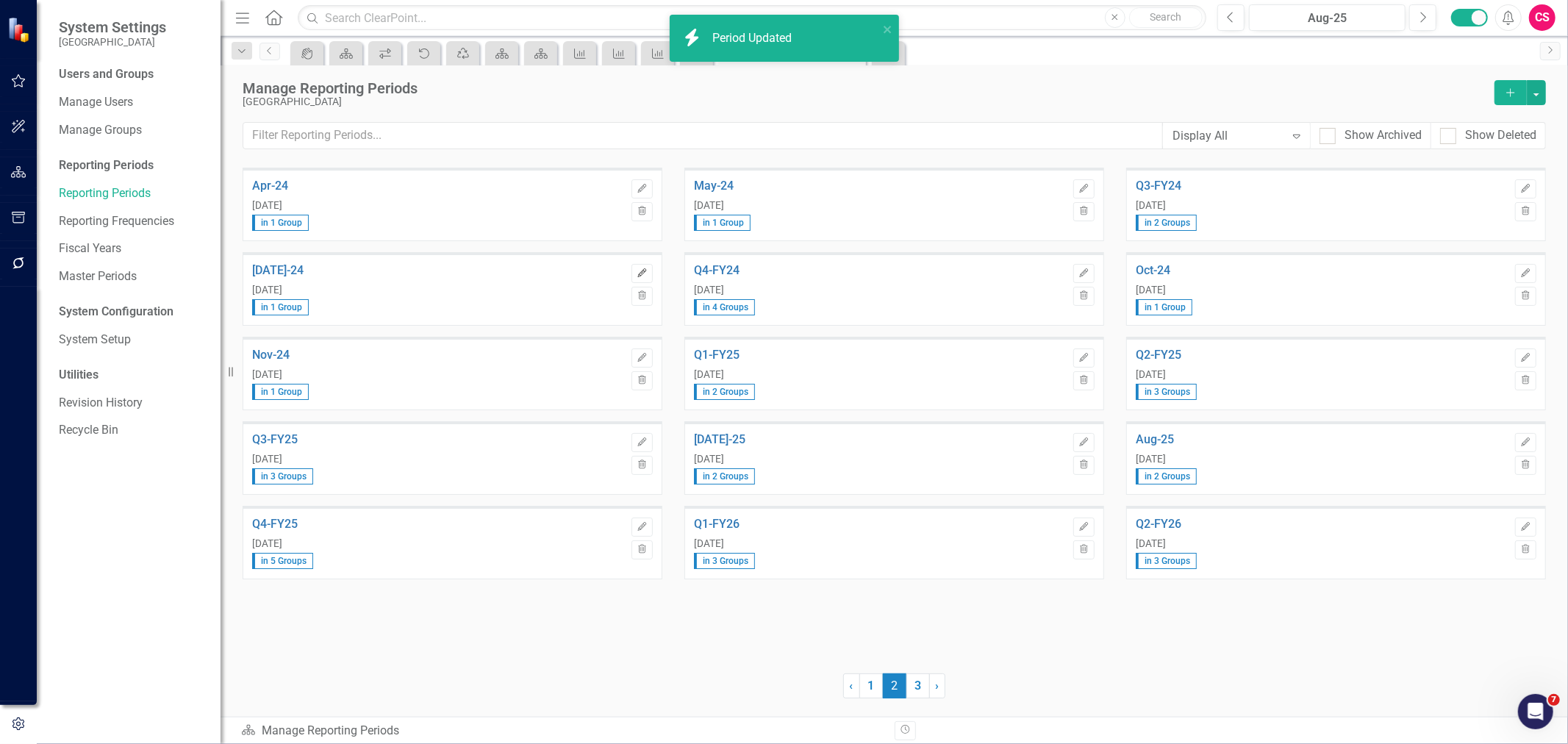
click at [644, 276] on button "Edit" at bounding box center [642, 273] width 21 height 19
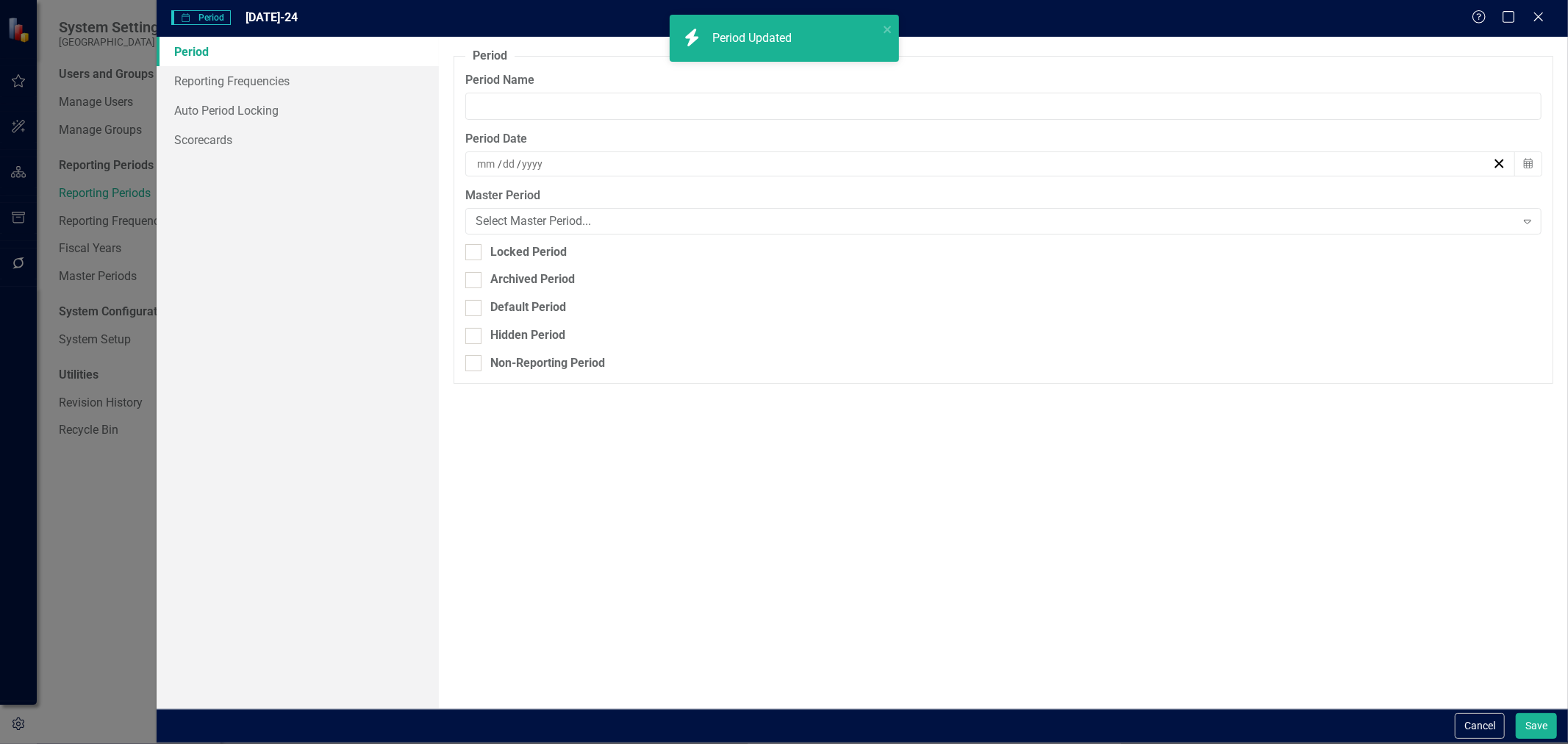
type input "[DATE]-24"
type input "7"
type input "31"
type input "2024"
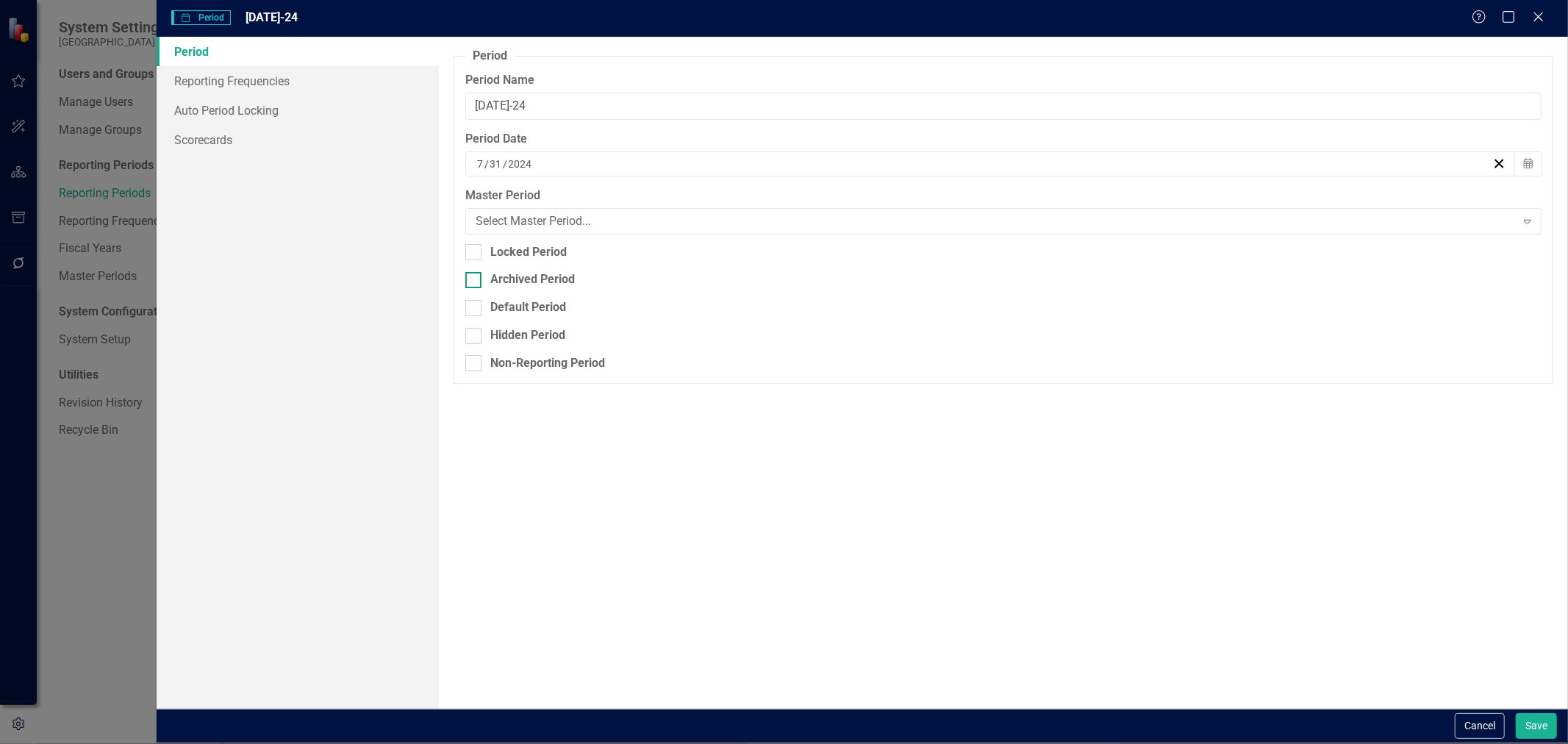
click at [552, 273] on div "Archived Period" at bounding box center [532, 280] width 85 height 17
click at [475, 273] on input "Archived Period" at bounding box center [469, 276] width 9 height 9
checkbox input "true"
click at [1545, 719] on button "Save" at bounding box center [1536, 726] width 41 height 26
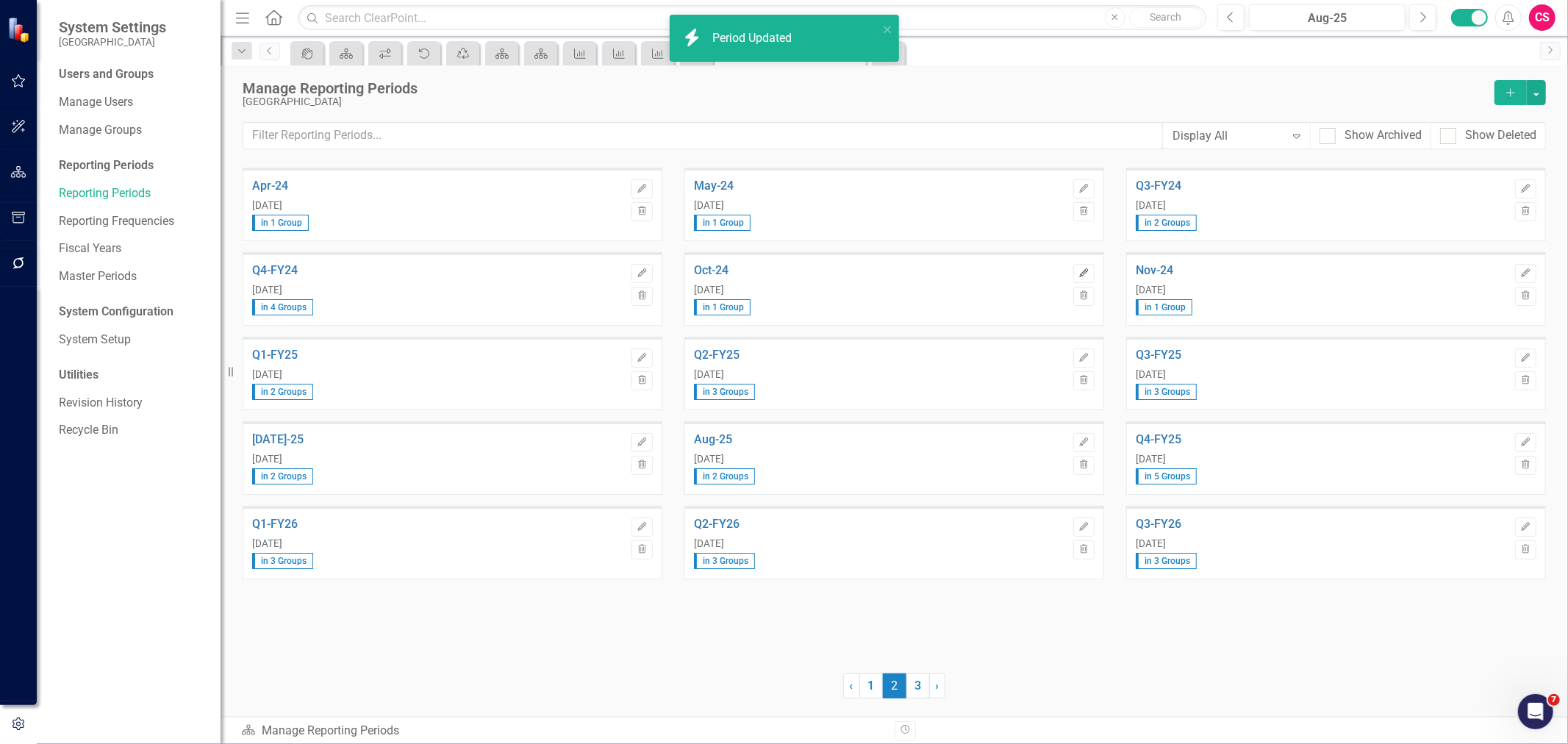
click at [1076, 268] on button "Edit" at bounding box center [1083, 273] width 21 height 19
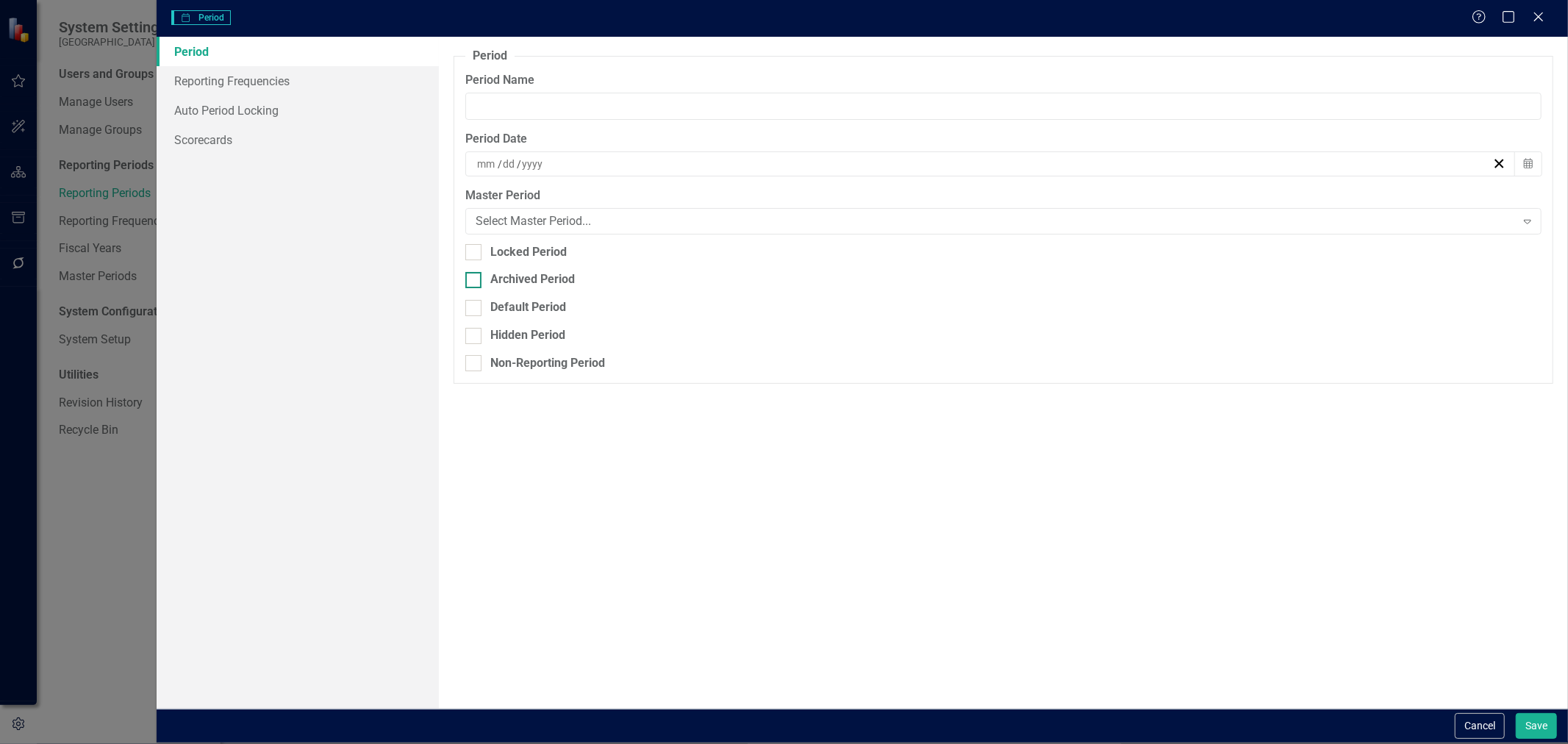
type input "Oct-24"
type input "10"
type input "31"
type input "2024"
click at [546, 278] on div "Archived Period" at bounding box center [532, 280] width 85 height 17
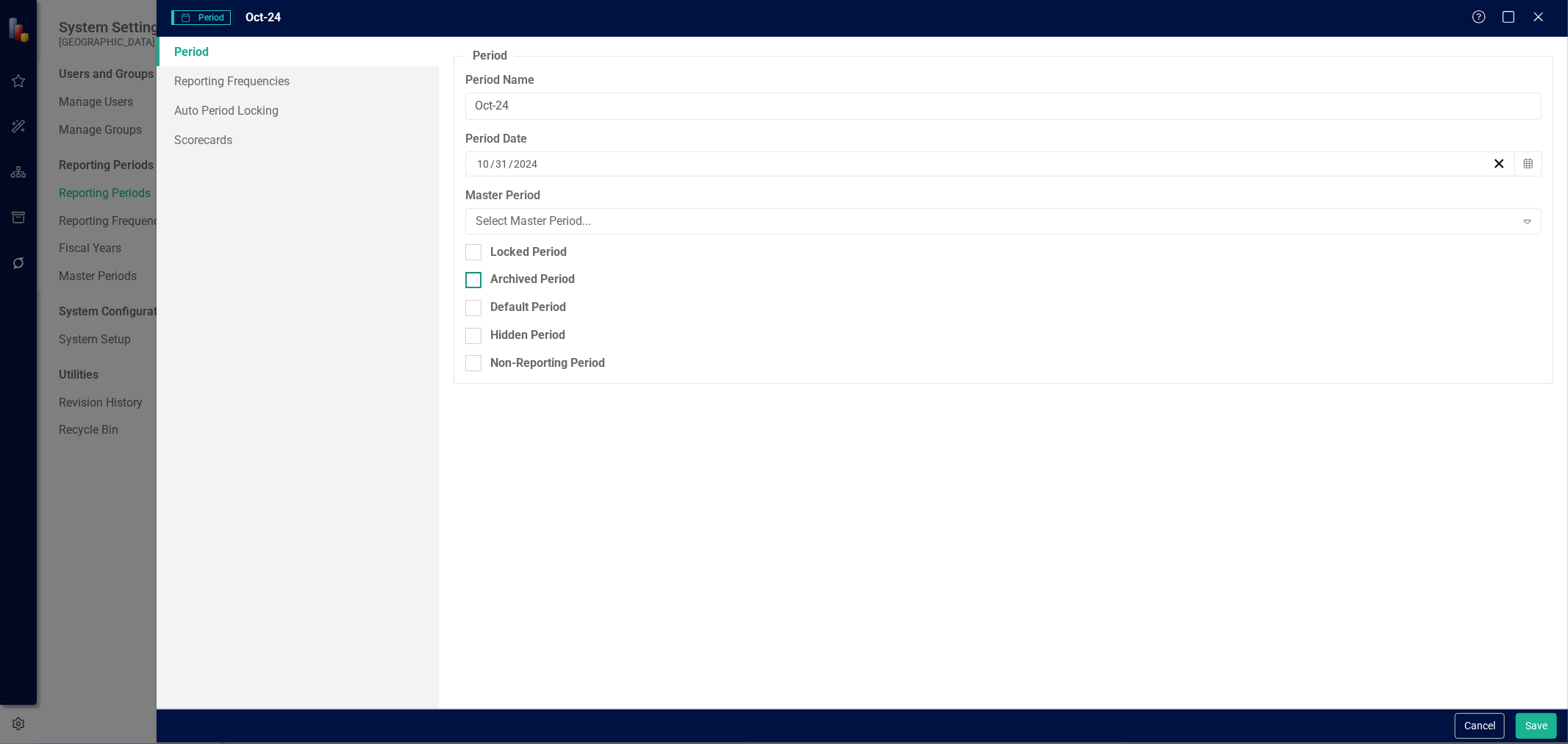
click at [475, 278] on input "Archived Period" at bounding box center [469, 276] width 9 height 9
checkbox input "true"
click at [1552, 736] on button "Save" at bounding box center [1536, 726] width 41 height 26
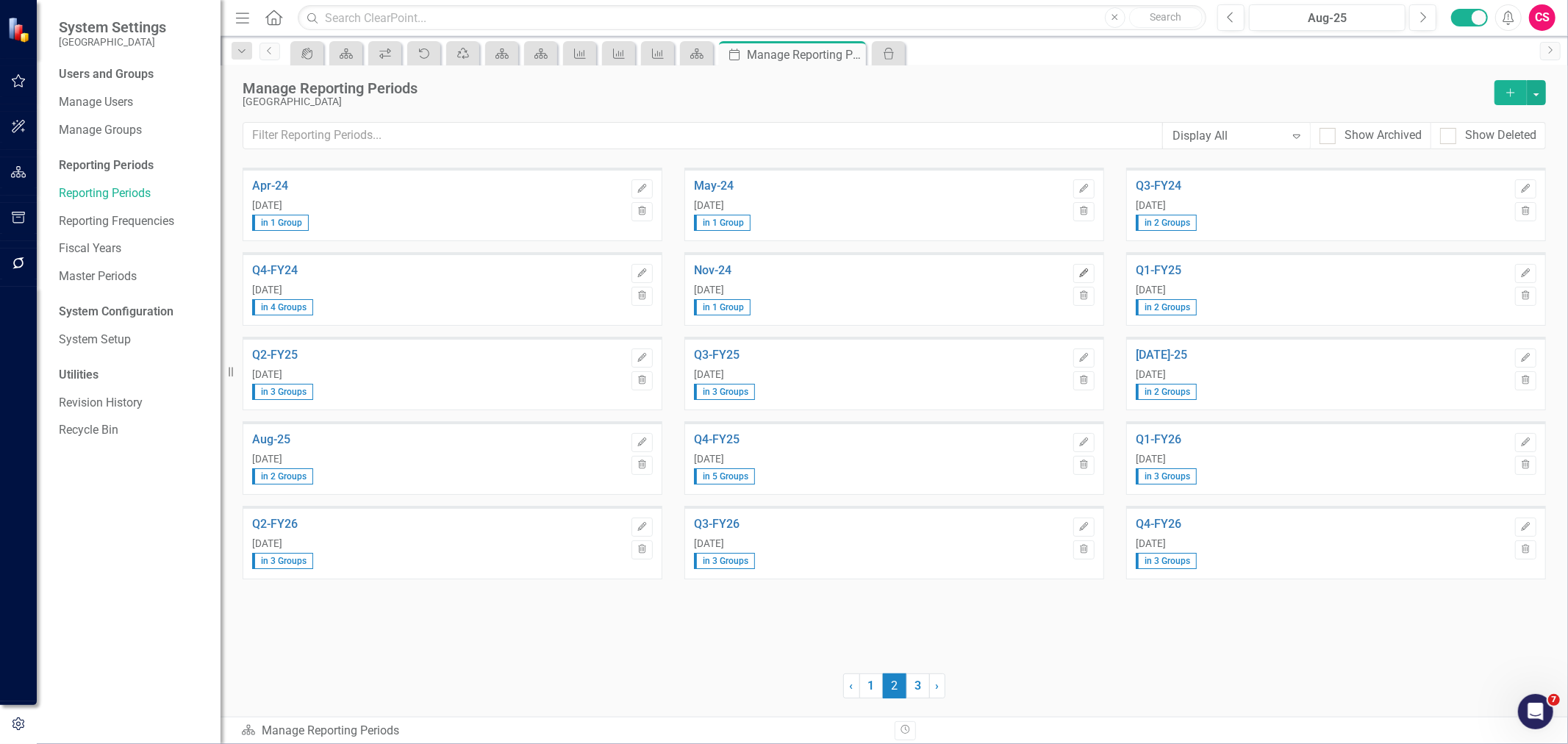
click at [1090, 265] on button "Edit" at bounding box center [1083, 273] width 21 height 19
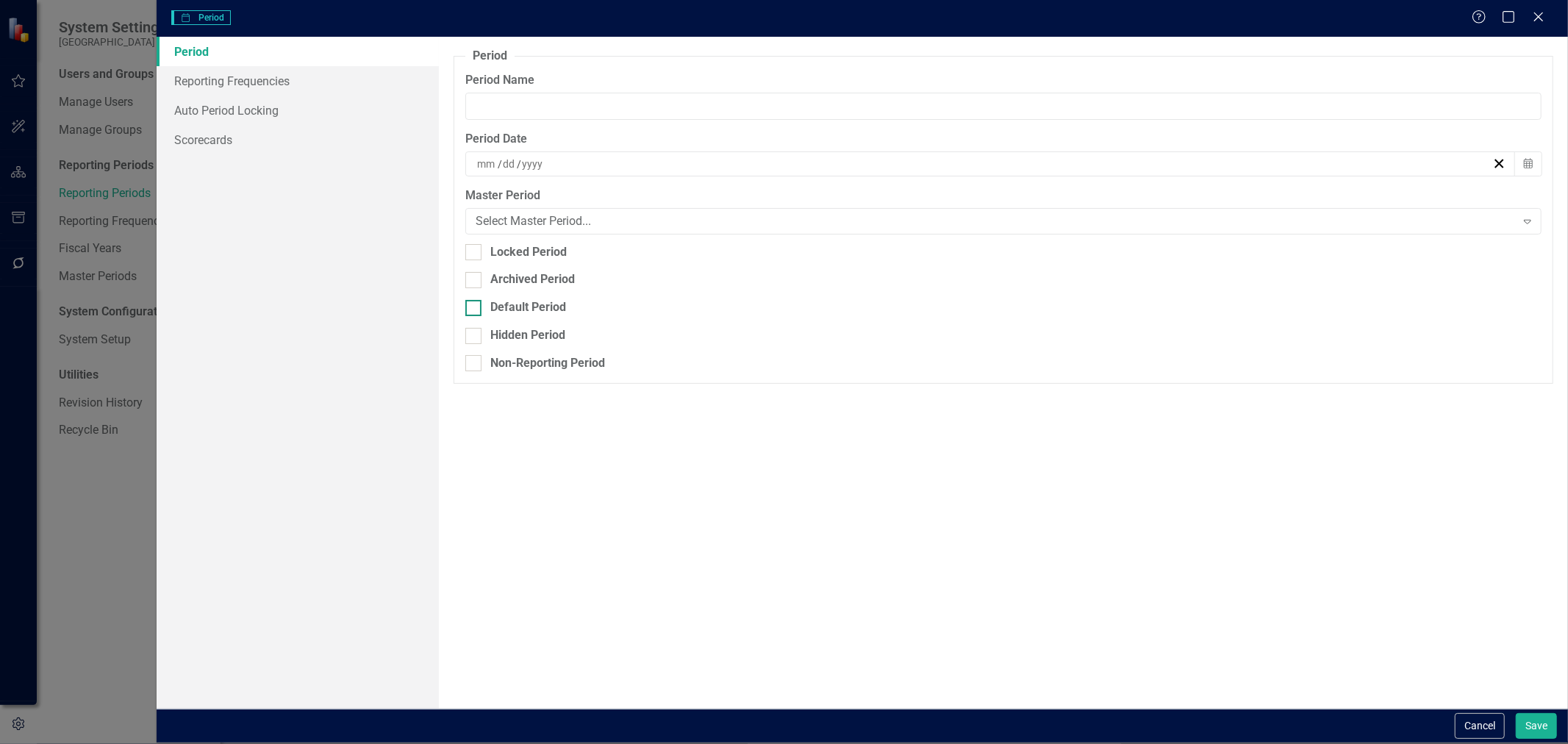
type input "Nov-24"
type input "11"
type input "30"
type input "2024"
click at [490, 285] on div "Archived Period" at bounding box center [532, 280] width 85 height 17
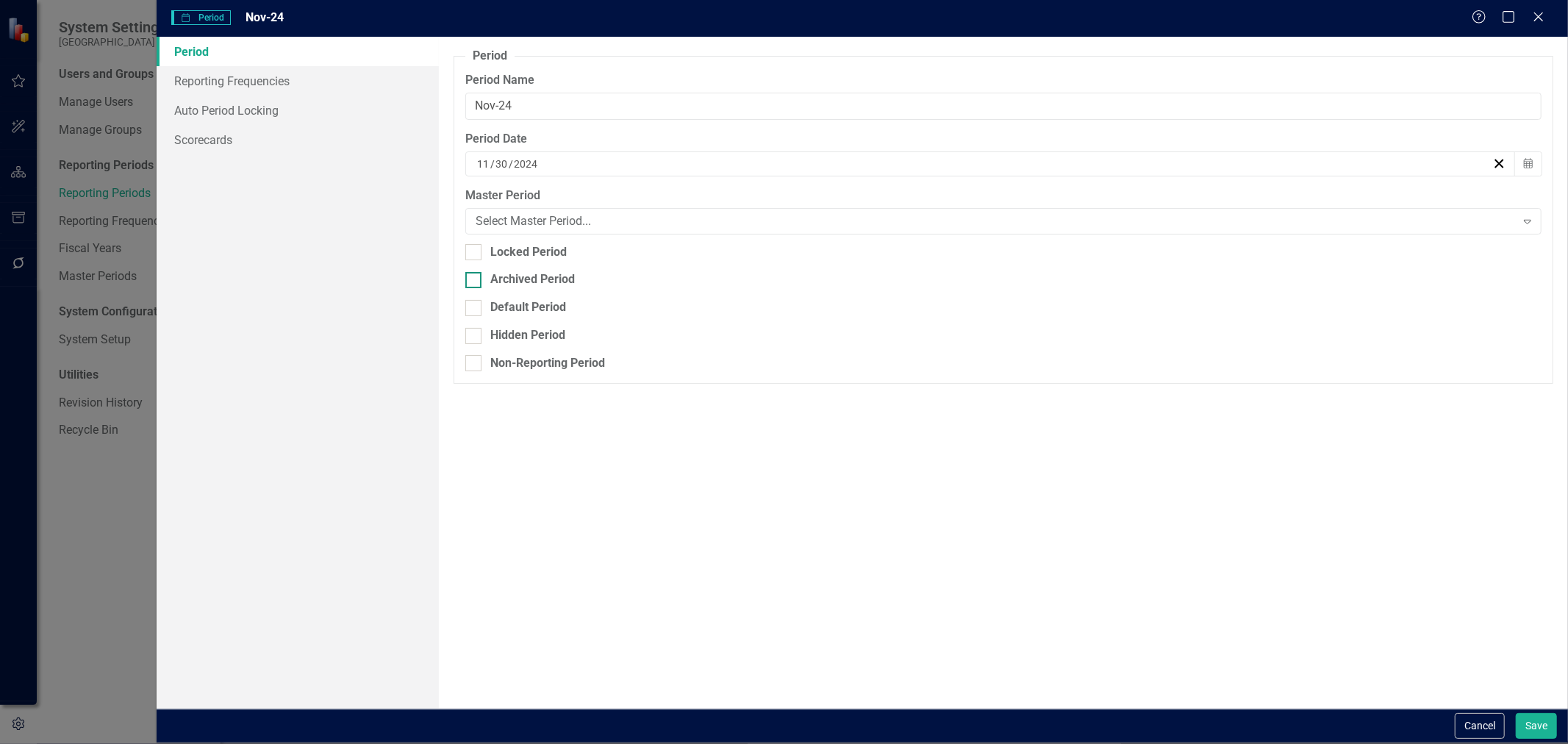
click at [475, 282] on input "Archived Period" at bounding box center [469, 276] width 9 height 9
checkbox input "true"
click at [1544, 728] on button "Save" at bounding box center [1536, 726] width 41 height 26
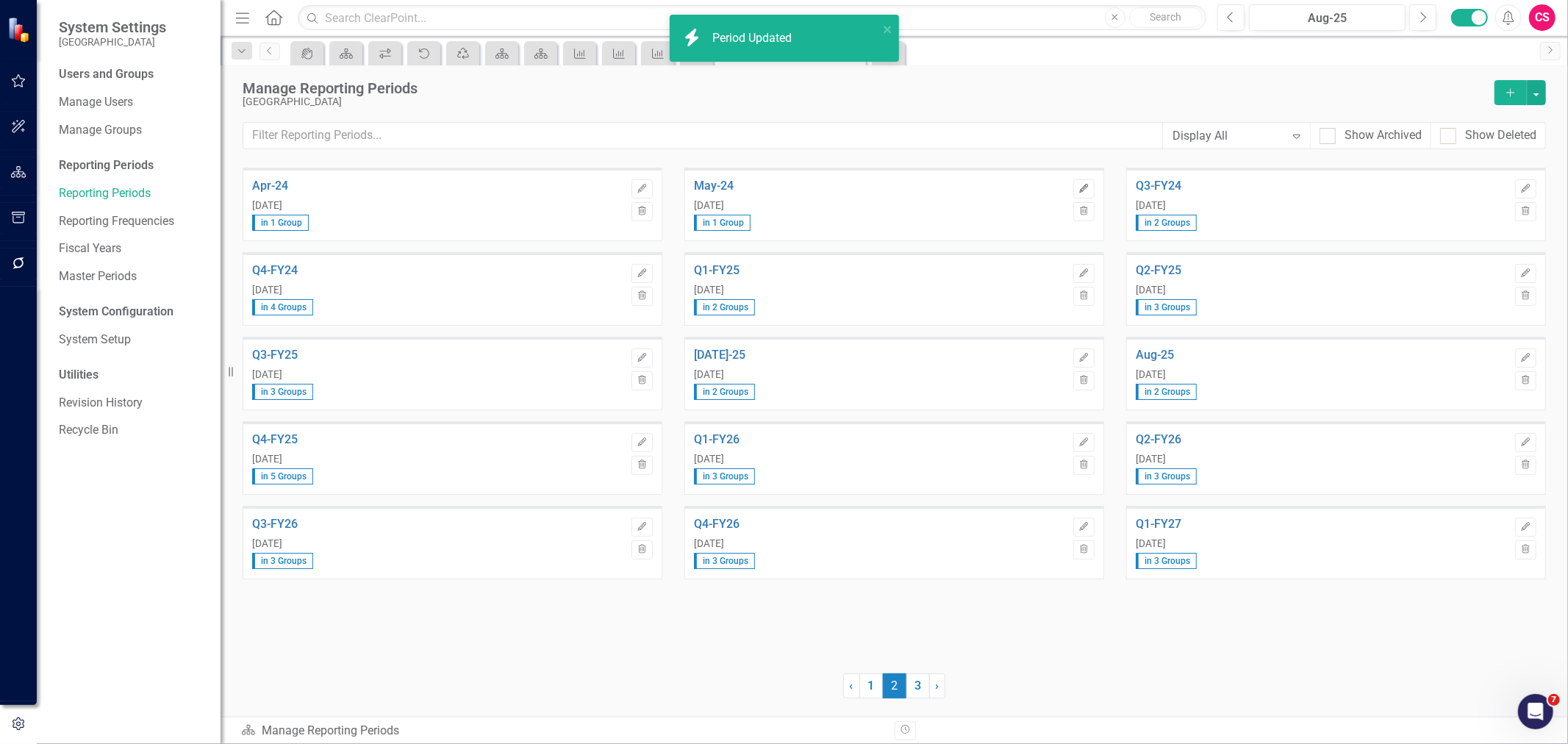
click at [1083, 184] on icon "Edit" at bounding box center [1084, 189] width 11 height 9
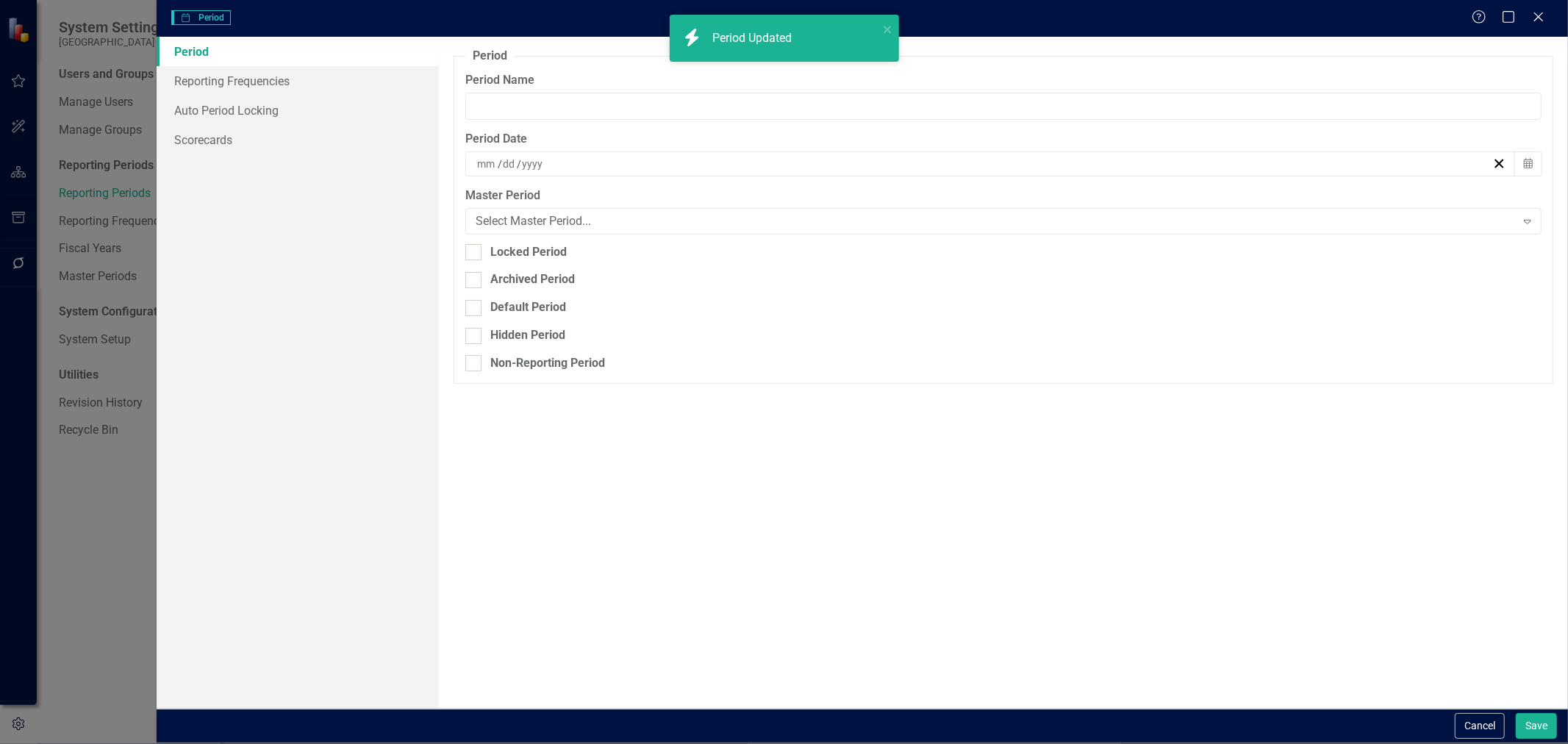
type input "May-24"
type input "5"
type input "31"
type input "2024"
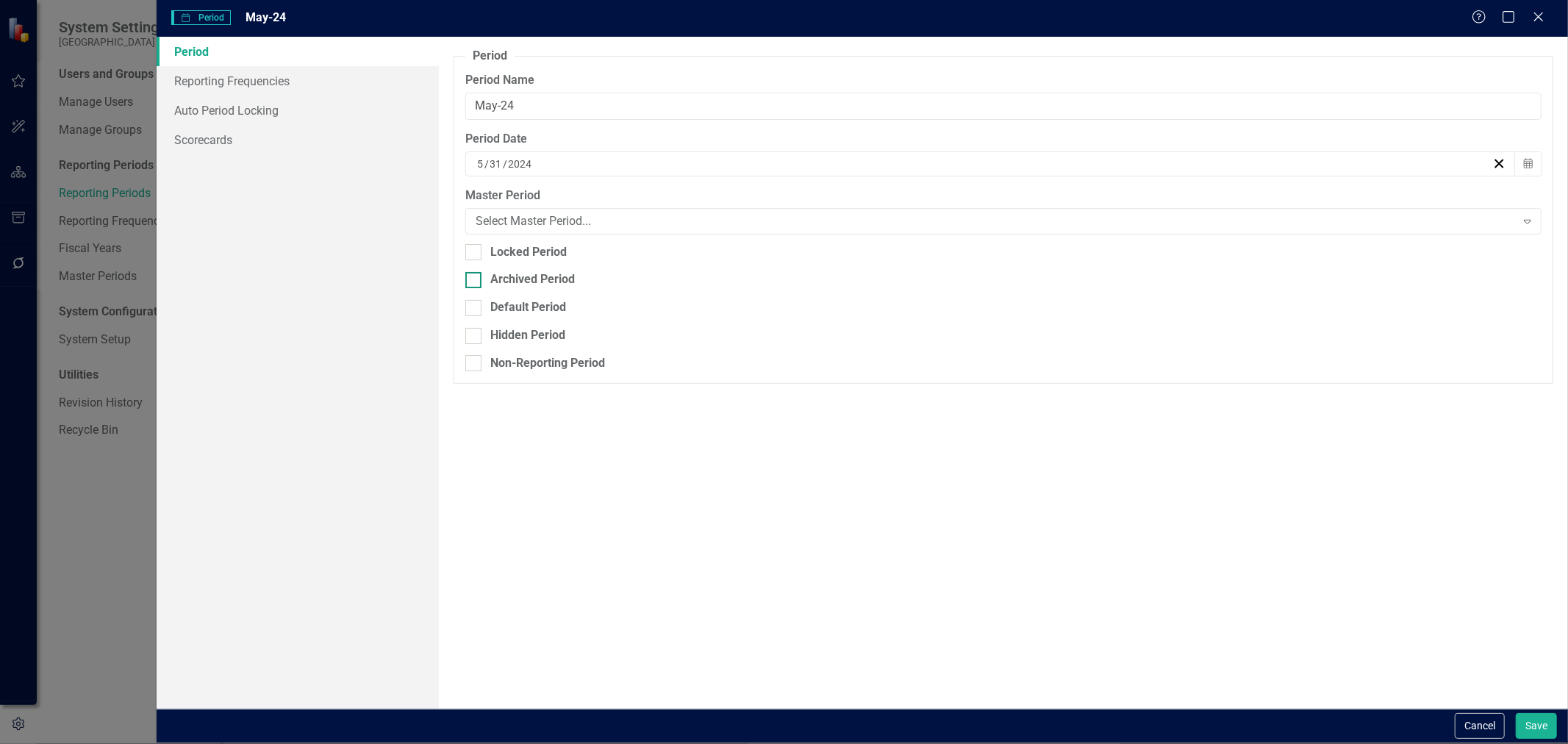
click at [552, 274] on div "Archived Period" at bounding box center [532, 280] width 85 height 17
click at [475, 274] on input "Archived Period" at bounding box center [469, 276] width 9 height 9
checkbox input "true"
click at [1536, 733] on button "Save" at bounding box center [1536, 726] width 41 height 26
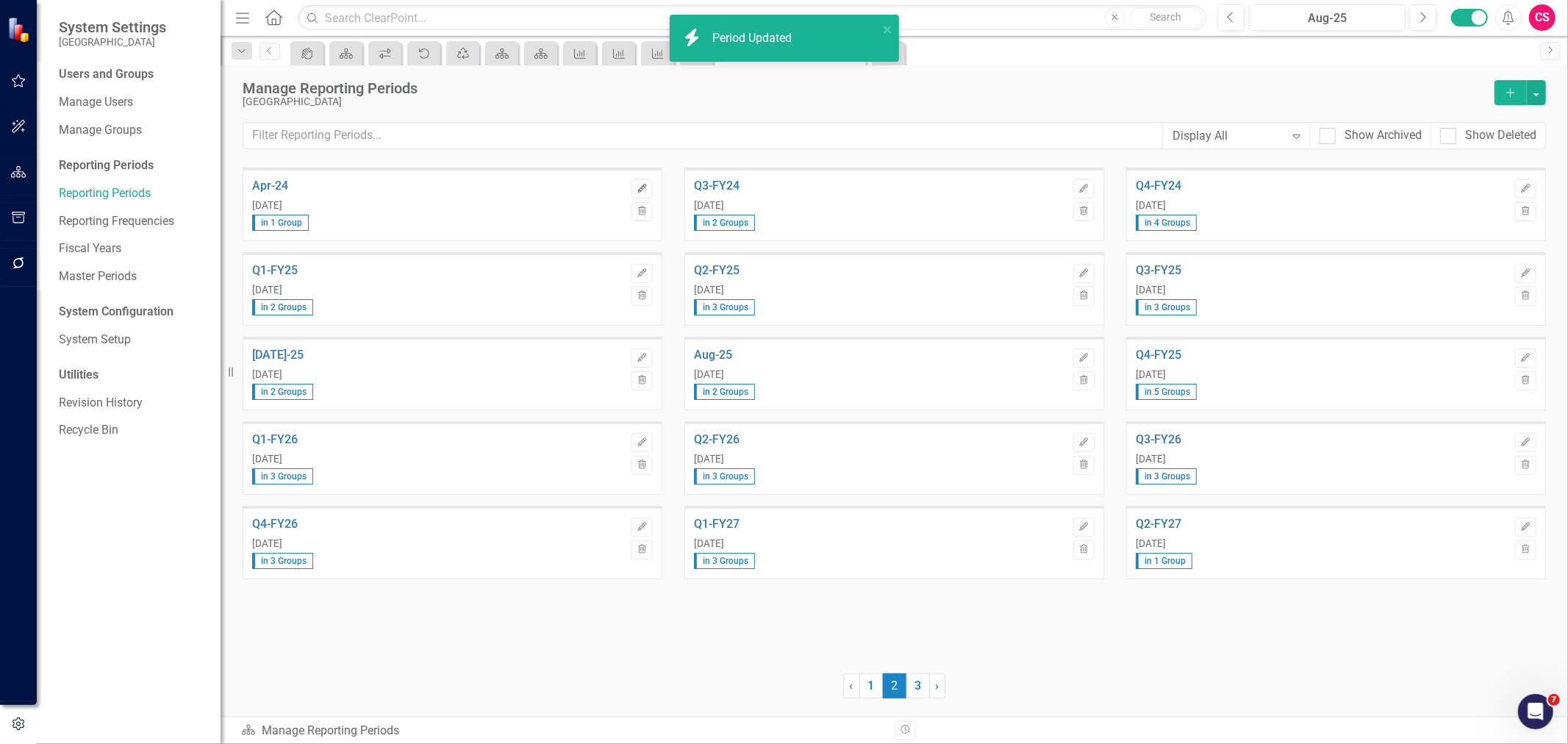
click at [644, 188] on icon "Edit" at bounding box center [642, 189] width 11 height 9
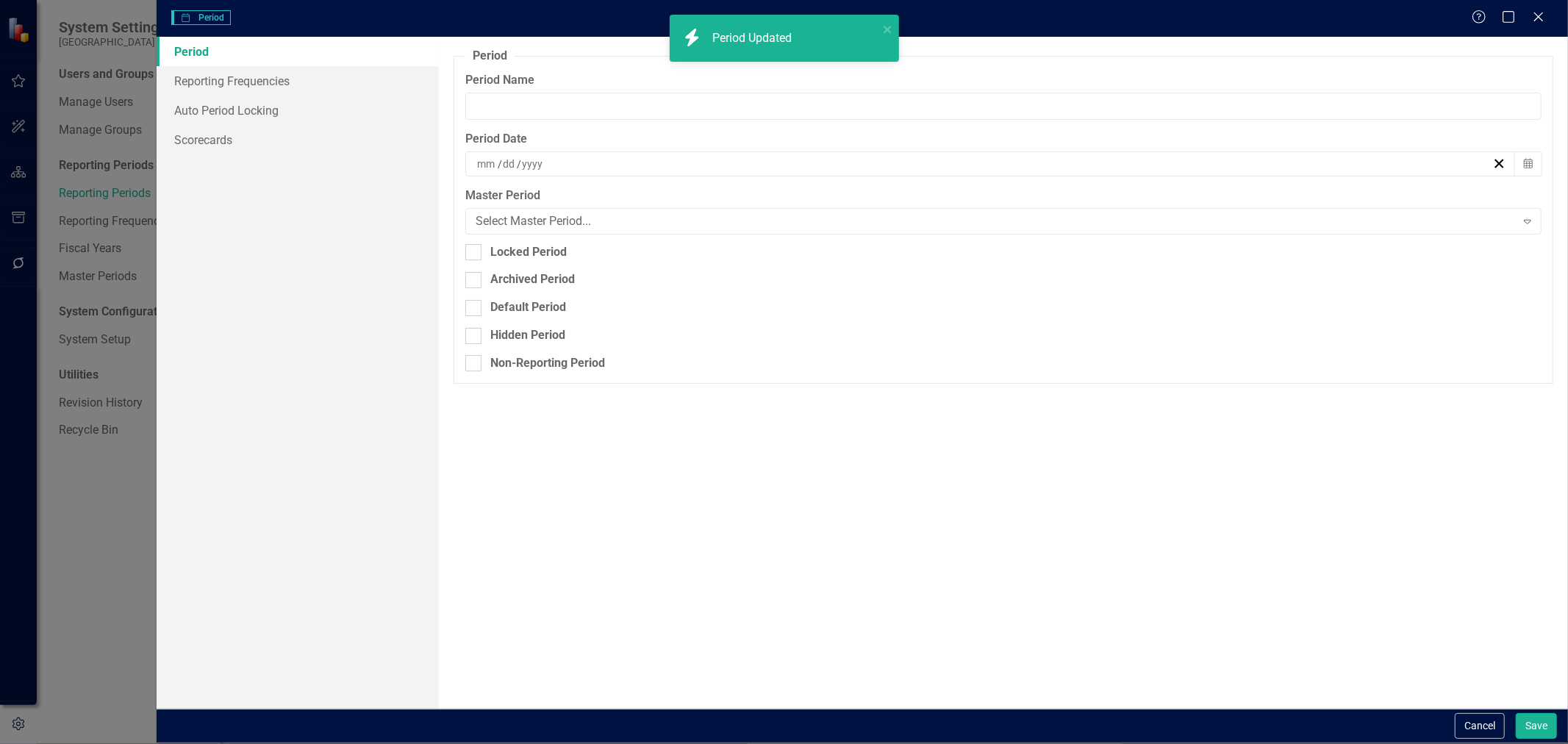
type input "Apr-24"
type input "4"
type input "30"
type input "2024"
drag, startPoint x: 531, startPoint y: 275, endPoint x: 868, endPoint y: 356, distance: 346.6
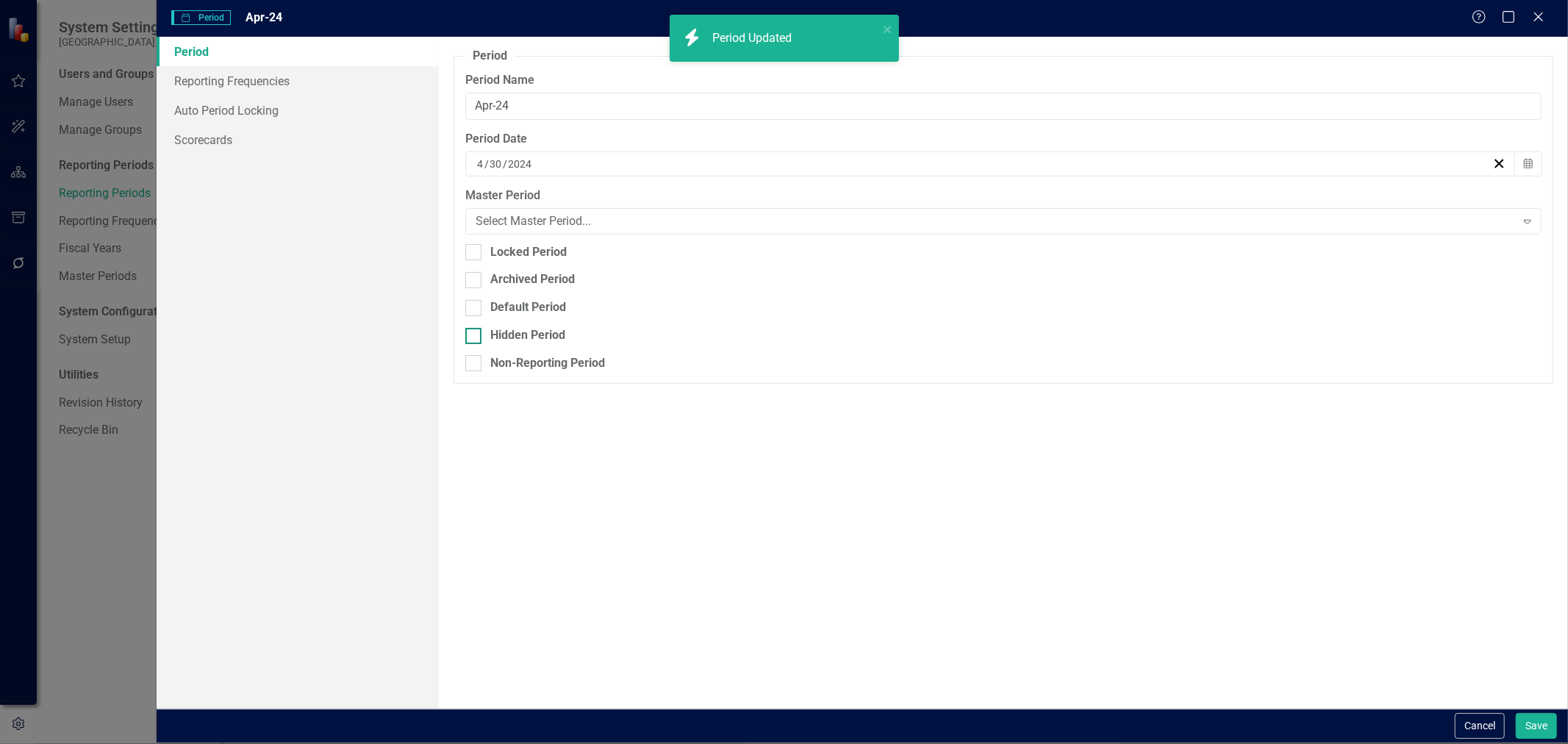
click at [530, 275] on div "Archived Period" at bounding box center [532, 280] width 85 height 17
click at [475, 275] on input "Archived Period" at bounding box center [469, 276] width 9 height 9
checkbox input "true"
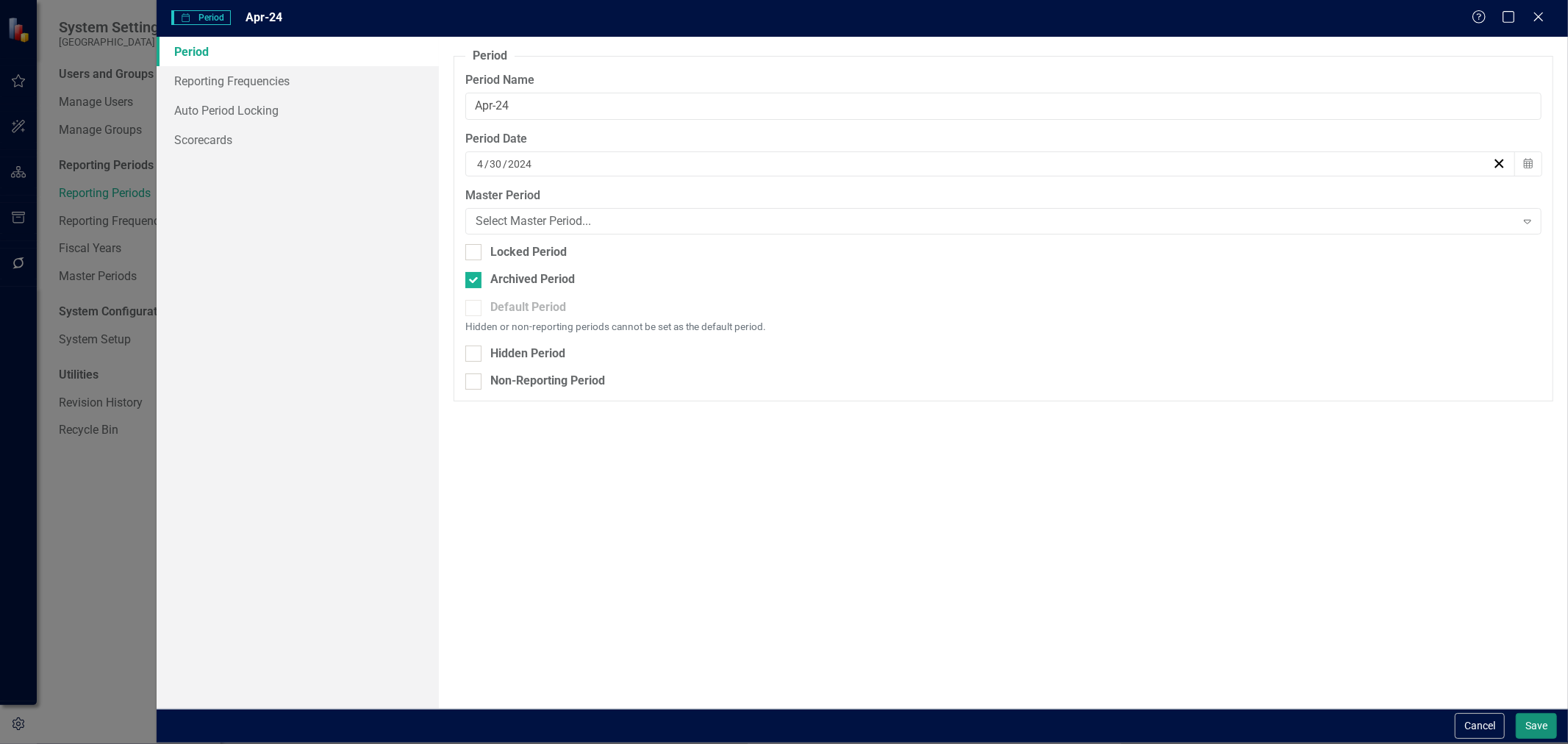
click at [1524, 718] on button "Save" at bounding box center [1536, 726] width 41 height 26
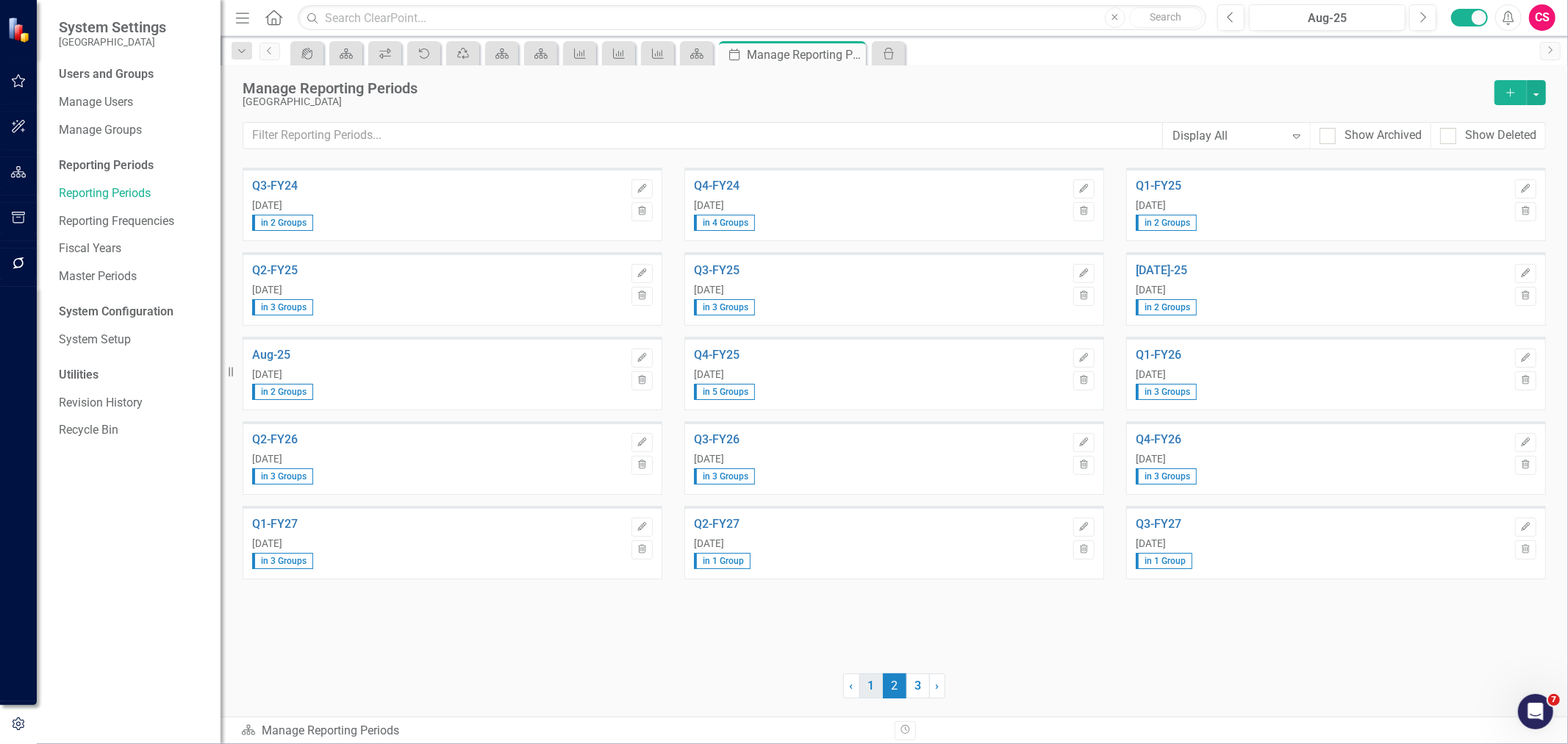
click at [866, 685] on link "1" at bounding box center [872, 686] width 24 height 25
click at [1088, 532] on button "Edit" at bounding box center [1083, 527] width 21 height 19
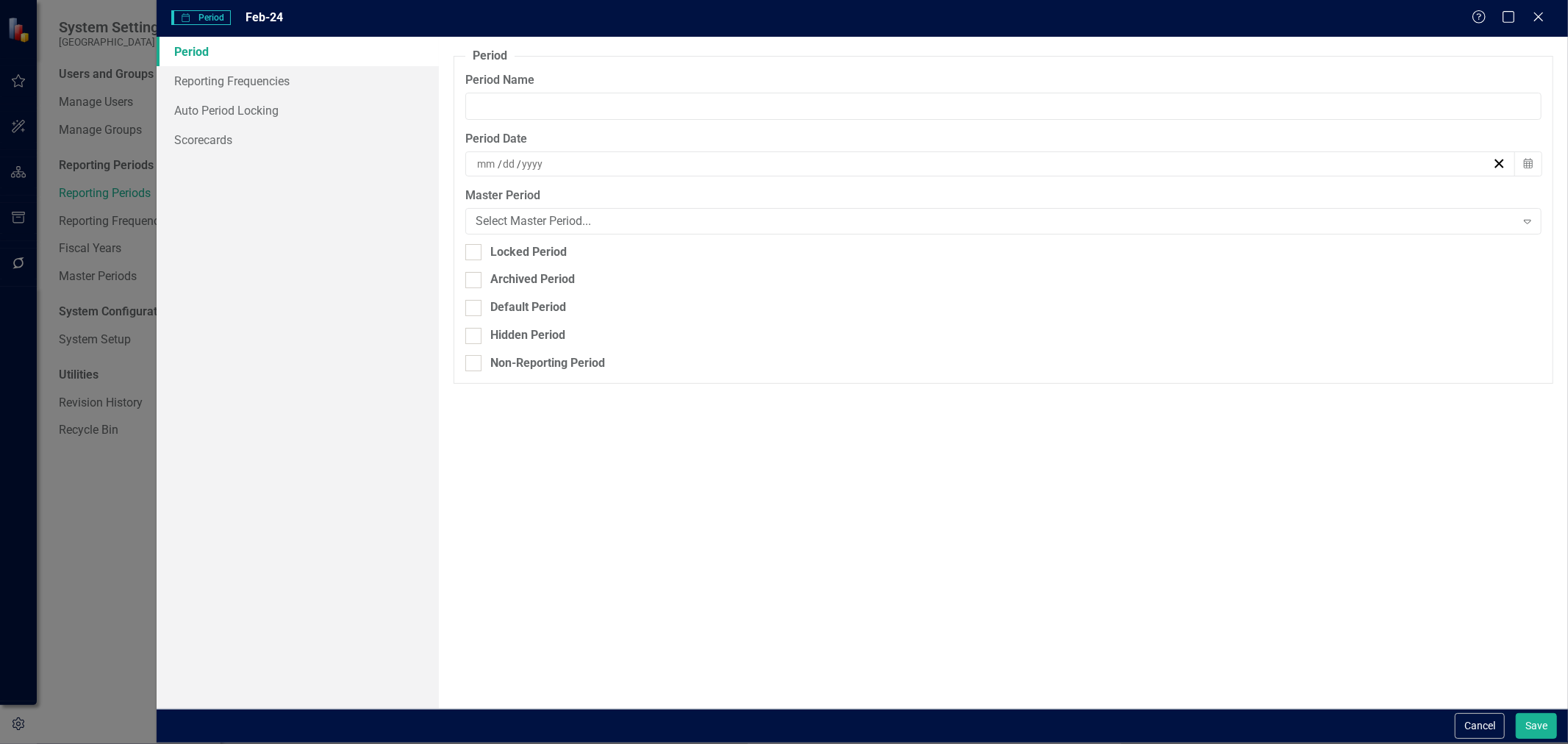
type input "Feb-24"
type input "2"
type input "29"
type input "2024"
click at [526, 268] on fieldset "Period Reporting periods are one of the core concepts in ClearPoint. They defin…" at bounding box center [1004, 215] width 1099 height 336
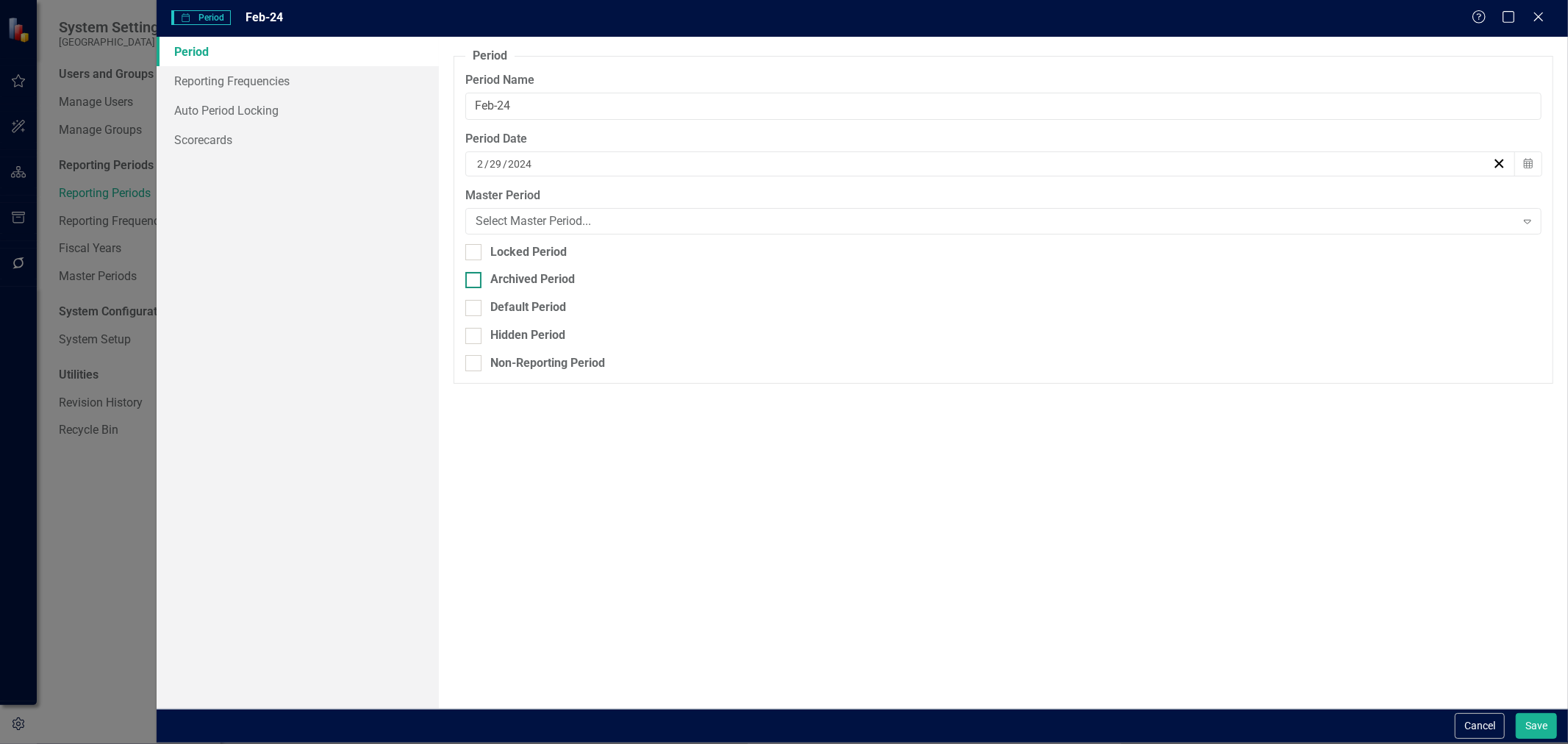
click at [512, 283] on div "Archived Period" at bounding box center [532, 280] width 85 height 17
click at [475, 282] on input "Archived Period" at bounding box center [469, 276] width 9 height 9
checkbox input "true"
click at [1522, 715] on button "Save" at bounding box center [1536, 726] width 41 height 26
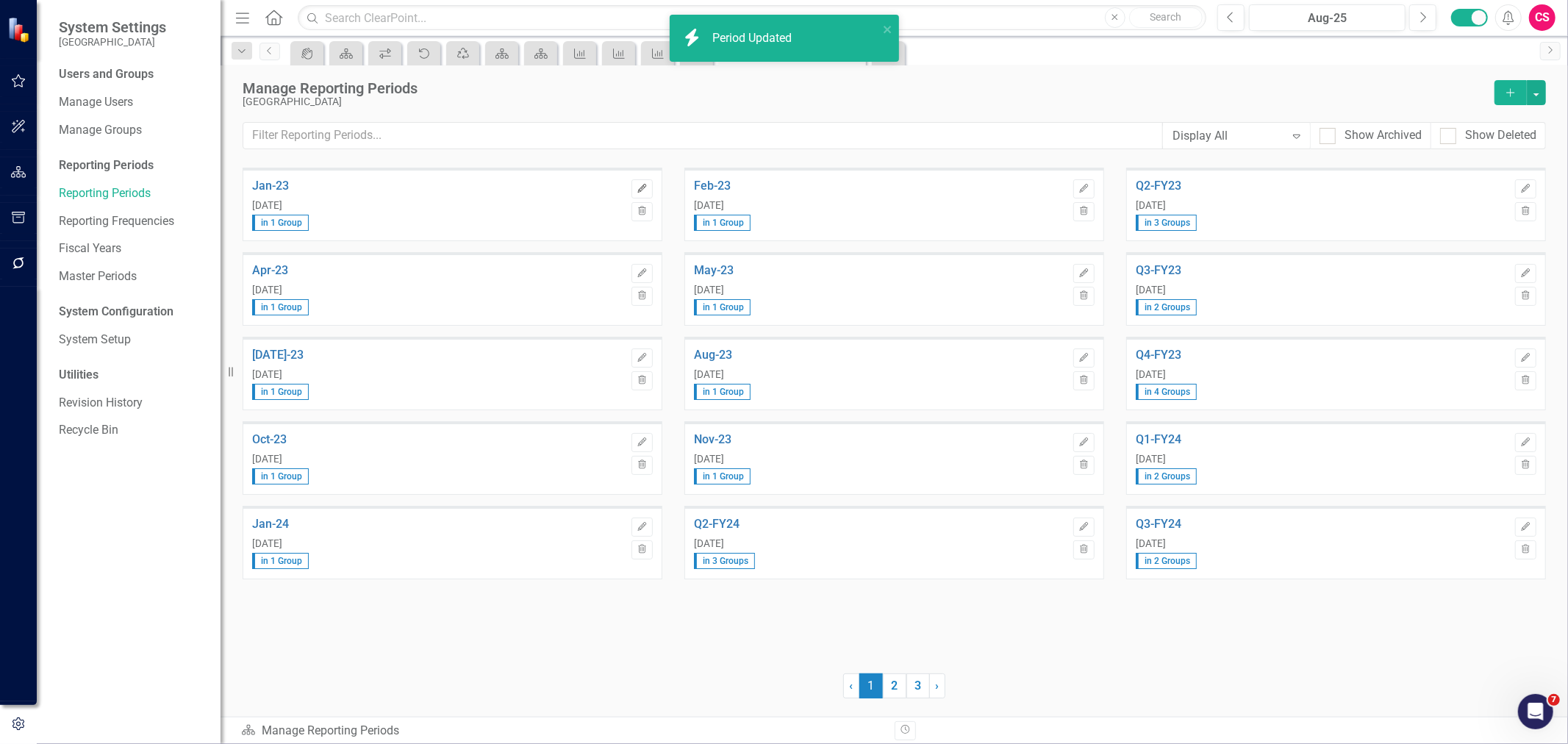
click at [647, 188] on icon "Edit" at bounding box center [642, 189] width 11 height 9
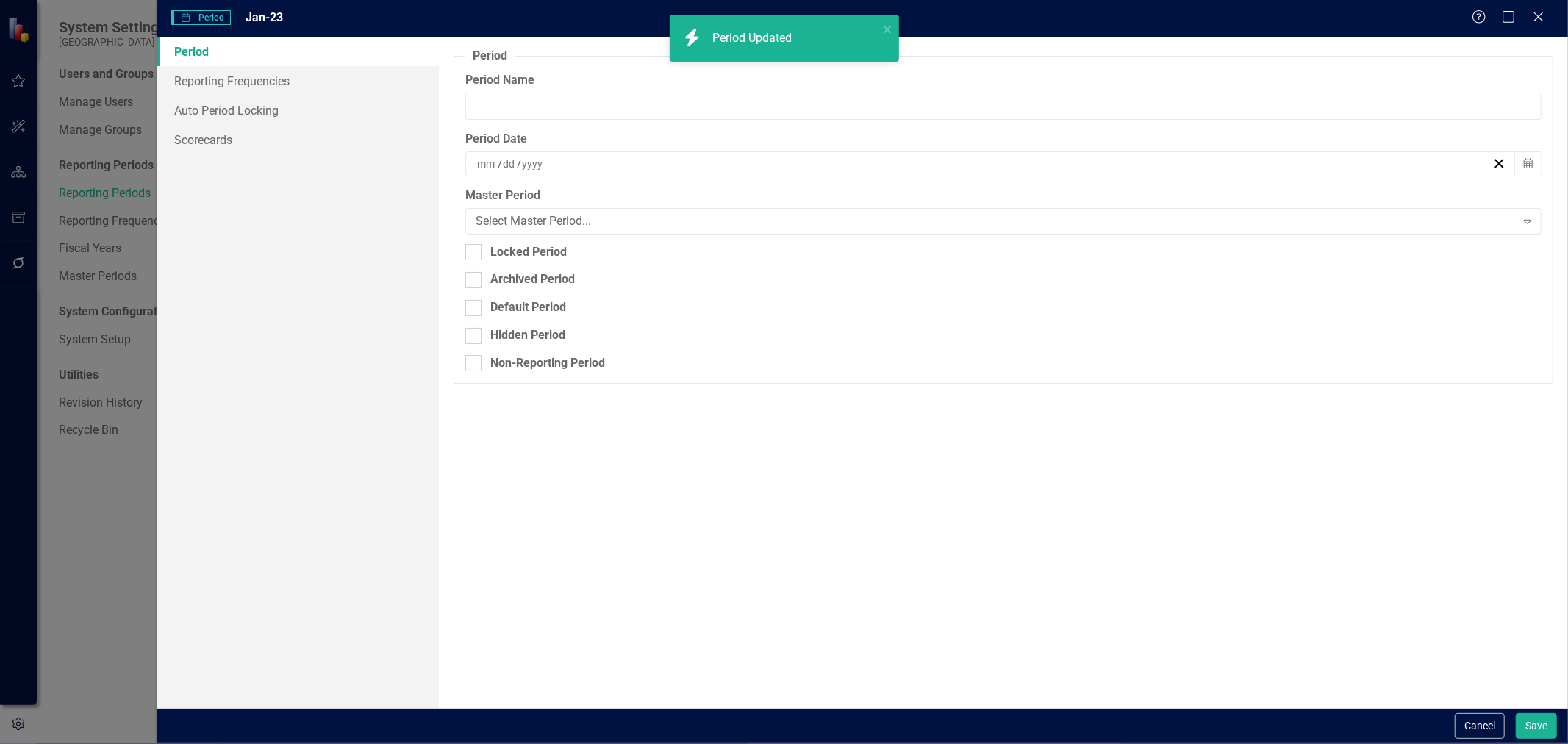
type input "Jan-23"
type input "1"
type input "31"
type input "2023"
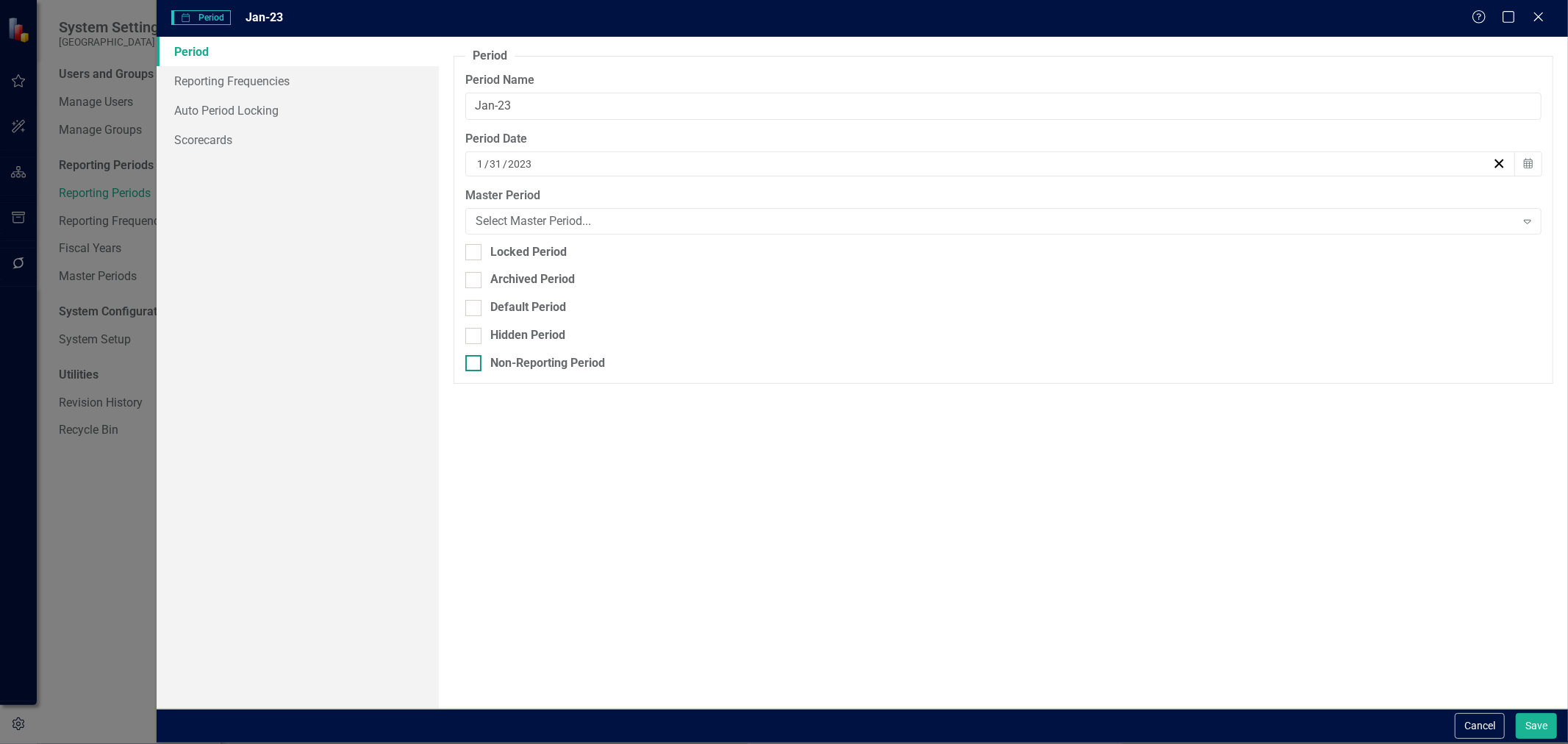
drag, startPoint x: 488, startPoint y: 285, endPoint x: 849, endPoint y: 386, distance: 374.9
click at [489, 285] on div "Archived Period" at bounding box center [1003, 280] width 1077 height 17
click at [475, 282] on input "Archived Period" at bounding box center [469, 276] width 9 height 9
checkbox input "true"
click at [1542, 735] on button "Save" at bounding box center [1536, 726] width 41 height 26
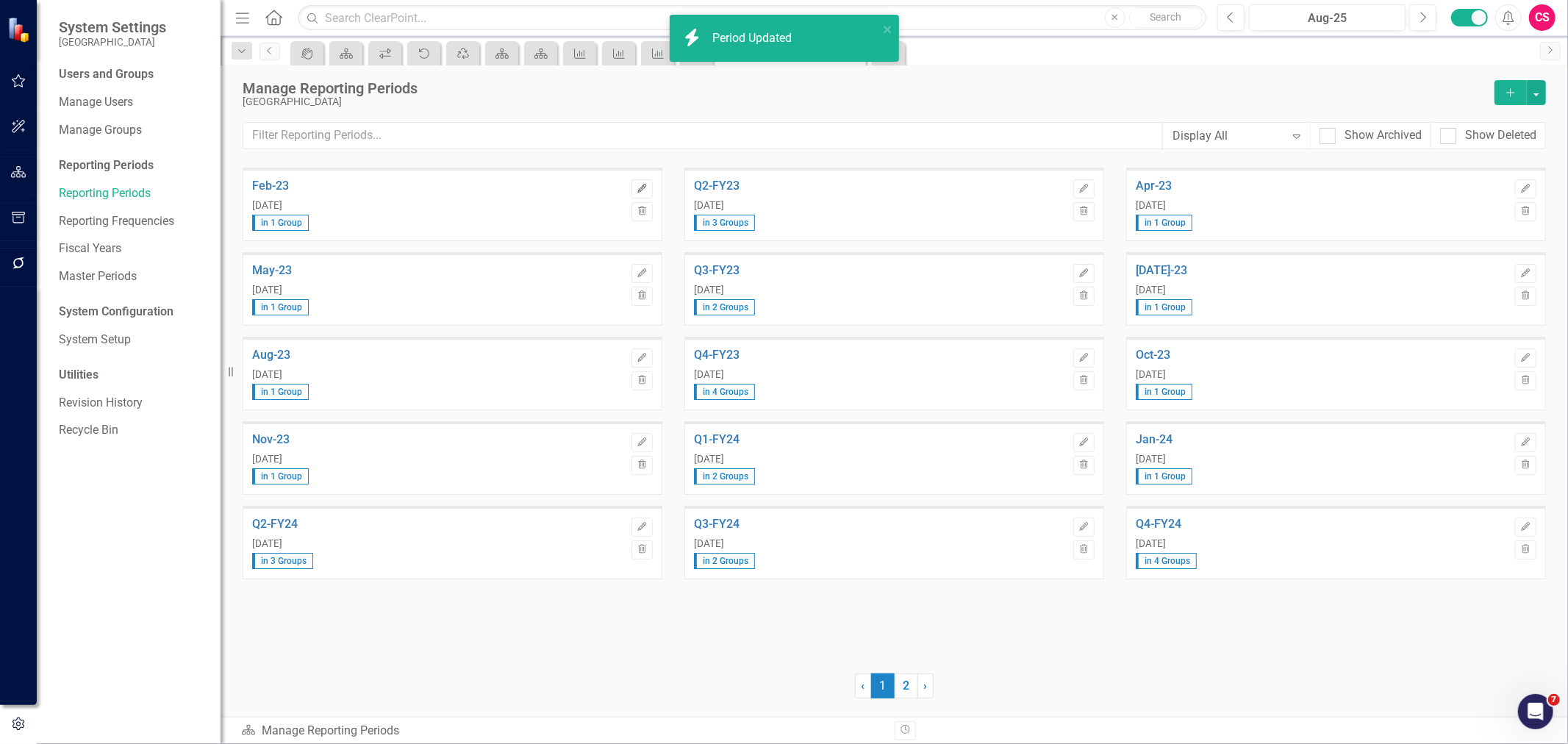
click at [647, 191] on icon "Edit" at bounding box center [642, 189] width 11 height 9
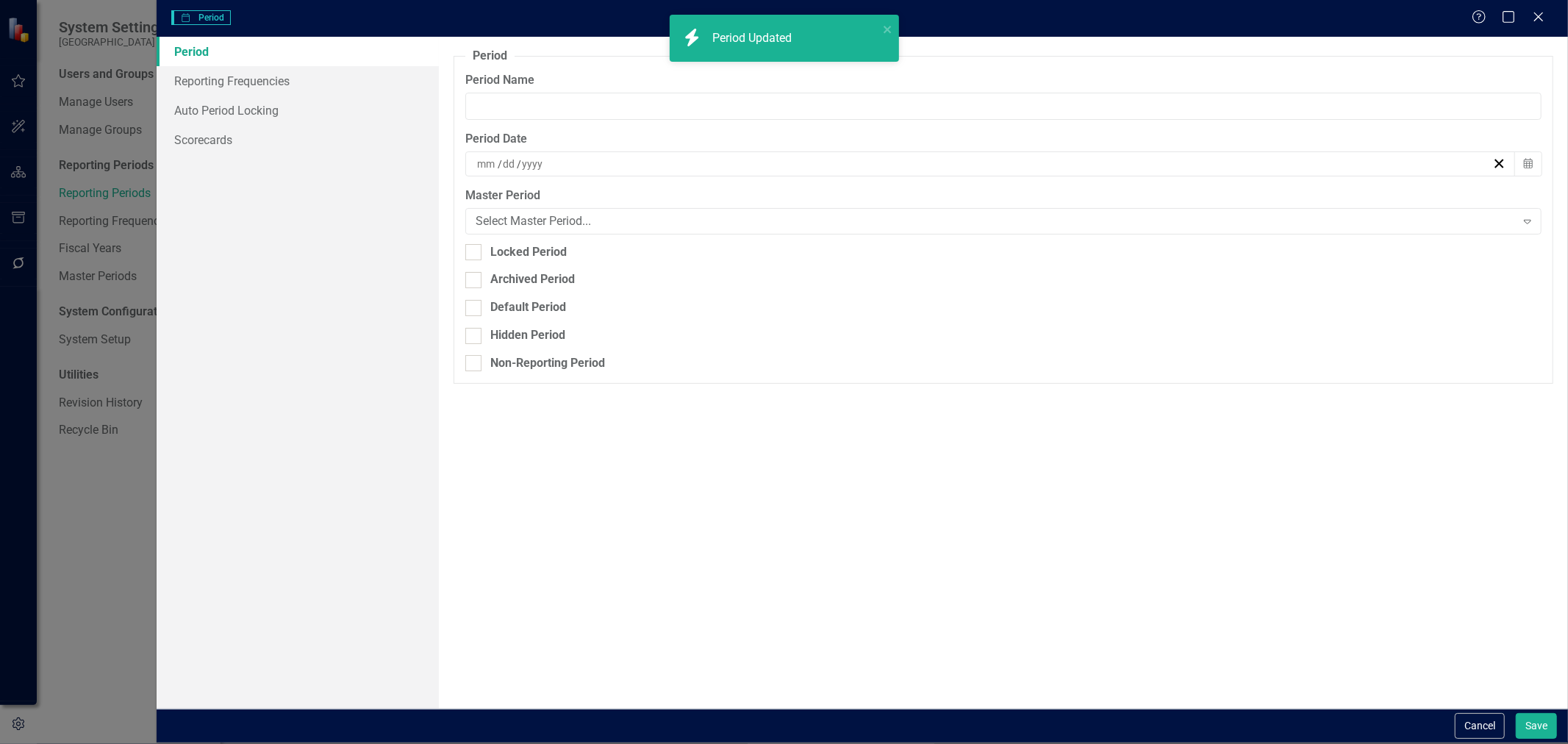
type input "Feb-23"
type input "2"
type input "28"
type input "2023"
click at [502, 277] on div "Archived Period" at bounding box center [532, 280] width 85 height 17
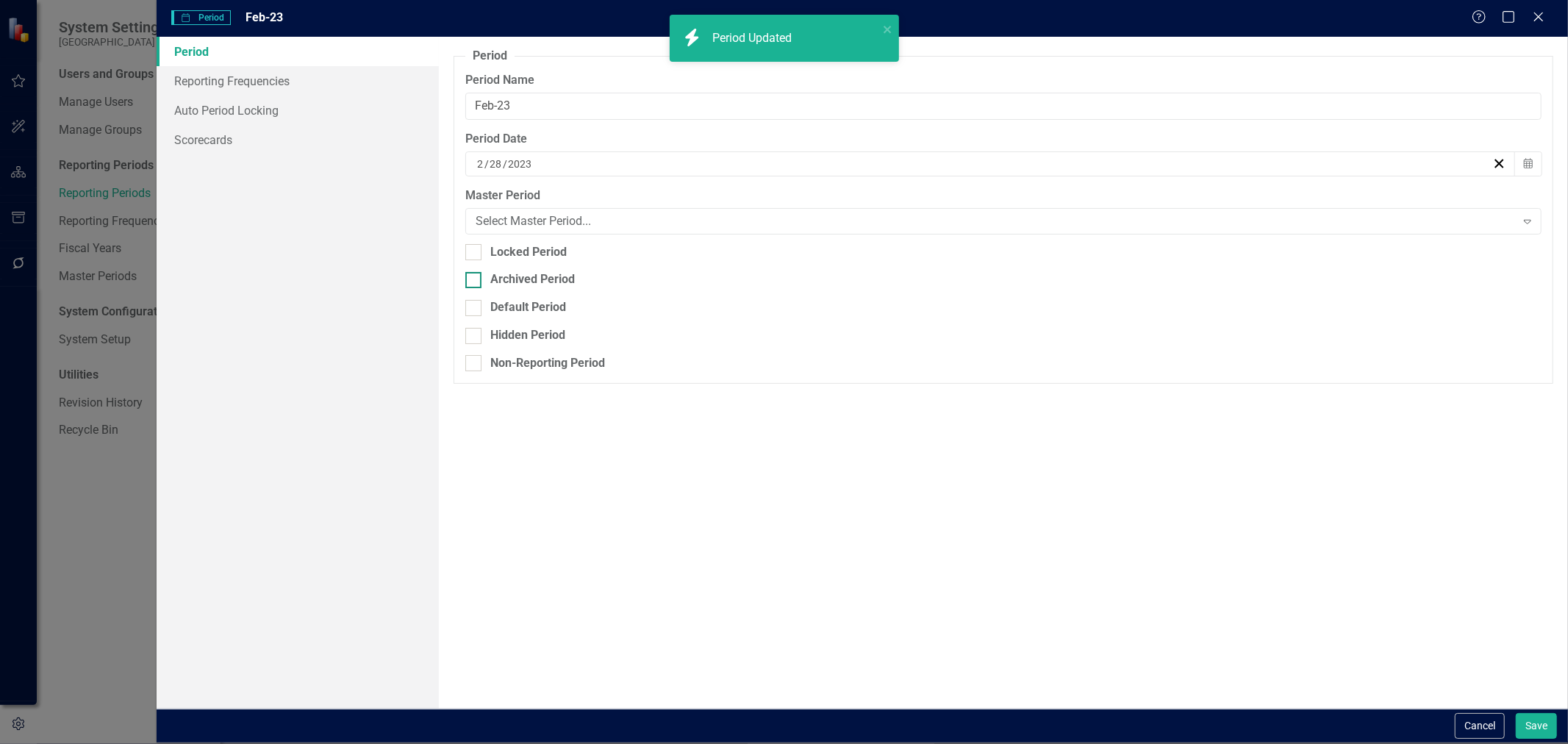
click at [475, 277] on input "Archived Period" at bounding box center [469, 276] width 9 height 9
checkbox input "true"
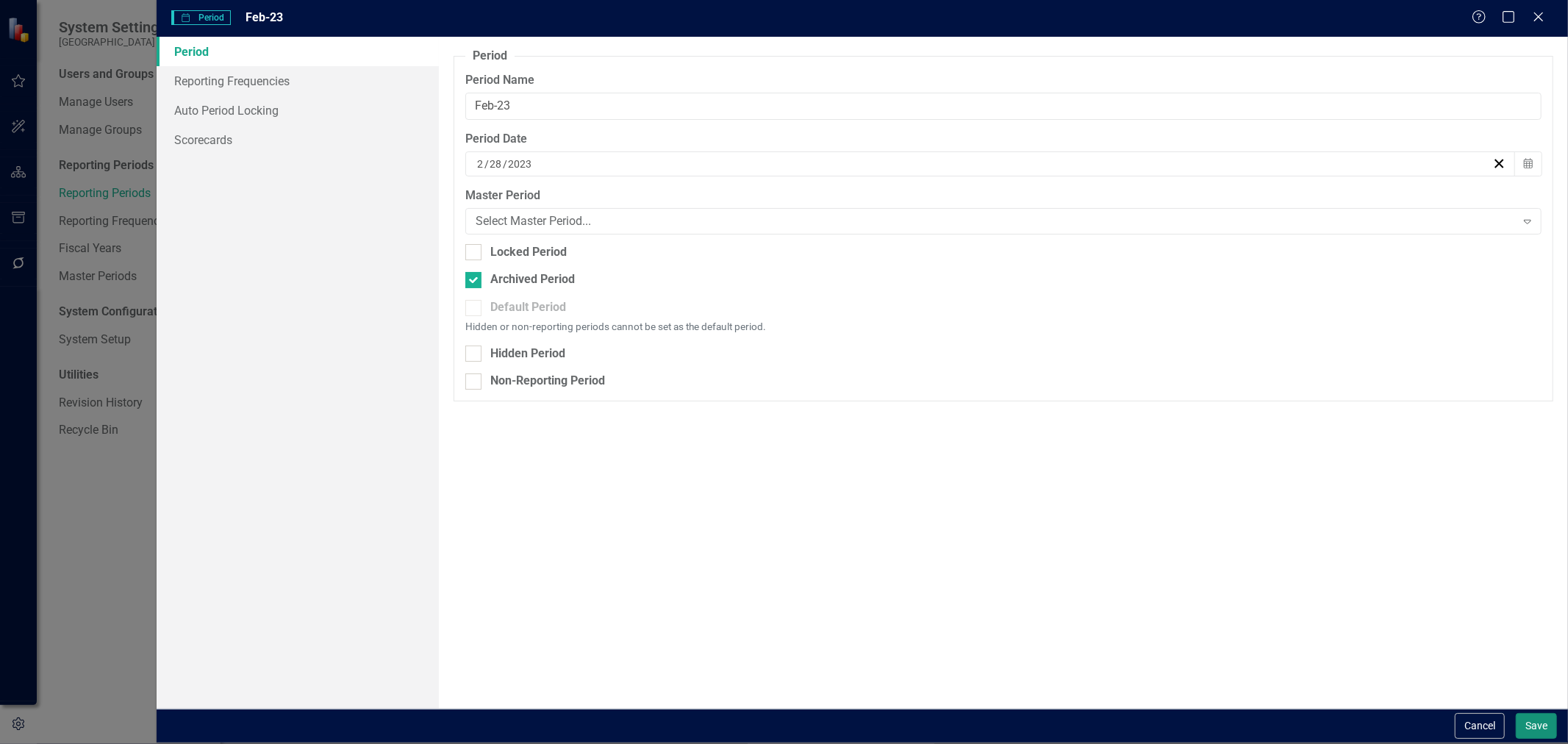
click at [1529, 723] on button "Save" at bounding box center [1536, 726] width 41 height 26
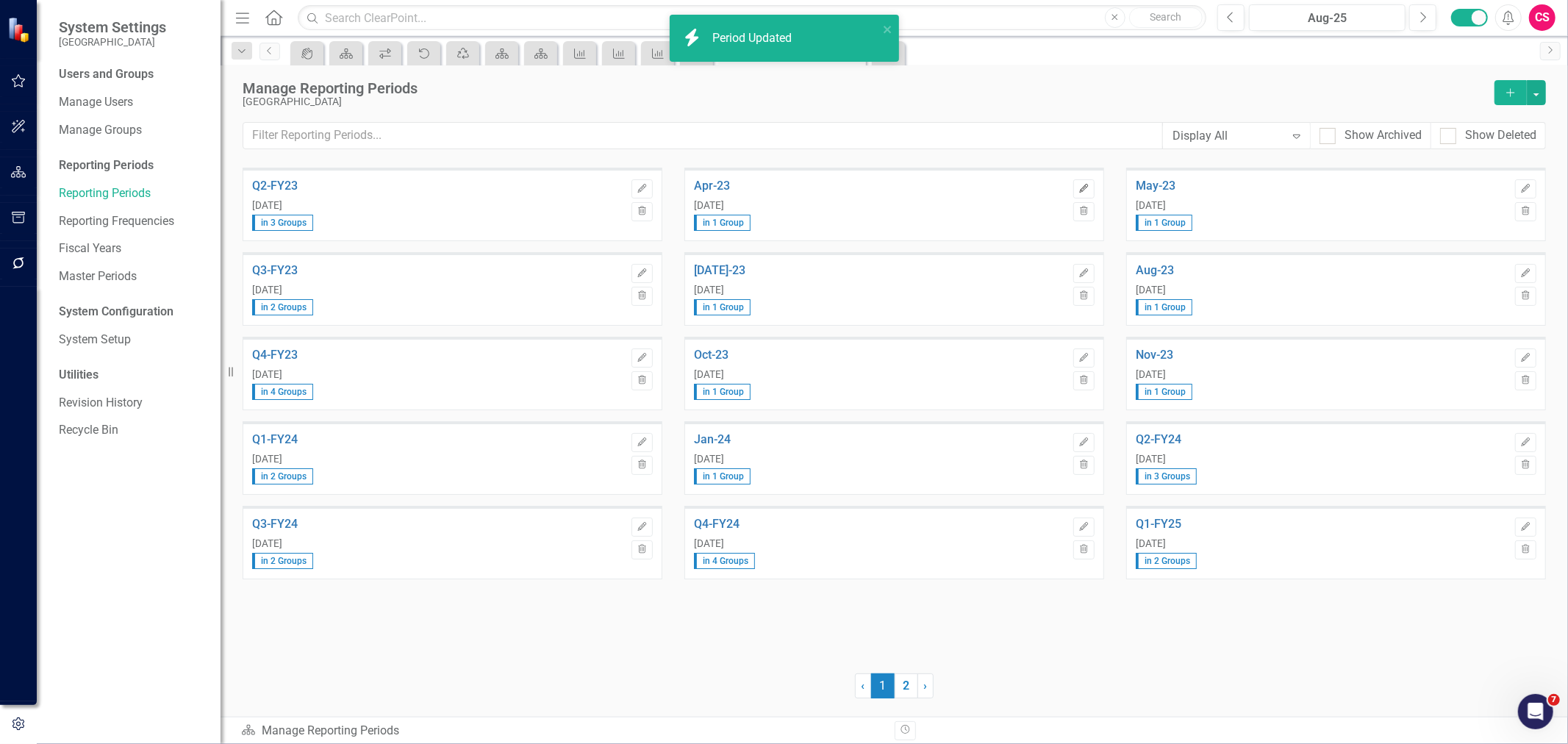
click at [1082, 184] on icon "Edit" at bounding box center [1084, 189] width 11 height 9
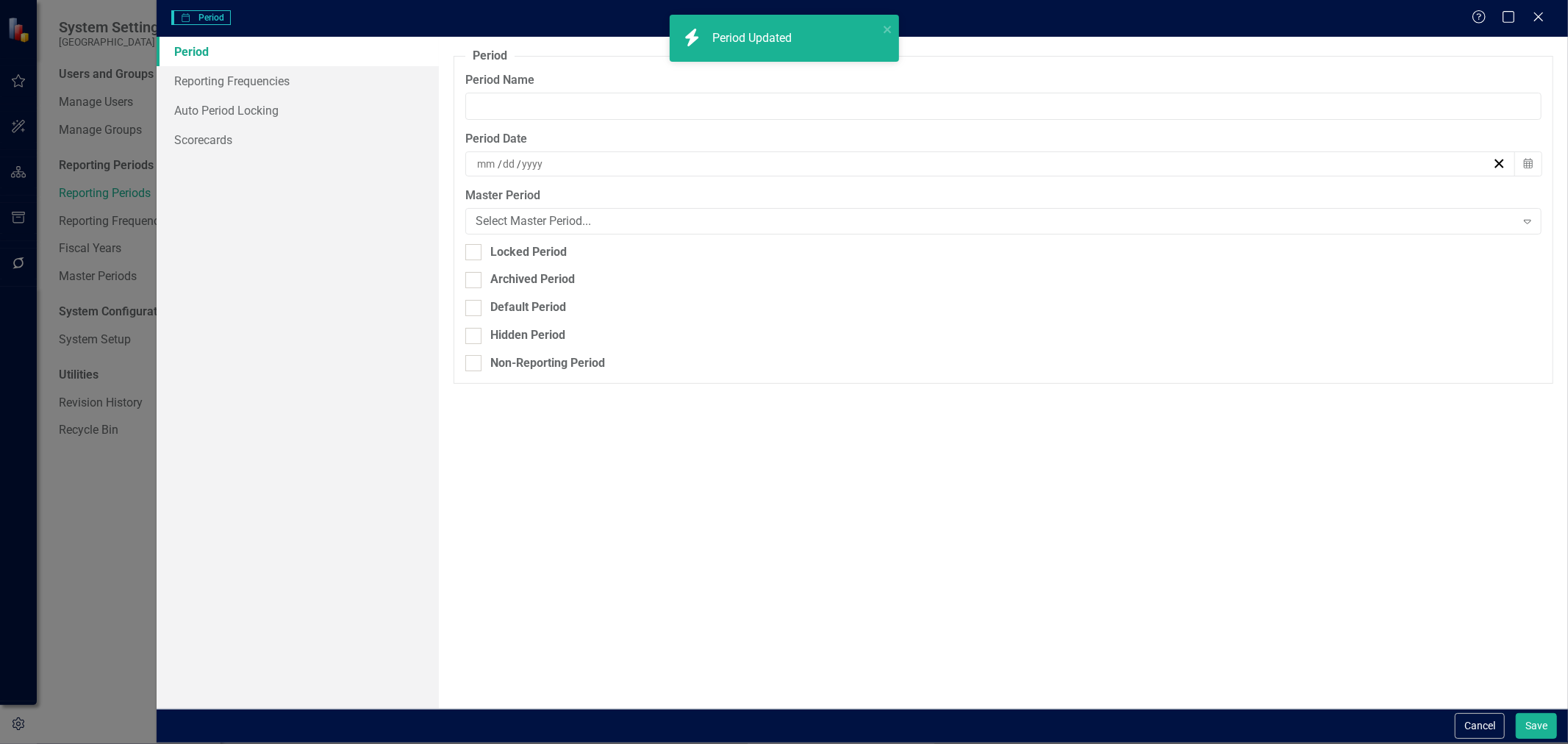
type input "Apr-23"
type input "4"
type input "30"
type input "2023"
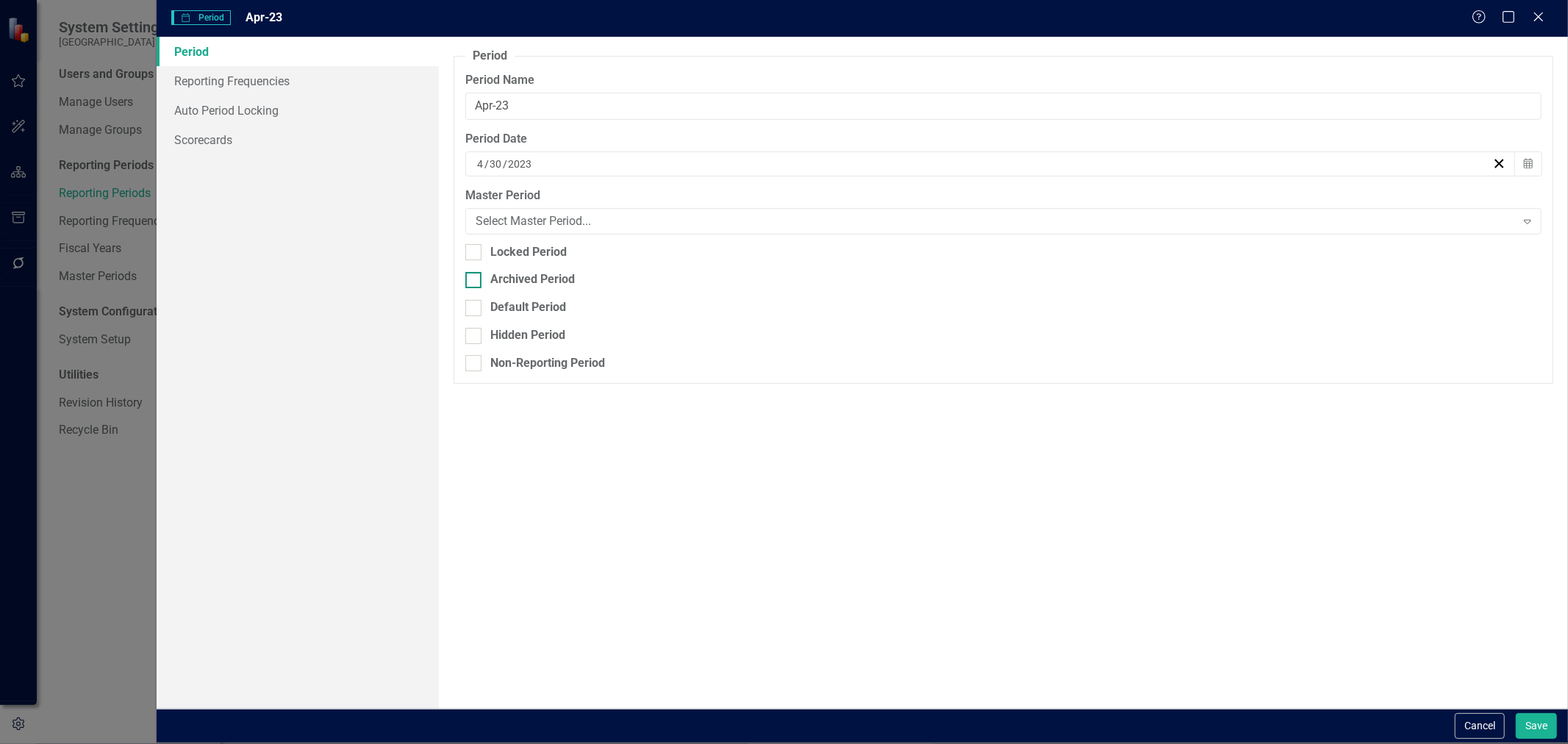
click at [553, 277] on div "Archived Period" at bounding box center [532, 280] width 85 height 17
click at [475, 277] on input "Archived Period" at bounding box center [469, 276] width 9 height 9
checkbox input "true"
click at [1546, 716] on button "Save" at bounding box center [1536, 726] width 41 height 26
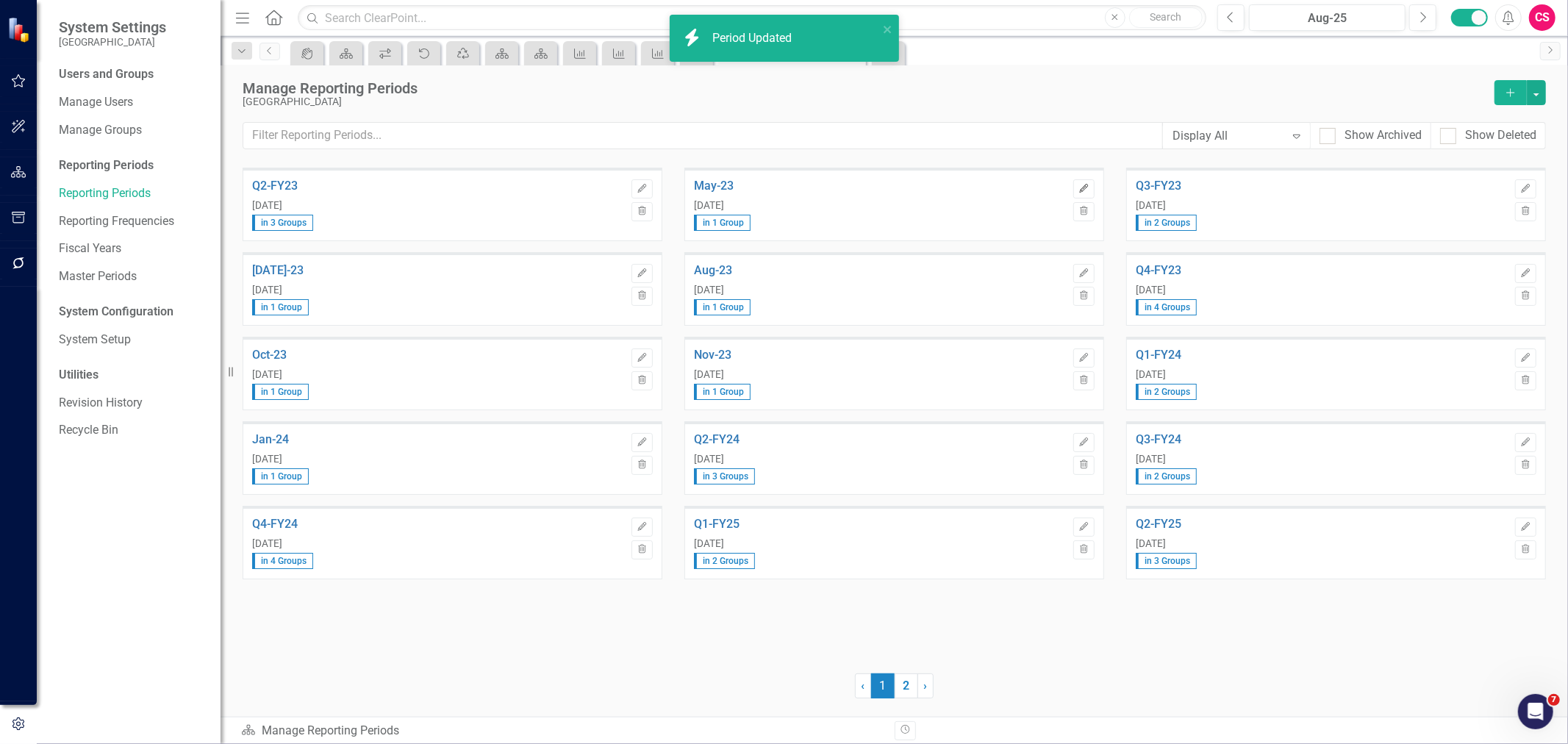
click at [1079, 188] on icon "Edit" at bounding box center [1084, 189] width 11 height 9
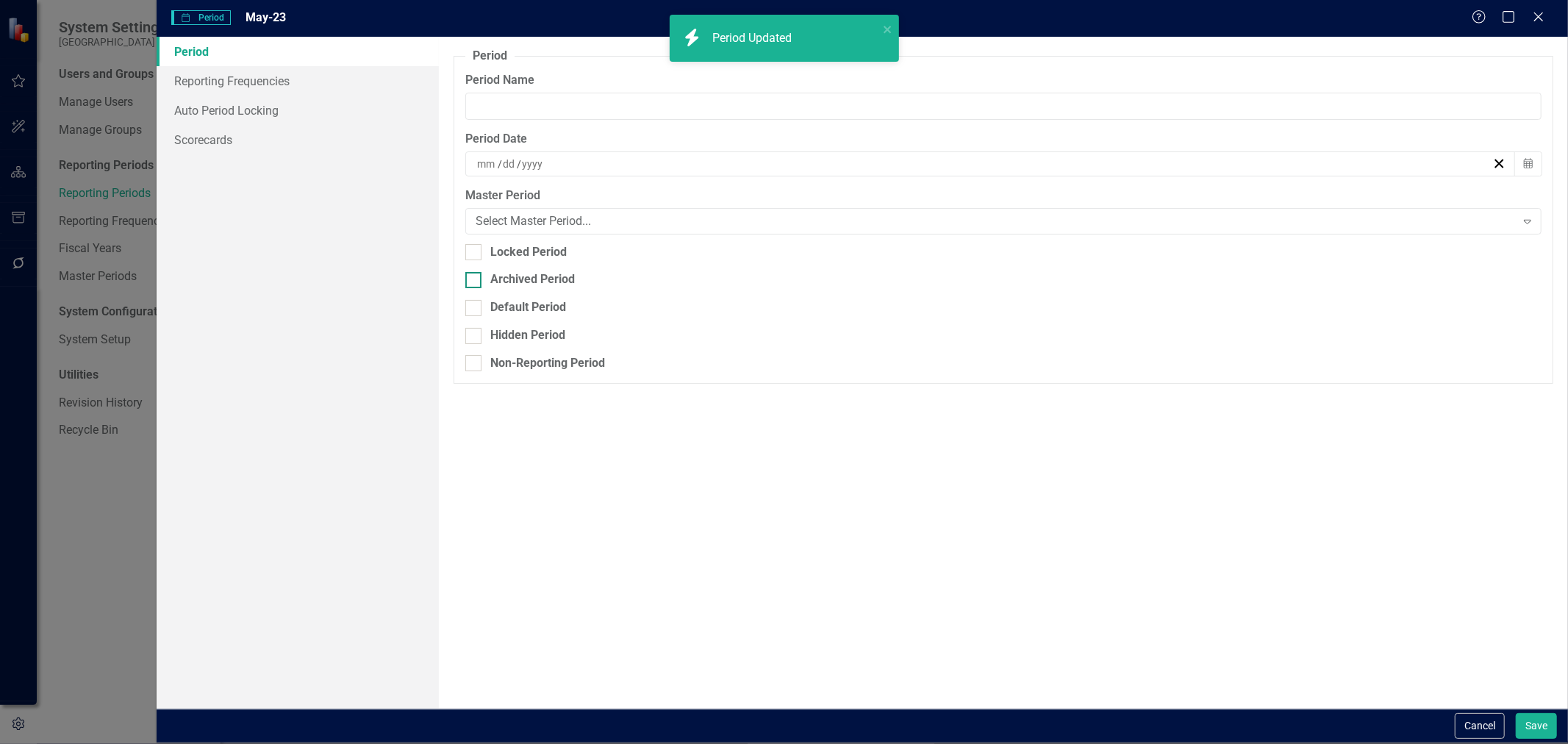
type input "May-23"
type input "5"
type input "31"
type input "2023"
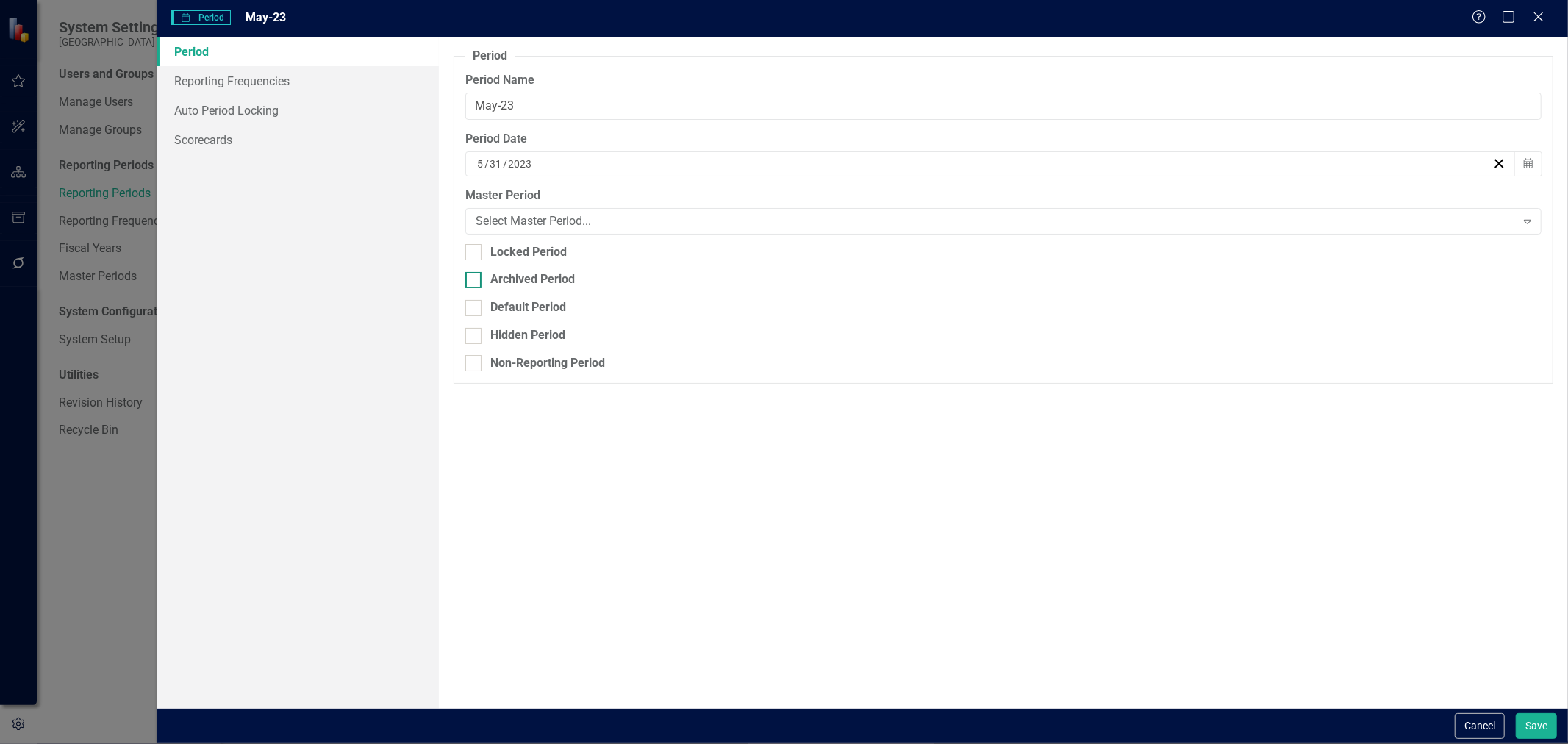
click at [492, 276] on div "Archived Period" at bounding box center [532, 280] width 85 height 17
click at [475, 276] on input "Archived Period" at bounding box center [469, 276] width 9 height 9
checkbox input "true"
click at [1547, 721] on button "Save" at bounding box center [1536, 726] width 41 height 26
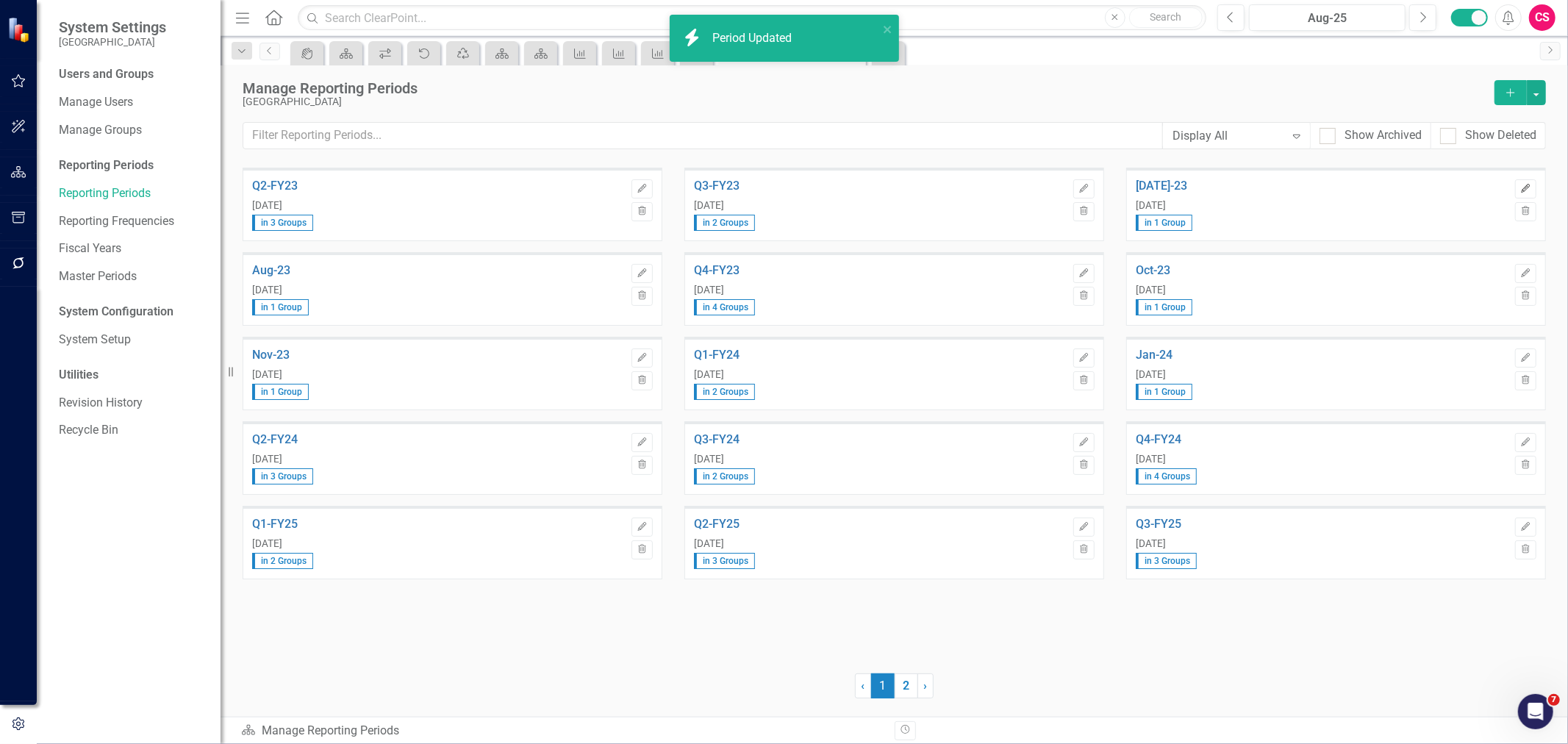
click at [1525, 186] on icon "Edit" at bounding box center [1526, 189] width 11 height 9
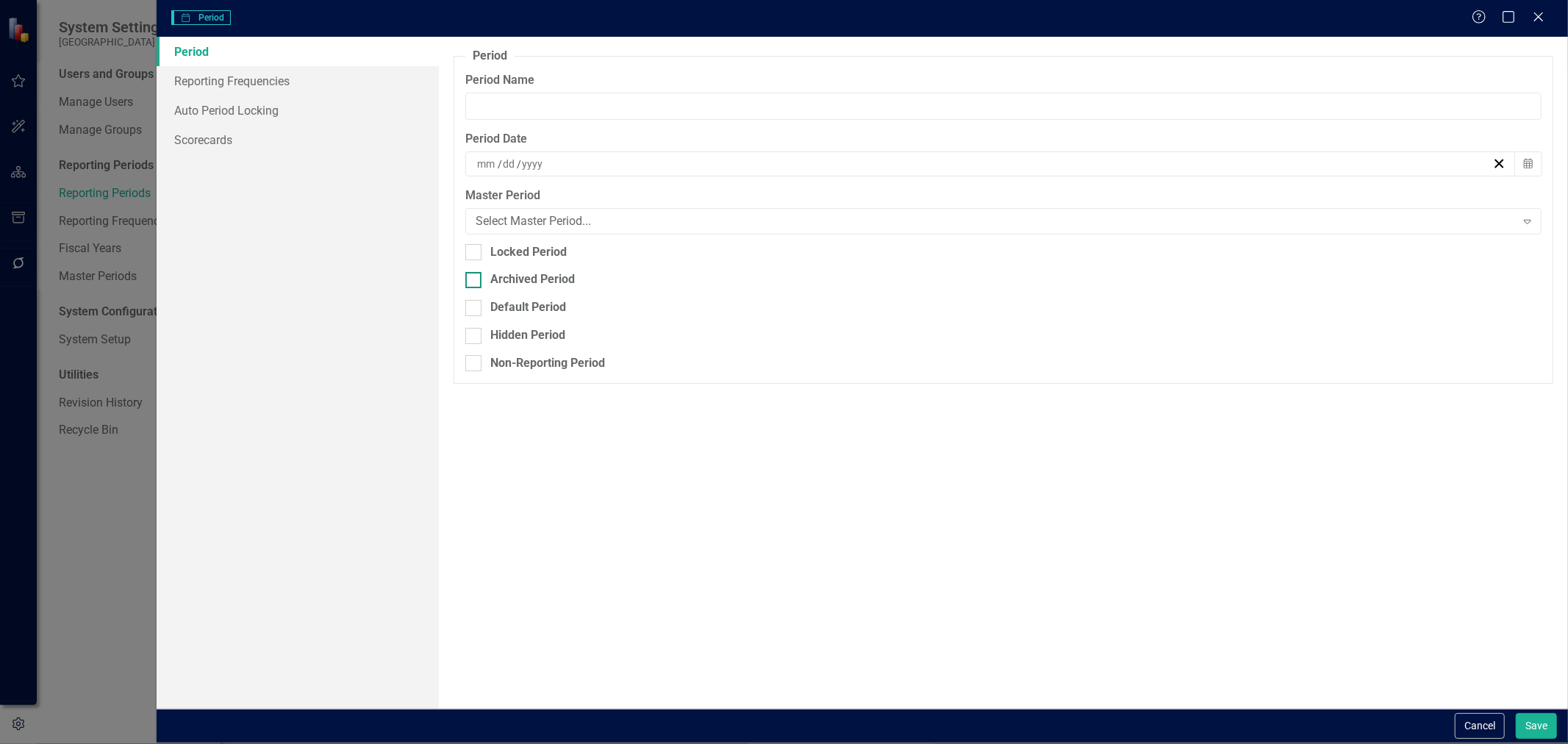
type input "[DATE]-23"
type input "7"
type input "31"
type input "2023"
drag, startPoint x: 511, startPoint y: 283, endPoint x: 696, endPoint y: 315, distance: 187.7
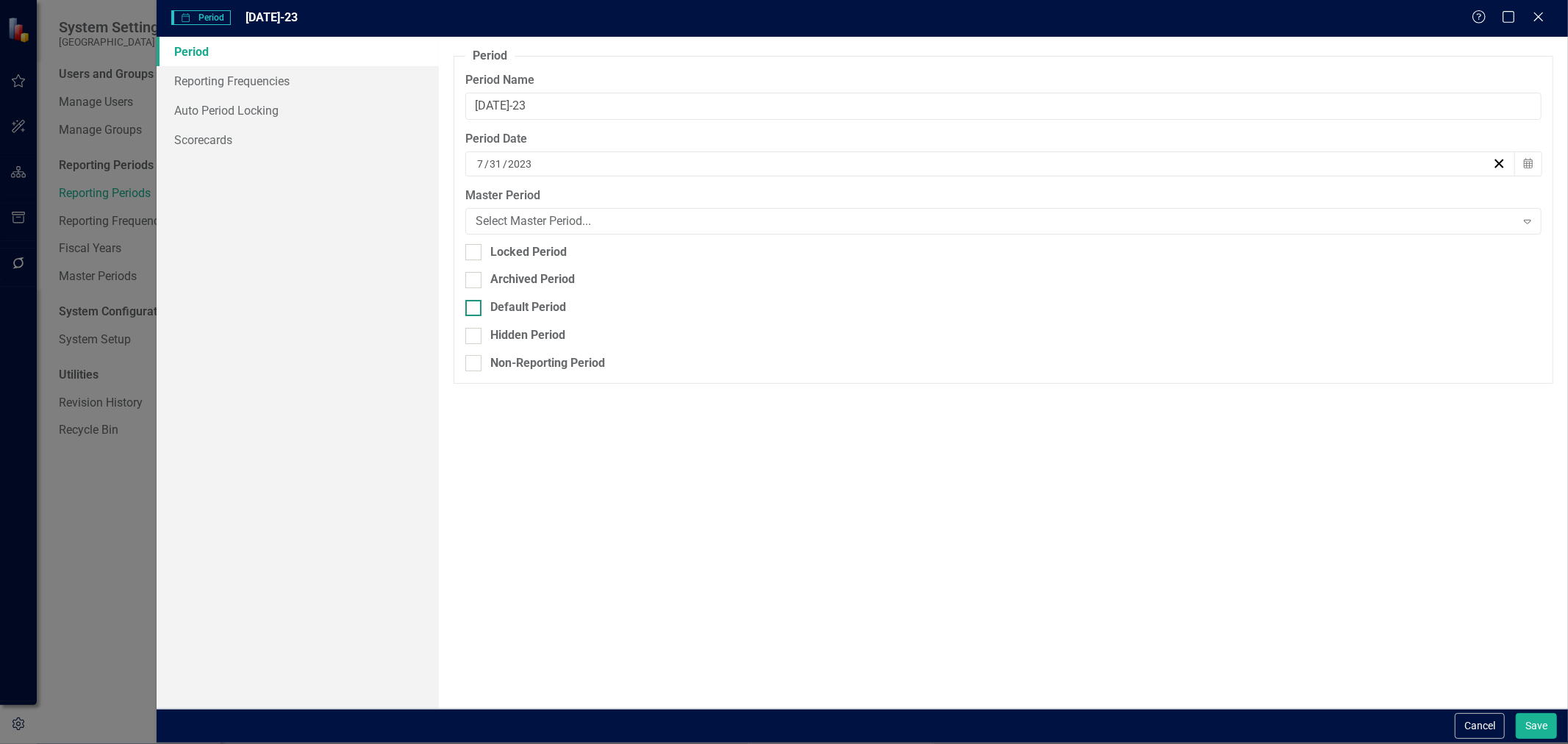
click at [511, 283] on div "Archived Period" at bounding box center [532, 280] width 85 height 17
click at [475, 282] on input "Archived Period" at bounding box center [469, 276] width 9 height 9
checkbox input "true"
click at [1530, 727] on button "Save" at bounding box center [1536, 726] width 41 height 26
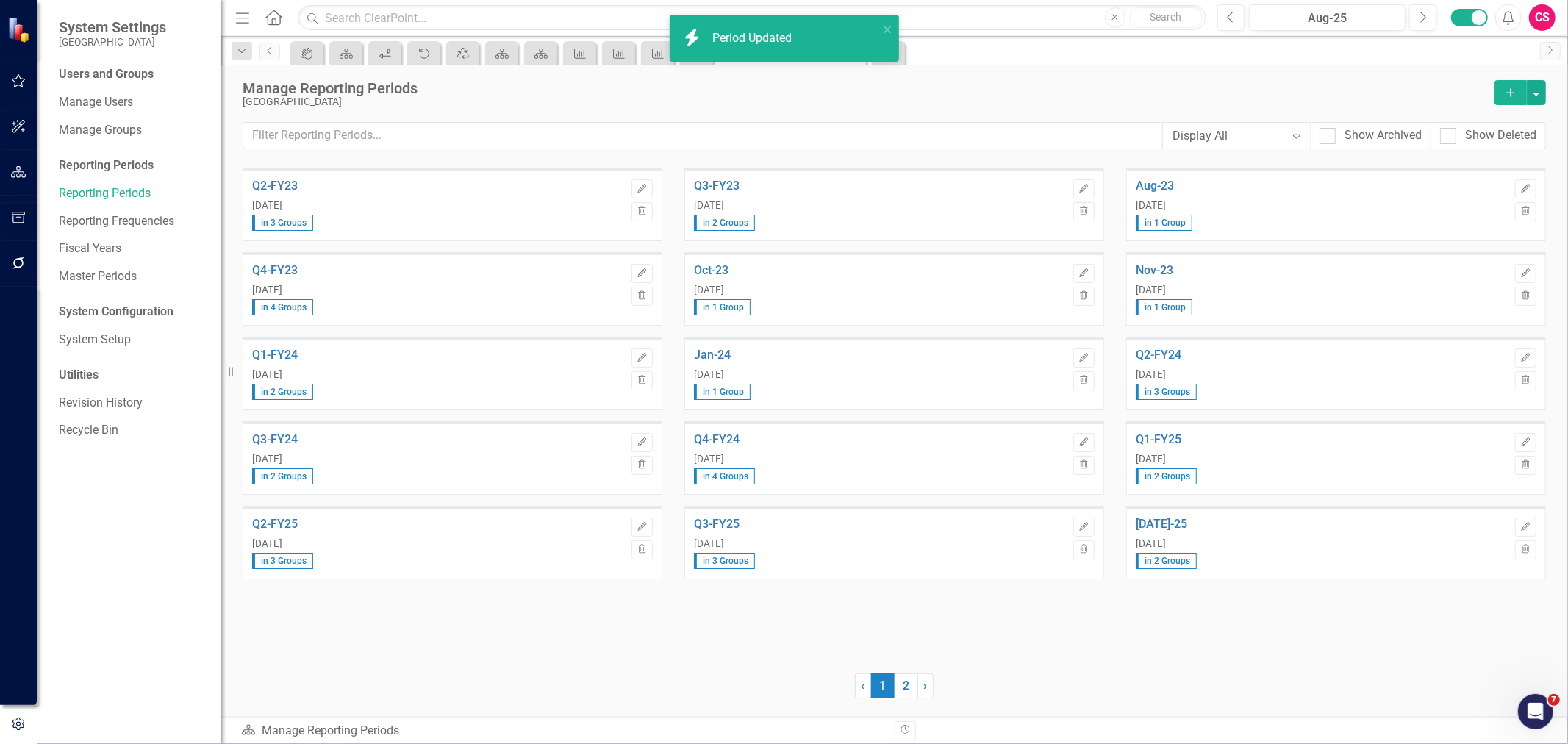
click at [1540, 186] on div "Aug-23 [DATE] in 1 Group Edit Trash" at bounding box center [1336, 204] width 419 height 74
click at [1533, 186] on button "Edit" at bounding box center [1525, 189] width 21 height 19
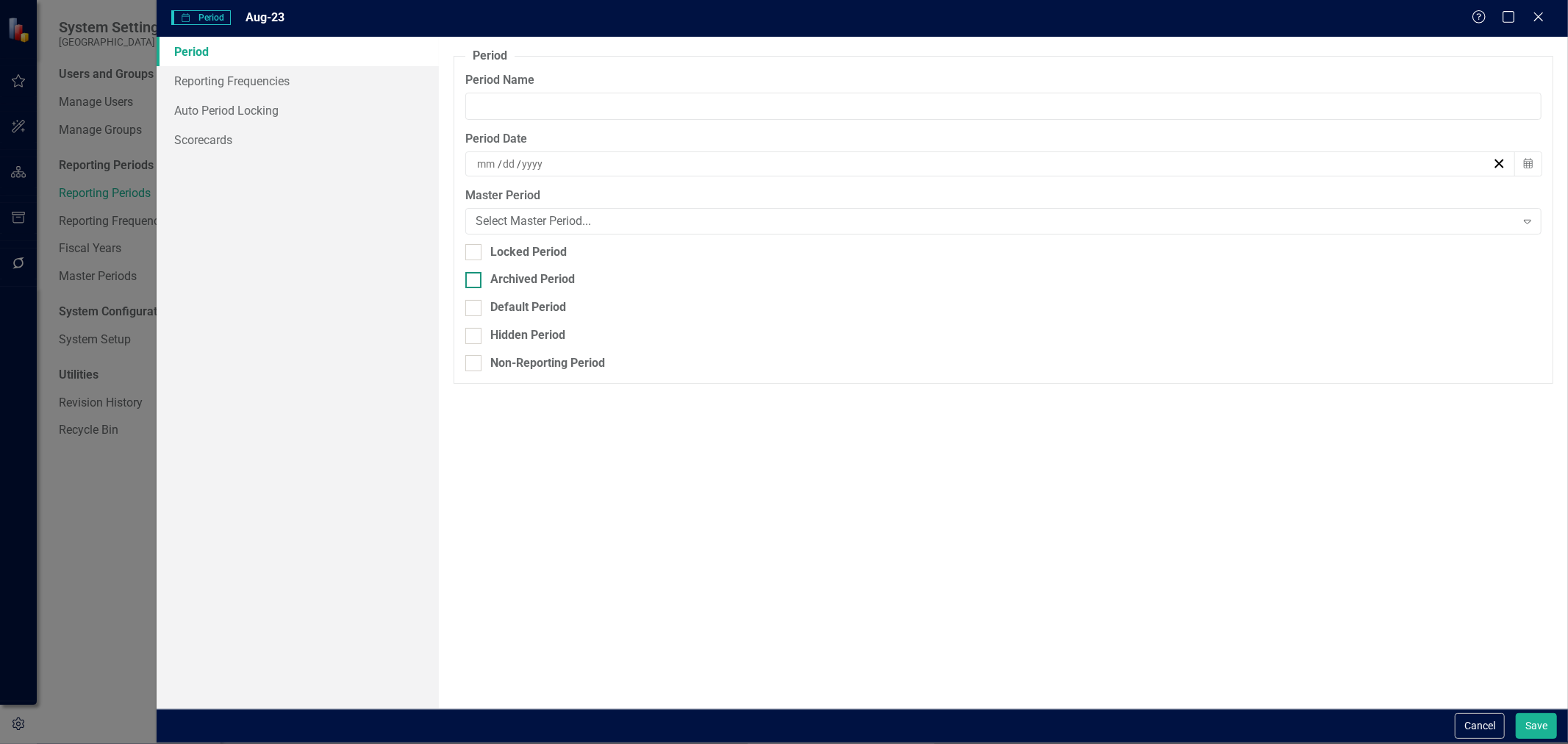
type input "Aug-23"
type input "8"
type input "31"
type input "2023"
click at [547, 285] on div "Archived Period" at bounding box center [532, 280] width 85 height 17
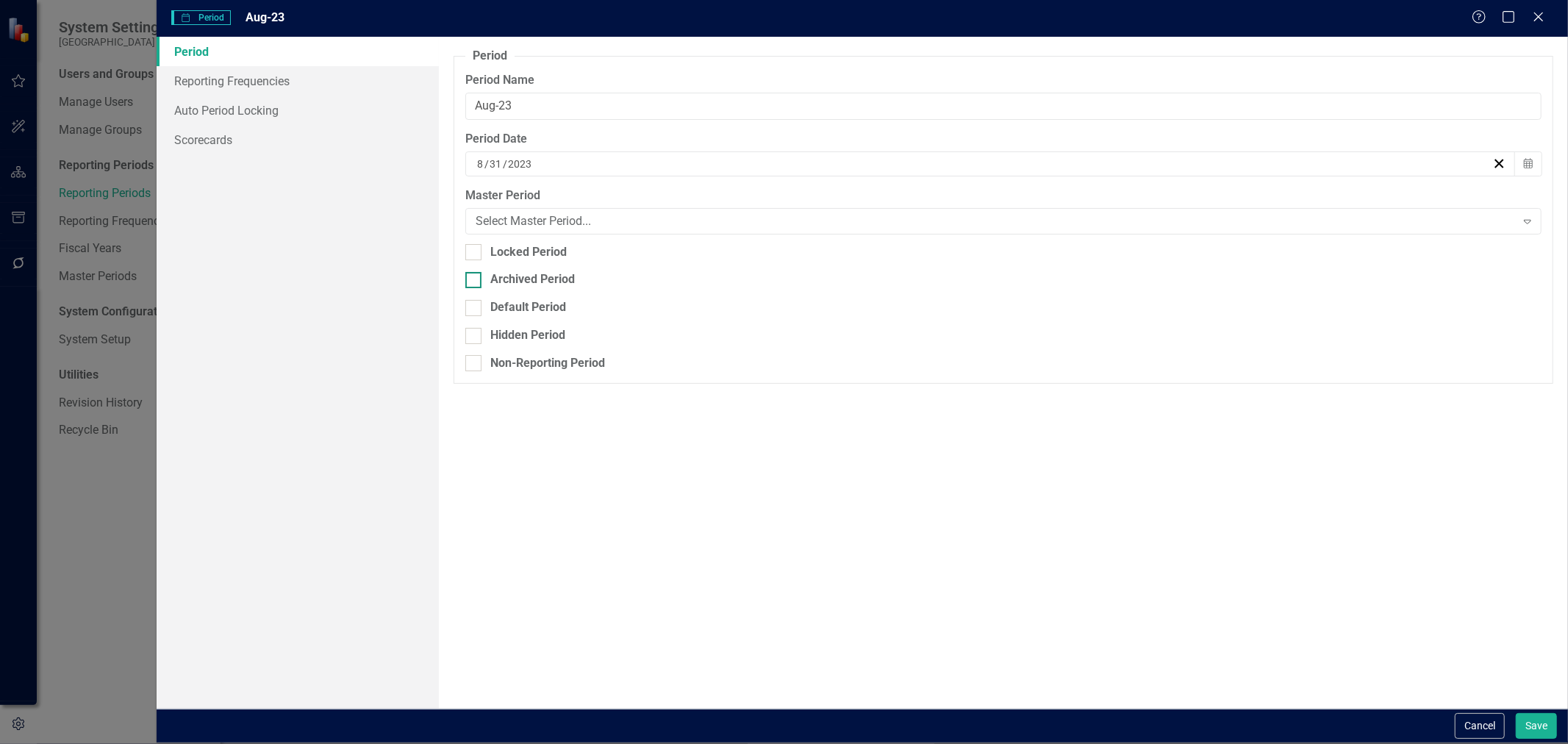
click at [475, 282] on input "Archived Period" at bounding box center [469, 276] width 9 height 9
checkbox input "true"
click at [1535, 729] on button "Save" at bounding box center [1536, 726] width 41 height 26
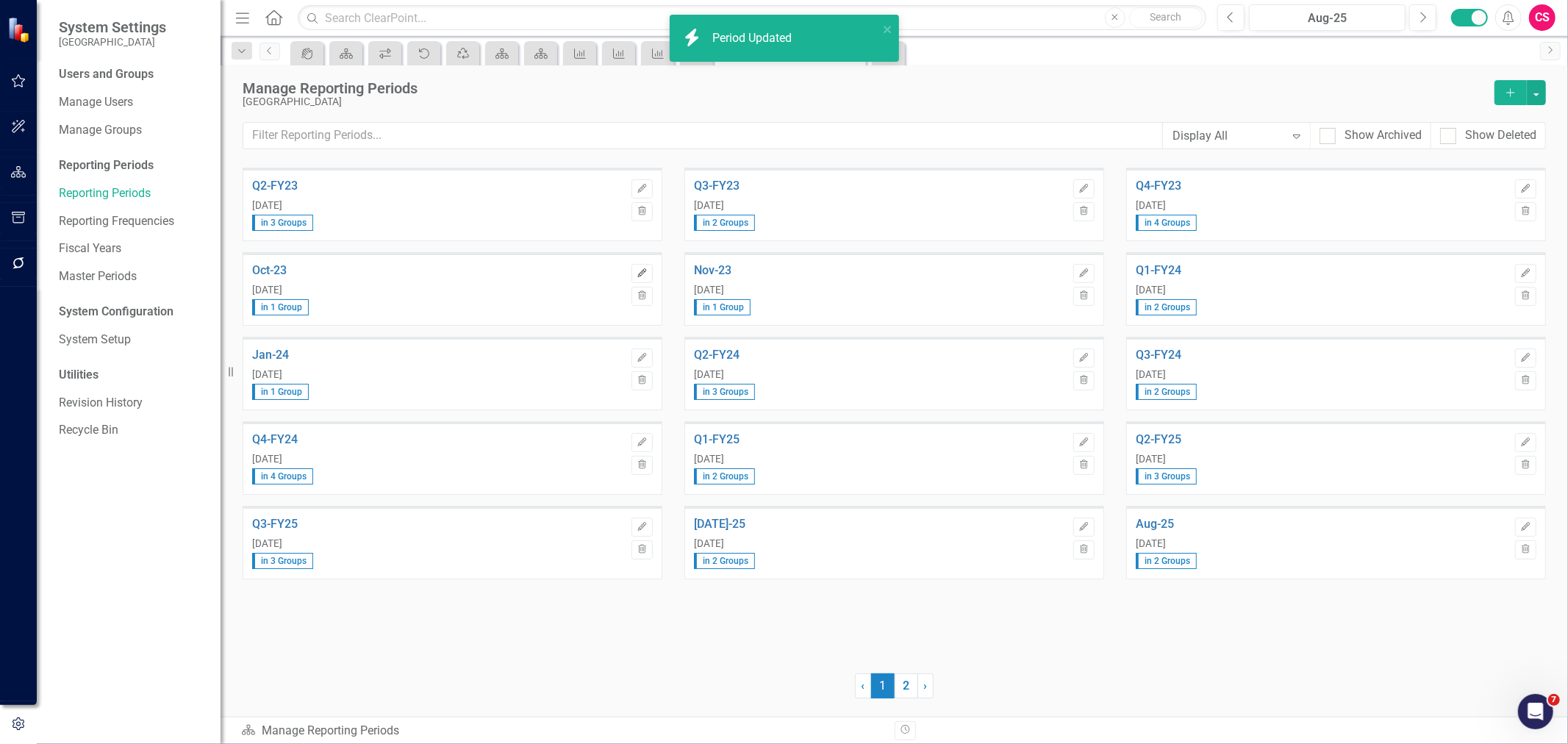
click at [641, 273] on icon "button" at bounding box center [642, 273] width 9 height 9
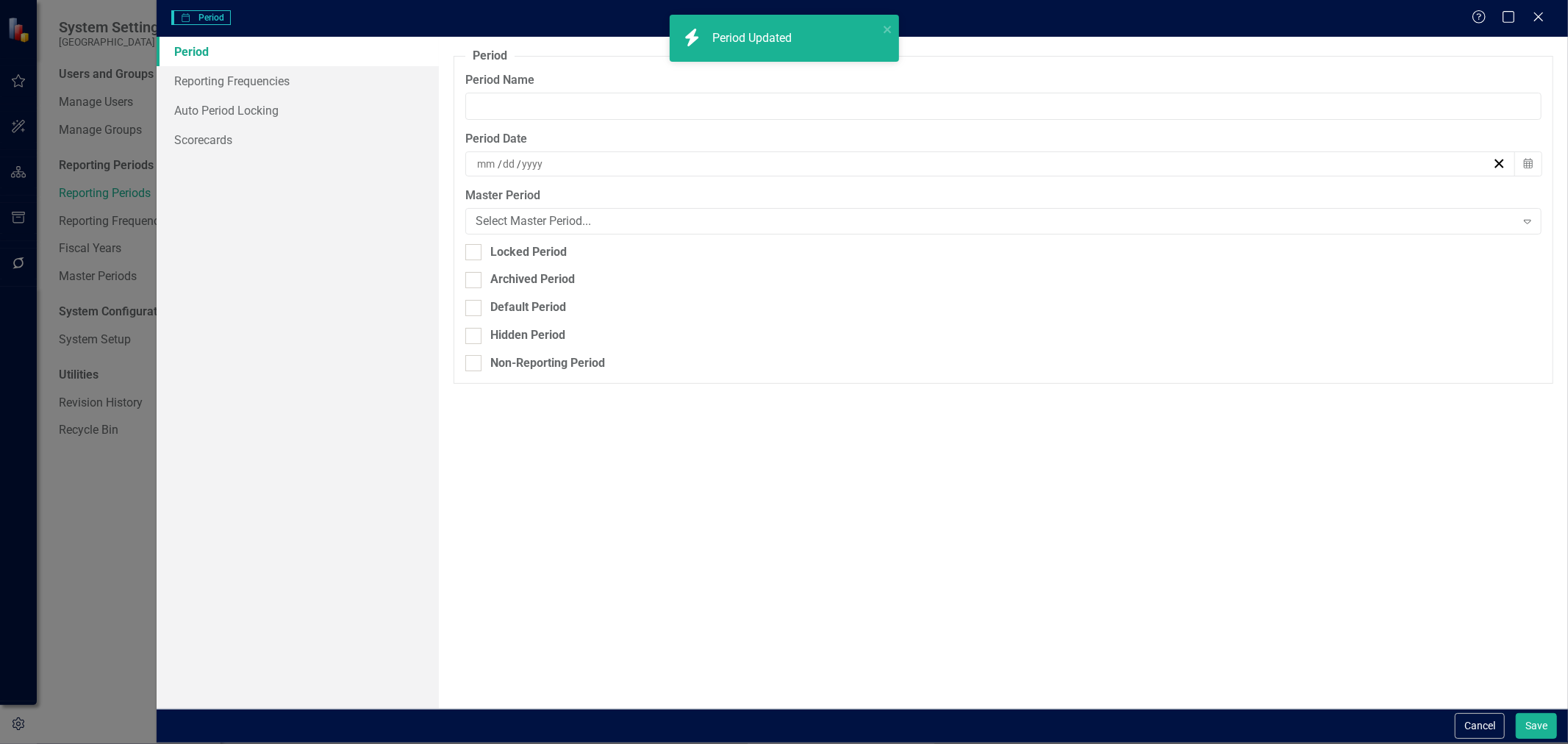
type input "Oct-23"
type input "10"
type input "31"
type input "2023"
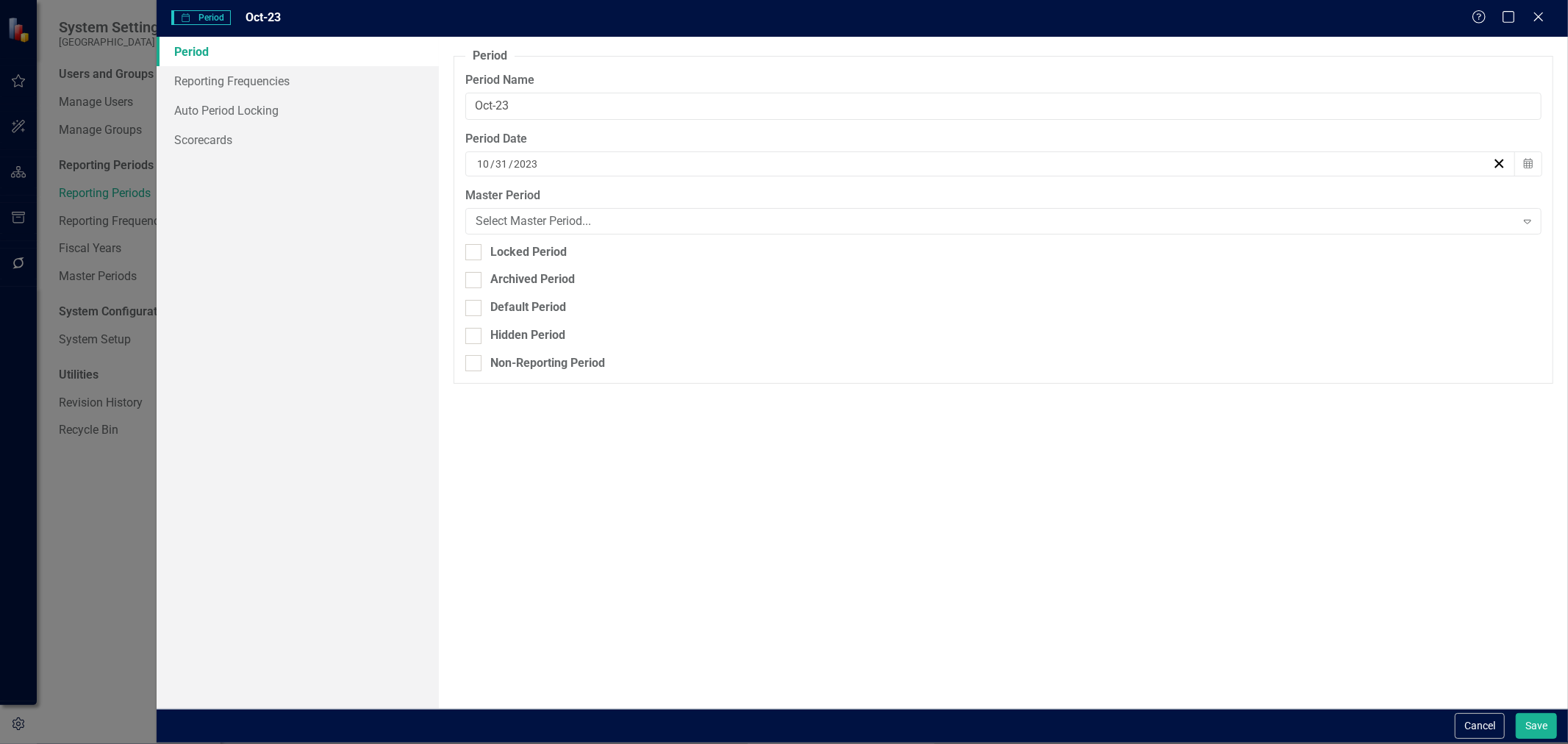
drag, startPoint x: 485, startPoint y: 274, endPoint x: 714, endPoint y: 326, distance: 234.8
click at [486, 274] on div "Archived Period" at bounding box center [1003, 280] width 1077 height 17
click at [520, 280] on div "Archived Period" at bounding box center [532, 280] width 85 height 17
click at [475, 280] on input "Archived Period" at bounding box center [469, 276] width 9 height 9
checkbox input "true"
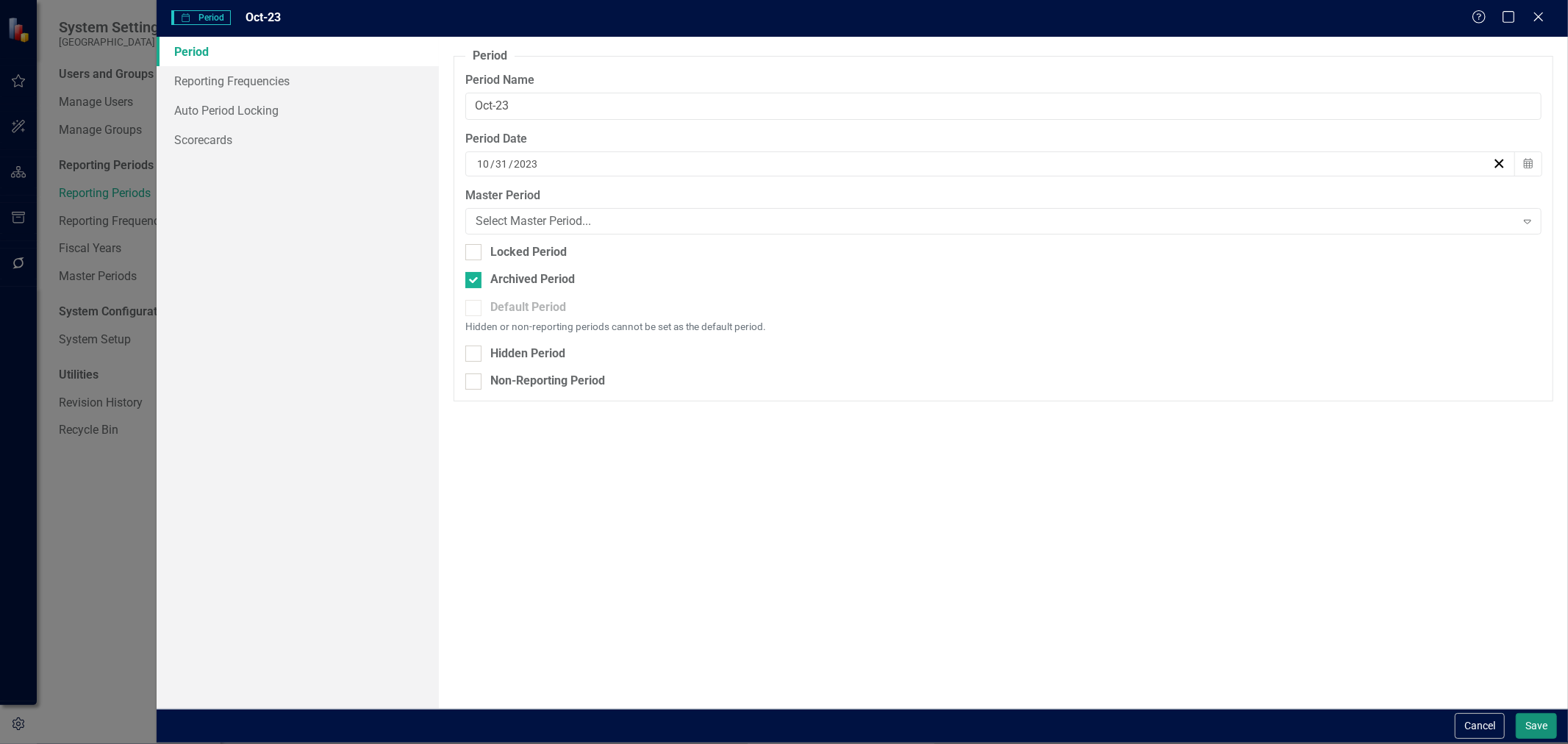
click at [1553, 728] on button "Save" at bounding box center [1536, 726] width 41 height 26
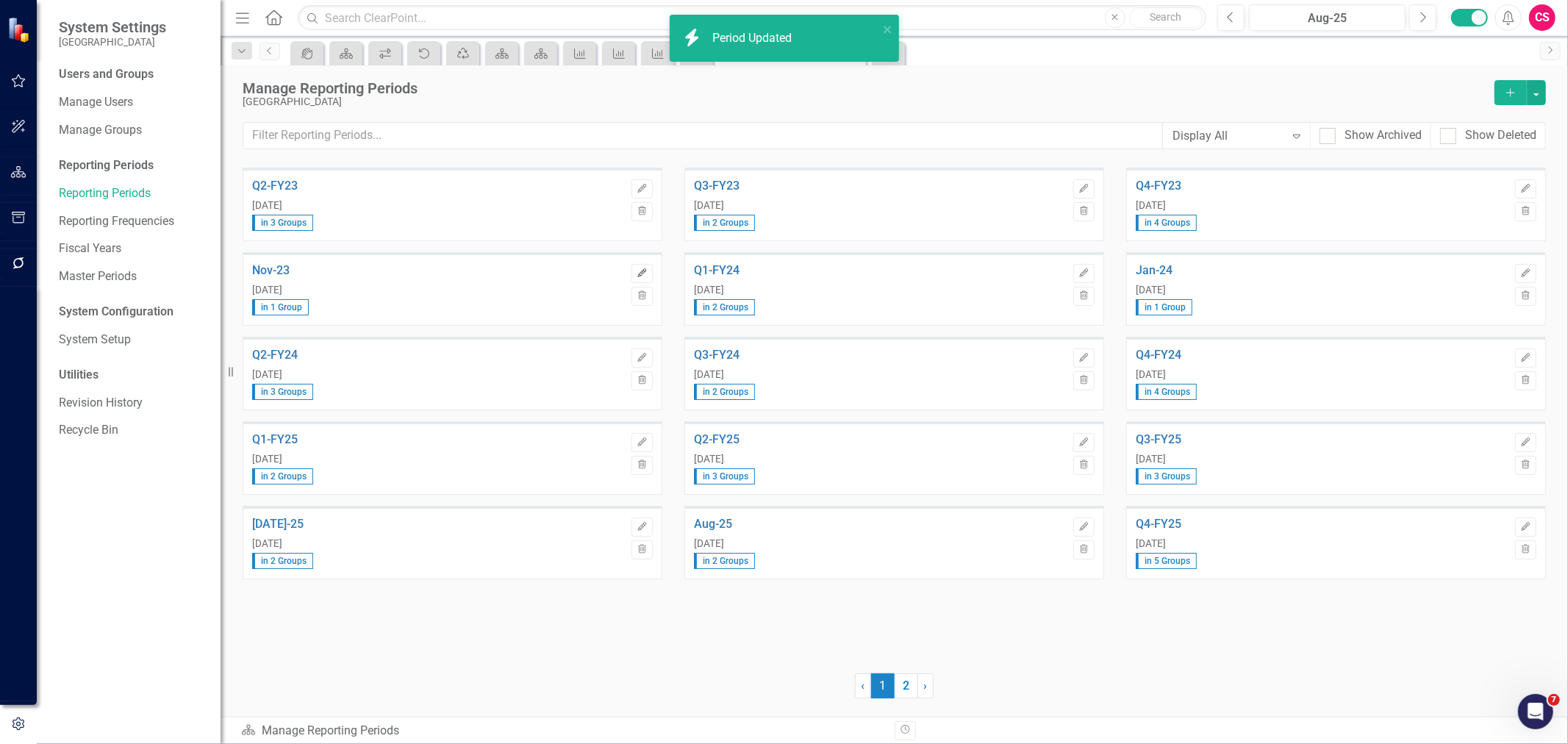
click at [632, 269] on button "Edit" at bounding box center [642, 273] width 21 height 19
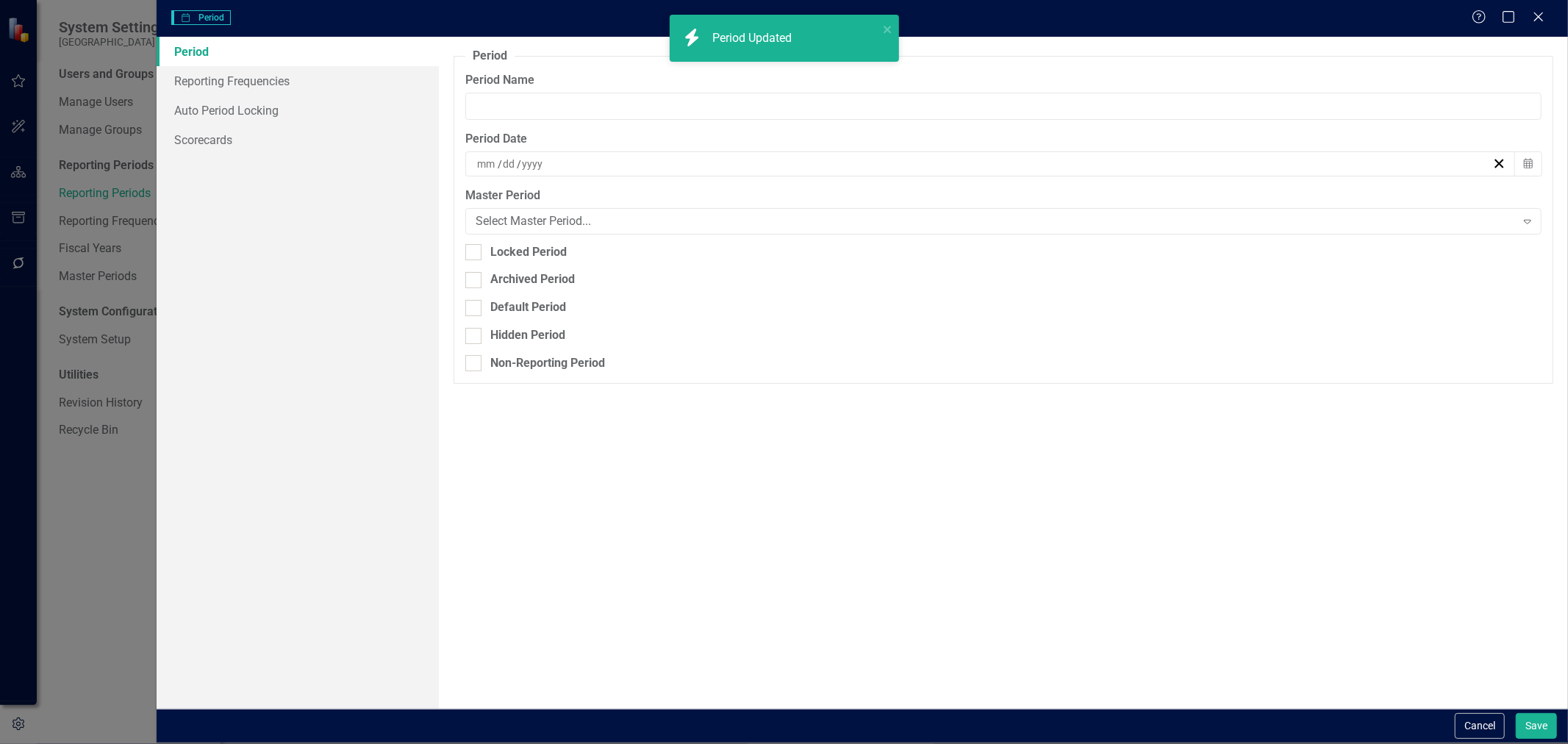
type input "Nov-23"
type input "11"
type input "30"
type input "2023"
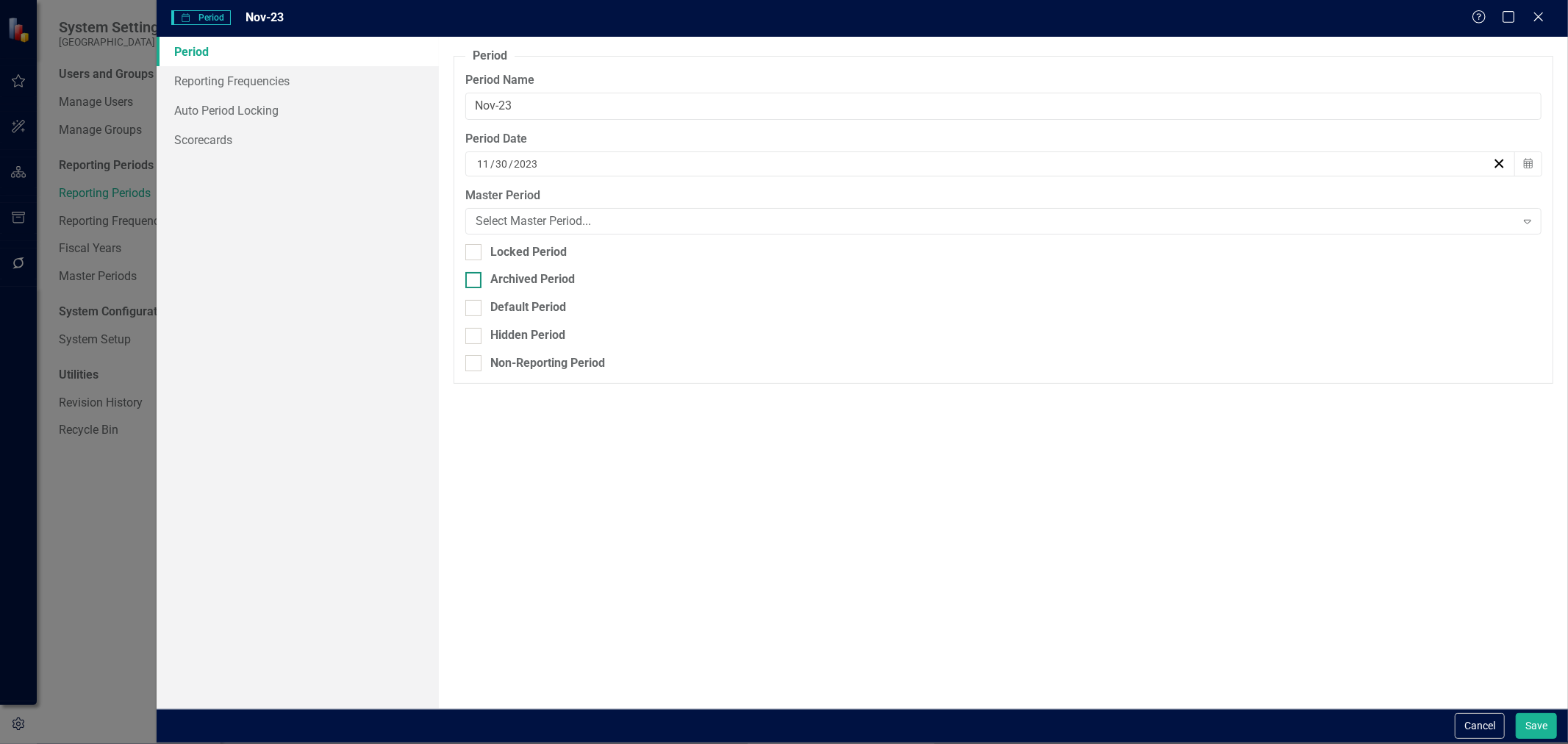
click at [508, 277] on div "Archived Period" at bounding box center [532, 280] width 85 height 17
click at [475, 277] on input "Archived Period" at bounding box center [469, 276] width 9 height 9
checkbox input "true"
click at [1545, 713] on button "Save" at bounding box center [1536, 726] width 41 height 26
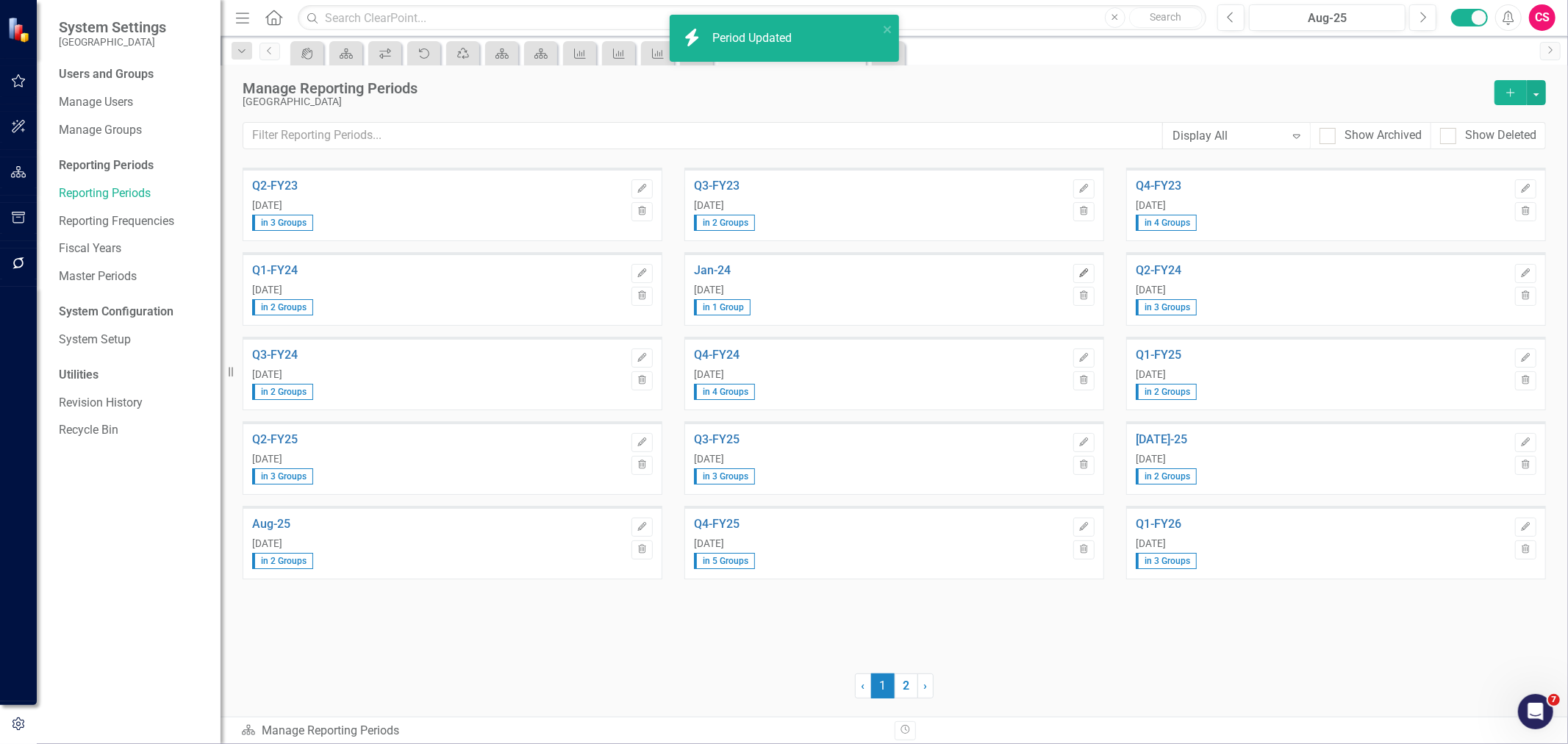
click at [1078, 275] on icon "Edit" at bounding box center [1084, 274] width 11 height 9
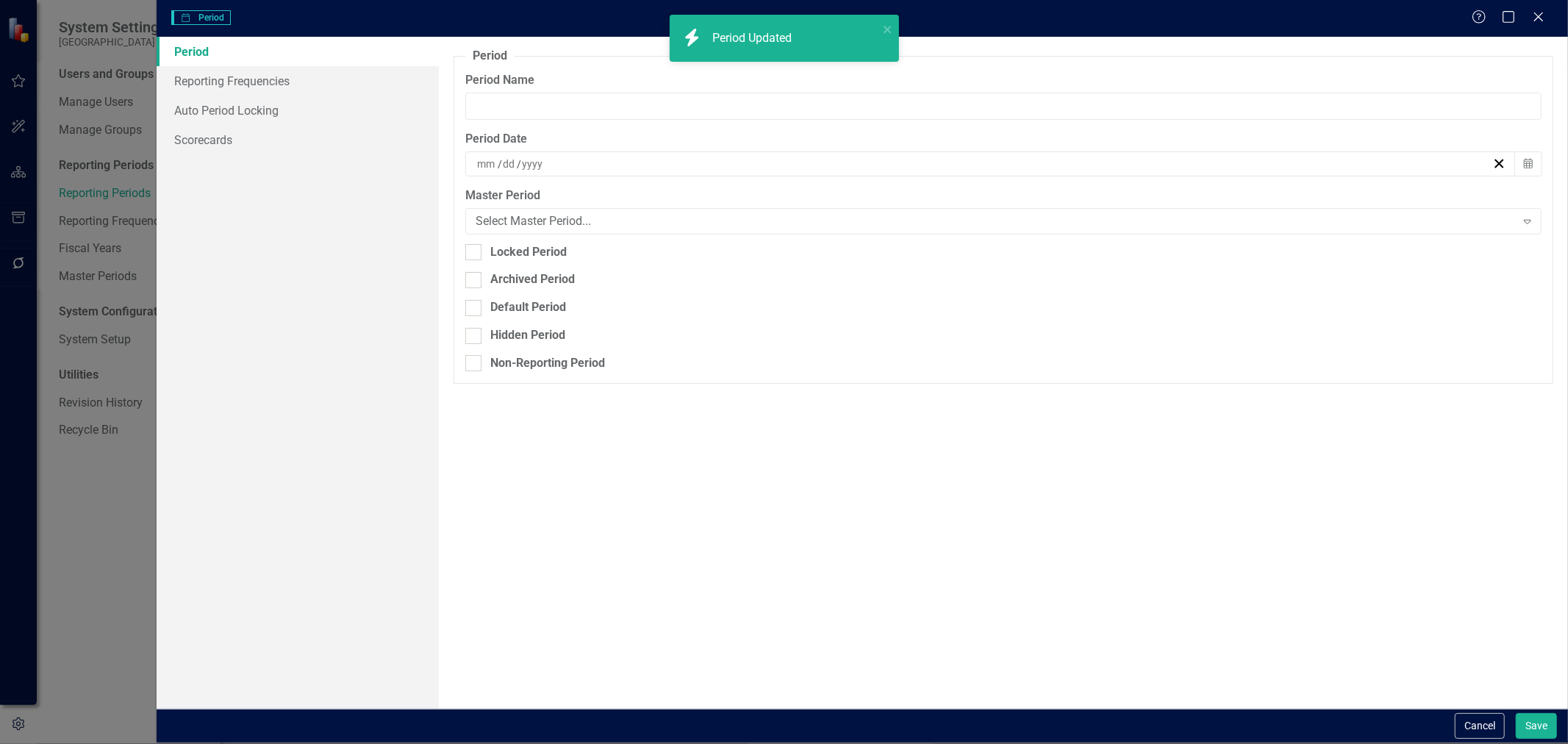
type input "Jan-24"
type input "1"
type input "31"
type input "2024"
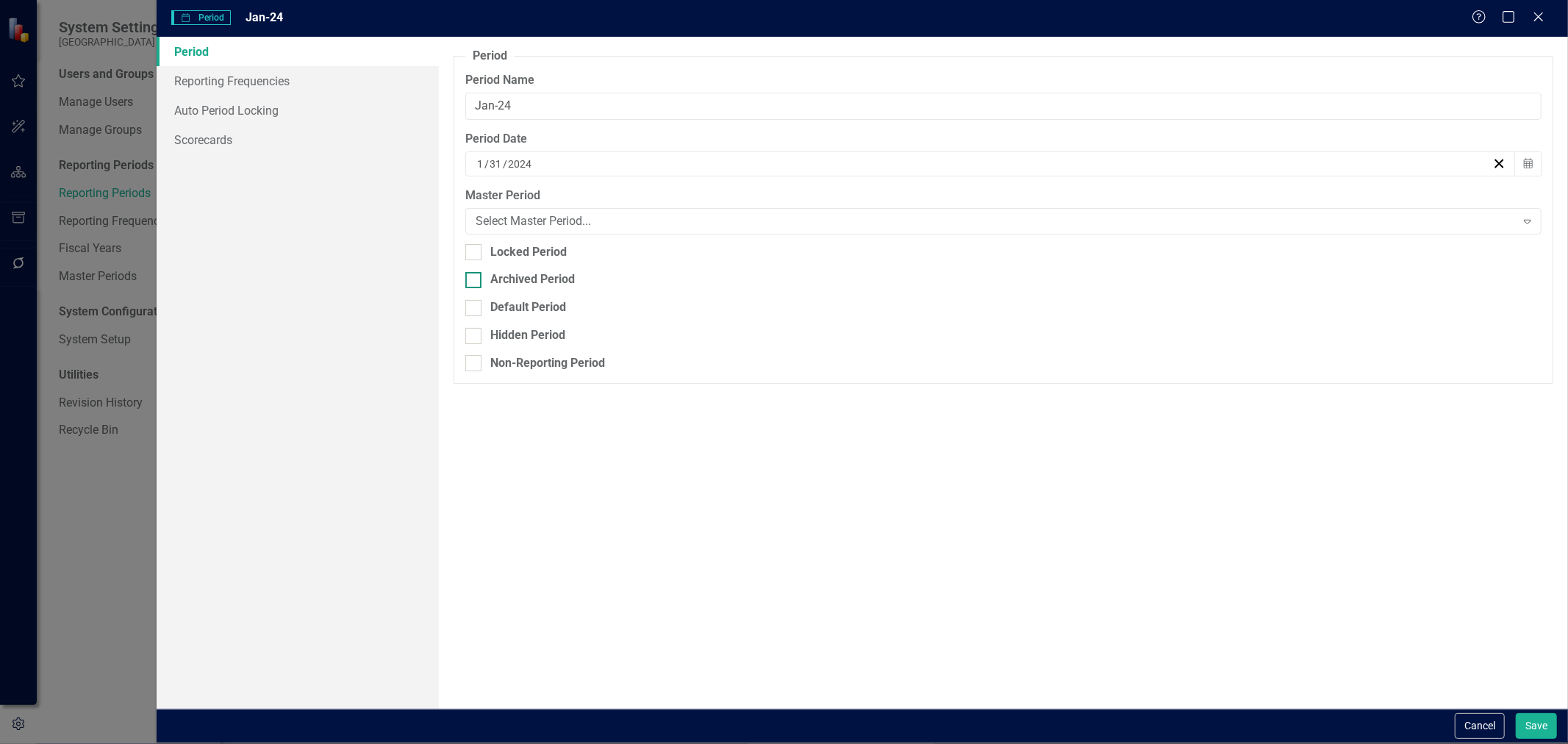
click at [501, 273] on div "Archived Period" at bounding box center [532, 280] width 85 height 17
click at [475, 273] on input "Archived Period" at bounding box center [469, 276] width 9 height 9
checkbox input "true"
click at [1537, 723] on button "Save" at bounding box center [1536, 726] width 41 height 26
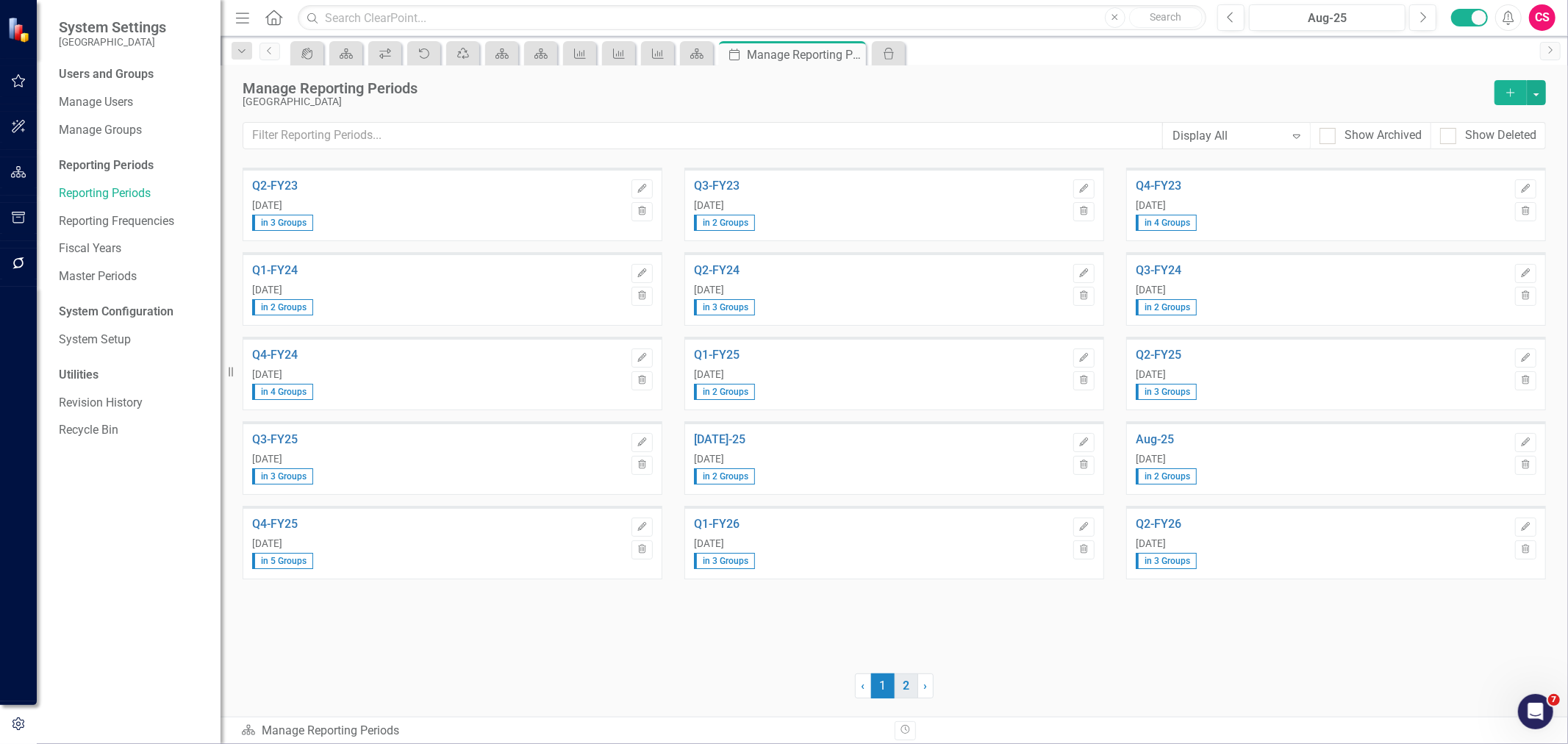
click at [905, 688] on link "2" at bounding box center [906, 686] width 24 height 25
